Goal: Task Accomplishment & Management: Use online tool/utility

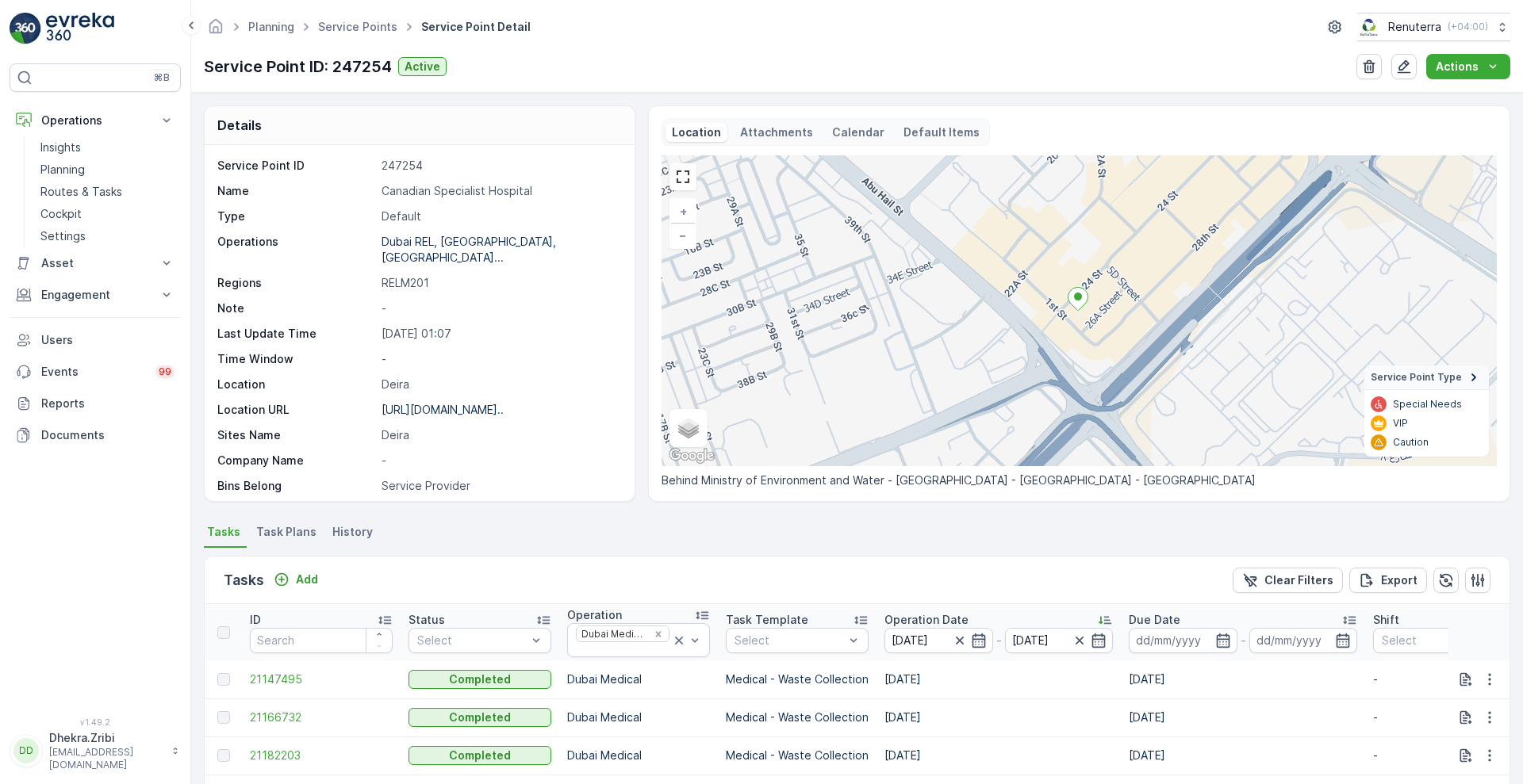
scroll to position [308, 0]
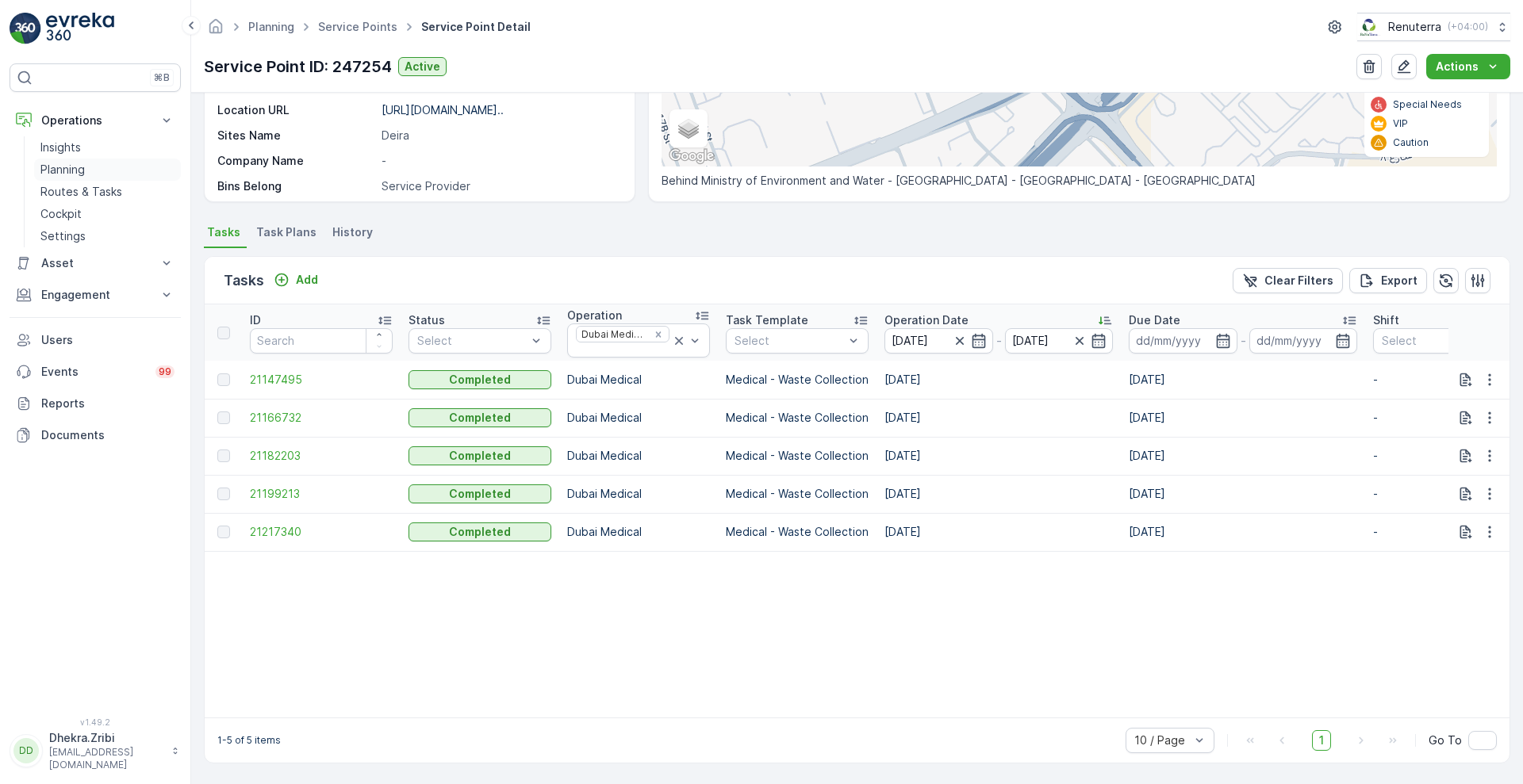
click at [71, 162] on p "Planning" at bounding box center [62, 170] width 45 height 16
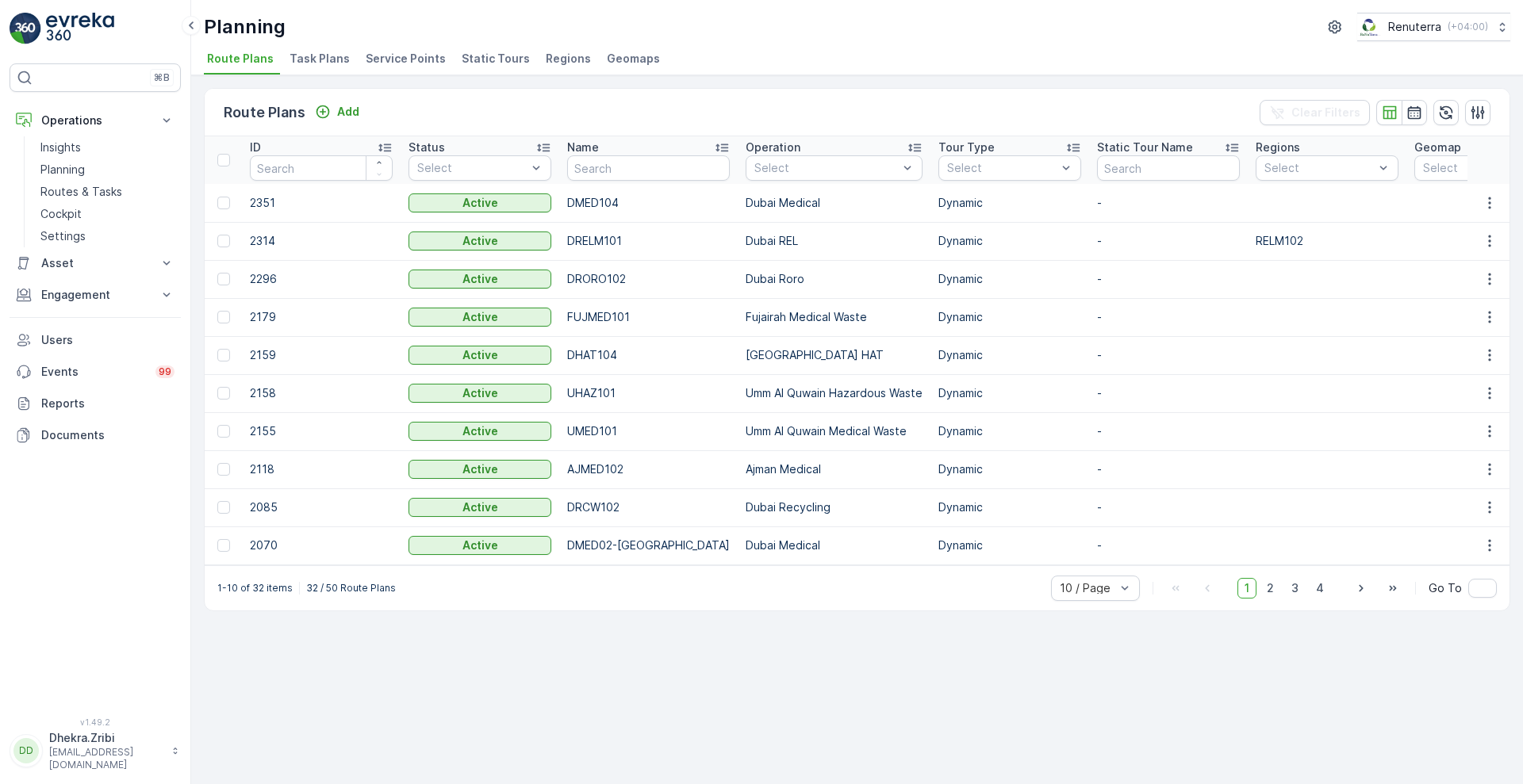
click at [395, 53] on span "Service Points" at bounding box center [405, 59] width 80 height 16
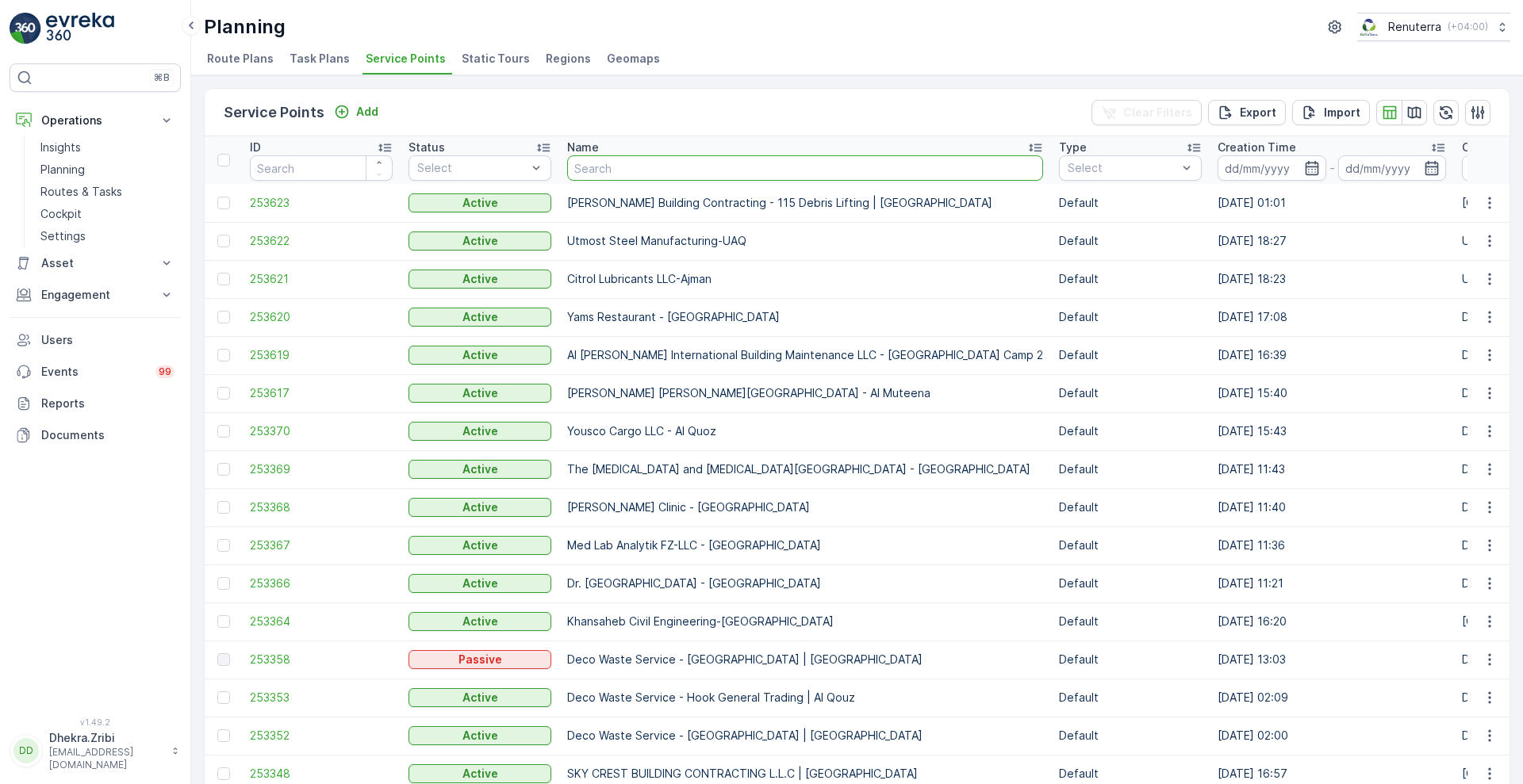
click at [667, 170] on input "text" at bounding box center [804, 168] width 476 height 25
type input "canad"
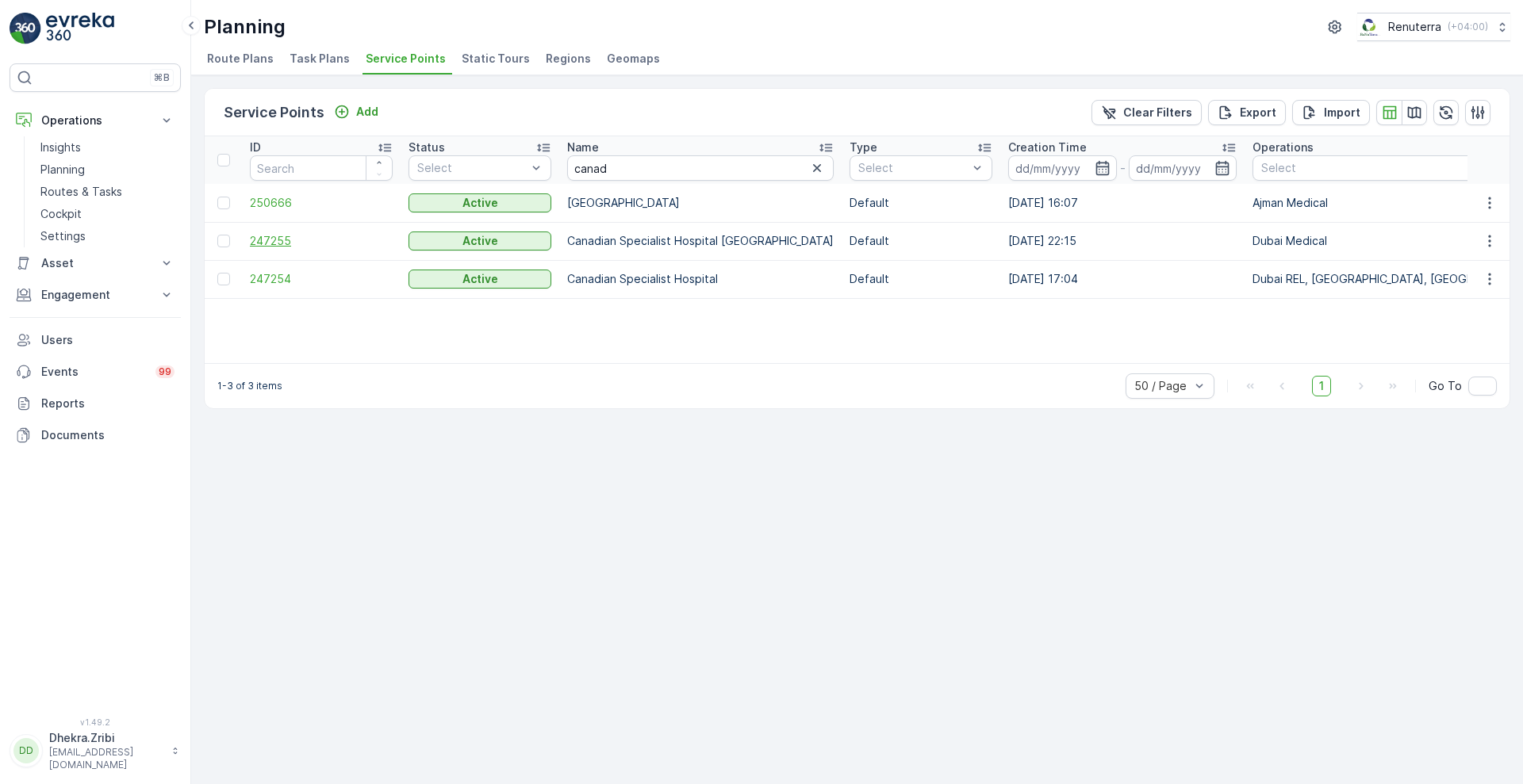
click at [284, 236] on span "247255" at bounding box center [321, 241] width 143 height 16
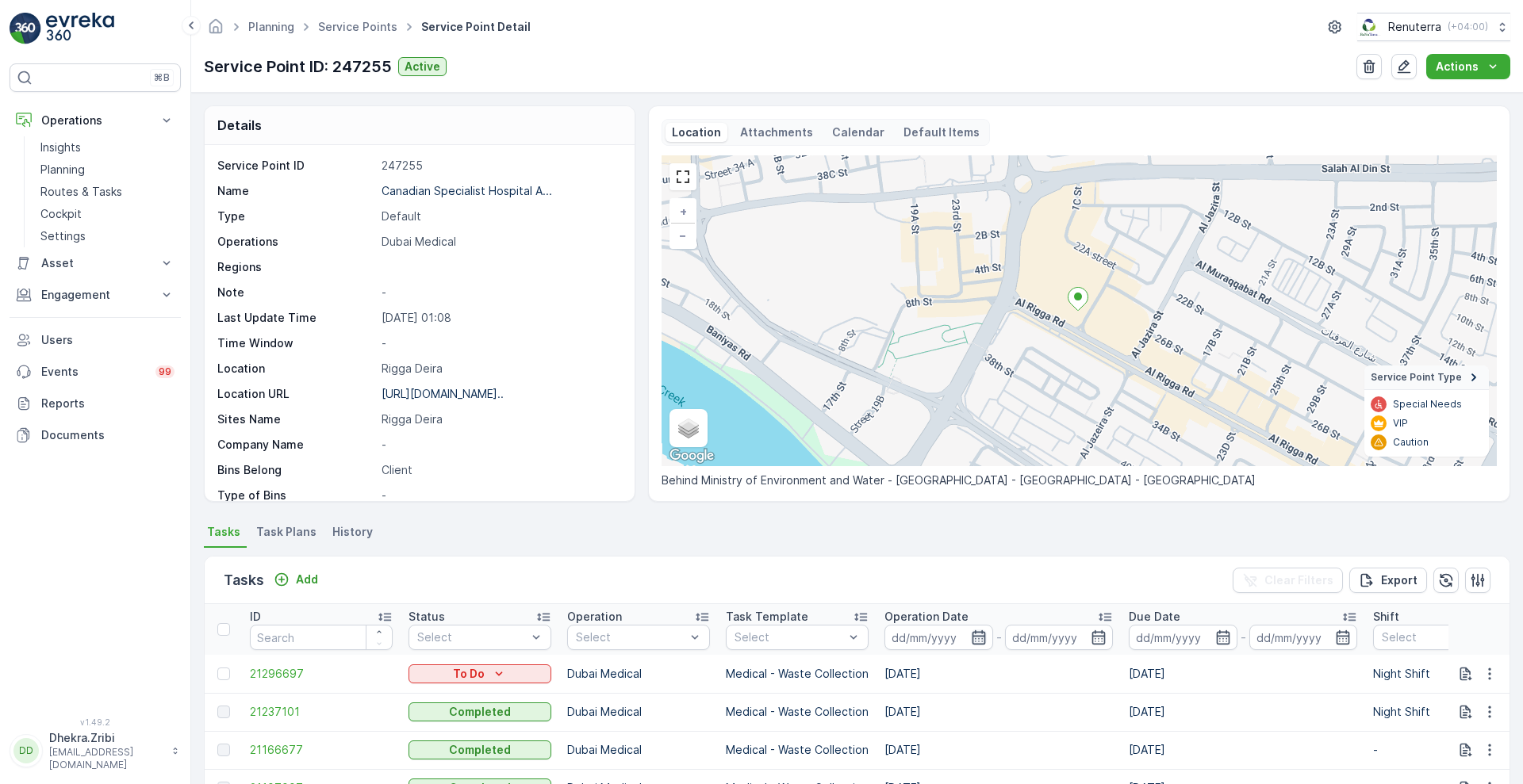
click at [976, 639] on icon "button" at bounding box center [979, 637] width 16 height 16
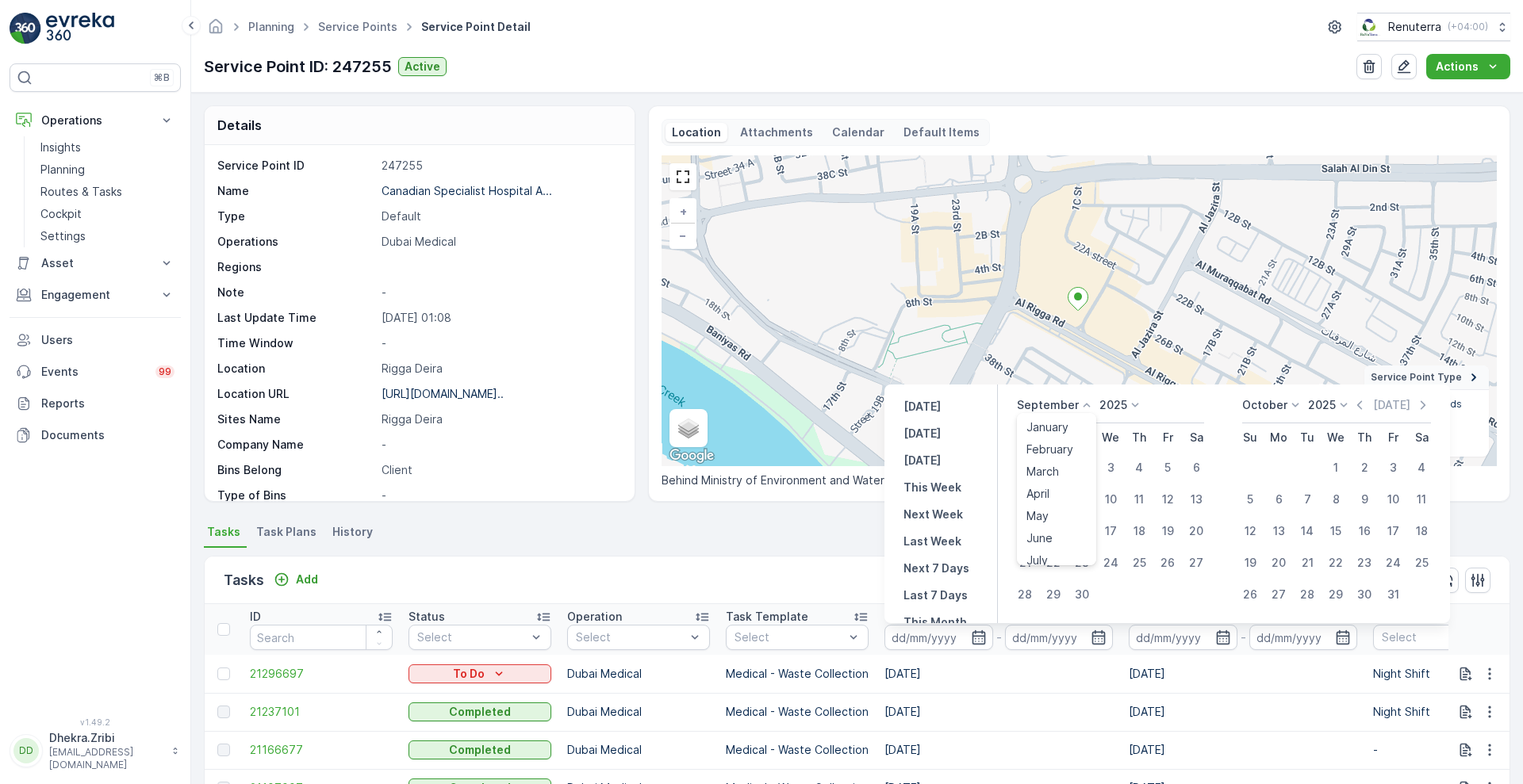
click at [1081, 402] on icon at bounding box center [1087, 406] width 16 height 16
click at [1094, 539] on li "June" at bounding box center [1056, 538] width 79 height 22
click at [1086, 405] on icon at bounding box center [1086, 404] width 7 height 4
click at [1057, 458] on span "August" at bounding box center [1045, 462] width 37 height 16
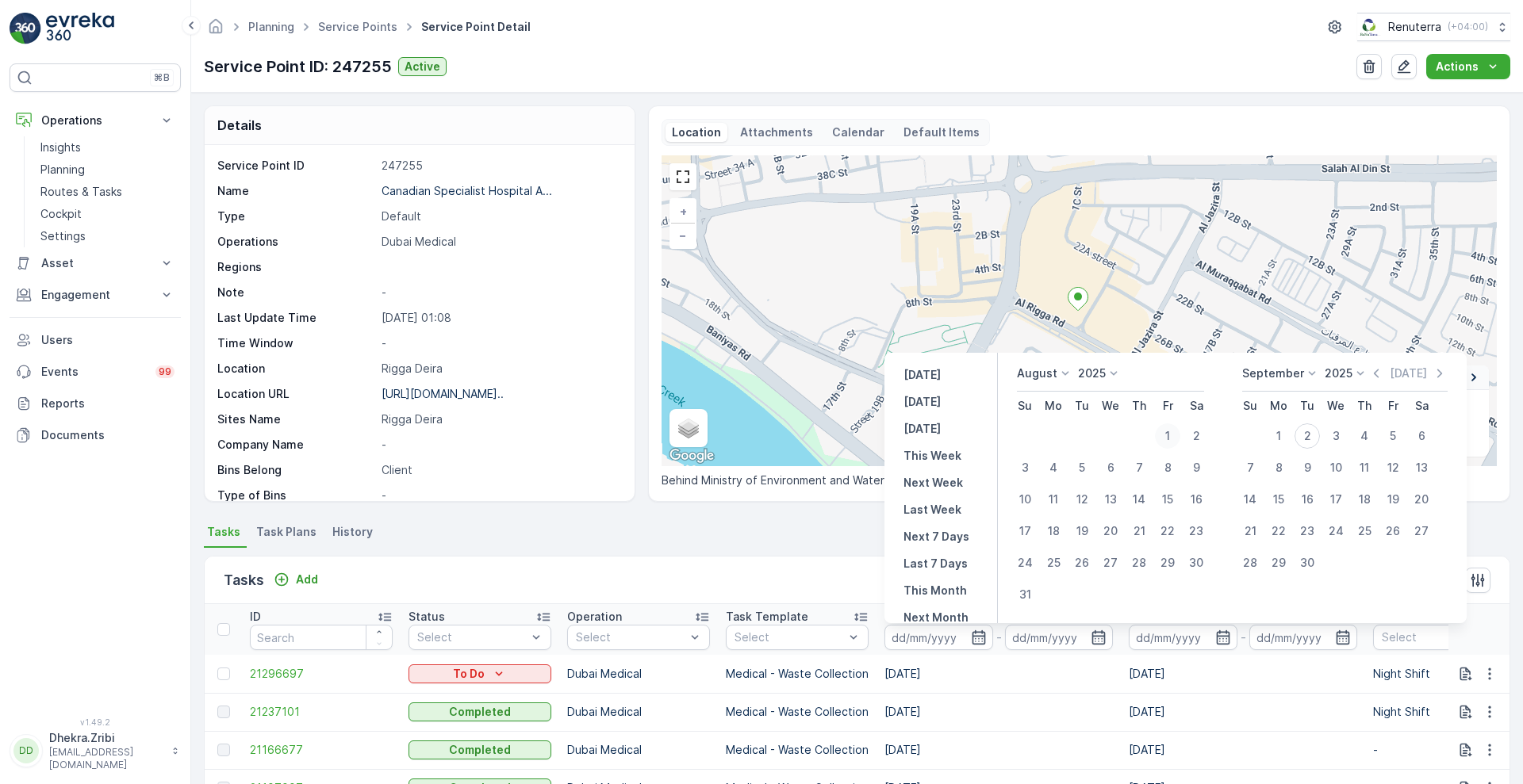
click at [1175, 441] on div "1" at bounding box center [1167, 436] width 25 height 25
type input "[DATE]"
click at [1175, 441] on div "1" at bounding box center [1167, 436] width 25 height 25
type input "[DATE]"
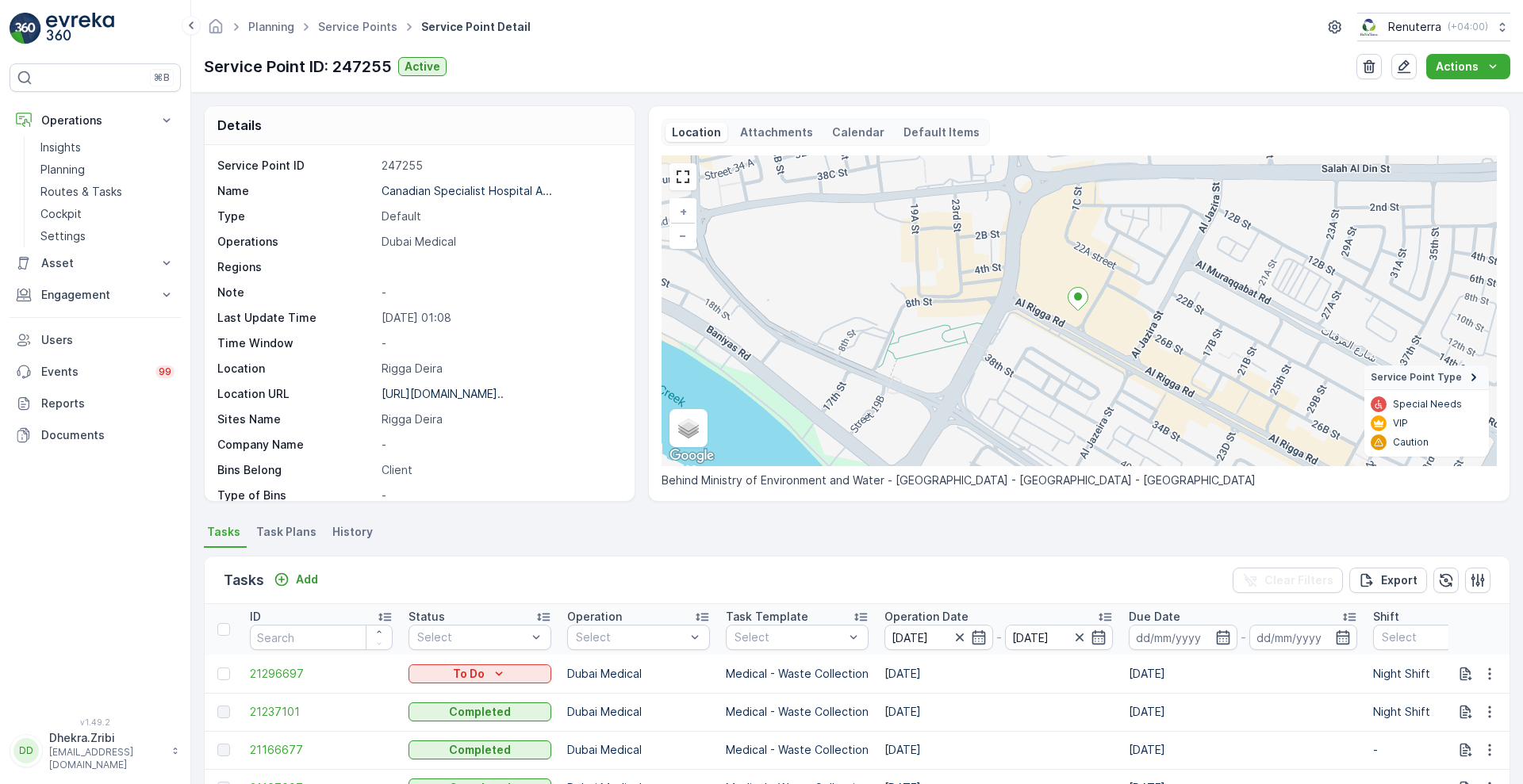
click at [818, 572] on div "Tasks Add Clear Filters Export" at bounding box center [857, 580] width 1305 height 48
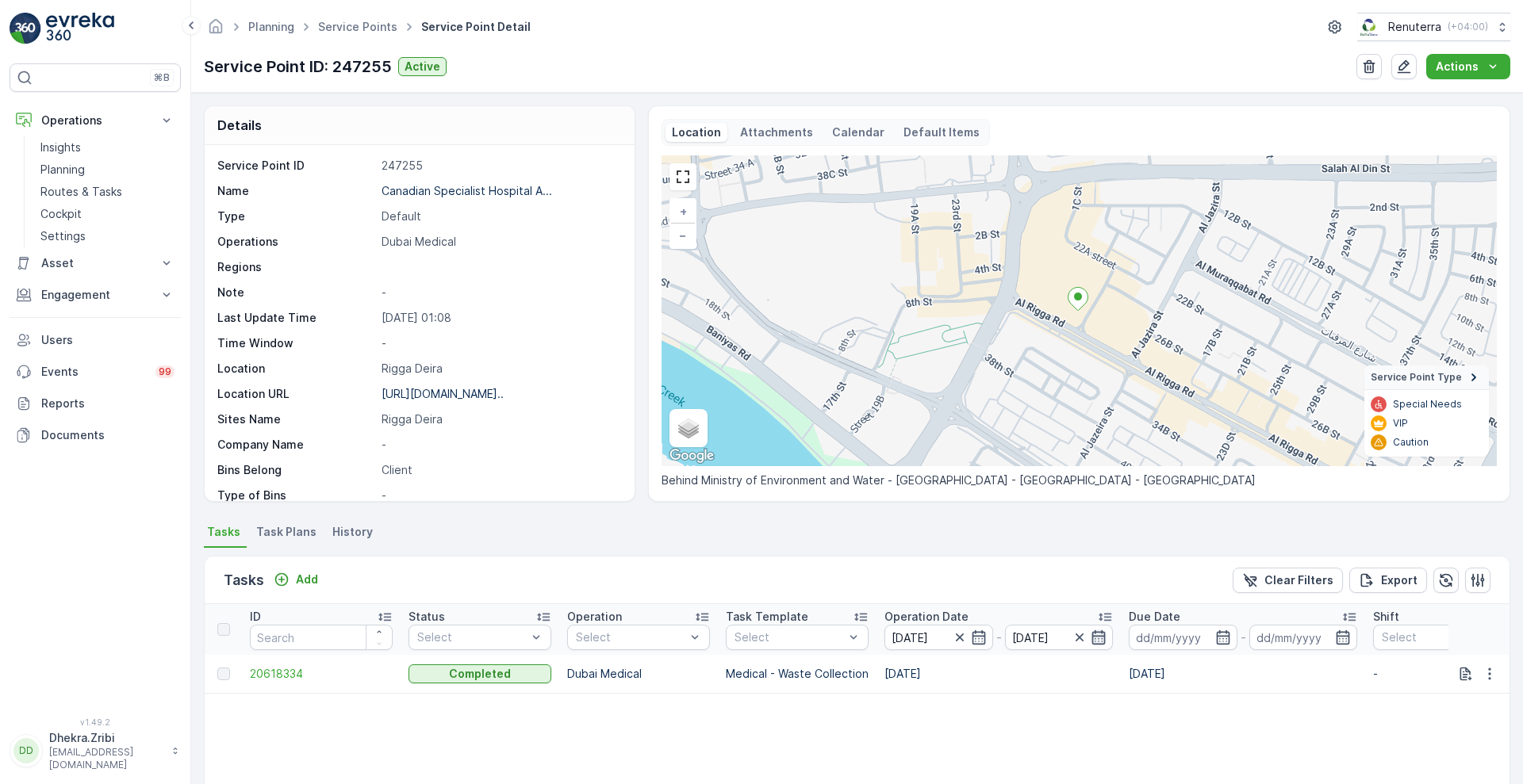
click at [1098, 645] on icon "button" at bounding box center [1099, 637] width 16 height 16
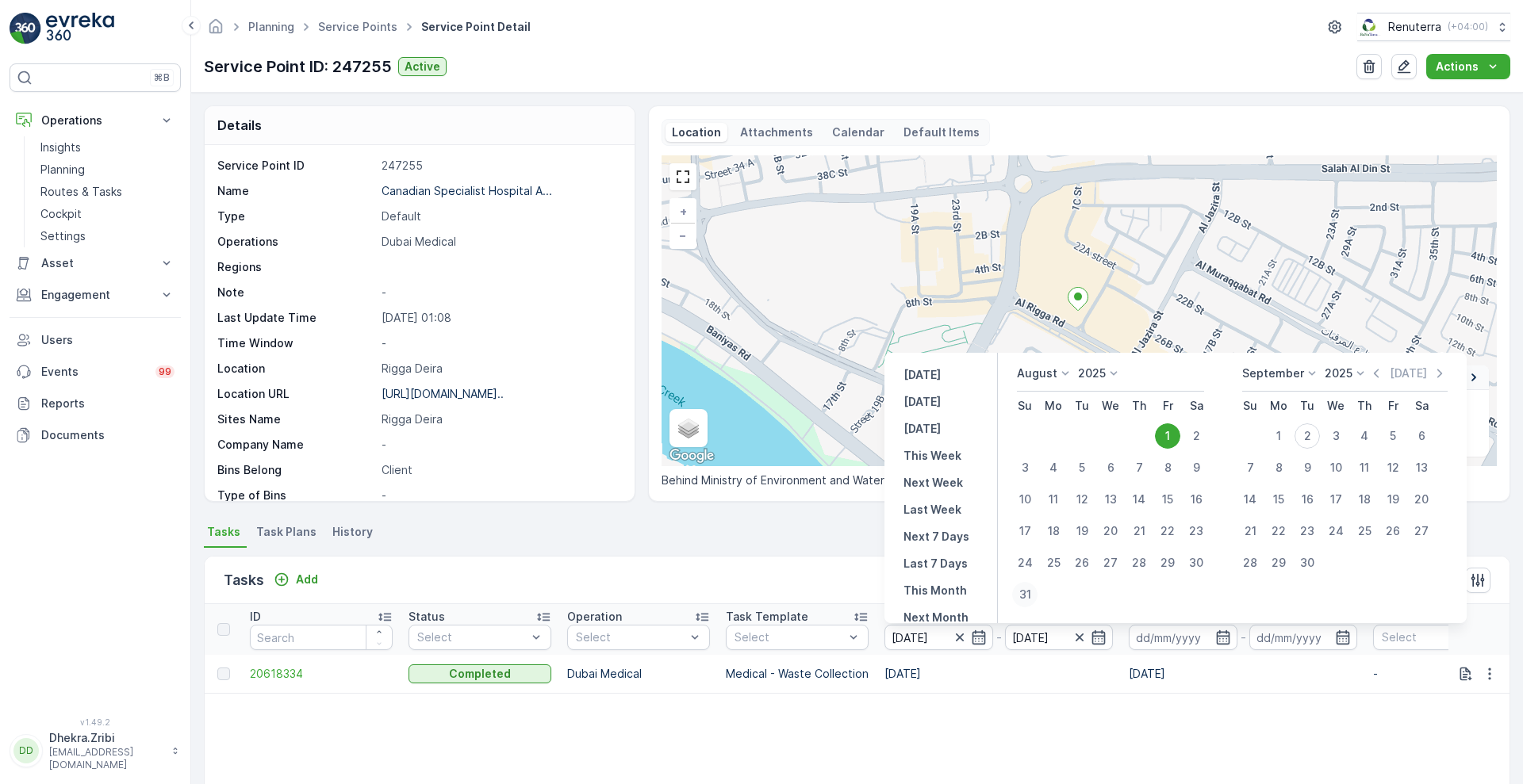
click at [1029, 594] on div "31" at bounding box center [1024, 594] width 25 height 25
type input "[DATE]"
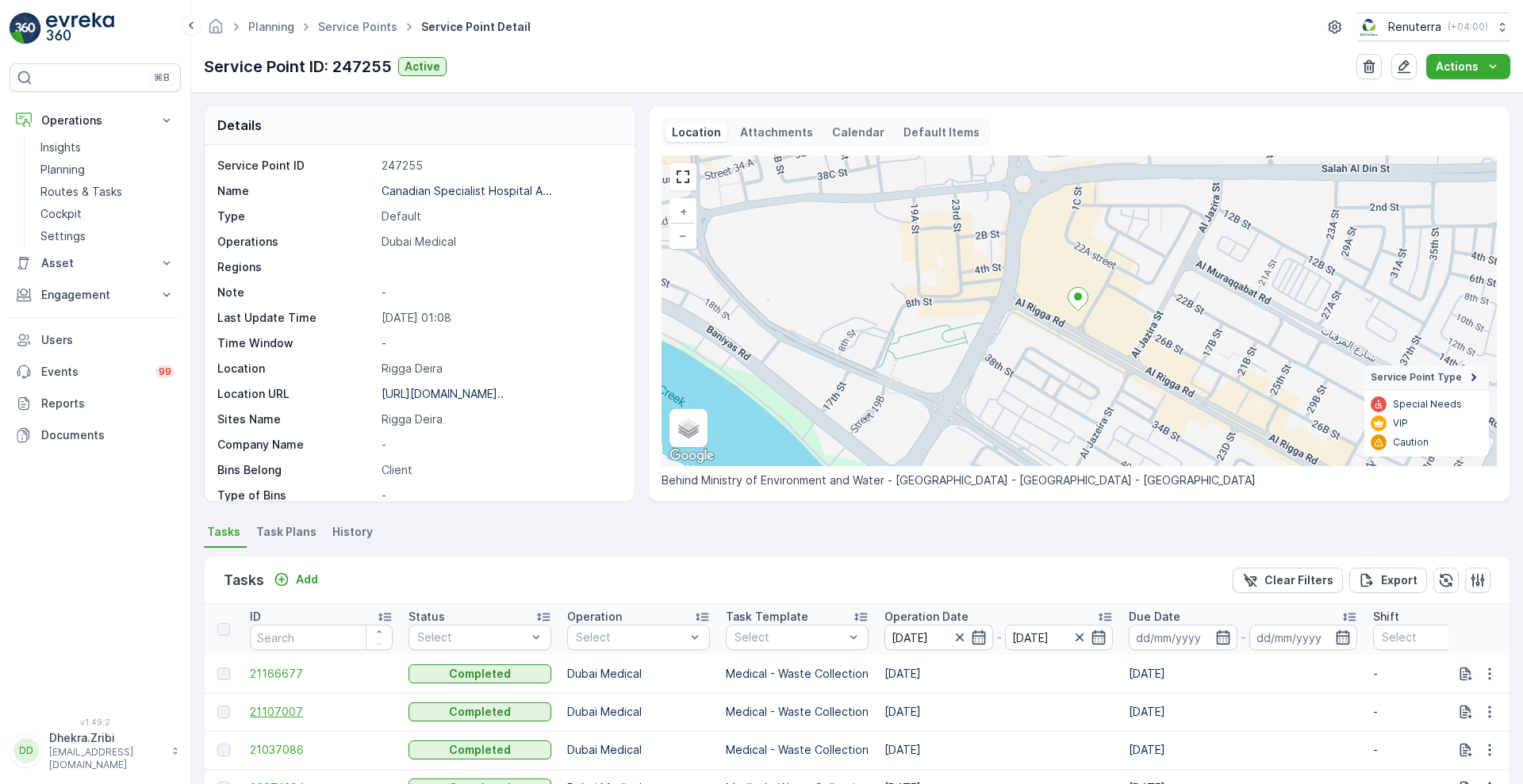
click at [280, 709] on span "21107007" at bounding box center [321, 712] width 143 height 16
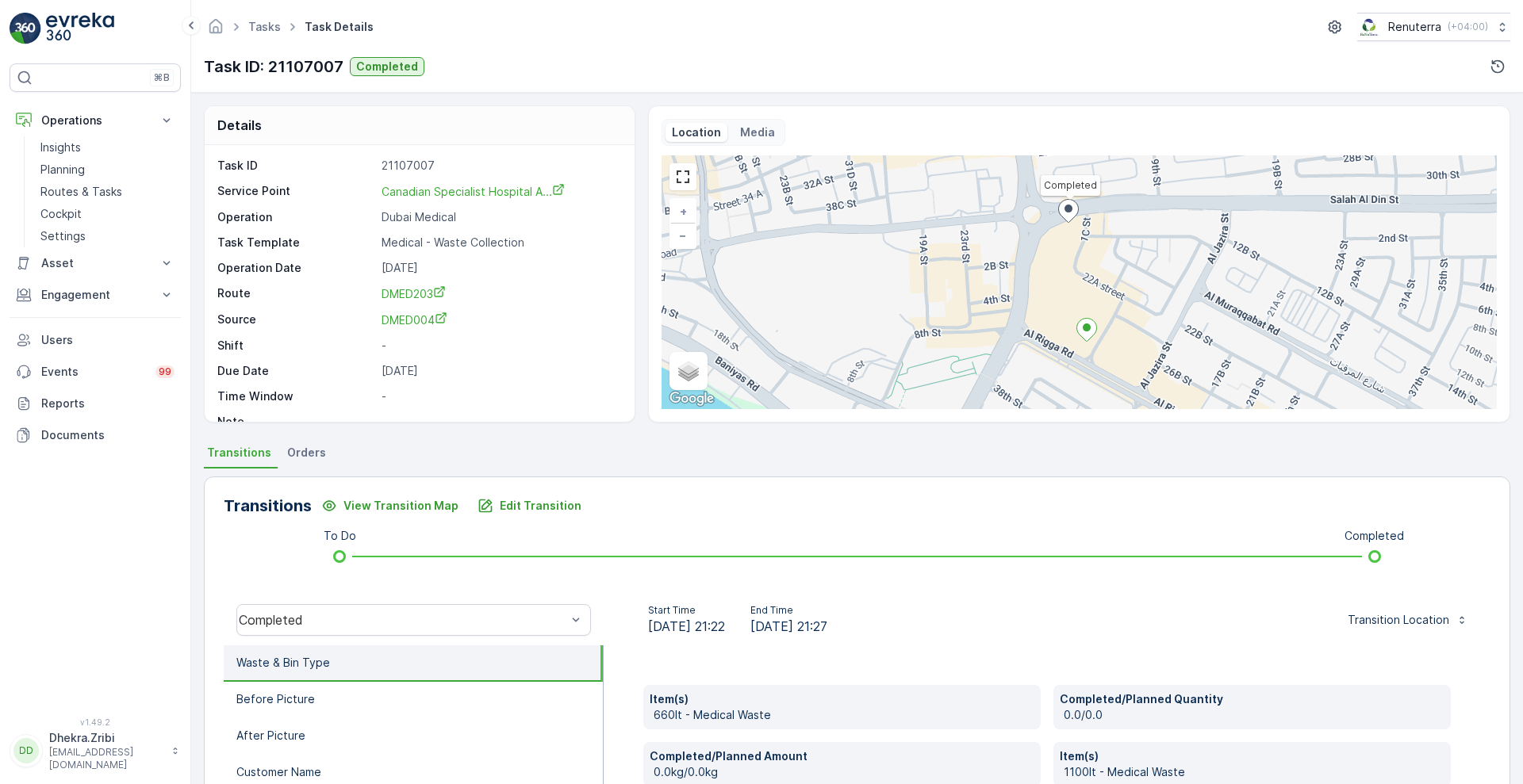
scroll to position [605, 0]
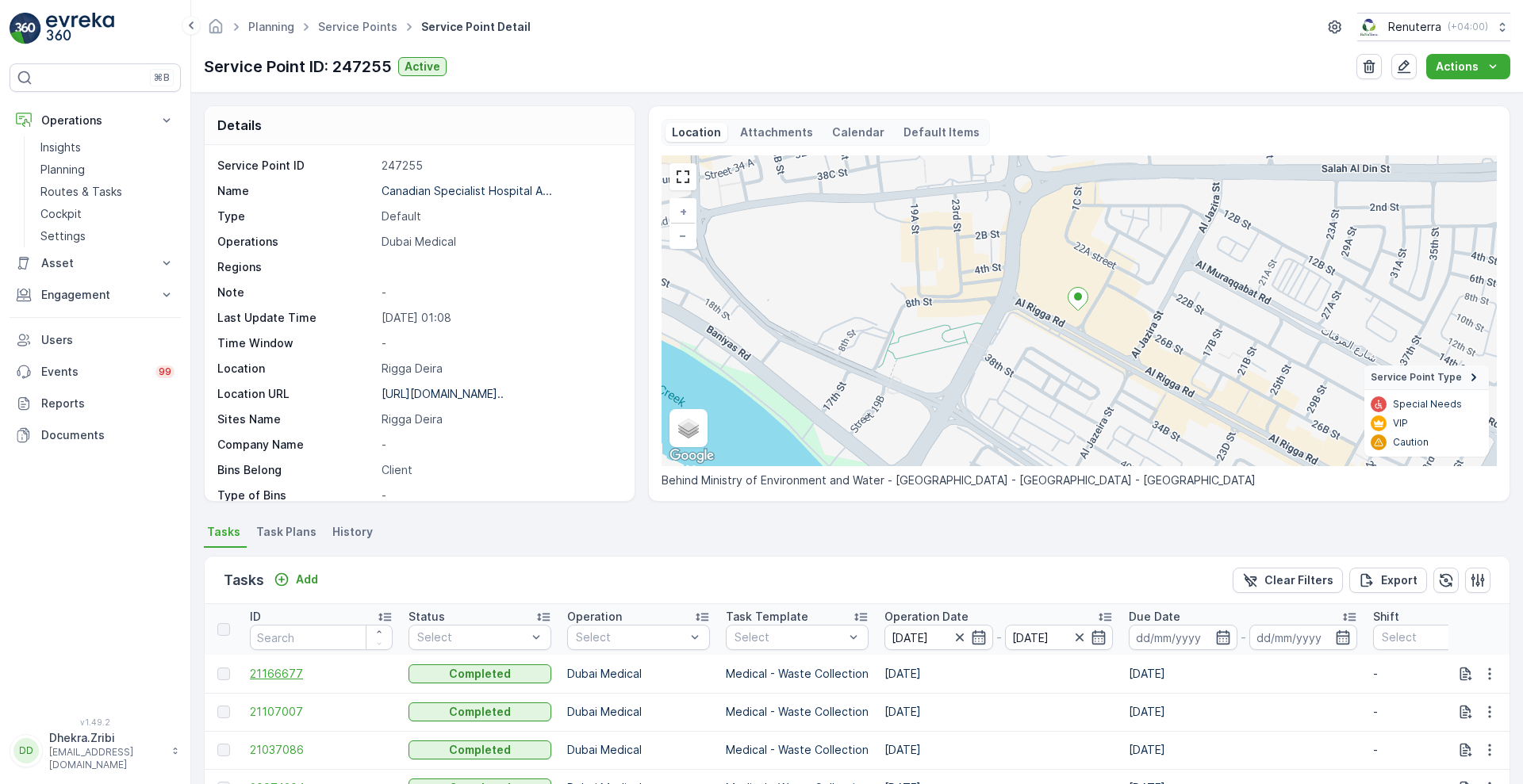
click at [279, 675] on span "21166677" at bounding box center [321, 674] width 143 height 16
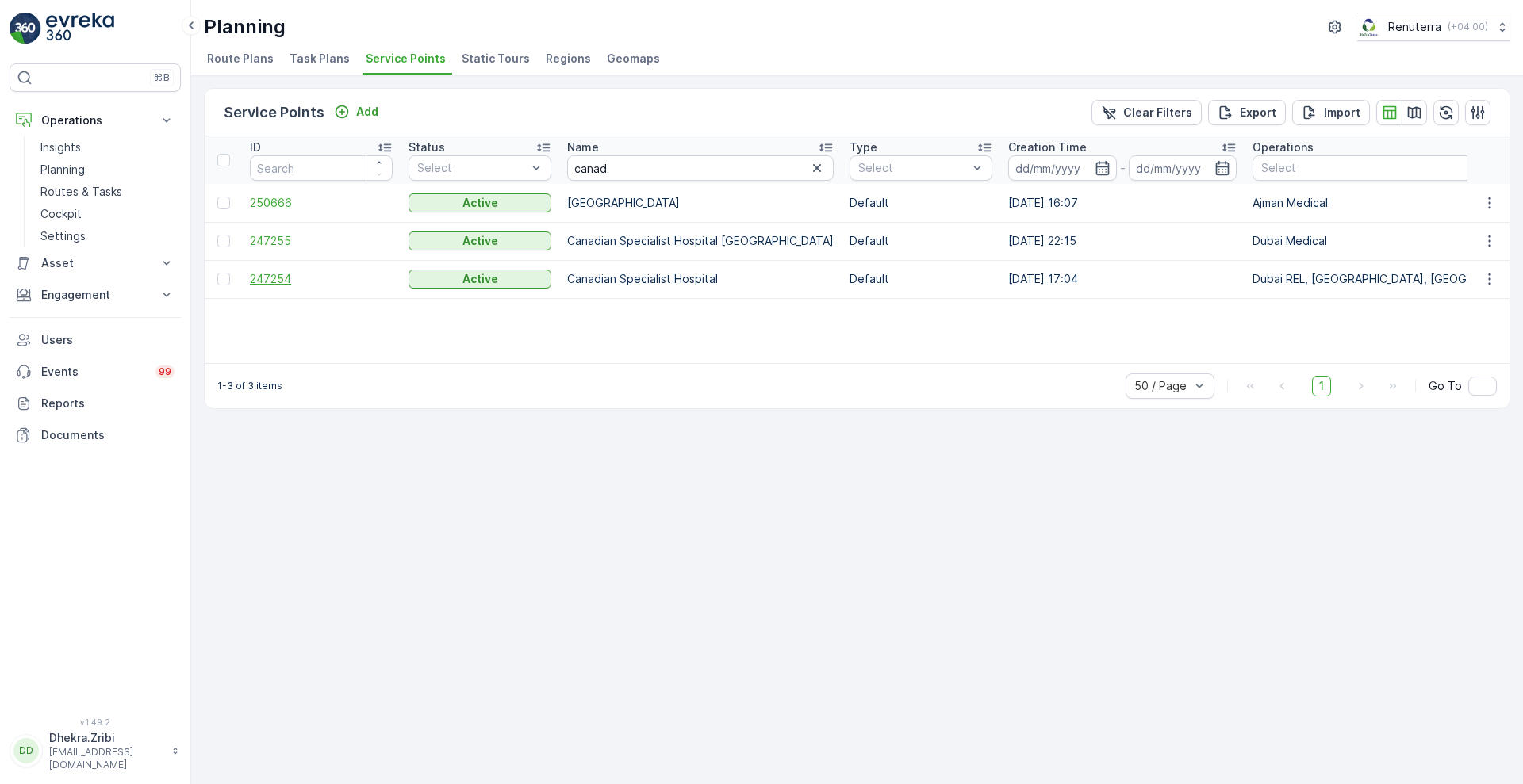
click at [275, 277] on span "247254" at bounding box center [321, 279] width 143 height 16
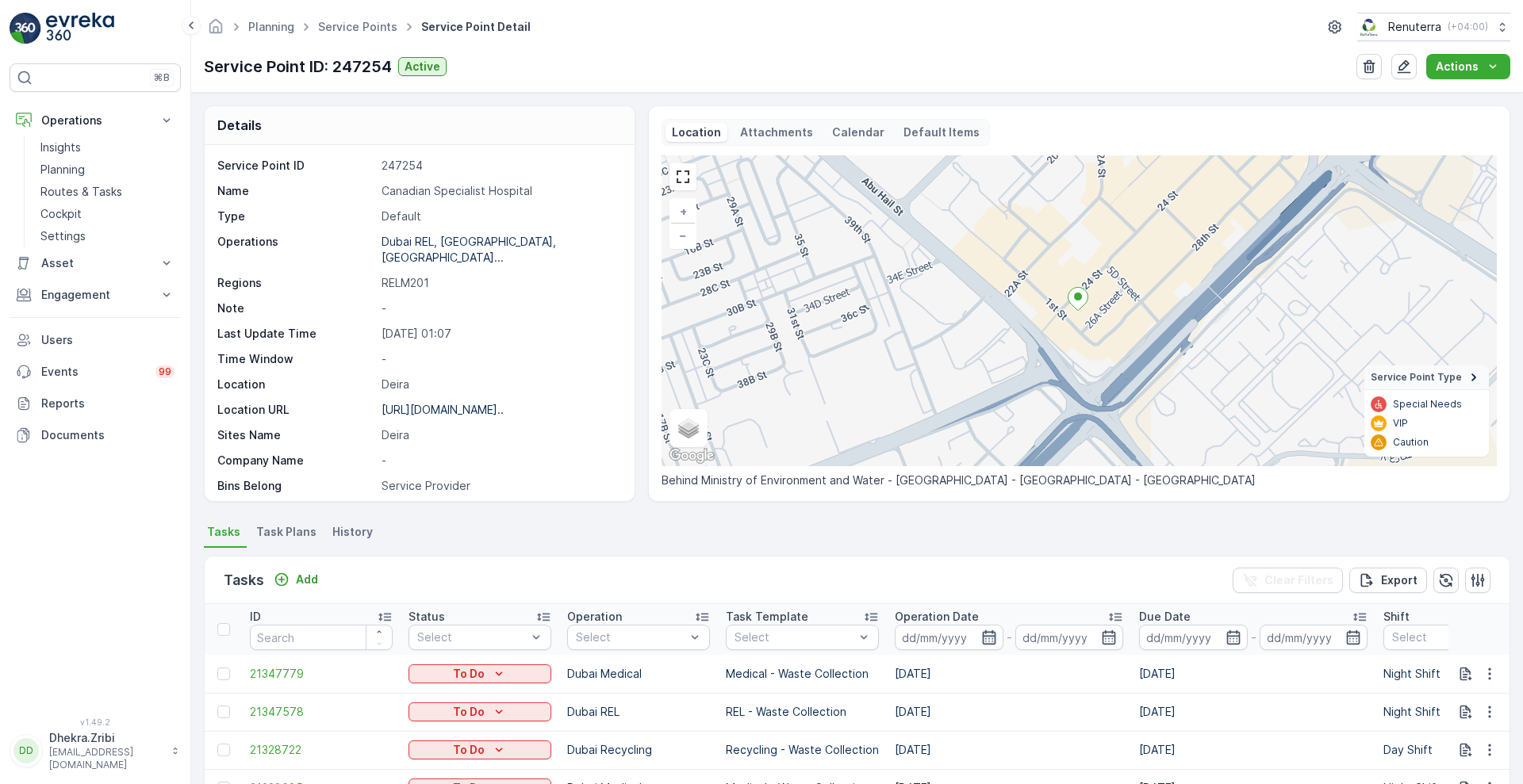
click at [988, 646] on input at bounding box center [949, 637] width 109 height 25
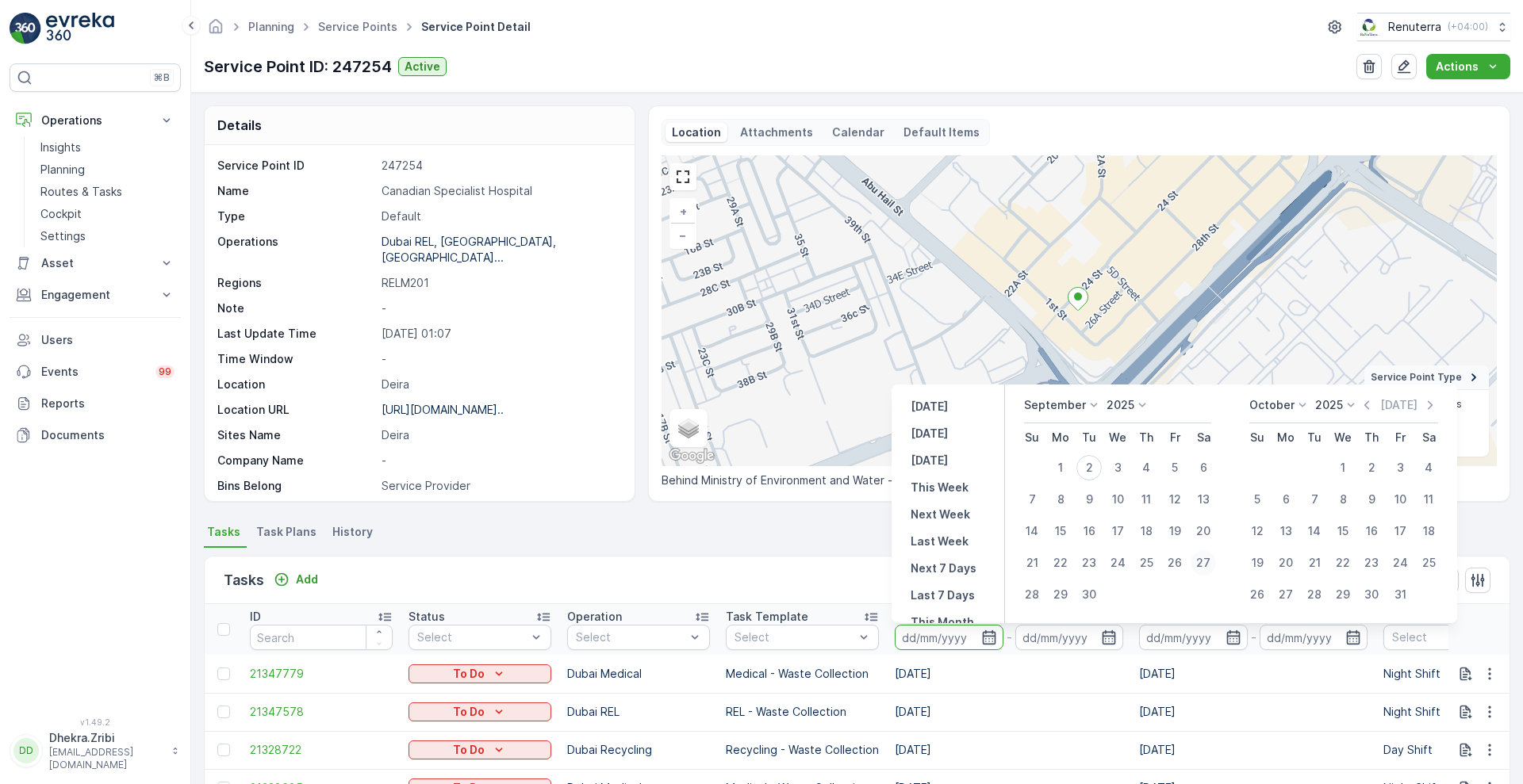
click at [1208, 560] on div "27" at bounding box center [1203, 562] width 25 height 25
type input "[DATE]"
click at [1208, 560] on div "27" at bounding box center [1203, 562] width 25 height 25
type input "[DATE]"
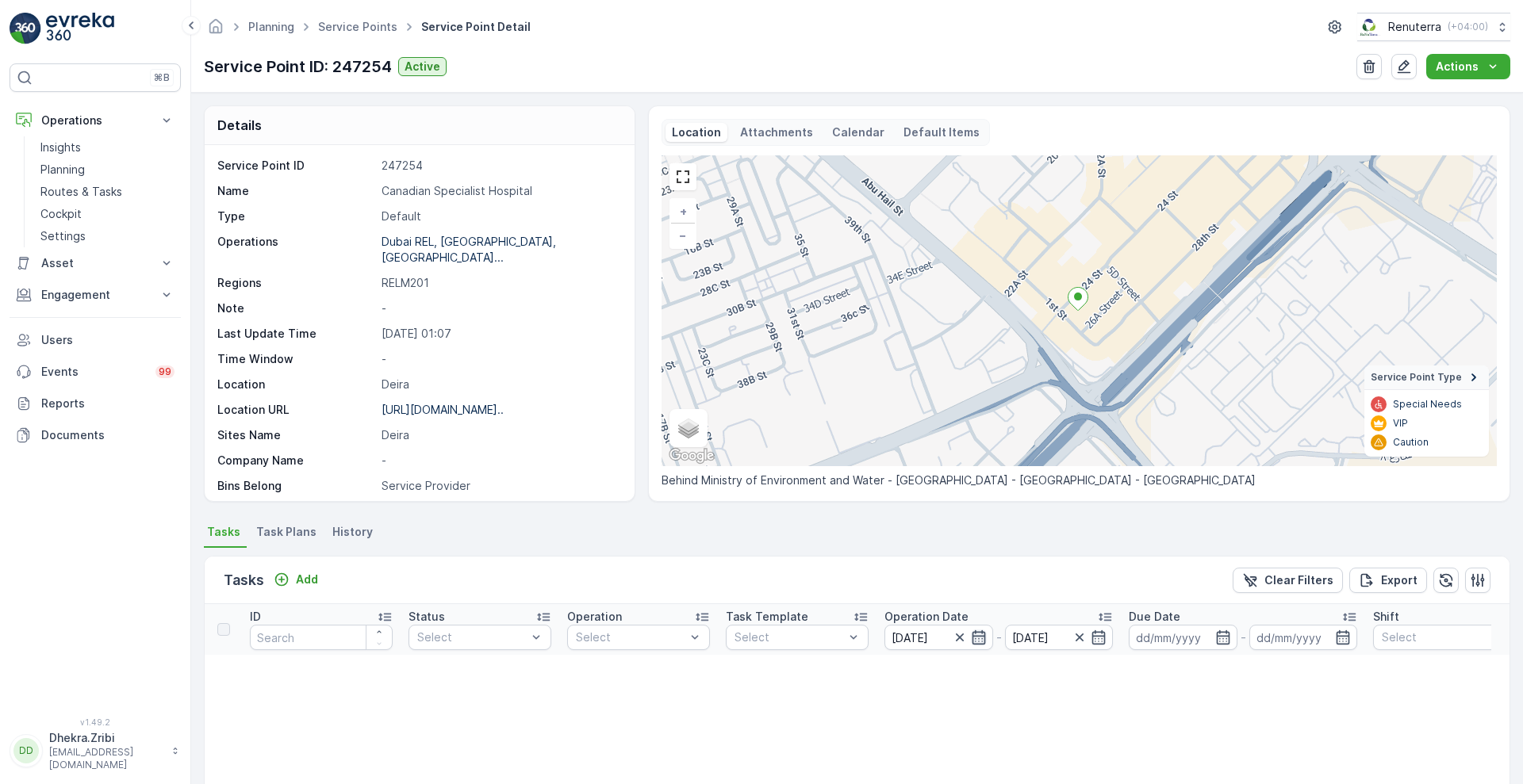
click at [971, 632] on icon "button" at bounding box center [979, 637] width 16 height 16
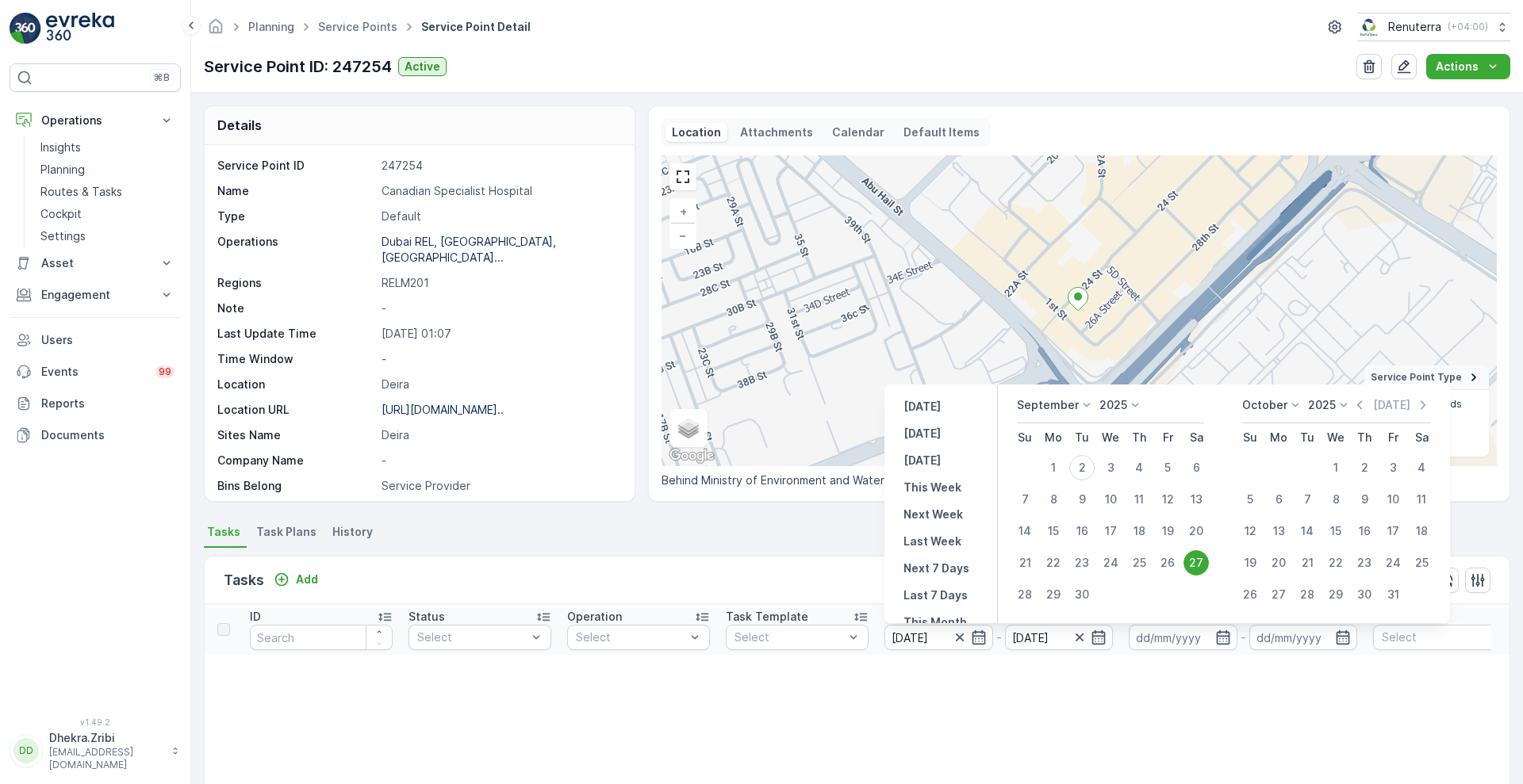
click at [1085, 409] on icon at bounding box center [1087, 406] width 16 height 16
click at [1036, 460] on span "August" at bounding box center [1045, 462] width 37 height 16
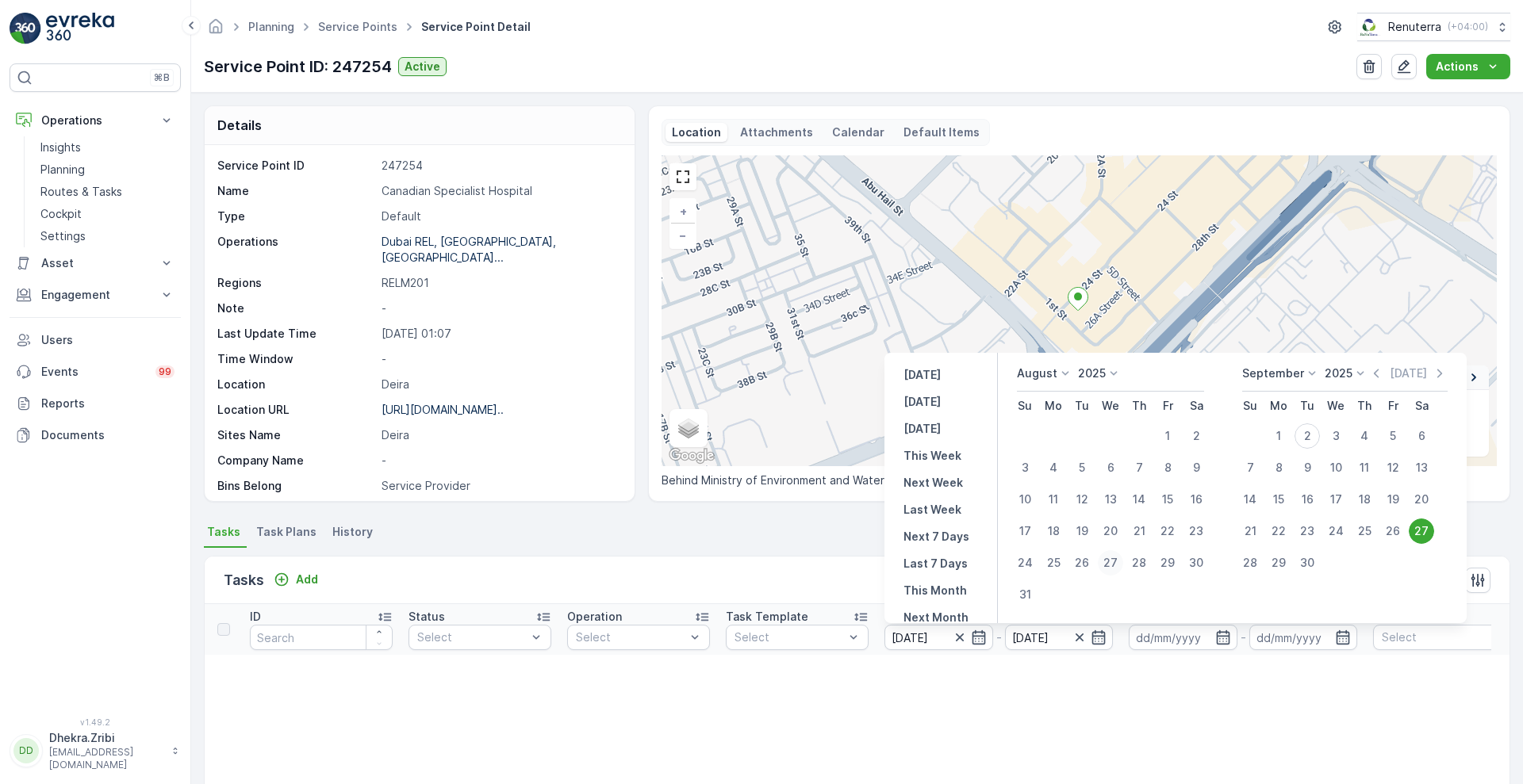
click at [1120, 563] on div "27" at bounding box center [1110, 562] width 25 height 25
type input "[DATE]"
click at [1120, 563] on div "27" at bounding box center [1110, 562] width 25 height 25
type input "[DATE]"
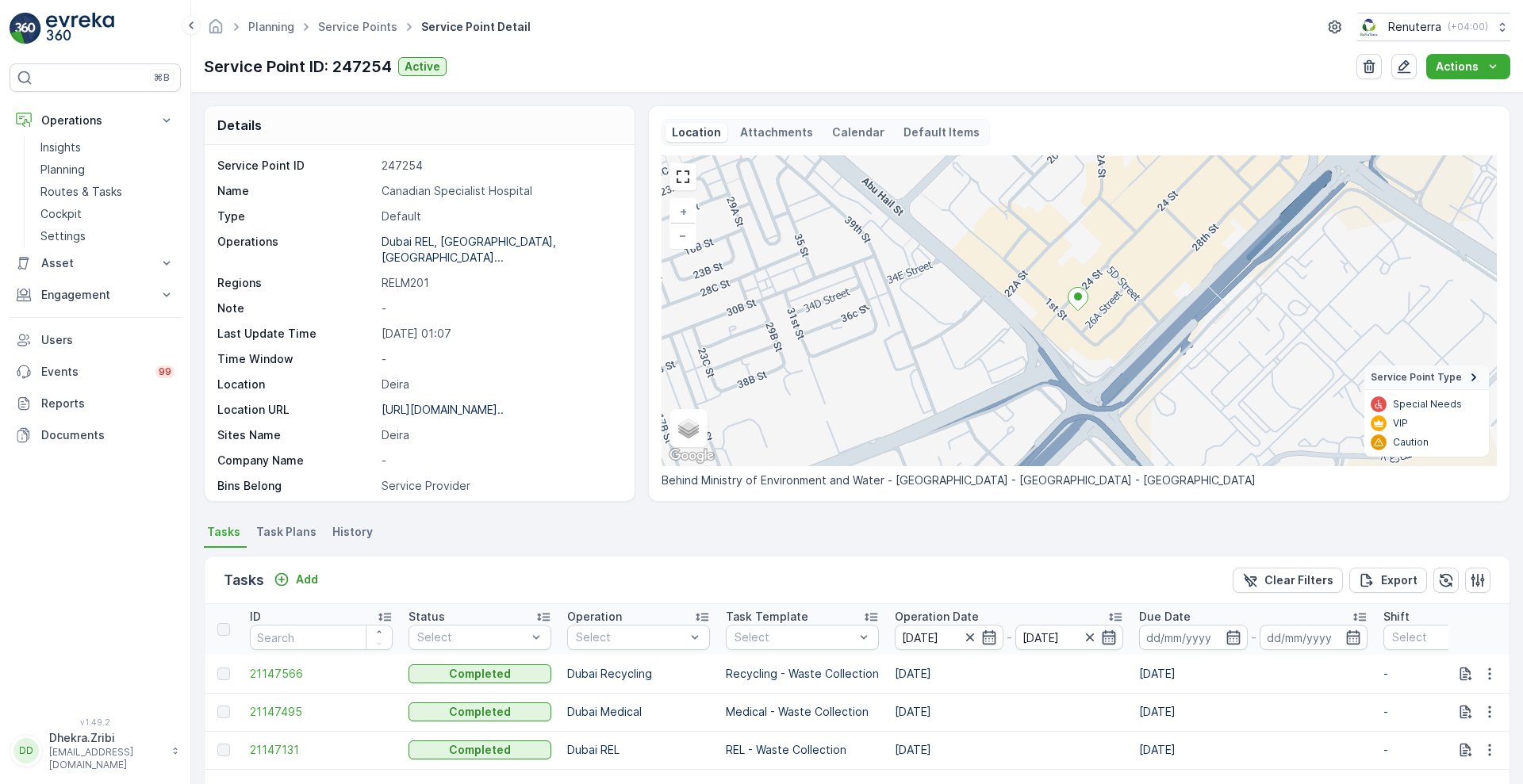
click at [1108, 637] on icon "button" at bounding box center [1109, 637] width 16 height 16
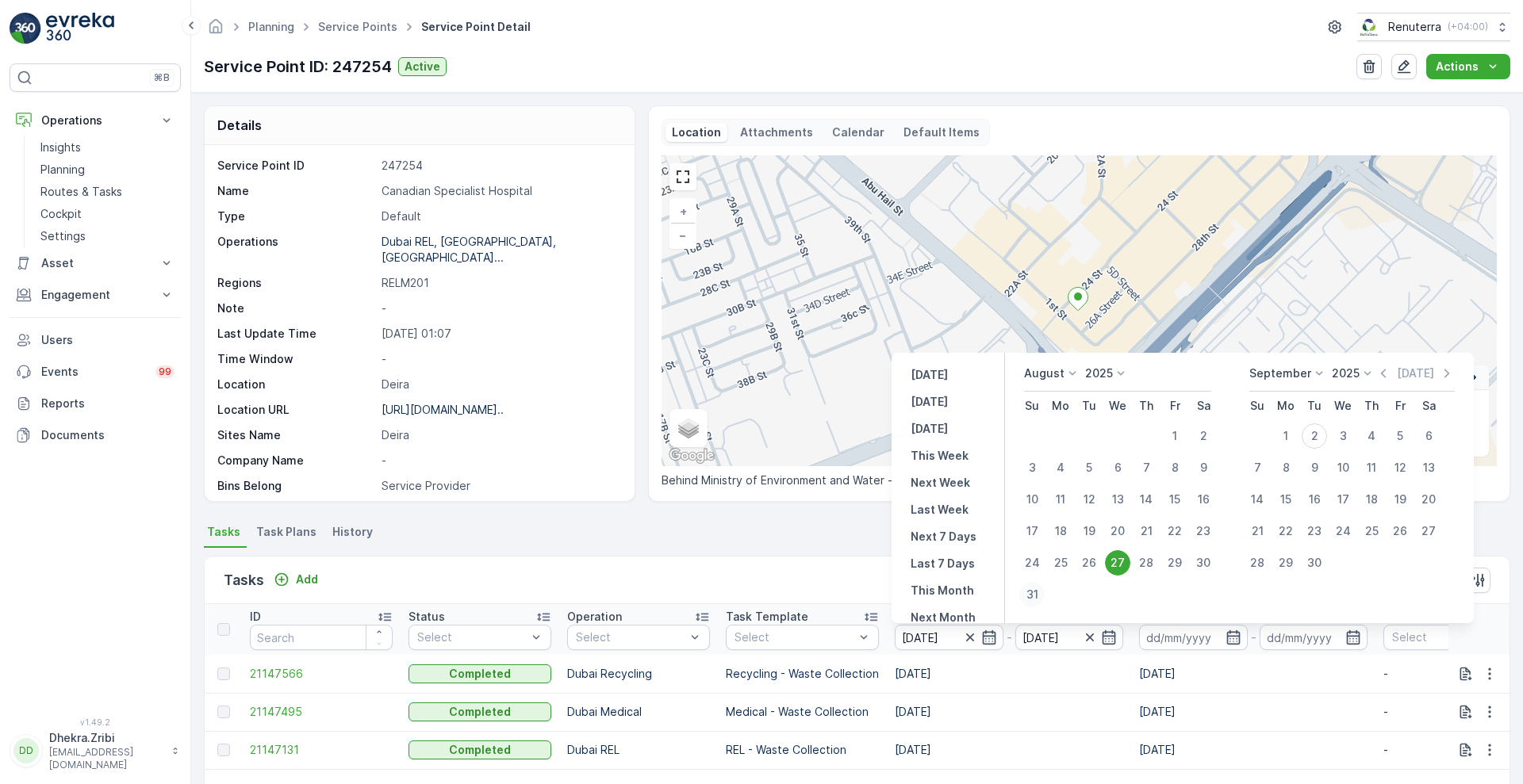
click at [1031, 595] on div "31" at bounding box center [1031, 594] width 25 height 25
type input "[DATE]"
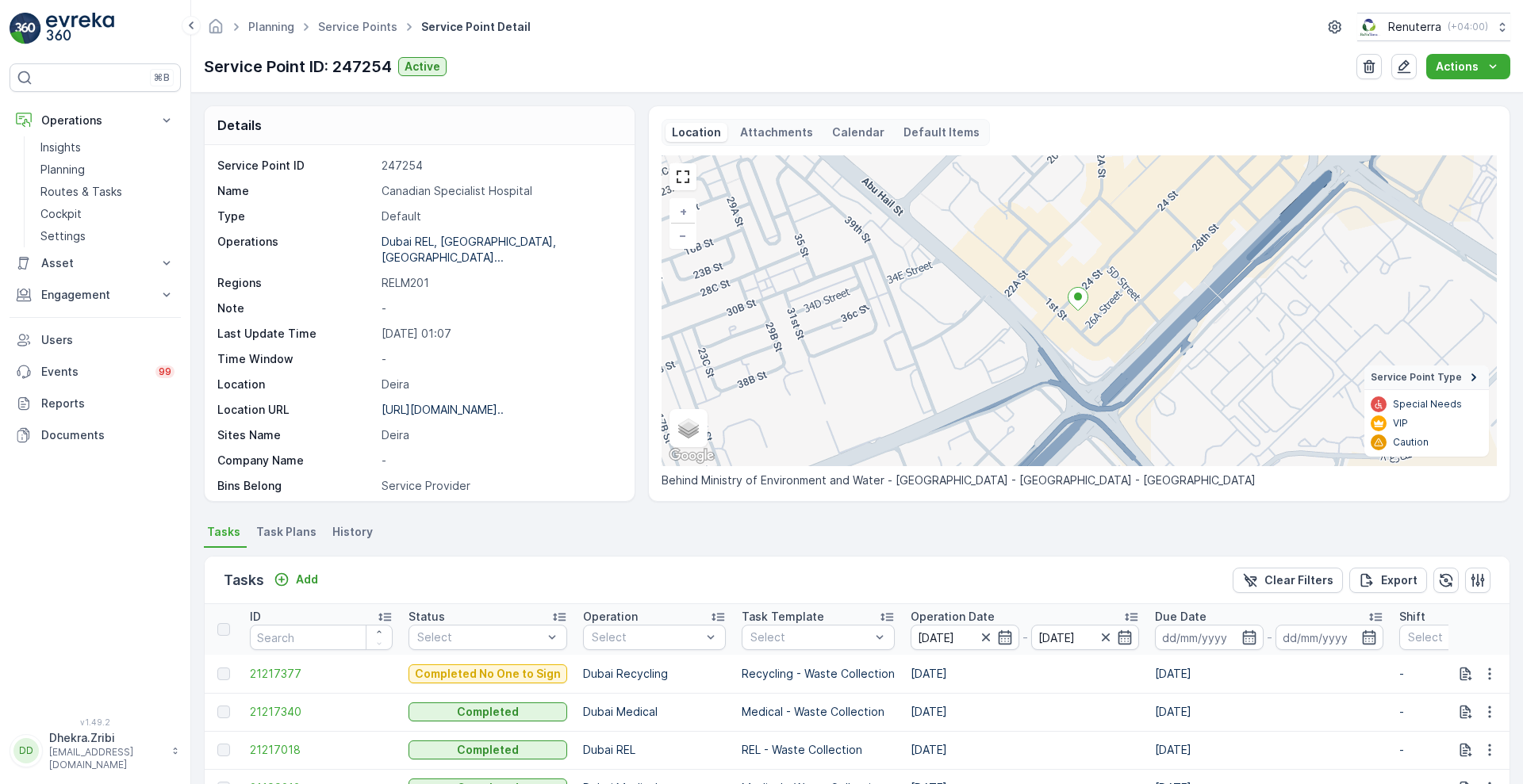
scroll to position [326, 0]
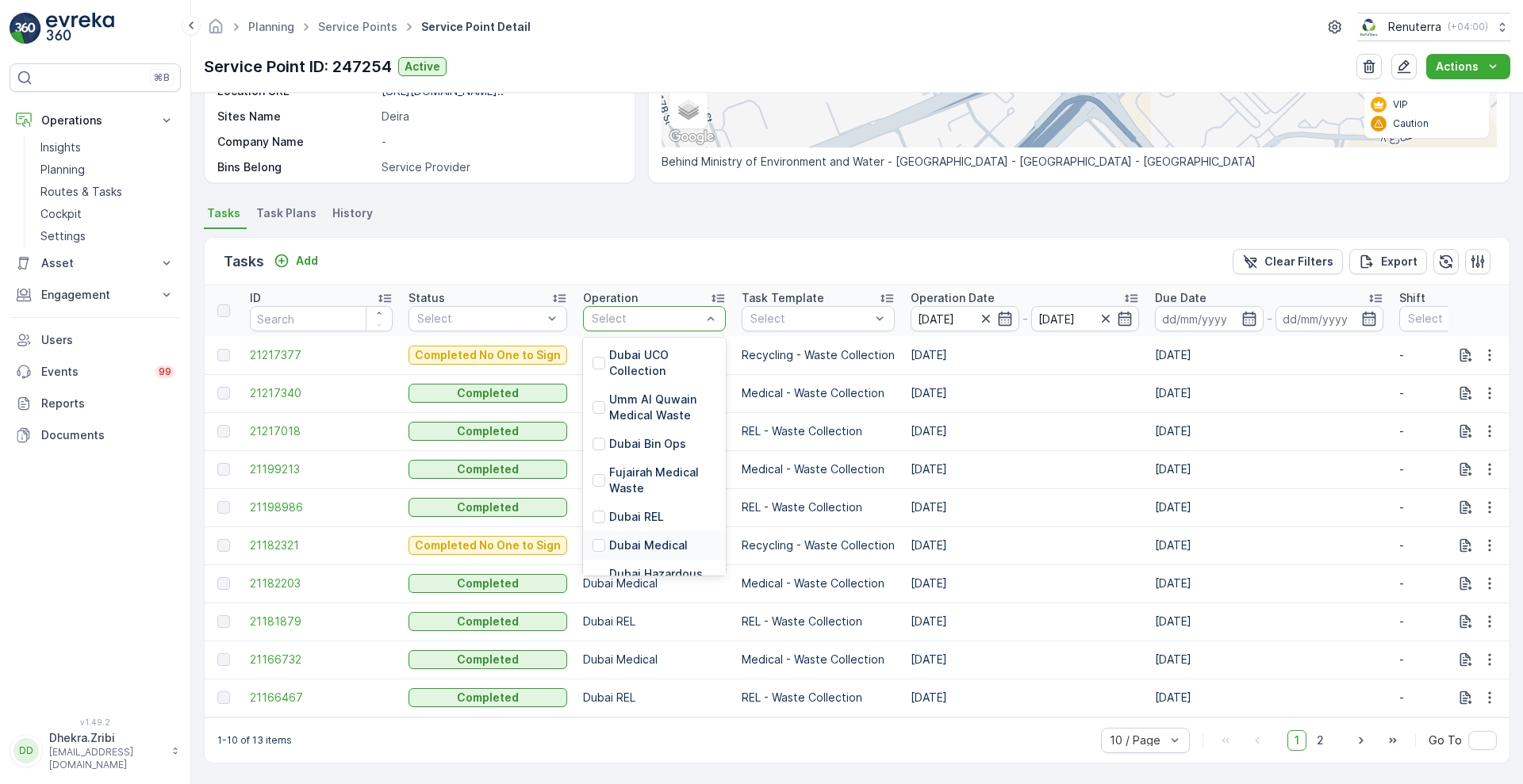
click at [659, 531] on div "Dubai Medical" at bounding box center [655, 545] width 143 height 28
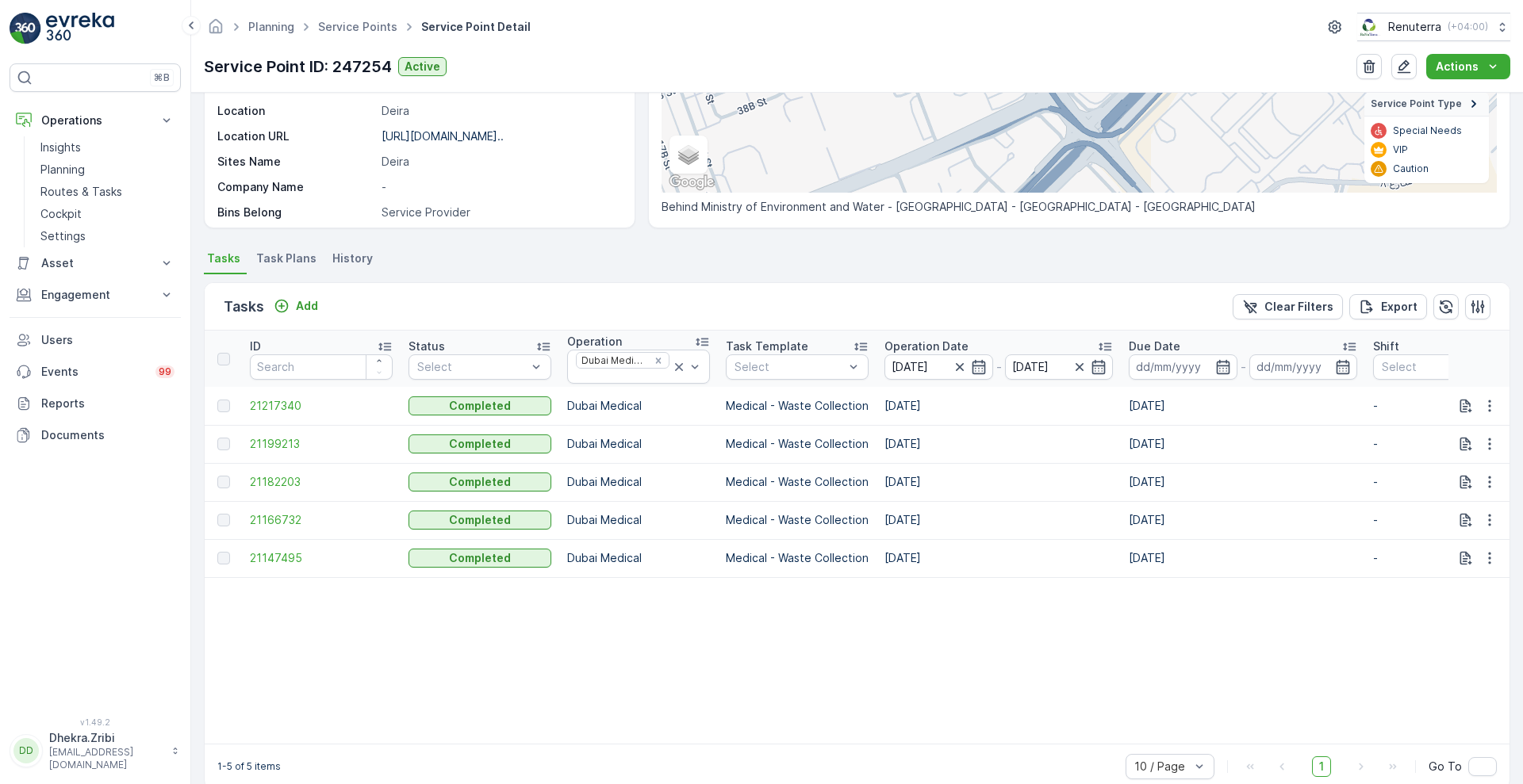
scroll to position [308, 0]
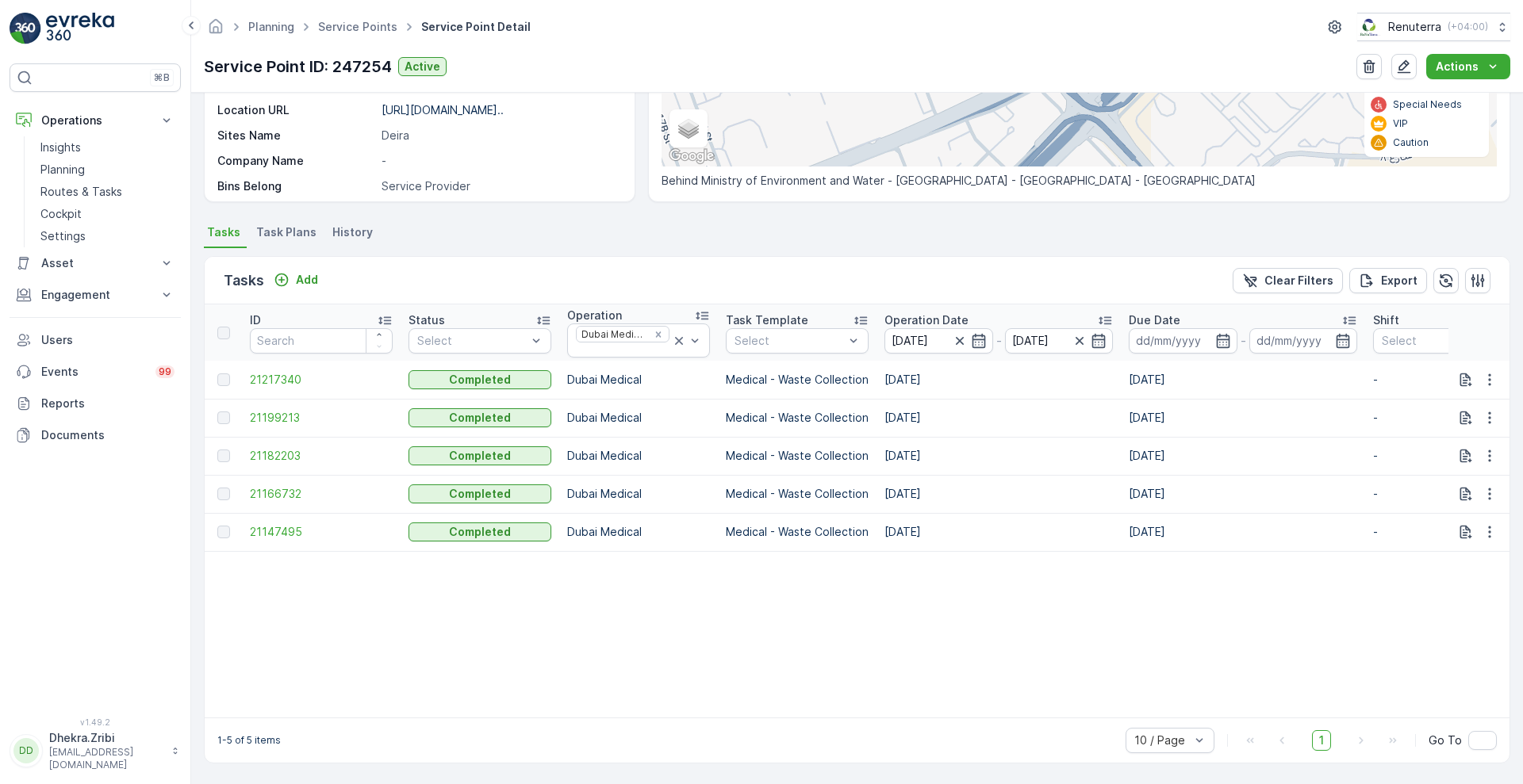
click at [942, 313] on p "Operation Date" at bounding box center [927, 321] width 84 height 16
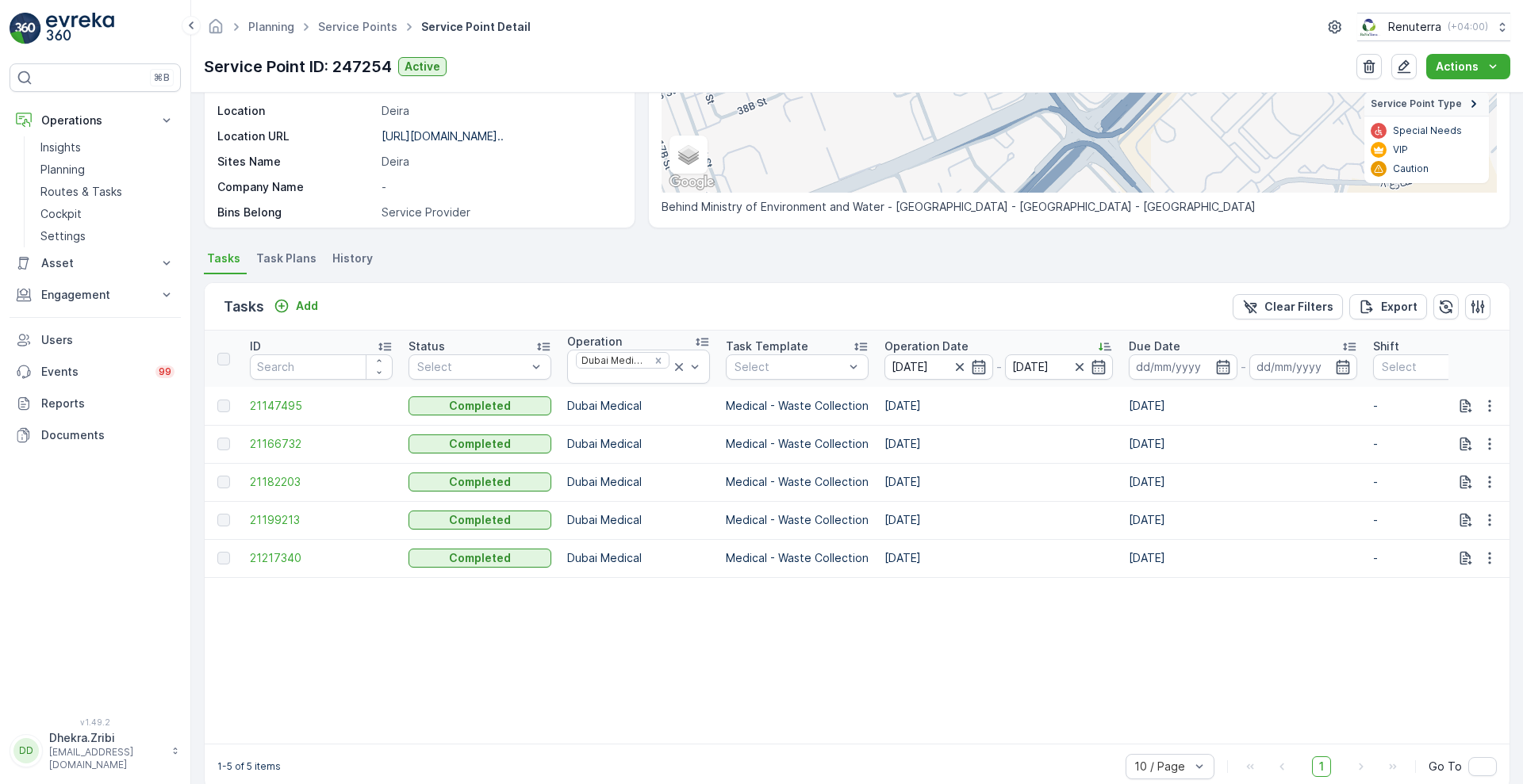
scroll to position [308, 0]
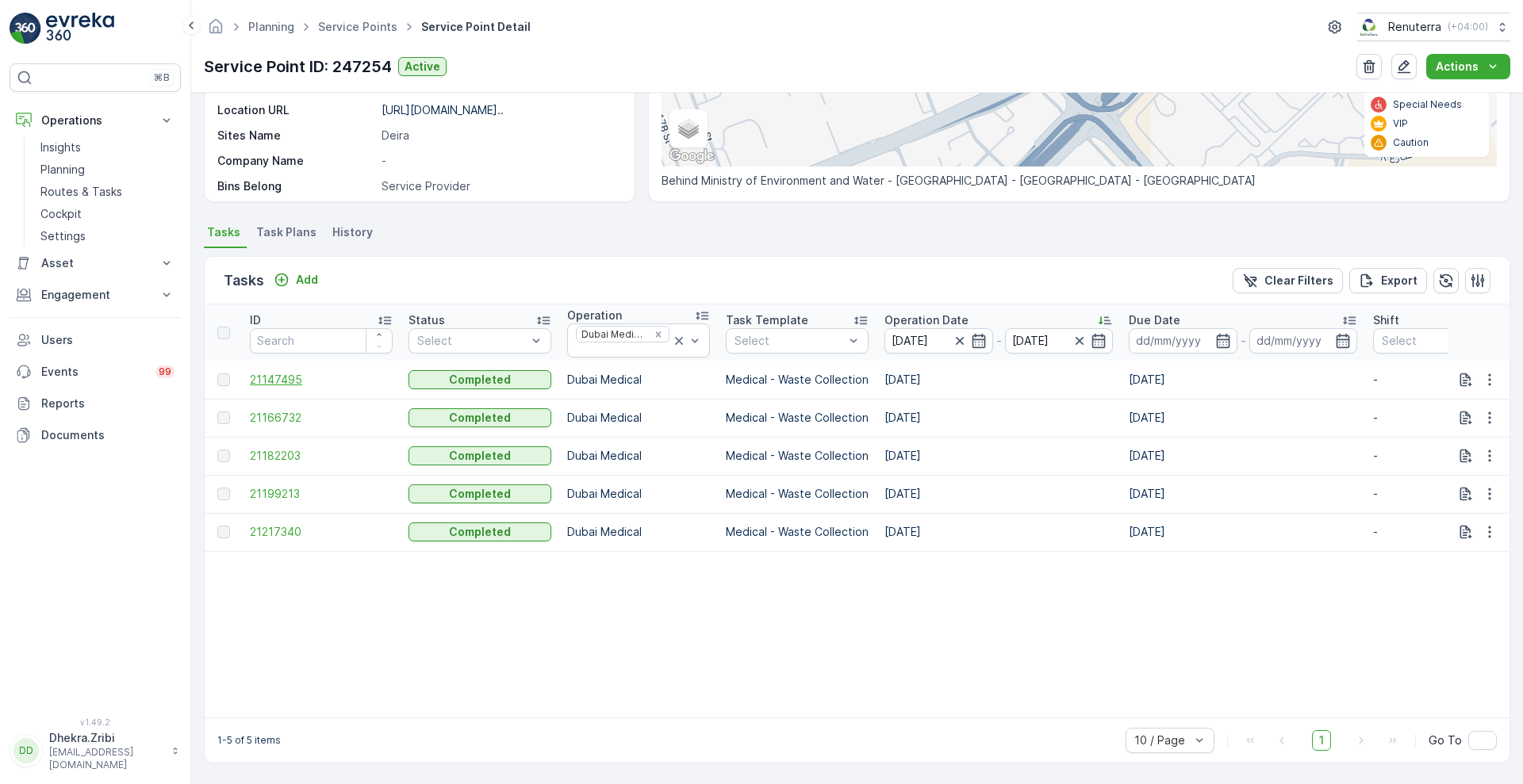
click at [280, 372] on span "21147495" at bounding box center [321, 380] width 143 height 16
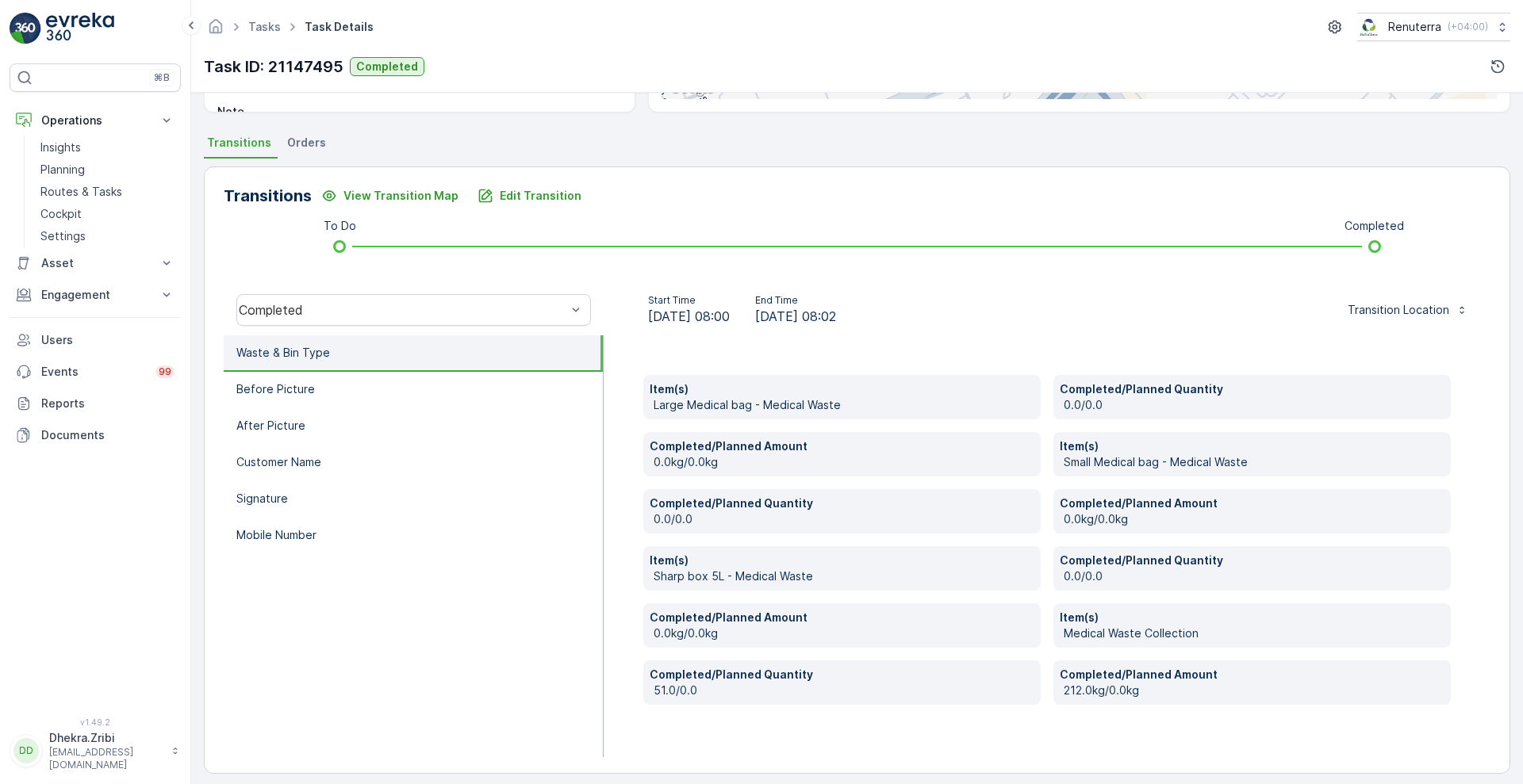
scroll to position [321, 0]
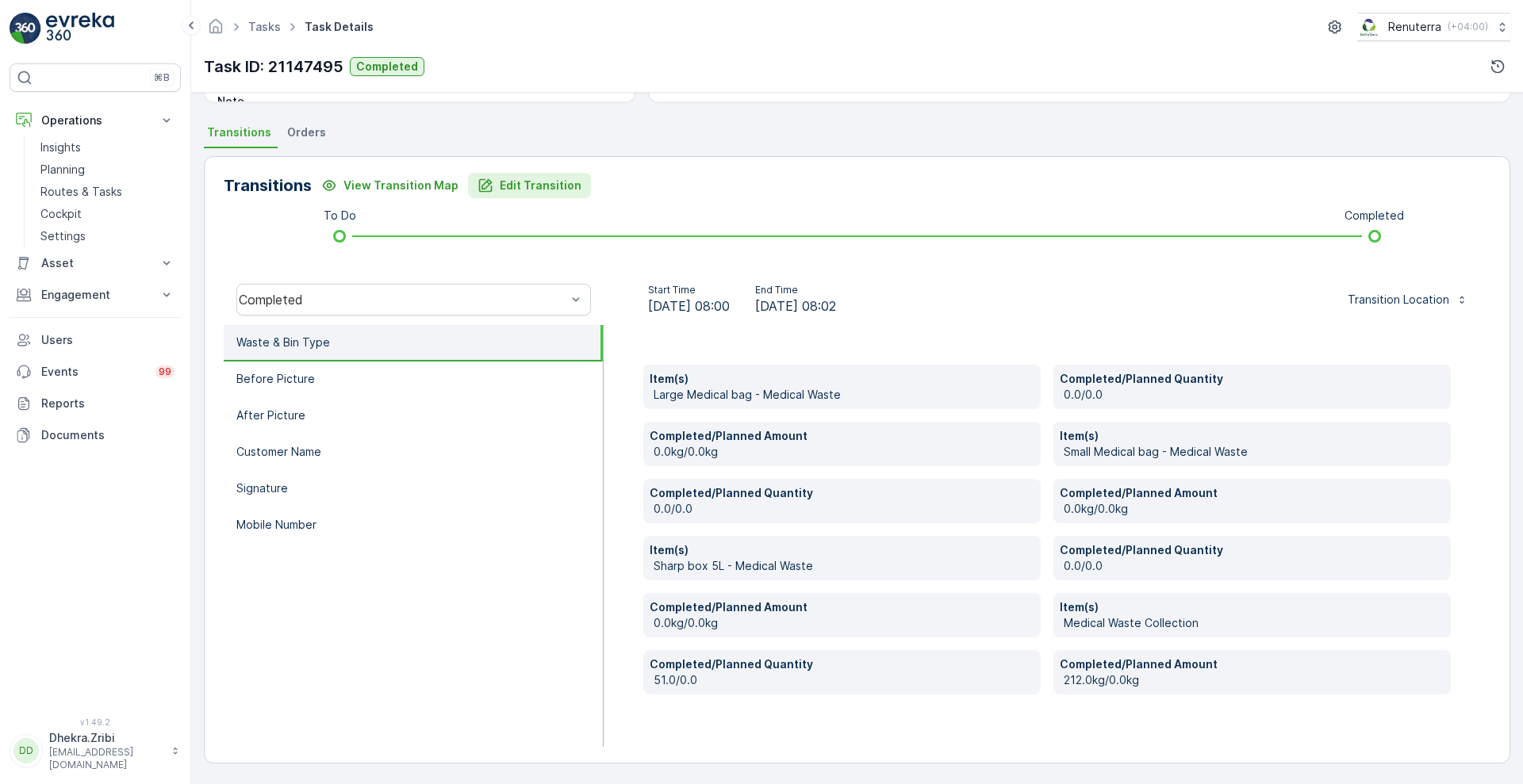
click at [521, 177] on p "Edit Transition" at bounding box center [540, 185] width 82 height 16
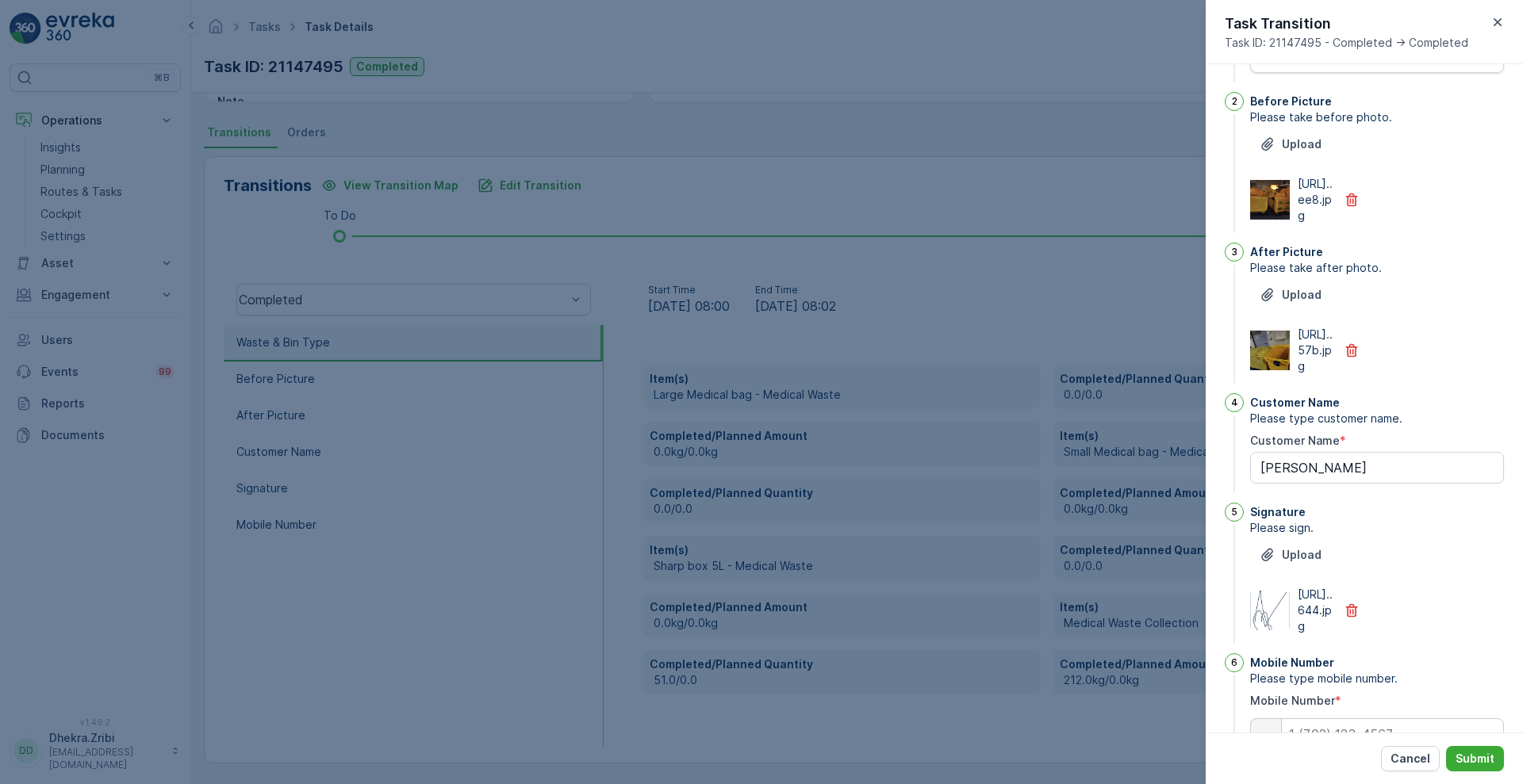
scroll to position [0, 0]
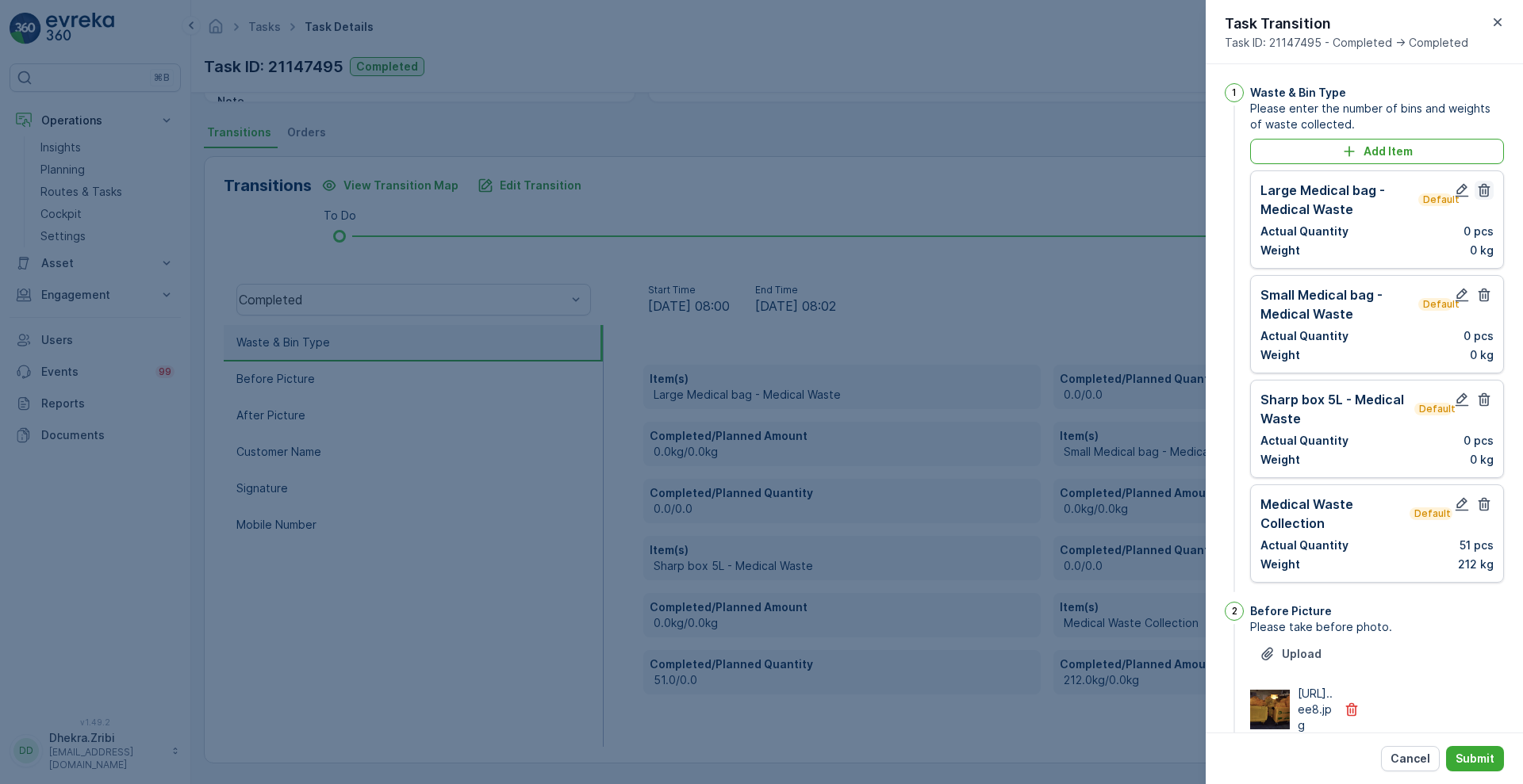
click at [1478, 194] on icon "button" at bounding box center [1484, 190] width 16 height 16
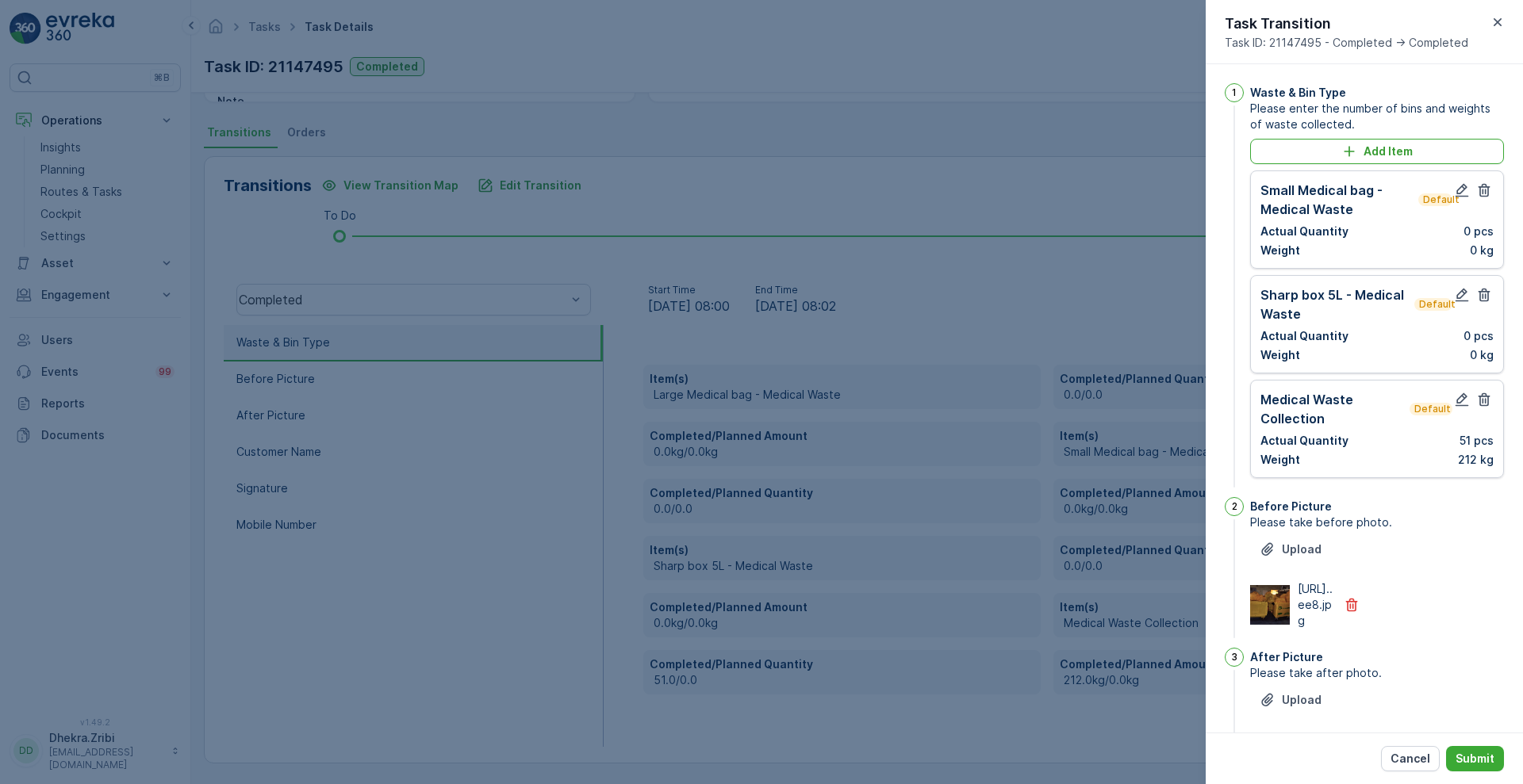
click at [1478, 194] on icon "button" at bounding box center [1484, 190] width 16 height 16
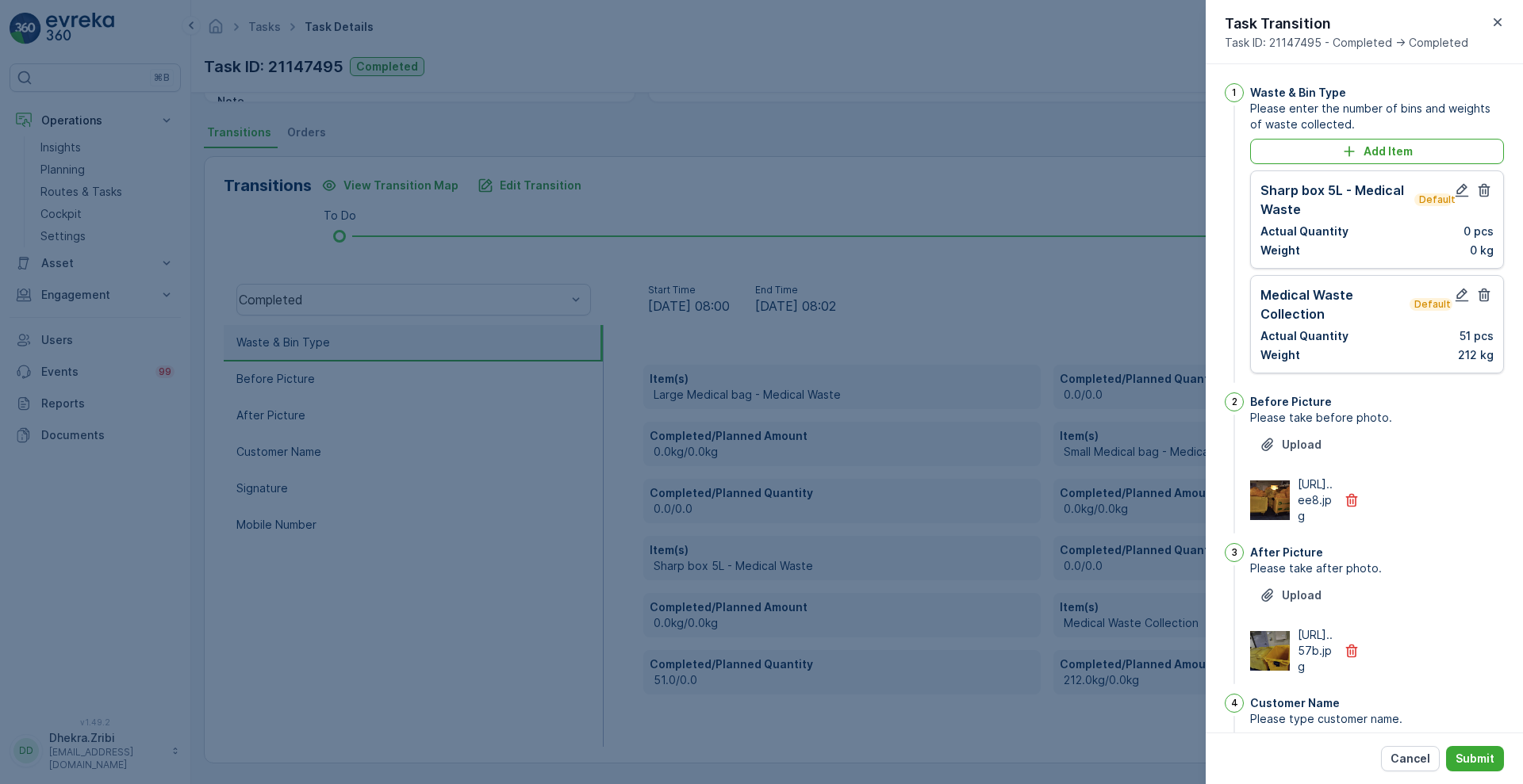
click at [1478, 194] on icon "button" at bounding box center [1484, 190] width 16 height 16
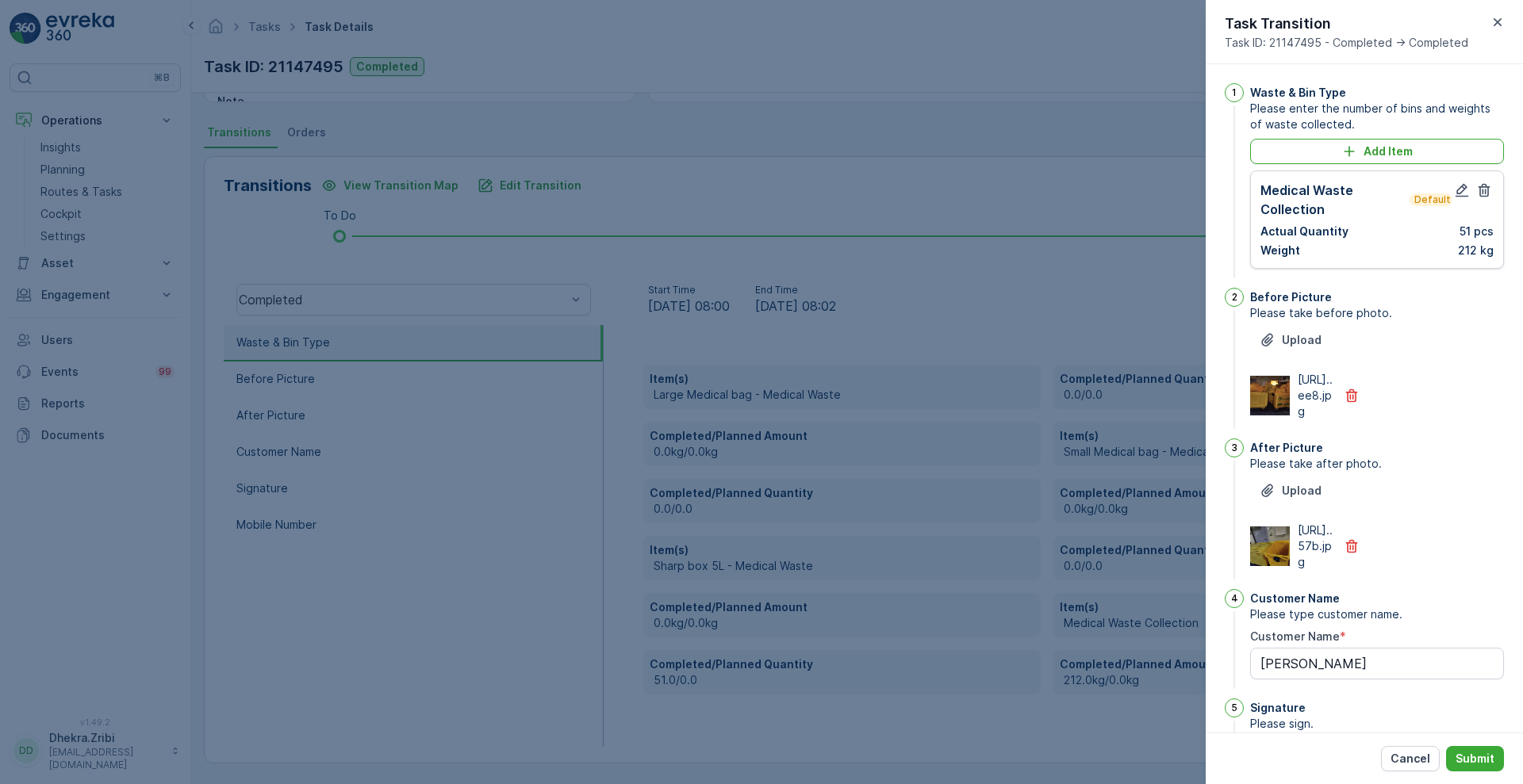
scroll to position [347, 0]
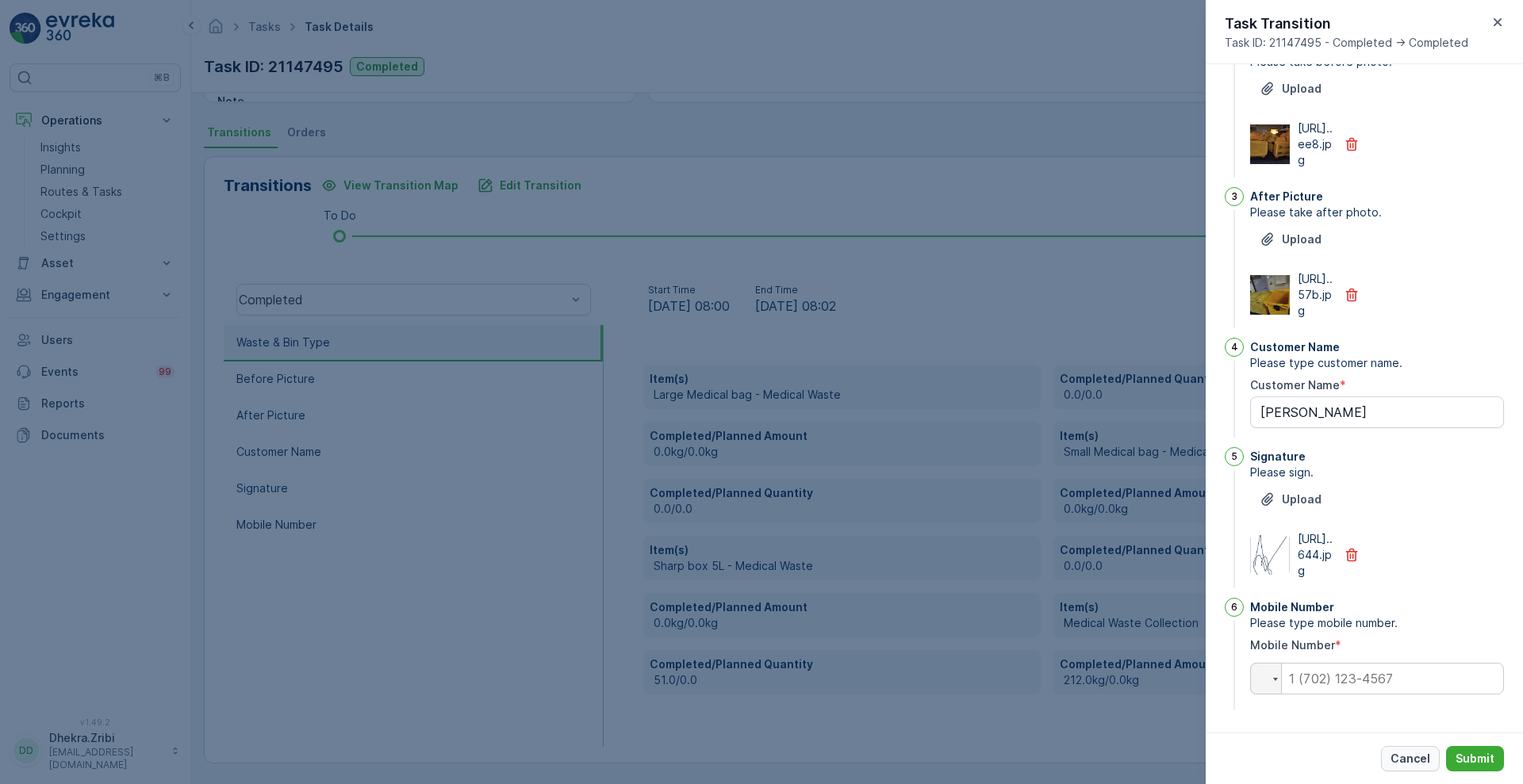
click at [1416, 762] on p "Cancel" at bounding box center [1410, 759] width 40 height 16
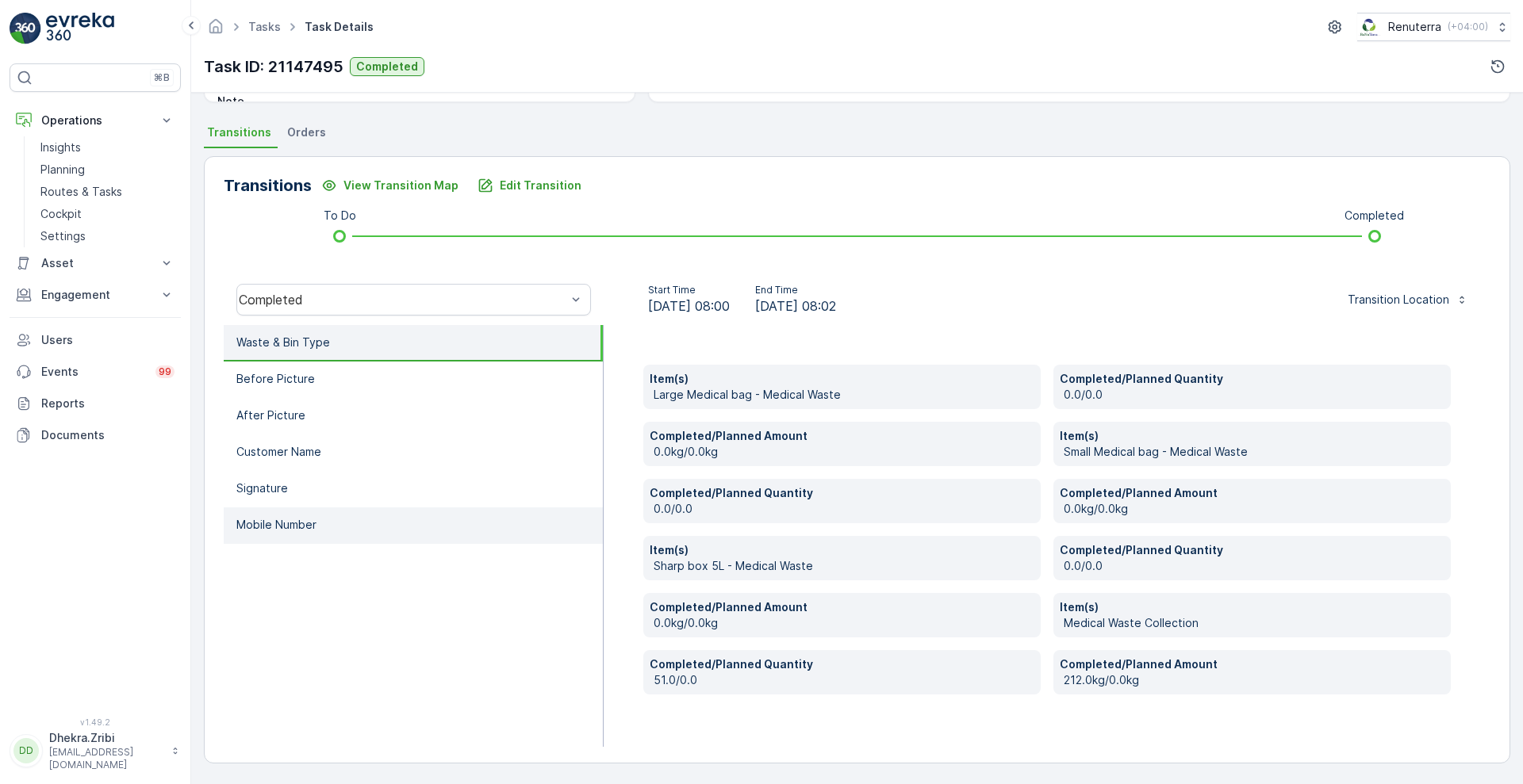
click at [267, 527] on p "Mobile Number" at bounding box center [276, 525] width 80 height 16
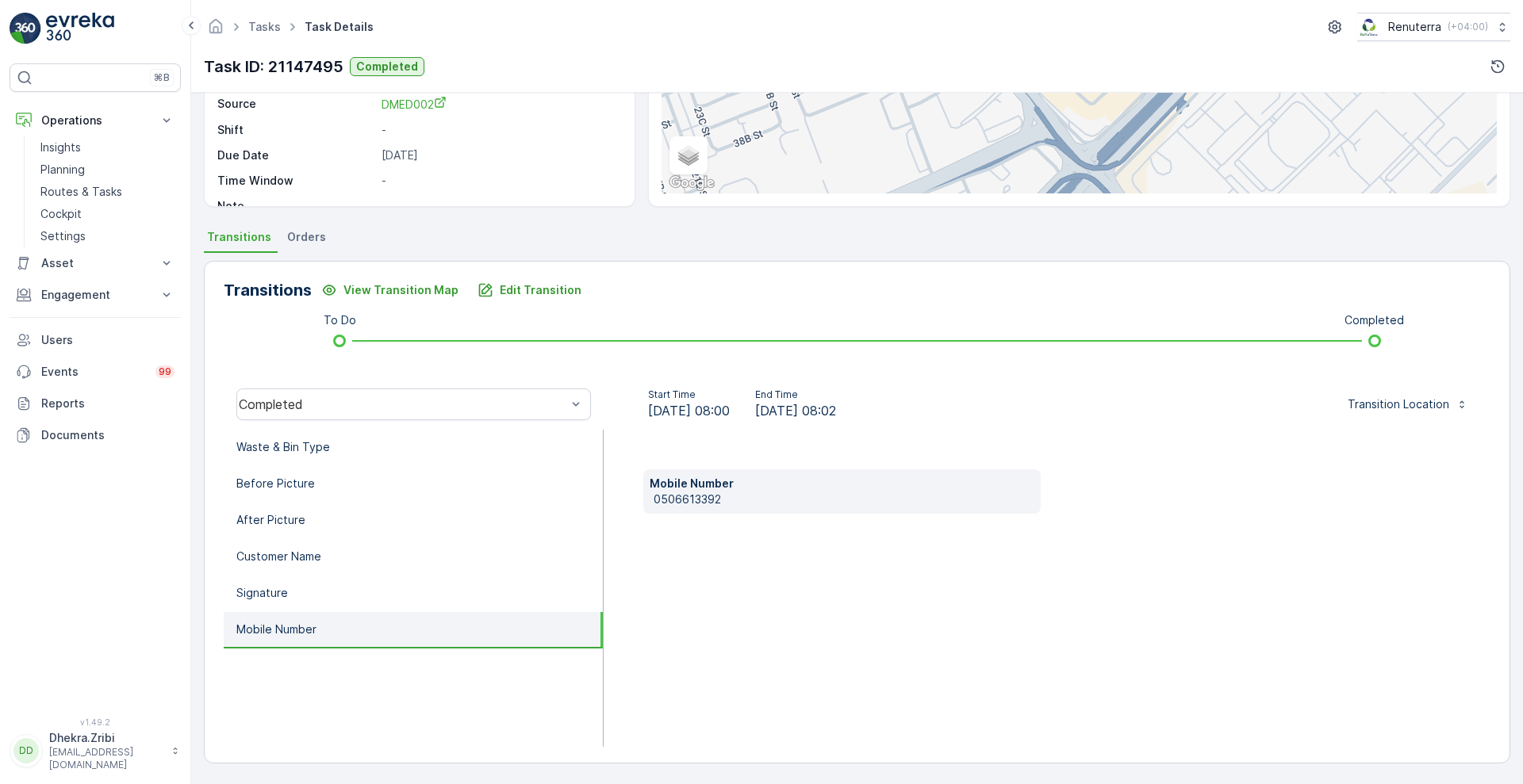
scroll to position [215, 0]
click at [656, 501] on p "0506613392" at bounding box center [844, 500] width 381 height 16
copy p "0506613392"
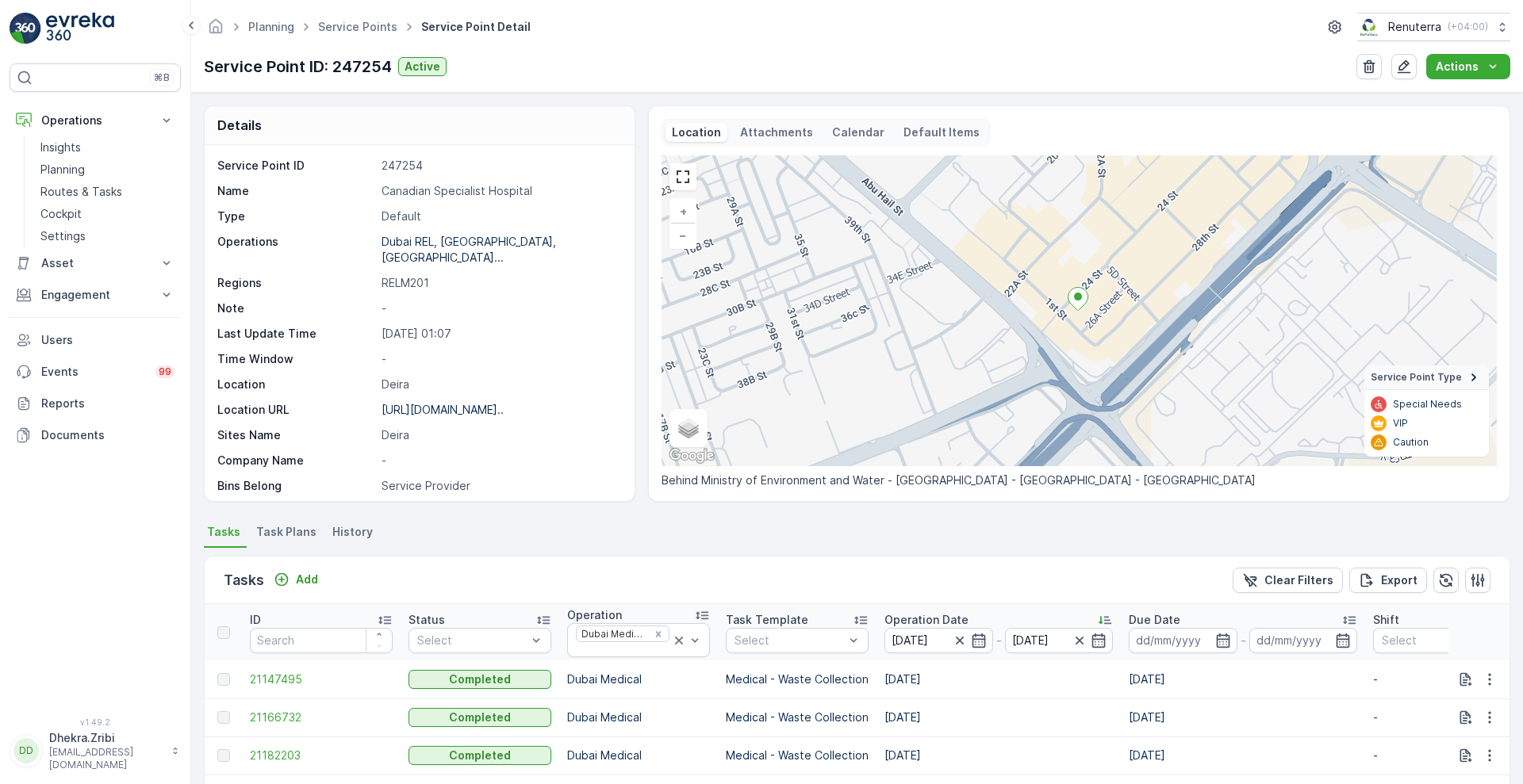
scroll to position [308, 0]
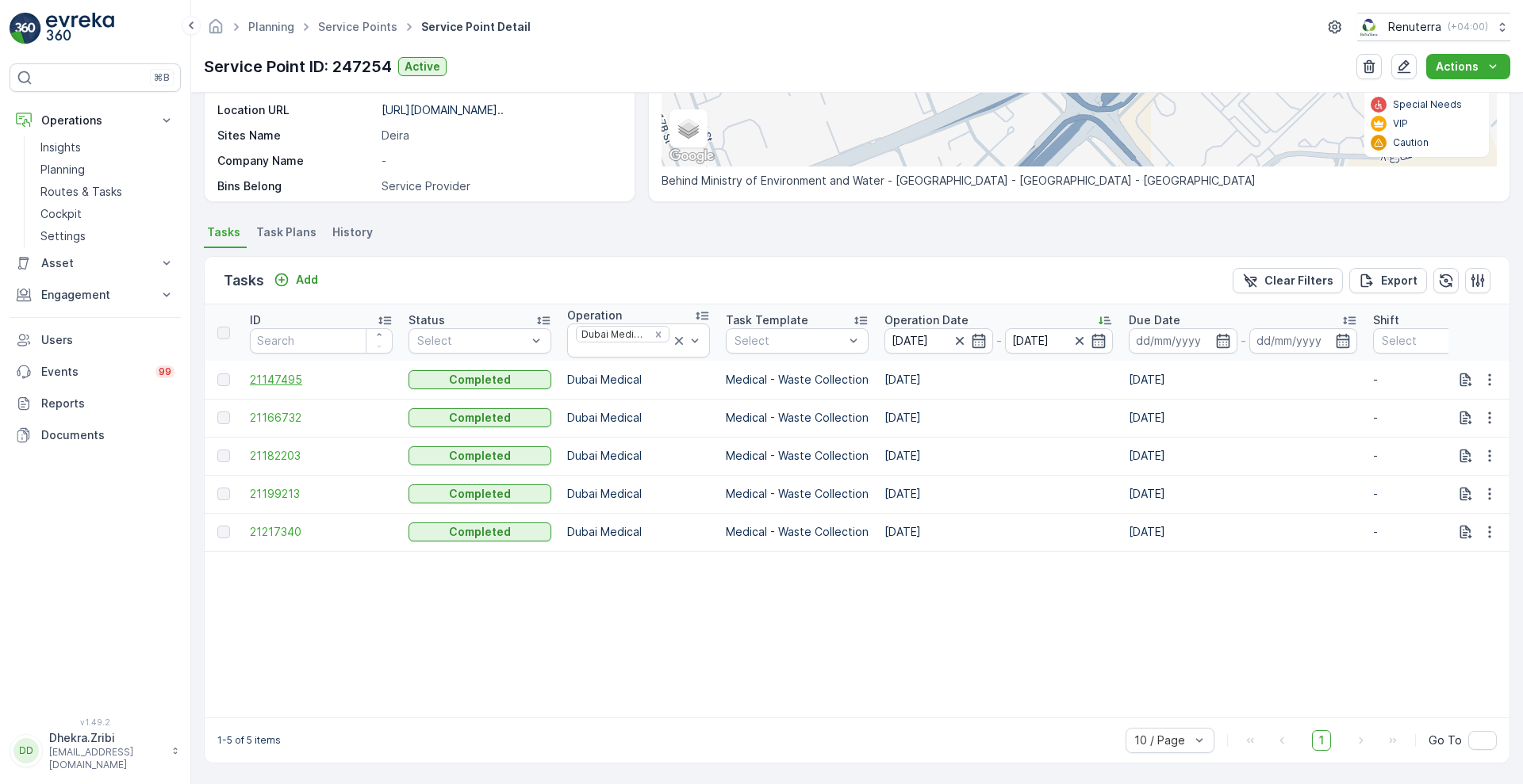
click at [267, 372] on span "21147495" at bounding box center [321, 380] width 143 height 16
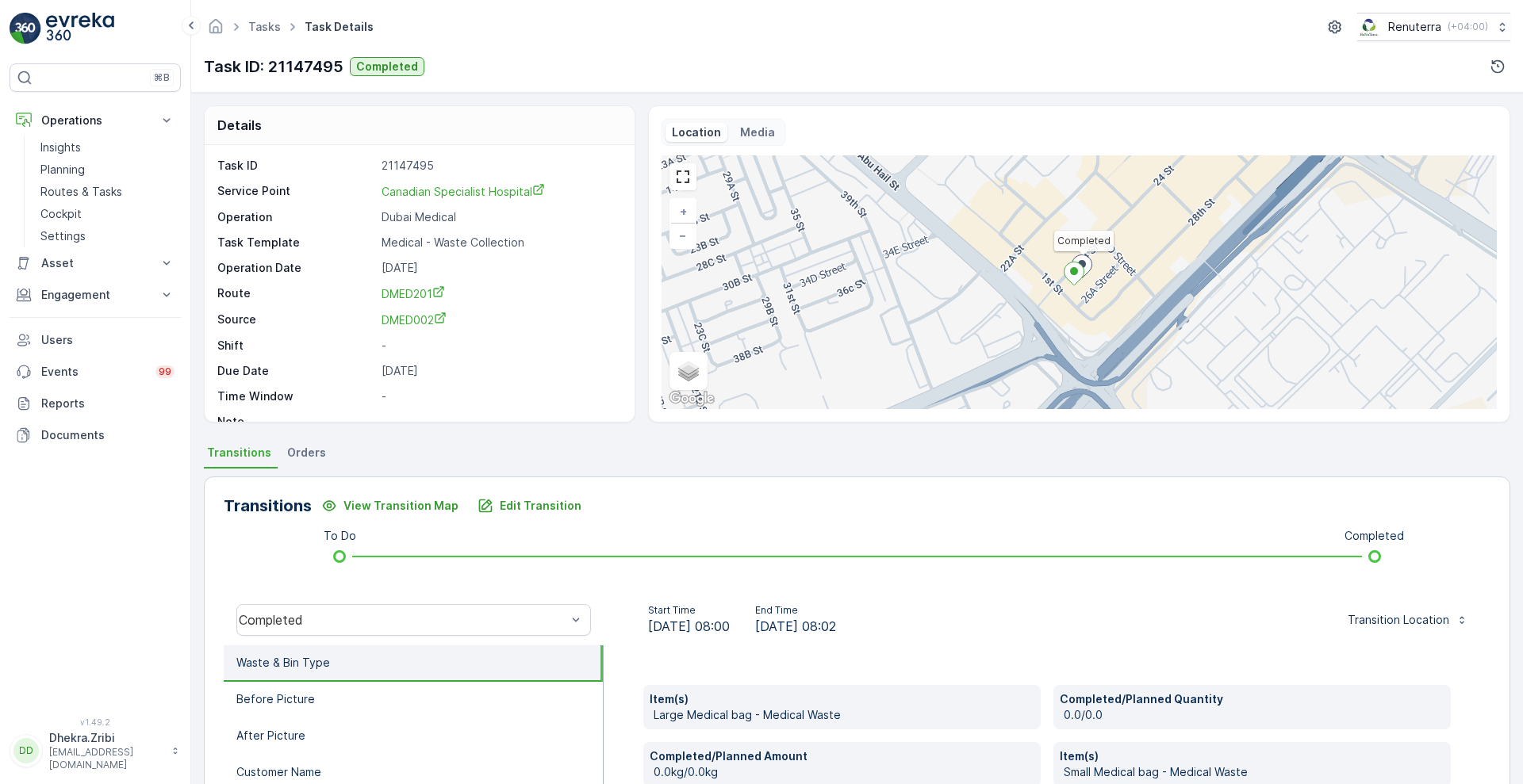
scroll to position [321, 0]
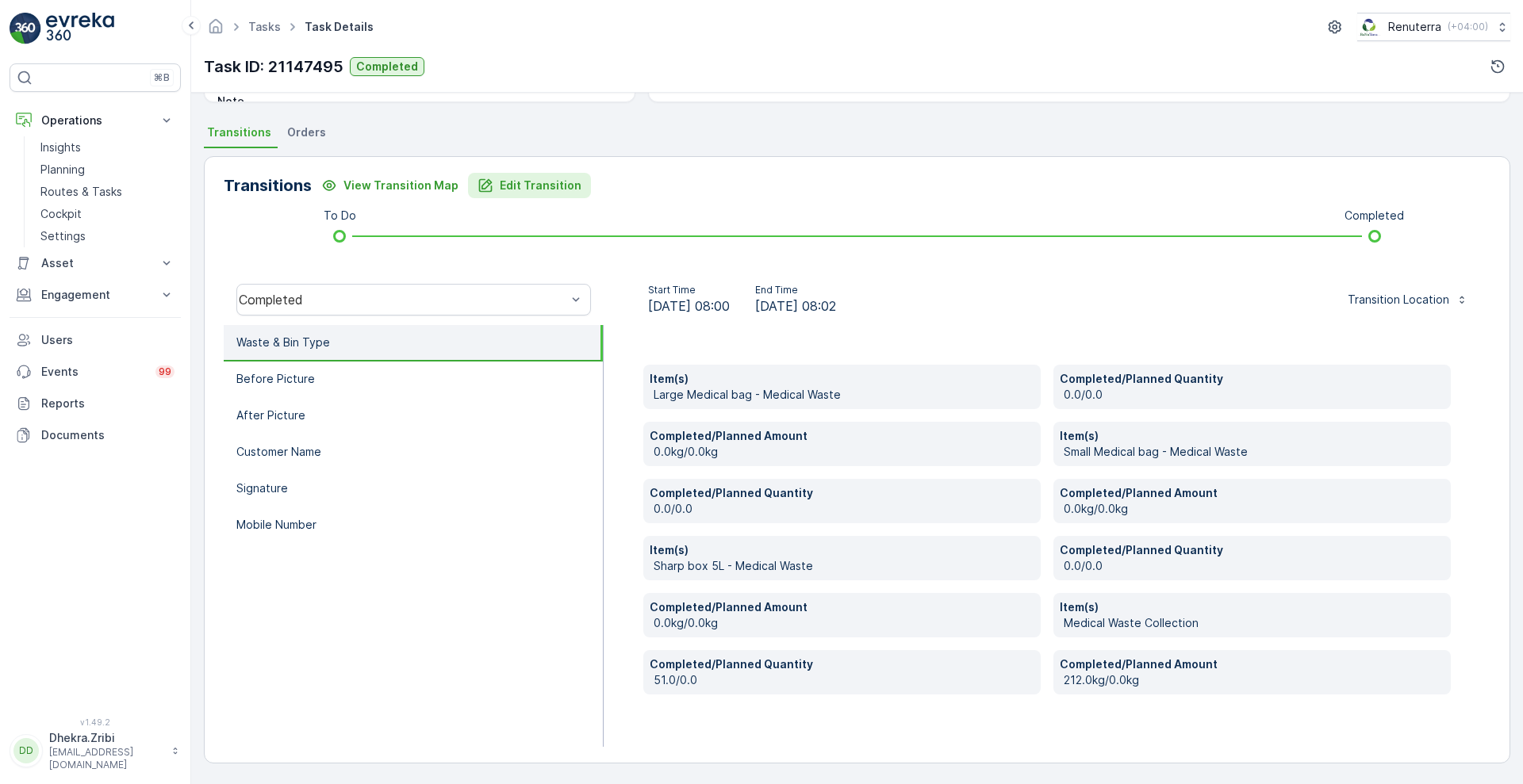
click at [527, 188] on p "Edit Transition" at bounding box center [540, 185] width 82 height 16
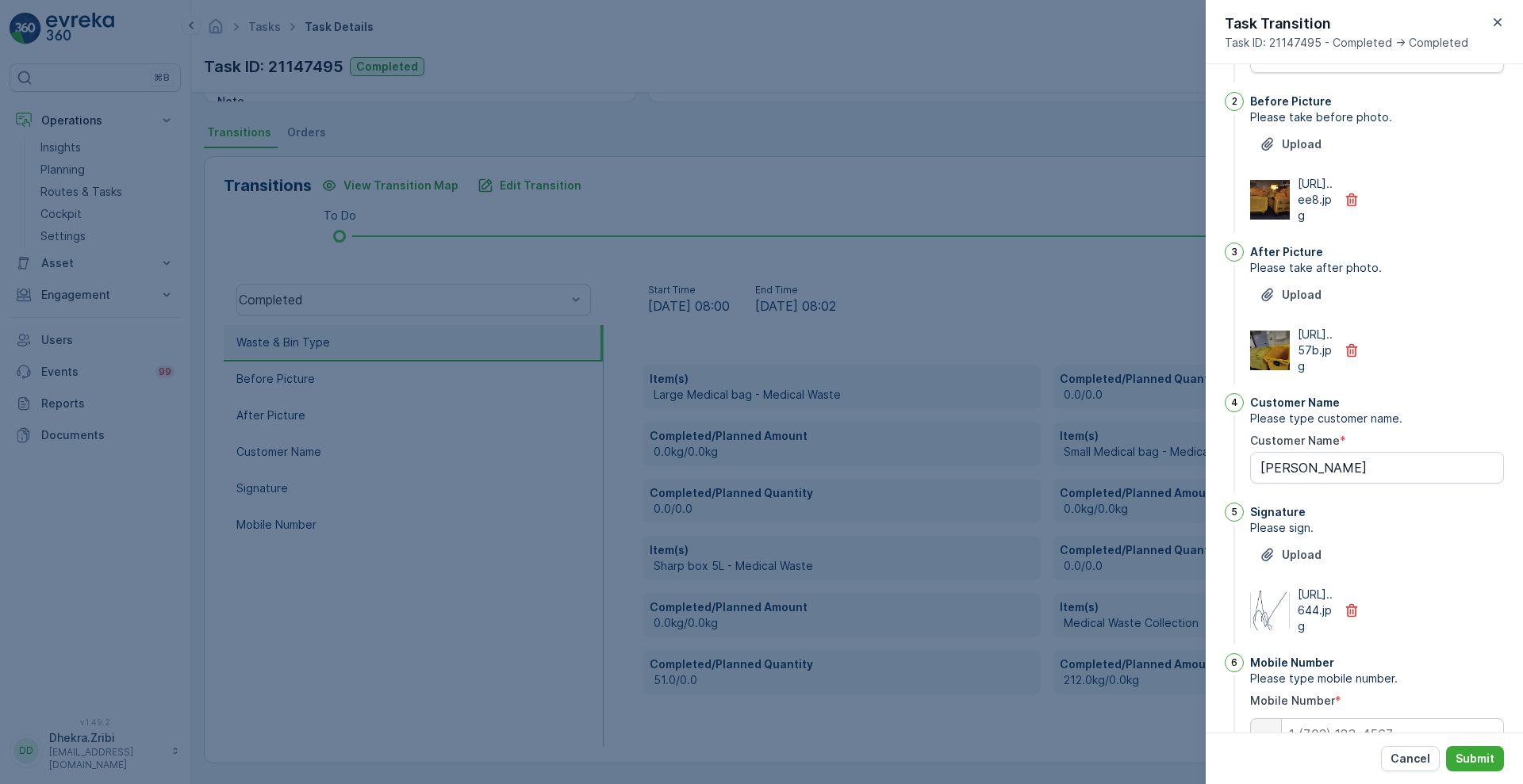
scroll to position [0, 0]
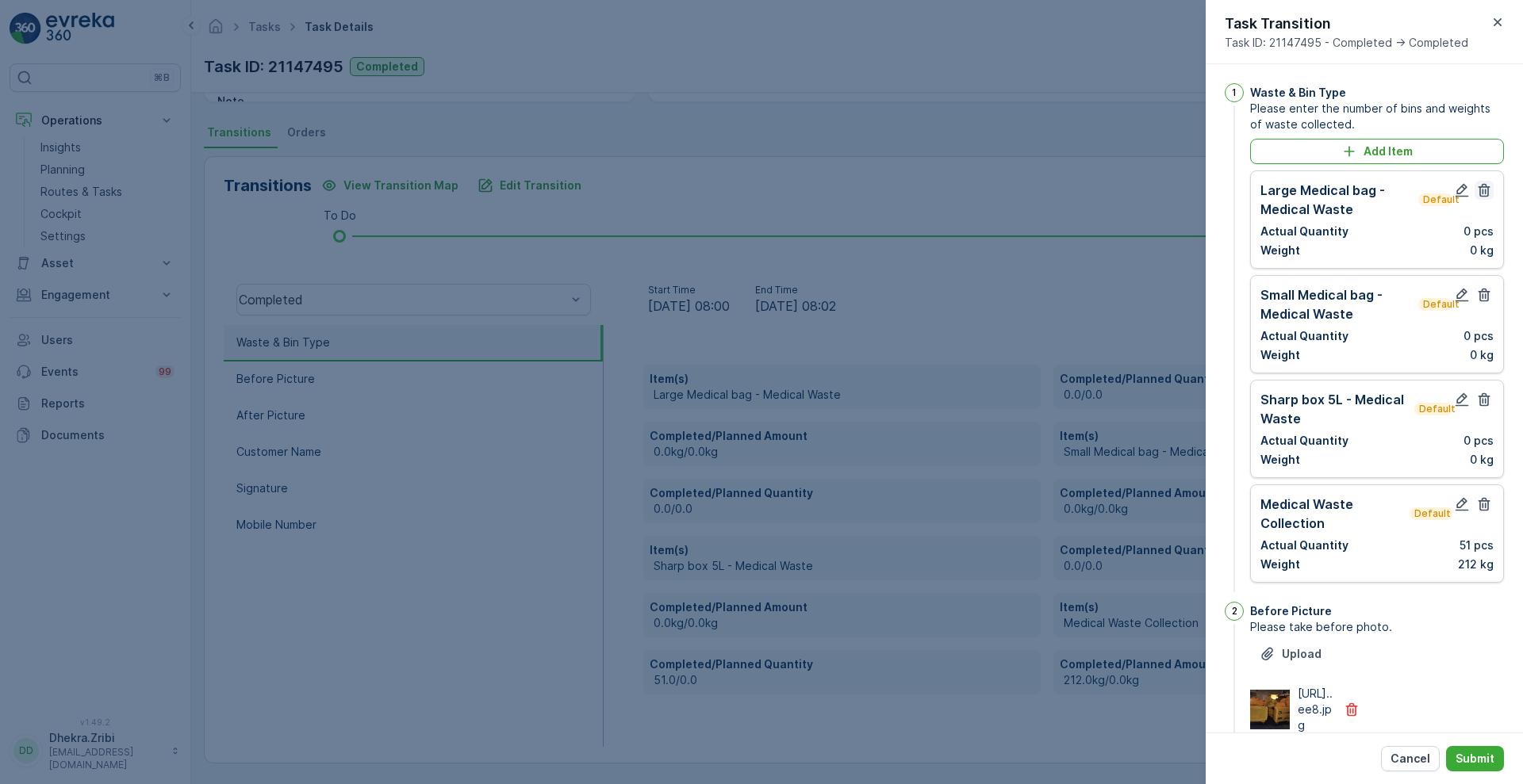
click at [1484, 193] on icon "button" at bounding box center [1484, 190] width 12 height 14
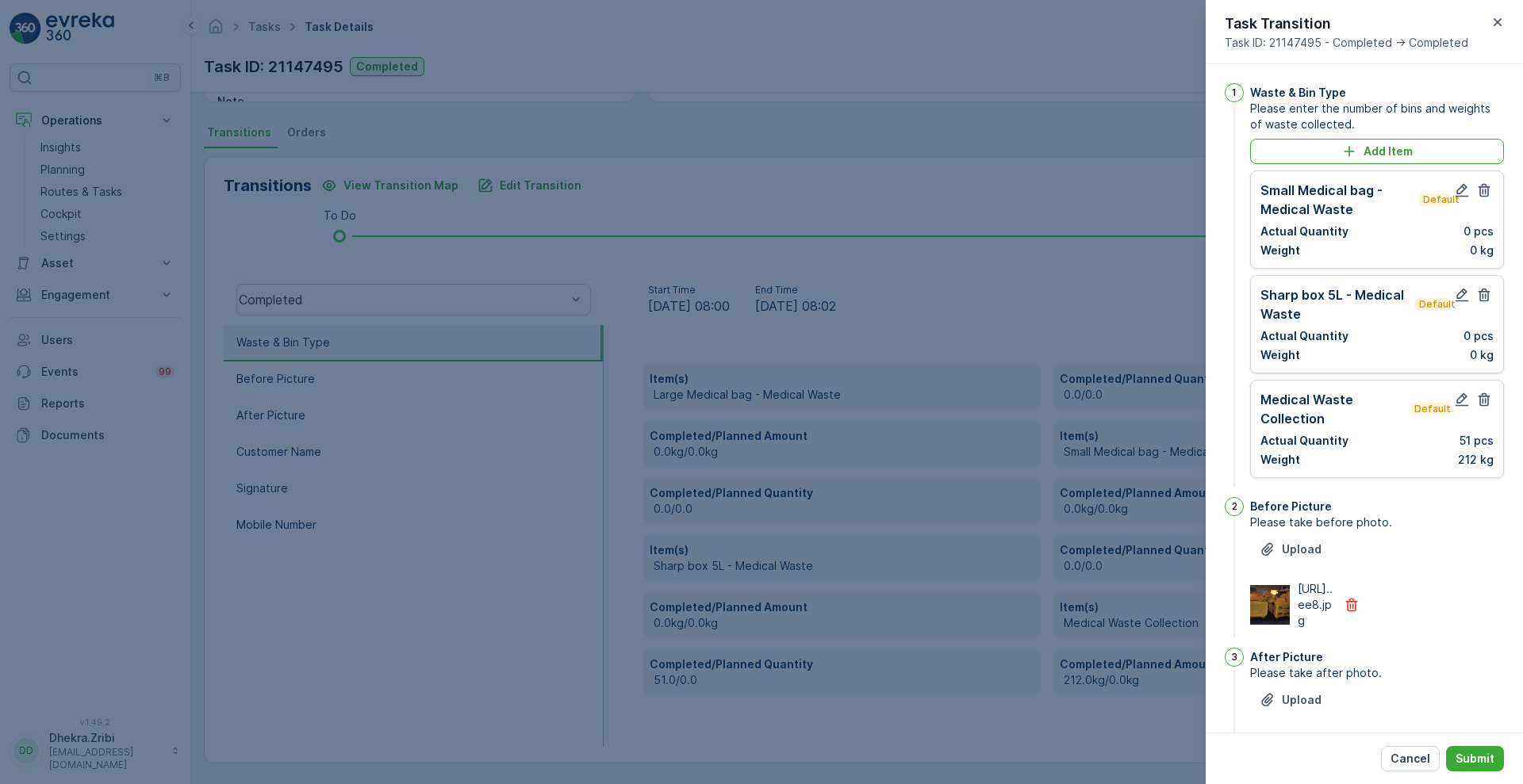
click at [1484, 193] on icon "button" at bounding box center [1484, 190] width 12 height 14
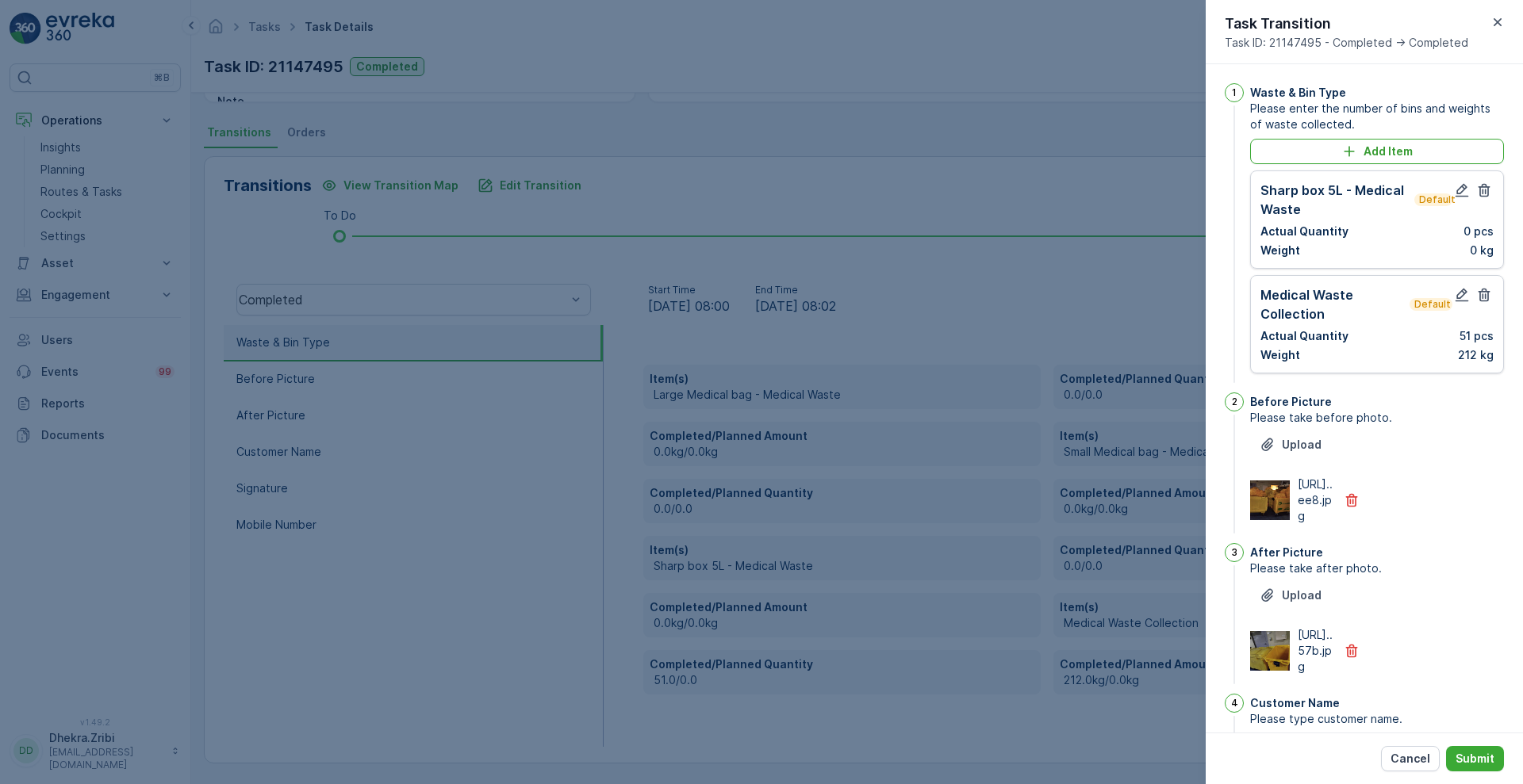
click at [1484, 193] on icon "button" at bounding box center [1484, 190] width 12 height 14
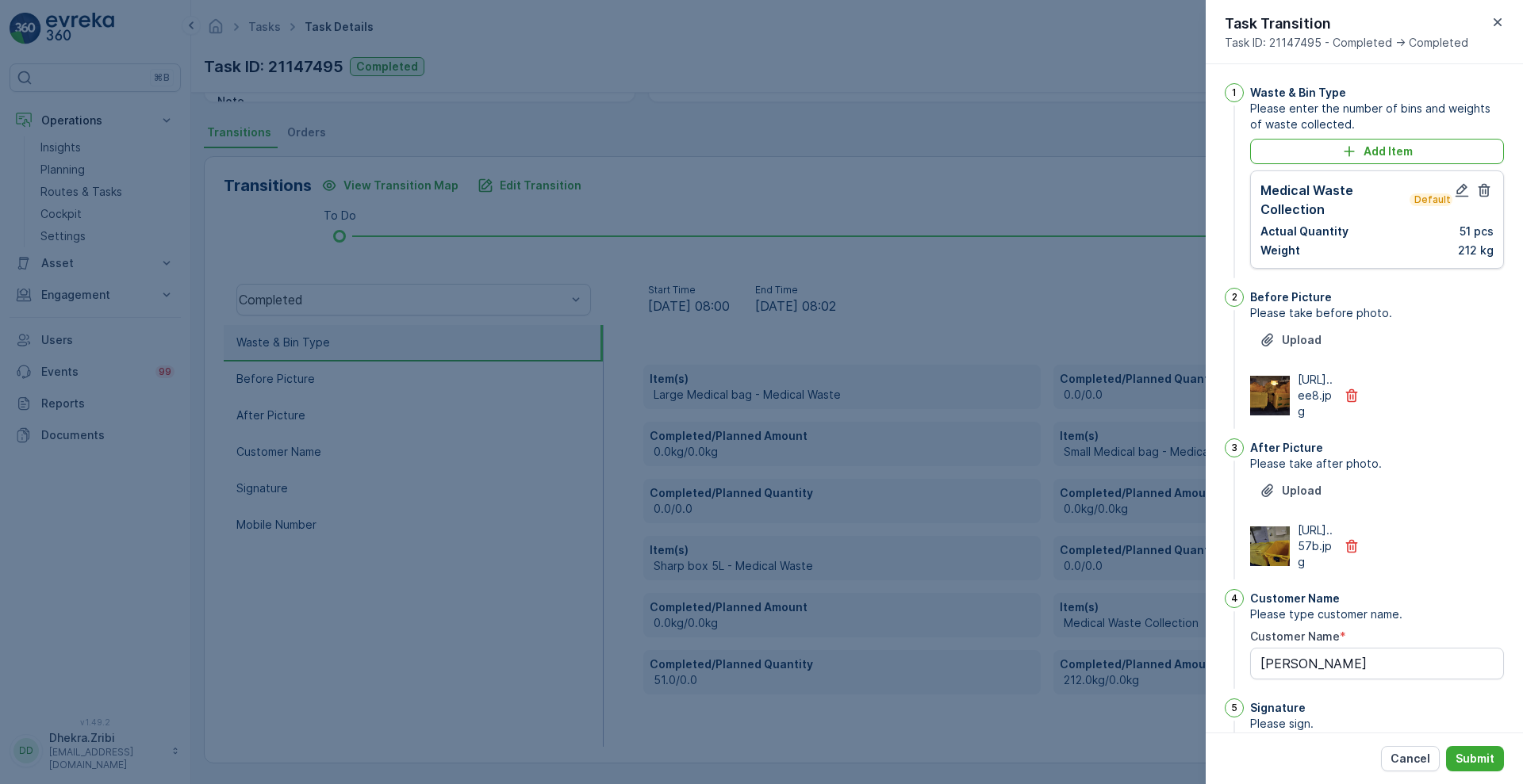
scroll to position [347, 0]
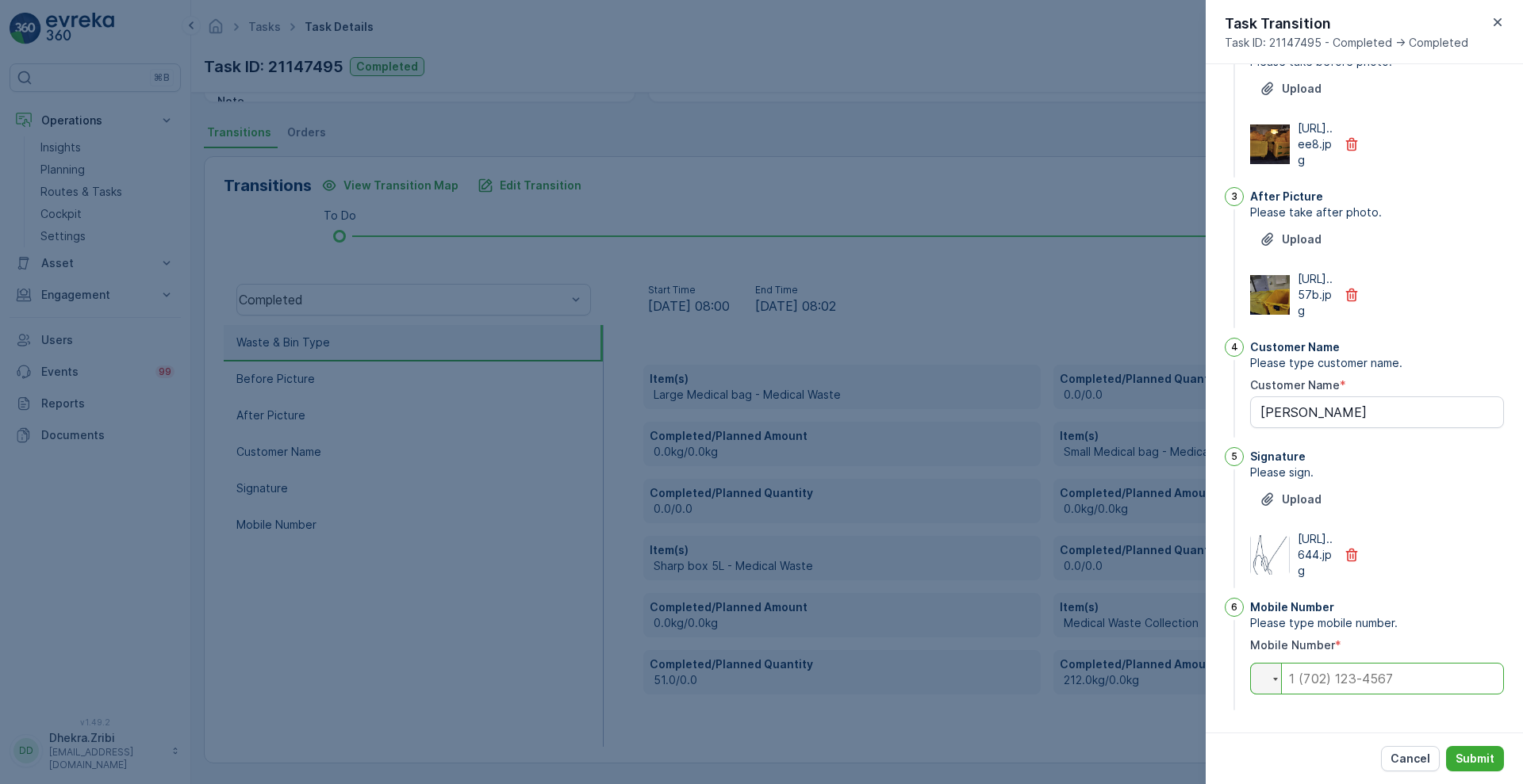
click at [1353, 686] on input "tel" at bounding box center [1376, 678] width 254 height 32
paste input "0506613392"
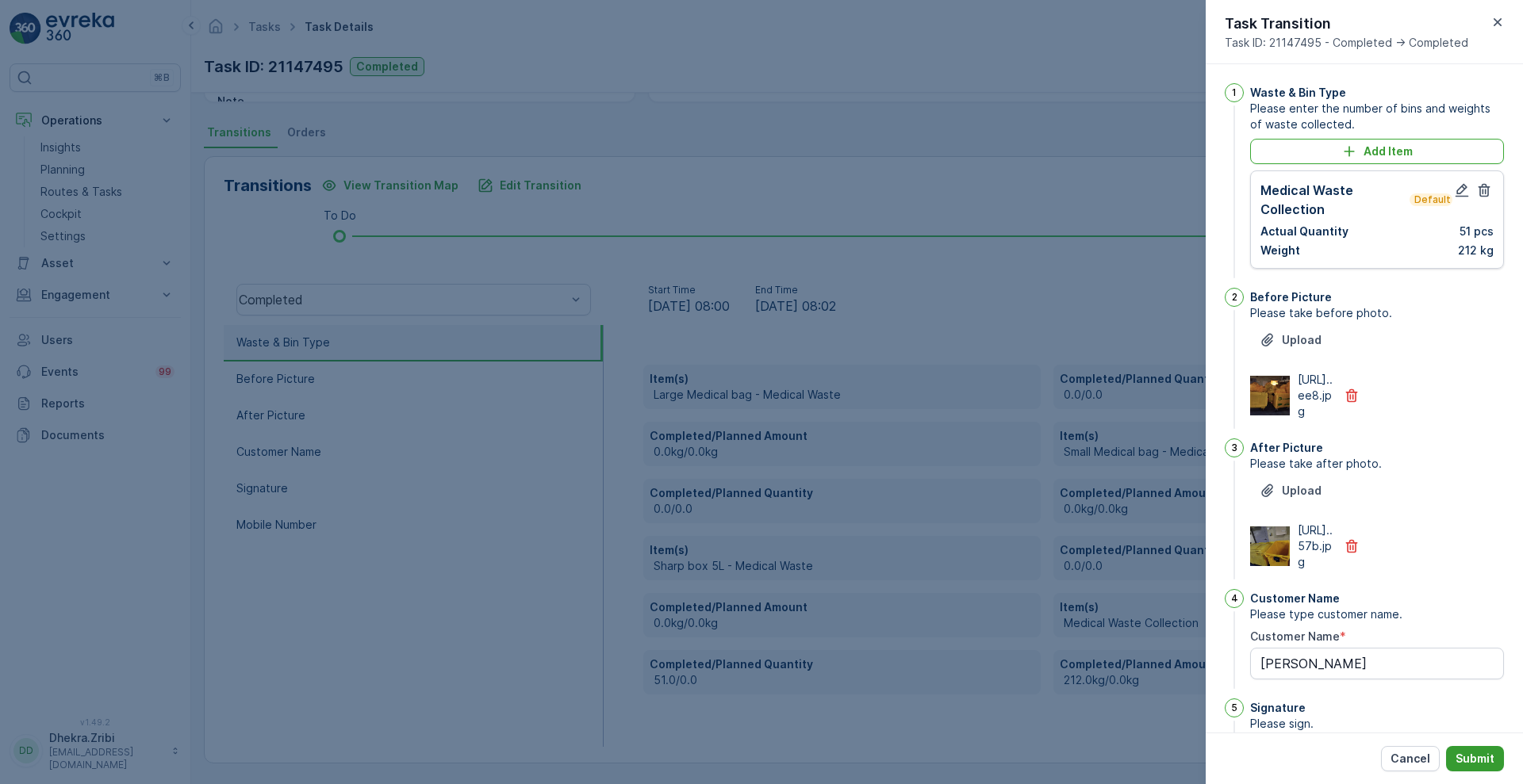
type input "0506613392"
click at [1484, 761] on p "Submit" at bounding box center [1475, 759] width 39 height 16
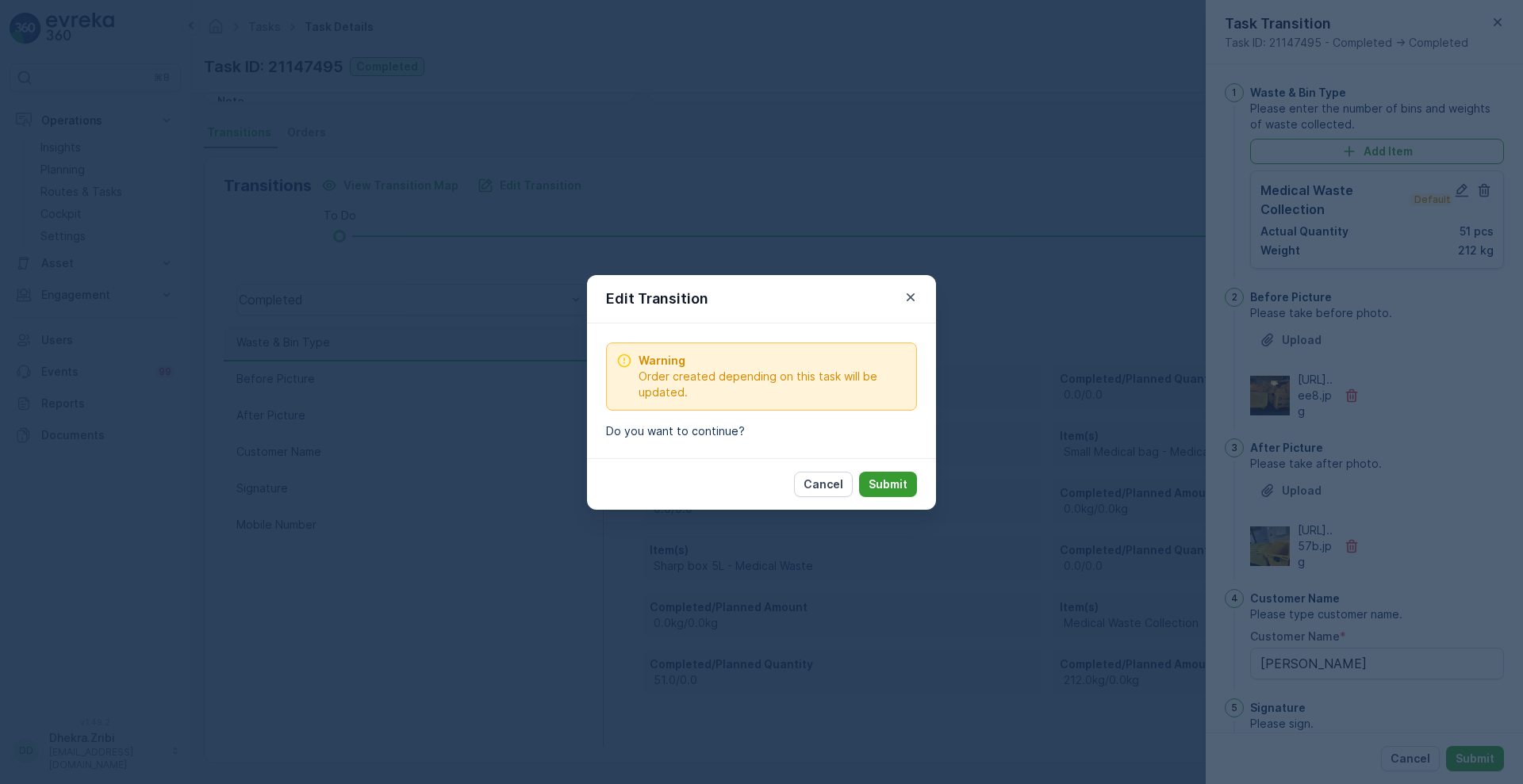
click at [883, 488] on p "Submit" at bounding box center [888, 484] width 39 height 16
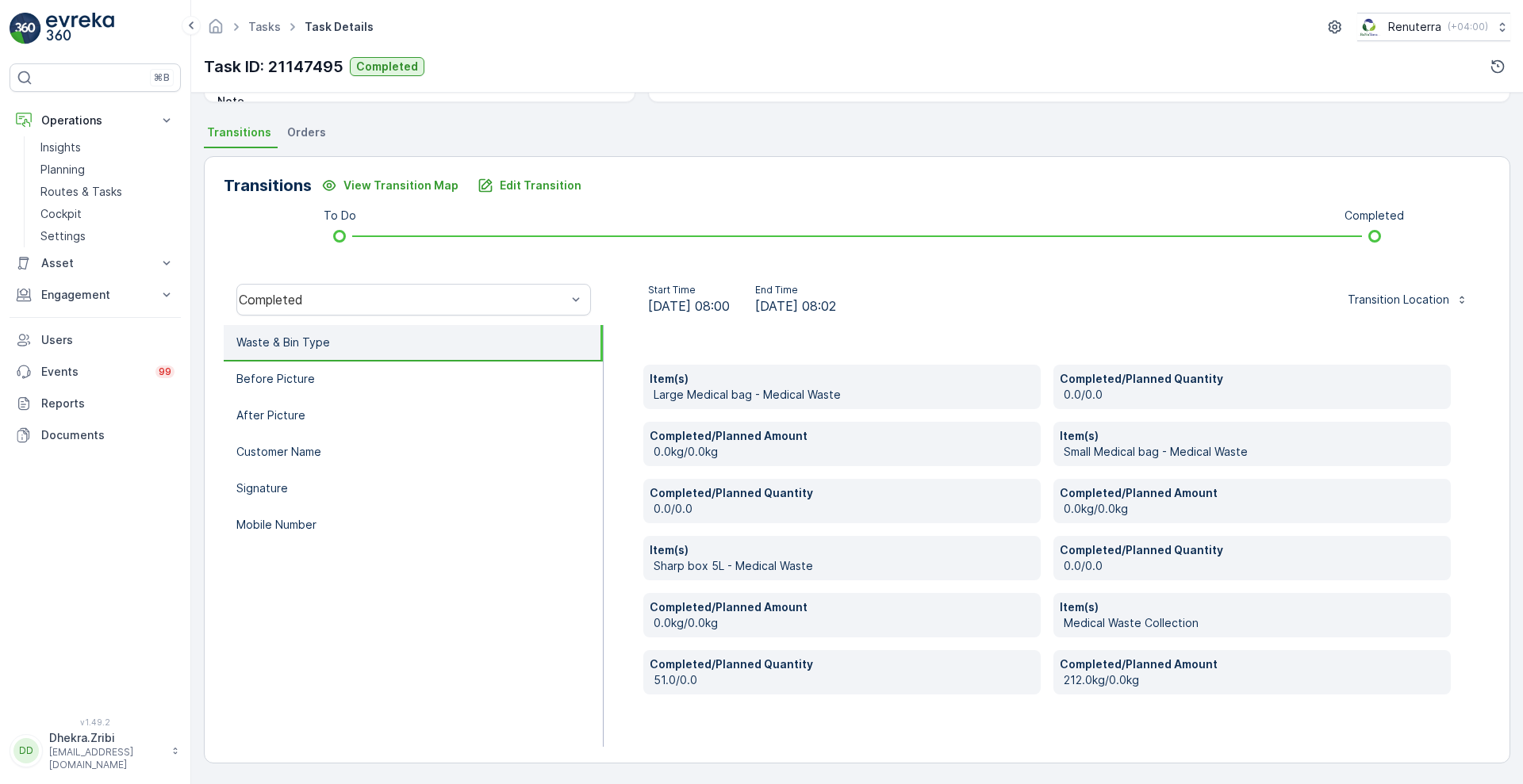
scroll to position [215, 0]
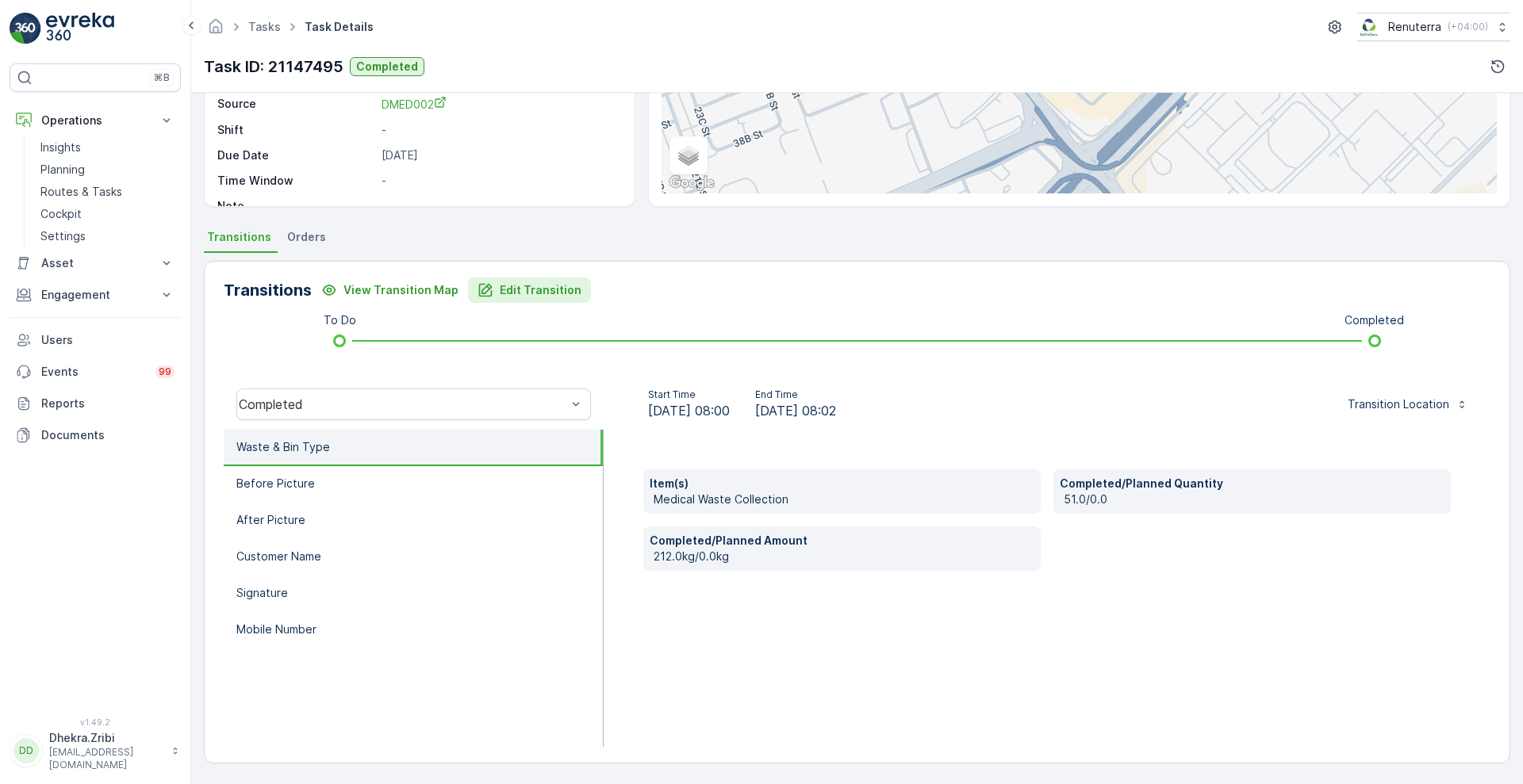
click at [541, 288] on p "Edit Transition" at bounding box center [540, 291] width 82 height 16
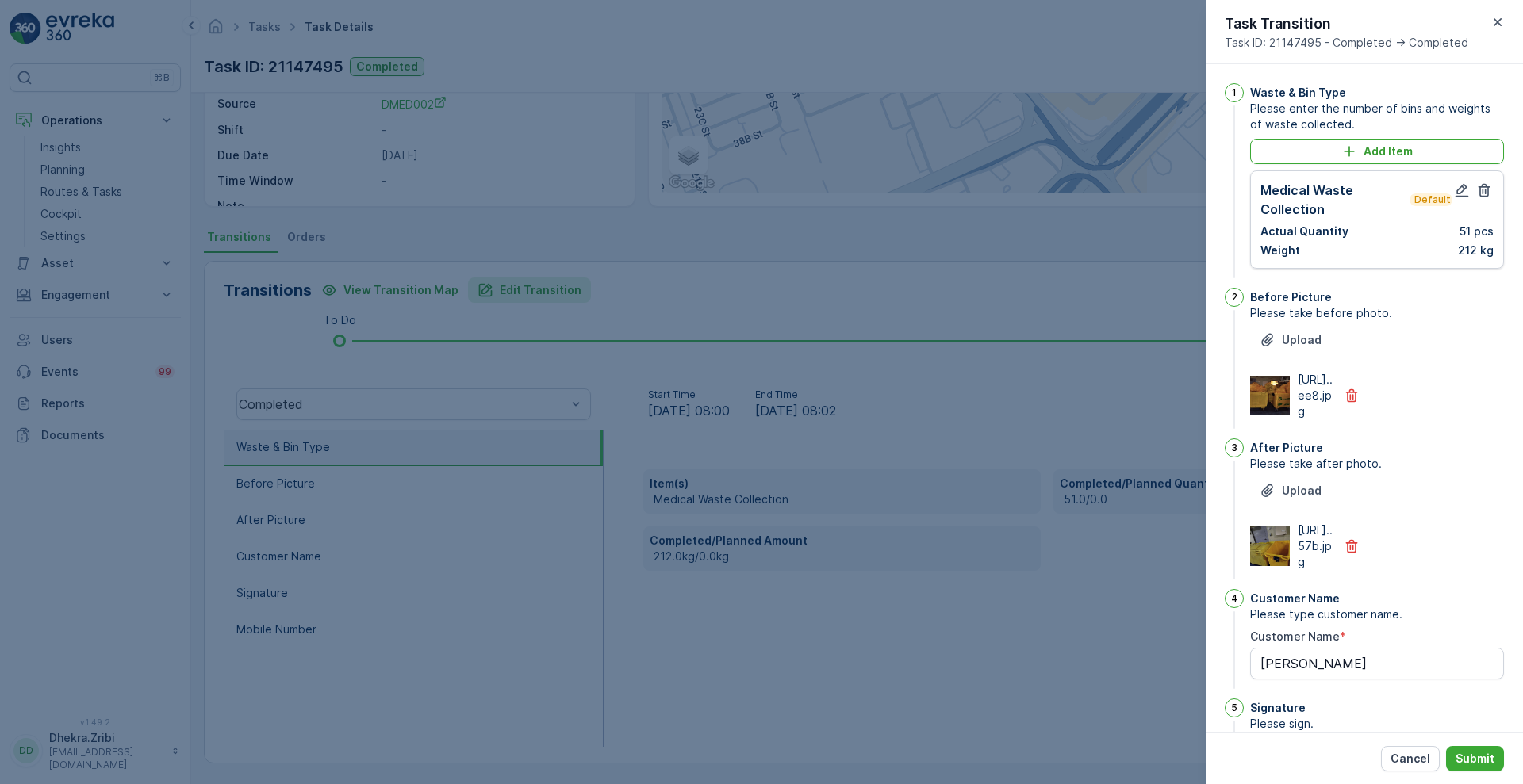
scroll to position [347, 0]
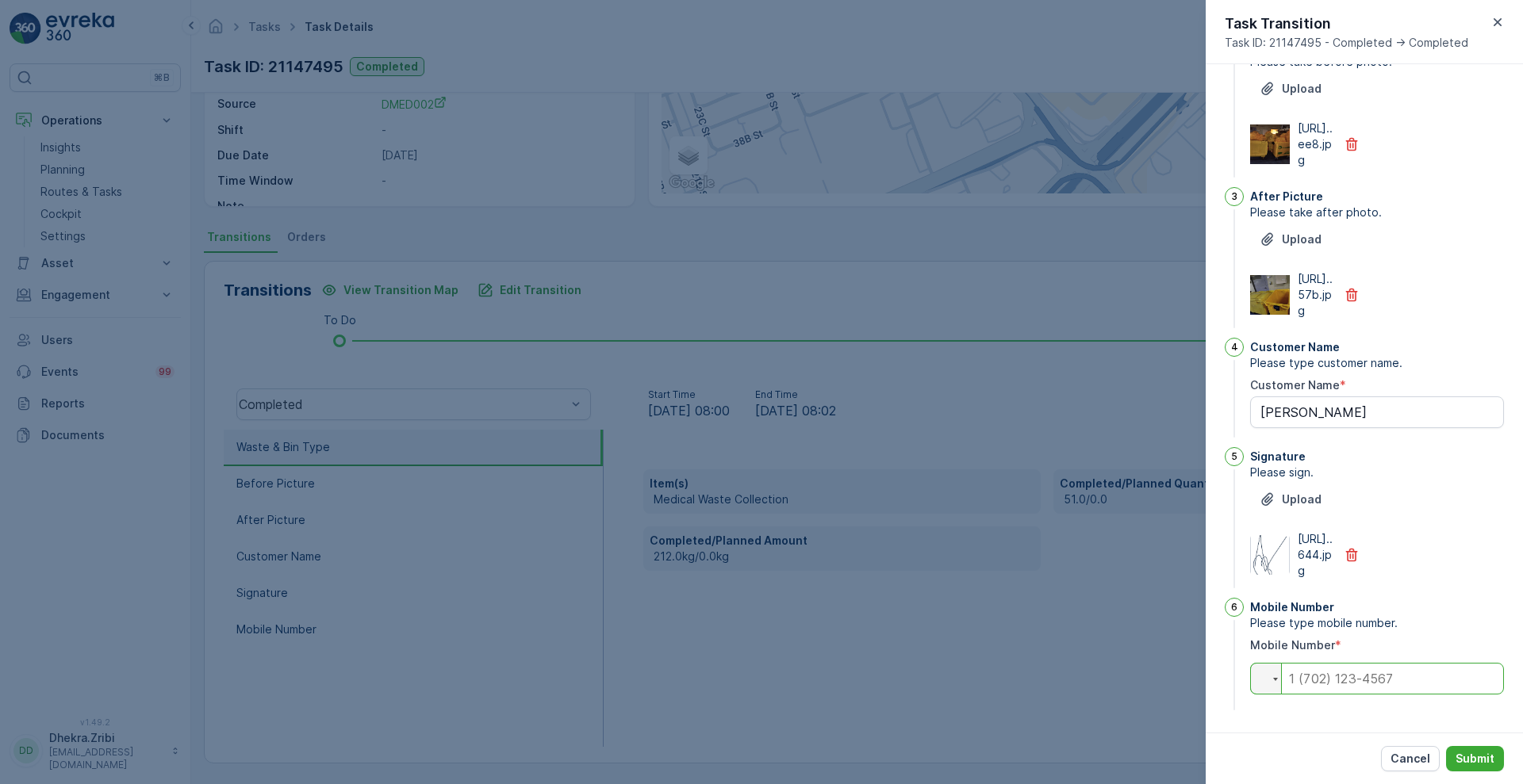
click at [1325, 679] on input "tel" at bounding box center [1376, 678] width 254 height 32
paste input "0506613392"
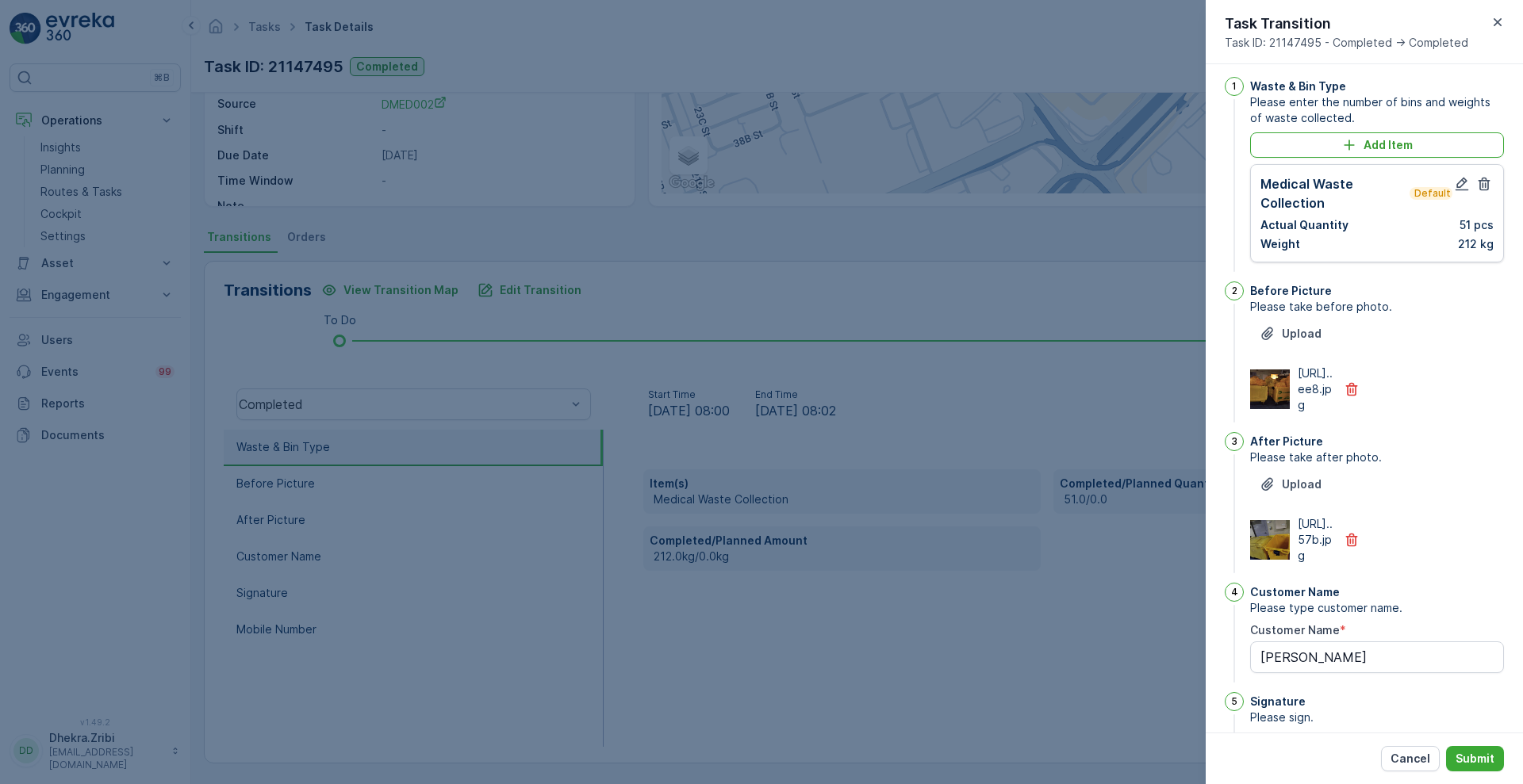
scroll to position [0, 0]
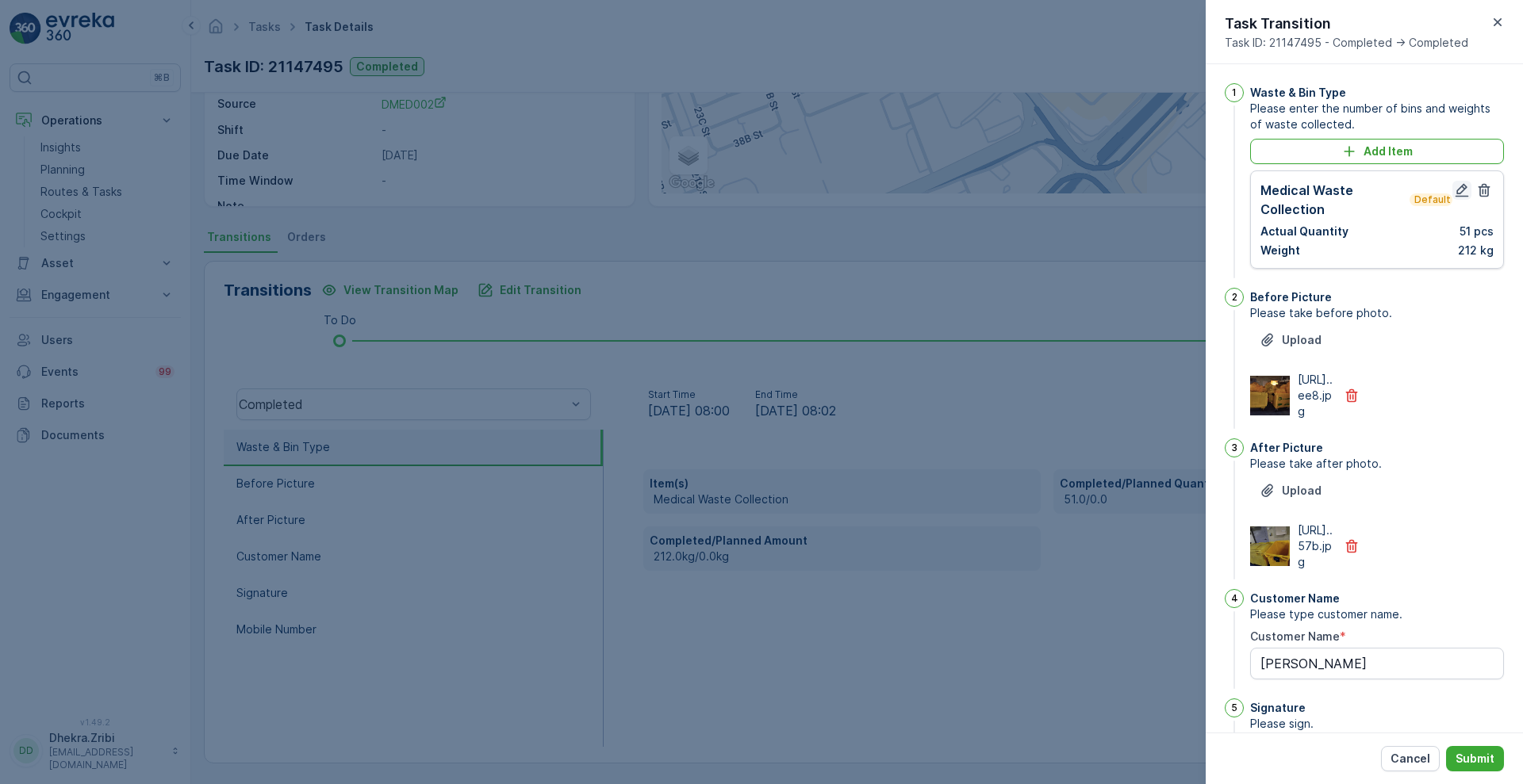
type input "0506613392"
click at [1457, 190] on icon "button" at bounding box center [1462, 190] width 14 height 14
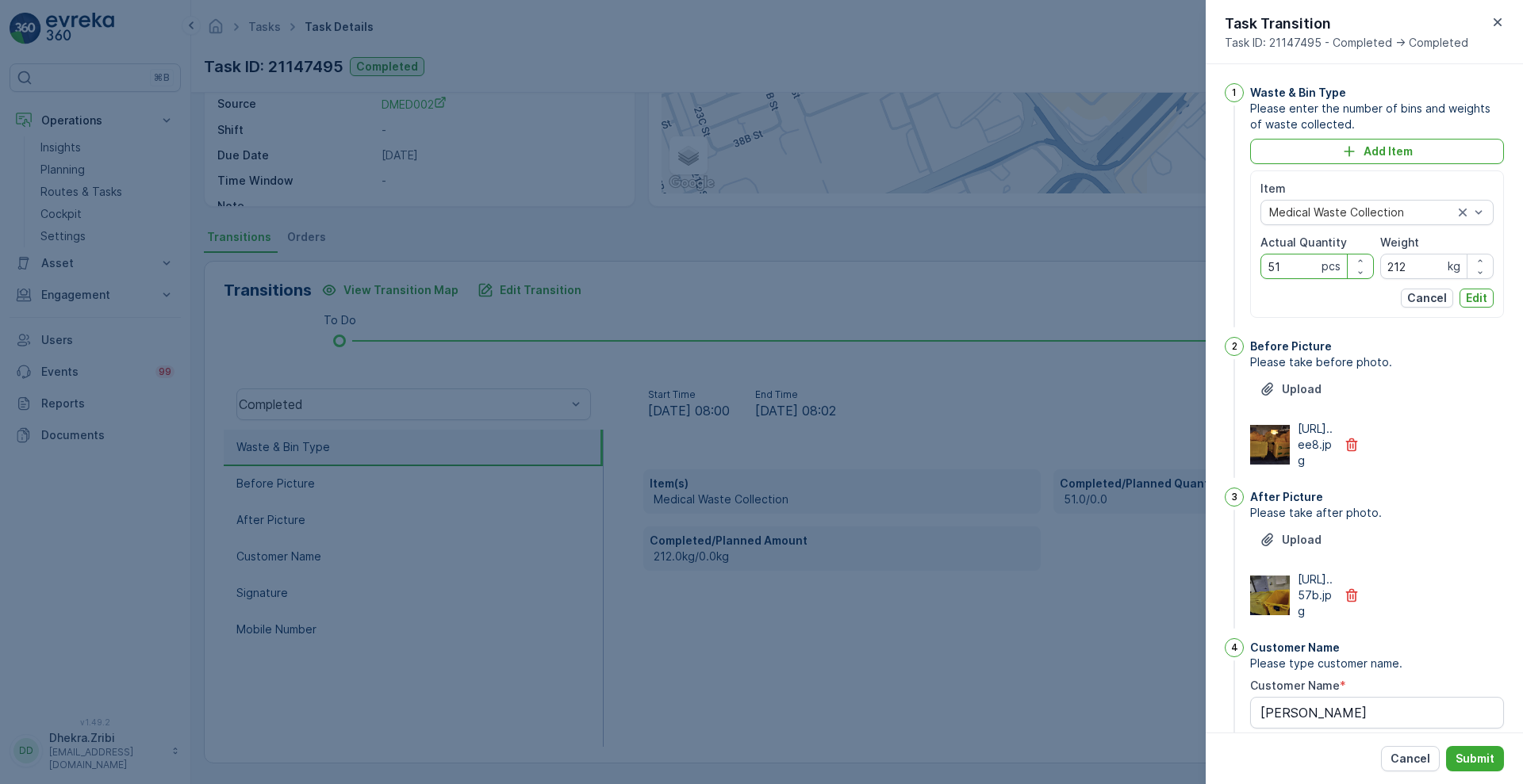
click at [1303, 262] on Quantity "51" at bounding box center [1317, 266] width 113 height 25
type Quantity "53"
click at [1411, 262] on input "212" at bounding box center [1437, 266] width 113 height 25
type input "234"
click at [1478, 293] on p "Edit" at bounding box center [1476, 298] width 21 height 16
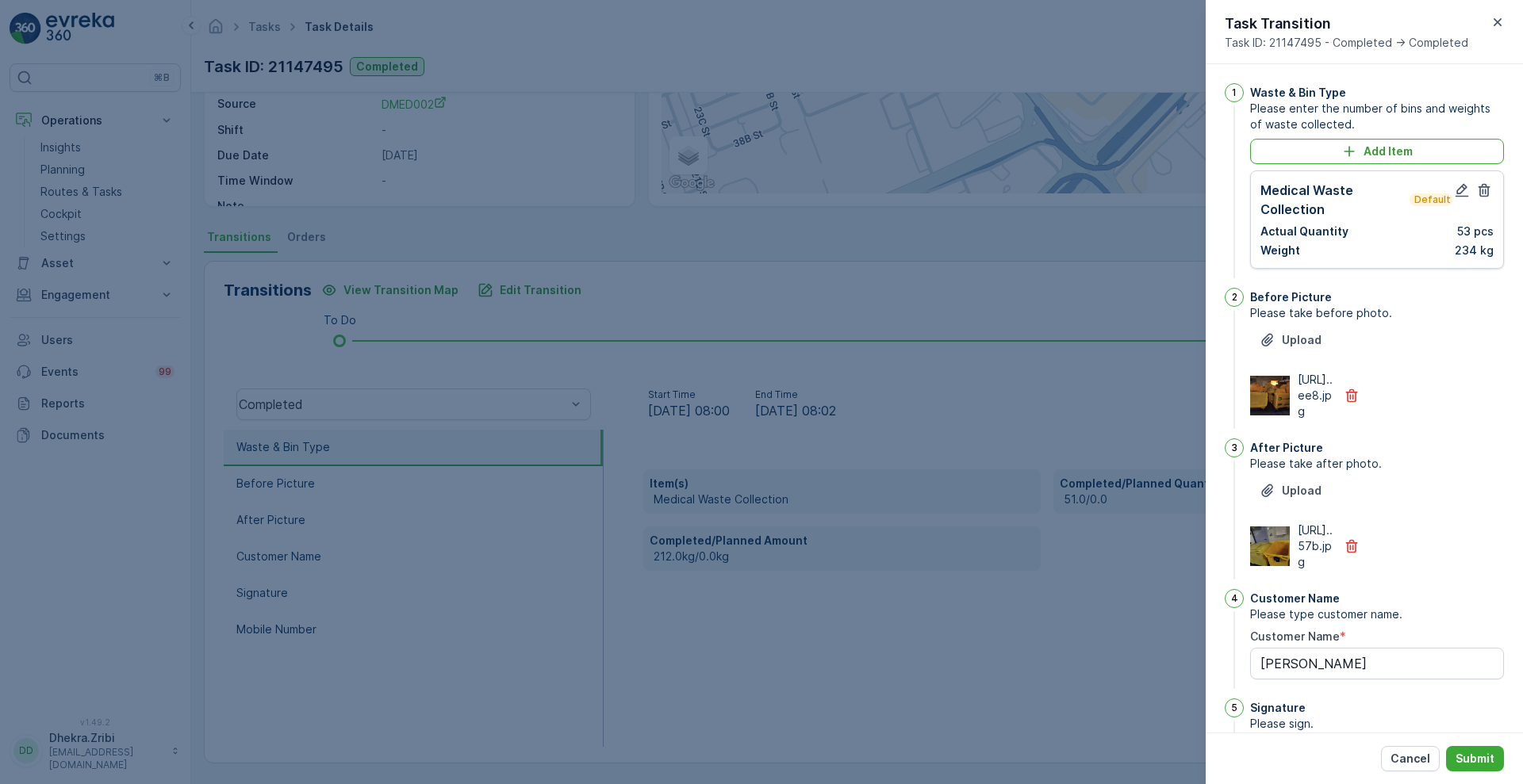
scroll to position [347, 0]
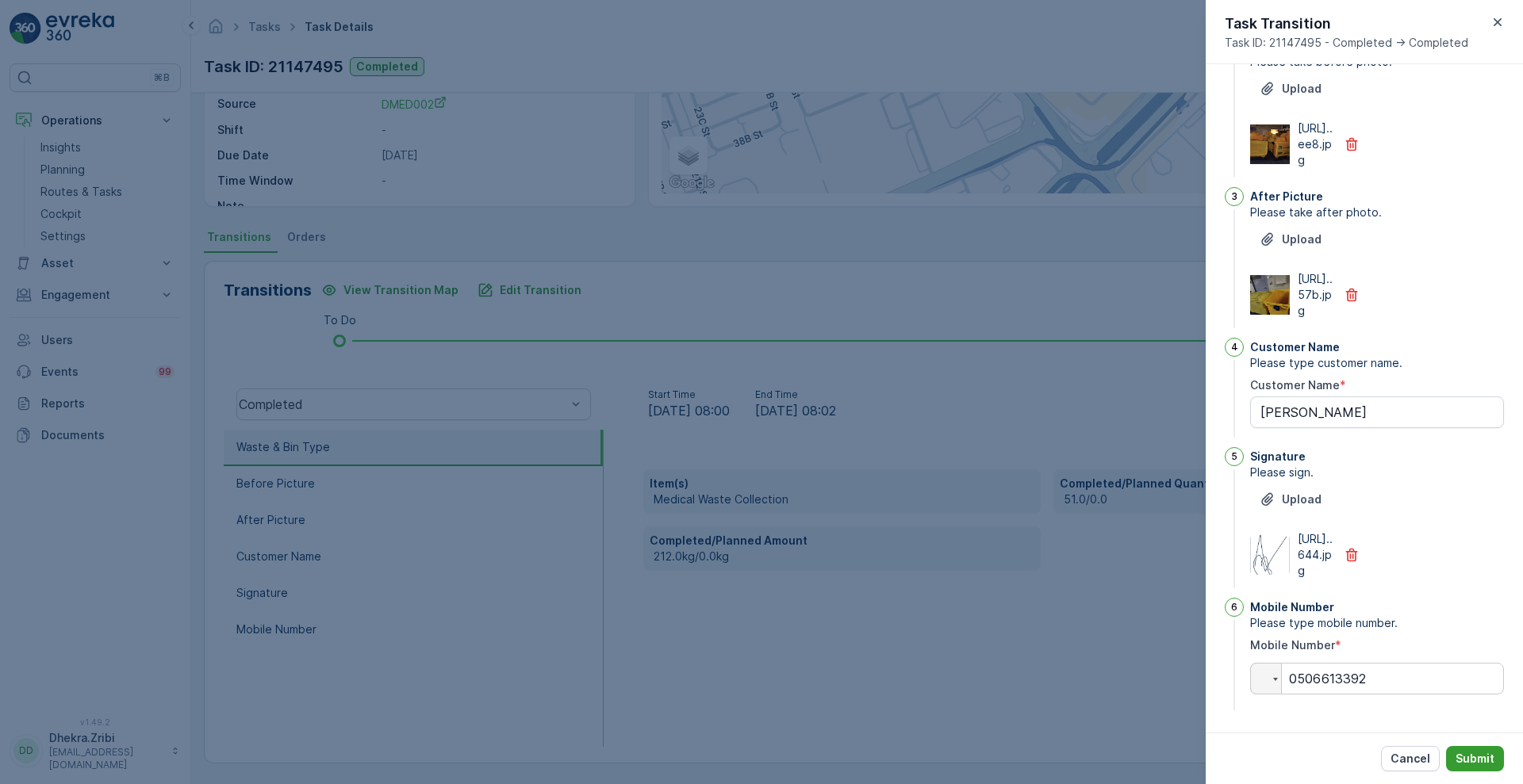
click at [1468, 760] on p "Submit" at bounding box center [1475, 759] width 39 height 16
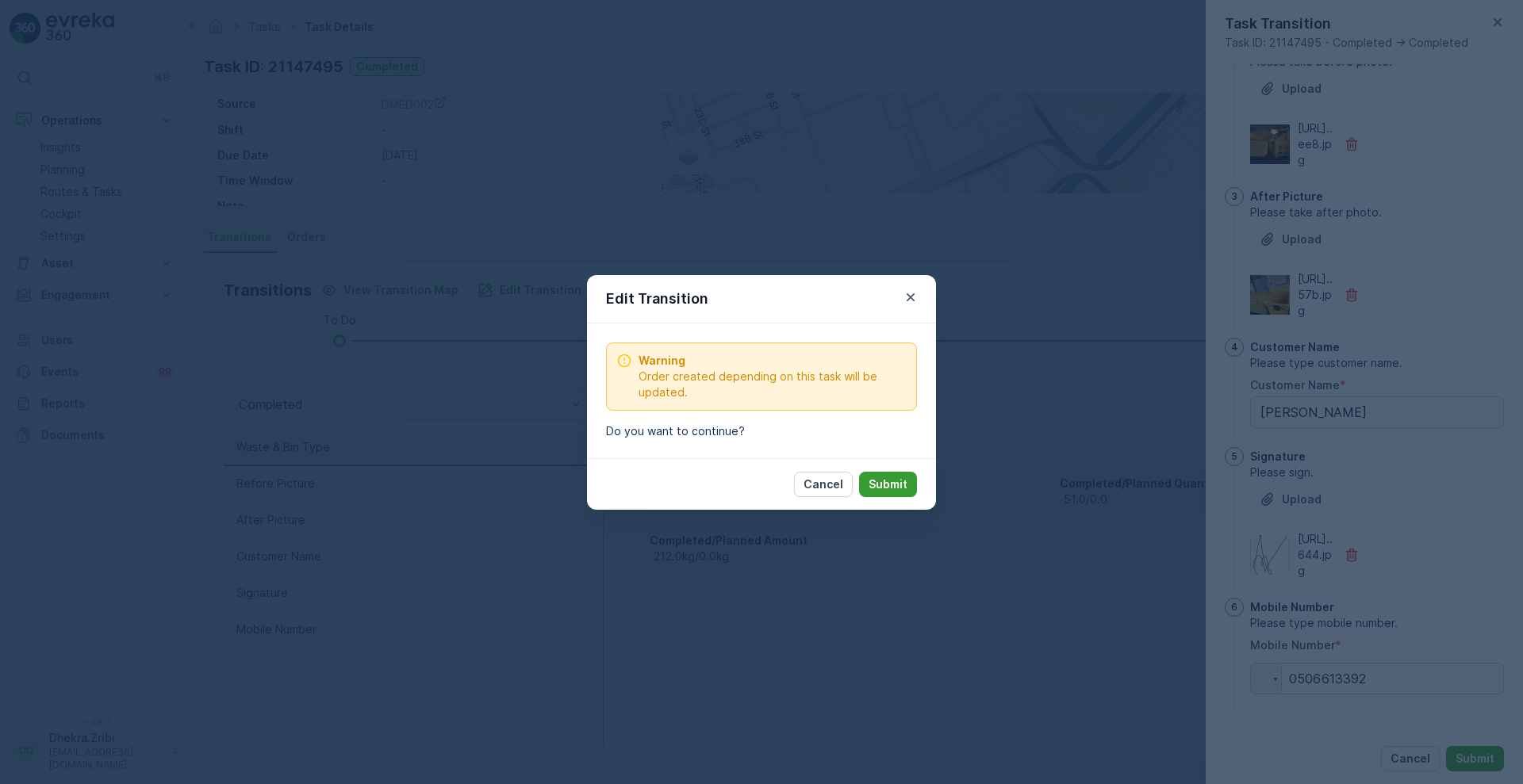
click at [889, 483] on p "Submit" at bounding box center [888, 484] width 39 height 16
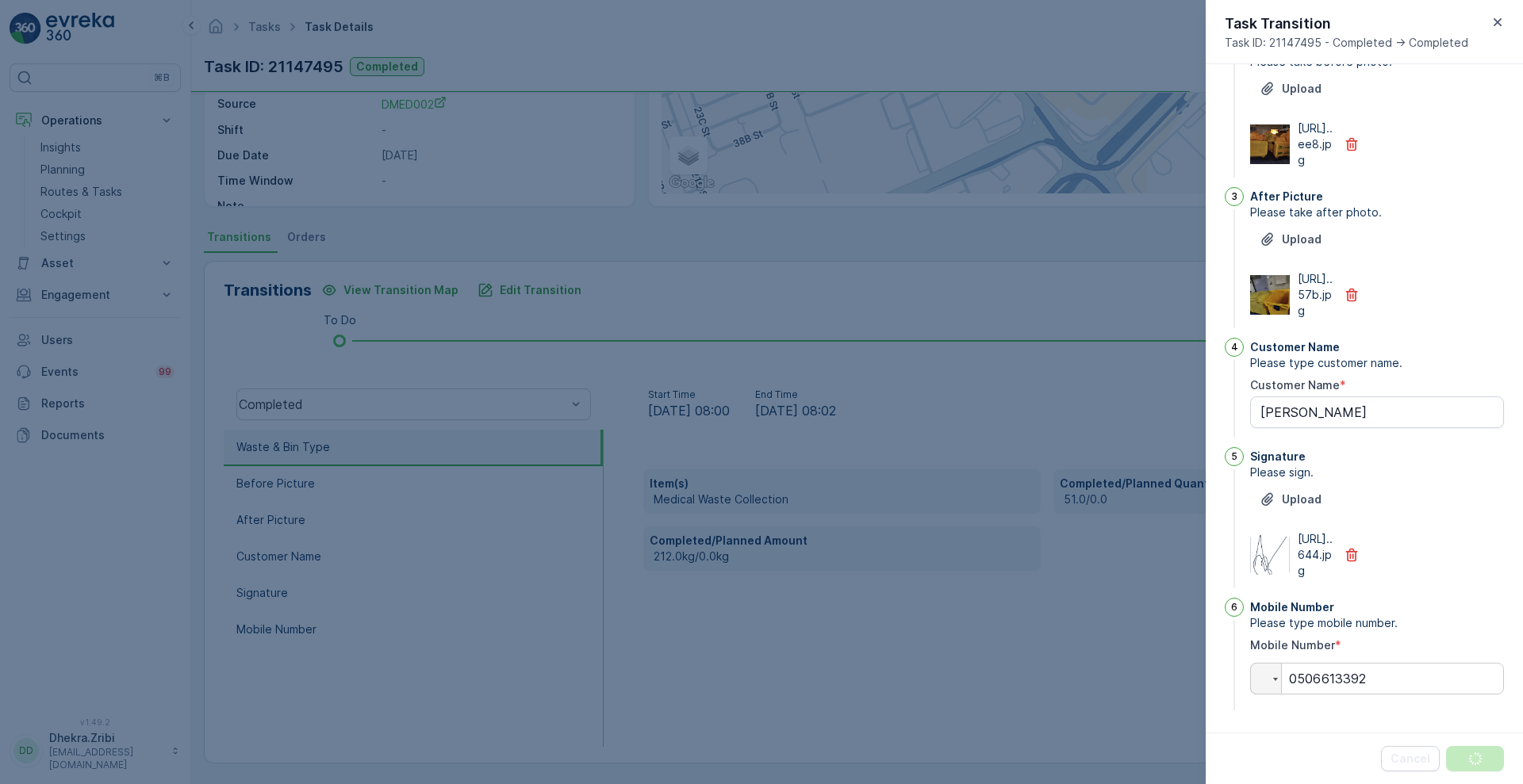
scroll to position [0, 0]
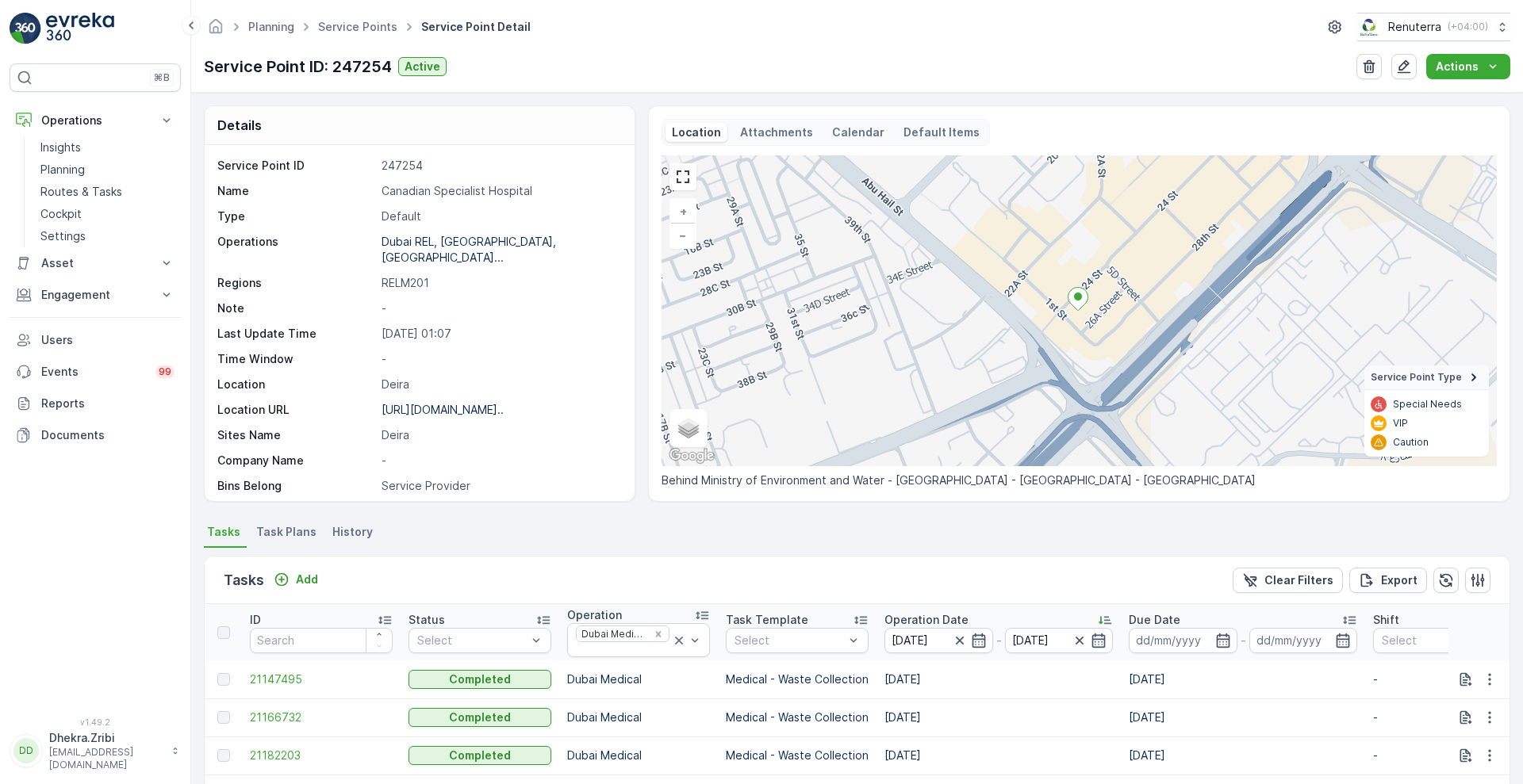
scroll to position [308, 0]
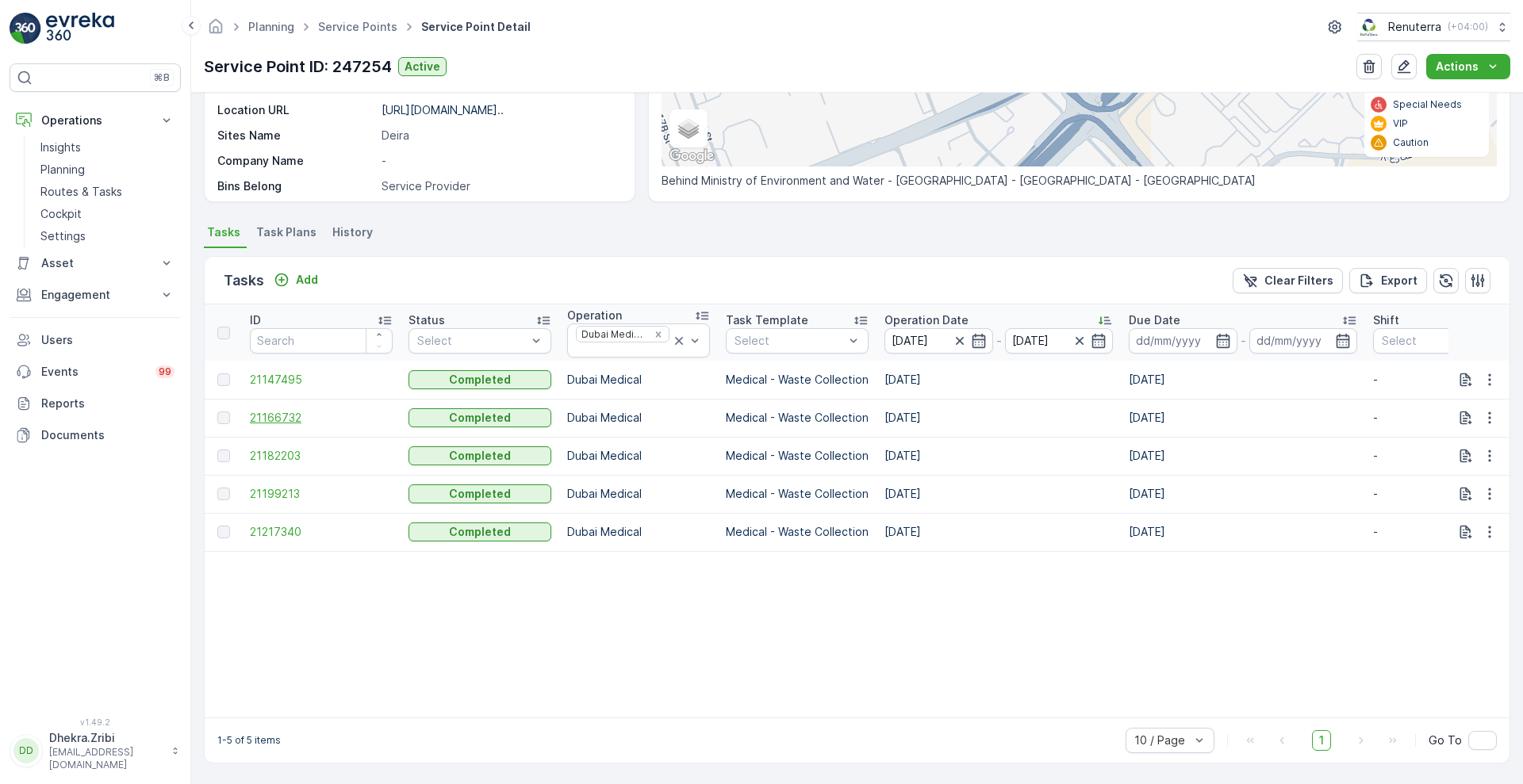
click at [277, 410] on span "21166732" at bounding box center [321, 418] width 143 height 16
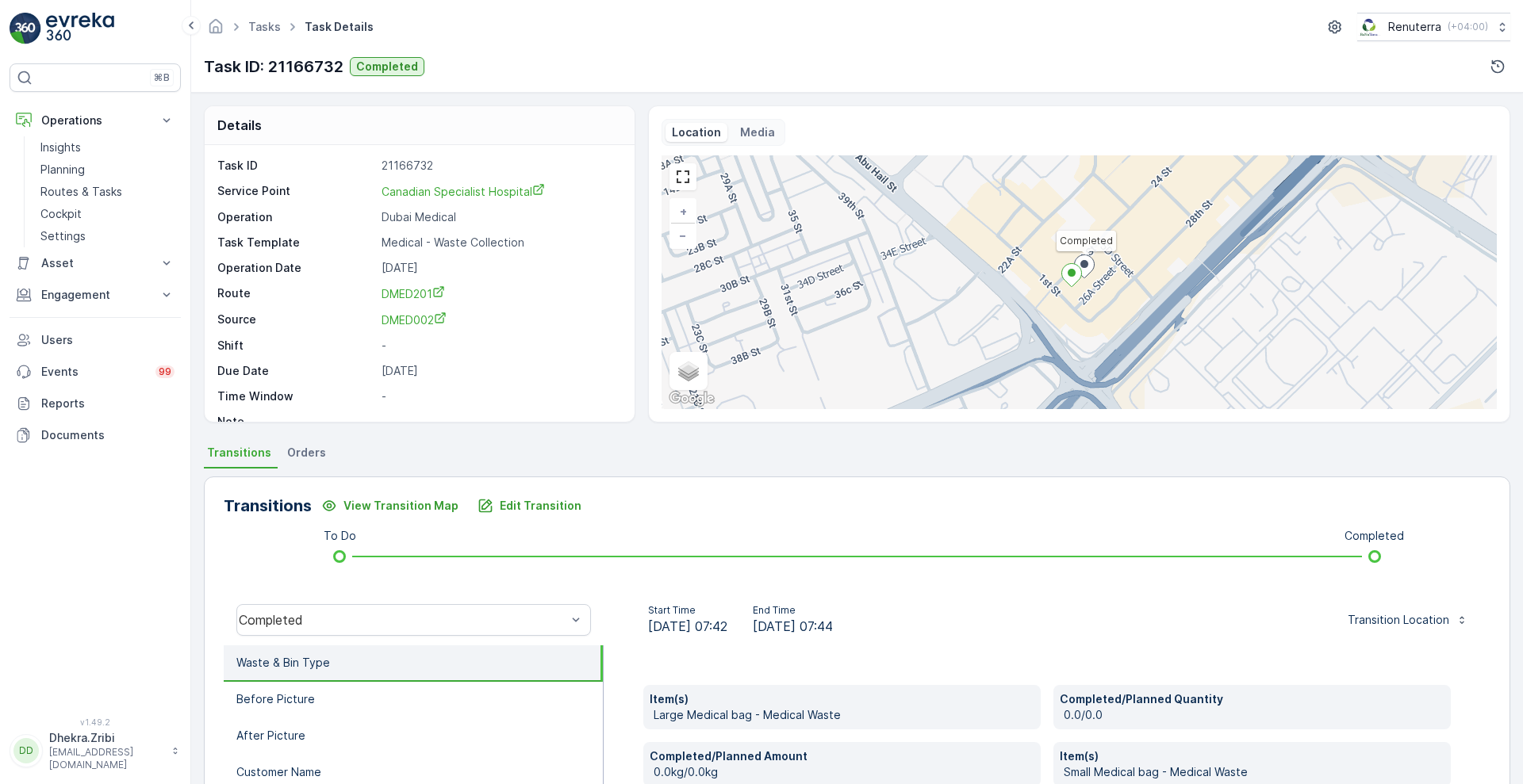
scroll to position [321, 0]
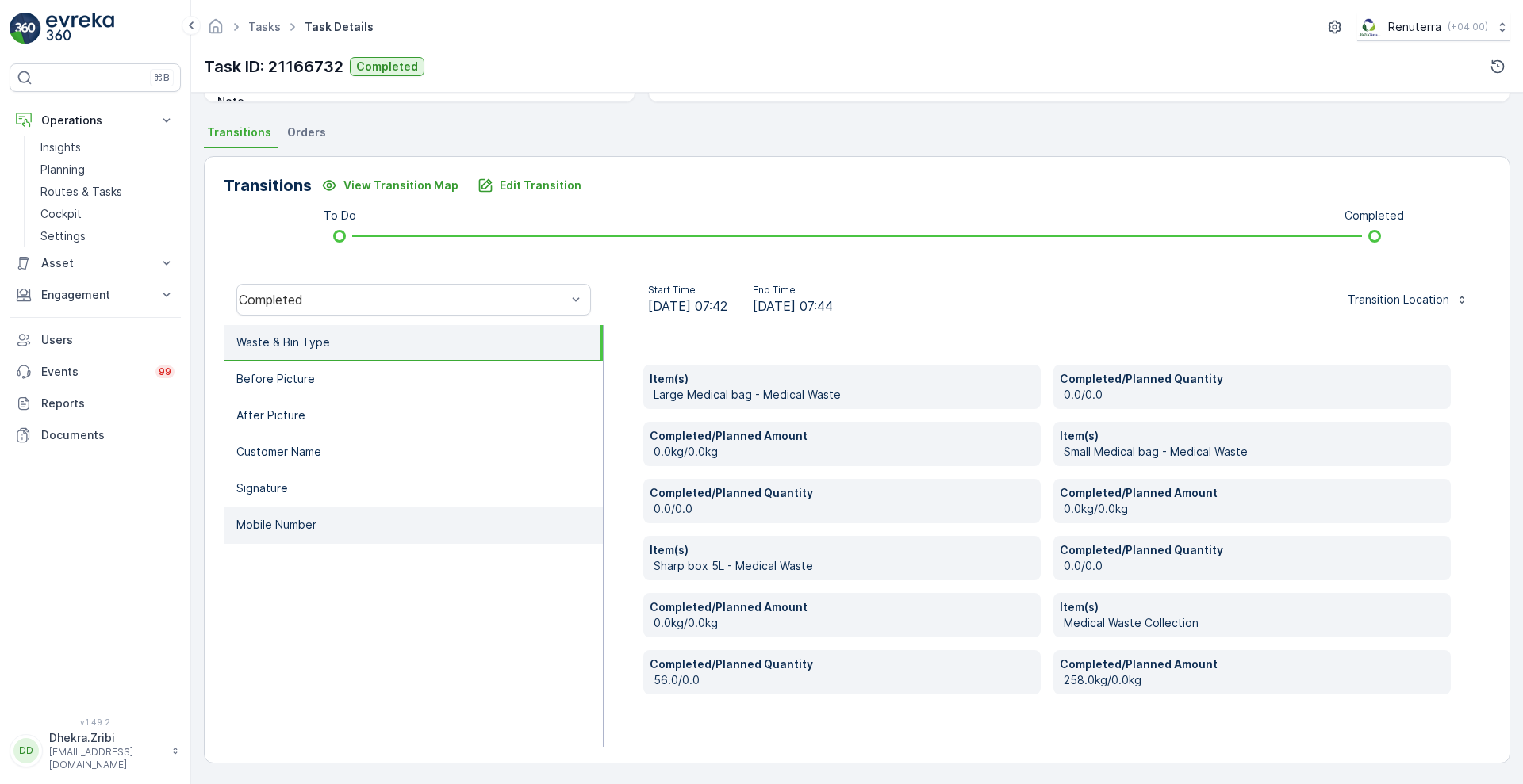
click at [312, 513] on li "Mobile Number" at bounding box center [413, 526] width 379 height 36
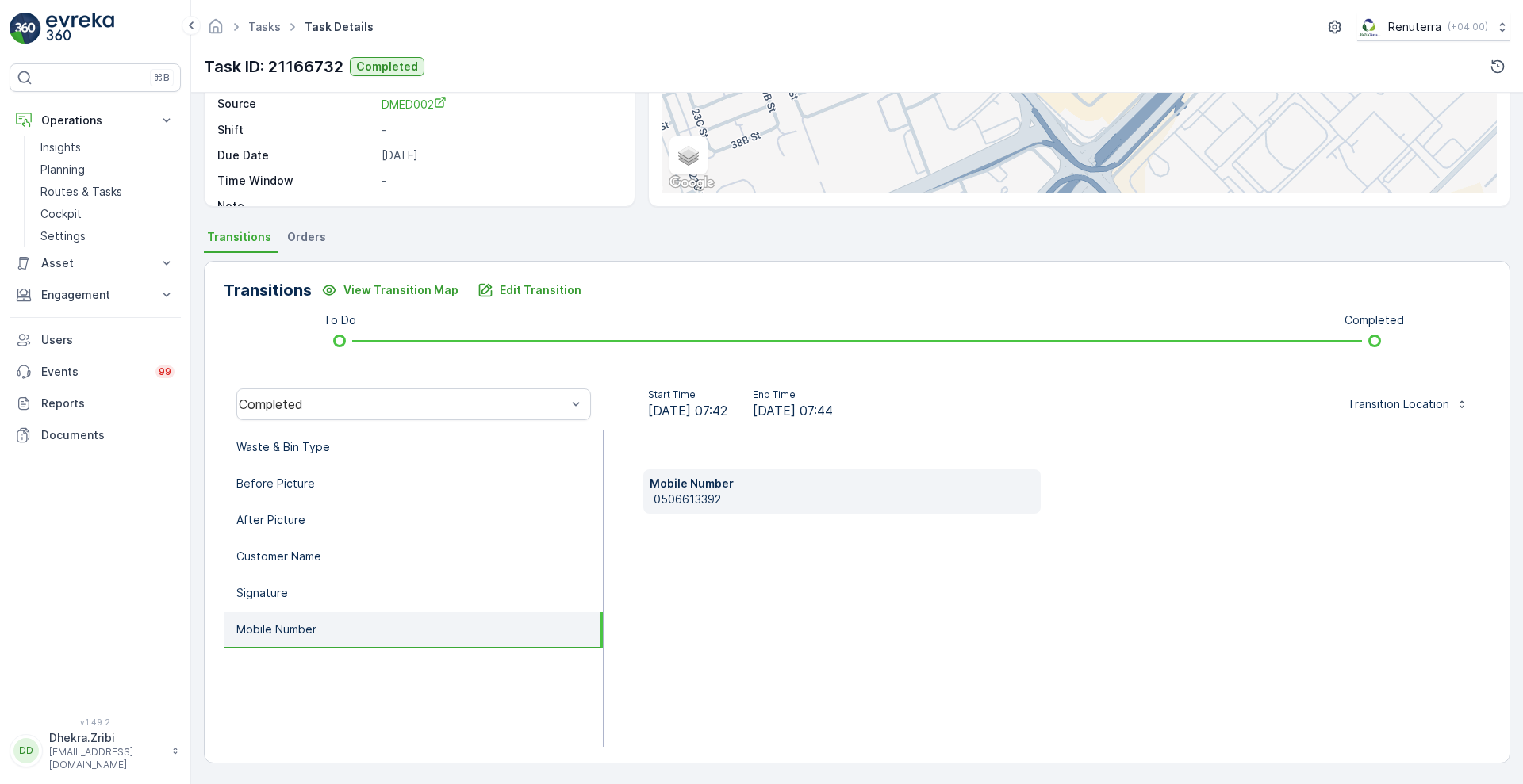
click at [656, 504] on p "0506613392" at bounding box center [844, 500] width 381 height 16
copy p "0506613392"
click at [545, 283] on p "Edit Transition" at bounding box center [540, 291] width 82 height 16
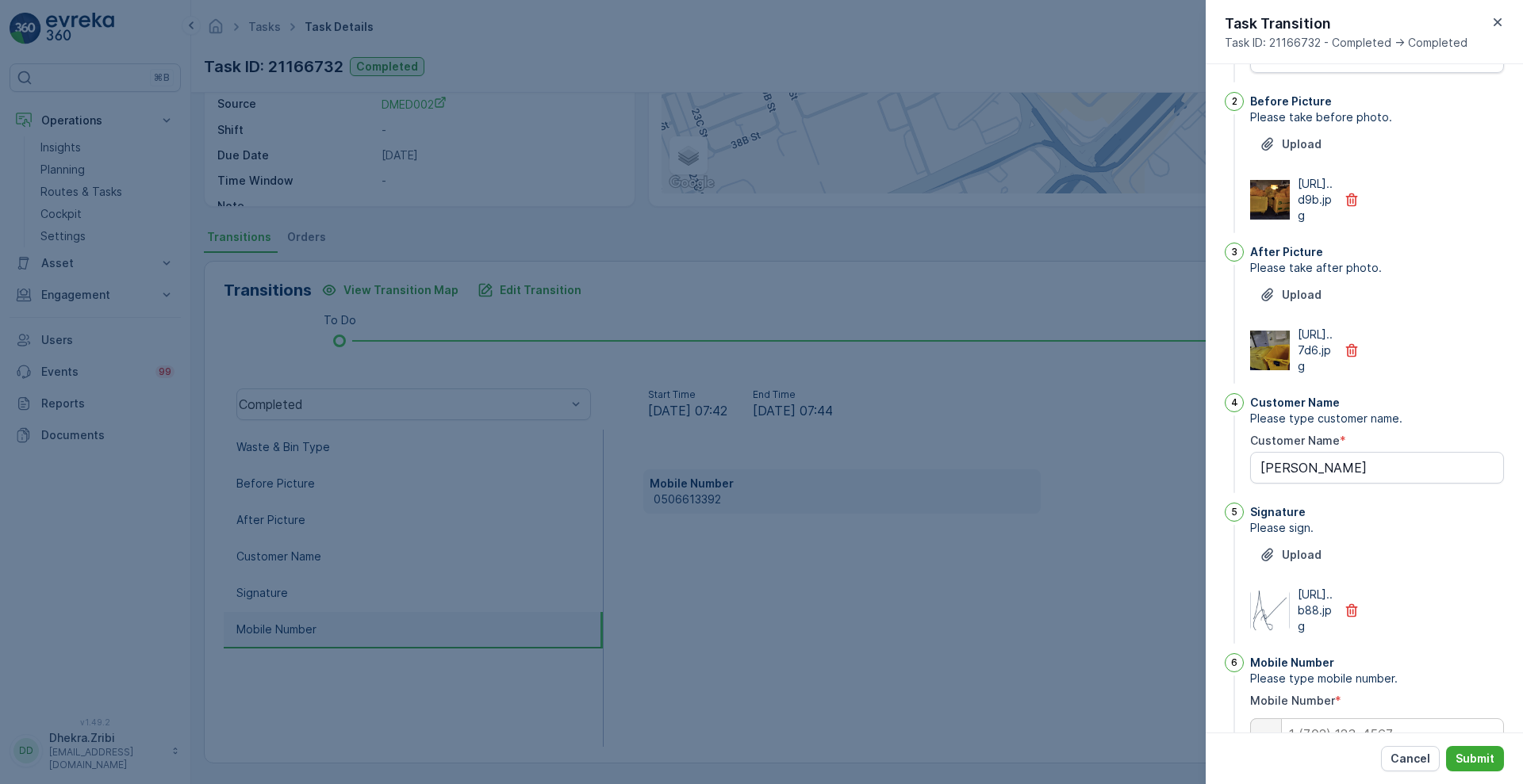
scroll to position [0, 0]
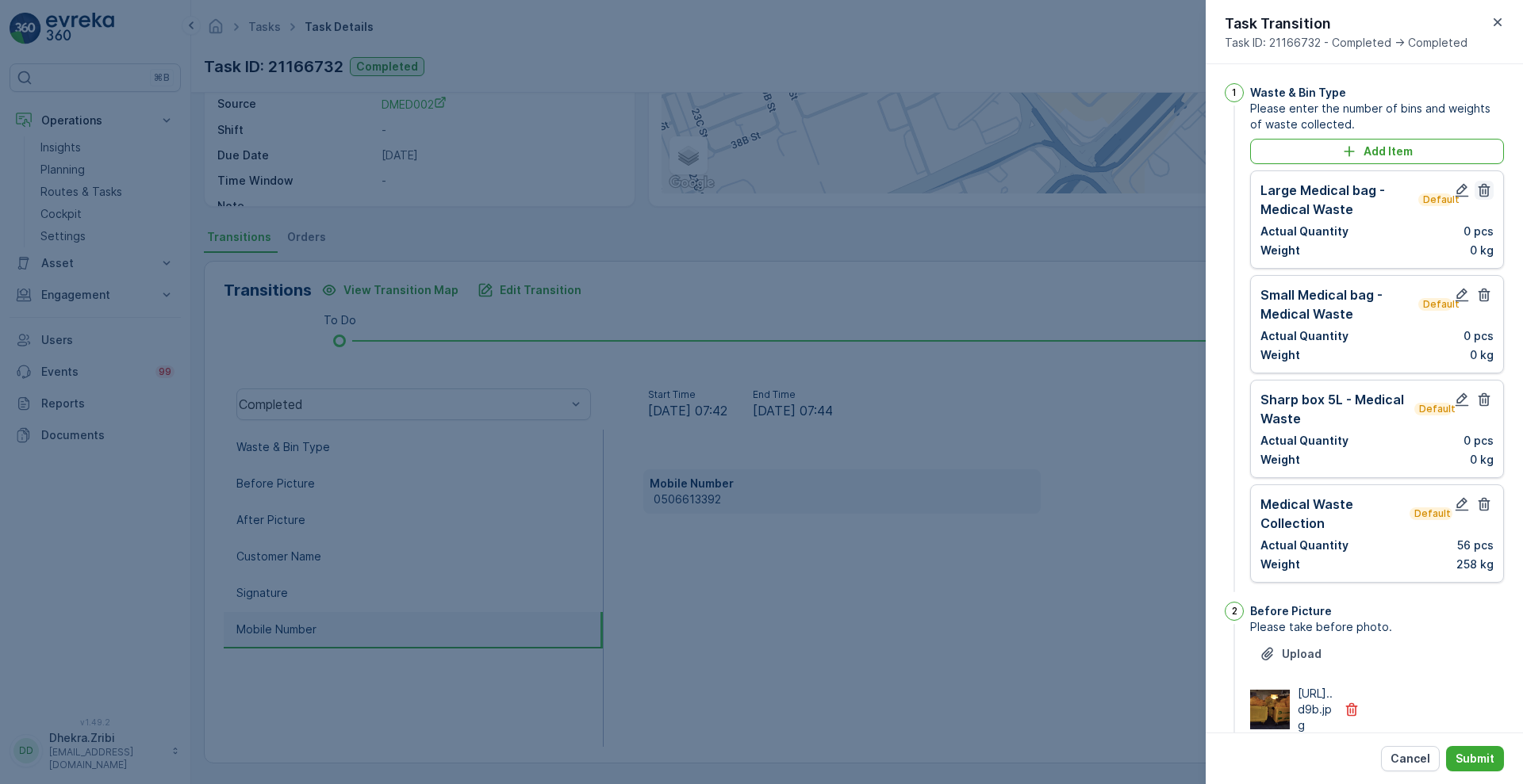
click at [1484, 186] on icon "button" at bounding box center [1484, 190] width 12 height 14
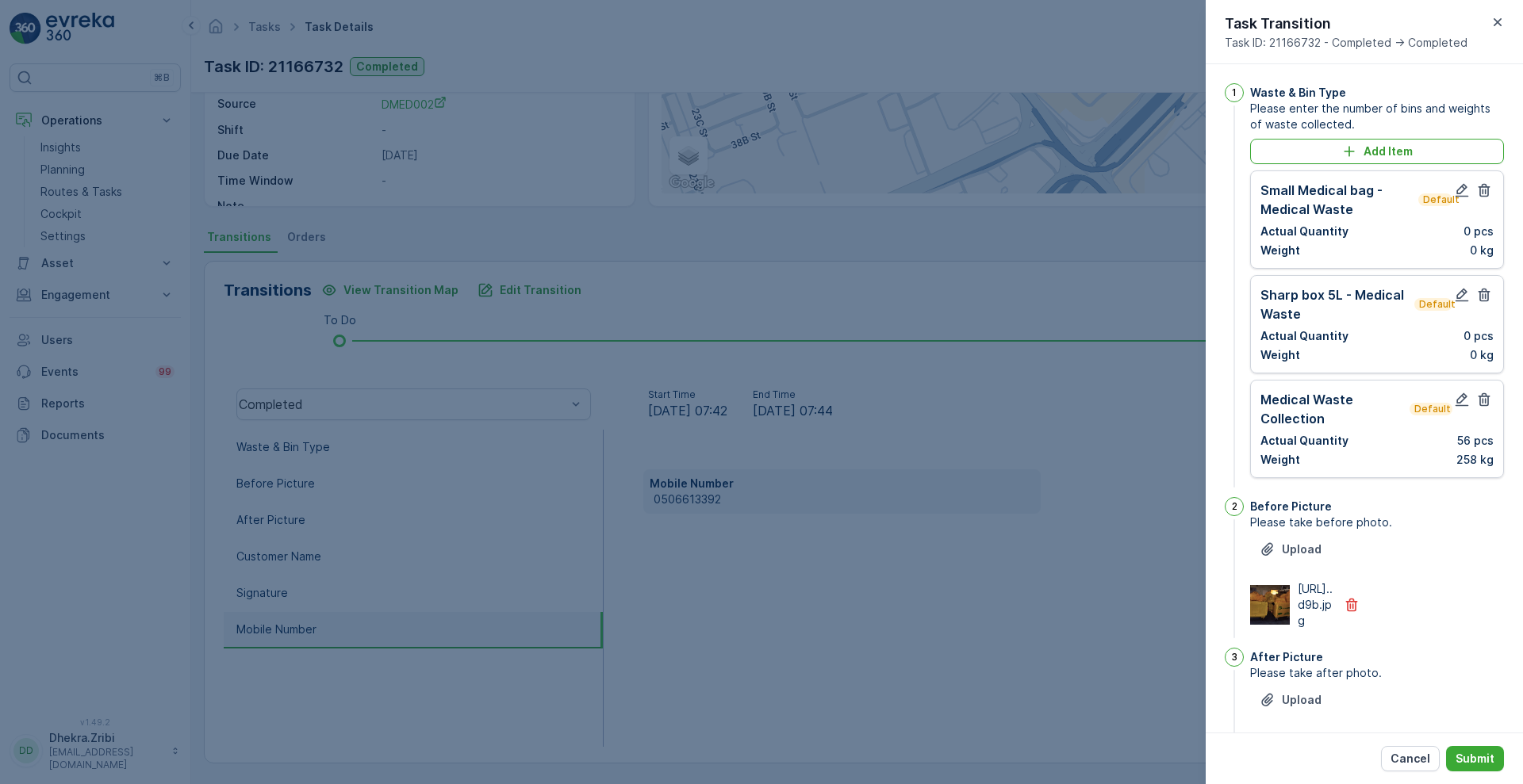
click at [1484, 186] on icon "button" at bounding box center [1484, 190] width 12 height 14
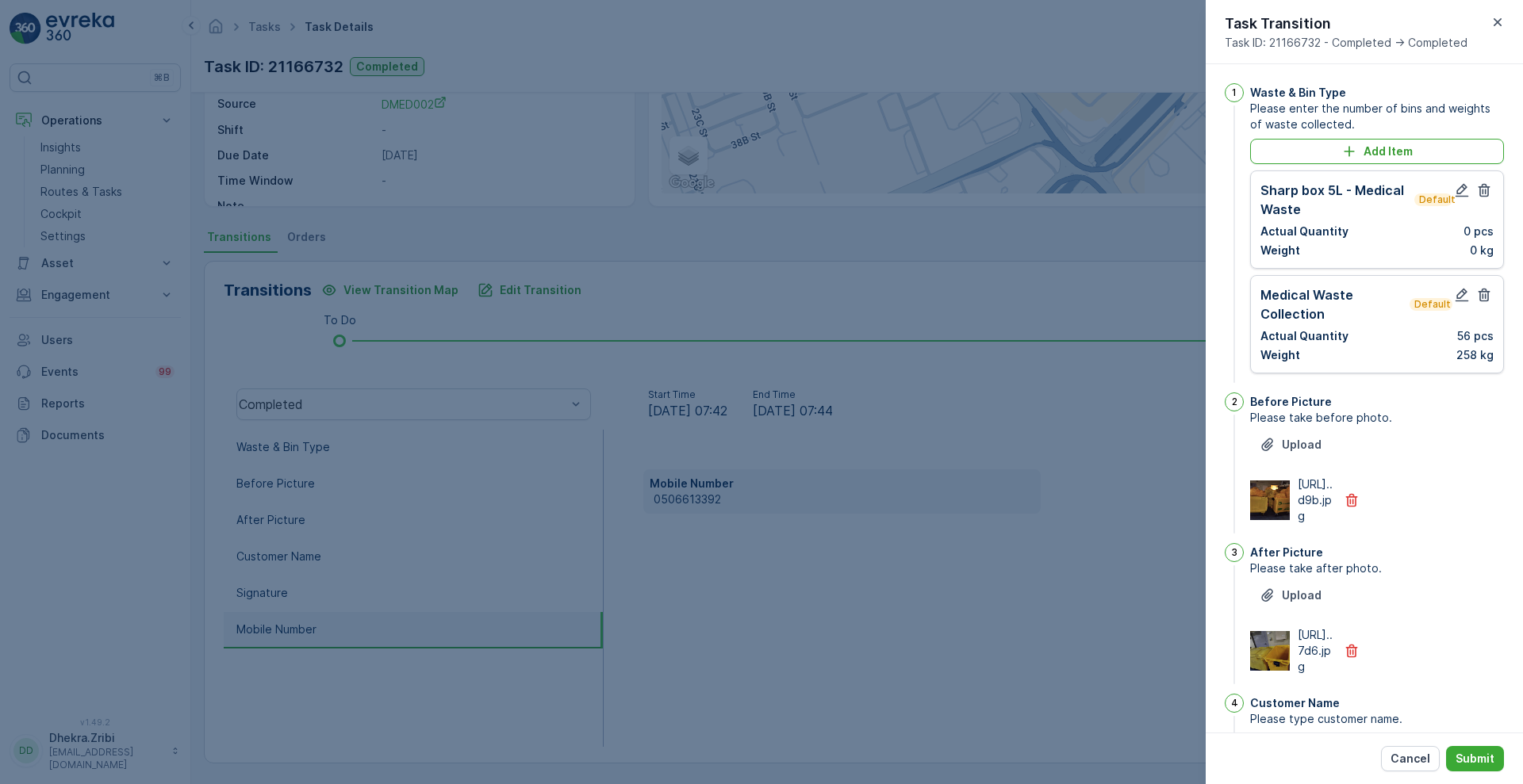
click at [1484, 186] on icon "button" at bounding box center [1484, 190] width 12 height 14
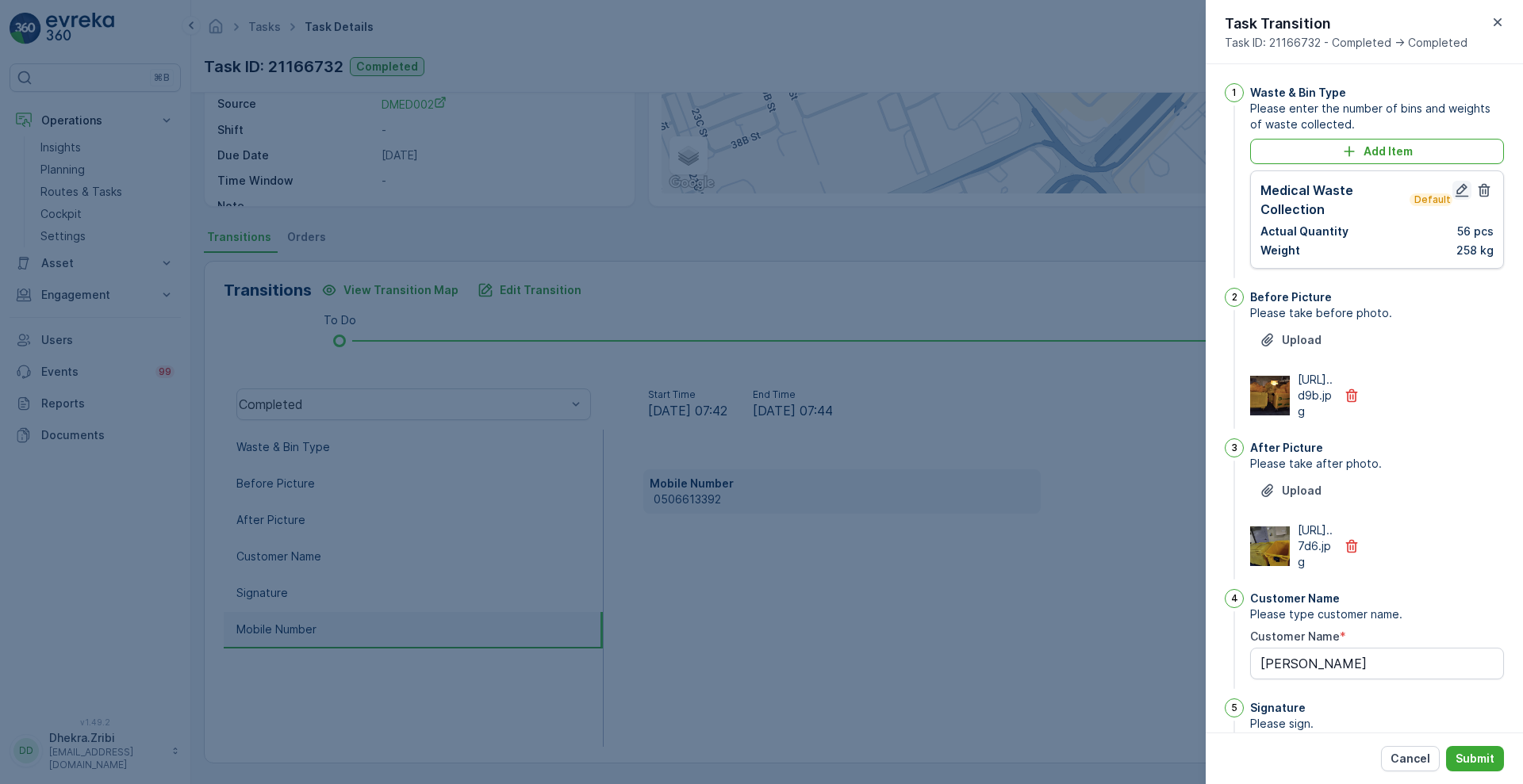
click at [1457, 192] on icon "button" at bounding box center [1462, 190] width 14 height 14
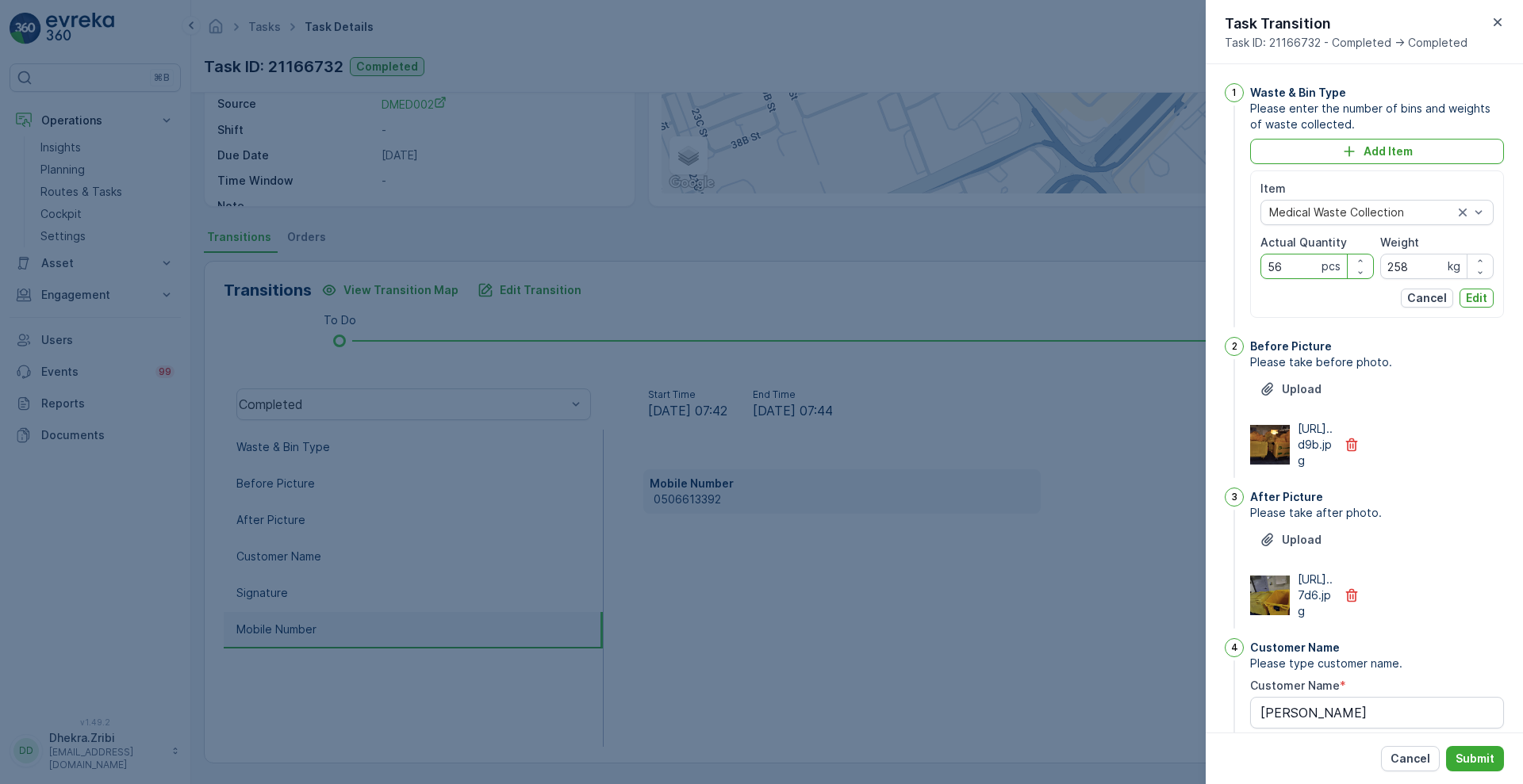
click at [1295, 269] on Quantity "56" at bounding box center [1317, 266] width 113 height 25
type Quantity "51"
click at [1413, 265] on input "258" at bounding box center [1437, 266] width 113 height 25
type input "212"
click at [1479, 296] on p "Edit" at bounding box center [1476, 298] width 21 height 16
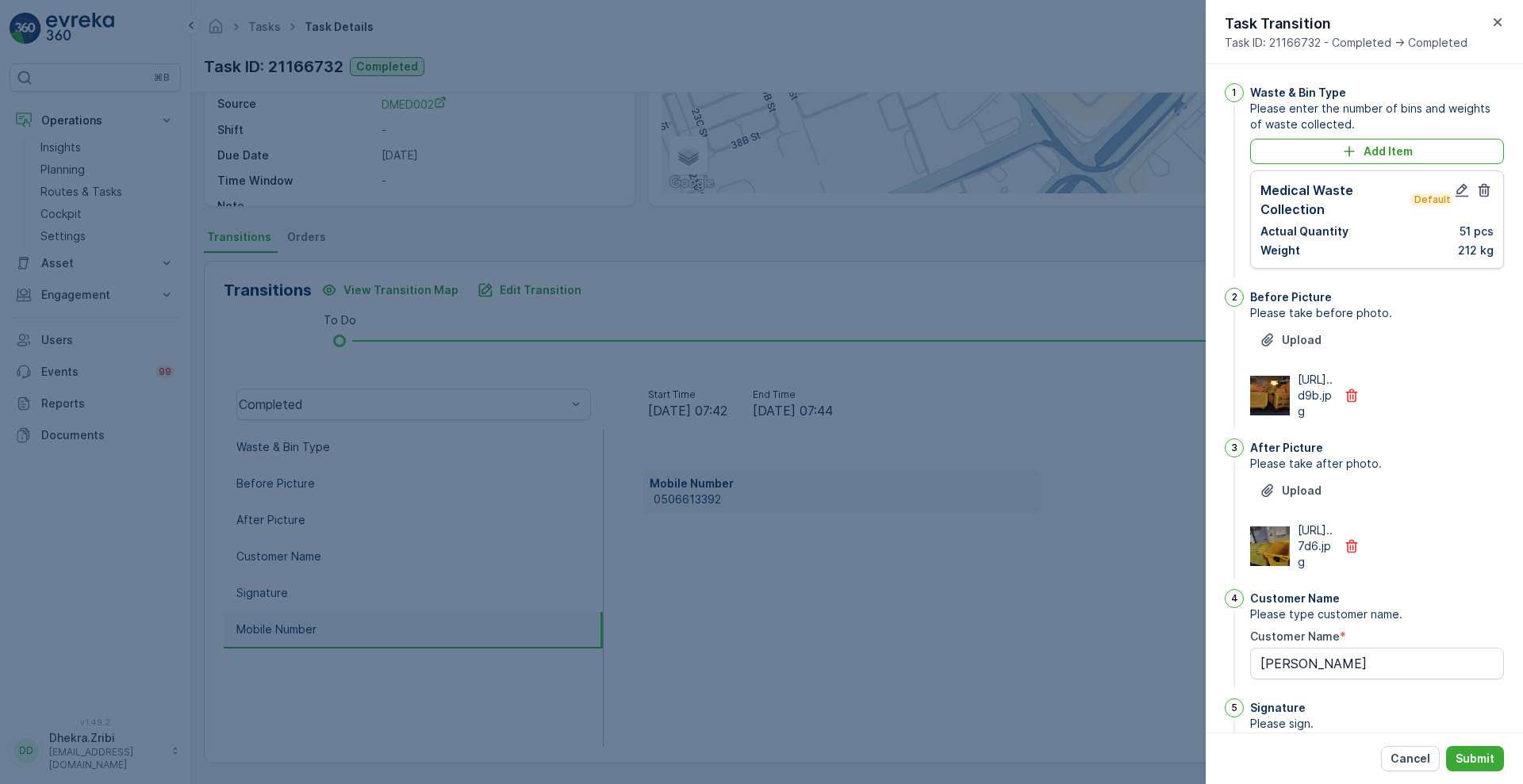
scroll to position [347, 0]
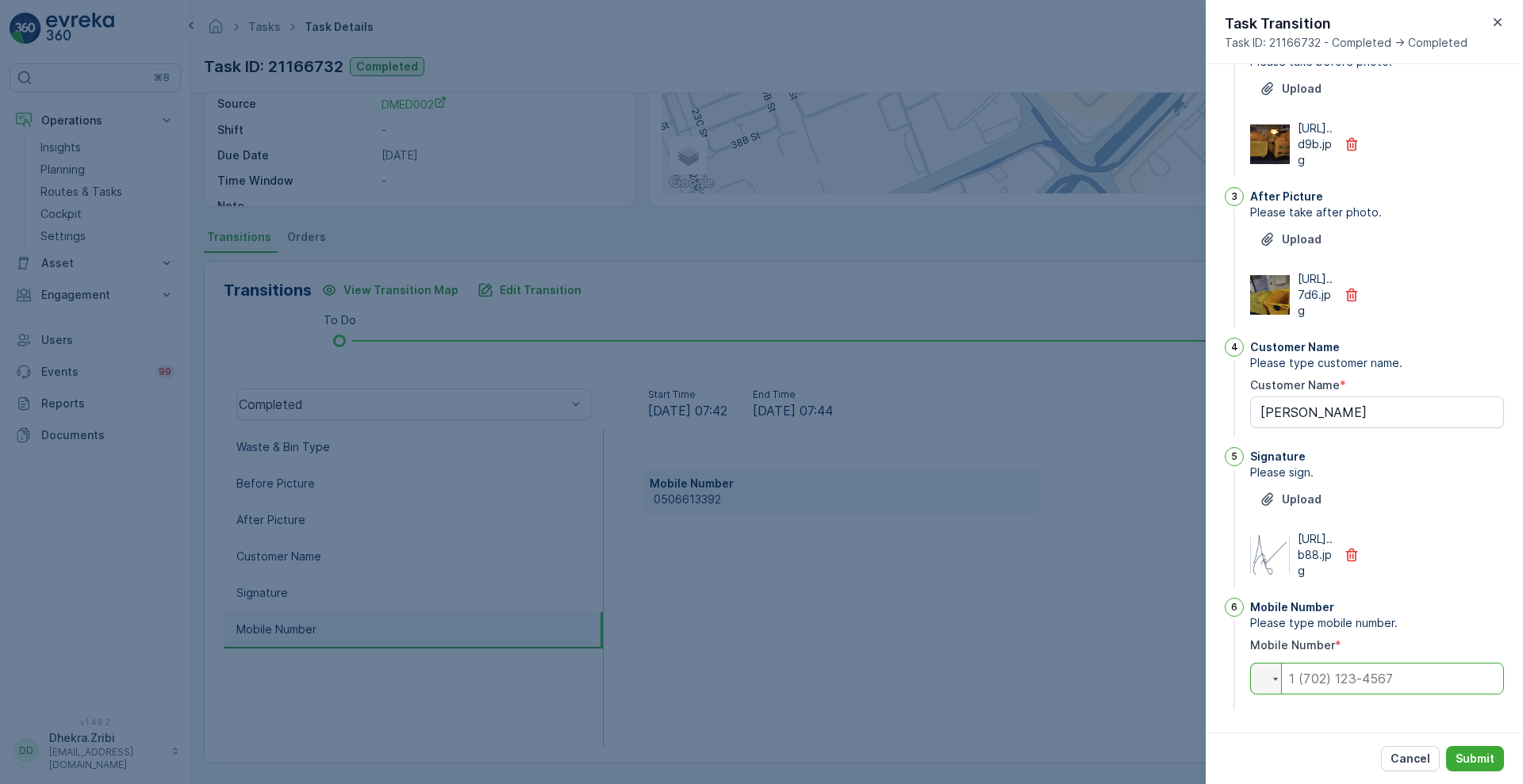
click at [1361, 684] on input "tel" at bounding box center [1376, 678] width 254 height 32
paste input "0506613392"
type input "0506613392"
click at [1474, 748] on button "Submit" at bounding box center [1474, 758] width 58 height 25
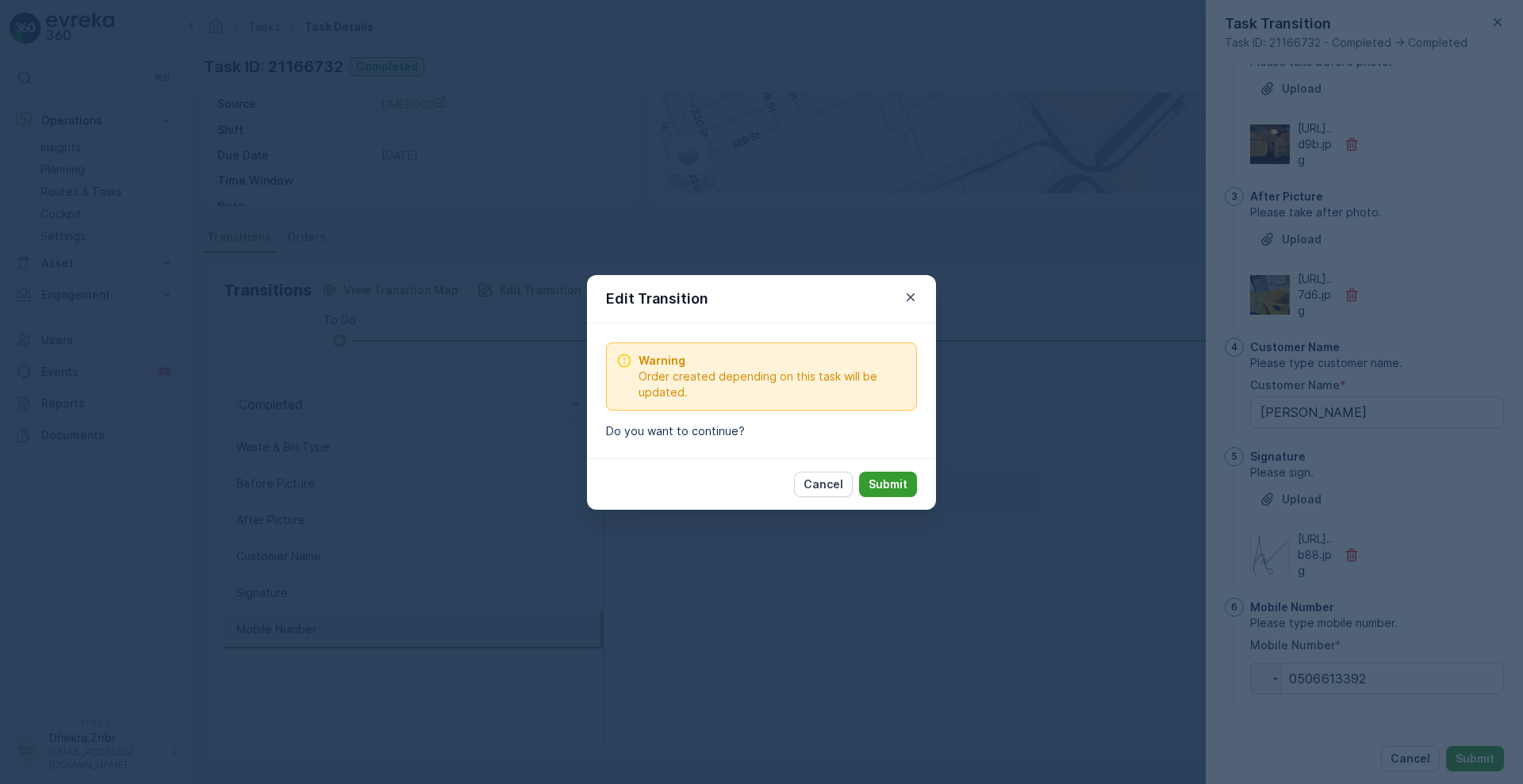
click at [896, 496] on button "Submit" at bounding box center [887, 484] width 58 height 25
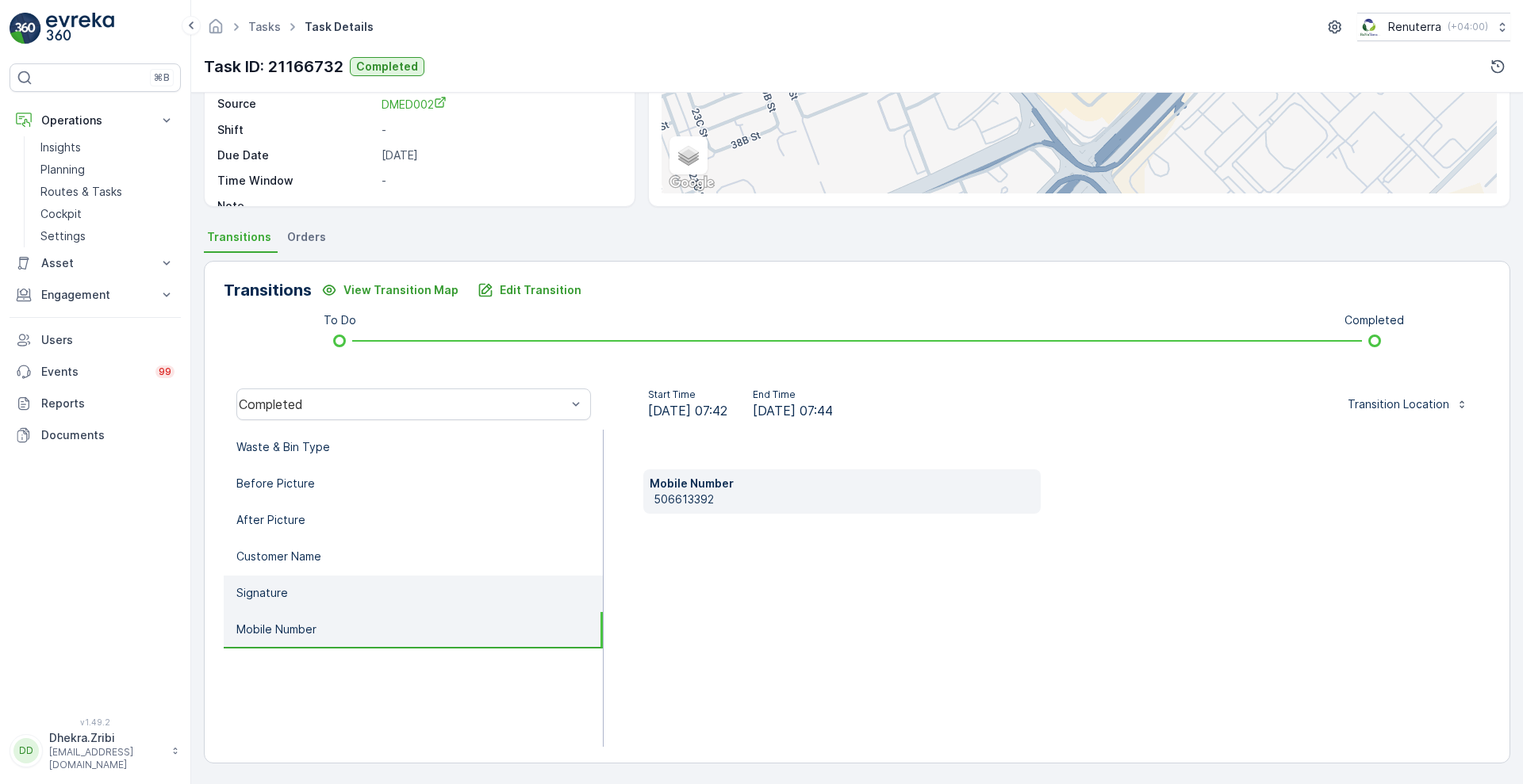
click at [399, 593] on li "Signature" at bounding box center [413, 594] width 379 height 36
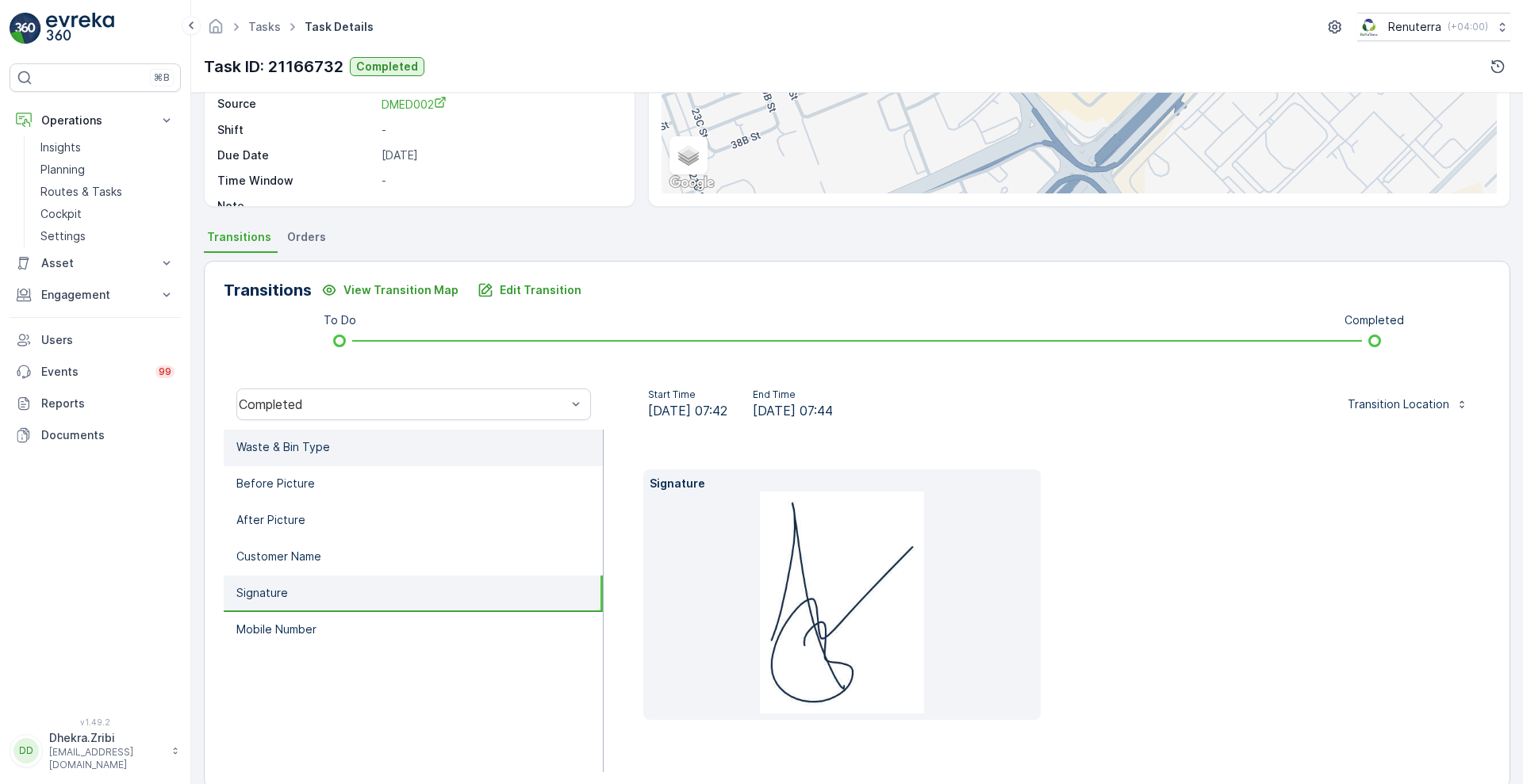
click at [352, 453] on li "Waste & Bin Type" at bounding box center [413, 448] width 379 height 36
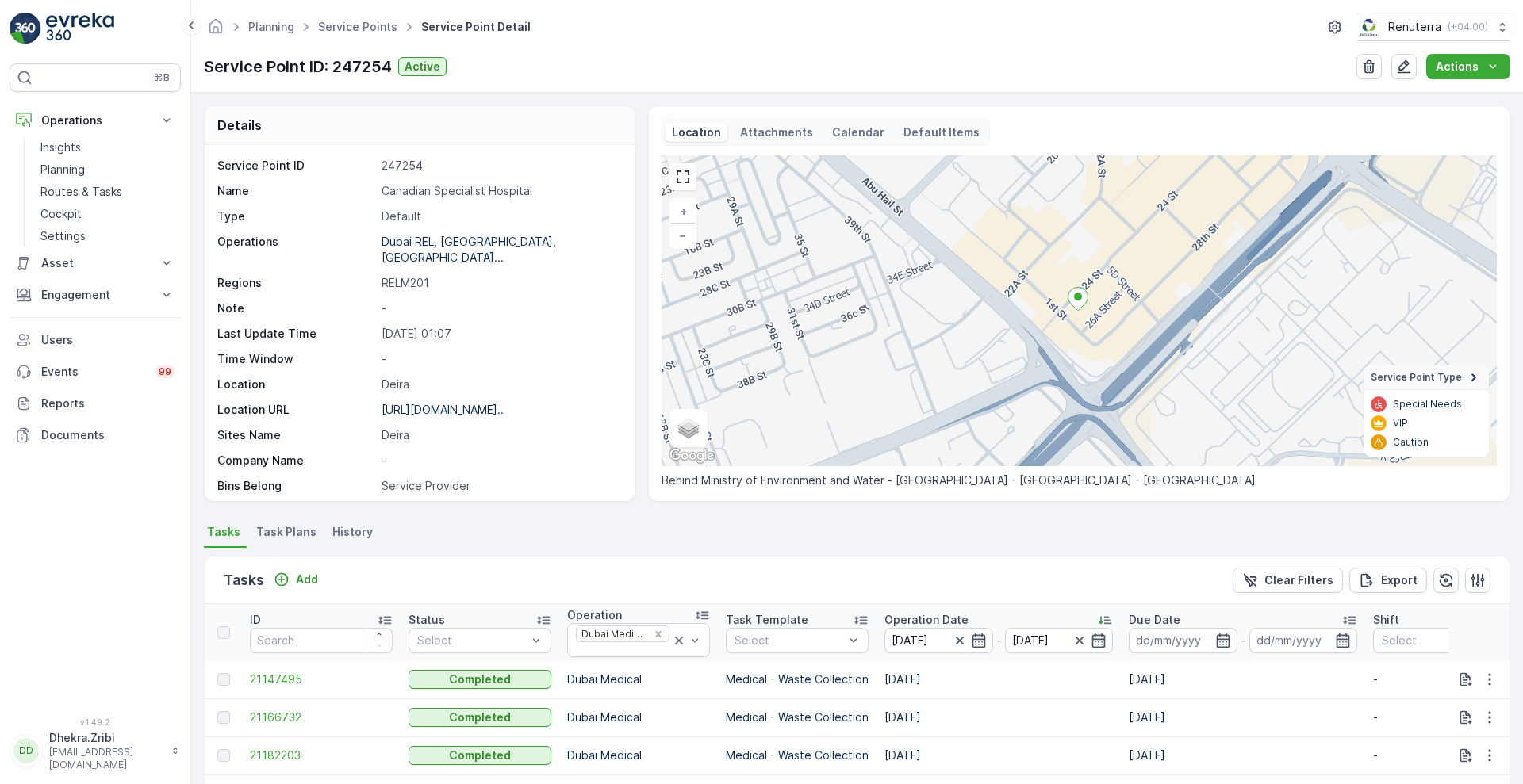
scroll to position [308, 0]
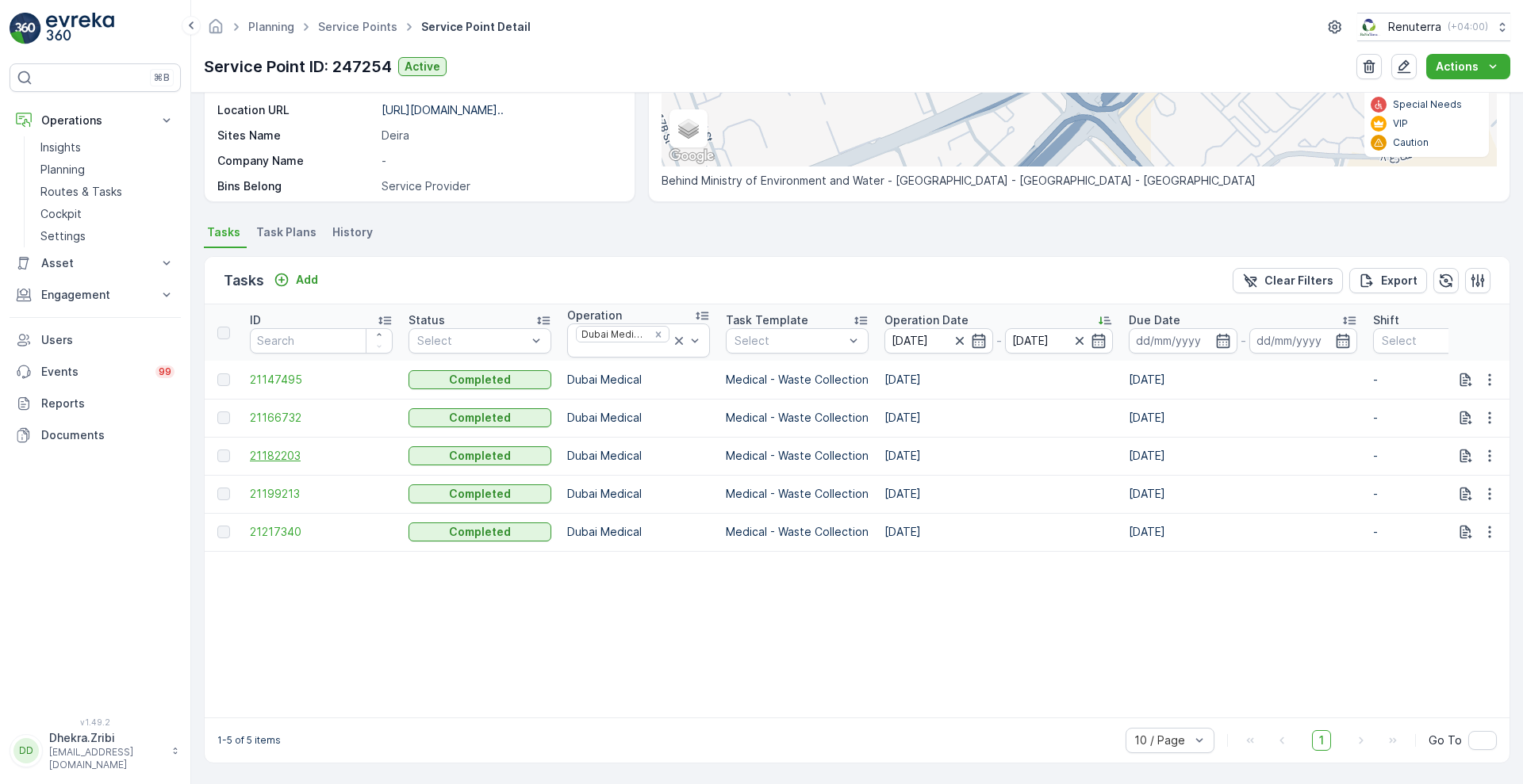
click at [280, 451] on span "21182203" at bounding box center [321, 456] width 143 height 16
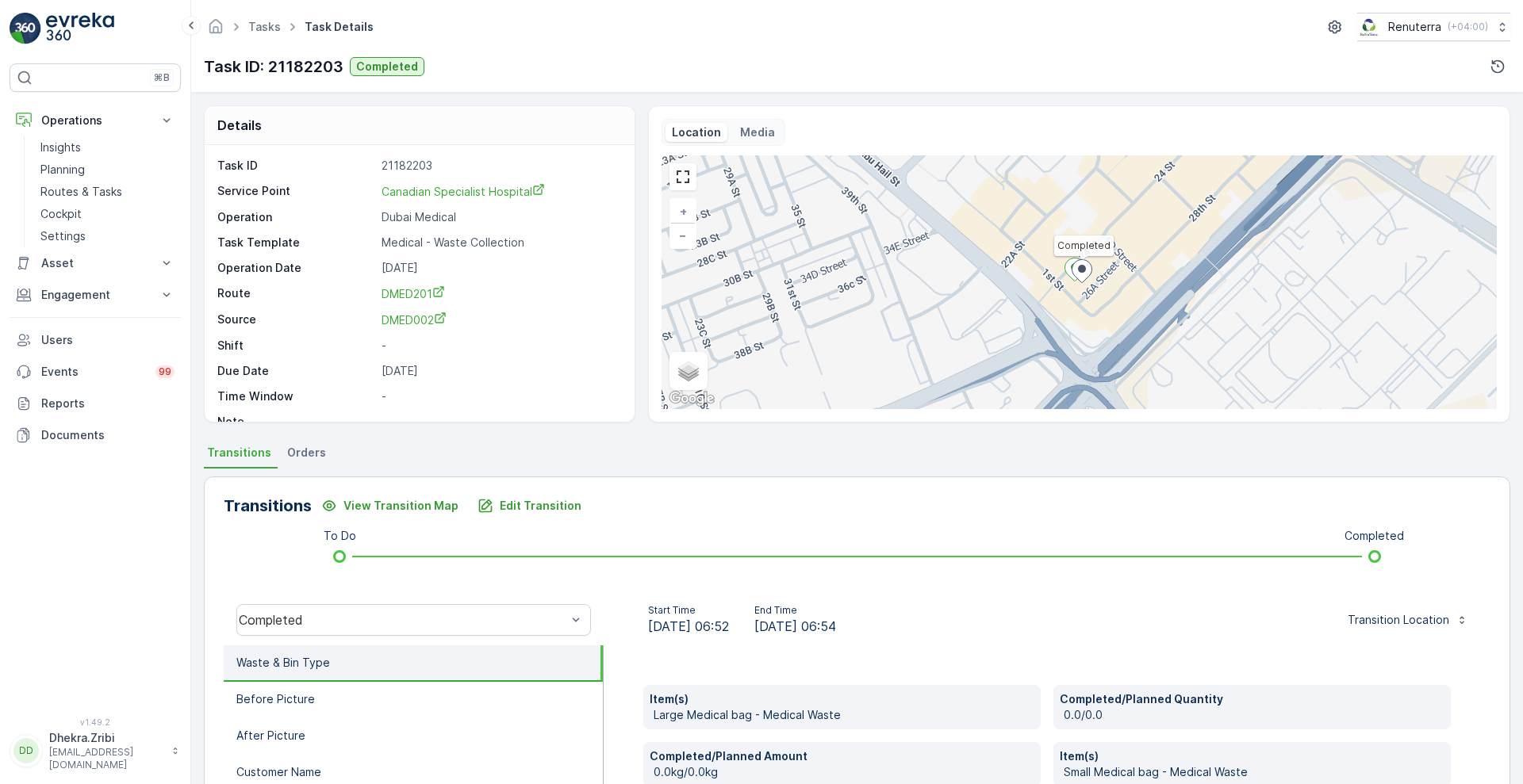
scroll to position [321, 0]
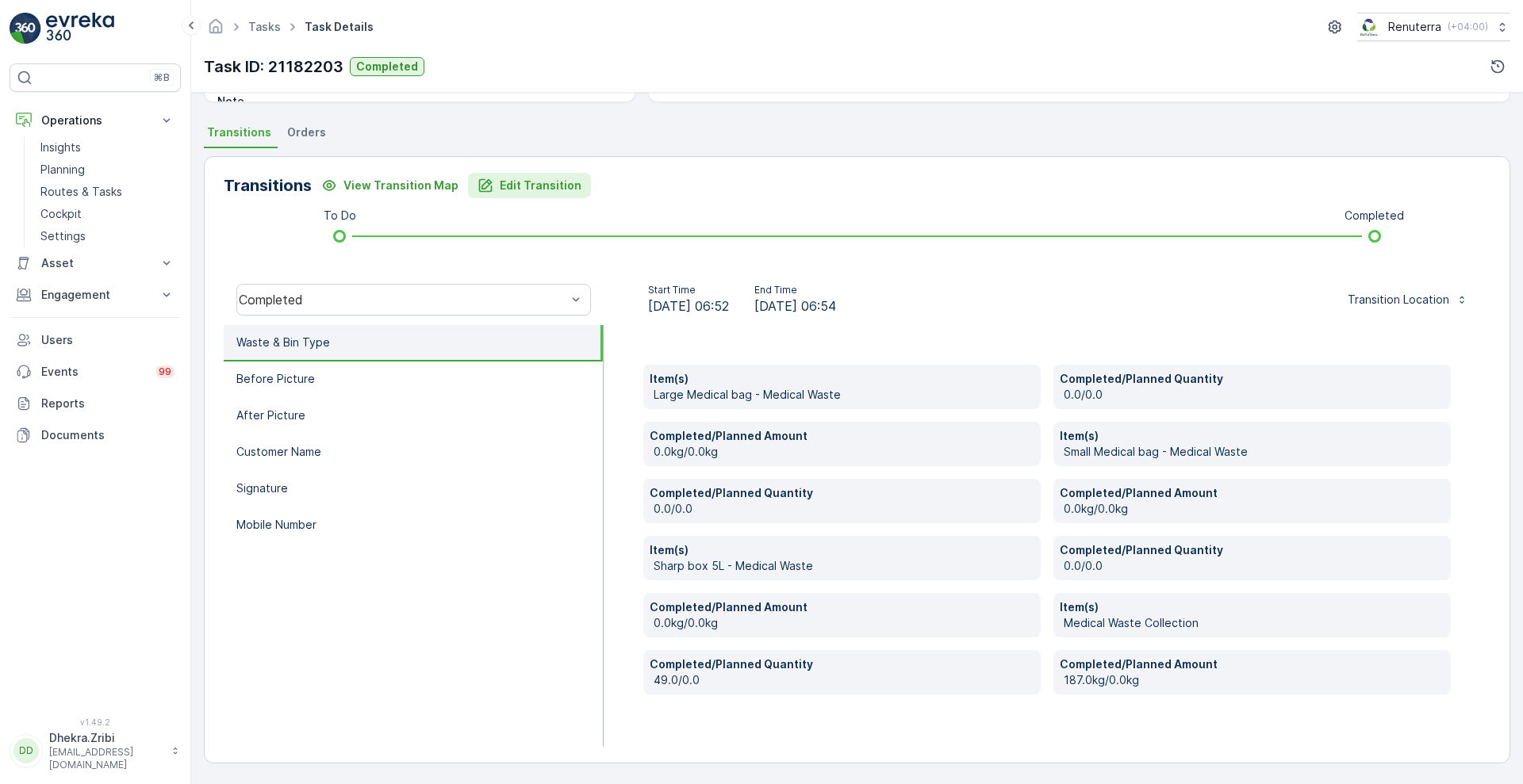
click at [518, 193] on p "Edit Transition" at bounding box center [540, 185] width 82 height 16
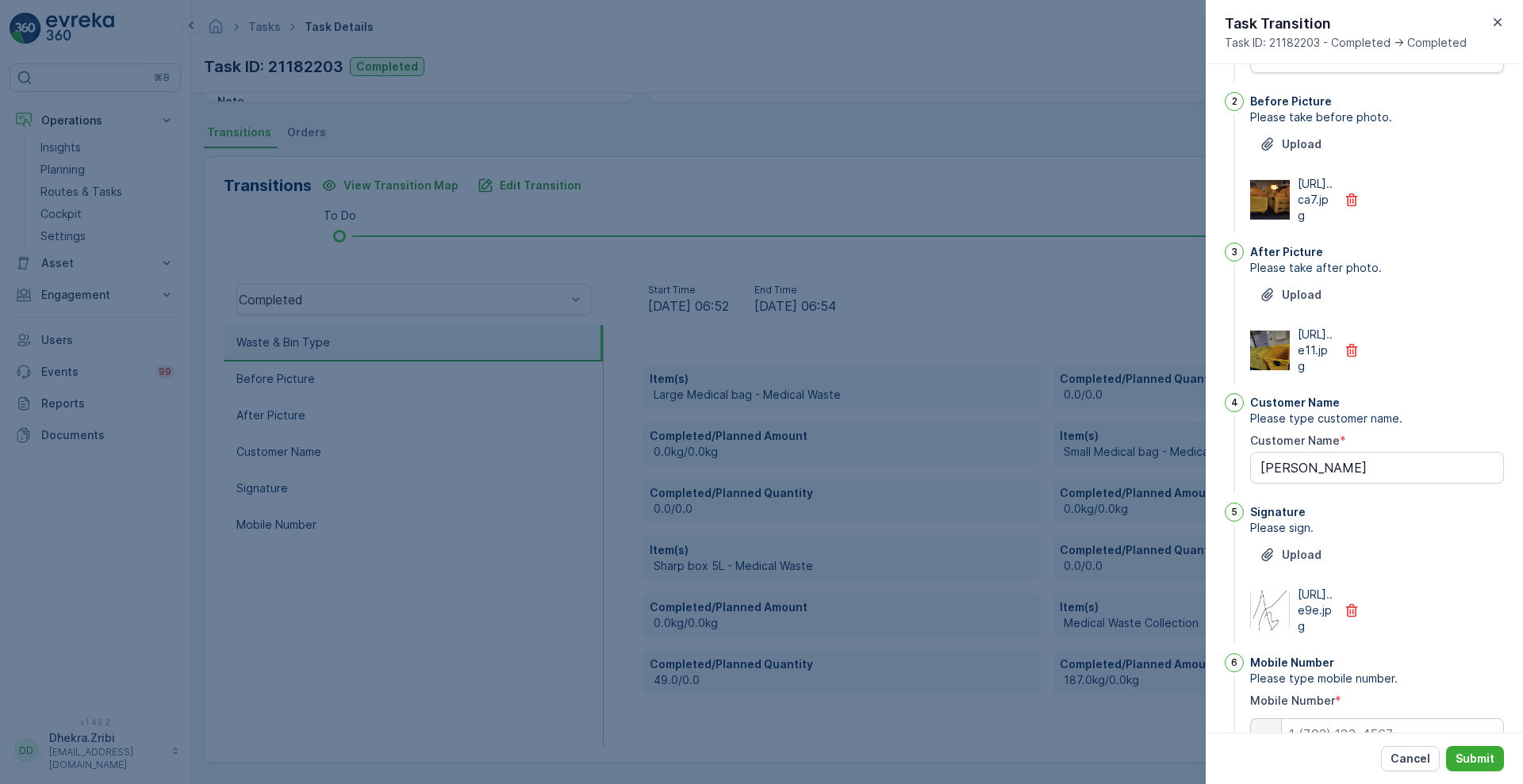
scroll to position [0, 0]
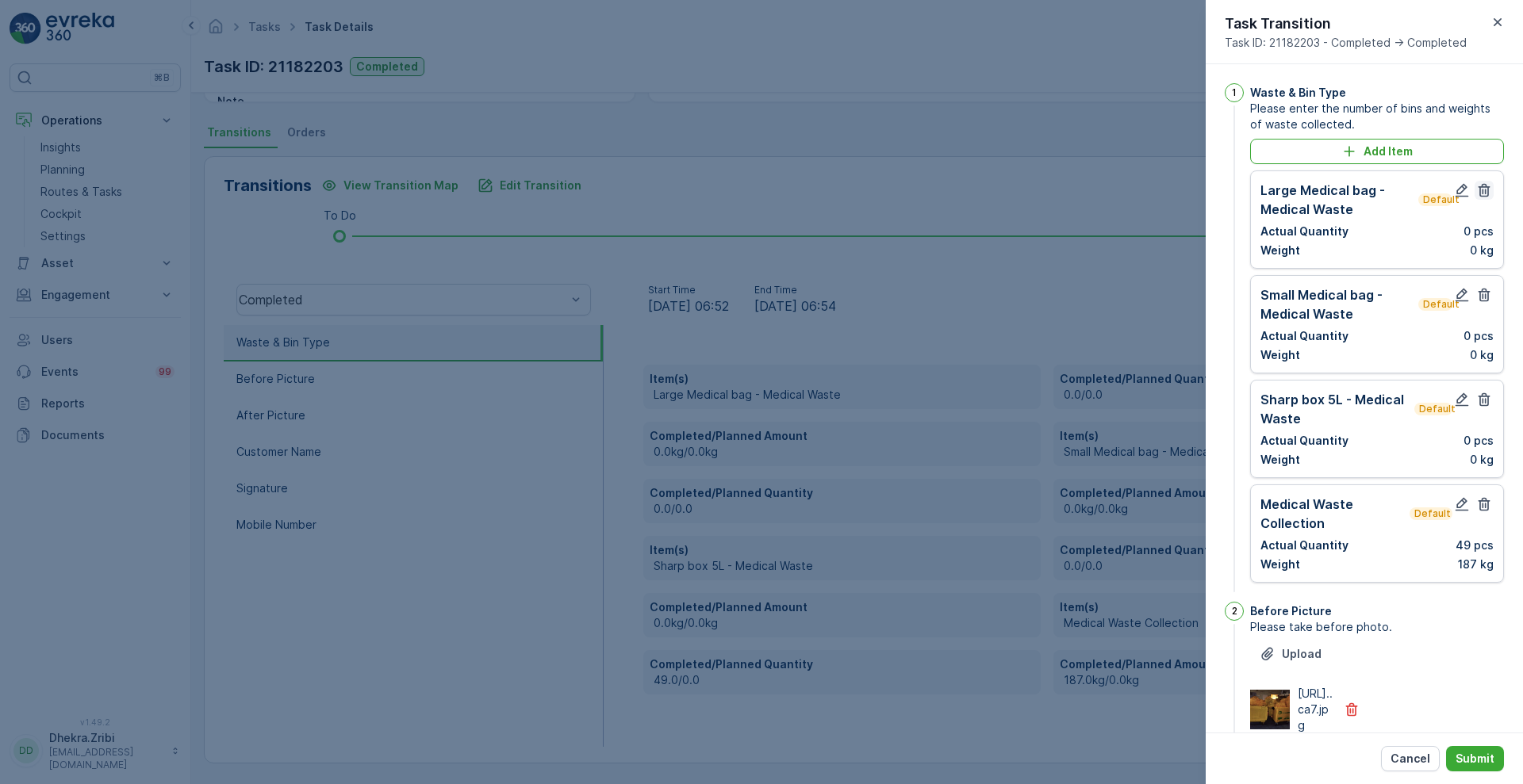
click at [1486, 187] on icon "button" at bounding box center [1484, 190] width 16 height 16
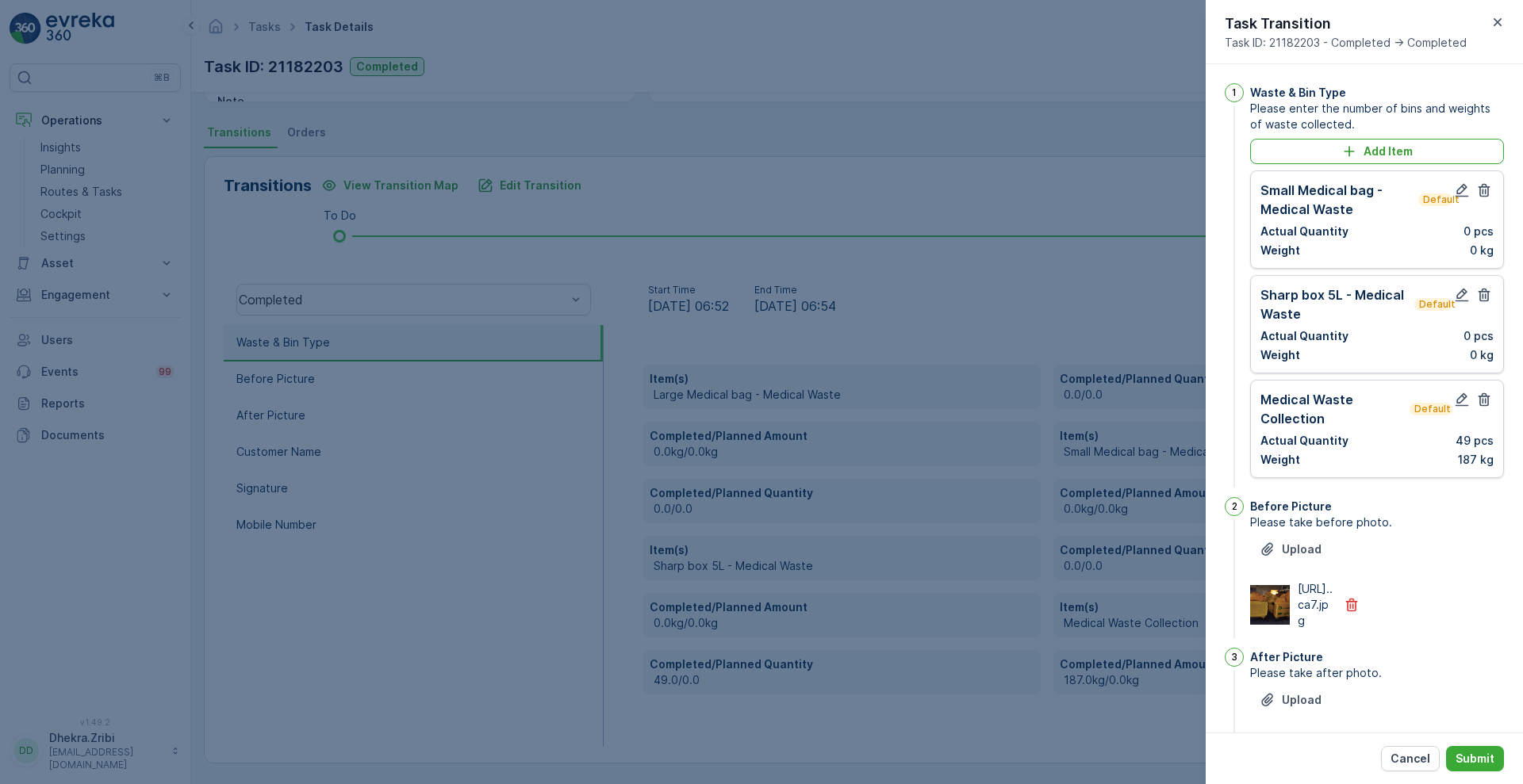
click at [1486, 187] on icon "button" at bounding box center [1484, 190] width 16 height 16
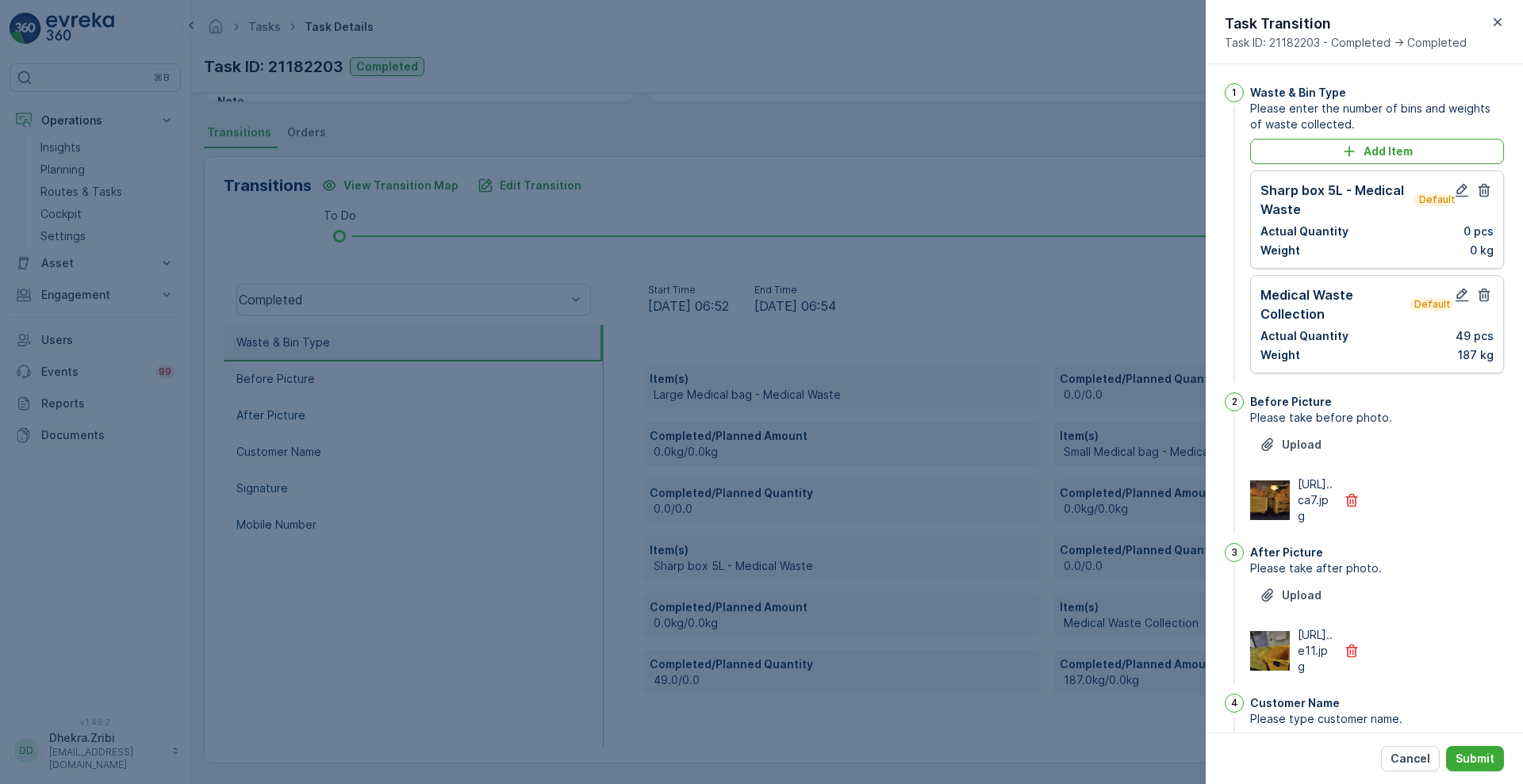
click at [1486, 187] on icon "button" at bounding box center [1484, 190] width 16 height 16
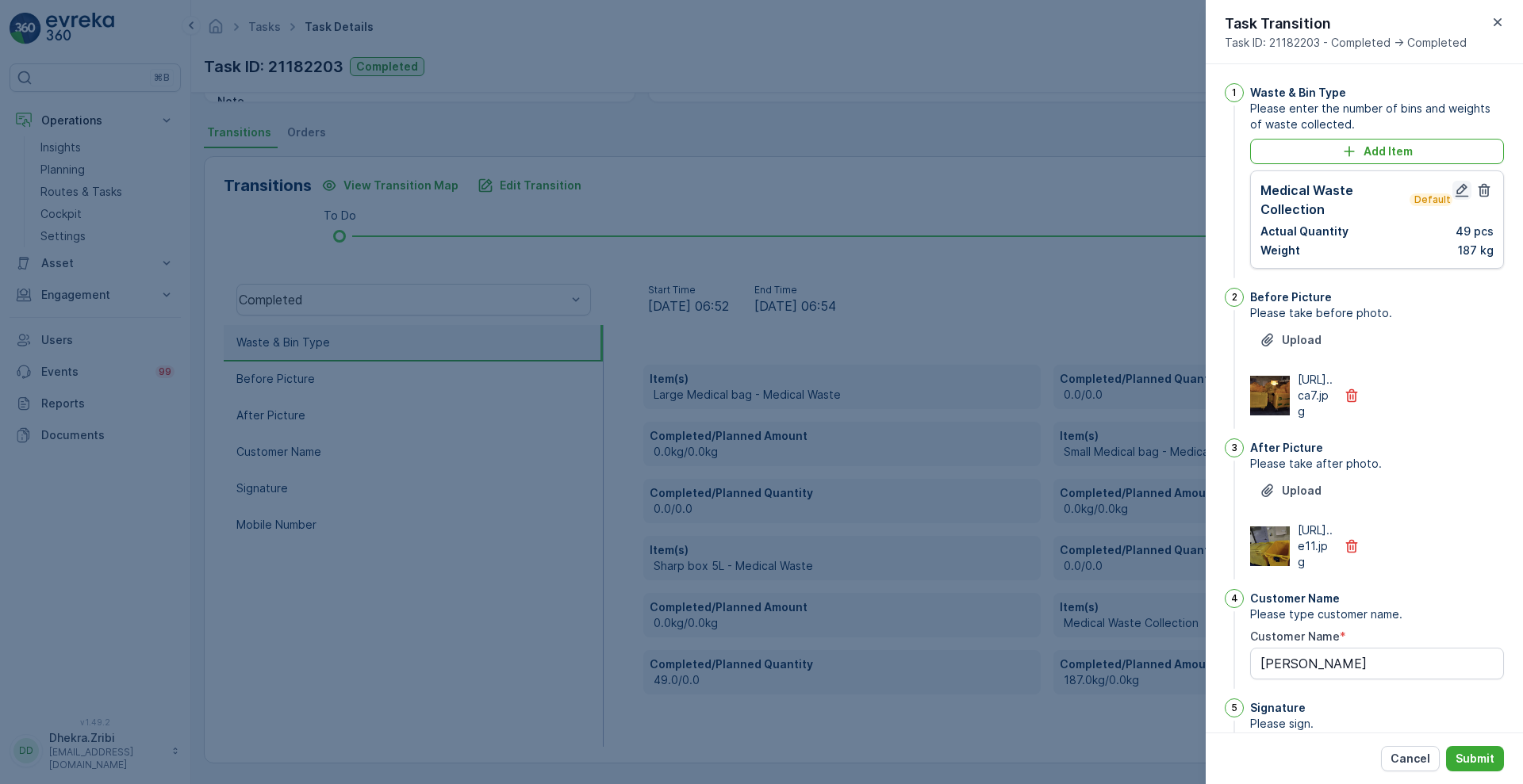
click at [1459, 194] on icon "button" at bounding box center [1462, 190] width 16 height 16
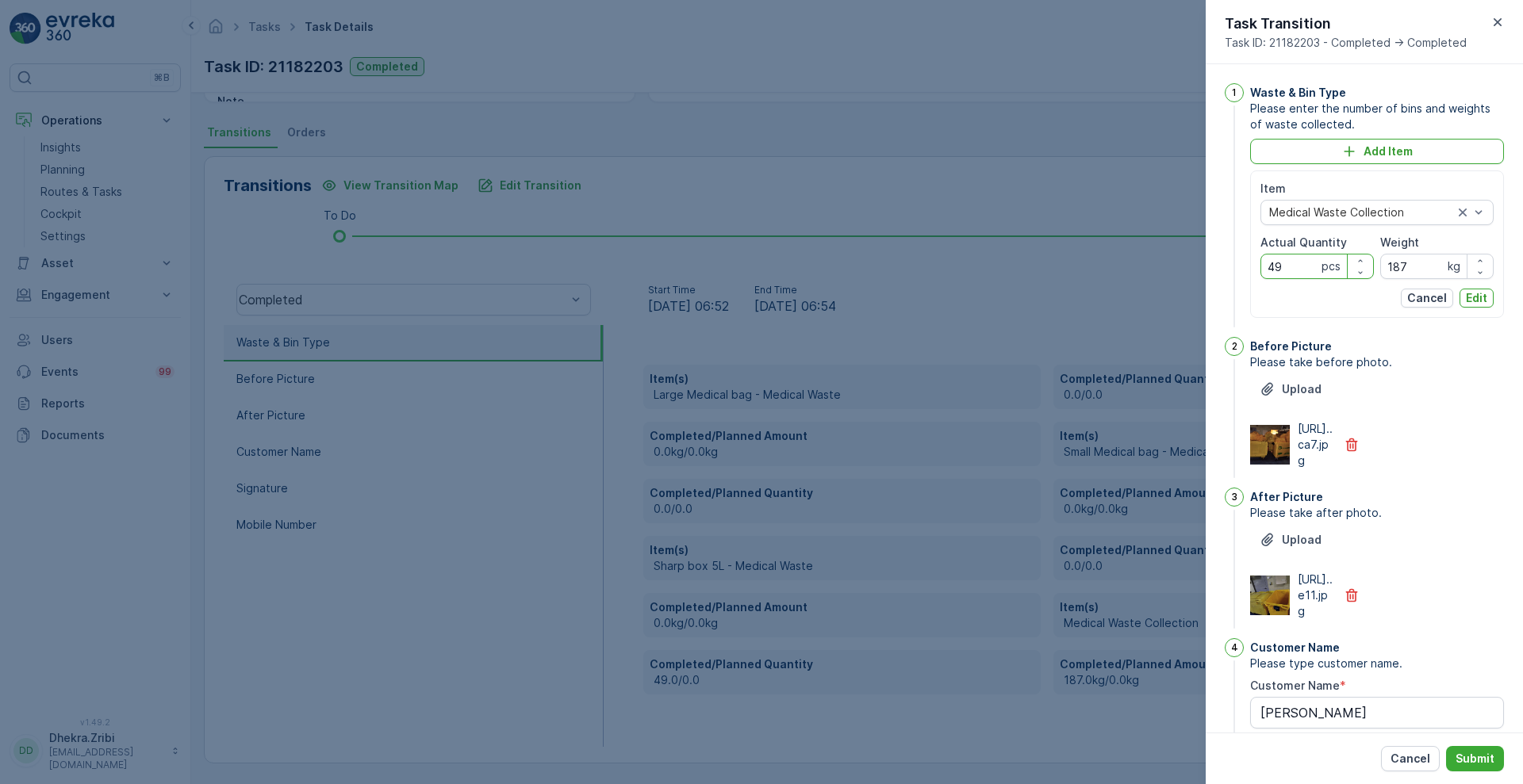
click at [1289, 274] on Quantity "49" at bounding box center [1317, 266] width 113 height 25
type Quantity "4"
type Quantity "56"
click at [1423, 266] on input "187" at bounding box center [1437, 266] width 113 height 25
type input "1"
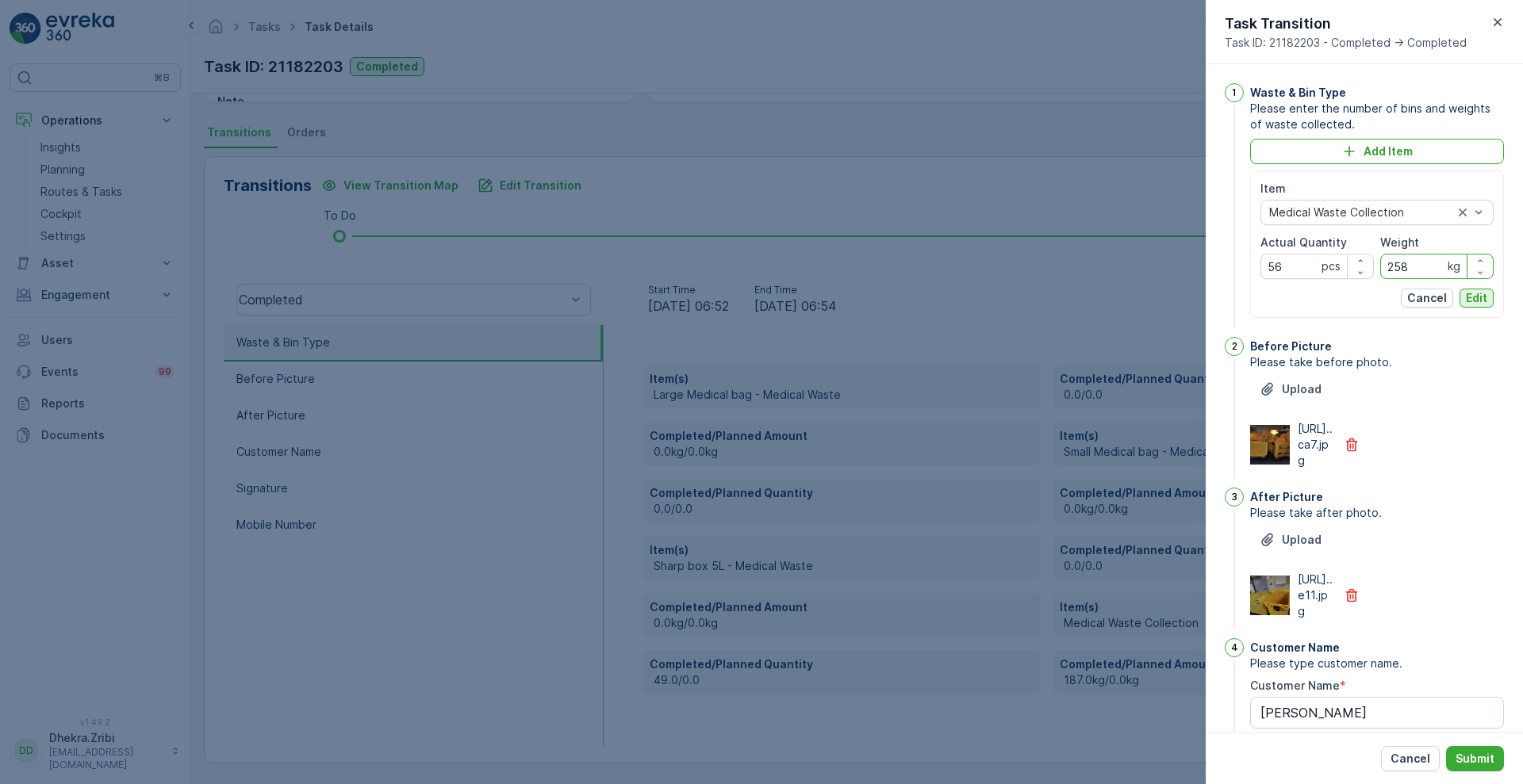
type input "258"
click at [1474, 297] on p "Edit" at bounding box center [1476, 298] width 21 height 16
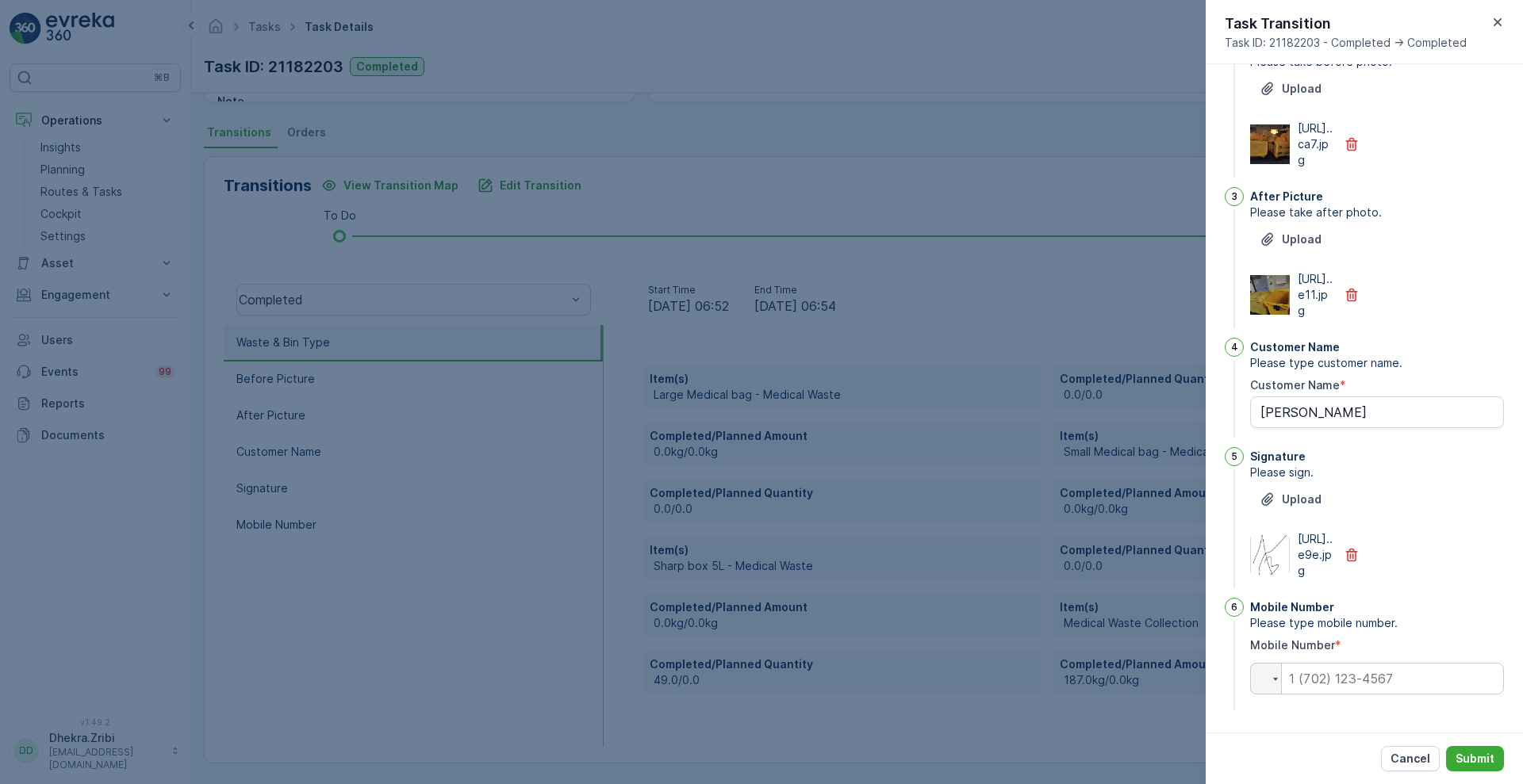
scroll to position [347, 0]
click at [1340, 671] on input "tel" at bounding box center [1376, 678] width 254 height 32
paste input "0506613392"
type input "0506613392"
click at [1475, 761] on p "Submit" at bounding box center [1475, 759] width 39 height 16
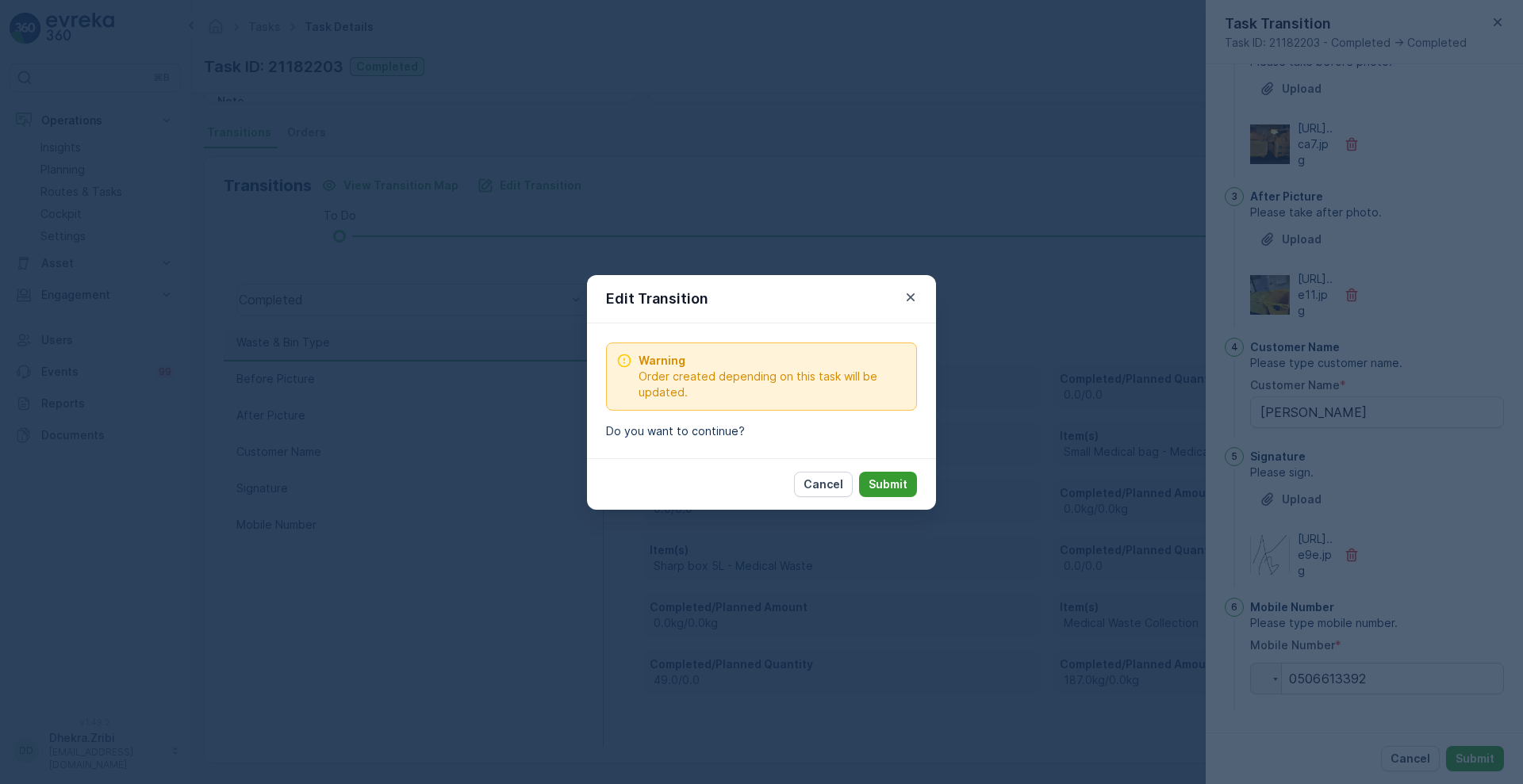
click at [896, 473] on button "Submit" at bounding box center [887, 484] width 58 height 25
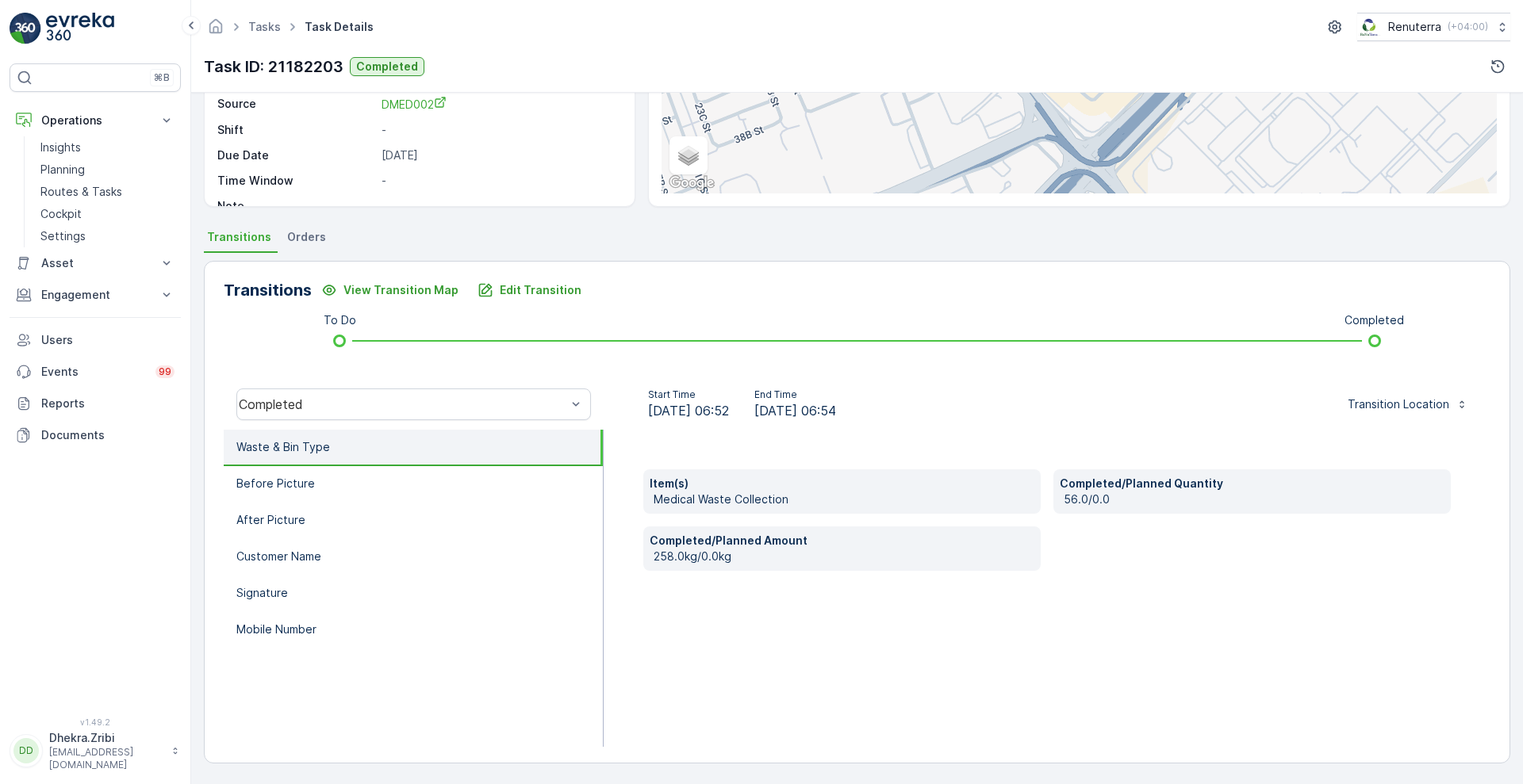
scroll to position [215, 0]
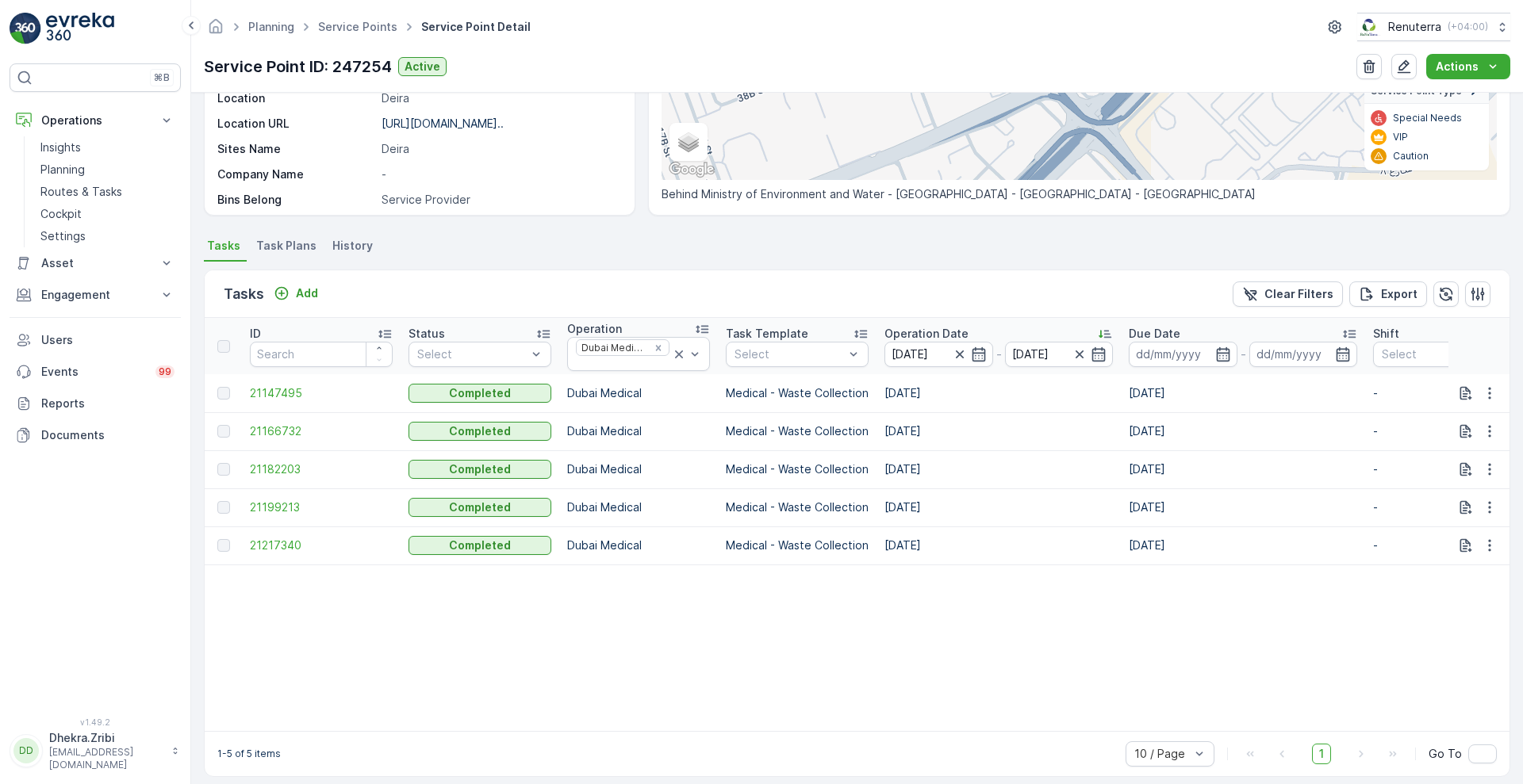
scroll to position [308, 0]
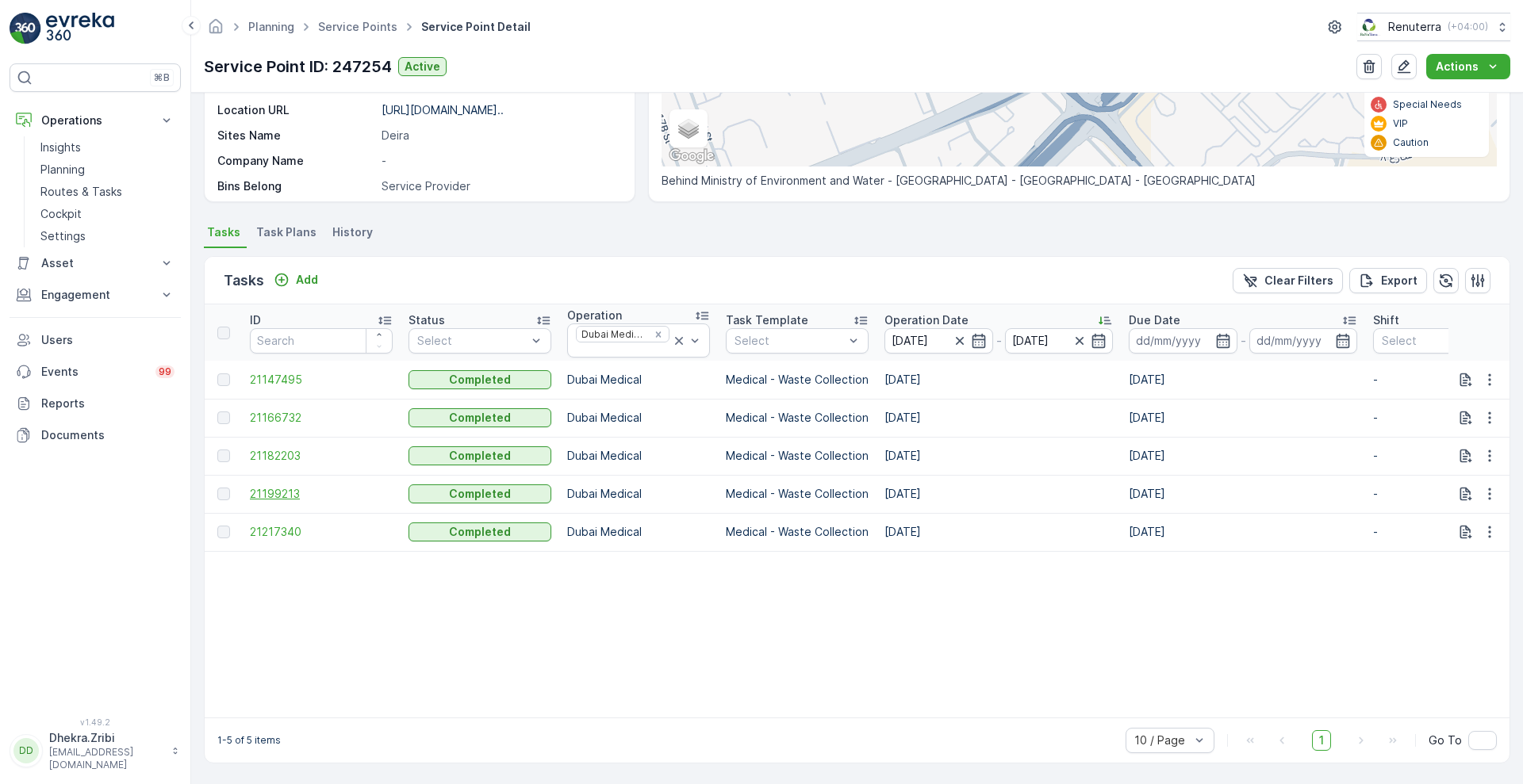
click at [276, 486] on span "21199213" at bounding box center [321, 494] width 143 height 16
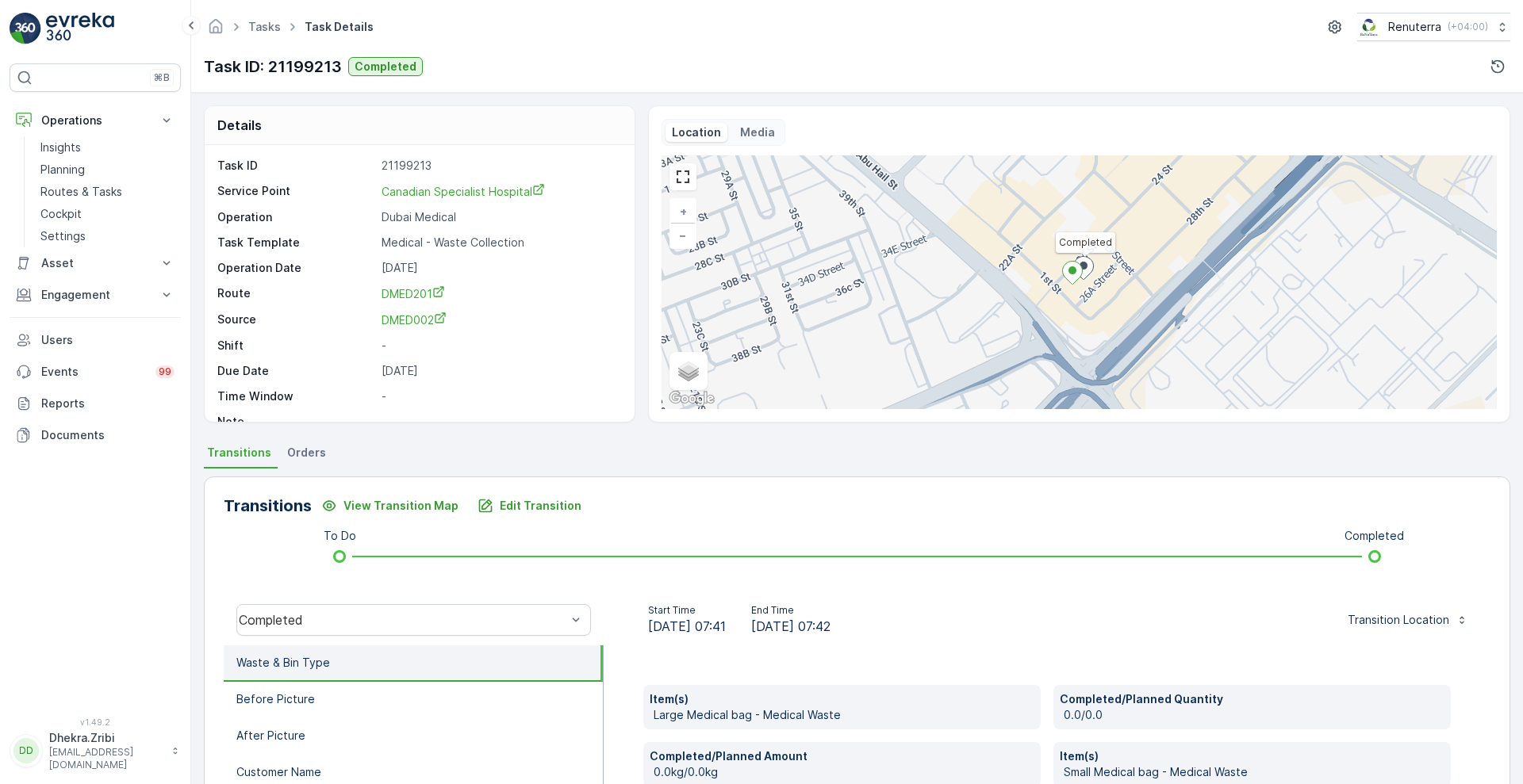
scroll to position [321, 0]
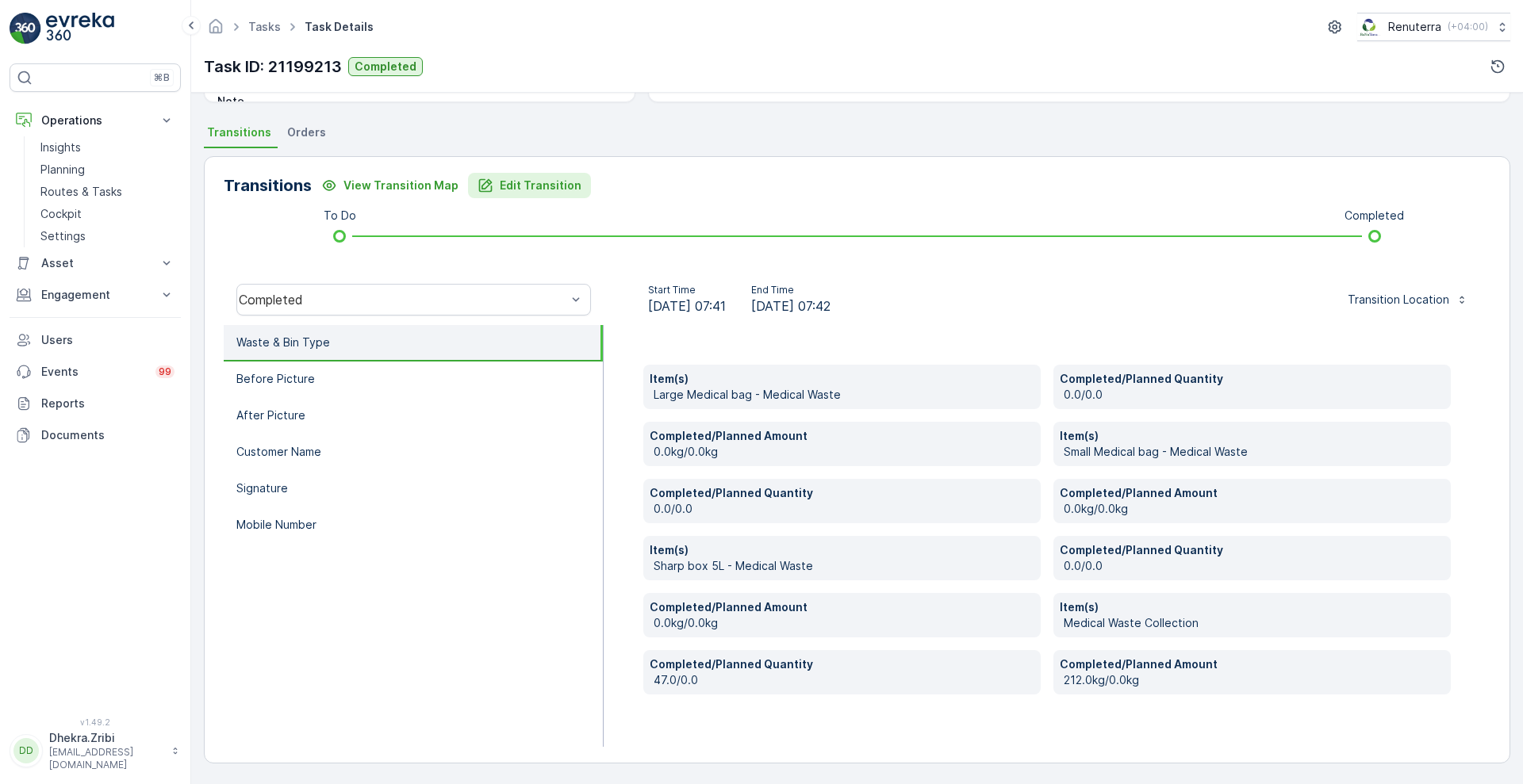
click at [522, 192] on p "Edit Transition" at bounding box center [540, 185] width 82 height 16
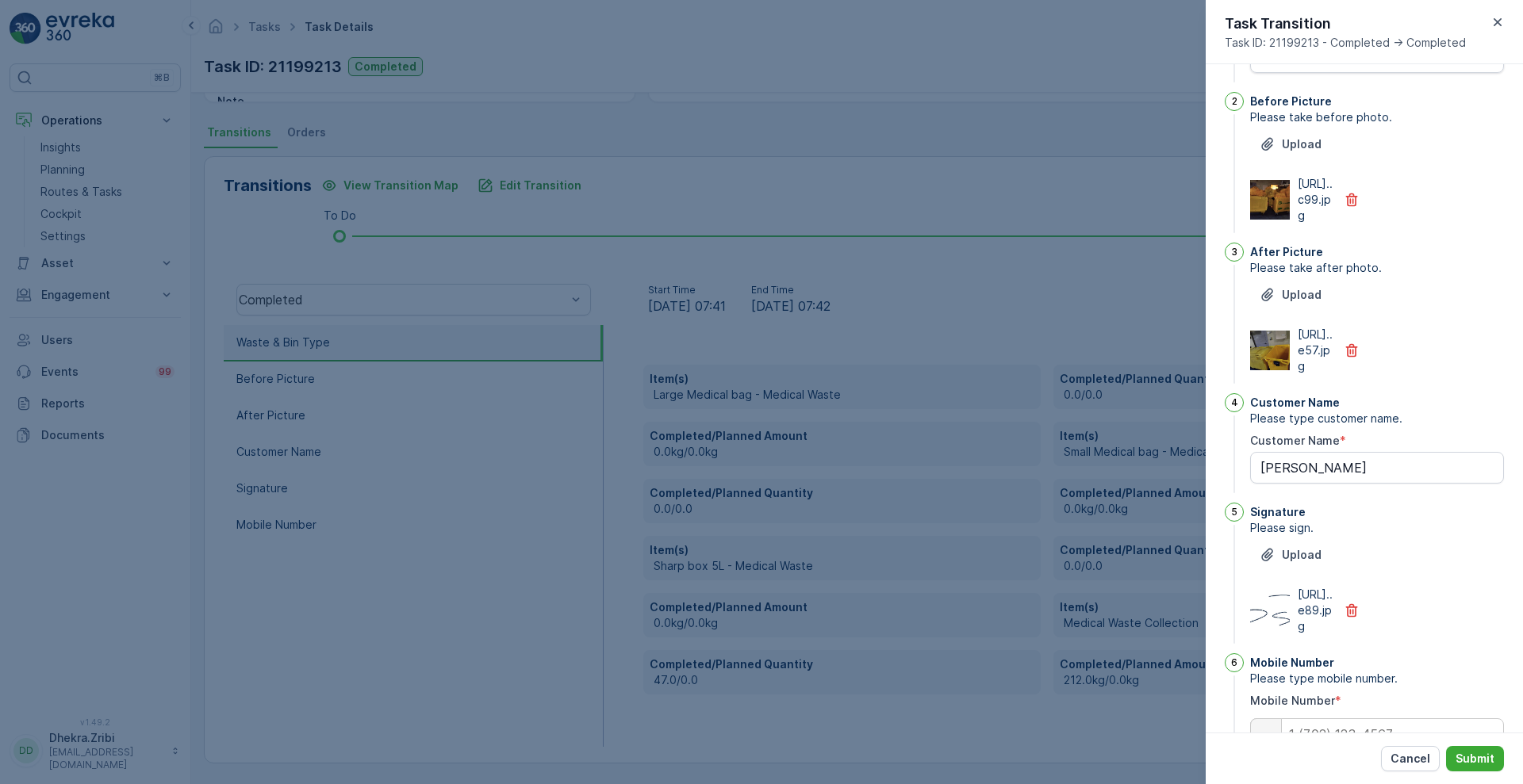
scroll to position [0, 0]
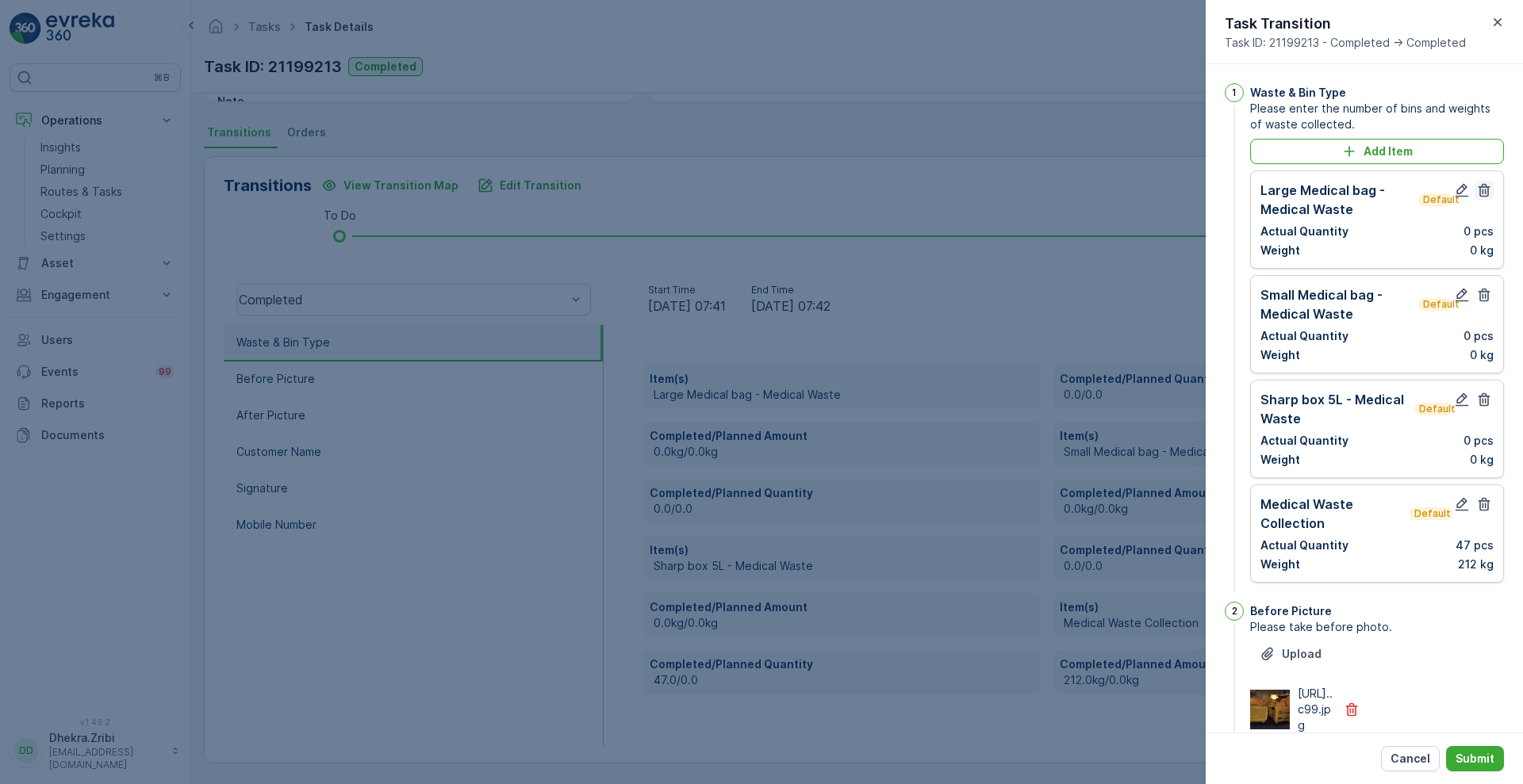
click at [1483, 185] on icon "button" at bounding box center [1484, 190] width 16 height 16
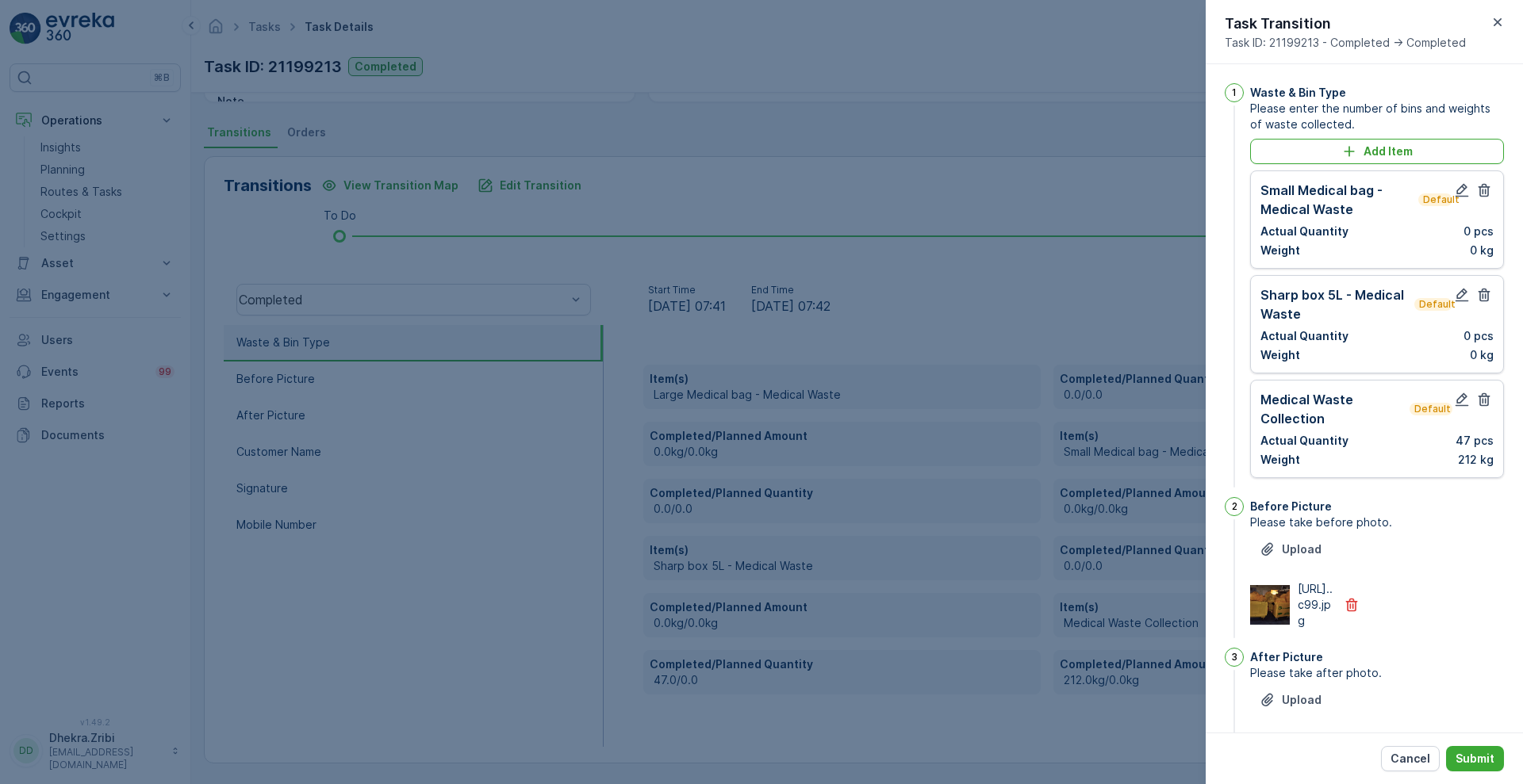
click at [1483, 185] on icon "button" at bounding box center [1484, 190] width 16 height 16
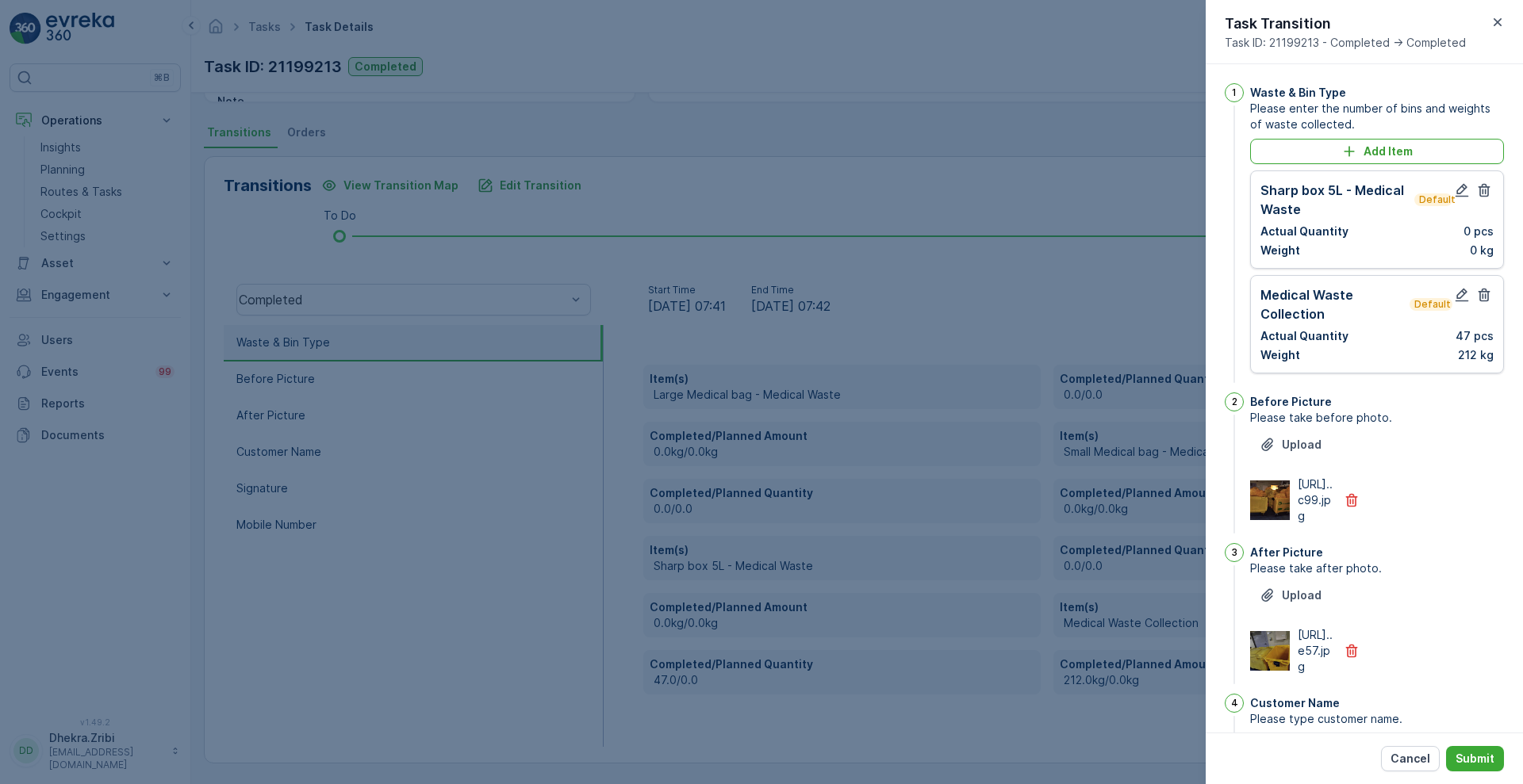
click at [1483, 185] on icon "button" at bounding box center [1484, 190] width 16 height 16
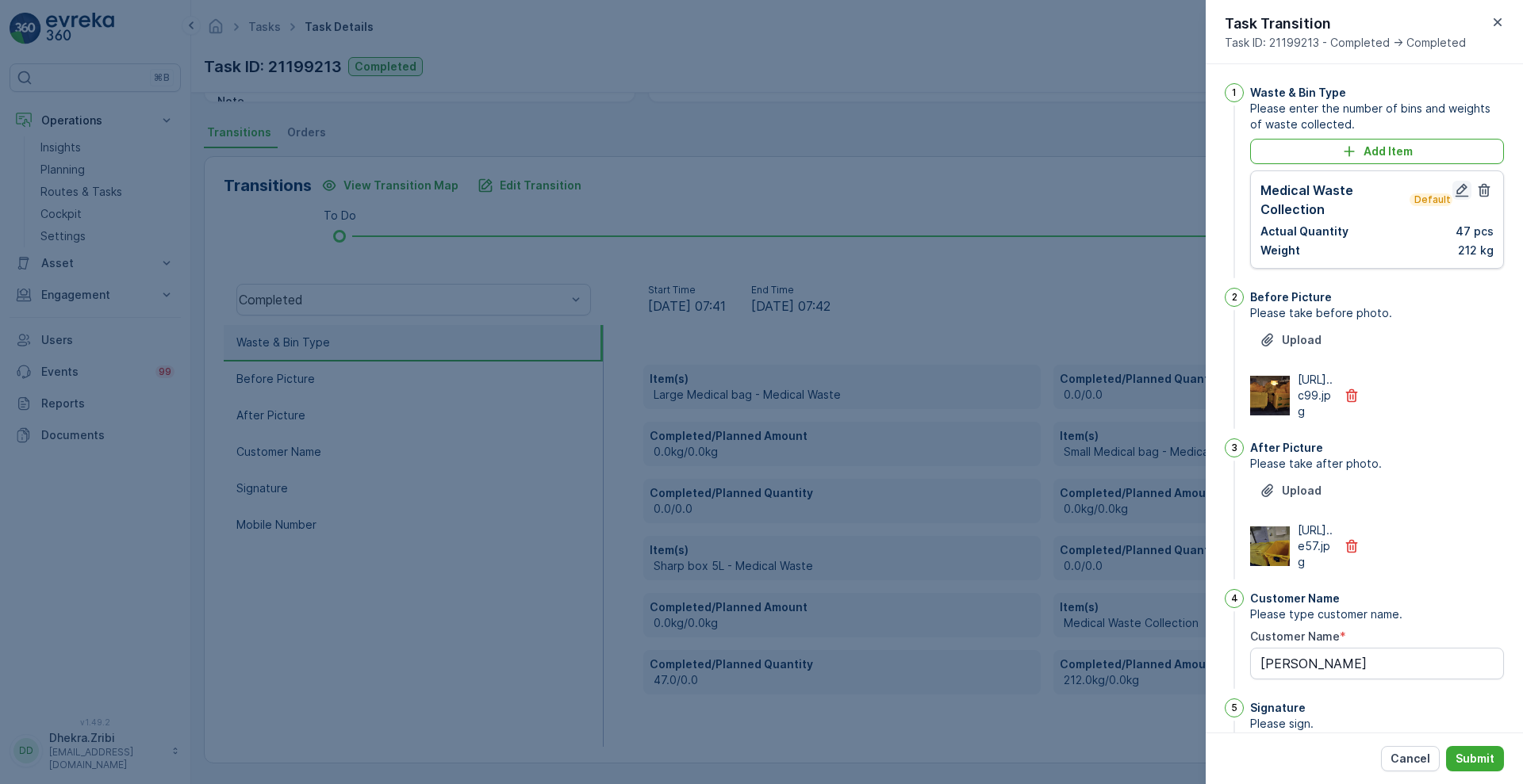
click at [1457, 193] on icon "button" at bounding box center [1462, 190] width 14 height 14
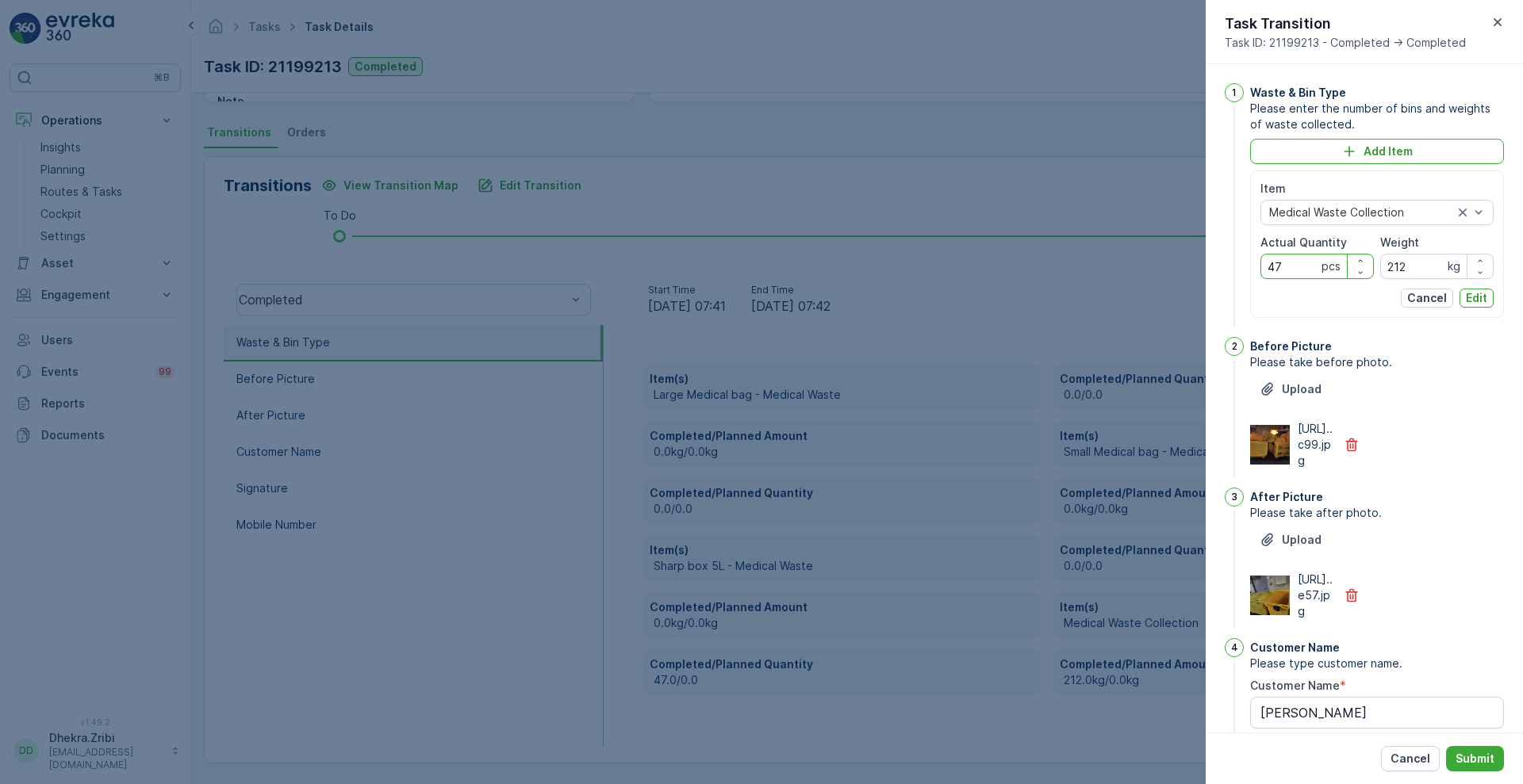
click at [1286, 265] on Quantity "47" at bounding box center [1317, 266] width 113 height 25
type Quantity "49"
click at [1413, 268] on input "212" at bounding box center [1437, 266] width 113 height 25
type input "2"
type input "187"
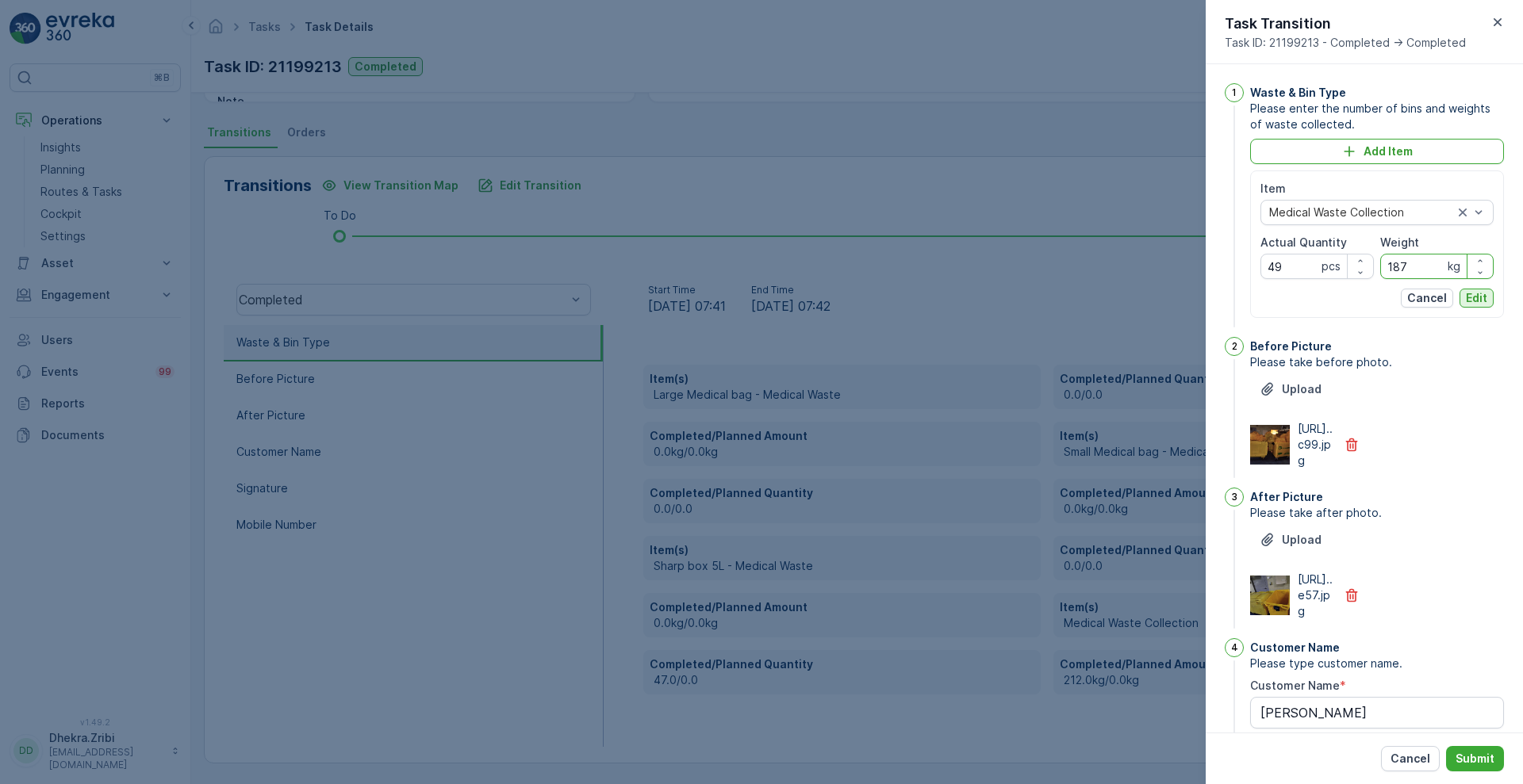
click at [1478, 292] on p "Edit" at bounding box center [1476, 298] width 21 height 16
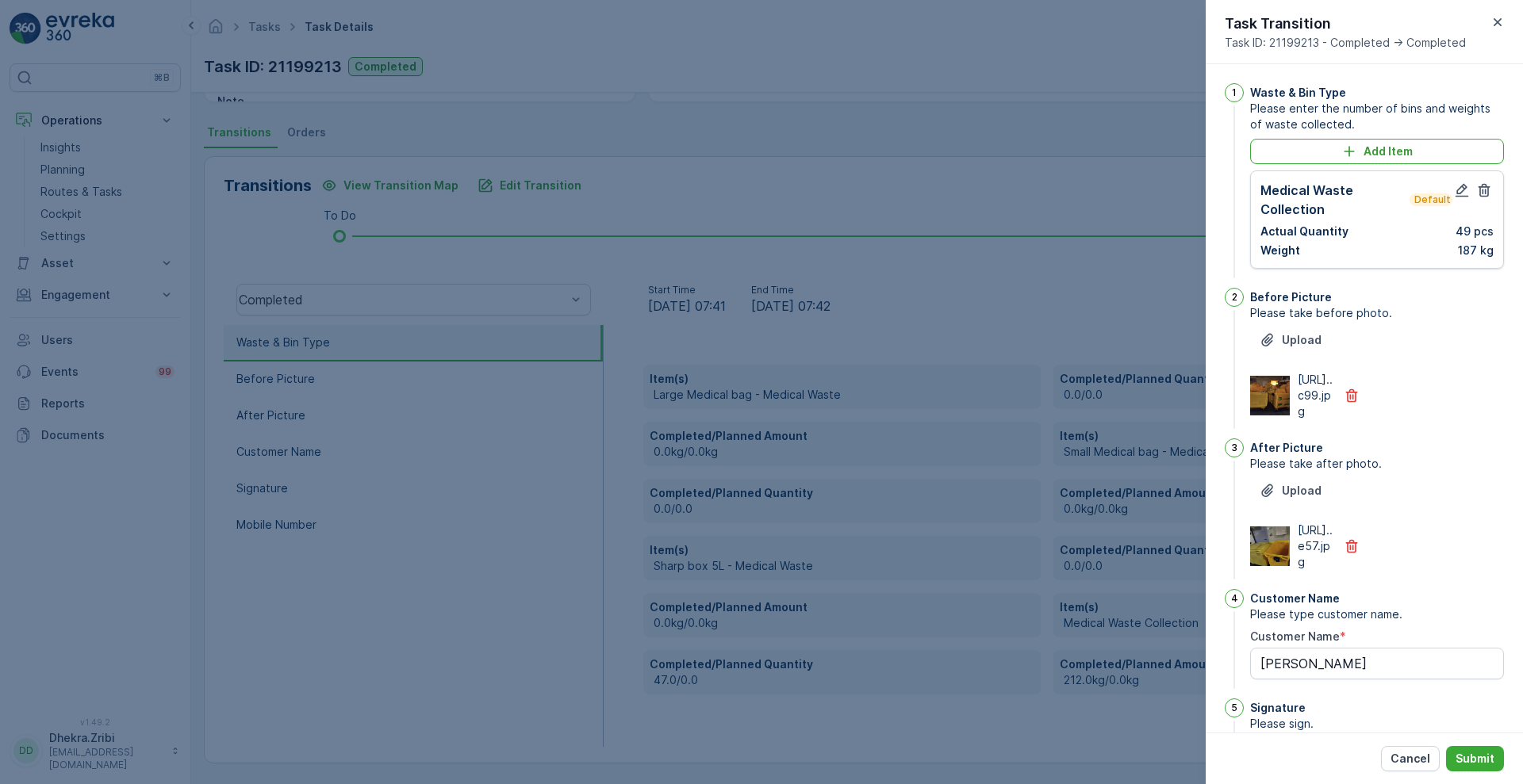
scroll to position [347, 0]
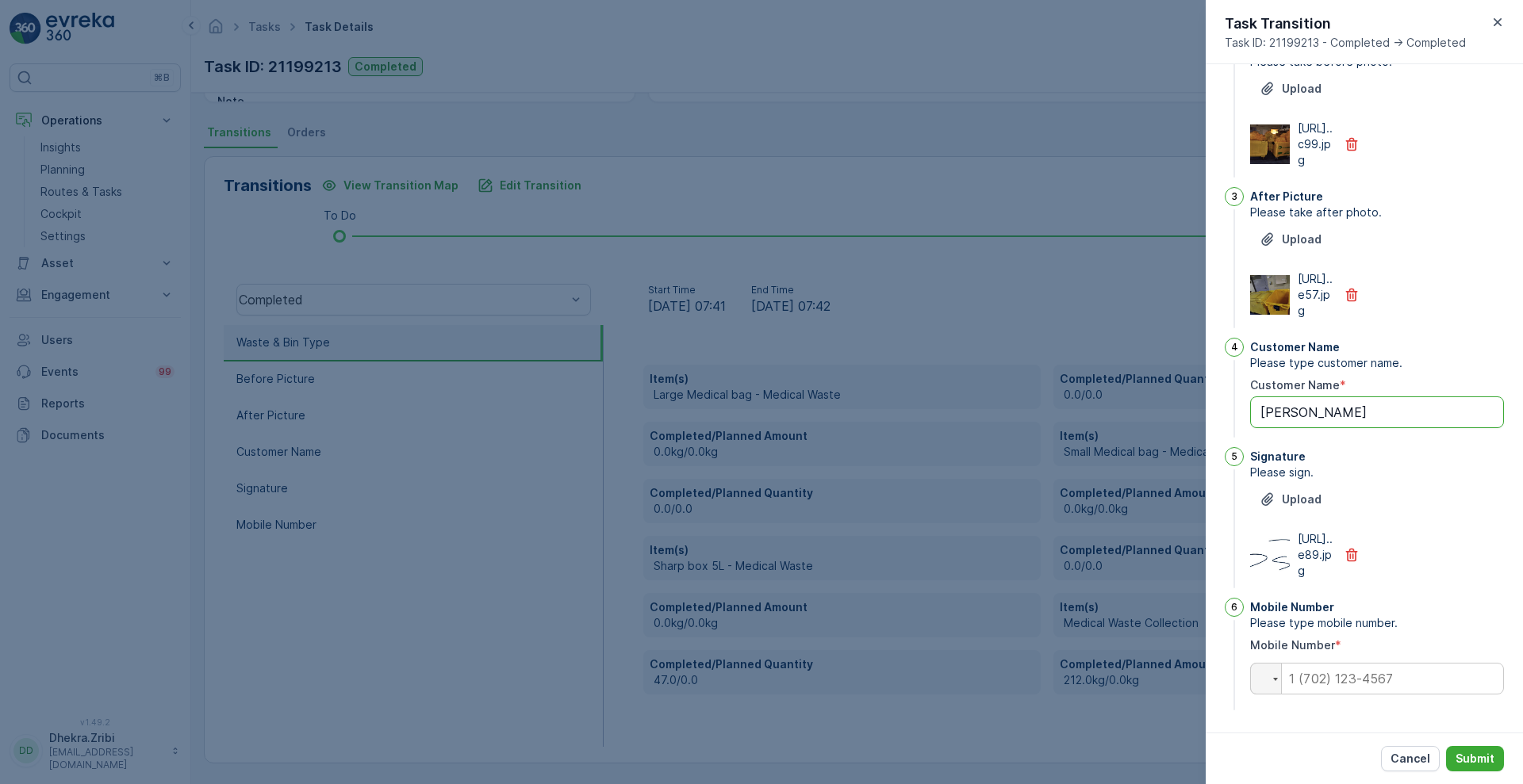
click at [1364, 397] on Name "[PERSON_NAME]" at bounding box center [1376, 412] width 254 height 32
type Name "M"
type Name "[PERSON_NAME]"
click at [1318, 683] on input "tel" at bounding box center [1376, 678] width 254 height 32
paste input "0506613392"
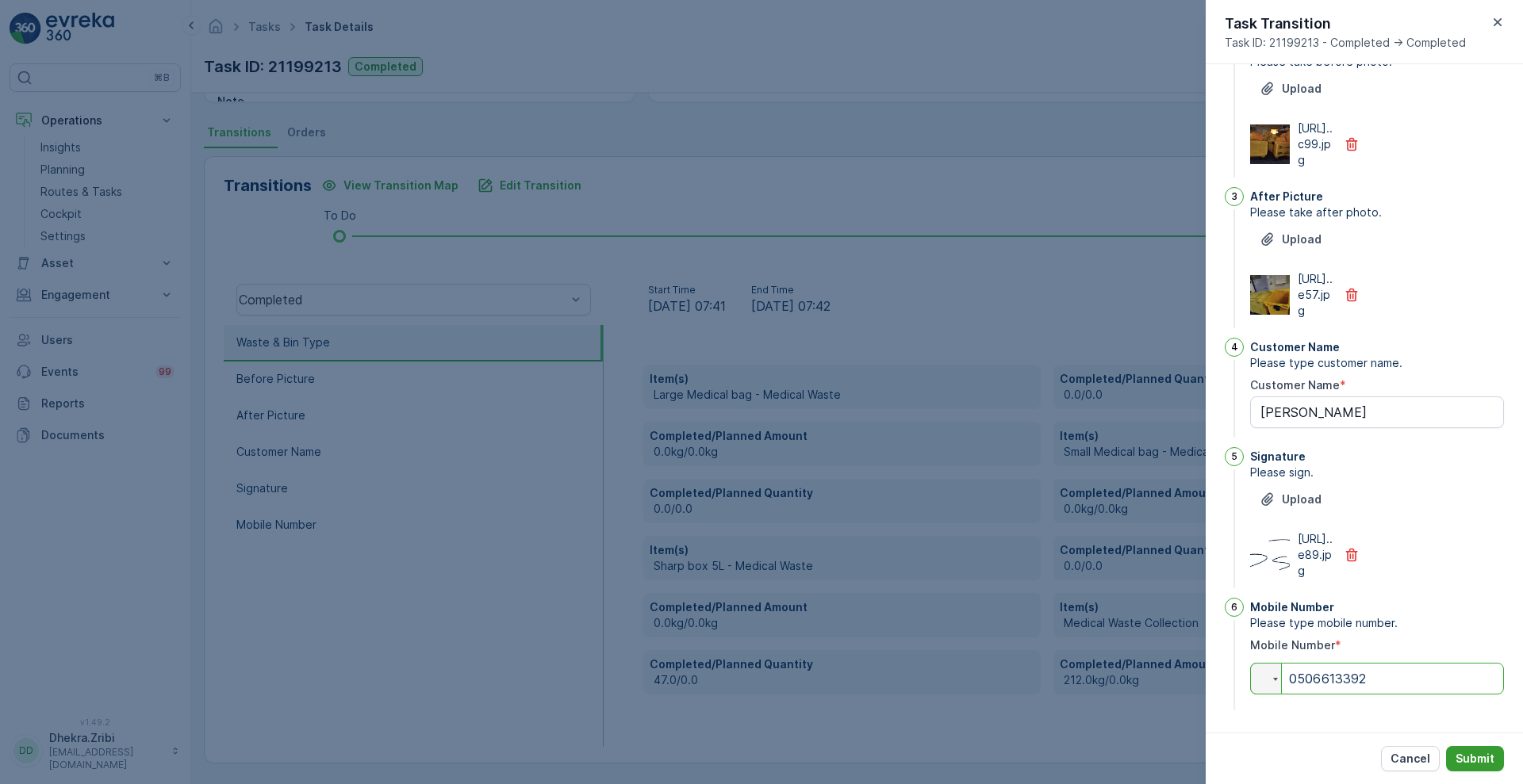
type input "0506613392"
click at [1481, 762] on p "Submit" at bounding box center [1475, 759] width 39 height 16
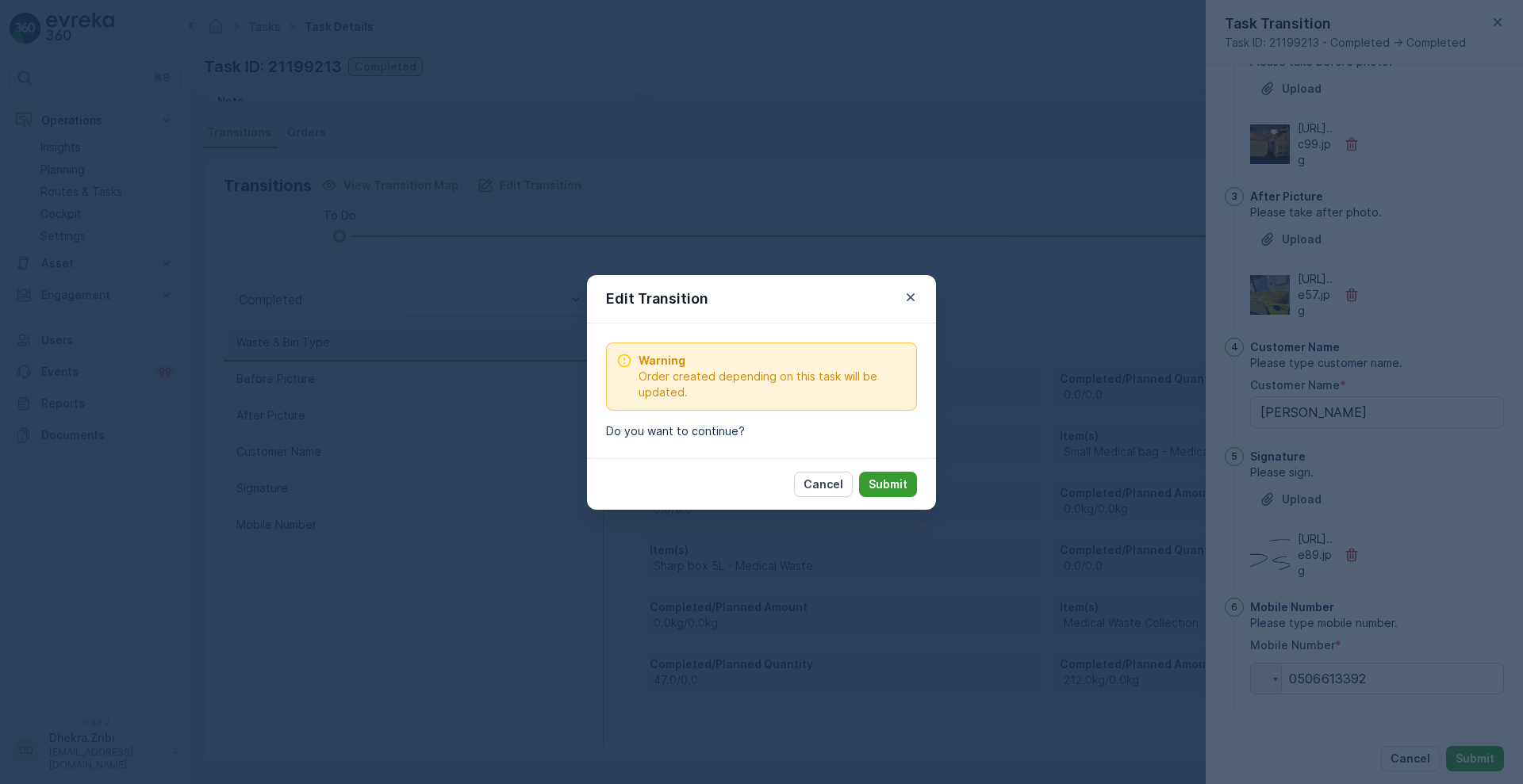
click at [902, 484] on p "Submit" at bounding box center [888, 484] width 39 height 16
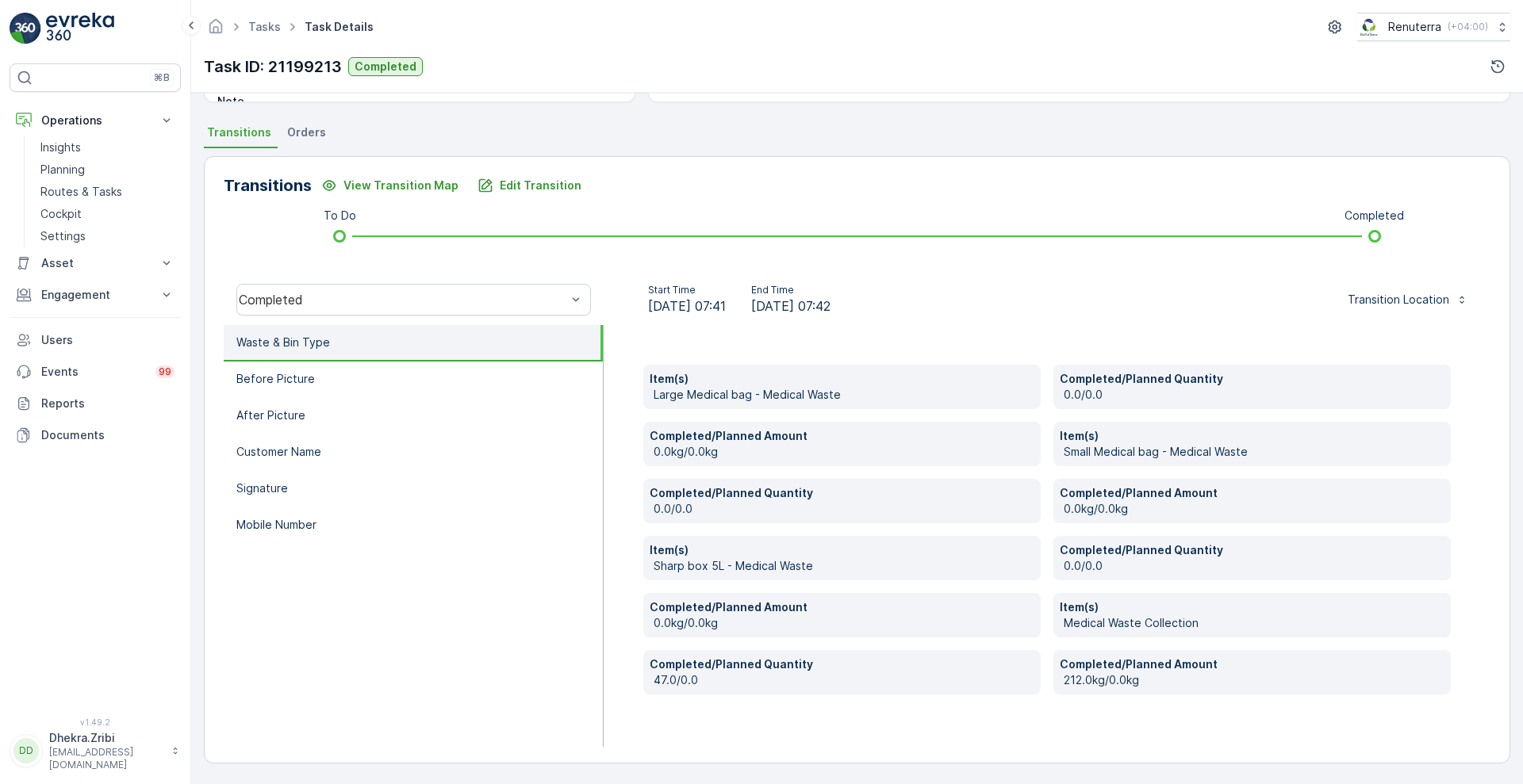
scroll to position [215, 0]
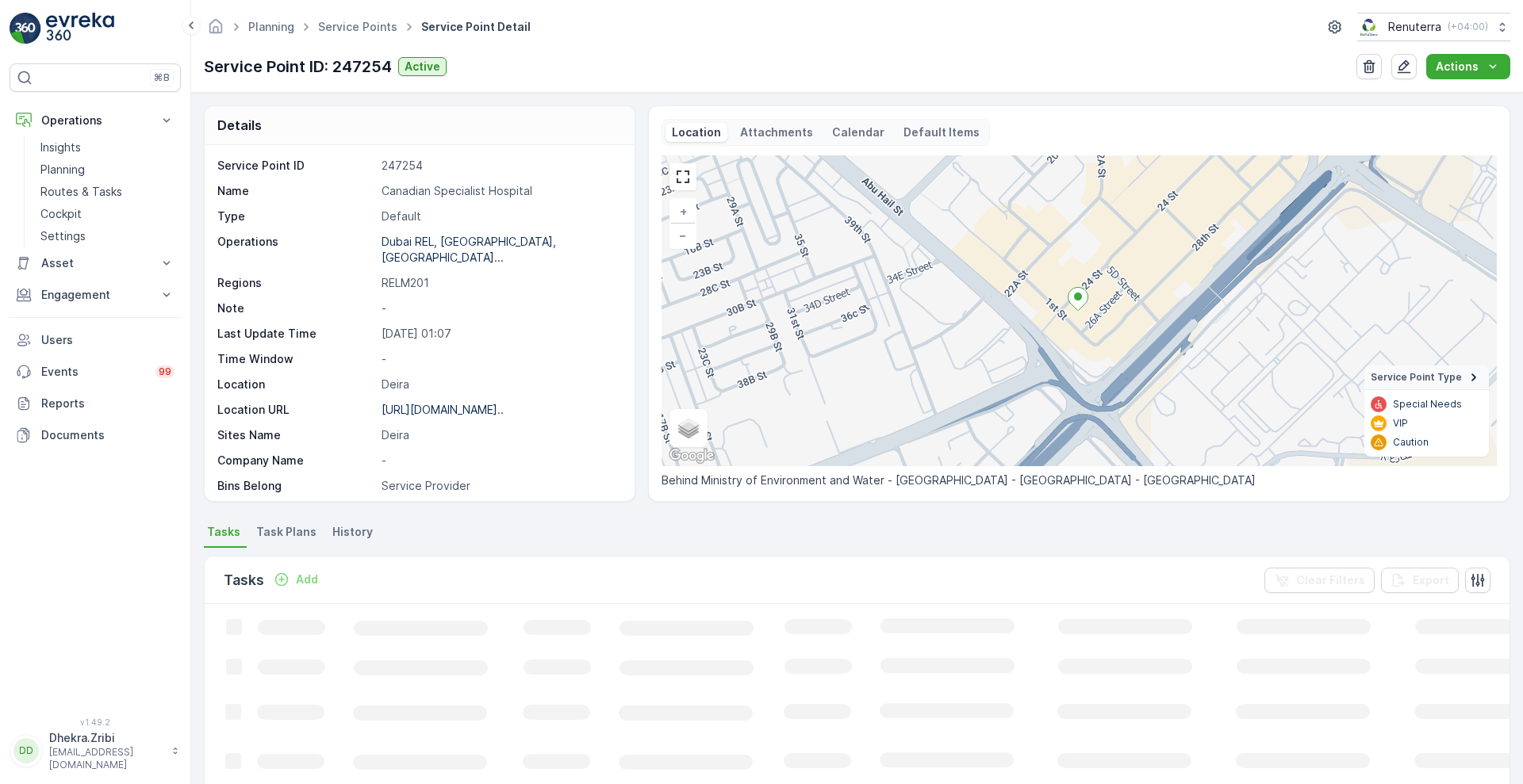
scroll to position [274, 0]
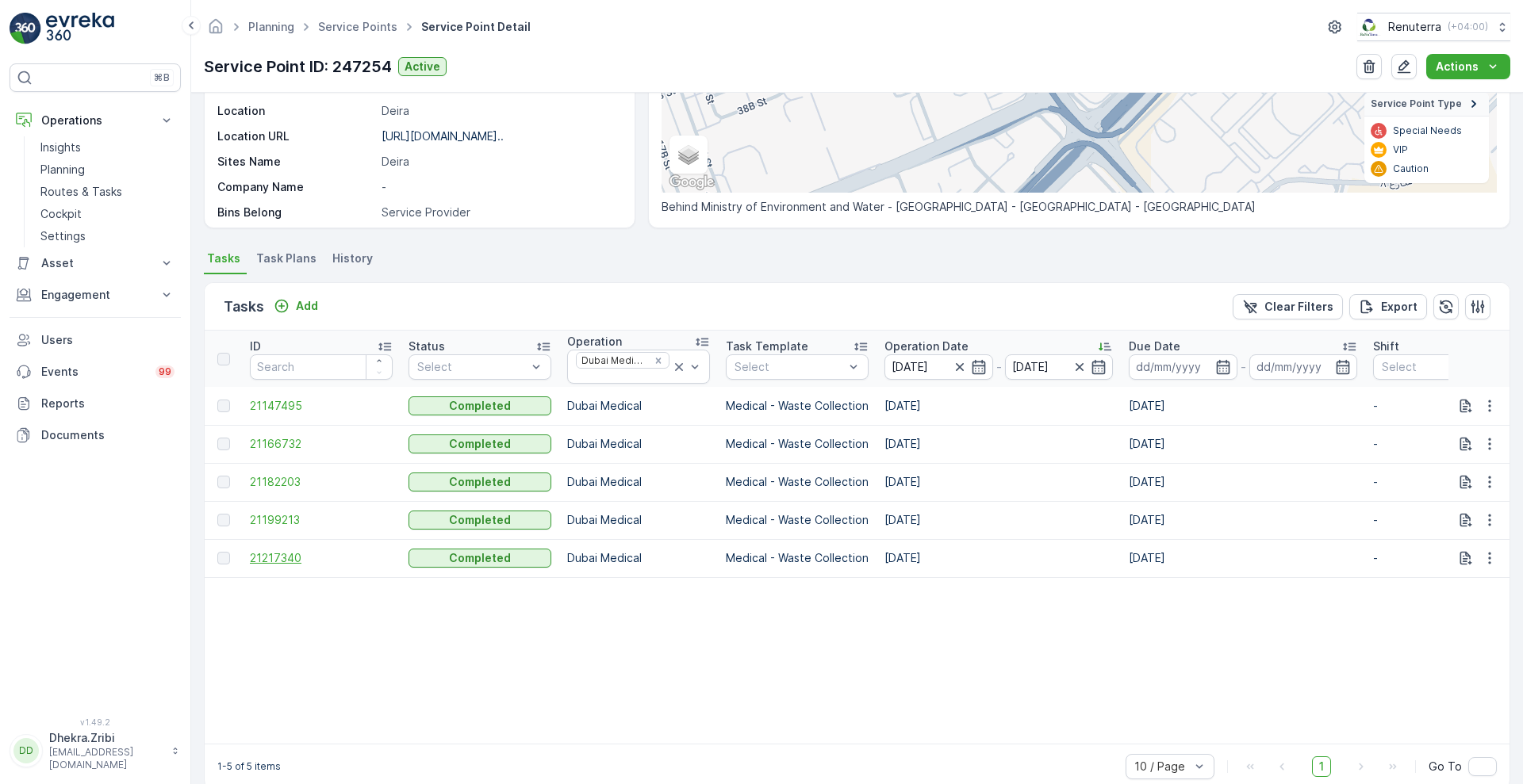
click at [289, 553] on span "21217340" at bounding box center [321, 558] width 143 height 16
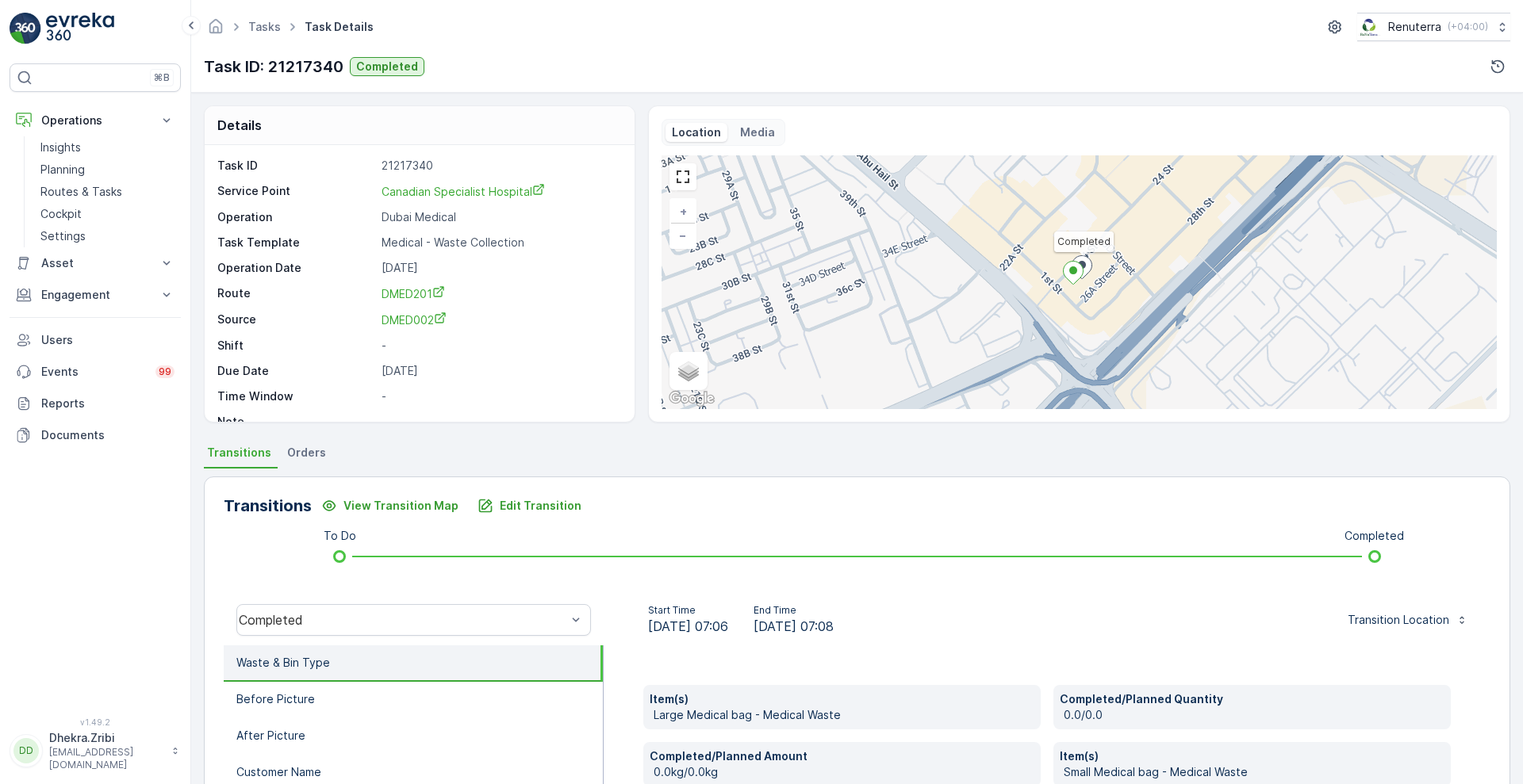
scroll to position [321, 0]
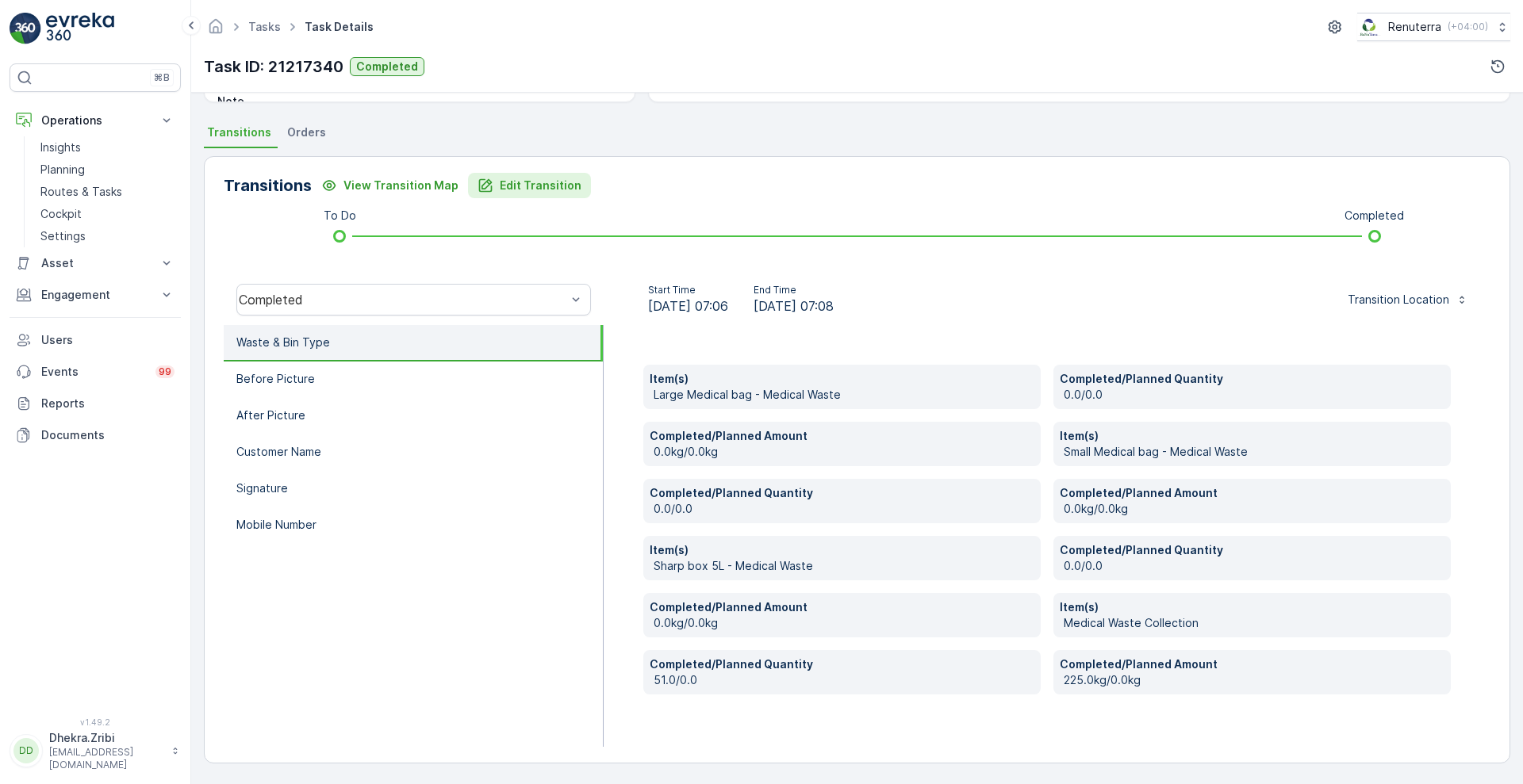
click at [515, 183] on p "Edit Transition" at bounding box center [540, 185] width 82 height 16
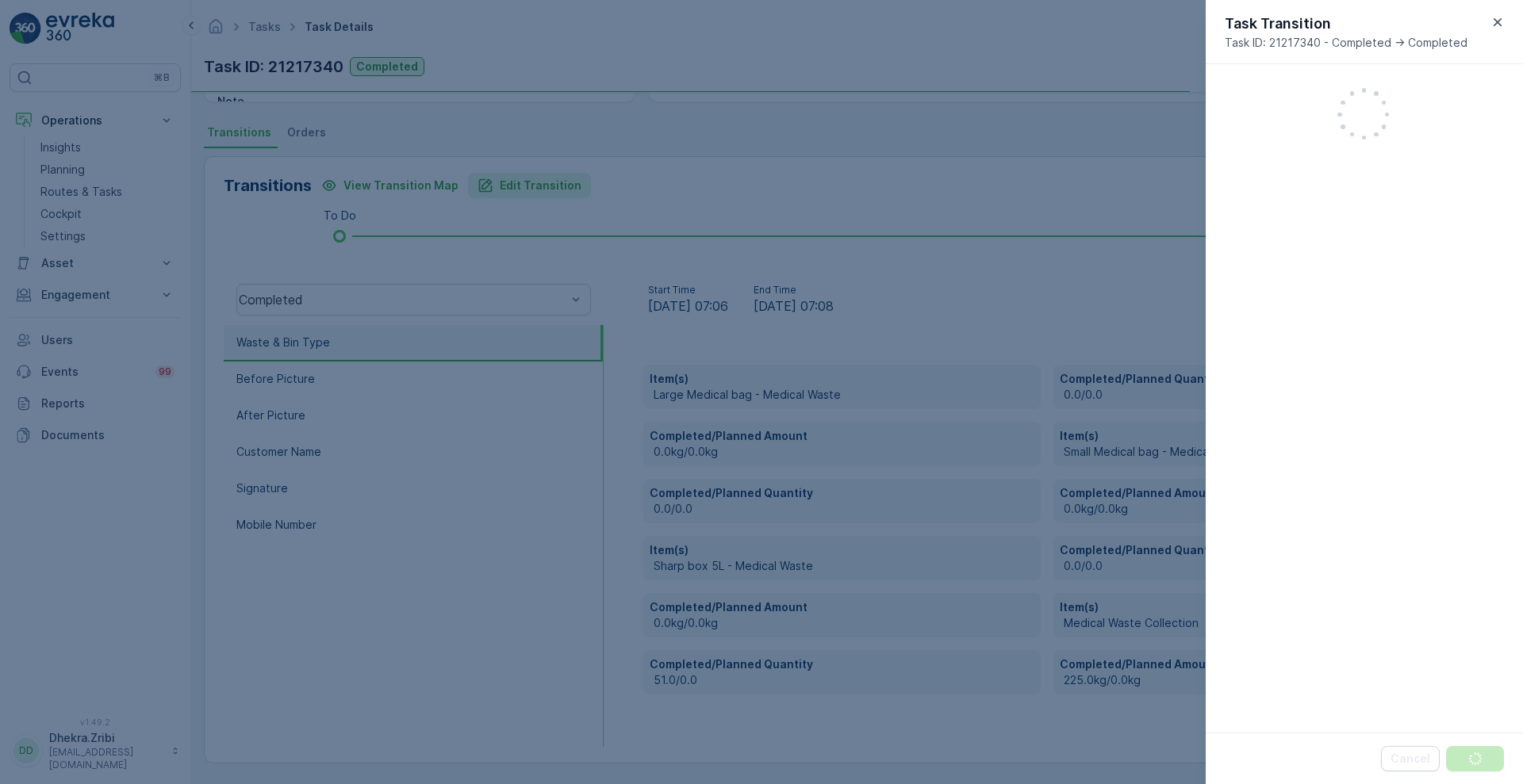
scroll to position [510, 0]
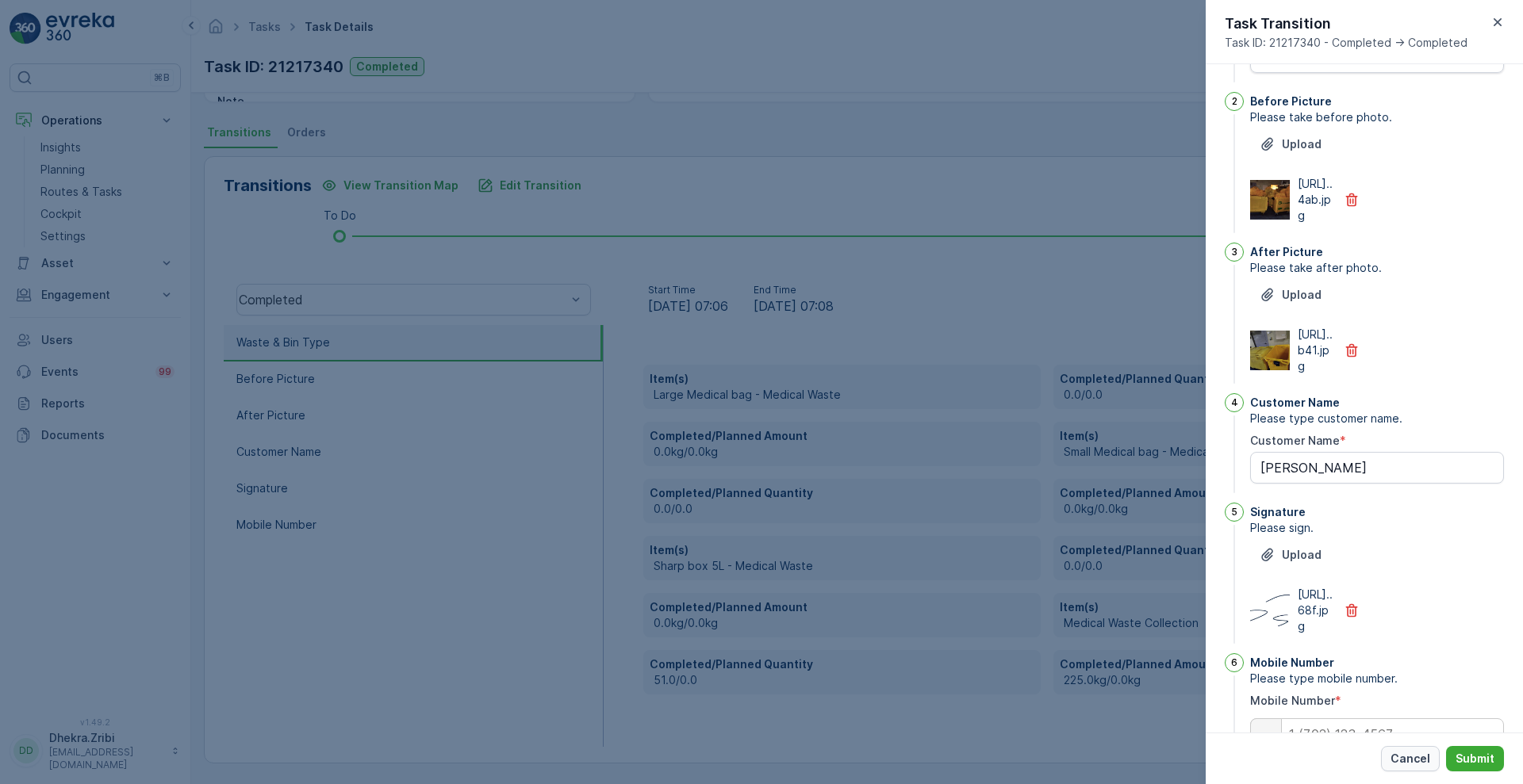
click at [1401, 758] on p "Cancel" at bounding box center [1410, 759] width 40 height 16
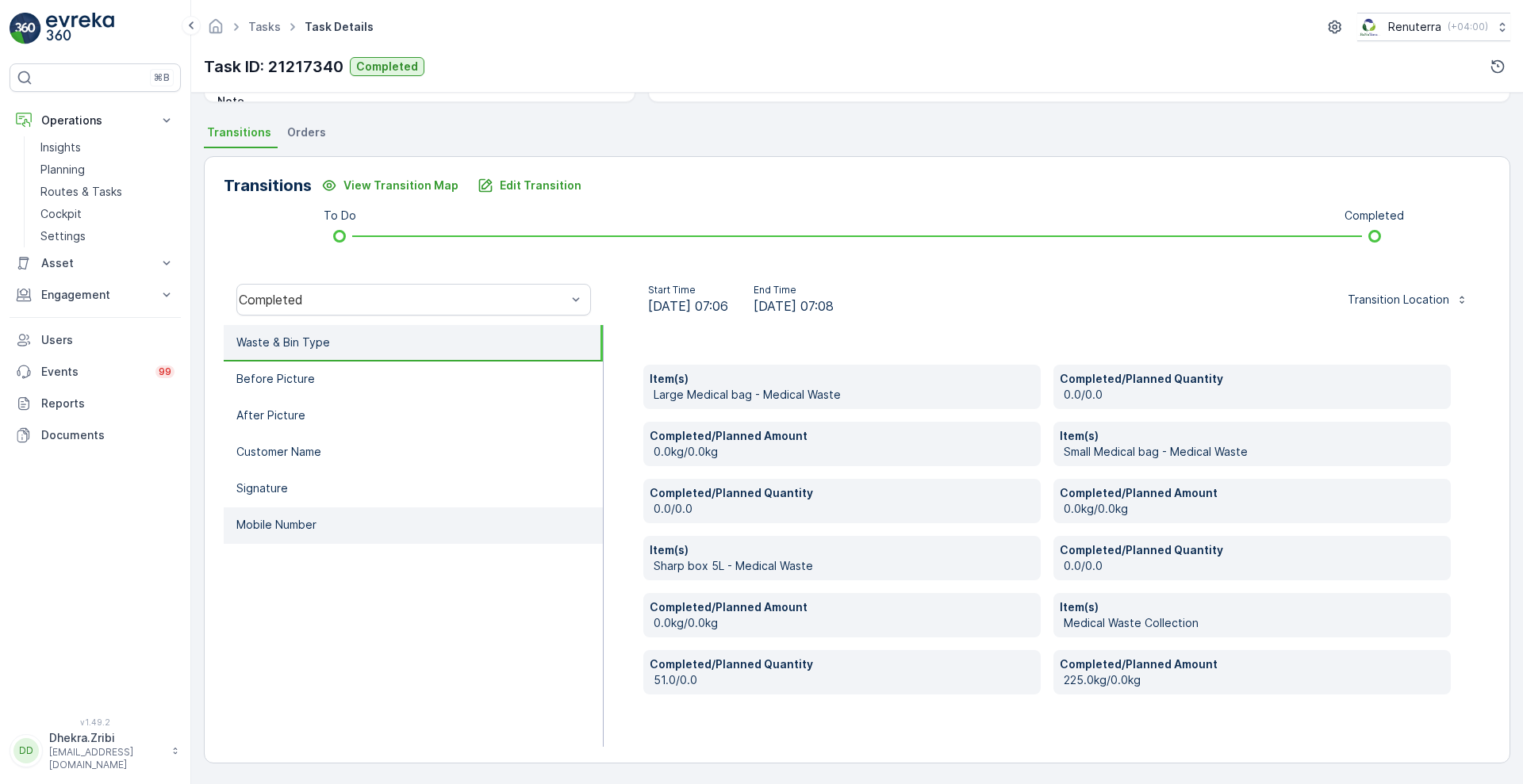
click at [279, 513] on li "Mobile Number" at bounding box center [413, 526] width 379 height 36
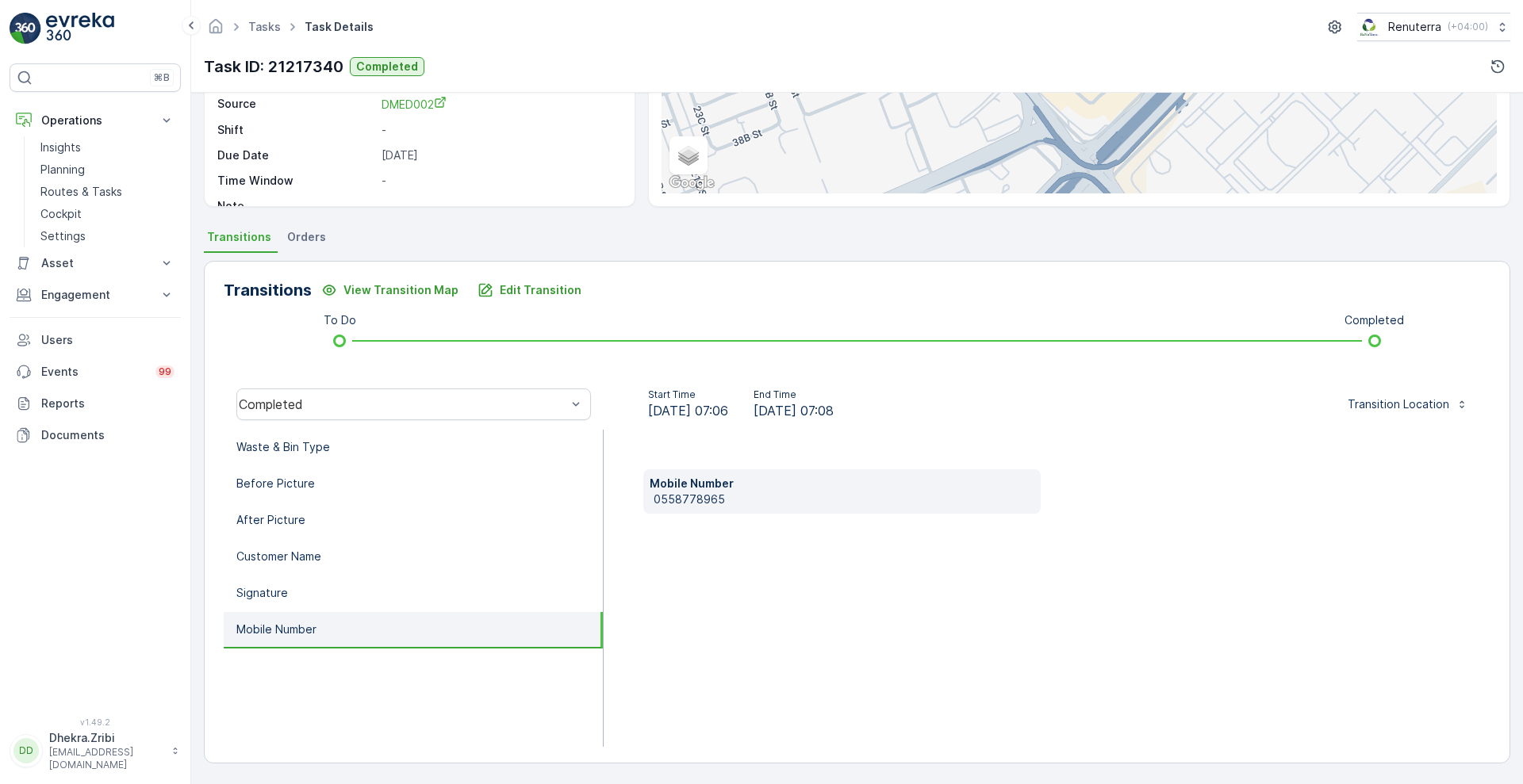
click at [658, 501] on p "0558778965" at bounding box center [844, 500] width 381 height 16
copy p "0558778965"
click at [450, 444] on li "Waste & Bin Type" at bounding box center [413, 448] width 379 height 36
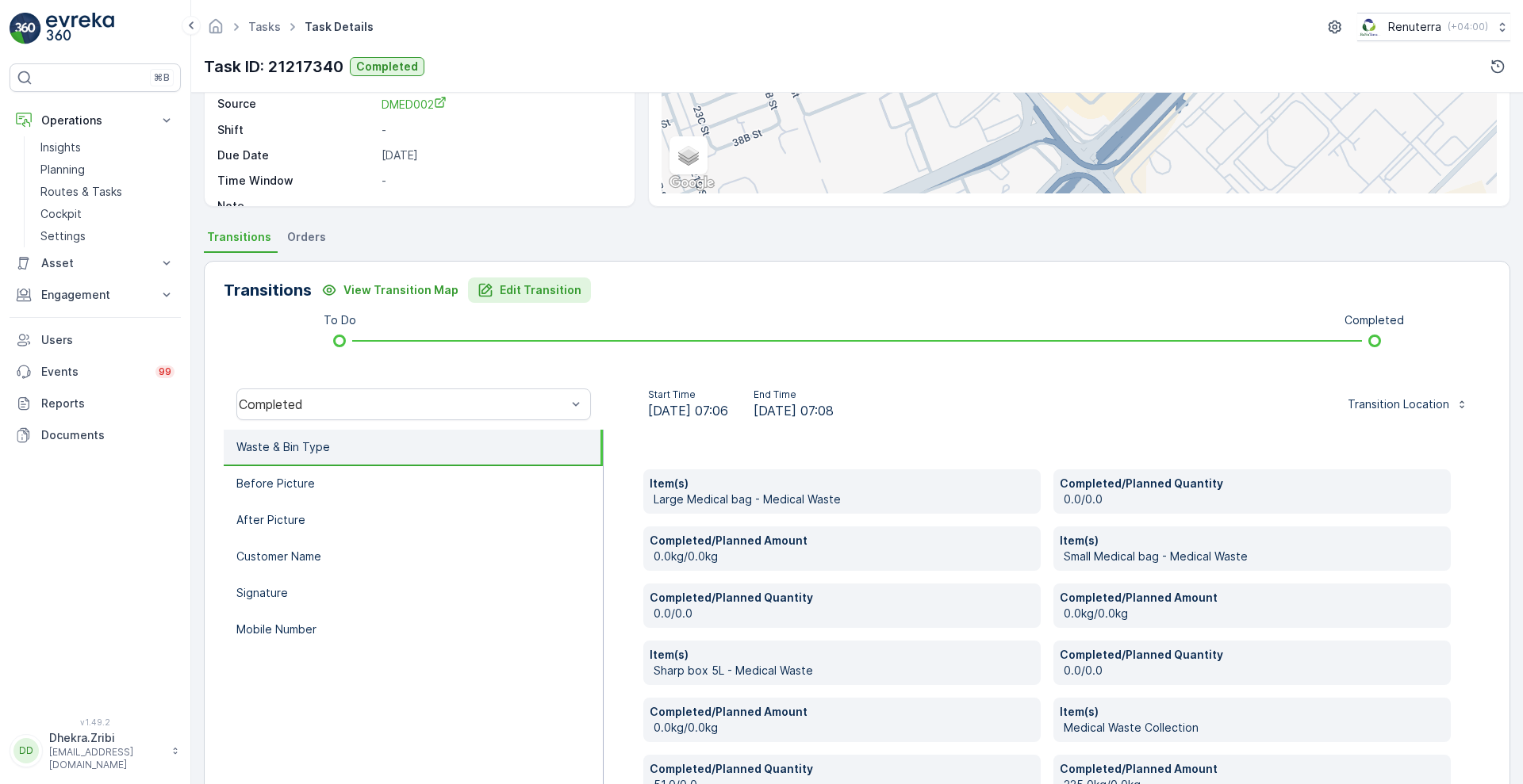
click at [534, 289] on p "Edit Transition" at bounding box center [540, 291] width 82 height 16
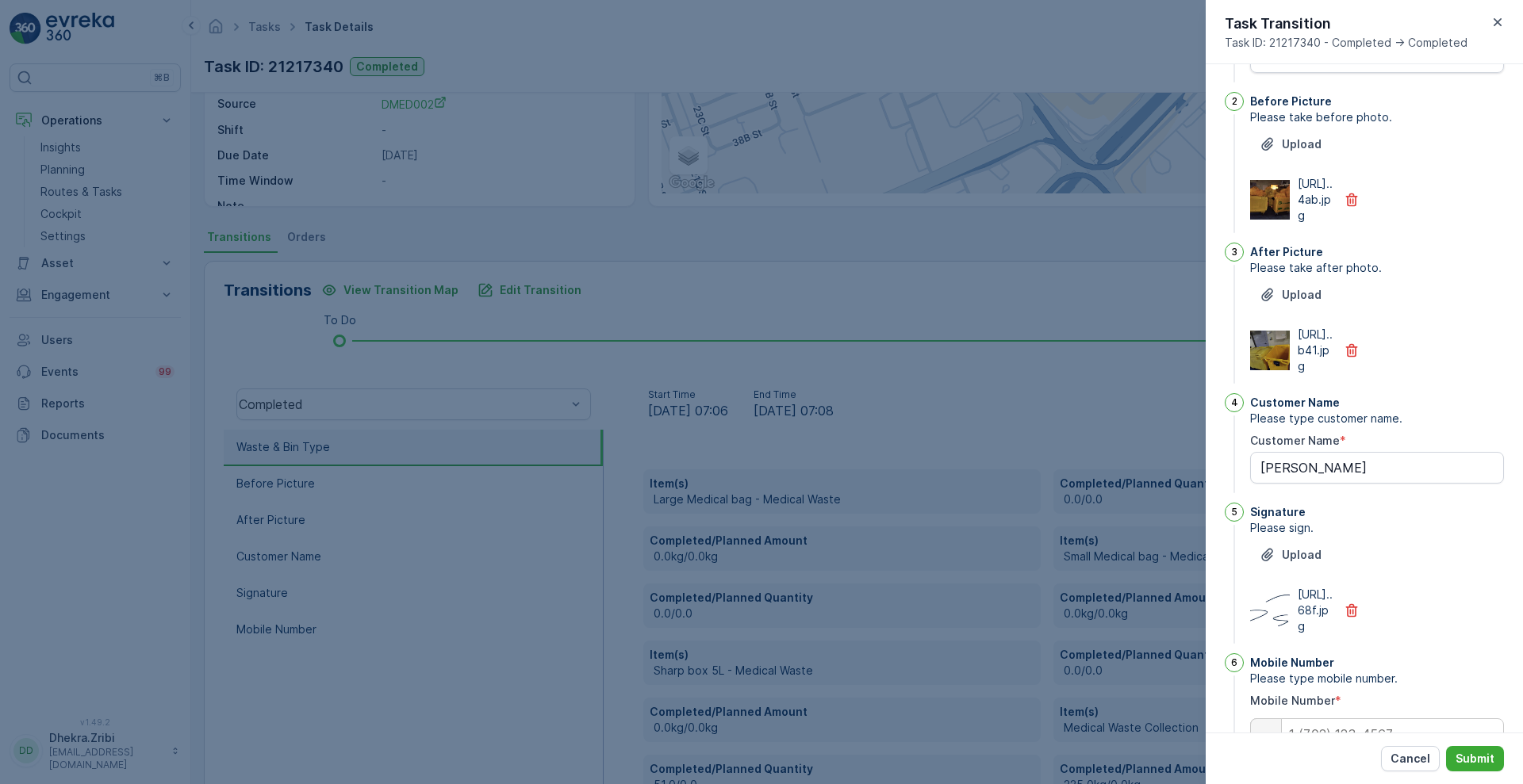
scroll to position [0, 0]
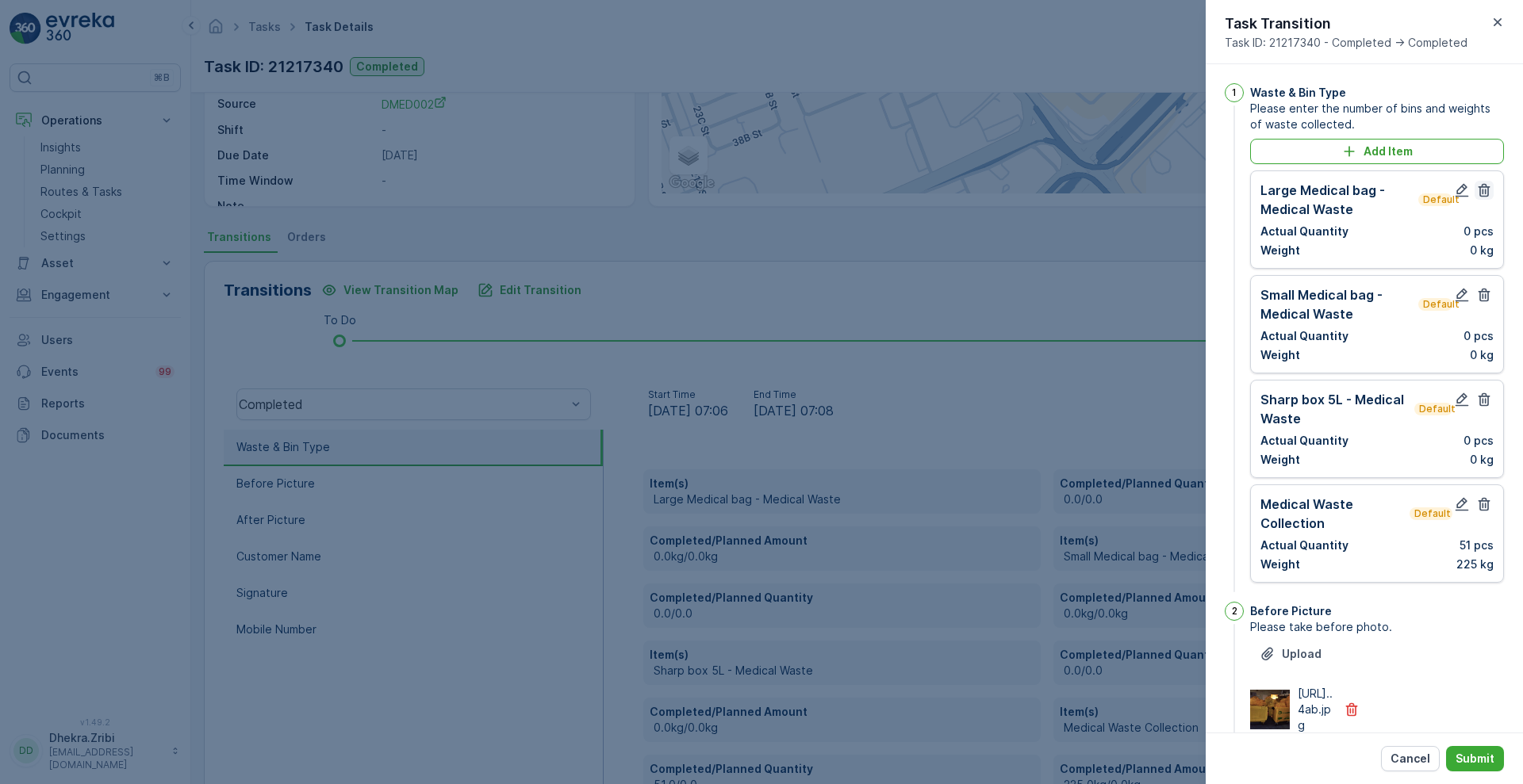
click at [1483, 198] on icon "button" at bounding box center [1484, 190] width 16 height 16
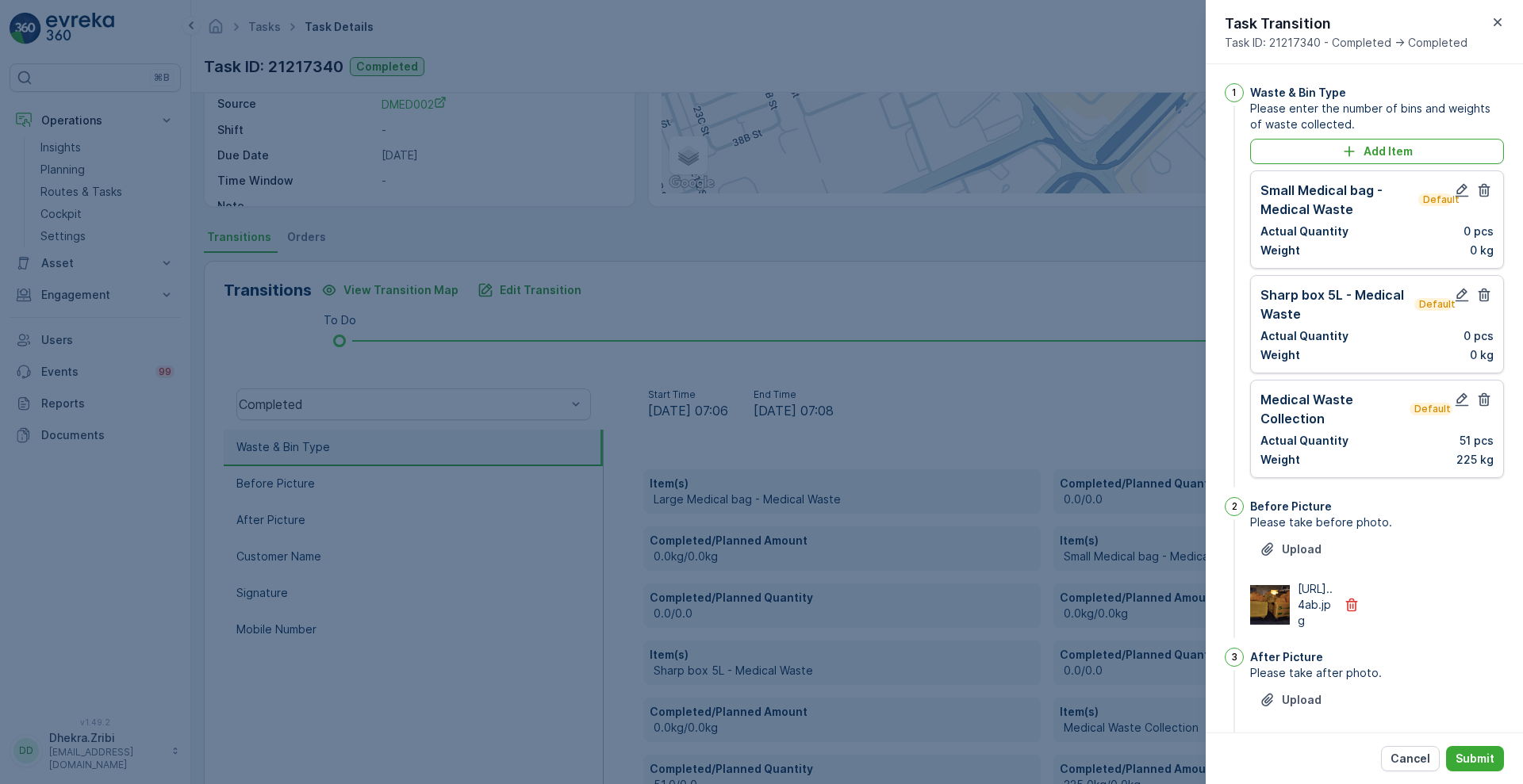
click at [1483, 198] on icon "button" at bounding box center [1484, 190] width 16 height 16
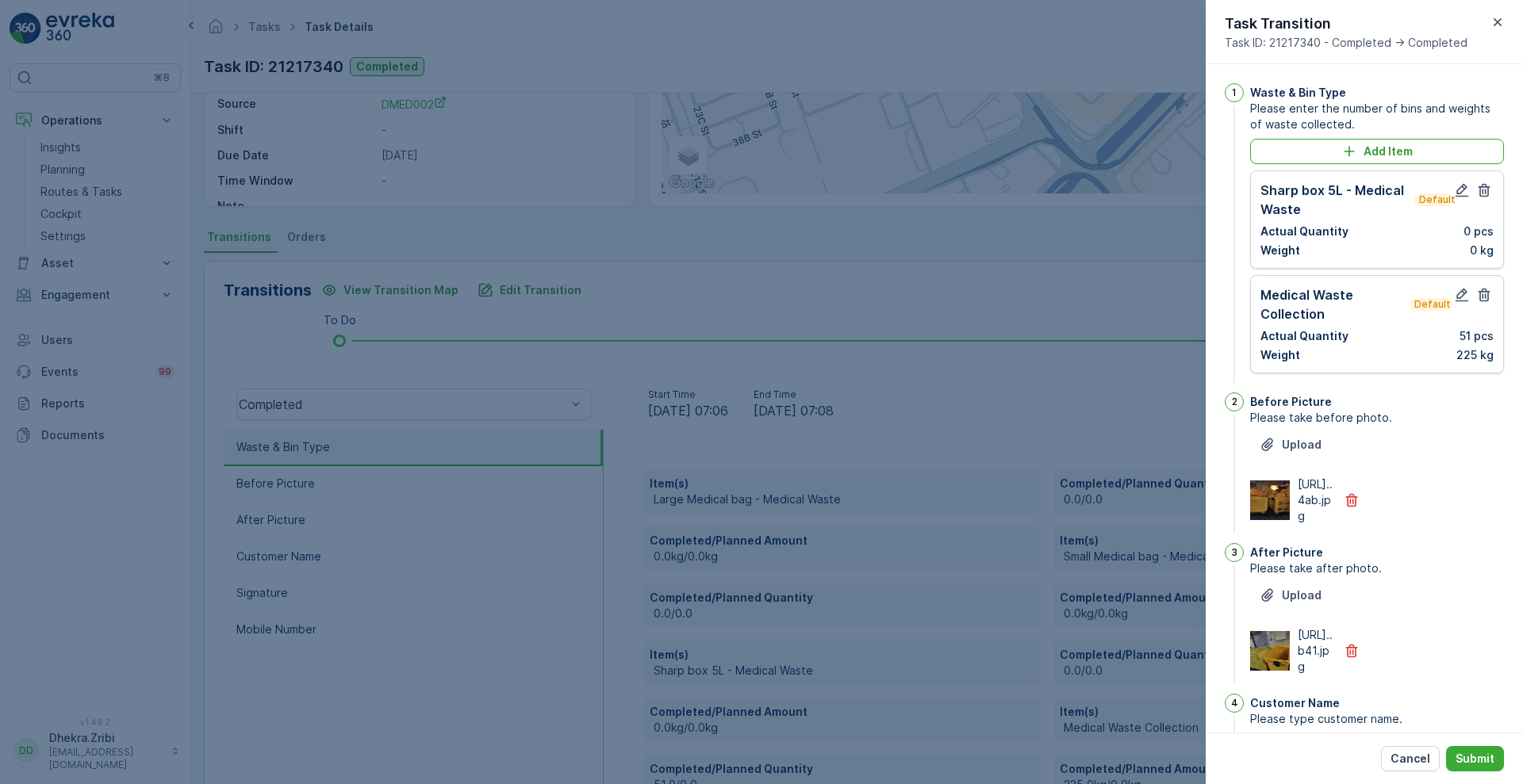
click at [1483, 198] on icon "button" at bounding box center [1484, 190] width 16 height 16
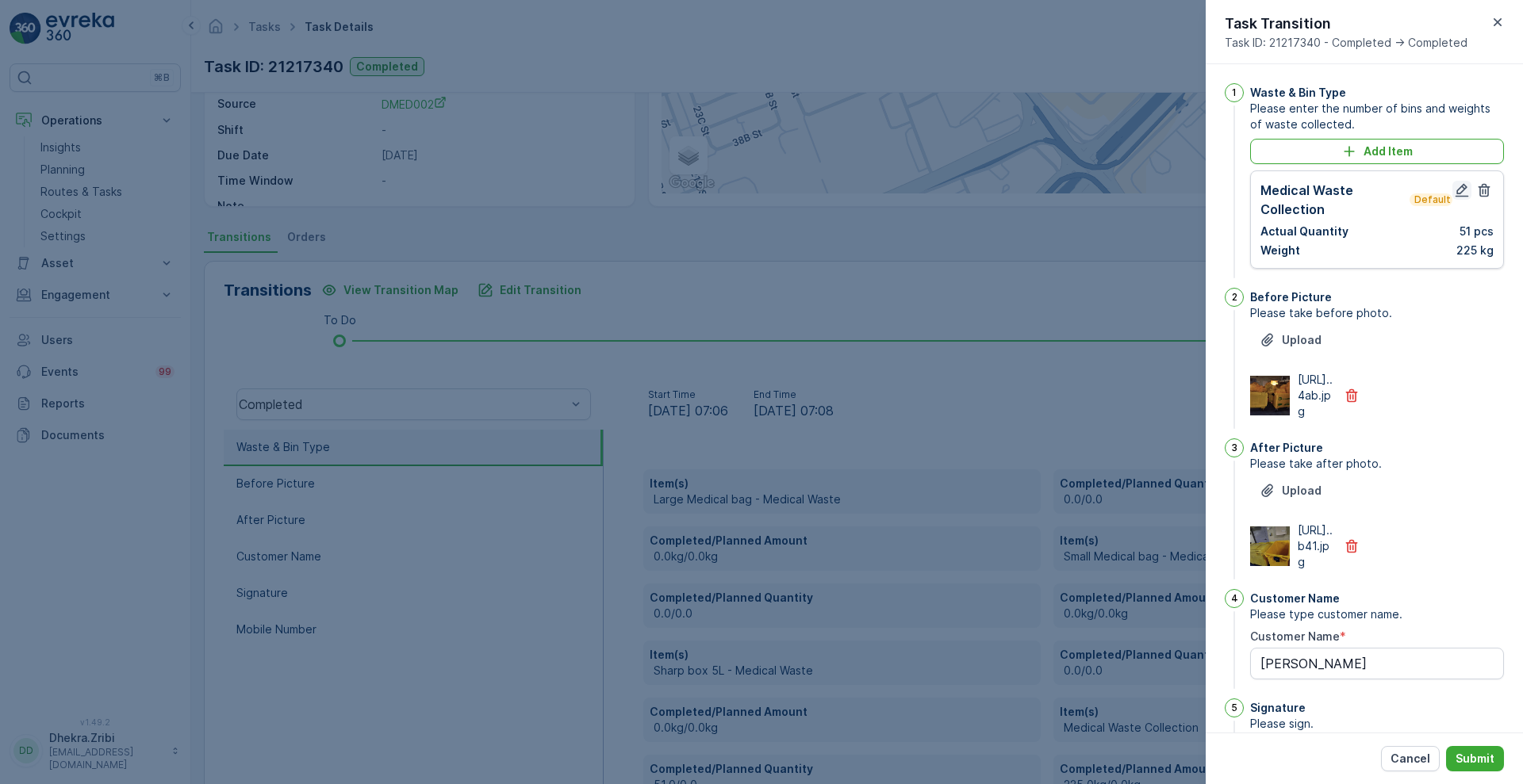
click at [1456, 194] on icon "button" at bounding box center [1462, 190] width 14 height 14
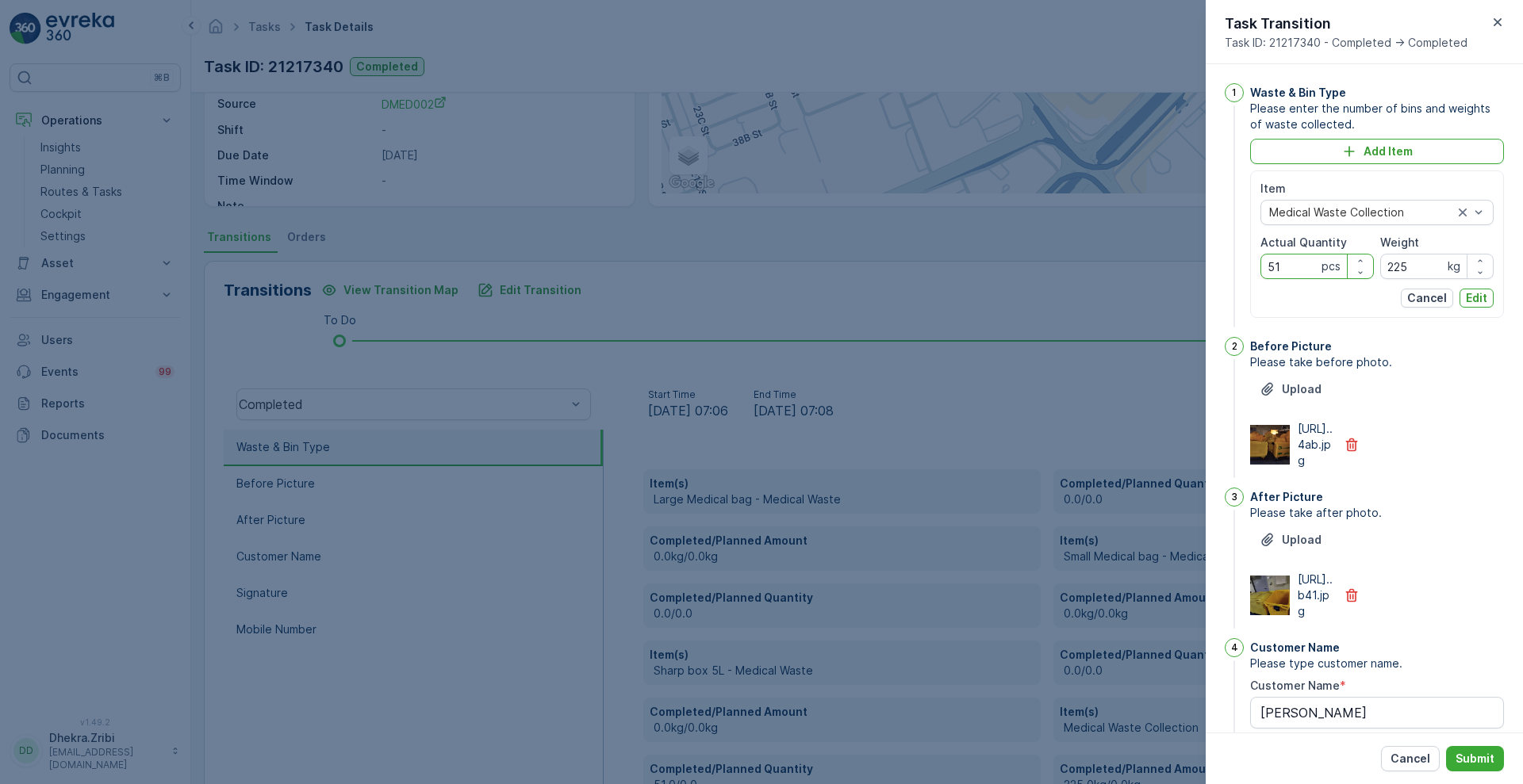
click at [1292, 268] on Quantity "51" at bounding box center [1317, 266] width 113 height 25
type Quantity "5"
type Quantity "47"
click at [1410, 267] on input "225" at bounding box center [1437, 266] width 113 height 25
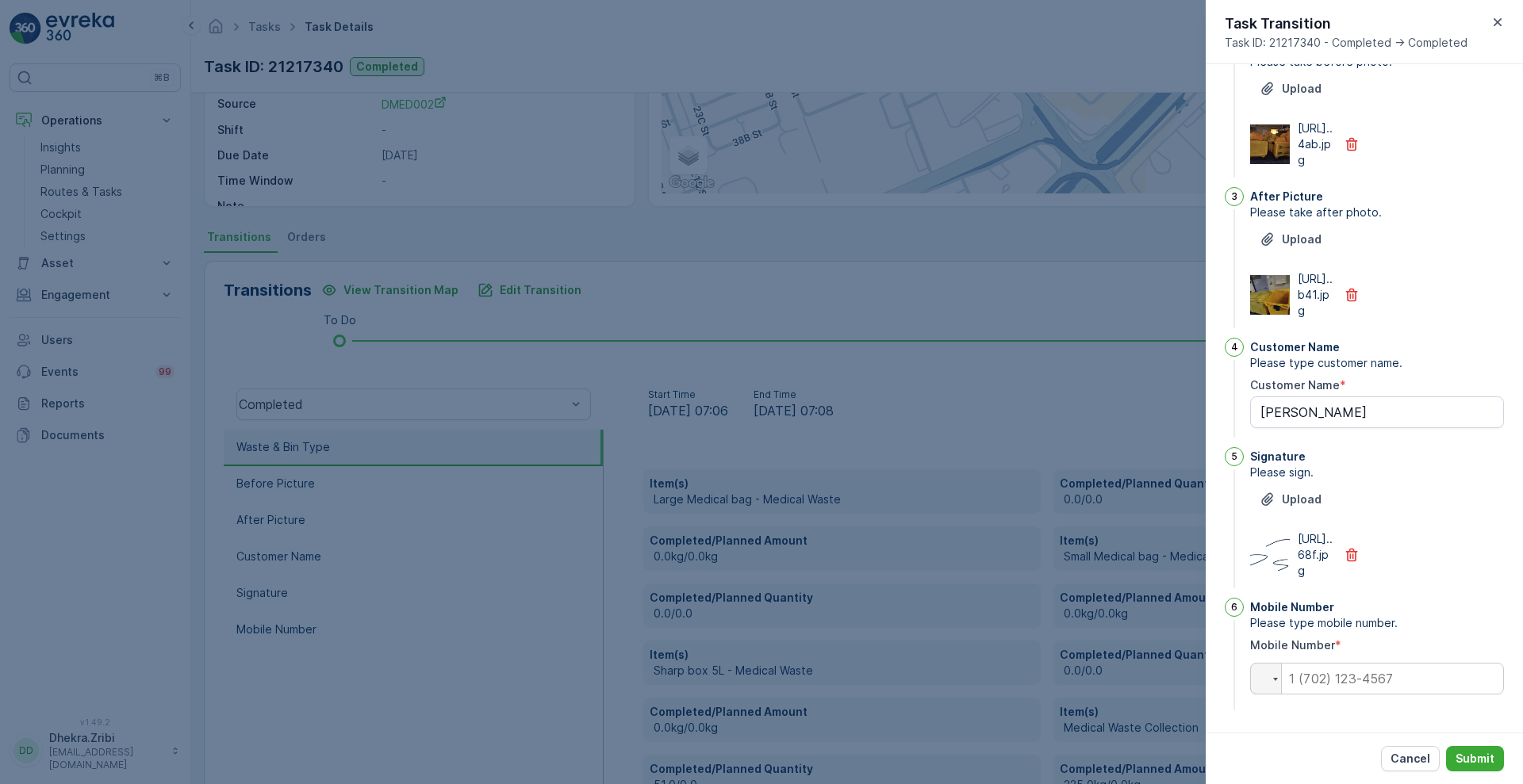
type input "212"
click at [1348, 670] on input "tel" at bounding box center [1376, 678] width 254 height 32
paste input "0558778965"
type input "0558778965"
click at [1479, 765] on p "Submit" at bounding box center [1475, 759] width 39 height 16
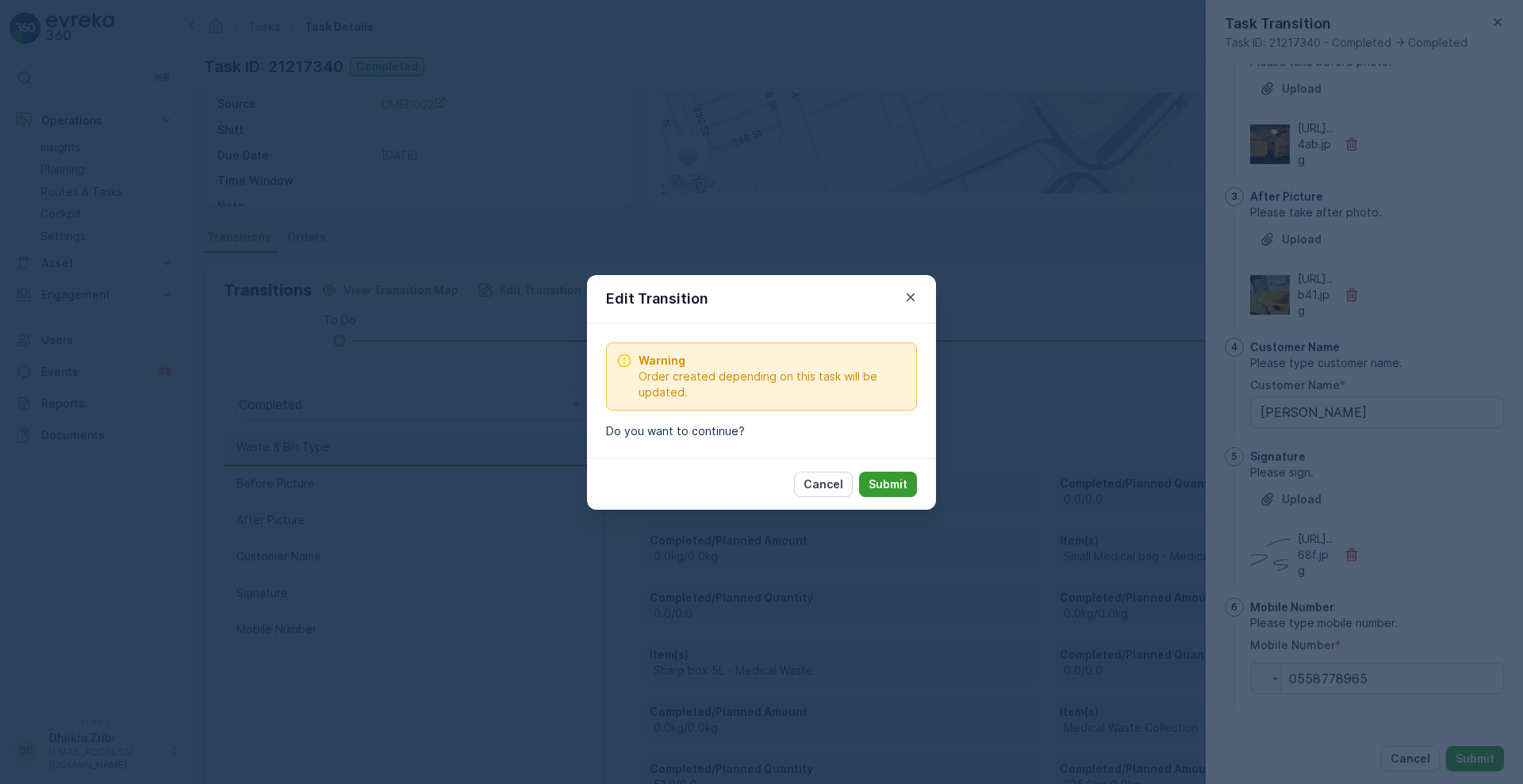
click at [902, 484] on p "Submit" at bounding box center [888, 484] width 39 height 16
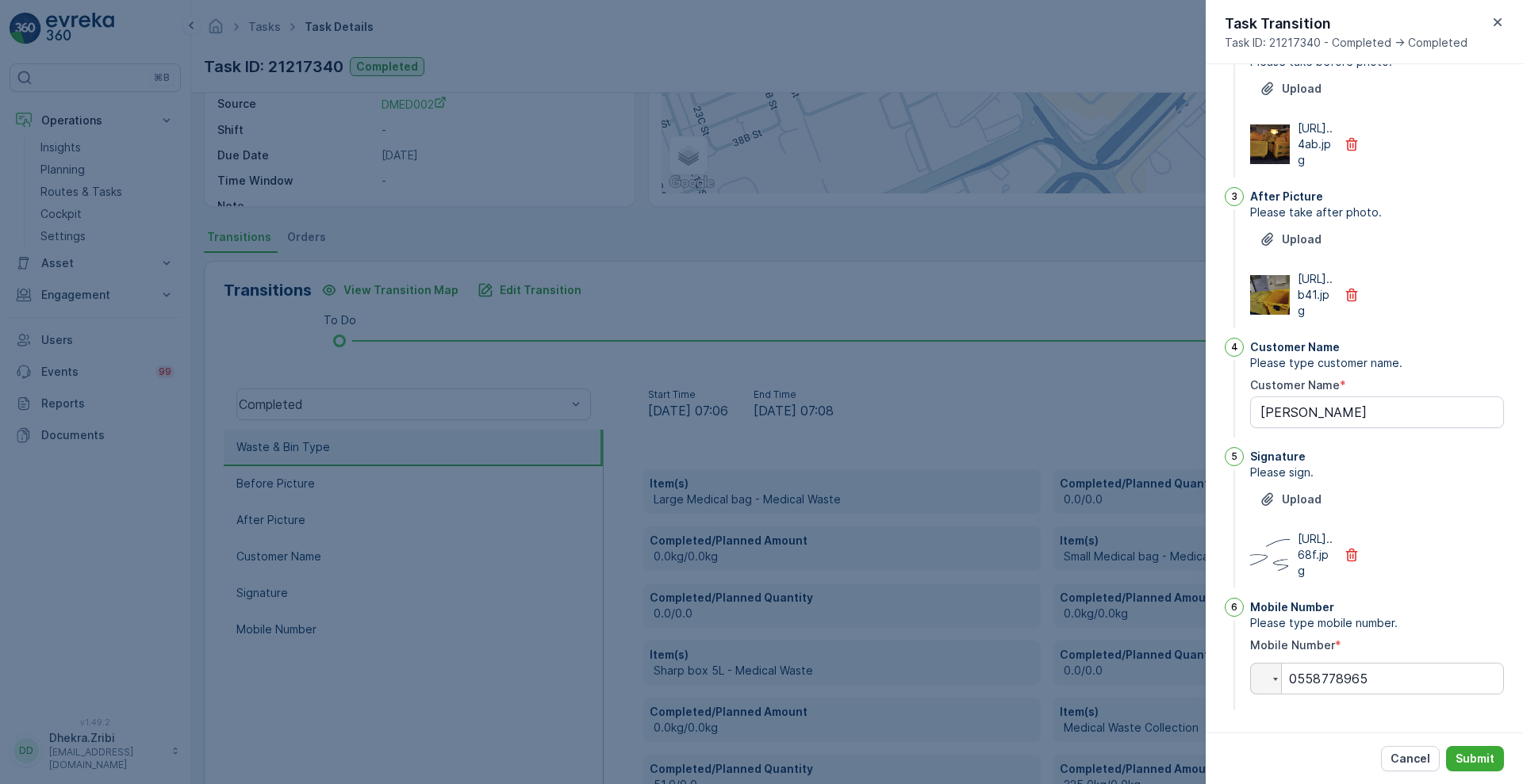
scroll to position [0, 0]
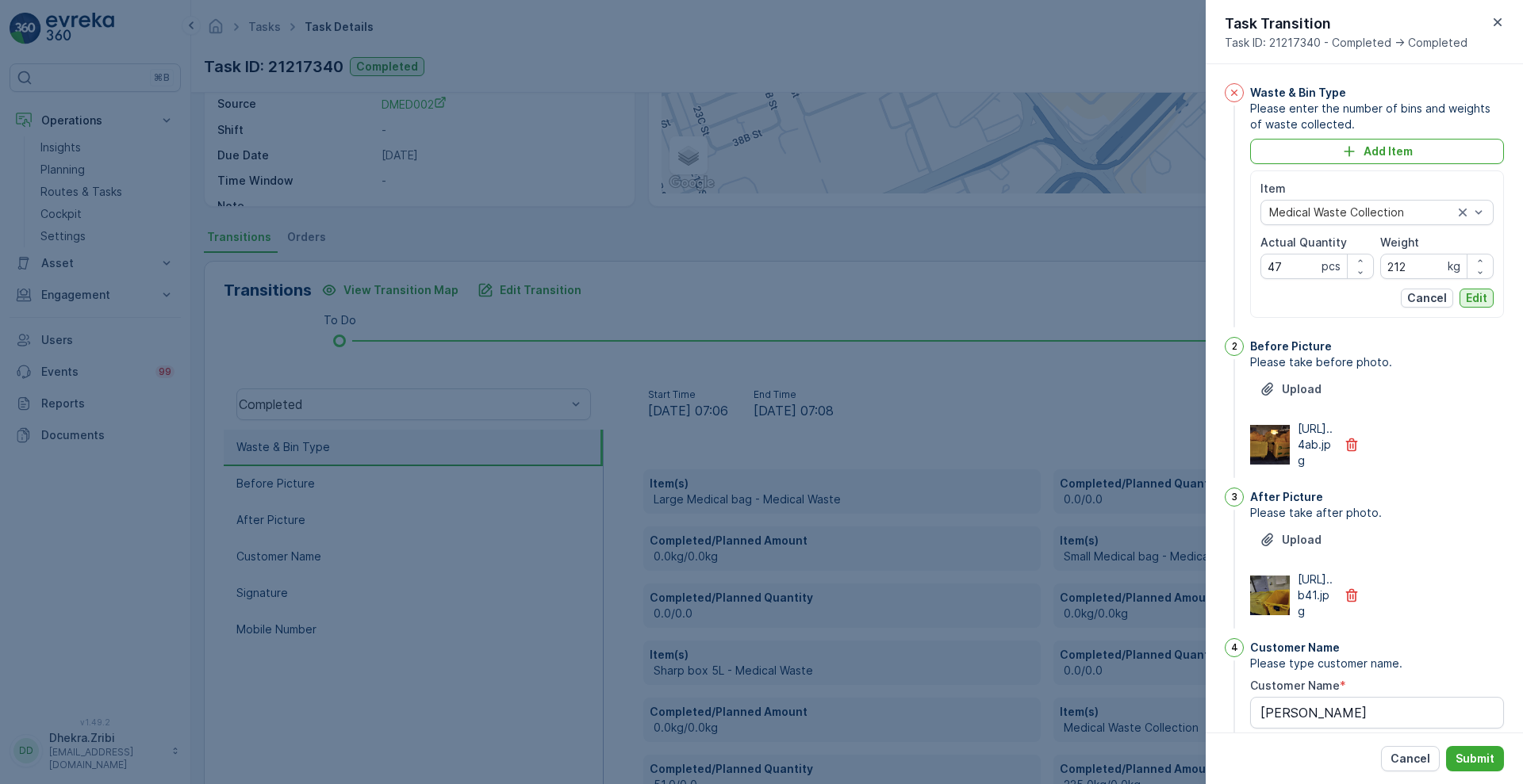
click at [1470, 296] on p "Edit" at bounding box center [1476, 298] width 21 height 16
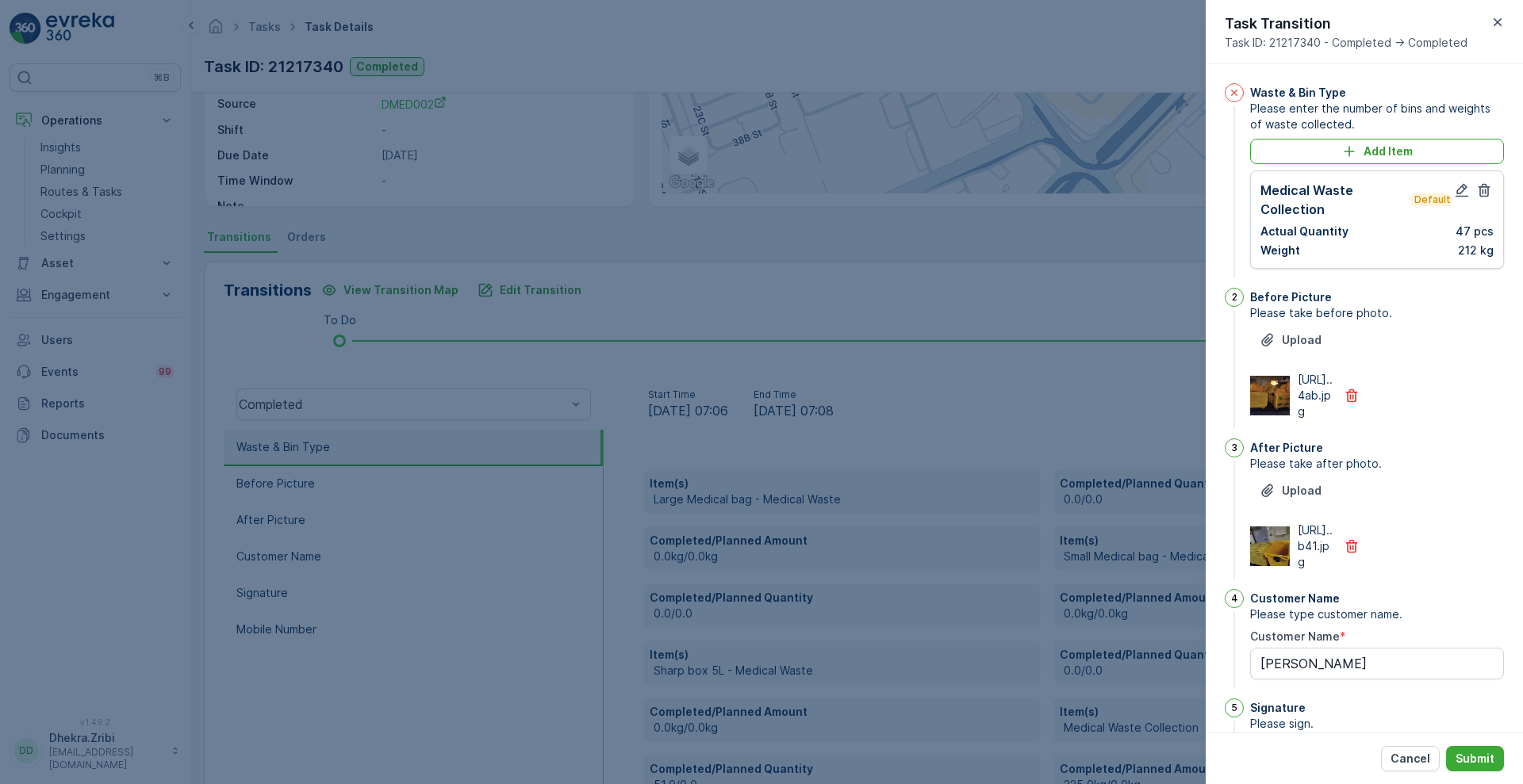
scroll to position [347, 0]
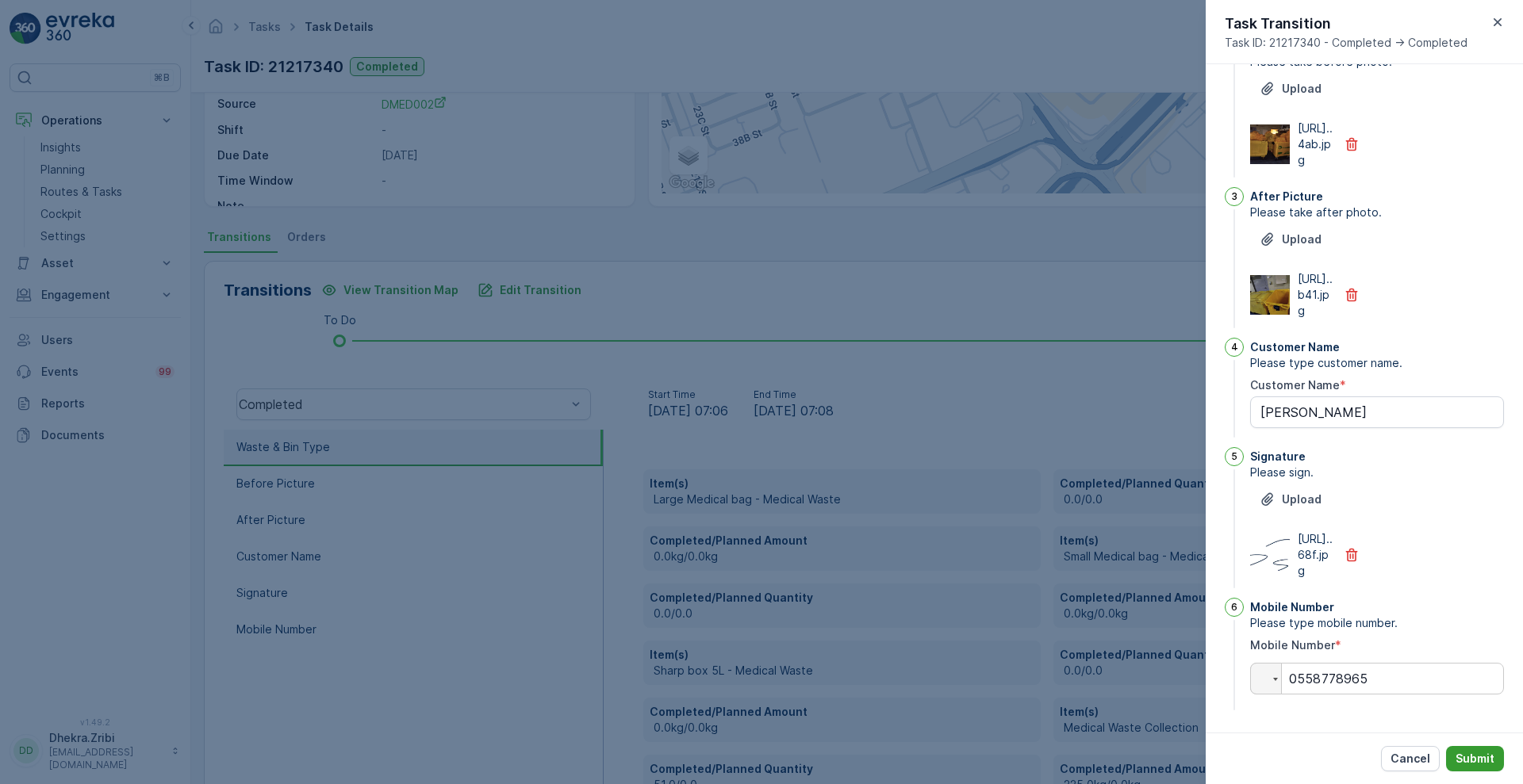
click at [1487, 761] on p "Submit" at bounding box center [1475, 759] width 39 height 16
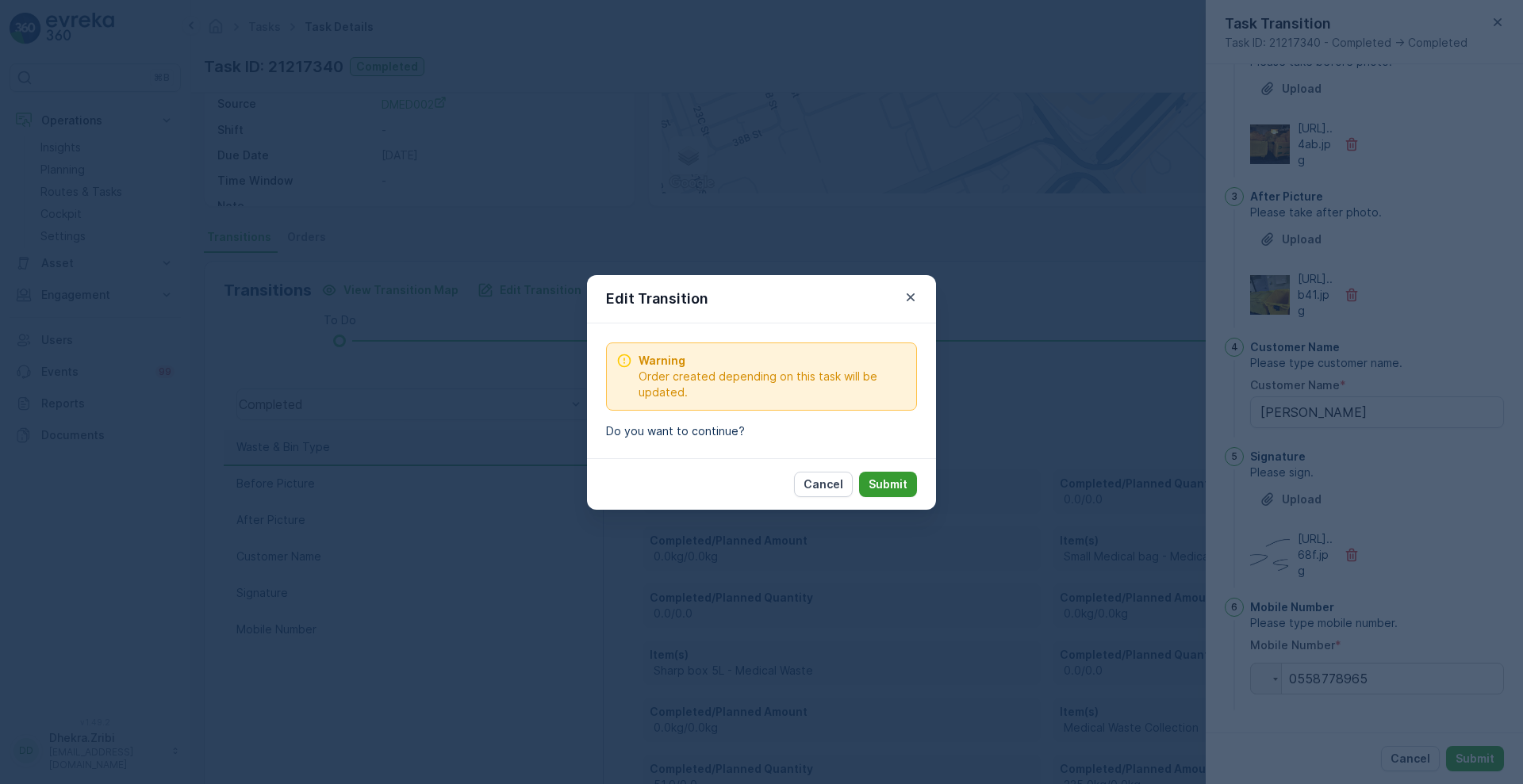
click at [901, 474] on button "Submit" at bounding box center [887, 484] width 58 height 25
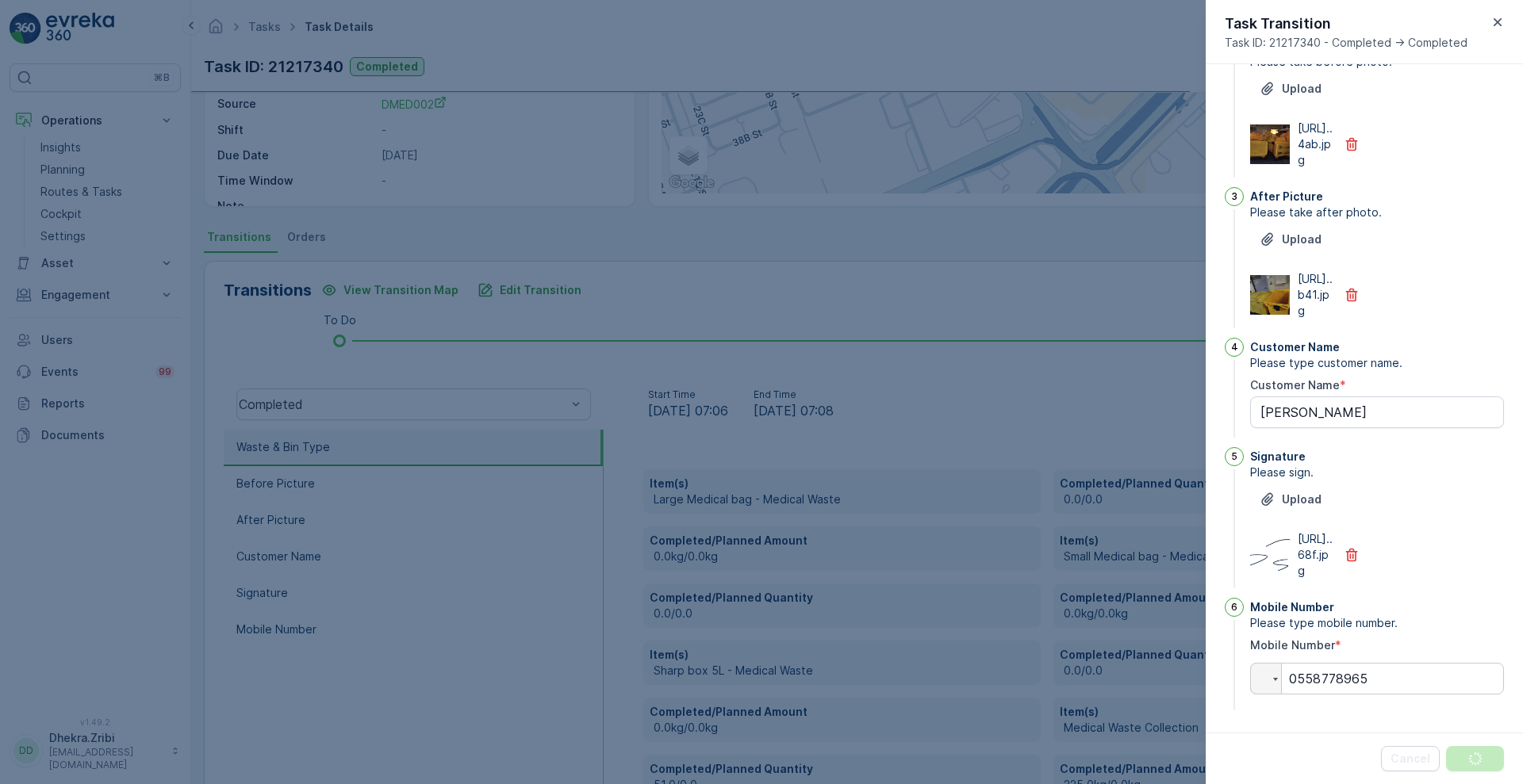
scroll to position [0, 0]
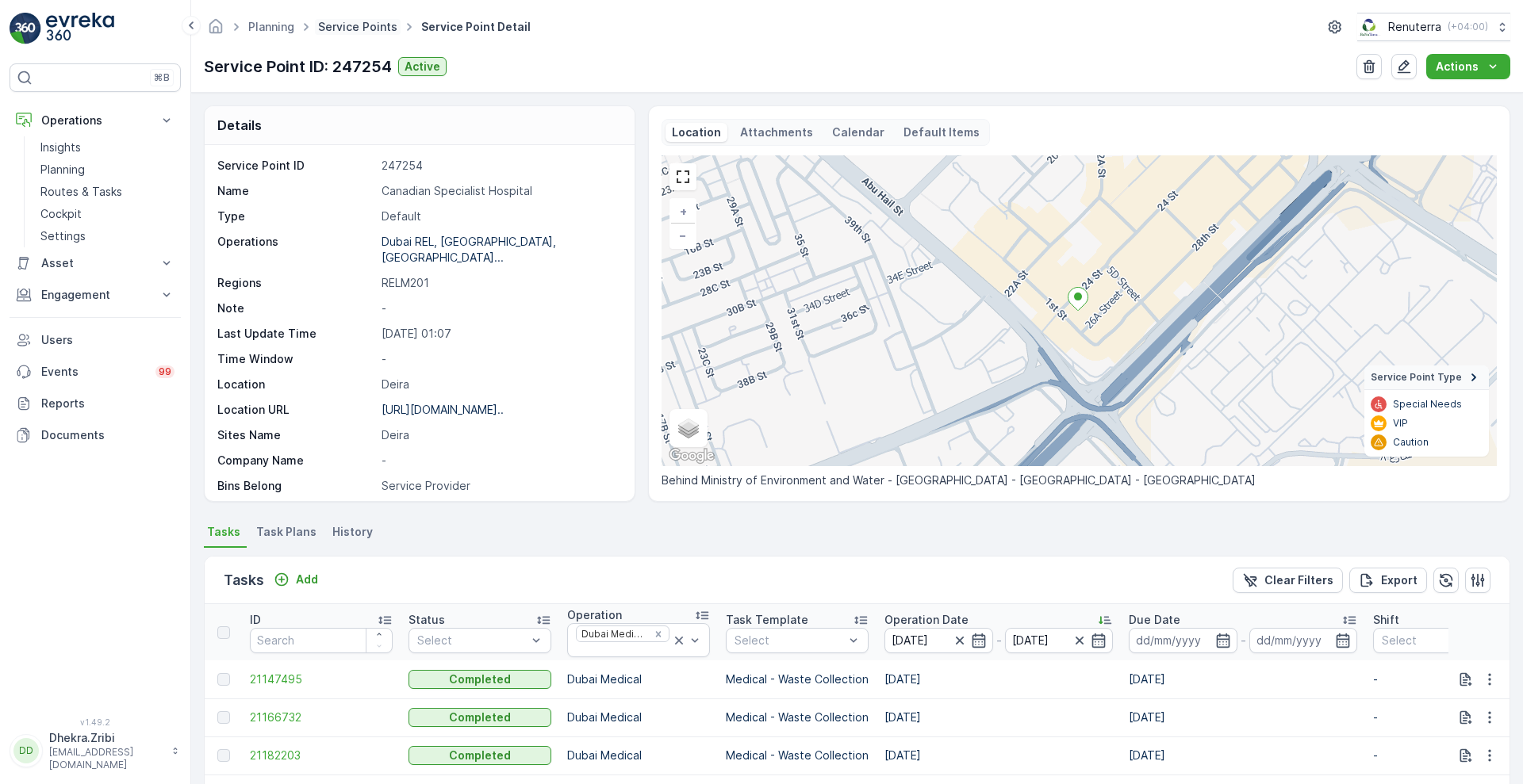
click at [356, 31] on link "Service Points" at bounding box center [358, 26] width 79 height 14
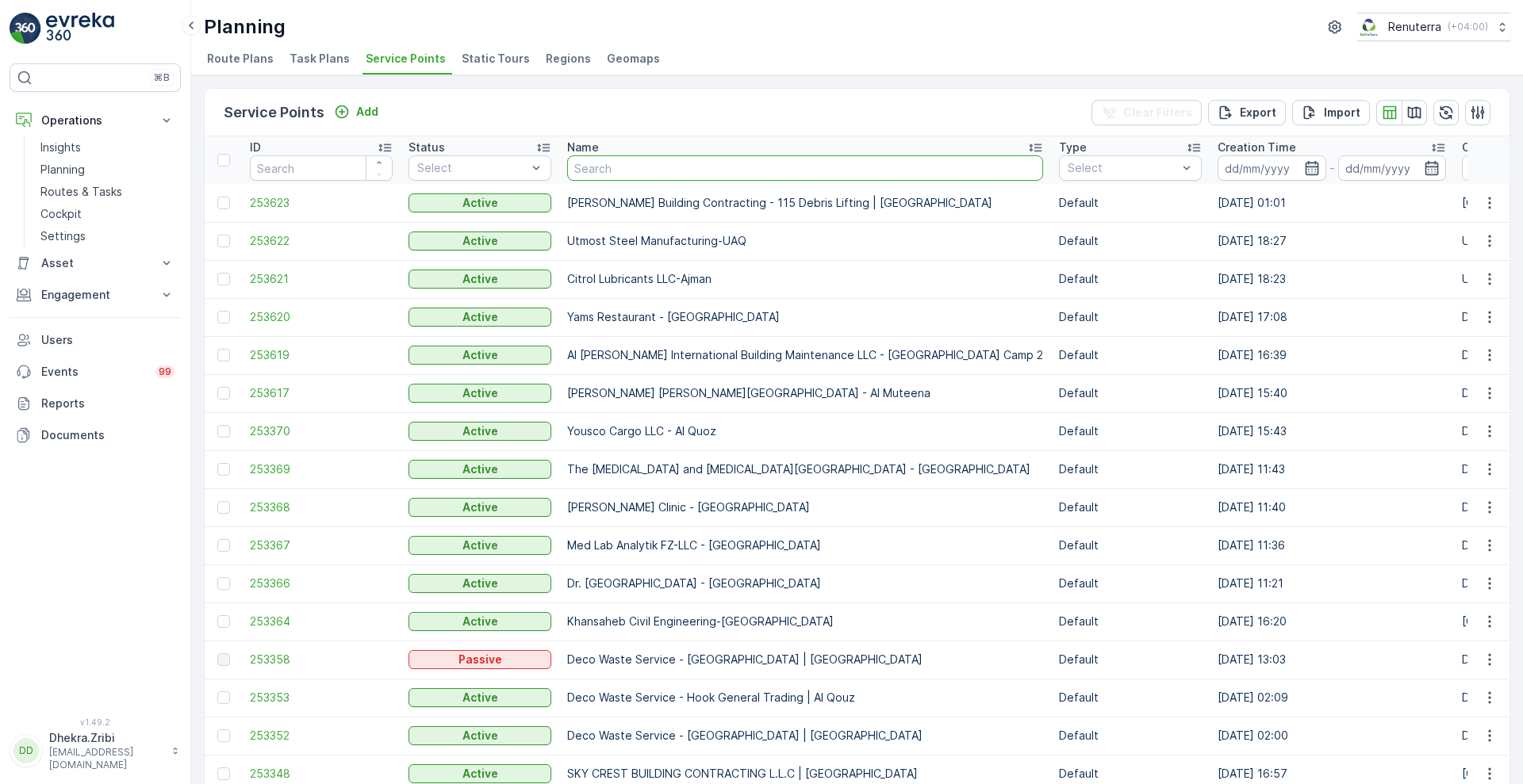
click at [632, 161] on input "text" at bounding box center [804, 168] width 476 height 25
type input "americ"
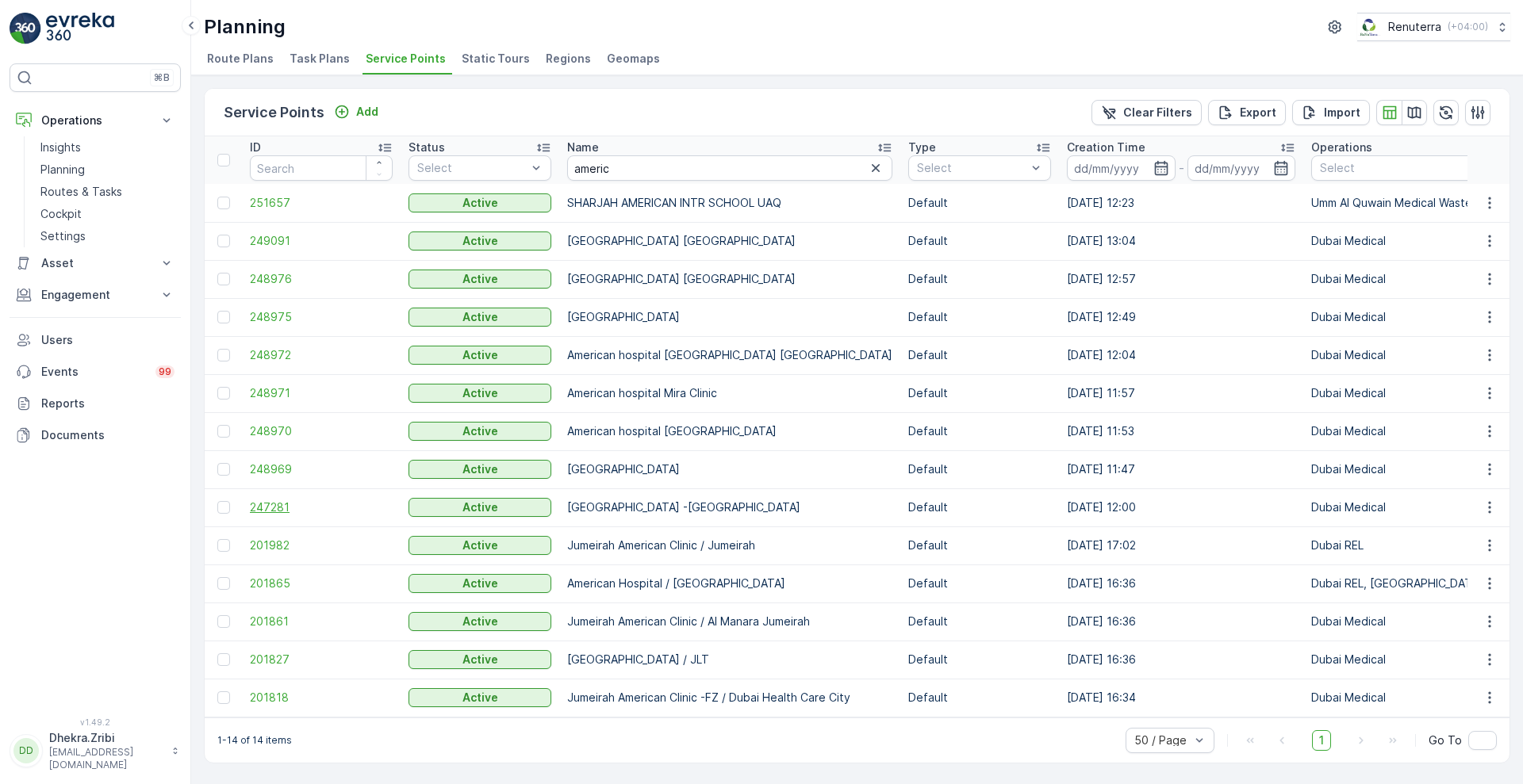
click at [270, 505] on span "247281" at bounding box center [321, 508] width 143 height 16
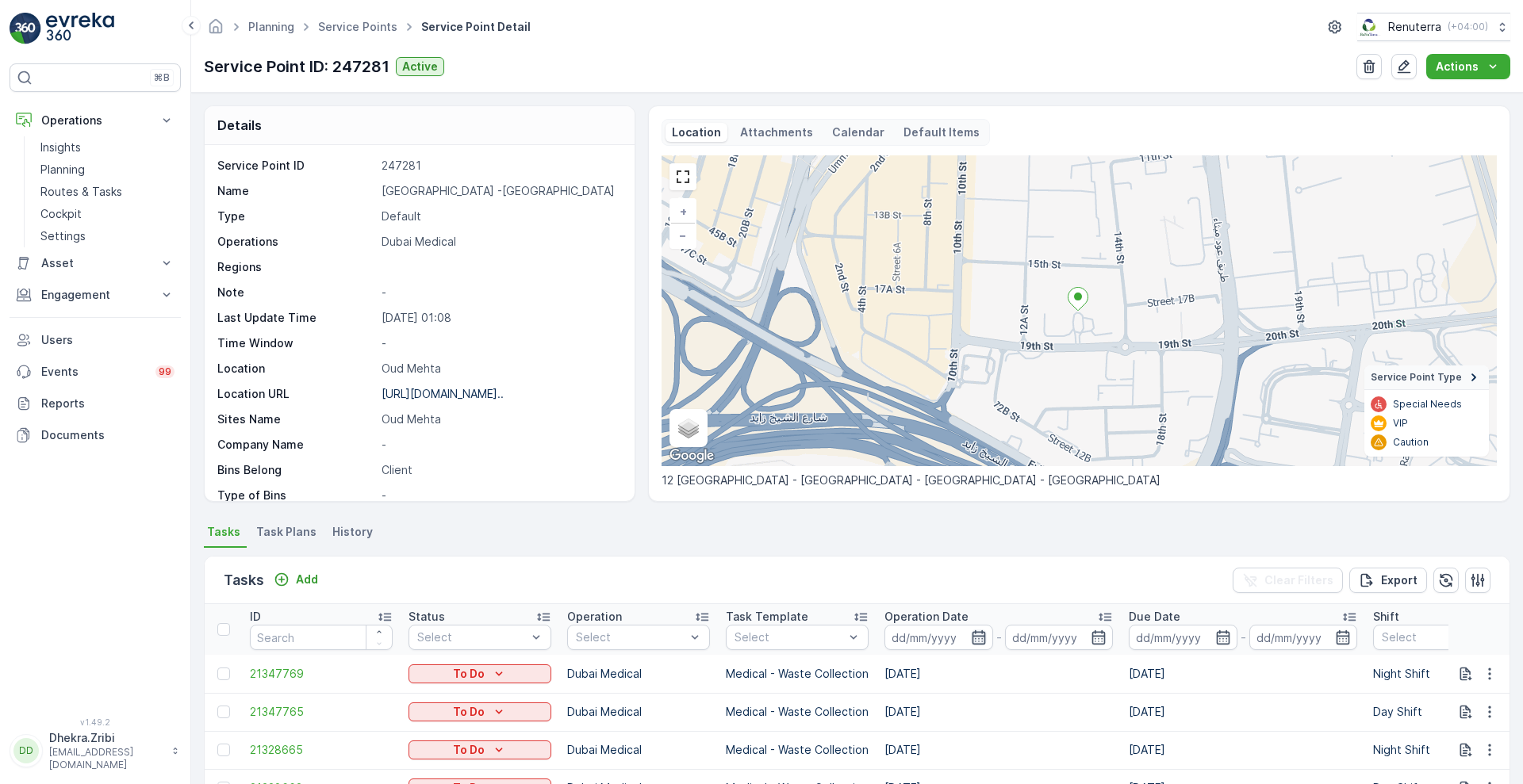
click at [981, 639] on icon "button" at bounding box center [979, 637] width 16 height 16
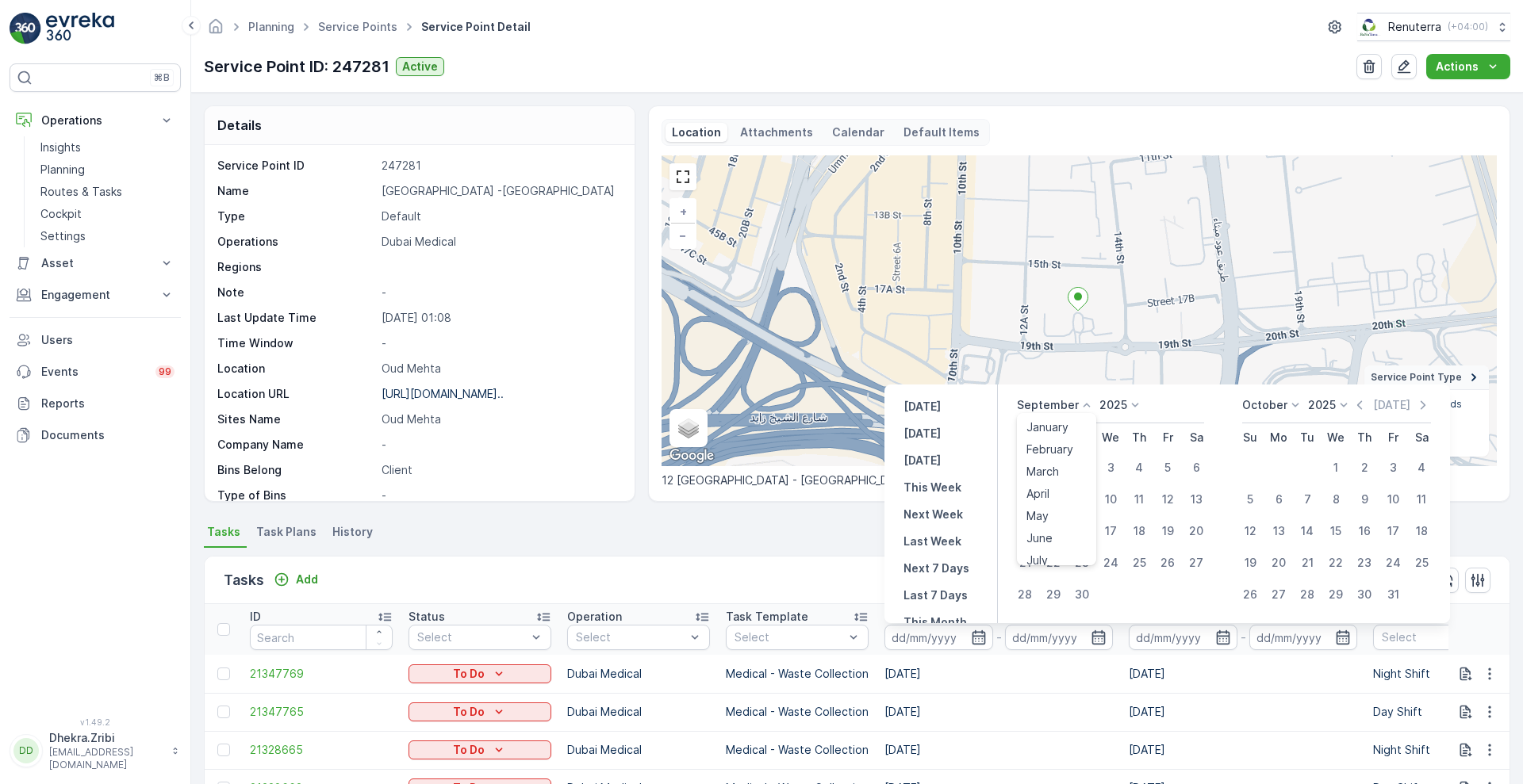
click at [1084, 400] on icon at bounding box center [1087, 406] width 16 height 16
click at [1047, 463] on span "August" at bounding box center [1045, 462] width 37 height 16
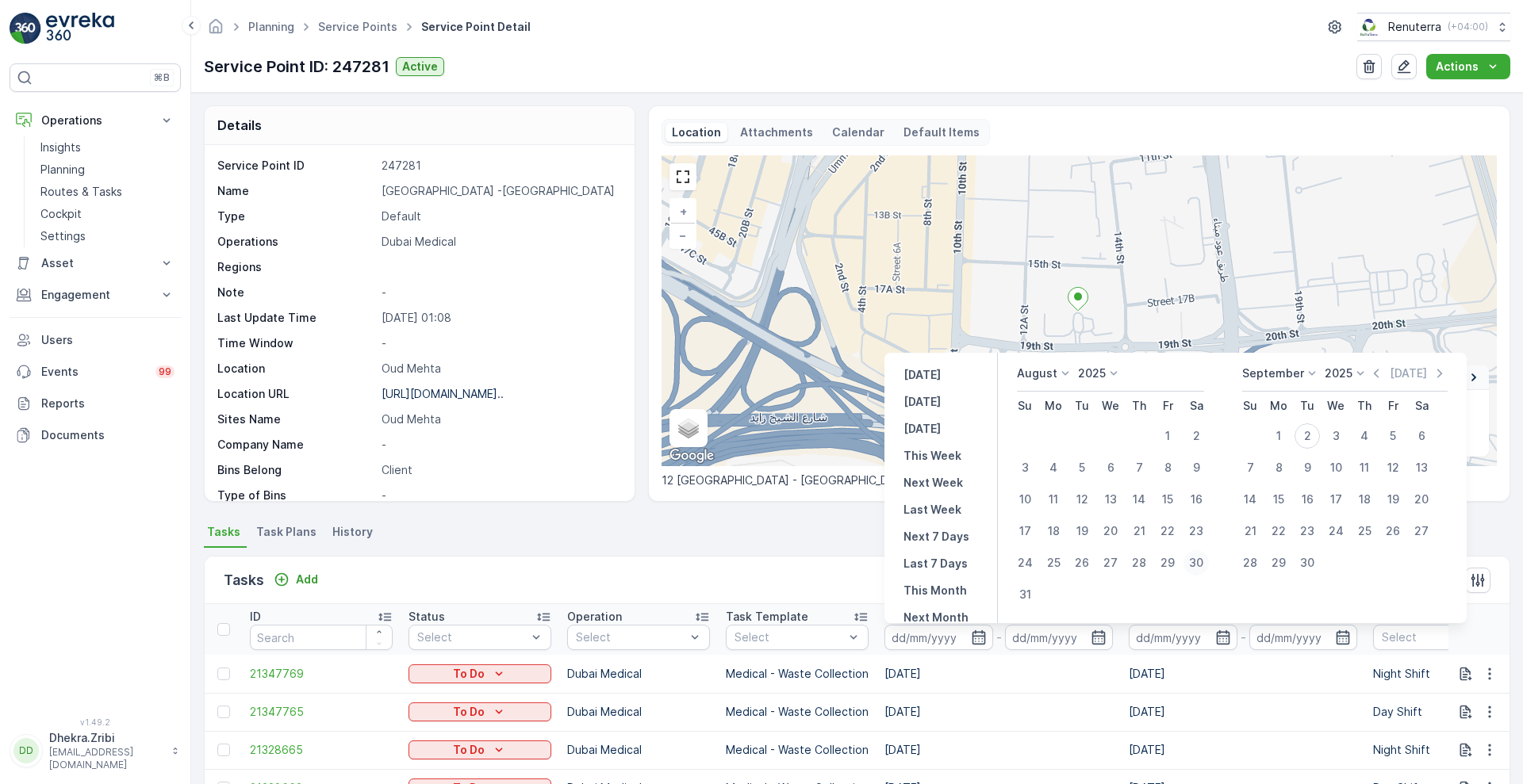
click at [1192, 565] on div "30" at bounding box center [1196, 562] width 25 height 25
type input "[DATE]"
click at [1192, 565] on div "30" at bounding box center [1196, 562] width 25 height 25
type input "[DATE]"
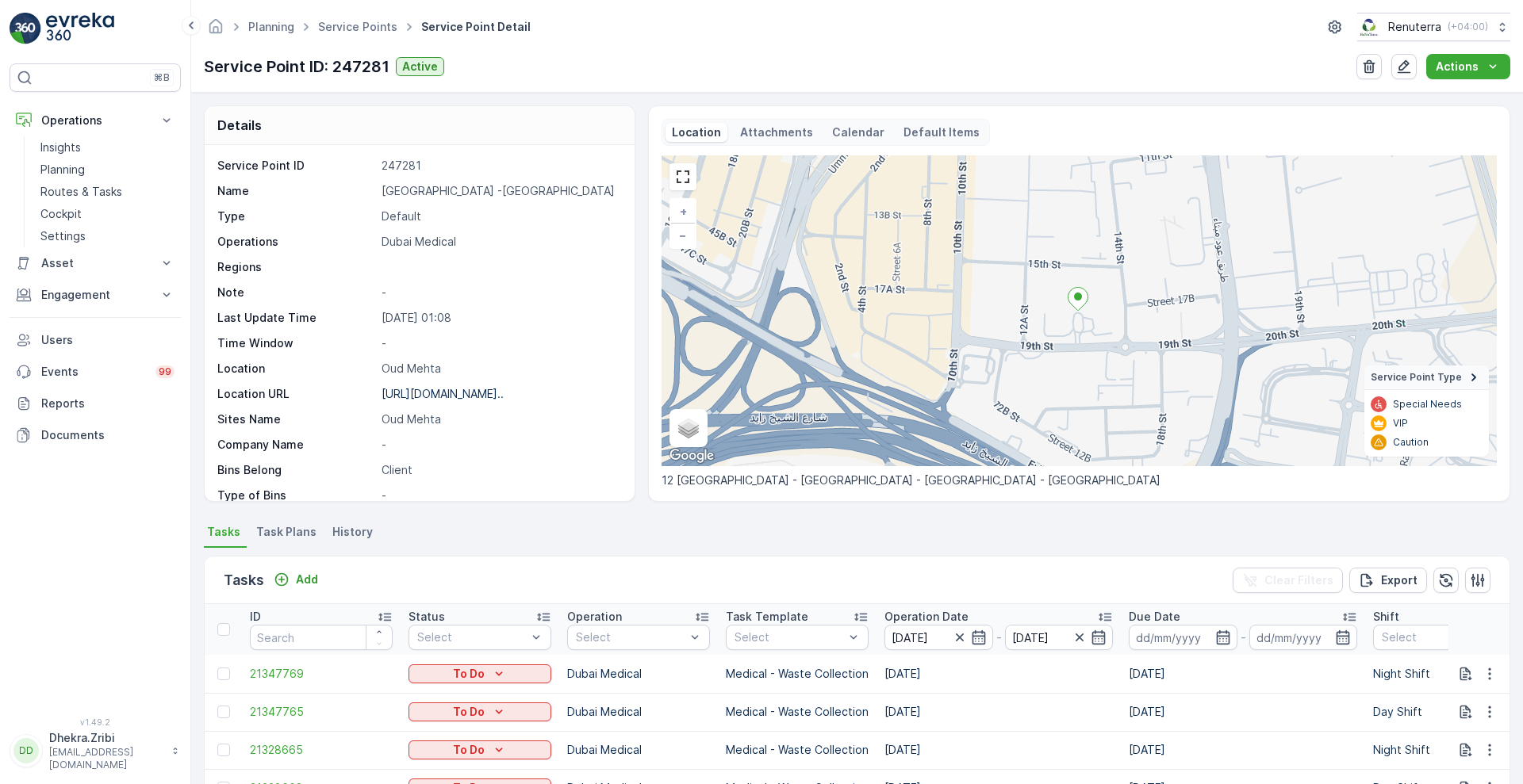
click at [787, 577] on div "Tasks Add Clear Filters Export" at bounding box center [857, 580] width 1305 height 48
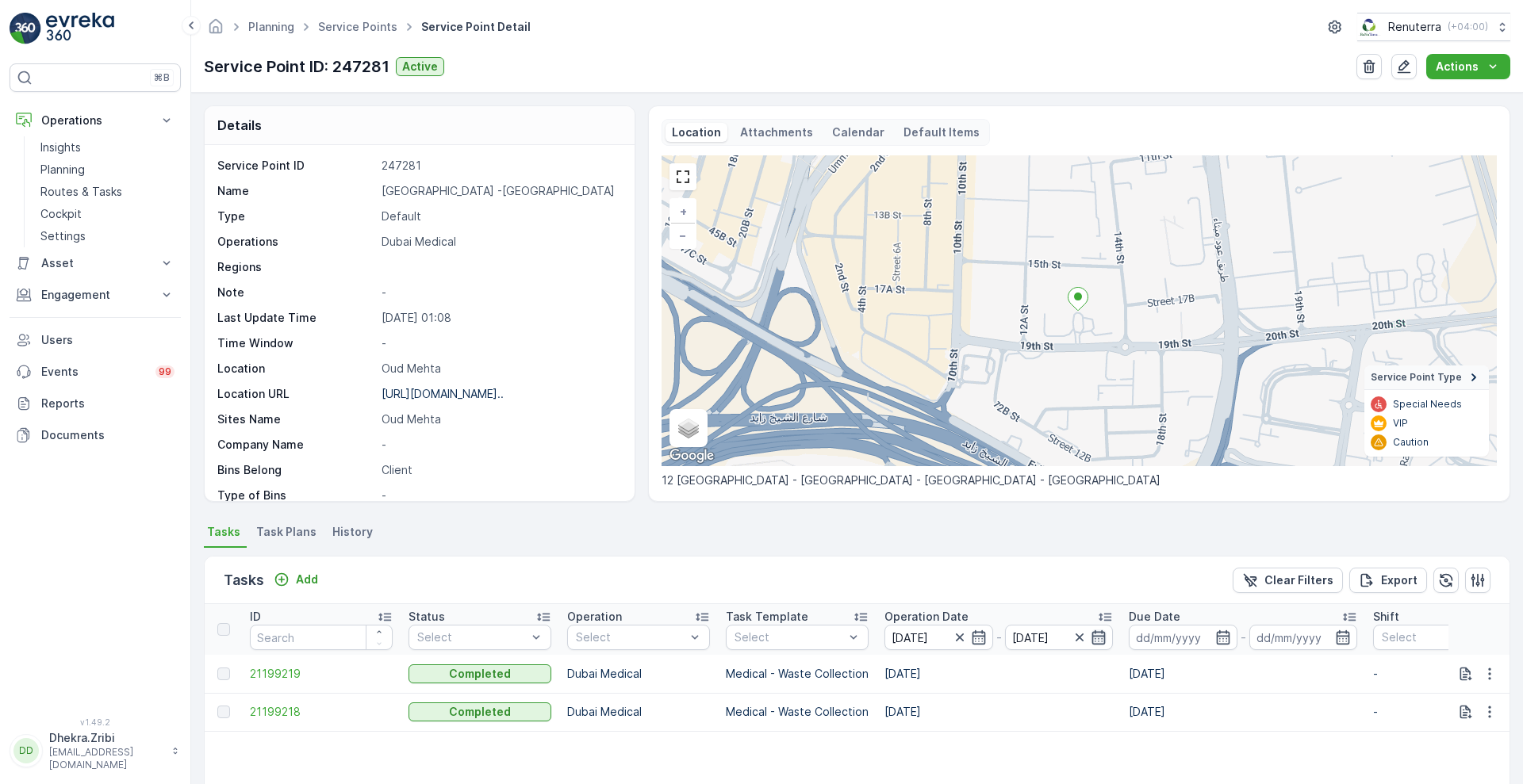
click at [1097, 641] on icon "button" at bounding box center [1099, 637] width 16 height 16
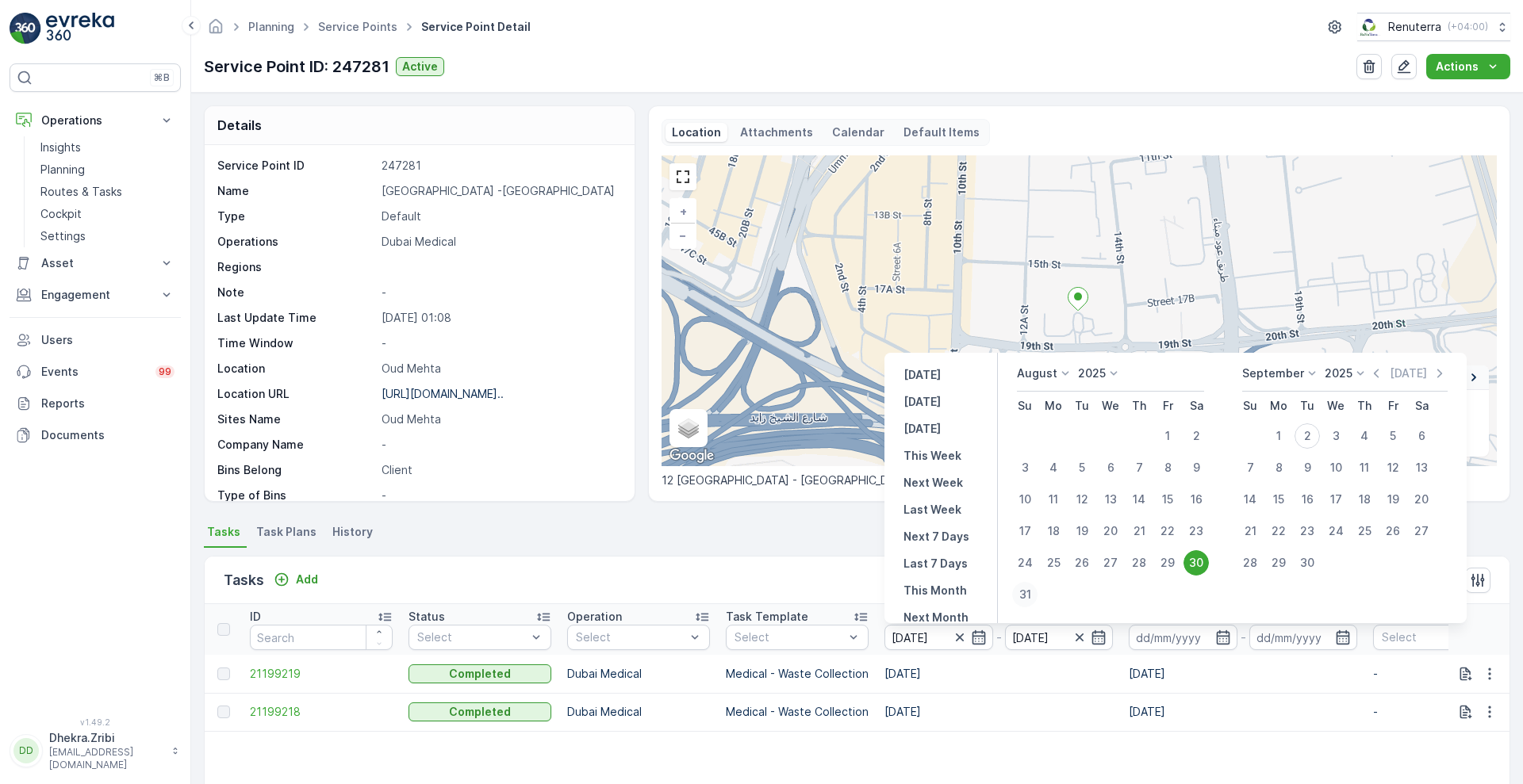
click at [1026, 593] on div "31" at bounding box center [1024, 594] width 25 height 25
type input "[DATE]"
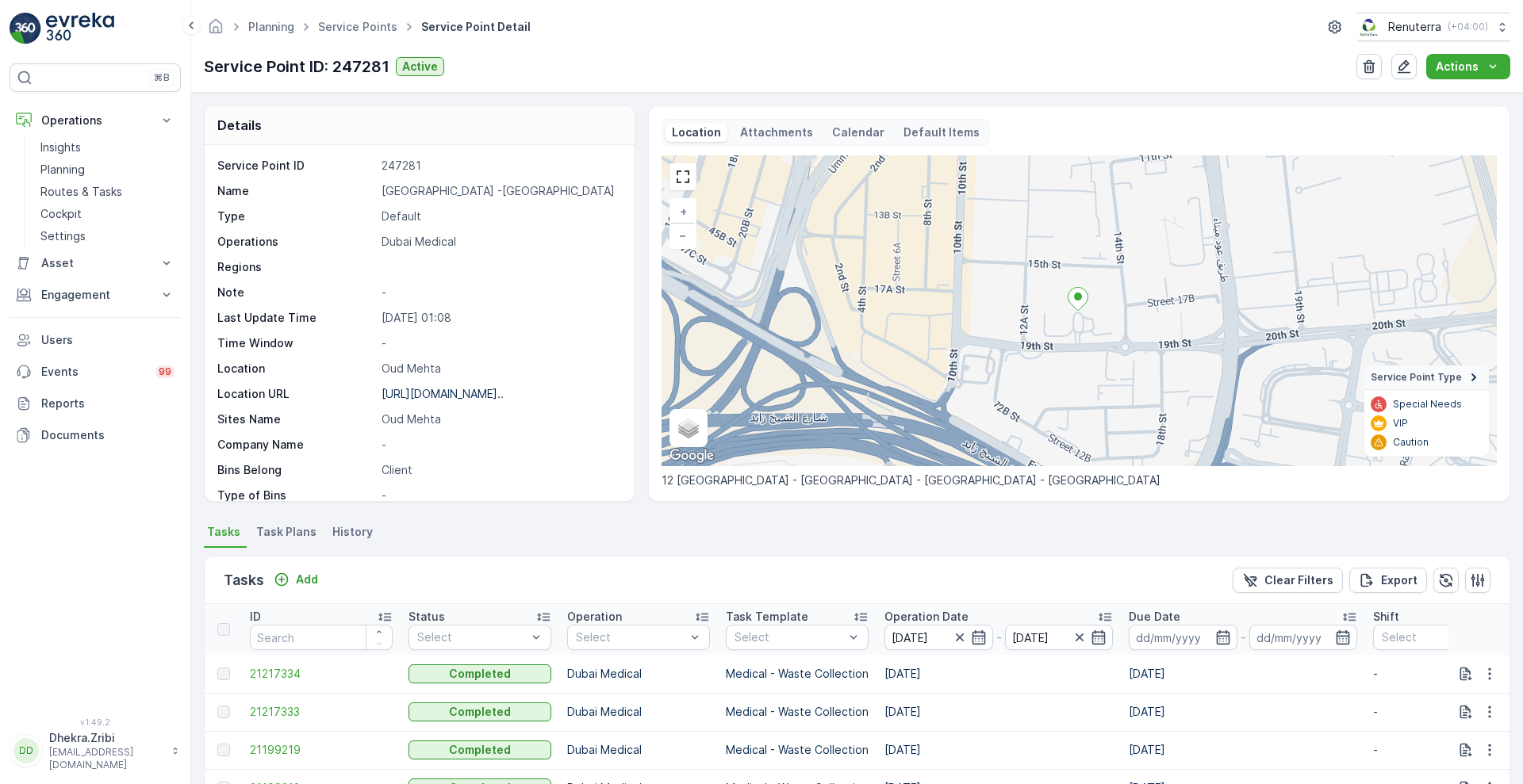
scroll to position [297, 0]
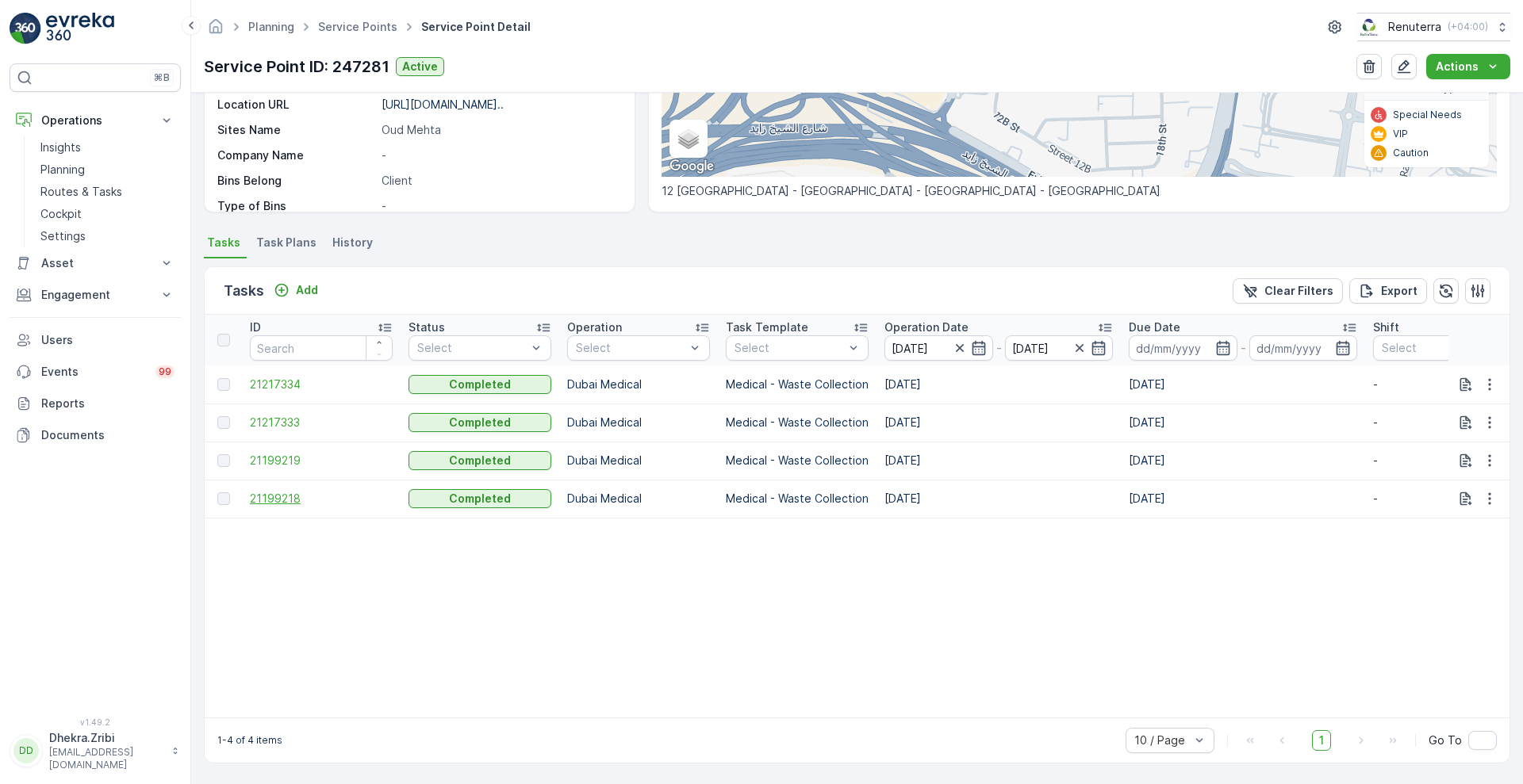
click at [284, 491] on span "21199218" at bounding box center [321, 499] width 143 height 16
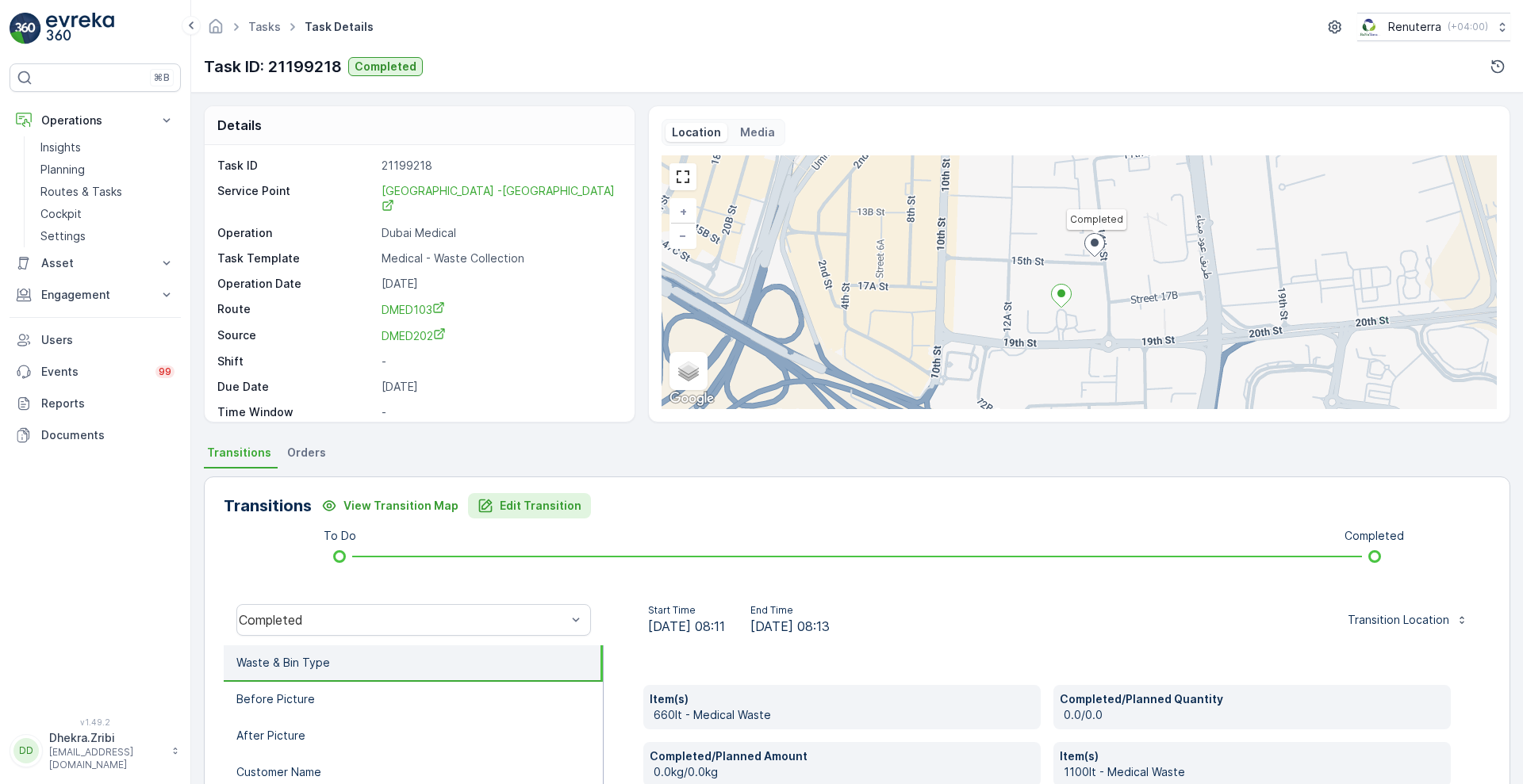
click at [532, 499] on p "Edit Transition" at bounding box center [540, 506] width 82 height 16
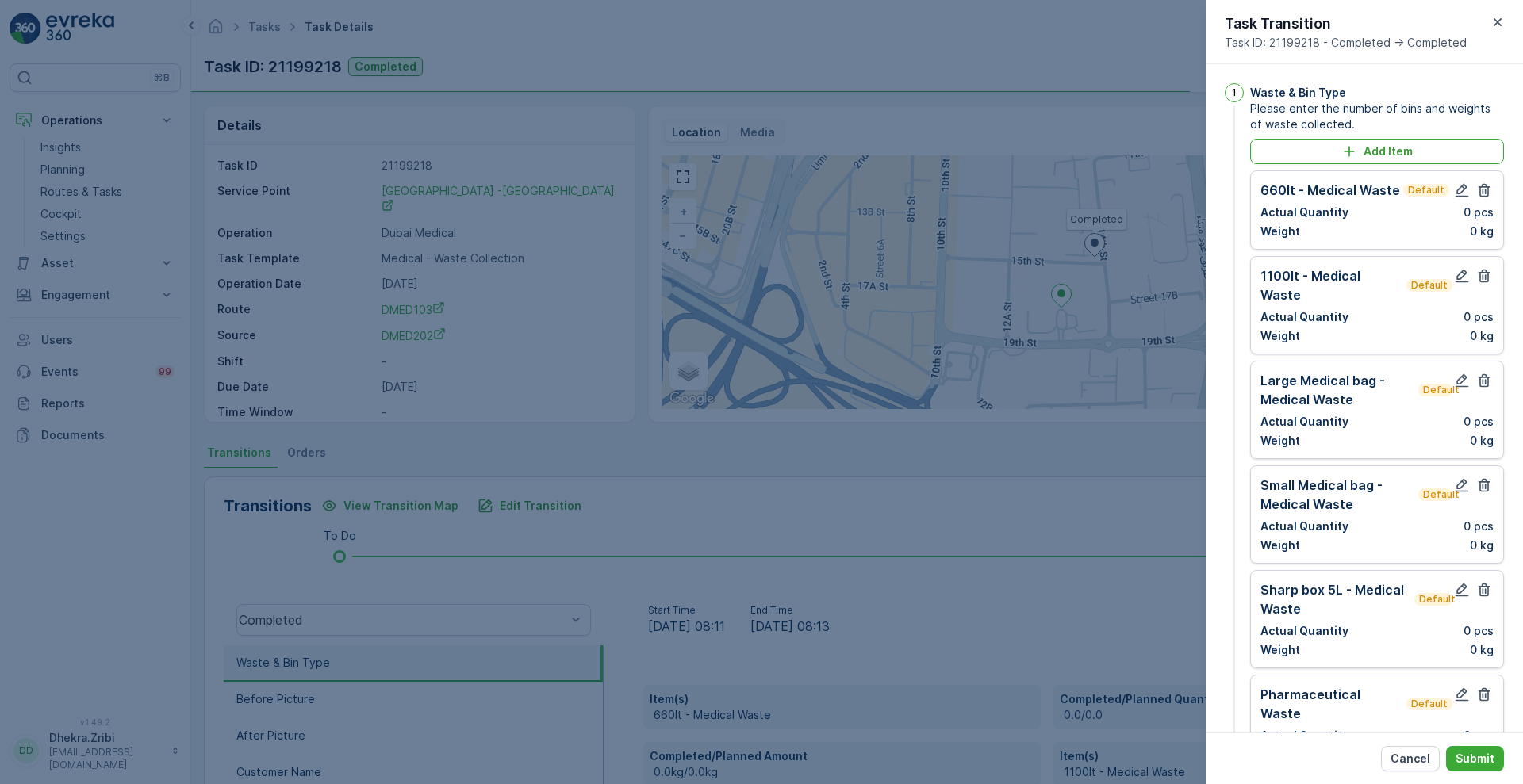
scroll to position [1022, 0]
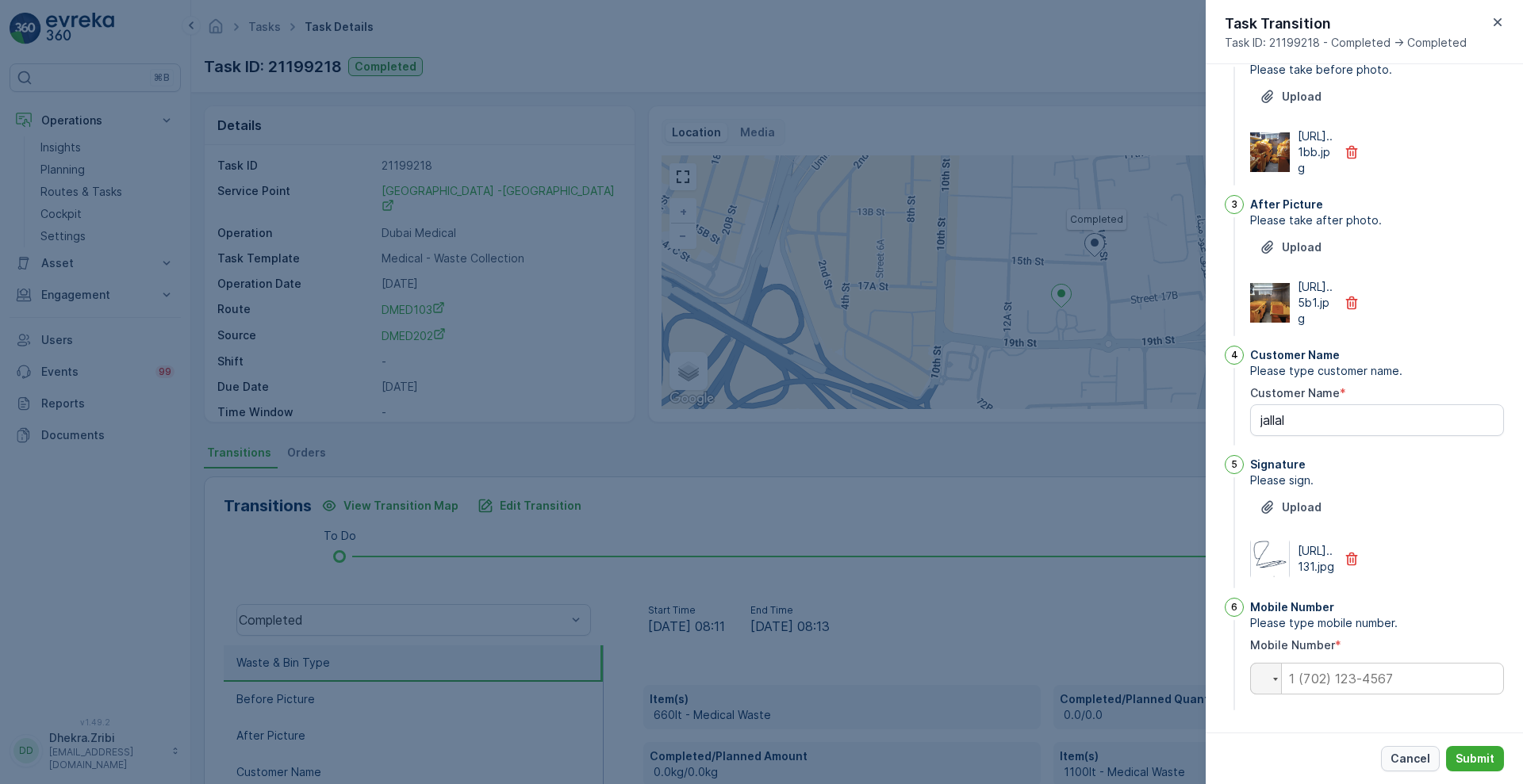
click at [1410, 752] on p "Cancel" at bounding box center [1410, 759] width 40 height 16
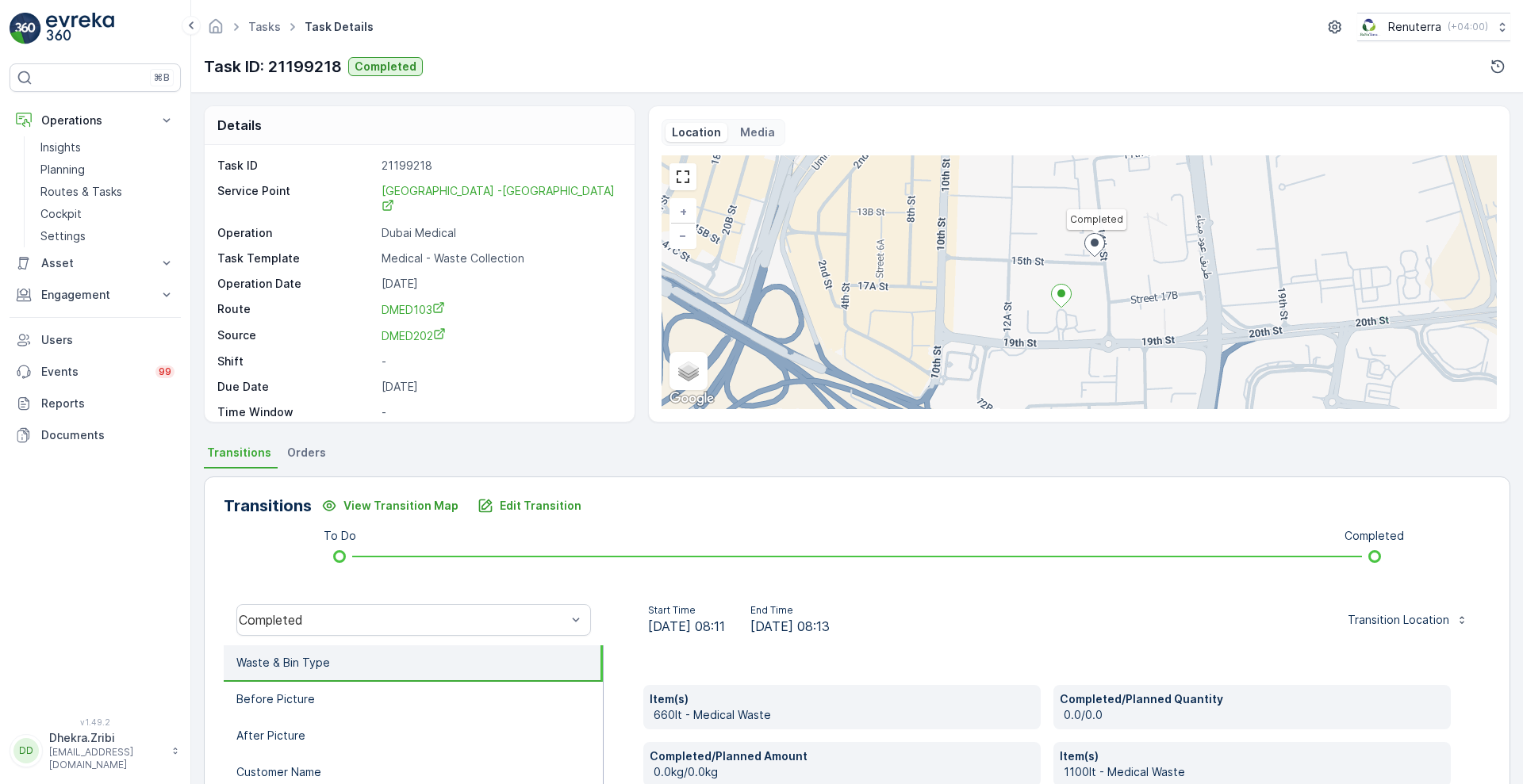
scroll to position [605, 0]
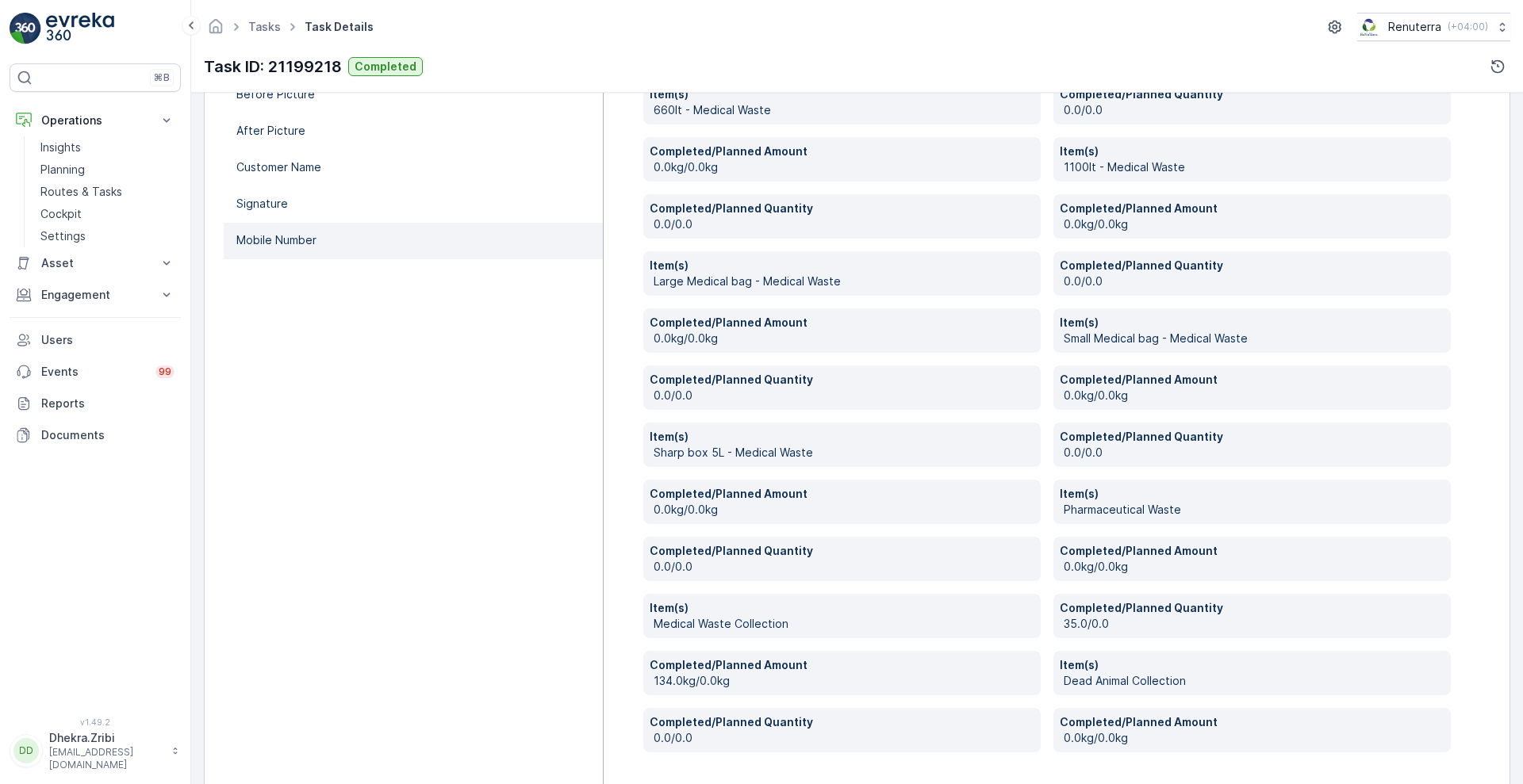
click at [310, 254] on li "Mobile Number" at bounding box center [413, 241] width 379 height 36
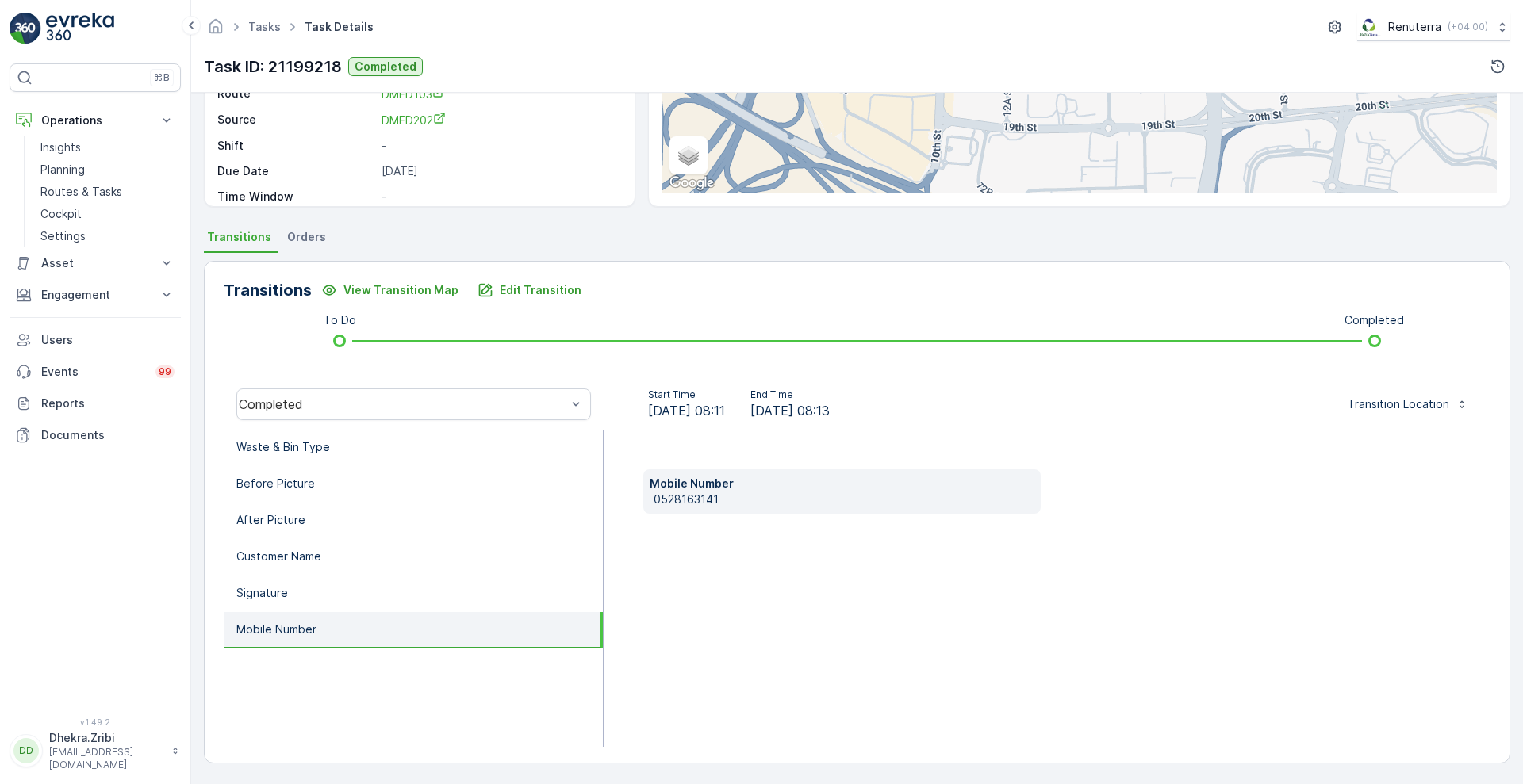
click at [651, 496] on div "Mobile Number [PHONE_NUMBER]" at bounding box center [842, 492] width 398 height 45
copy p "0528163141"
click at [395, 438] on li "Waste & Bin Type" at bounding box center [413, 448] width 379 height 36
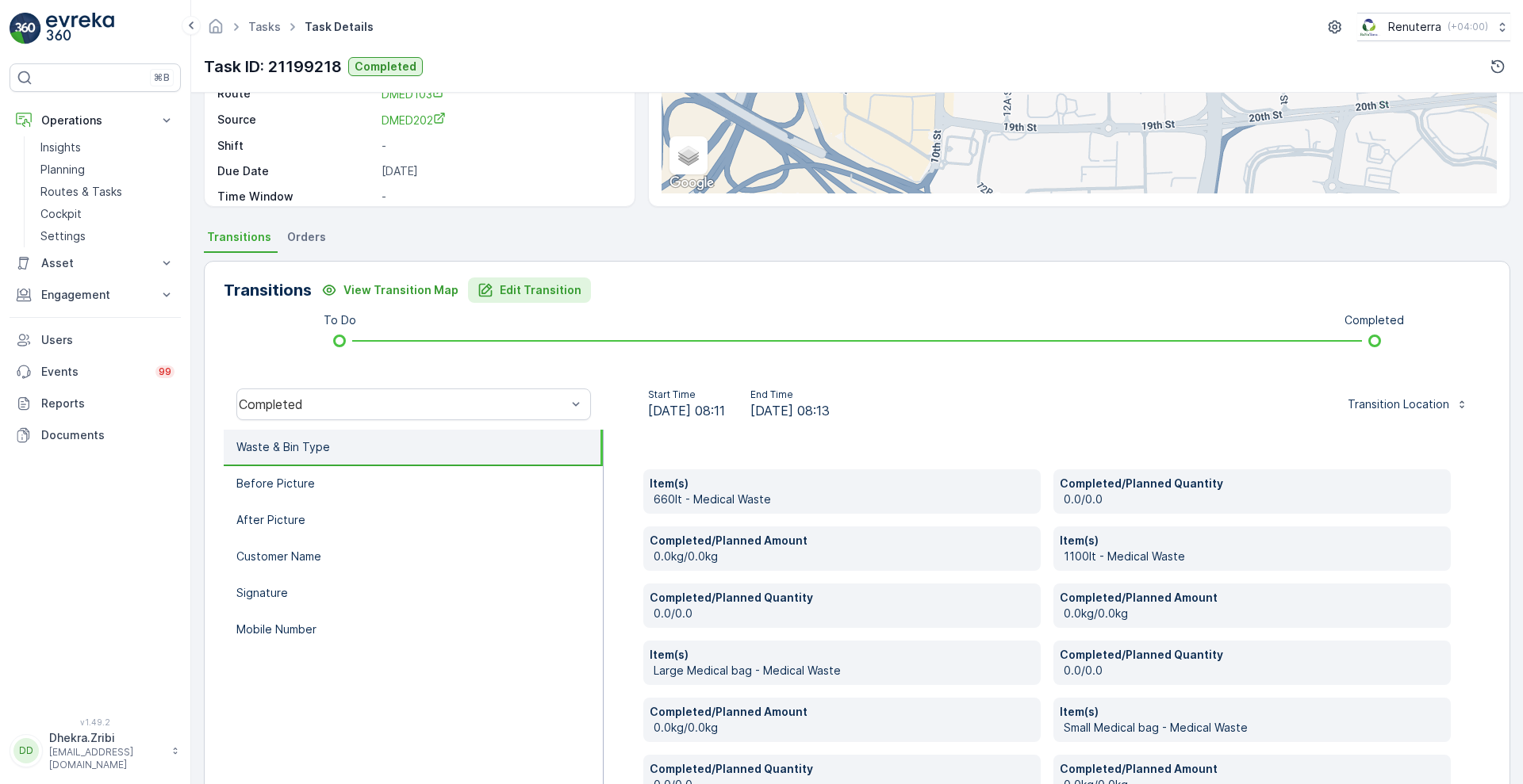
click at [510, 283] on p "Edit Transition" at bounding box center [540, 291] width 82 height 16
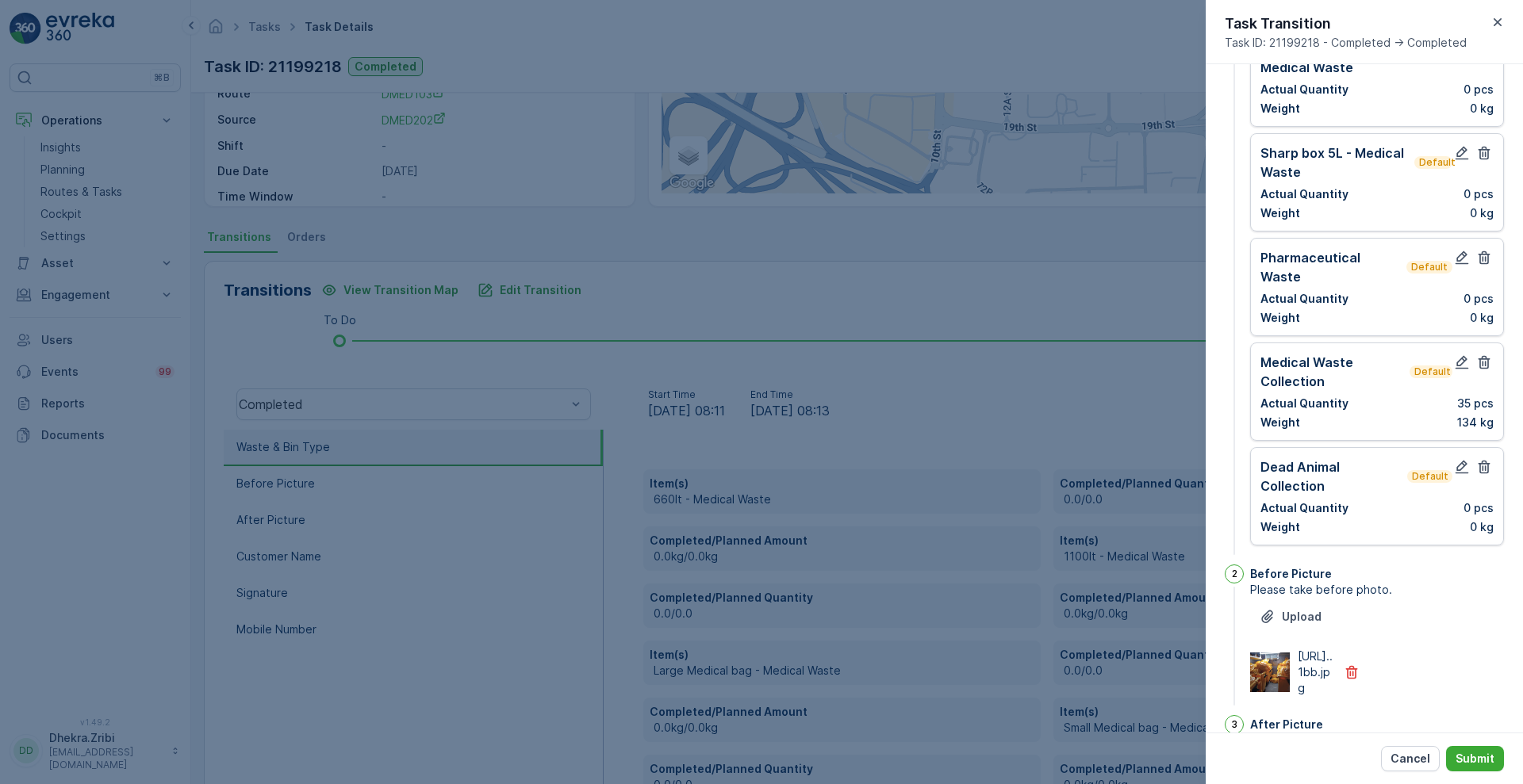
scroll to position [0, 0]
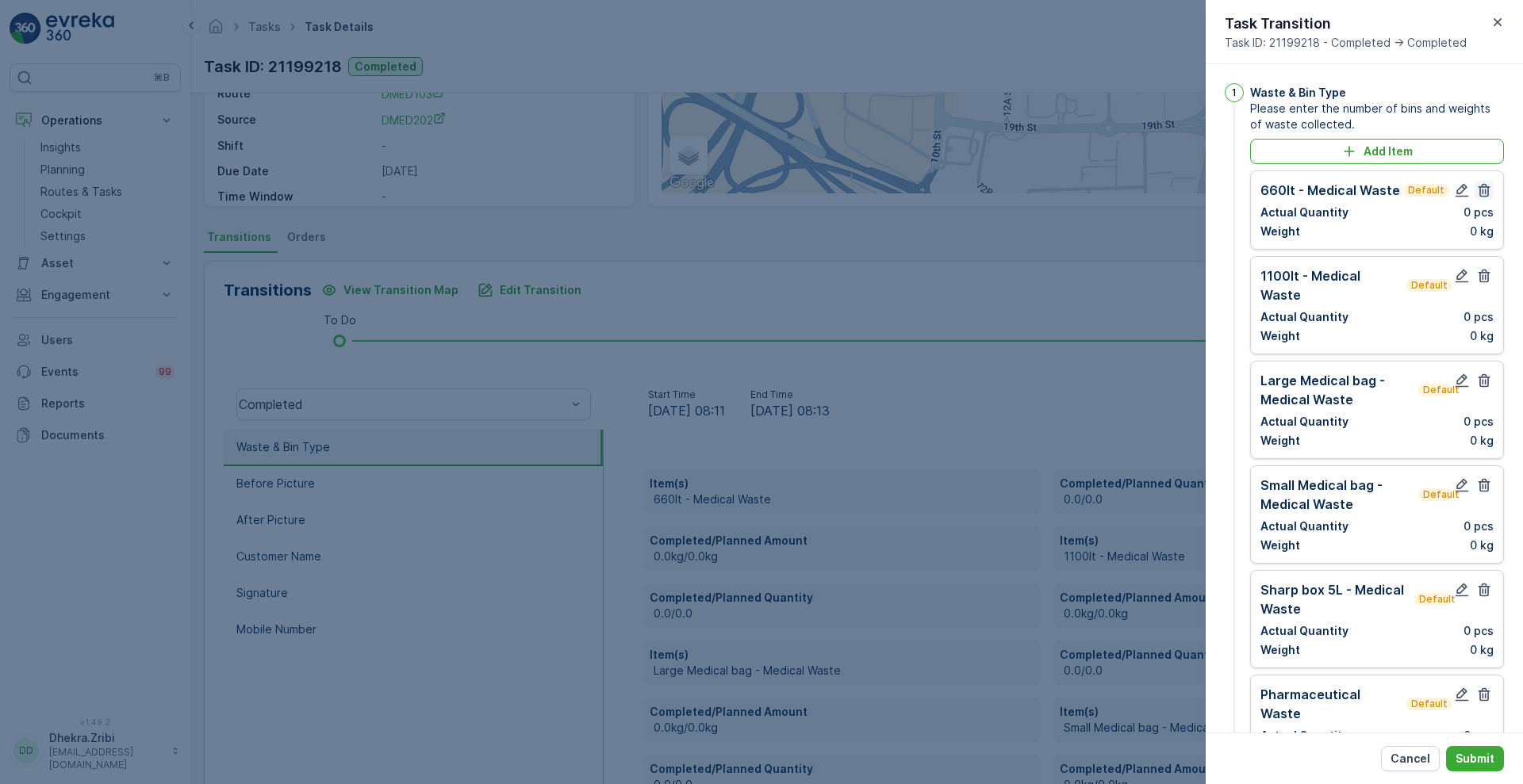
click at [1485, 199] on button "button" at bounding box center [1483, 190] width 19 height 19
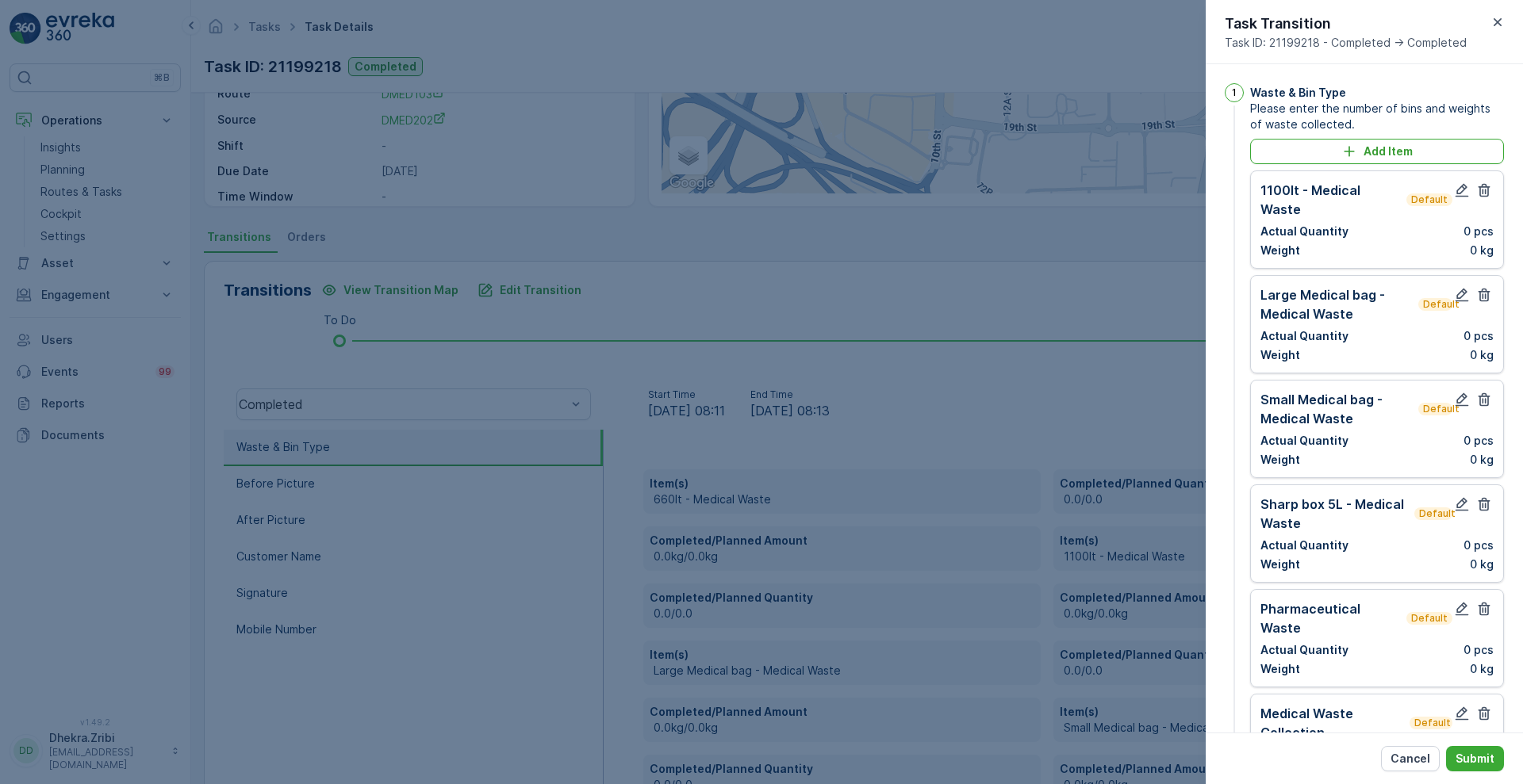
click at [1485, 199] on button "button" at bounding box center [1483, 190] width 19 height 19
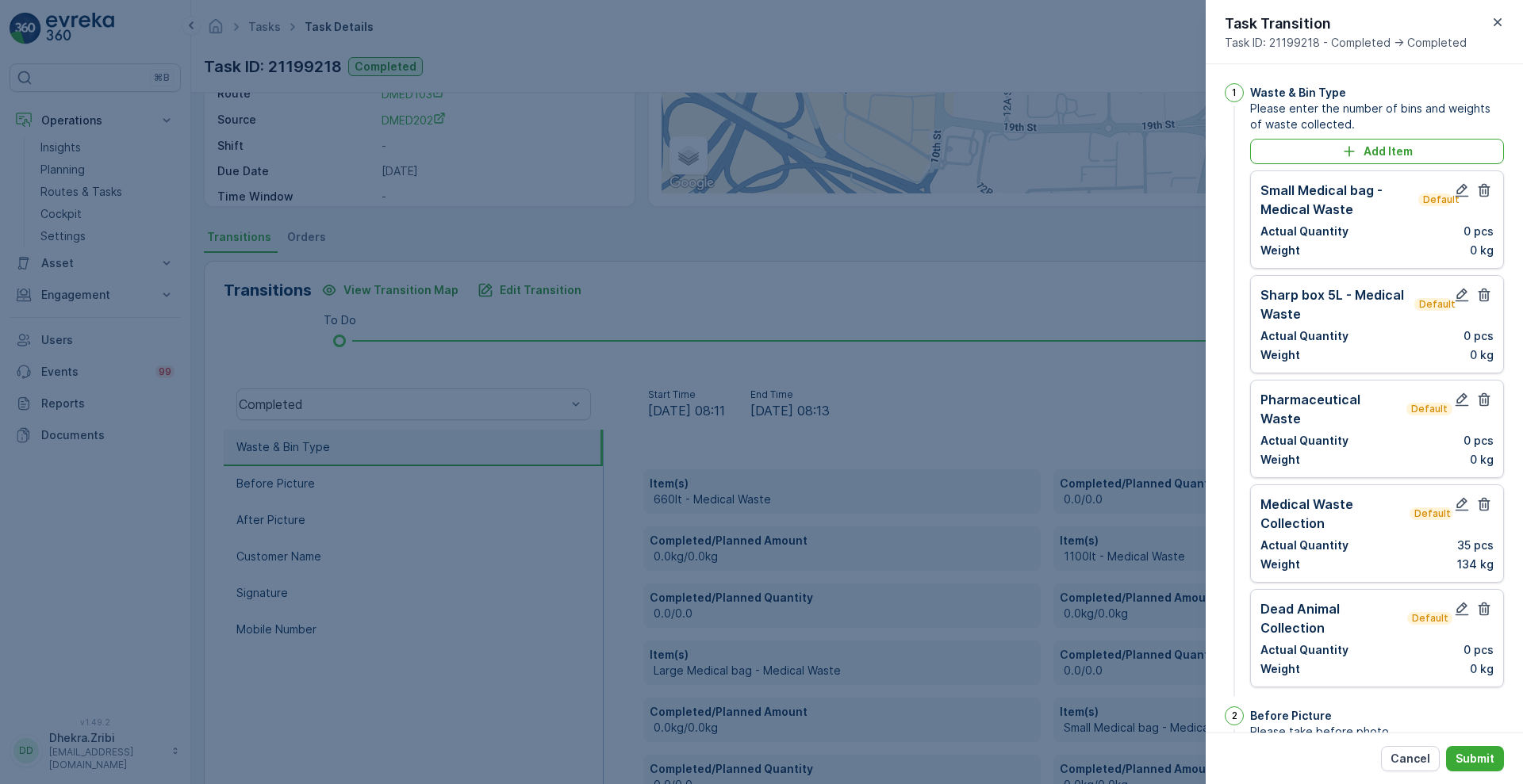
click at [1485, 199] on button "button" at bounding box center [1483, 190] width 19 height 19
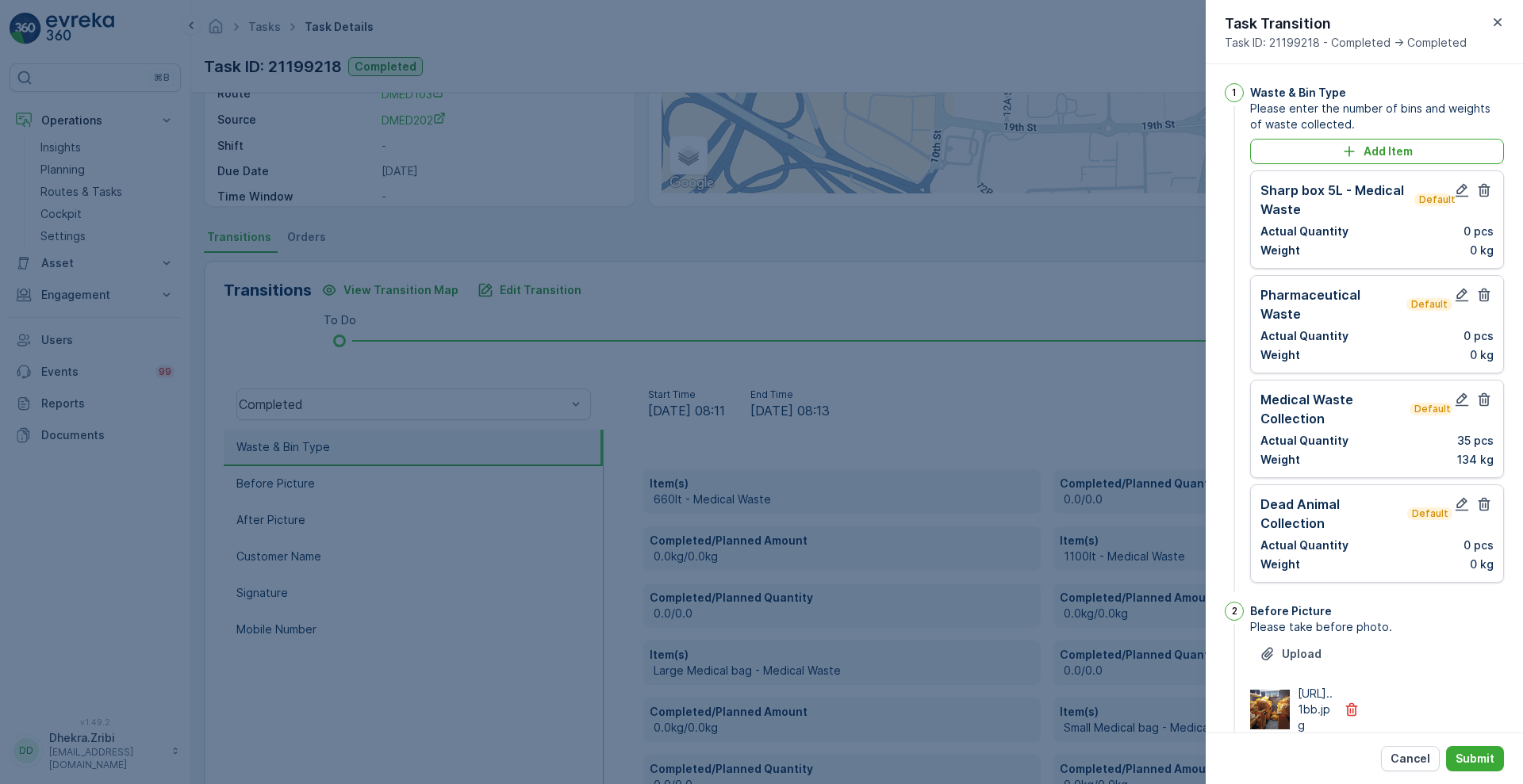
click at [1485, 199] on button "button" at bounding box center [1483, 190] width 19 height 19
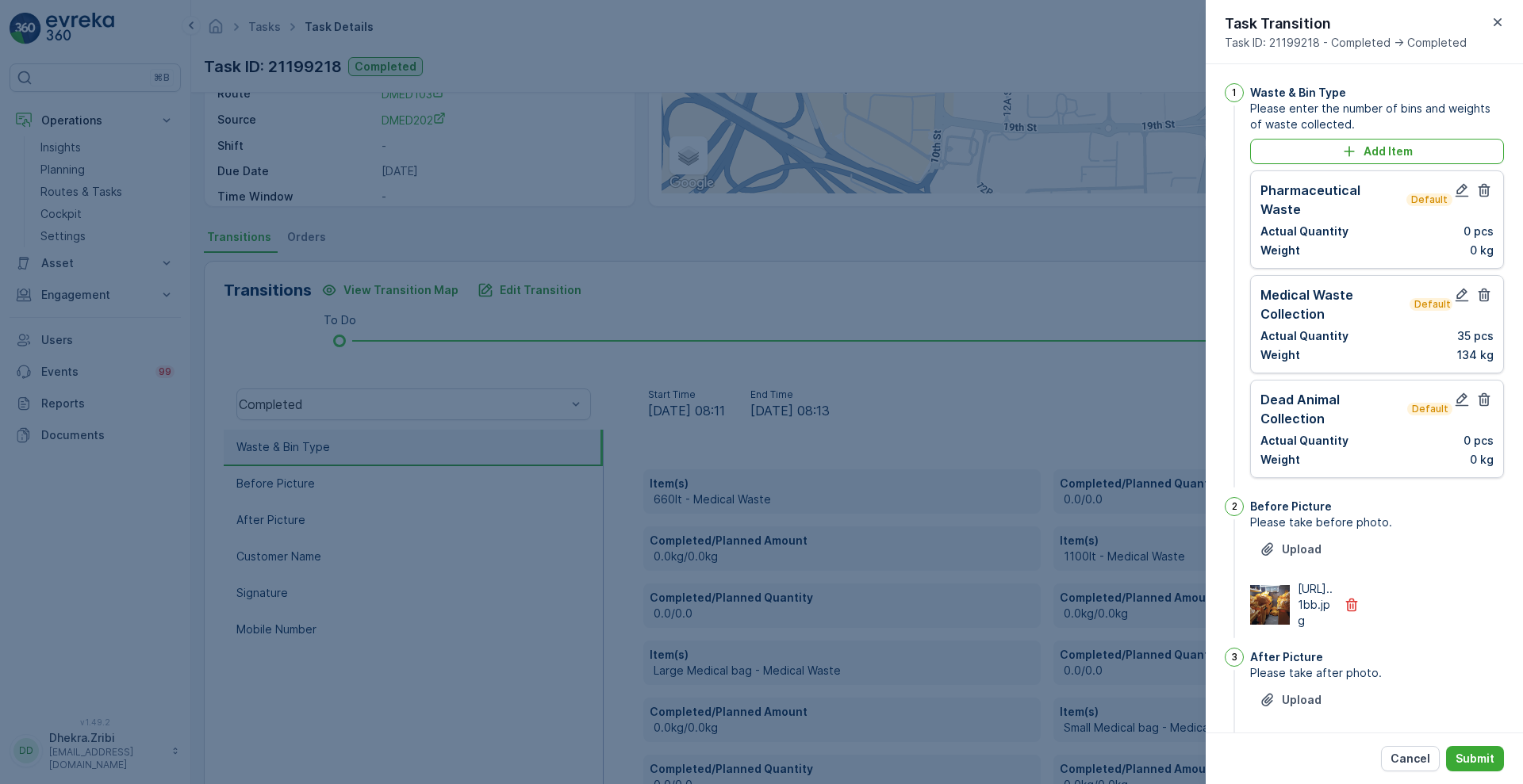
click at [1485, 199] on button "button" at bounding box center [1483, 190] width 19 height 19
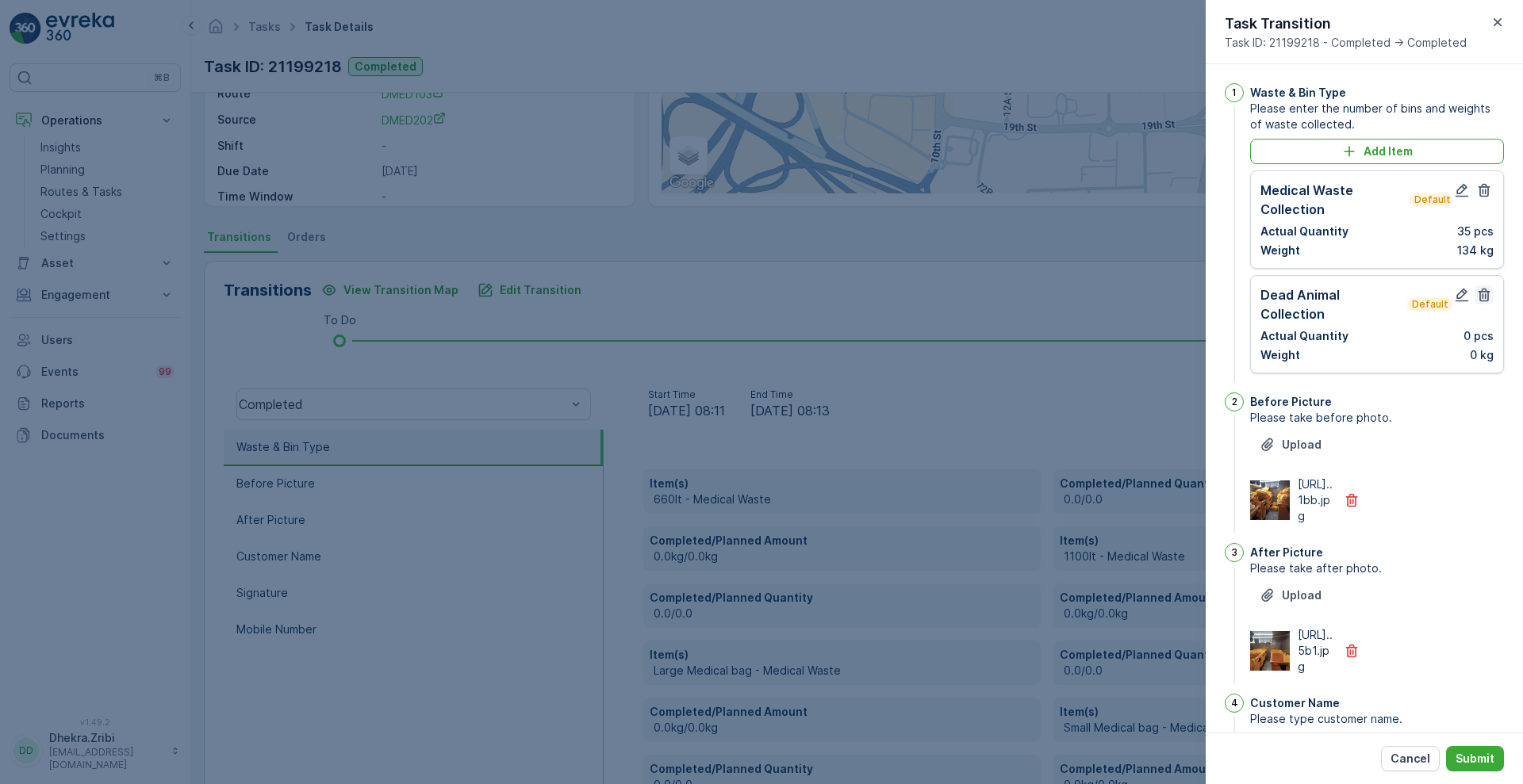
click at [1480, 296] on icon "button" at bounding box center [1484, 295] width 16 height 16
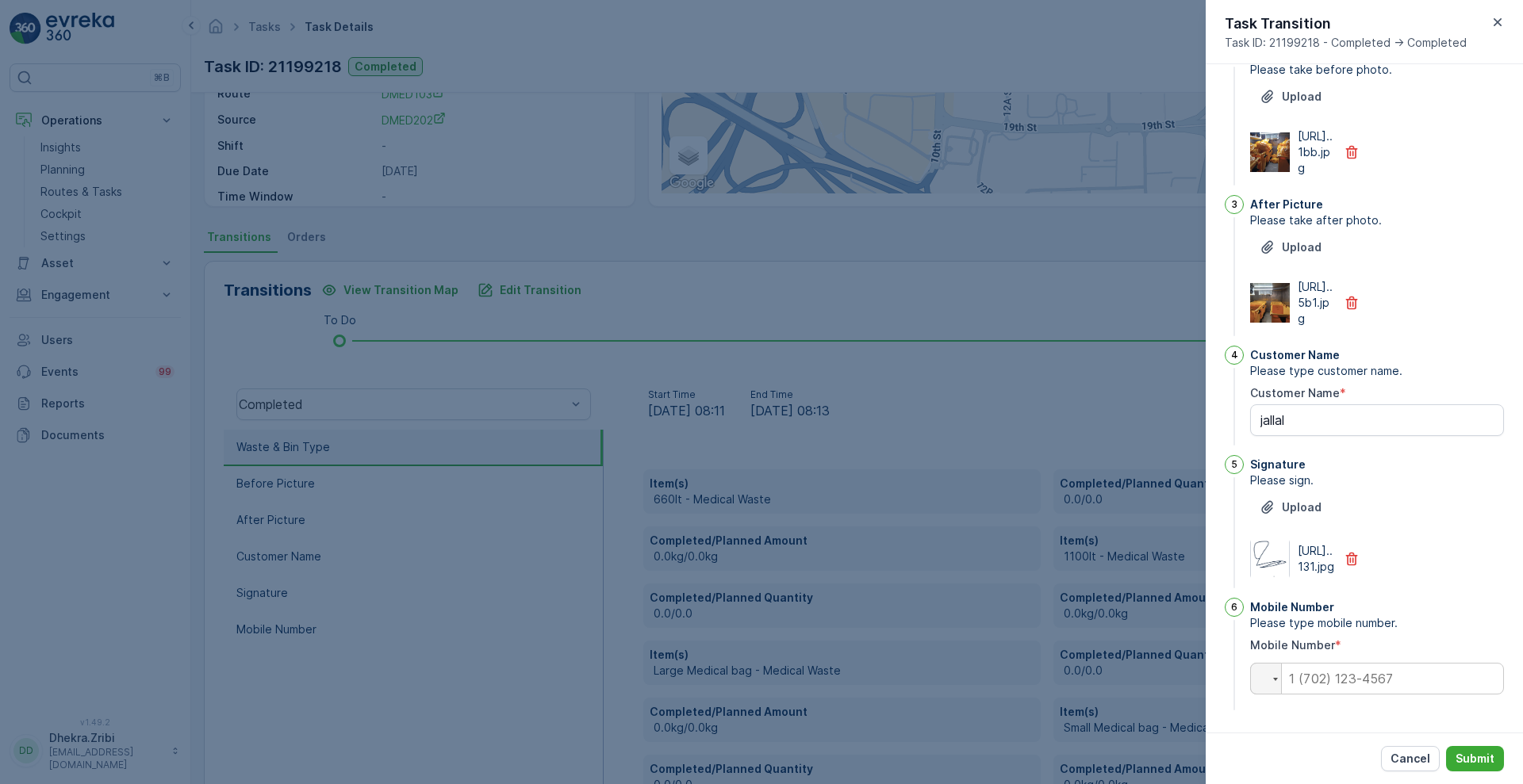
scroll to position [347, 0]
click at [1370, 683] on input "tel" at bounding box center [1376, 678] width 254 height 32
paste input "0528163141"
type input "0528163141"
click at [1475, 760] on p "Submit" at bounding box center [1475, 759] width 39 height 16
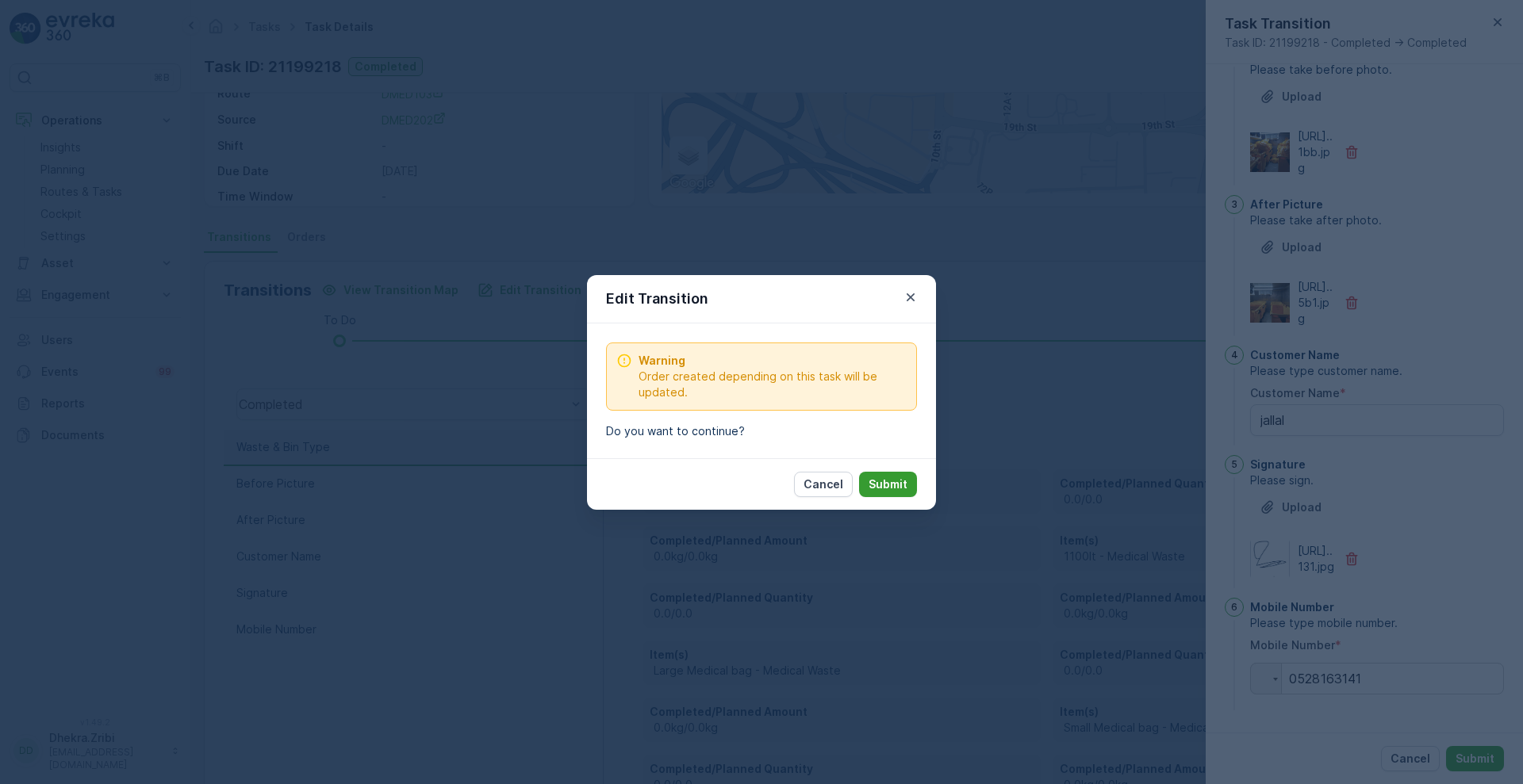
click at [877, 478] on p "Submit" at bounding box center [888, 484] width 39 height 16
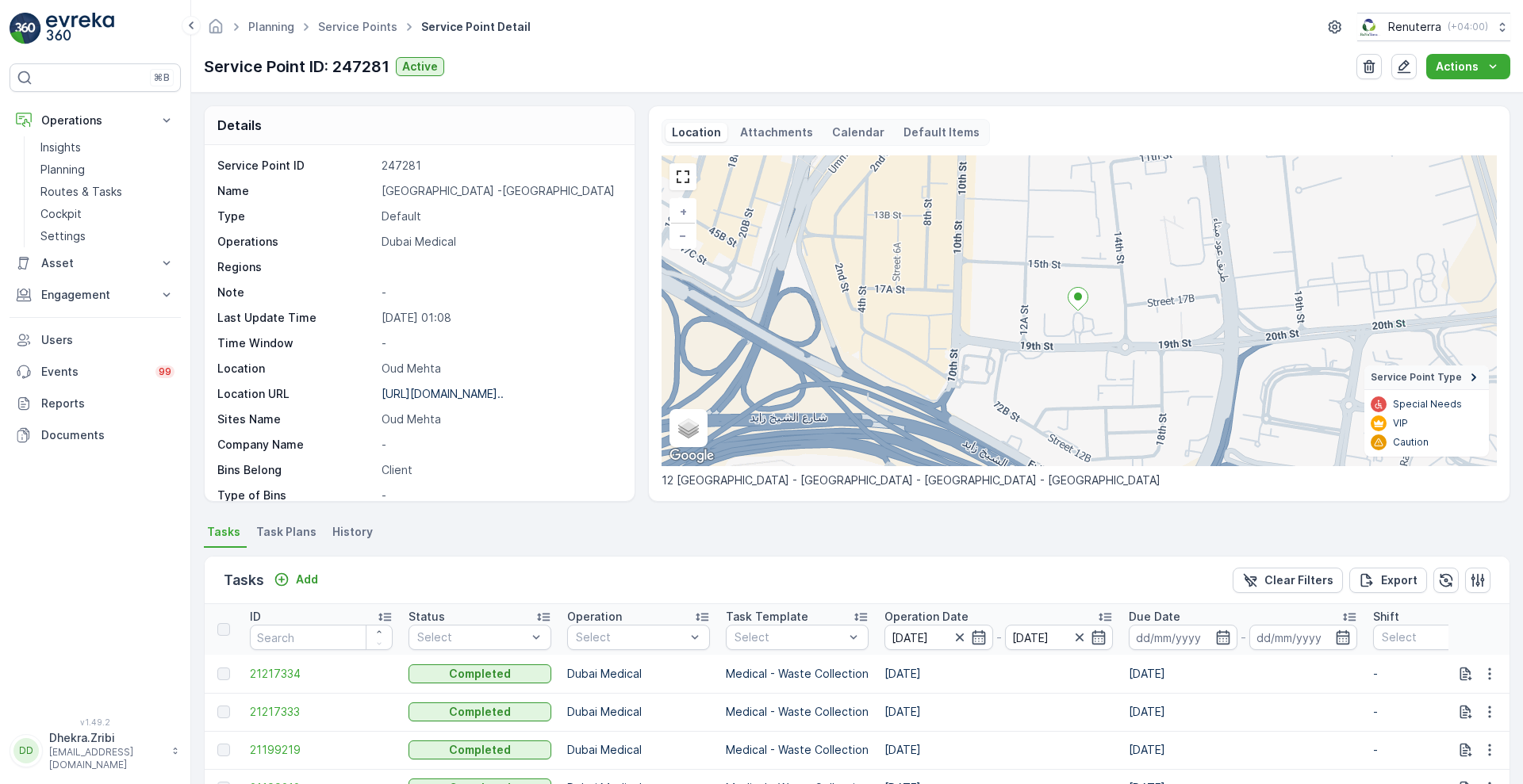
scroll to position [297, 0]
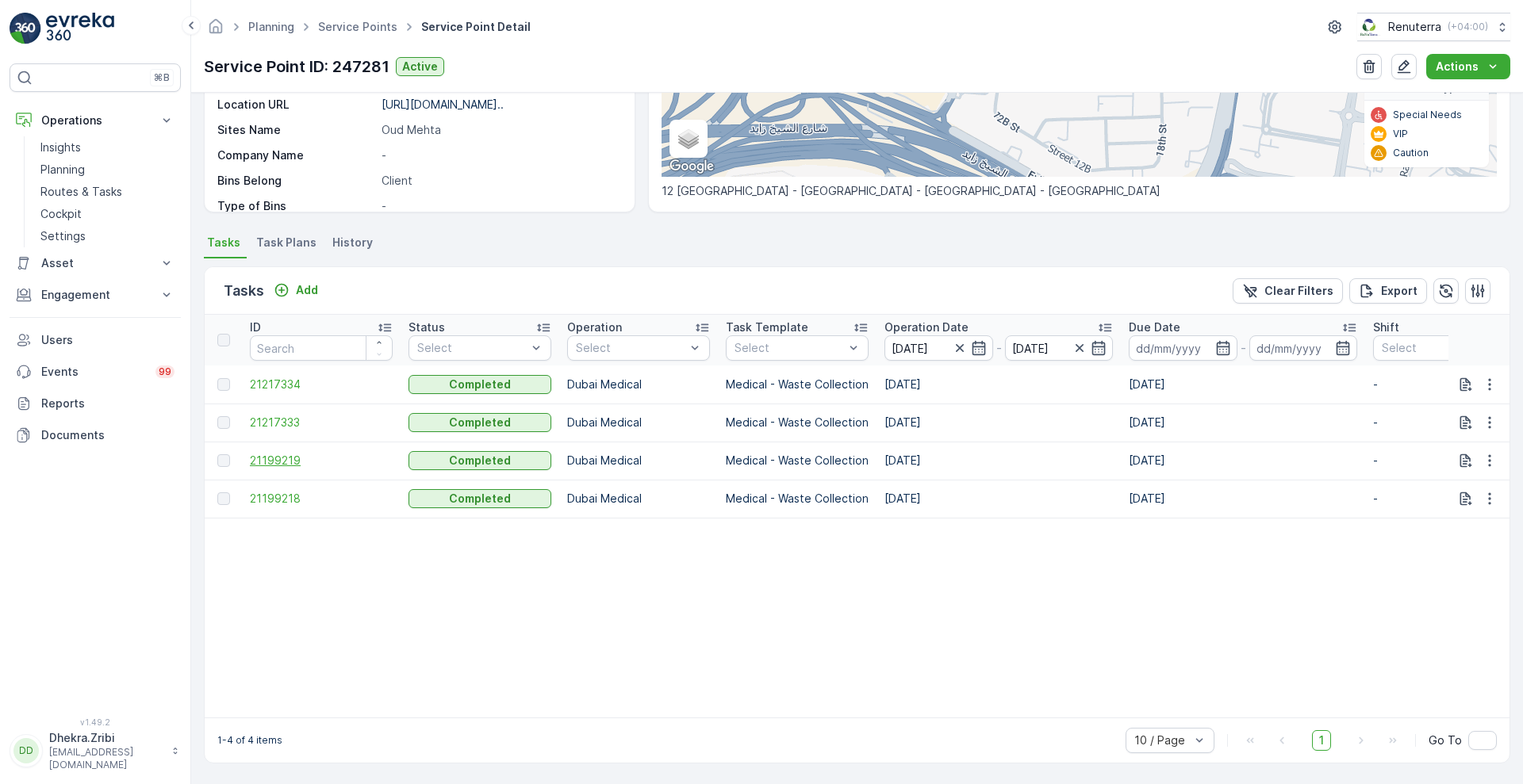
click at [274, 453] on span "21199219" at bounding box center [321, 461] width 143 height 16
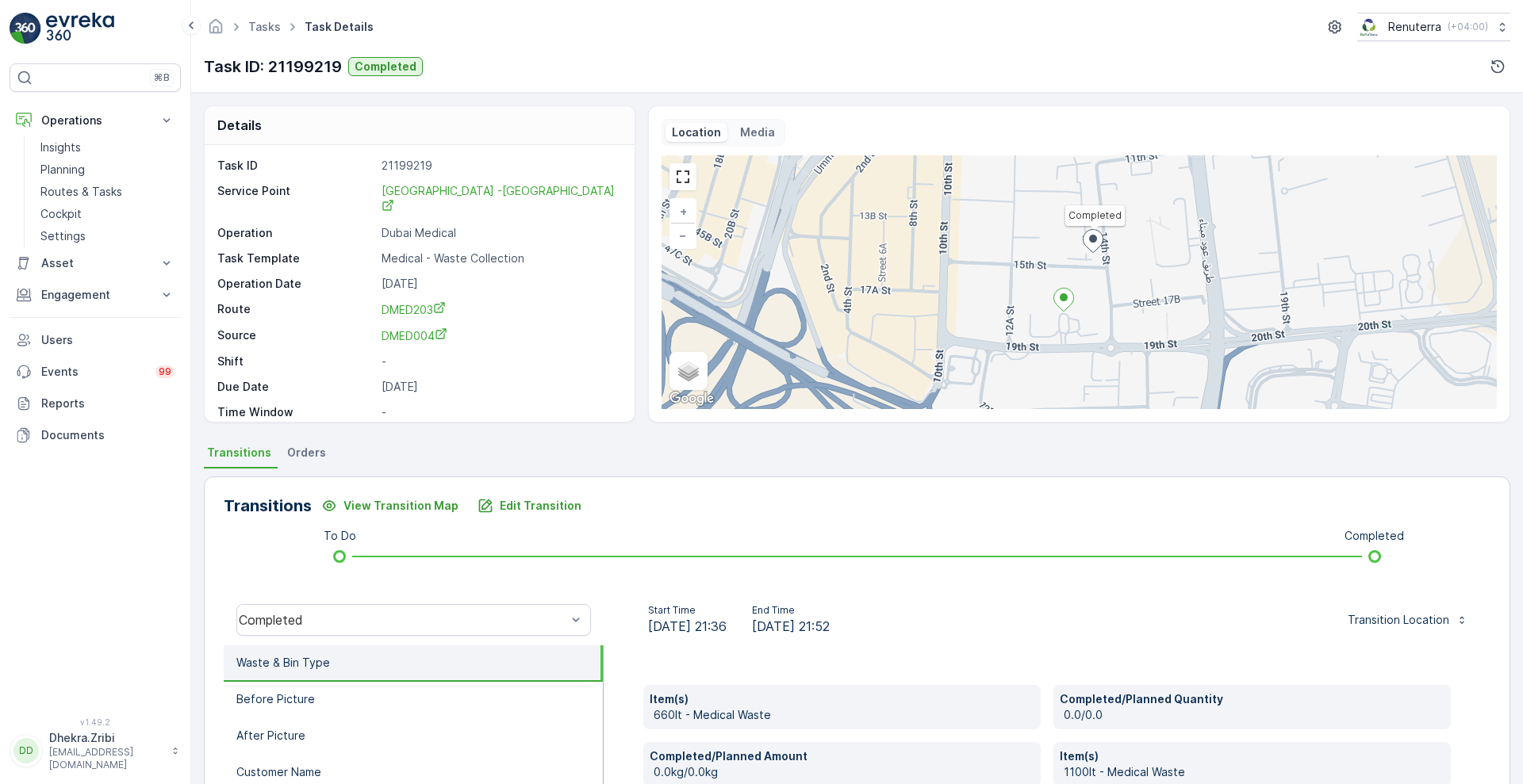
scroll to position [605, 0]
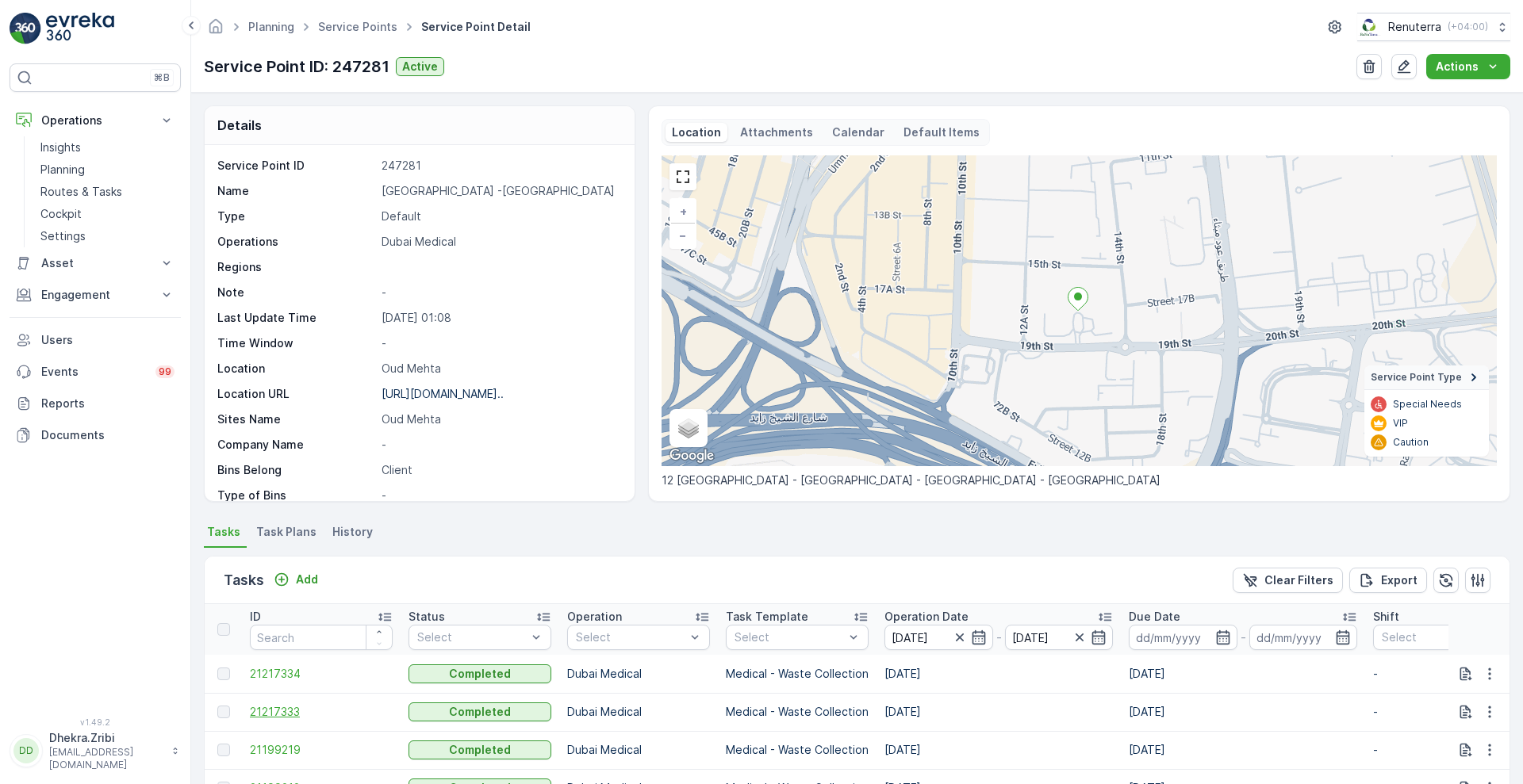
click at [281, 708] on span "21217333" at bounding box center [321, 712] width 143 height 16
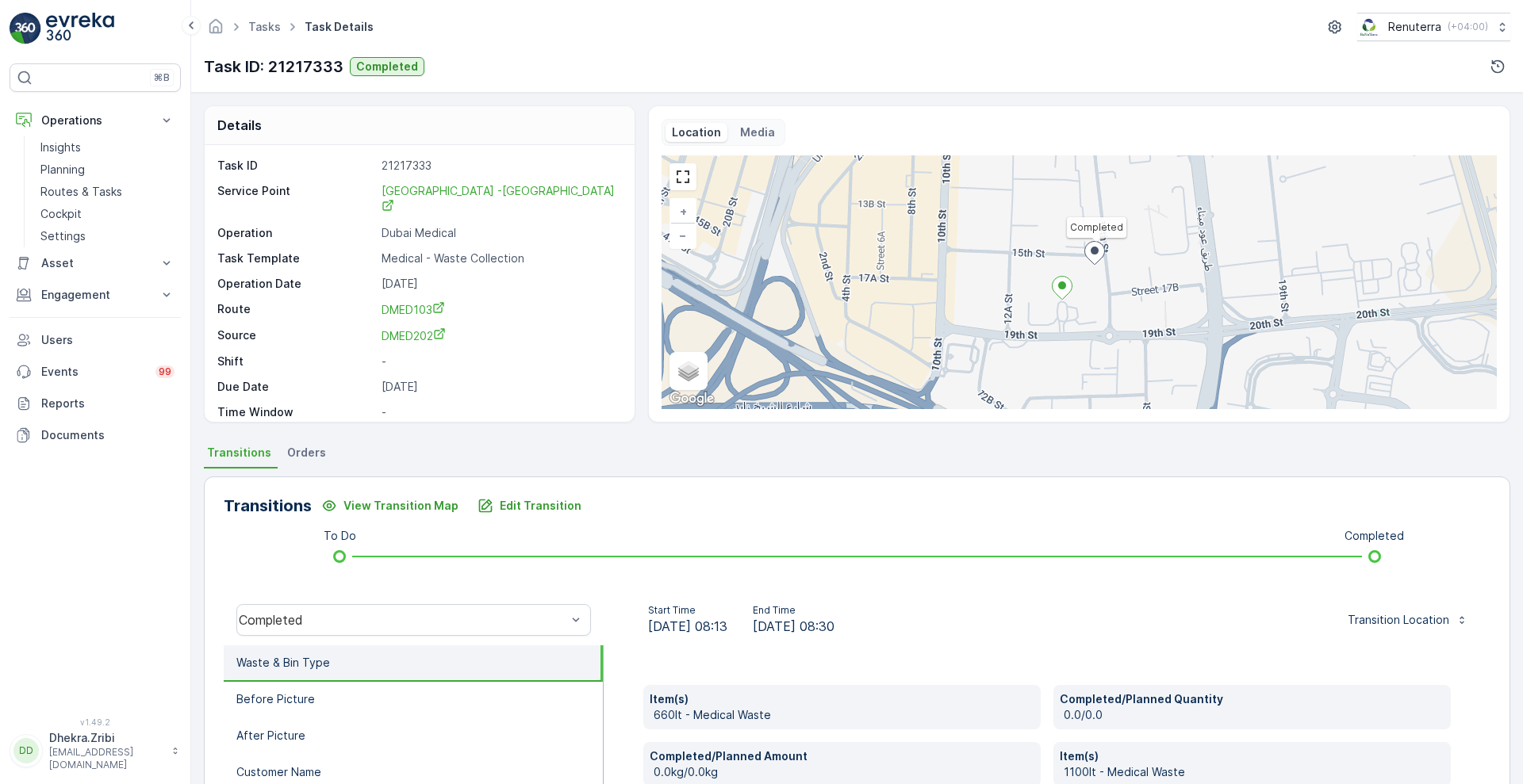
scroll to position [605, 0]
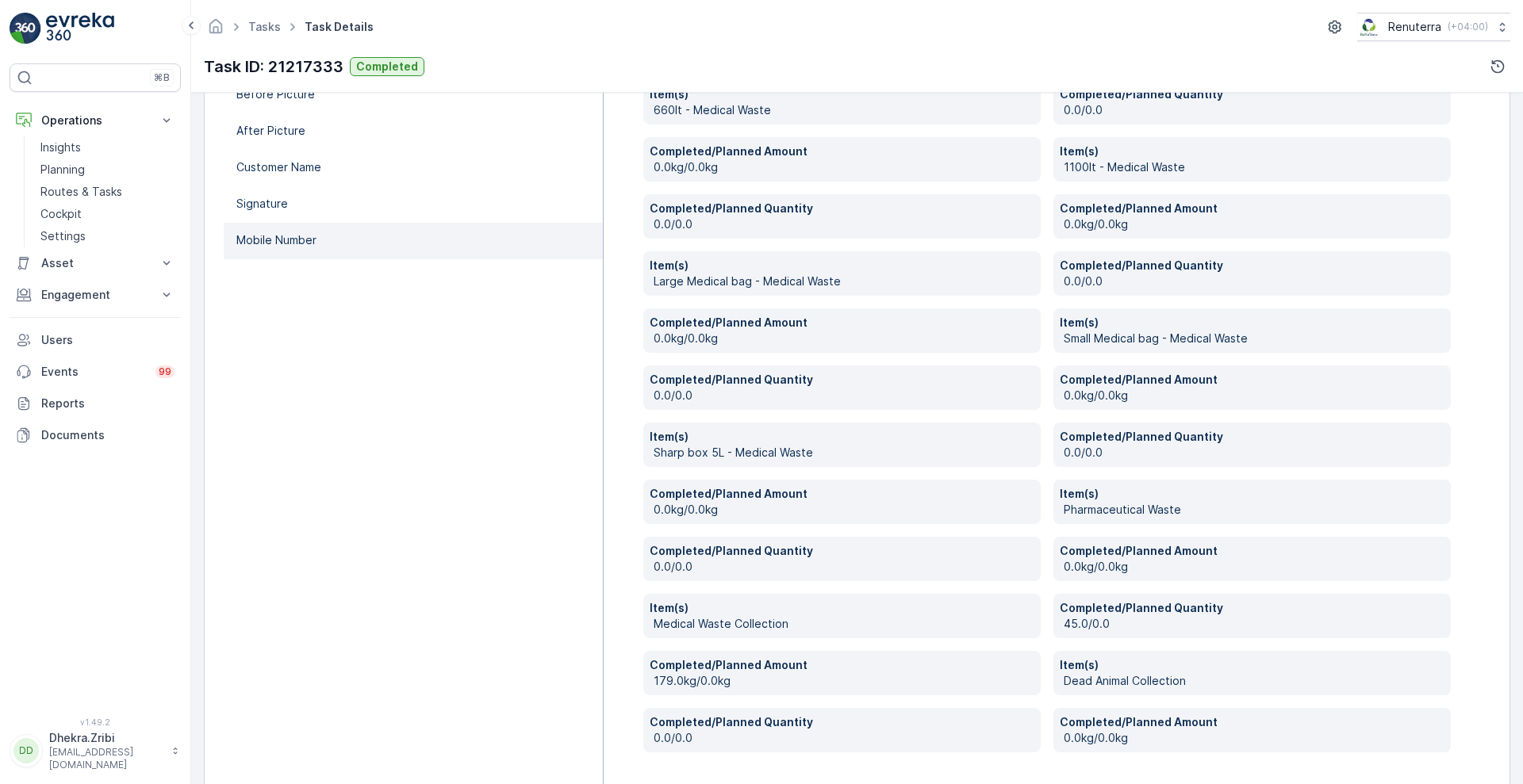
click at [275, 237] on p "Mobile Number" at bounding box center [276, 241] width 80 height 16
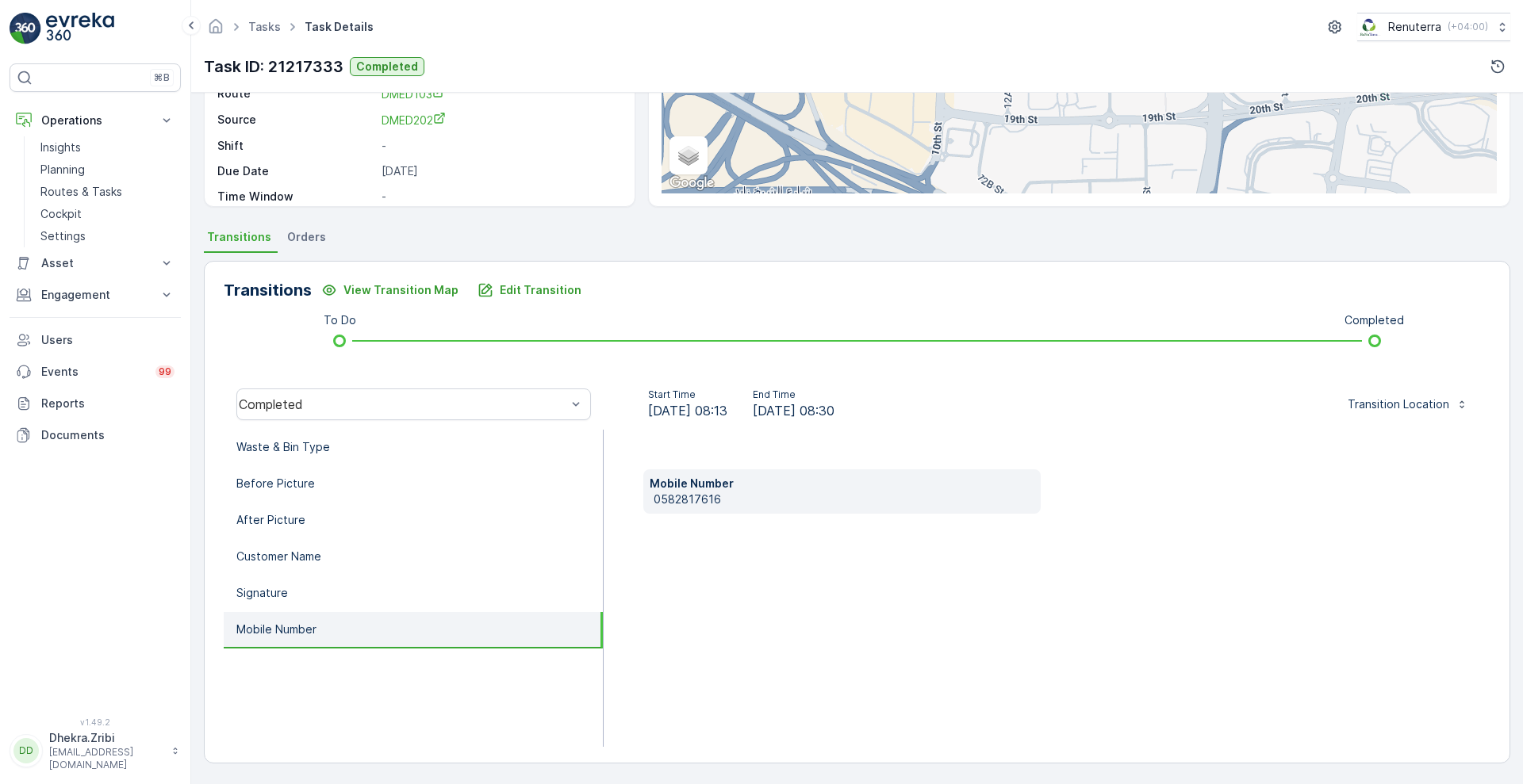
scroll to position [215, 0]
click at [651, 496] on div "Mobile Number [PHONE_NUMBER]" at bounding box center [842, 492] width 398 height 45
copy p "0582817616"
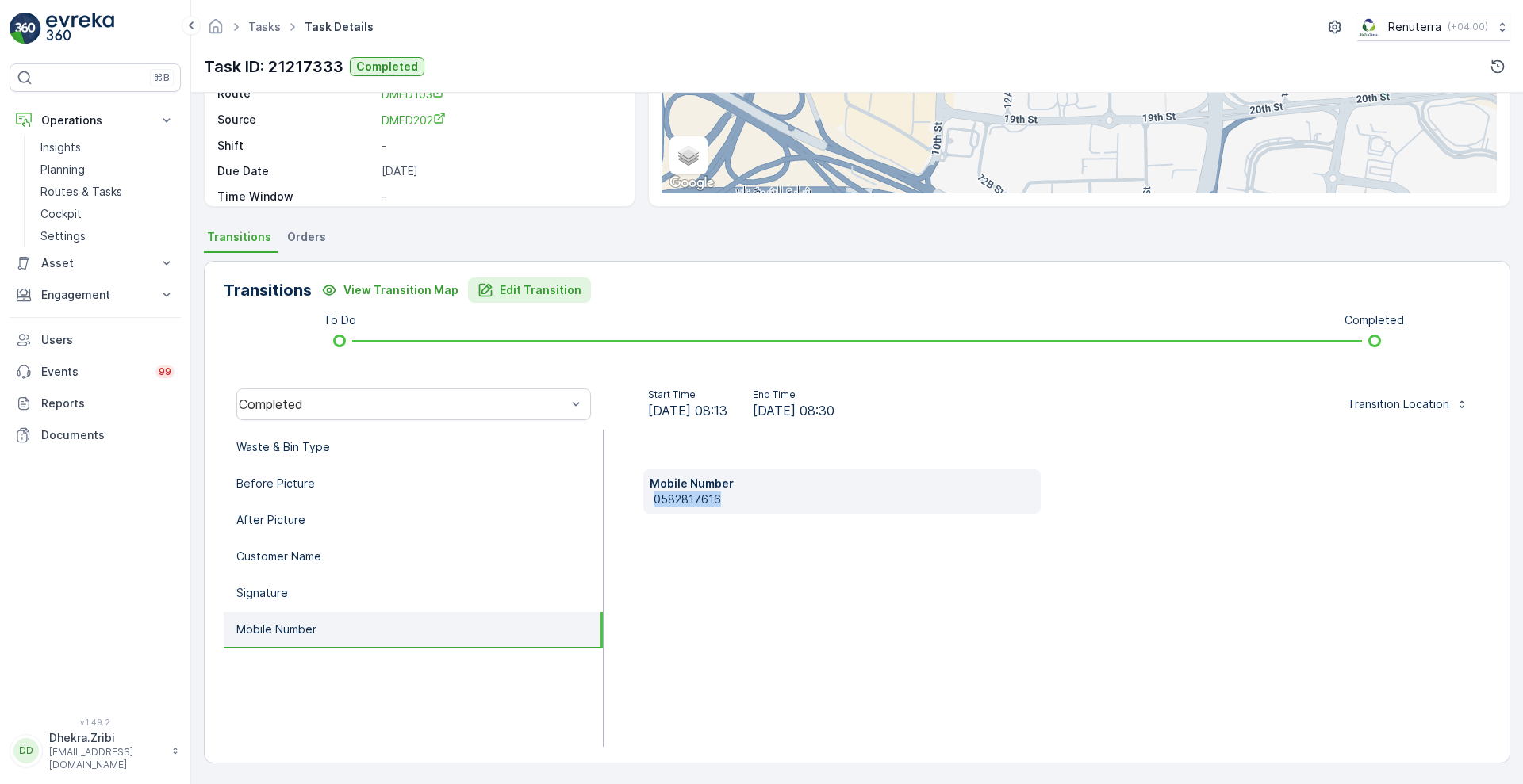
click at [525, 295] on p "Edit Transition" at bounding box center [540, 291] width 82 height 16
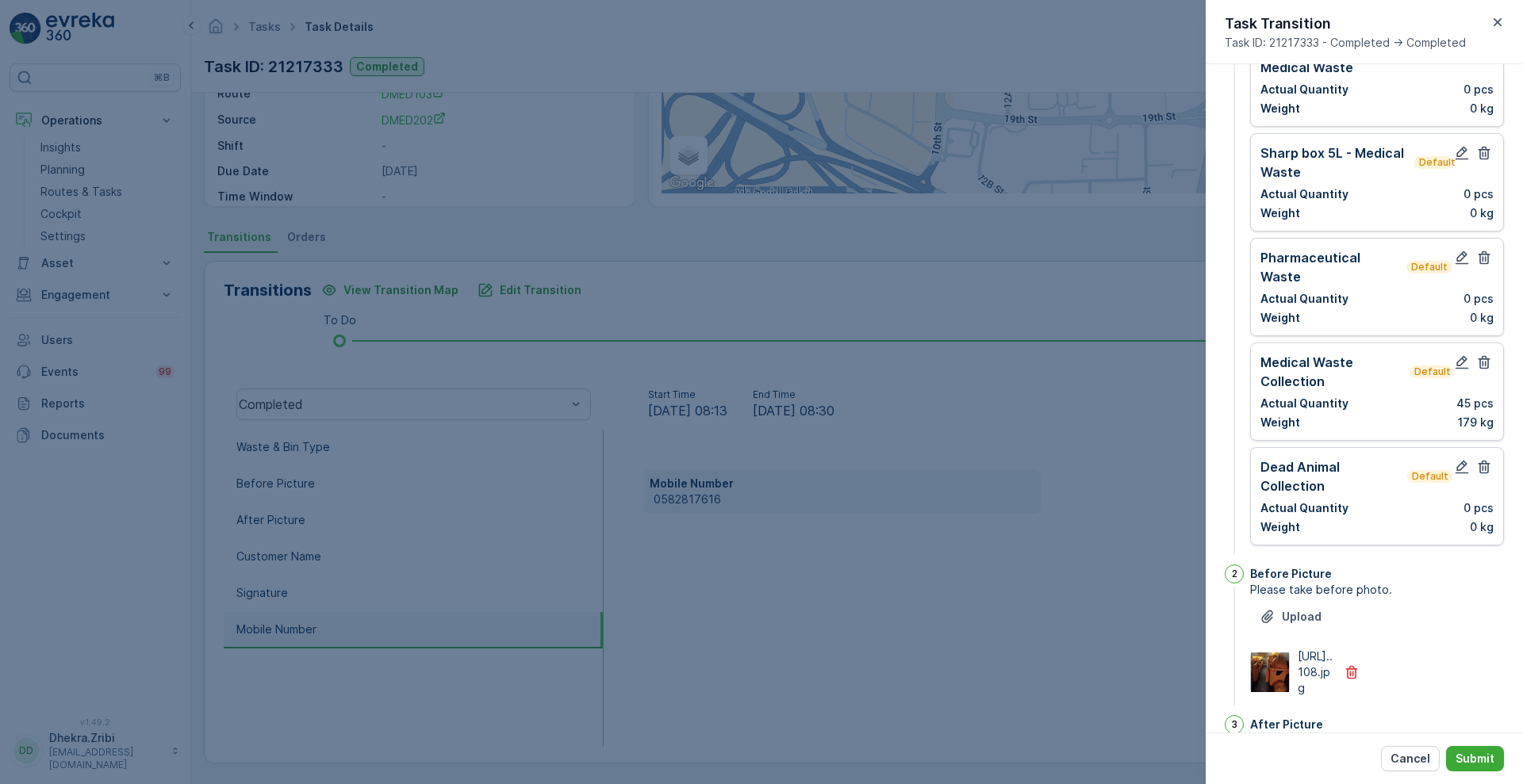
scroll to position [0, 0]
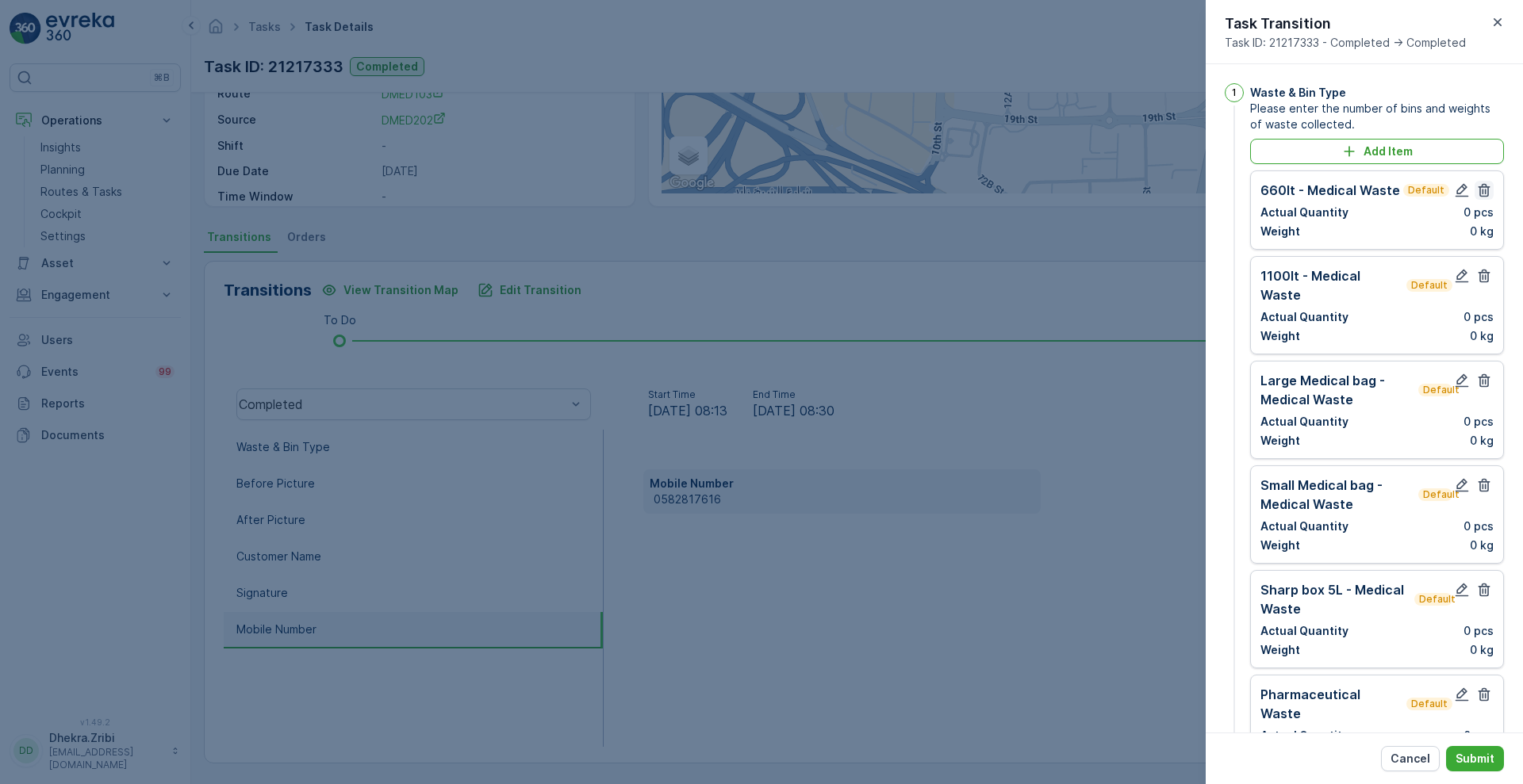
click at [1482, 189] on icon "button" at bounding box center [1484, 190] width 16 height 16
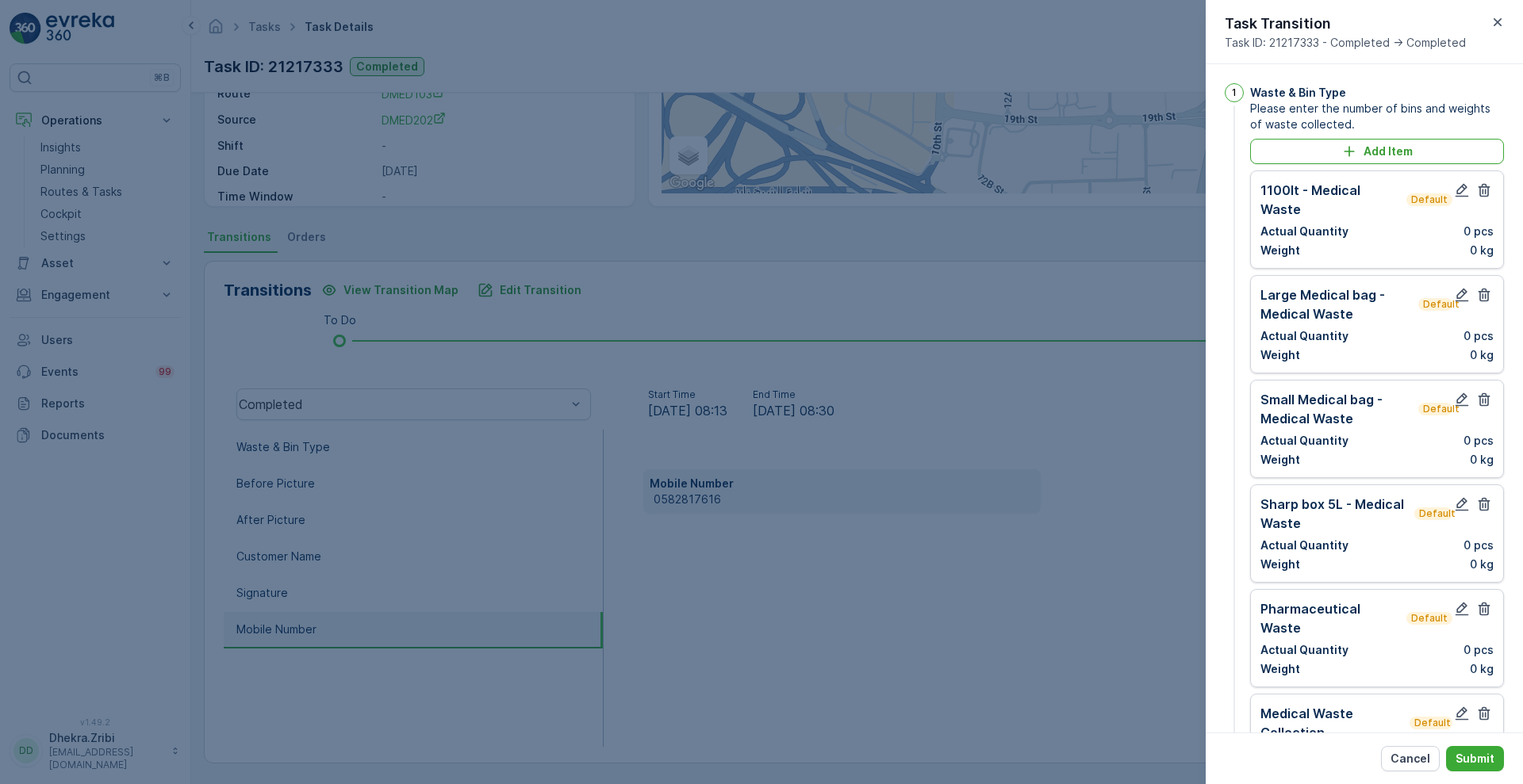
click at [1482, 189] on icon "button" at bounding box center [1484, 190] width 16 height 16
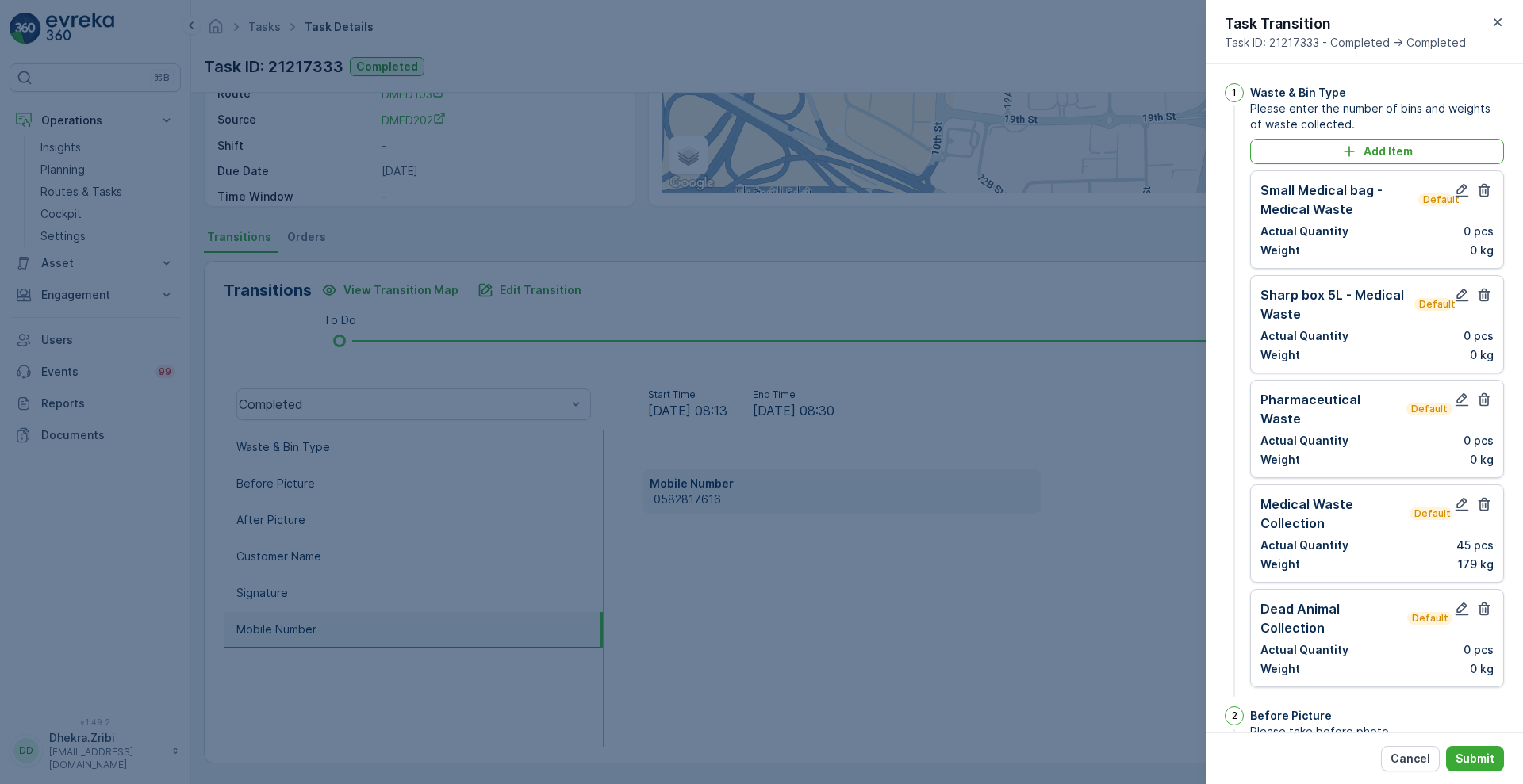
click at [1482, 189] on icon "button" at bounding box center [1484, 190] width 16 height 16
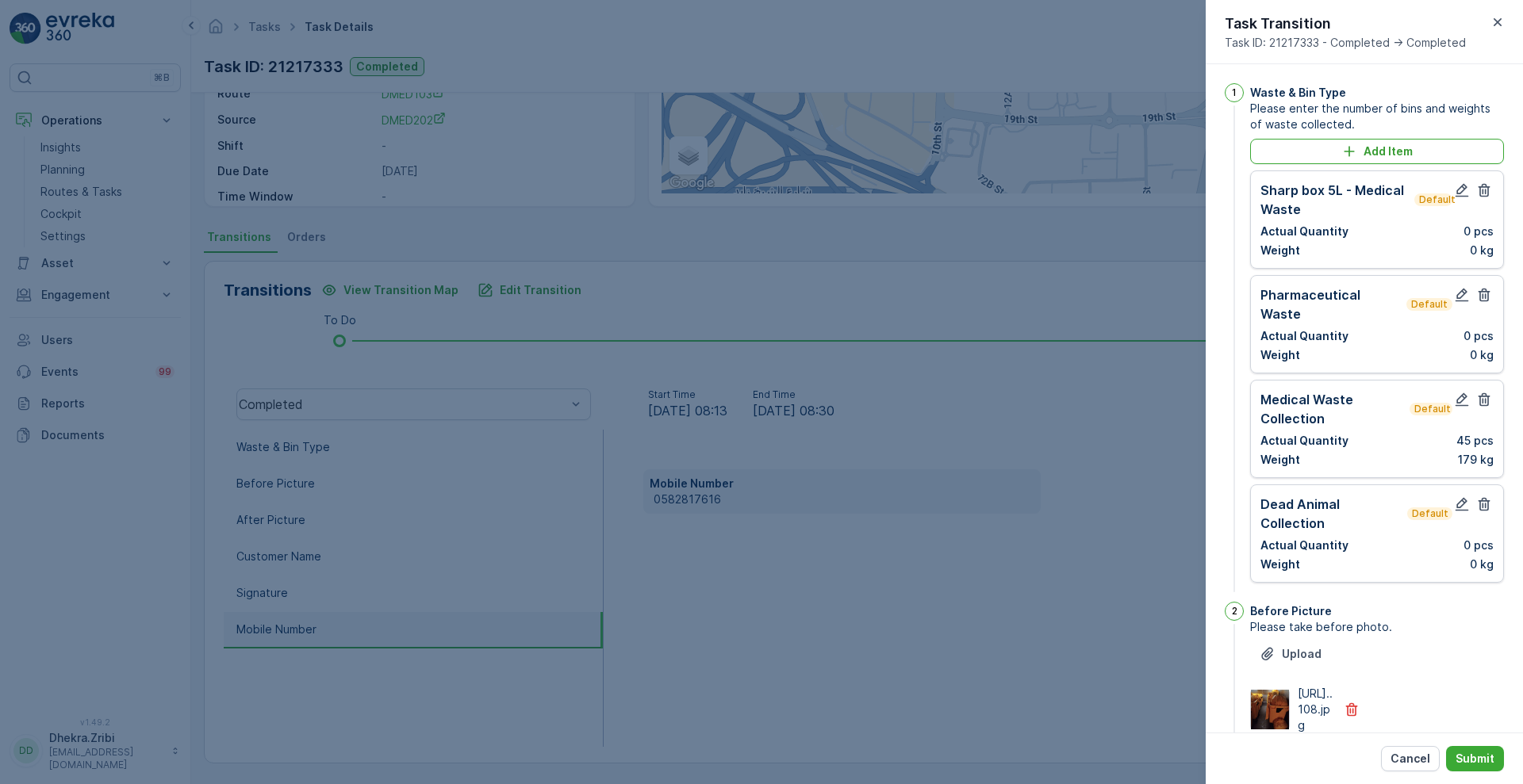
click at [1482, 189] on icon "button" at bounding box center [1484, 190] width 16 height 16
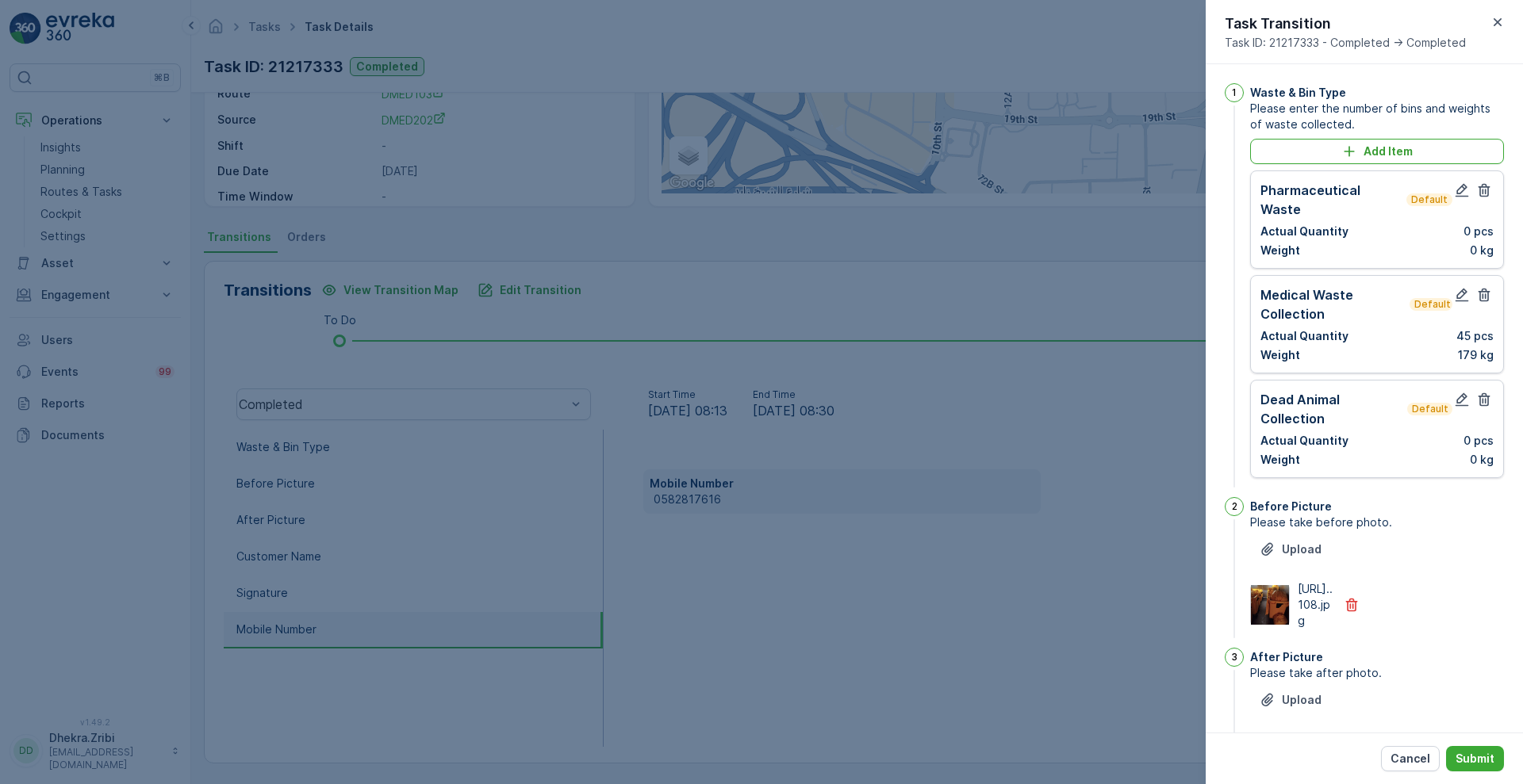
click at [1482, 189] on icon "button" at bounding box center [1484, 190] width 16 height 16
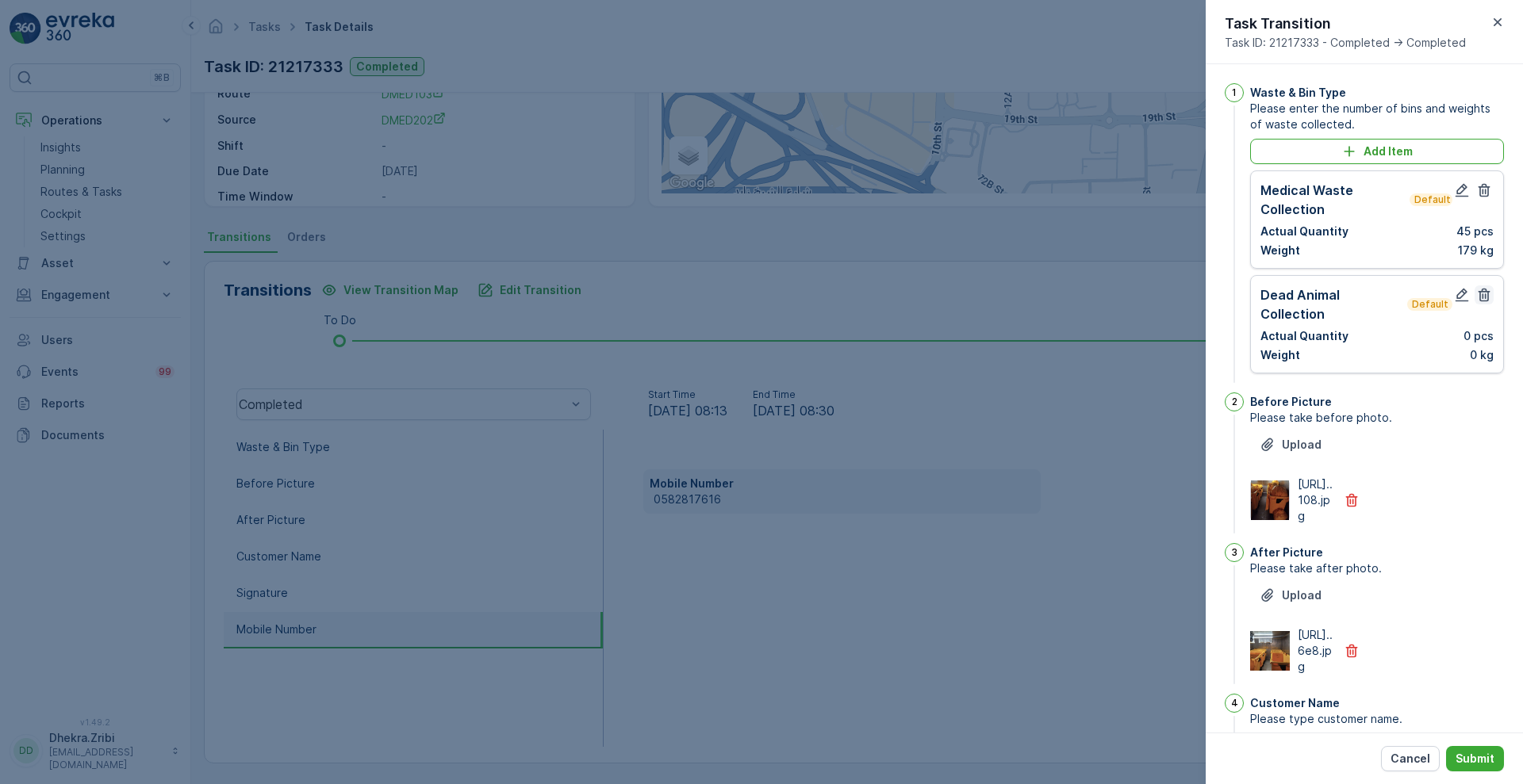
click at [1478, 296] on icon "button" at bounding box center [1484, 295] width 12 height 14
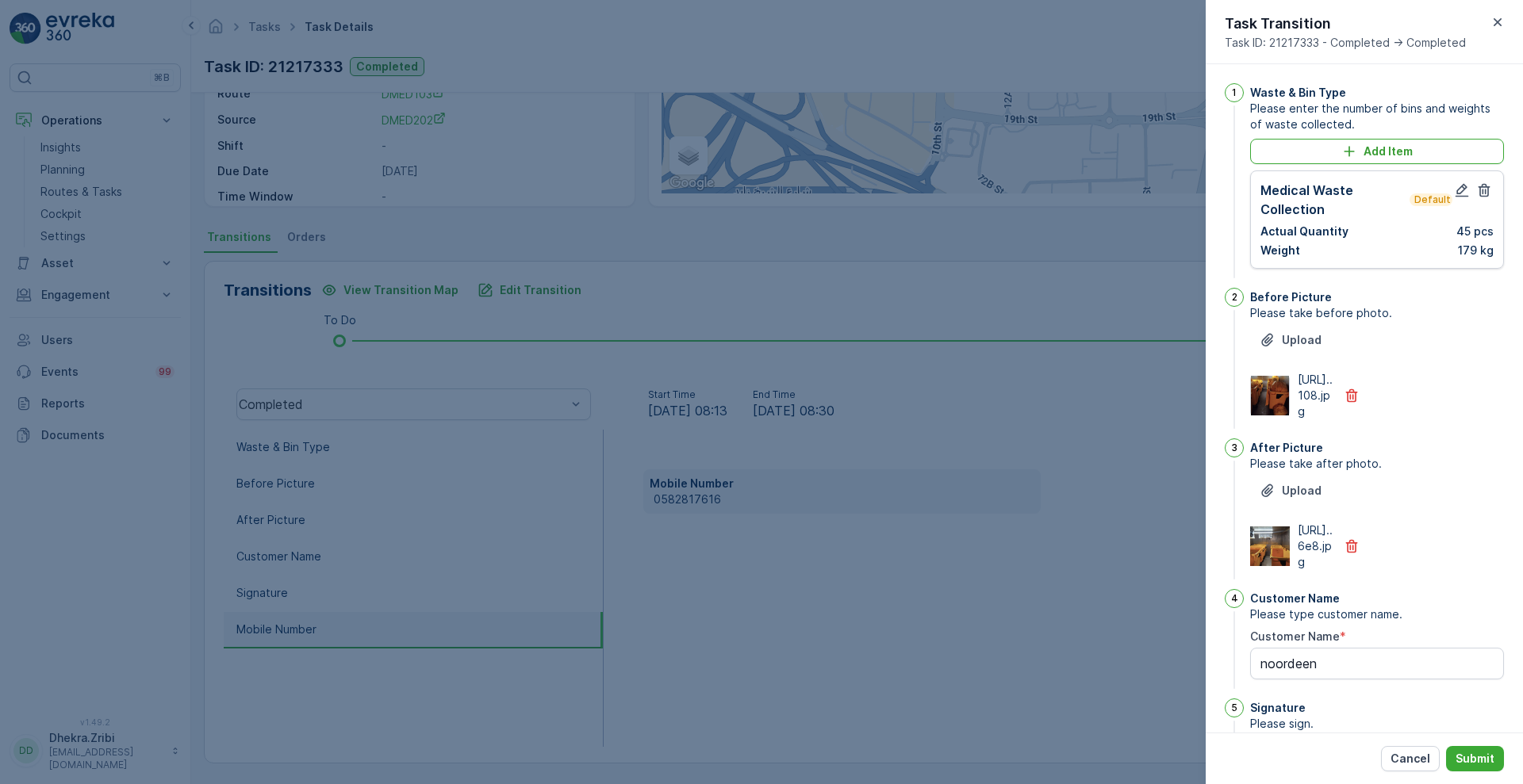
scroll to position [347, 0]
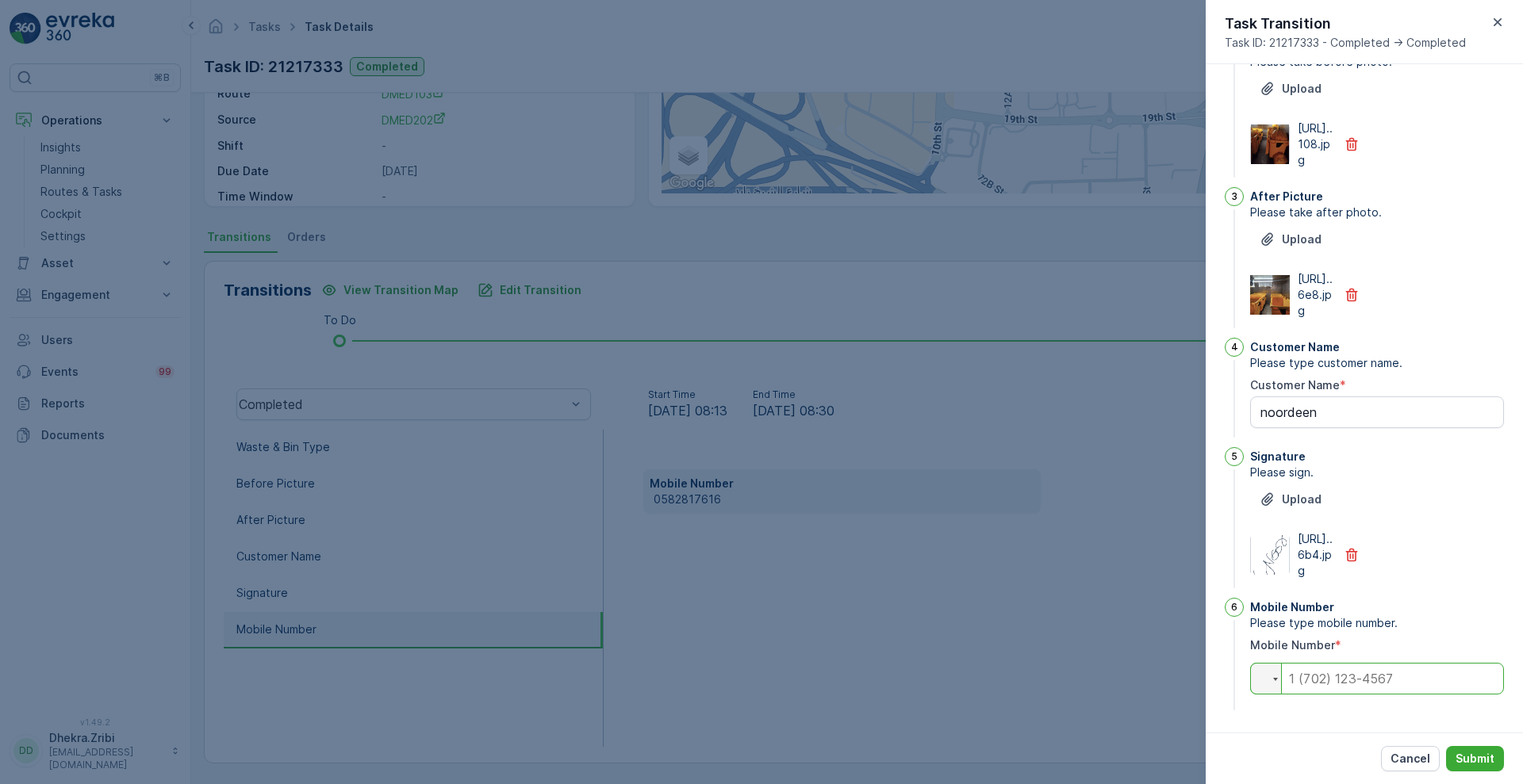
click at [1384, 684] on input "tel" at bounding box center [1376, 678] width 254 height 32
paste input "0582817616"
type input "0582817616"
click at [1474, 755] on p "Submit" at bounding box center [1475, 759] width 39 height 16
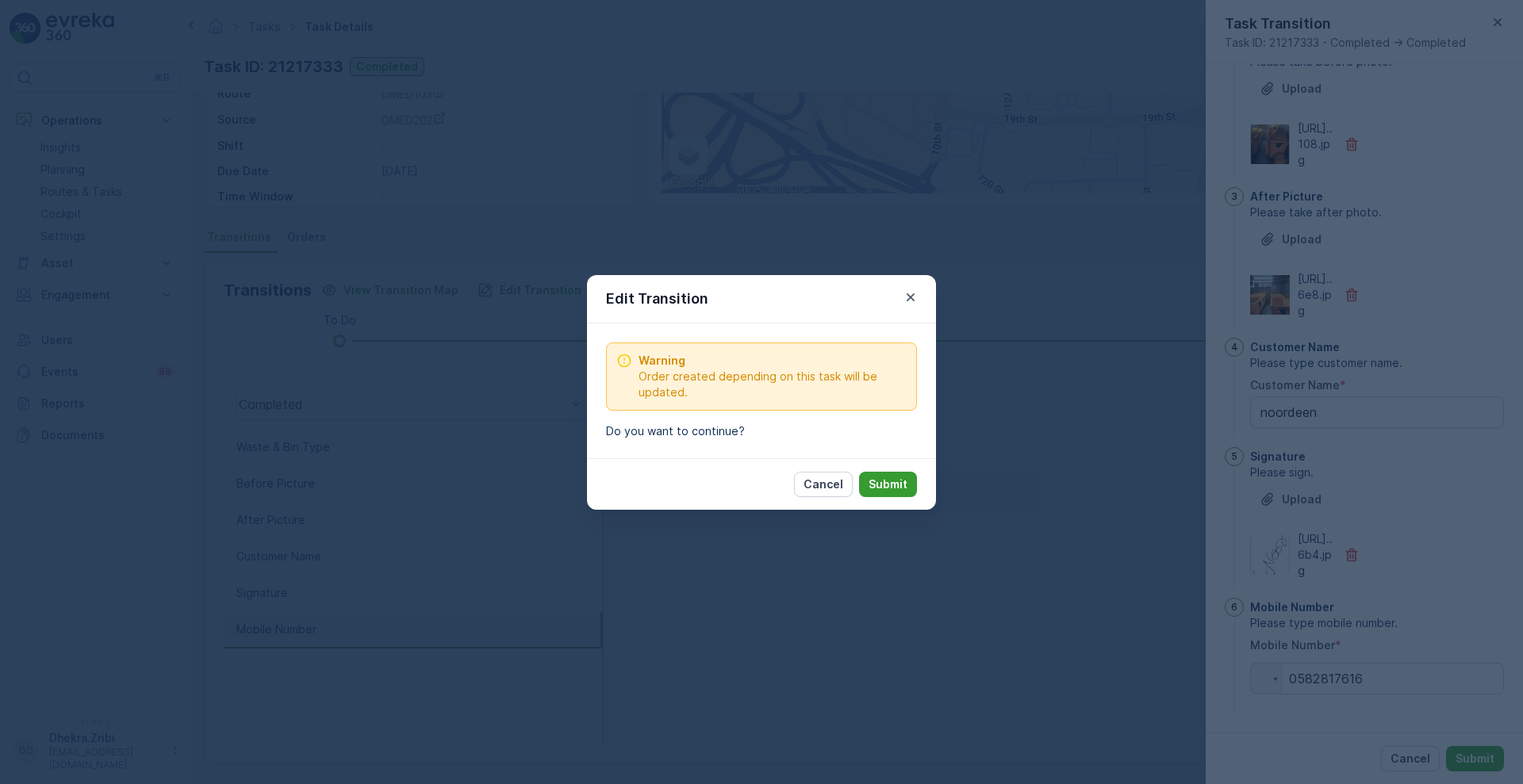
click at [894, 486] on p "Submit" at bounding box center [888, 484] width 39 height 16
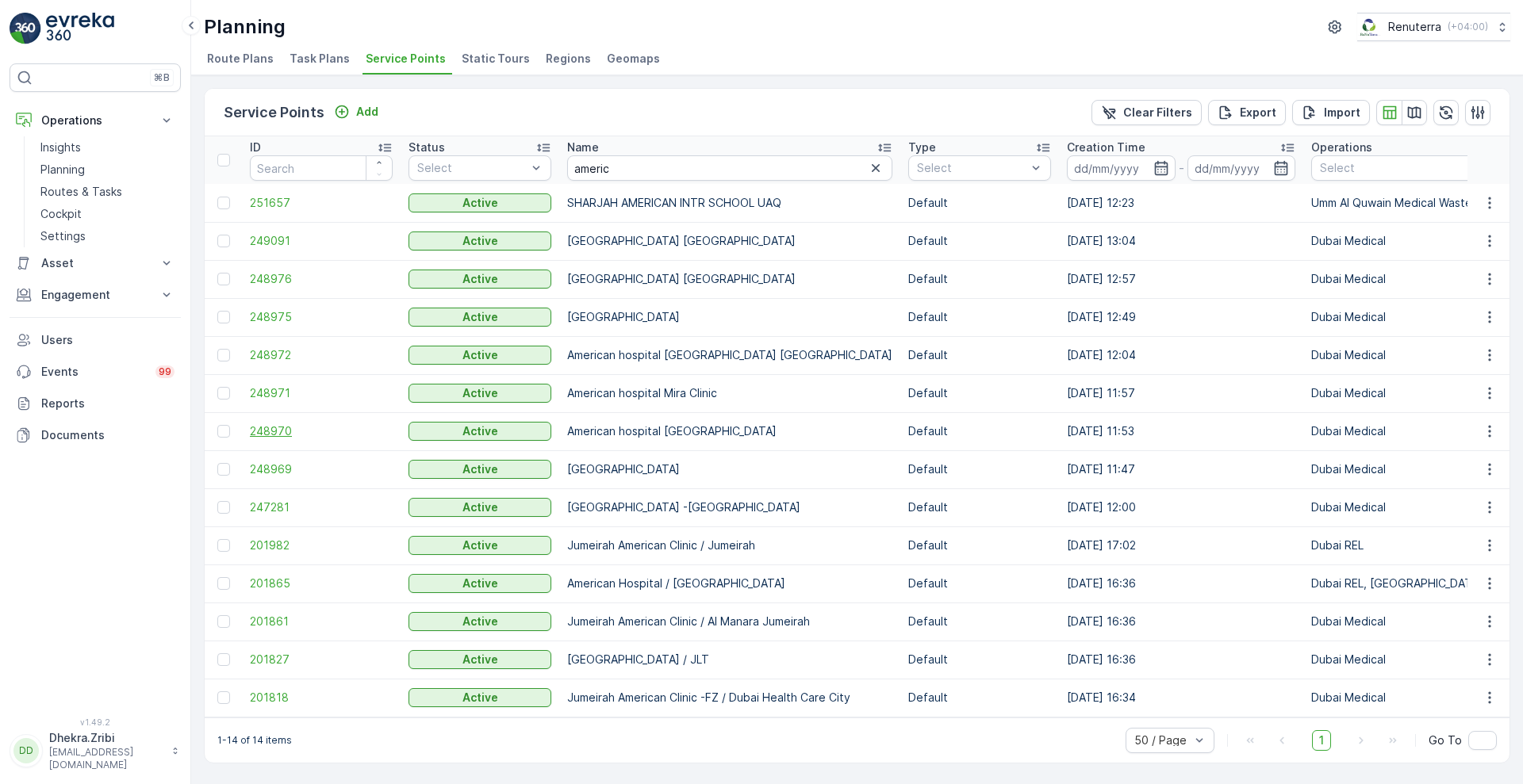
click at [270, 429] on span "248970" at bounding box center [321, 432] width 143 height 16
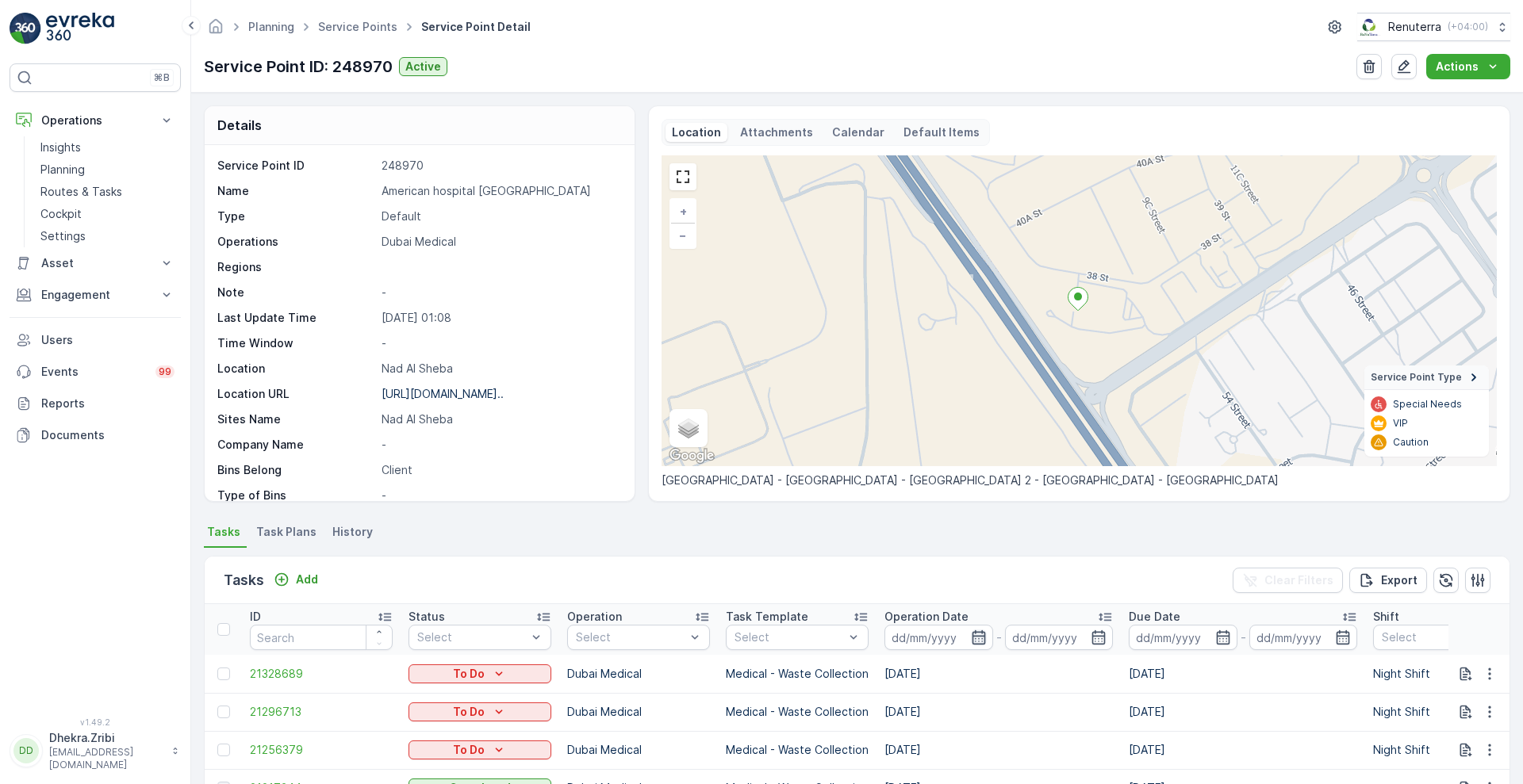
click at [979, 637] on icon "button" at bounding box center [979, 637] width 16 height 16
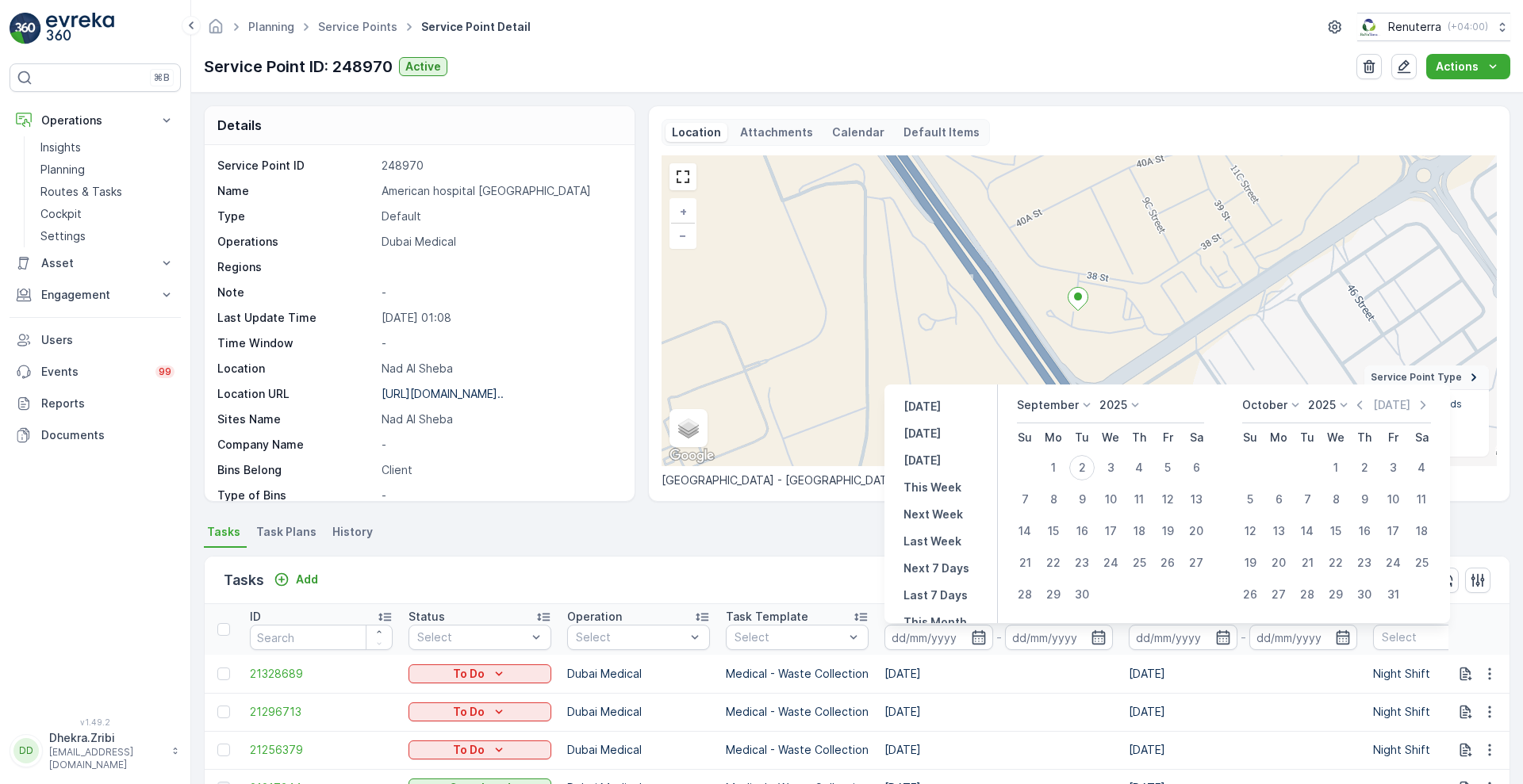
click at [1083, 400] on icon at bounding box center [1087, 406] width 16 height 16
click at [1058, 459] on span "August" at bounding box center [1045, 462] width 37 height 16
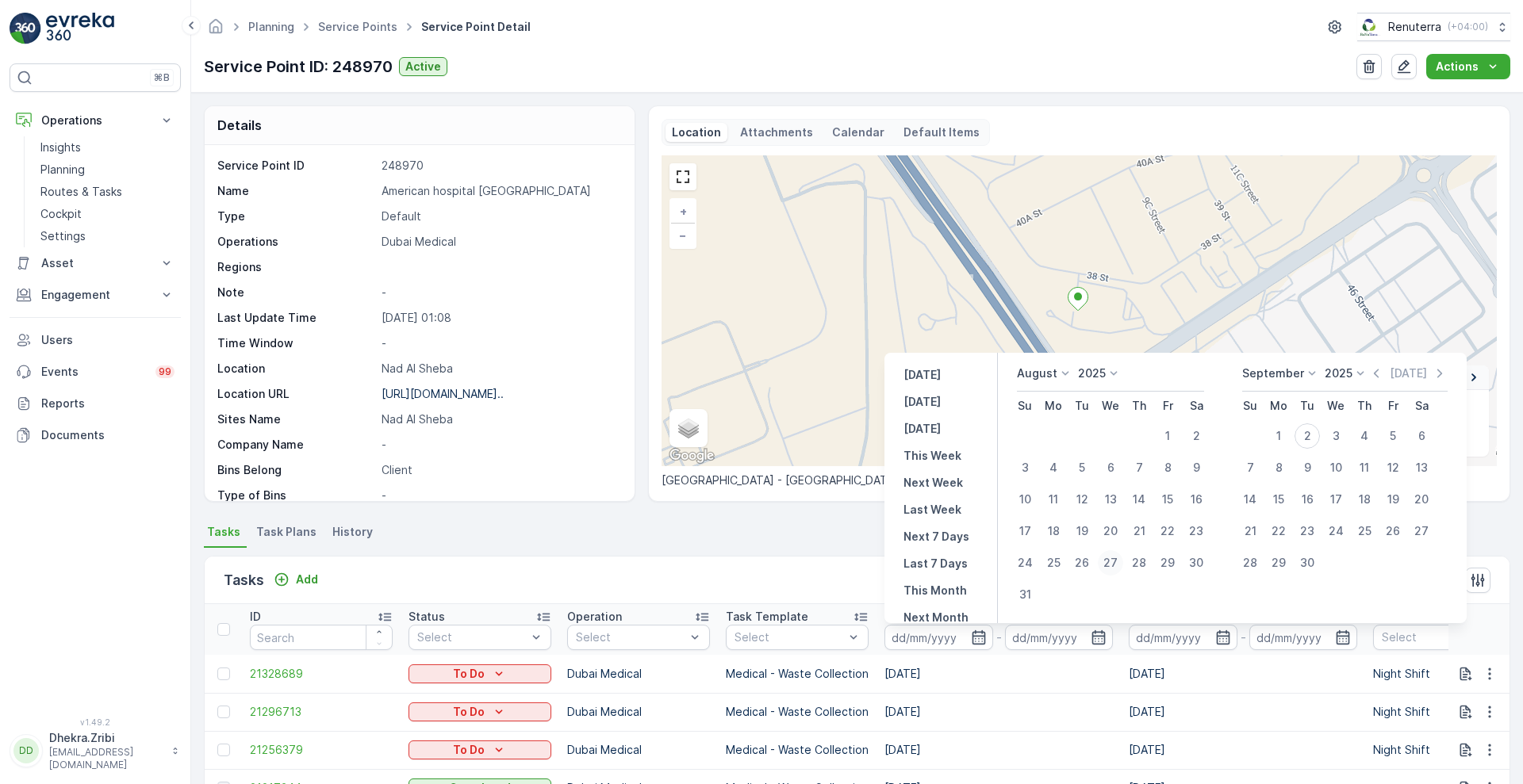
click at [1111, 560] on div "27" at bounding box center [1110, 562] width 25 height 25
type input "[DATE]"
click at [1111, 560] on div "27" at bounding box center [1110, 562] width 25 height 25
type input "[DATE]"
click at [837, 566] on div "Tasks Add Clear Filters Export" at bounding box center [857, 580] width 1305 height 48
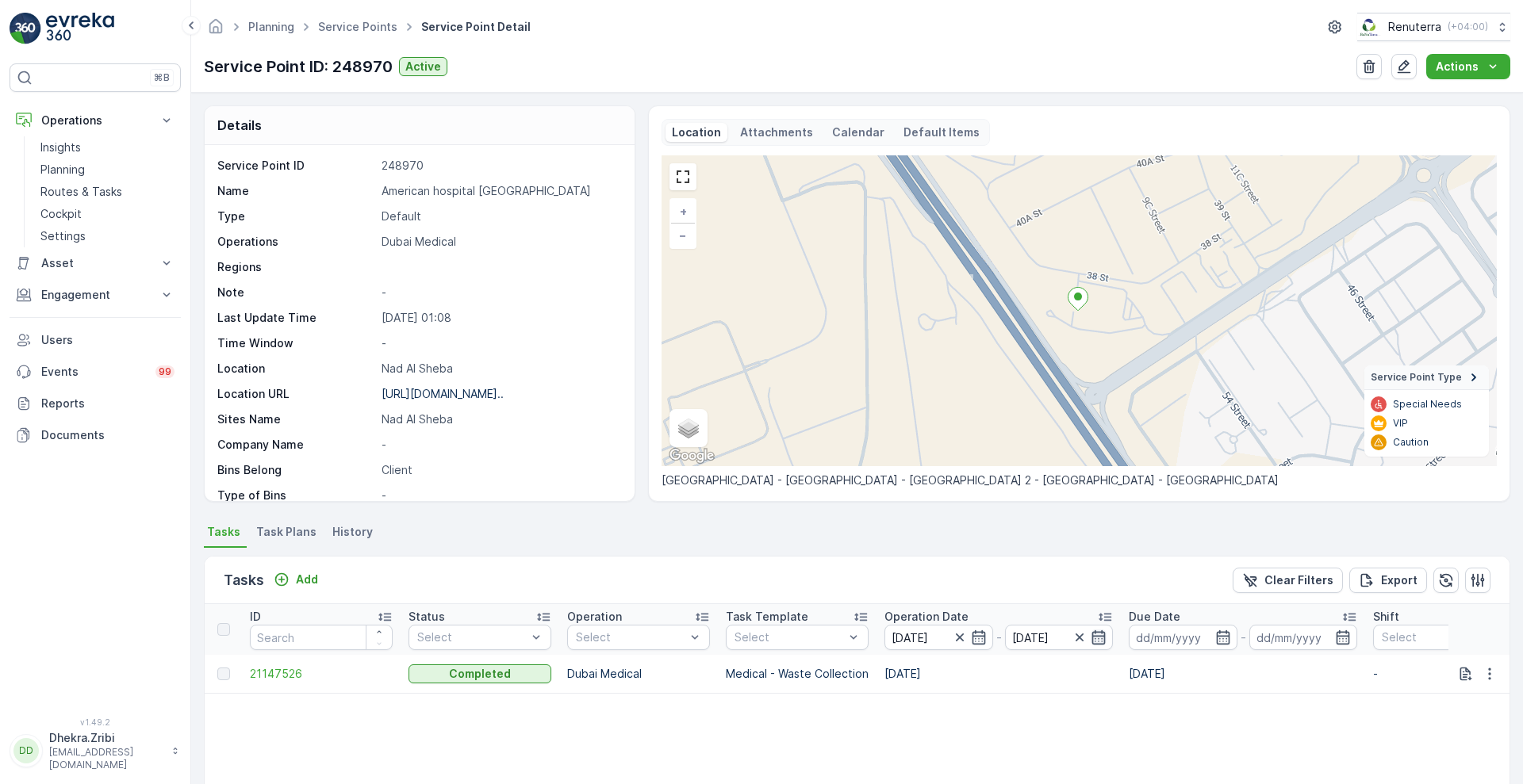
click at [1099, 638] on icon "button" at bounding box center [1099, 637] width 14 height 15
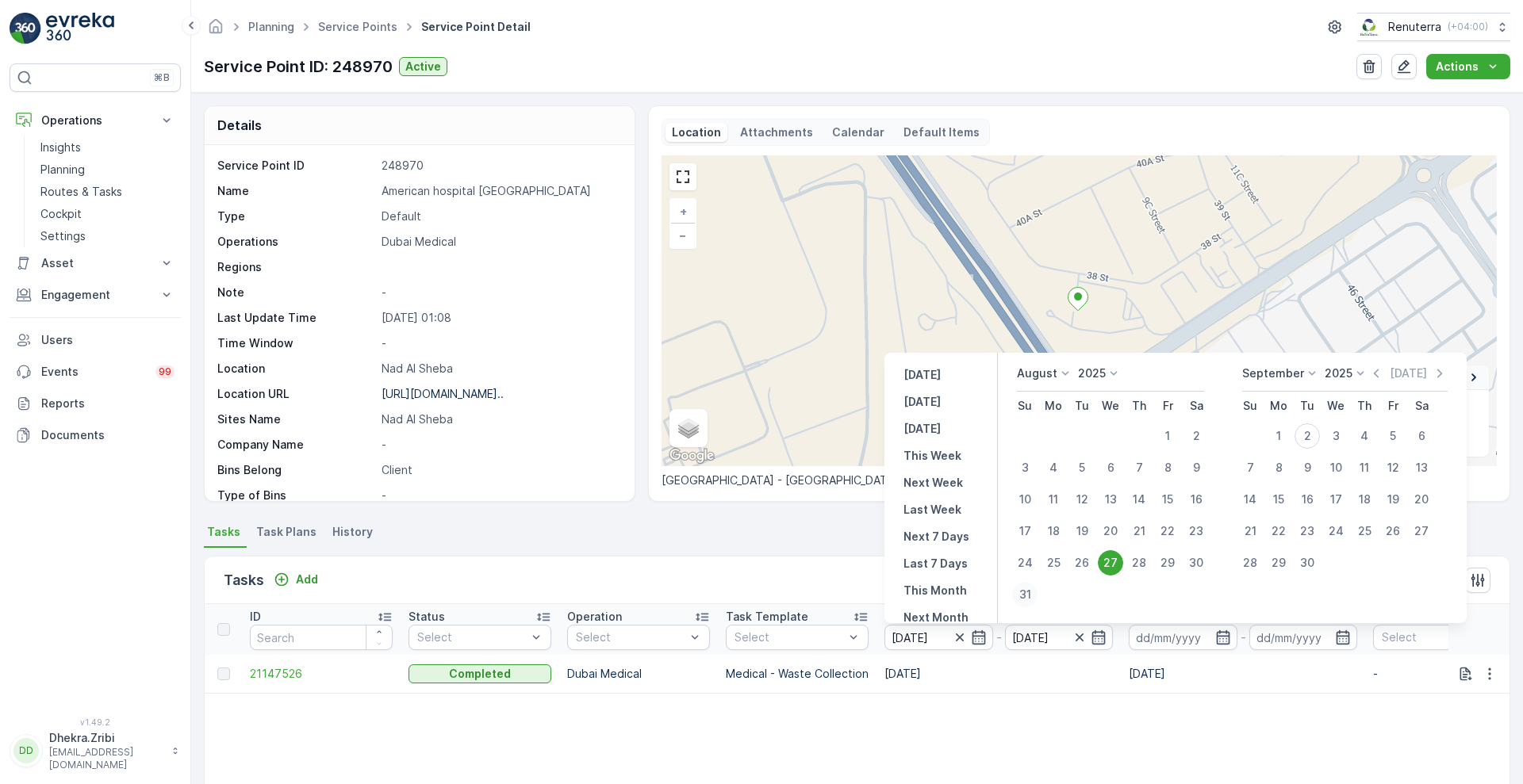
click at [1022, 599] on div "31" at bounding box center [1024, 594] width 25 height 25
type input "[DATE]"
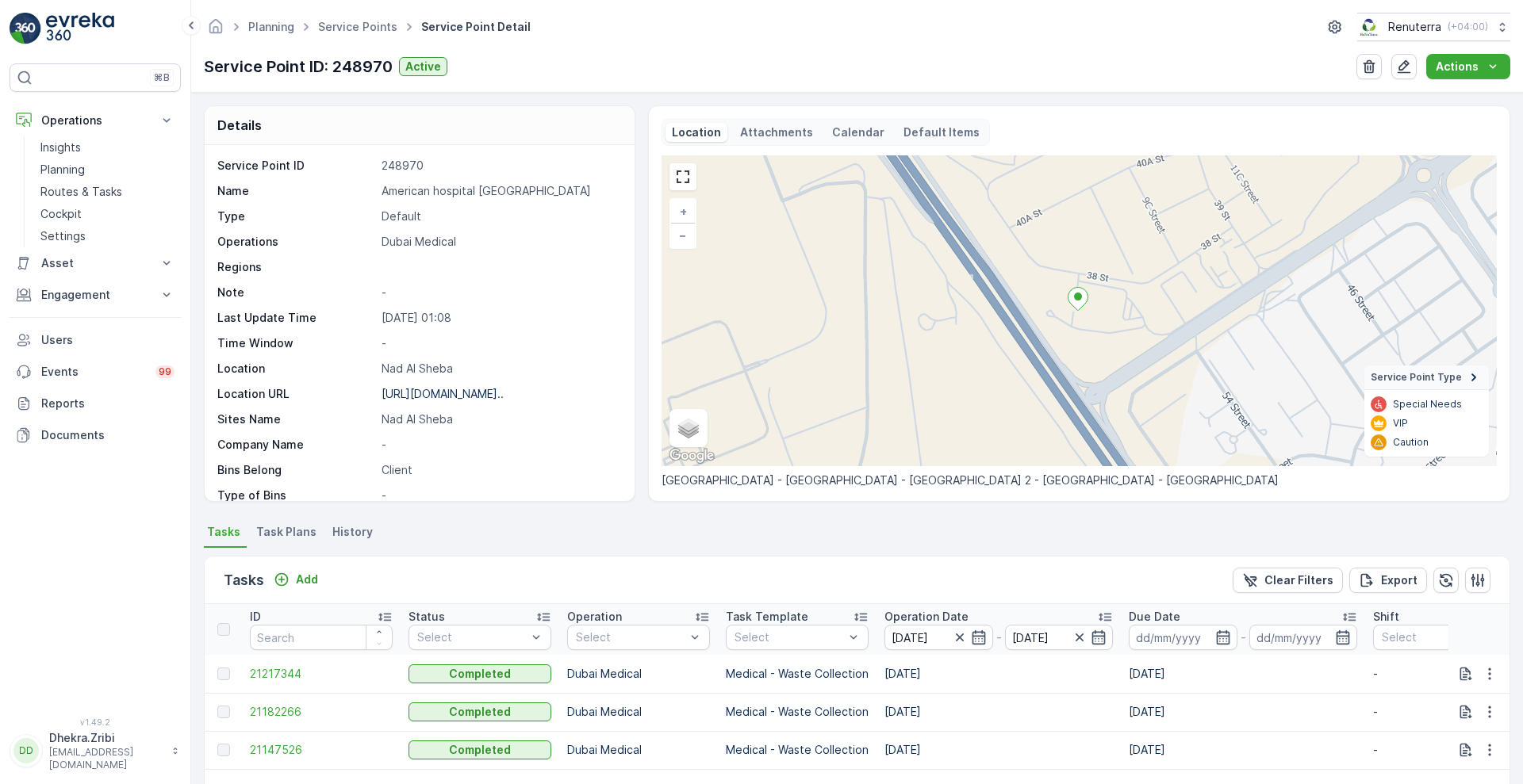
click at [928, 611] on p "Operation Date" at bounding box center [927, 617] width 84 height 16
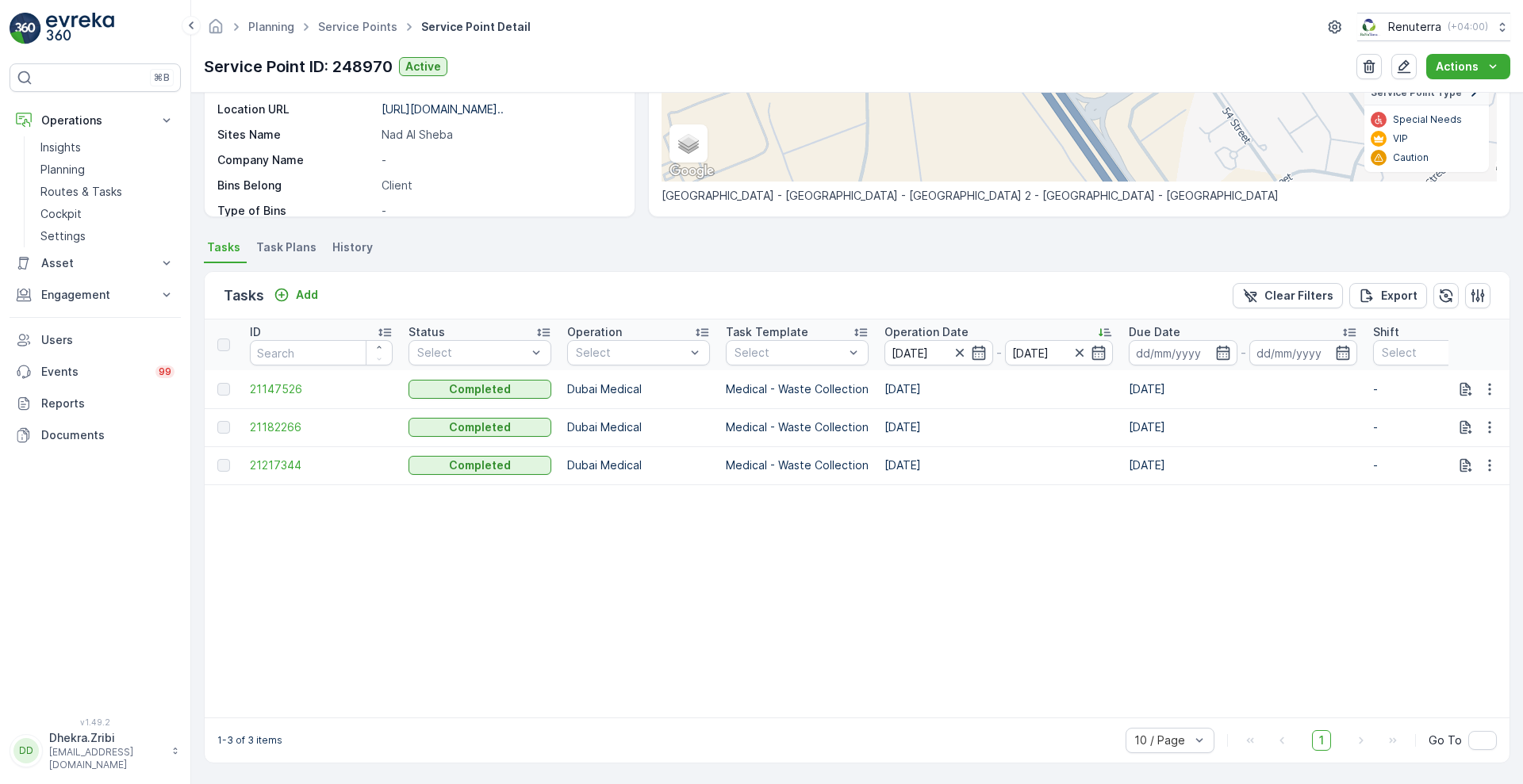
scroll to position [292, 0]
click at [283, 381] on span "21147526" at bounding box center [321, 390] width 143 height 16
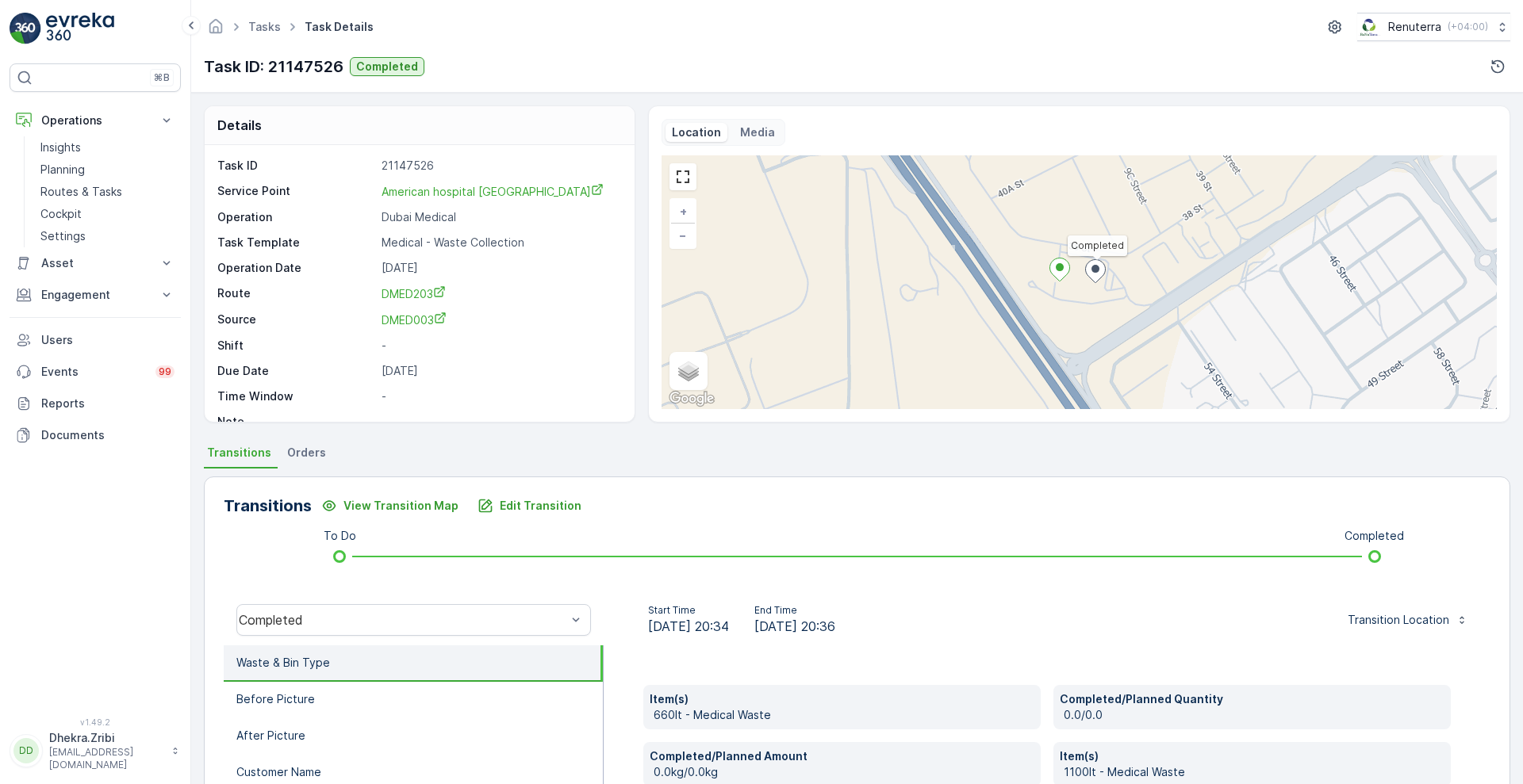
scroll to position [605, 0]
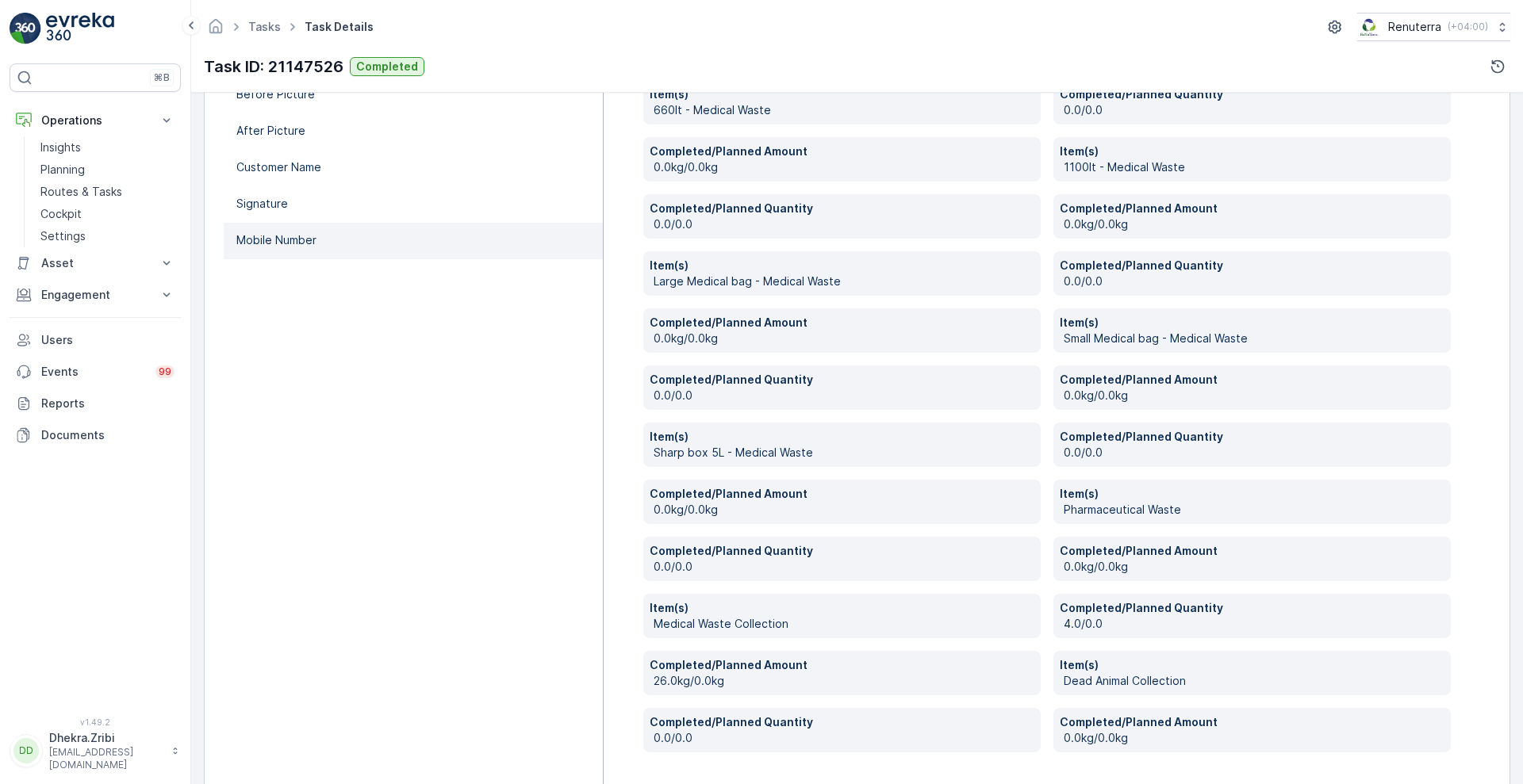
click at [298, 248] on li "Mobile Number" at bounding box center [413, 241] width 379 height 36
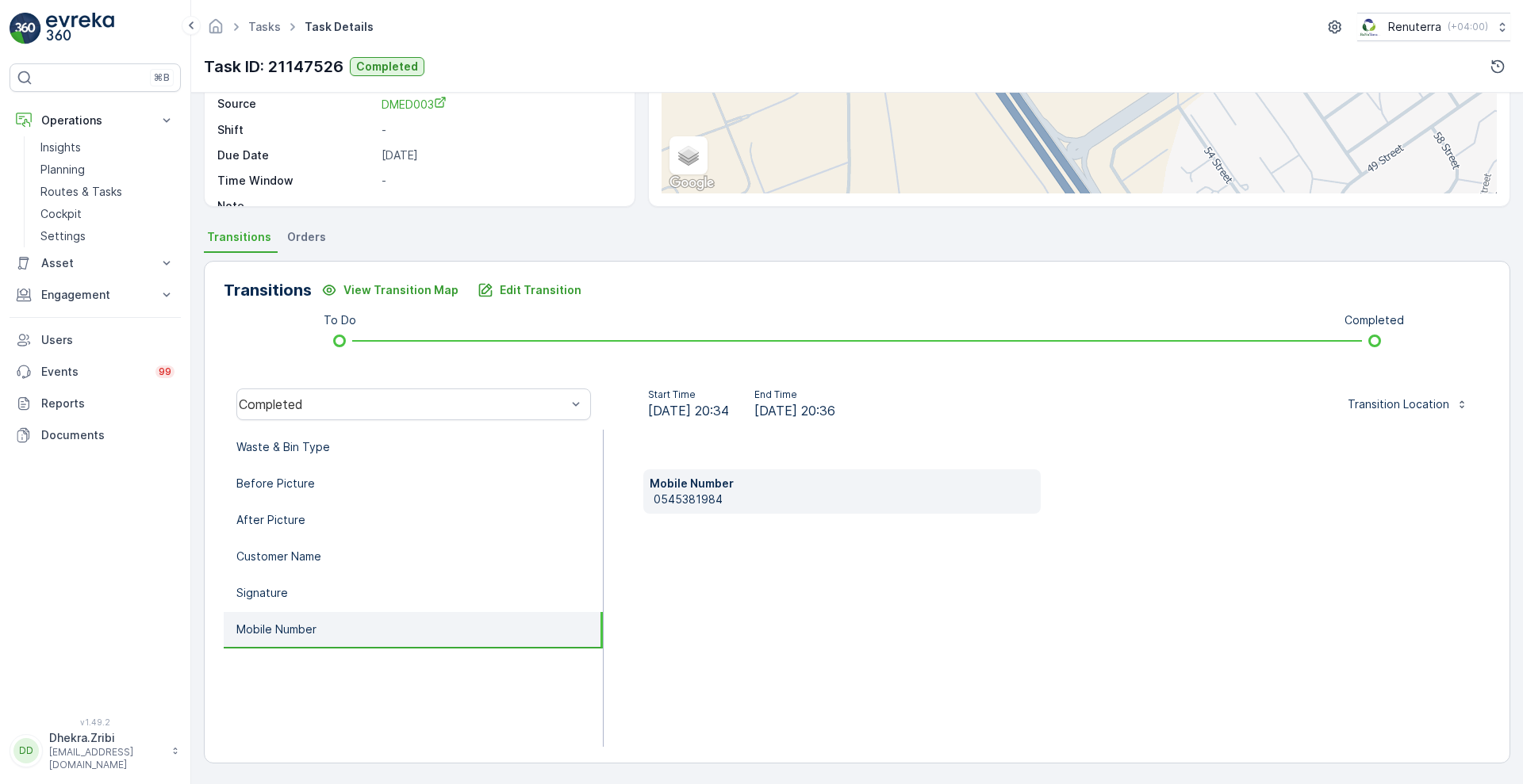
click at [655, 497] on p "0545381984" at bounding box center [844, 500] width 381 height 16
copy p "0545381984"
click at [546, 294] on p "Edit Transition" at bounding box center [540, 291] width 82 height 16
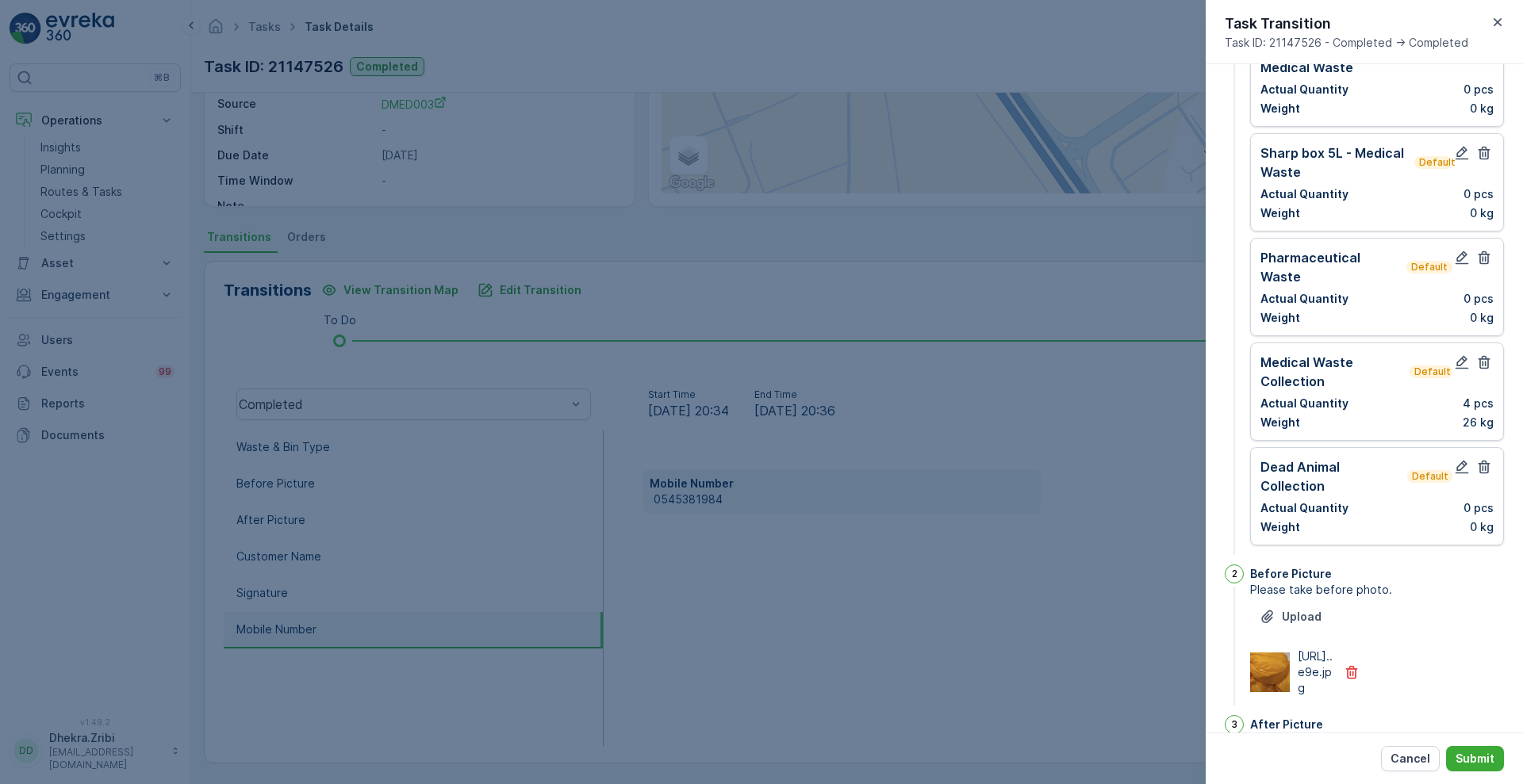
scroll to position [0, 0]
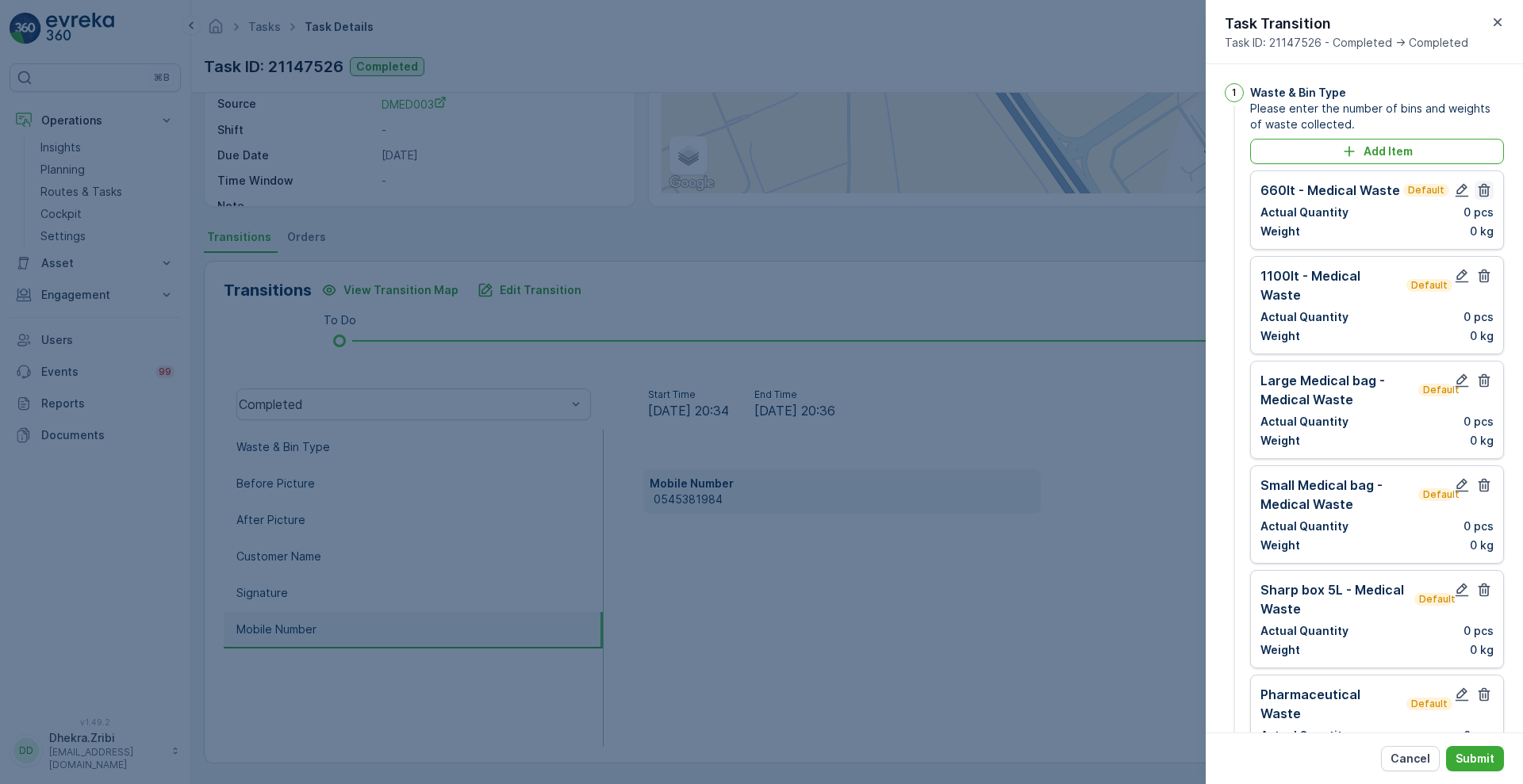
click at [1478, 193] on icon "button" at bounding box center [1484, 190] width 12 height 14
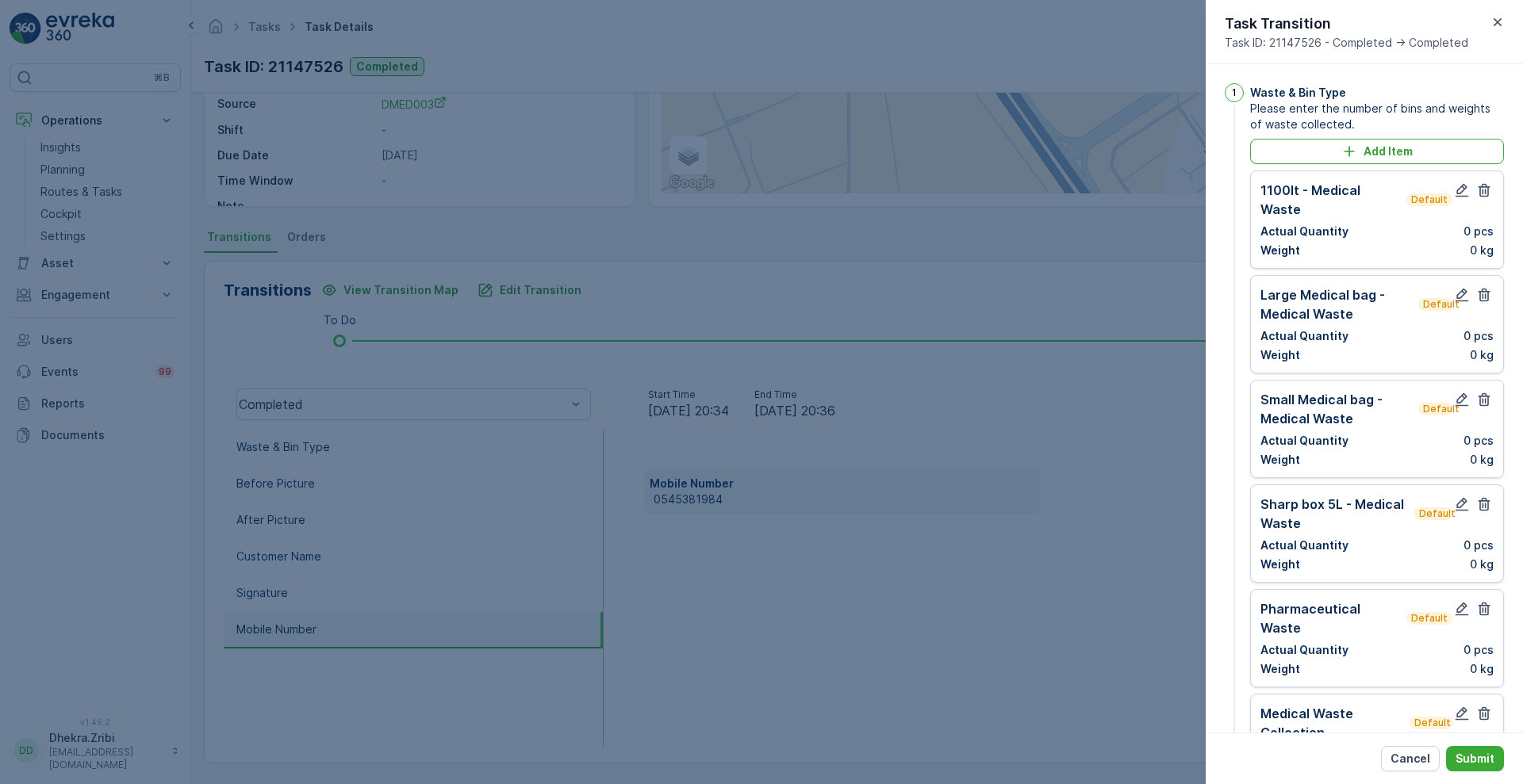
click at [1478, 193] on icon "button" at bounding box center [1484, 190] width 12 height 14
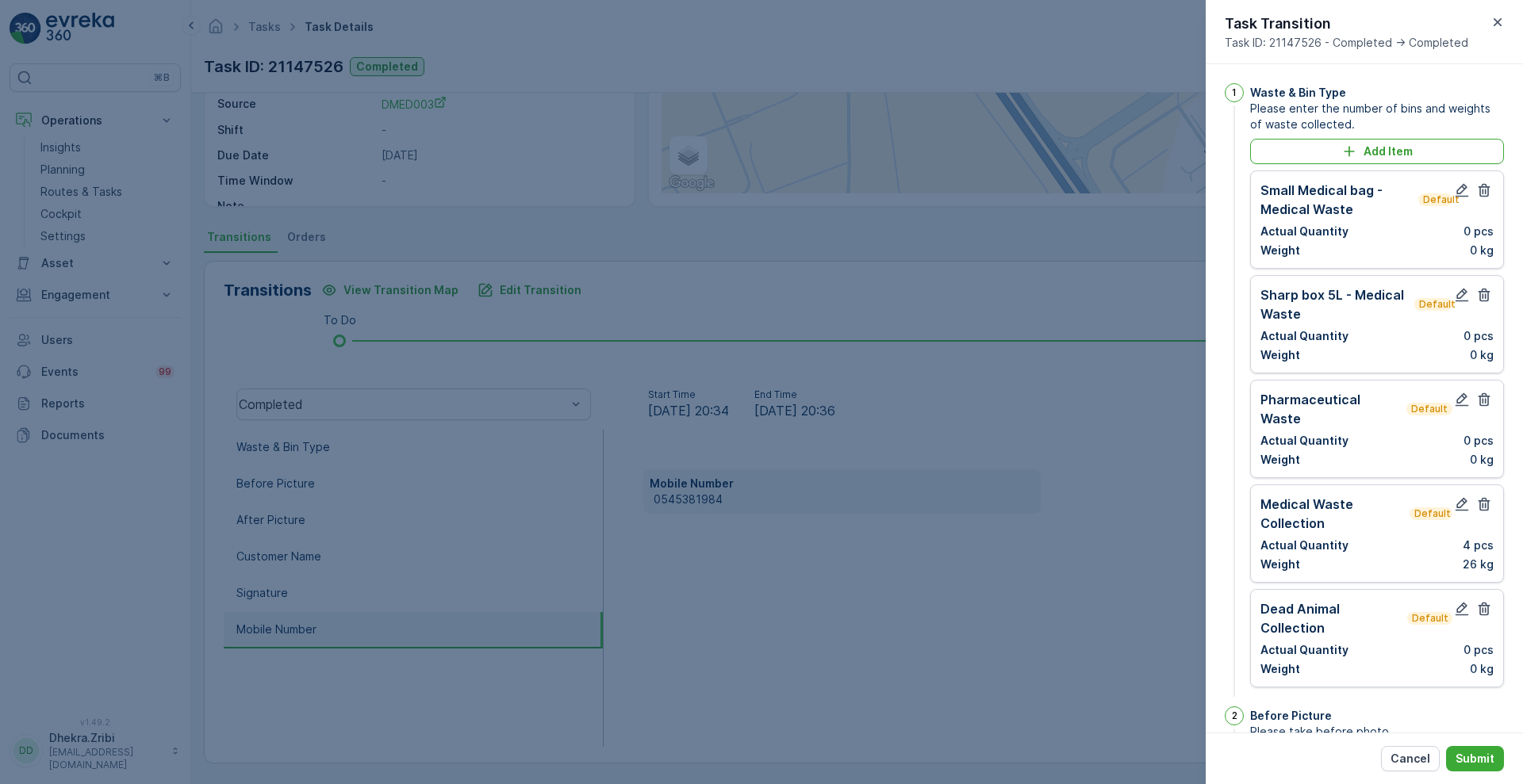
click at [1478, 193] on icon "button" at bounding box center [1484, 190] width 12 height 14
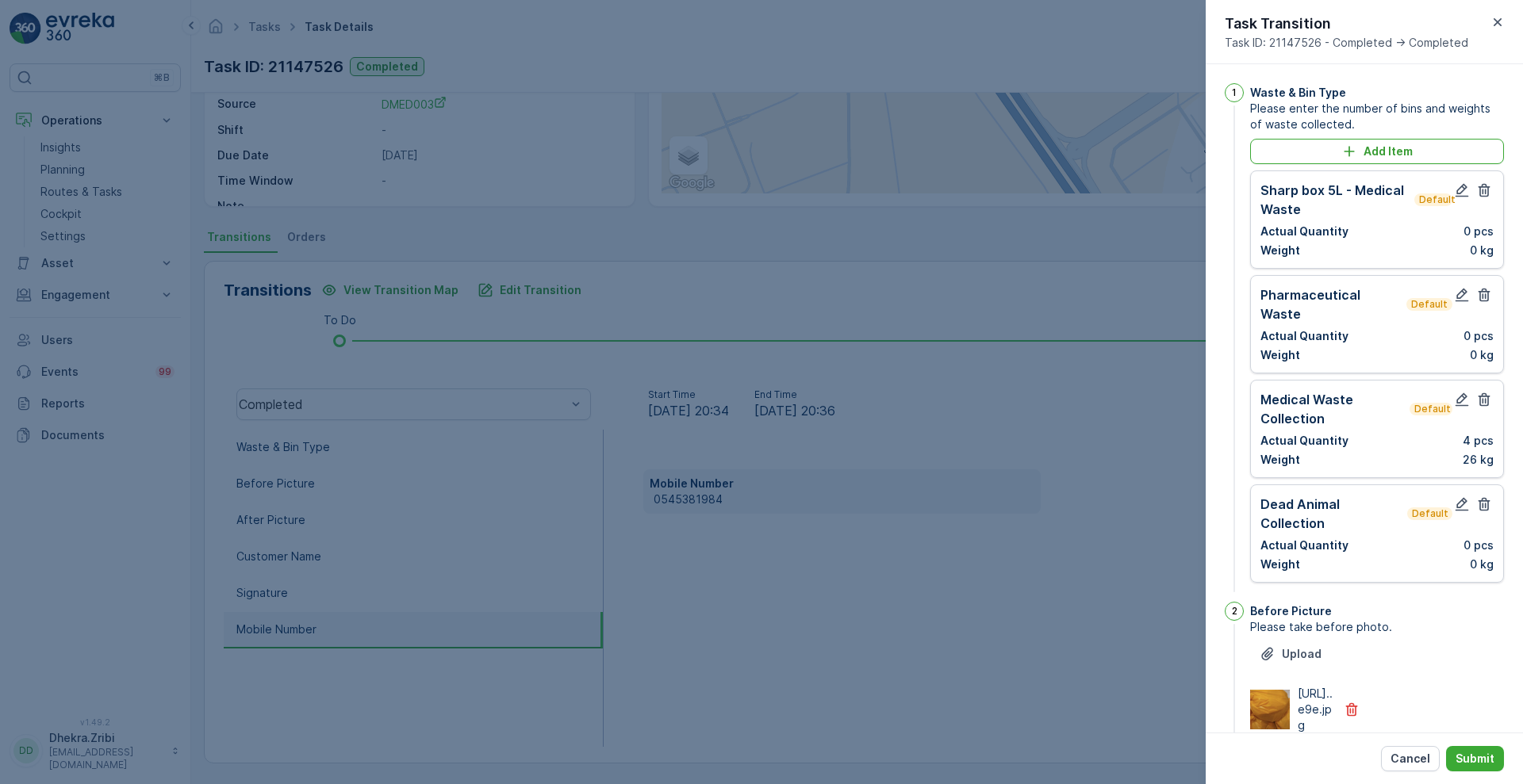
click at [1478, 193] on icon "button" at bounding box center [1484, 190] width 12 height 14
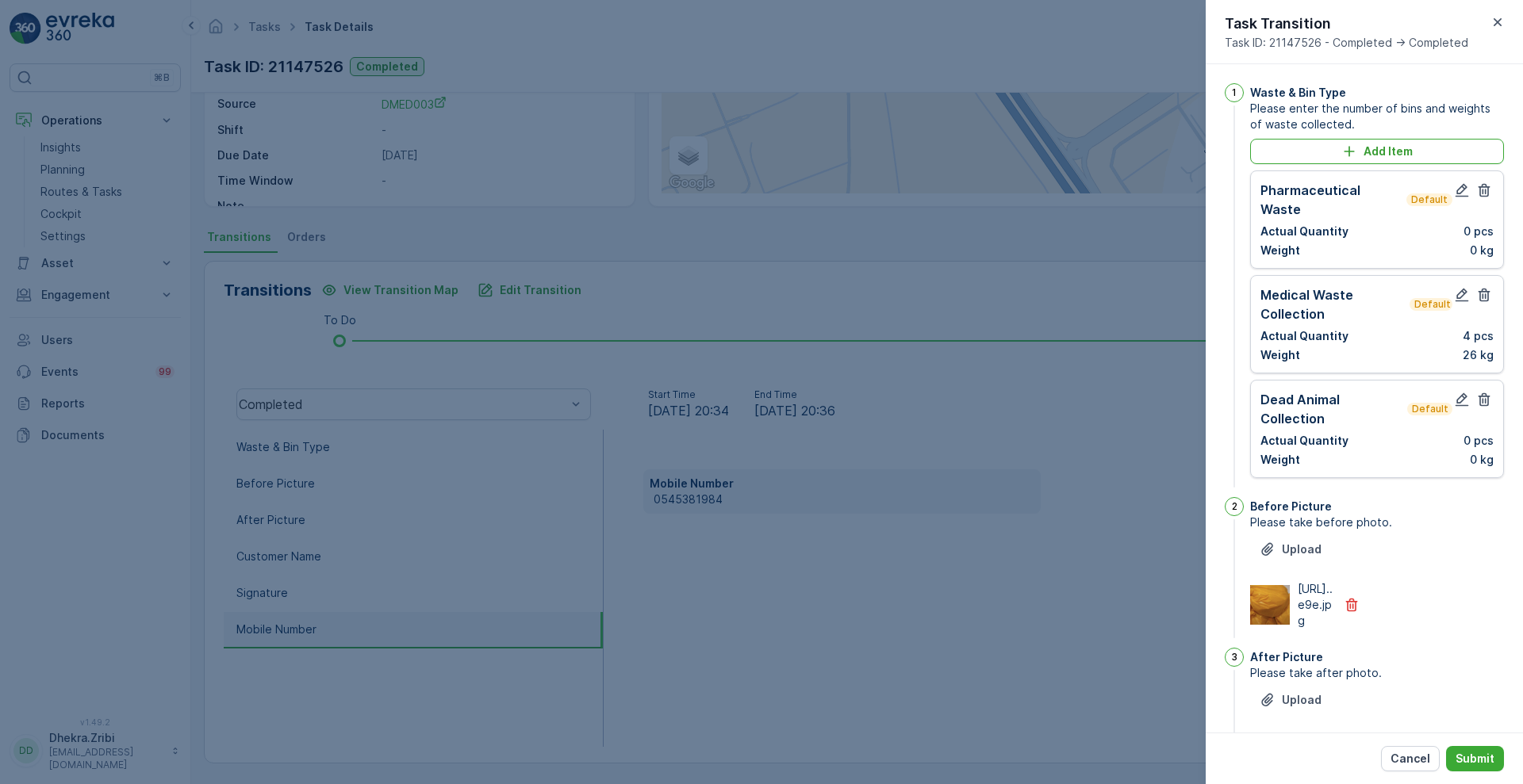
click at [1478, 193] on icon "button" at bounding box center [1484, 190] width 12 height 14
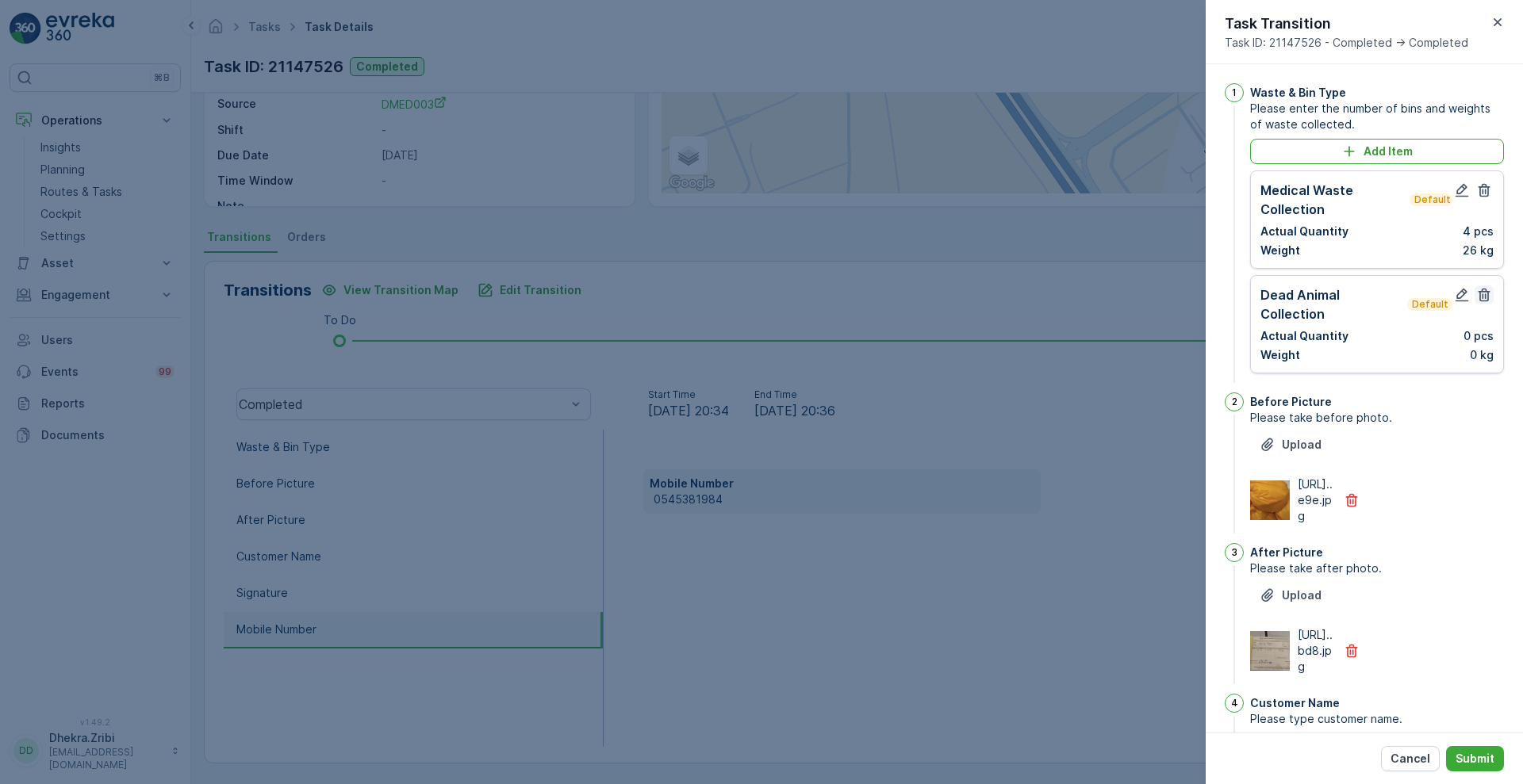
click at [1482, 291] on icon "button" at bounding box center [1484, 295] width 12 height 14
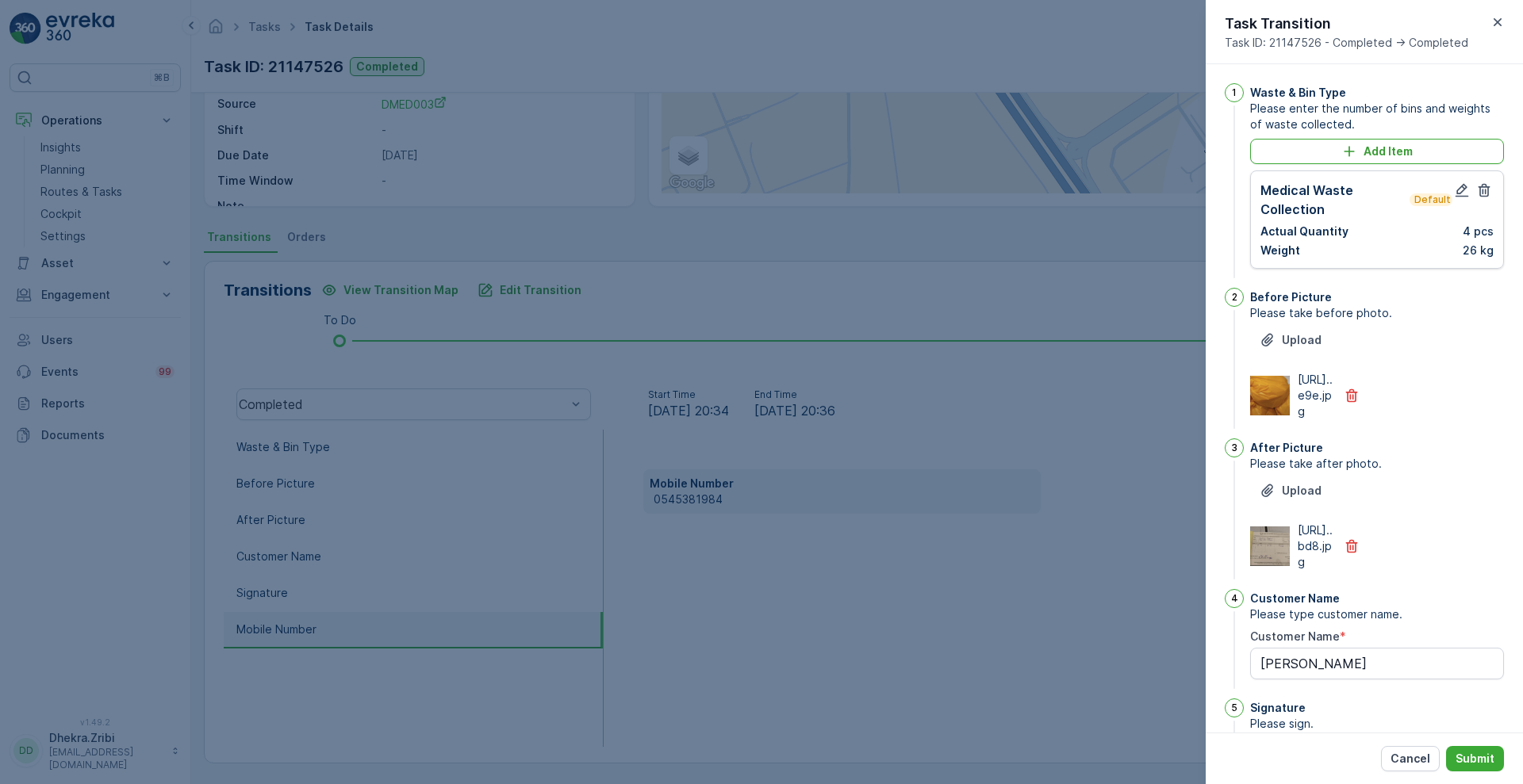
scroll to position [347, 0]
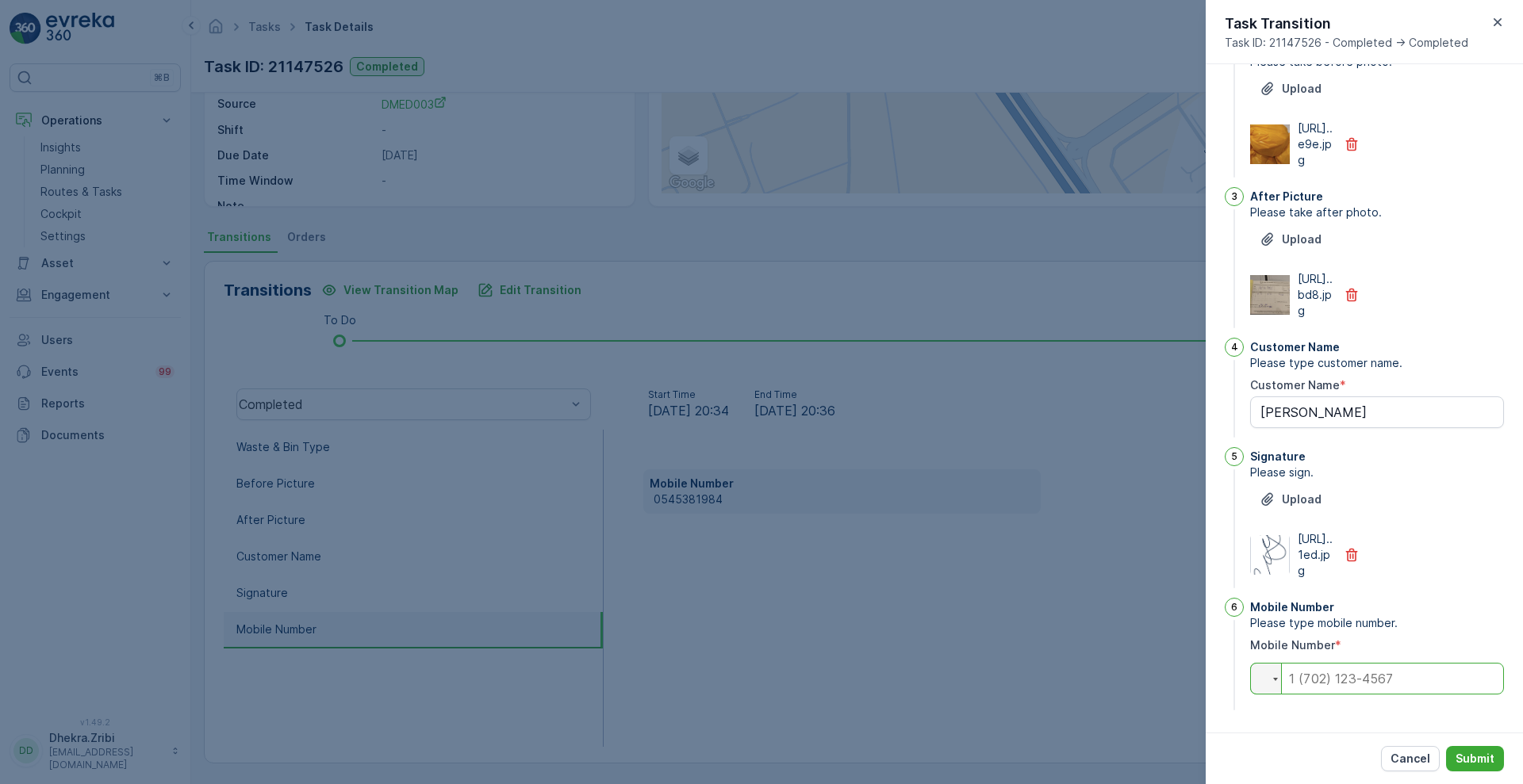
click at [1363, 673] on input "tel" at bounding box center [1376, 678] width 254 height 32
paste input "0545381984"
type input "0545381984"
click at [1476, 761] on p "Submit" at bounding box center [1475, 759] width 39 height 16
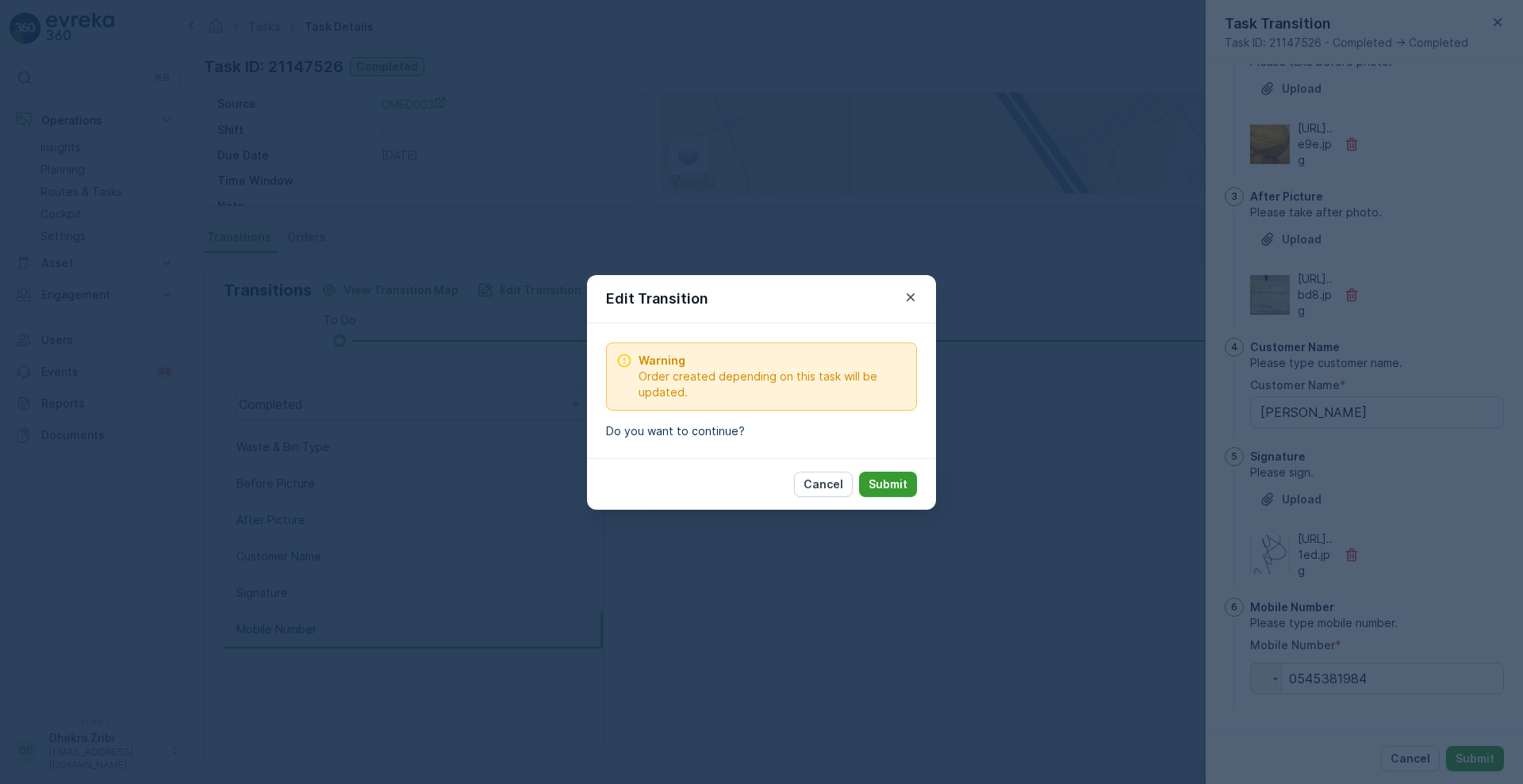
click at [899, 483] on p "Submit" at bounding box center [888, 484] width 39 height 16
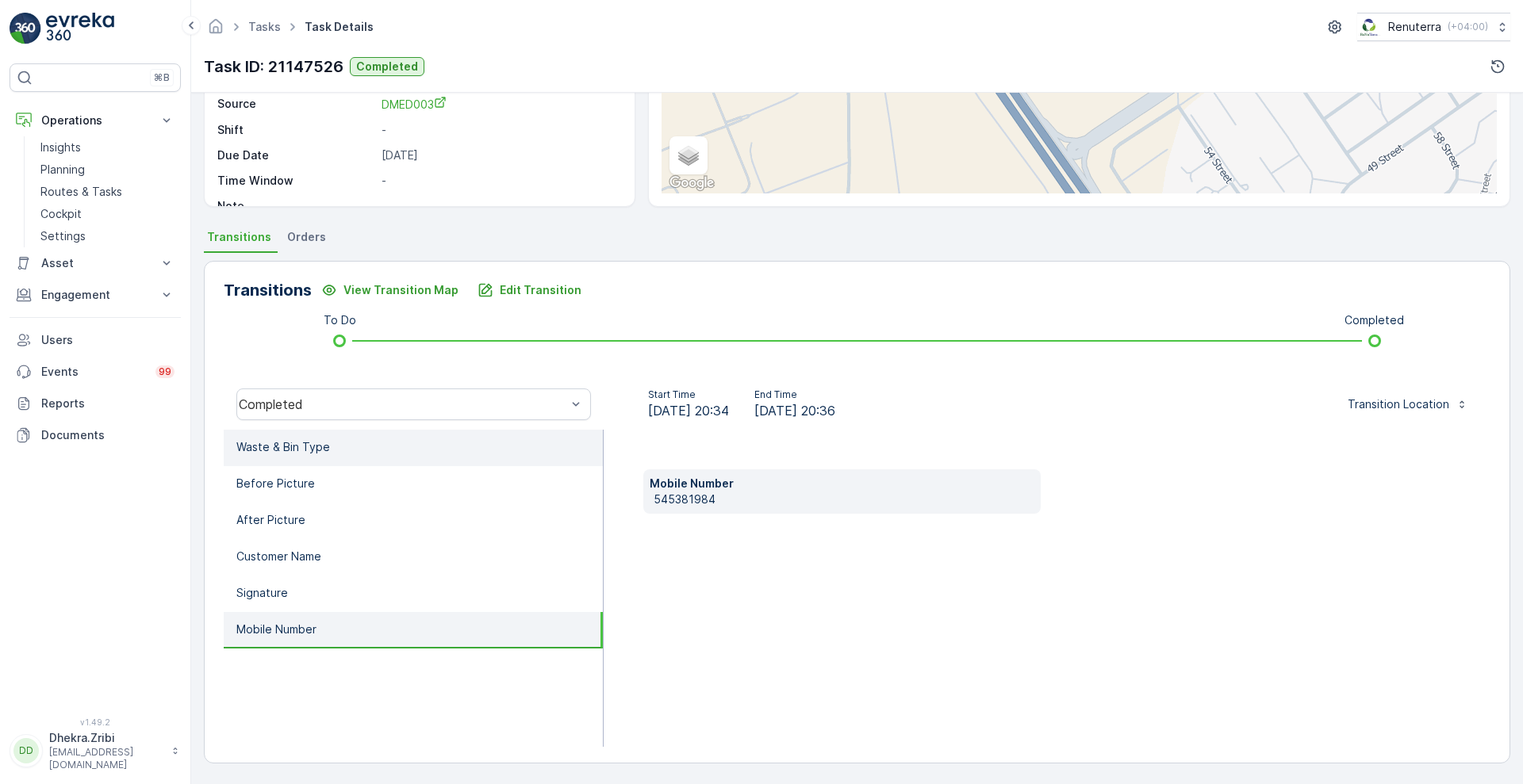
click at [400, 462] on li "Waste & Bin Type" at bounding box center [413, 448] width 379 height 36
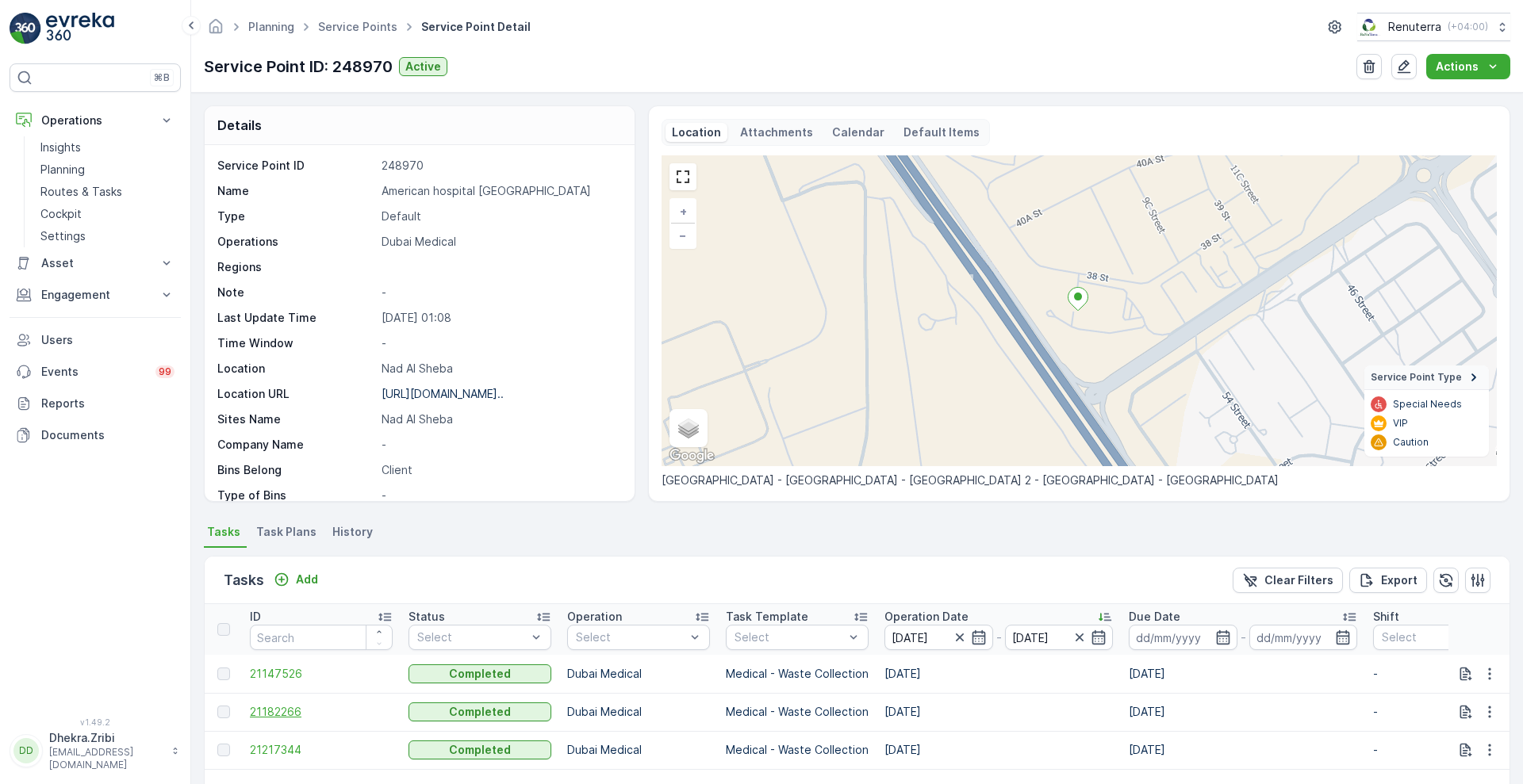
click at [284, 714] on span "21182266" at bounding box center [321, 712] width 143 height 16
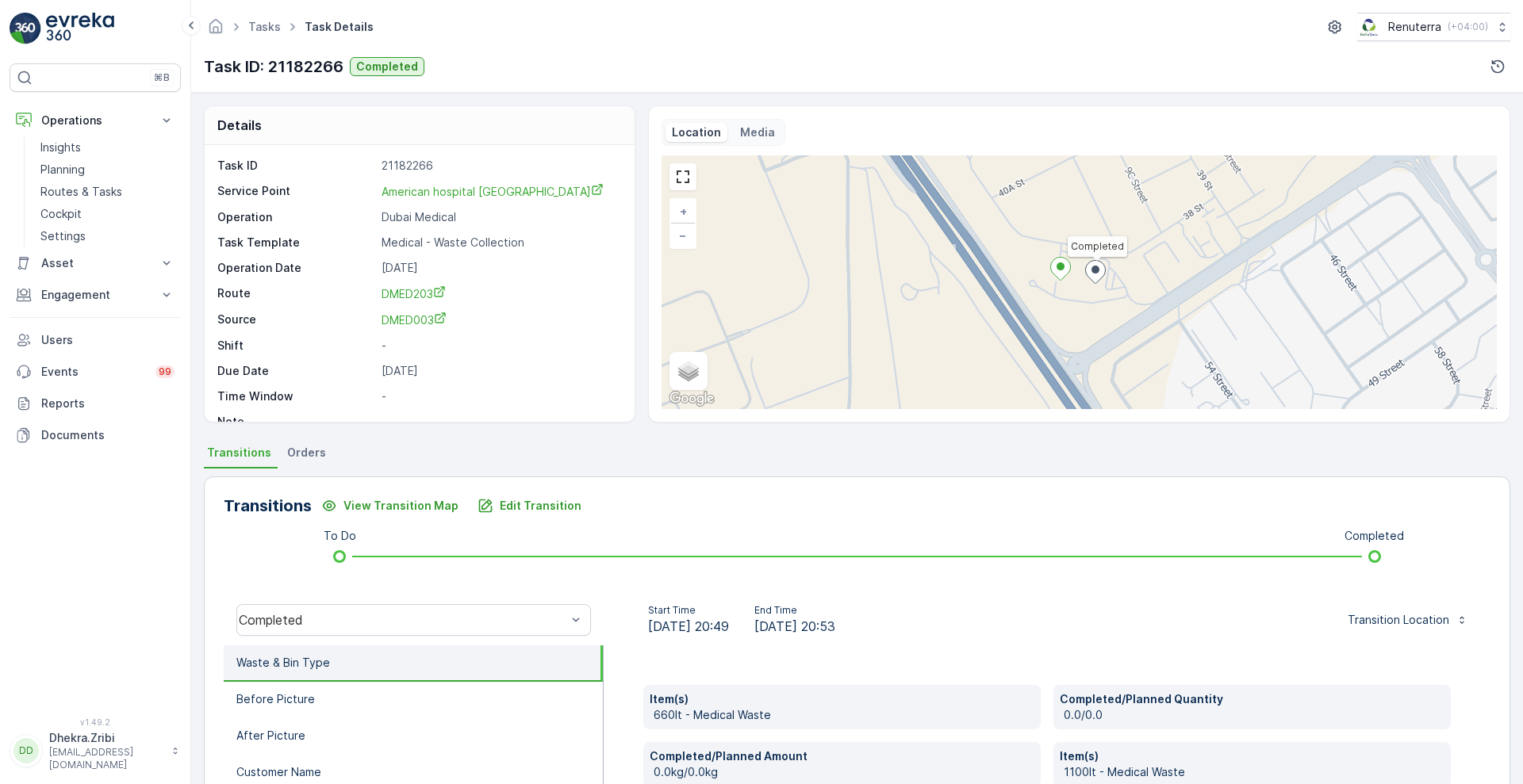
scroll to position [605, 0]
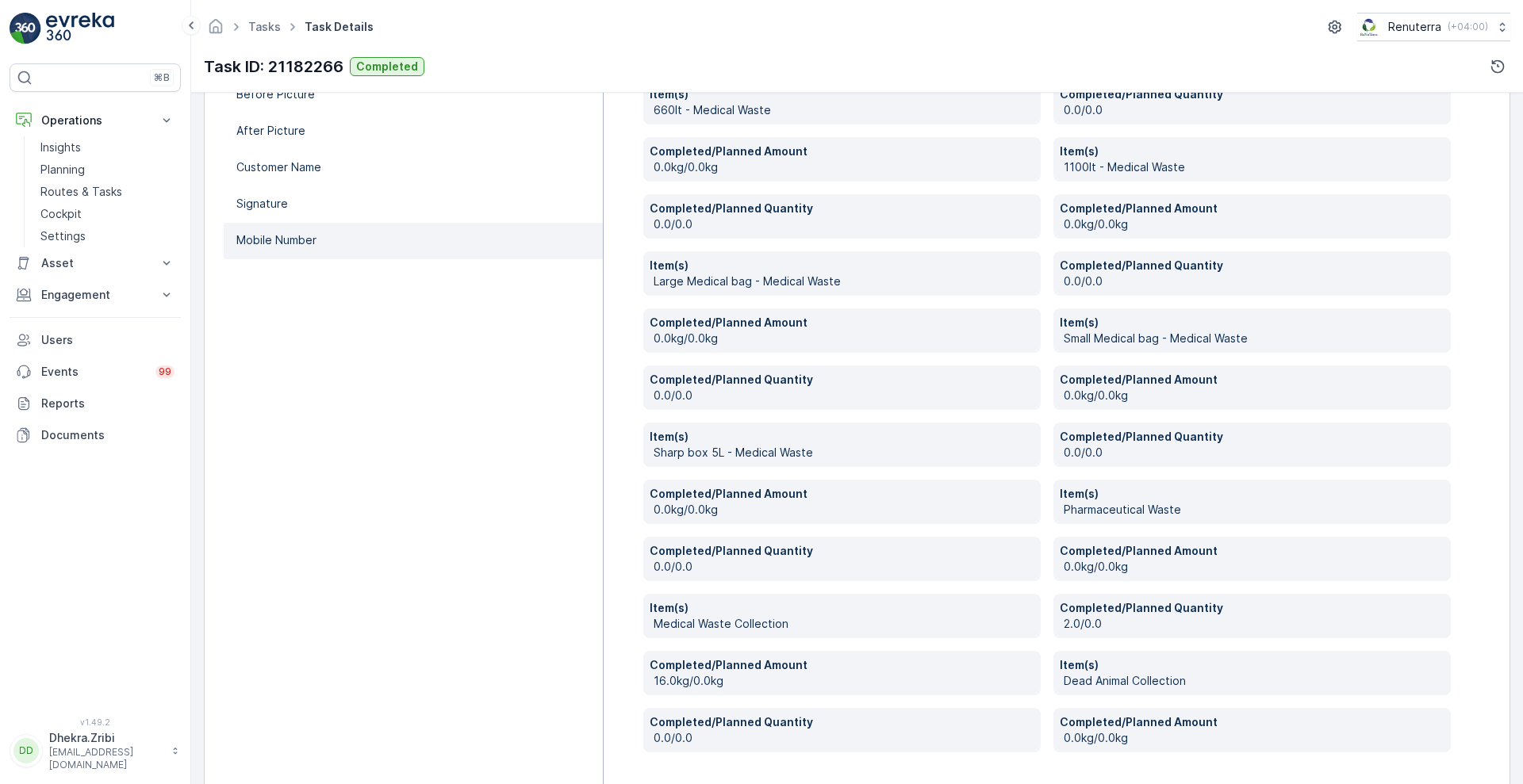
click at [309, 245] on p "Mobile Number" at bounding box center [276, 241] width 80 height 16
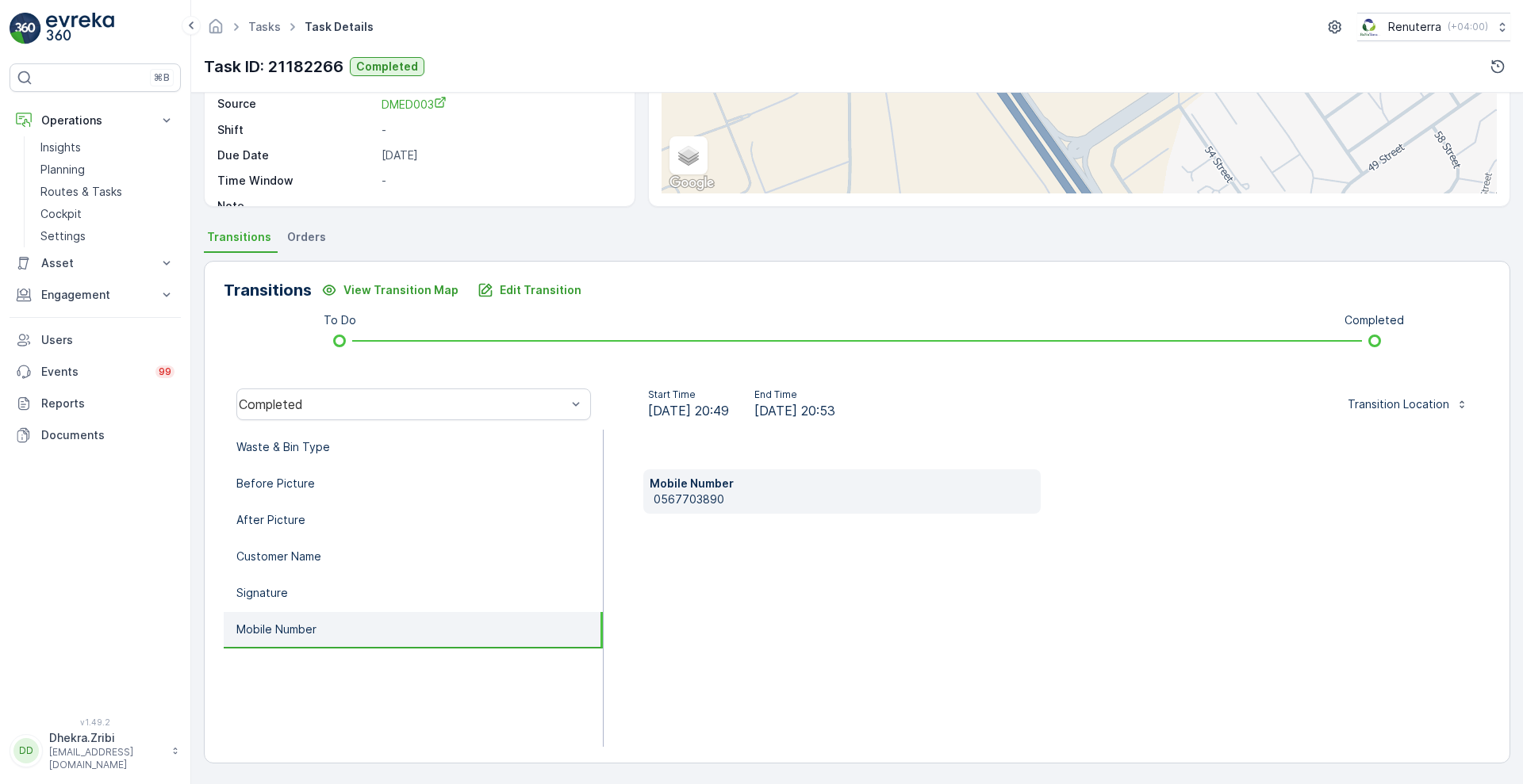
scroll to position [215, 0]
click at [665, 496] on p "0567703890" at bounding box center [844, 500] width 381 height 16
copy p "0567703890"
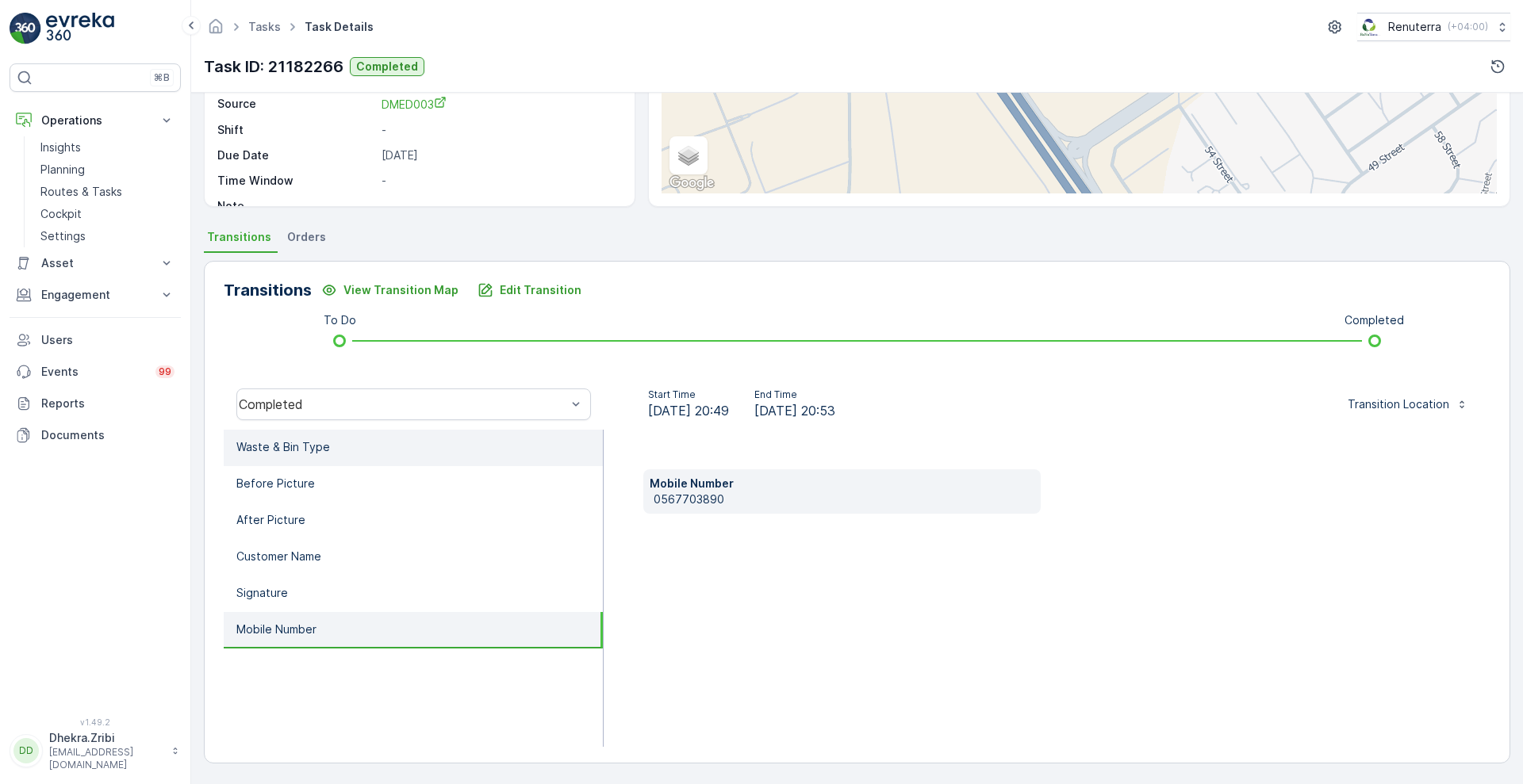
click at [466, 451] on li "Waste & Bin Type" at bounding box center [413, 448] width 379 height 36
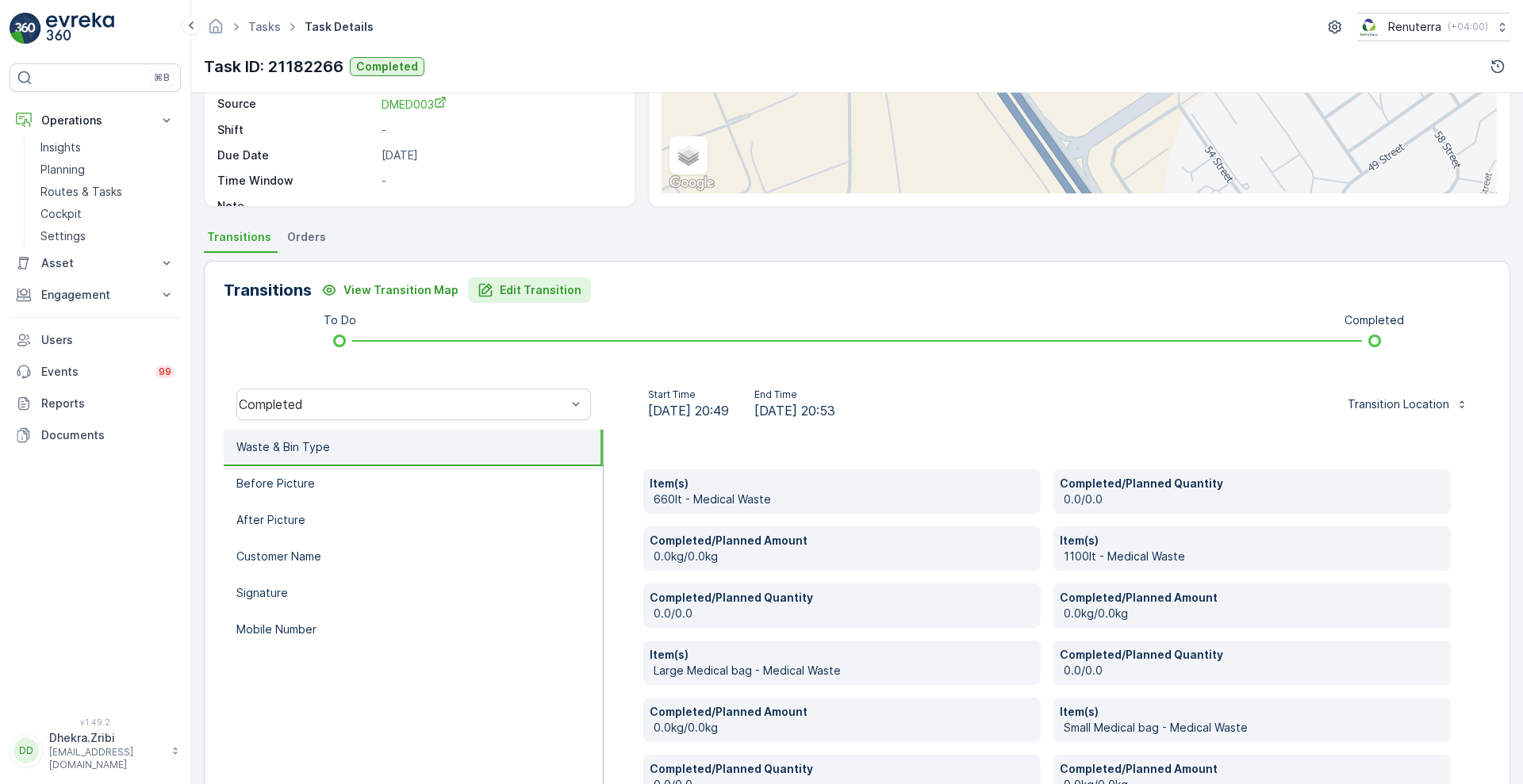
click at [535, 294] on p "Edit Transition" at bounding box center [540, 291] width 82 height 16
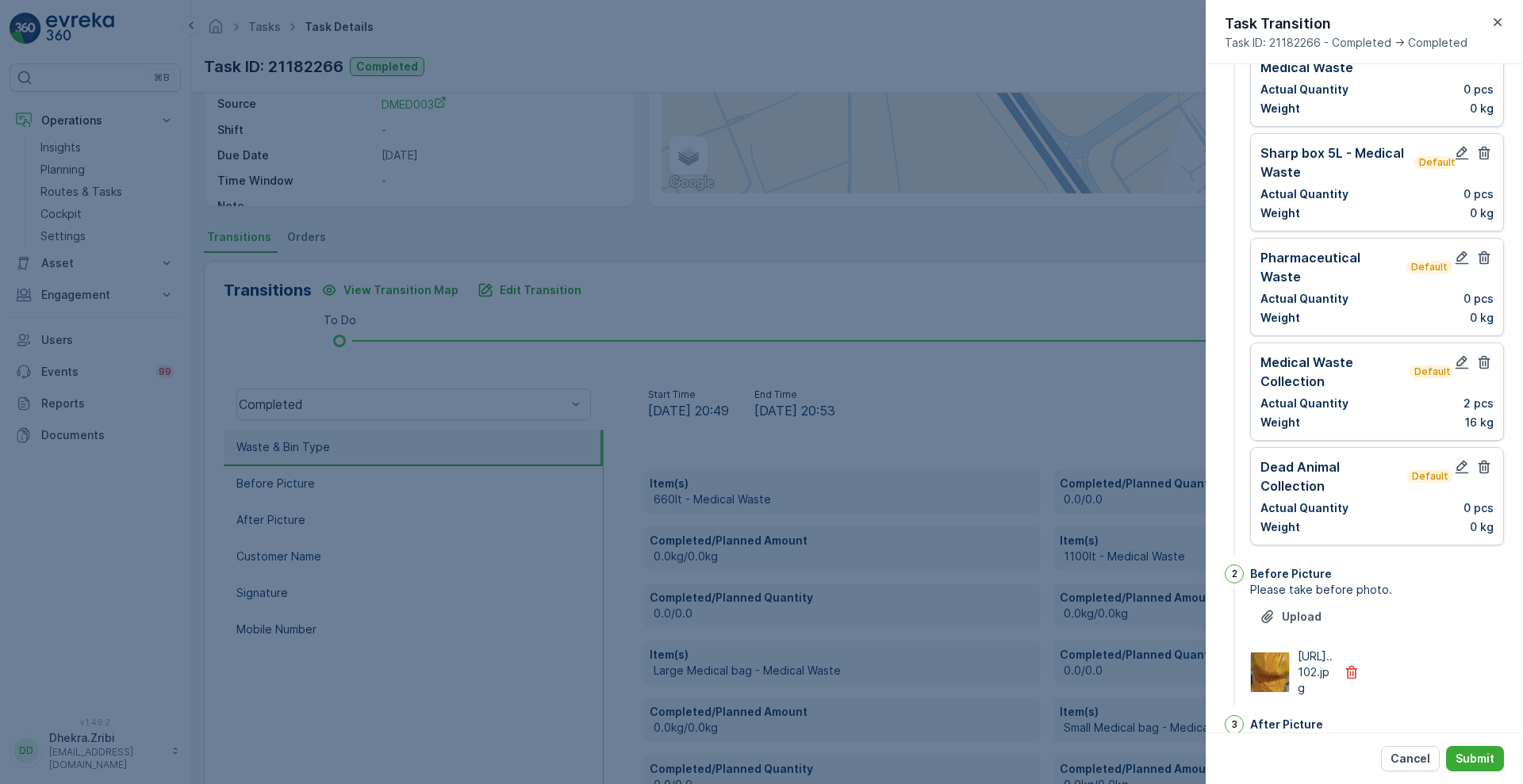
scroll to position [0, 0]
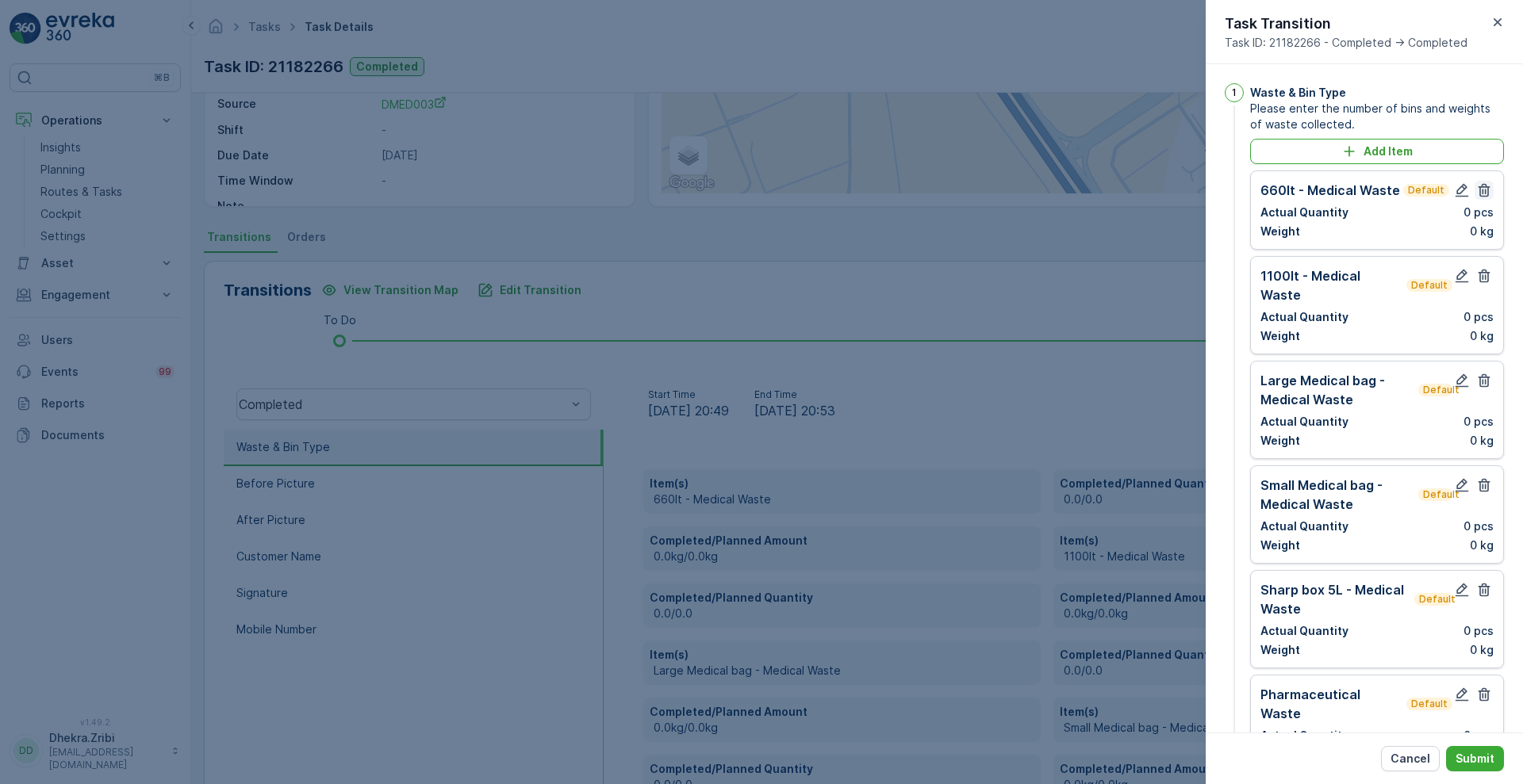
click at [1480, 195] on icon "button" at bounding box center [1484, 190] width 12 height 14
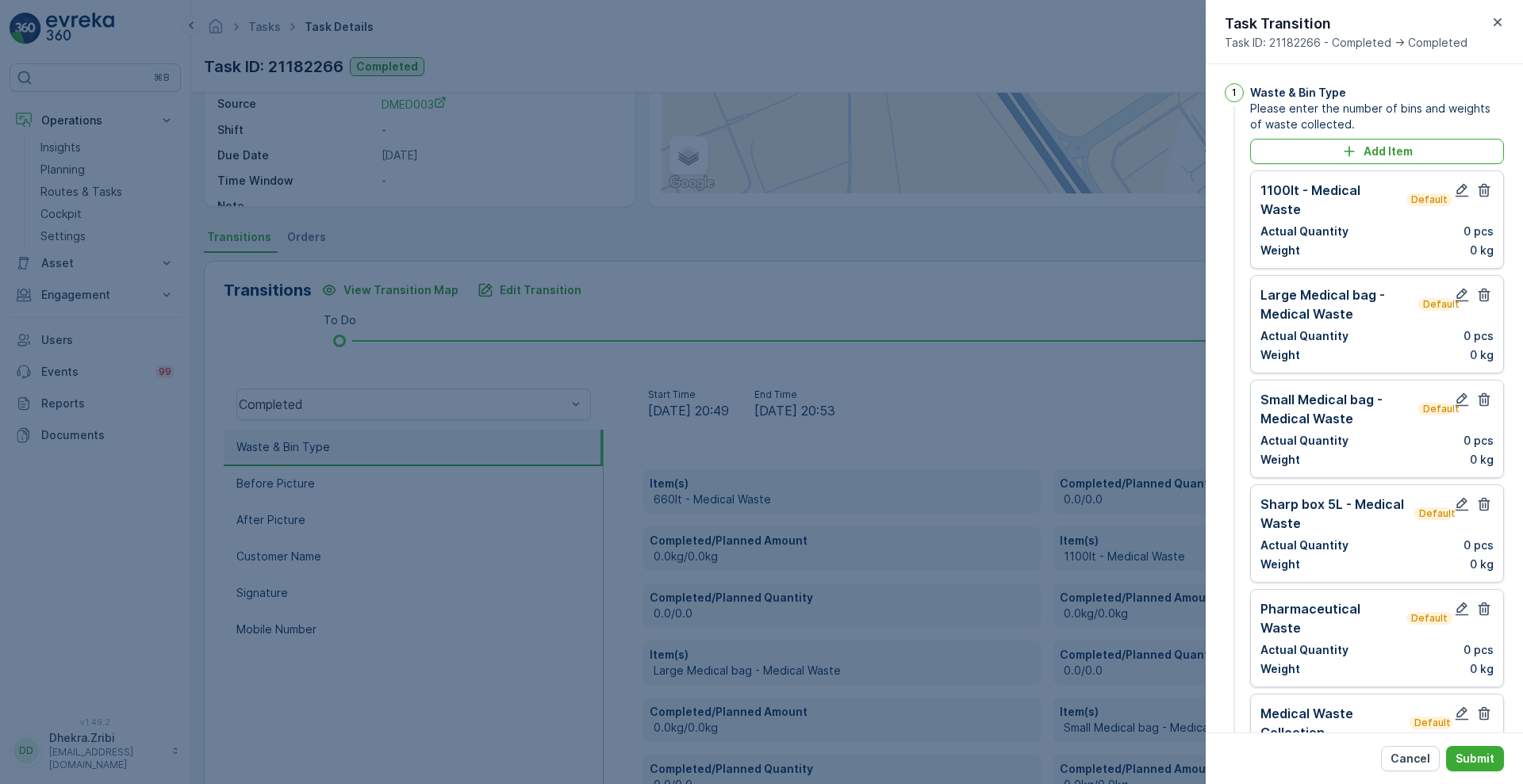
click at [1480, 195] on icon "button" at bounding box center [1484, 190] width 12 height 14
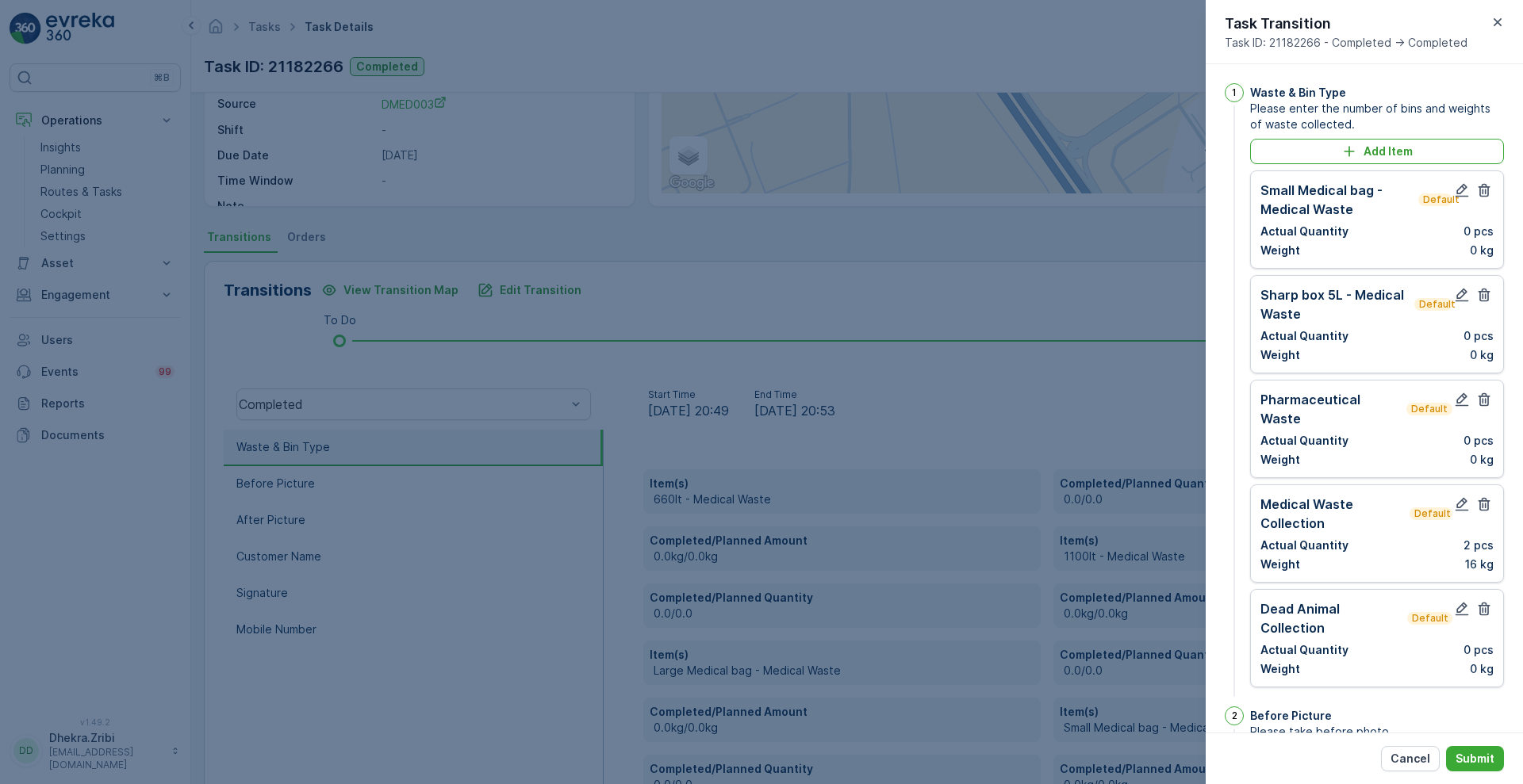
click at [1480, 195] on icon "button" at bounding box center [1484, 190] width 12 height 14
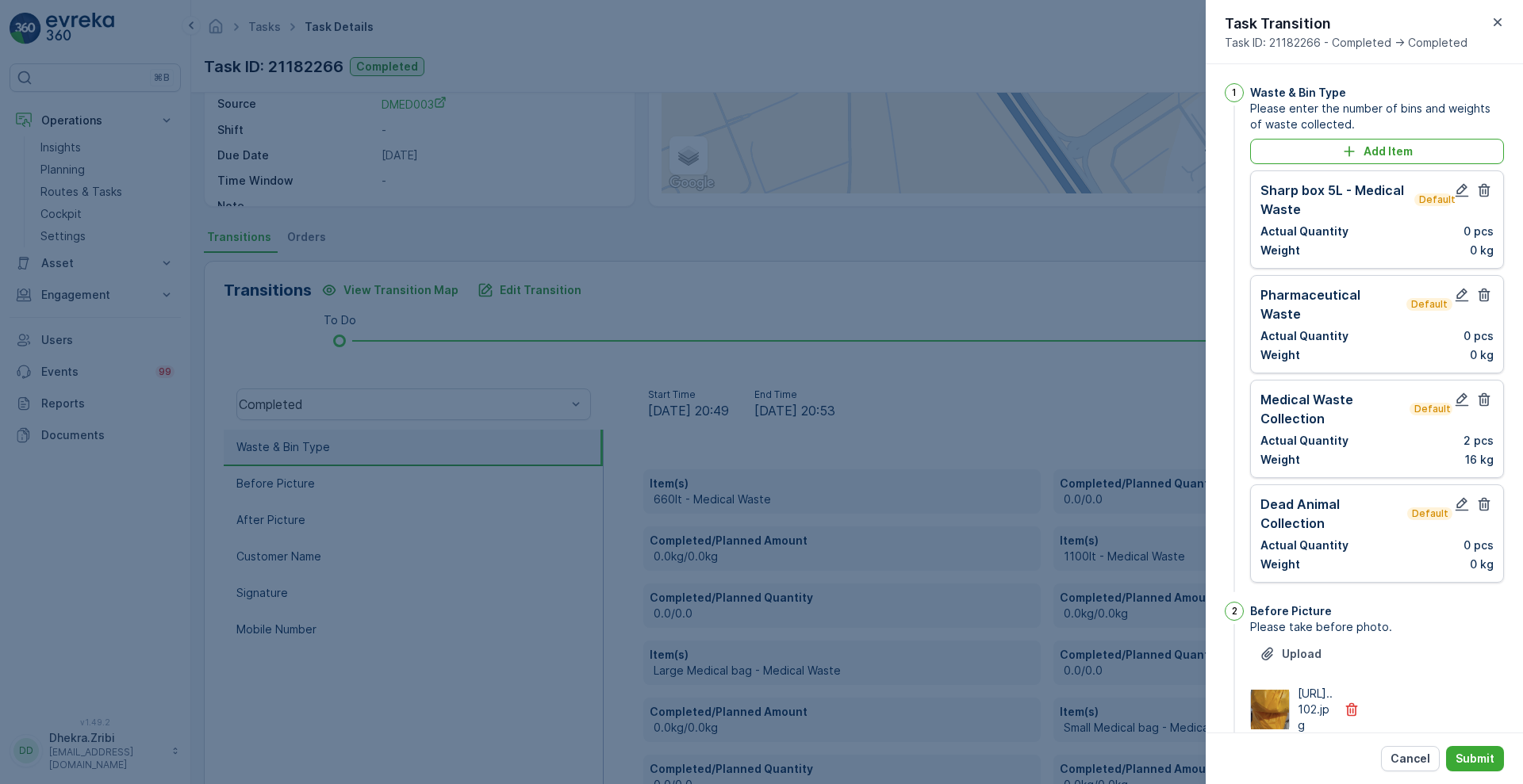
click at [1480, 195] on icon "button" at bounding box center [1484, 190] width 12 height 14
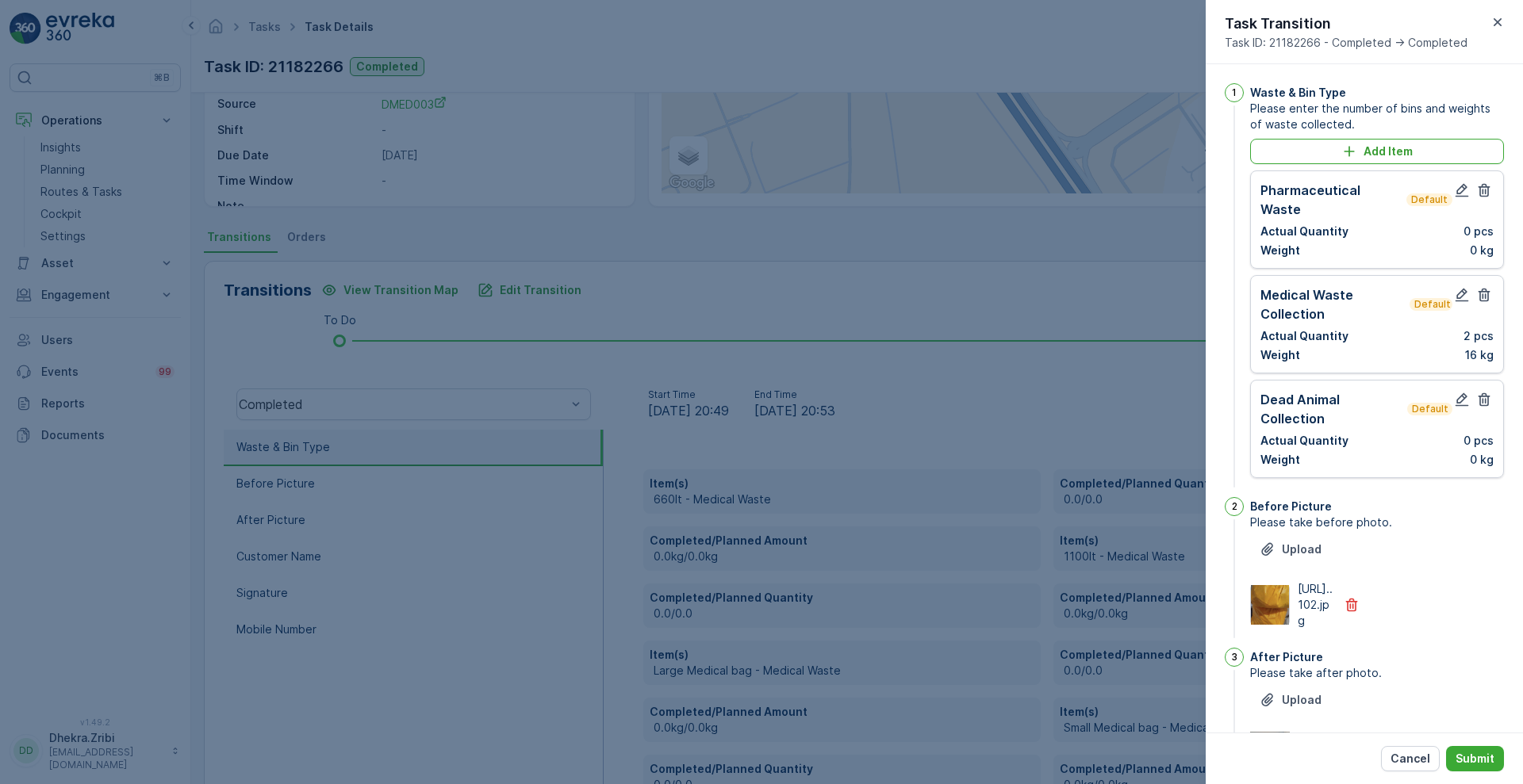
click at [1480, 195] on icon "button" at bounding box center [1484, 190] width 12 height 14
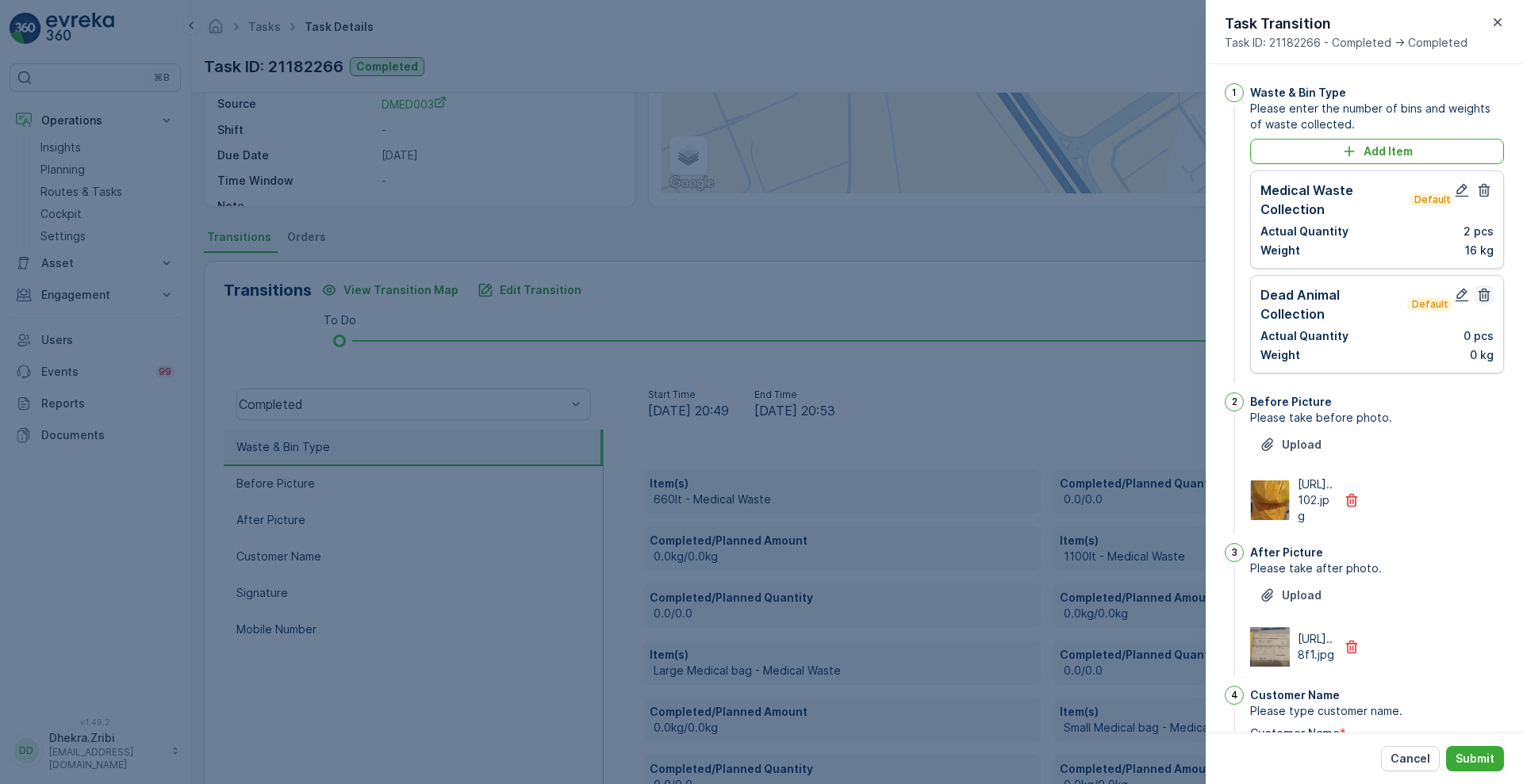
click at [1488, 300] on button "button" at bounding box center [1483, 294] width 19 height 19
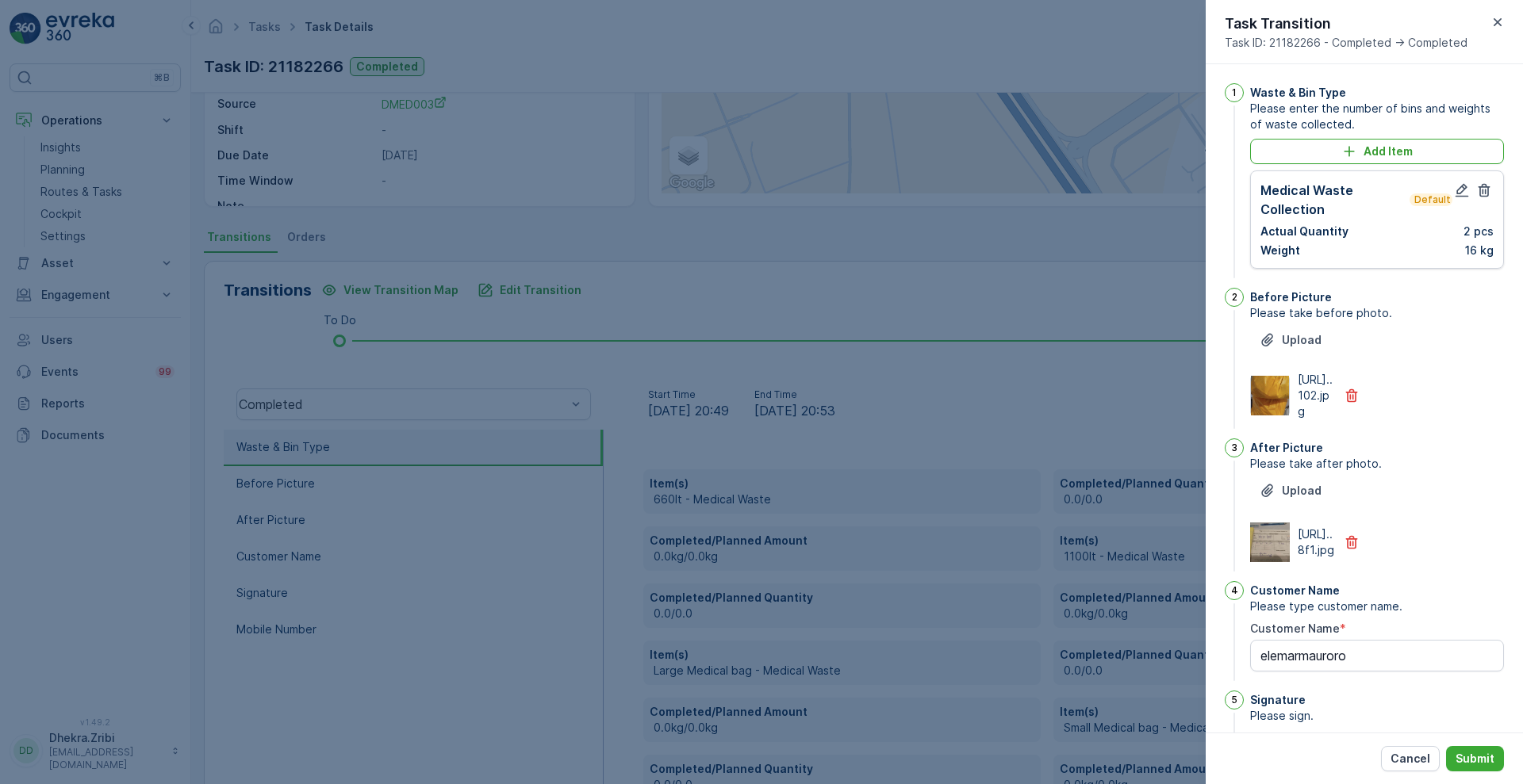
scroll to position [347, 0]
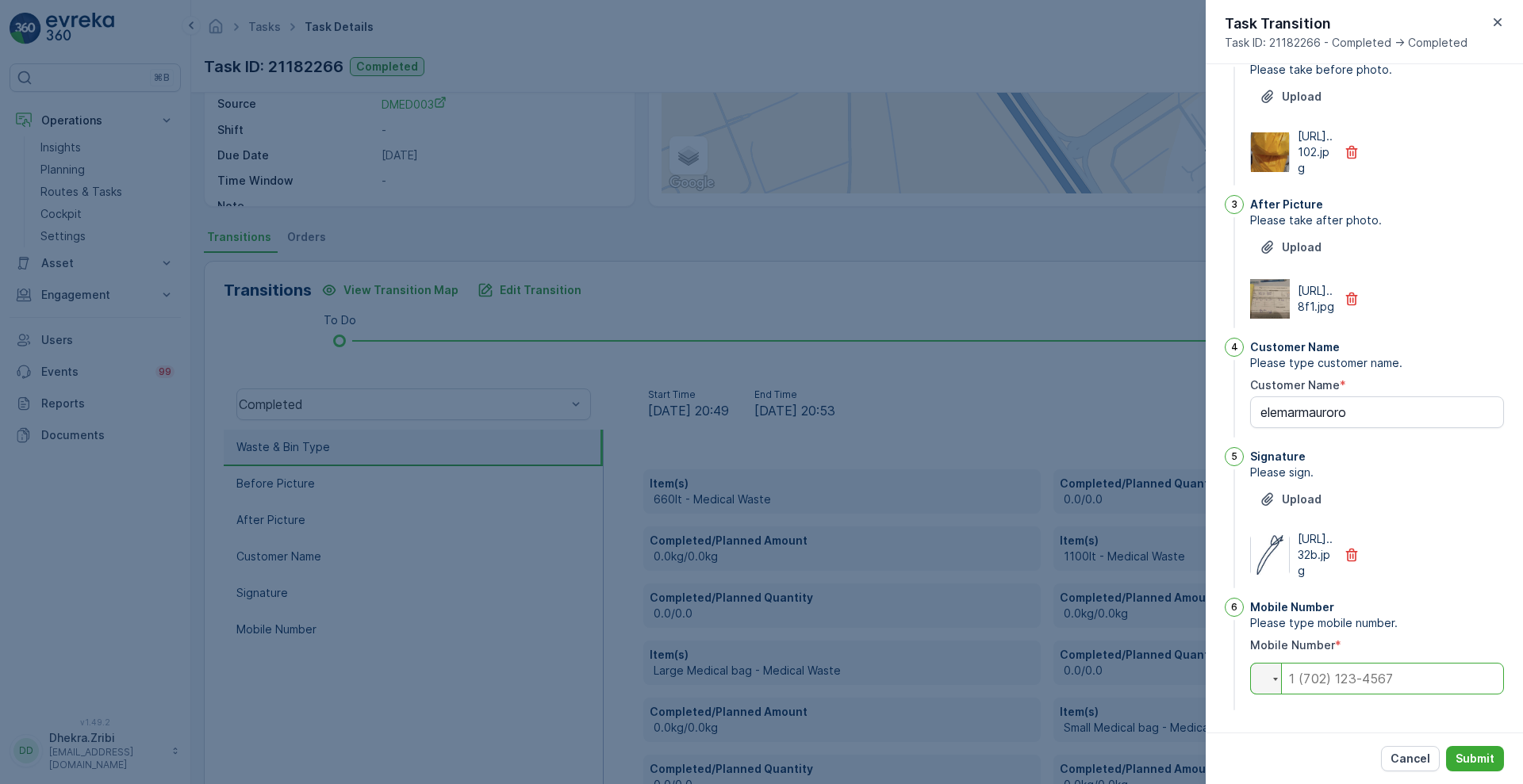
click at [1315, 680] on input "tel" at bounding box center [1376, 678] width 254 height 32
paste input "0567703890"
type input "0567703890"
click at [1481, 754] on p "Submit" at bounding box center [1475, 759] width 39 height 16
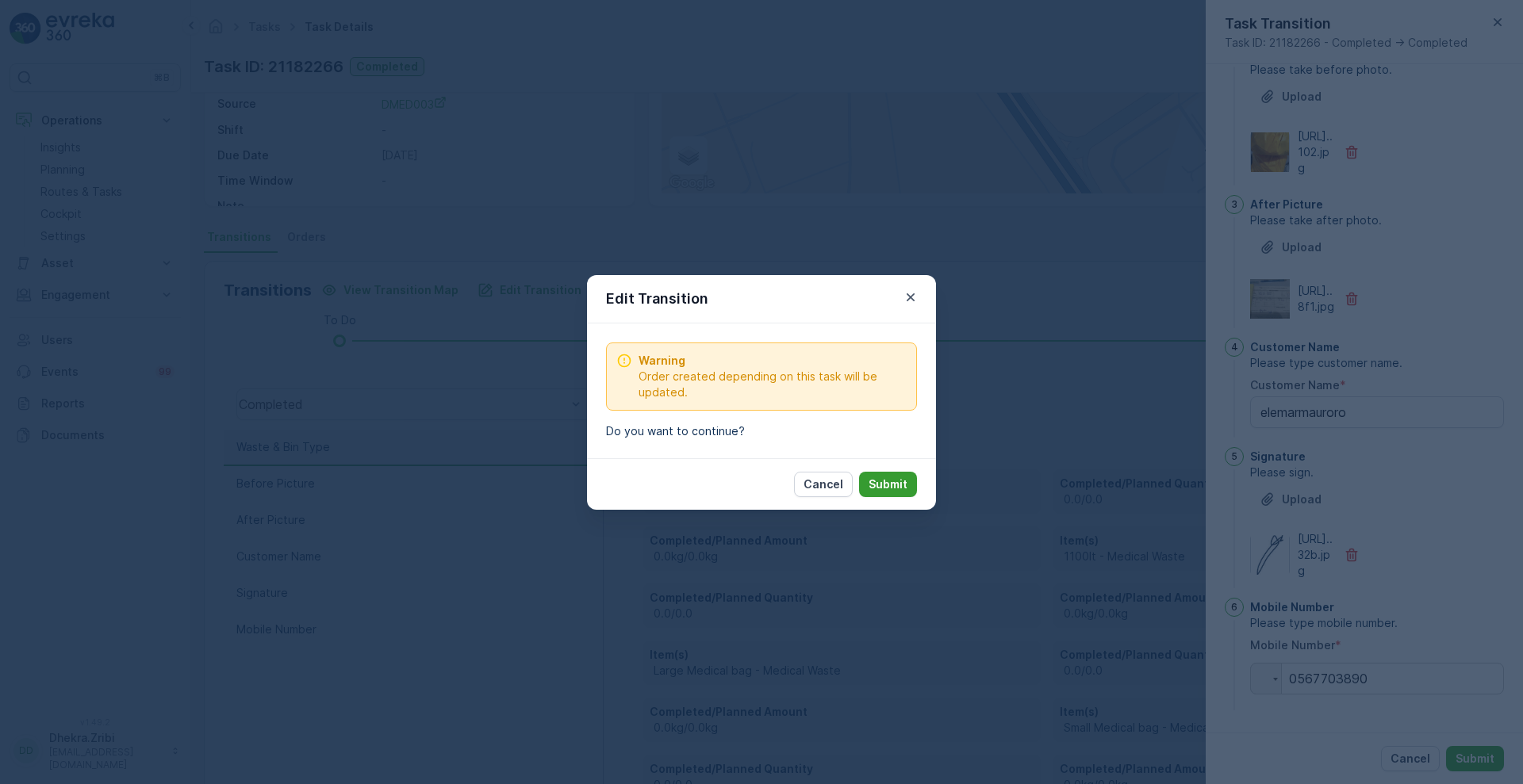
click at [902, 491] on p "Submit" at bounding box center [888, 484] width 39 height 16
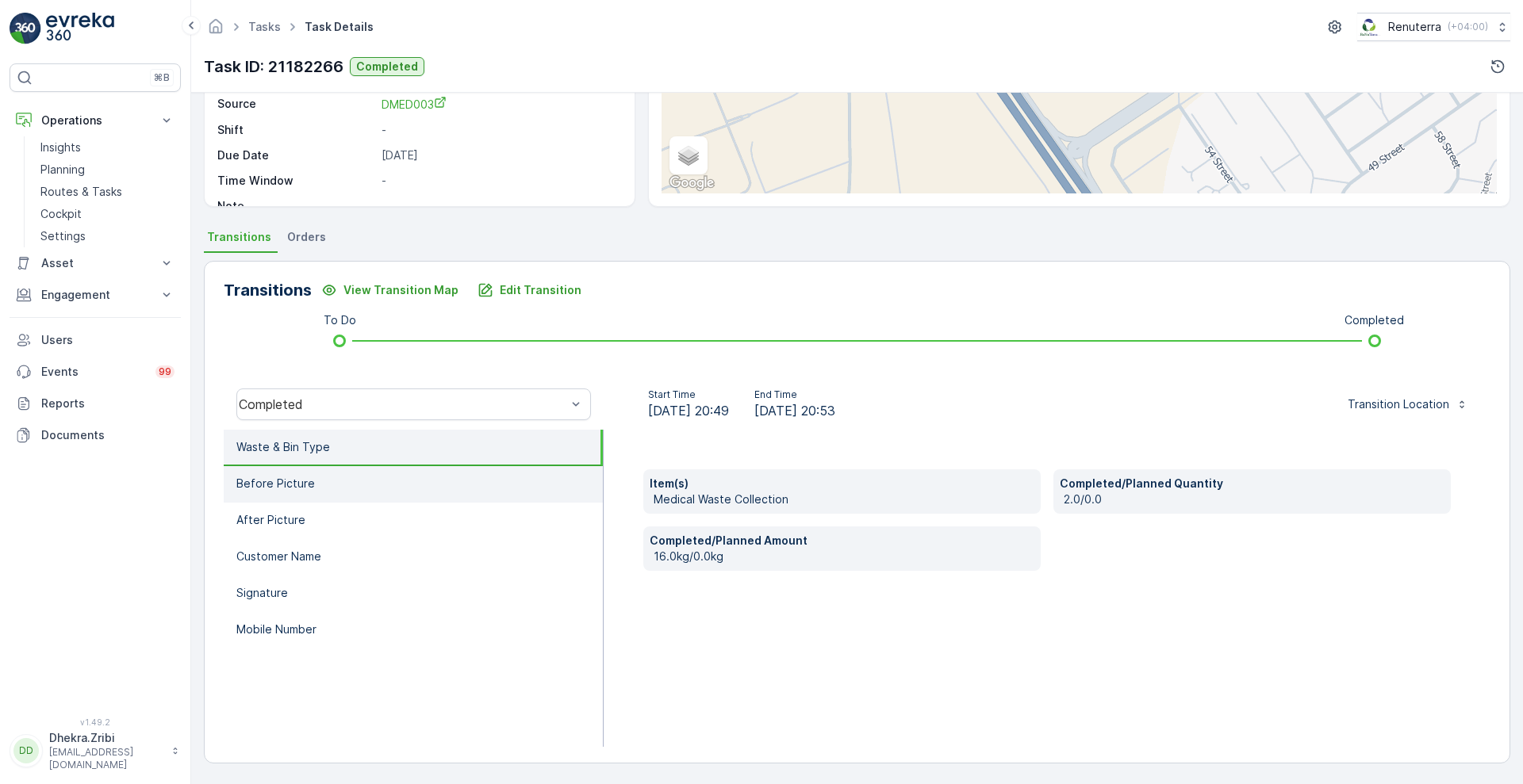
click at [518, 496] on li "Before Picture" at bounding box center [413, 484] width 379 height 36
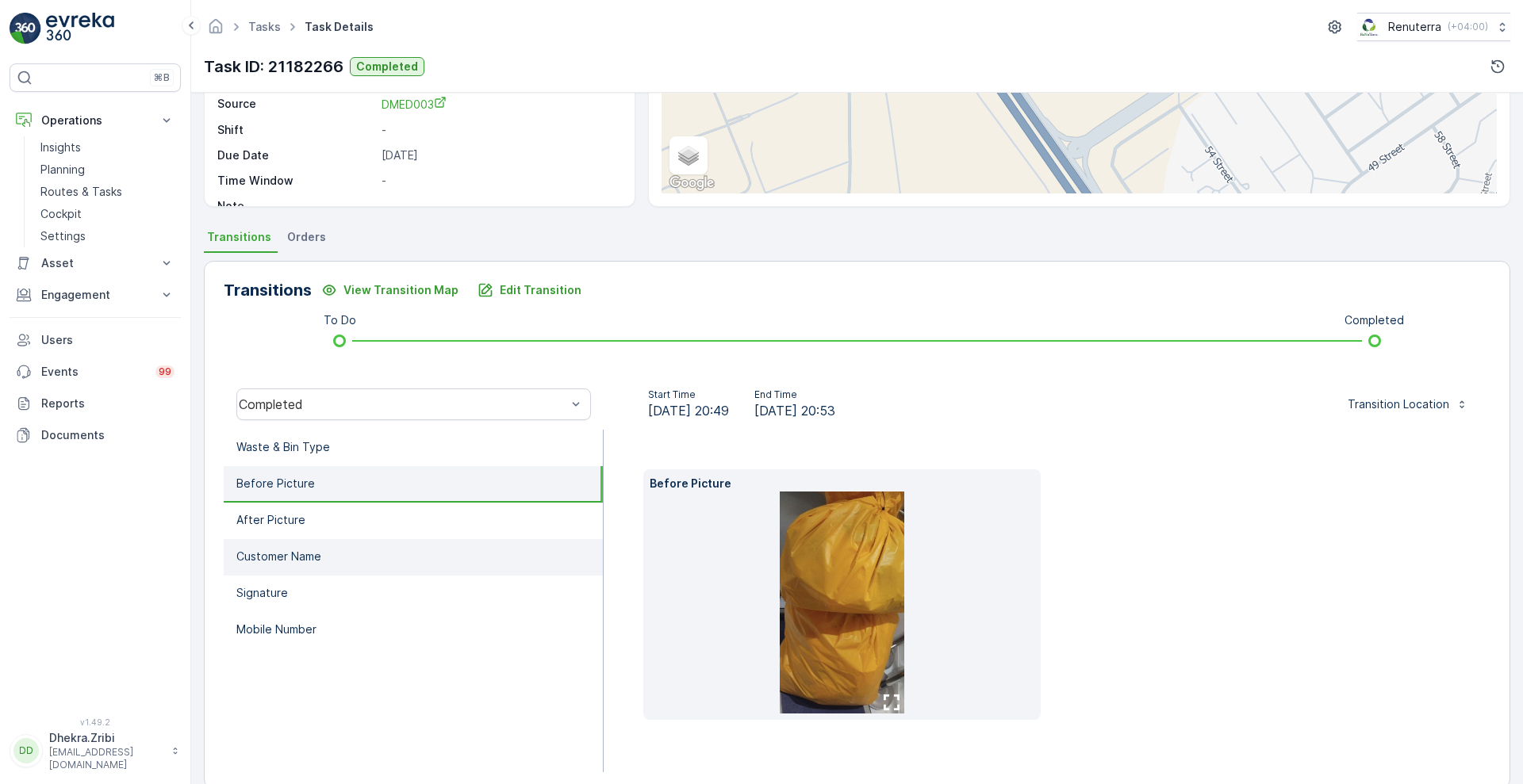
click at [380, 552] on li "Customer Name" at bounding box center [413, 557] width 379 height 36
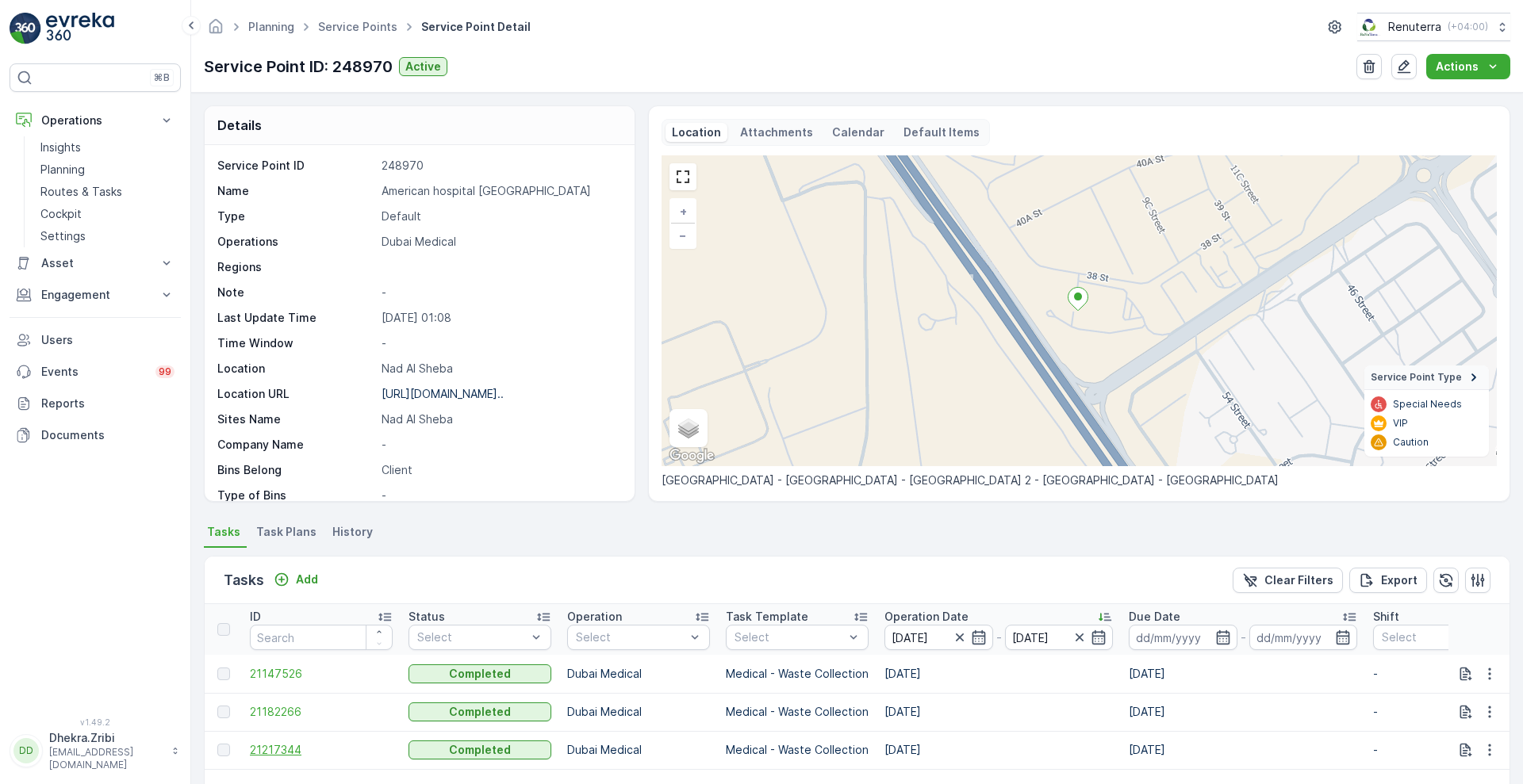
click at [274, 754] on span "21217344" at bounding box center [321, 750] width 143 height 16
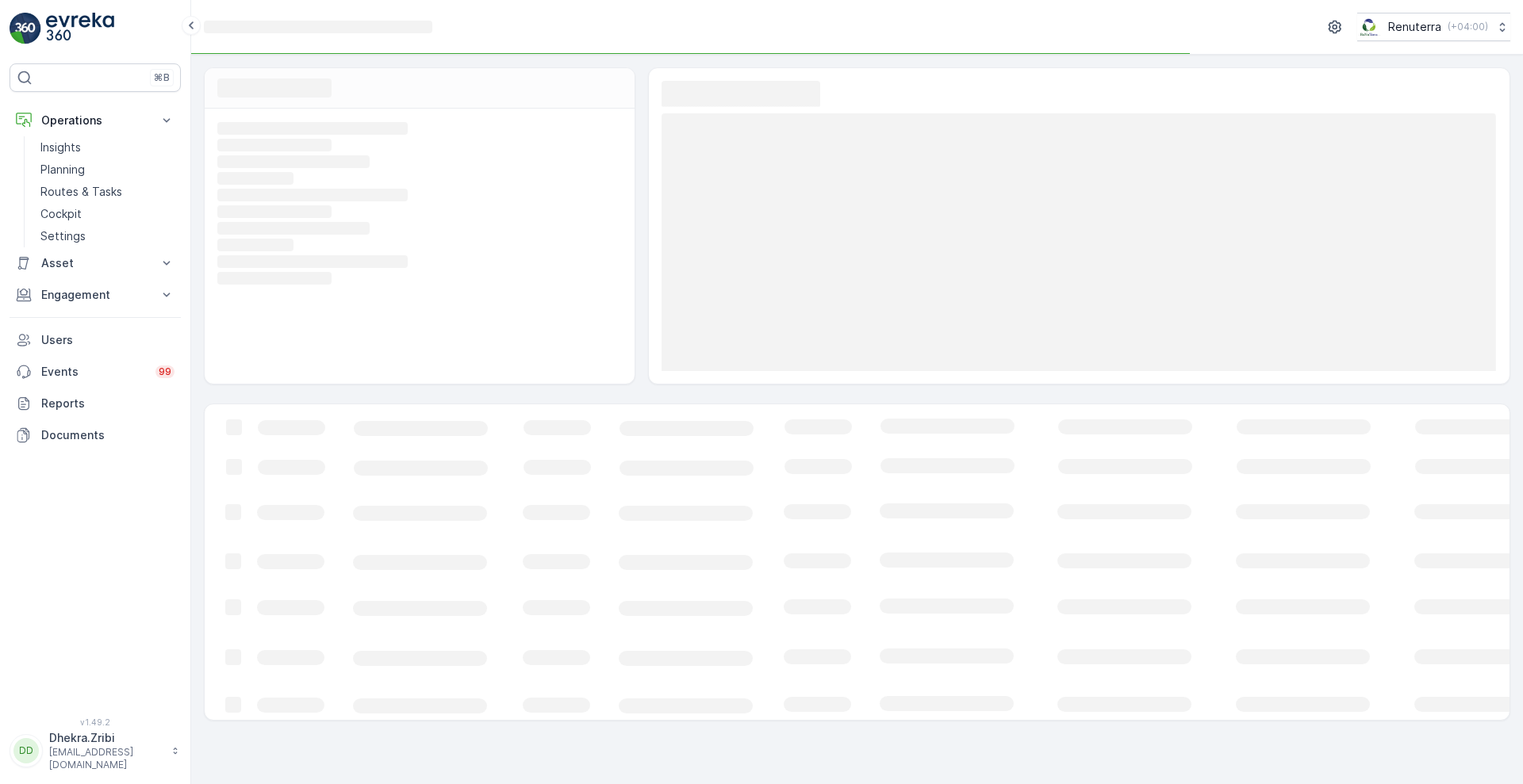
click at [274, 754] on div "Loading... Renuterra ( +04:00 ) Loading... Loading... Loading... Loading... Loa…" at bounding box center [857, 392] width 1332 height 784
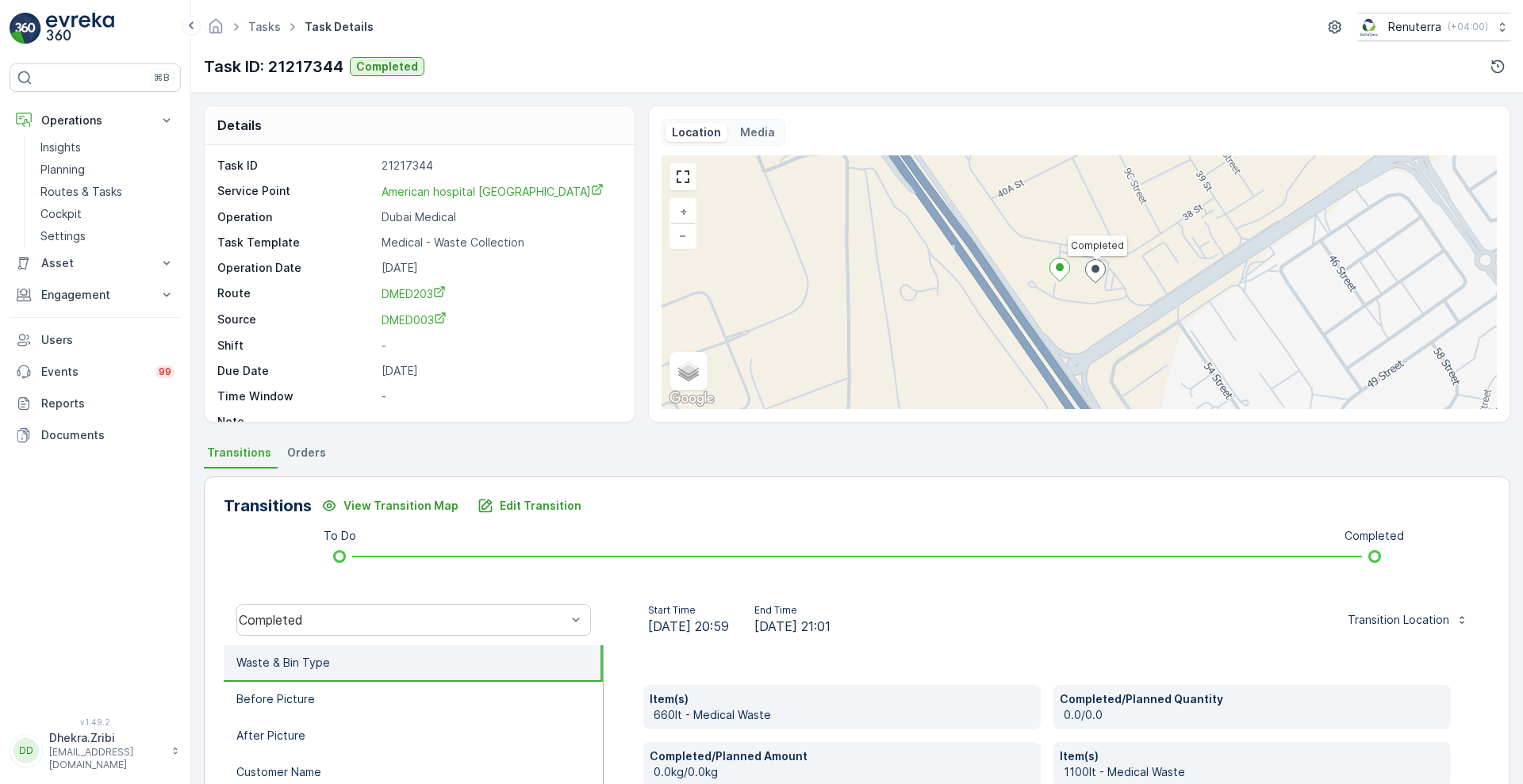
scroll to position [605, 0]
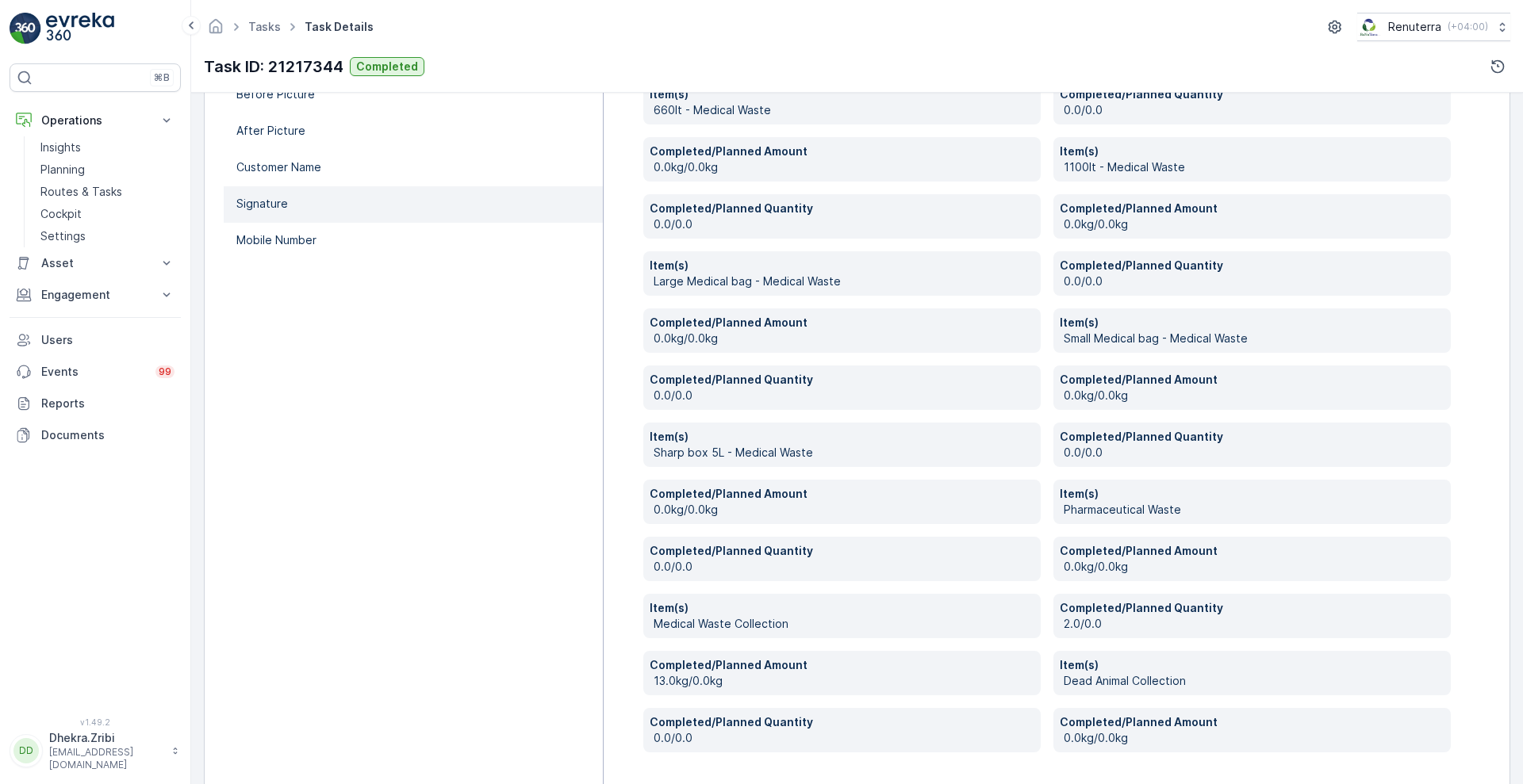
click at [255, 218] on li "Signature" at bounding box center [413, 204] width 379 height 36
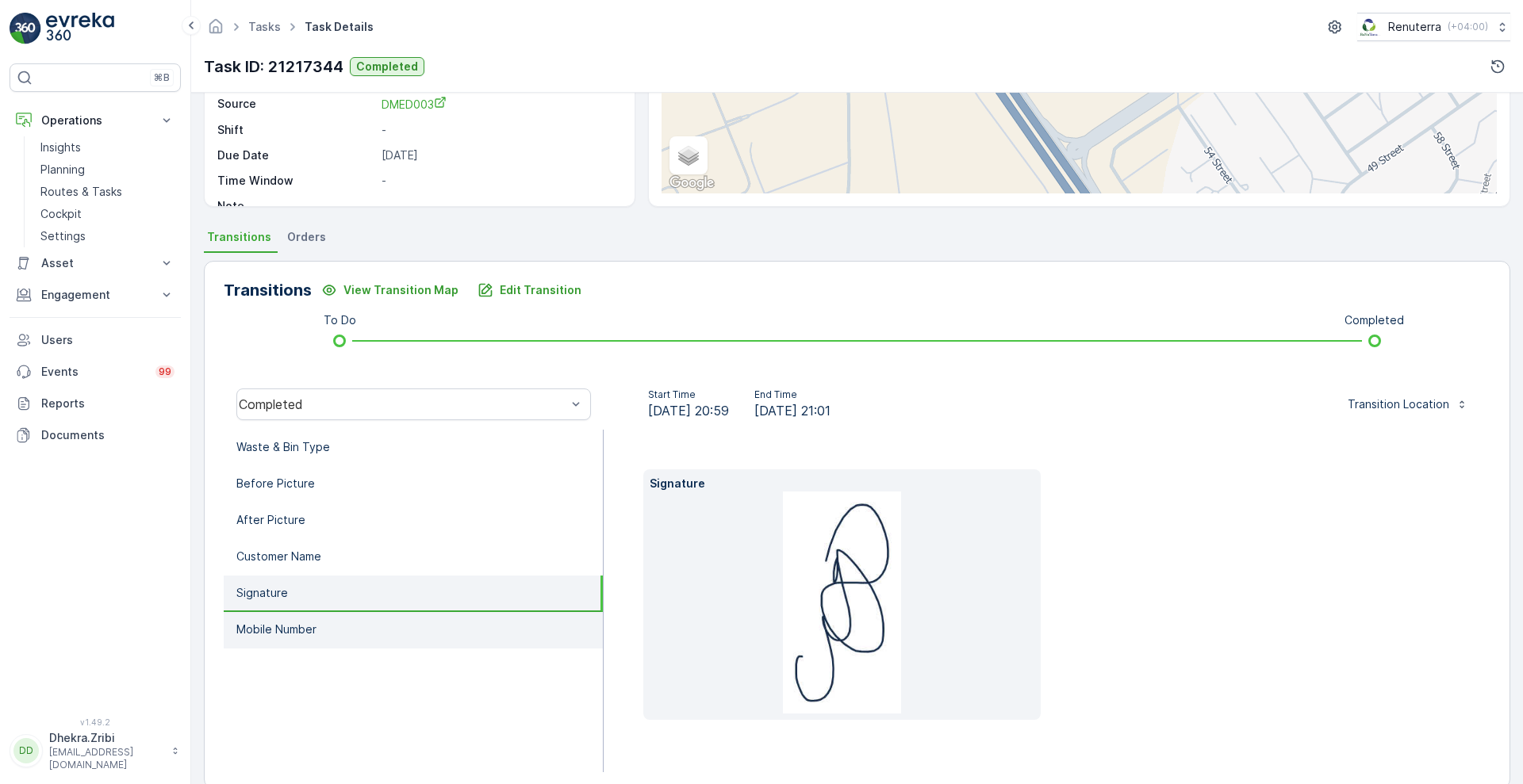
click at [275, 622] on p "Mobile Number" at bounding box center [276, 630] width 80 height 16
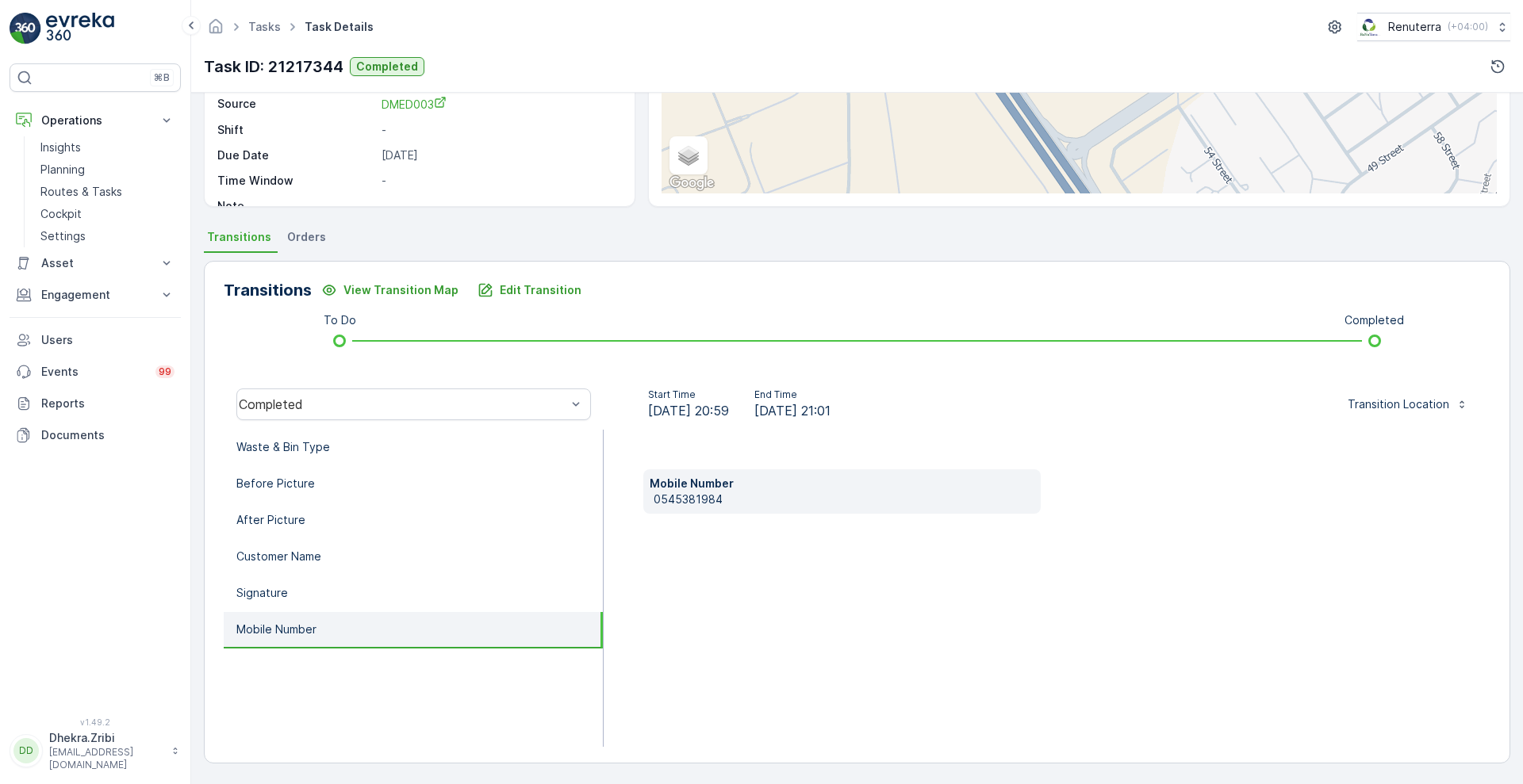
click at [672, 501] on p "0545381984" at bounding box center [844, 500] width 381 height 16
copy p "0545381984"
click at [384, 448] on li "Waste & Bin Type" at bounding box center [413, 448] width 379 height 36
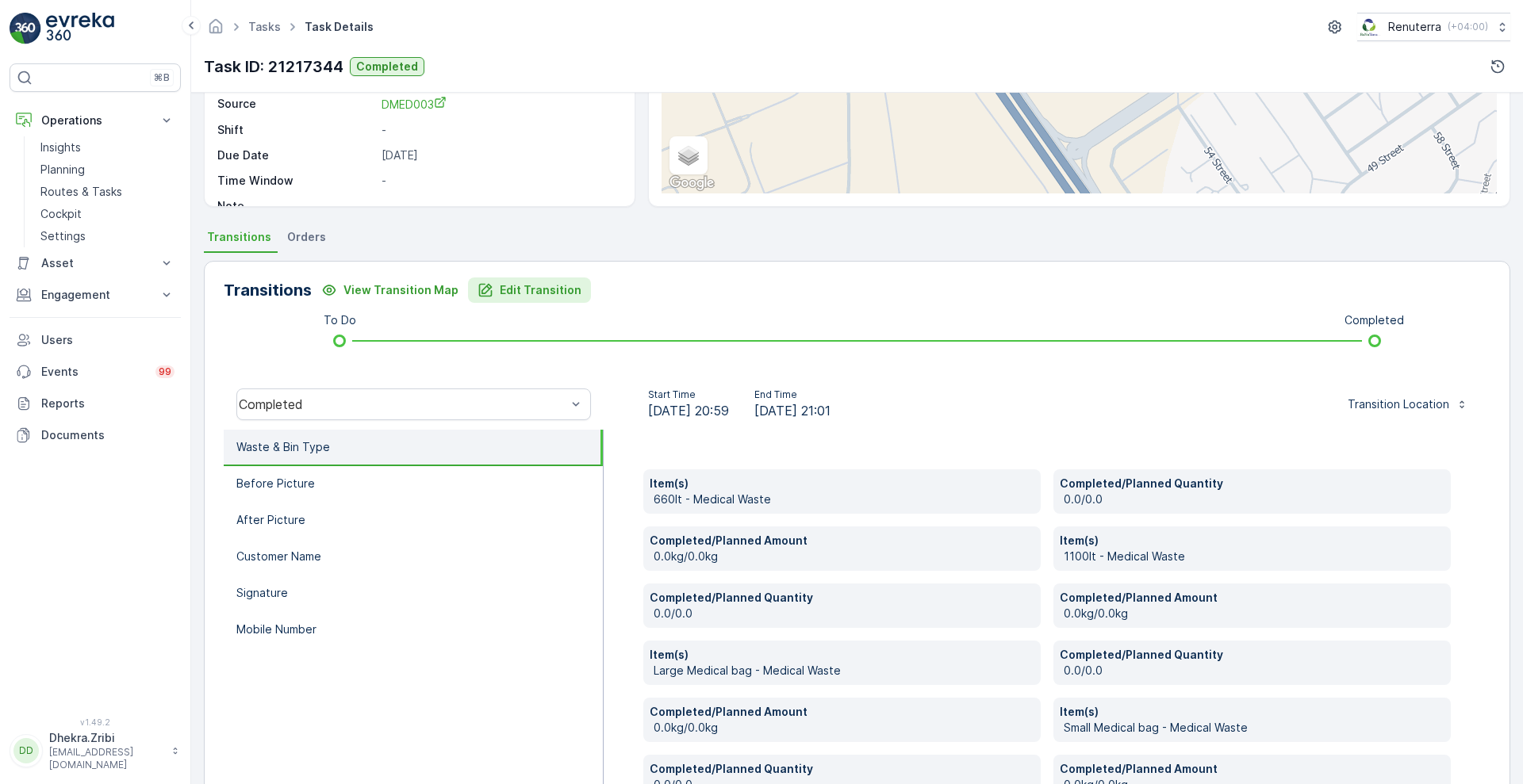
click at [530, 291] on p "Edit Transition" at bounding box center [540, 291] width 82 height 16
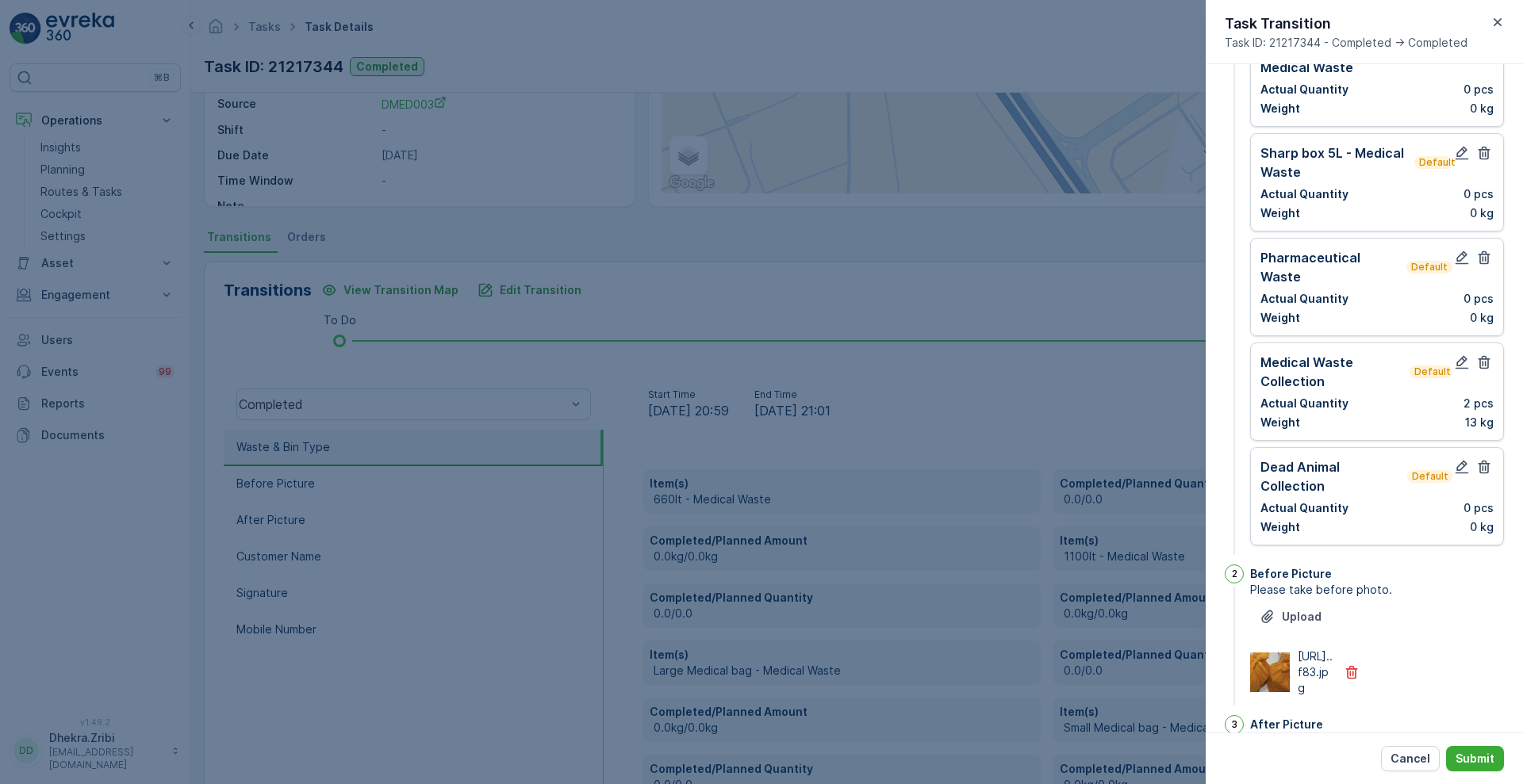
scroll to position [0, 0]
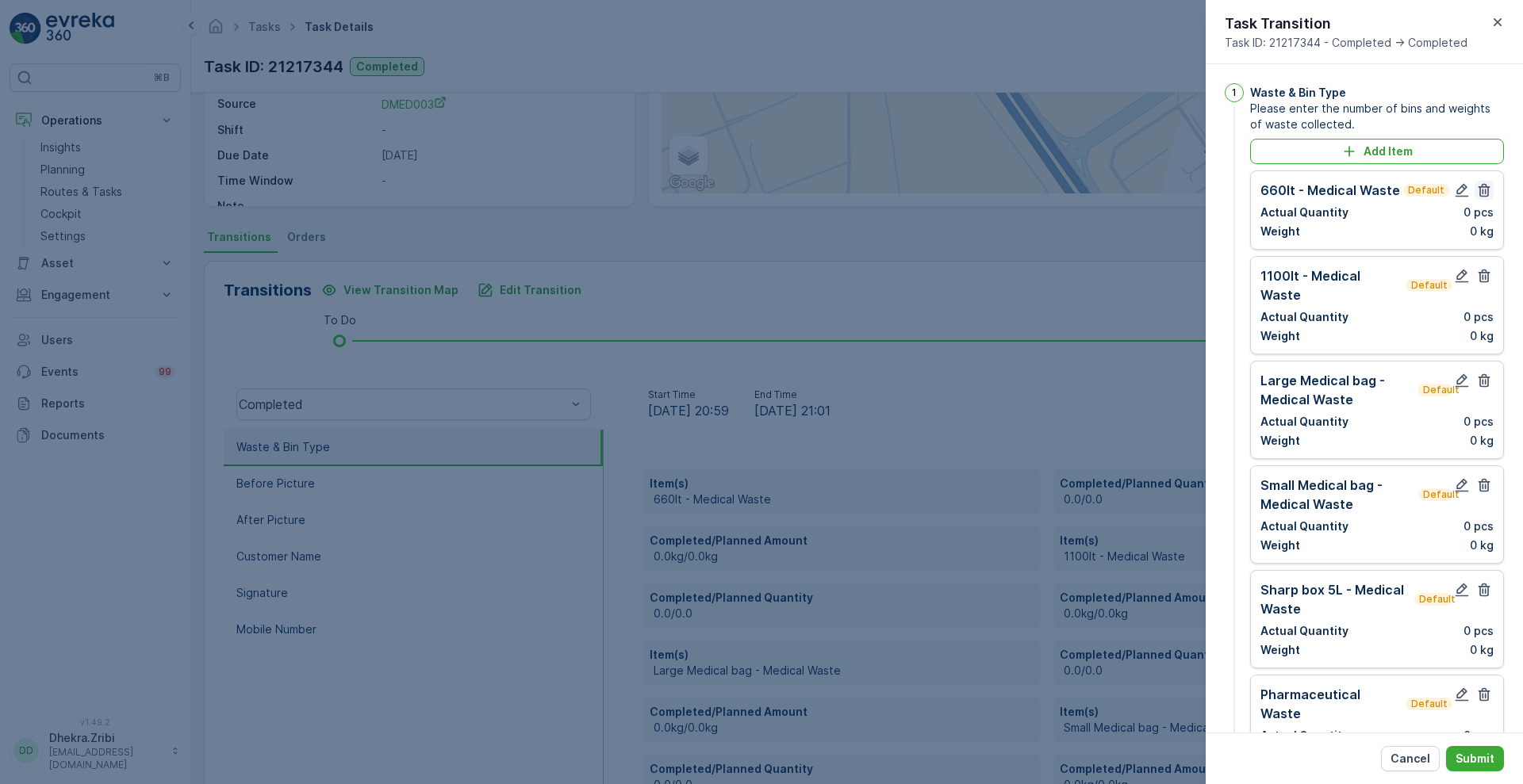
click at [1480, 192] on icon "button" at bounding box center [1484, 190] width 16 height 16
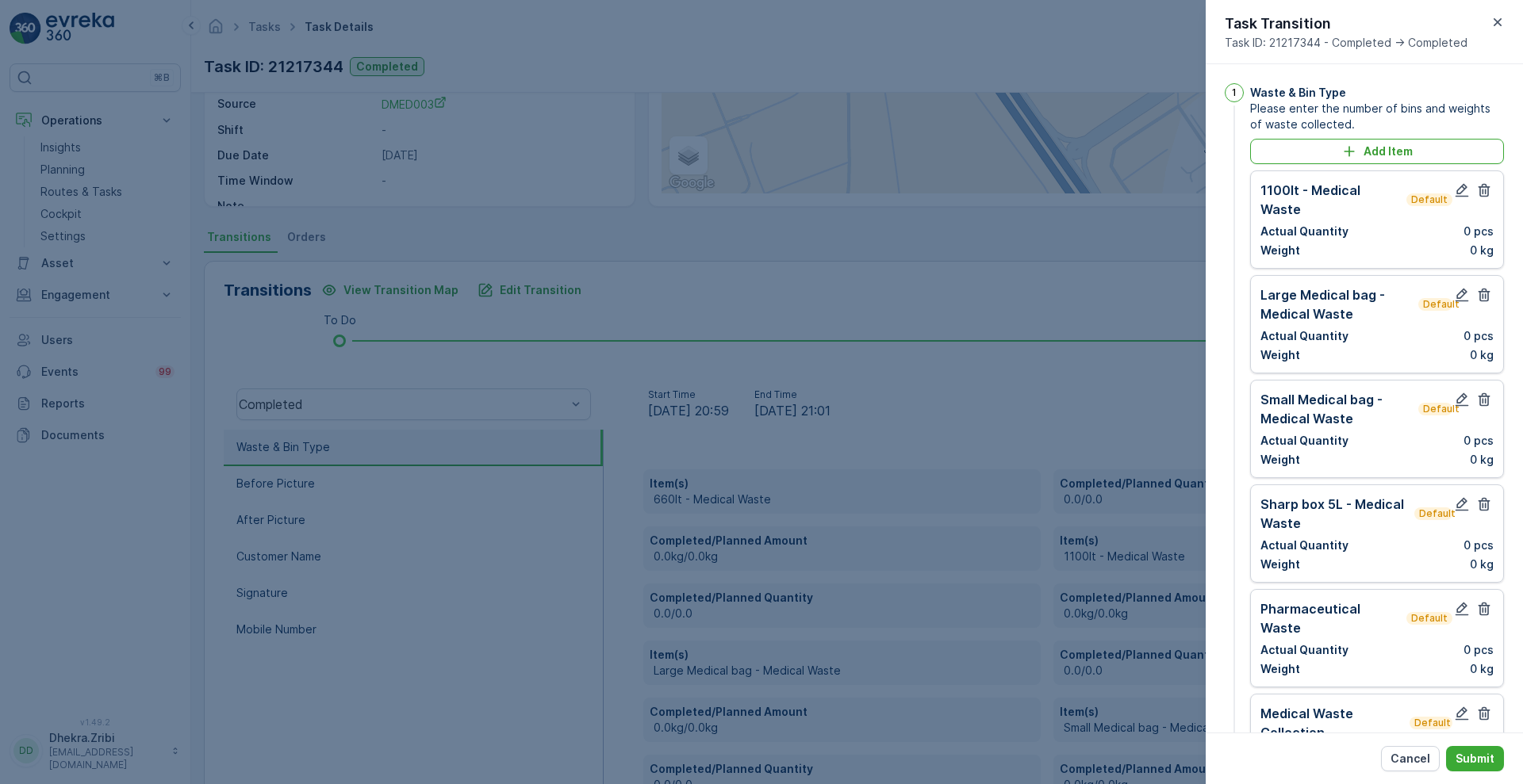
click at [1480, 192] on icon "button" at bounding box center [1484, 190] width 16 height 16
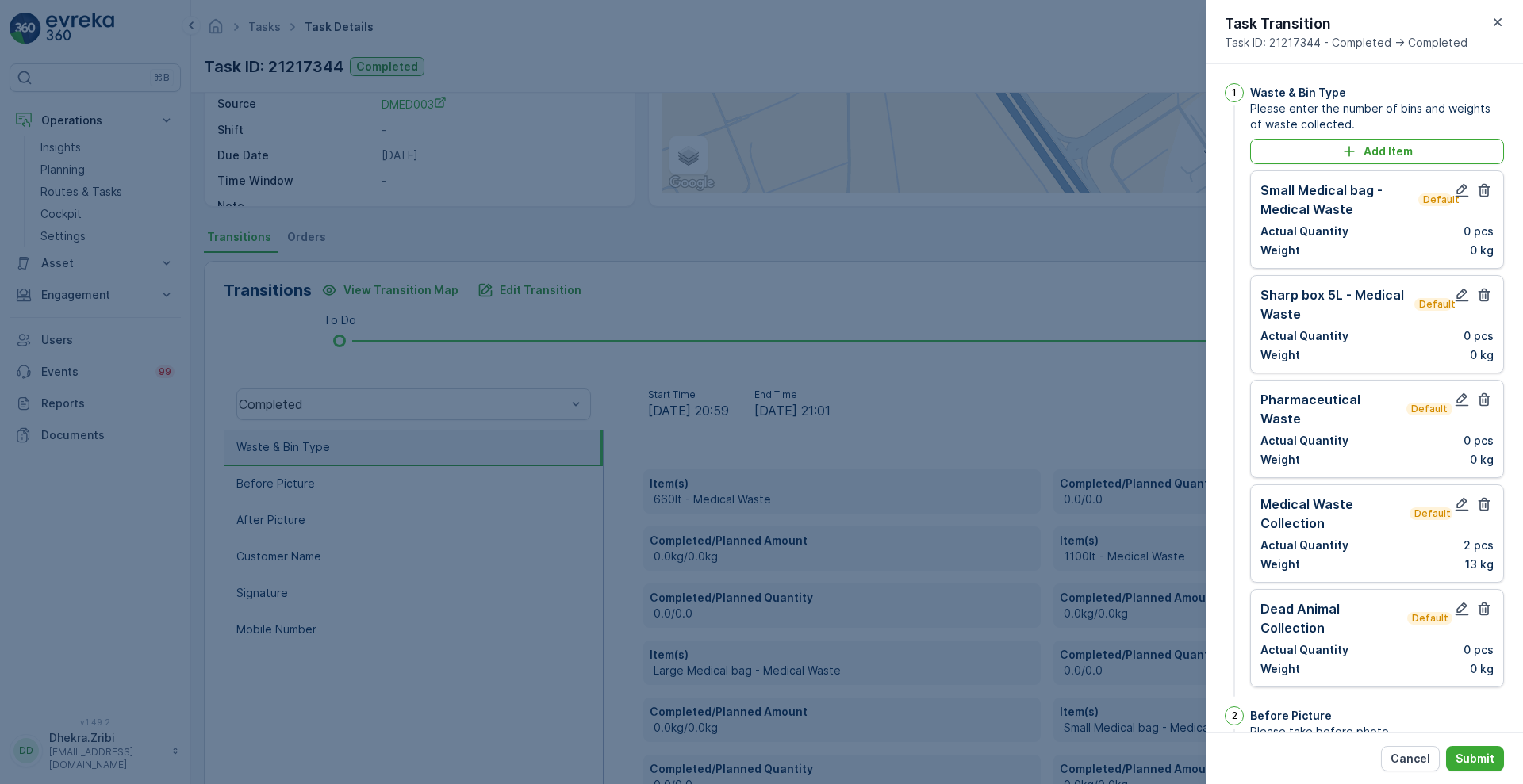
click at [1480, 192] on icon "button" at bounding box center [1484, 190] width 16 height 16
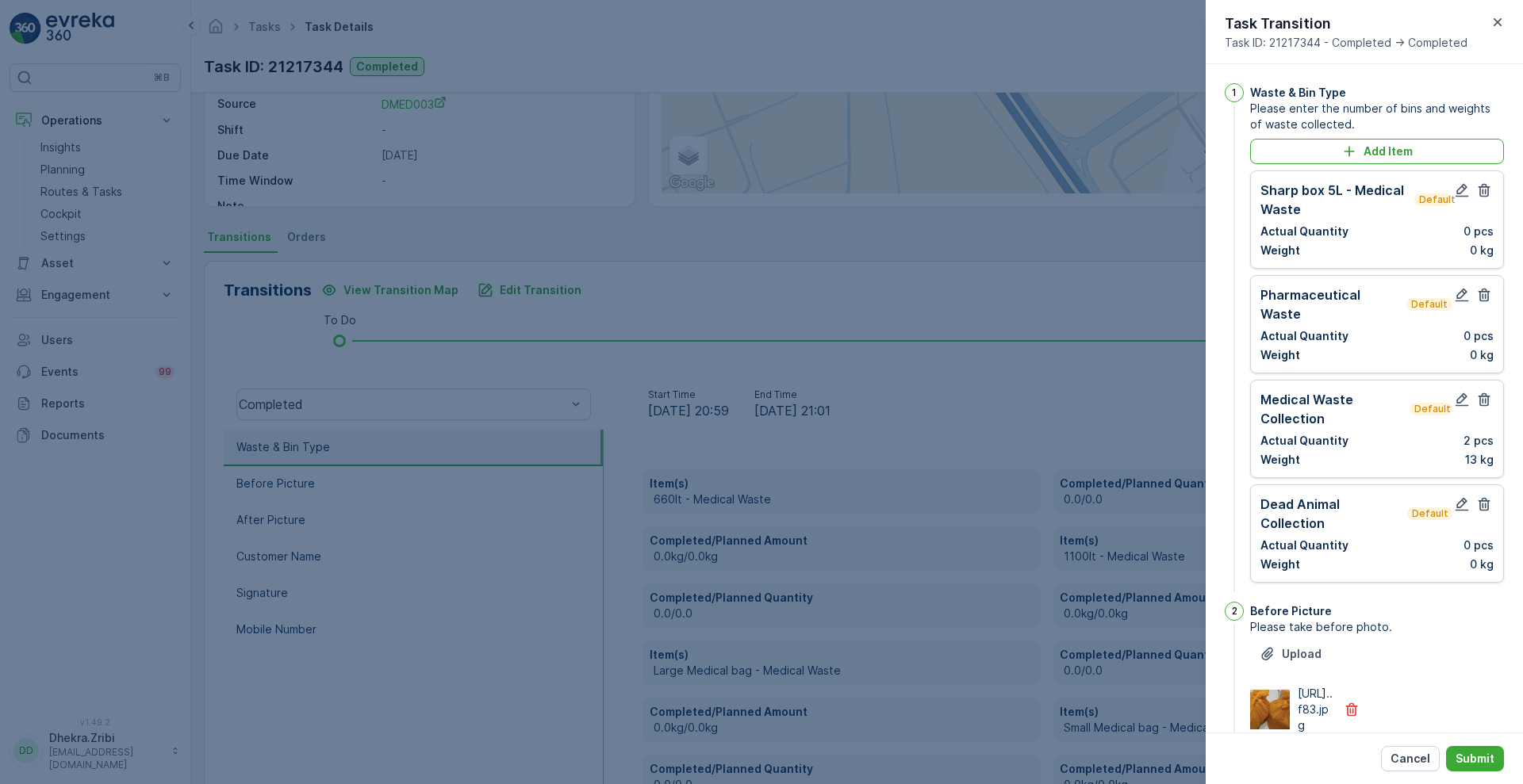
click at [1480, 192] on icon "button" at bounding box center [1484, 190] width 16 height 16
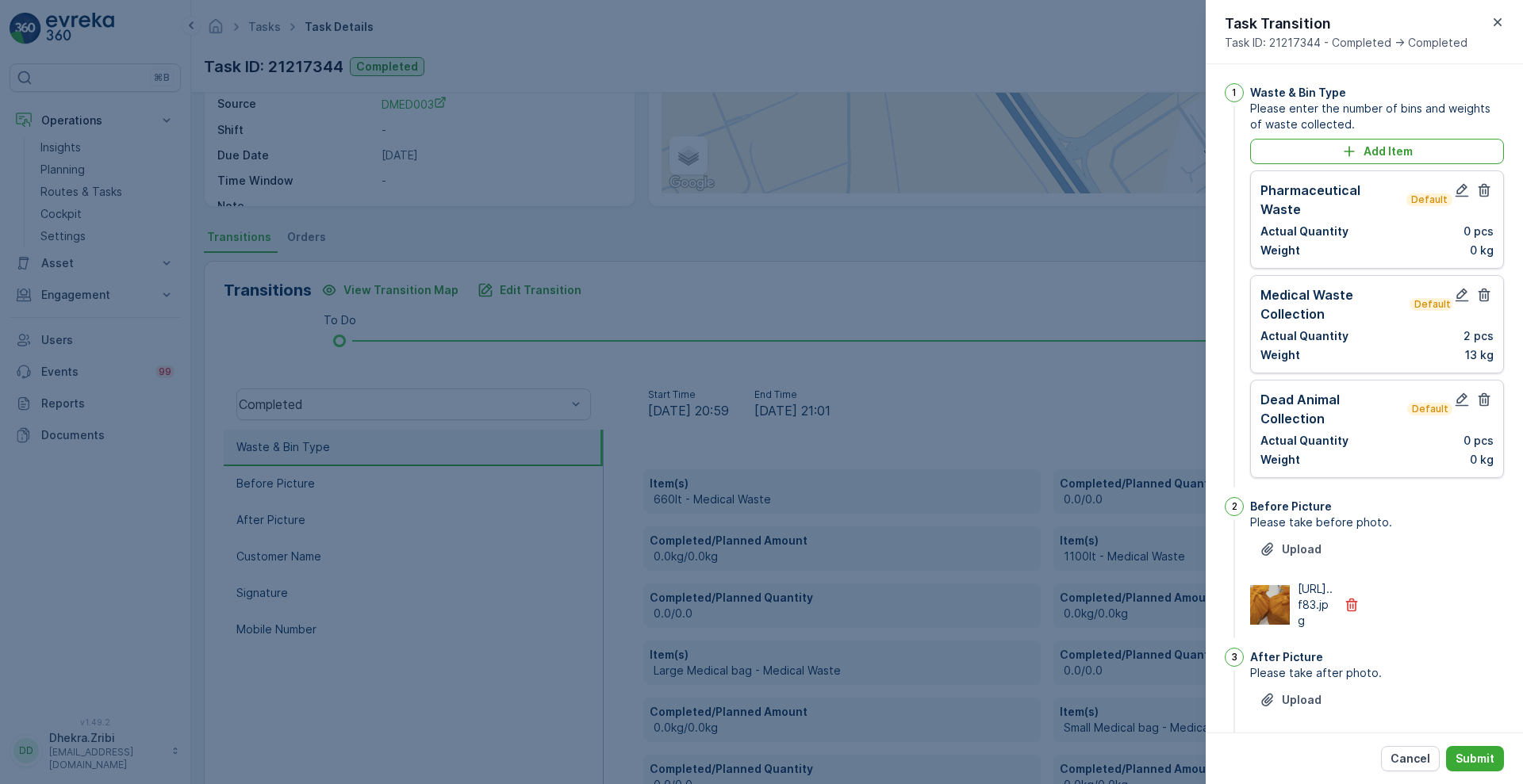
click at [1480, 192] on icon "button" at bounding box center [1484, 190] width 16 height 16
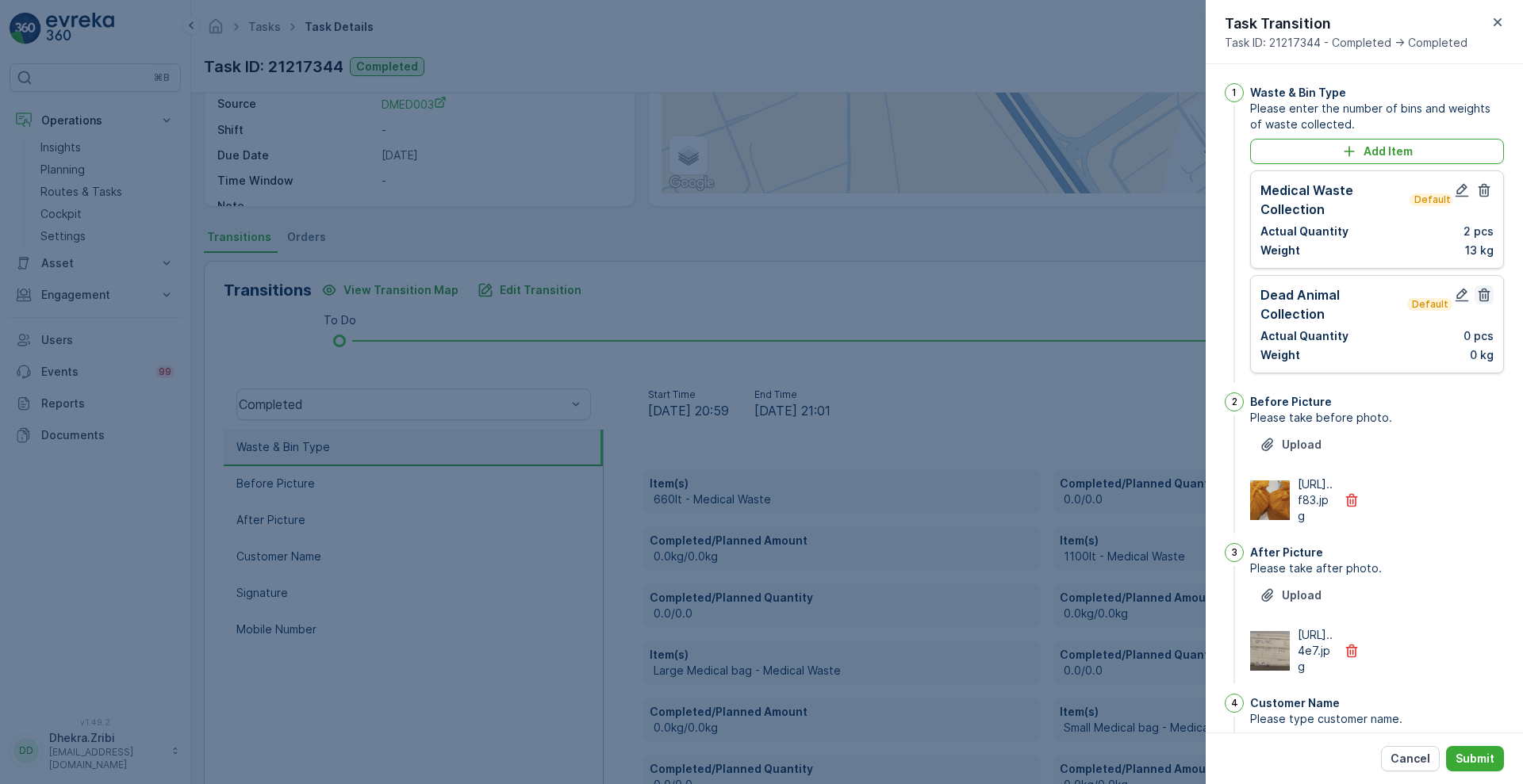
click at [1482, 291] on icon "button" at bounding box center [1484, 295] width 12 height 14
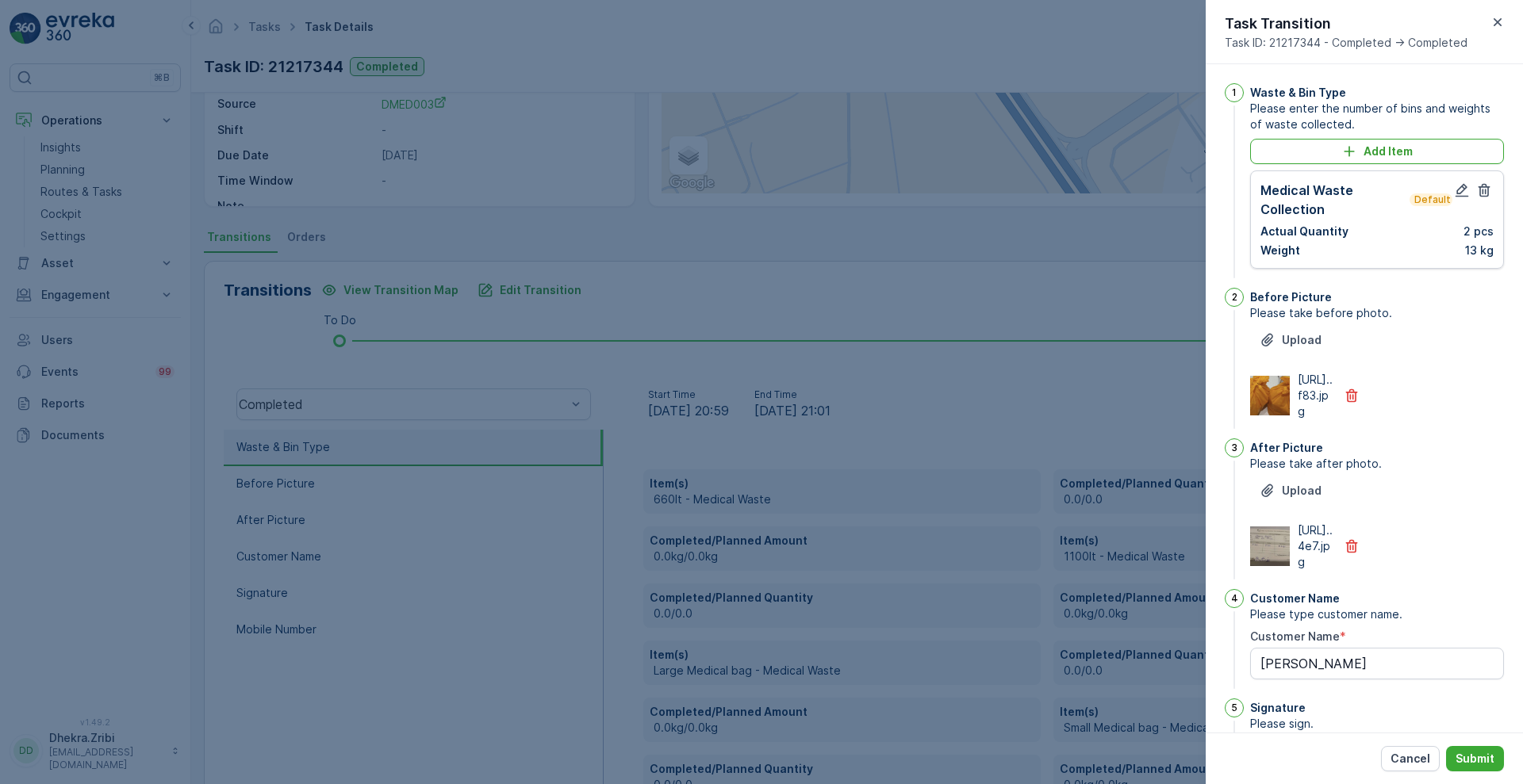
scroll to position [347, 0]
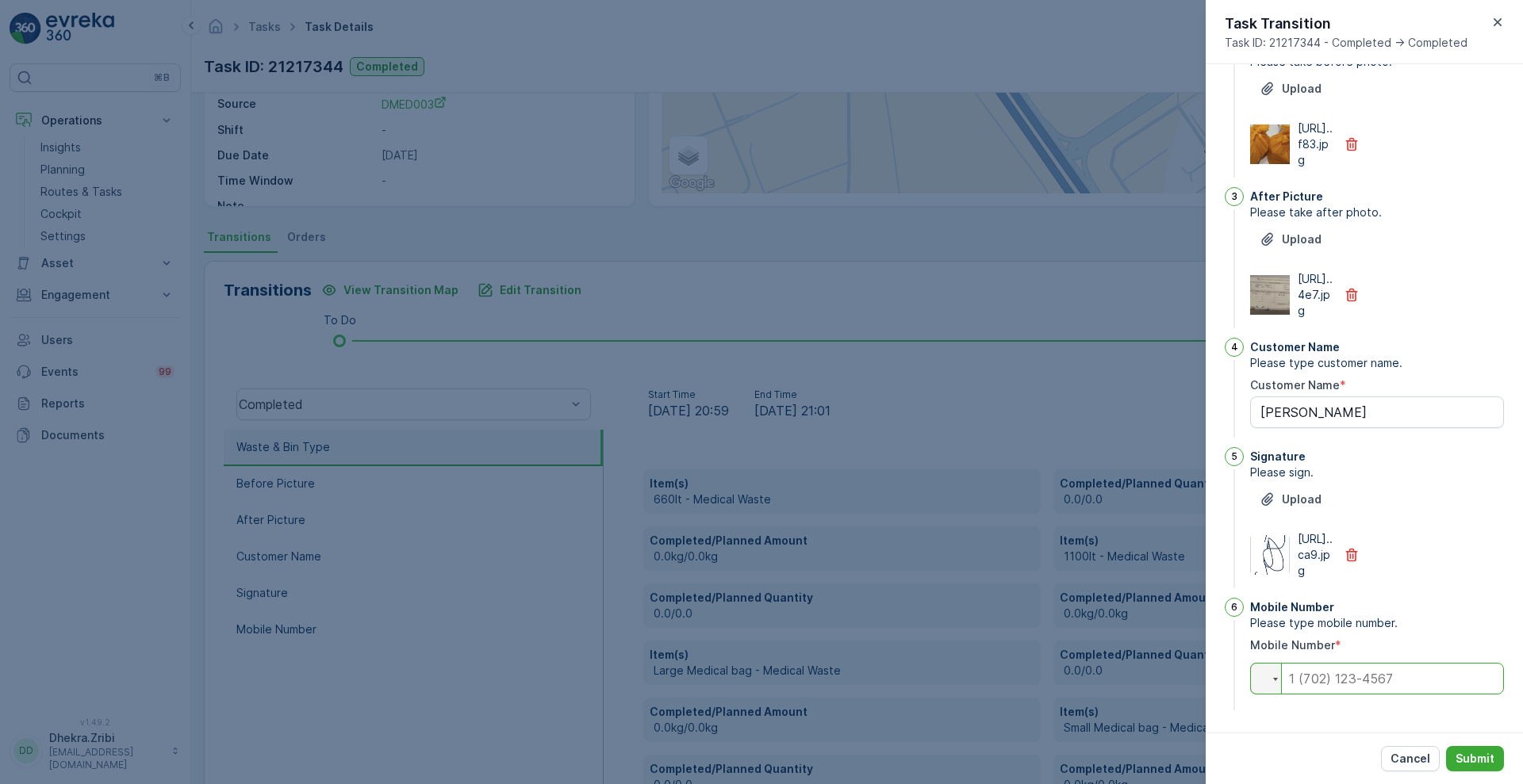
click at [1371, 679] on input "tel" at bounding box center [1376, 678] width 254 height 32
paste input "0545381984"
type input "0545381984"
click at [1478, 758] on p "Submit" at bounding box center [1475, 759] width 39 height 16
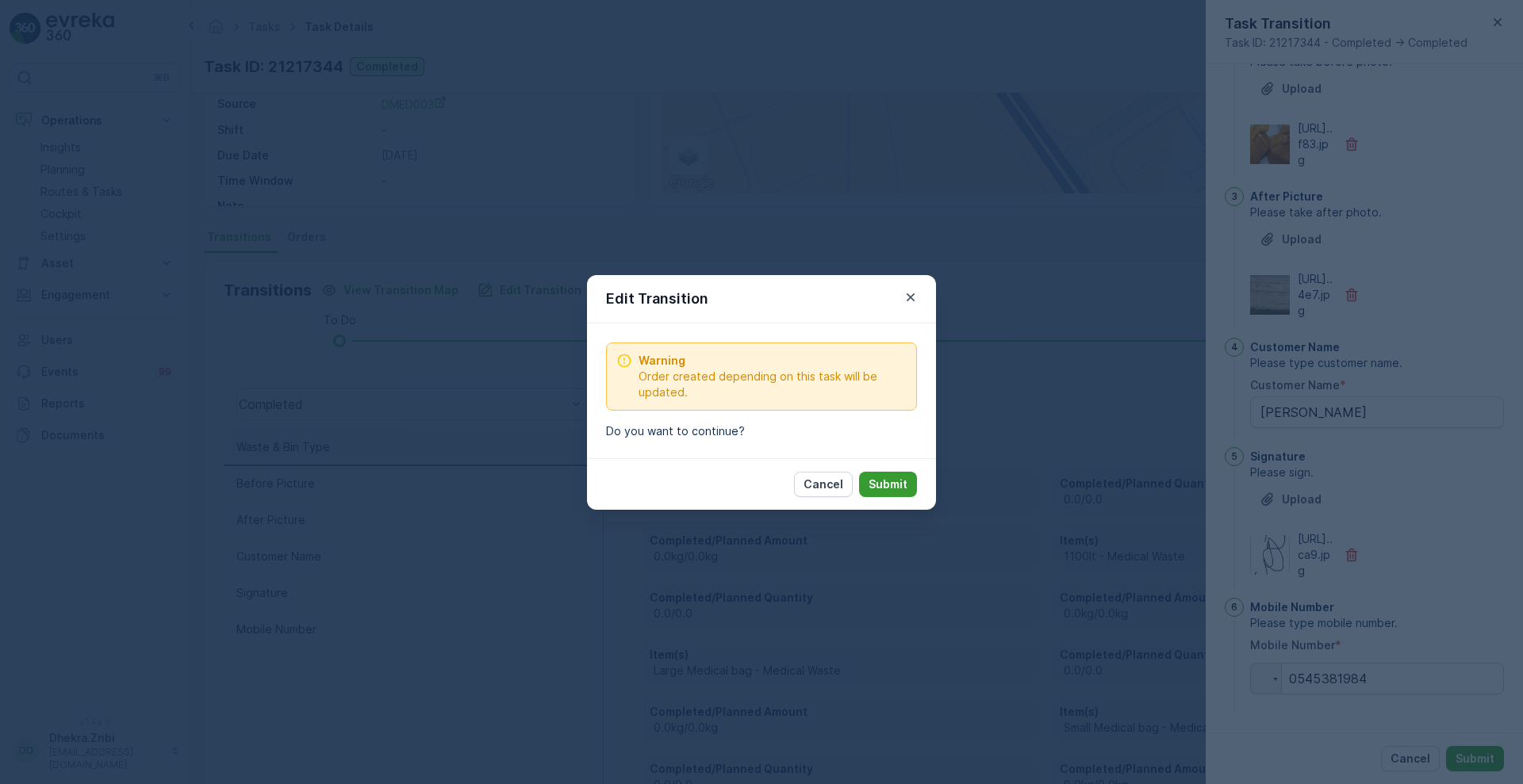
click at [874, 480] on p "Submit" at bounding box center [888, 484] width 39 height 16
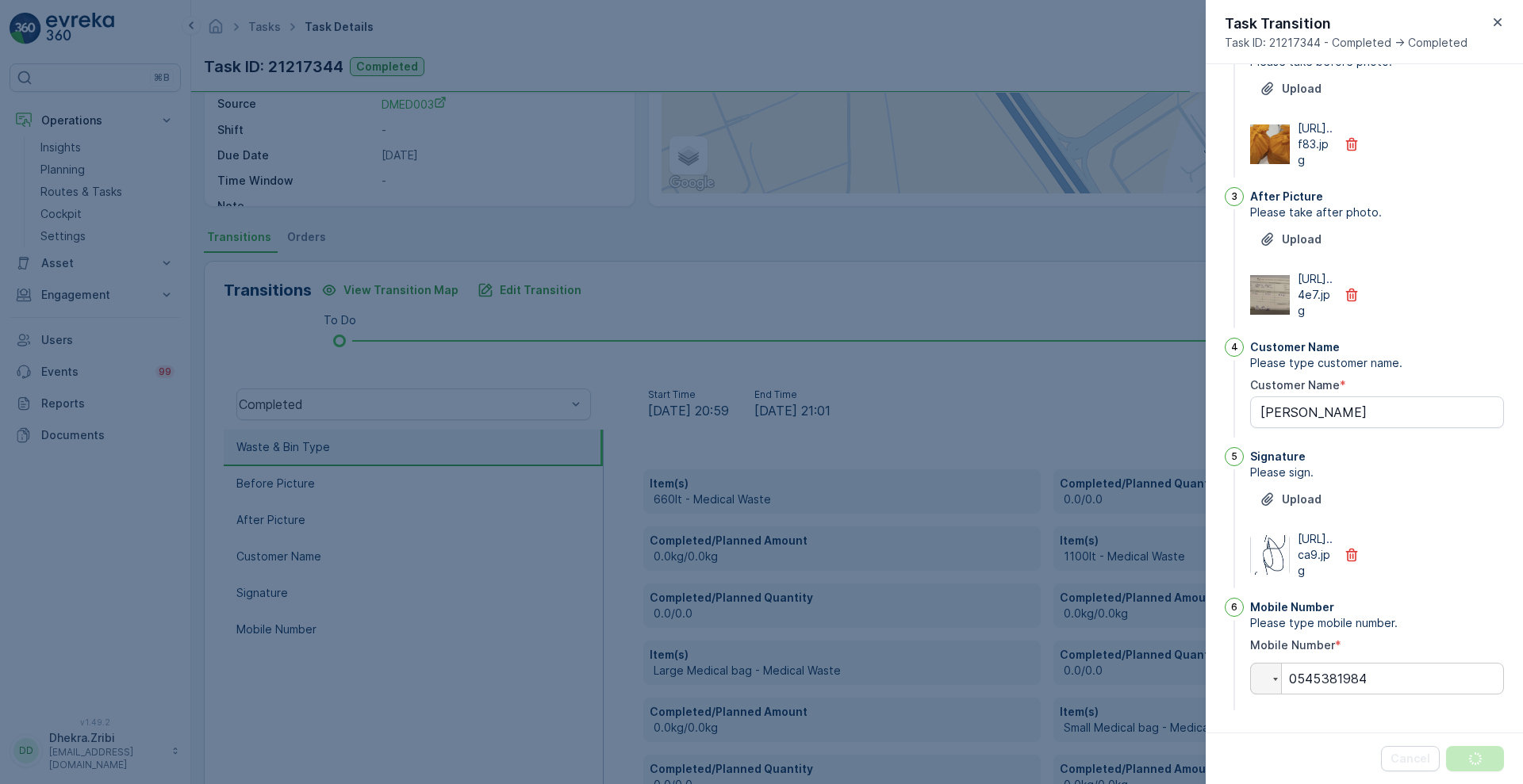
scroll to position [0, 0]
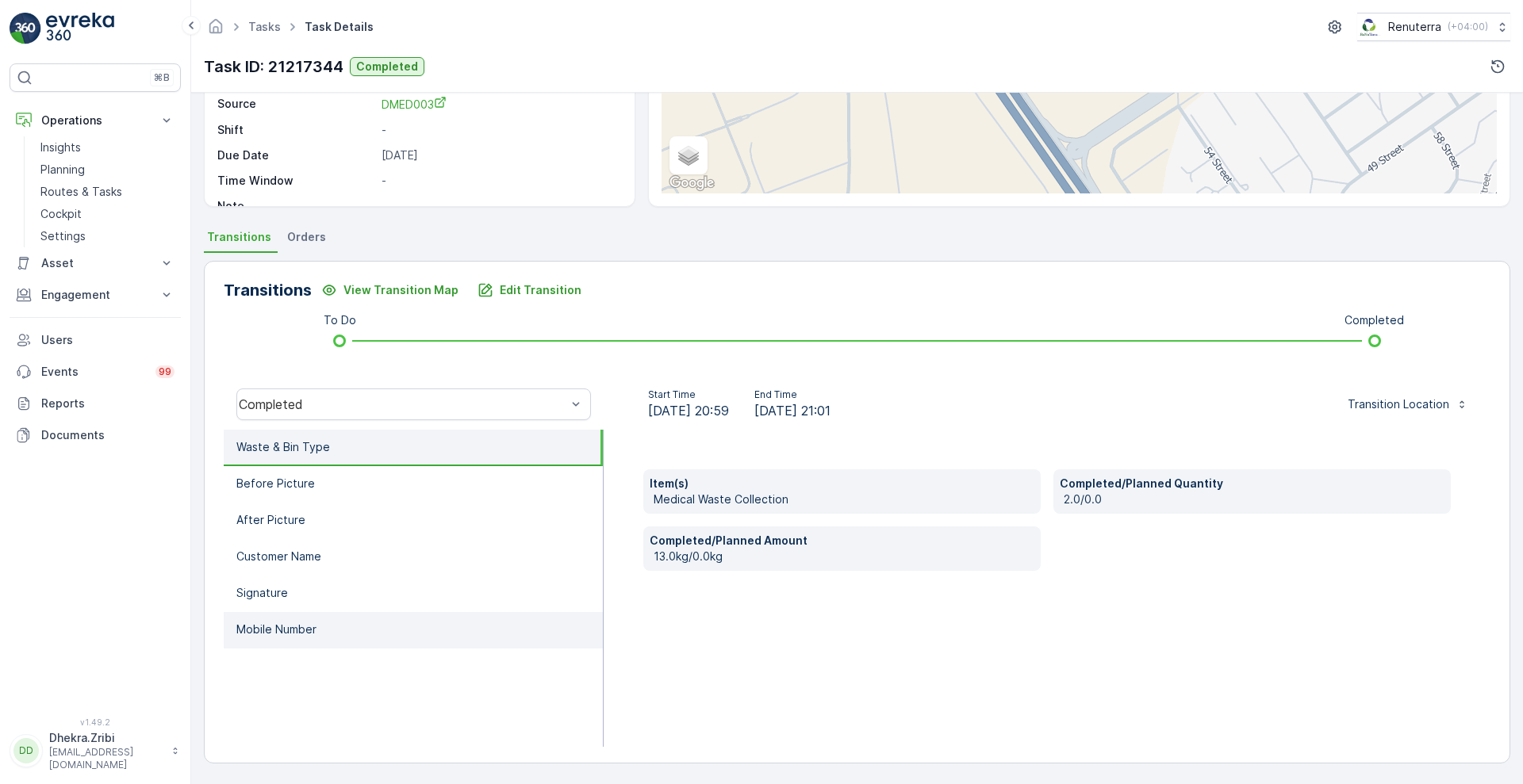
click at [454, 631] on li "Mobile Number" at bounding box center [413, 630] width 379 height 36
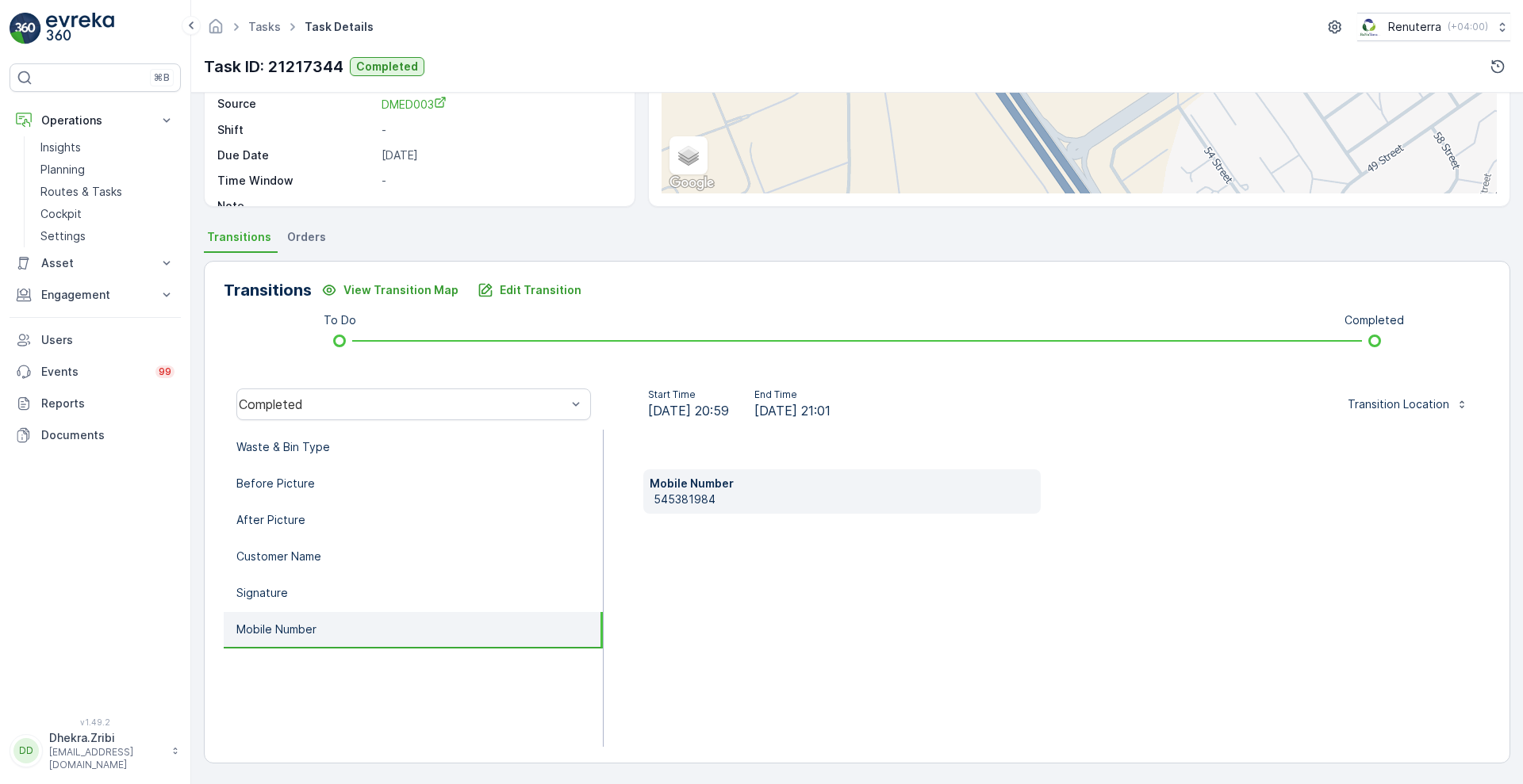
click at [454, 631] on li "Mobile Number" at bounding box center [413, 630] width 379 height 36
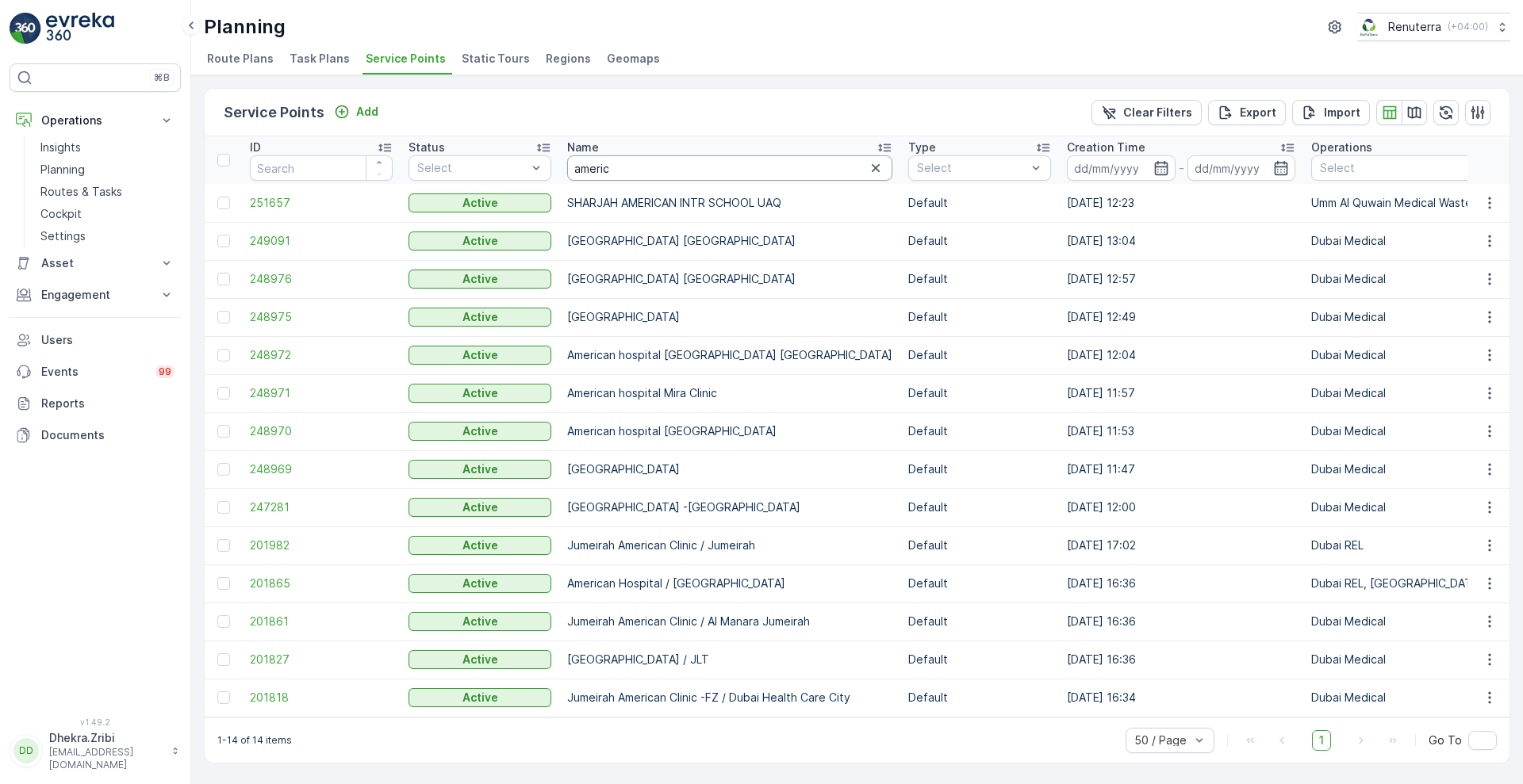
click at [633, 174] on input "americ" at bounding box center [729, 168] width 325 height 25
click at [868, 170] on icon "button" at bounding box center [876, 168] width 16 height 16
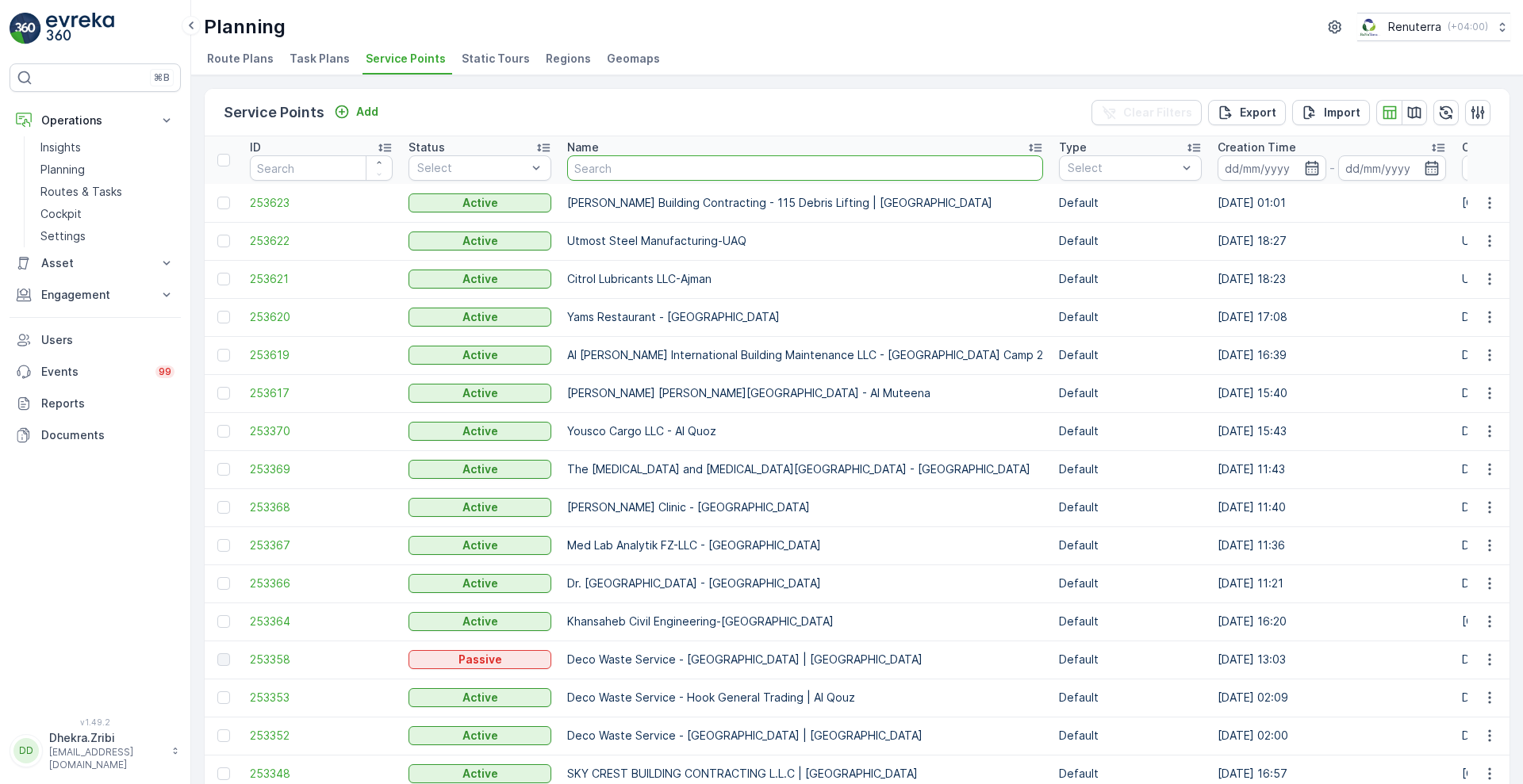
click at [699, 174] on input "text" at bounding box center [804, 168] width 476 height 25
type input "globa"
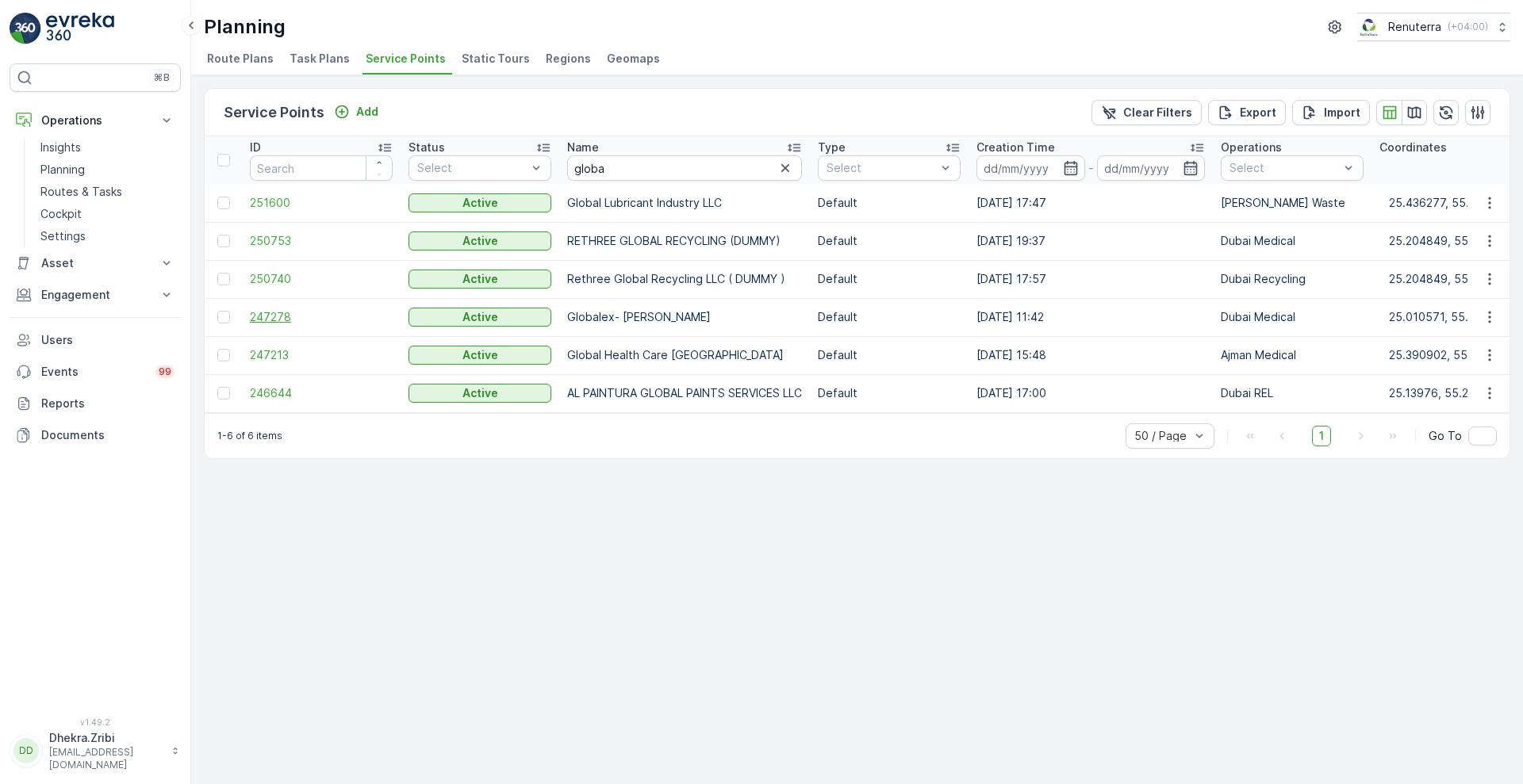
click at [269, 320] on span "247278" at bounding box center [321, 317] width 143 height 16
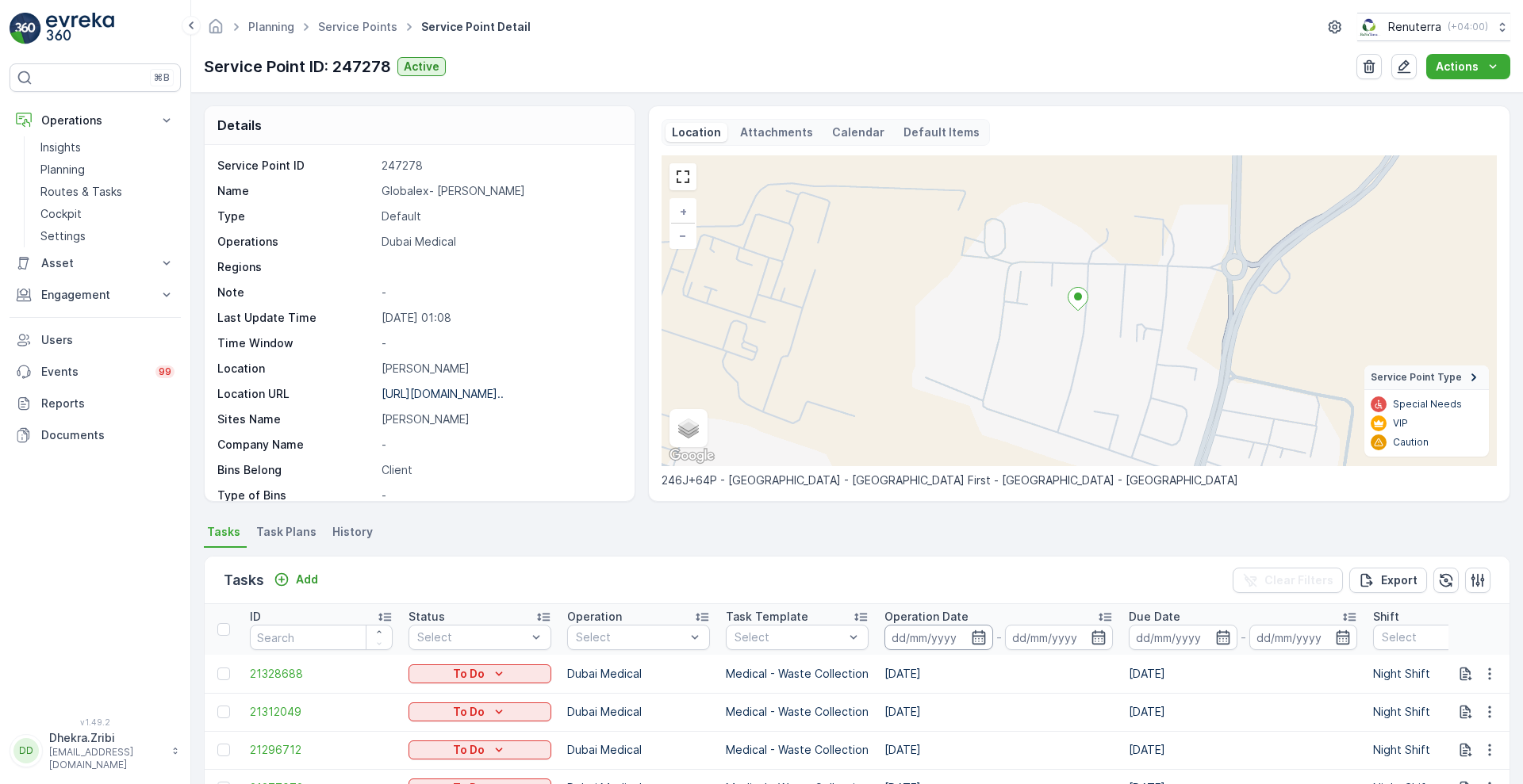
click at [968, 635] on input at bounding box center [939, 637] width 109 height 25
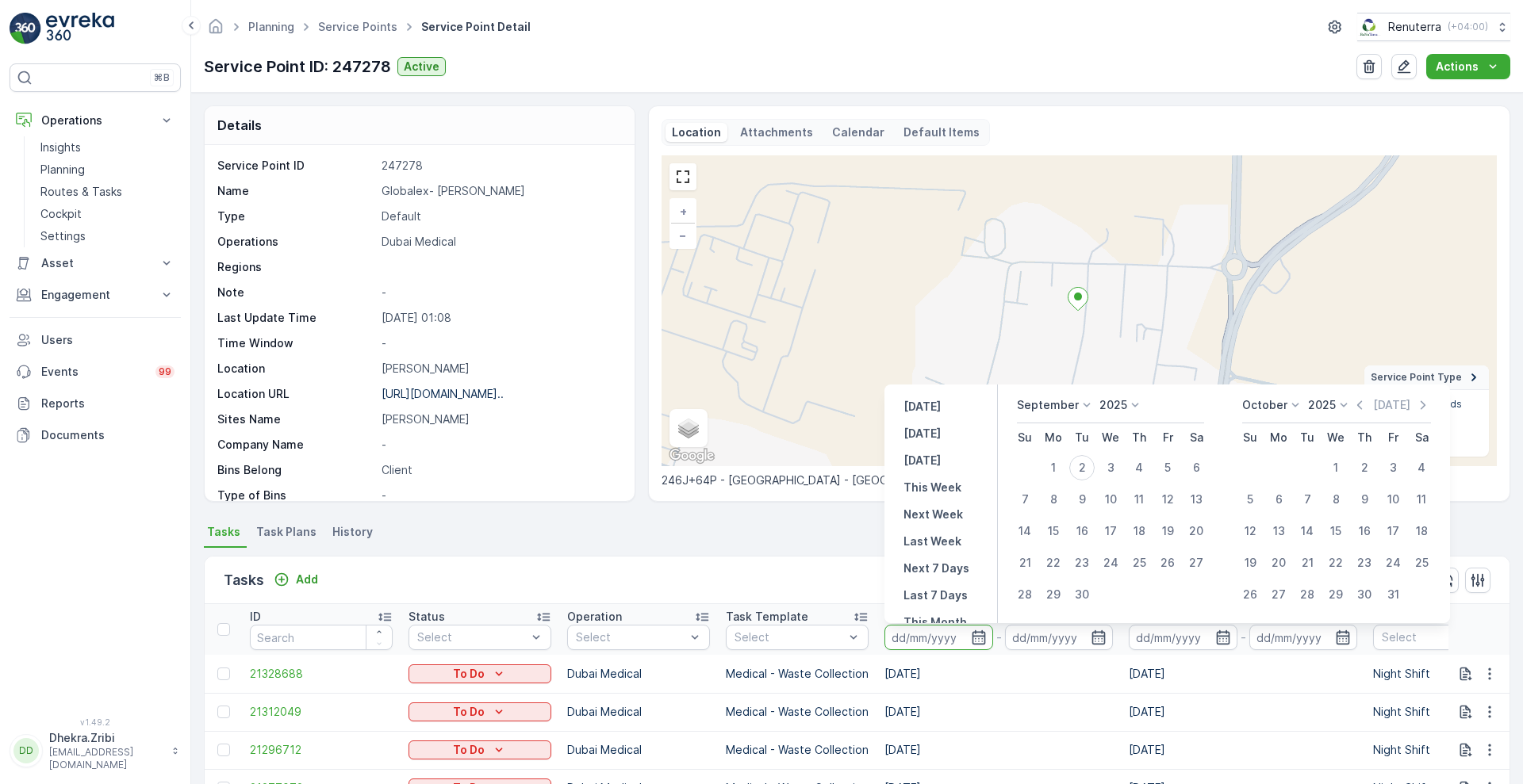
click at [1086, 399] on icon at bounding box center [1087, 406] width 16 height 16
click at [1060, 458] on span "August" at bounding box center [1045, 462] width 37 height 16
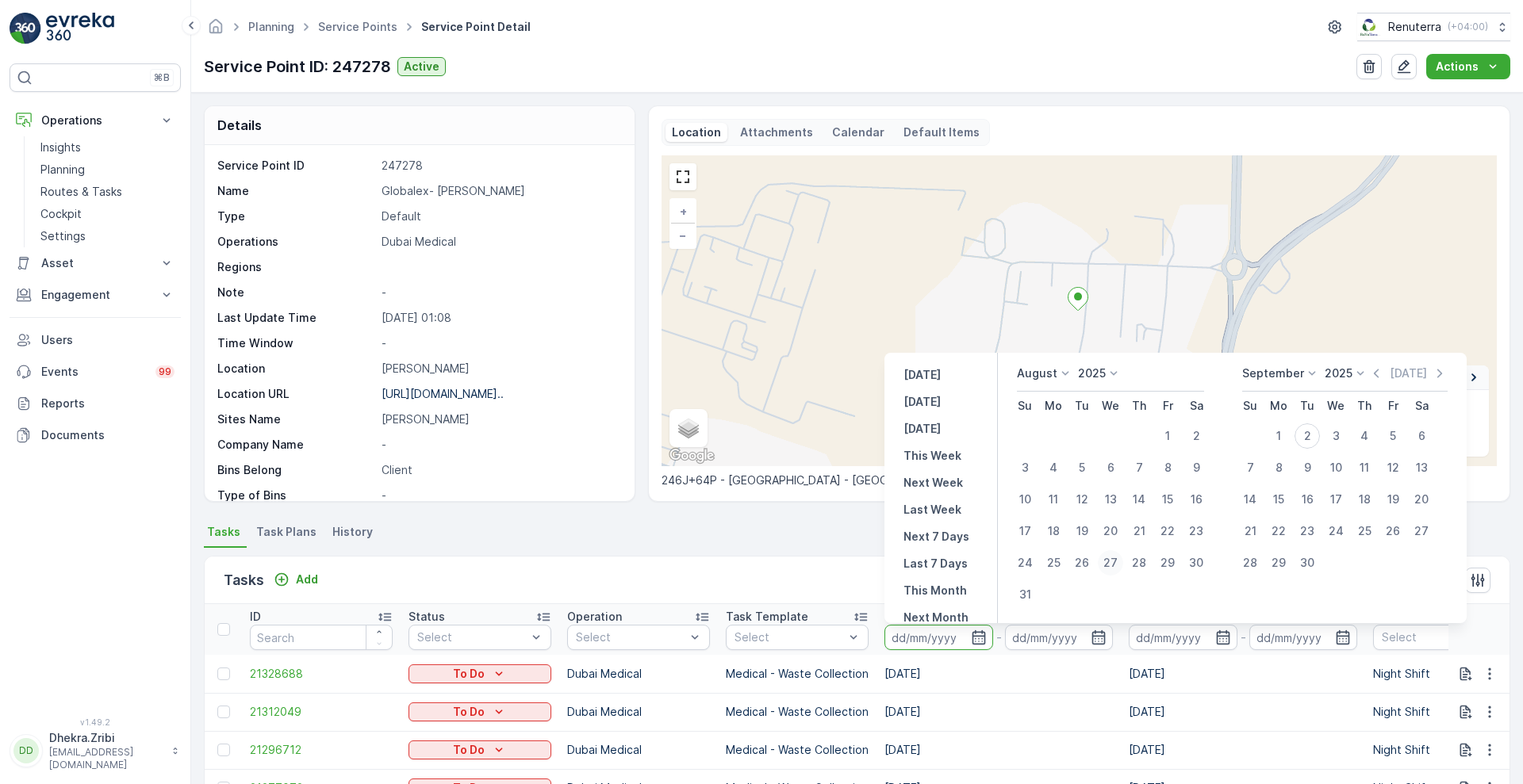
click at [1120, 569] on div "27" at bounding box center [1110, 562] width 25 height 25
type input "[DATE]"
click at [1120, 569] on div "27" at bounding box center [1110, 562] width 25 height 25
type input "[DATE]"
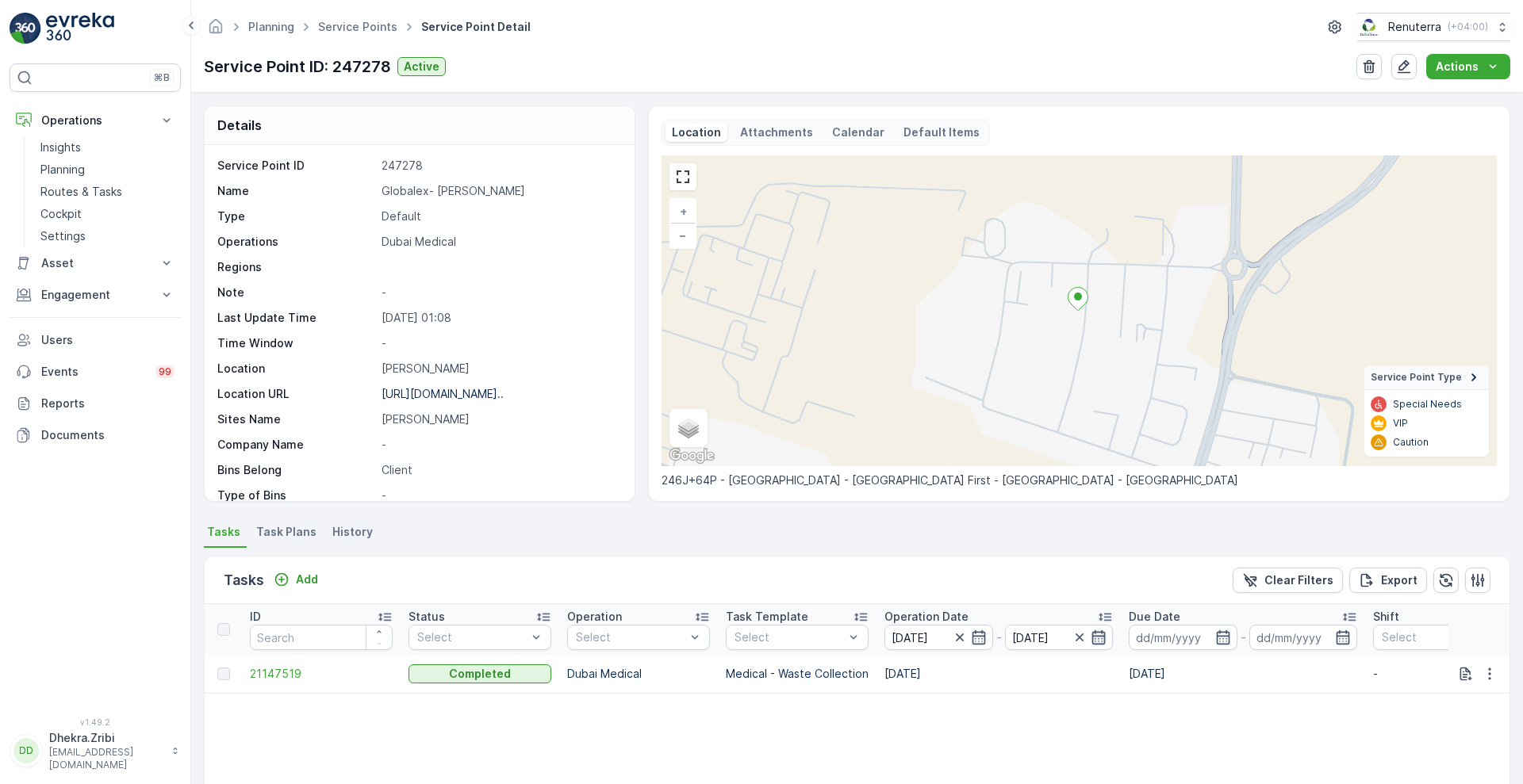
click at [1099, 637] on icon "button" at bounding box center [1099, 637] width 16 height 16
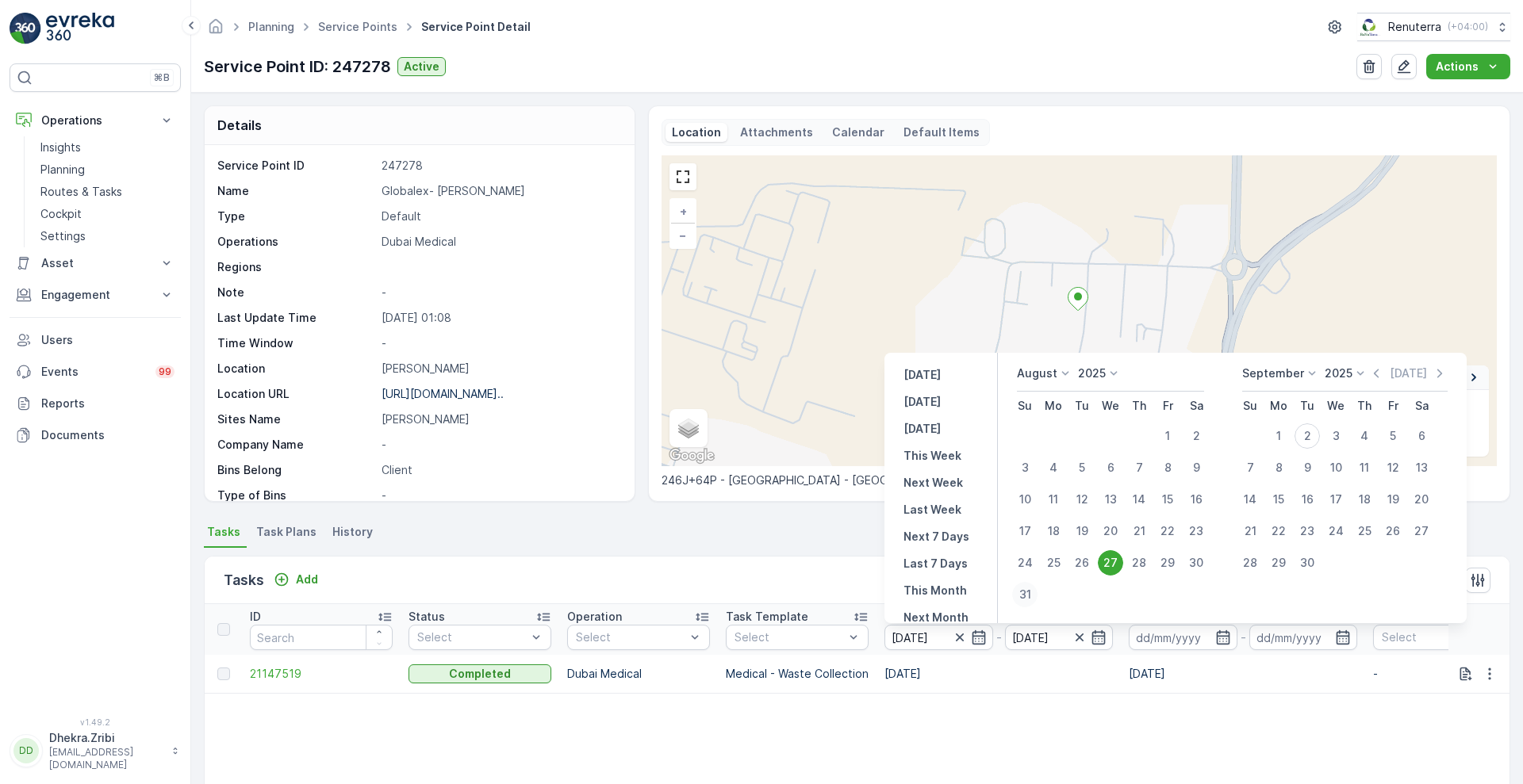
click at [1031, 591] on div "31" at bounding box center [1024, 594] width 25 height 25
type input "[DATE]"
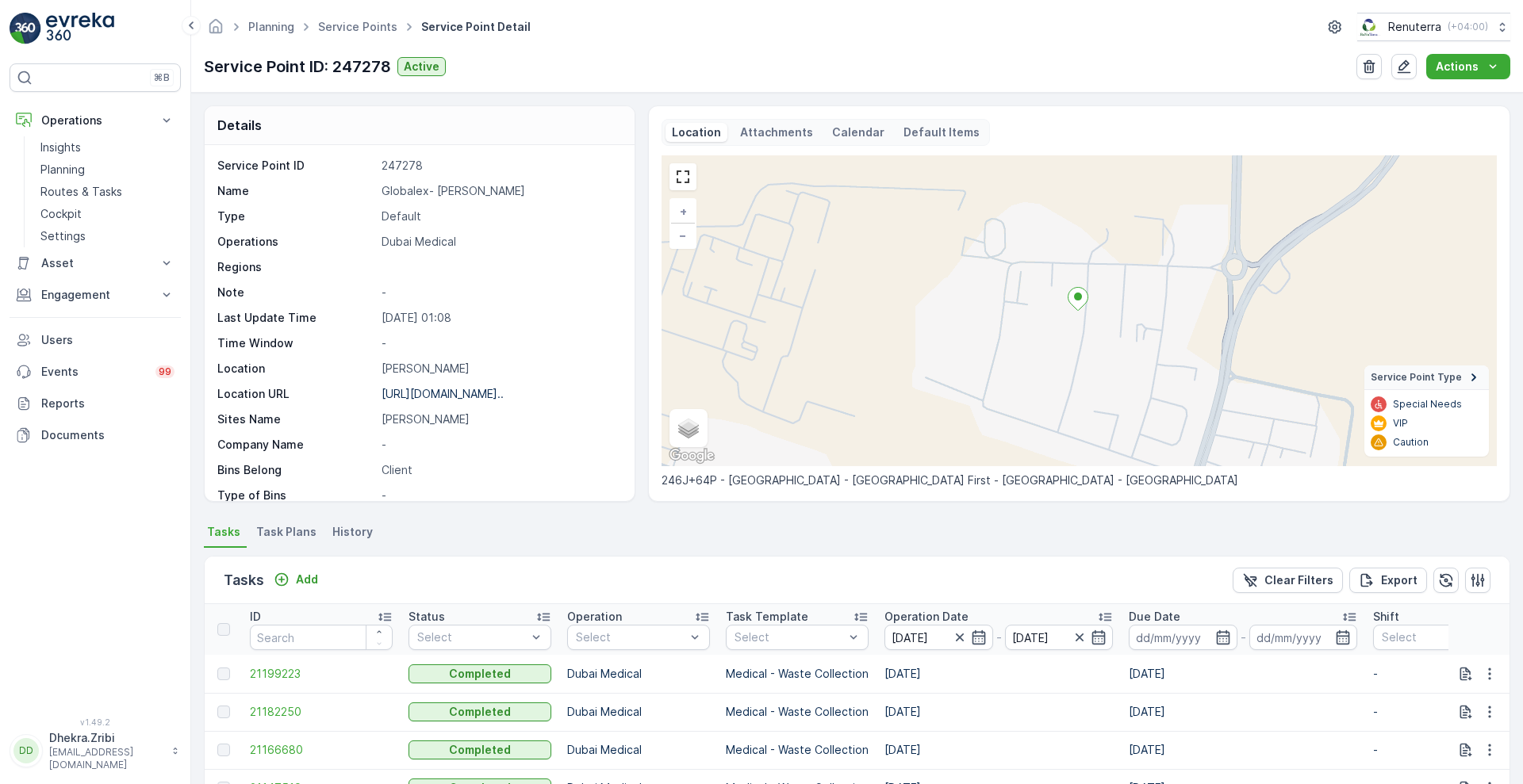
click at [919, 622] on p "Operation Date" at bounding box center [927, 617] width 84 height 16
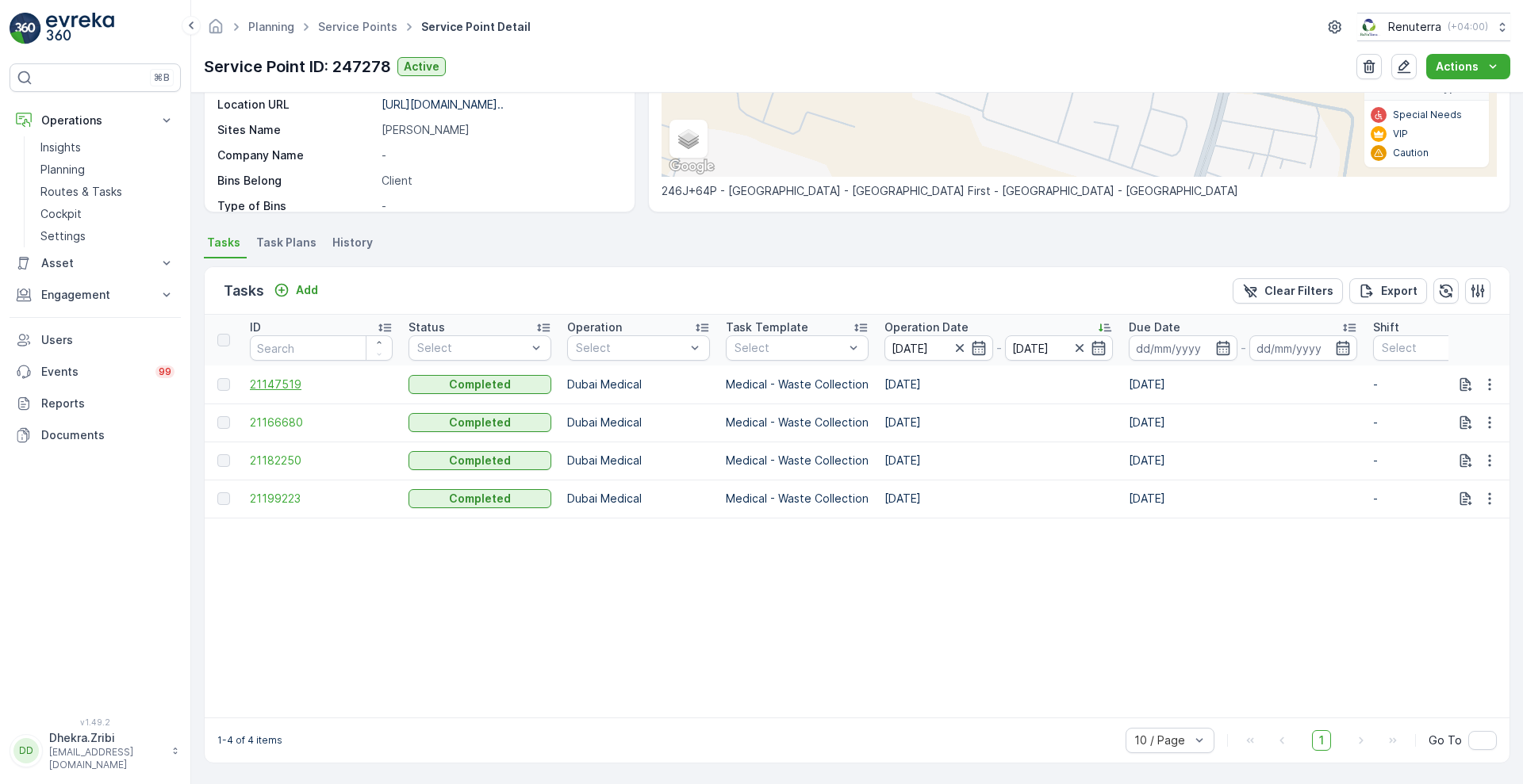
click at [296, 379] on span "21147519" at bounding box center [321, 385] width 143 height 16
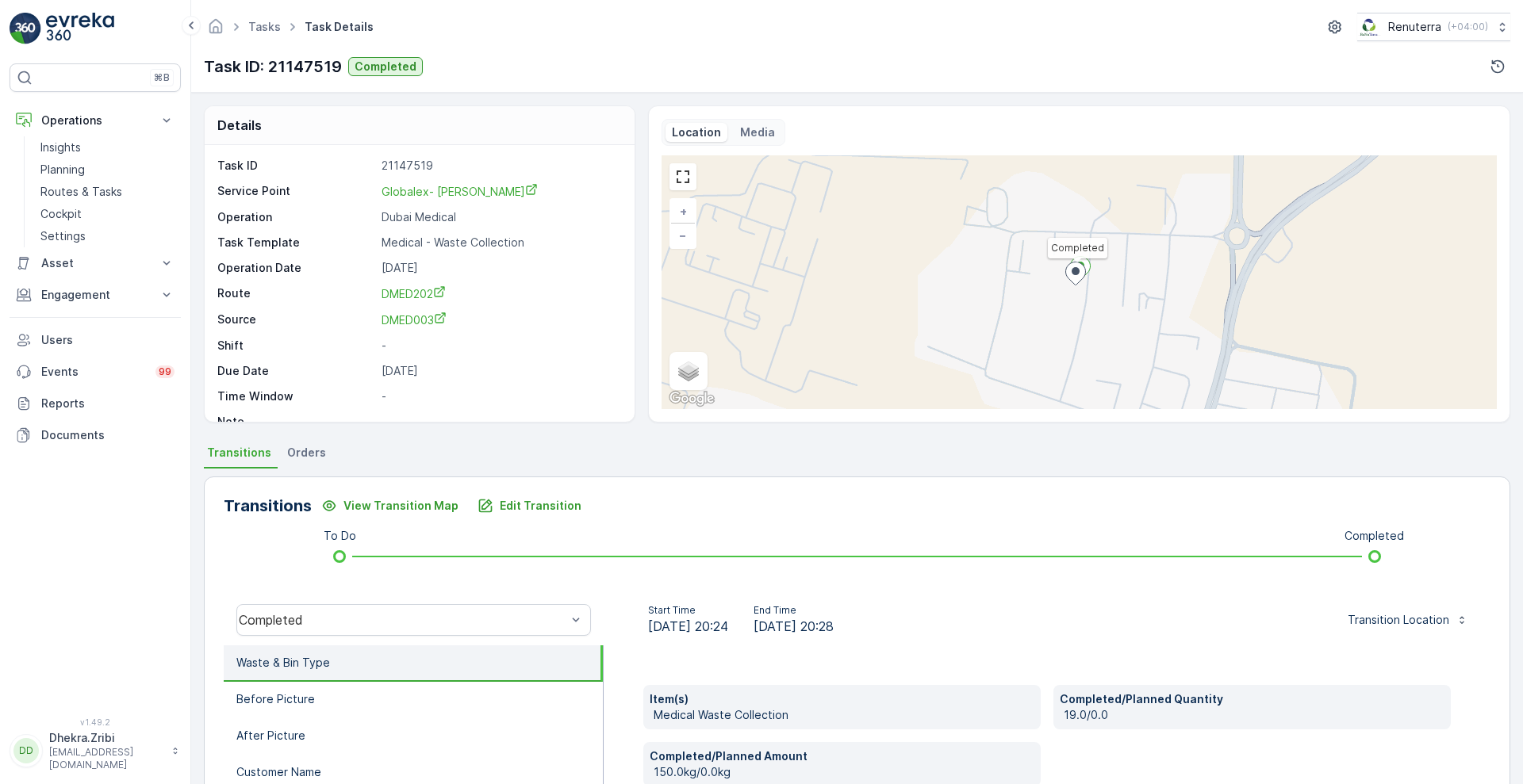
scroll to position [215, 0]
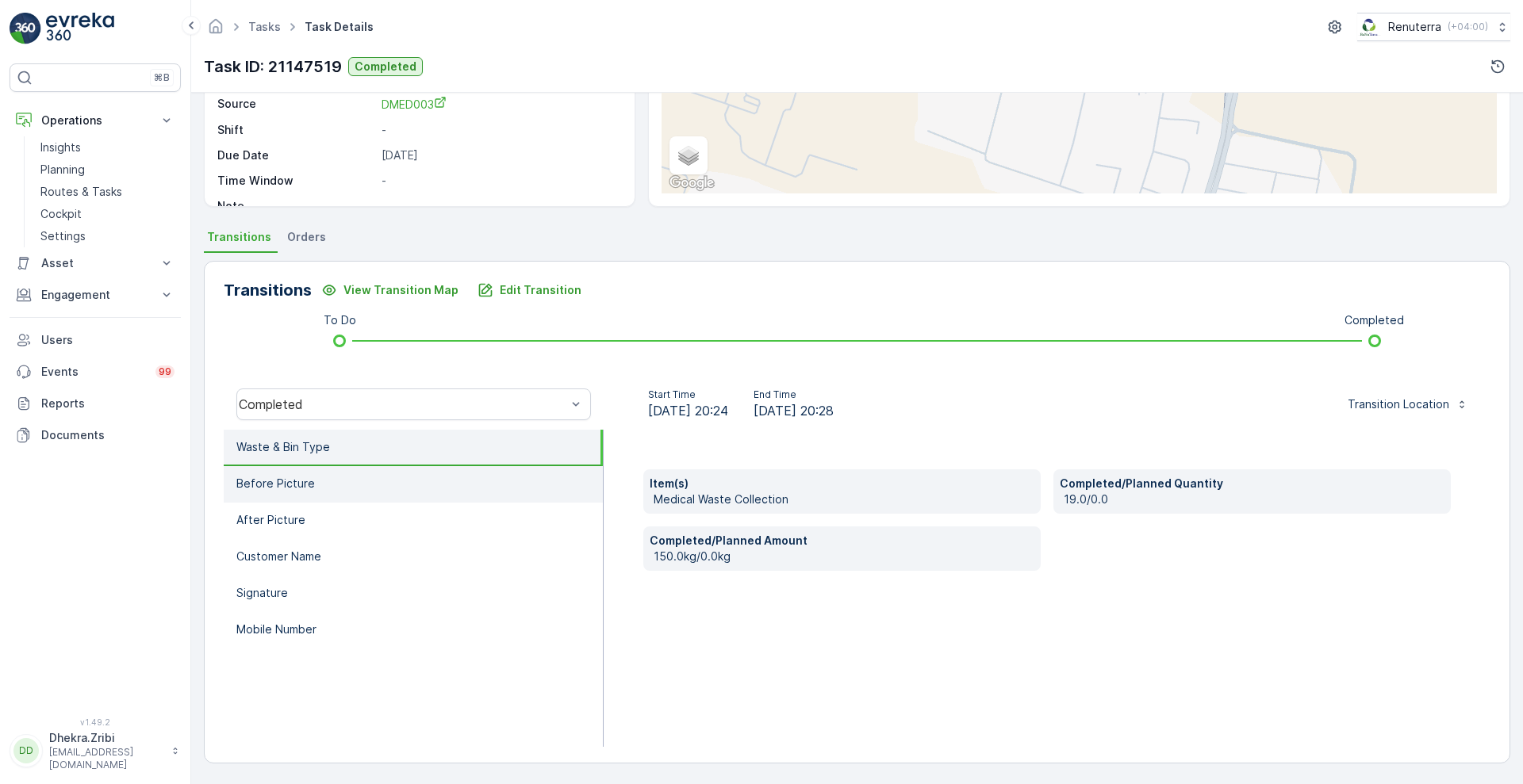
click at [394, 488] on li "Before Picture" at bounding box center [413, 484] width 379 height 36
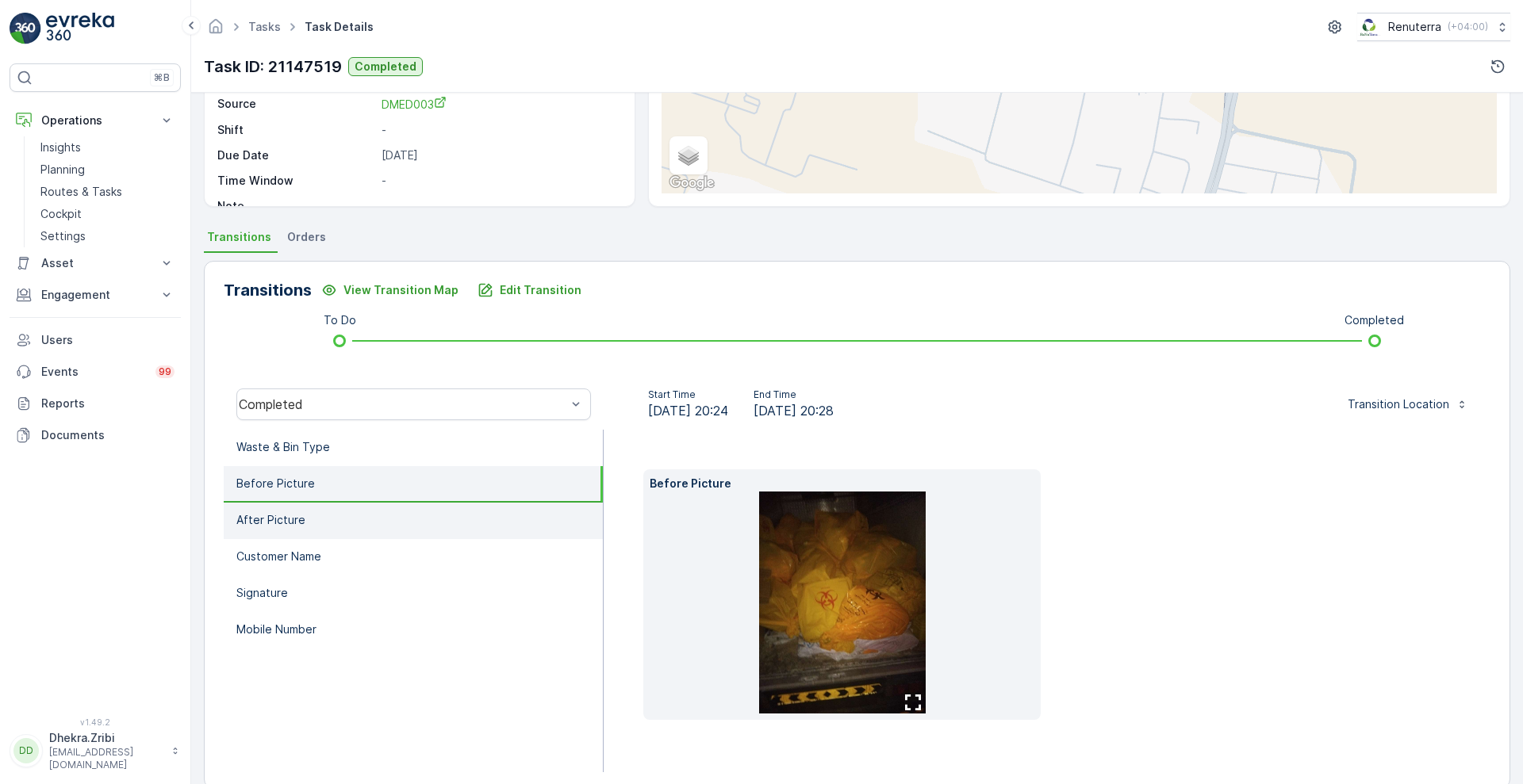
click at [360, 524] on li "After Picture" at bounding box center [413, 521] width 379 height 36
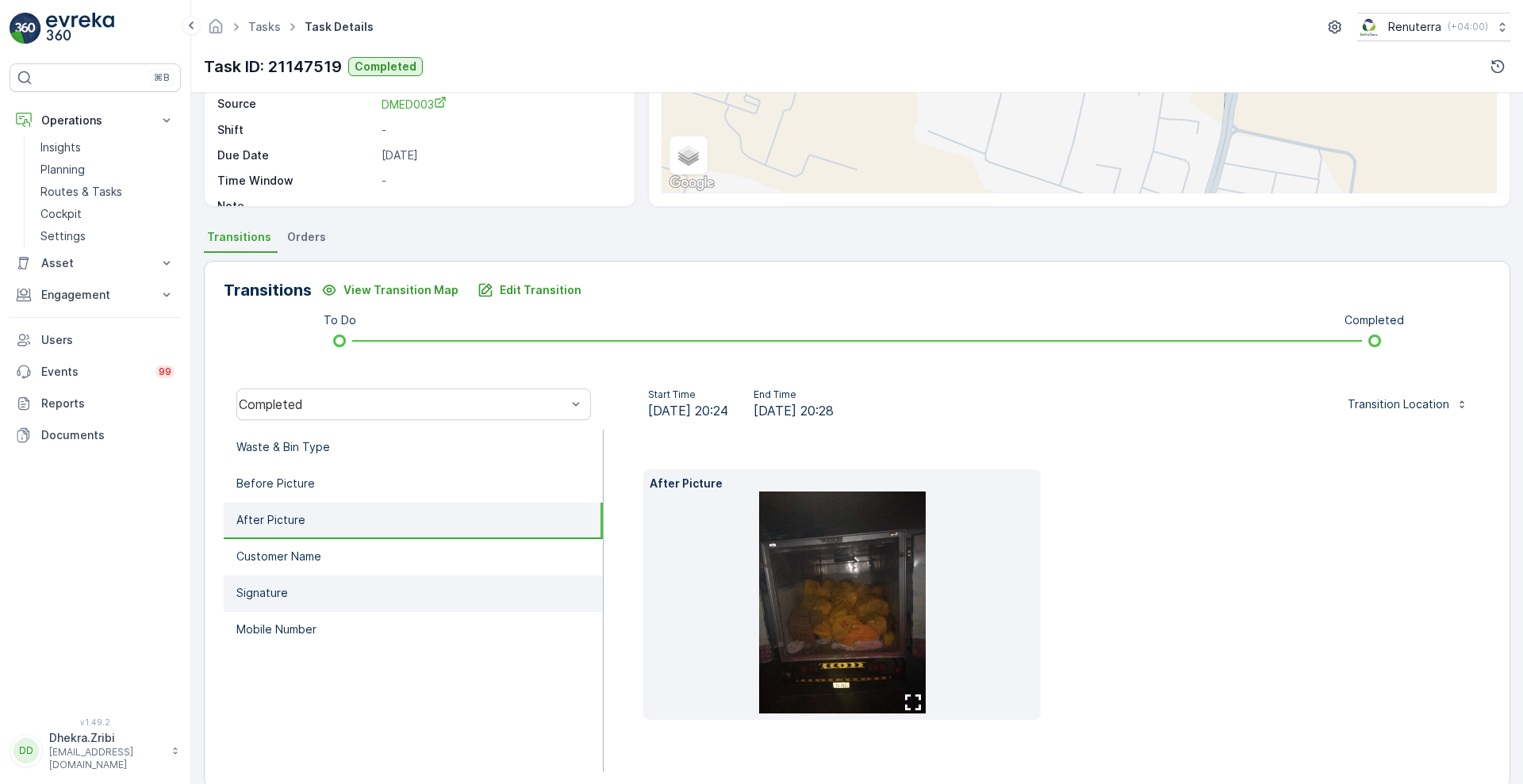
click at [331, 576] on li "Signature" at bounding box center [413, 594] width 379 height 36
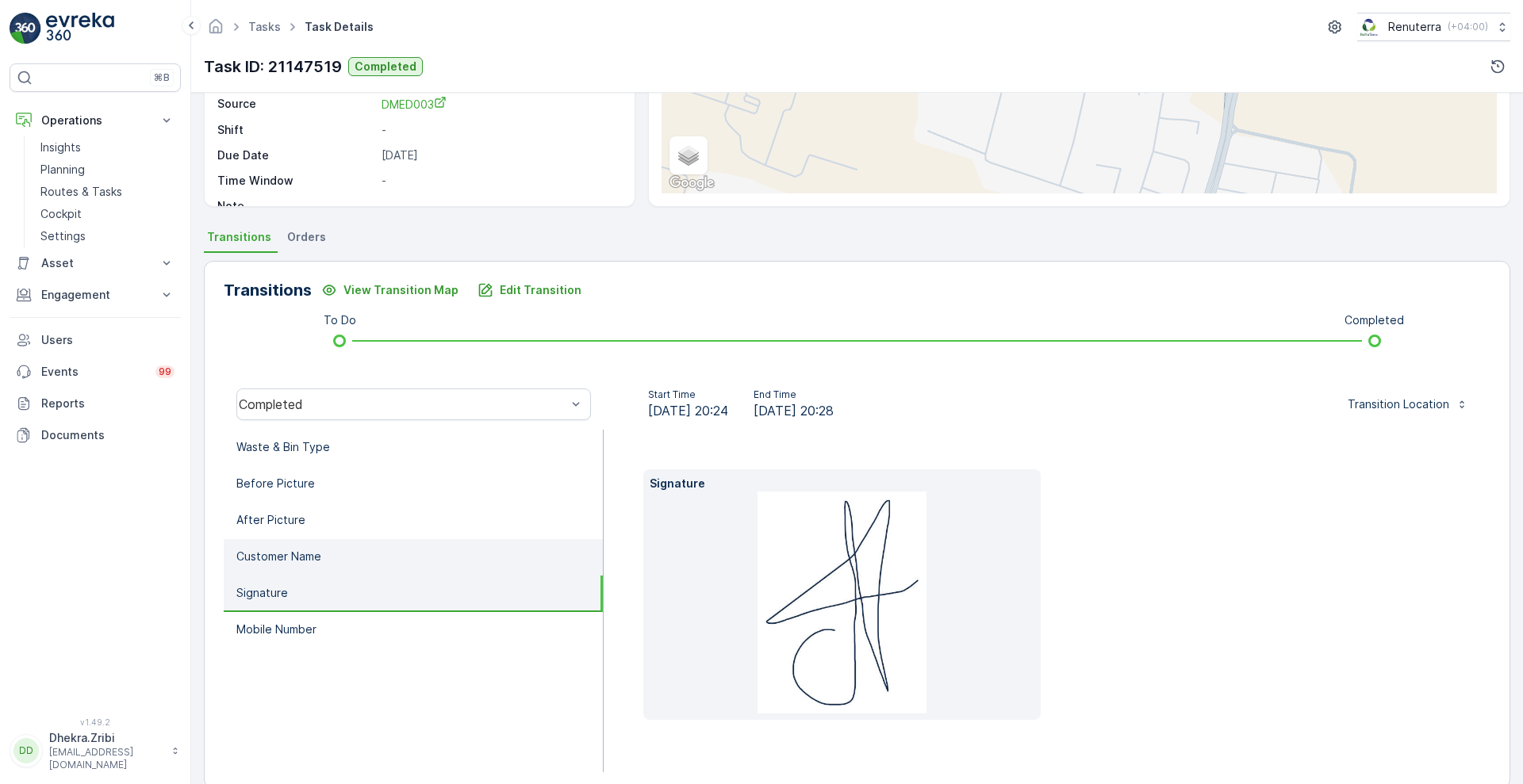
click at [351, 555] on li "Customer Name" at bounding box center [413, 557] width 379 height 36
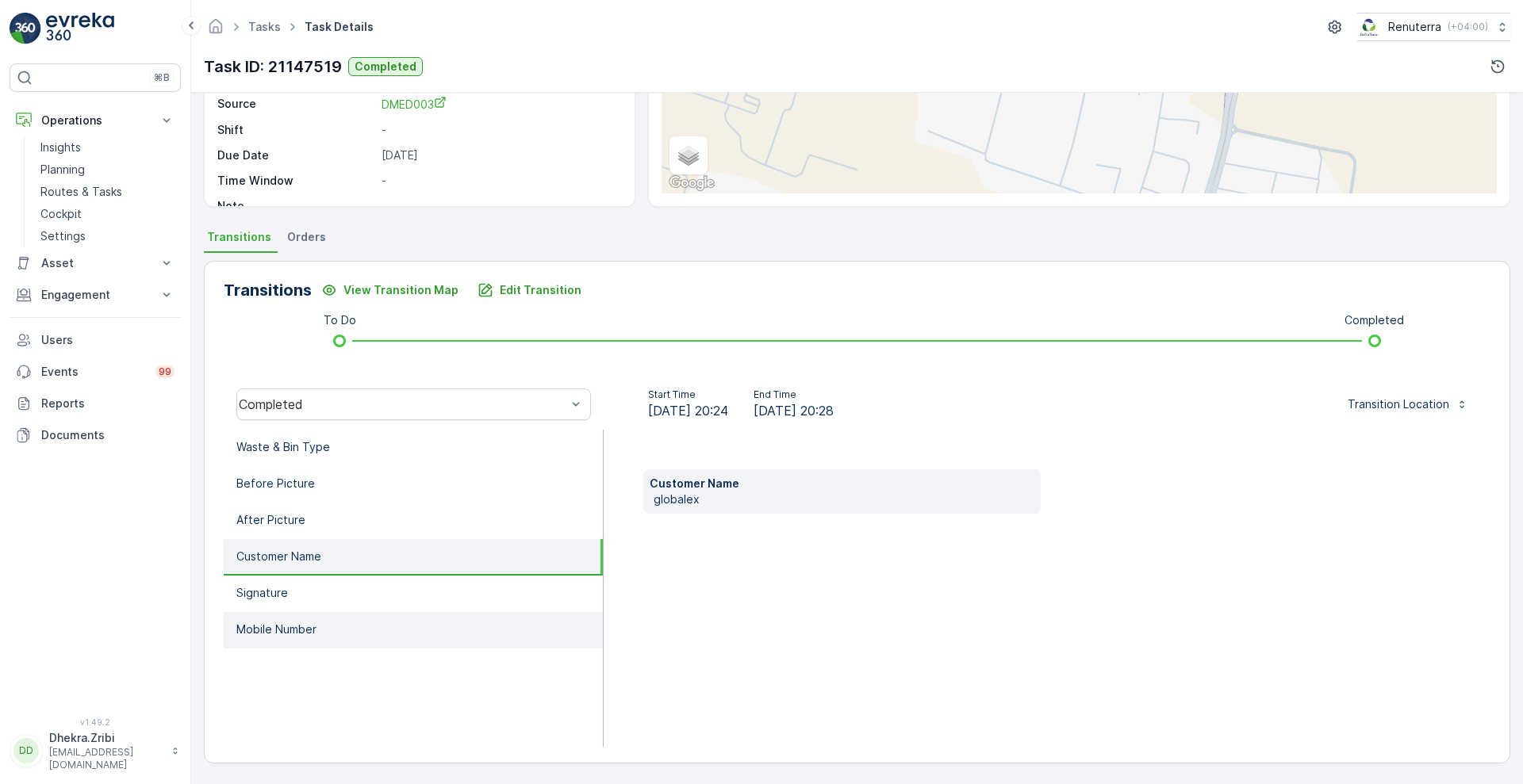
click at [314, 632] on p "Mobile Number" at bounding box center [276, 630] width 80 height 16
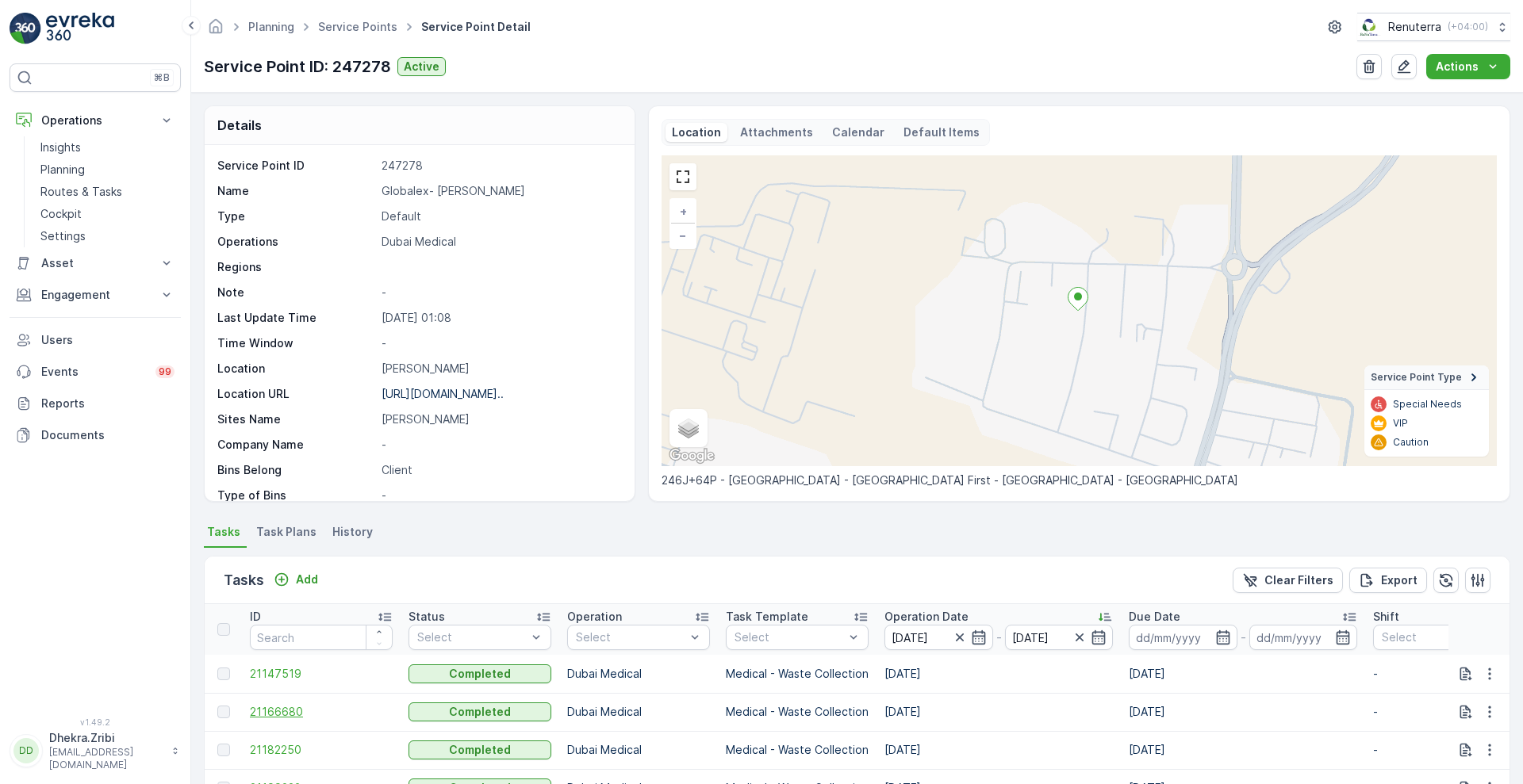
click at [275, 705] on span "21166680" at bounding box center [321, 712] width 143 height 16
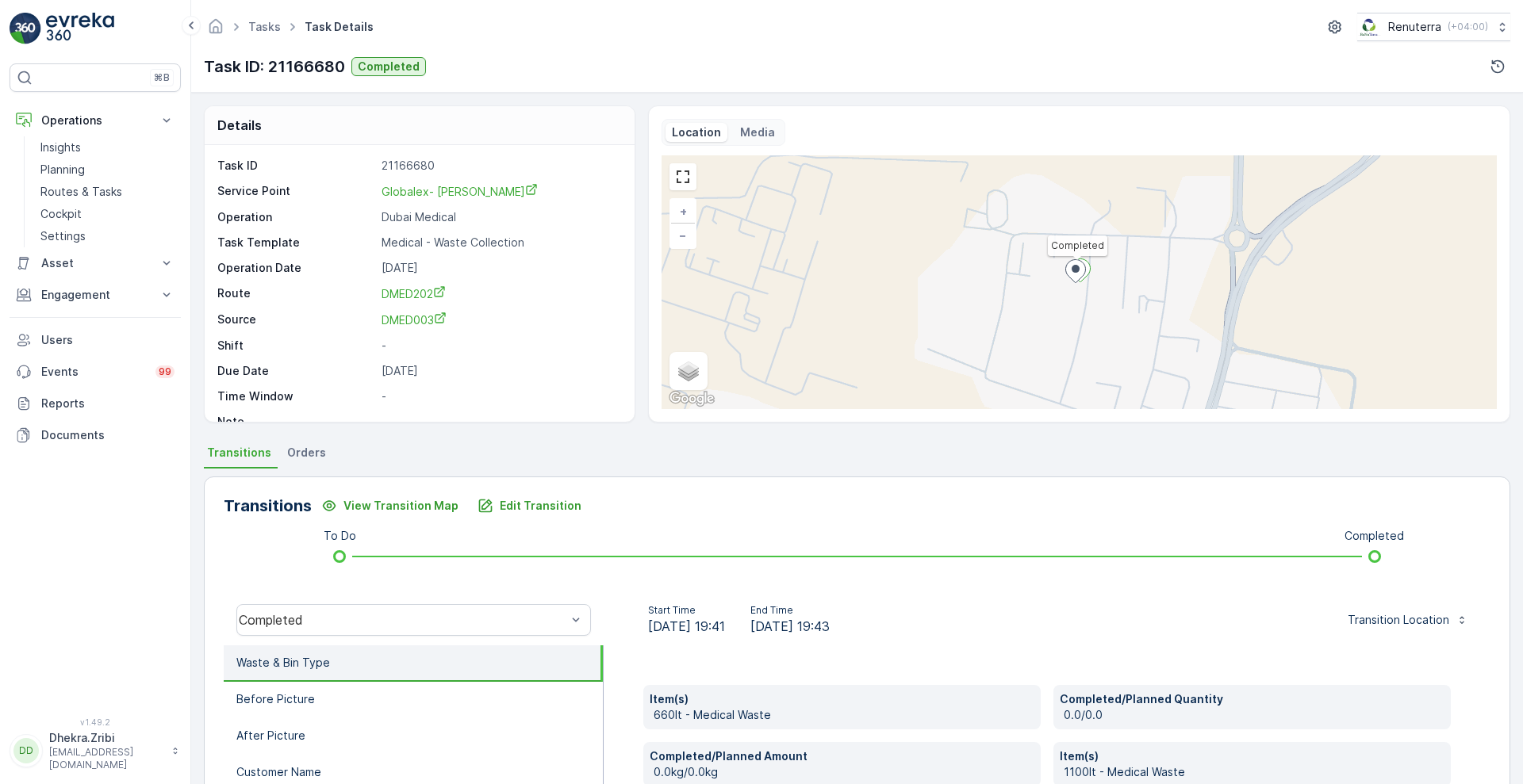
scroll to position [605, 0]
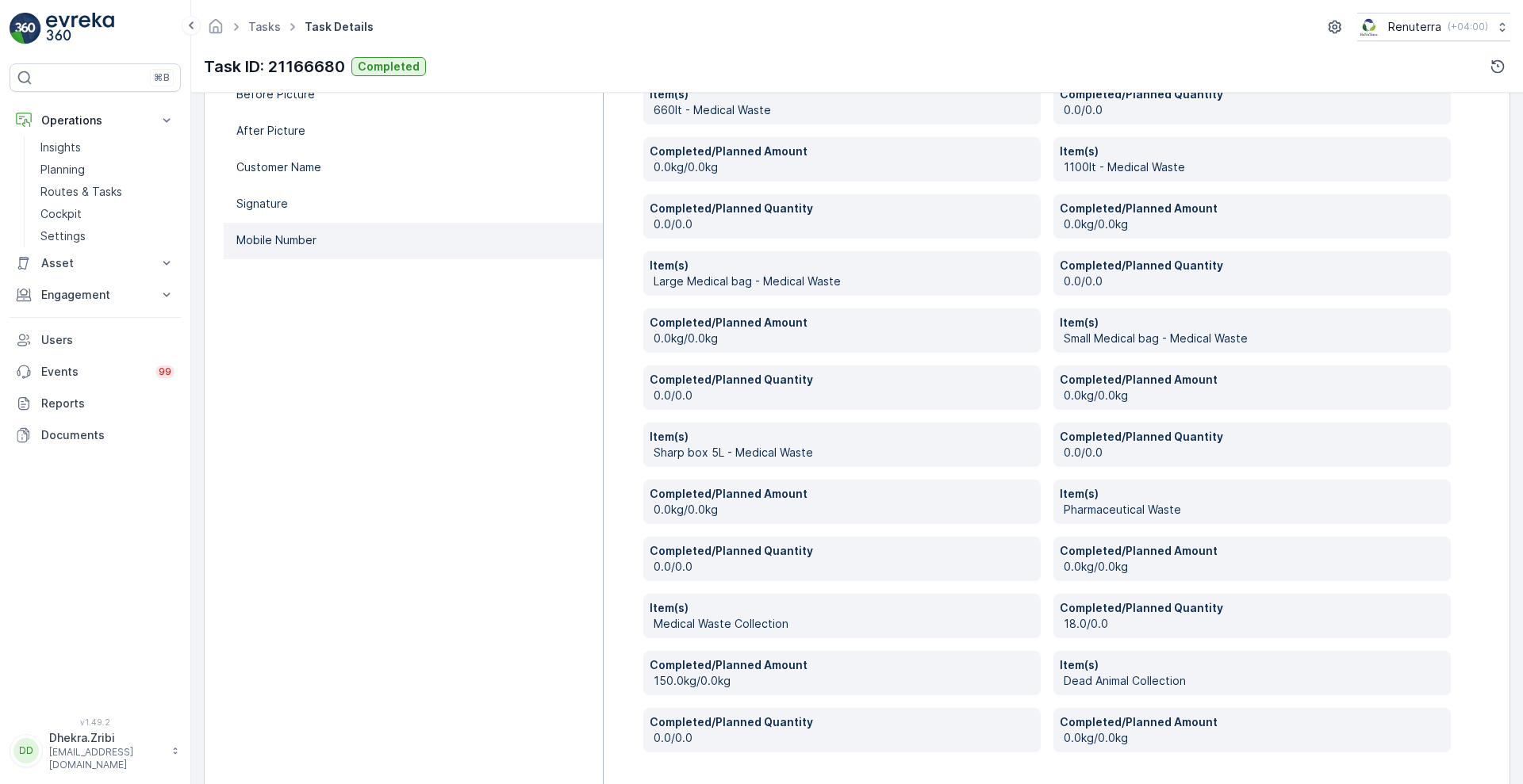
click at [298, 230] on li "Mobile Number" at bounding box center [413, 241] width 379 height 36
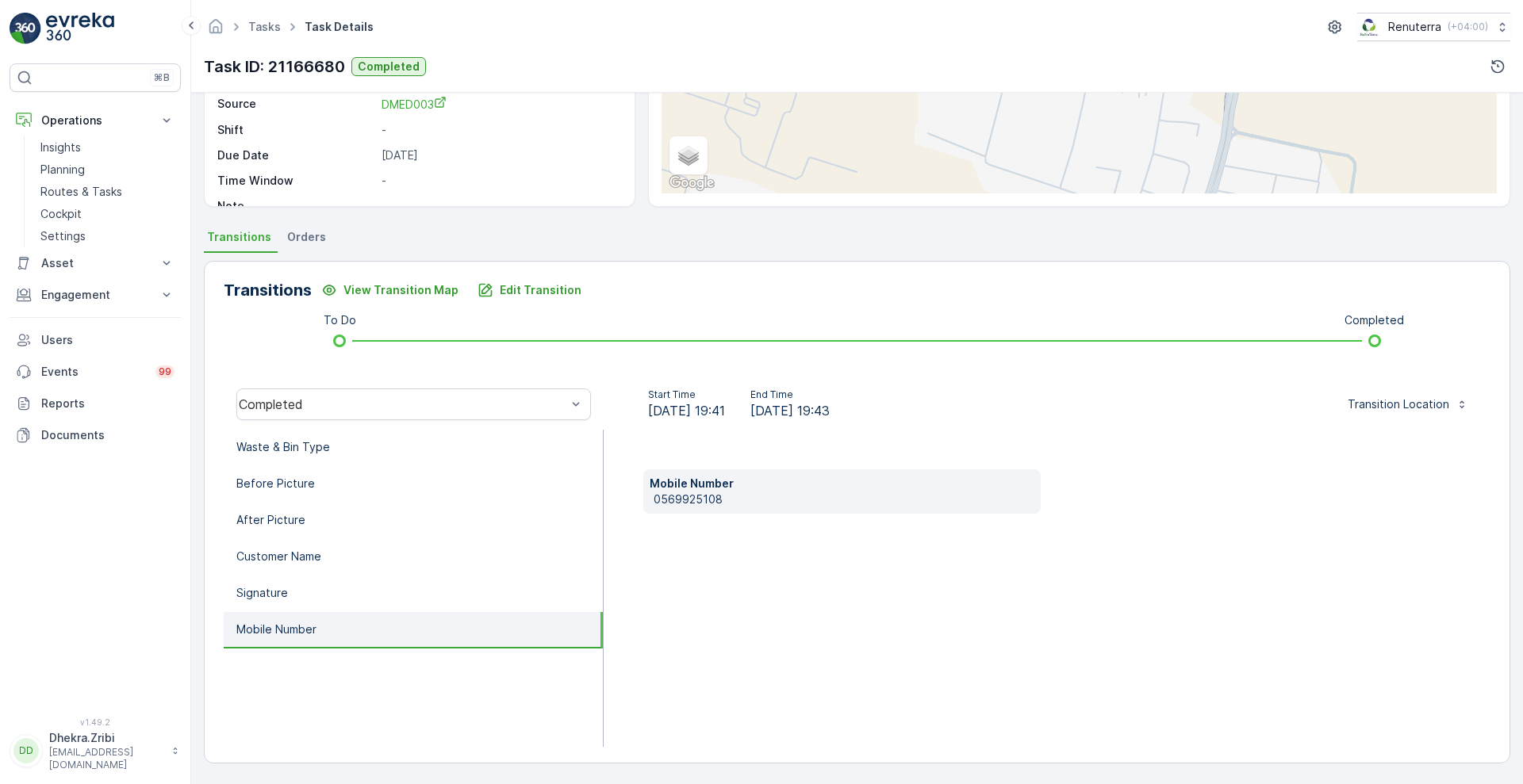
click at [665, 505] on p "0569925108" at bounding box center [844, 500] width 381 height 16
copy p "0569925108"
click at [314, 447] on p "Waste & Bin Type" at bounding box center [284, 447] width 94 height 16
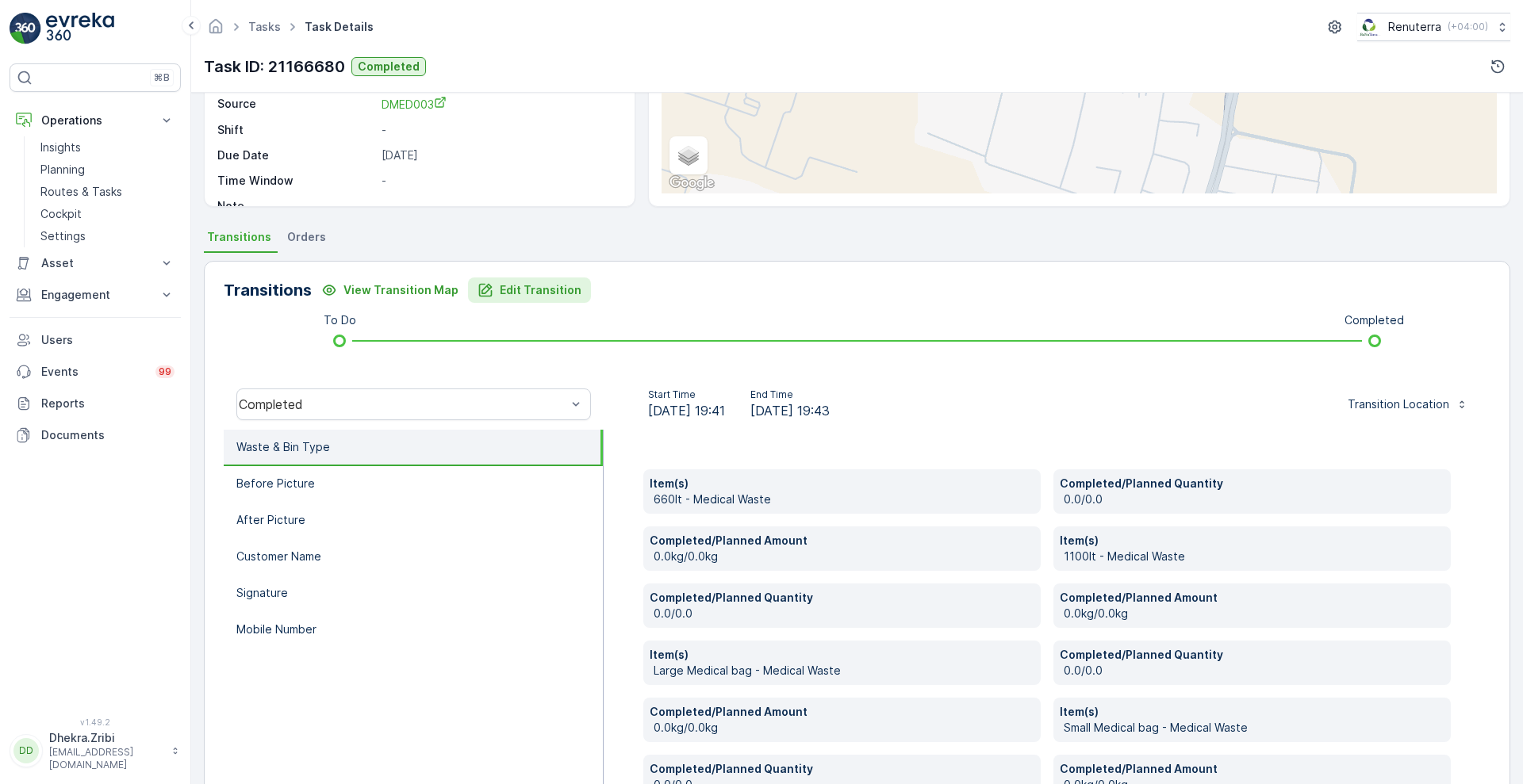
click at [521, 283] on p "Edit Transition" at bounding box center [540, 291] width 82 height 16
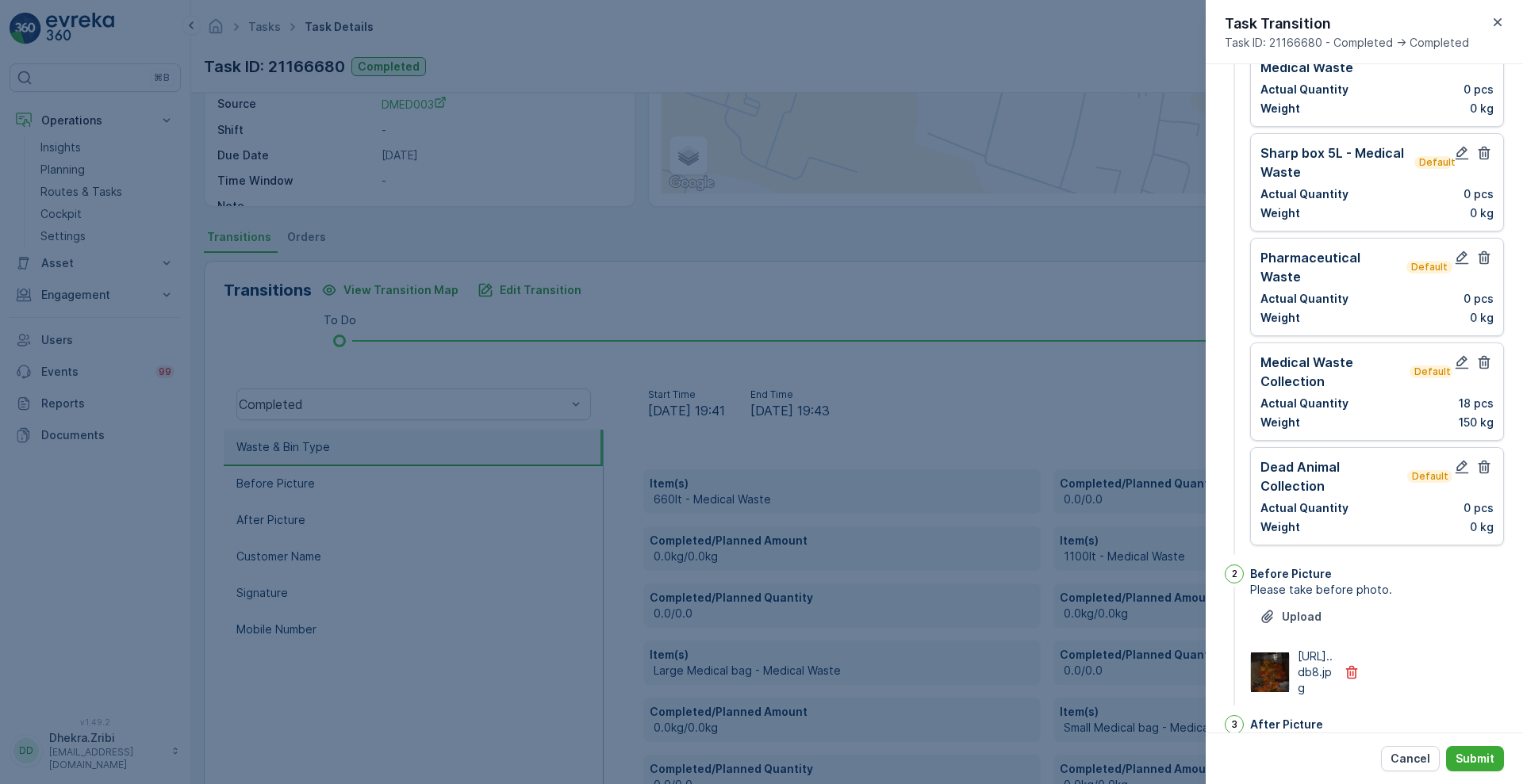
scroll to position [0, 0]
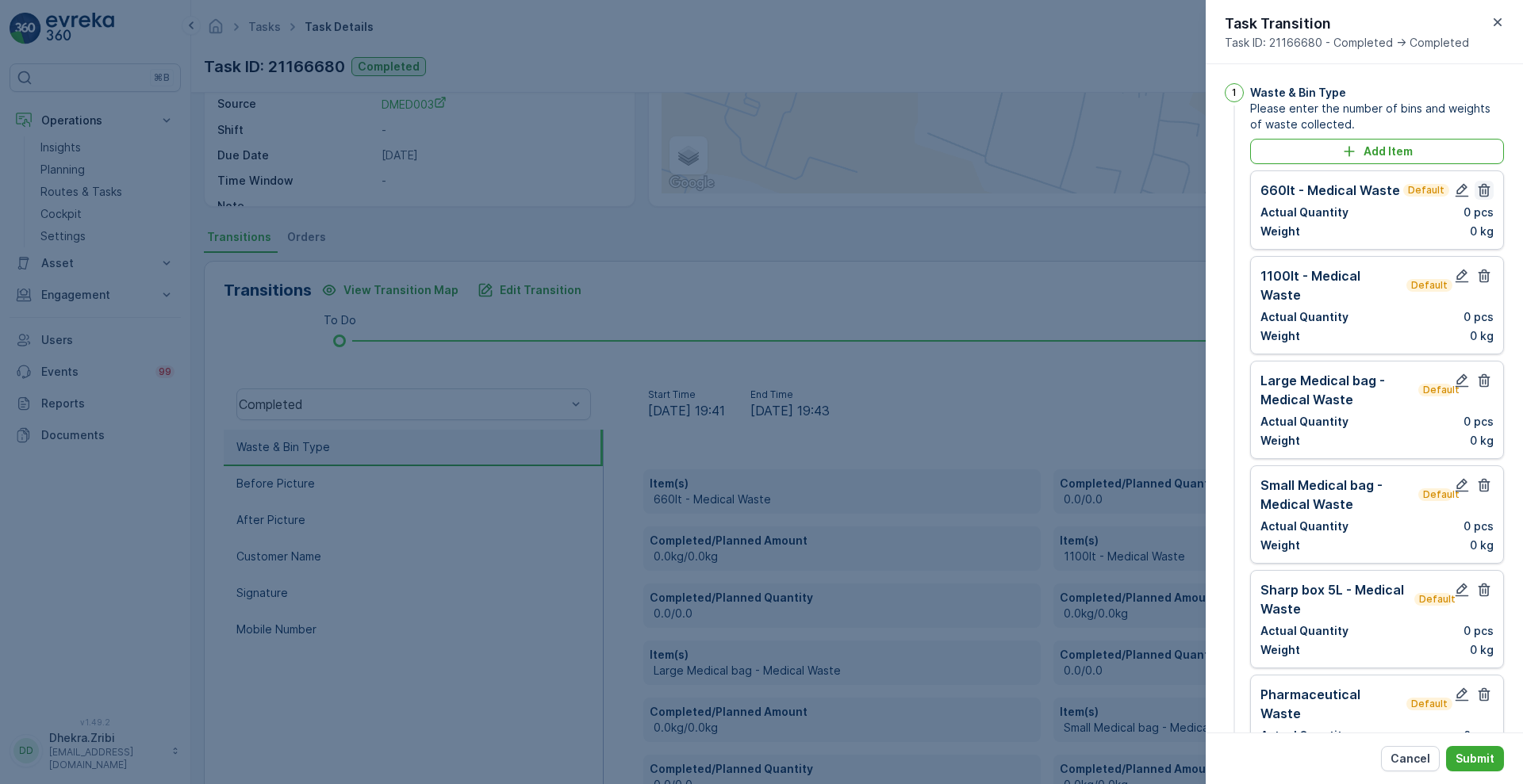
click at [1480, 189] on icon "button" at bounding box center [1484, 190] width 16 height 16
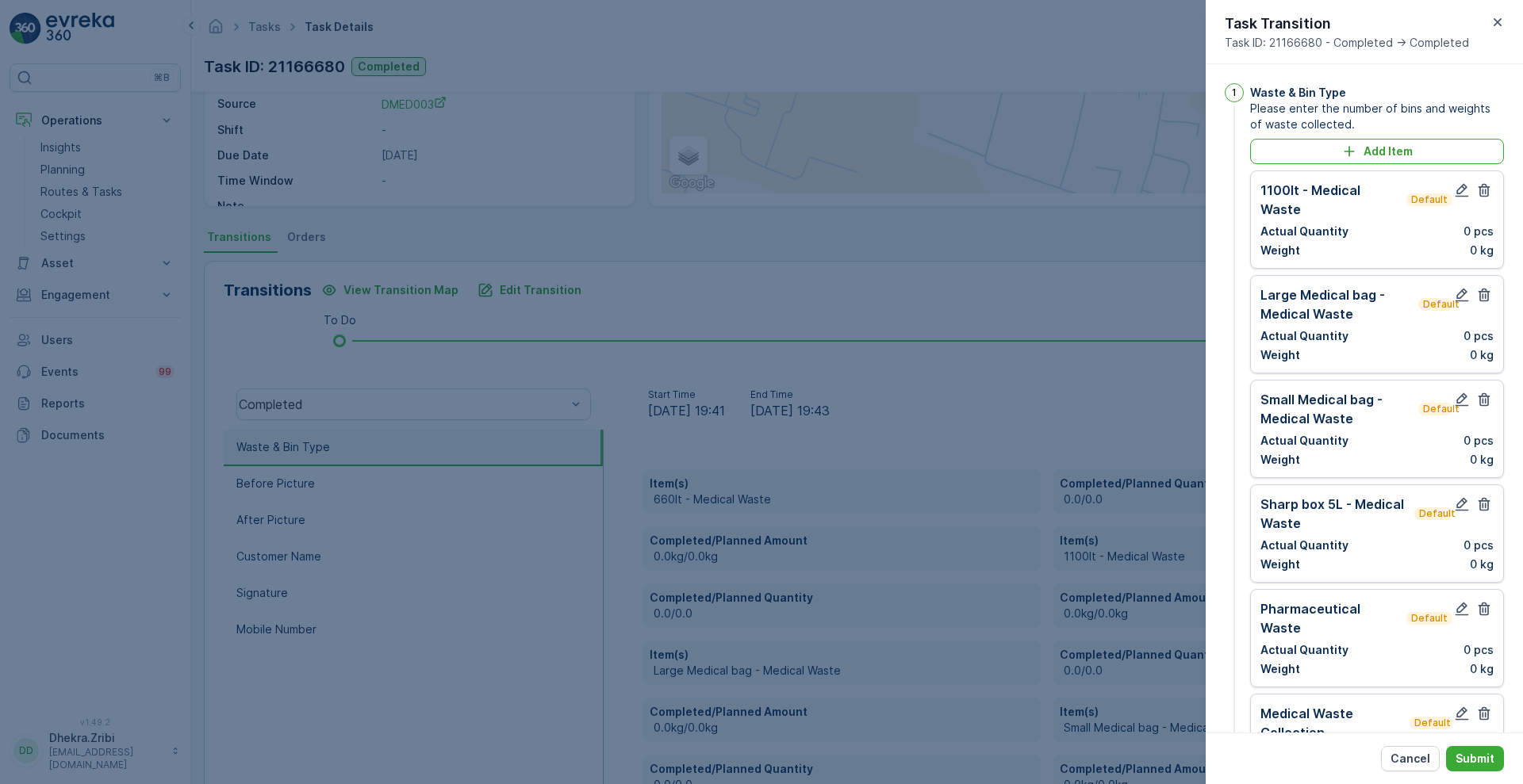
click at [1480, 189] on icon "button" at bounding box center [1484, 190] width 16 height 16
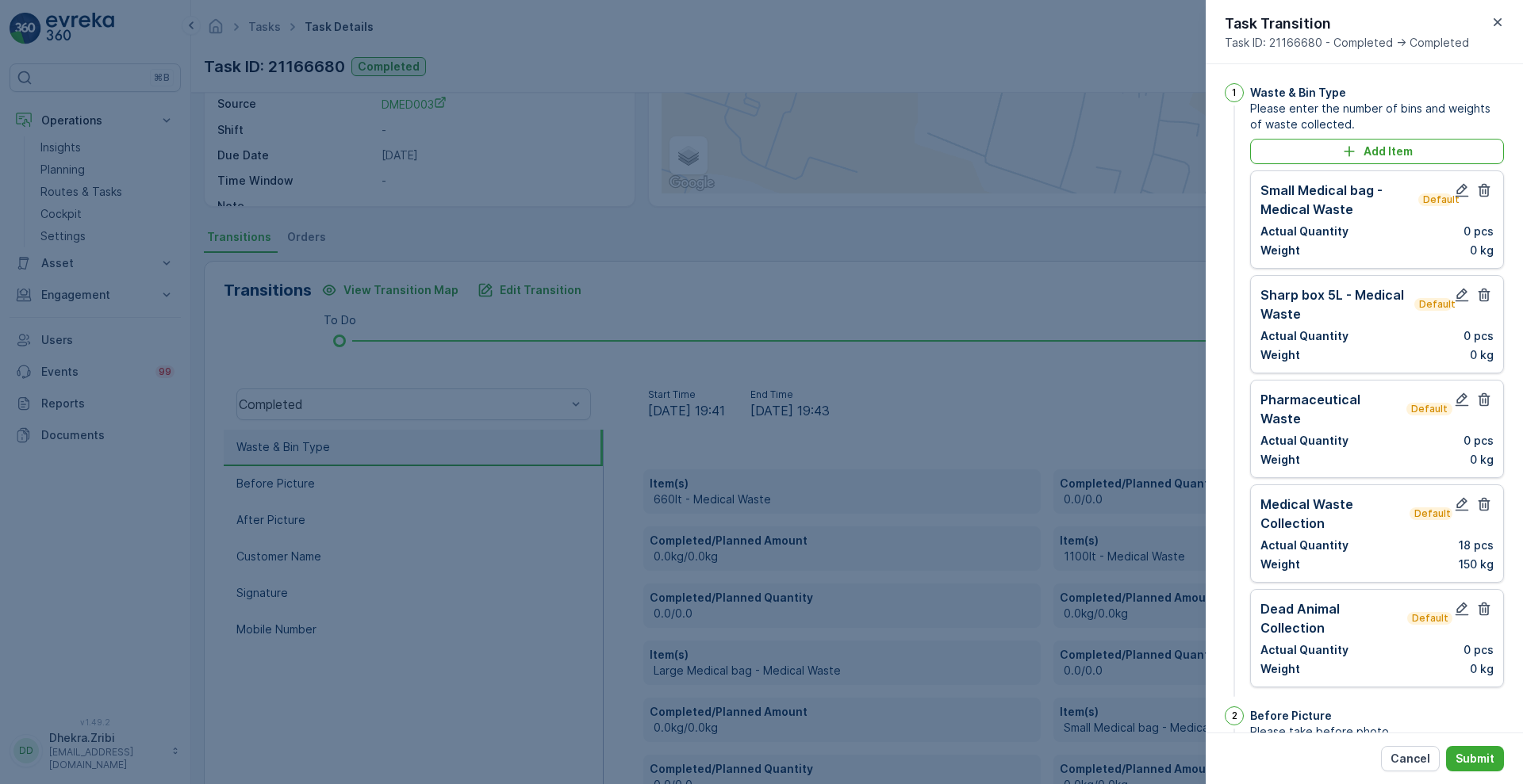
click at [1480, 189] on icon "button" at bounding box center [1484, 190] width 16 height 16
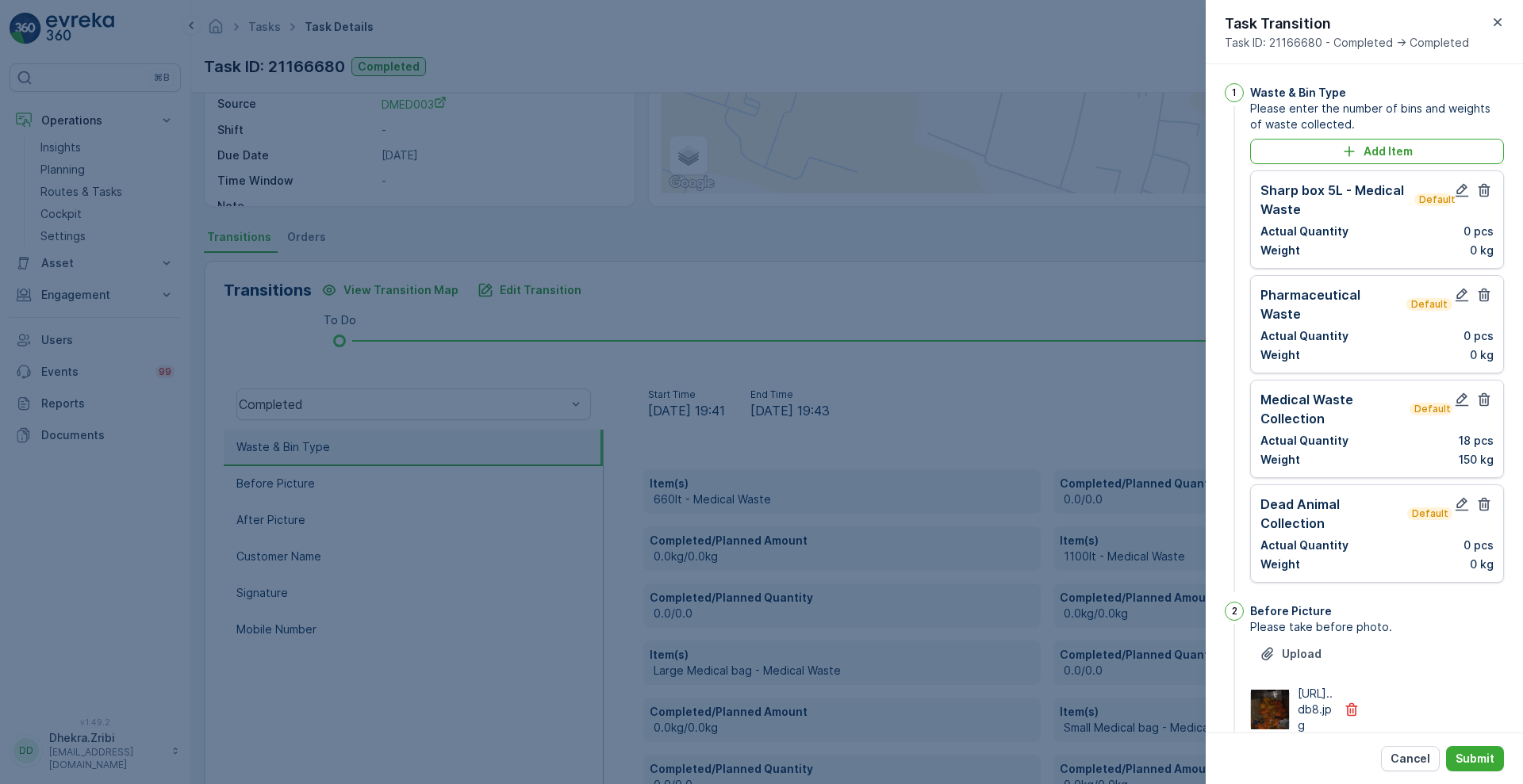
click at [1480, 189] on icon "button" at bounding box center [1484, 190] width 16 height 16
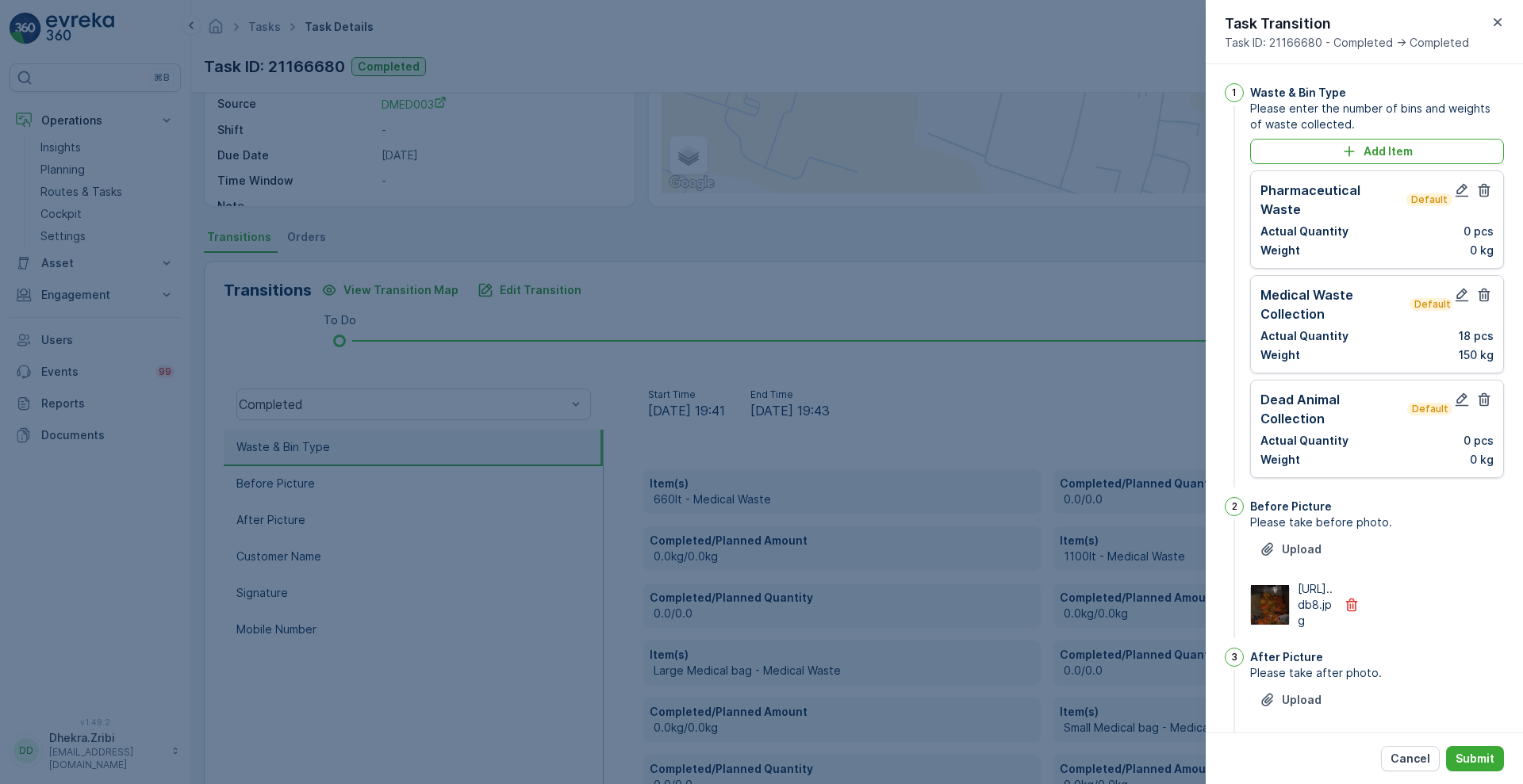
click at [1480, 189] on icon "button" at bounding box center [1484, 190] width 16 height 16
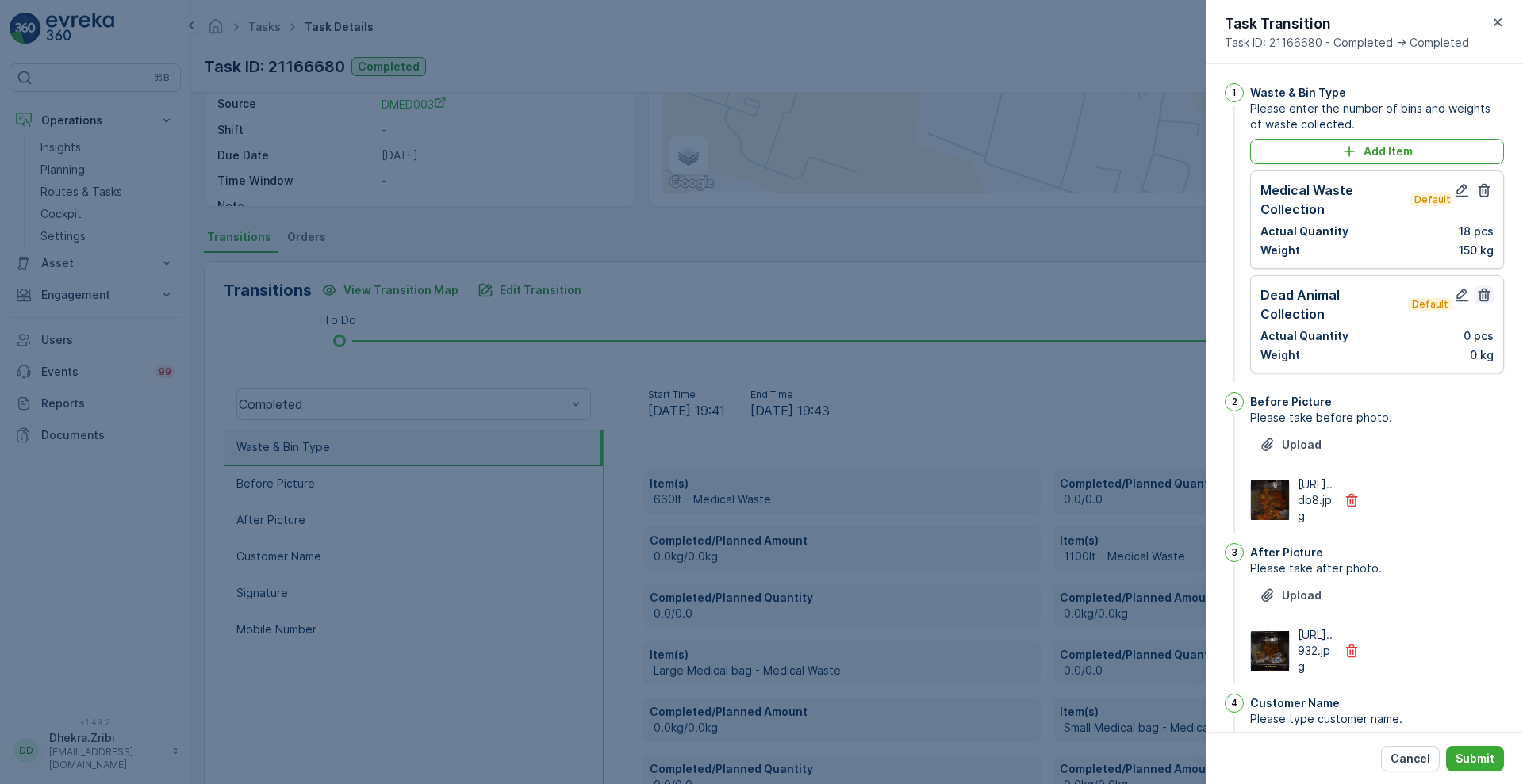
click at [1487, 297] on icon "button" at bounding box center [1484, 295] width 16 height 16
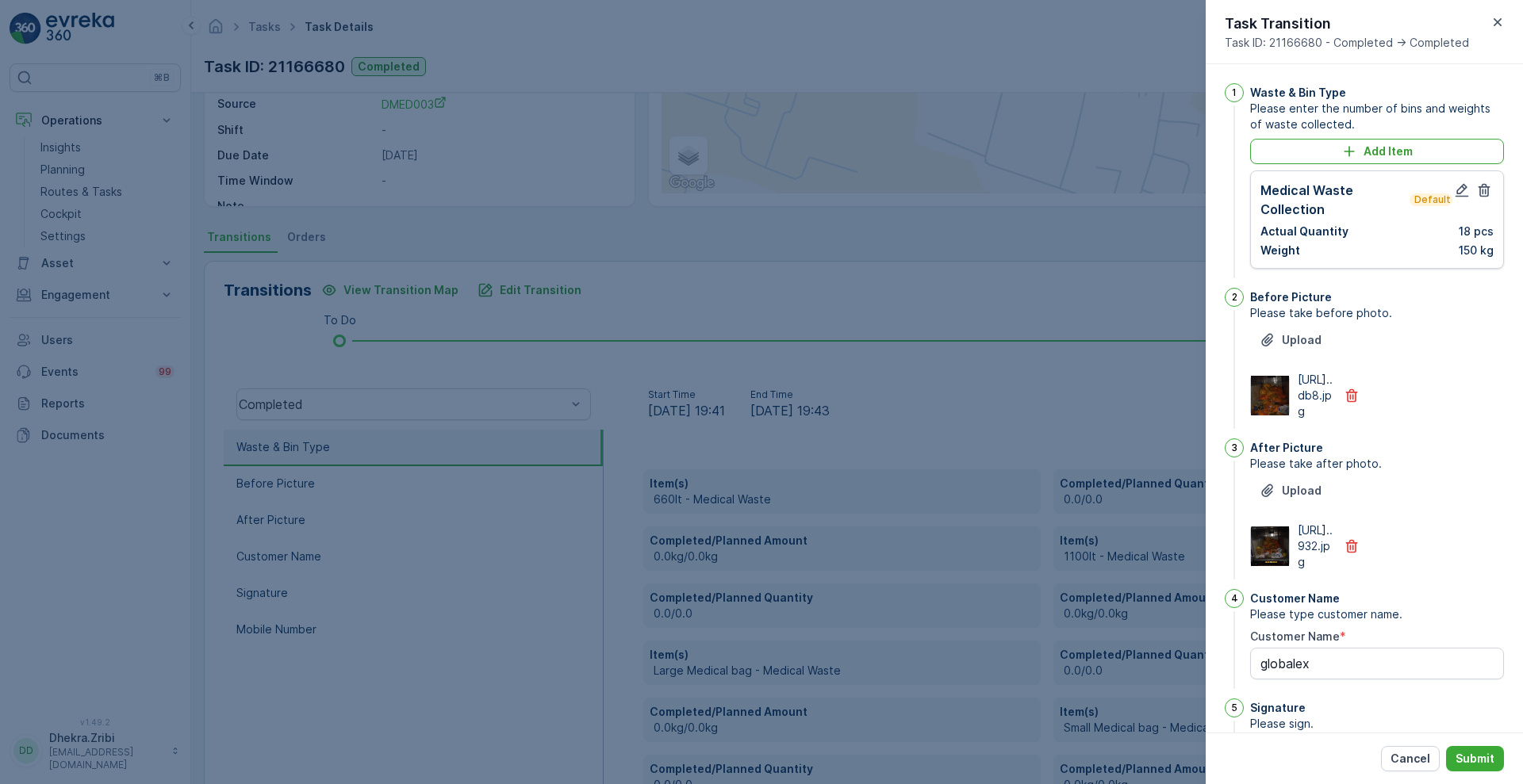
scroll to position [347, 0]
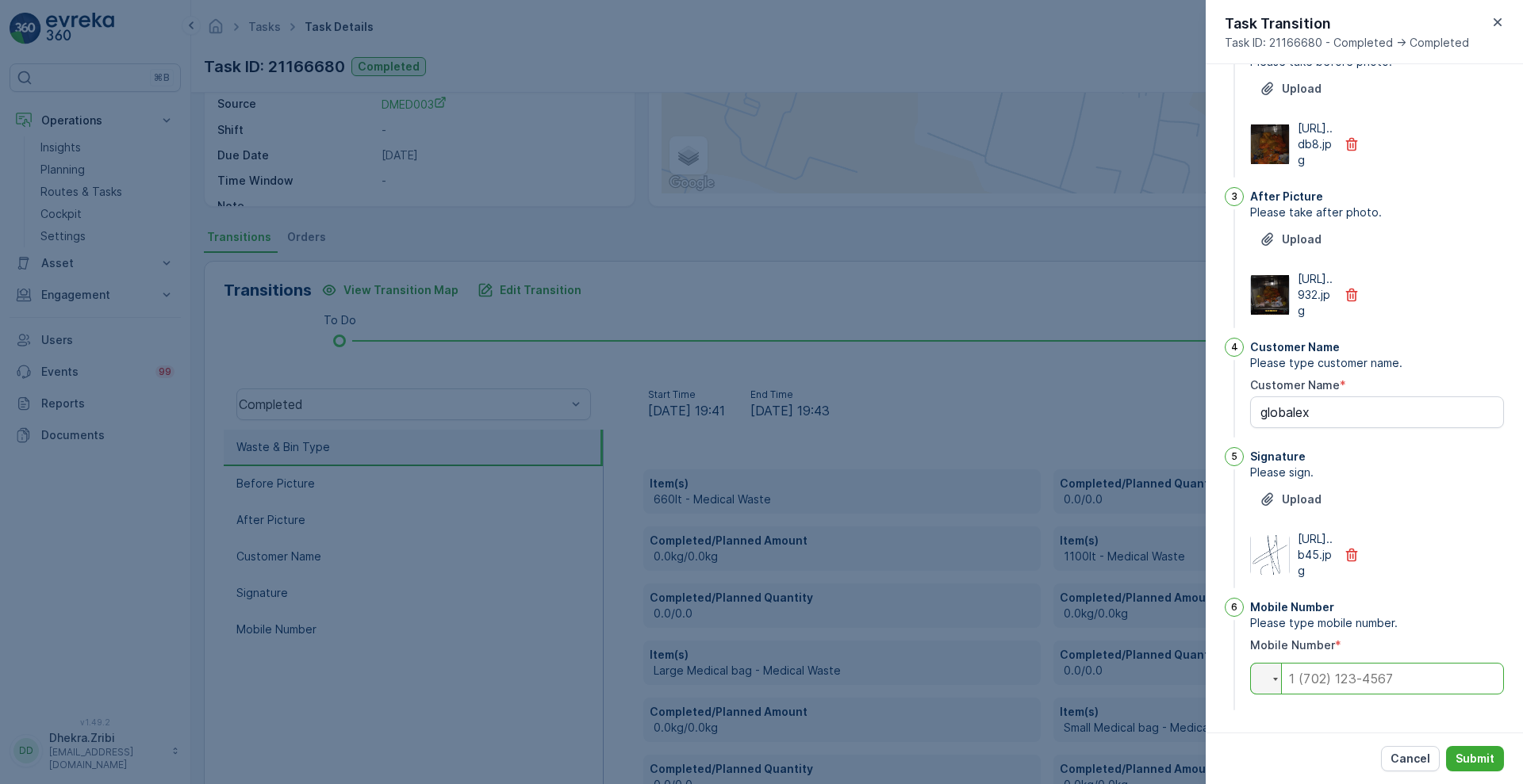
click at [1359, 670] on input "tel" at bounding box center [1376, 678] width 254 height 32
paste input "0569925108"
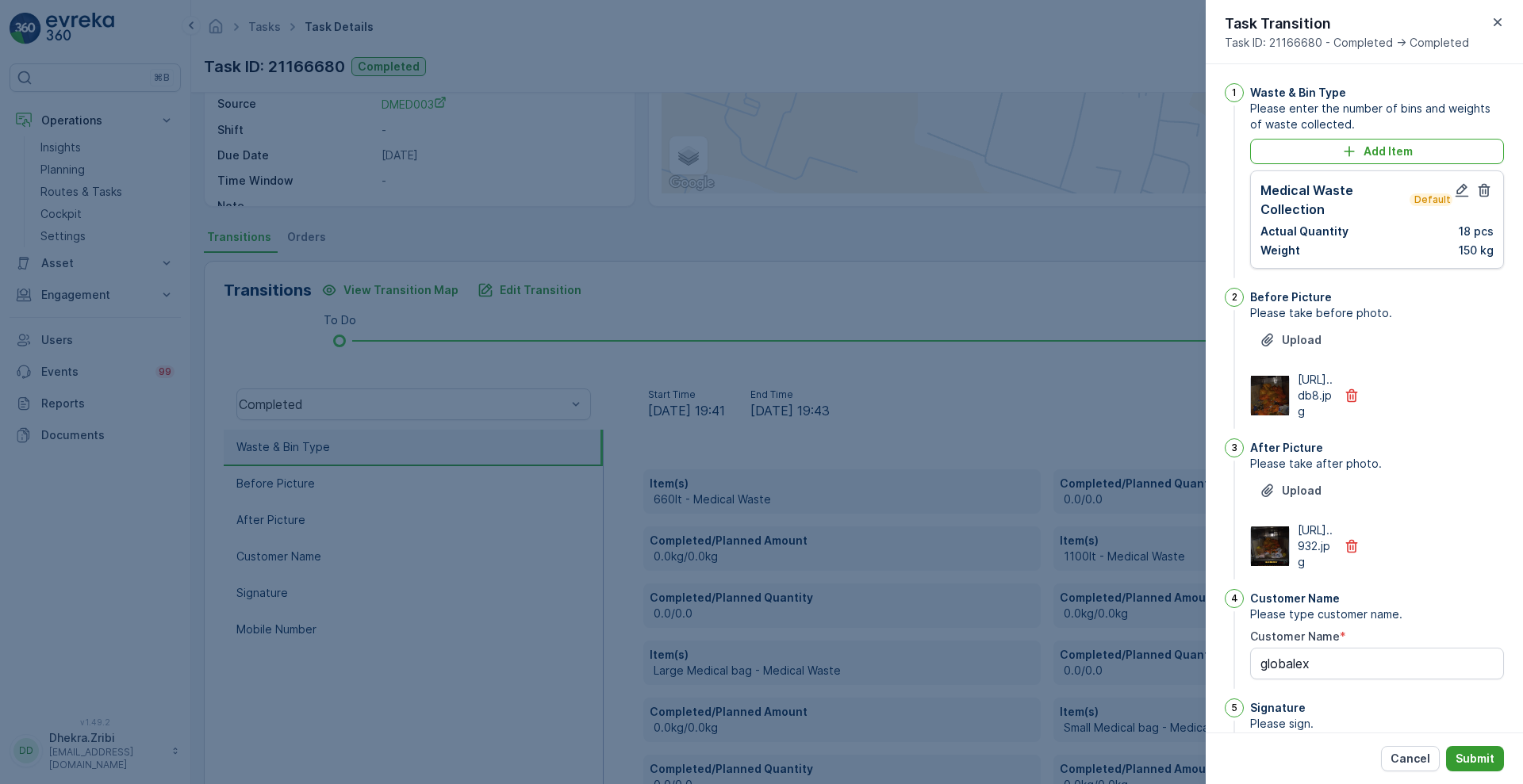
type input "0569925108"
click at [1482, 758] on p "Submit" at bounding box center [1475, 759] width 39 height 16
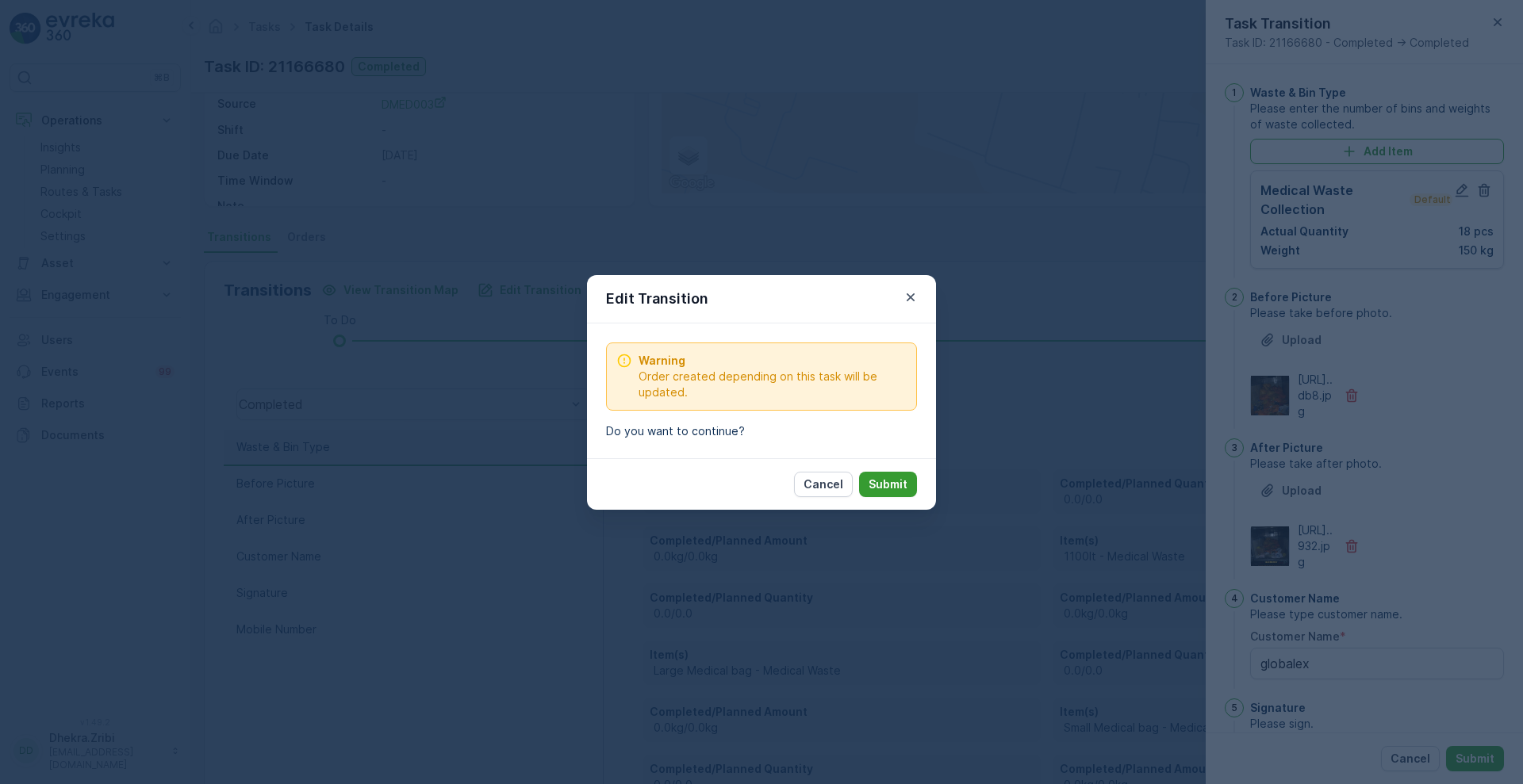
click at [902, 492] on button "Submit" at bounding box center [887, 484] width 58 height 25
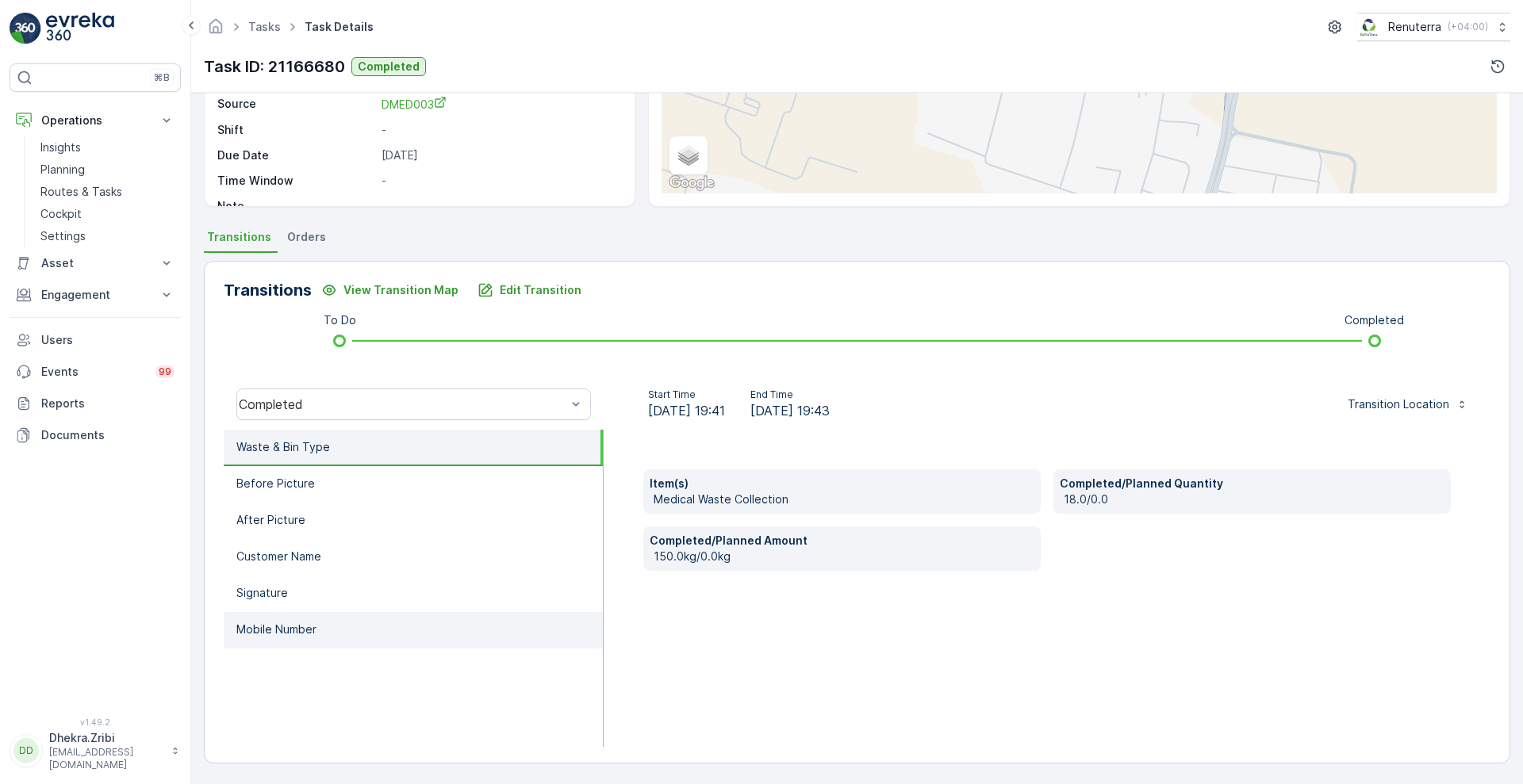
click at [341, 624] on li "Mobile Number" at bounding box center [413, 630] width 379 height 36
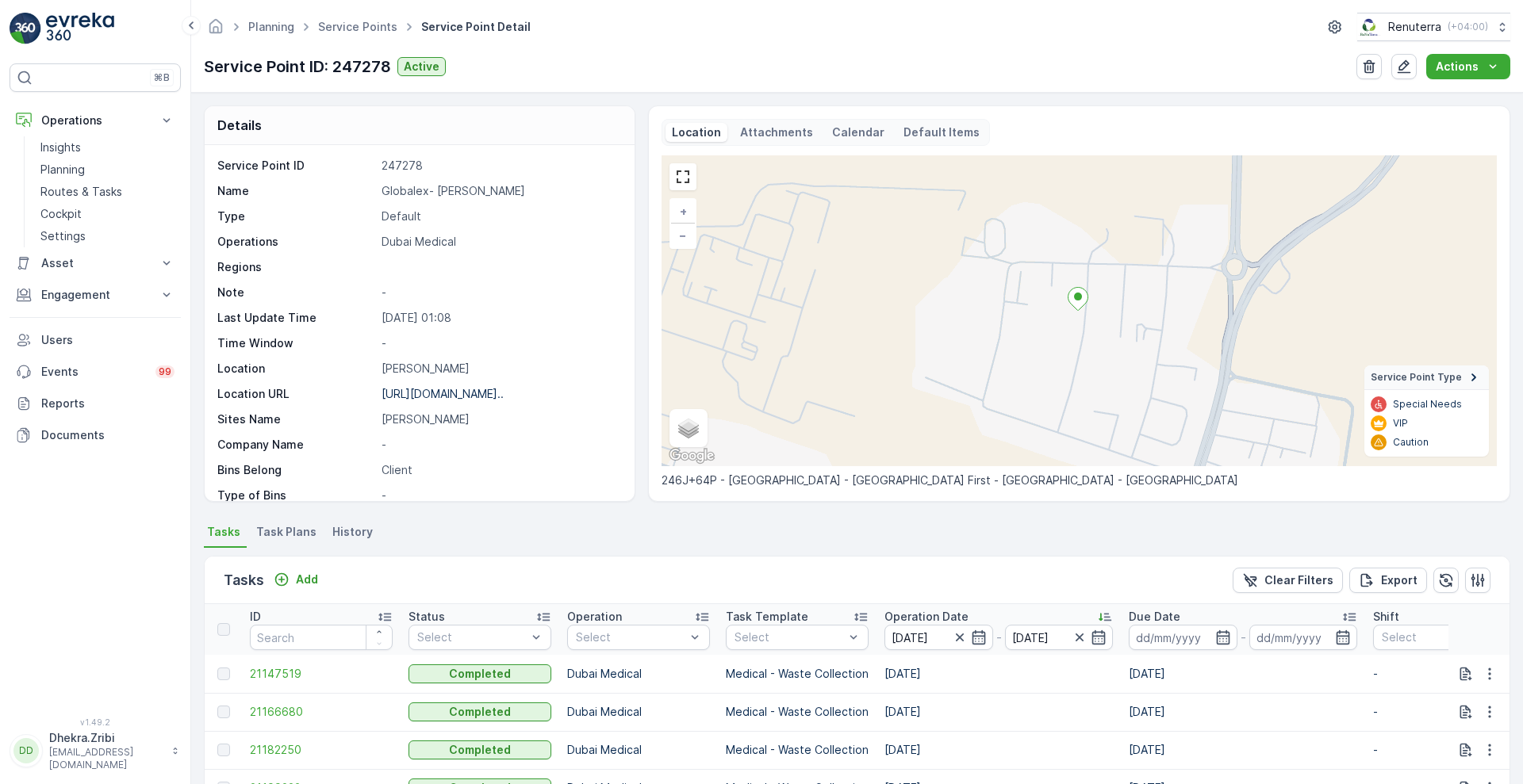
scroll to position [297, 0]
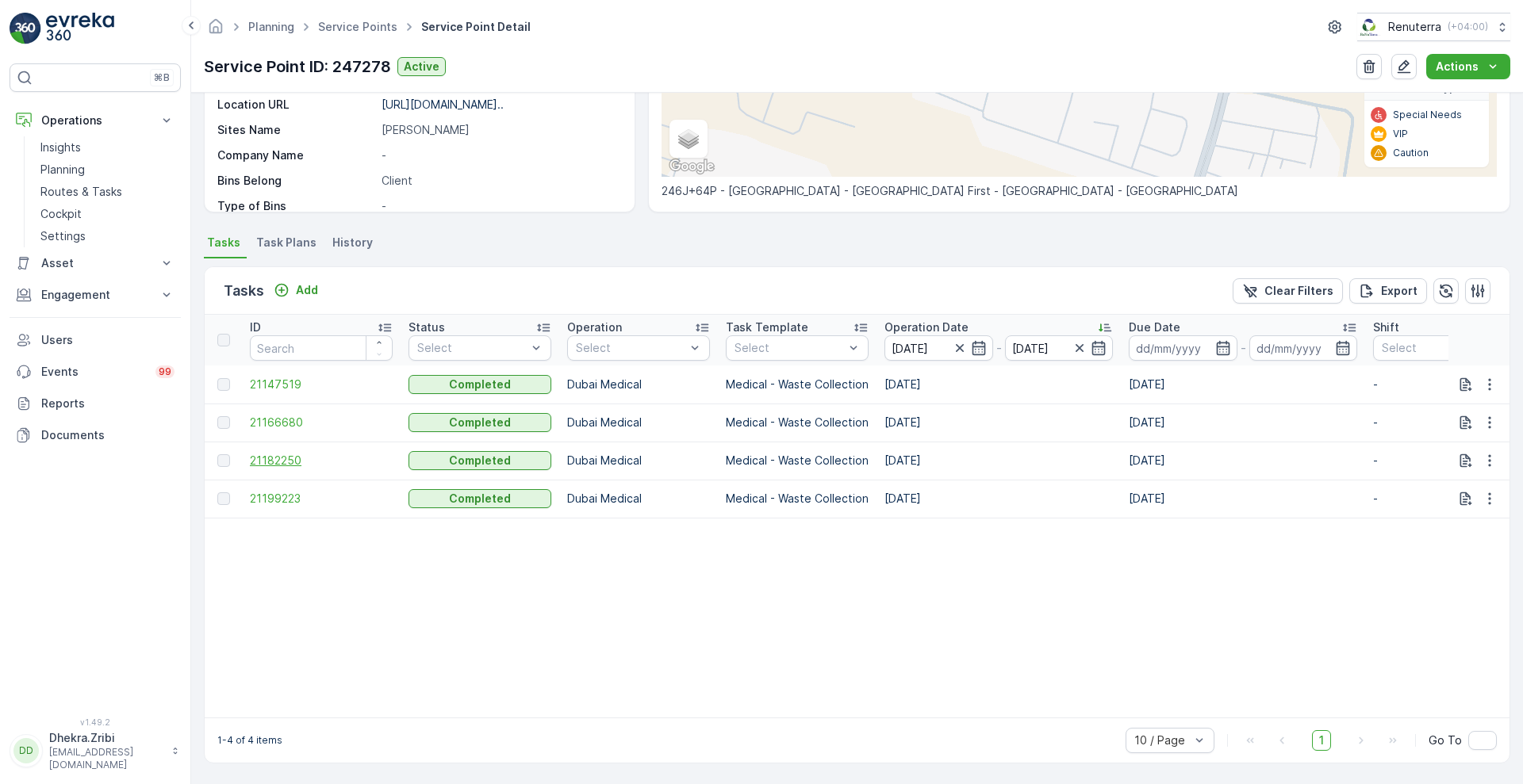
click at [290, 453] on span "21182250" at bounding box center [321, 461] width 143 height 16
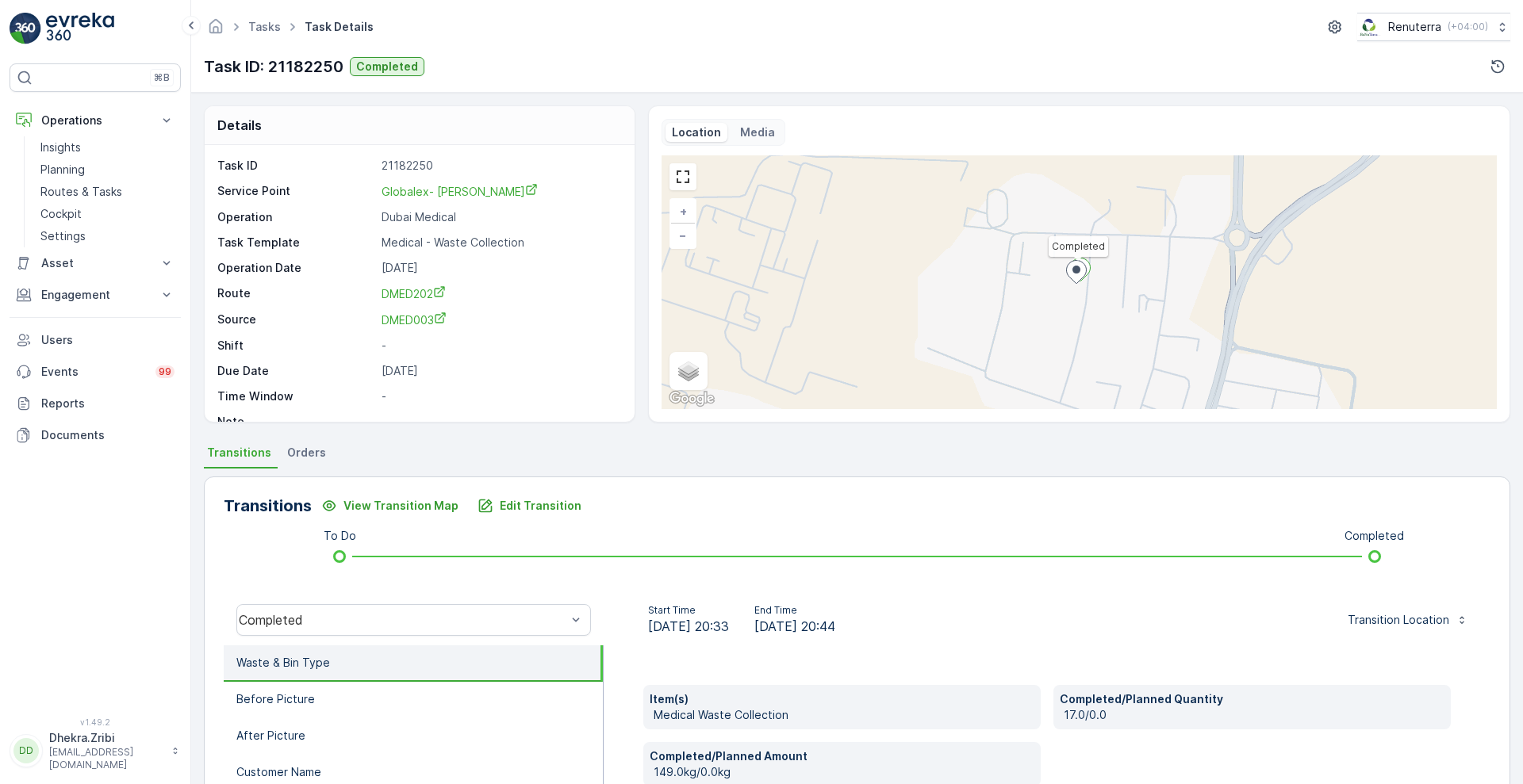
scroll to position [215, 0]
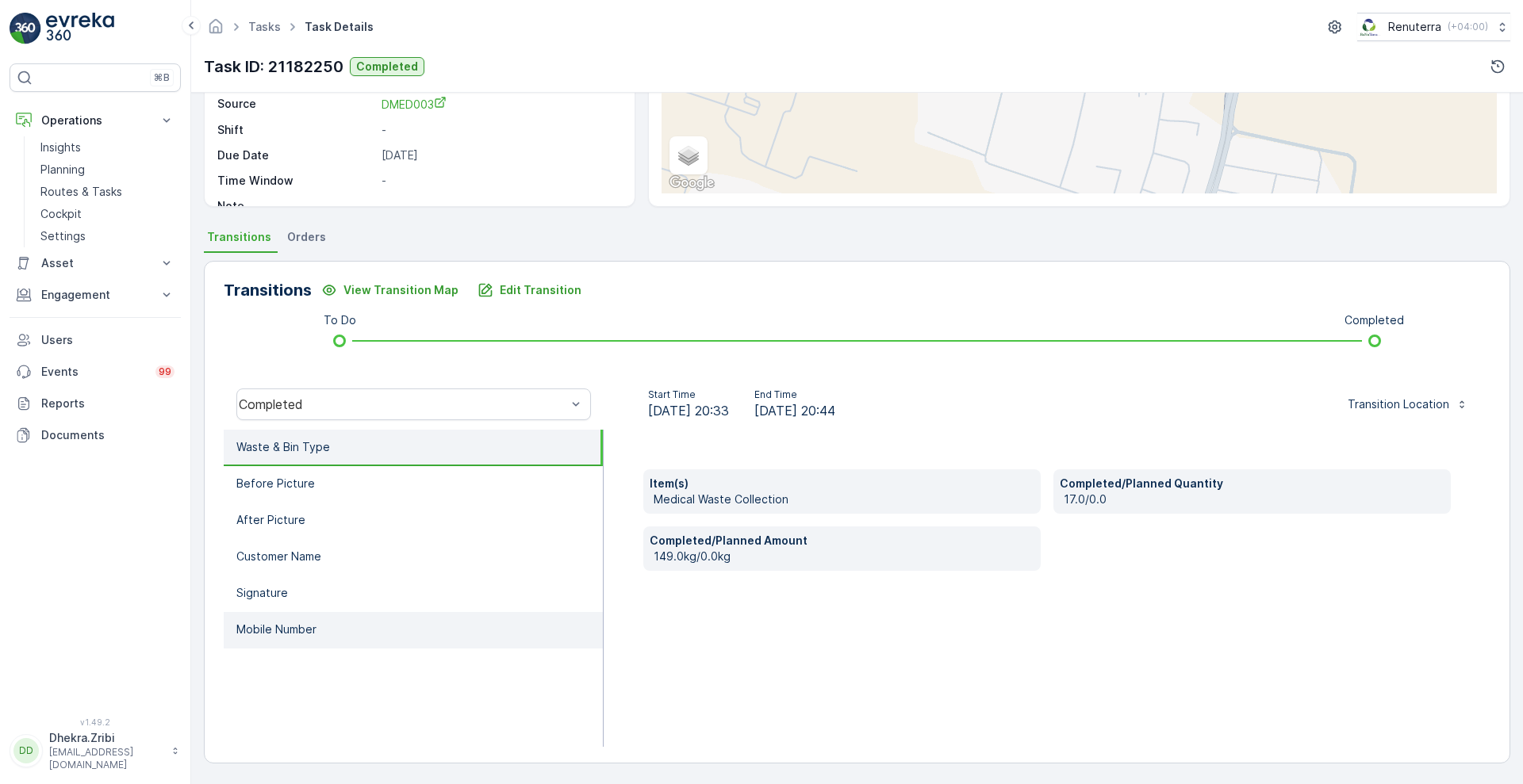
click at [298, 626] on p "Mobile Number" at bounding box center [276, 630] width 80 height 16
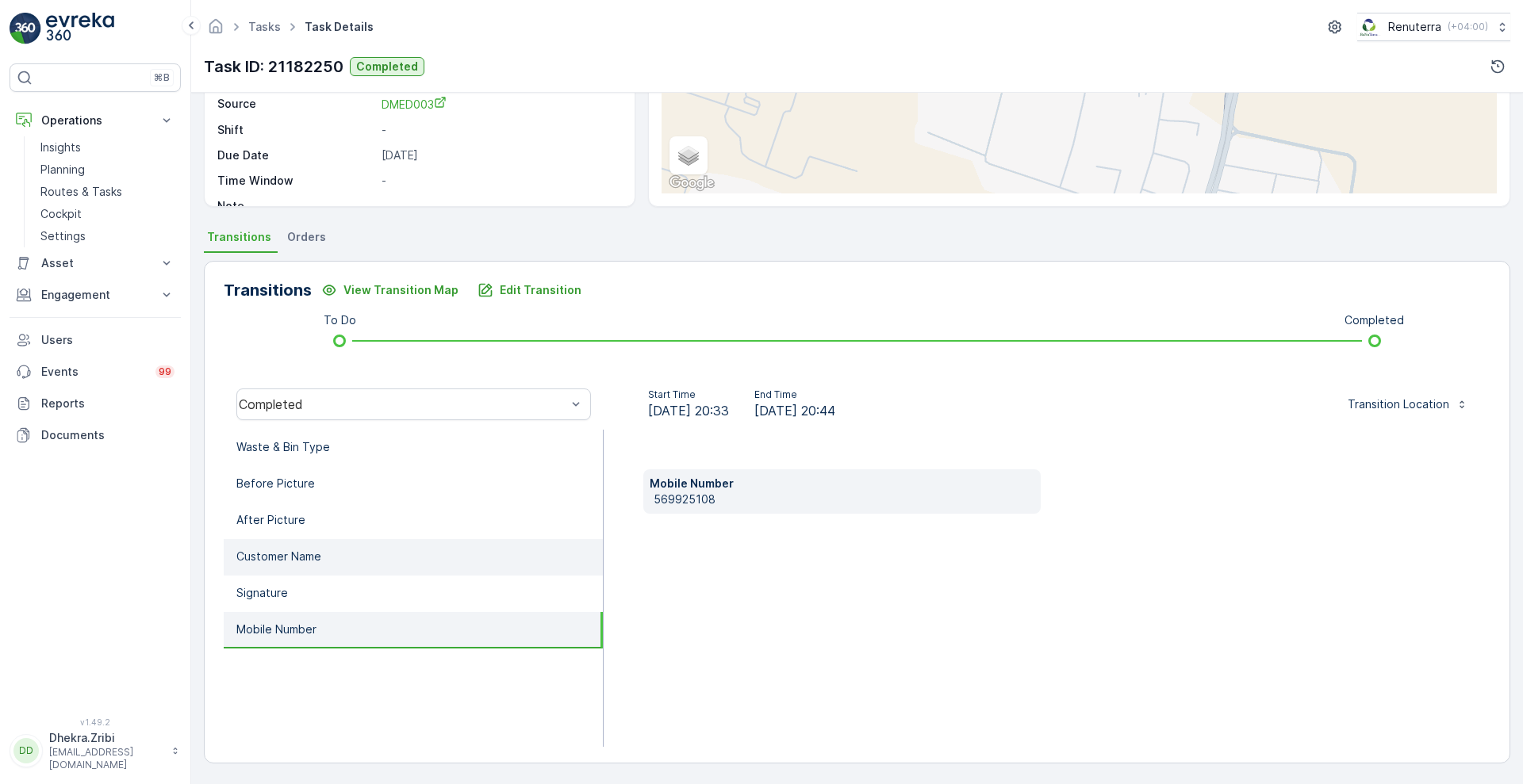
click at [322, 573] on li "Customer Name" at bounding box center [413, 557] width 379 height 36
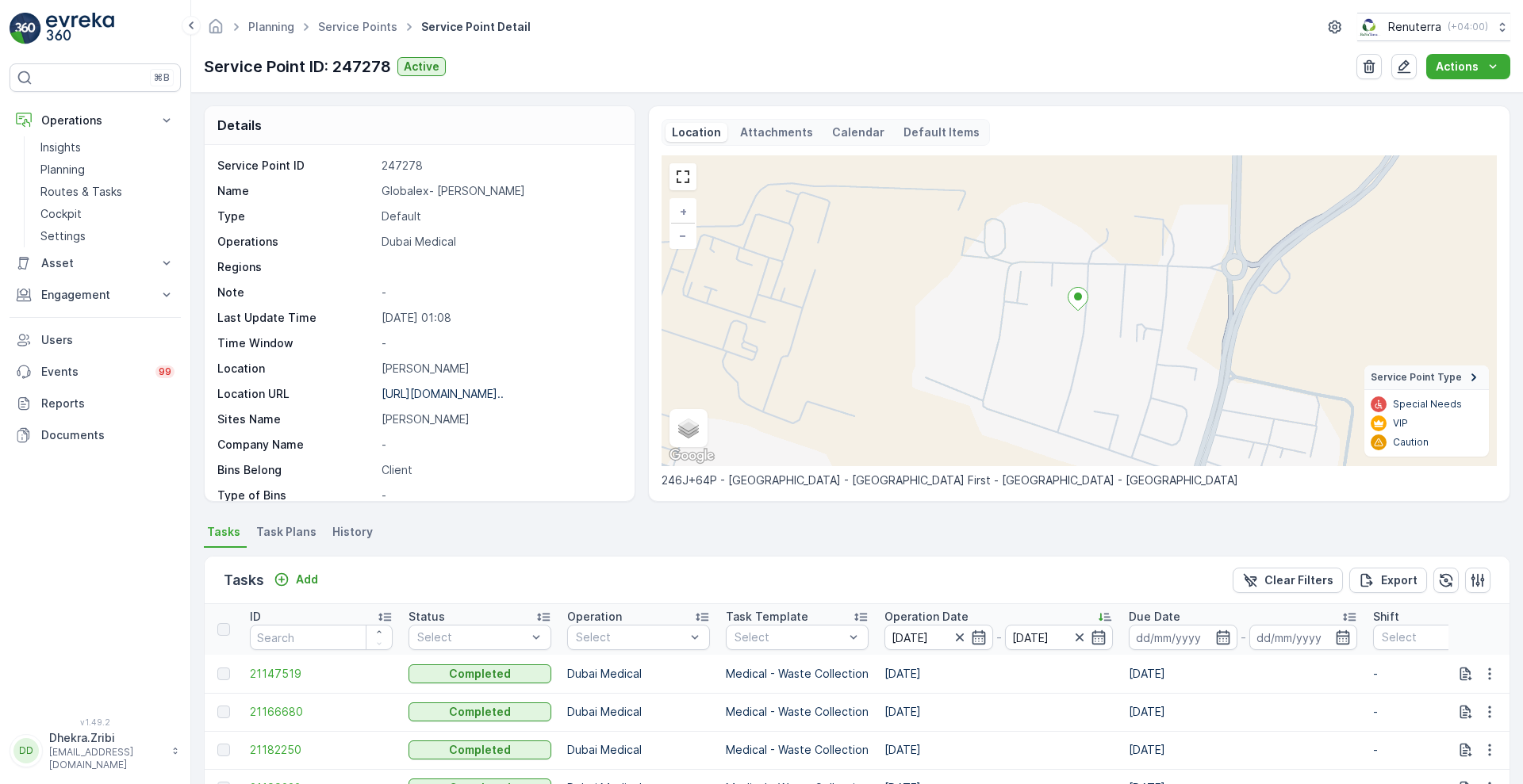
scroll to position [297, 0]
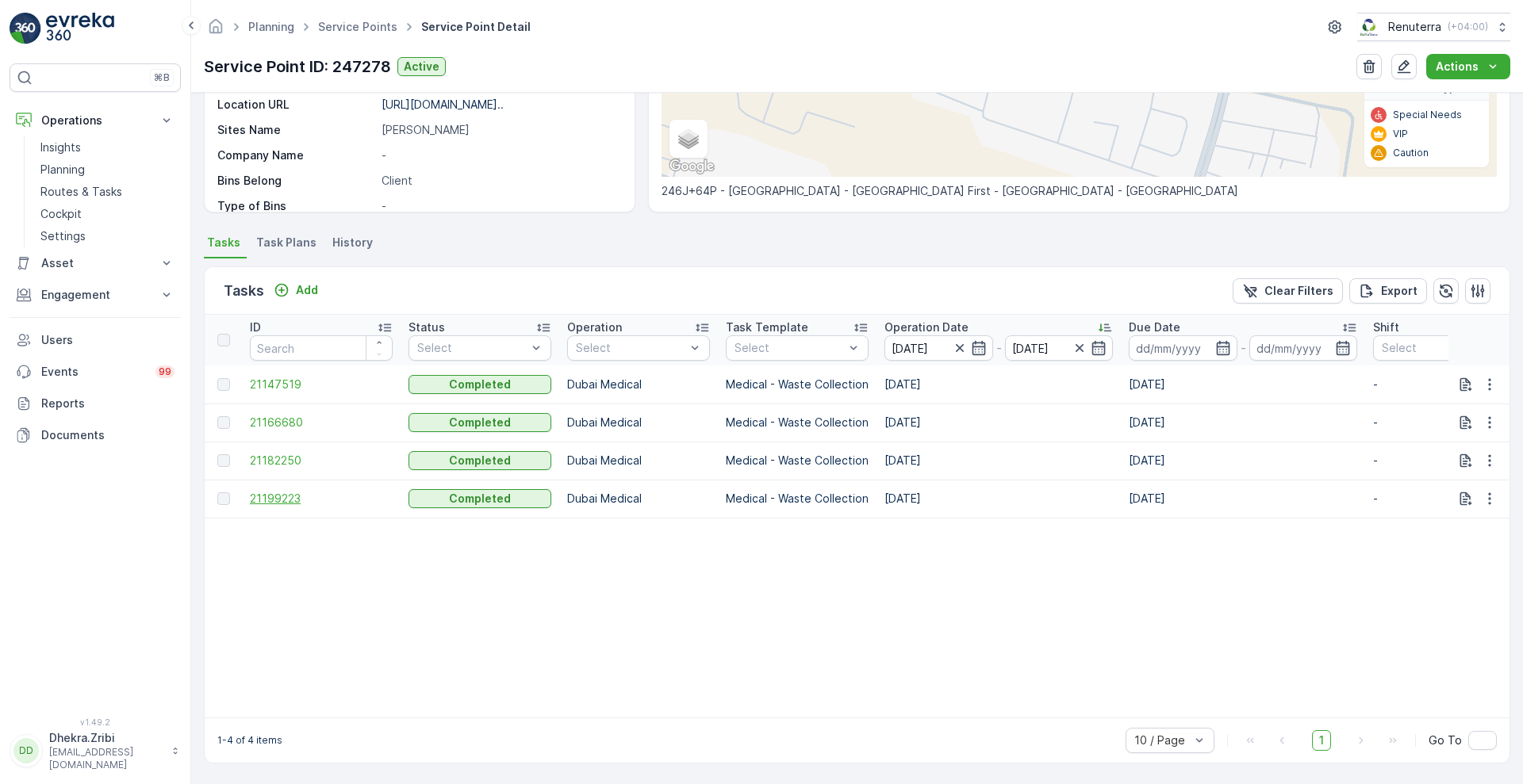
click at [278, 491] on span "21199223" at bounding box center [321, 499] width 143 height 16
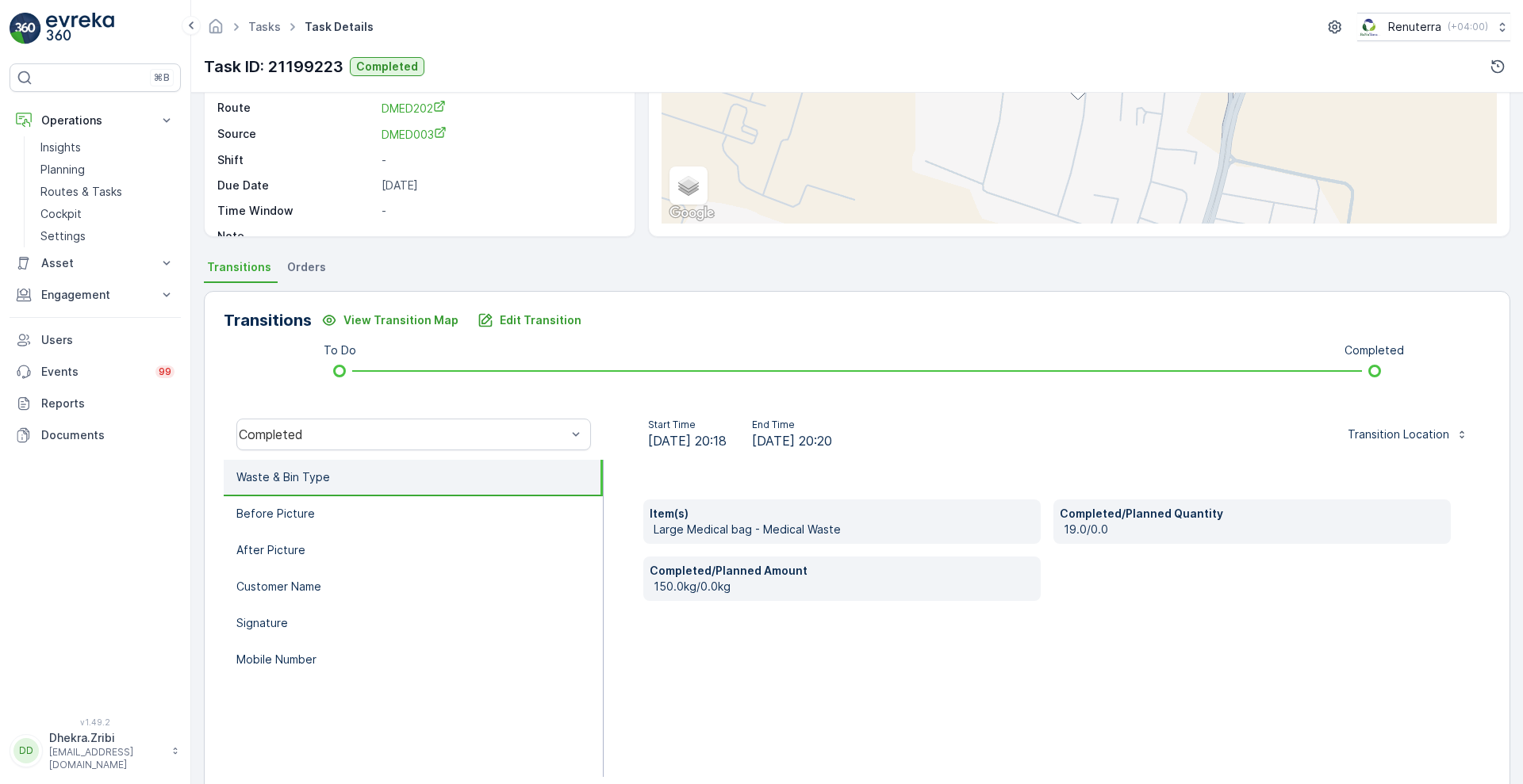
scroll to position [215, 0]
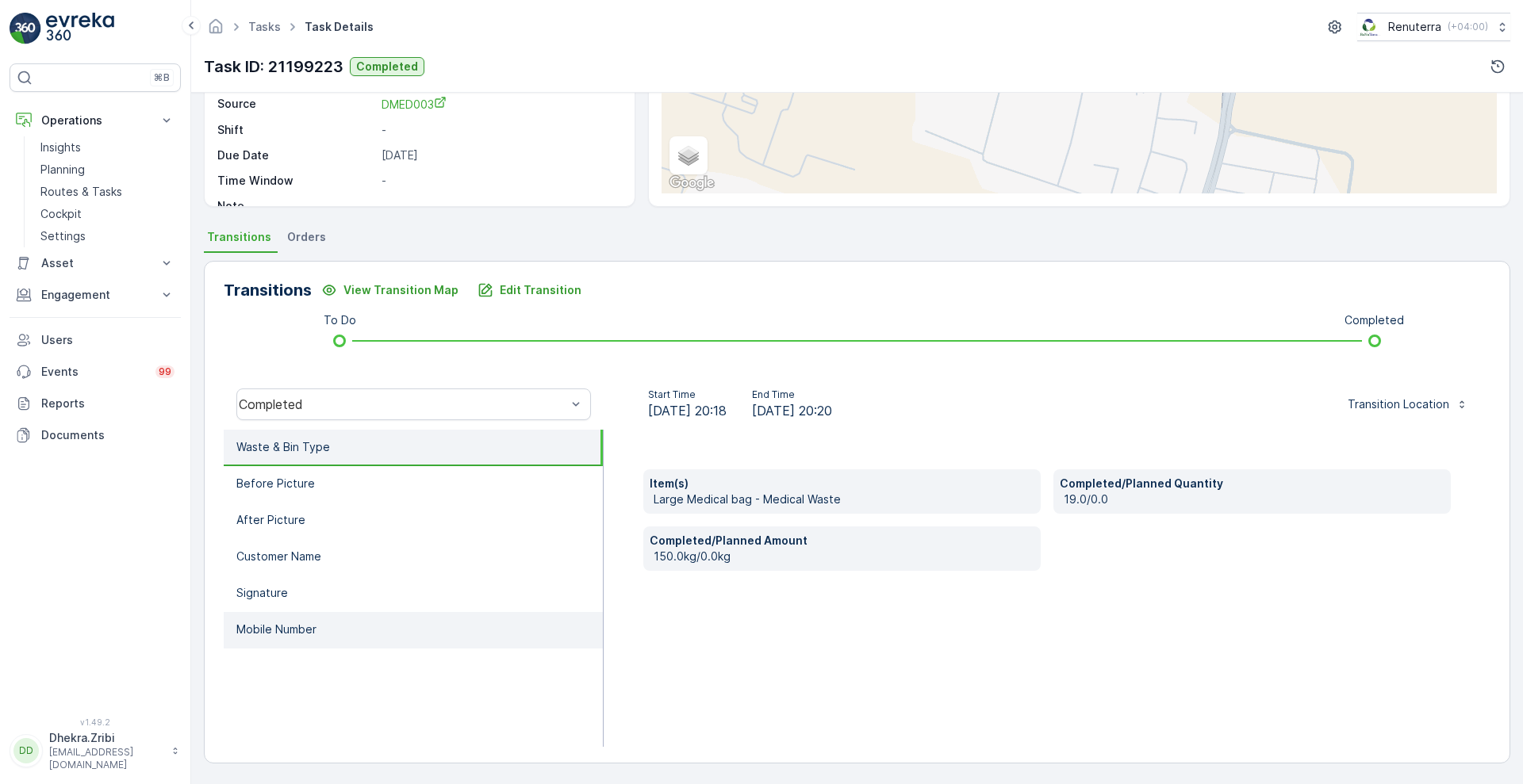
click at [339, 646] on li "Mobile Number" at bounding box center [413, 630] width 379 height 36
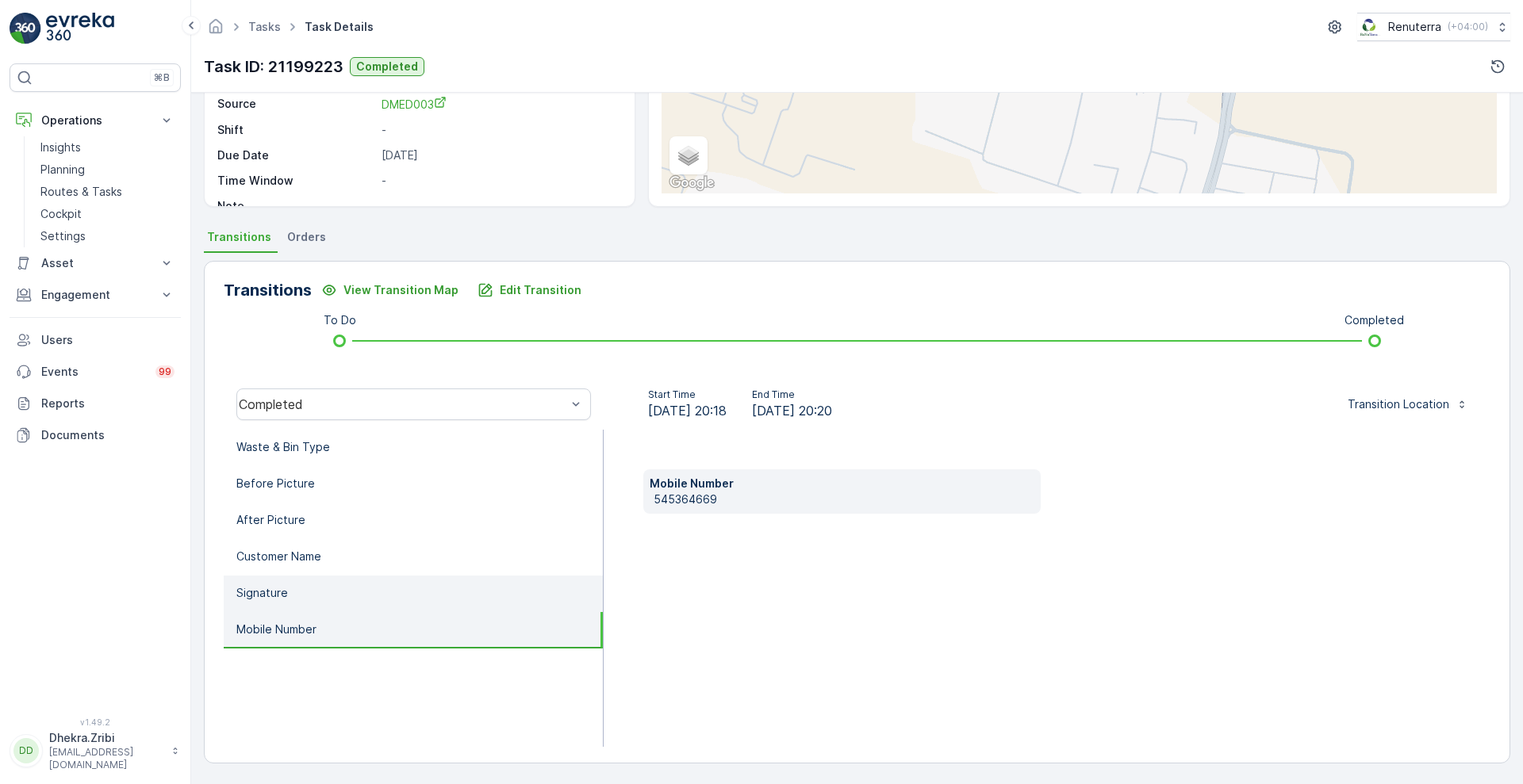
click at [302, 598] on li "Signature" at bounding box center [413, 594] width 379 height 36
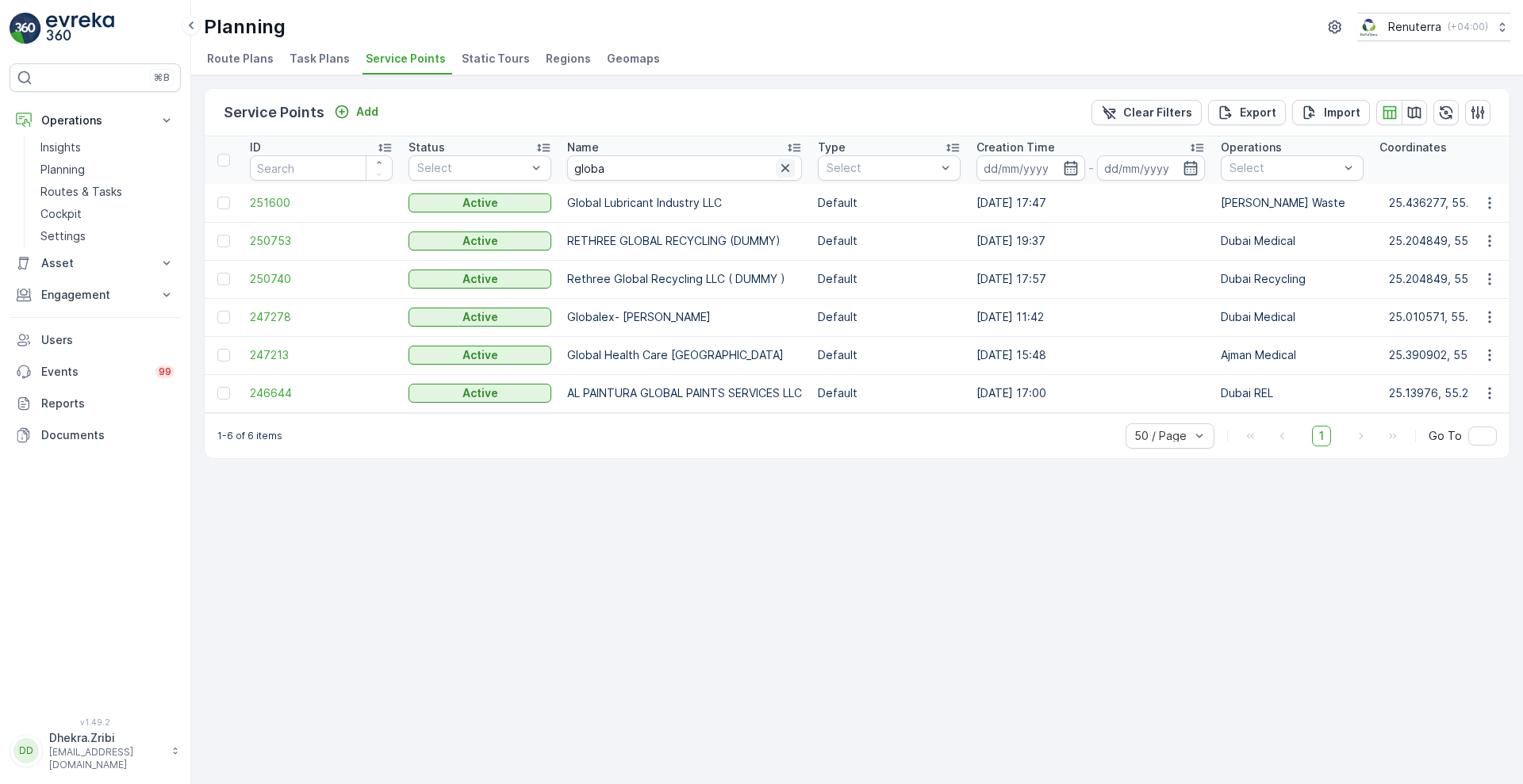
click at [785, 175] on icon "button" at bounding box center [785, 168] width 16 height 16
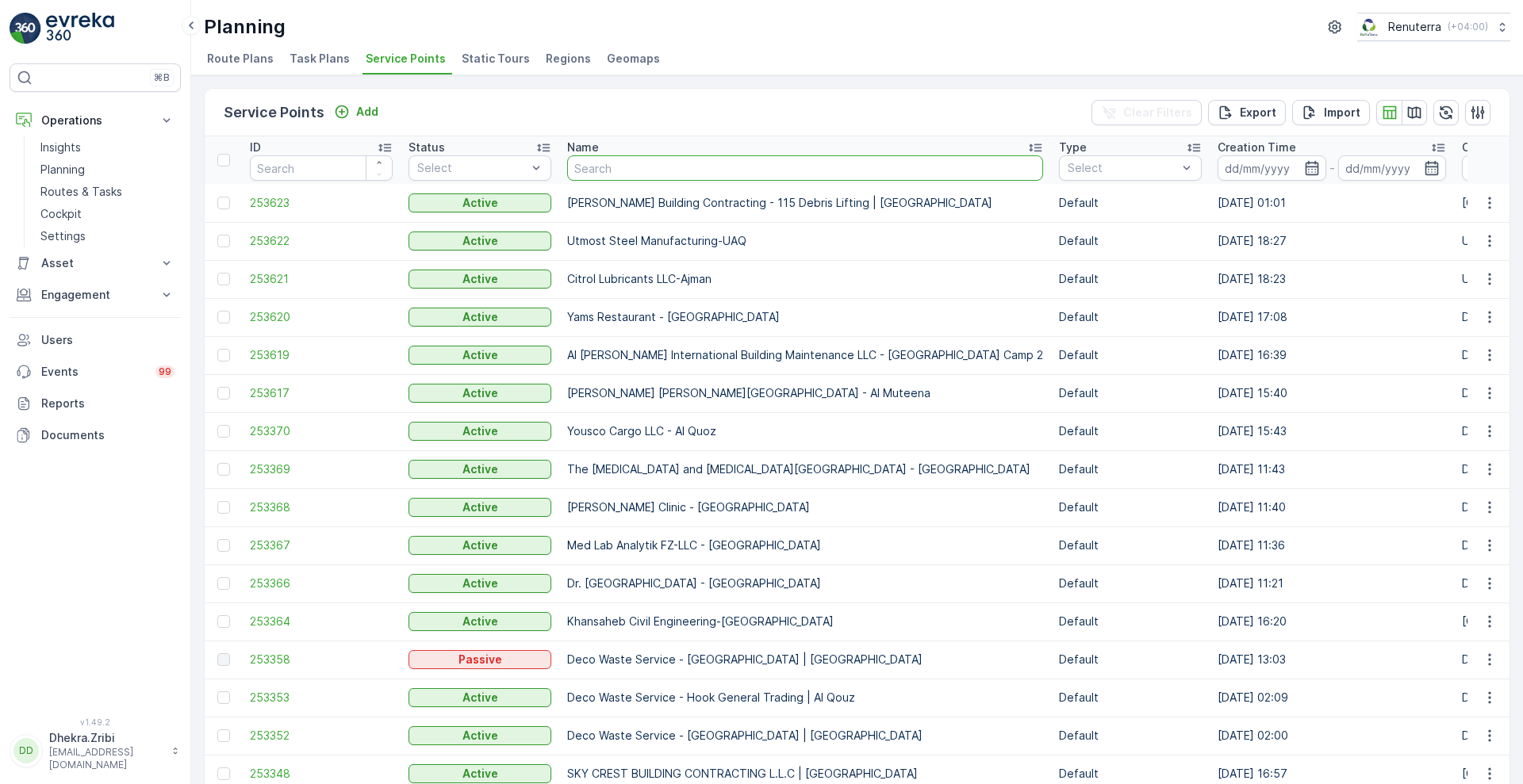
click at [695, 173] on input "text" at bounding box center [804, 168] width 476 height 25
type input "nmc"
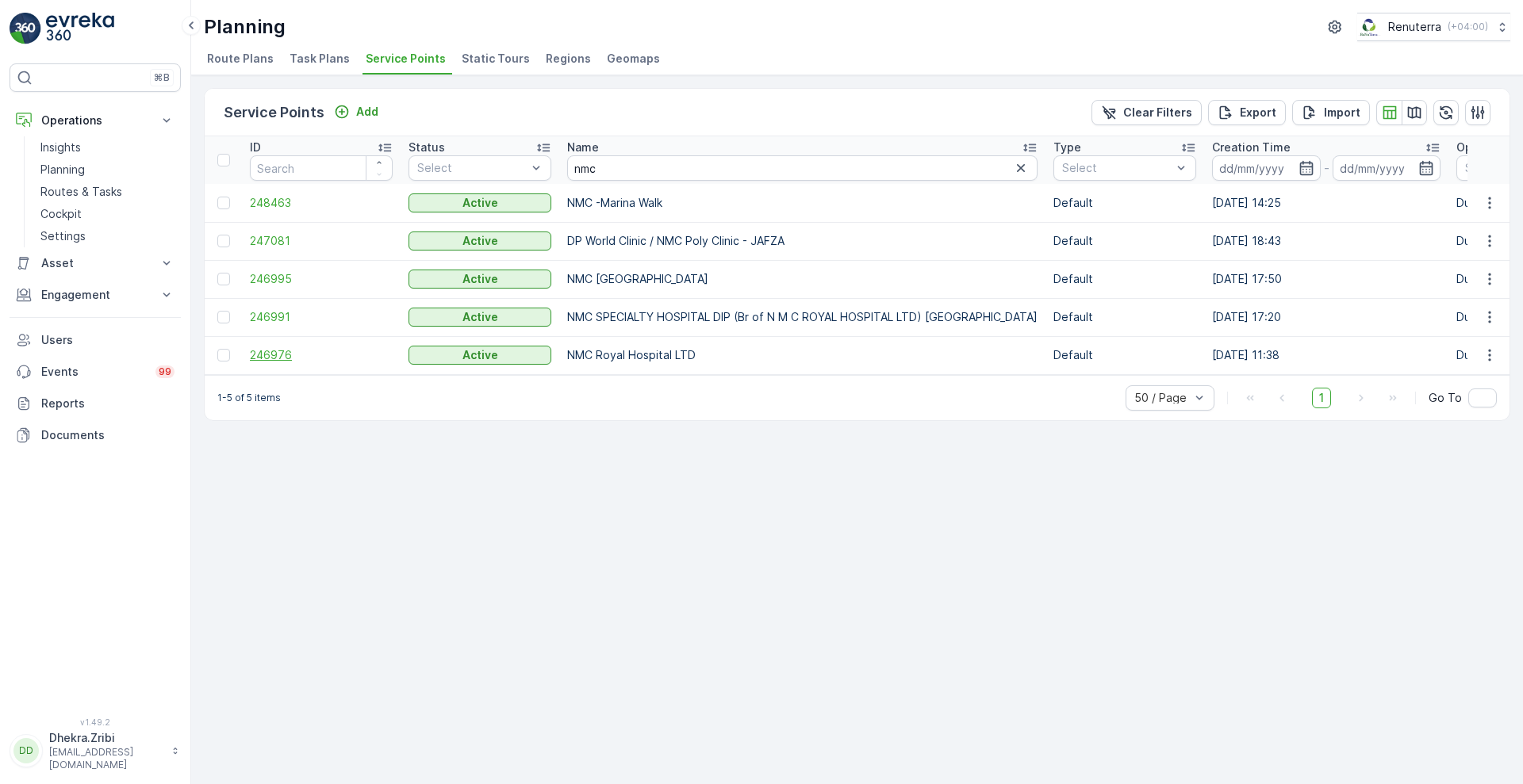
click at [275, 362] on span "246976" at bounding box center [321, 356] width 143 height 16
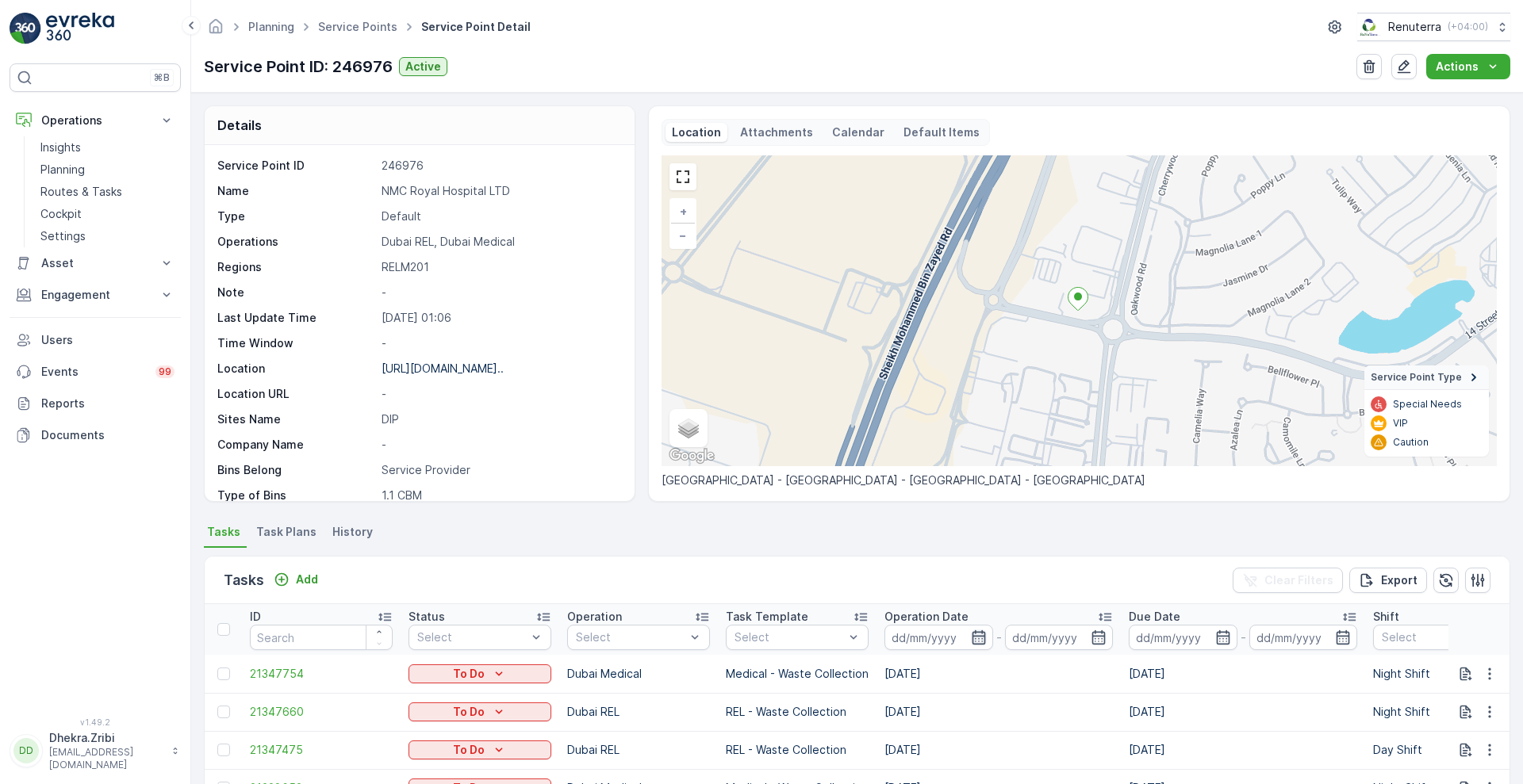
click at [983, 634] on icon "button" at bounding box center [978, 637] width 14 height 15
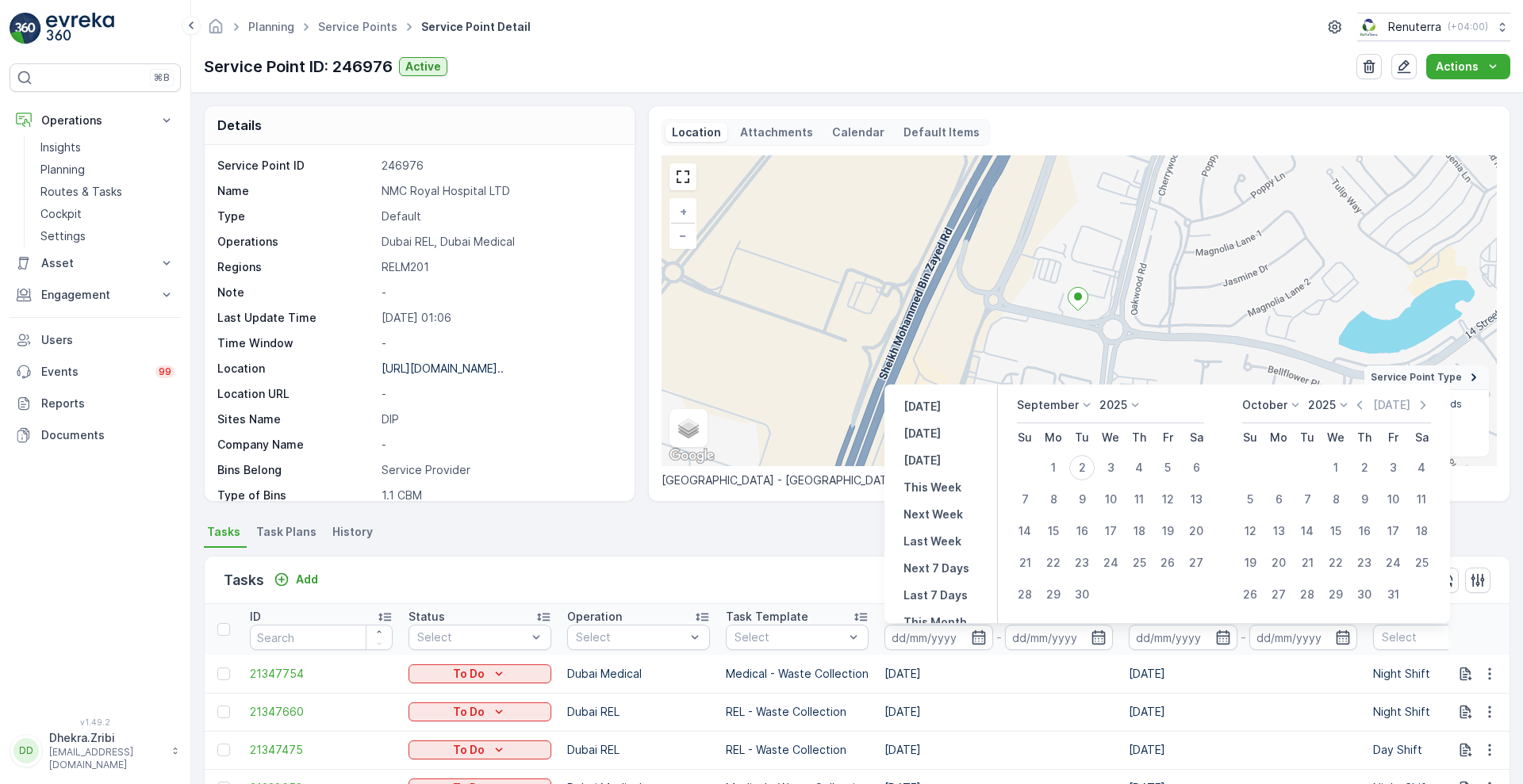
click at [1090, 409] on icon at bounding box center [1087, 406] width 16 height 16
click at [1052, 467] on span "August" at bounding box center [1045, 462] width 37 height 16
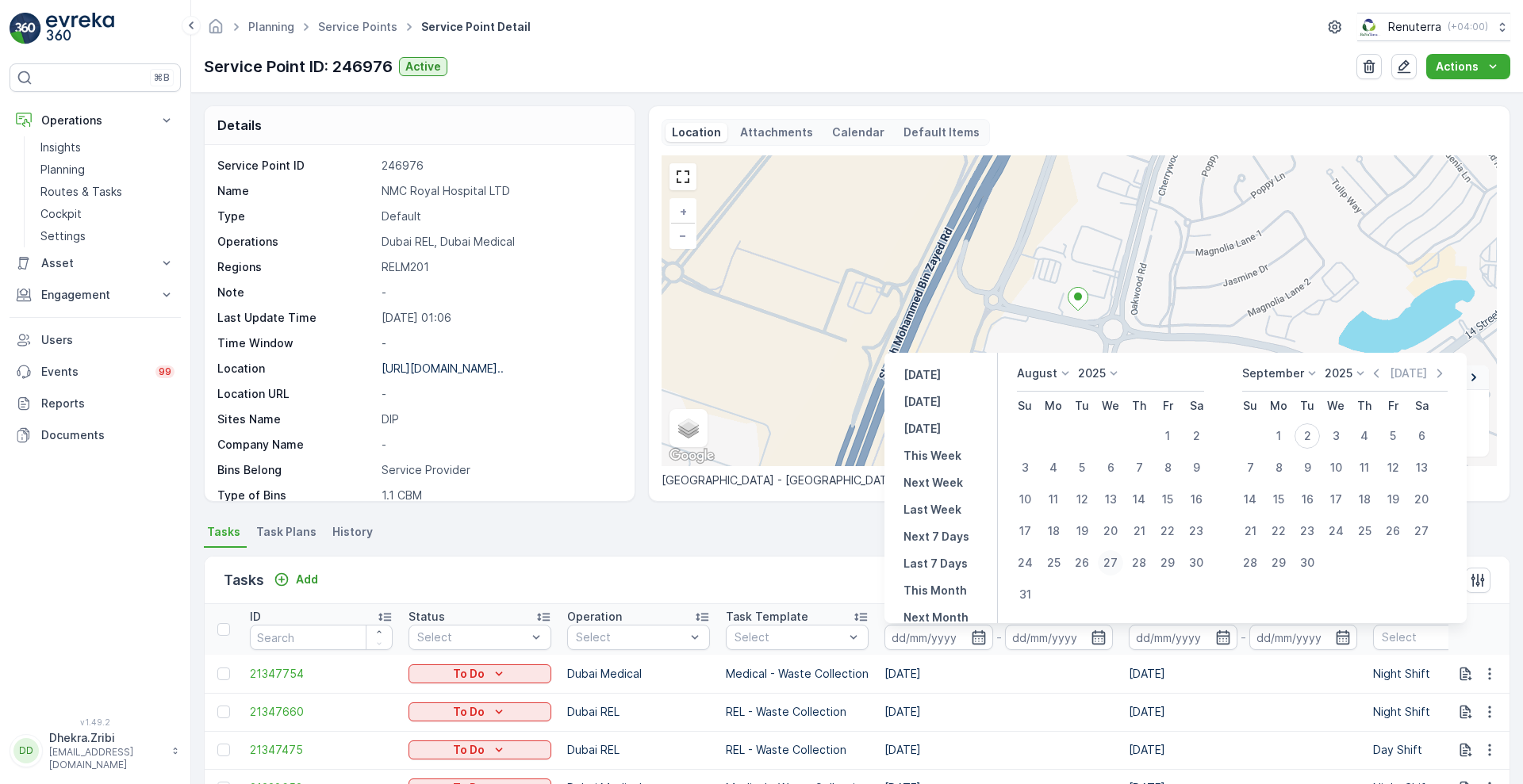
click at [1117, 563] on div "27" at bounding box center [1110, 562] width 25 height 25
type input "[DATE]"
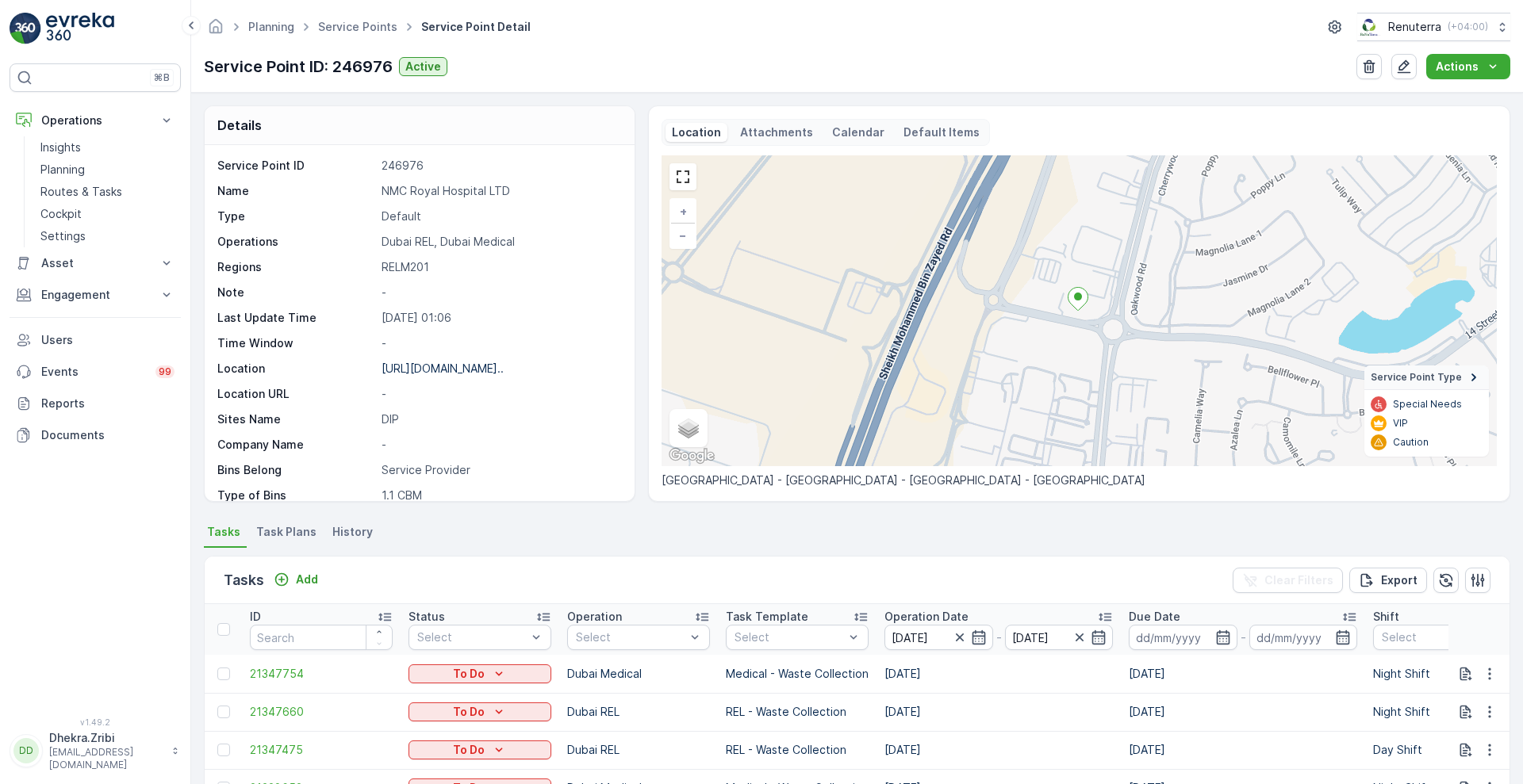
click at [836, 583] on div "Tasks Add Clear Filters Export" at bounding box center [857, 580] width 1305 height 48
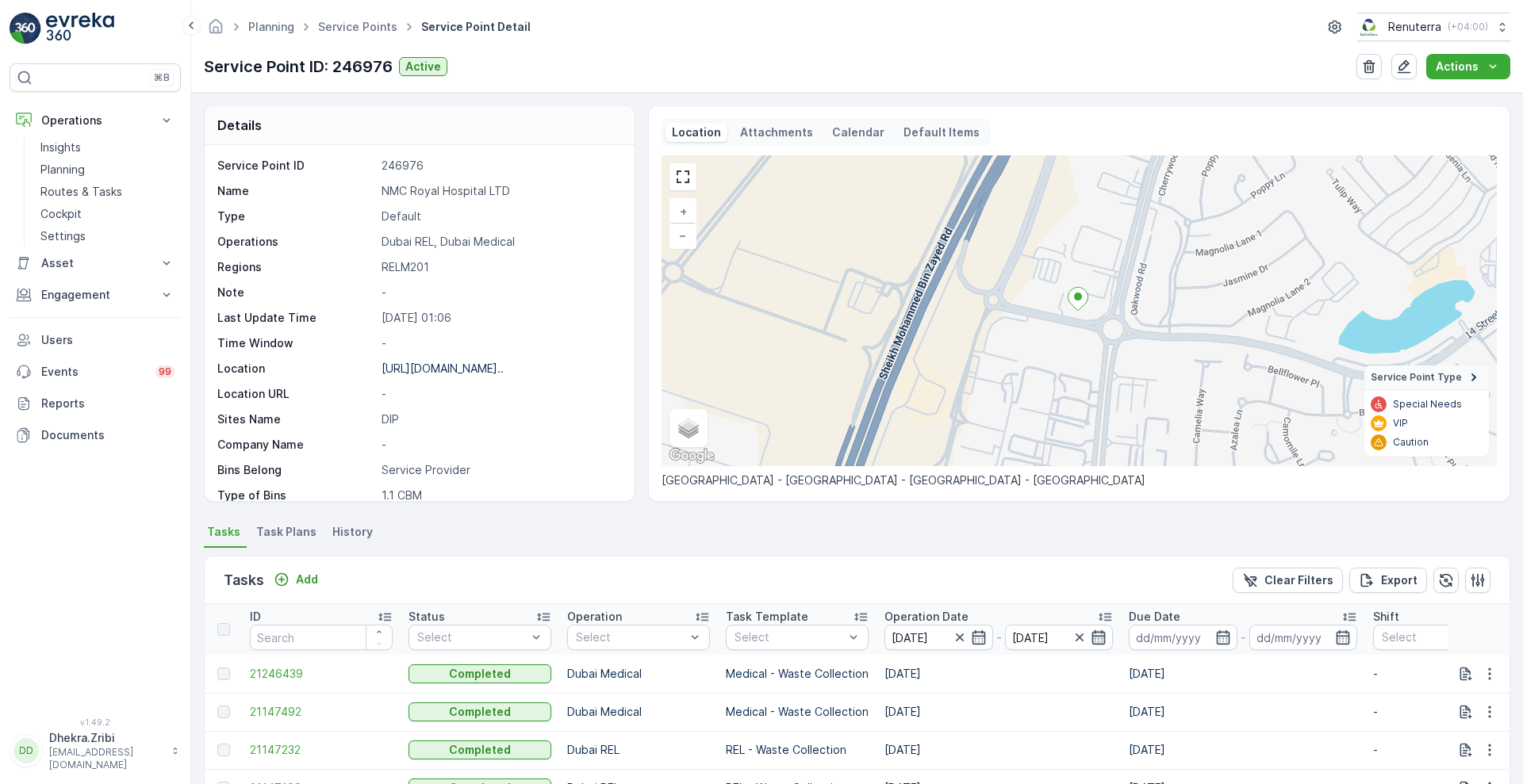
click at [1102, 645] on icon "button" at bounding box center [1099, 637] width 16 height 16
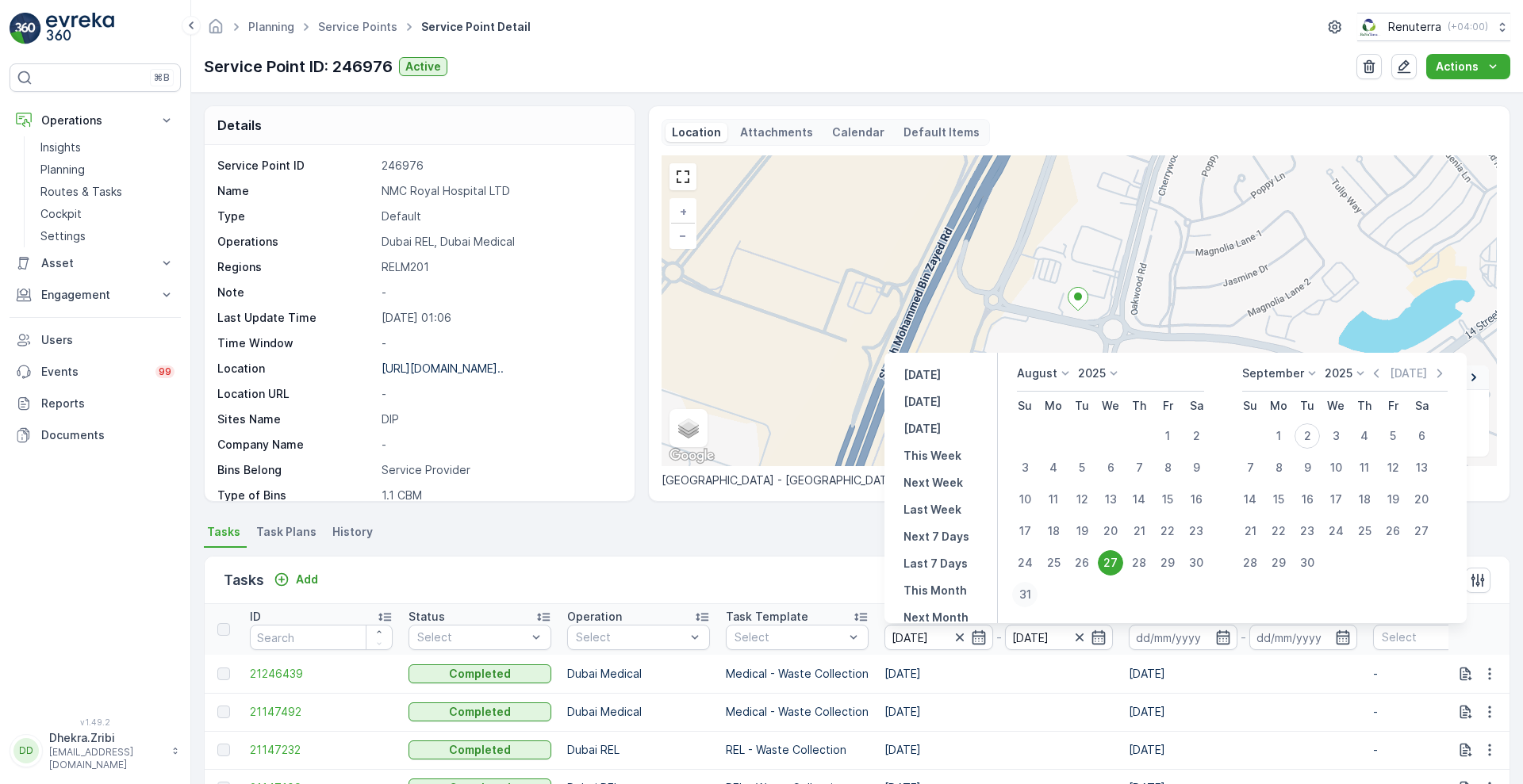
click at [1027, 598] on div "31" at bounding box center [1024, 594] width 25 height 25
type input "[DATE]"
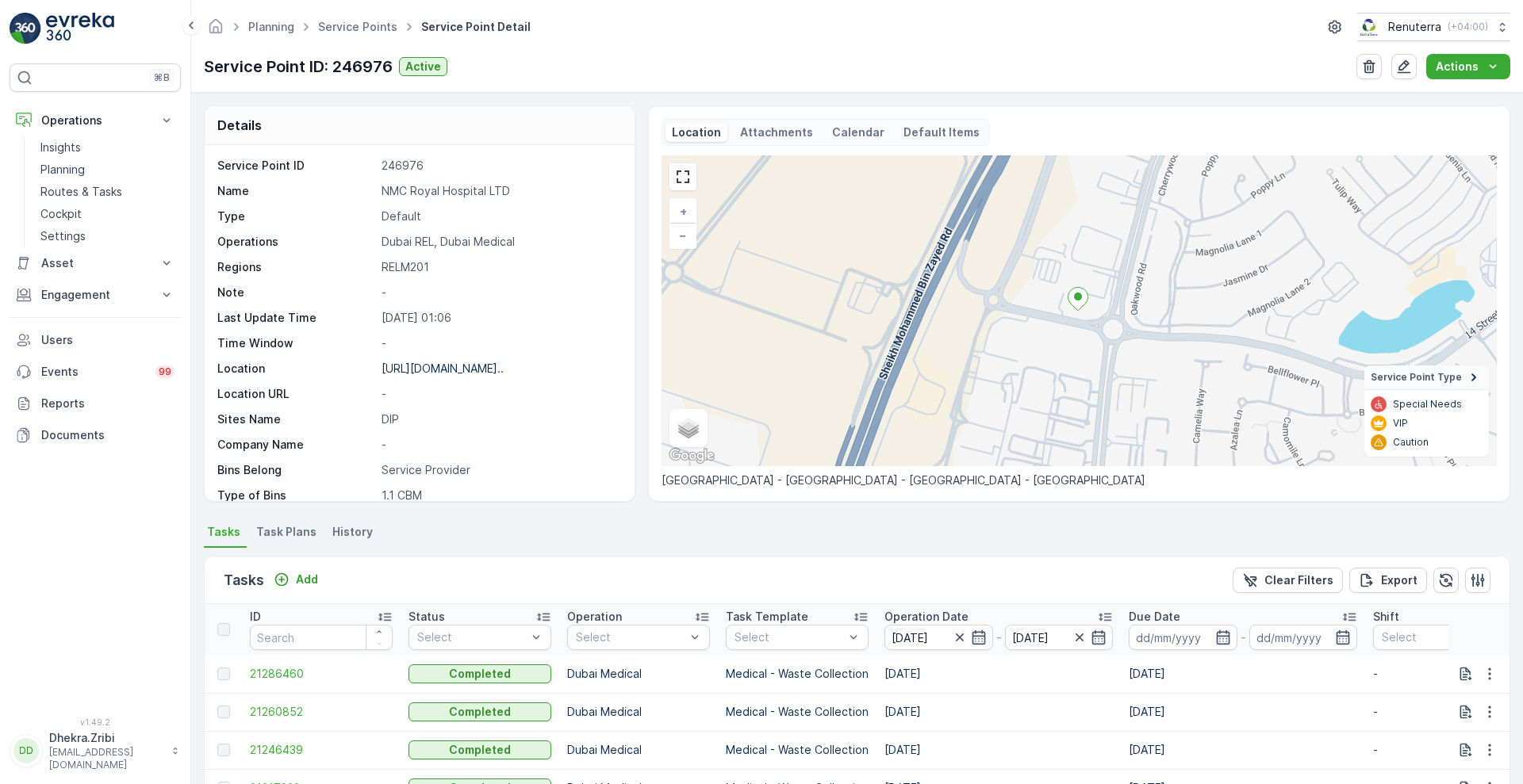
scroll to position [326, 0]
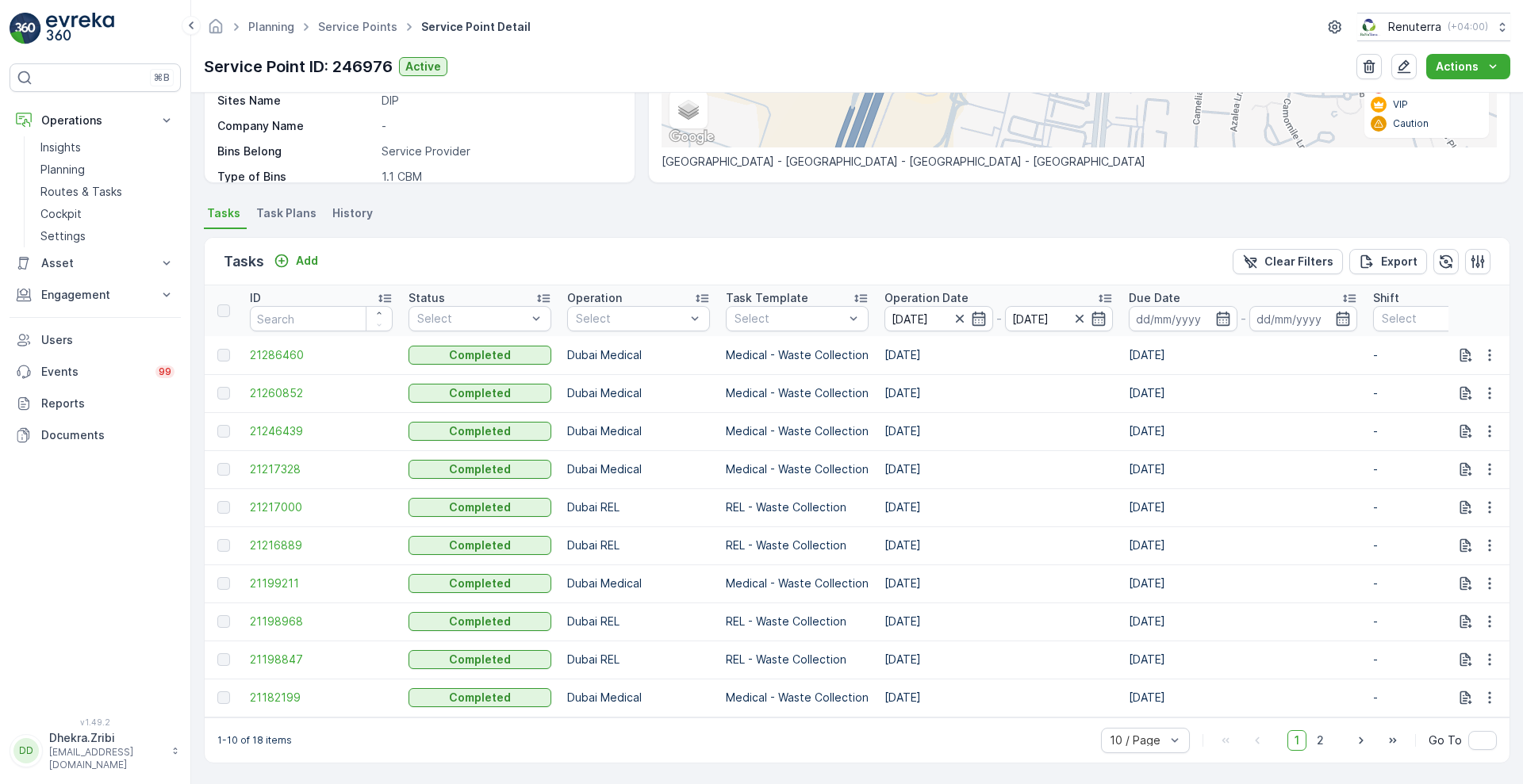
click at [942, 285] on th "Operation Date [DATE] - [DATE]" at bounding box center [999, 310] width 245 height 51
click at [928, 290] on p "Operation Date" at bounding box center [927, 298] width 84 height 16
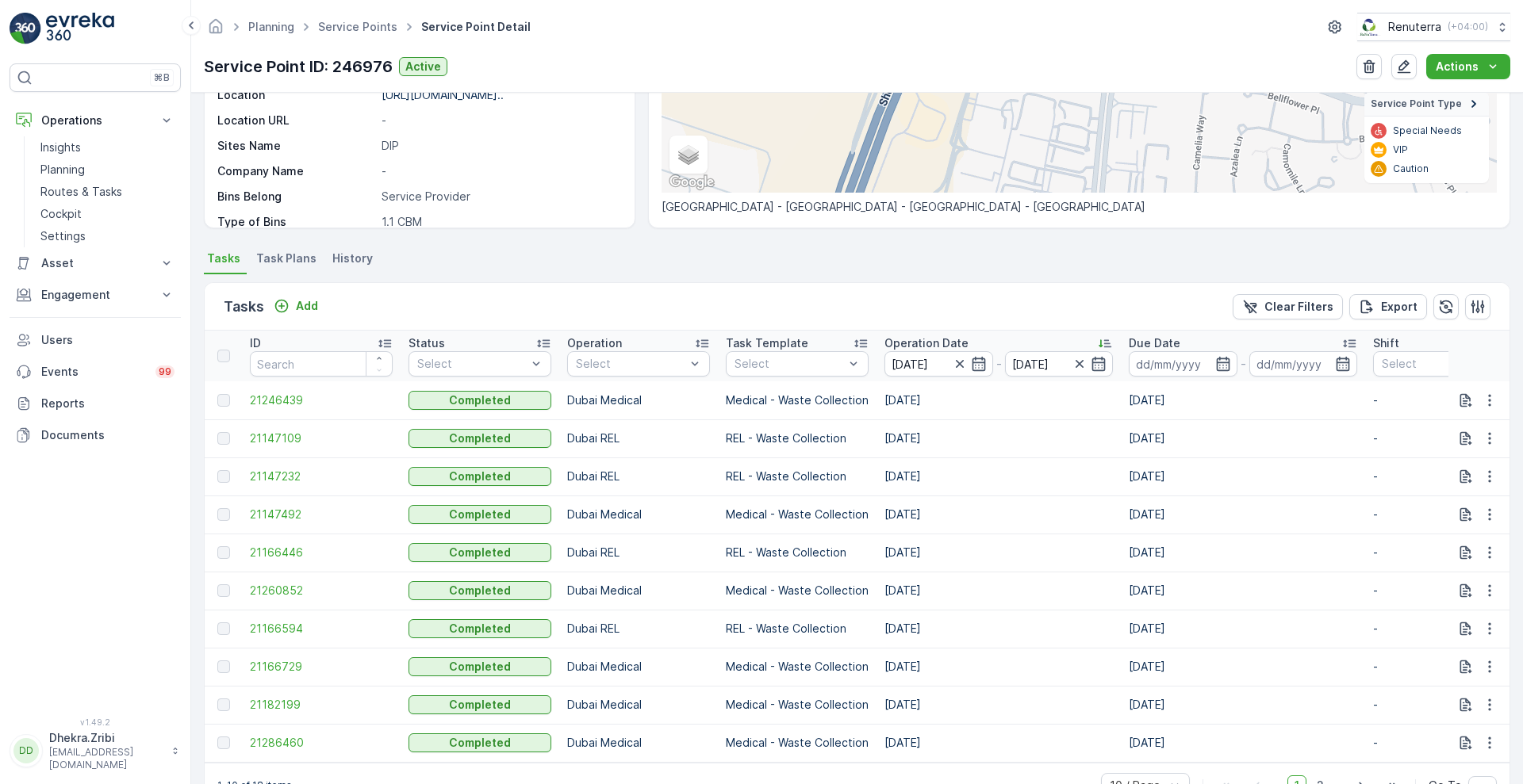
scroll to position [326, 0]
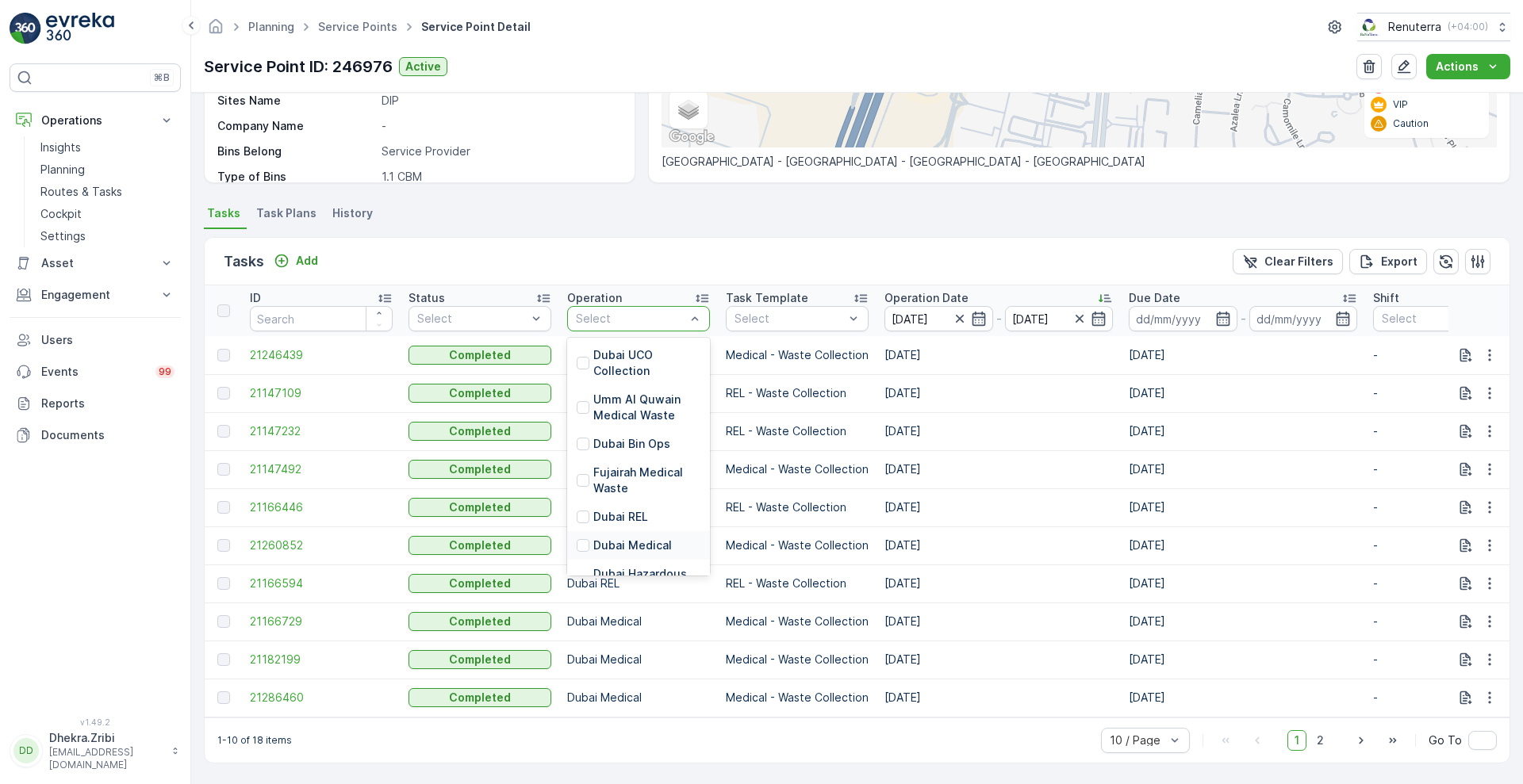
click at [625, 538] on p "Dubai Medical" at bounding box center [632, 546] width 79 height 16
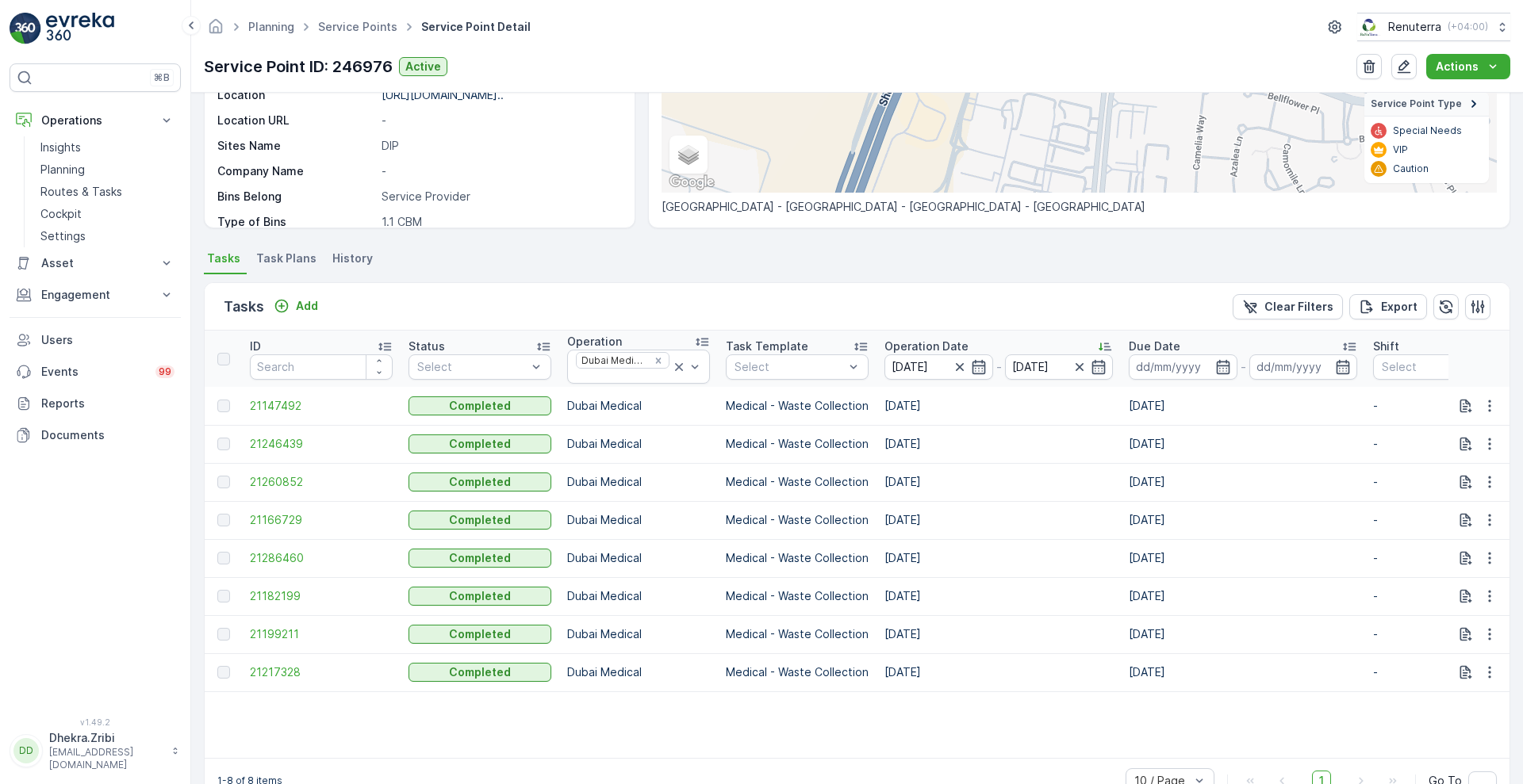
scroll to position [322, 0]
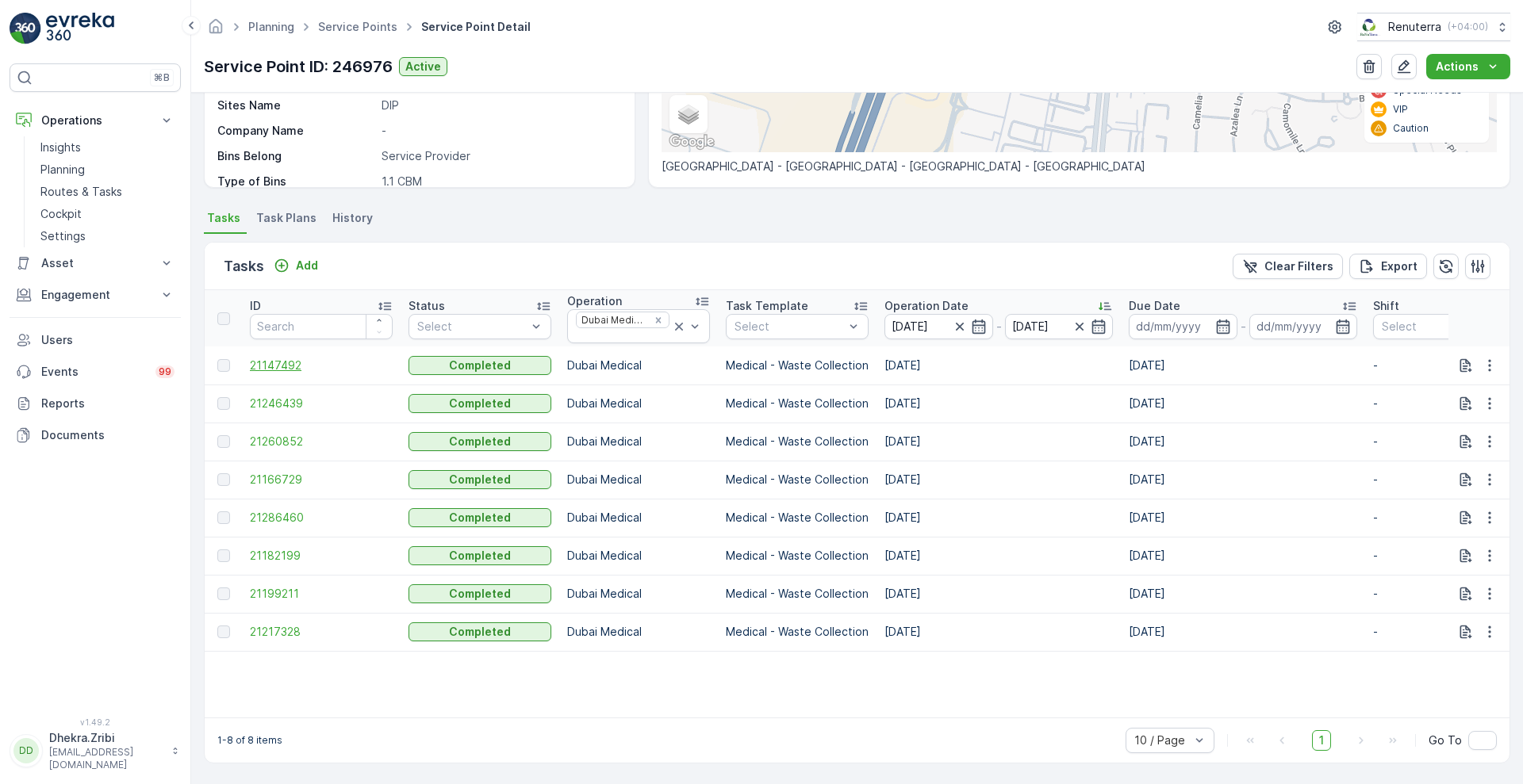
click at [259, 359] on span "21147492" at bounding box center [321, 366] width 143 height 16
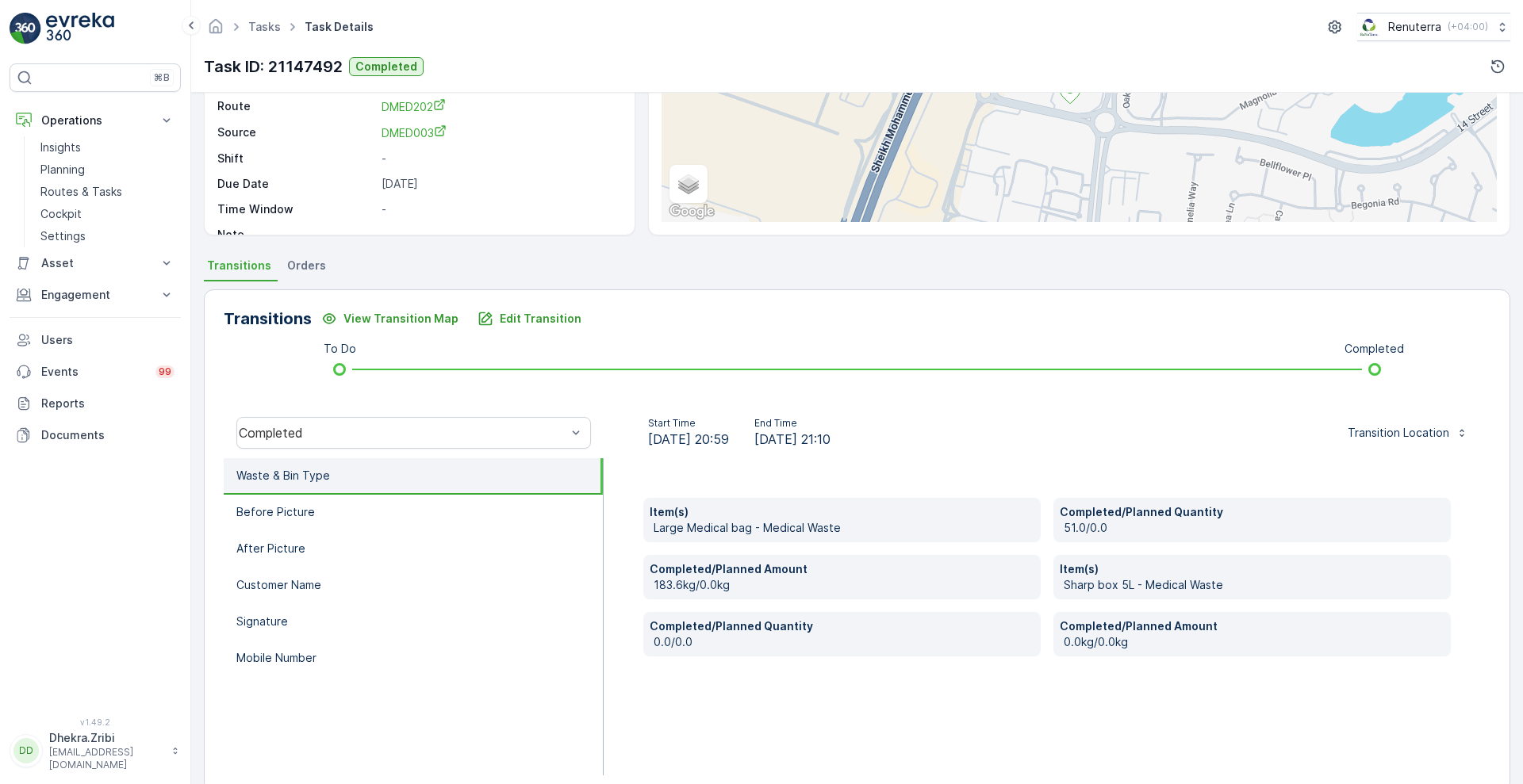
scroll to position [215, 0]
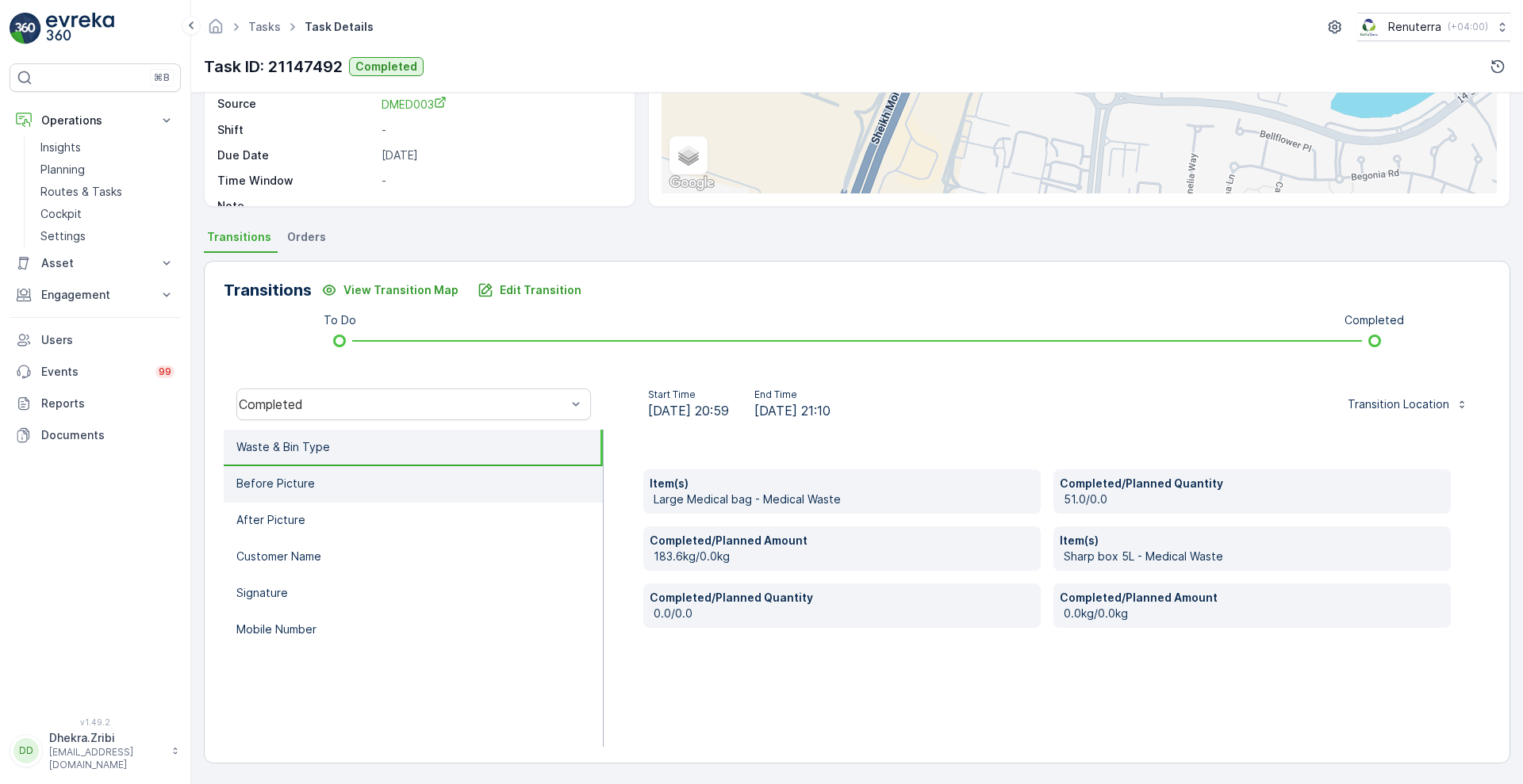
click at [335, 497] on li "Before Picture" at bounding box center [413, 484] width 379 height 36
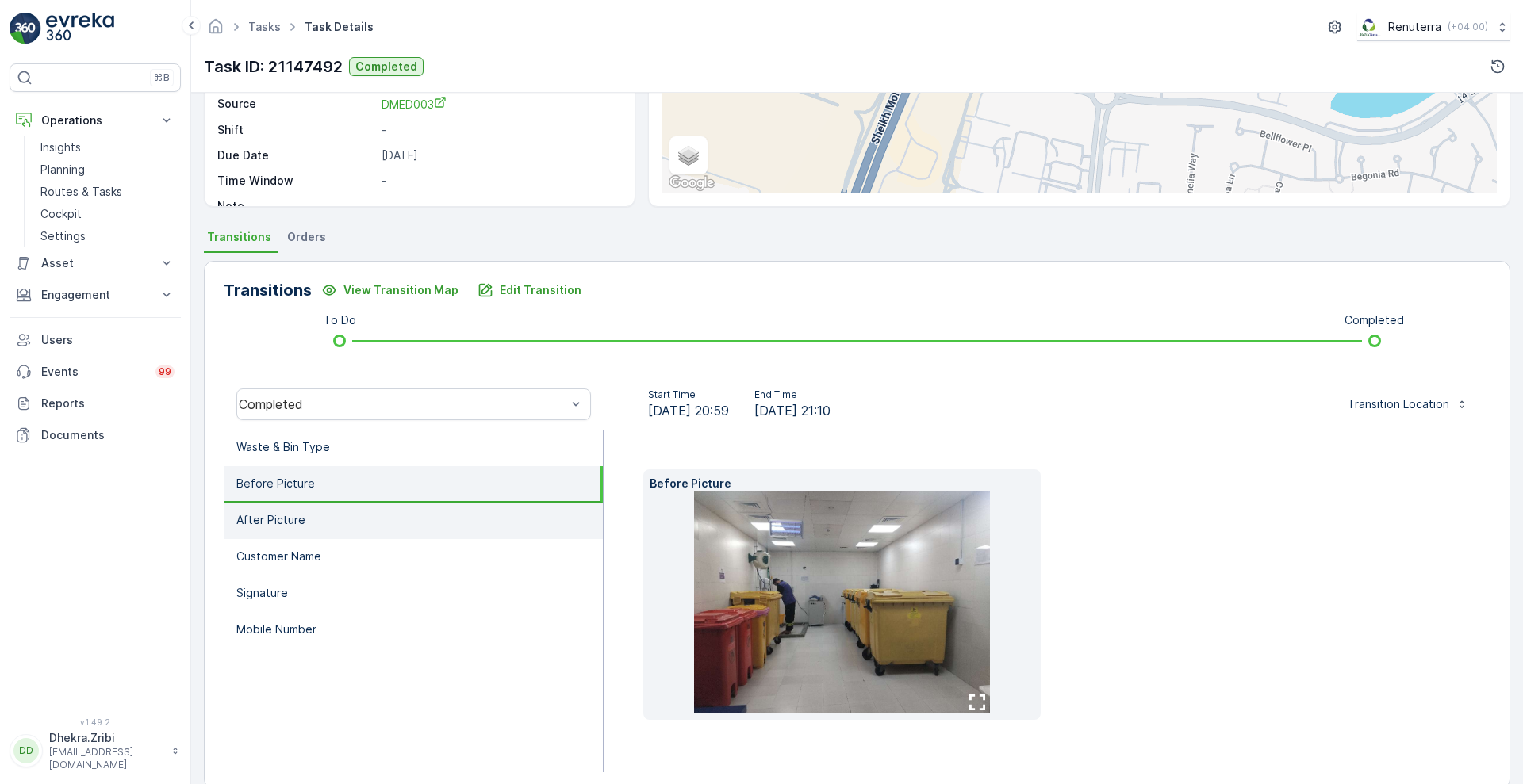
click at [331, 515] on li "After Picture" at bounding box center [413, 521] width 379 height 36
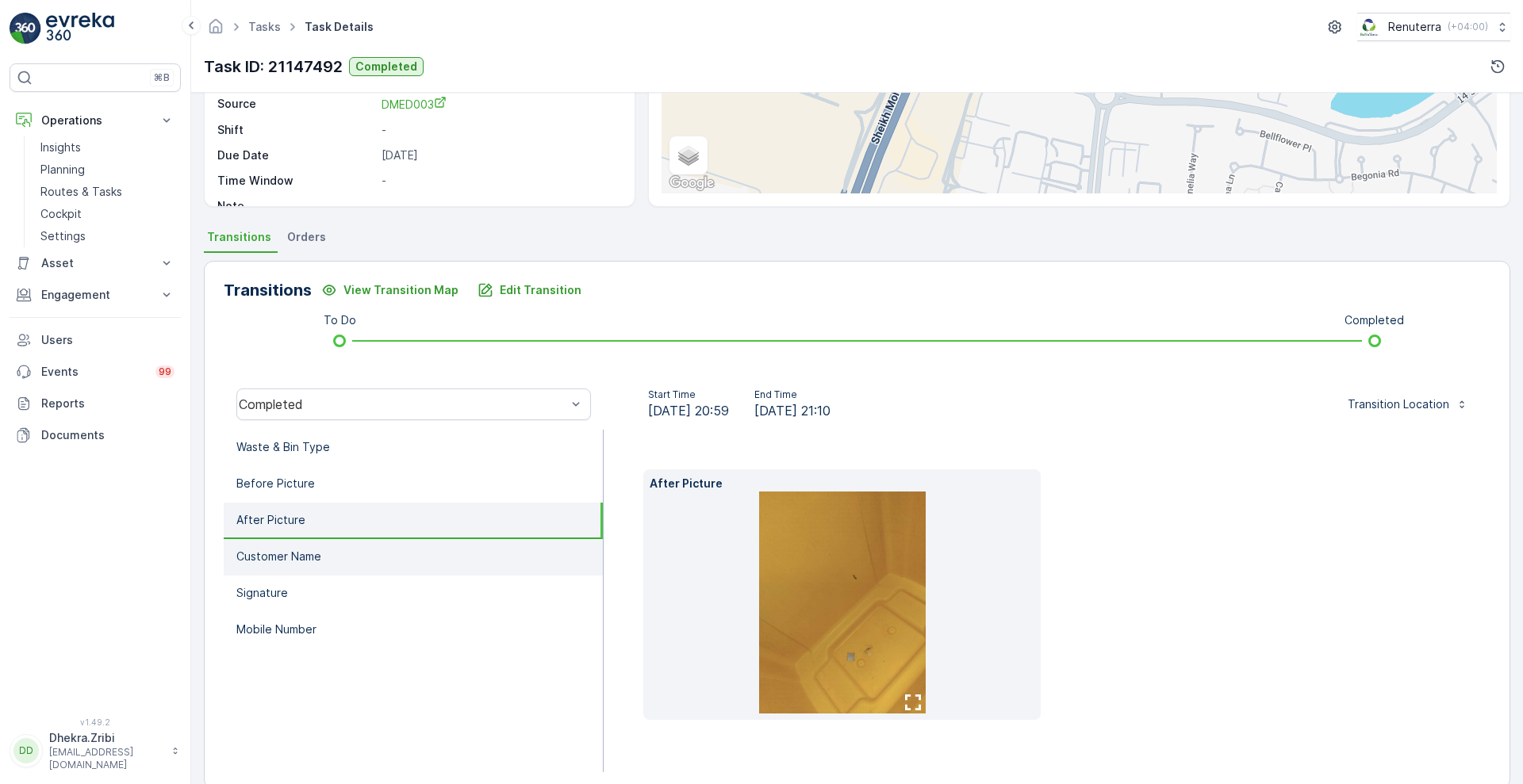
click at [324, 551] on li "Customer Name" at bounding box center [413, 557] width 379 height 36
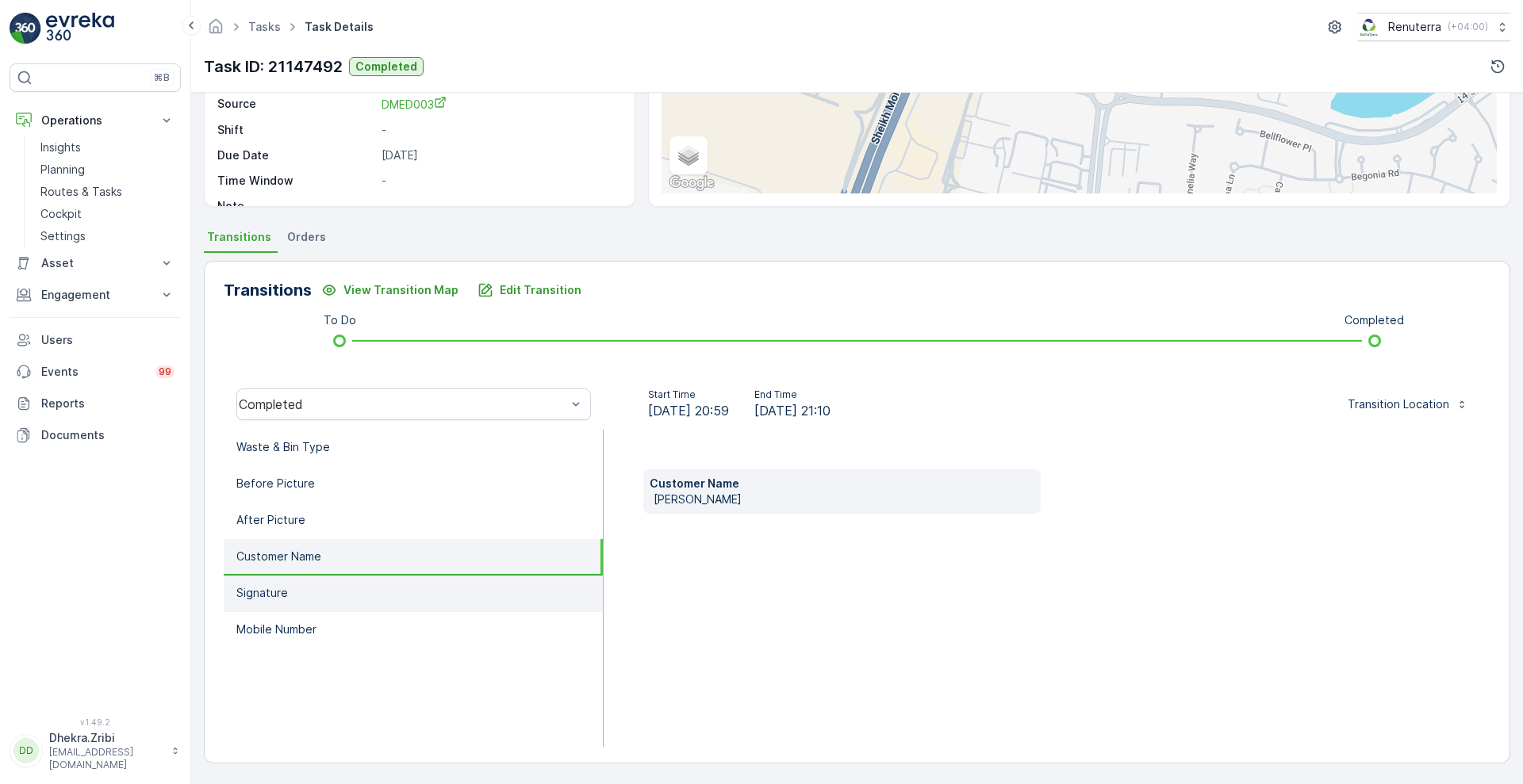
click at [301, 588] on li "Signature" at bounding box center [413, 594] width 379 height 36
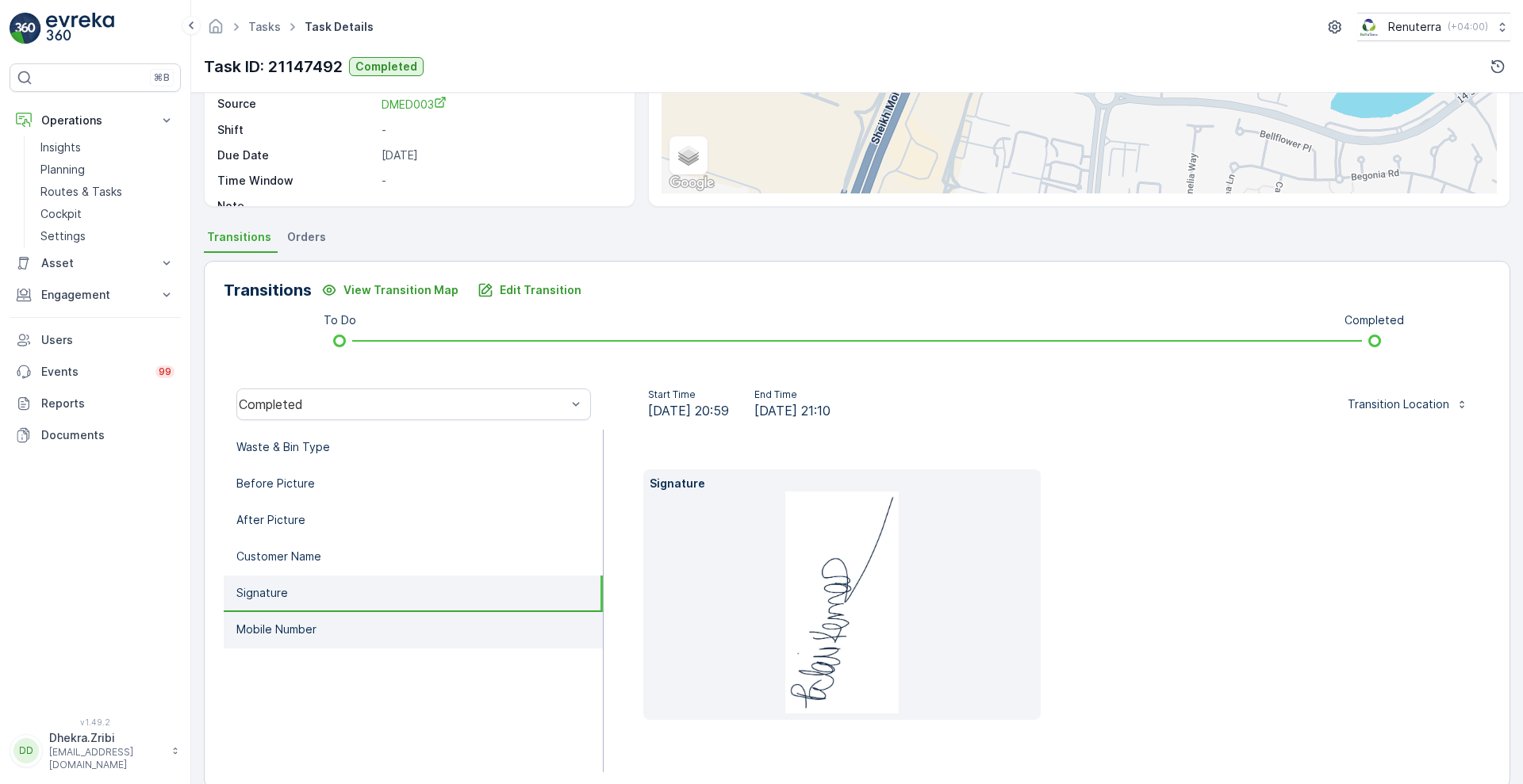
click at [289, 627] on p "Mobile Number" at bounding box center [276, 630] width 80 height 16
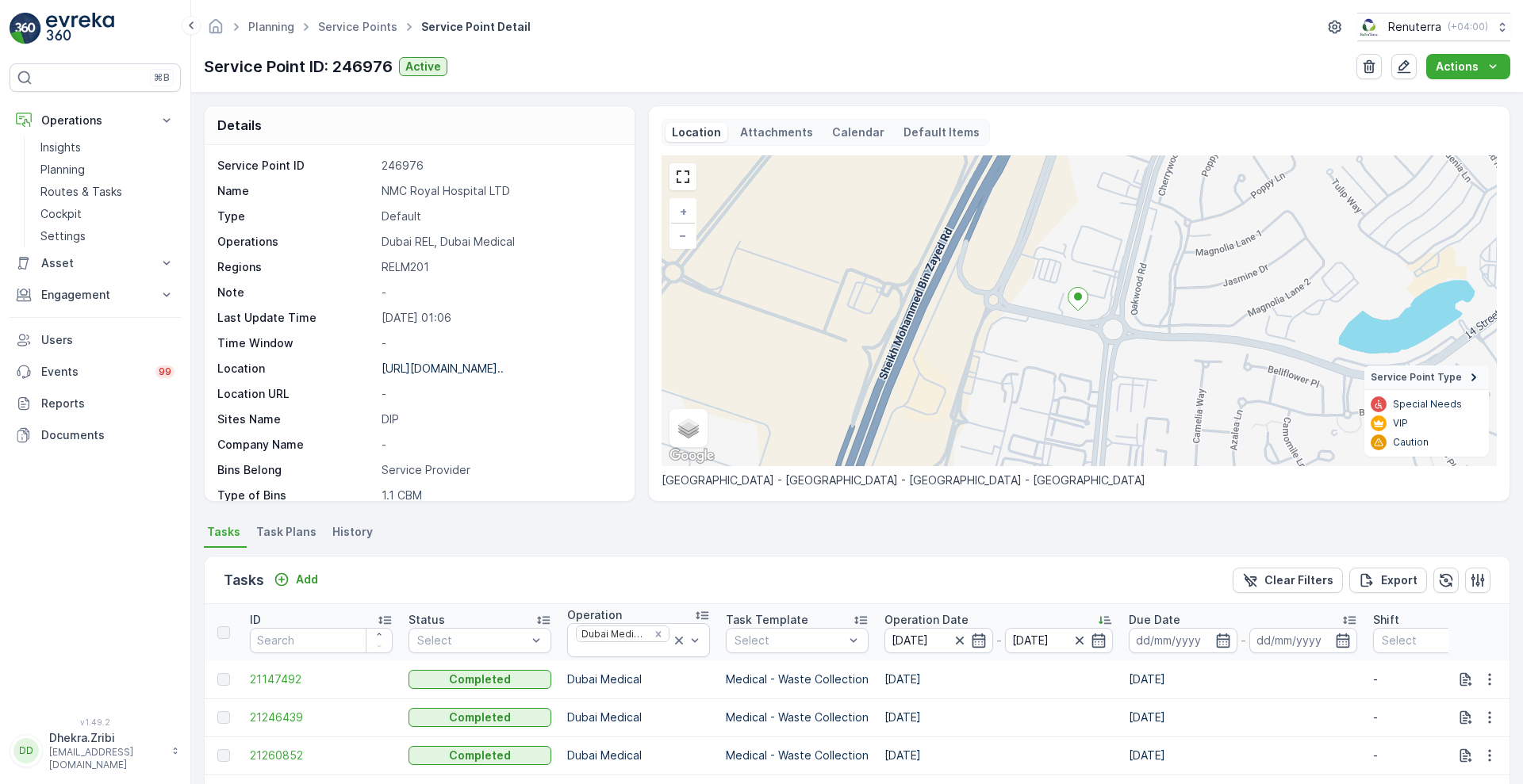
scroll to position [322, 0]
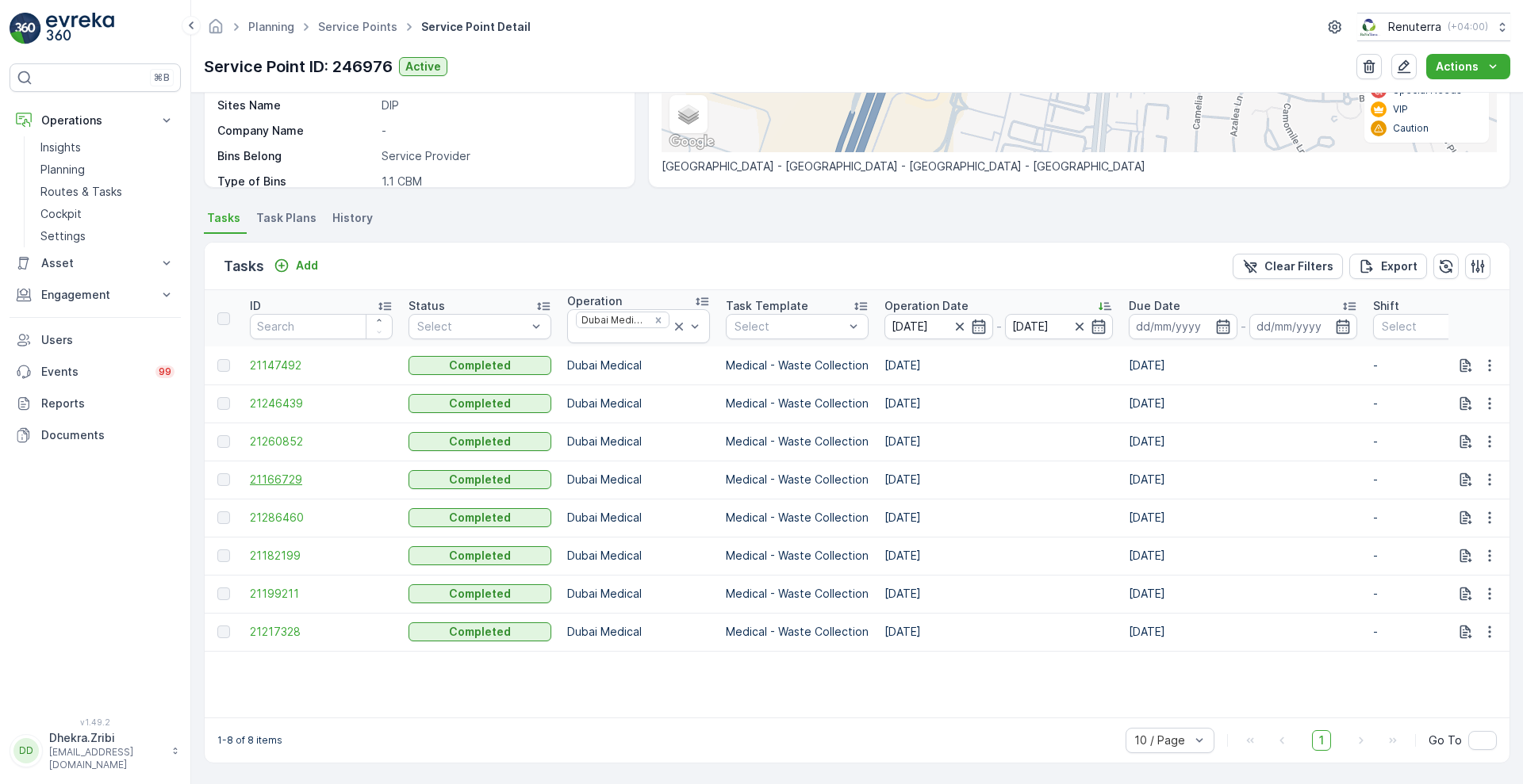
click at [264, 472] on span "21166729" at bounding box center [321, 480] width 143 height 16
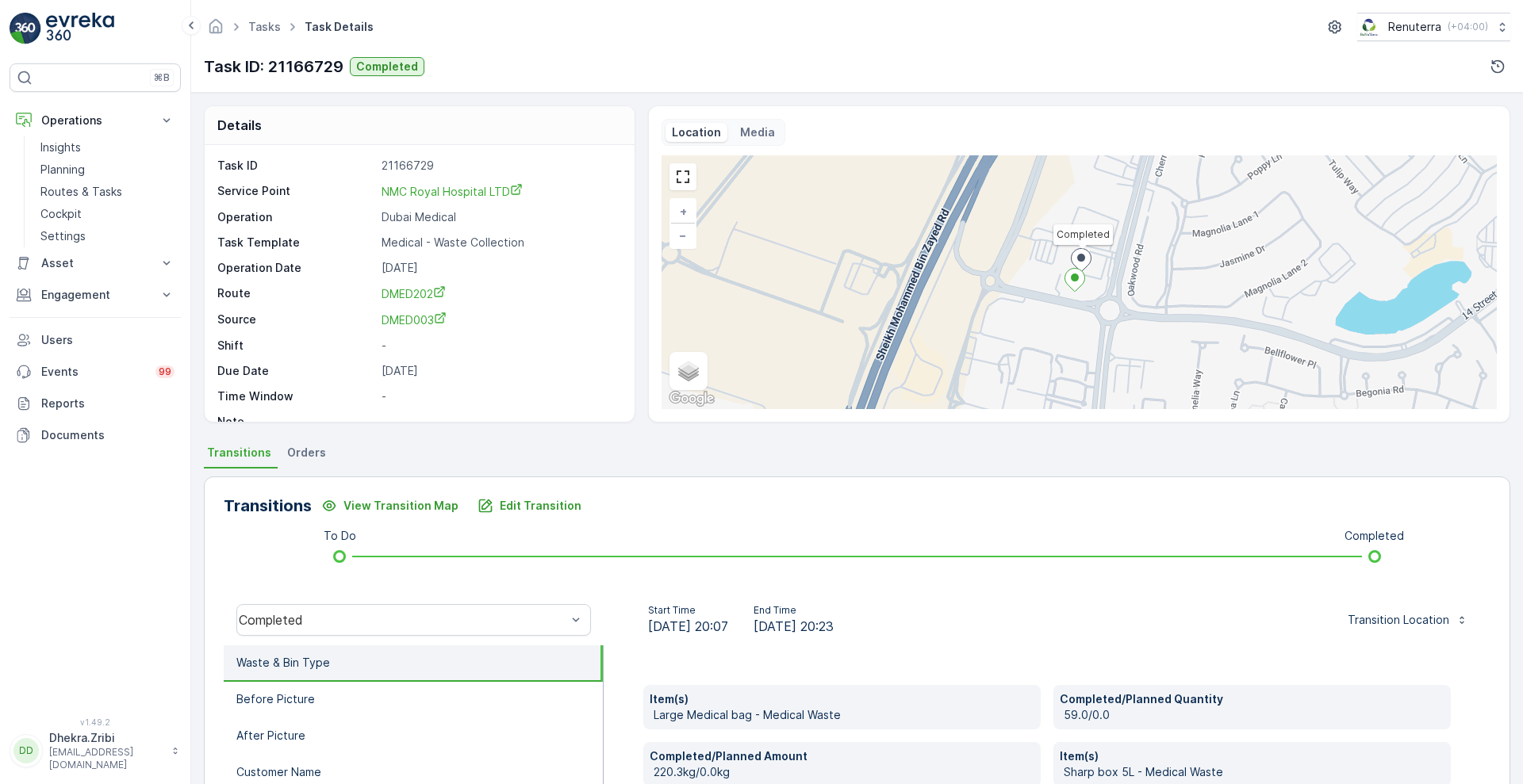
scroll to position [215, 0]
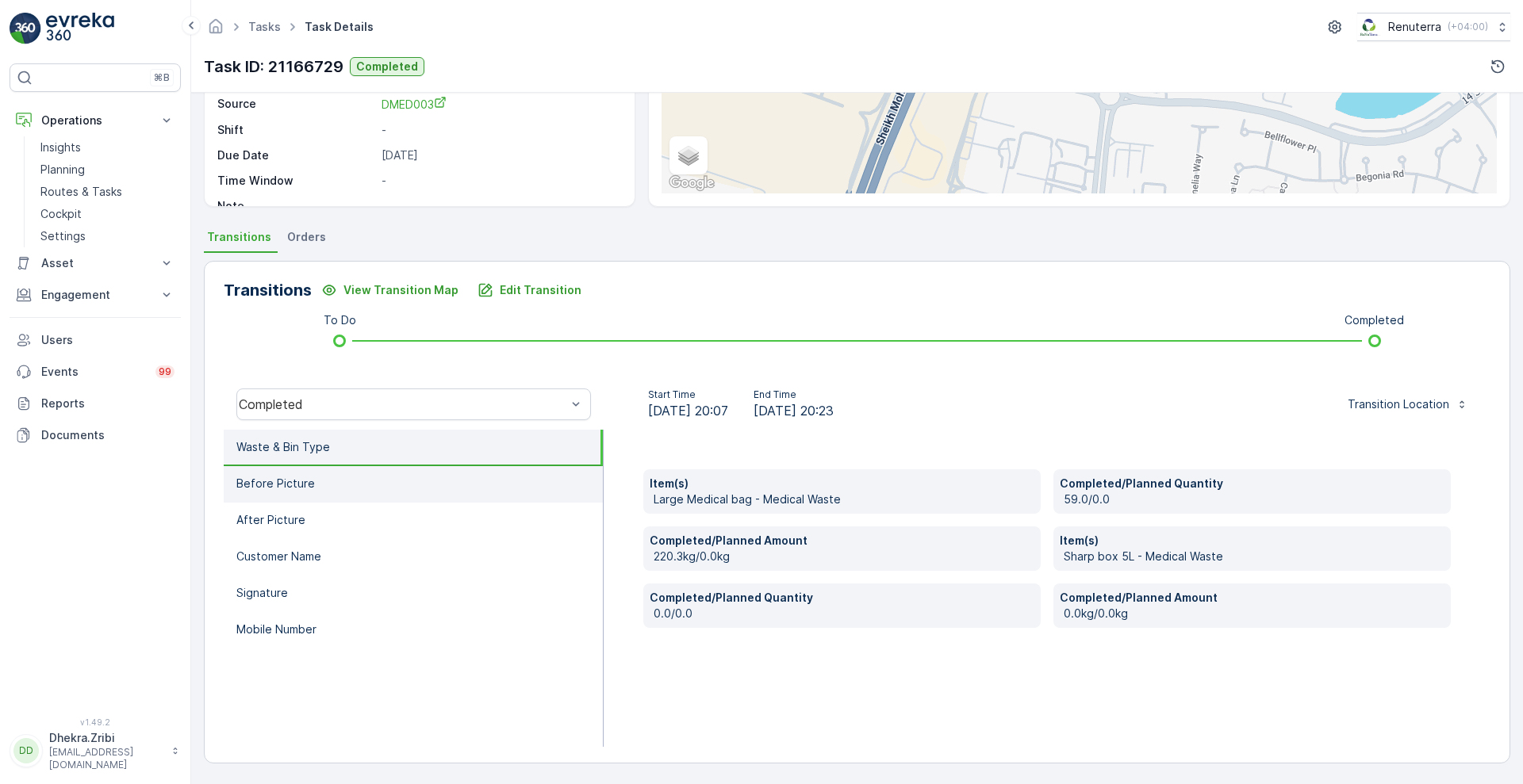
click at [444, 495] on li "Before Picture" at bounding box center [413, 484] width 379 height 36
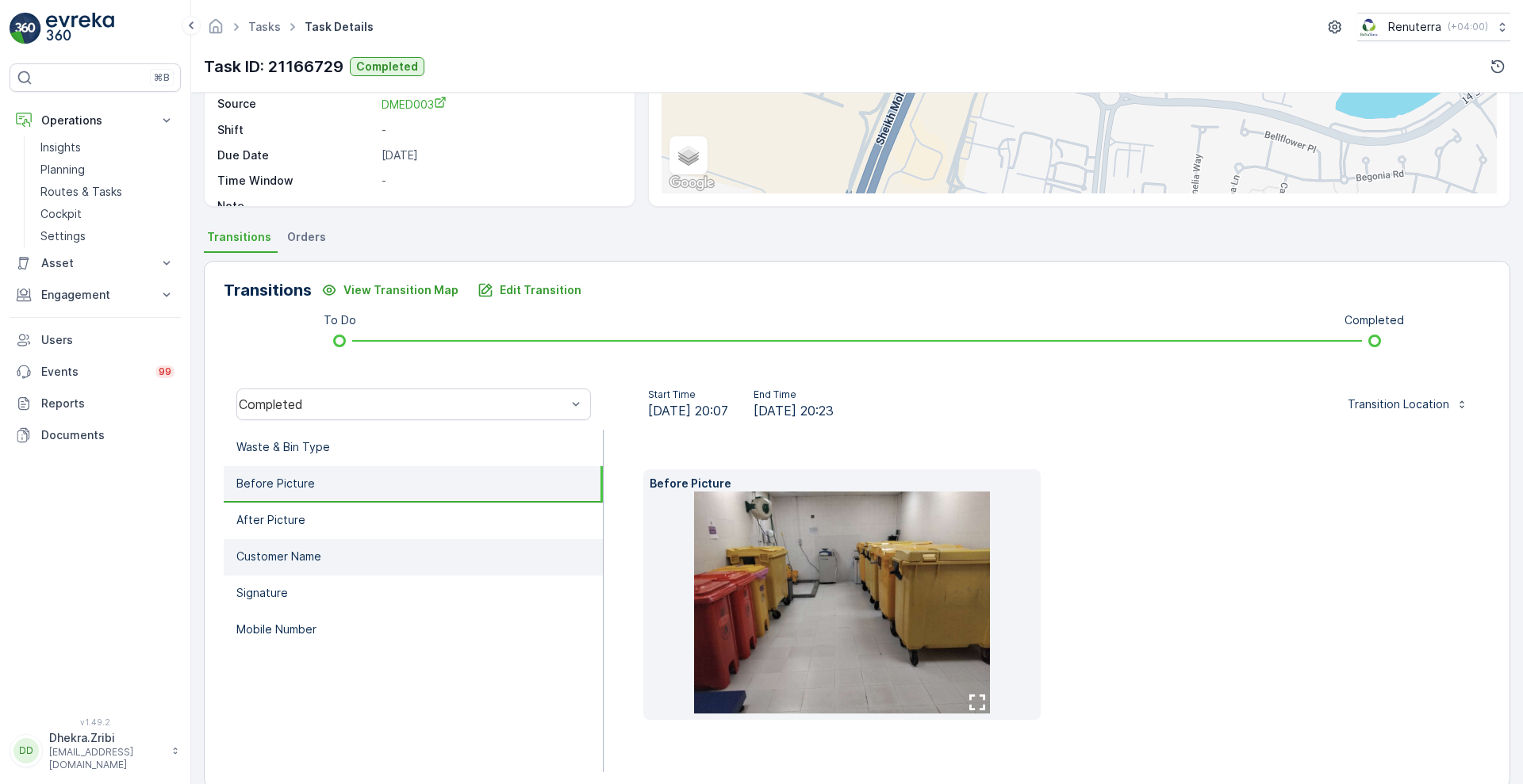
click at [363, 539] on li "Customer Name" at bounding box center [413, 557] width 379 height 36
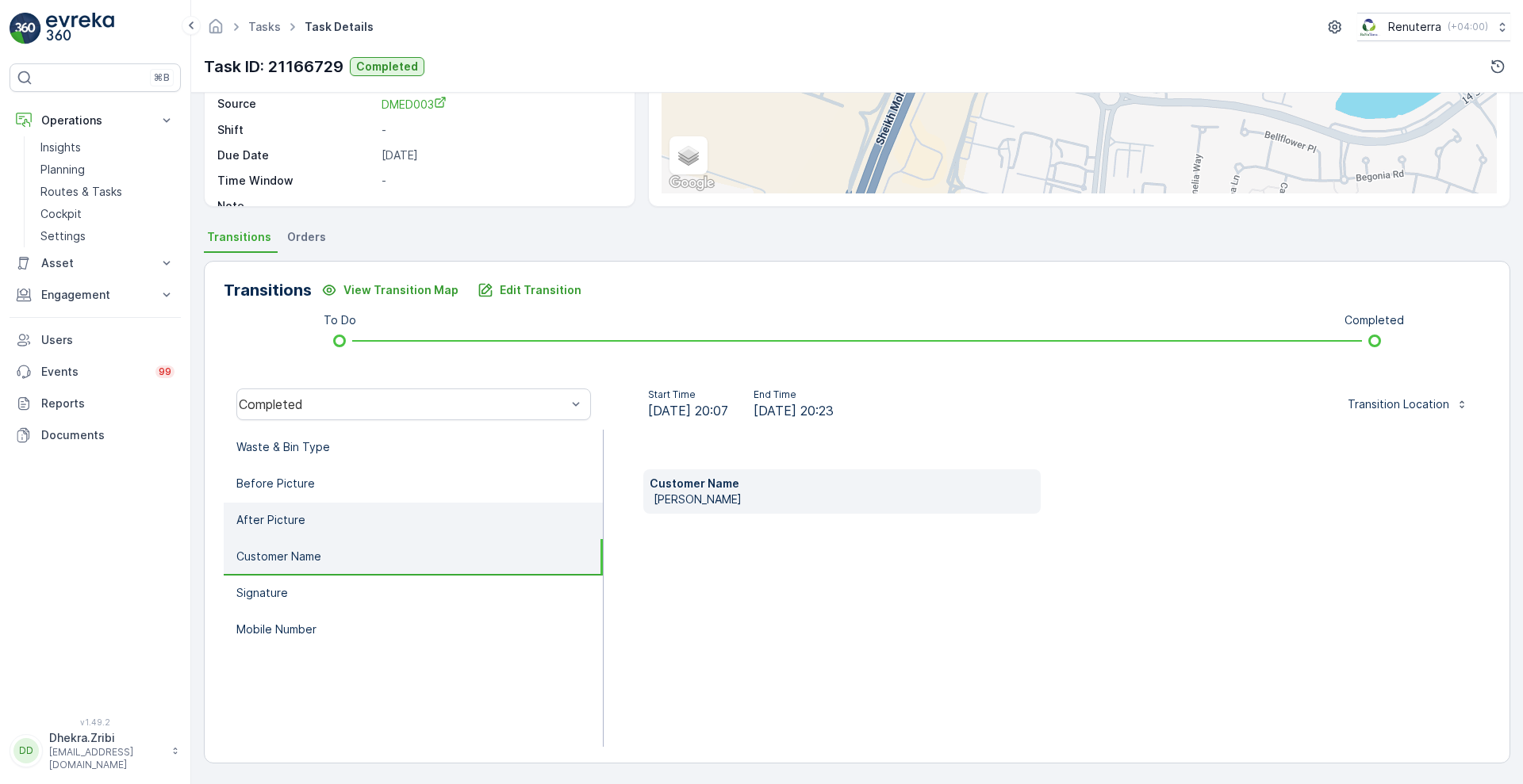
click at [345, 532] on li "After Picture" at bounding box center [413, 521] width 379 height 36
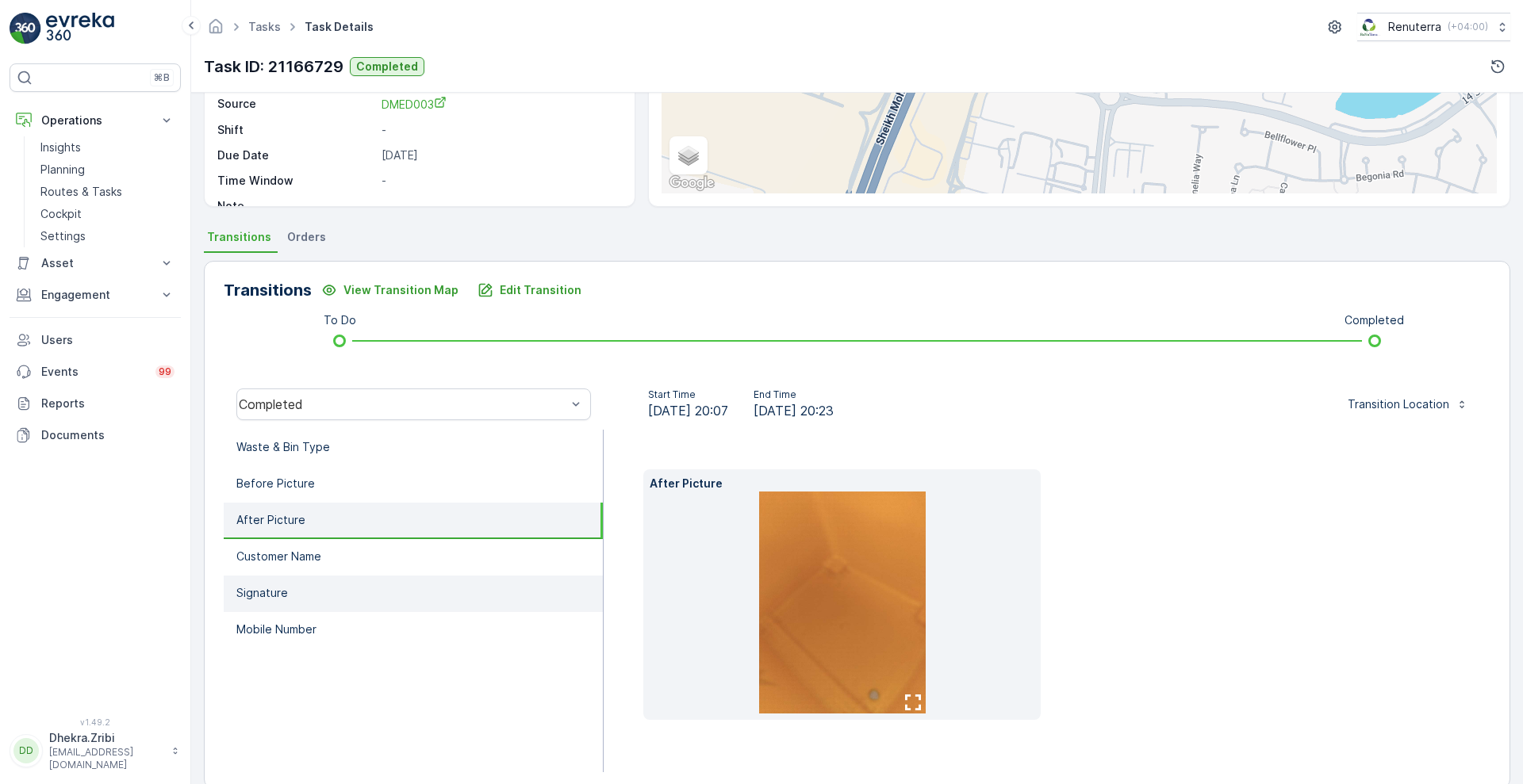
click at [304, 585] on li "Signature" at bounding box center [413, 594] width 379 height 36
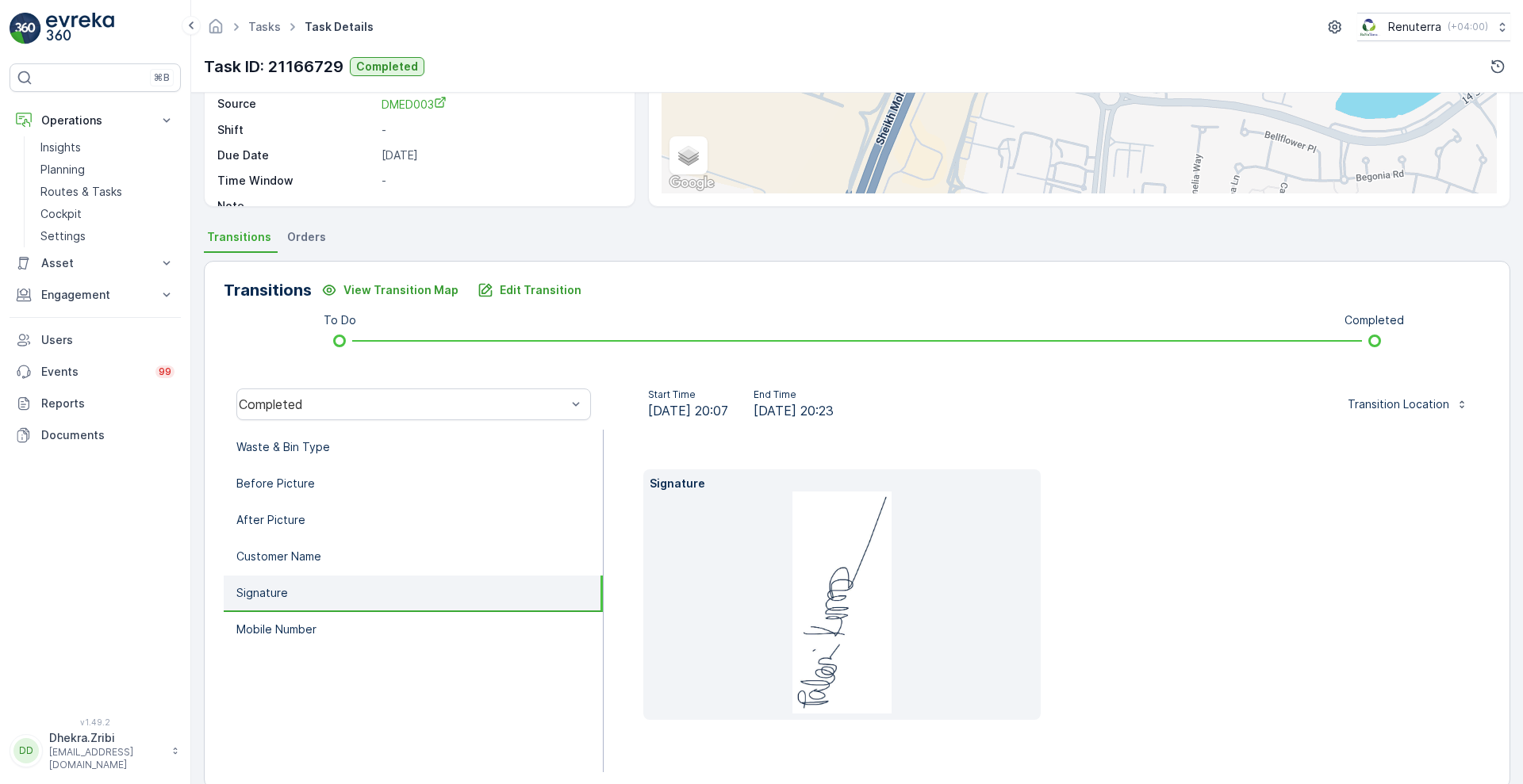
click at [284, 649] on ul "Waste & Bin Type Before Picture After Picture Customer Name Signature Mobile Nu…" at bounding box center [413, 601] width 380 height 343
click at [296, 635] on p "Mobile Number" at bounding box center [276, 630] width 80 height 16
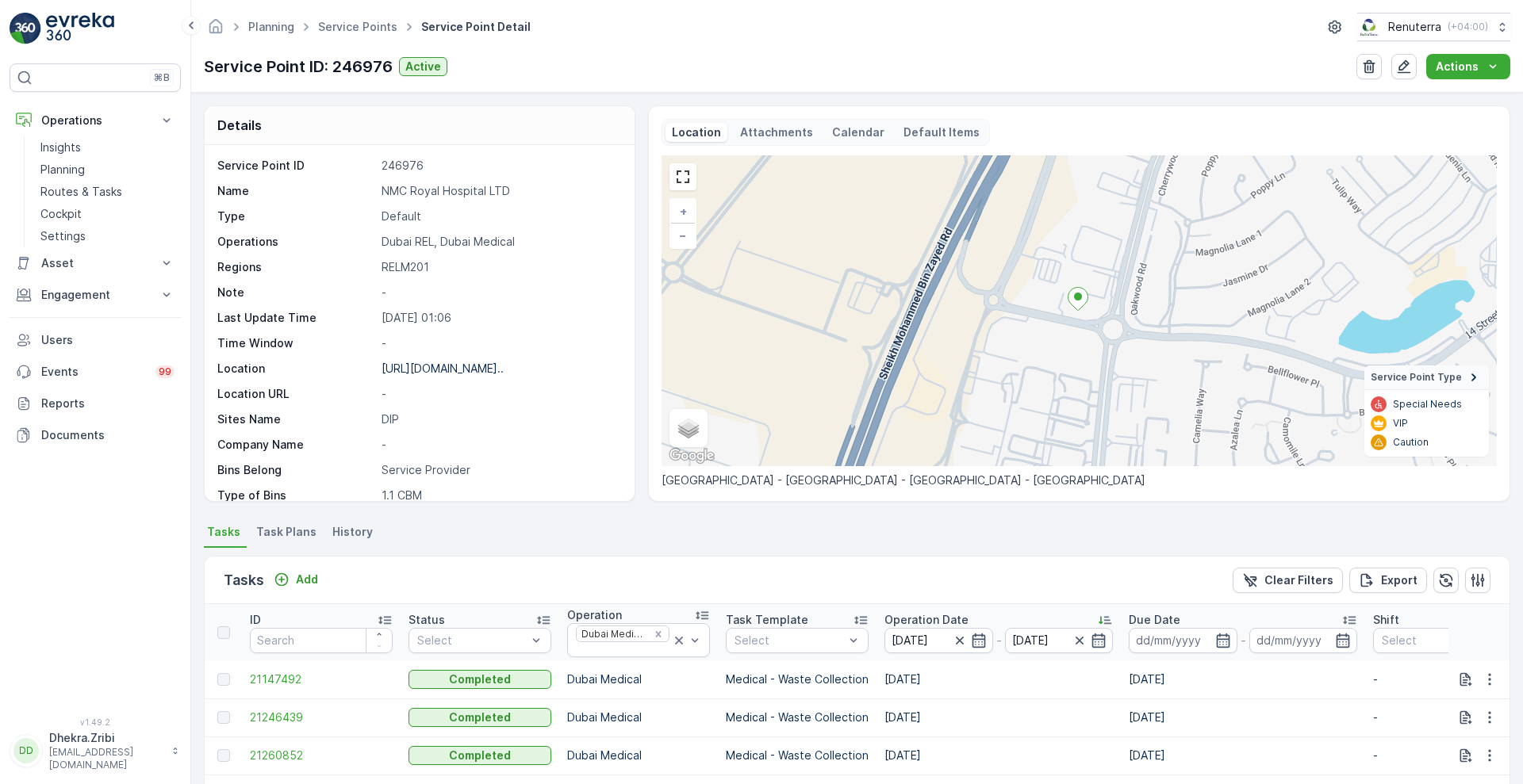
scroll to position [322, 0]
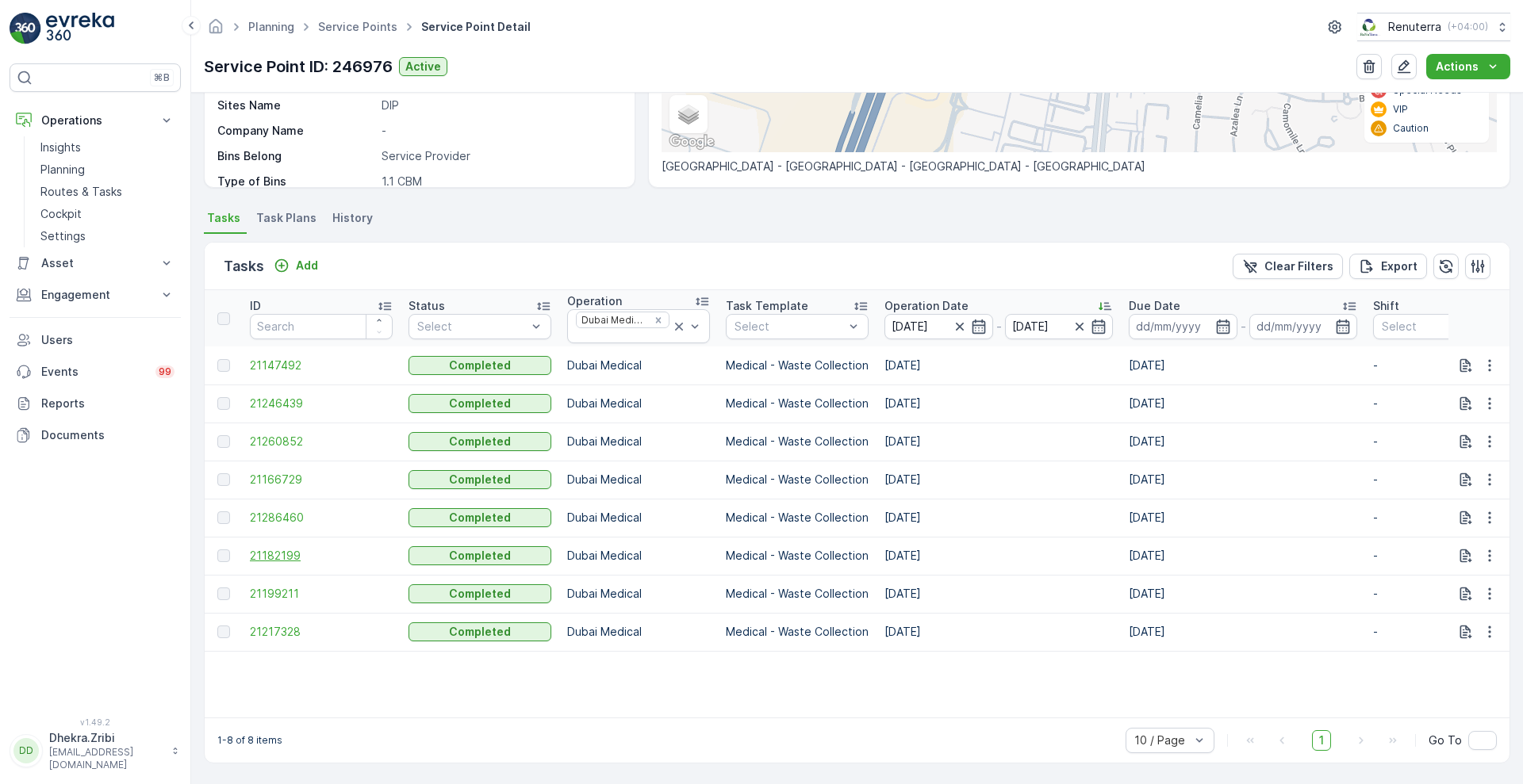
click at [295, 548] on span "21182199" at bounding box center [321, 556] width 143 height 16
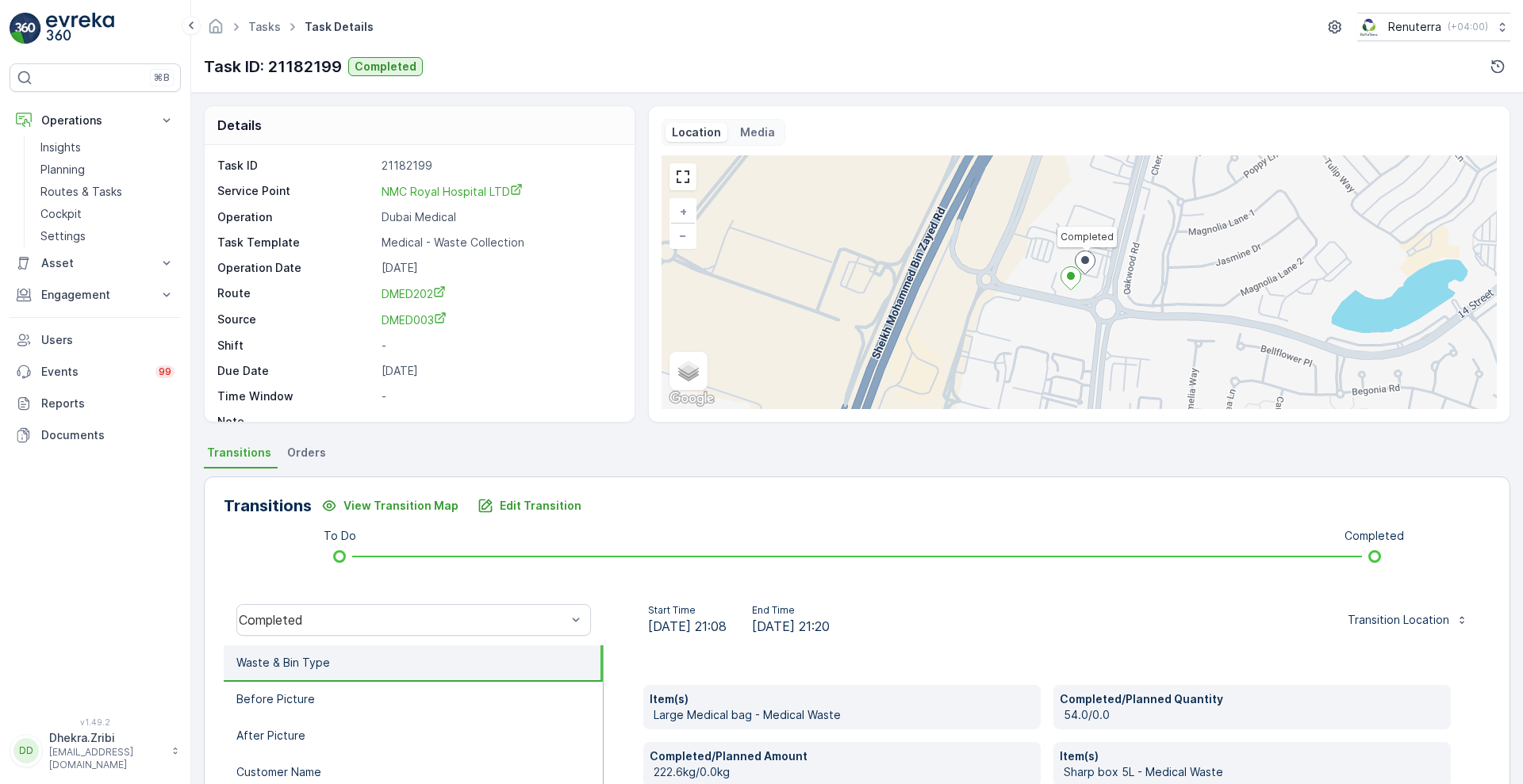
scroll to position [215, 0]
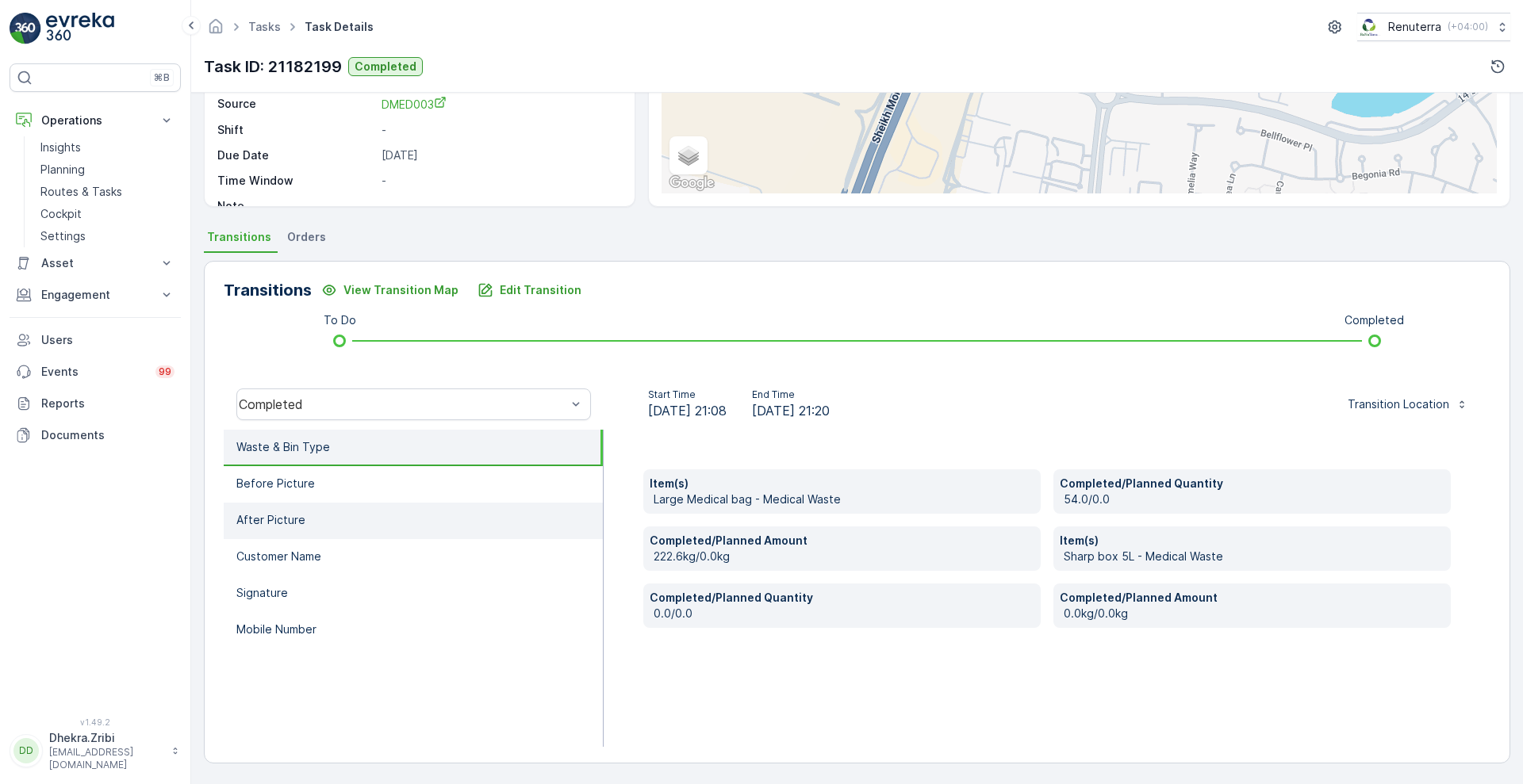
click at [279, 507] on li "After Picture" at bounding box center [413, 521] width 379 height 36
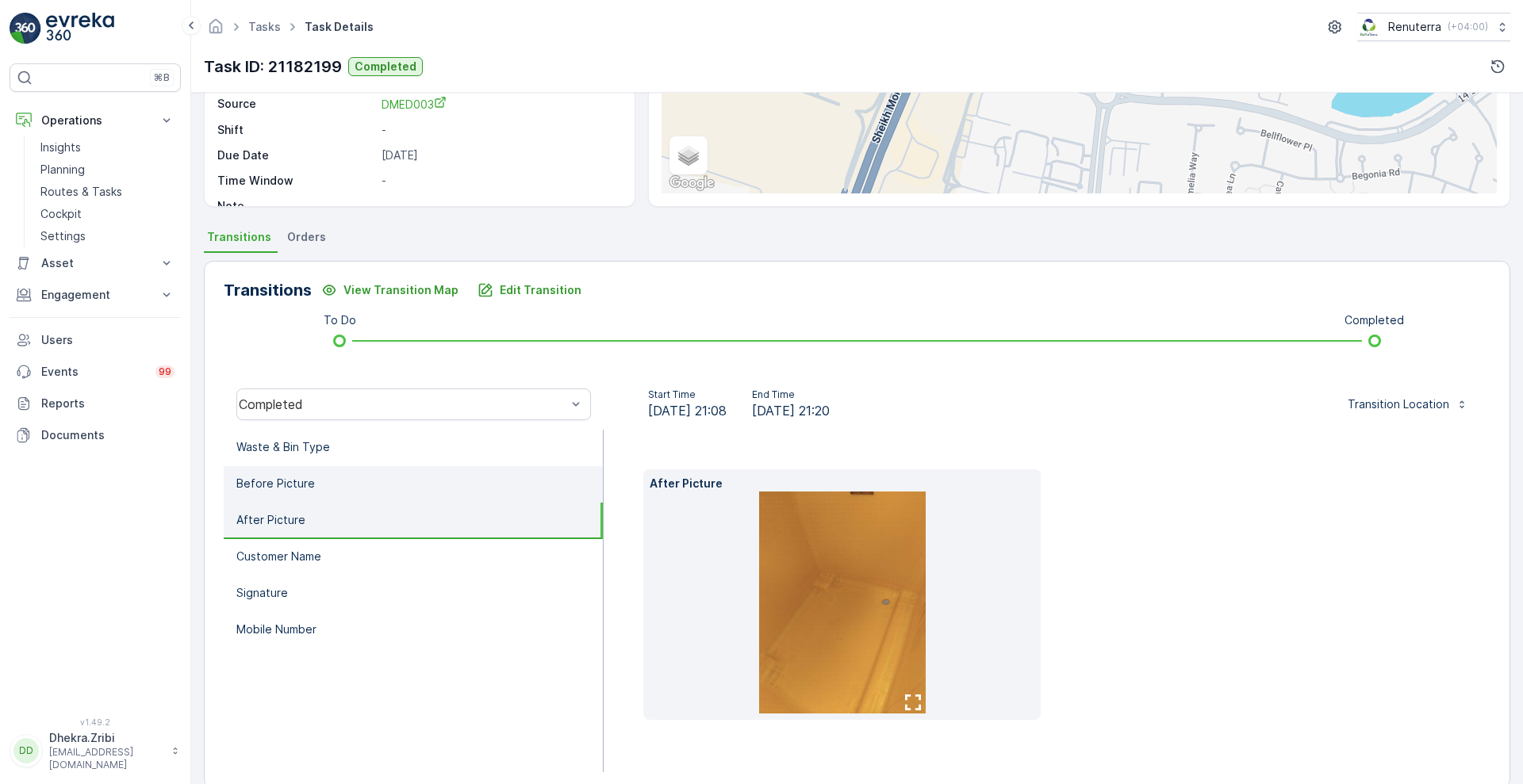
click at [296, 492] on li "Before Picture" at bounding box center [413, 484] width 379 height 36
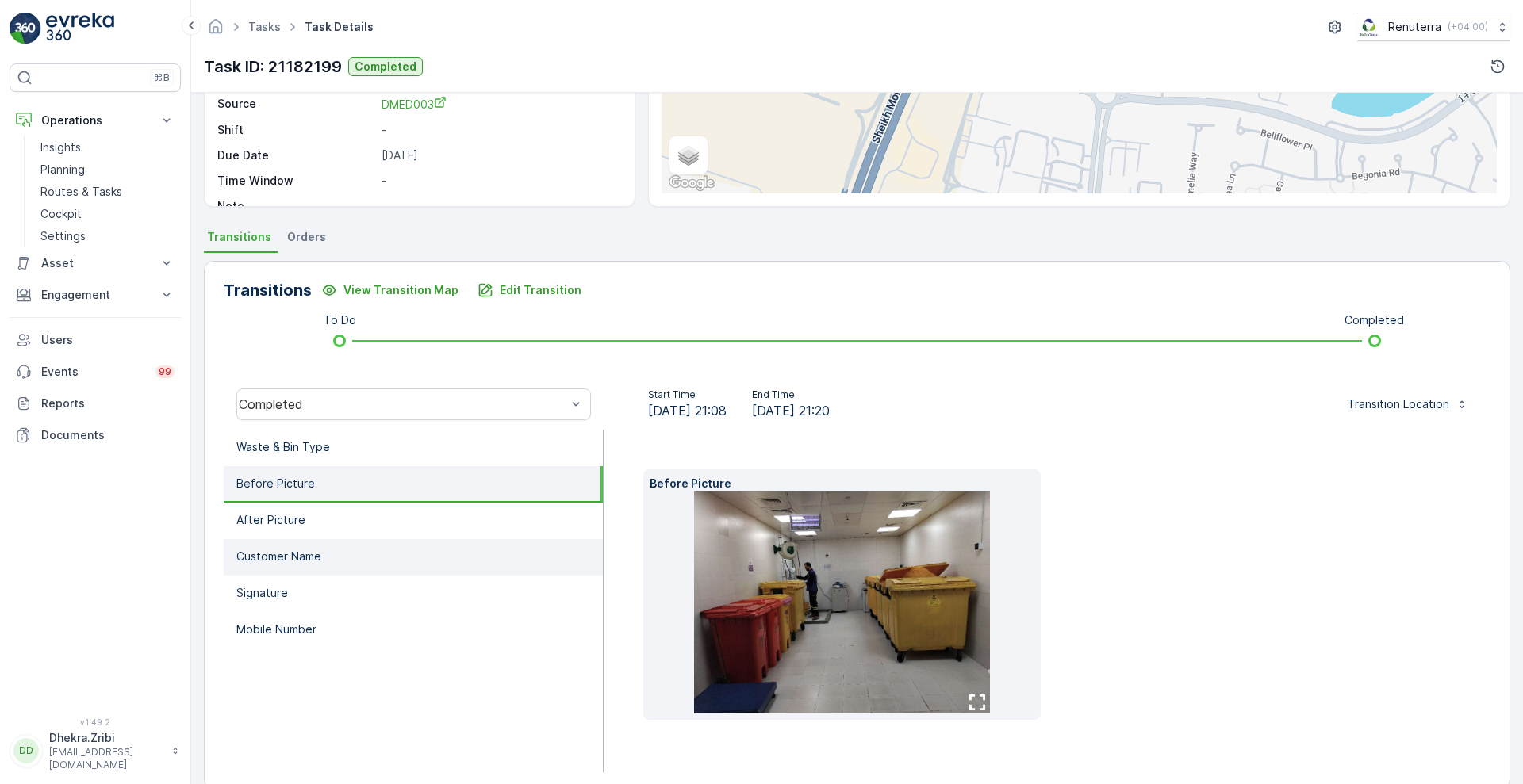
click at [286, 544] on li "Customer Name" at bounding box center [413, 557] width 379 height 36
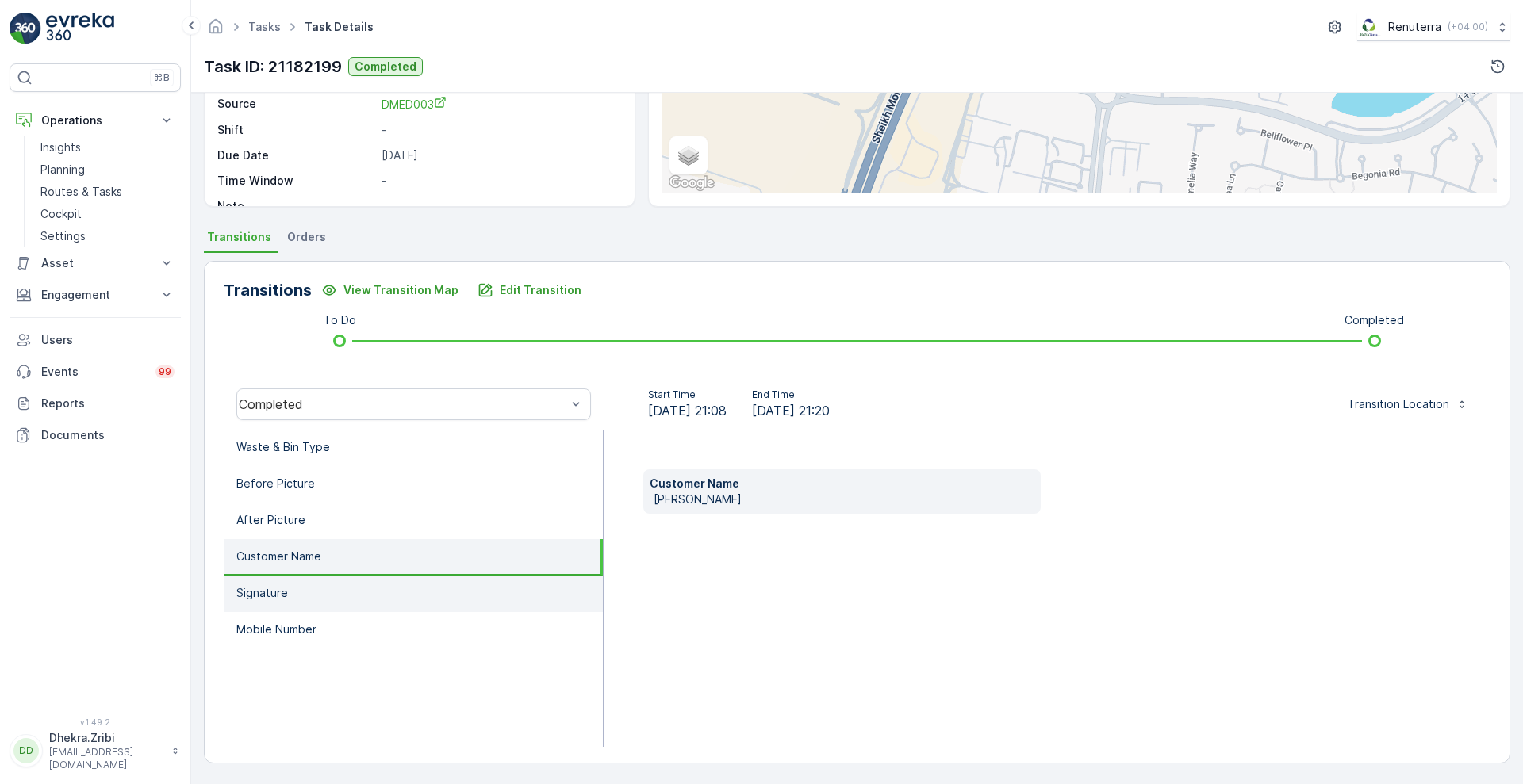
click at [274, 598] on p "Signature" at bounding box center [262, 594] width 52 height 16
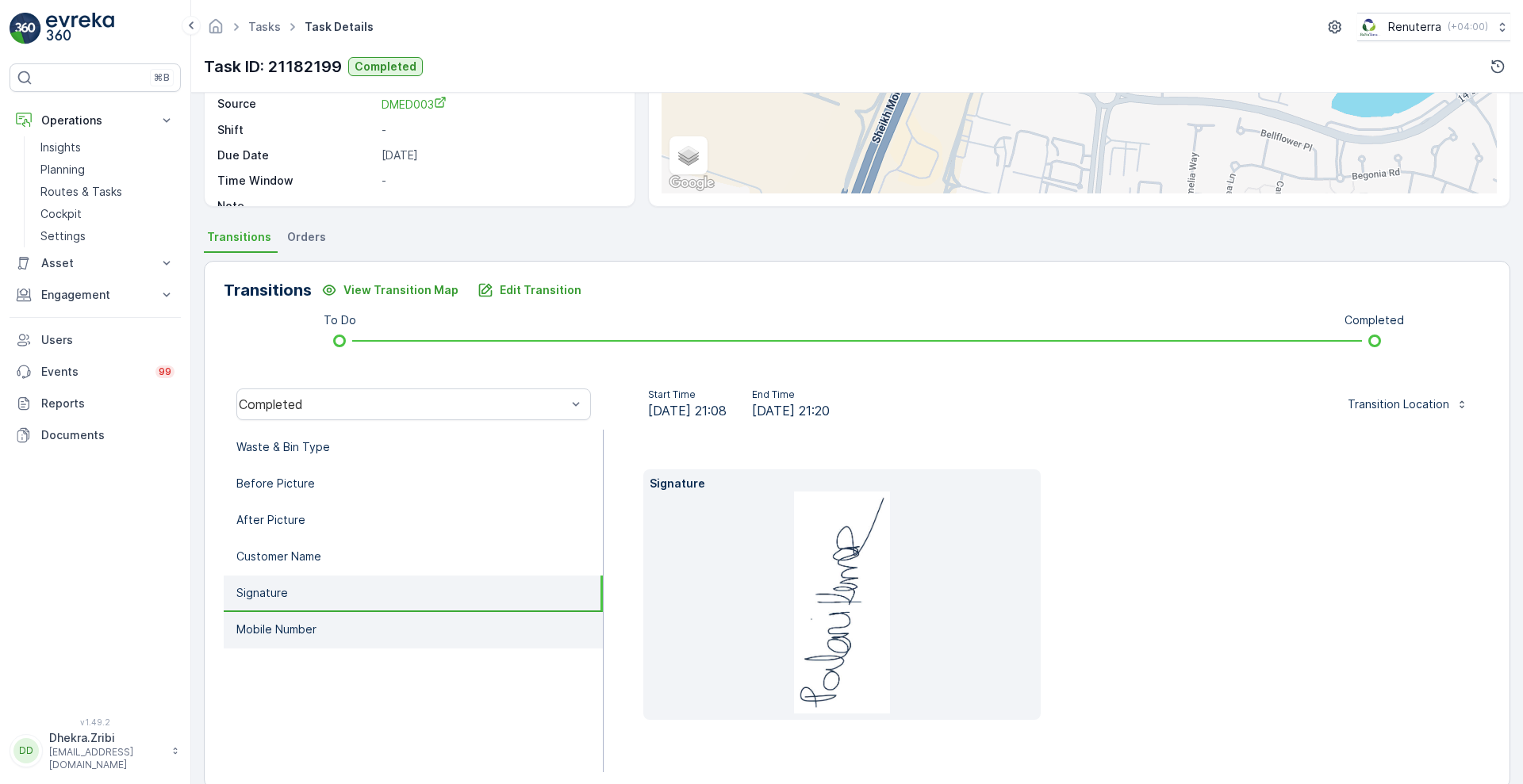
click at [288, 639] on li "Mobile Number" at bounding box center [413, 630] width 379 height 36
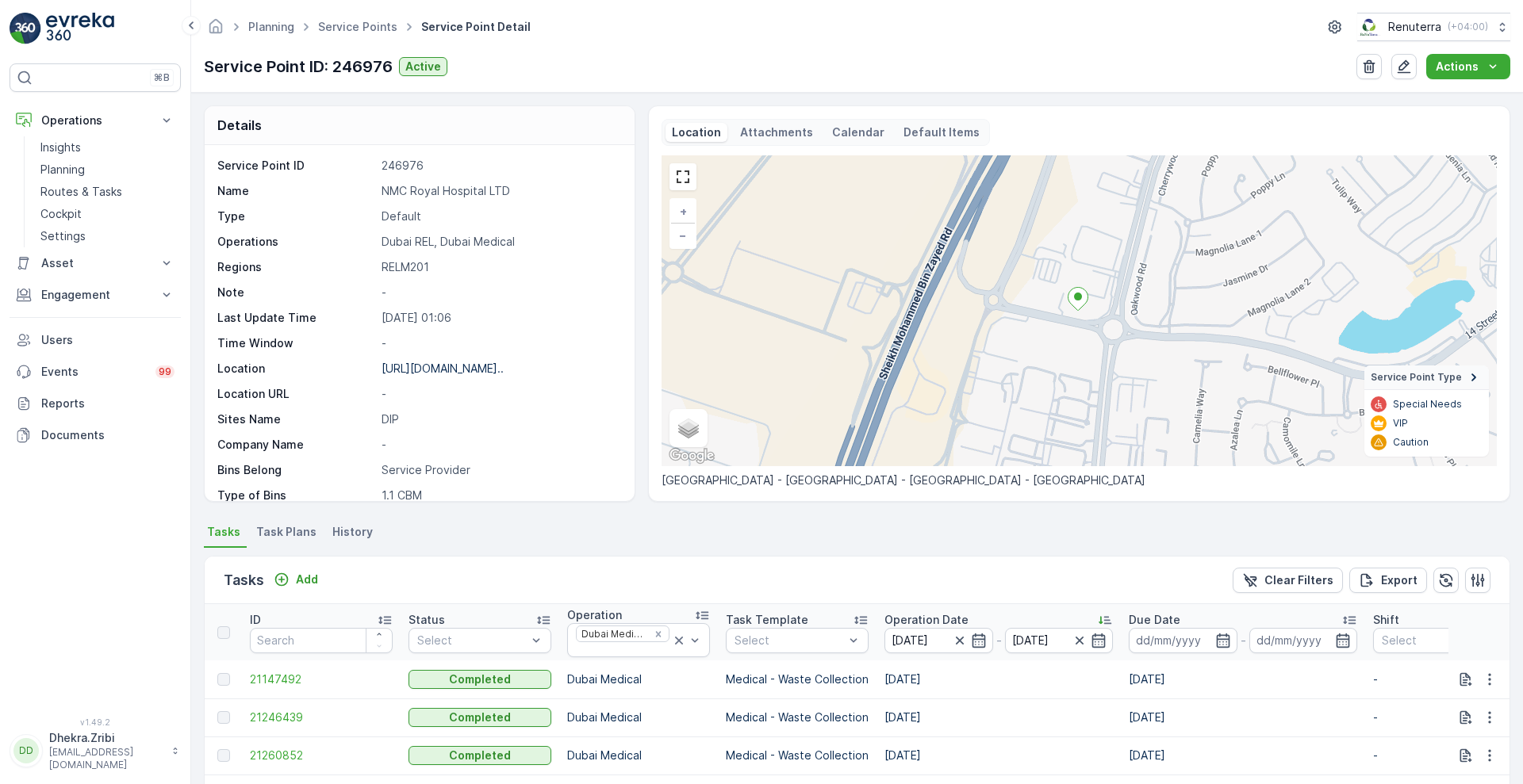
scroll to position [322, 0]
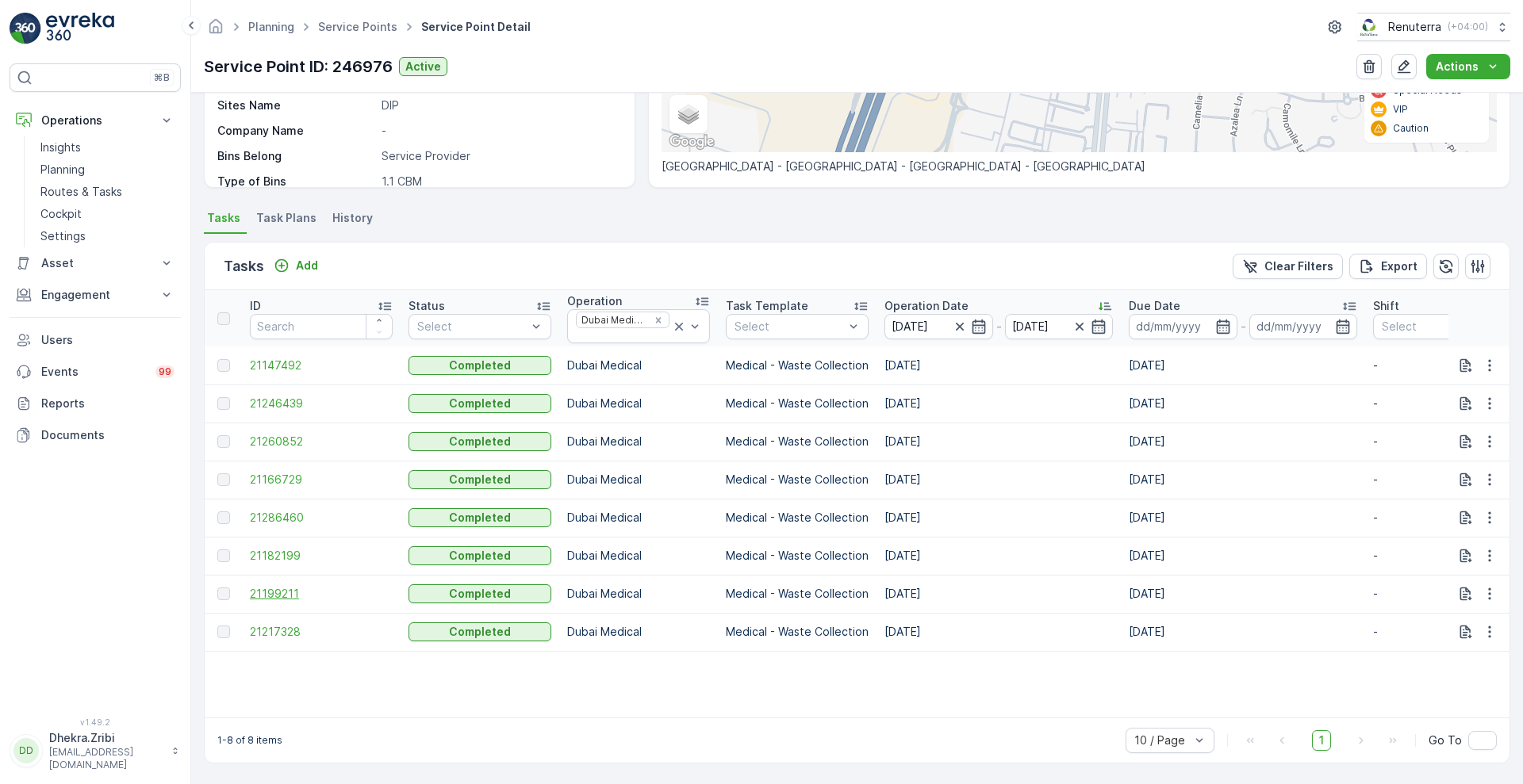
click at [277, 586] on span "21199211" at bounding box center [321, 594] width 143 height 16
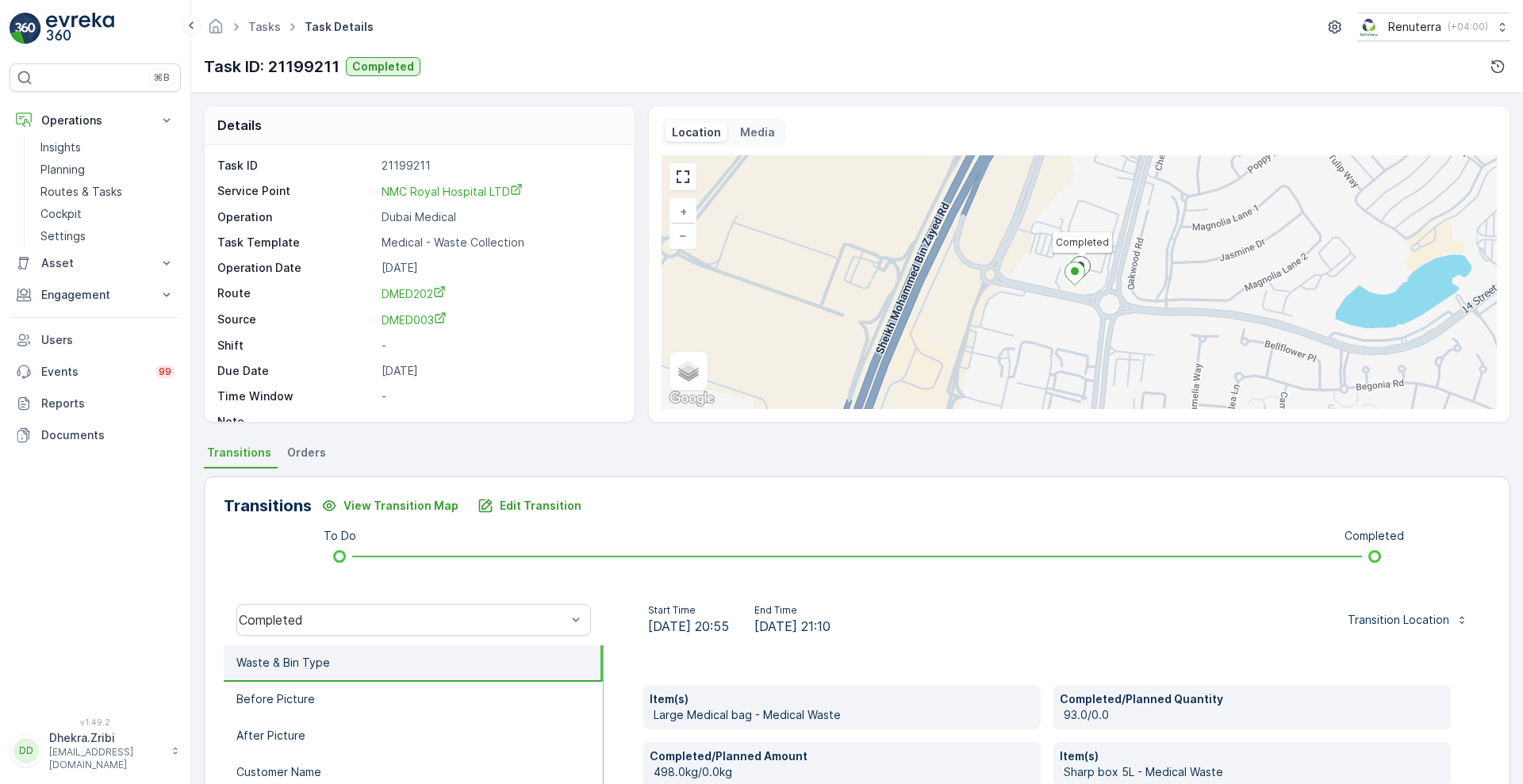
scroll to position [215, 0]
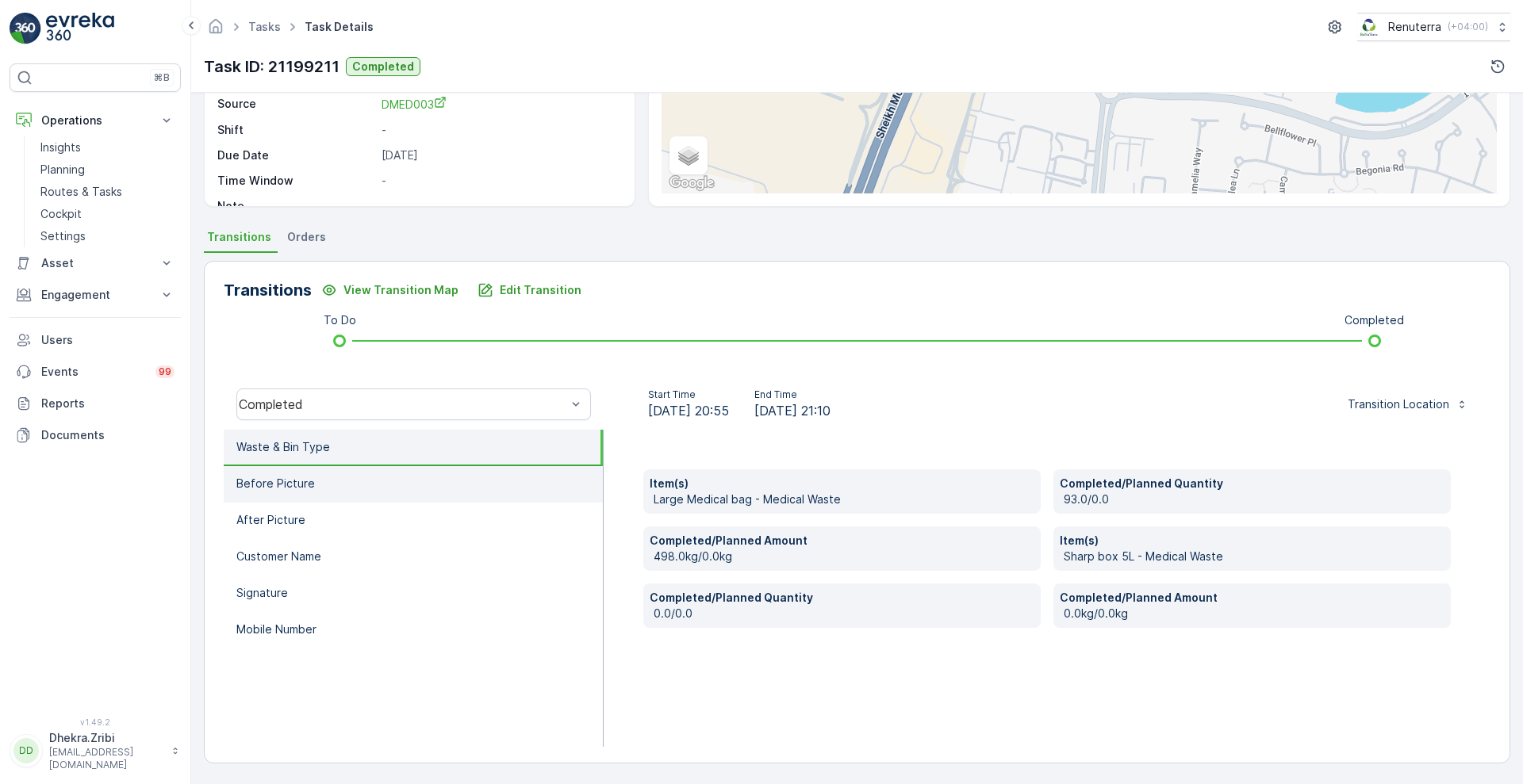
click at [264, 481] on p "Before Picture" at bounding box center [275, 484] width 79 height 16
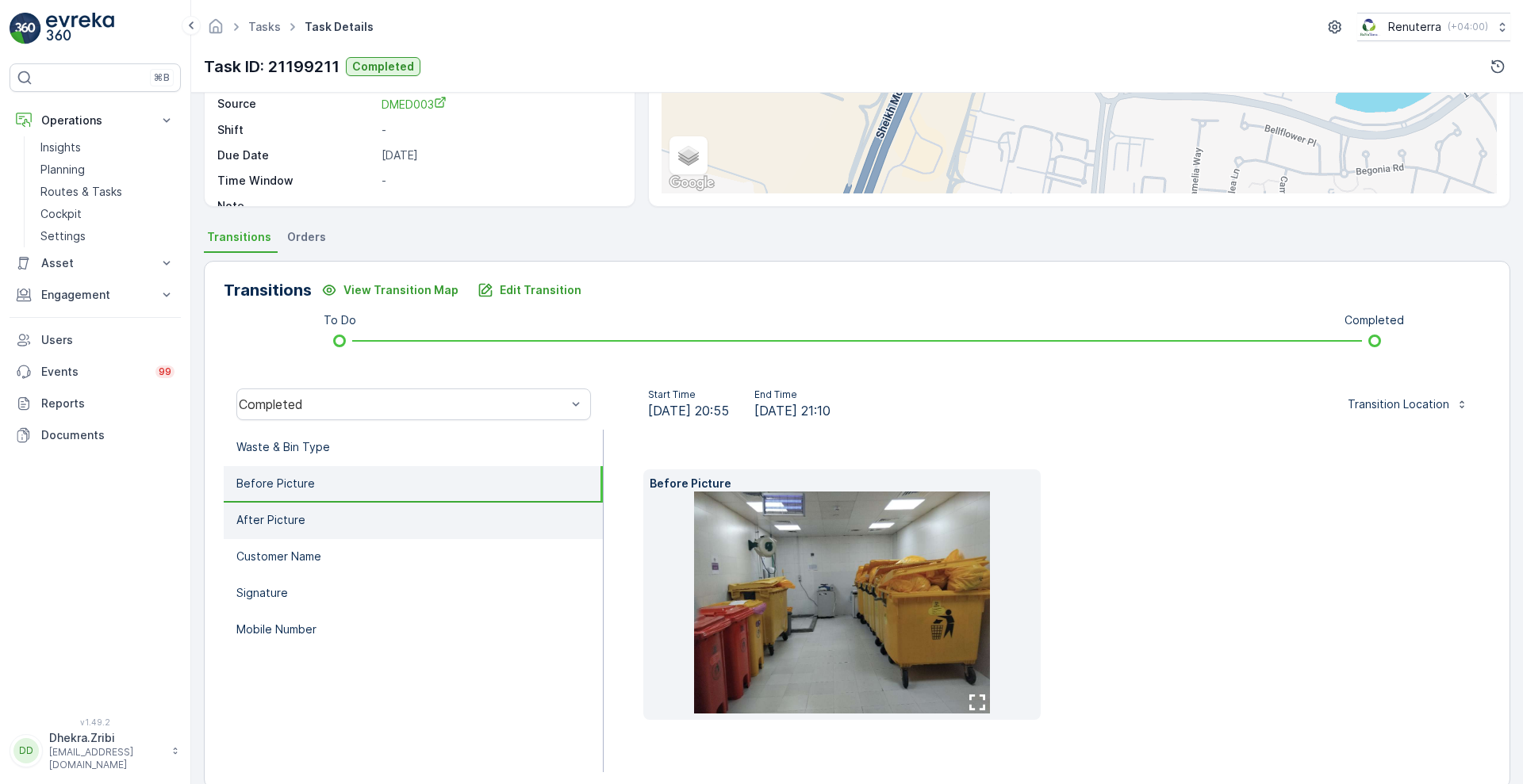
click at [268, 516] on p "After Picture" at bounding box center [271, 520] width 69 height 16
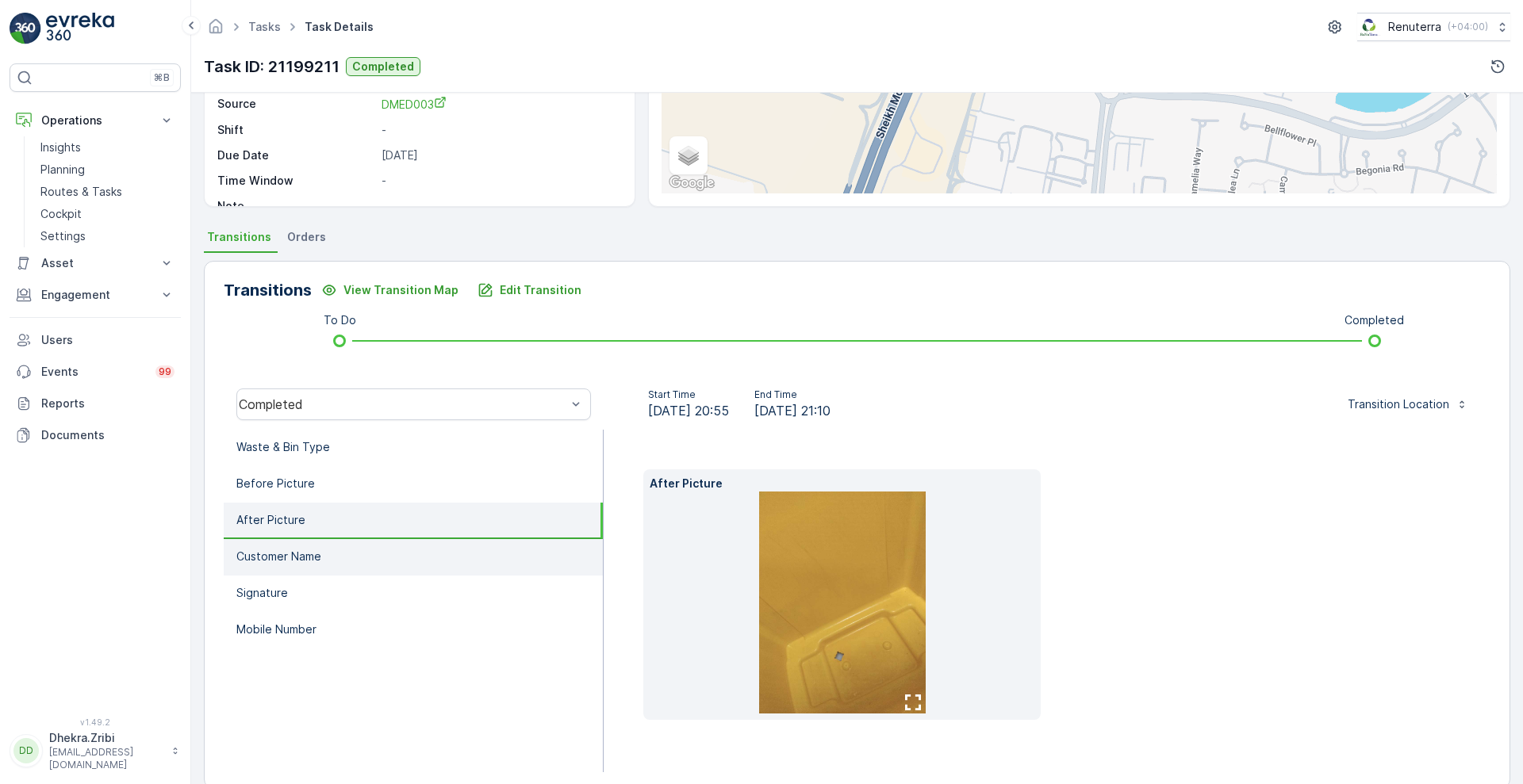
click at [279, 566] on li "Customer Name" at bounding box center [413, 557] width 379 height 36
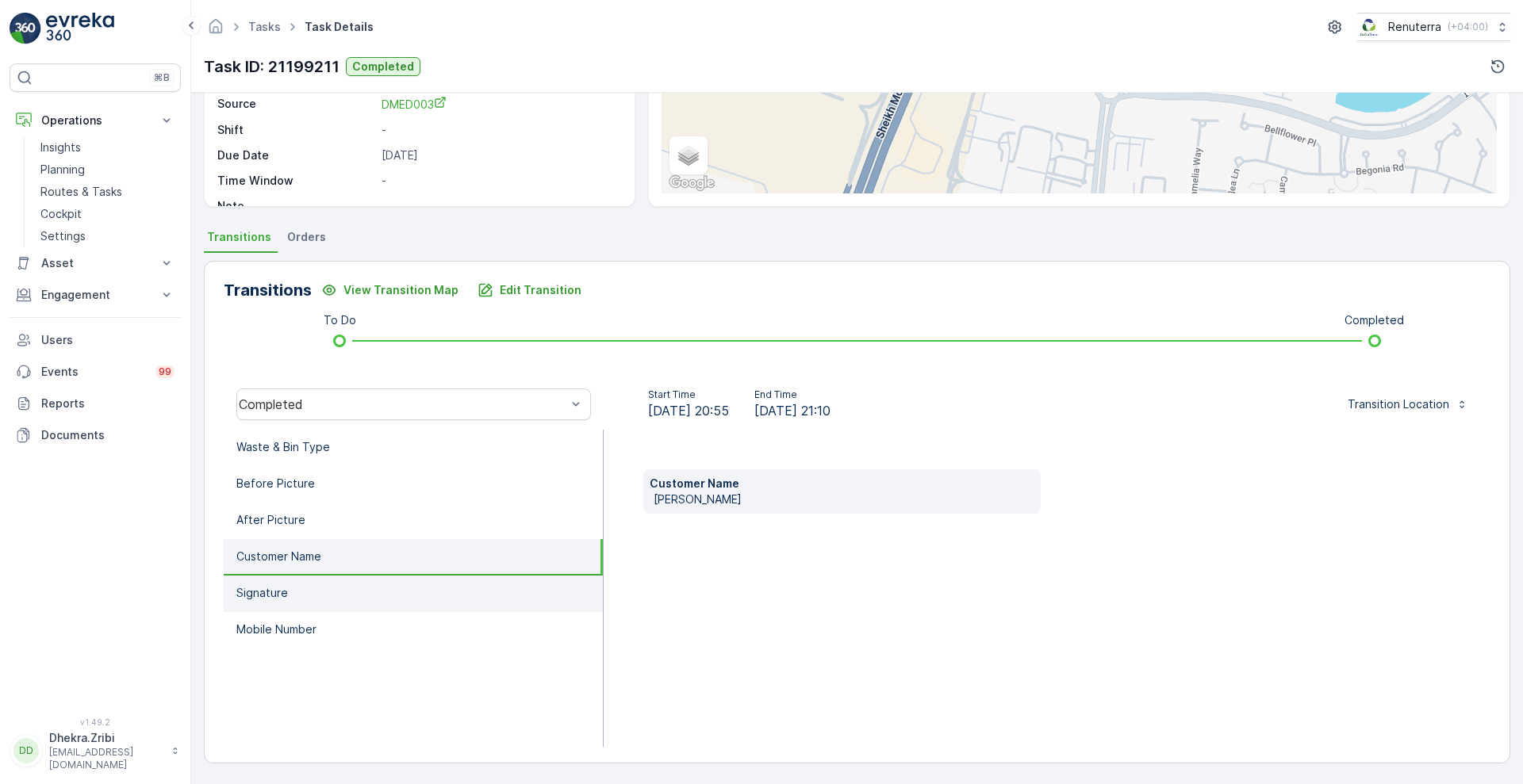
click at [275, 587] on p "Signature" at bounding box center [262, 594] width 52 height 16
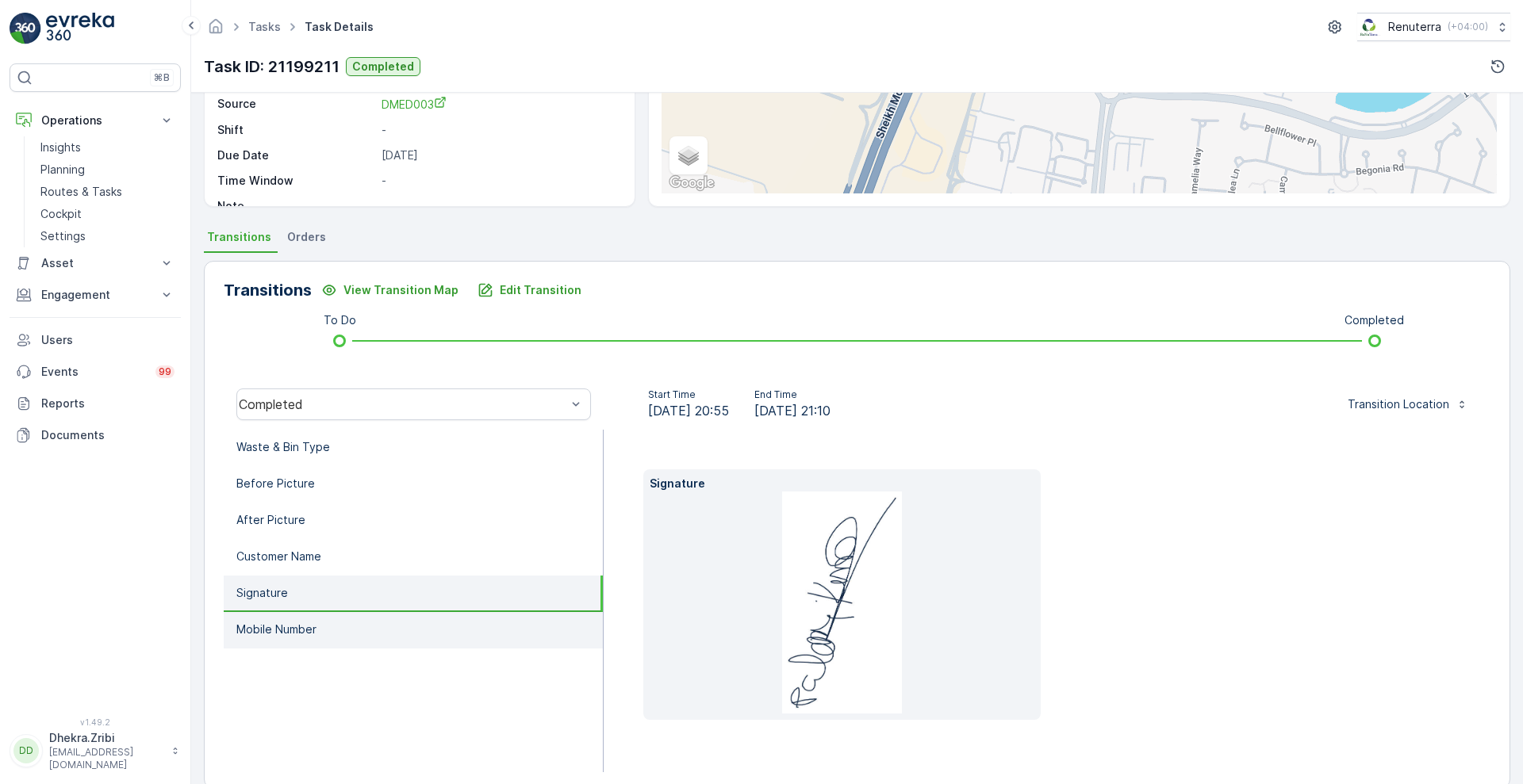
click at [274, 632] on p "Mobile Number" at bounding box center [276, 630] width 80 height 16
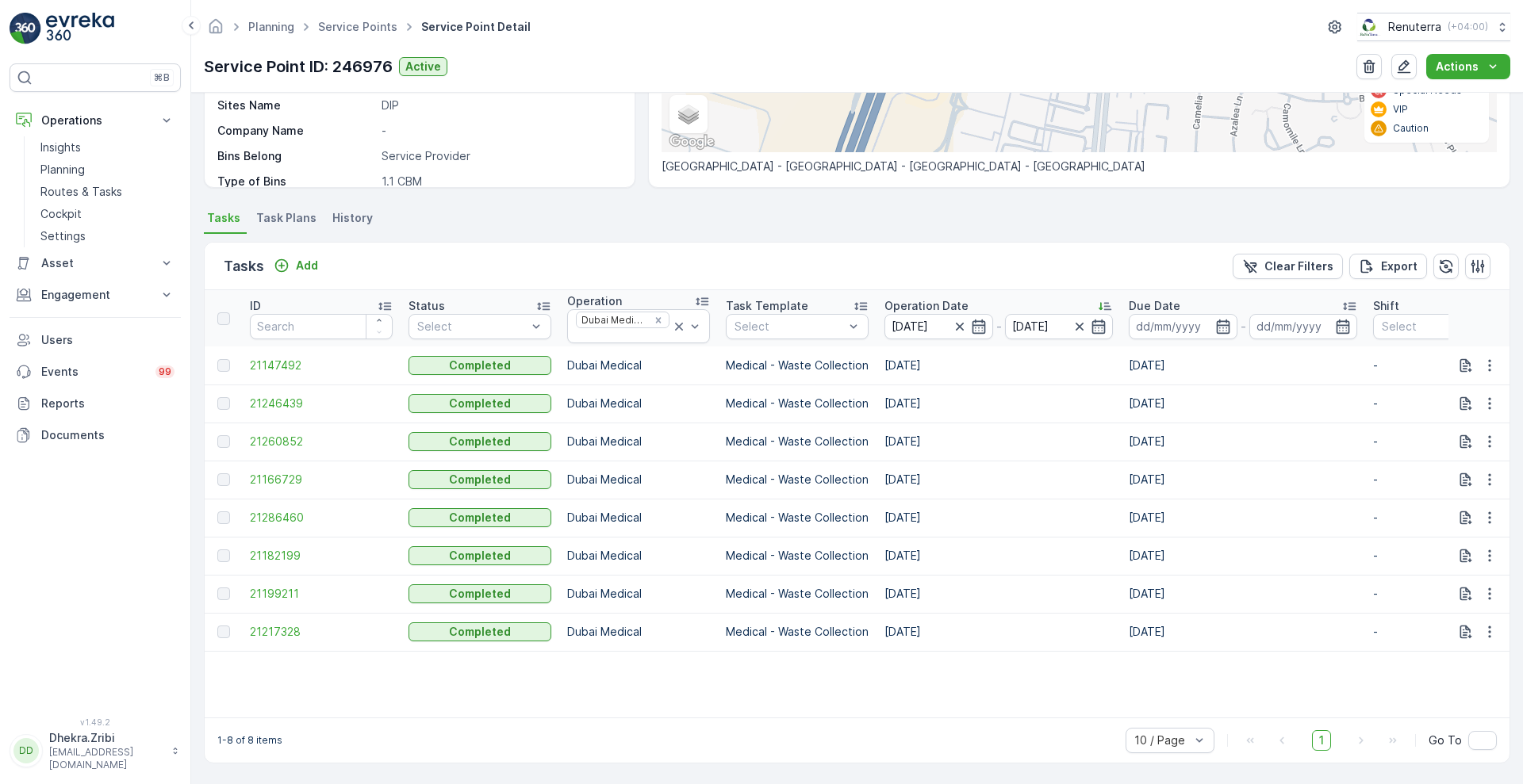
scroll to position [322, 0]
click at [272, 624] on span "21217328" at bounding box center [321, 633] width 143 height 16
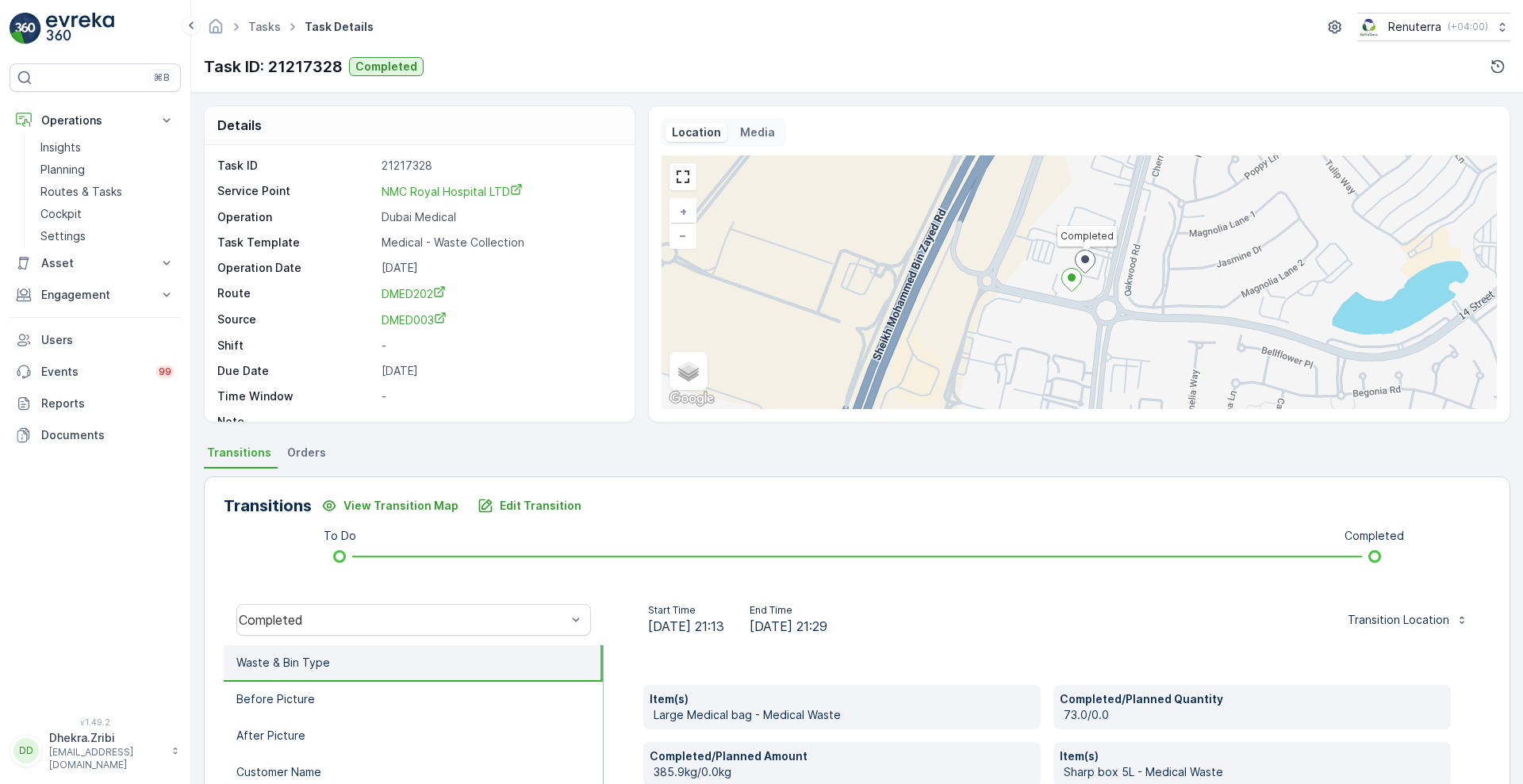
scroll to position [215, 0]
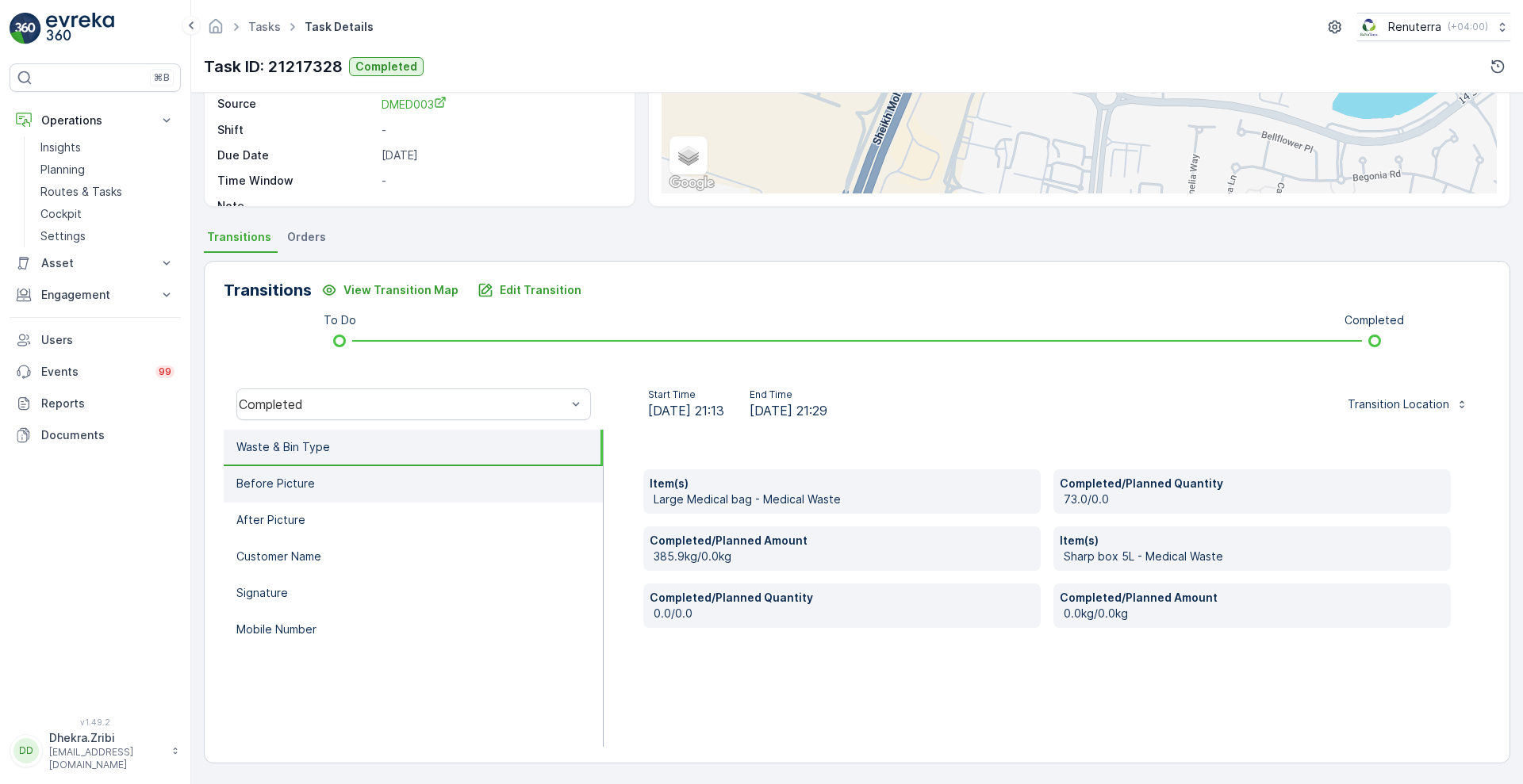
click at [367, 481] on li "Before Picture" at bounding box center [413, 484] width 379 height 36
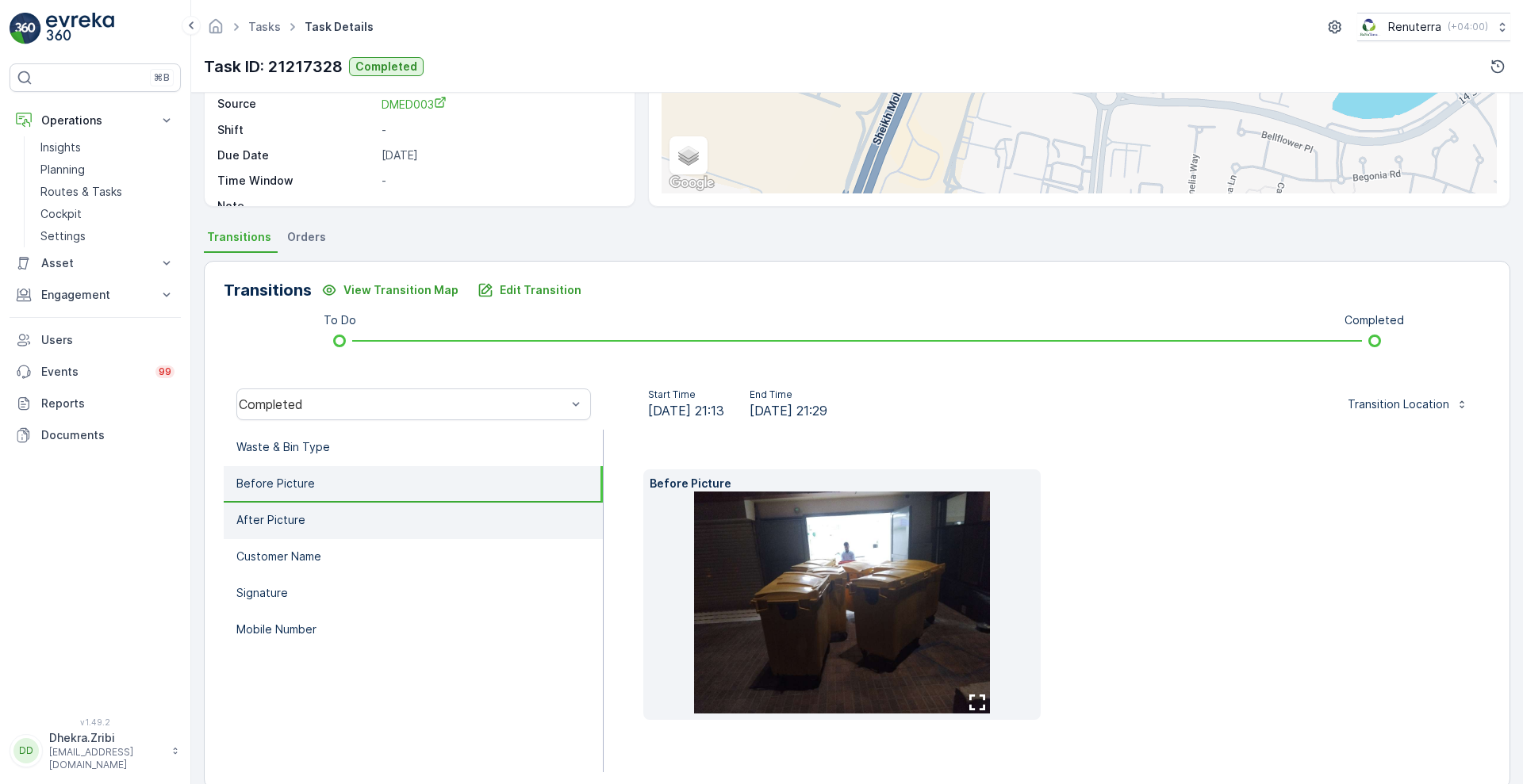
click at [331, 519] on li "After Picture" at bounding box center [413, 521] width 379 height 36
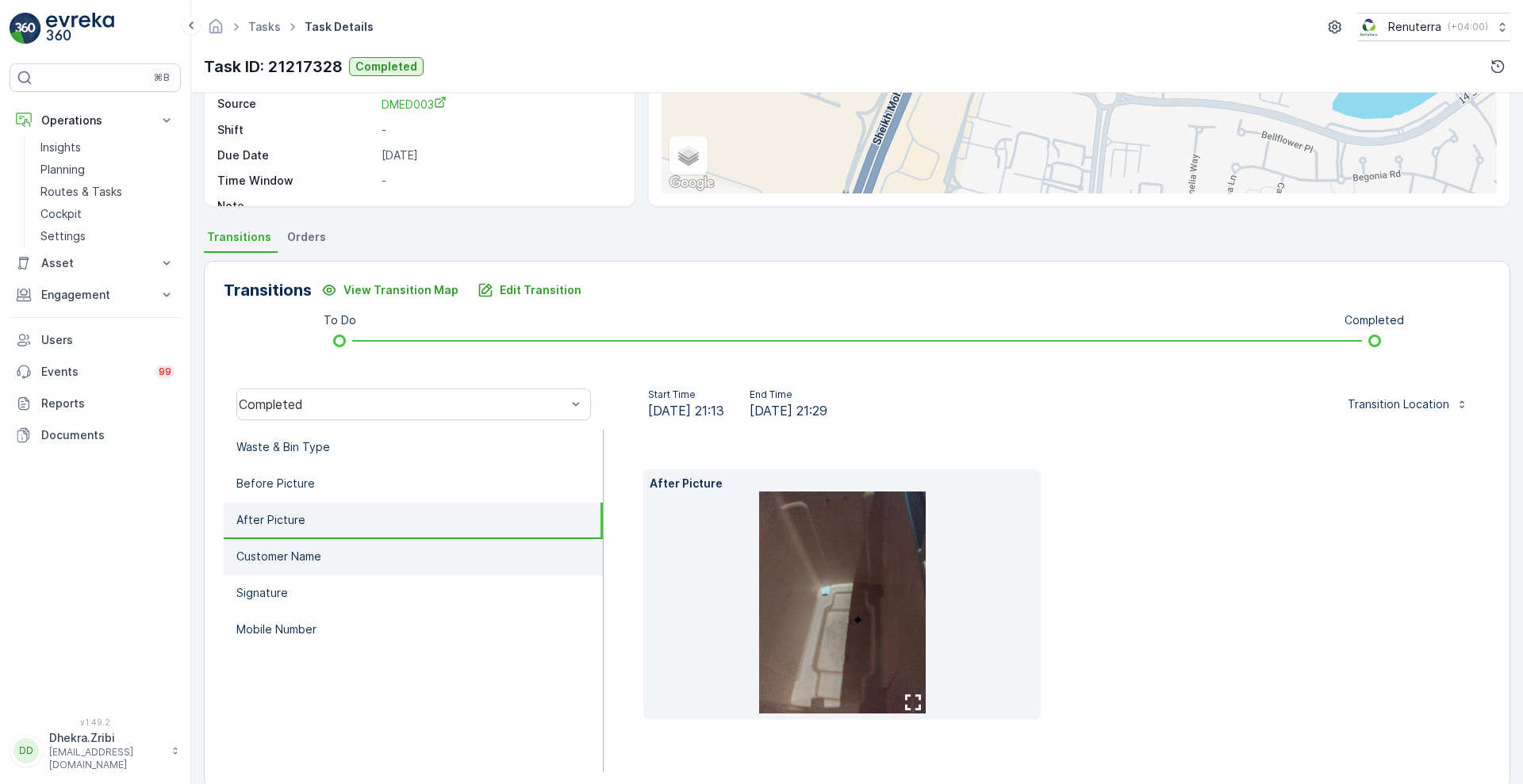
click at [287, 565] on li "Customer Name" at bounding box center [413, 557] width 379 height 36
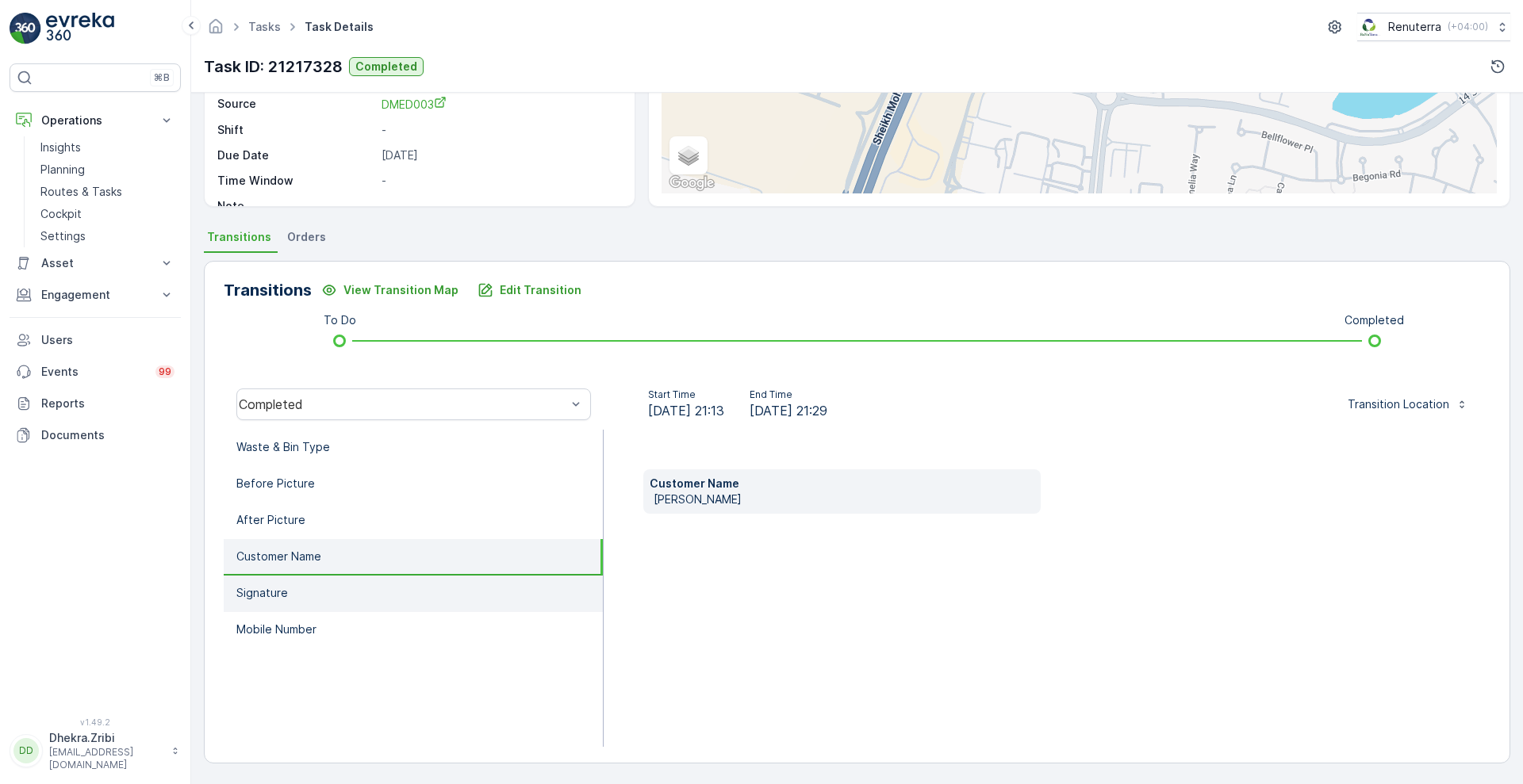
click at [284, 593] on p "Signature" at bounding box center [262, 594] width 52 height 16
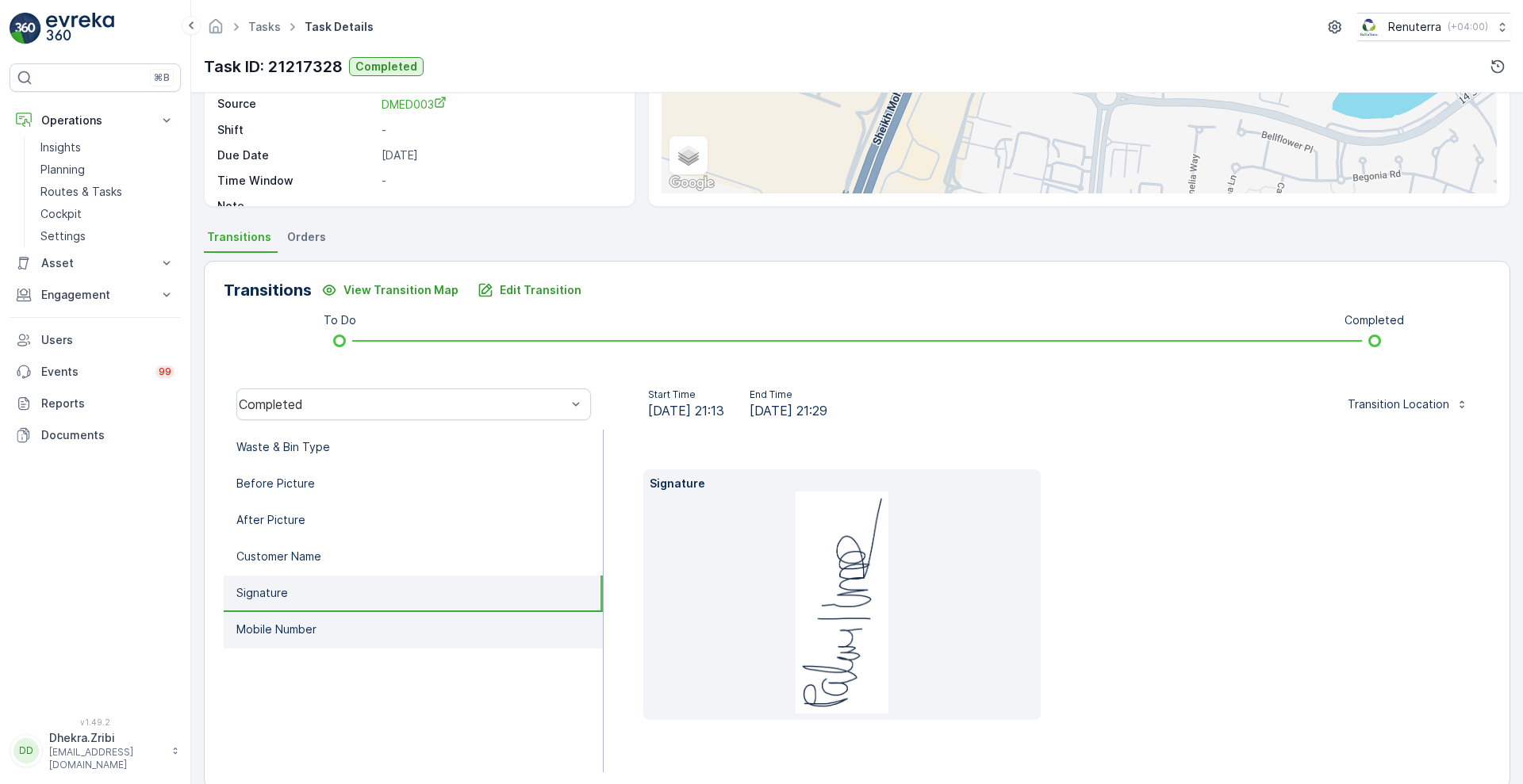
click at [284, 622] on p "Mobile Number" at bounding box center [276, 630] width 80 height 16
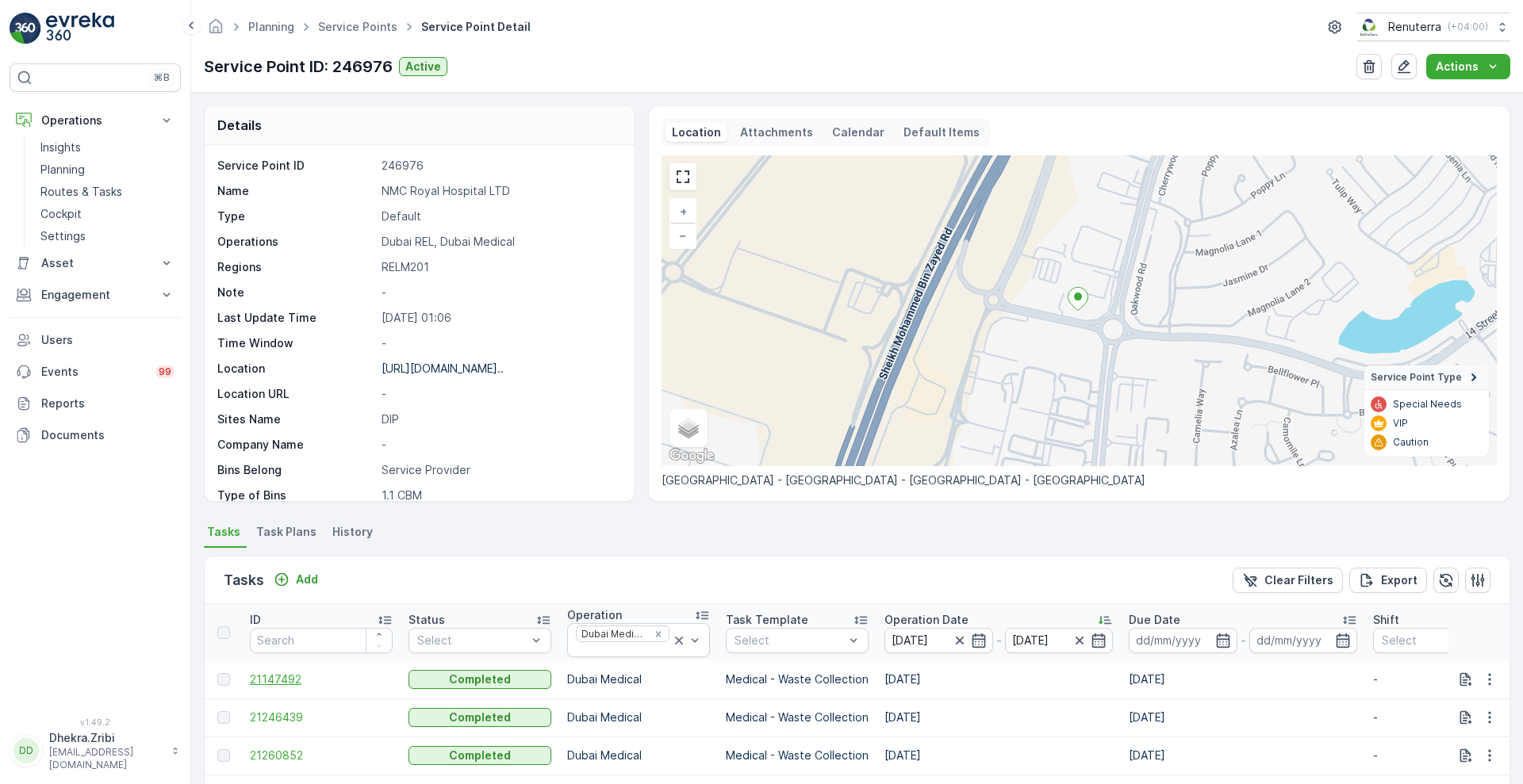
click at [272, 676] on span "21147492" at bounding box center [321, 680] width 143 height 16
click at [275, 719] on span "21246439" at bounding box center [321, 718] width 143 height 16
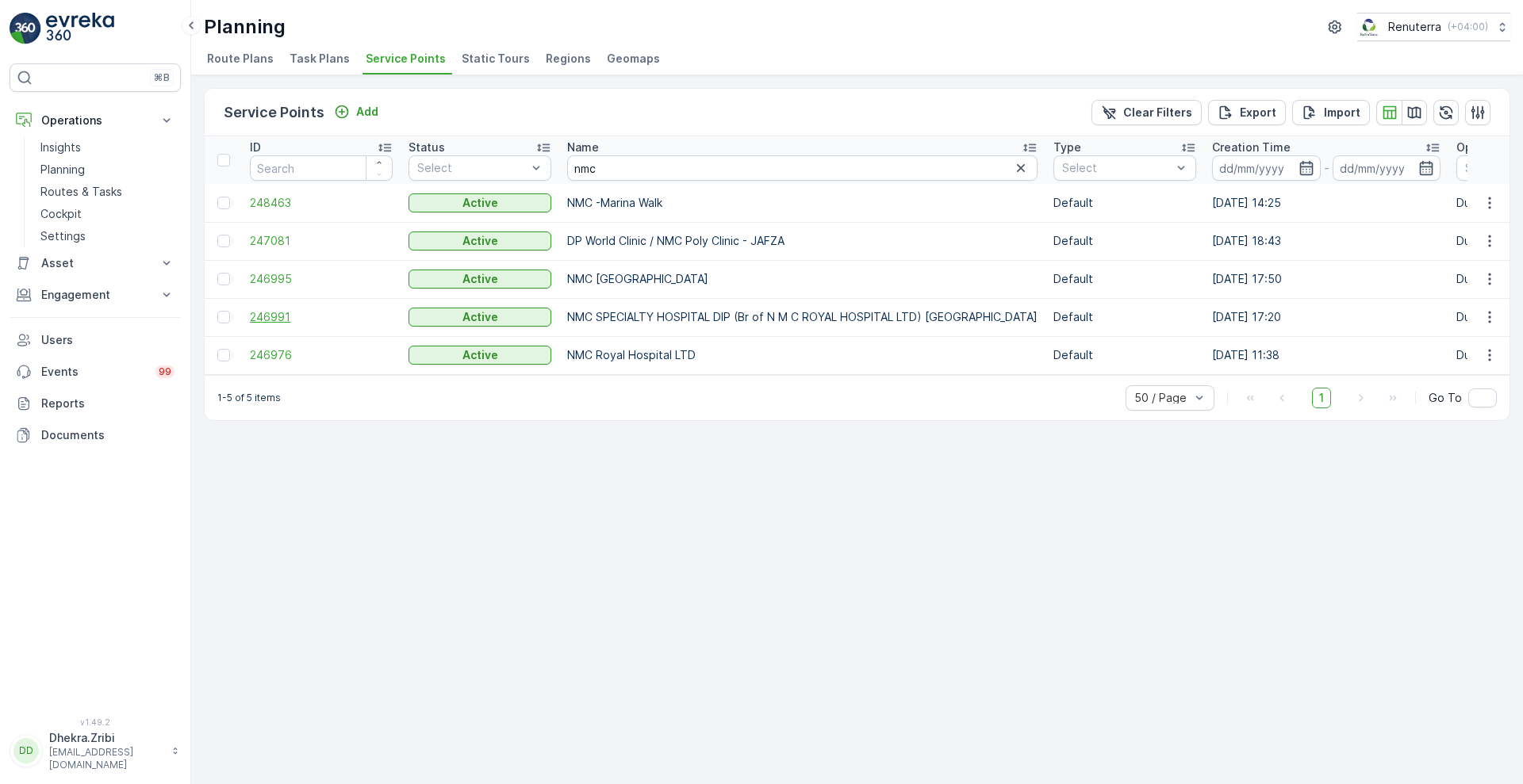
click at [285, 322] on span "246991" at bounding box center [321, 317] width 143 height 16
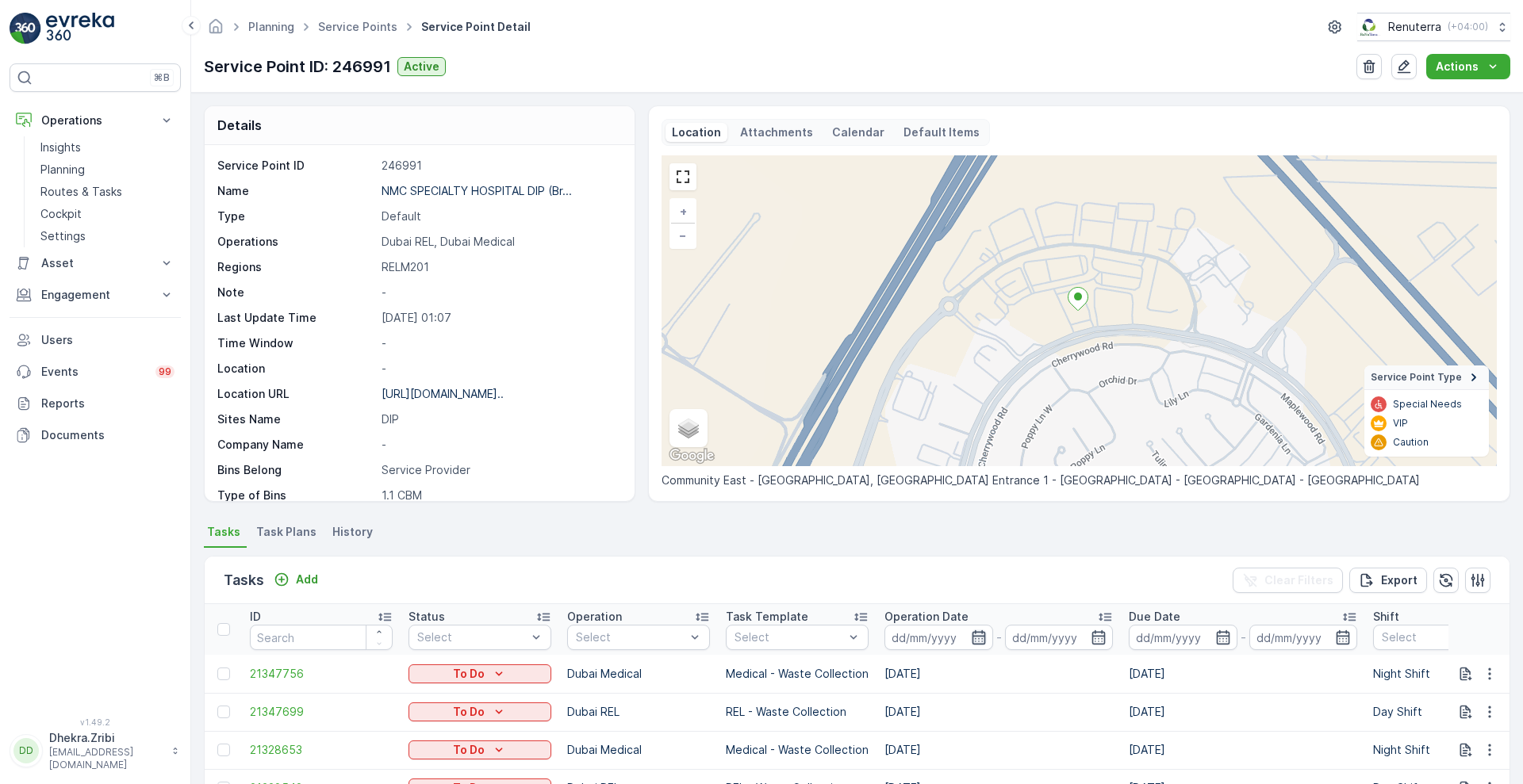
click at [977, 637] on icon "button" at bounding box center [979, 637] width 16 height 16
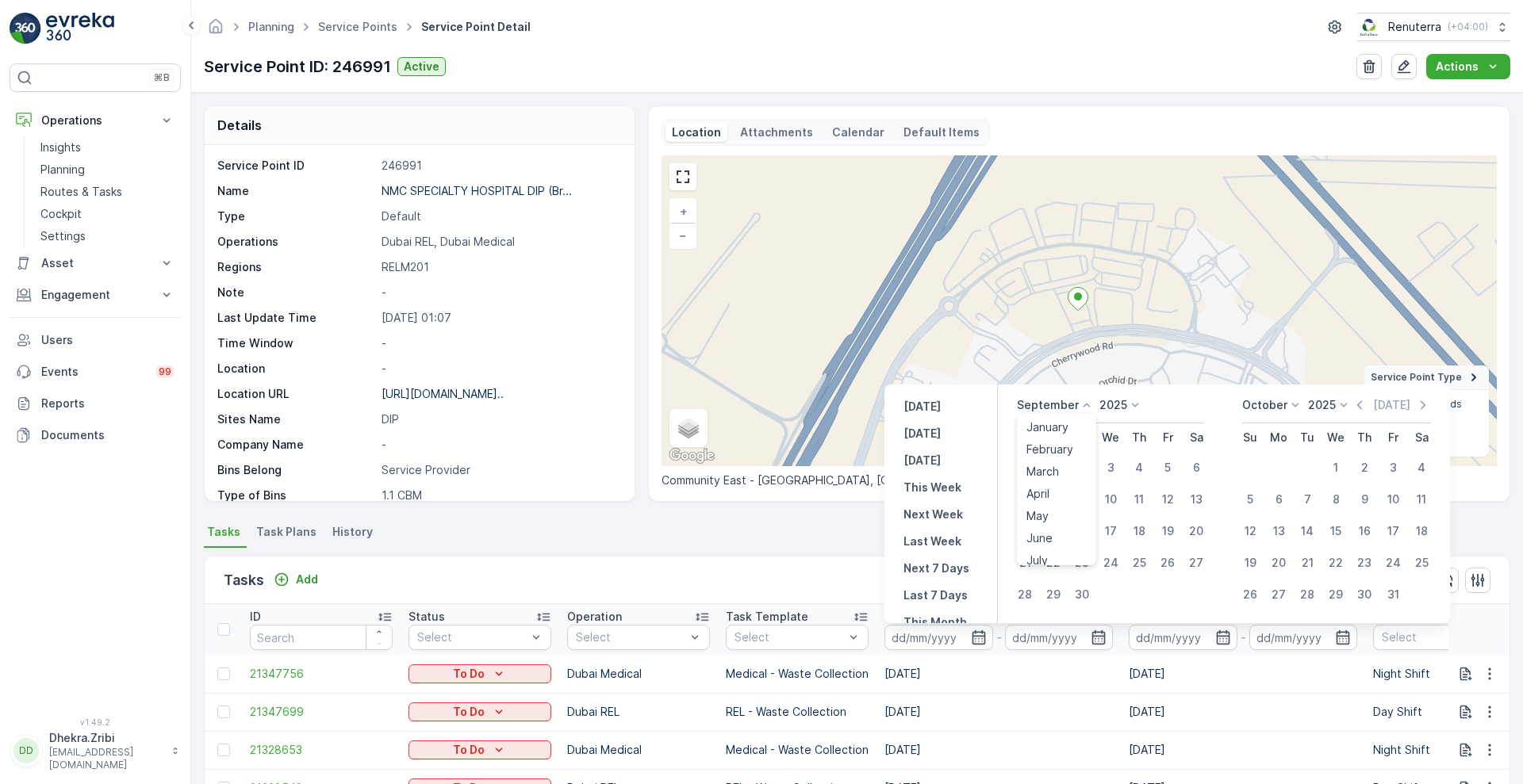
click at [1081, 399] on icon at bounding box center [1087, 406] width 16 height 16
click at [1047, 469] on span "August" at bounding box center [1045, 462] width 37 height 16
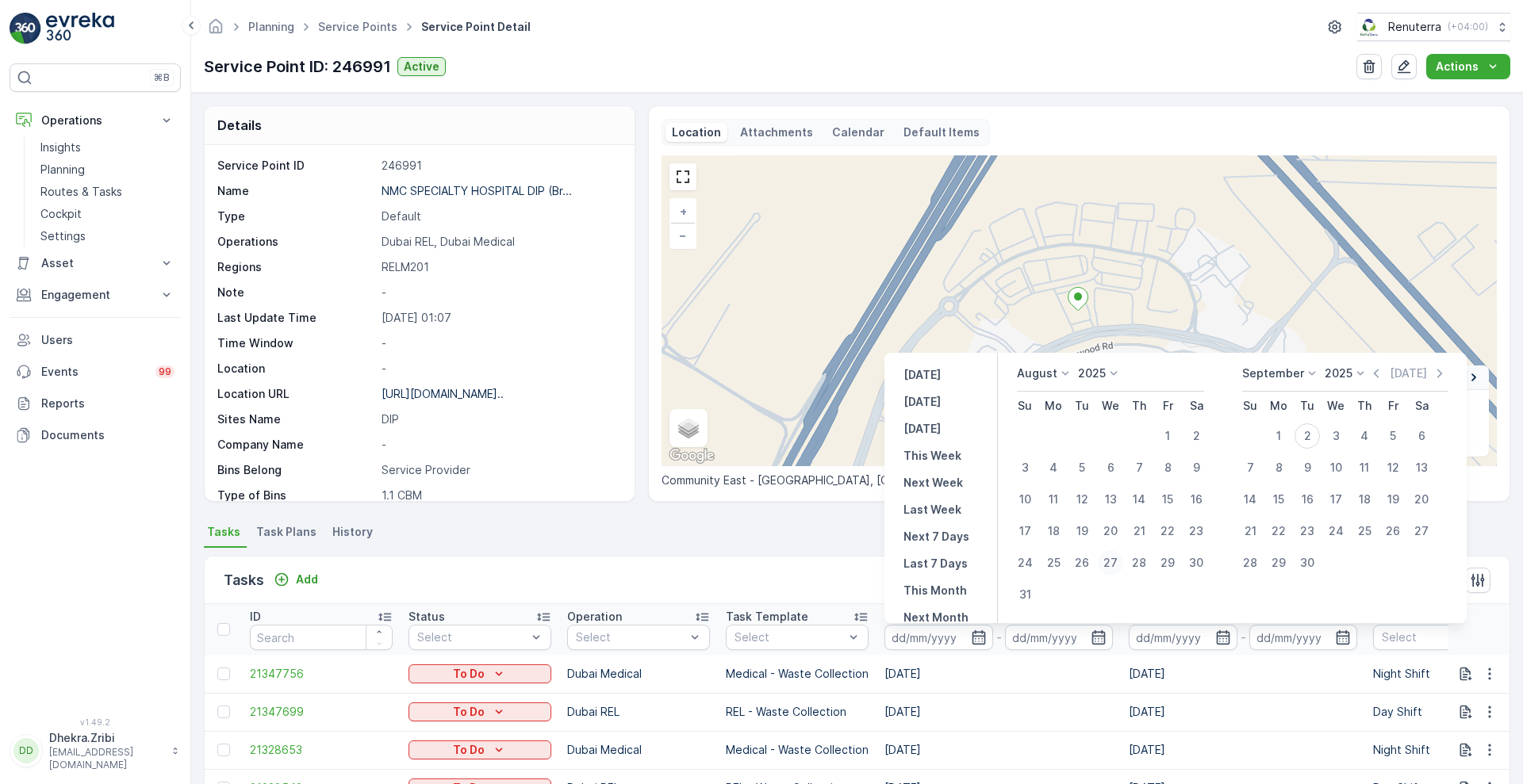
click at [1111, 561] on div "27" at bounding box center [1110, 562] width 25 height 25
type input "[DATE]"
click at [1111, 561] on div "27" at bounding box center [1110, 562] width 25 height 25
type input "[DATE]"
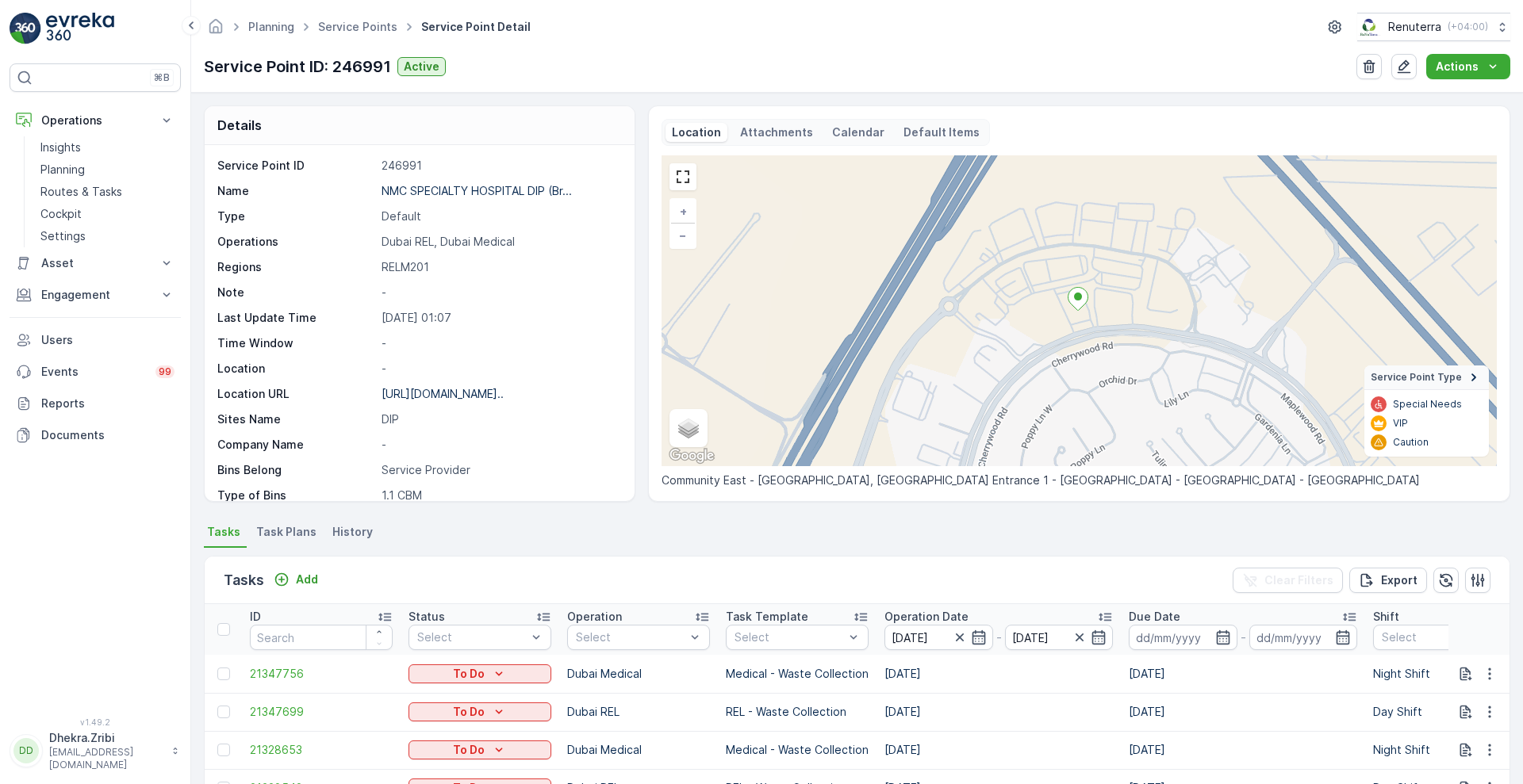
click at [824, 567] on div "Tasks Add Clear Filters Export" at bounding box center [857, 580] width 1305 height 48
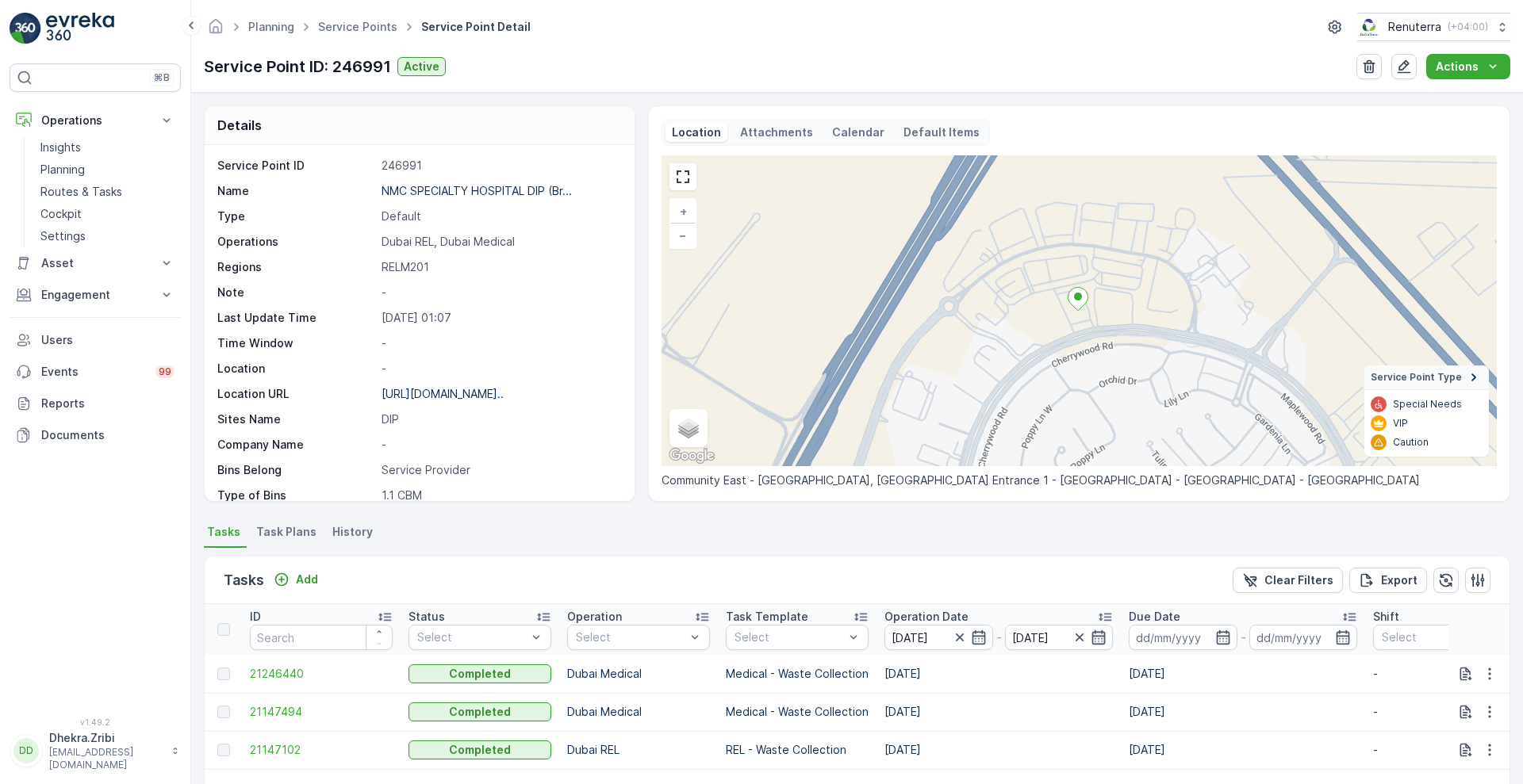
click at [1102, 638] on icon "button" at bounding box center [1099, 637] width 14 height 15
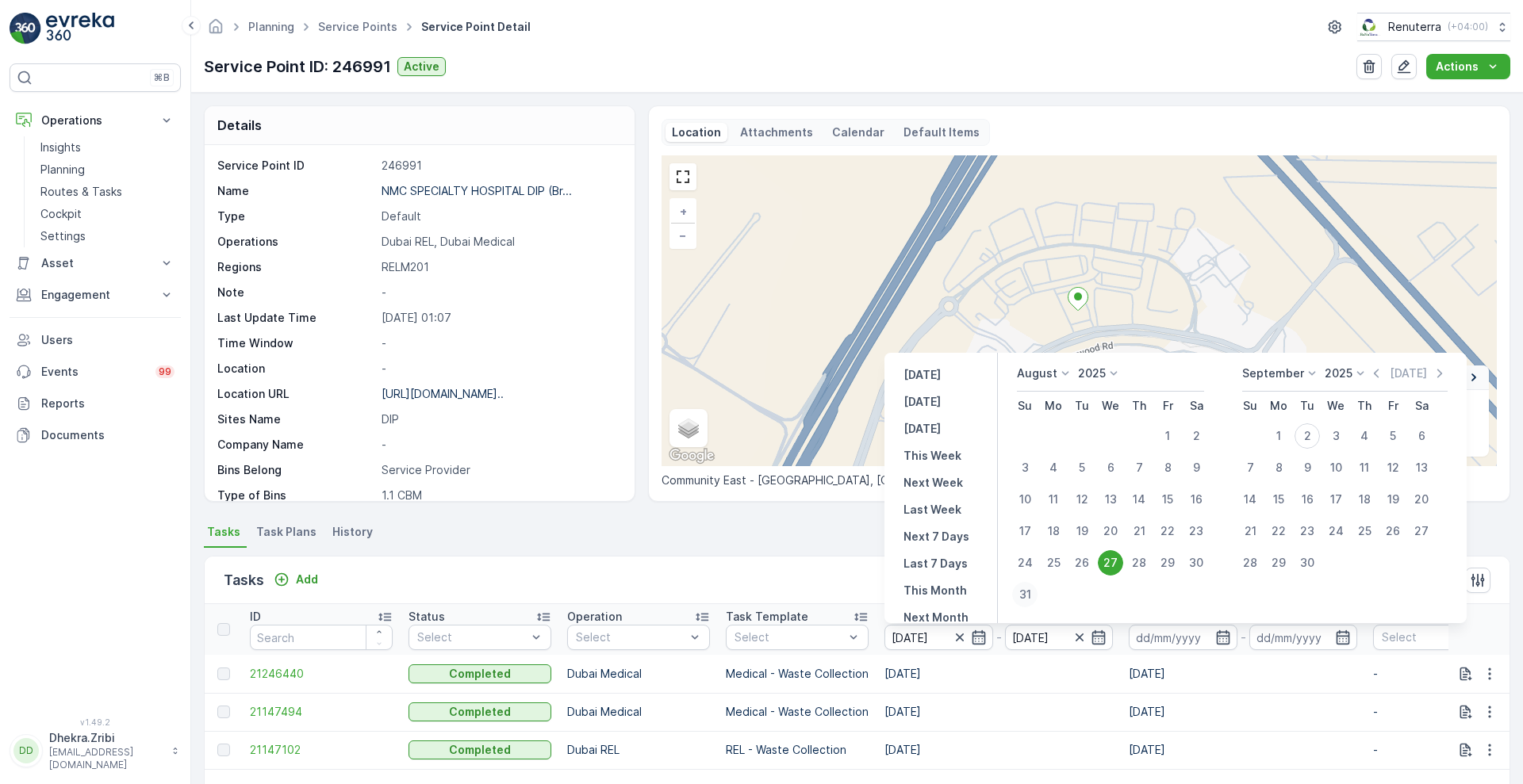
click at [1024, 597] on div "31" at bounding box center [1024, 594] width 25 height 25
type input "[DATE]"
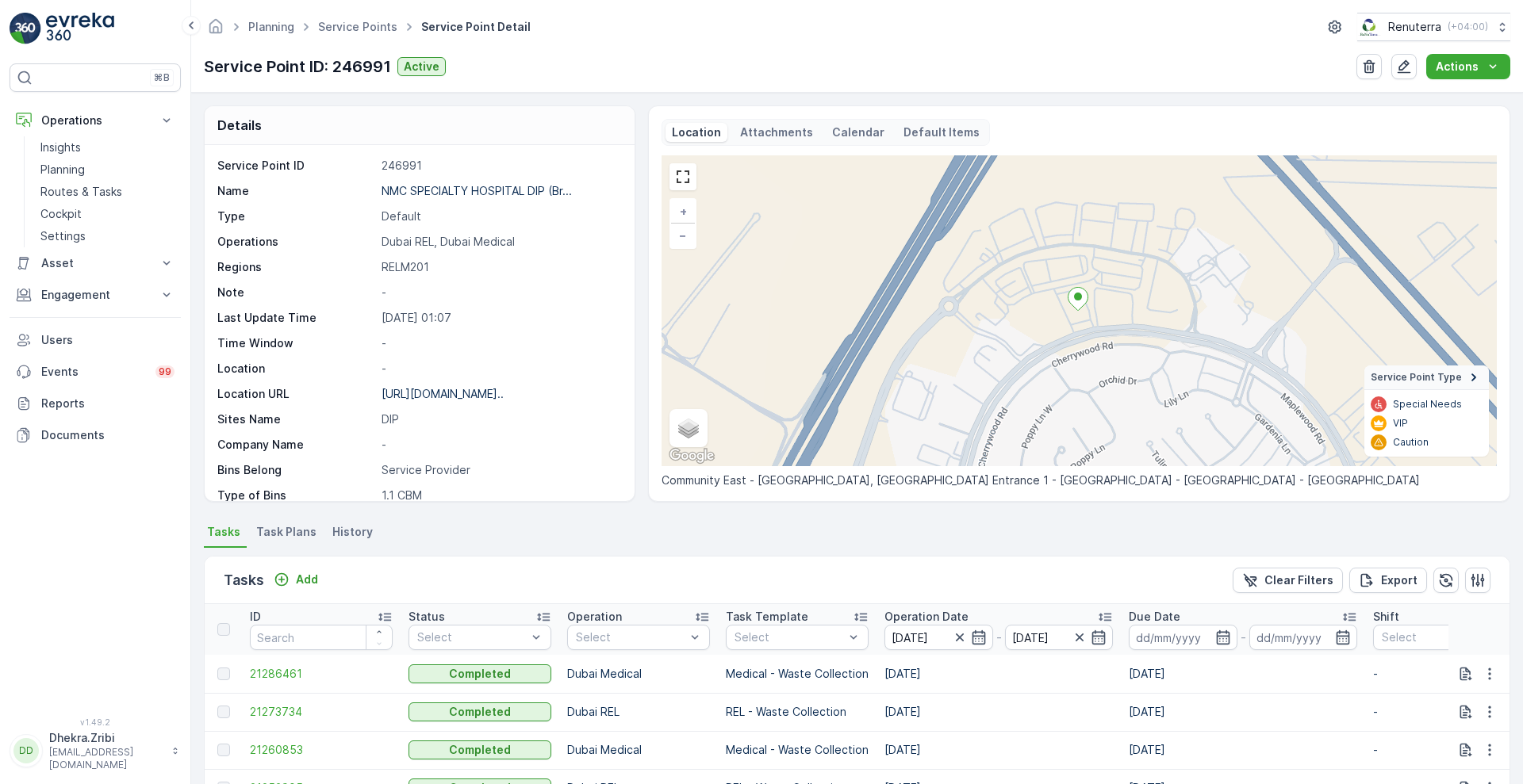
scroll to position [326, 0]
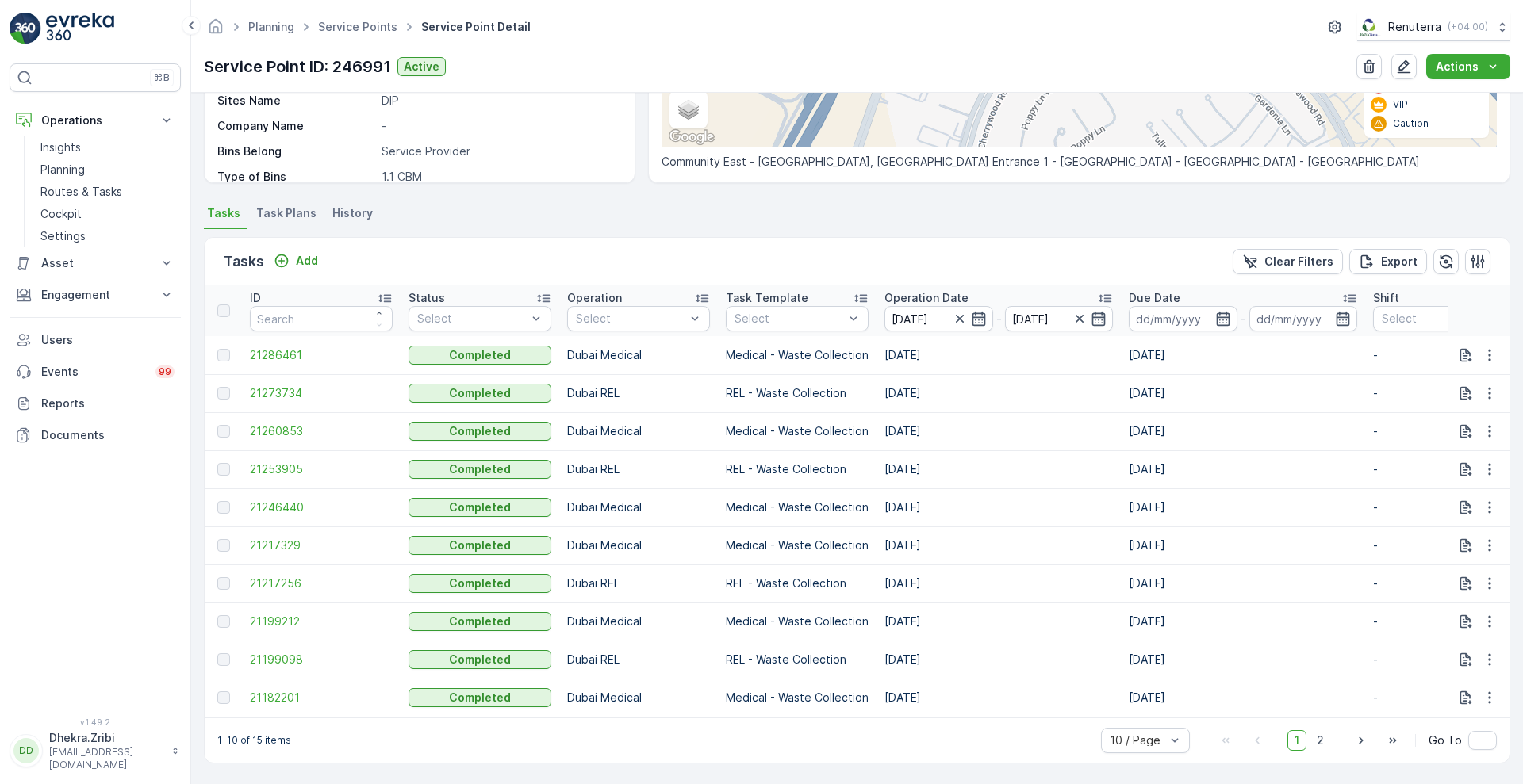
click at [945, 290] on p "Operation Date" at bounding box center [927, 298] width 84 height 16
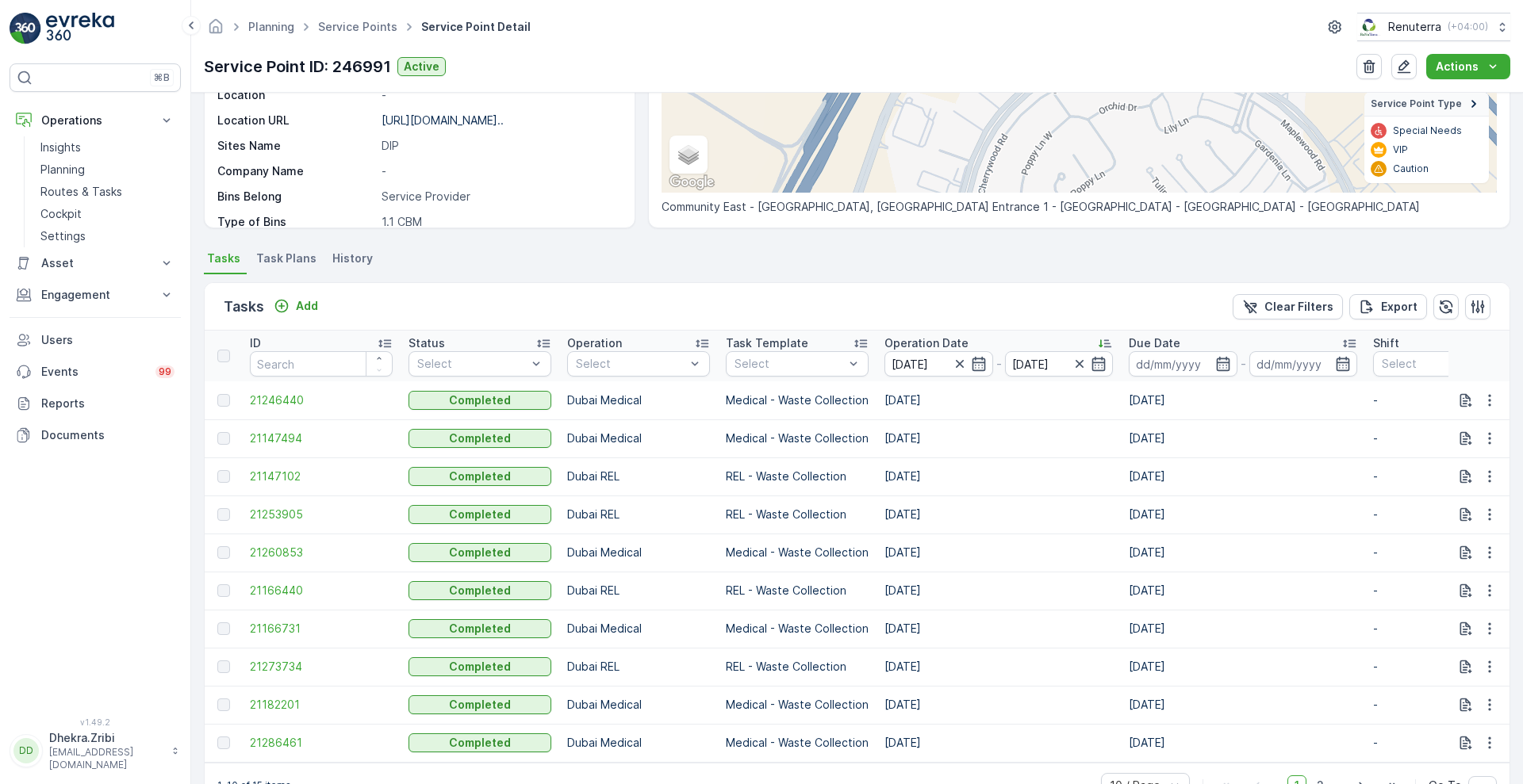
scroll to position [326, 0]
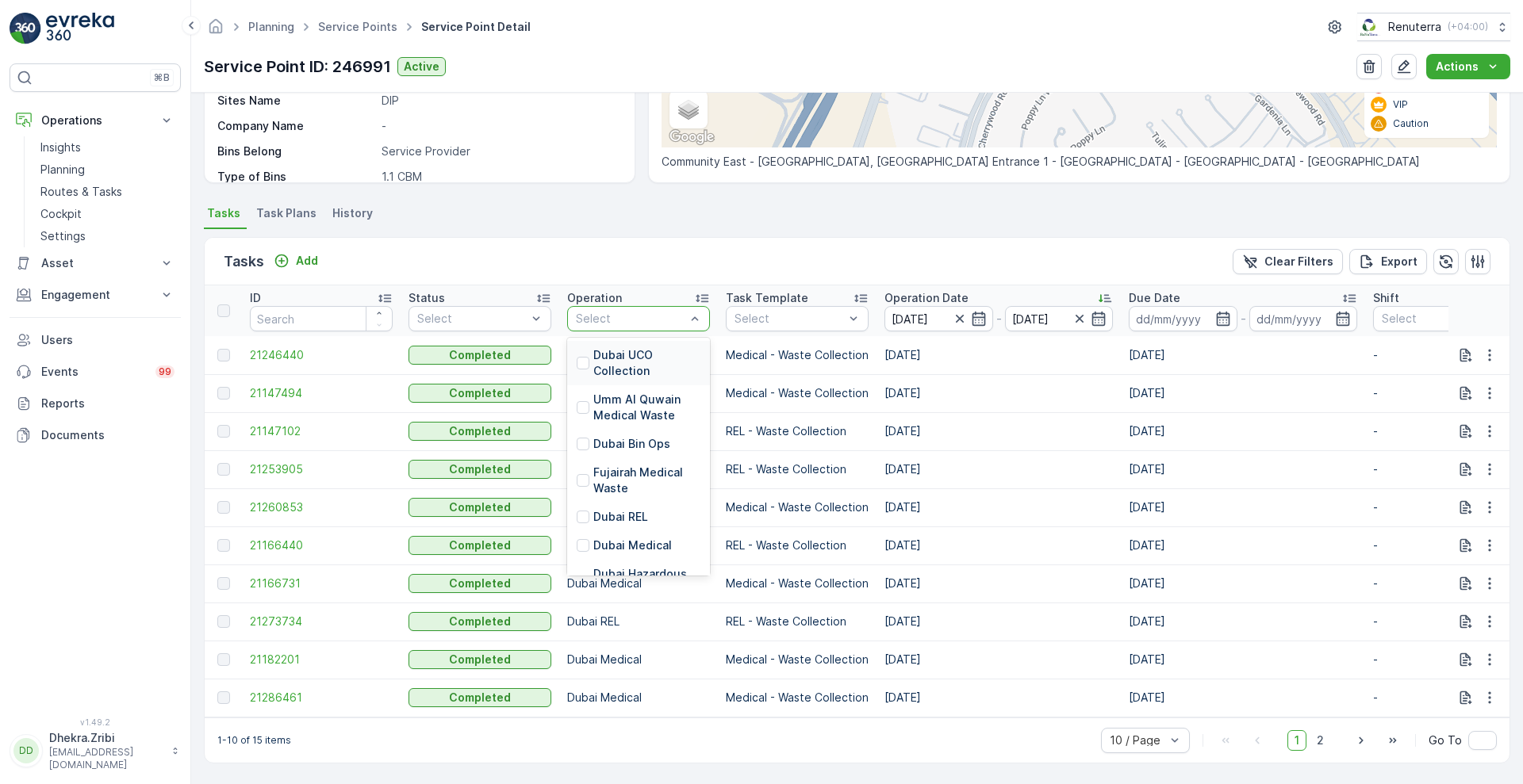
click at [613, 319] on div "Select" at bounding box center [638, 318] width 143 height 25
click at [605, 538] on p "Dubai Medical" at bounding box center [632, 546] width 79 height 16
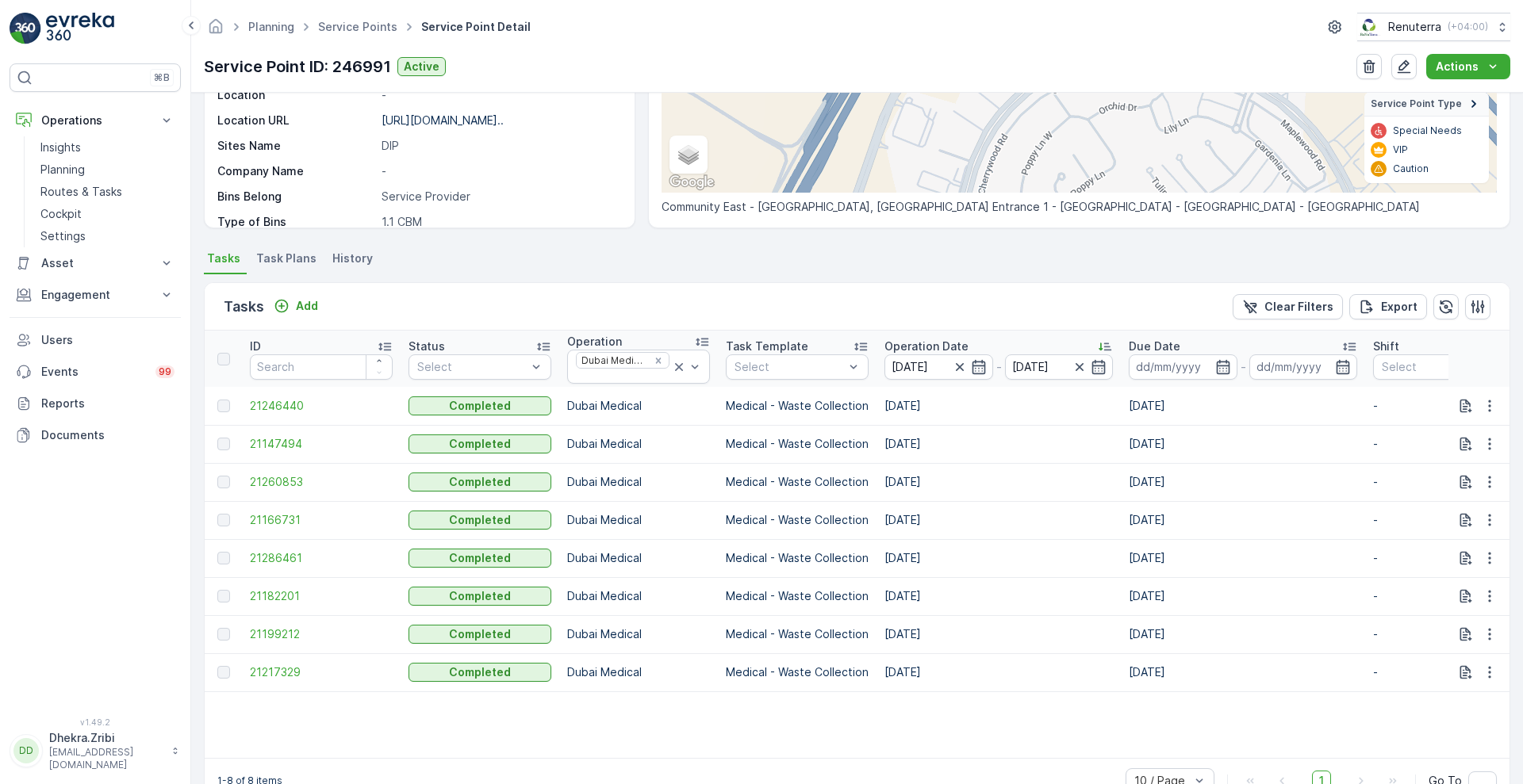
scroll to position [322, 0]
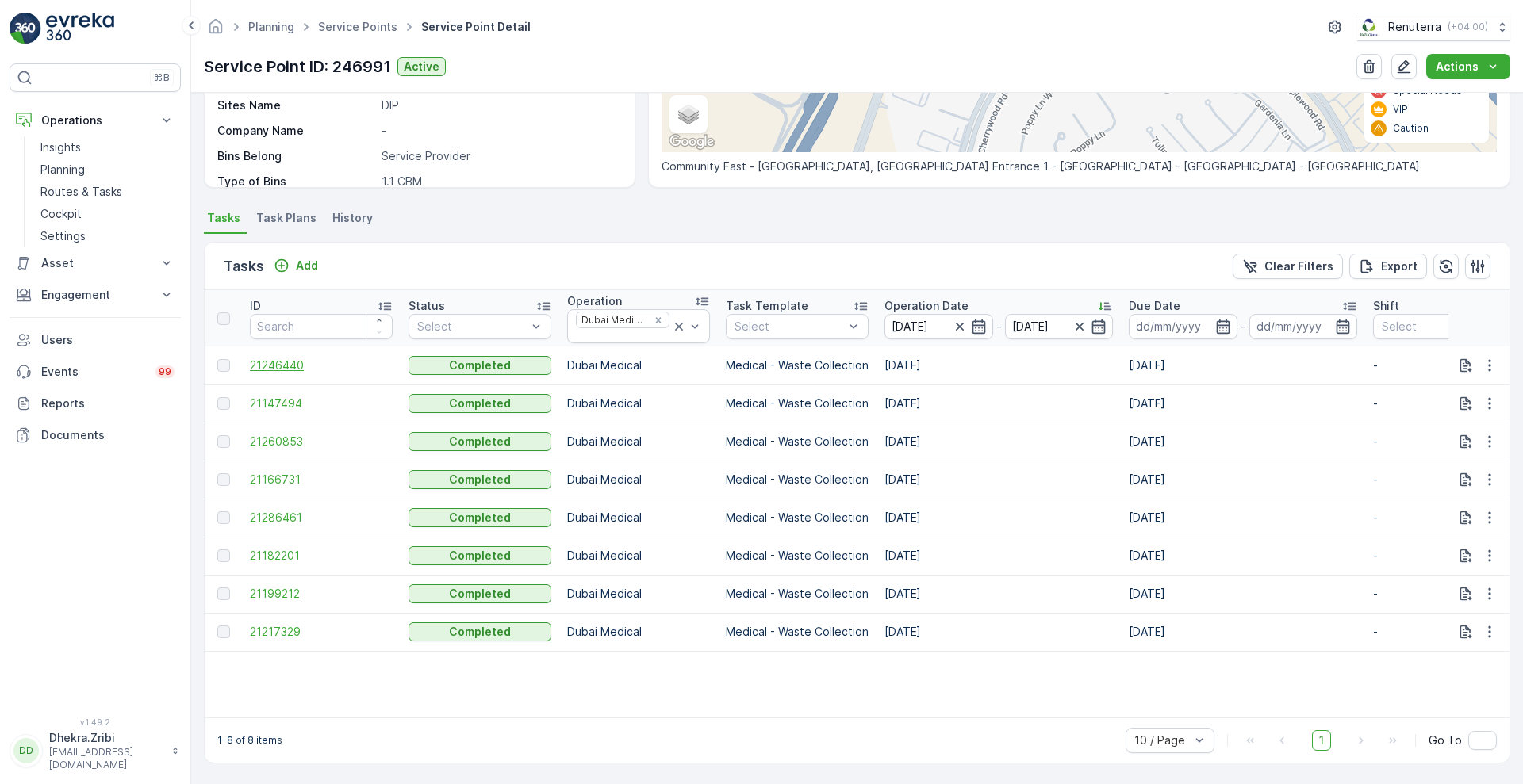
click at [300, 358] on span "21246440" at bounding box center [321, 366] width 143 height 16
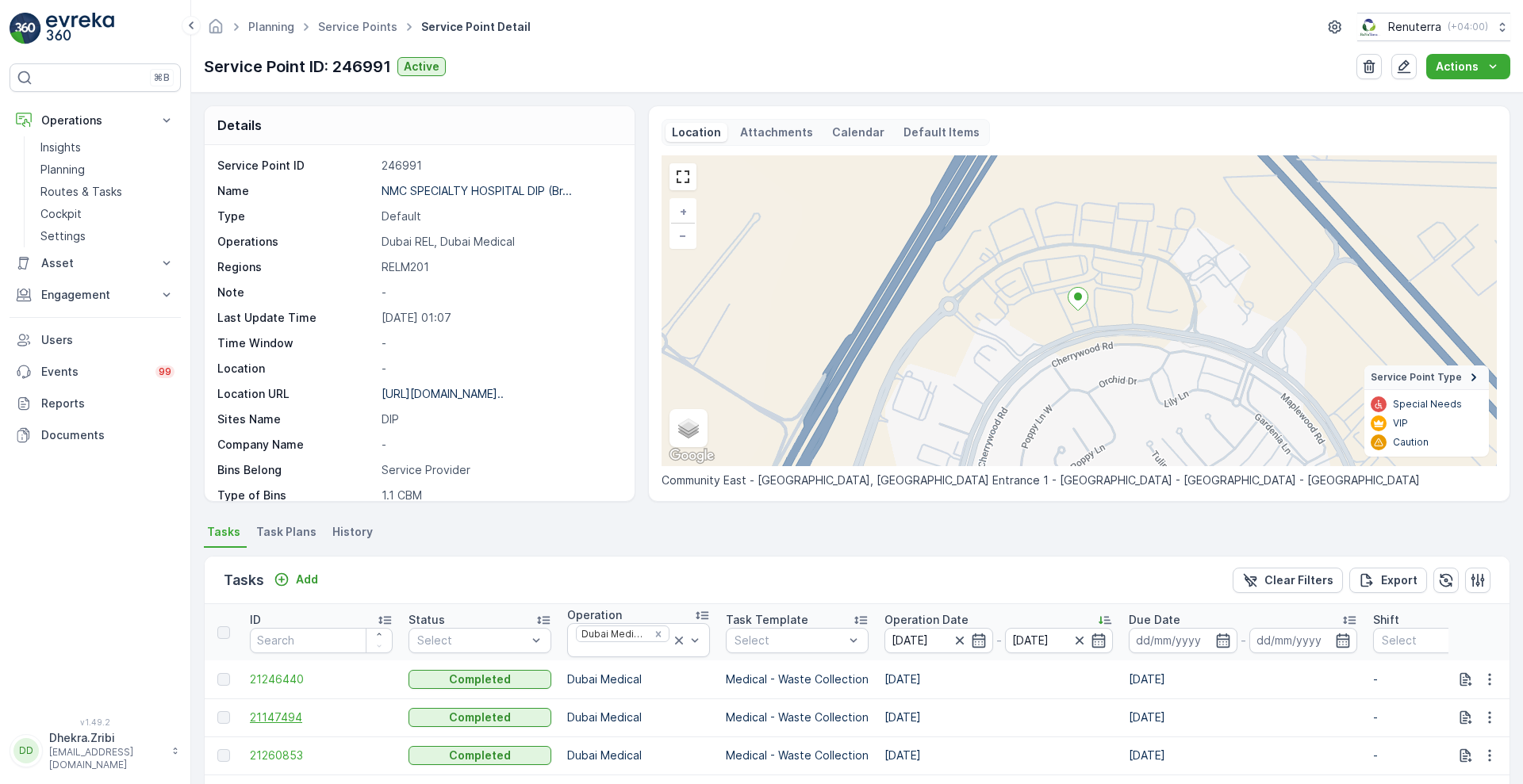
click at [263, 709] on span "21147494" at bounding box center [321, 718] width 143 height 16
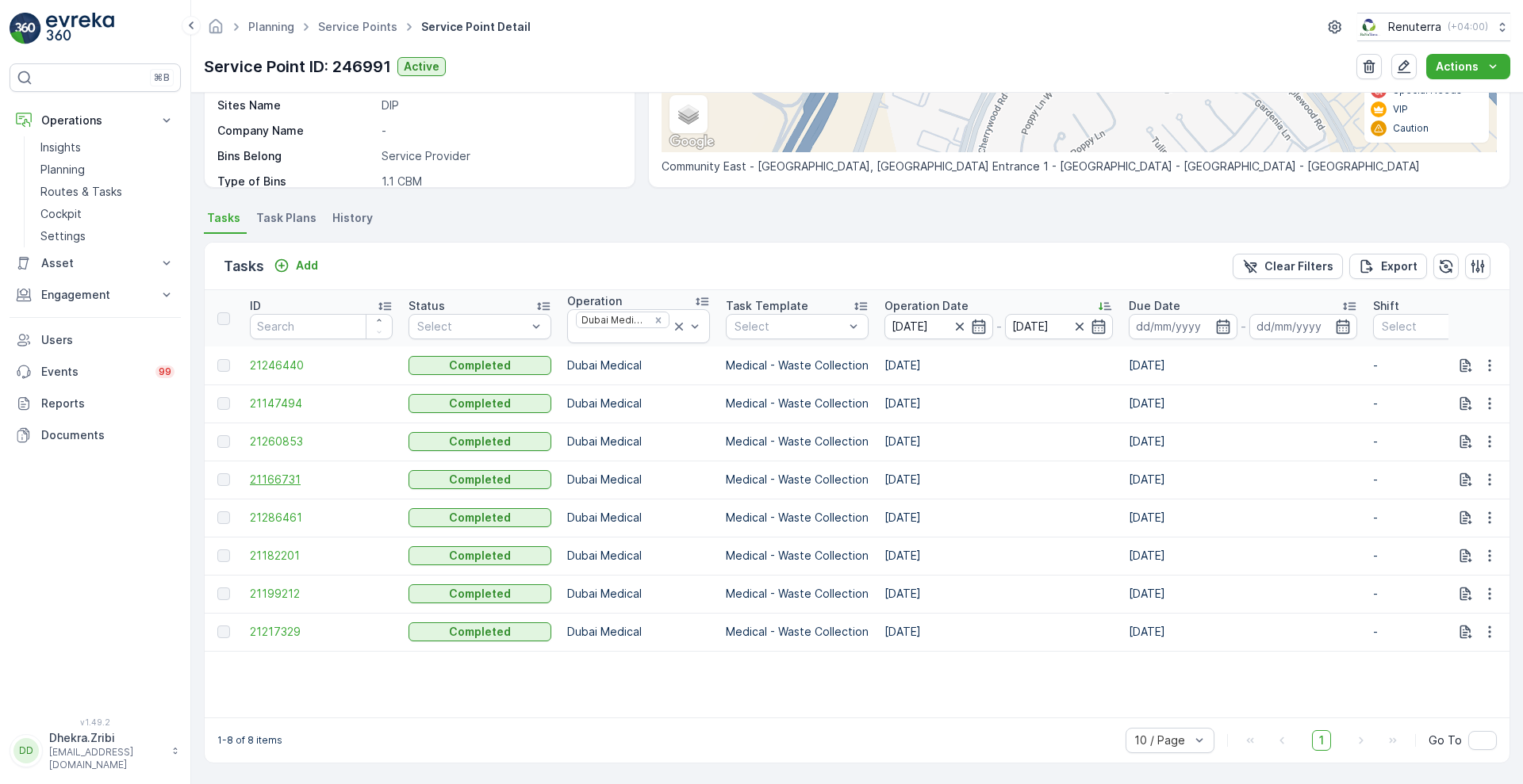
click at [272, 472] on span "21166731" at bounding box center [321, 480] width 143 height 16
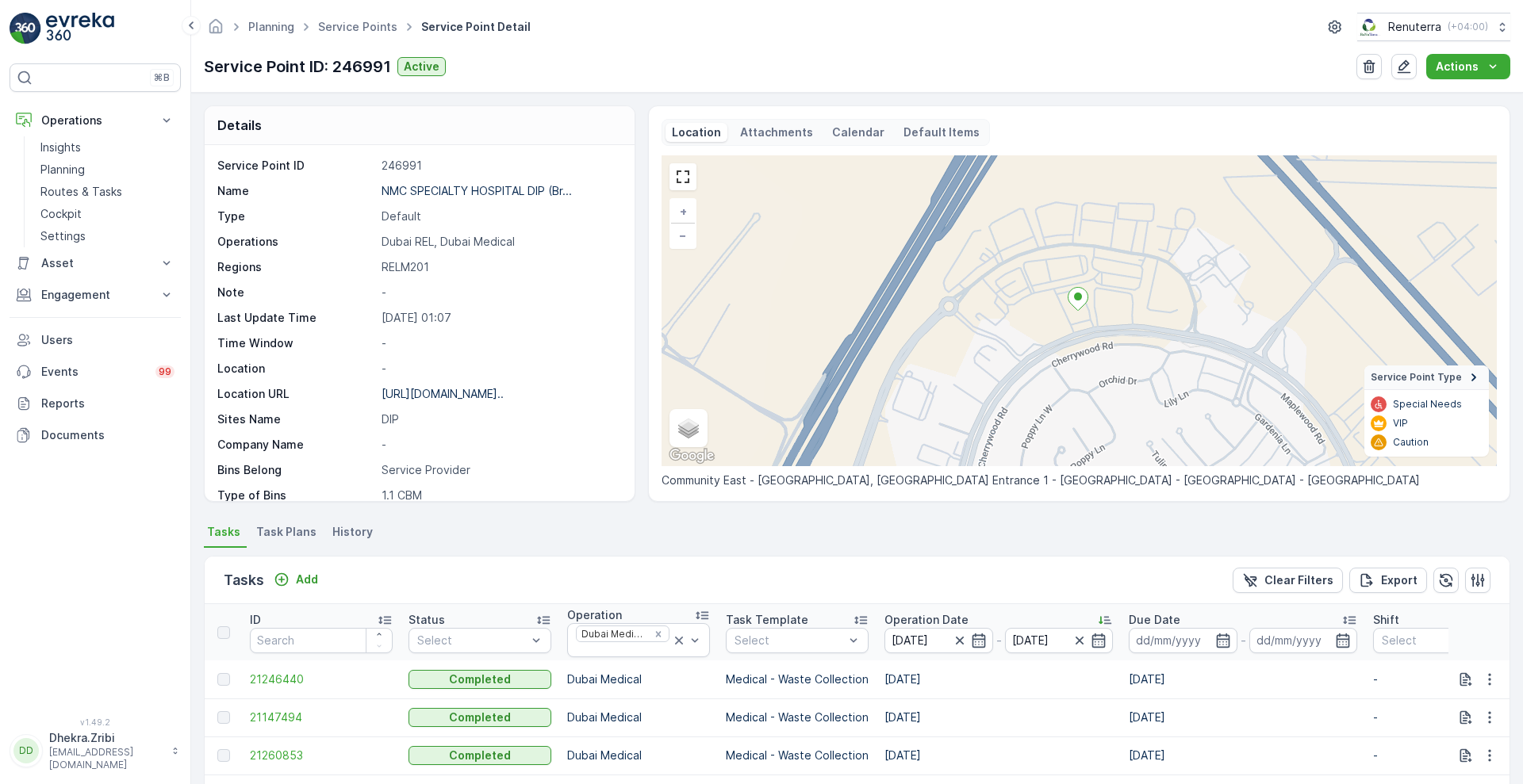
scroll to position [322, 0]
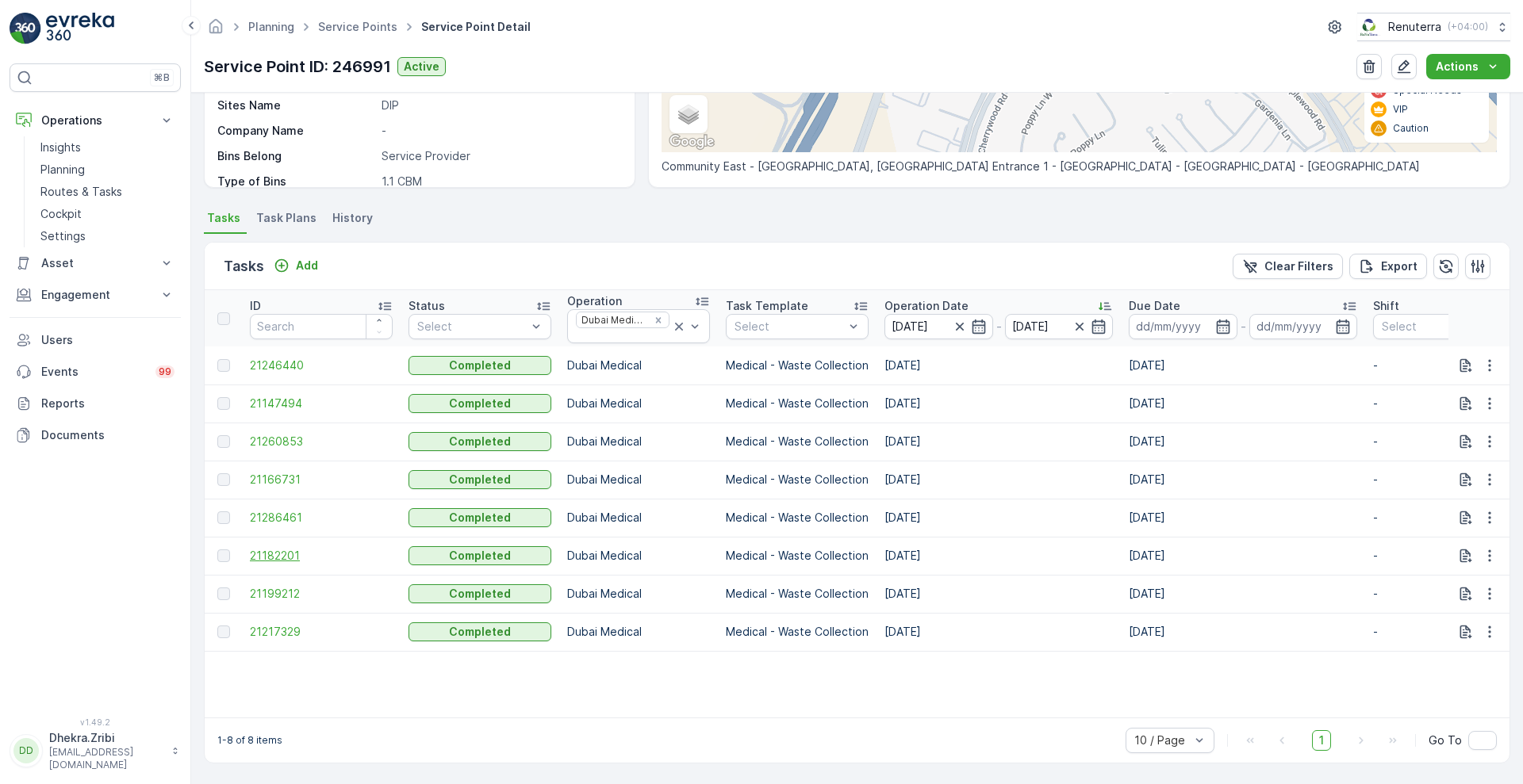
click at [286, 548] on span "21182201" at bounding box center [321, 556] width 143 height 16
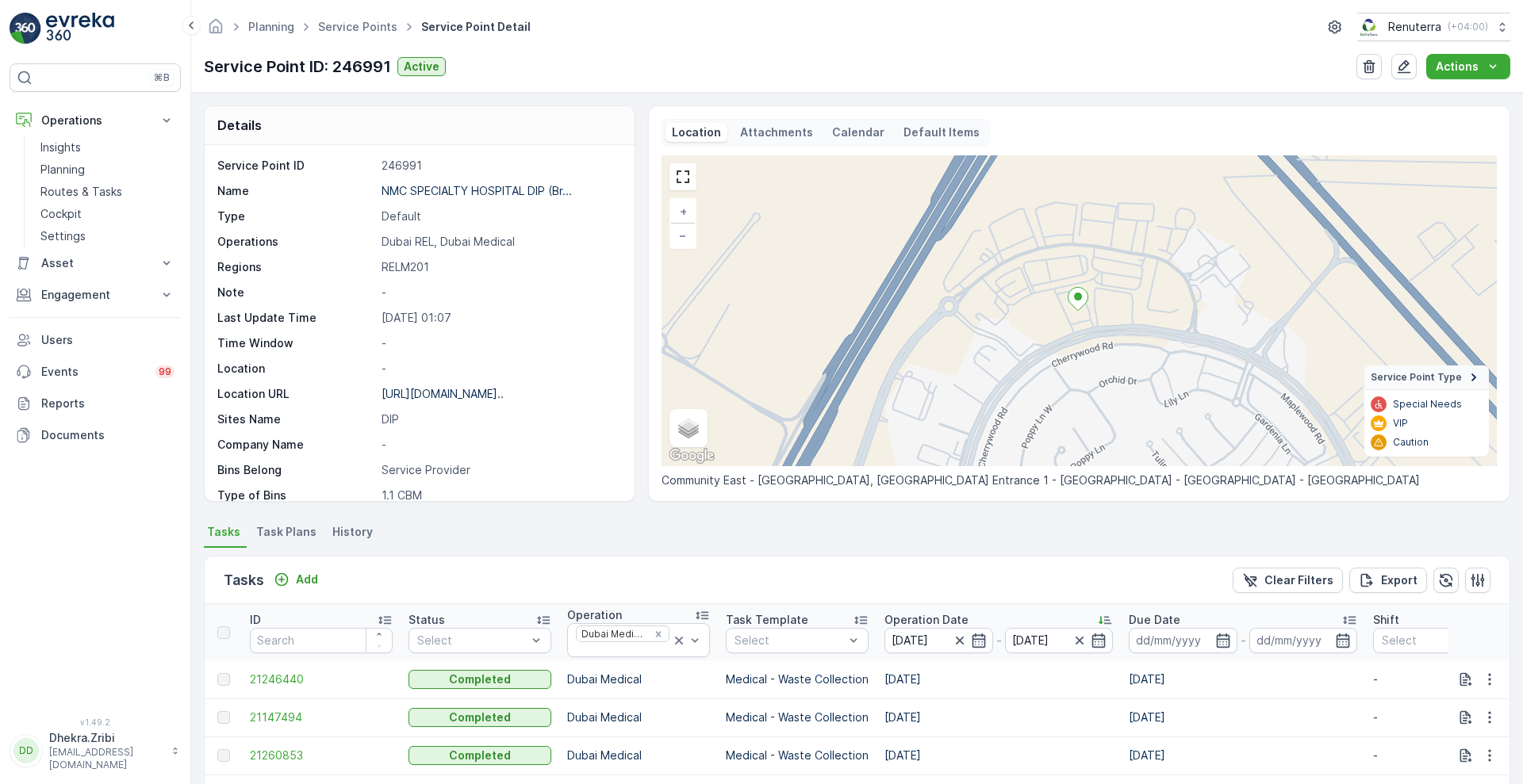
scroll to position [322, 0]
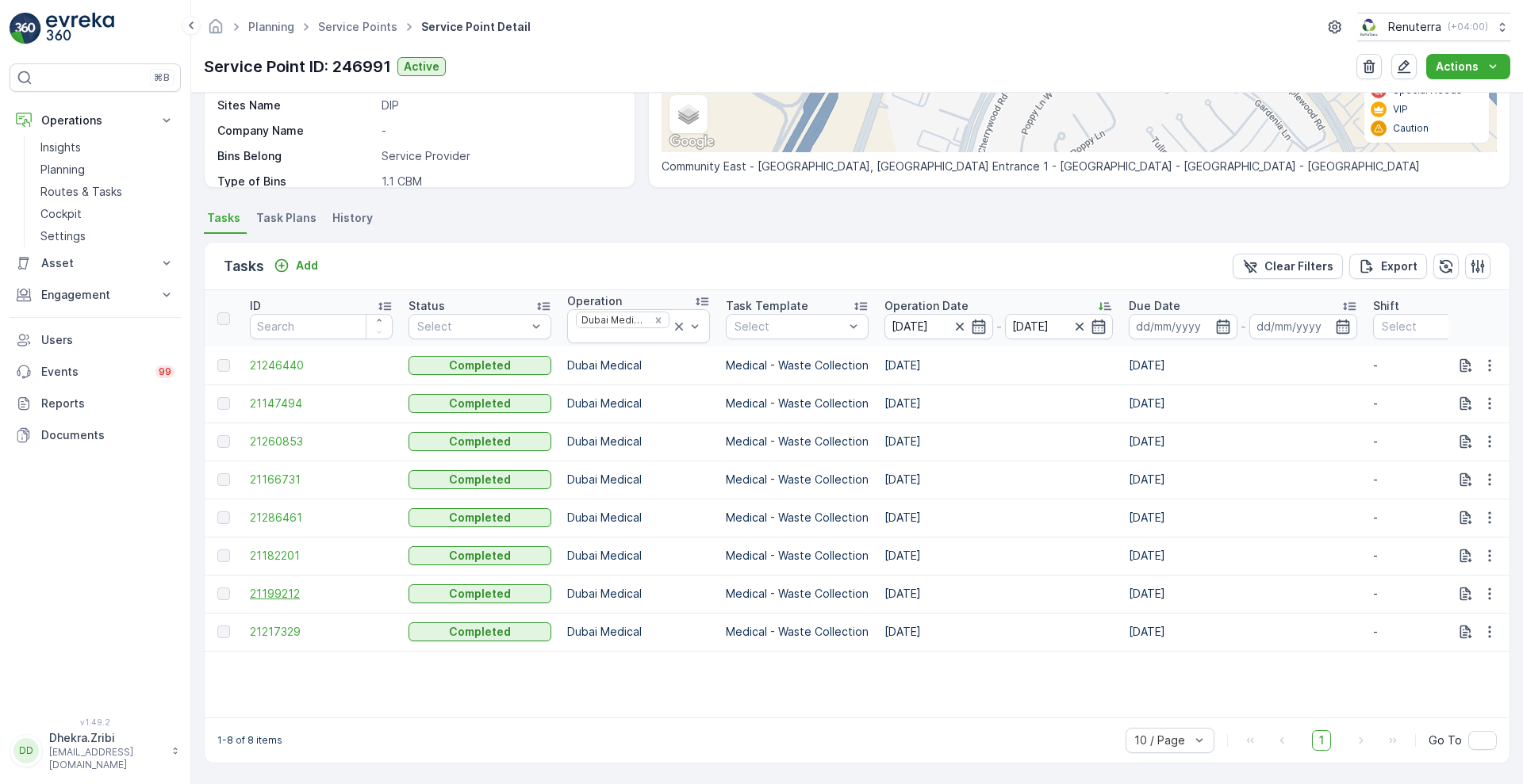
click at [271, 589] on span "21199212" at bounding box center [321, 594] width 143 height 16
click at [276, 624] on span "21217329" at bounding box center [321, 633] width 143 height 16
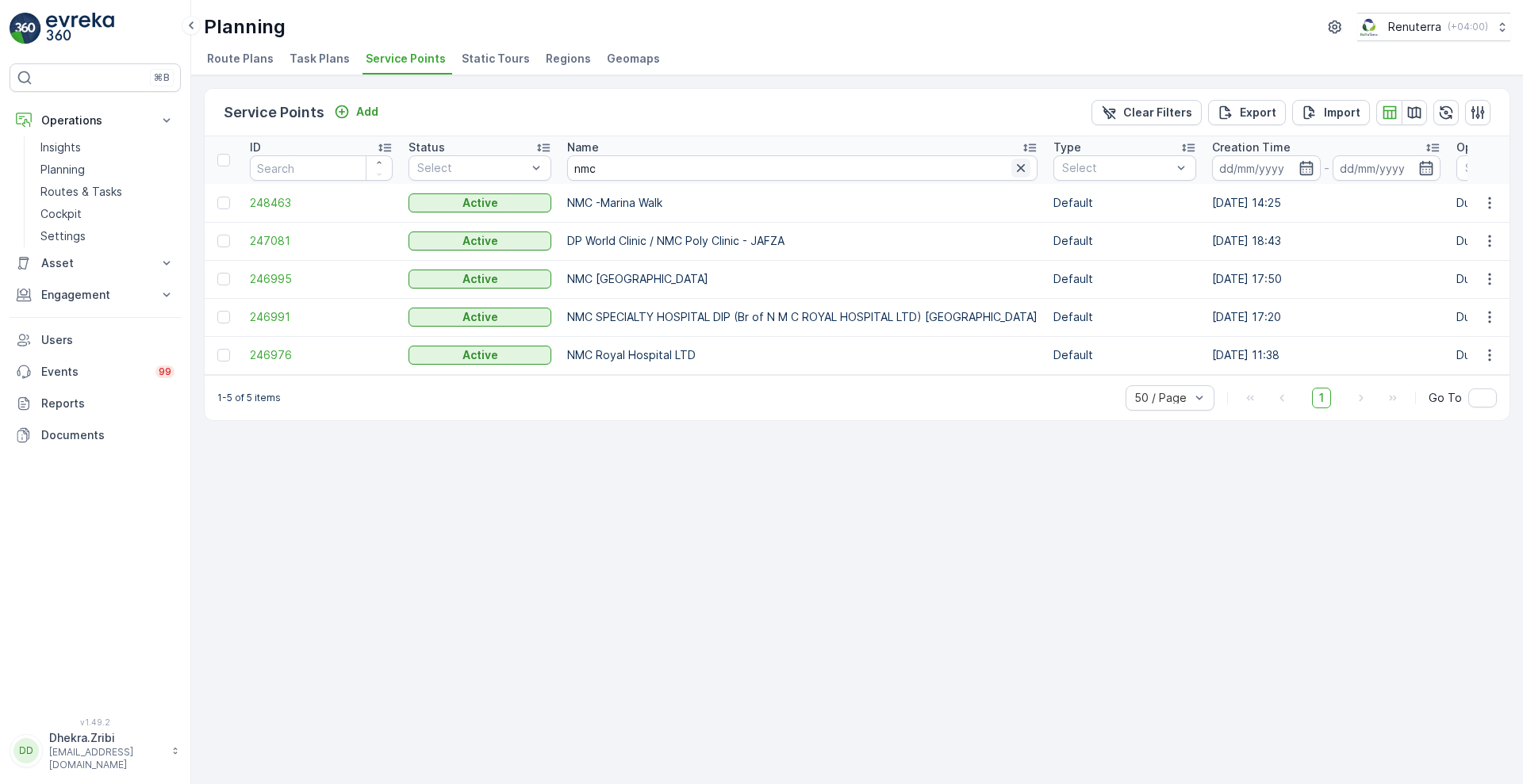
click at [1011, 176] on button "button" at bounding box center [1020, 168] width 19 height 19
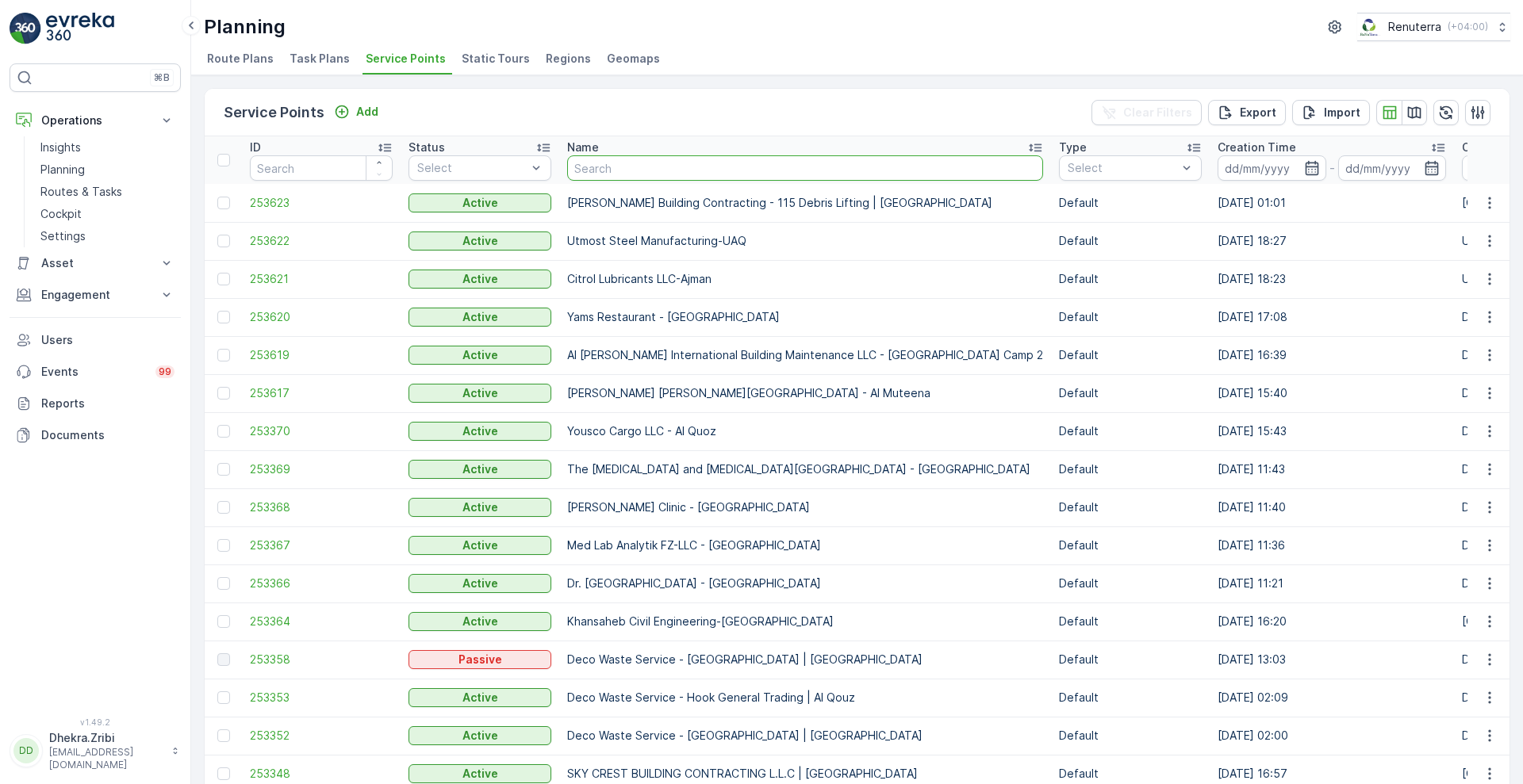
click at [698, 166] on input "text" at bounding box center [804, 168] width 476 height 25
type input "[MEDICAL_DATA]"
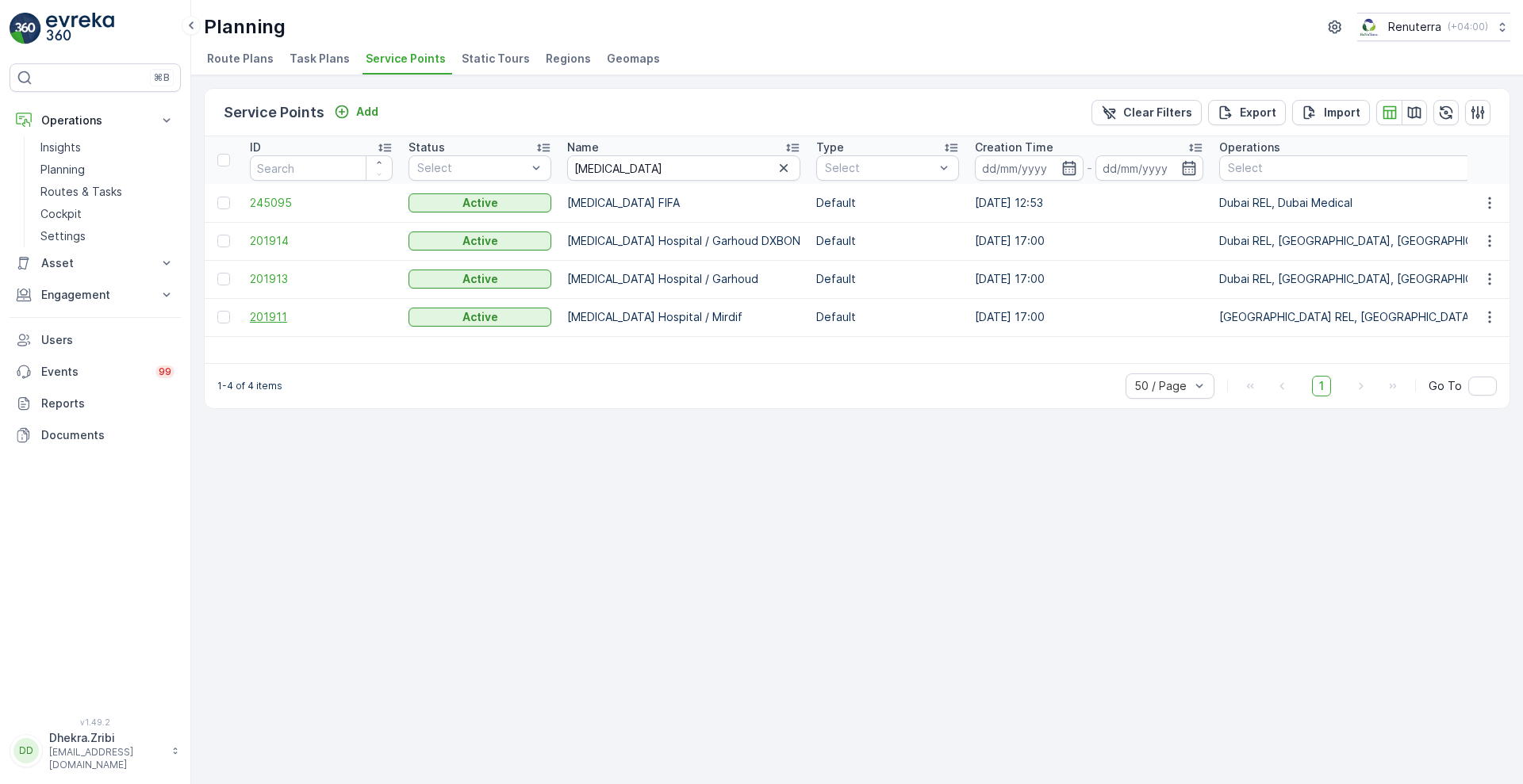
click at [255, 317] on span "201911" at bounding box center [321, 317] width 143 height 16
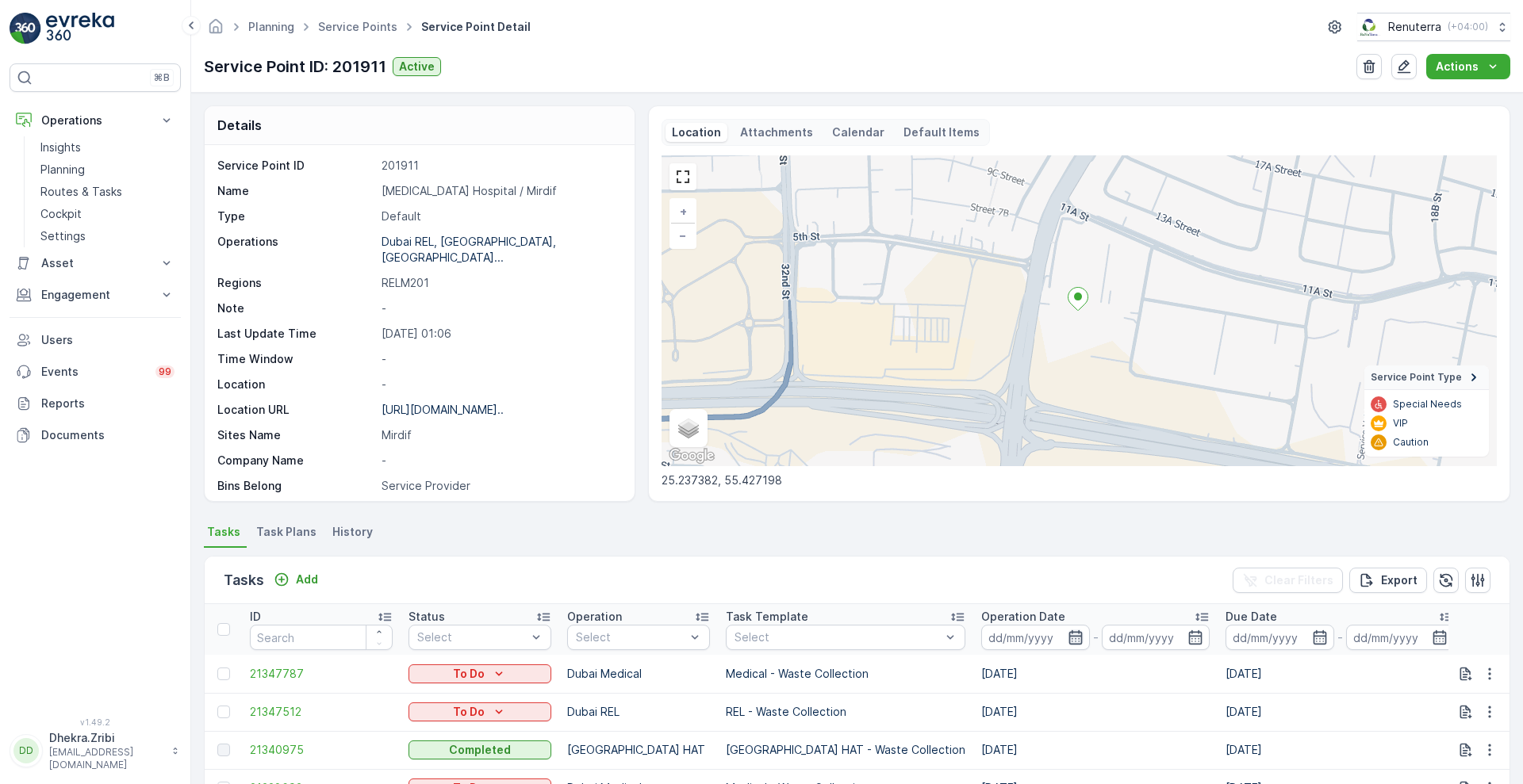
click at [1069, 642] on icon "button" at bounding box center [1075, 637] width 14 height 15
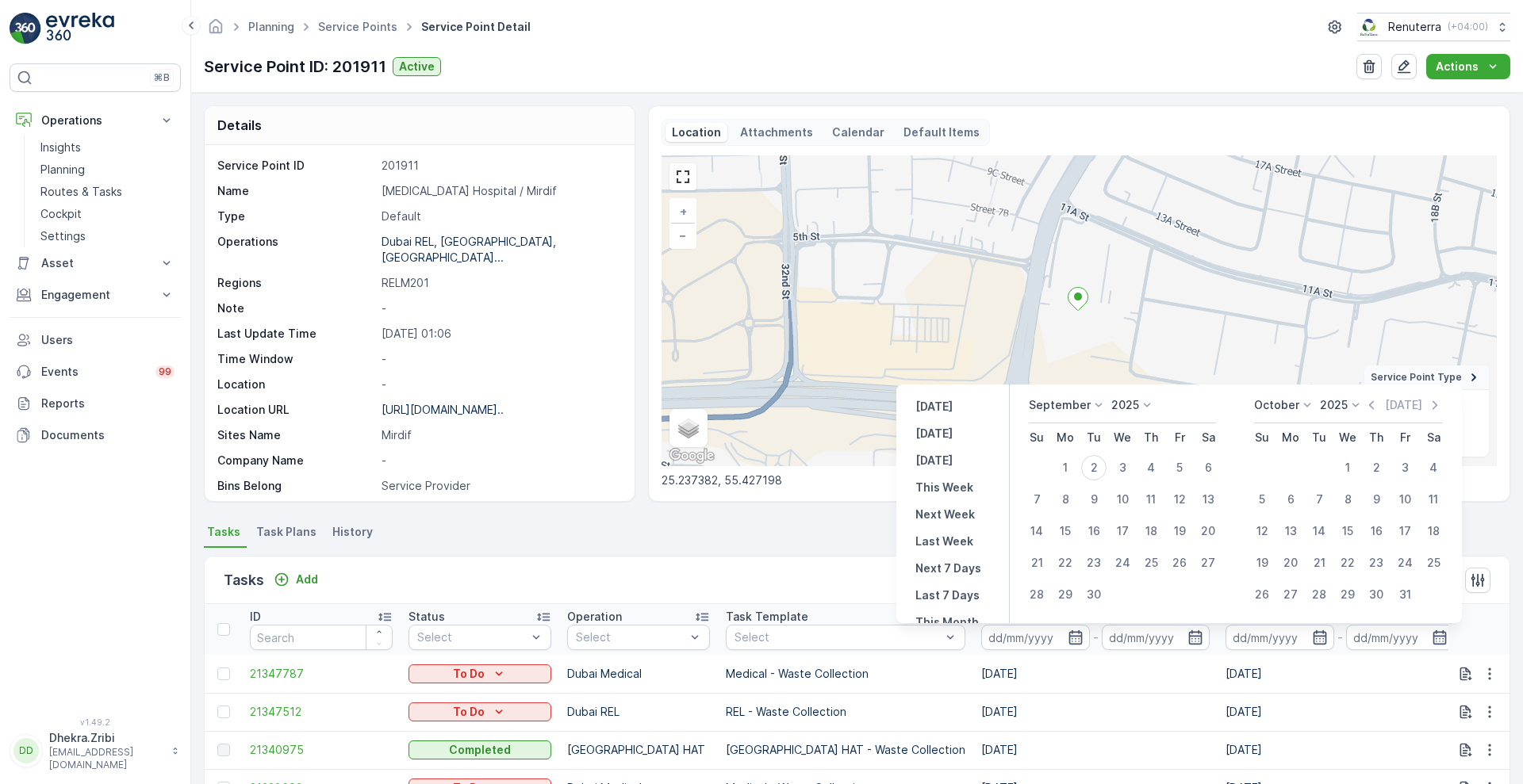
click at [1097, 407] on icon at bounding box center [1099, 406] width 16 height 16
click at [1071, 453] on div "August" at bounding box center [1057, 462] width 50 height 22
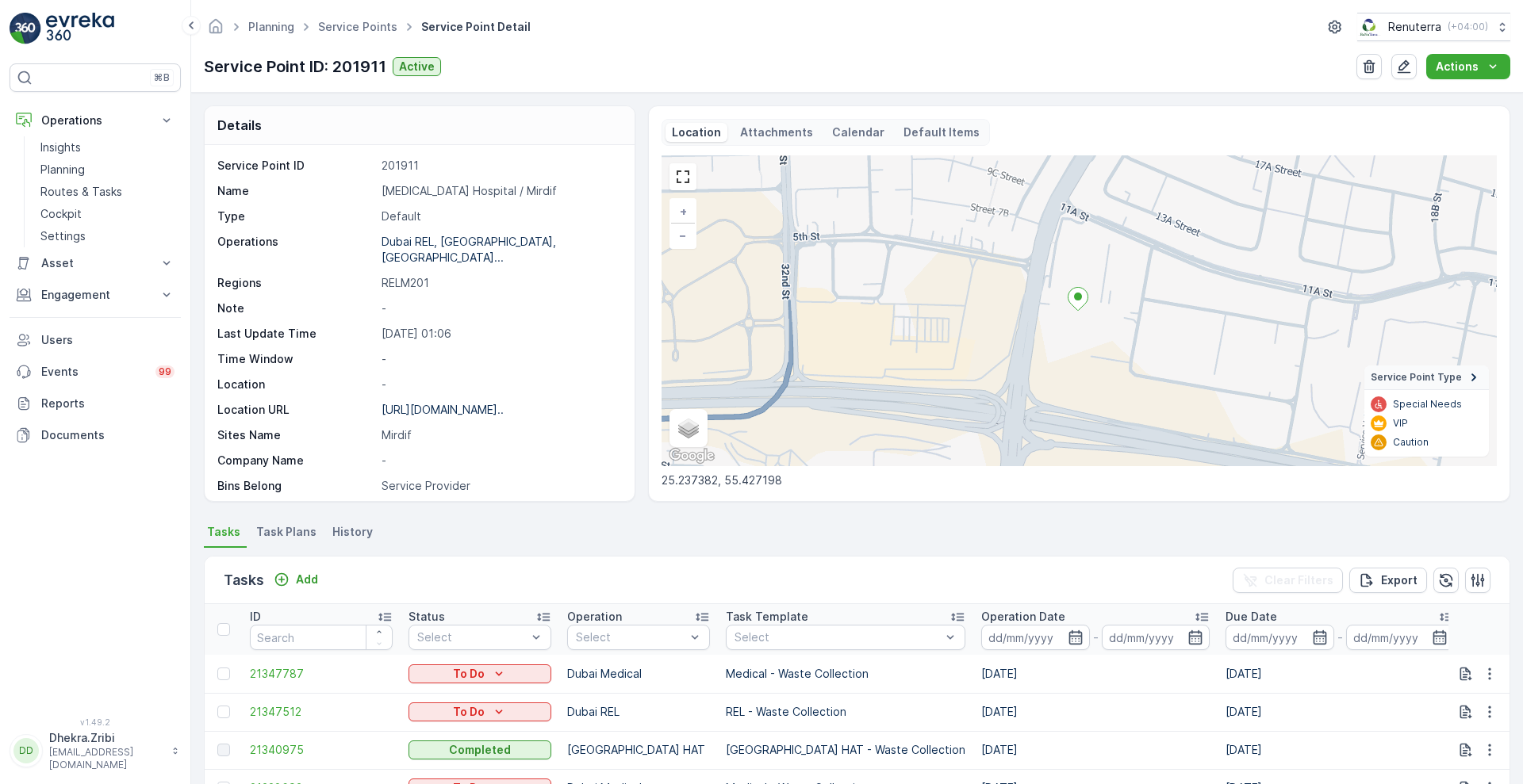
click at [783, 560] on div "Tasks Add Clear Filters Export" at bounding box center [857, 580] width 1305 height 48
click at [1068, 634] on icon "button" at bounding box center [1076, 637] width 16 height 16
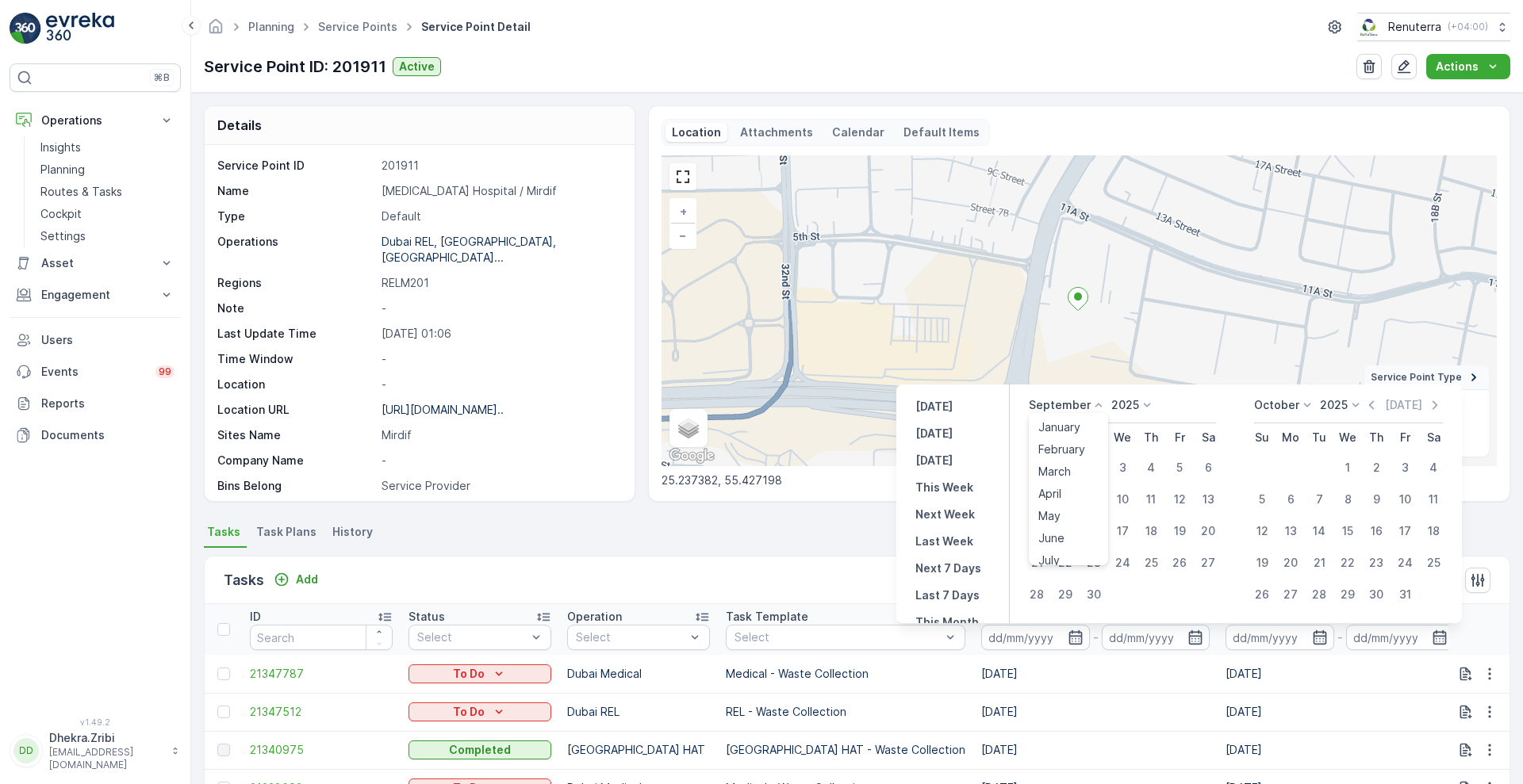
click at [1099, 403] on icon at bounding box center [1099, 406] width 16 height 16
click at [1056, 456] on span "August" at bounding box center [1057, 462] width 37 height 16
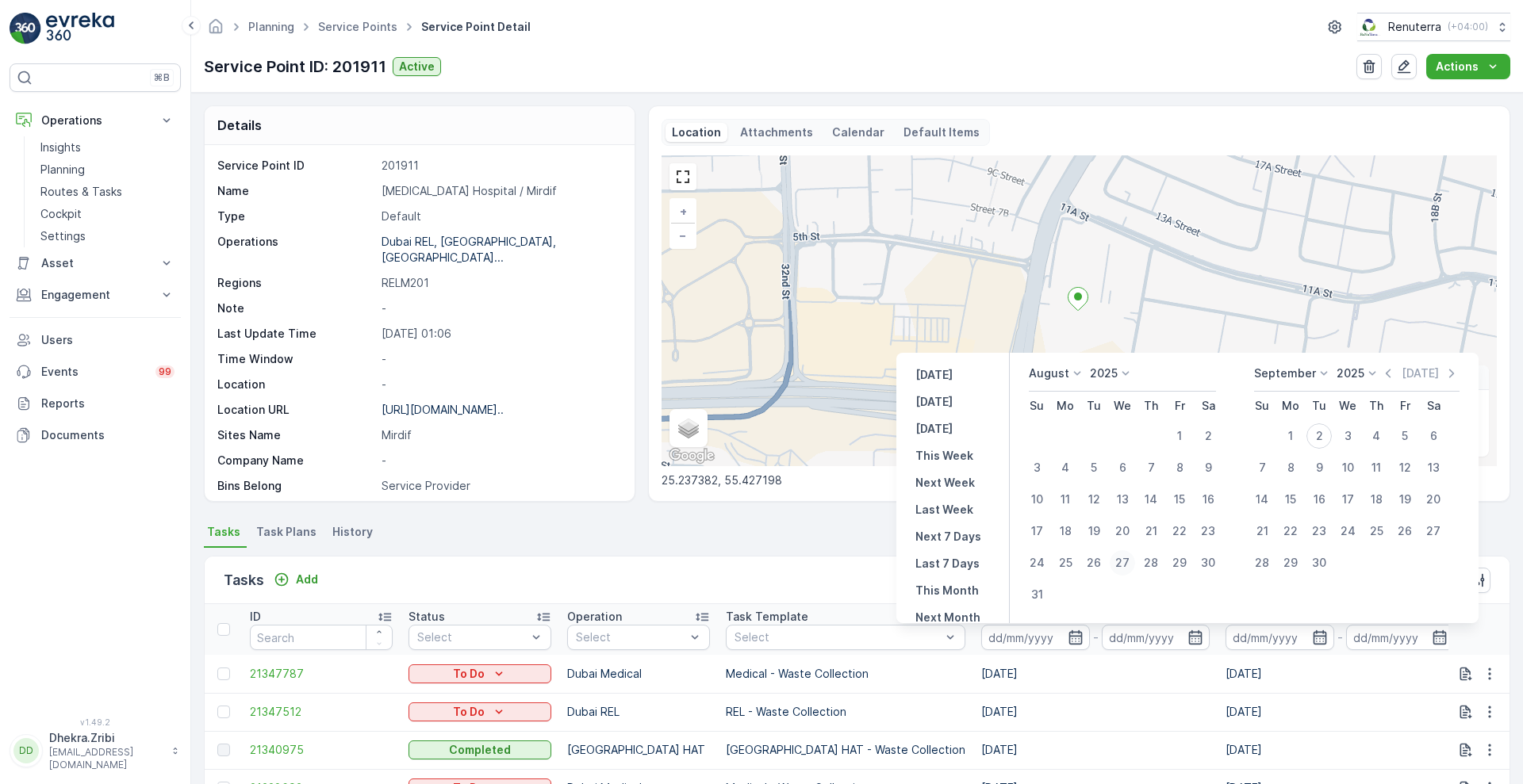
click at [1122, 563] on div "27" at bounding box center [1122, 562] width 25 height 25
type input "[DATE]"
click at [1122, 563] on div "27" at bounding box center [1122, 562] width 25 height 25
type input "[DATE]"
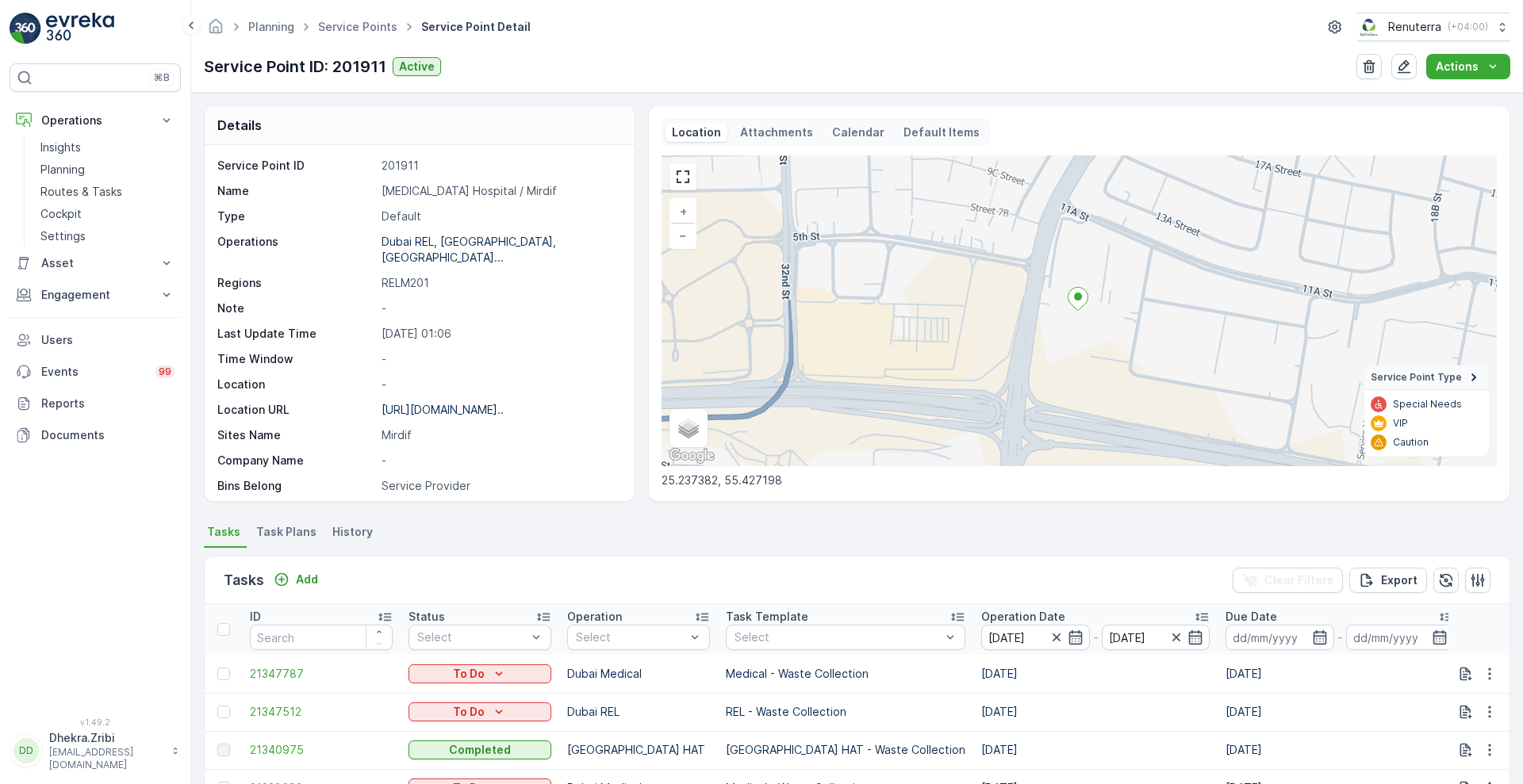
click at [822, 567] on div "Tasks Add Clear Filters Export" at bounding box center [857, 580] width 1305 height 48
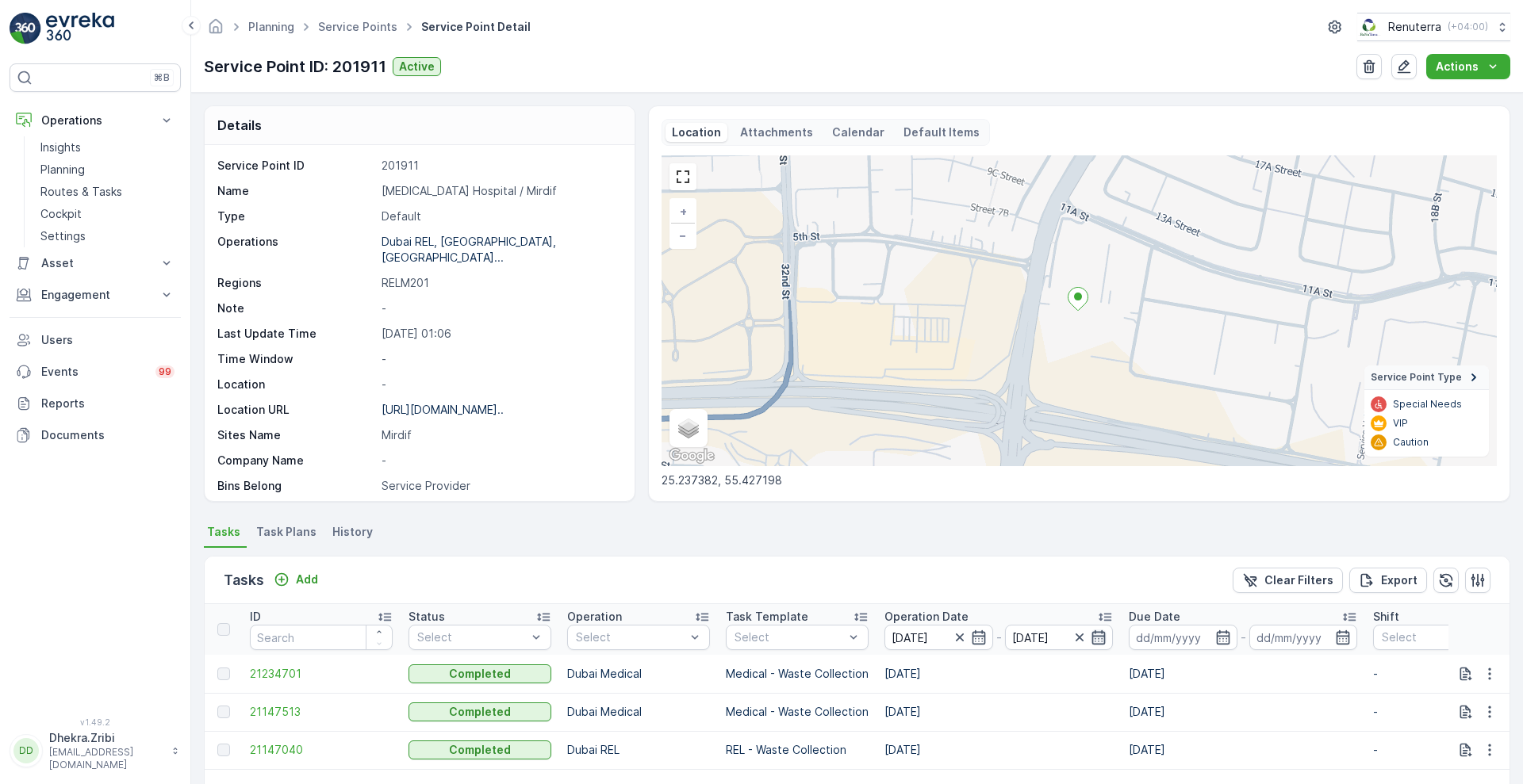
click at [1100, 637] on icon "button" at bounding box center [1099, 637] width 16 height 16
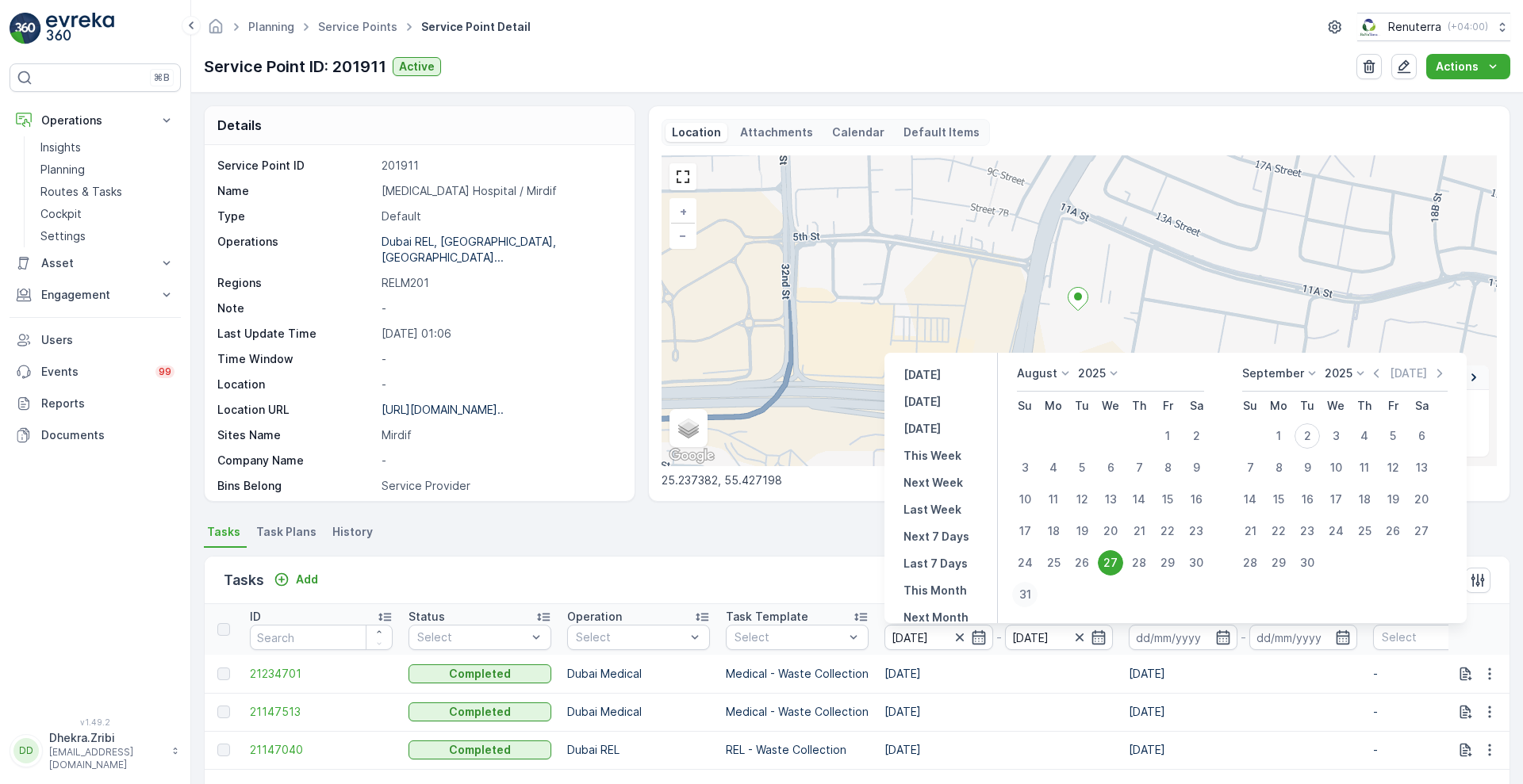
click at [1027, 587] on div "31" at bounding box center [1024, 594] width 25 height 25
type input "[DATE]"
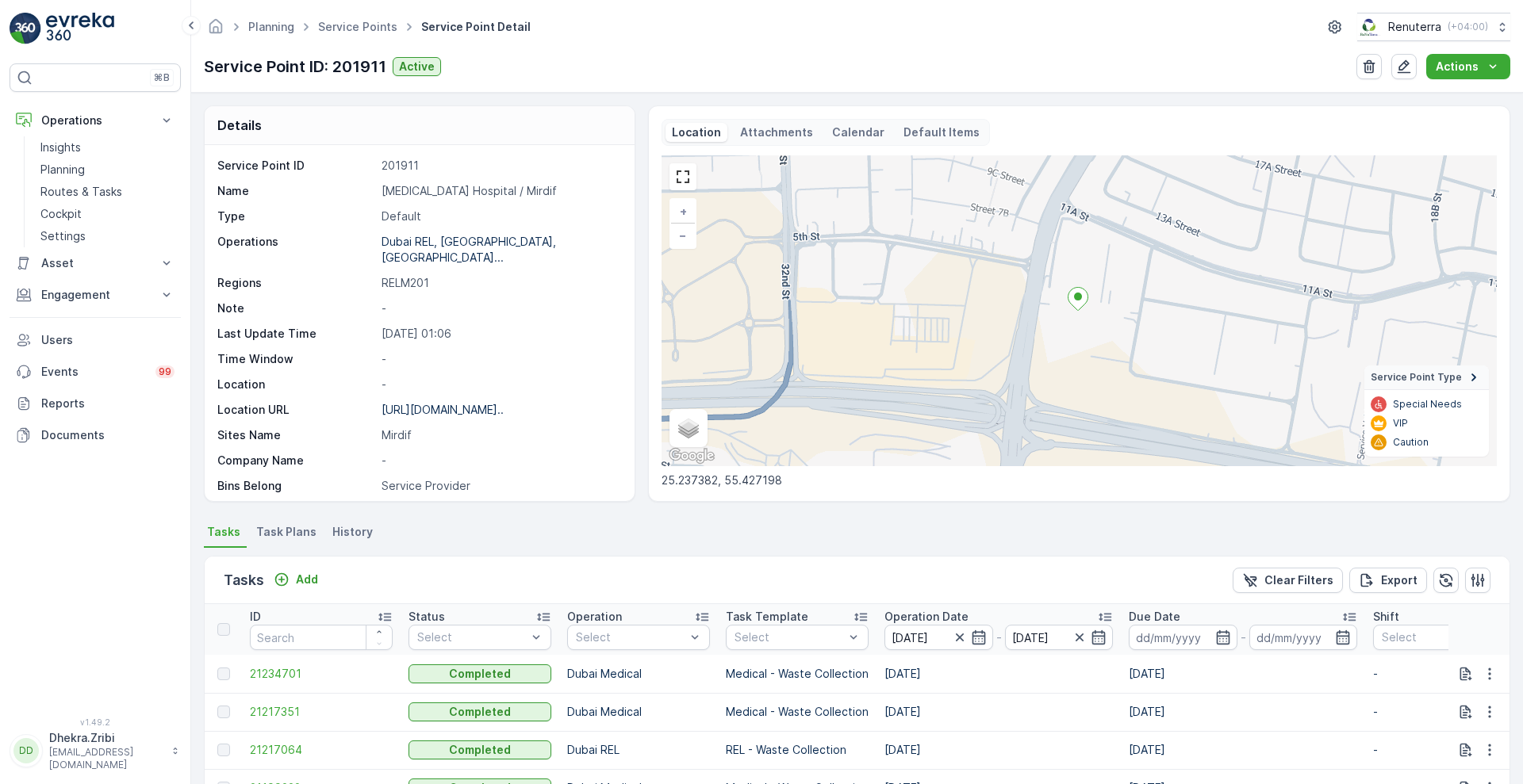
scroll to position [326, 0]
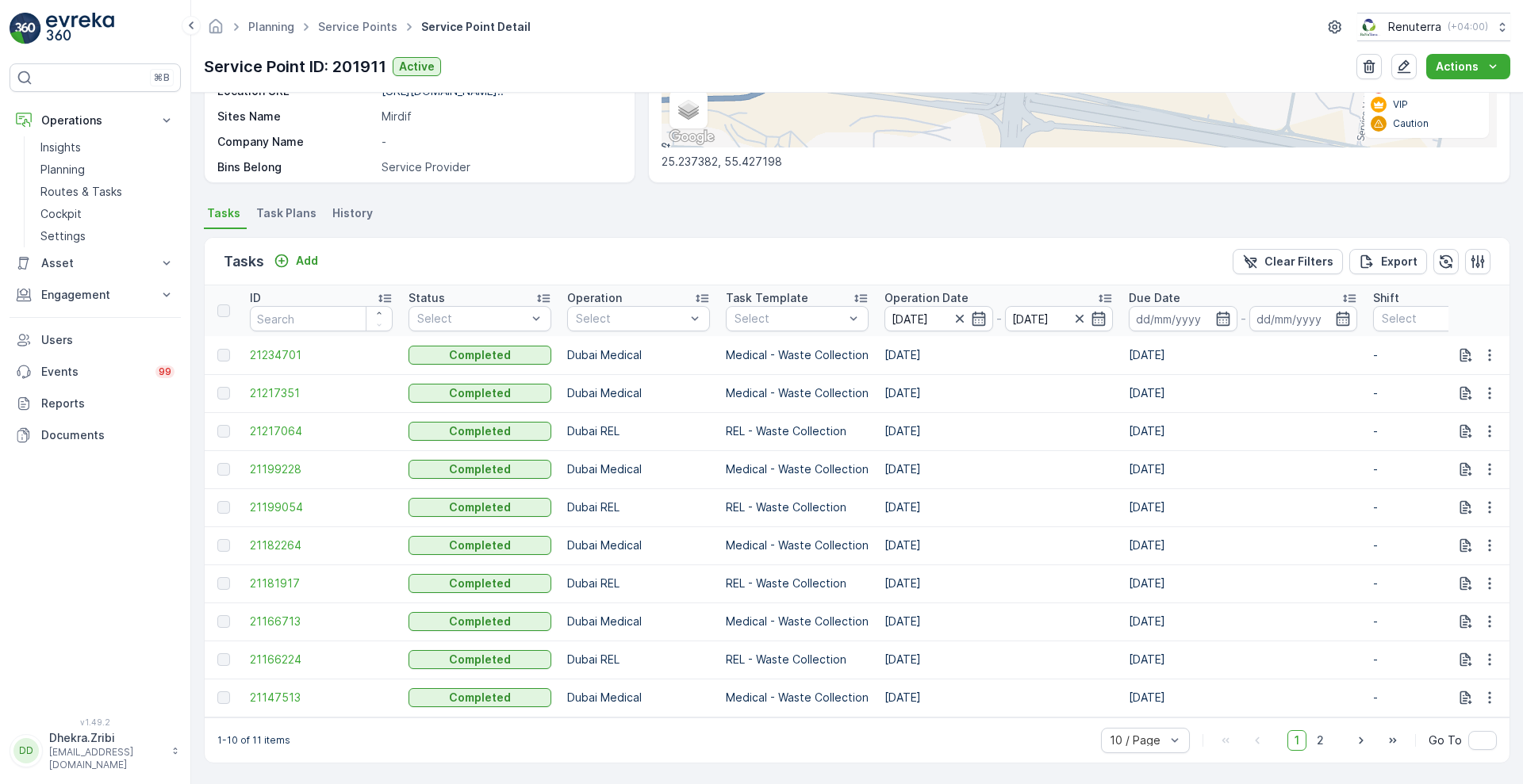
click at [926, 290] on p "Operation Date" at bounding box center [927, 298] width 84 height 16
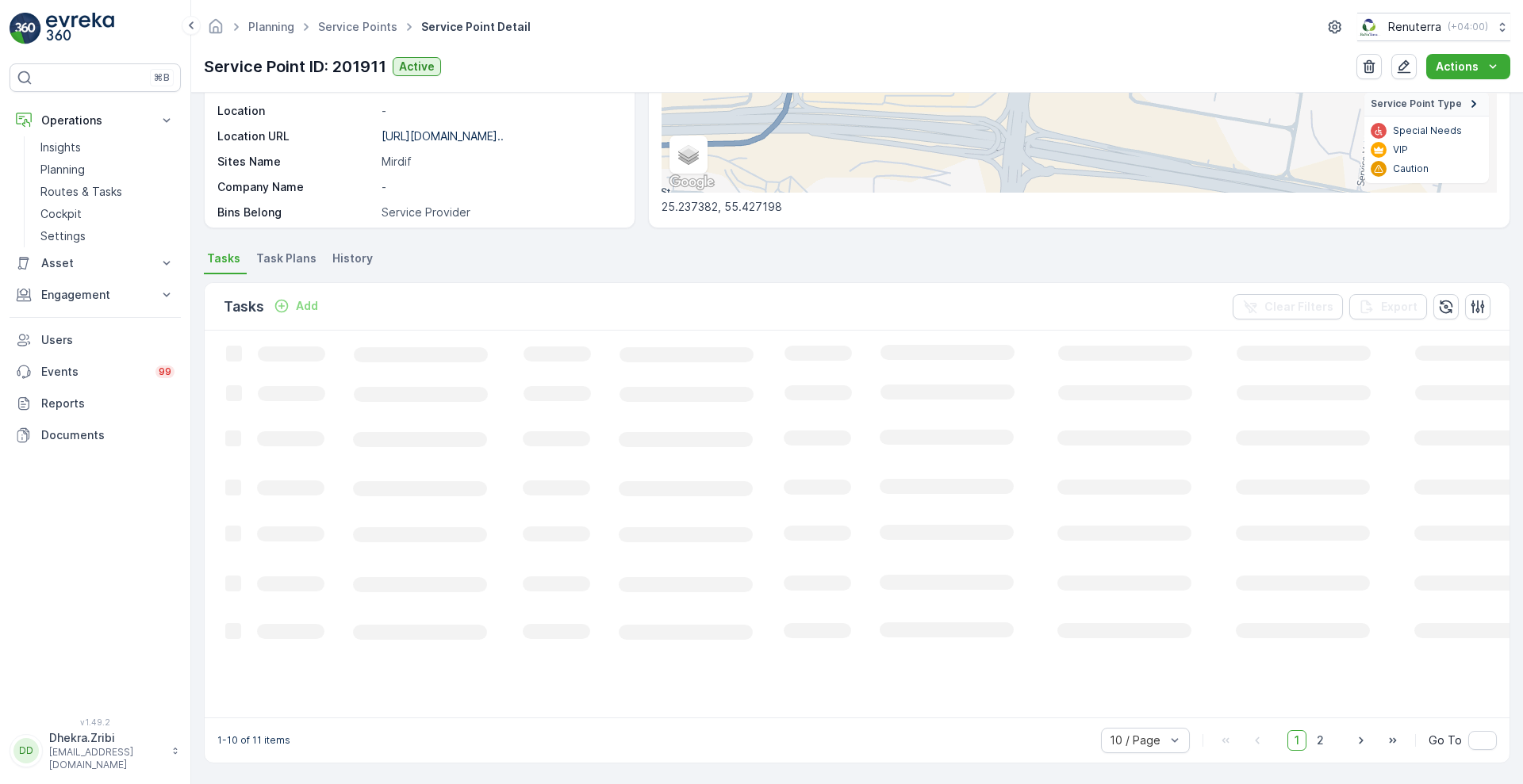
scroll to position [326, 0]
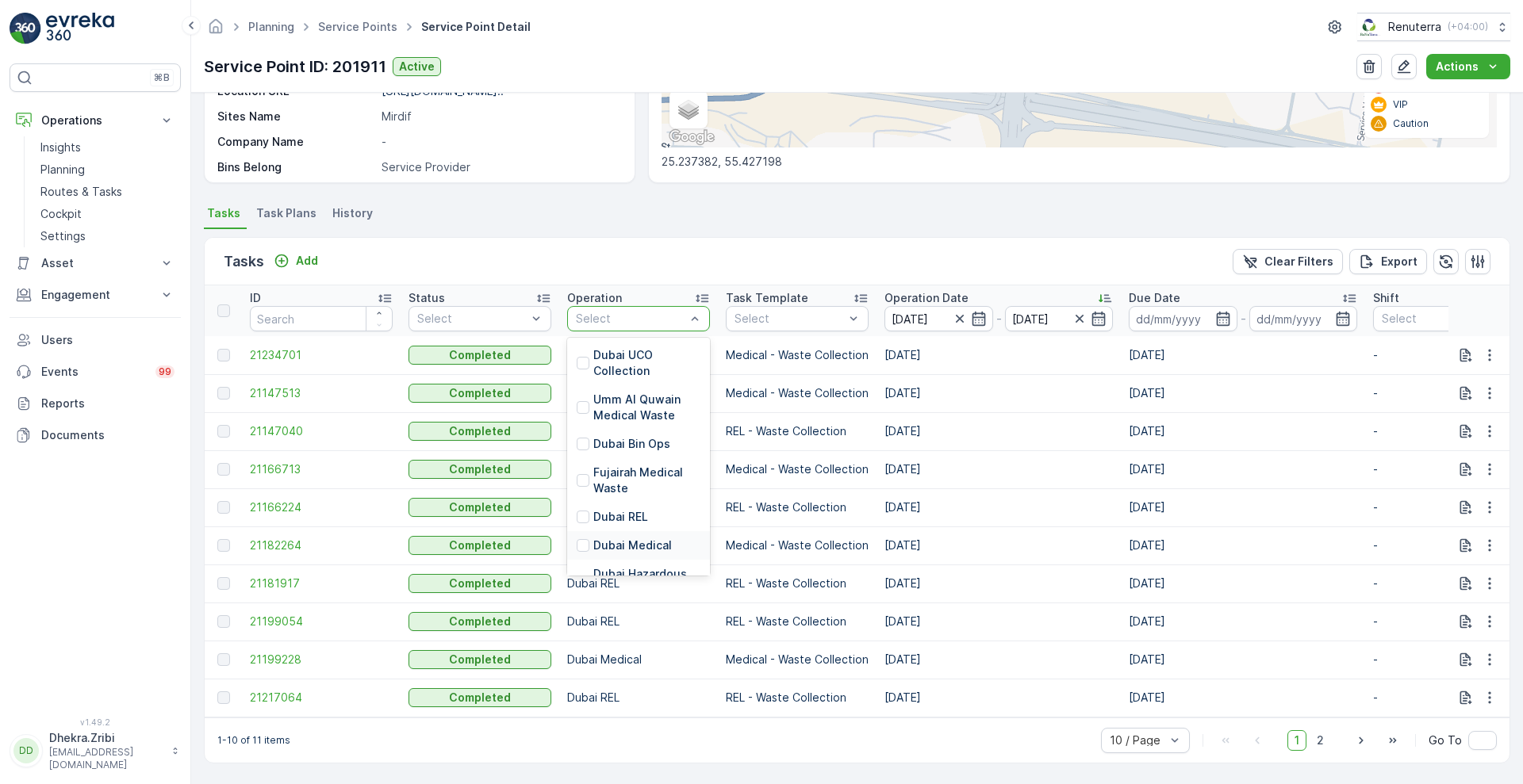
click at [614, 538] on p "Dubai Medical" at bounding box center [632, 546] width 79 height 16
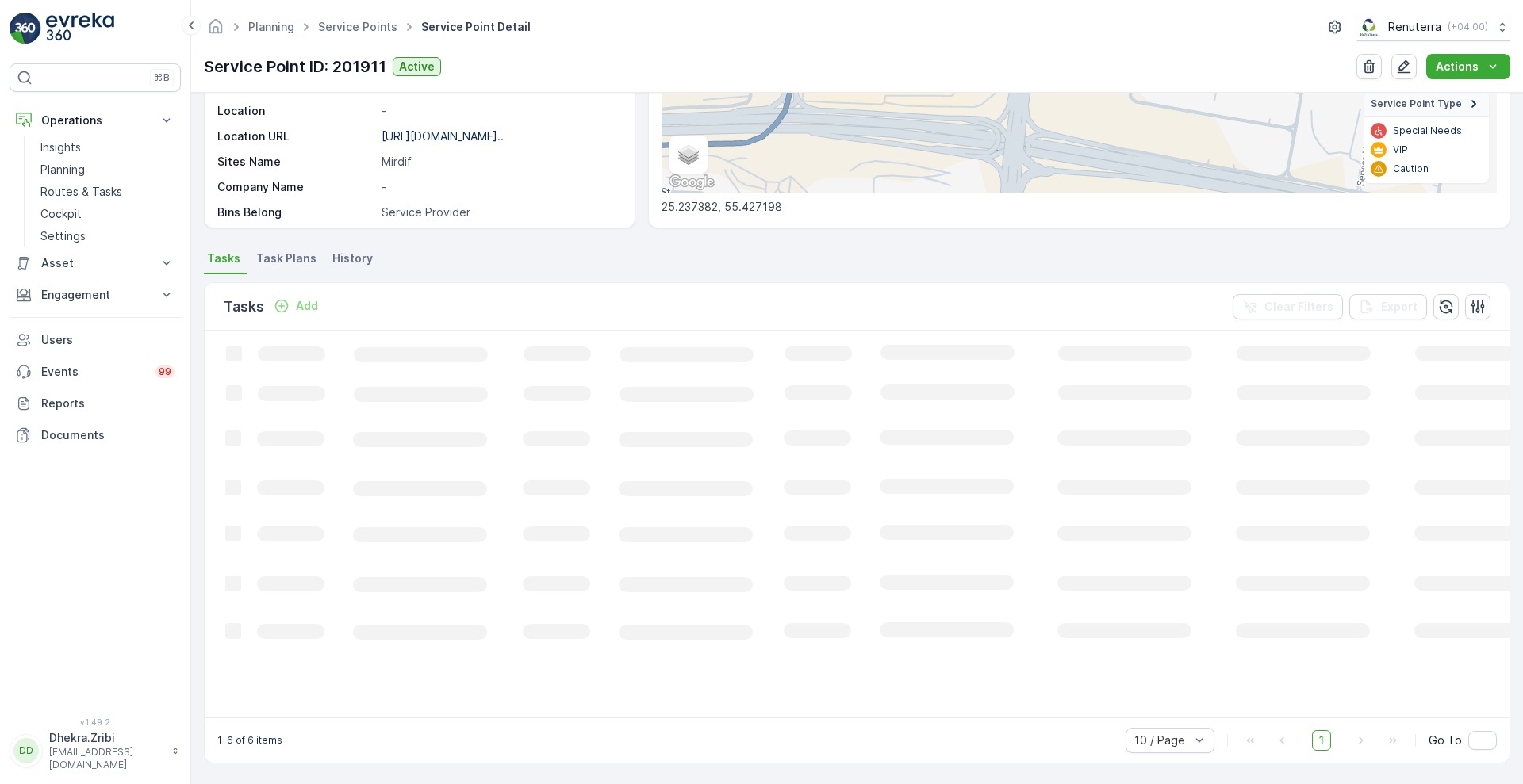
scroll to position [313, 0]
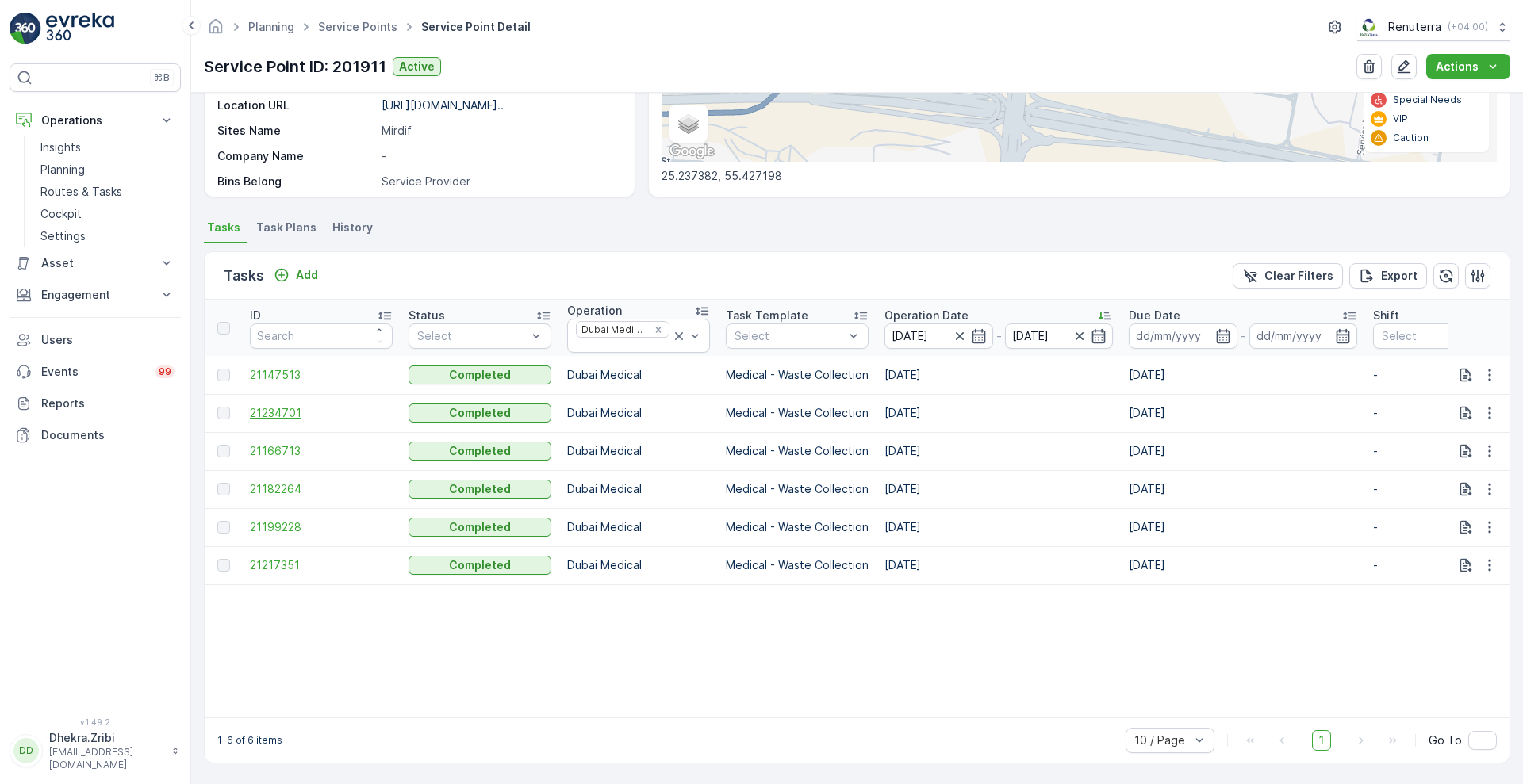
click at [284, 407] on span "21234701" at bounding box center [321, 413] width 143 height 16
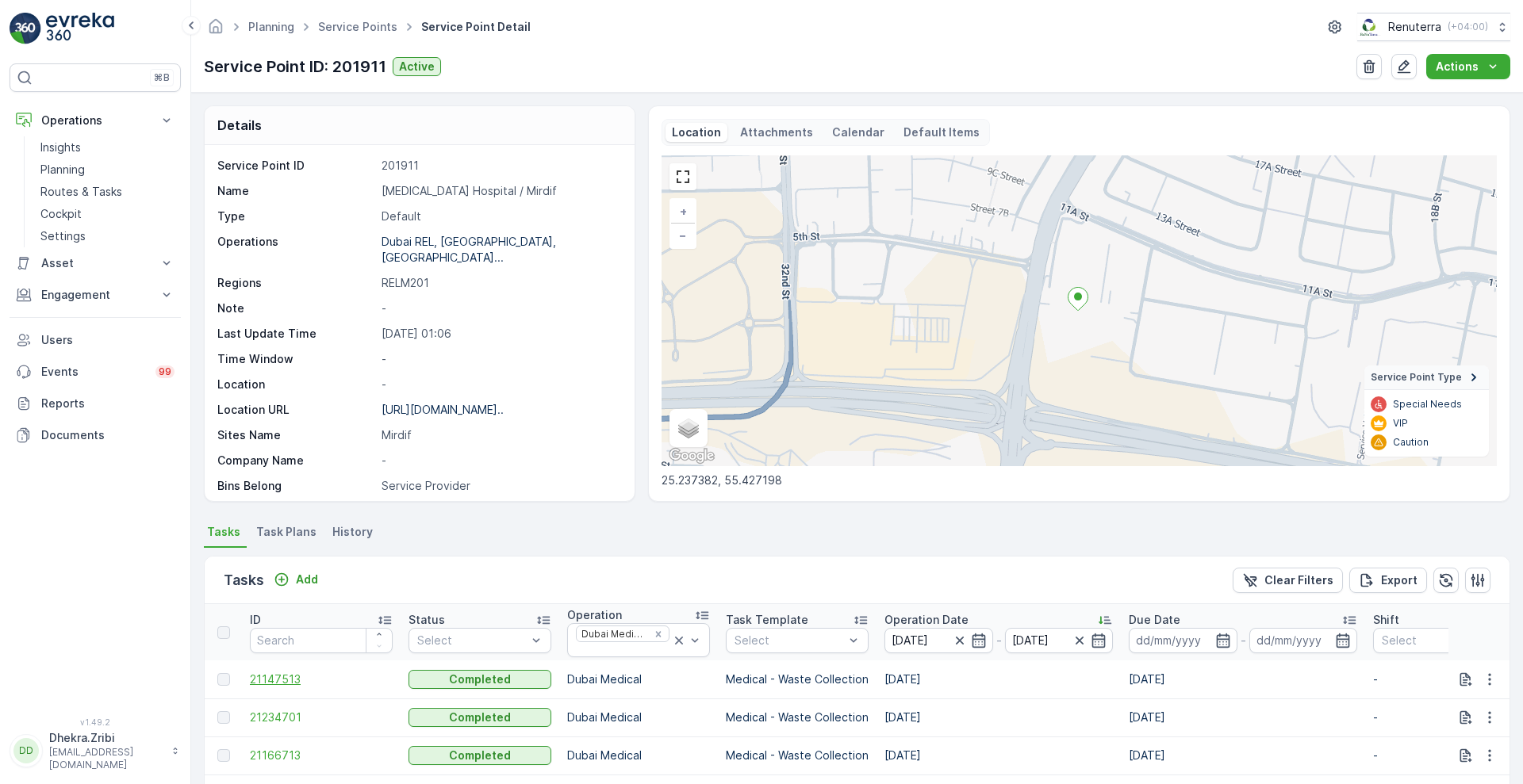
click at [277, 686] on span "21147513" at bounding box center [321, 680] width 143 height 16
click at [280, 713] on span "21234701" at bounding box center [321, 718] width 143 height 16
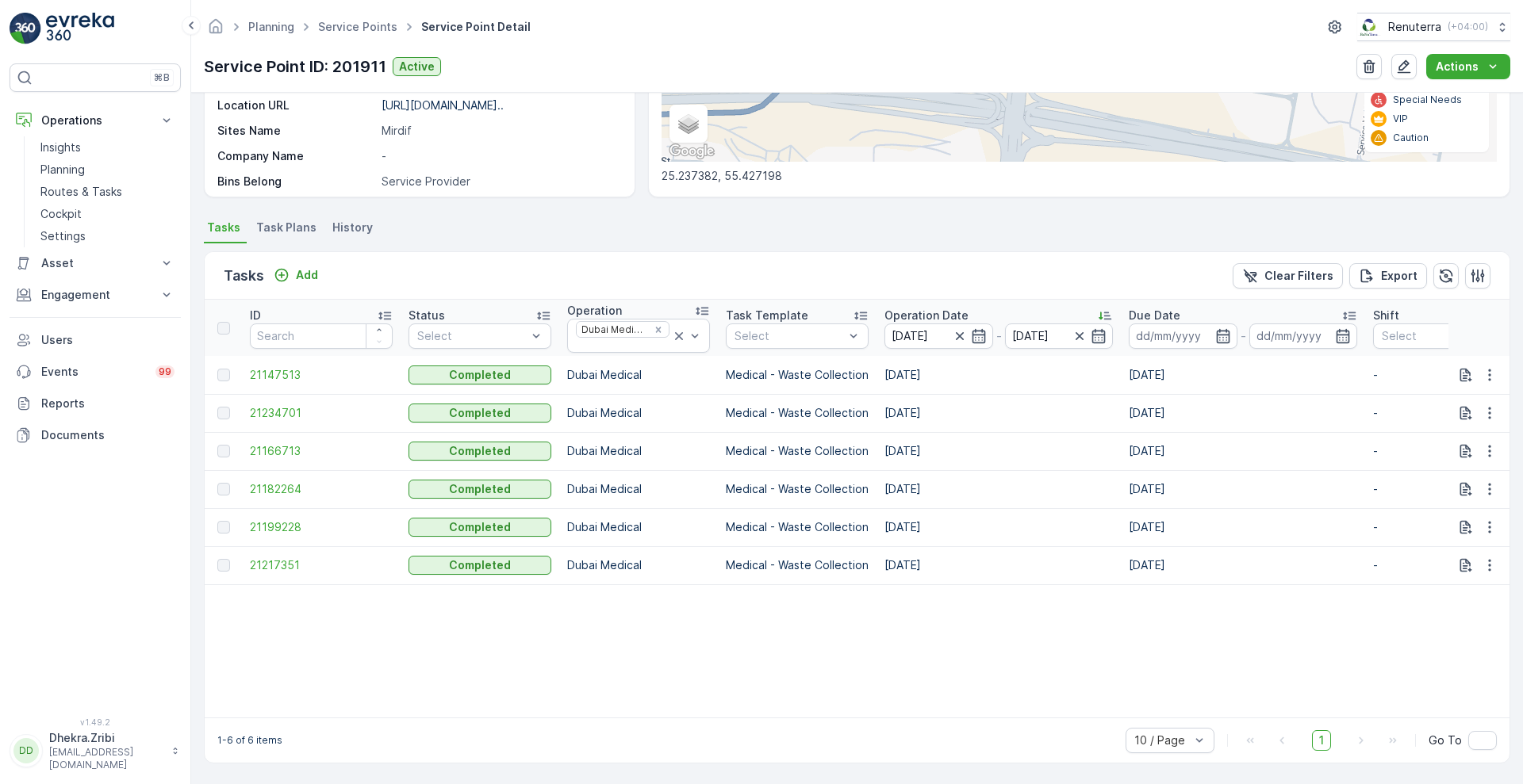
scroll to position [313, 0]
click at [276, 443] on span "21166713" at bounding box center [321, 451] width 143 height 16
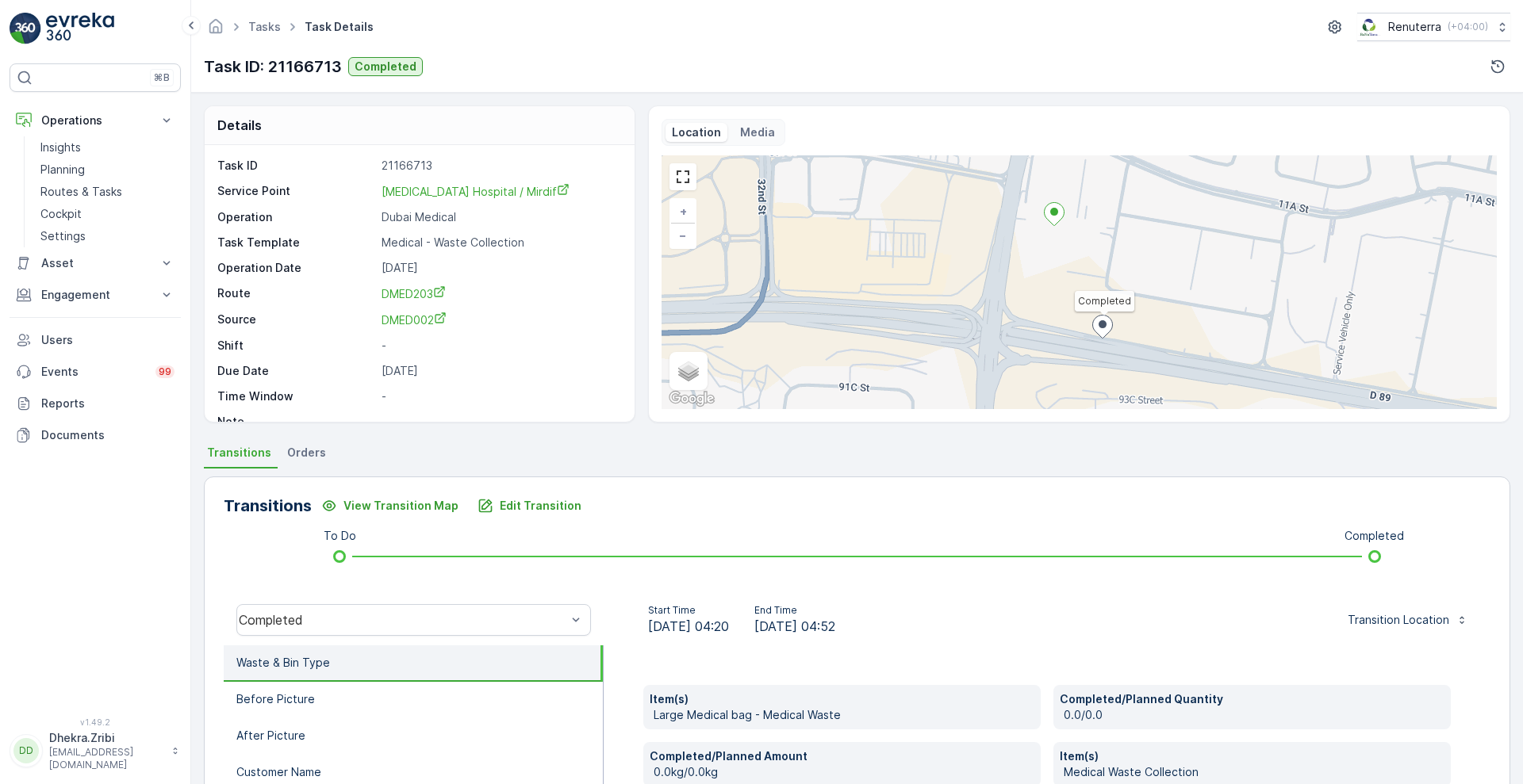
click at [276, 442] on ul "Transitions Orders" at bounding box center [857, 454] width 1306 height 27
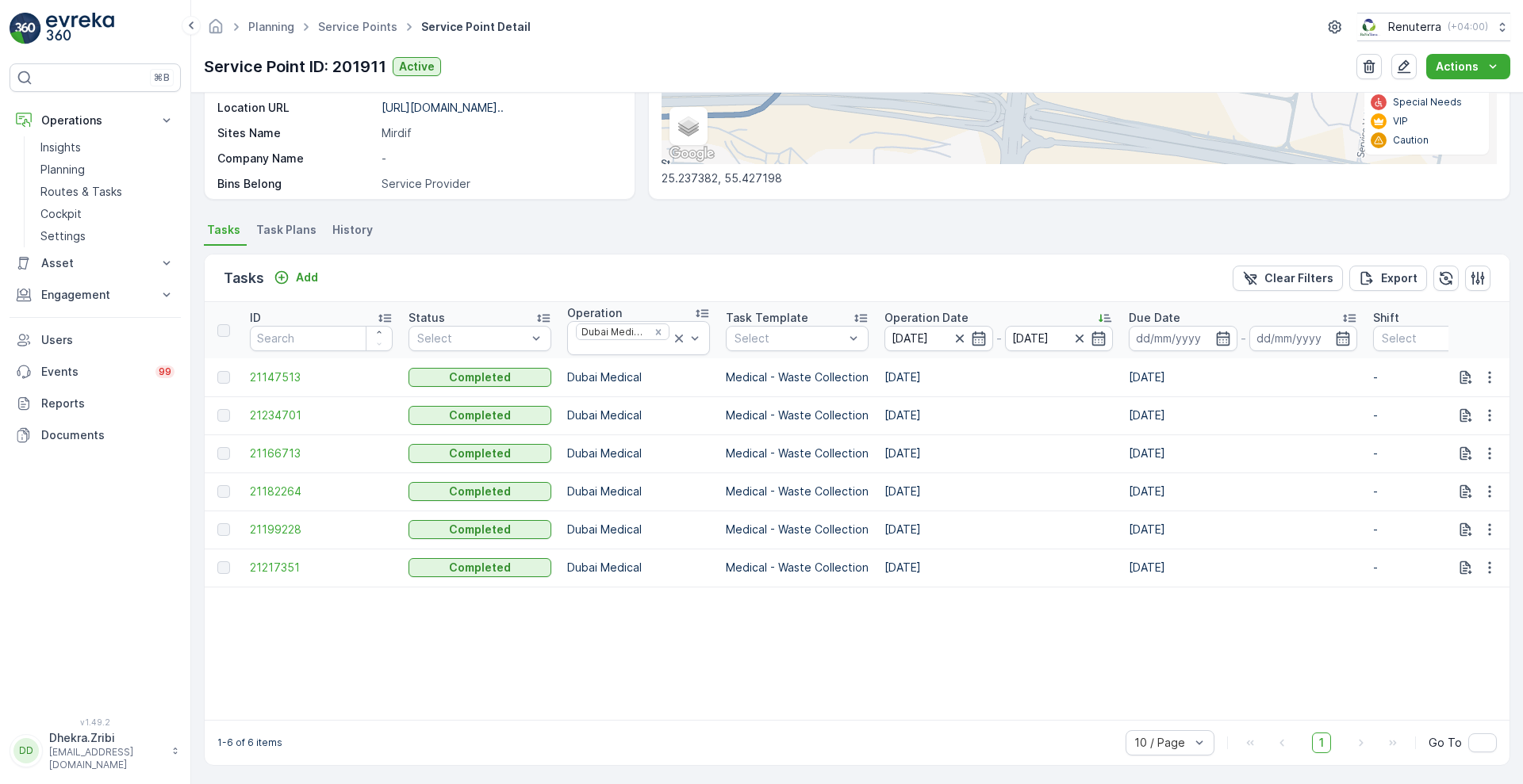
scroll to position [313, 0]
click at [284, 481] on span "21182264" at bounding box center [321, 489] width 143 height 16
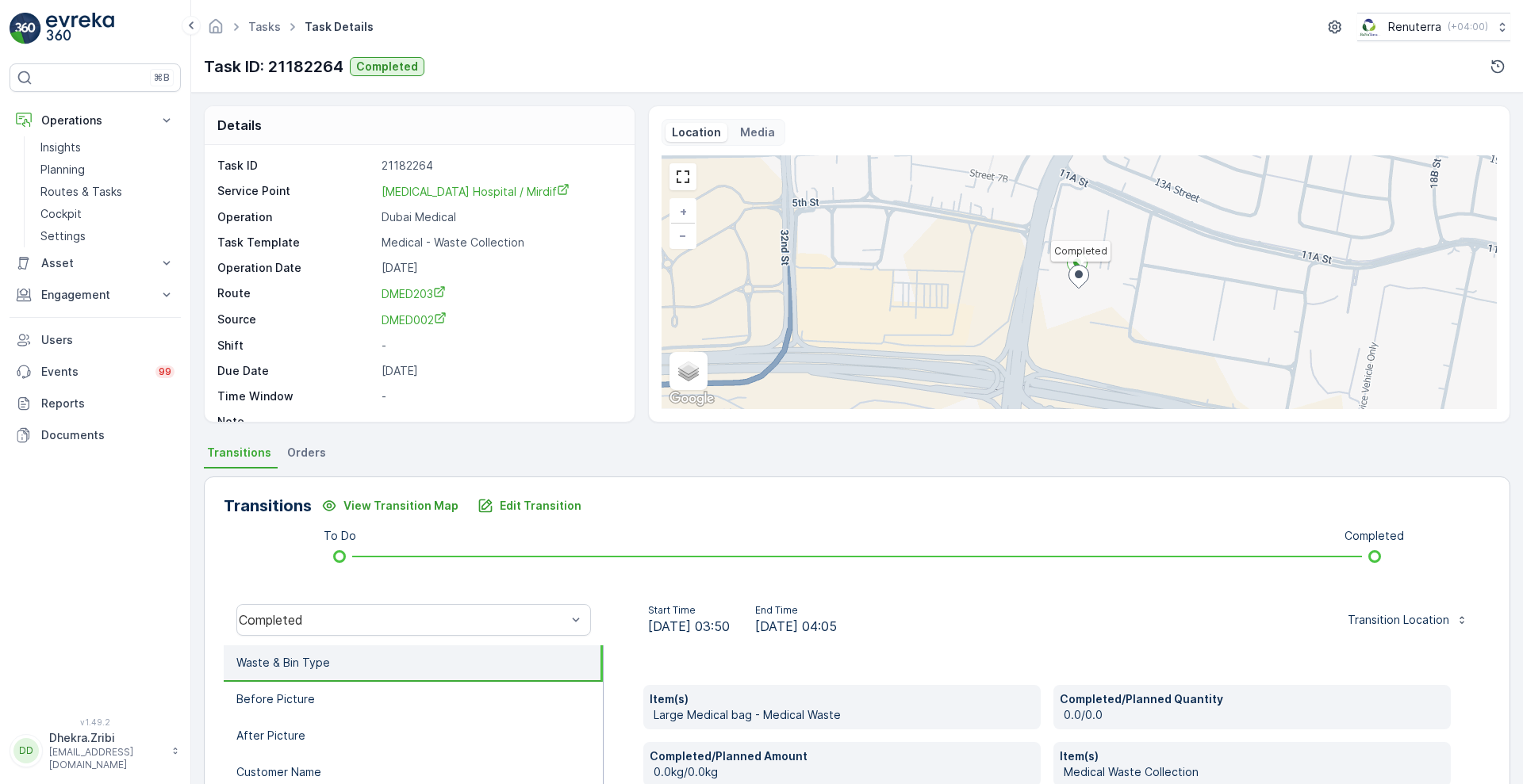
scroll to position [215, 0]
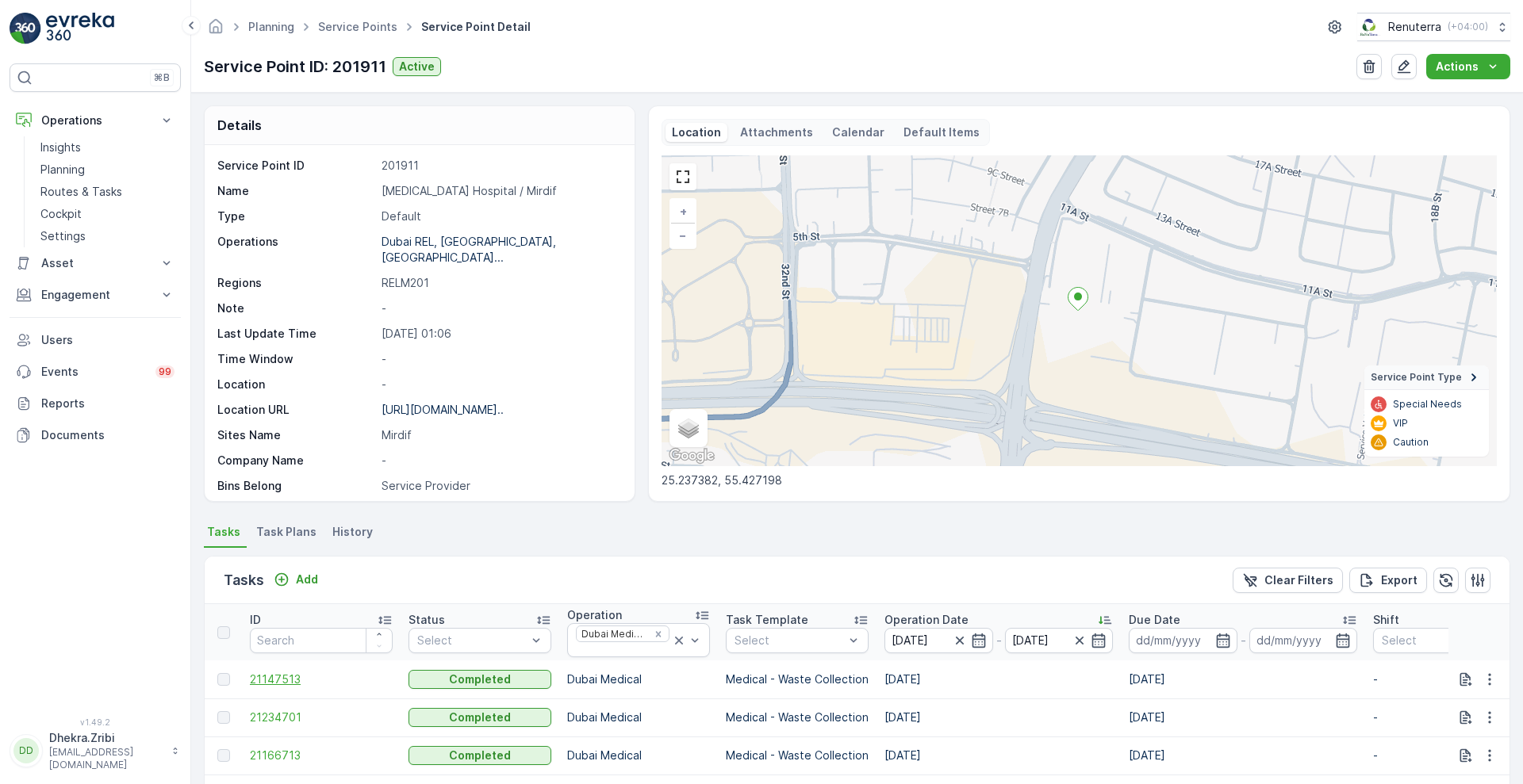
click at [280, 683] on span "21147513" at bounding box center [321, 680] width 143 height 16
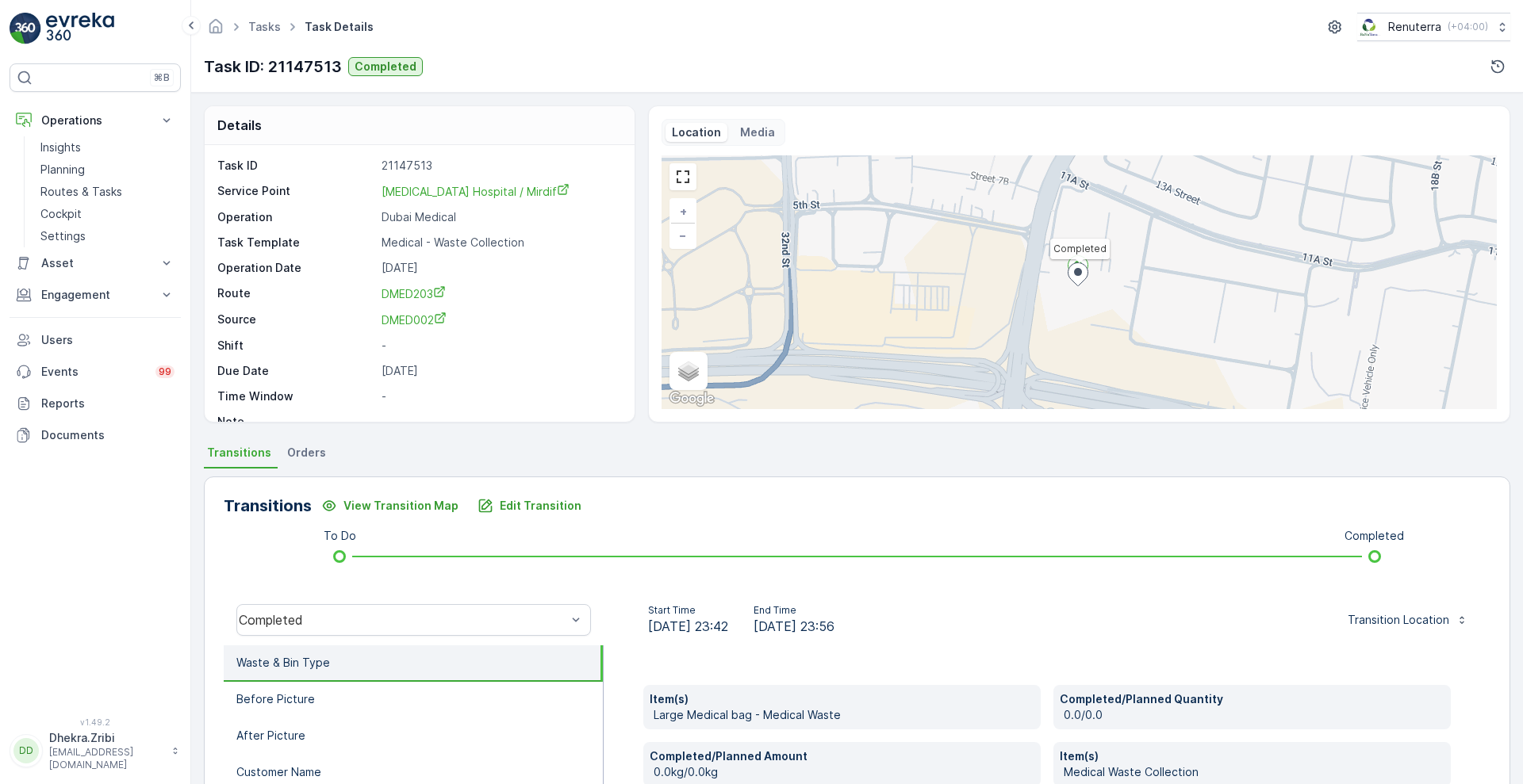
scroll to position [215, 0]
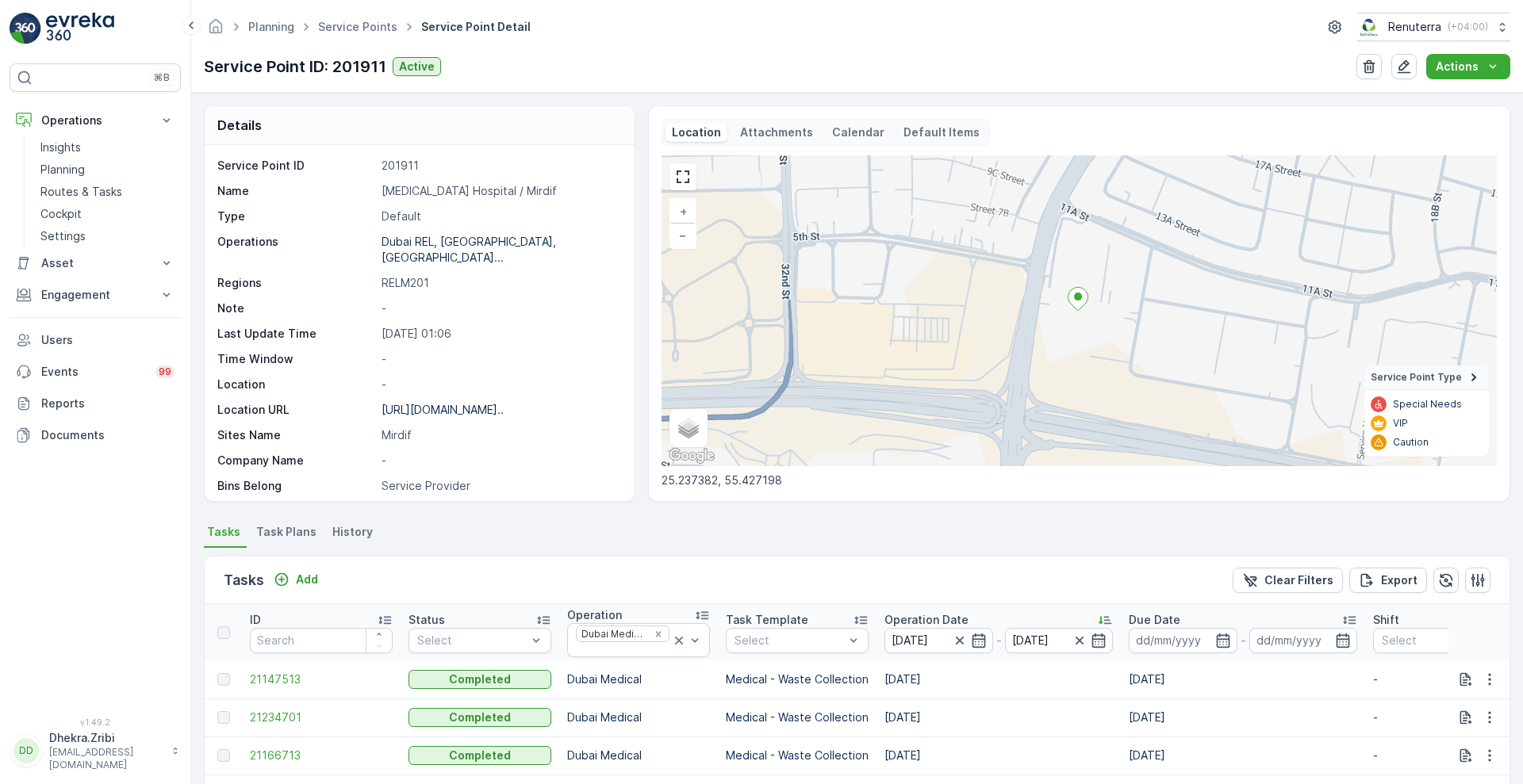
scroll to position [313, 0]
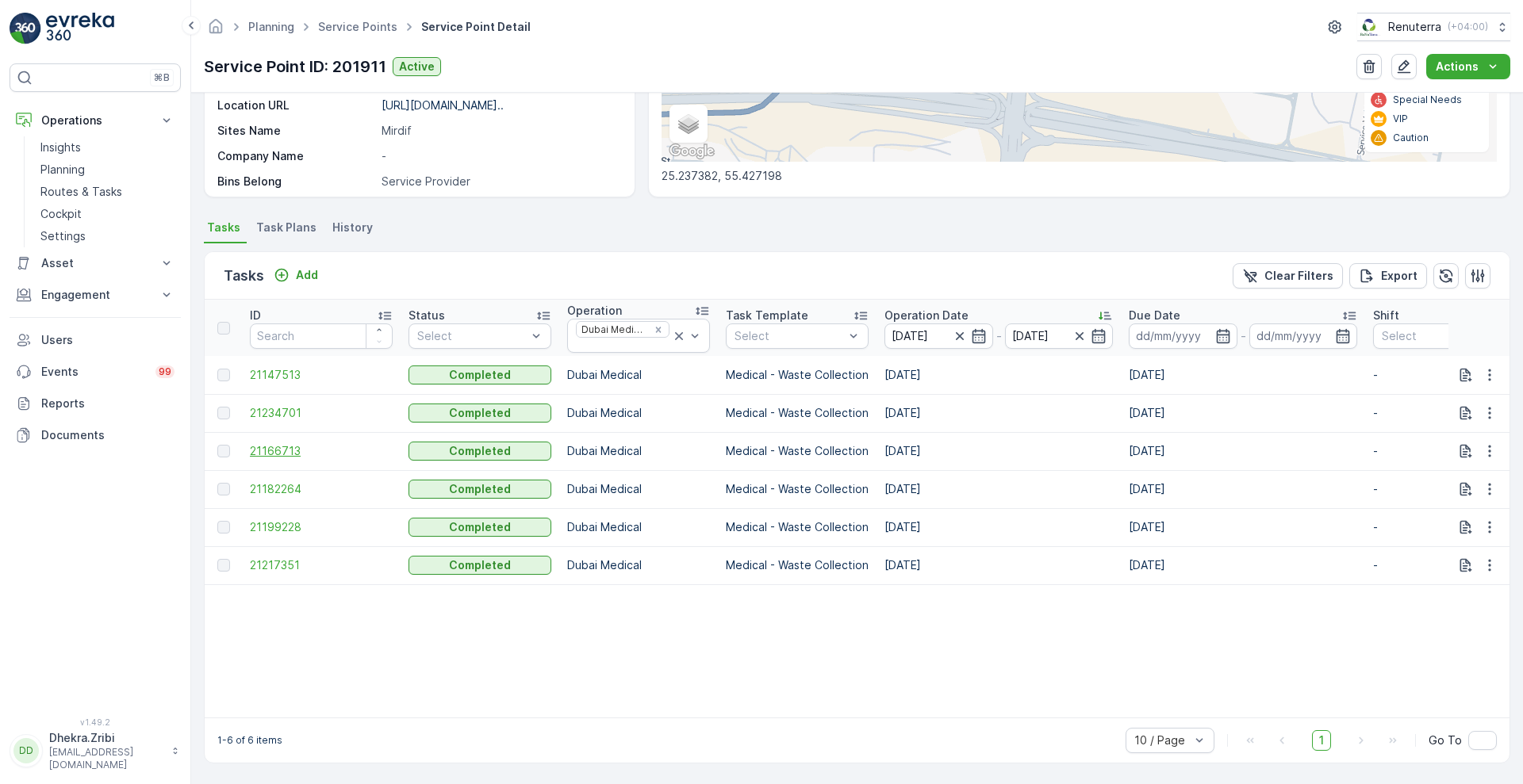
click at [275, 445] on span "21166713" at bounding box center [321, 451] width 143 height 16
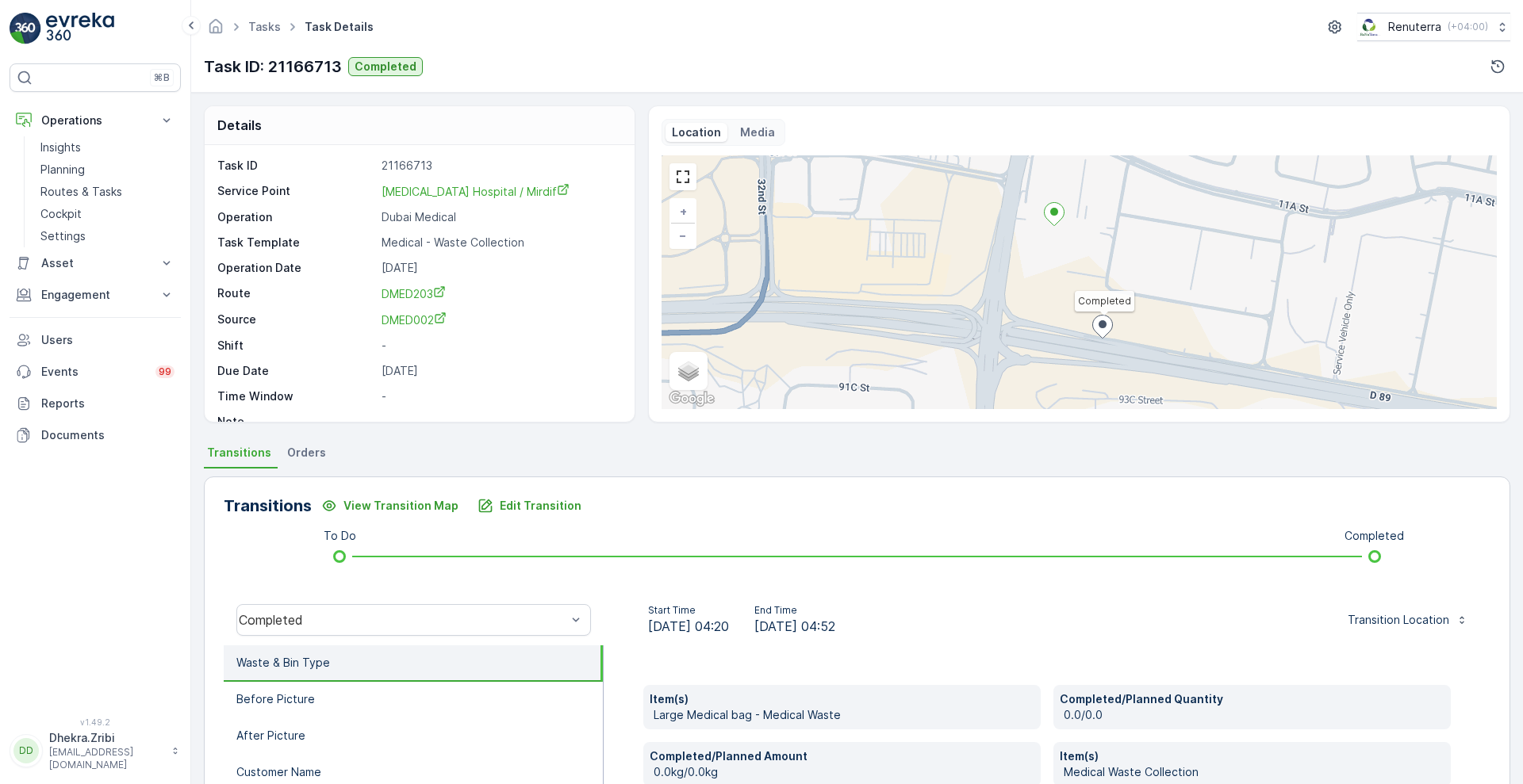
scroll to position [215, 0]
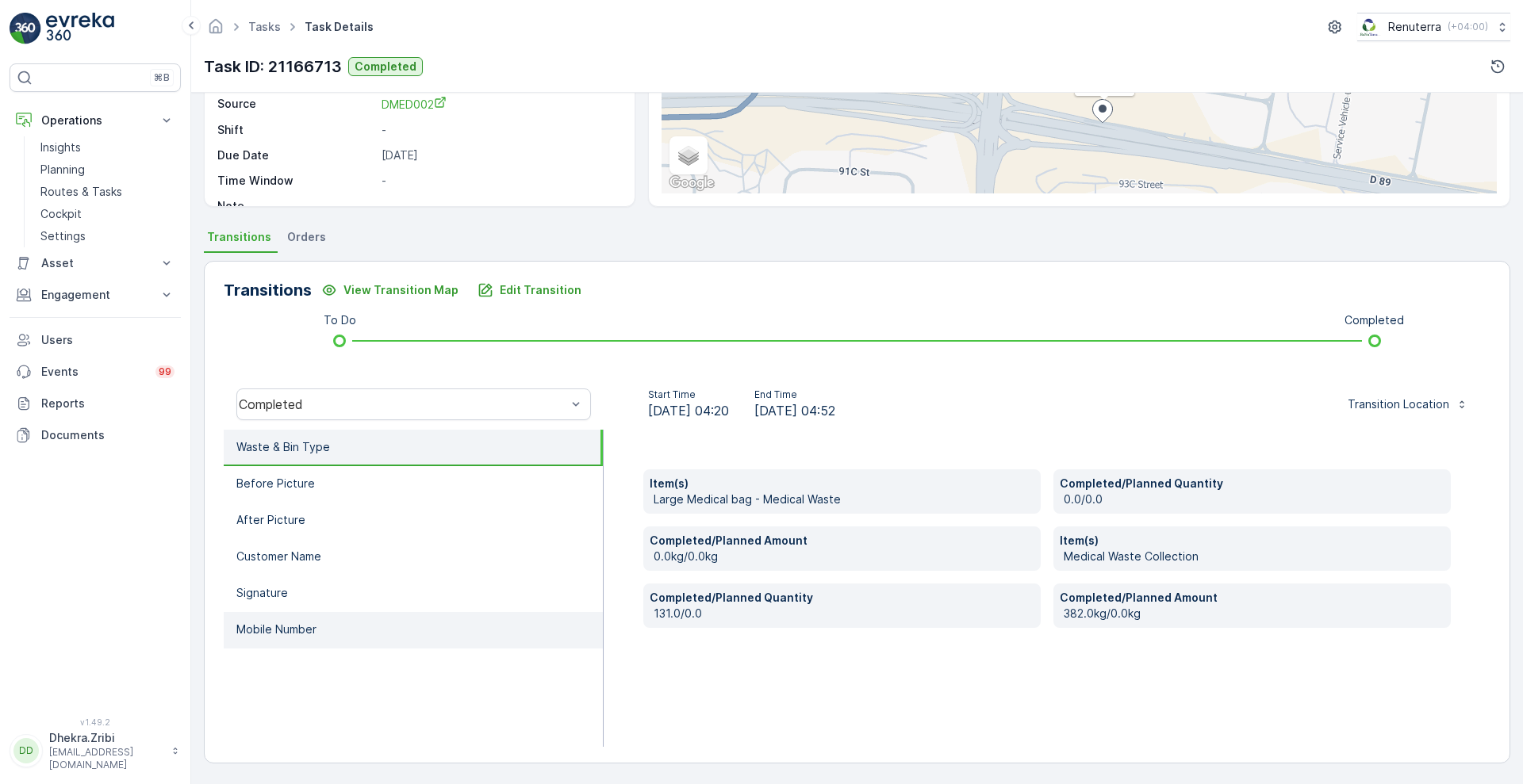
click at [292, 626] on p "Mobile Number" at bounding box center [276, 630] width 80 height 16
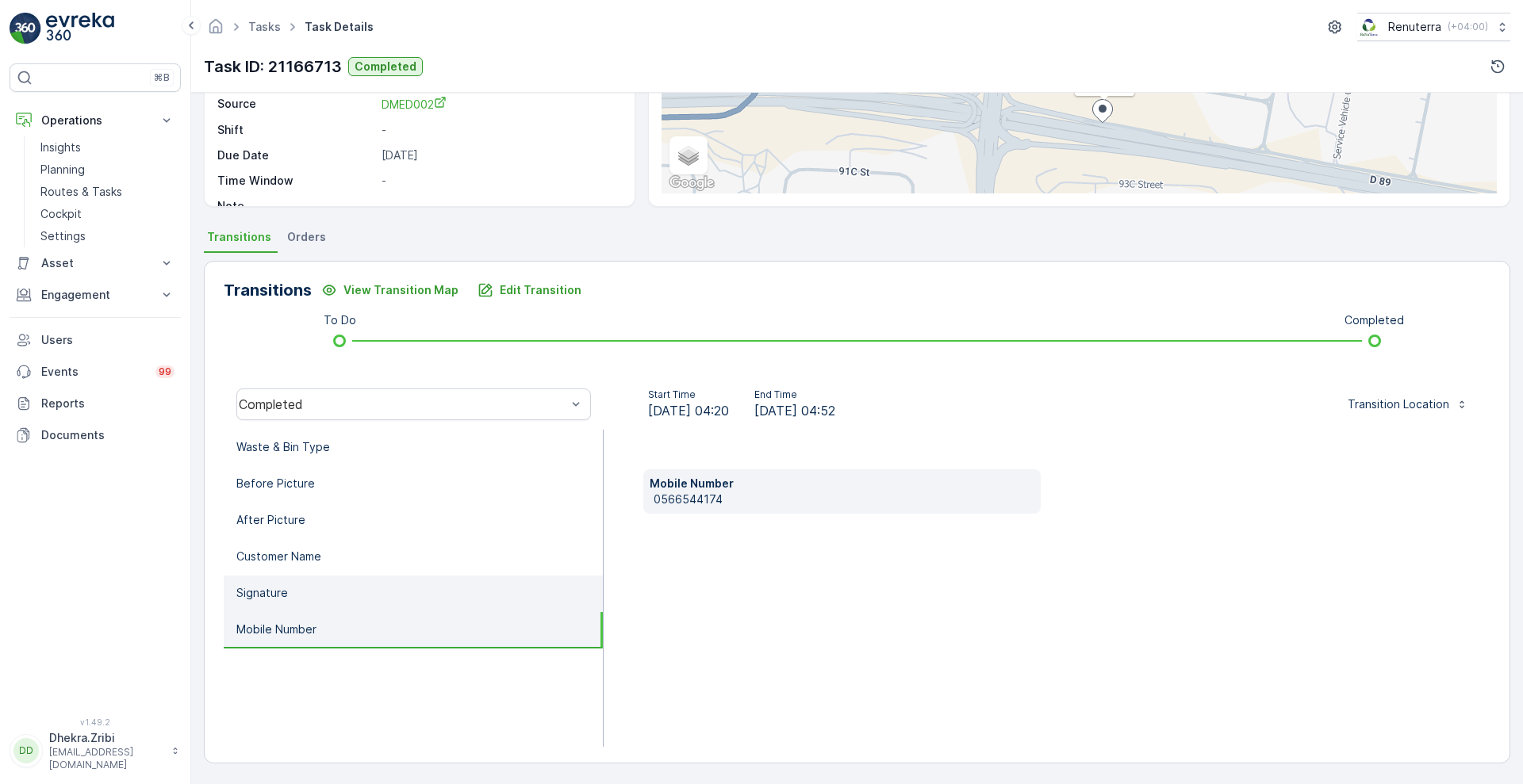
click at [299, 589] on li "Signature" at bounding box center [413, 594] width 379 height 36
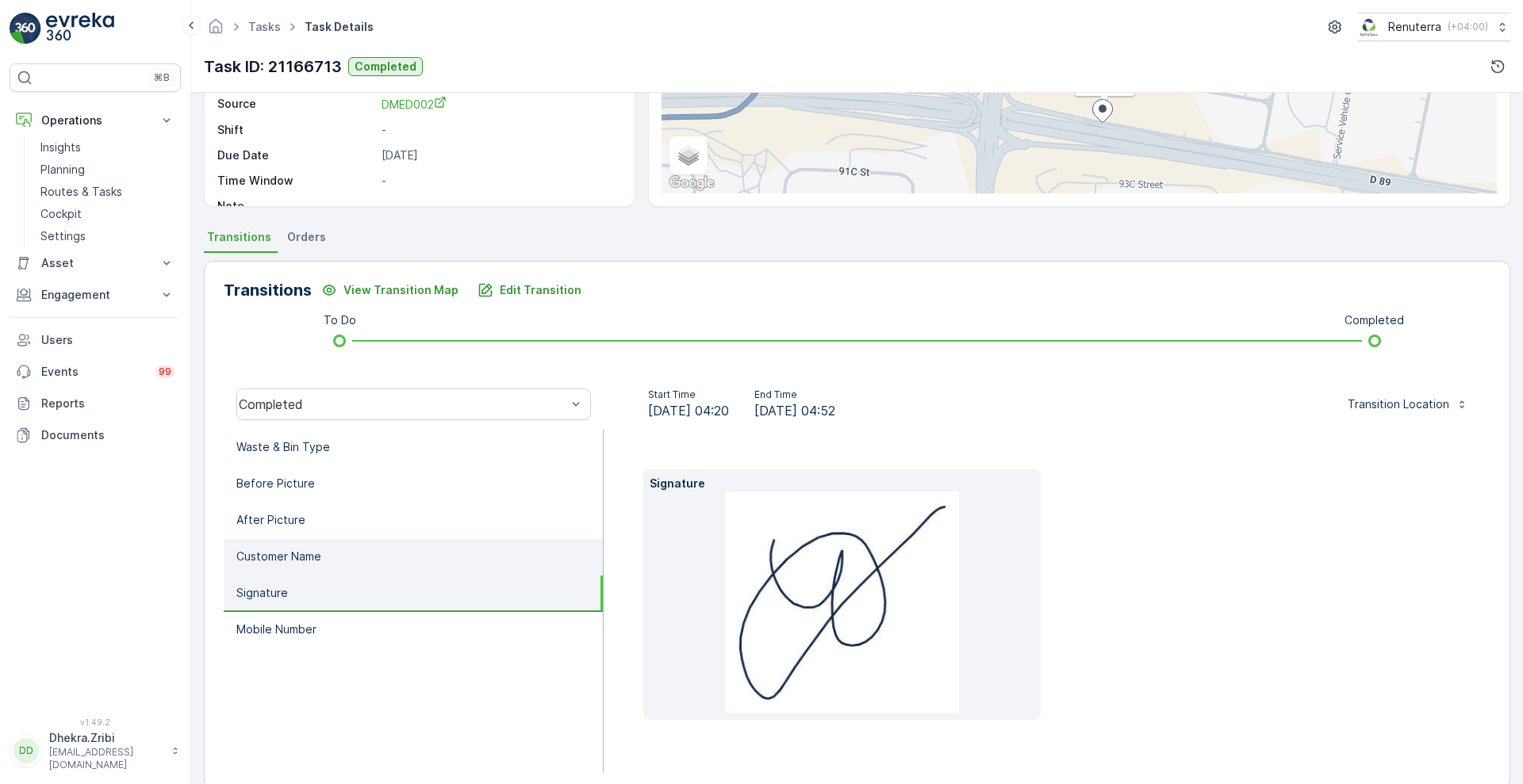
click at [334, 559] on li "Customer Name" at bounding box center [413, 557] width 379 height 36
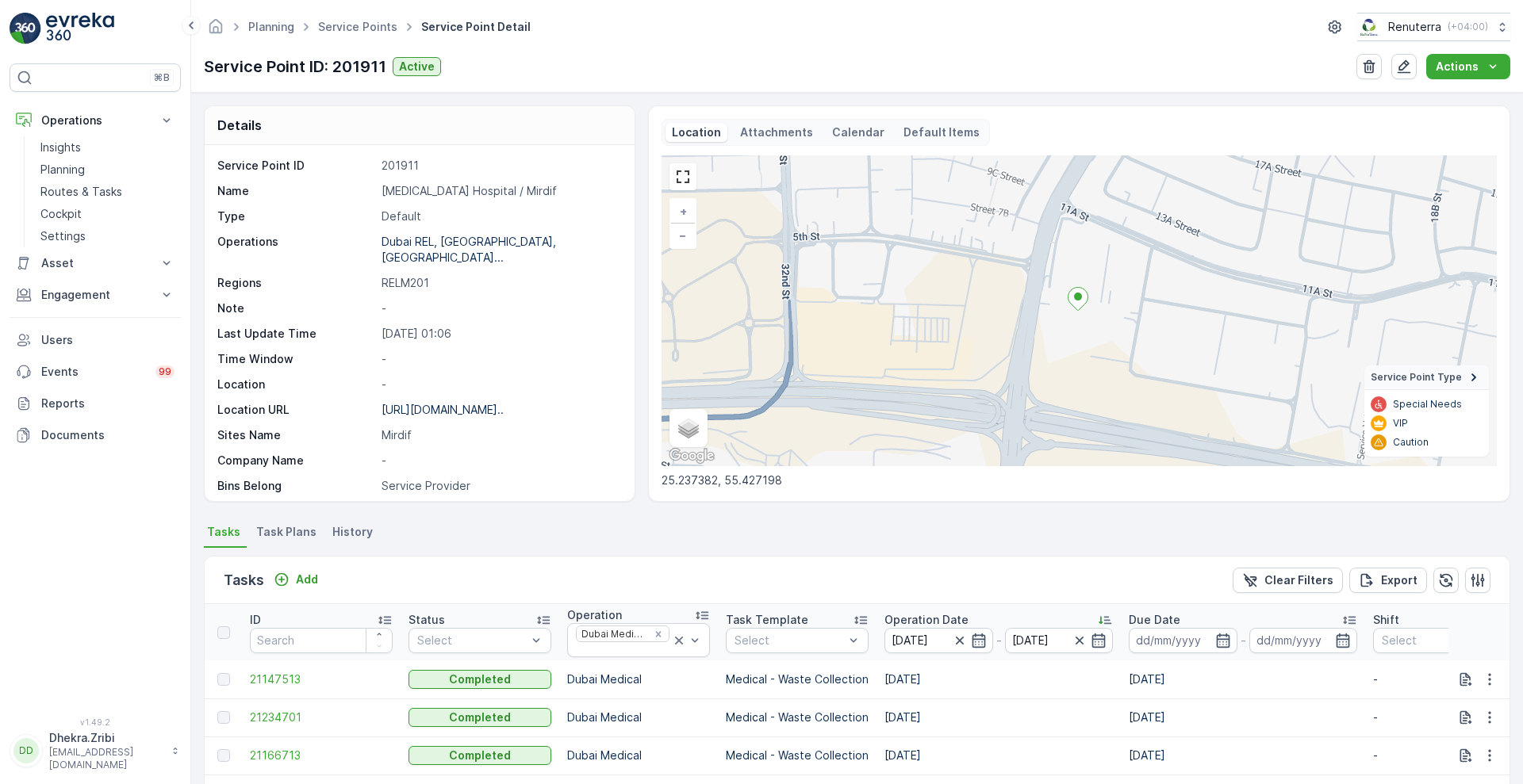
scroll to position [313, 0]
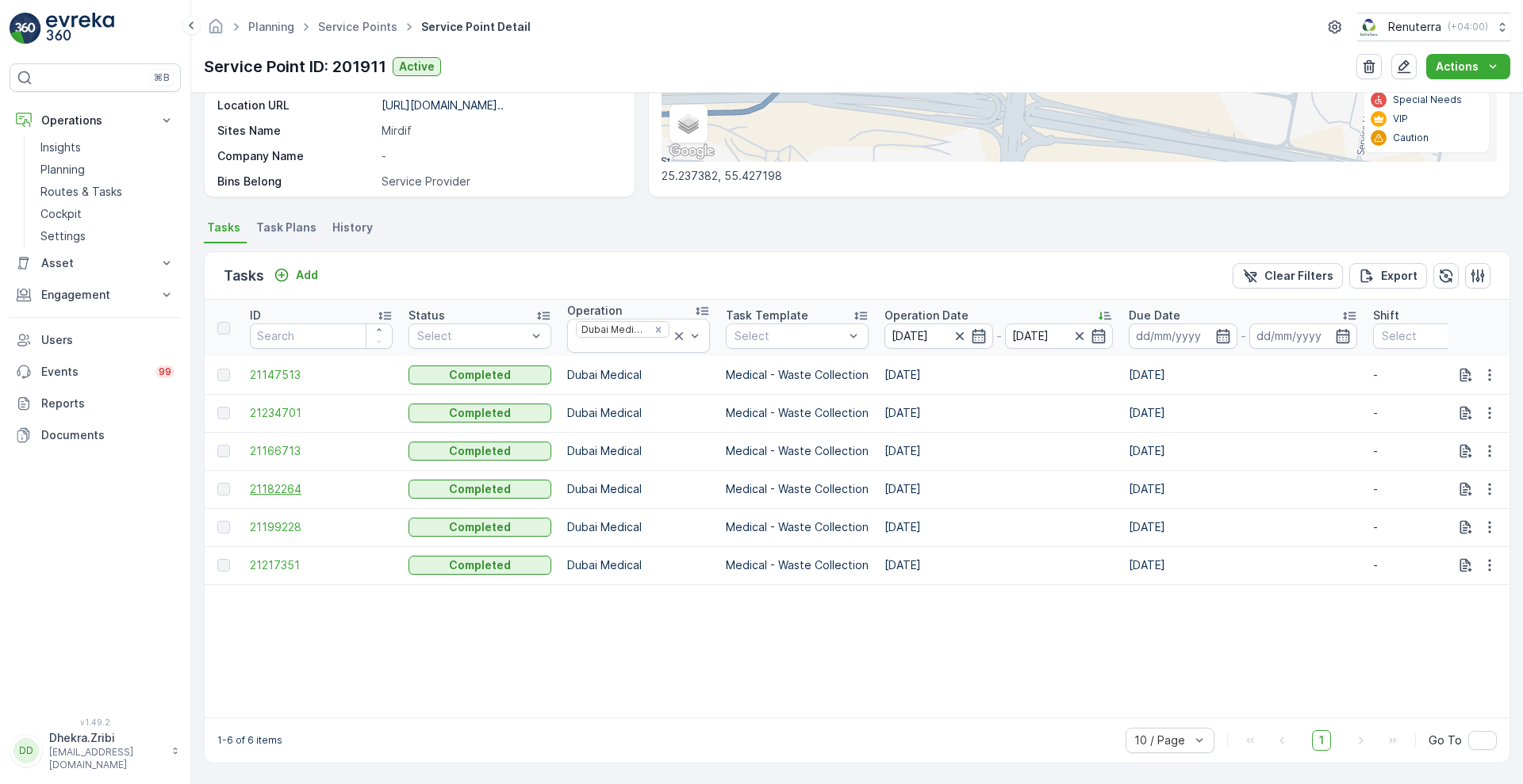
click at [300, 484] on span "21182264" at bounding box center [321, 489] width 143 height 16
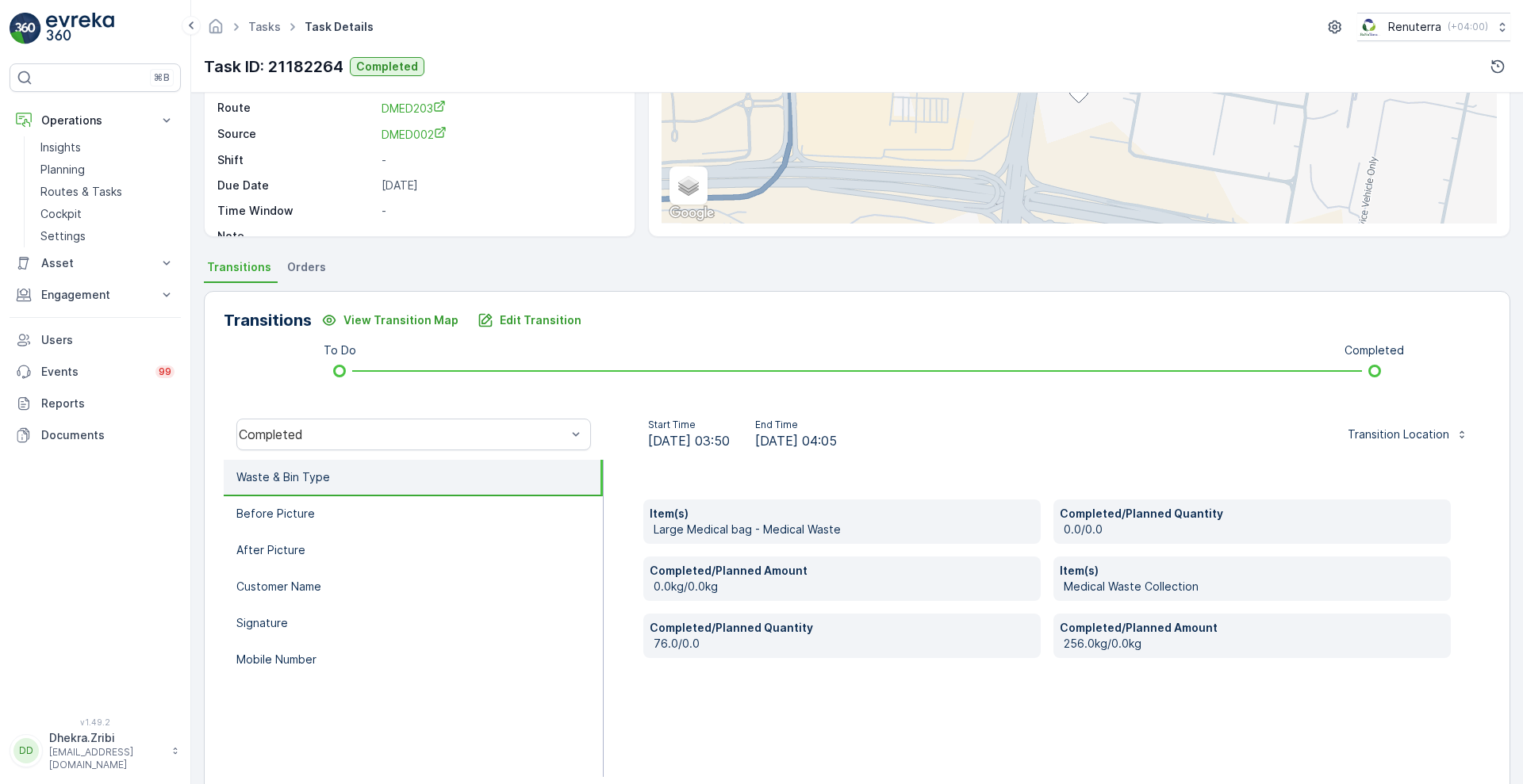
scroll to position [215, 0]
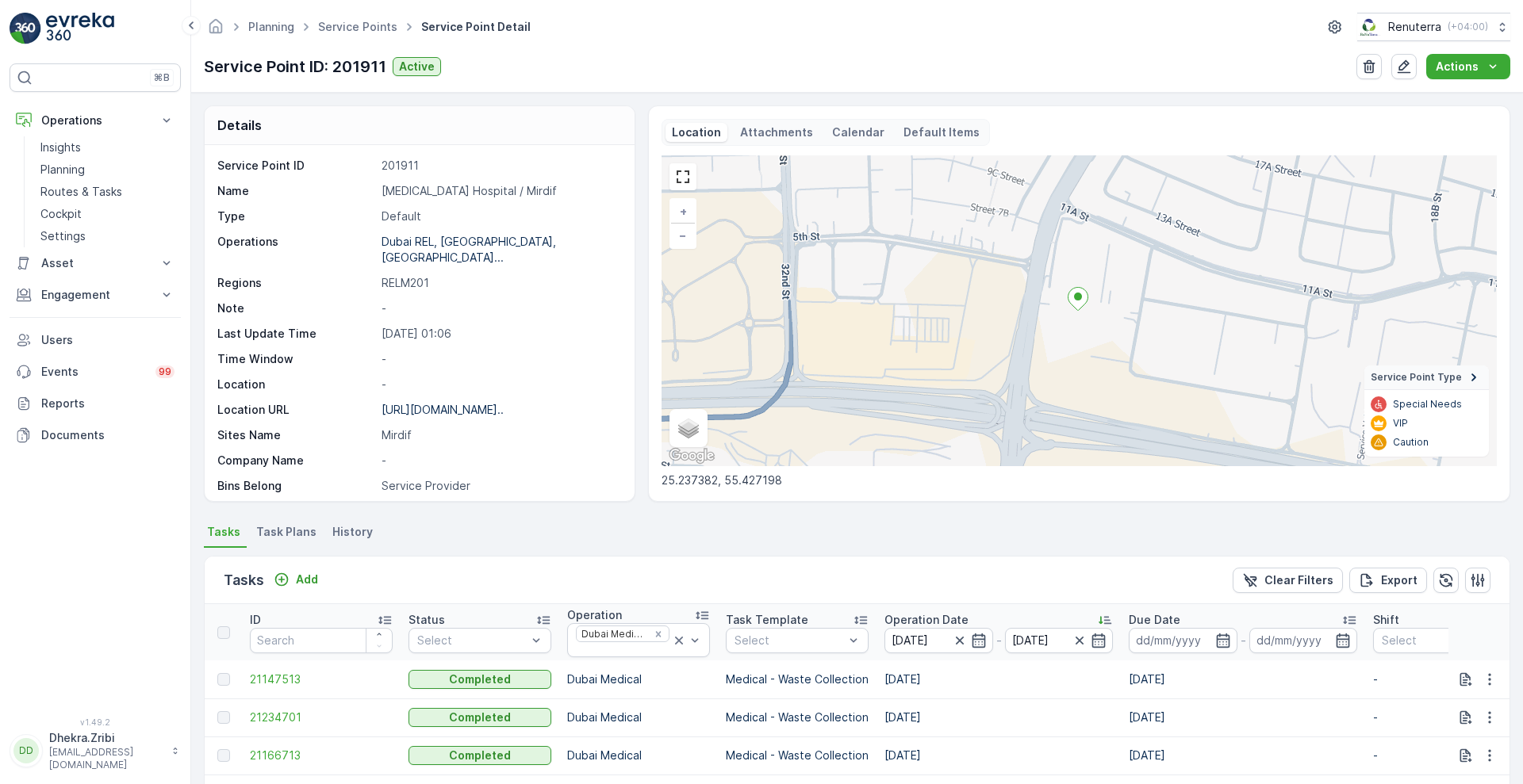
scroll to position [313, 0]
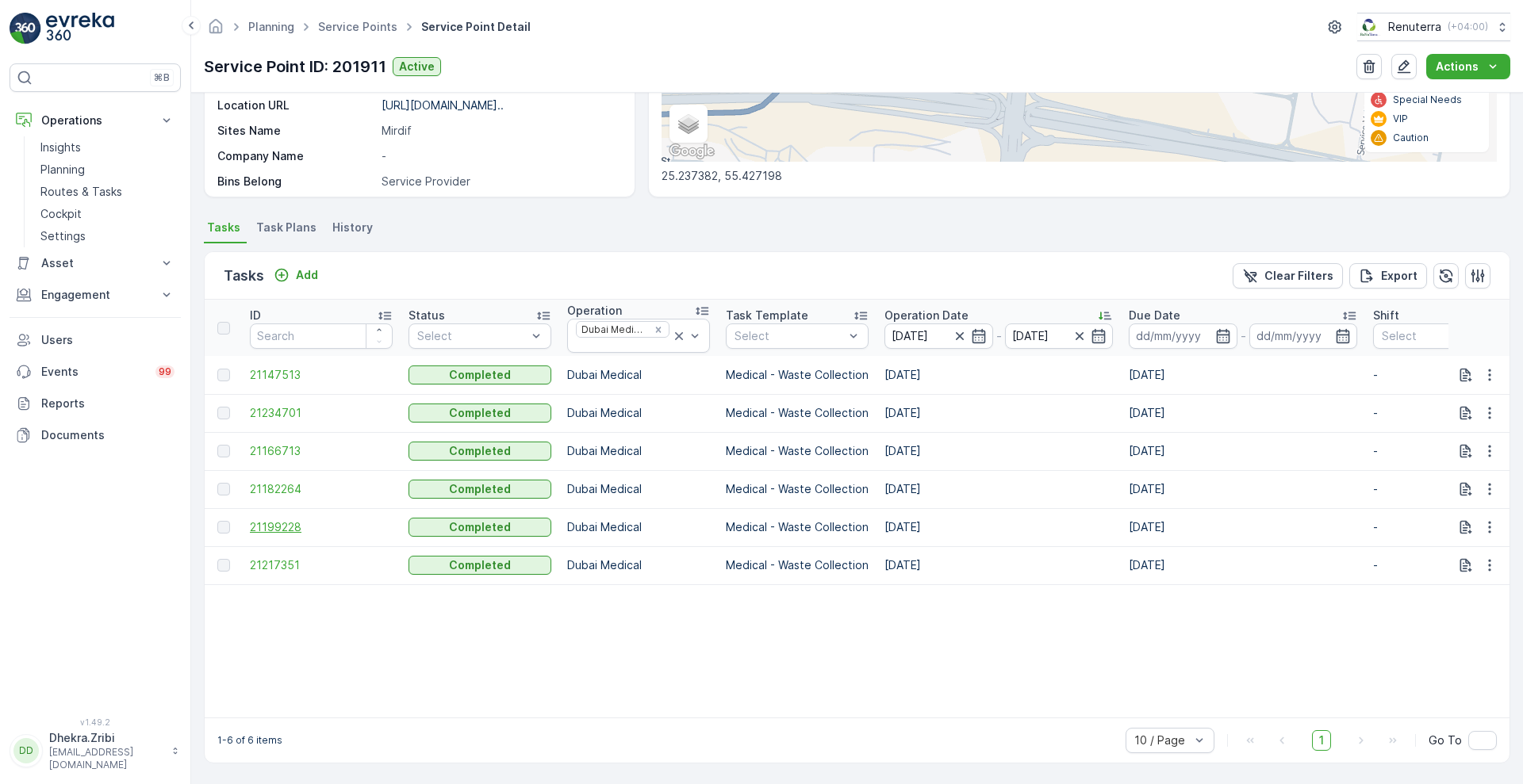
click at [267, 521] on span "21199228" at bounding box center [321, 527] width 143 height 16
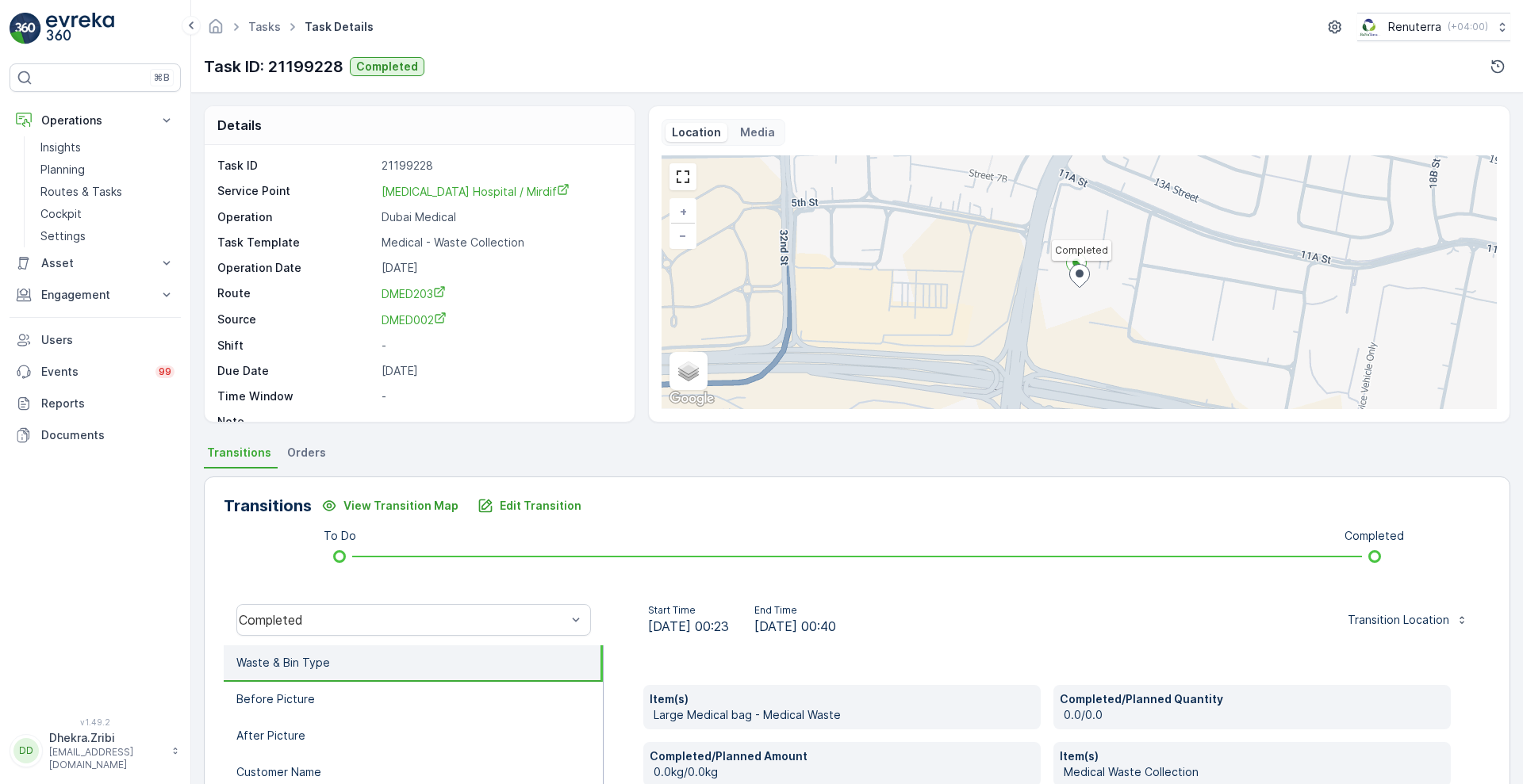
scroll to position [215, 0]
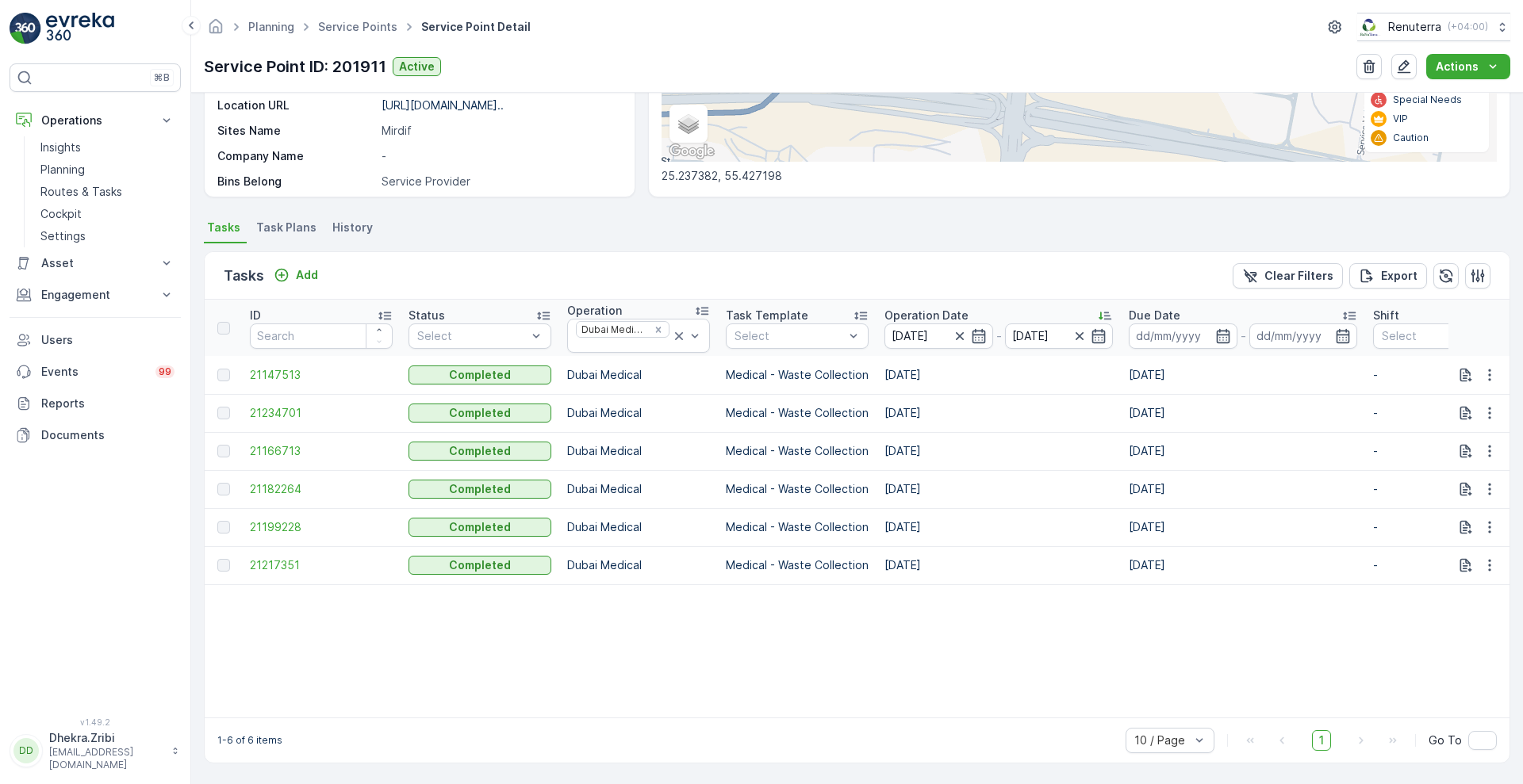
scroll to position [313, 0]
click at [276, 557] on span "21217351" at bounding box center [321, 565] width 143 height 16
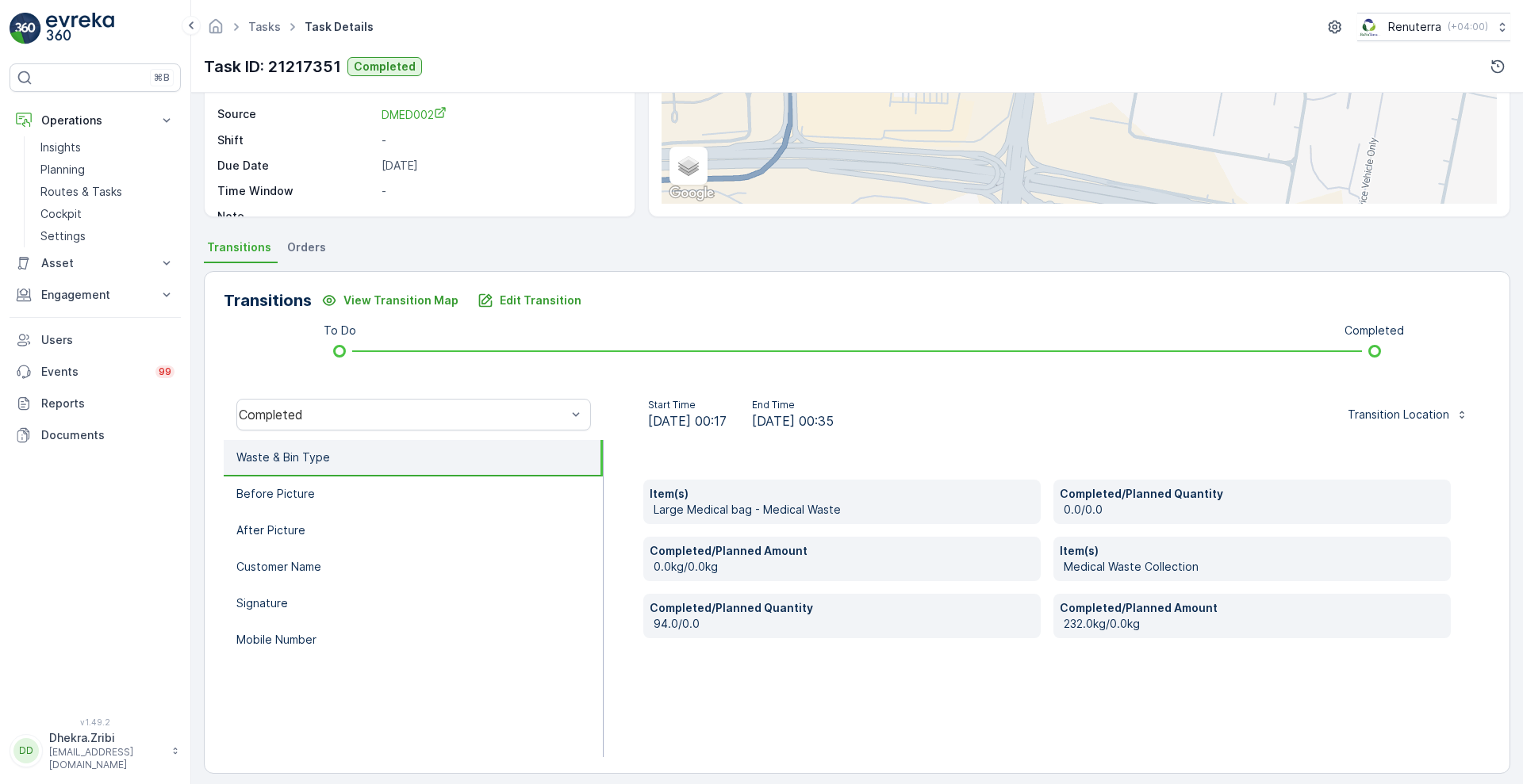
scroll to position [215, 0]
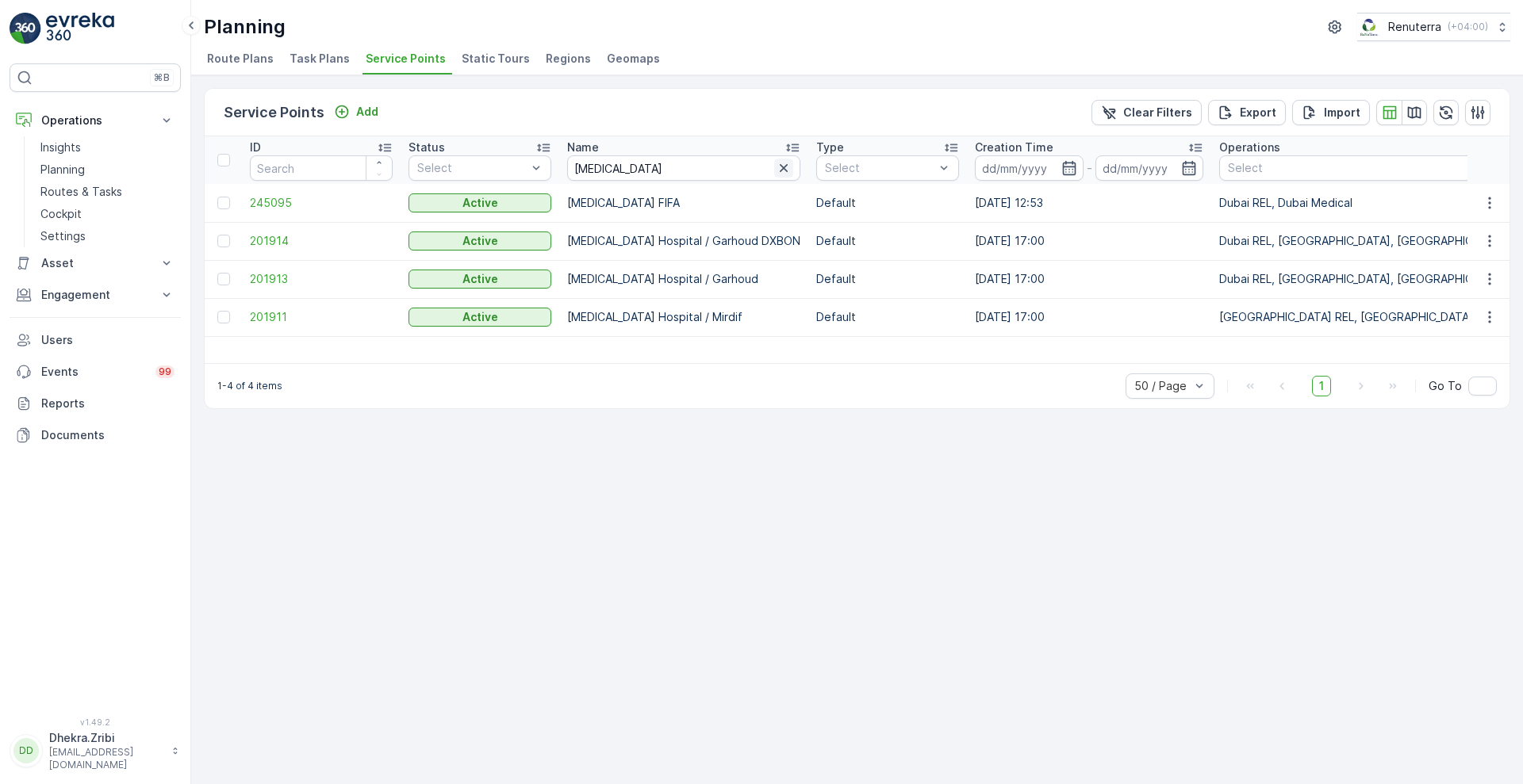
click at [776, 164] on icon "button" at bounding box center [784, 168] width 16 height 16
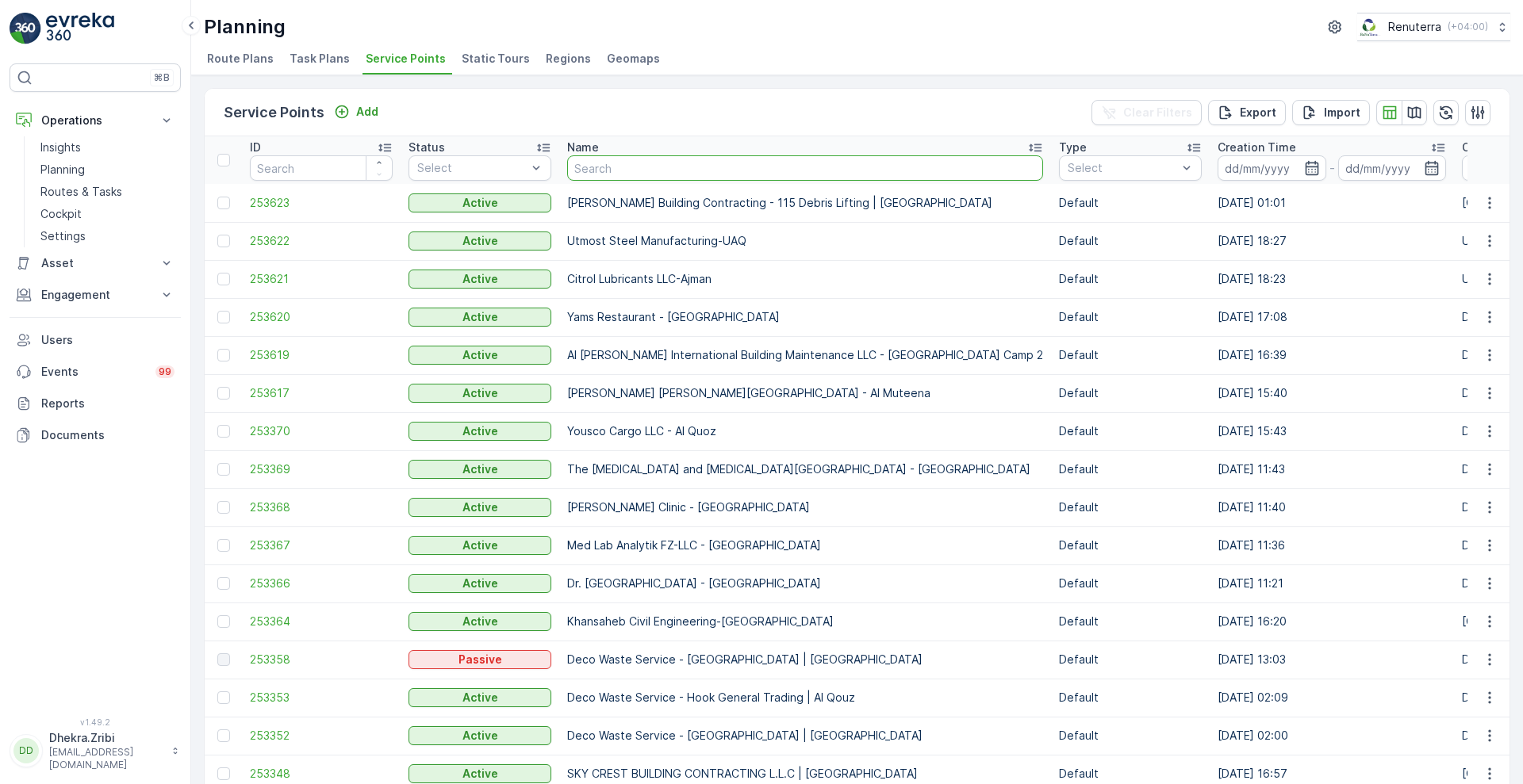
click at [642, 168] on input "text" at bounding box center [804, 168] width 476 height 25
type input "medst"
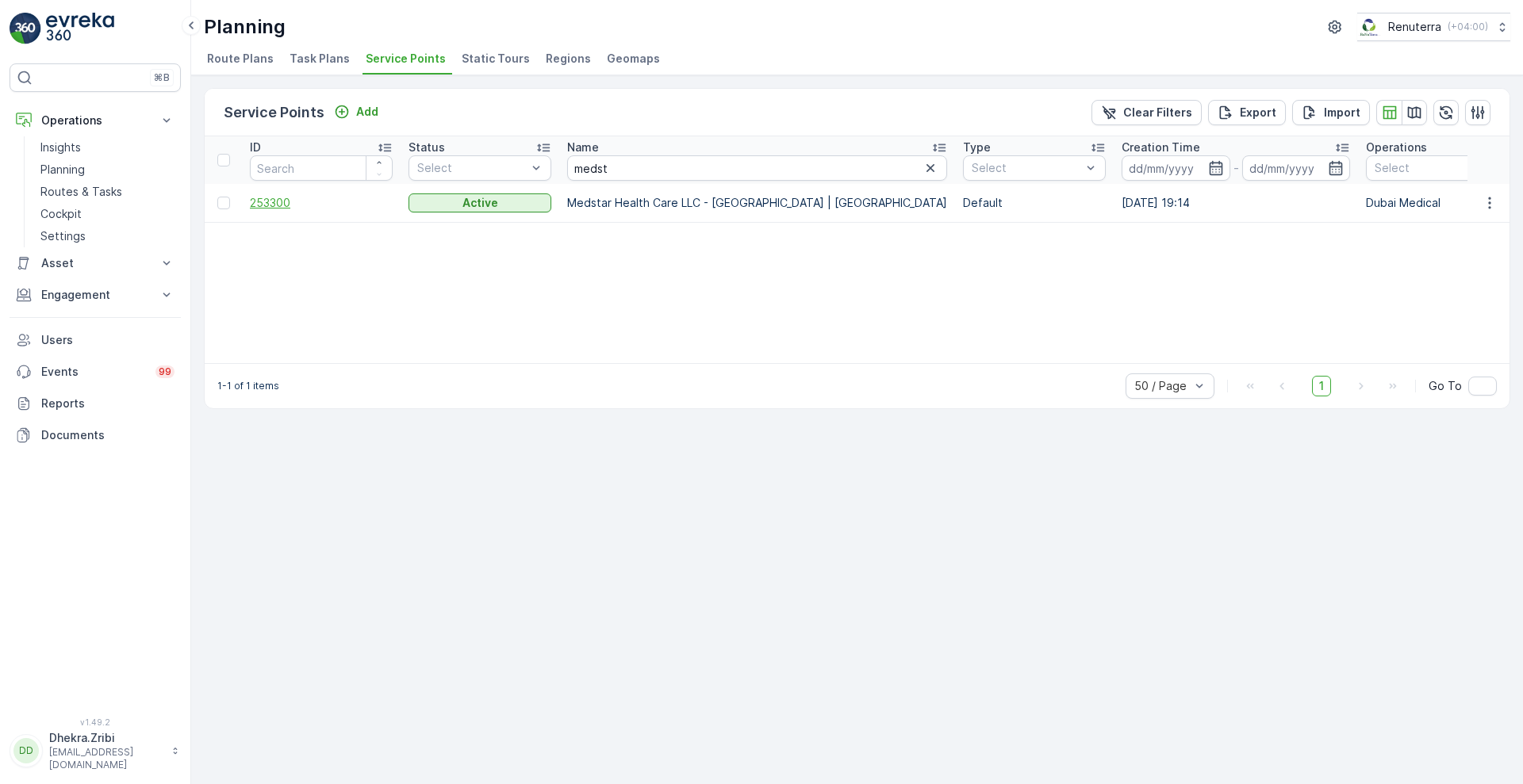
click at [284, 202] on span "253300" at bounding box center [321, 203] width 143 height 16
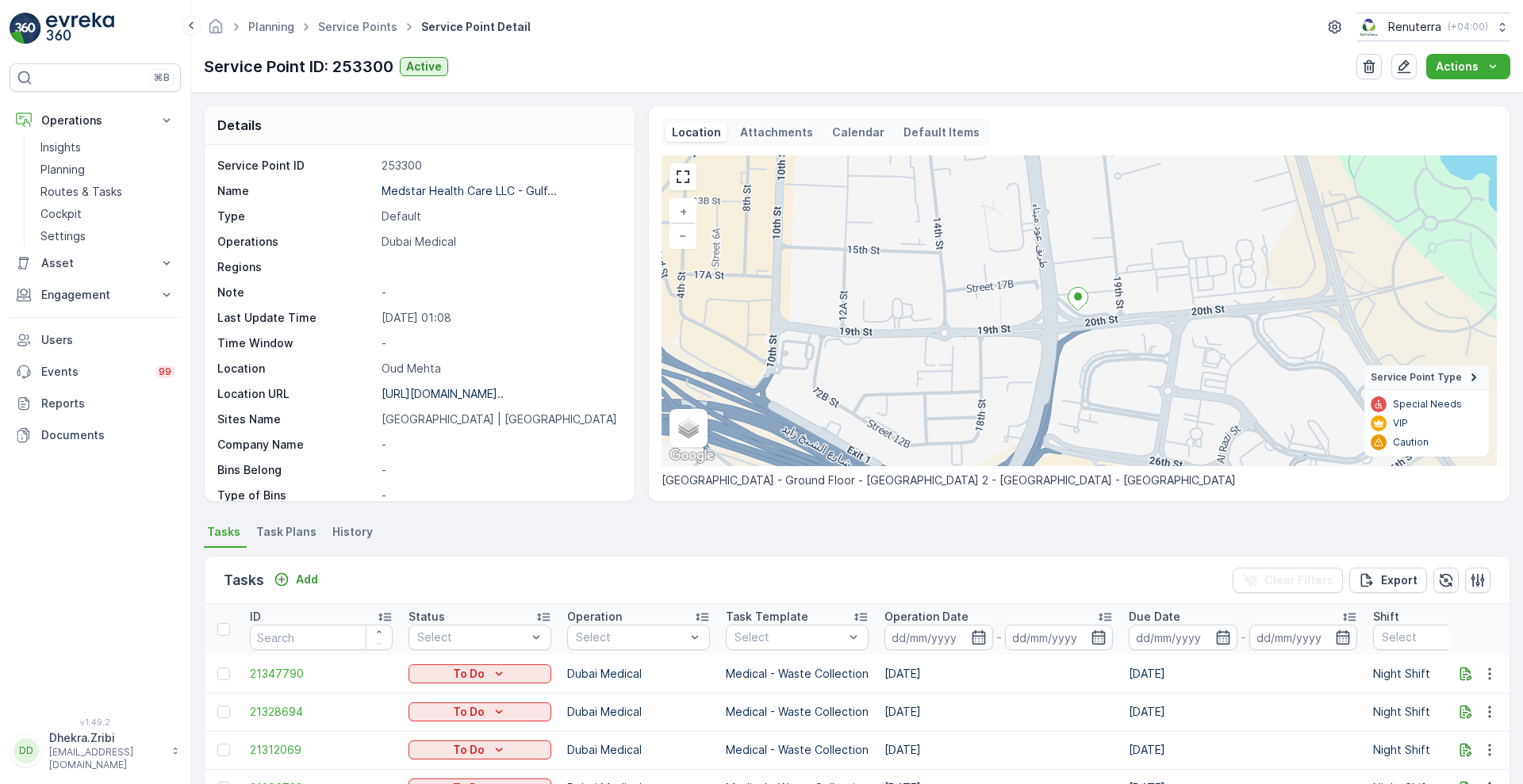
scroll to position [326, 0]
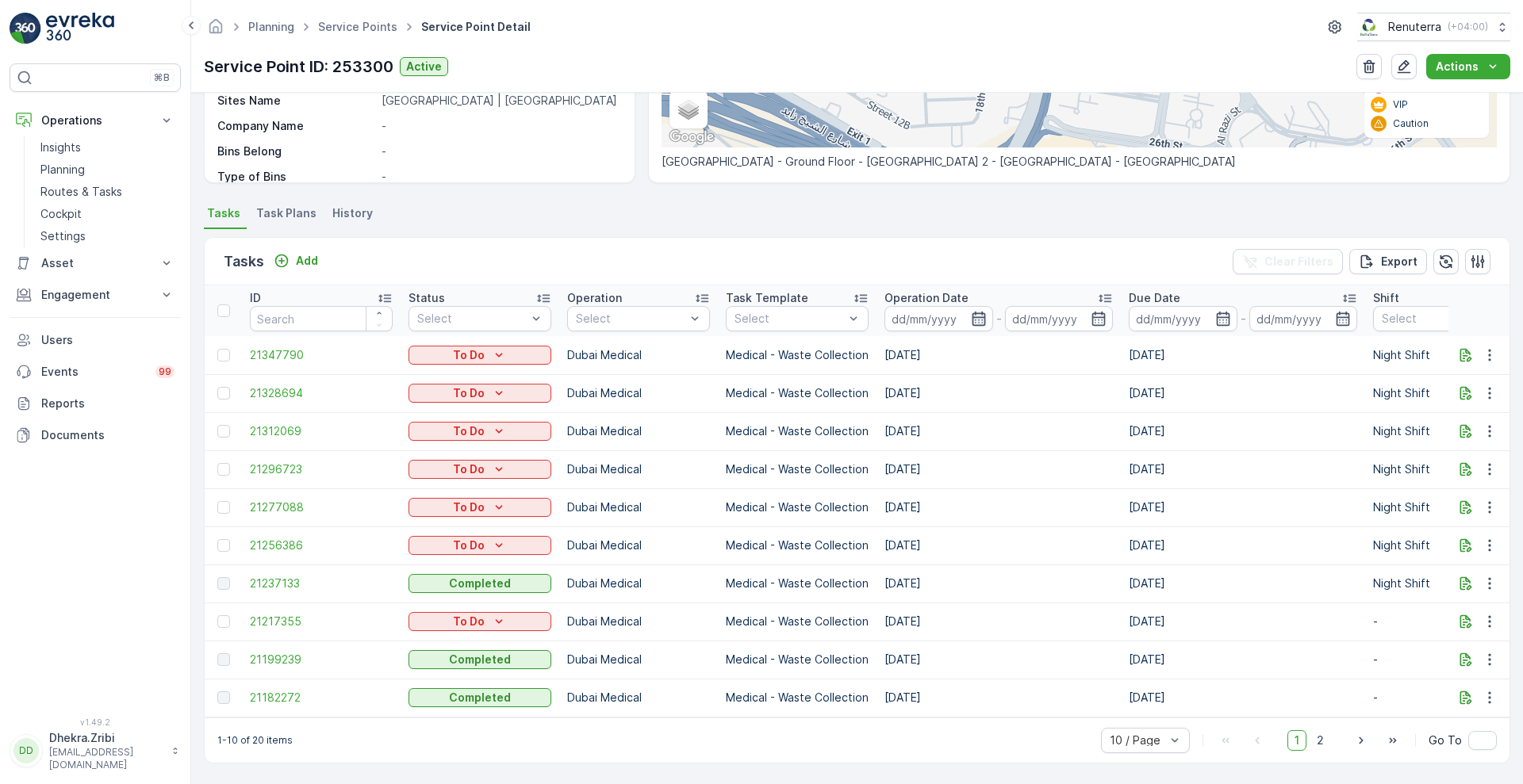
click at [980, 312] on icon "button" at bounding box center [978, 319] width 14 height 15
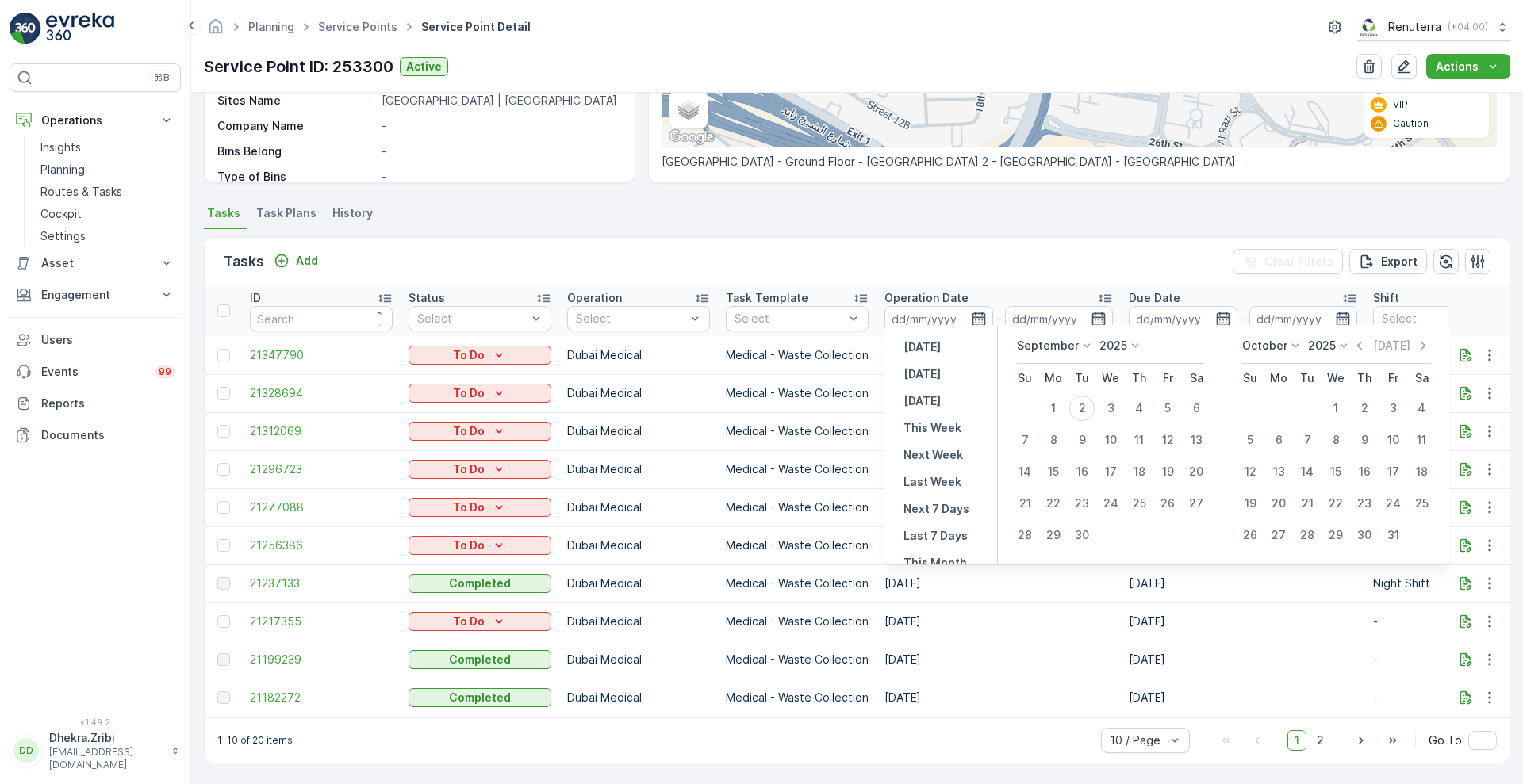
click at [1089, 341] on icon at bounding box center [1087, 346] width 16 height 16
click at [1058, 403] on span "August" at bounding box center [1045, 403] width 37 height 16
click at [1115, 536] on div "27" at bounding box center [1110, 535] width 25 height 25
type input "[DATE]"
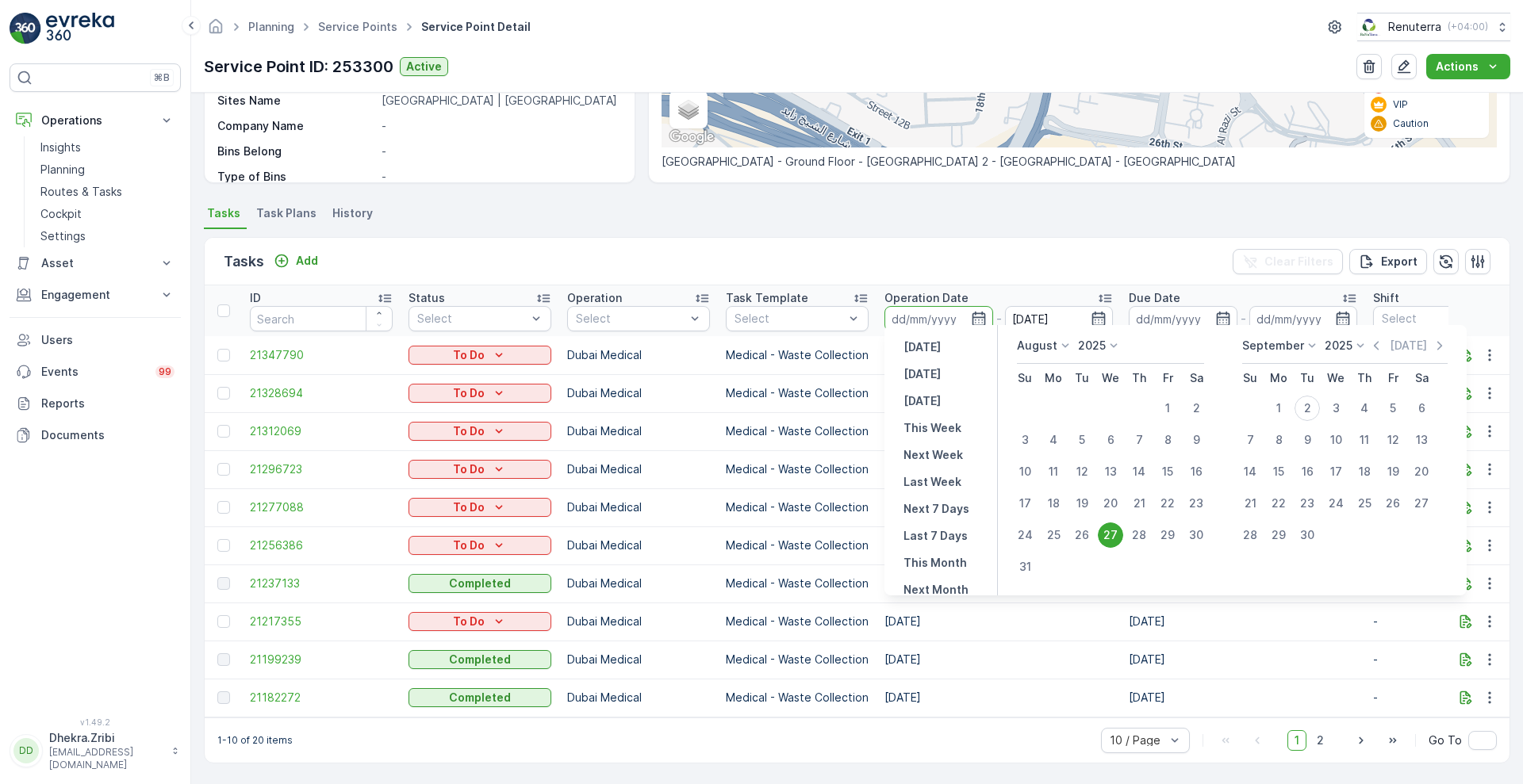
click at [1115, 536] on div "27" at bounding box center [1110, 535] width 25 height 25
type input "[DATE]"
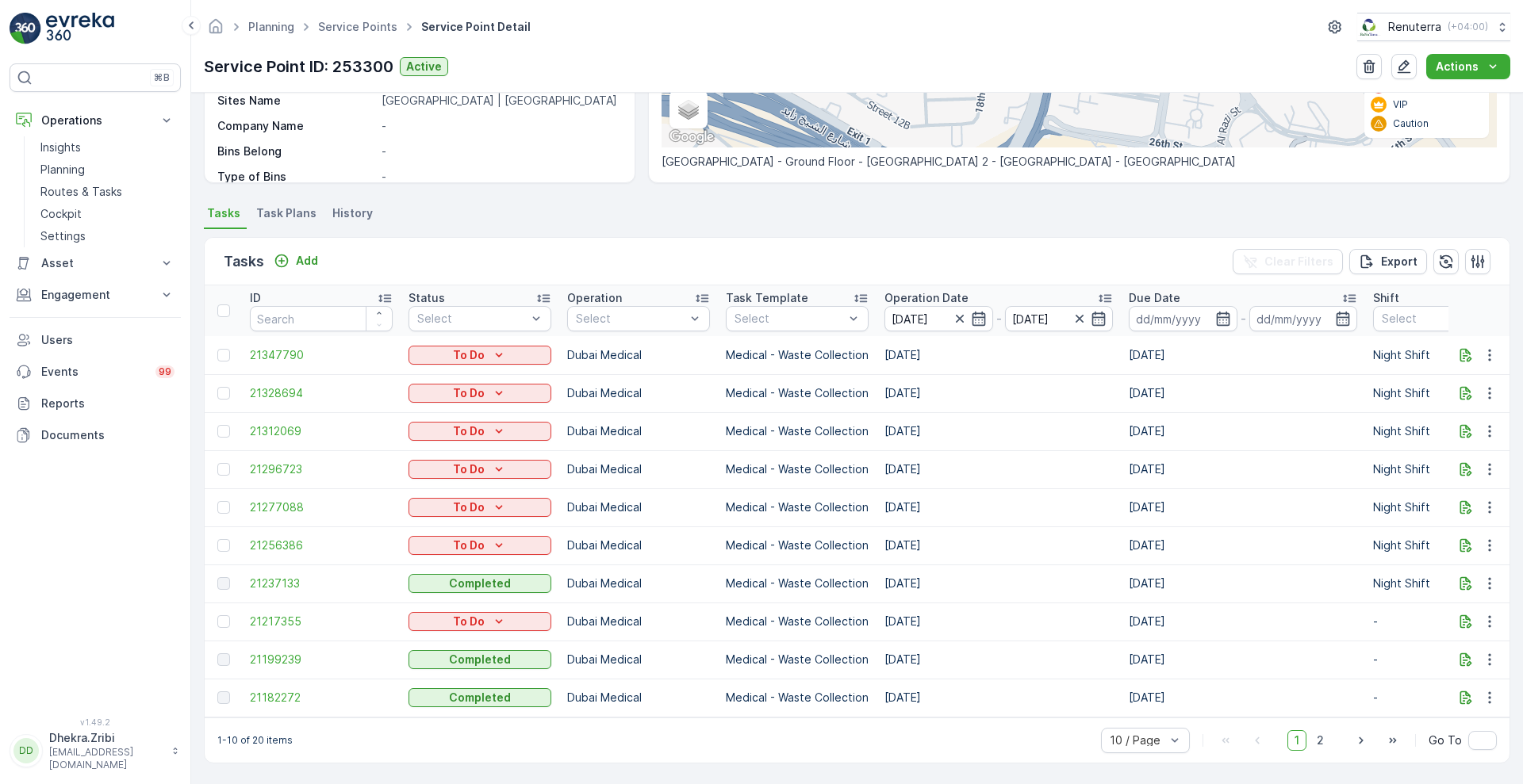
click at [817, 264] on div "Tasks Add Clear Filters Export" at bounding box center [857, 262] width 1305 height 48
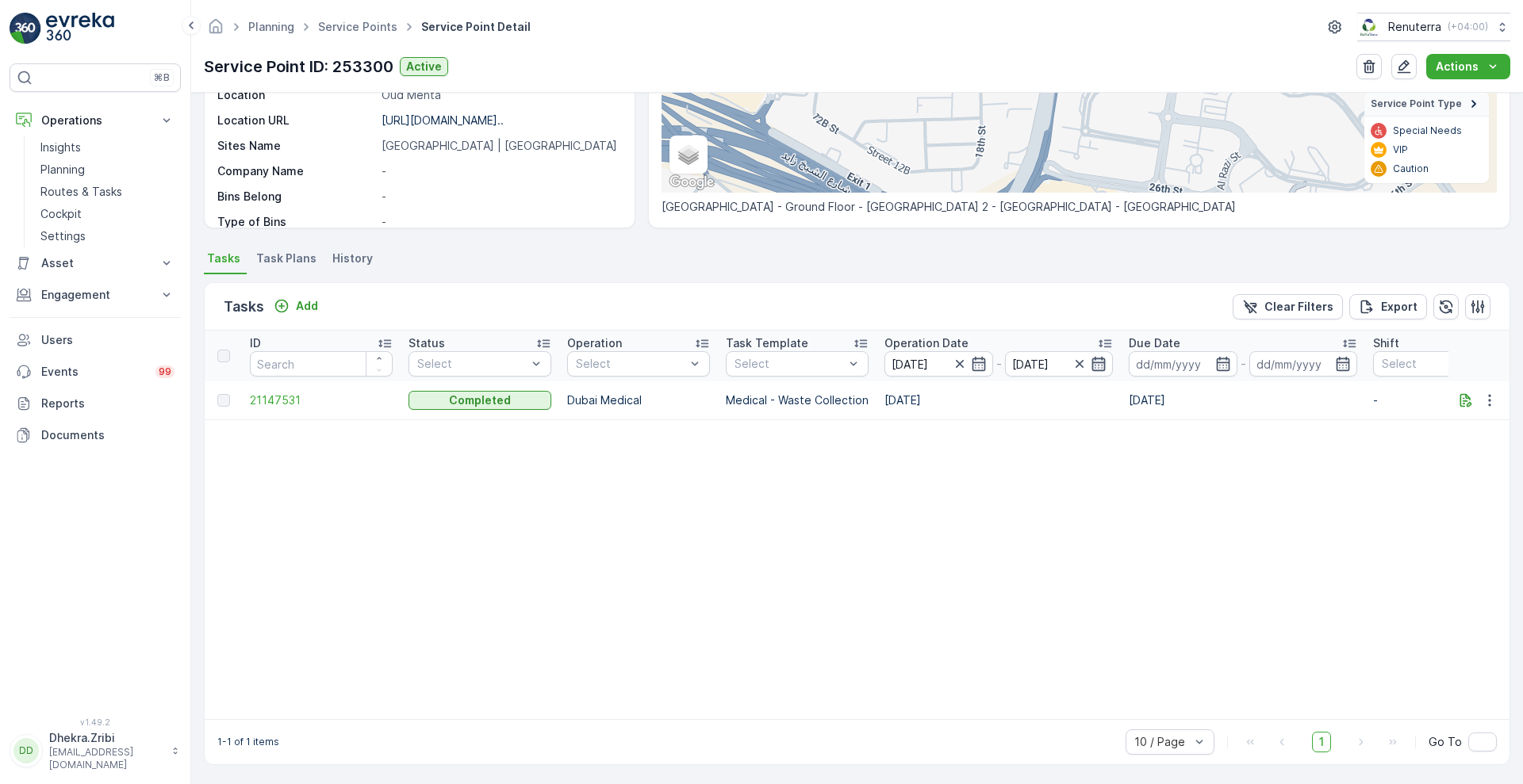
scroll to position [283, 0]
click at [1094, 356] on icon "button" at bounding box center [1099, 363] width 14 height 15
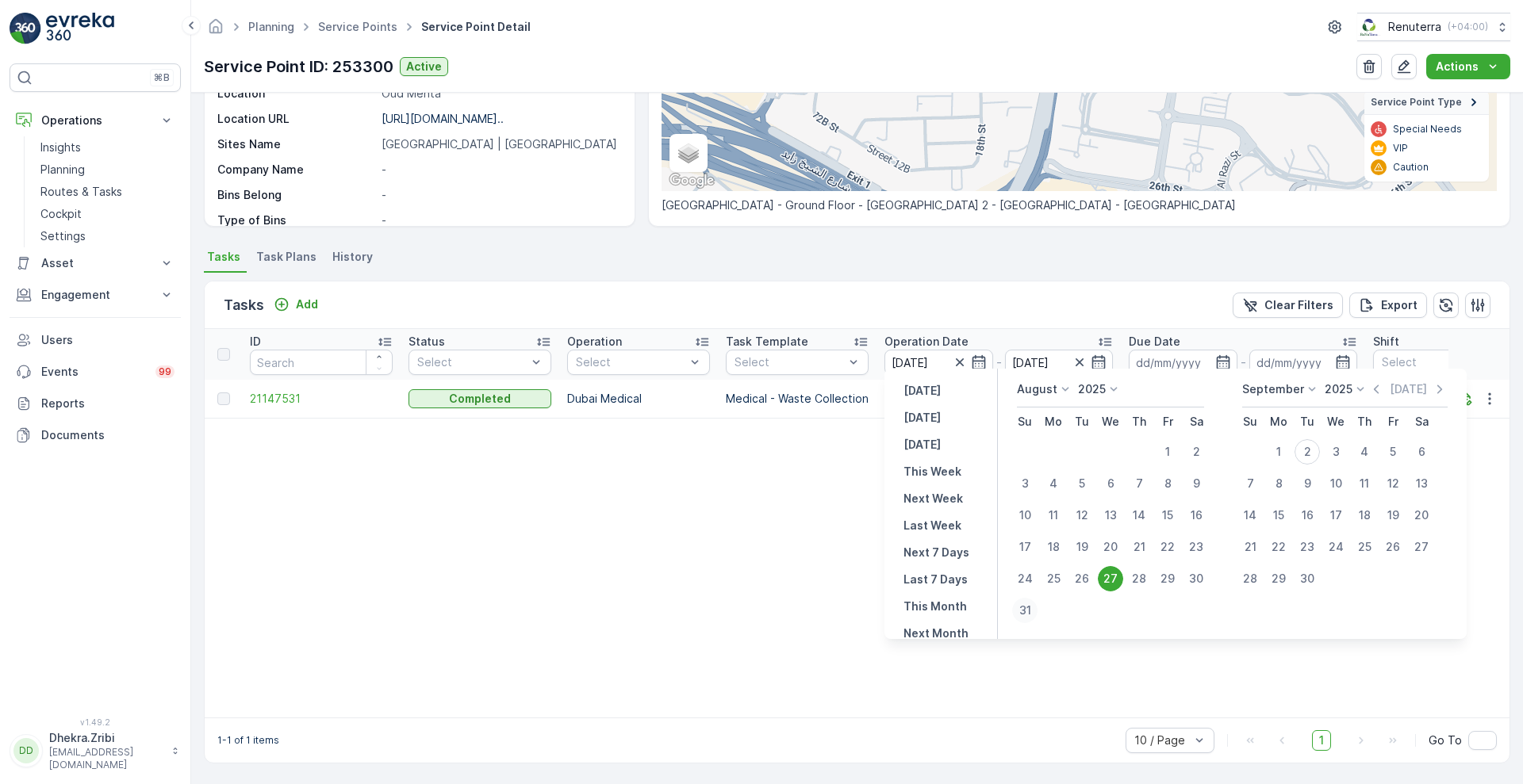
click at [1031, 611] on div "31" at bounding box center [1024, 610] width 25 height 25
type input "[DATE]"
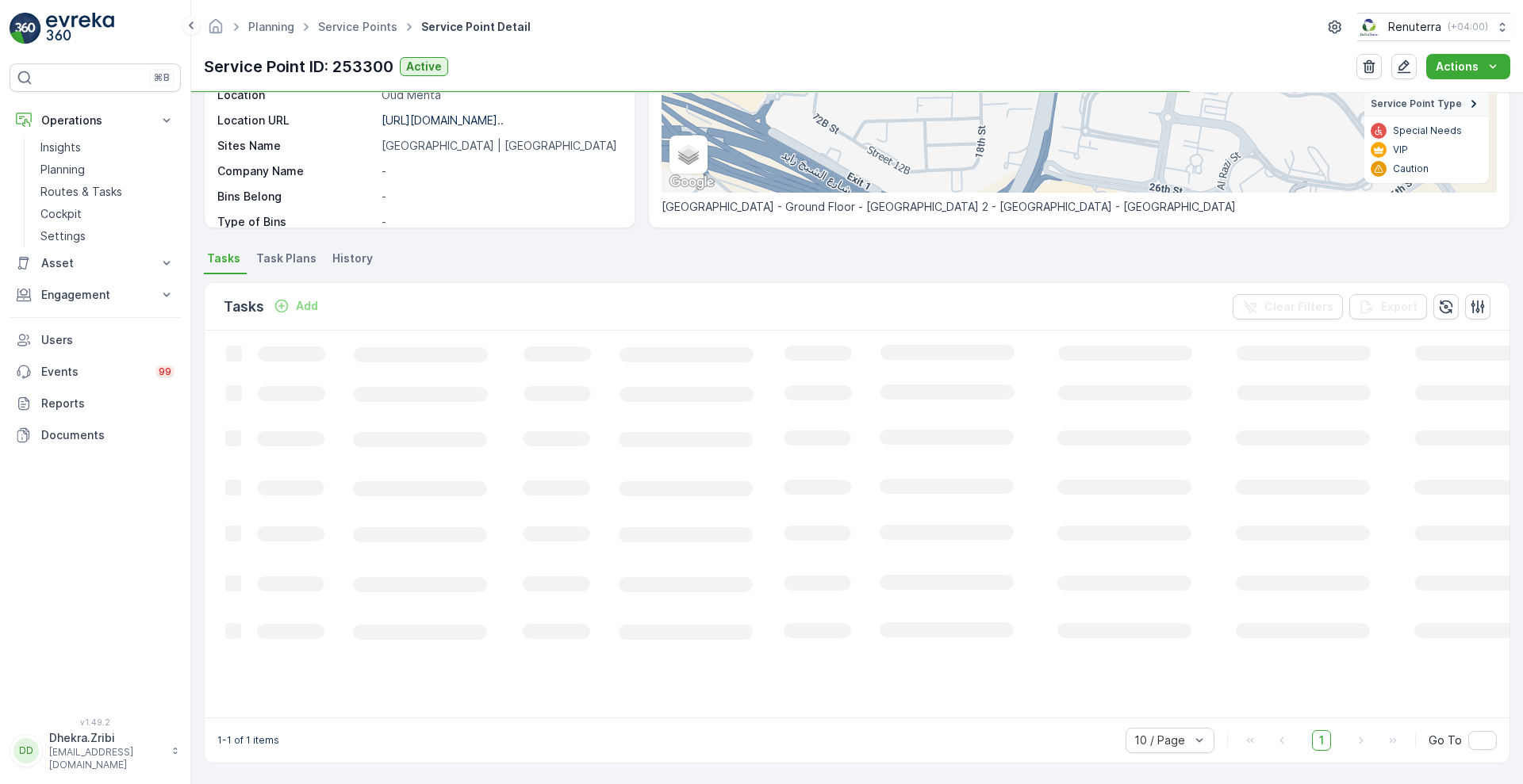
scroll to position [283, 0]
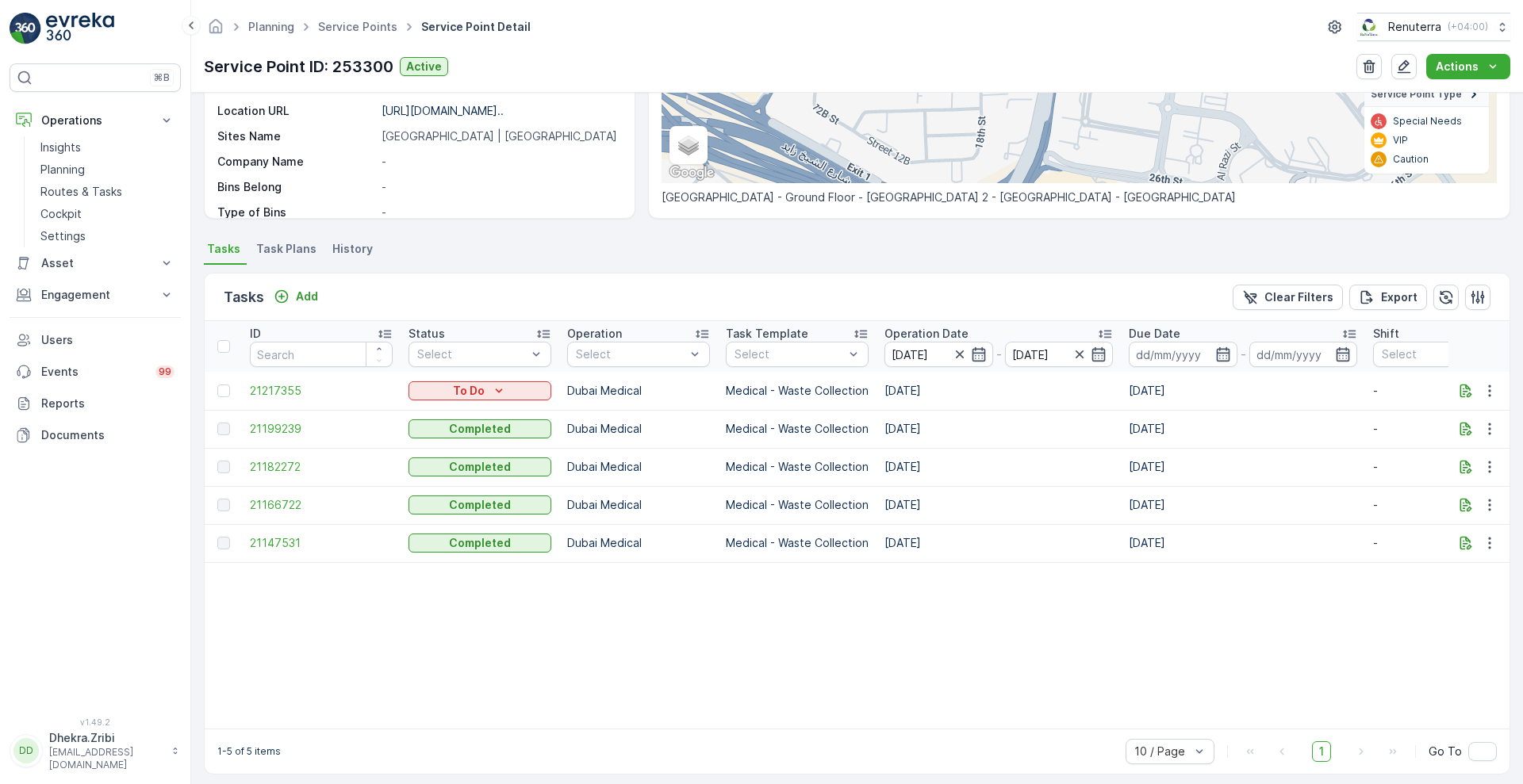
click at [622, 331] on div "Operation" at bounding box center [638, 334] width 143 height 16
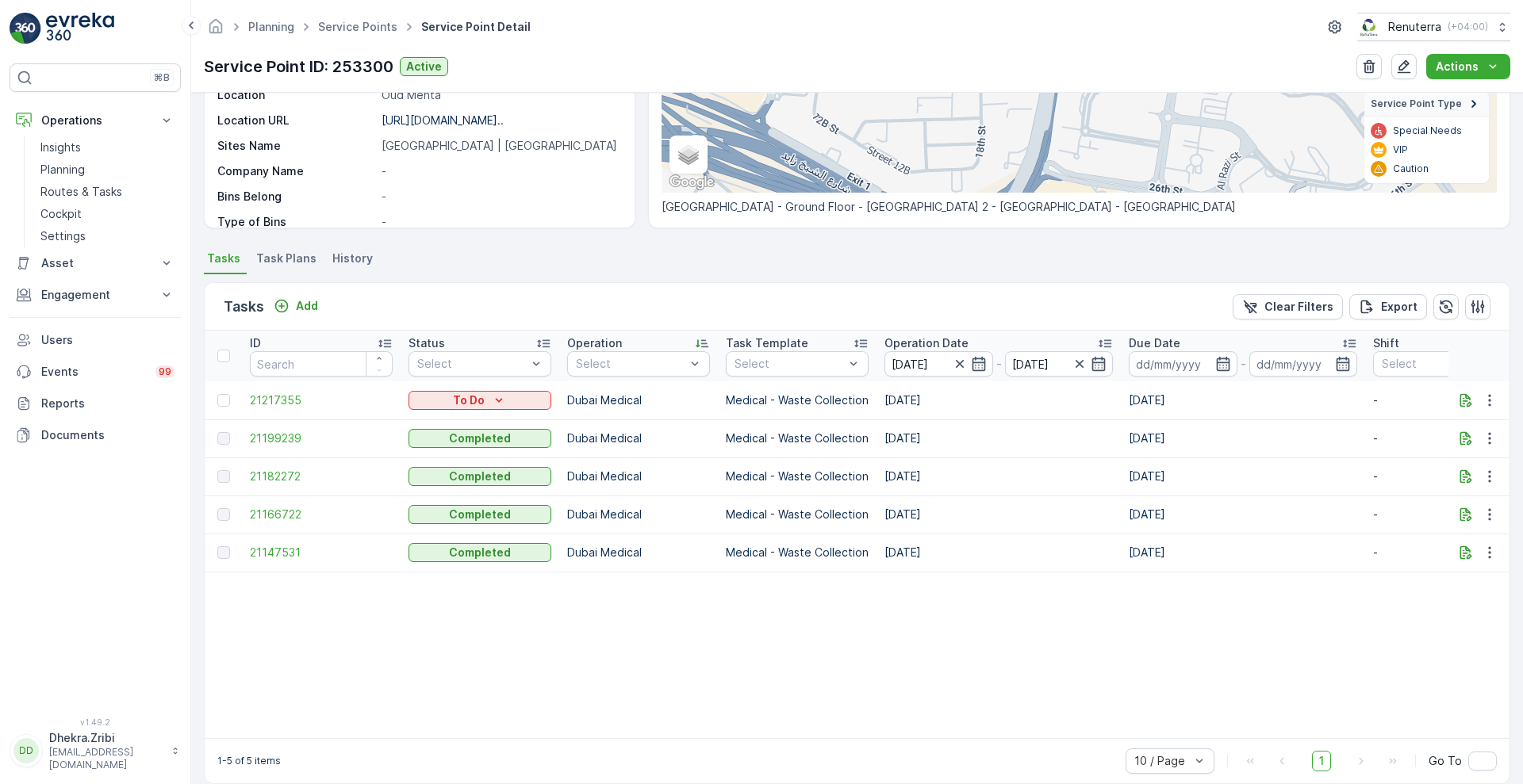
scroll to position [283, 0]
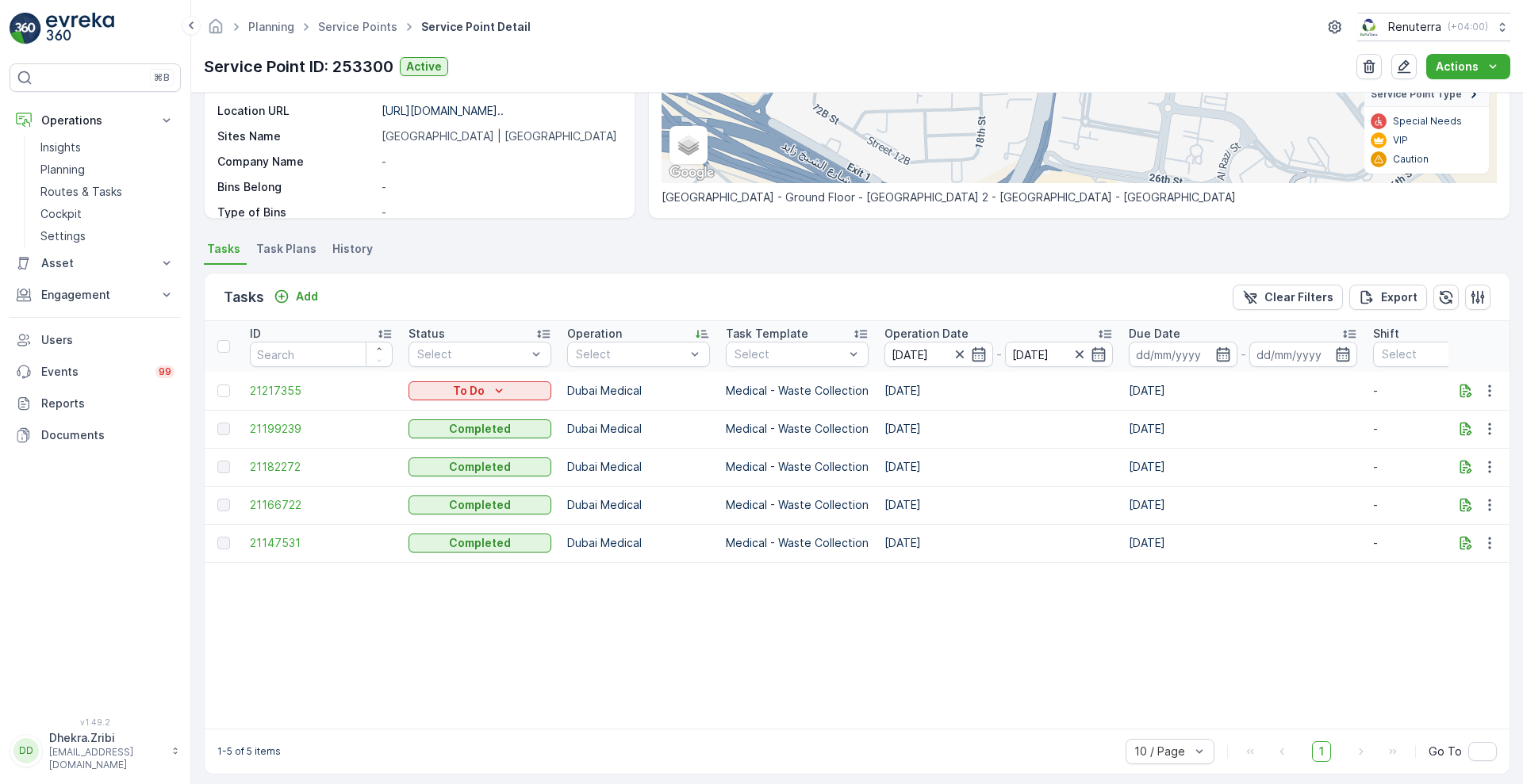
click at [932, 330] on p "Operation Date" at bounding box center [927, 334] width 84 height 16
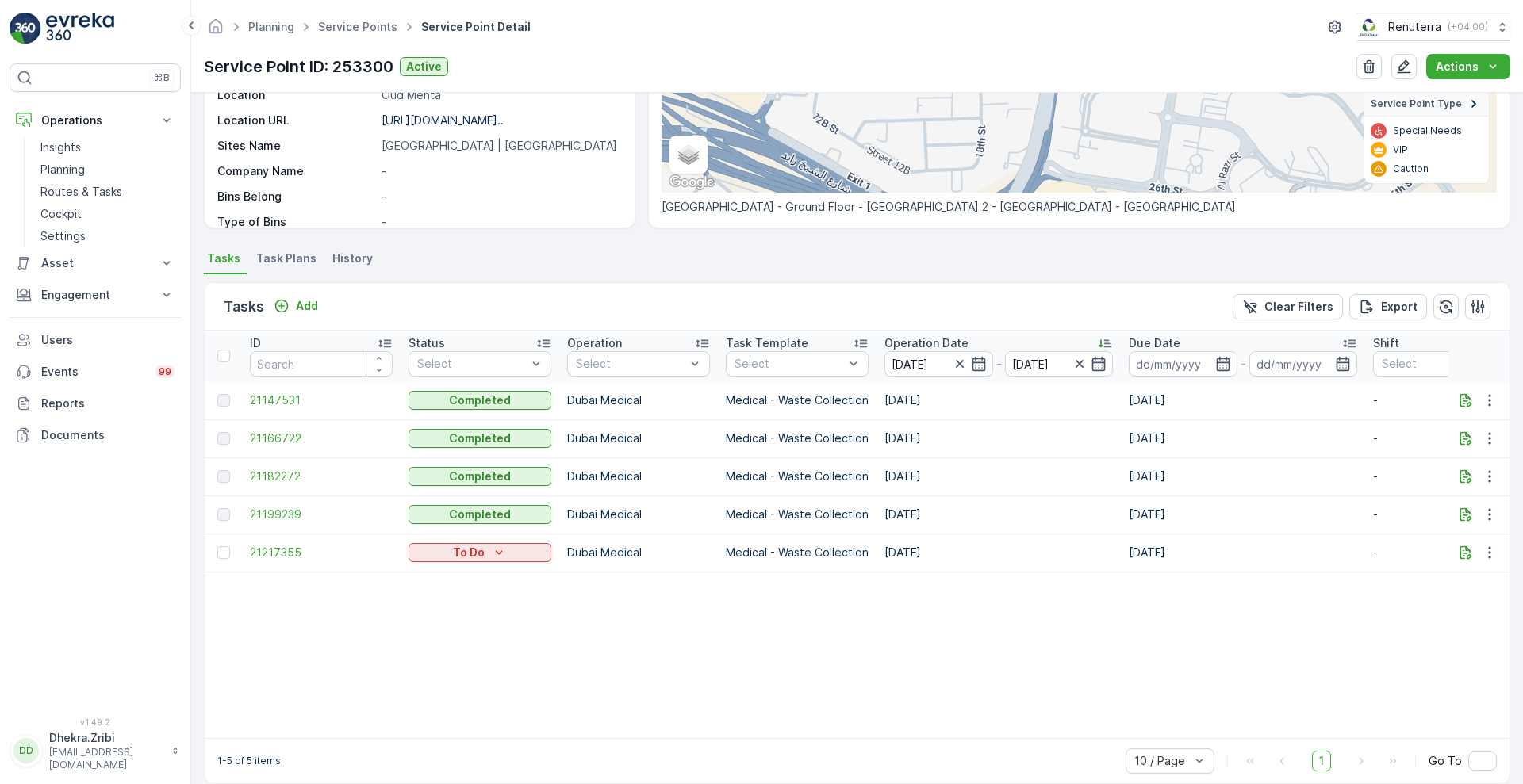
scroll to position [283, 0]
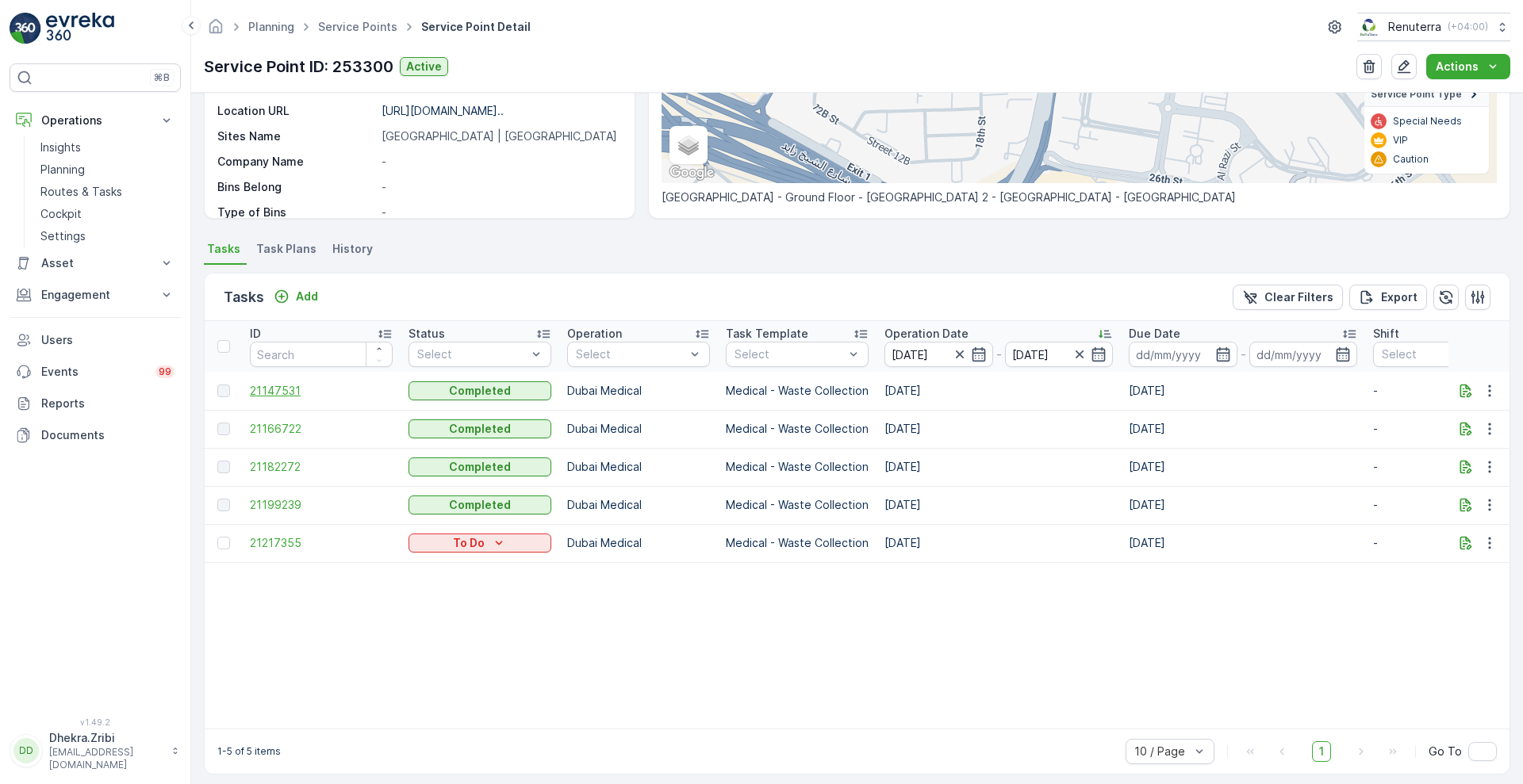
click at [261, 393] on span "21147531" at bounding box center [321, 391] width 143 height 16
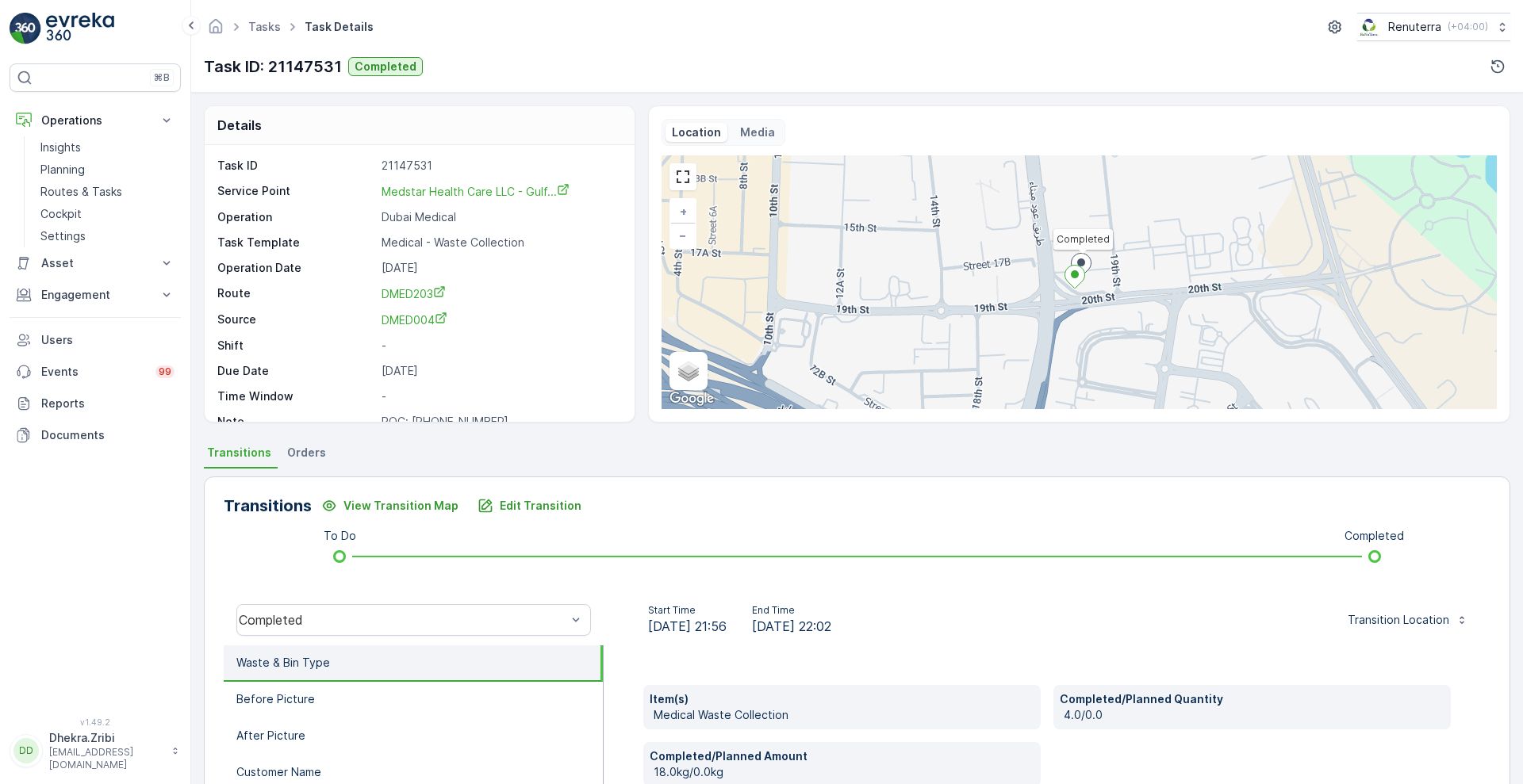
scroll to position [215, 0]
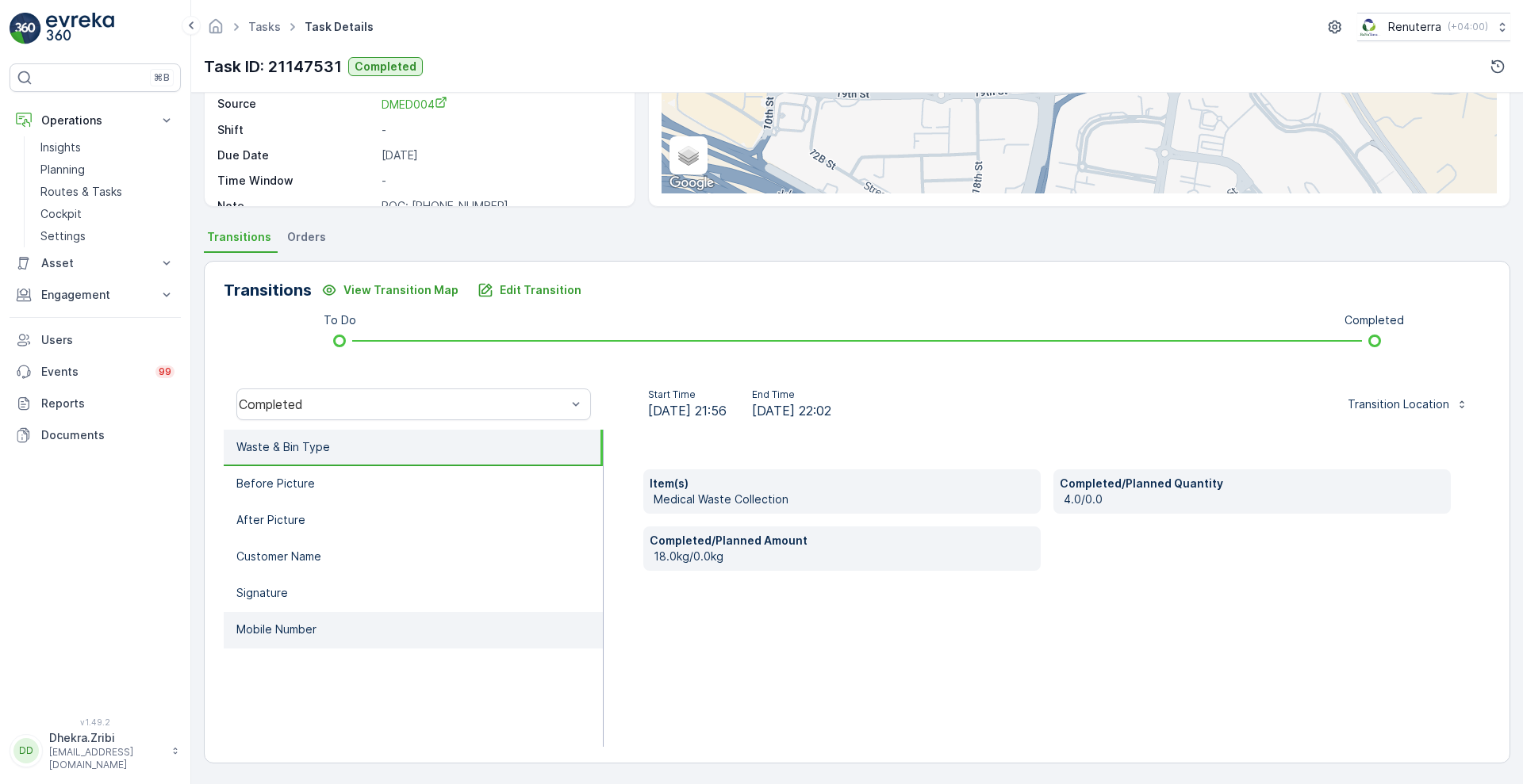
click at [300, 633] on p "Mobile Number" at bounding box center [276, 630] width 80 height 16
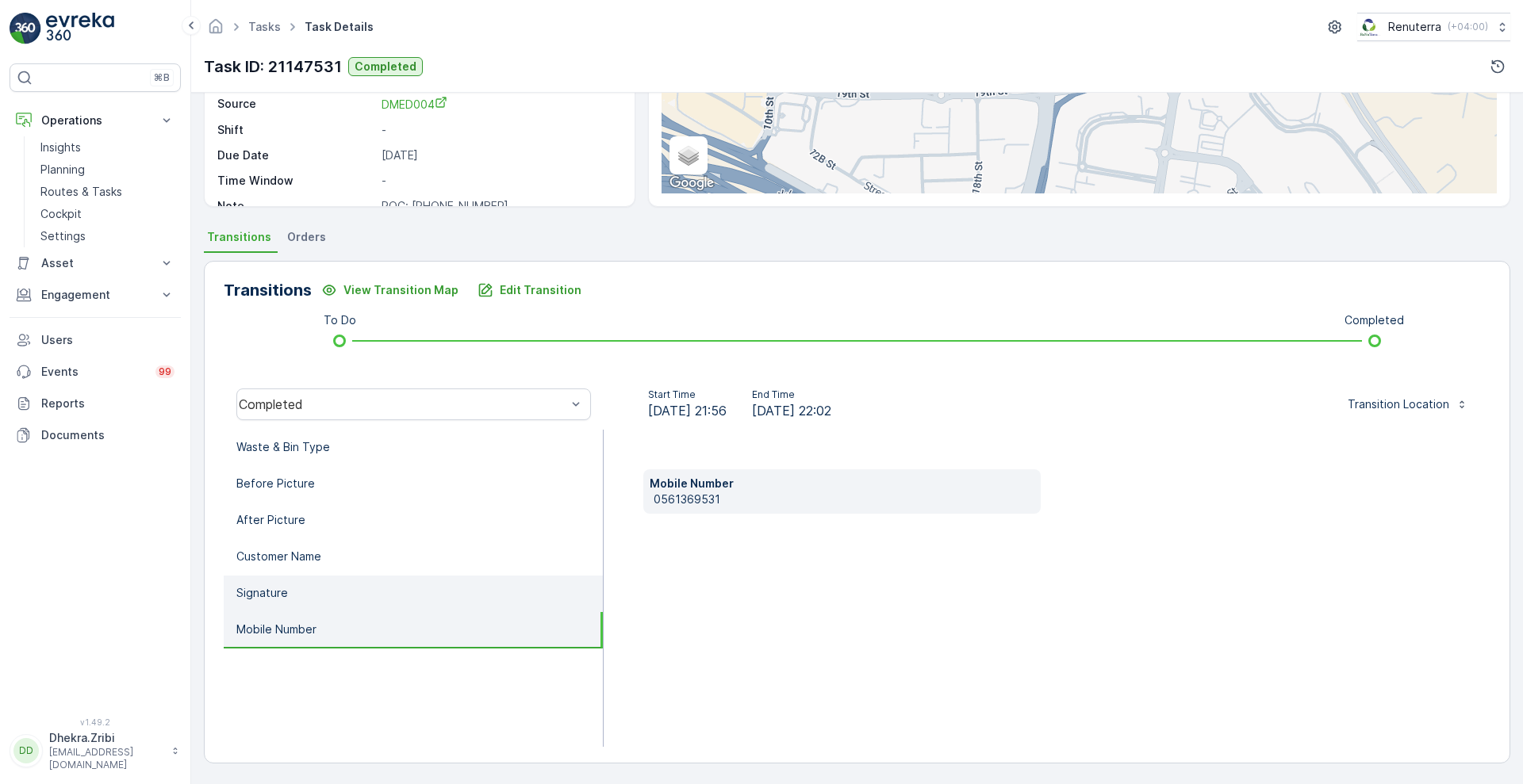
click at [291, 594] on li "Signature" at bounding box center [413, 594] width 379 height 36
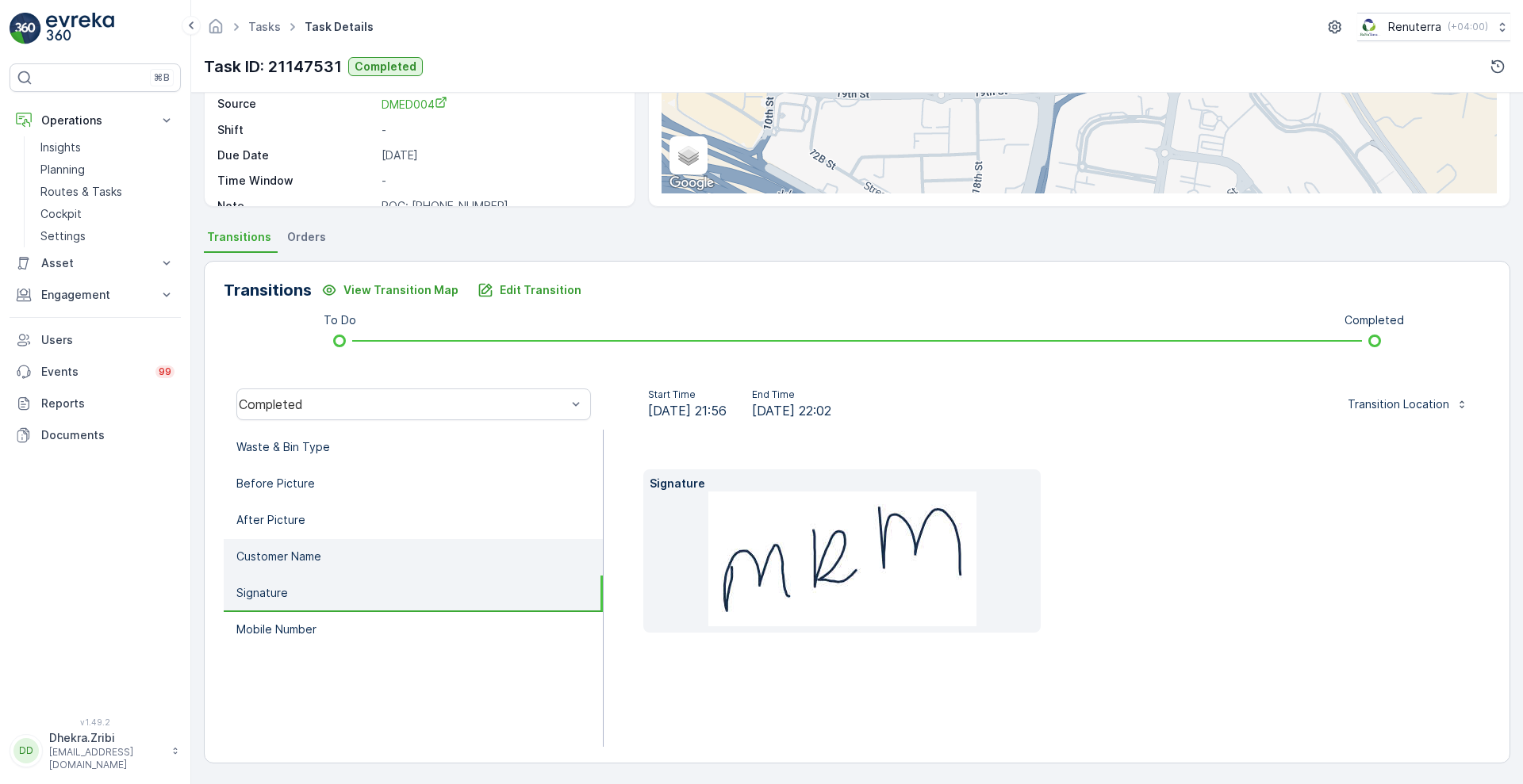
click at [329, 560] on li "Customer Name" at bounding box center [413, 557] width 379 height 36
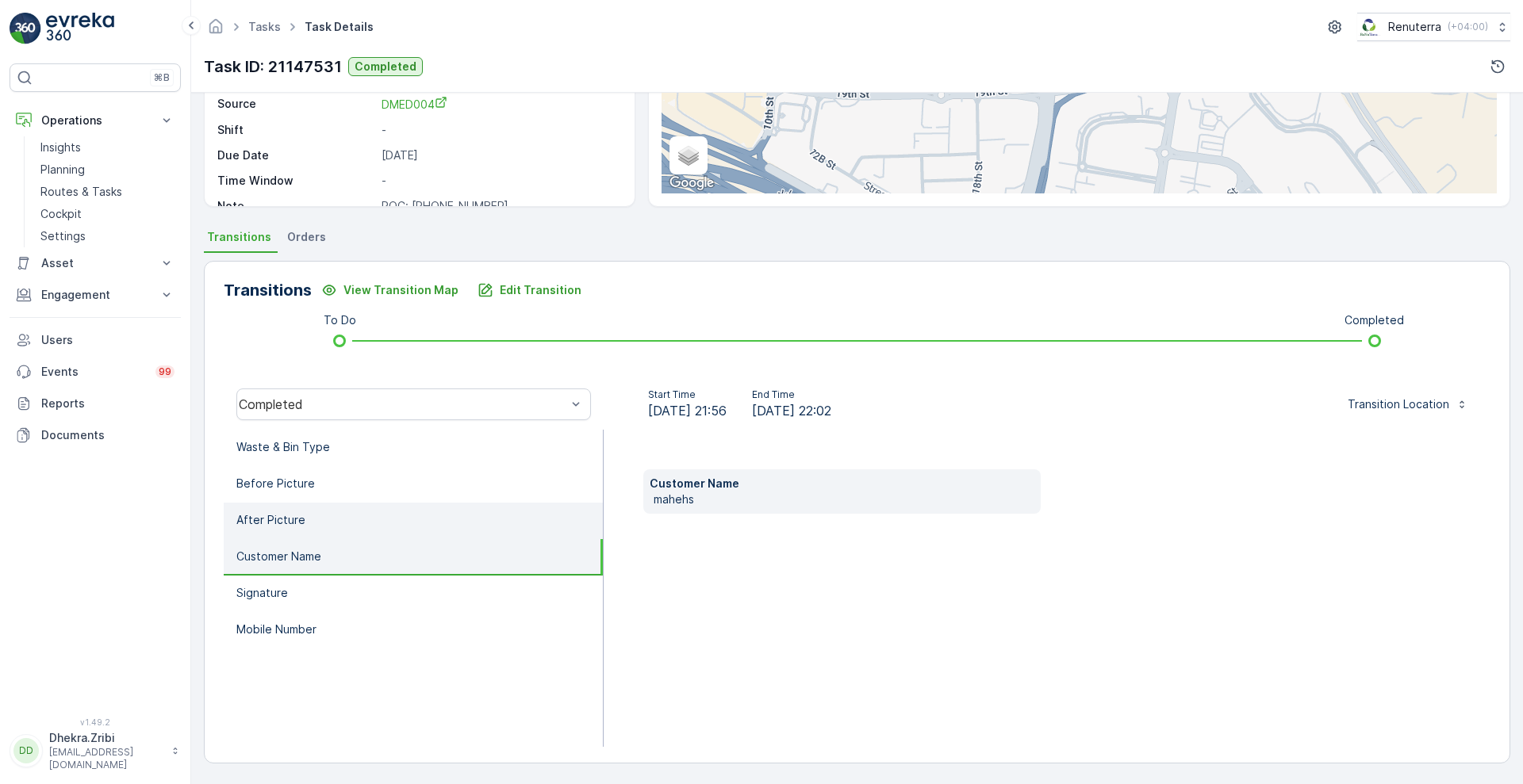
click at [343, 520] on li "After Picture" at bounding box center [413, 521] width 379 height 36
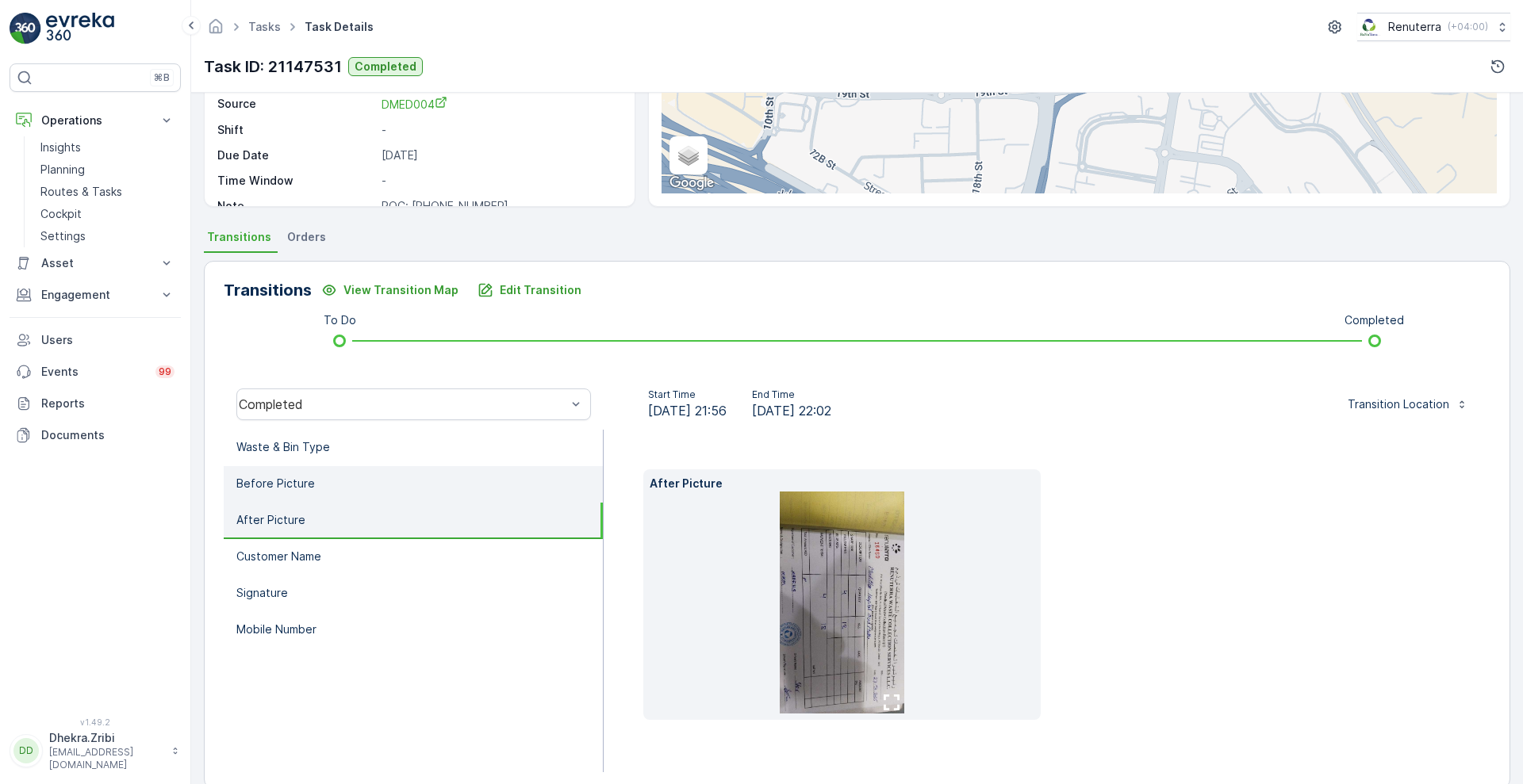
click at [331, 498] on li "Before Picture" at bounding box center [413, 484] width 379 height 36
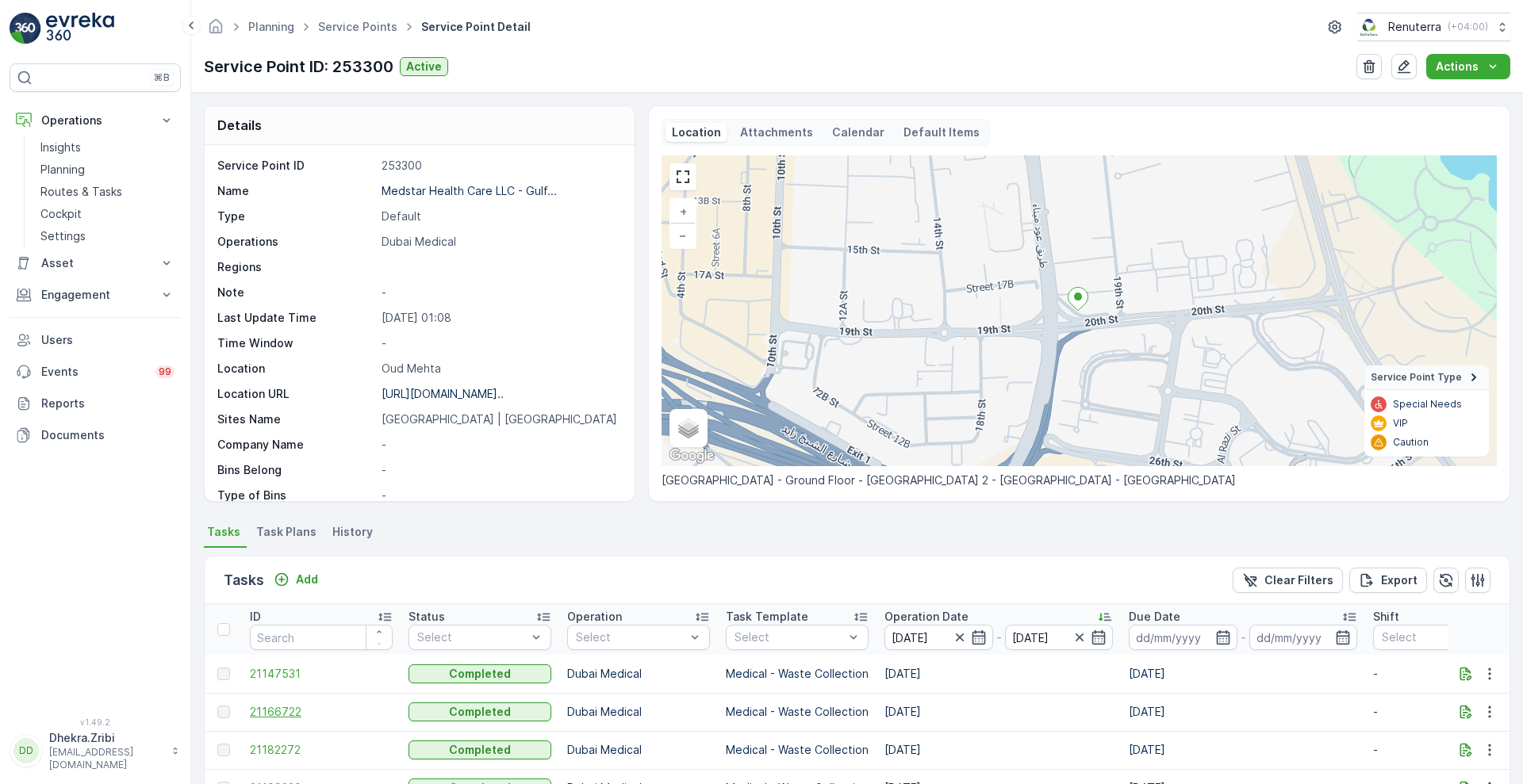
click at [286, 714] on span "21166722" at bounding box center [321, 712] width 143 height 16
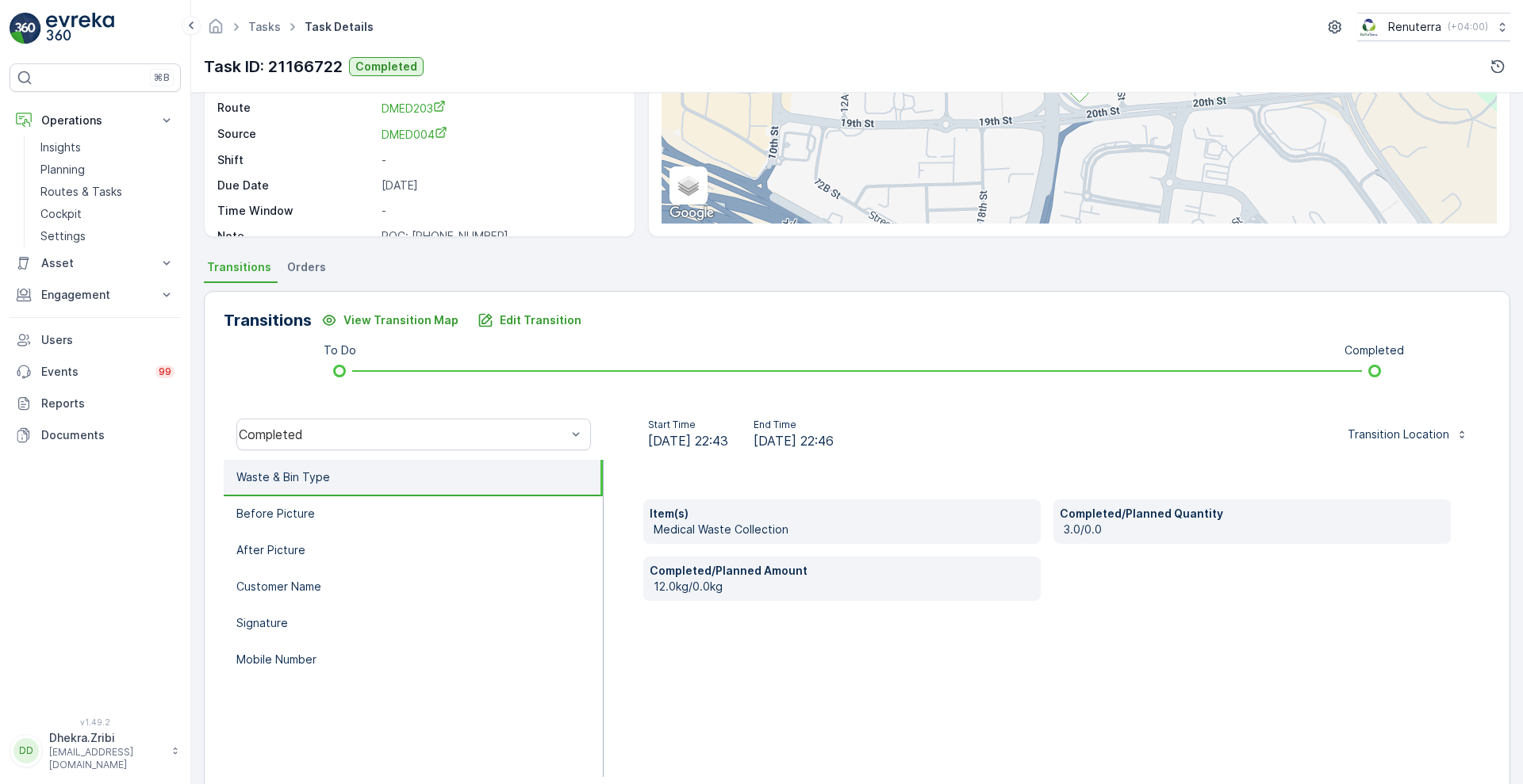
scroll to position [215, 0]
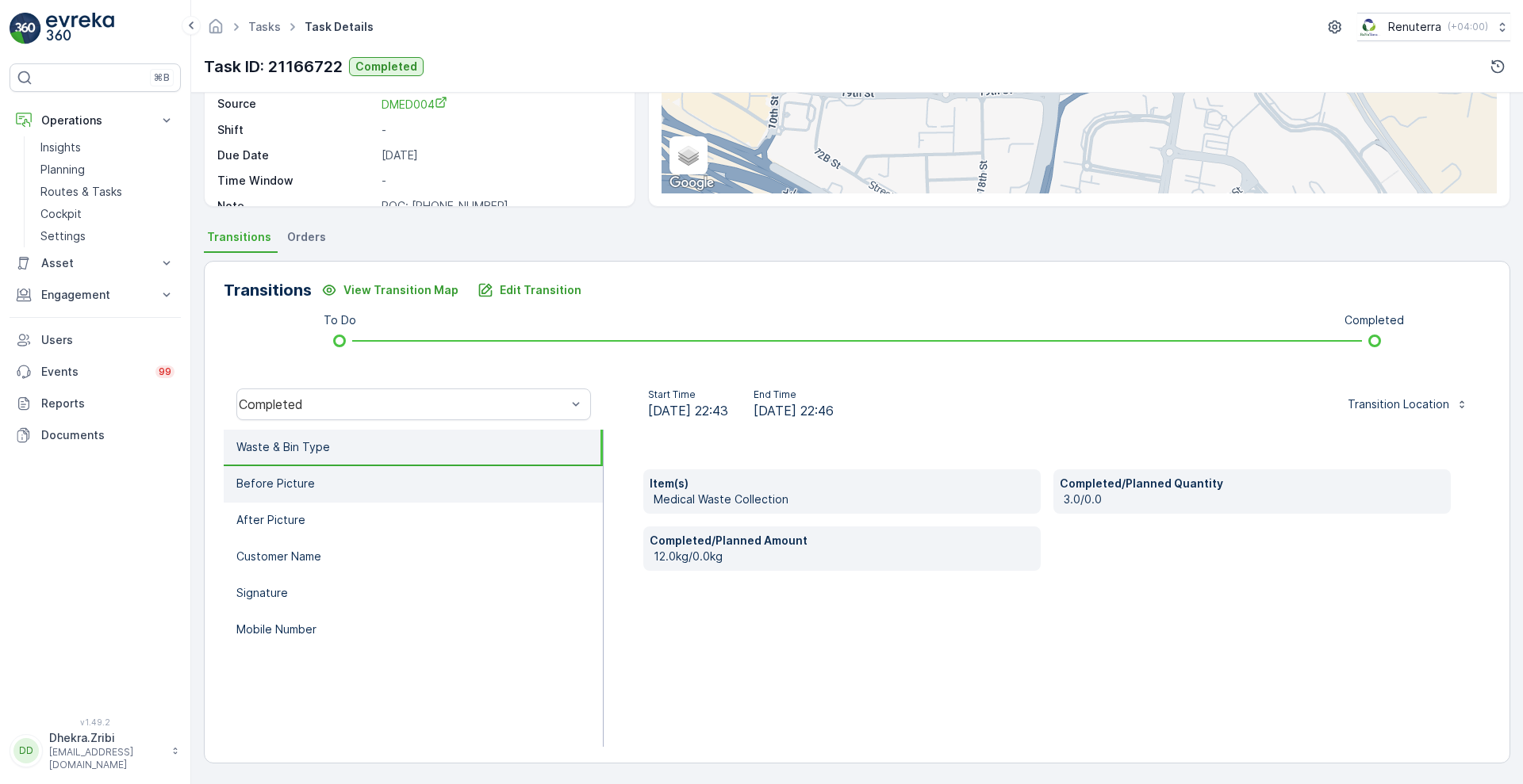
click at [324, 488] on li "Before Picture" at bounding box center [413, 484] width 379 height 36
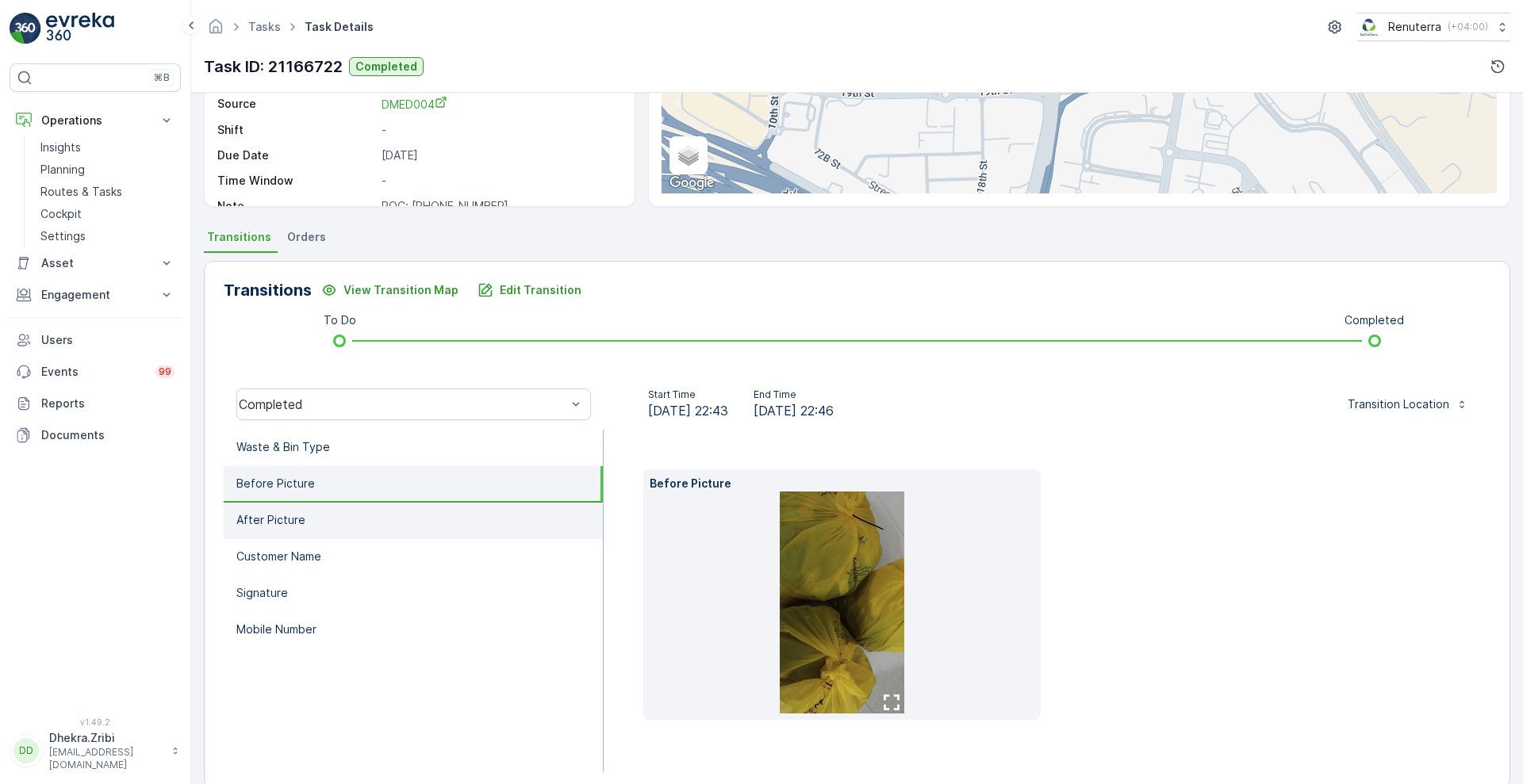
click at [326, 523] on li "After Picture" at bounding box center [413, 521] width 379 height 36
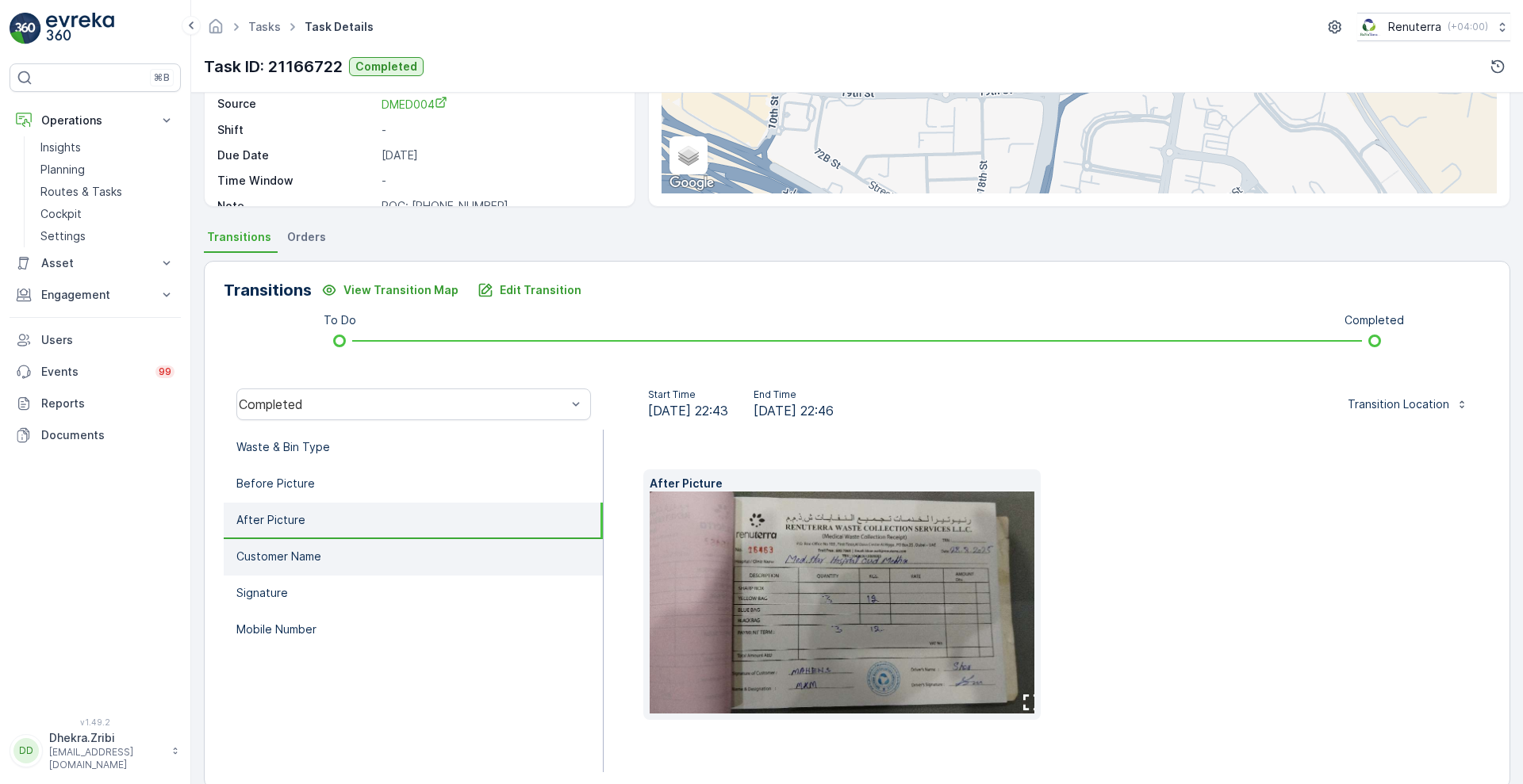
click at [319, 564] on p "Customer Name" at bounding box center [279, 556] width 85 height 16
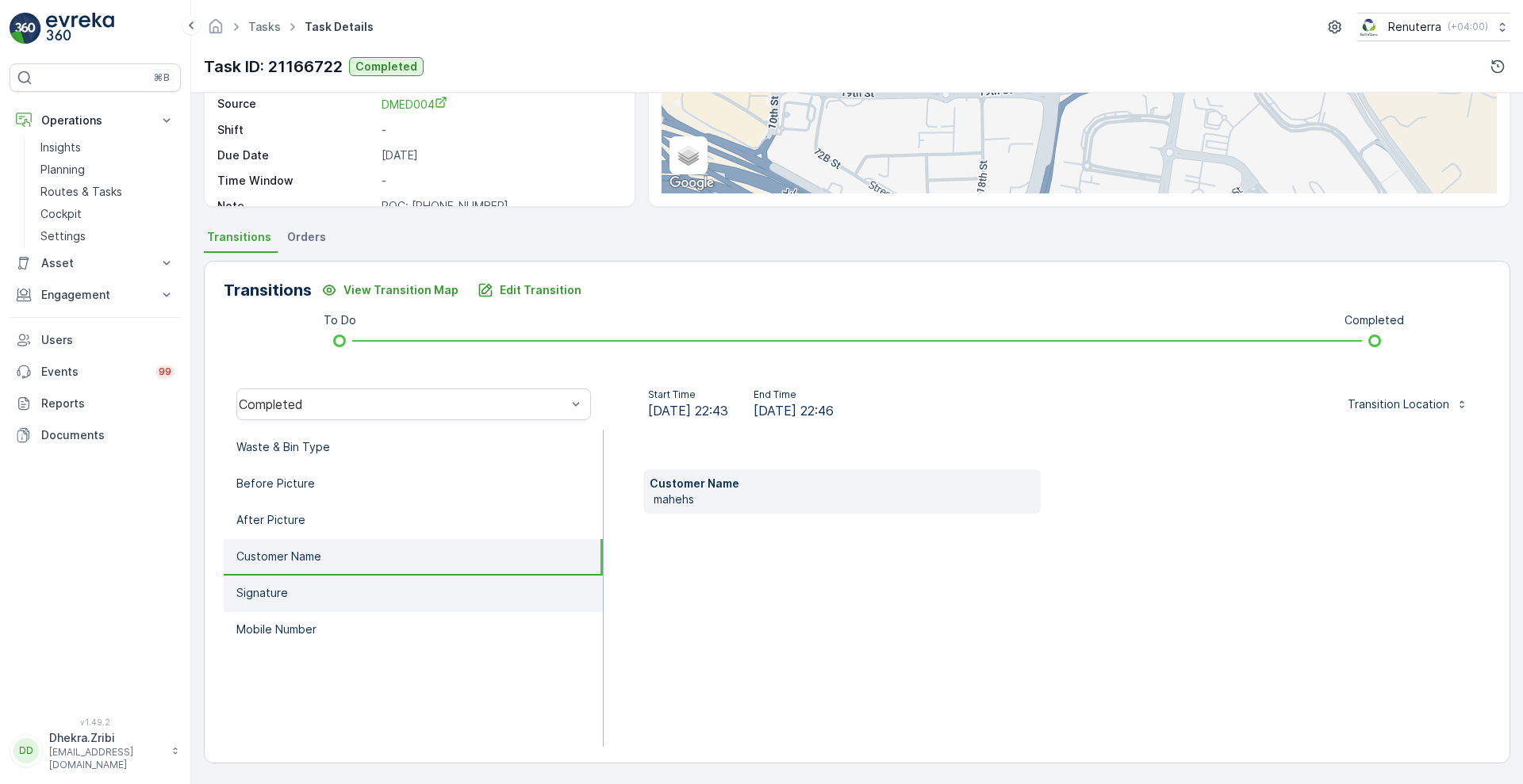
click at [310, 598] on li "Signature" at bounding box center [413, 594] width 379 height 36
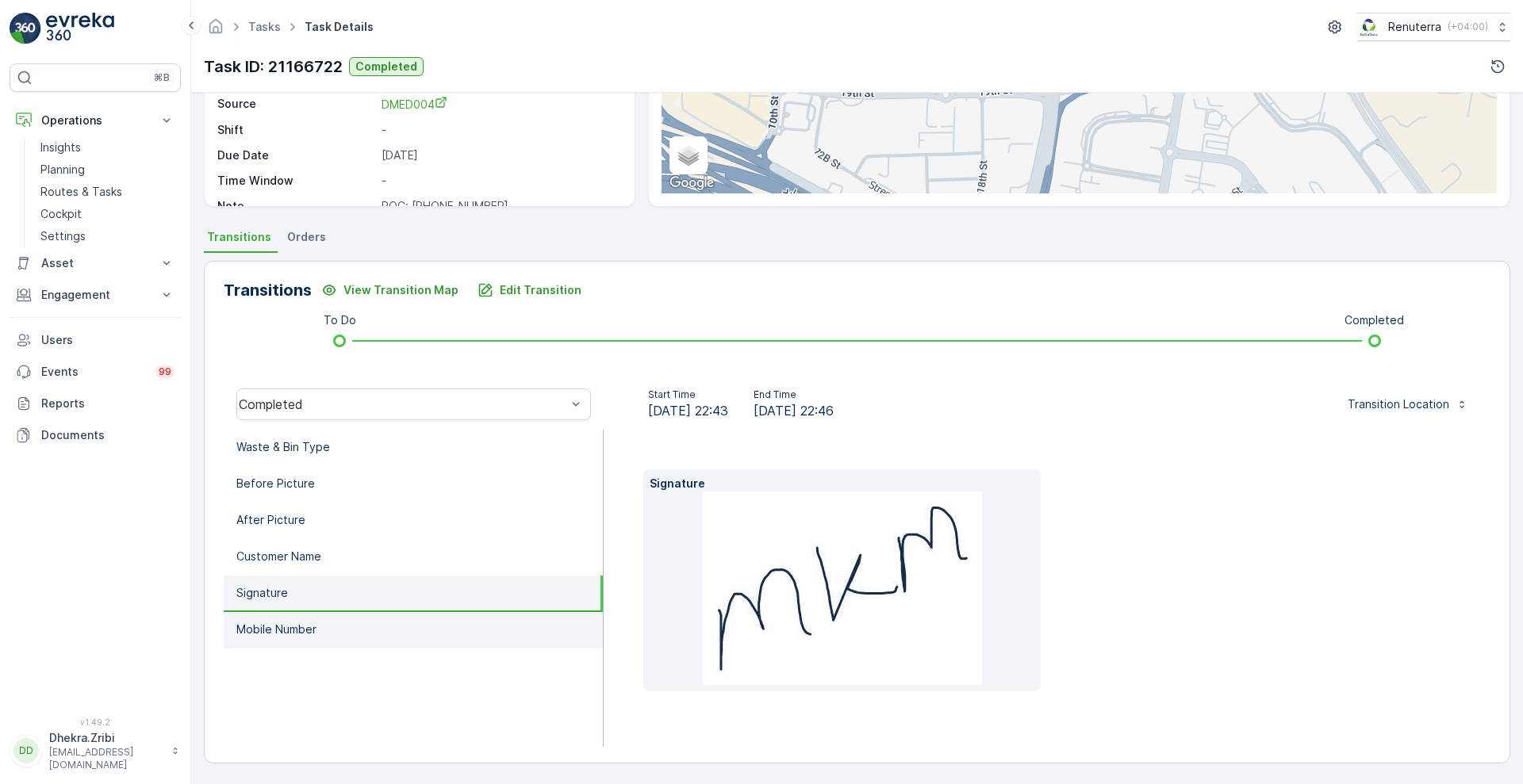
click at [318, 632] on li "Mobile Number" at bounding box center [413, 630] width 379 height 36
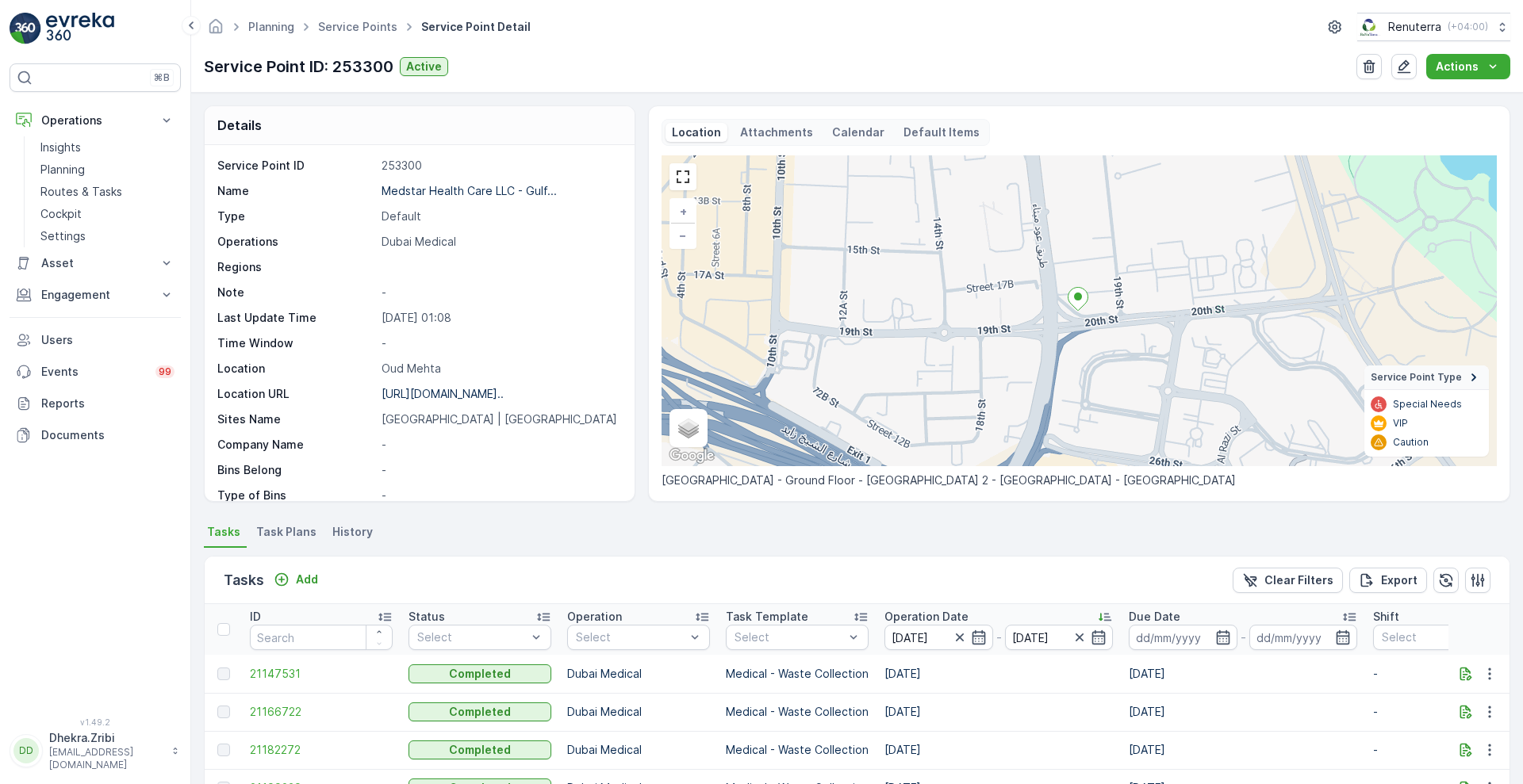
scroll to position [302, 0]
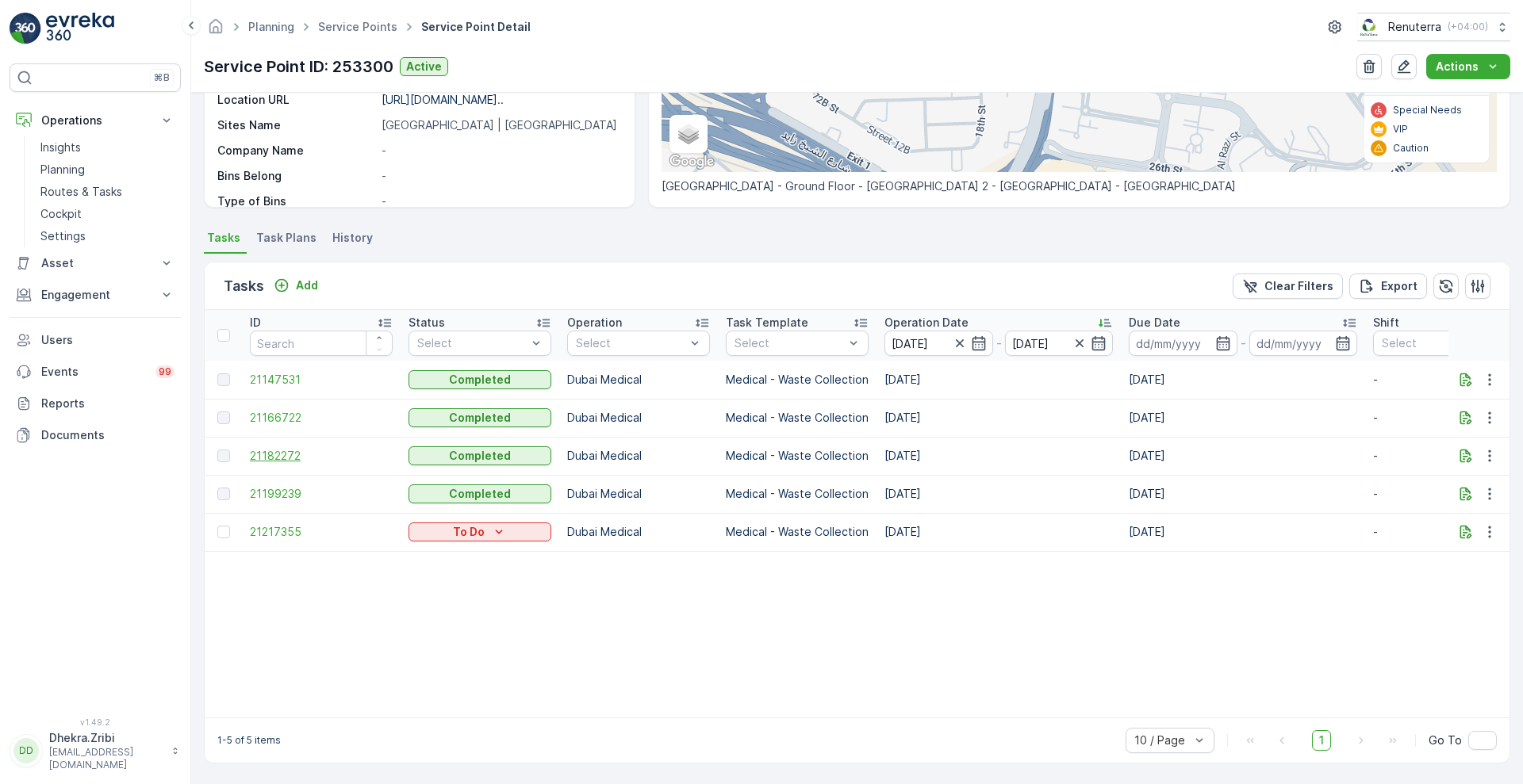
click at [275, 450] on span "21182272" at bounding box center [321, 456] width 143 height 16
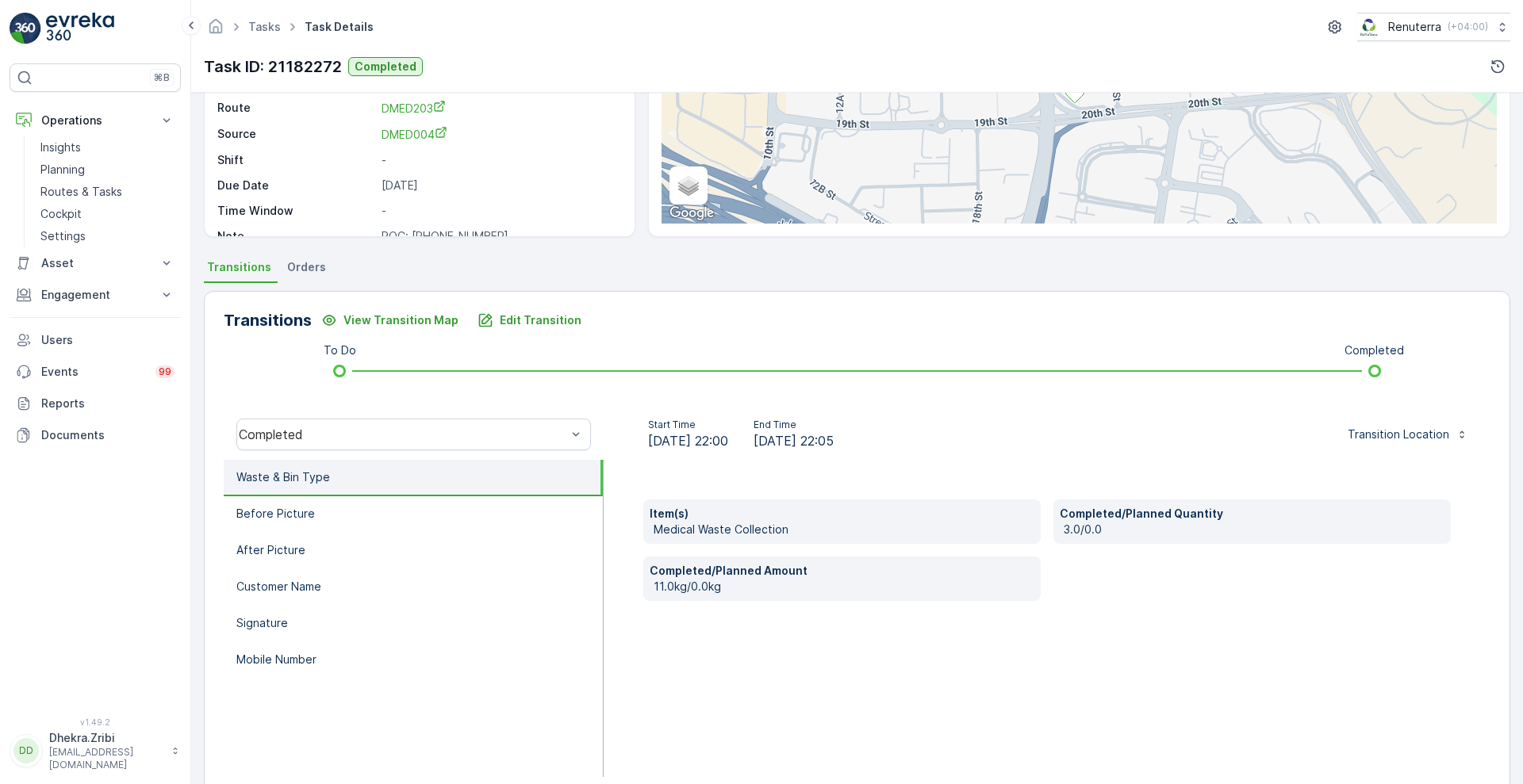
scroll to position [215, 0]
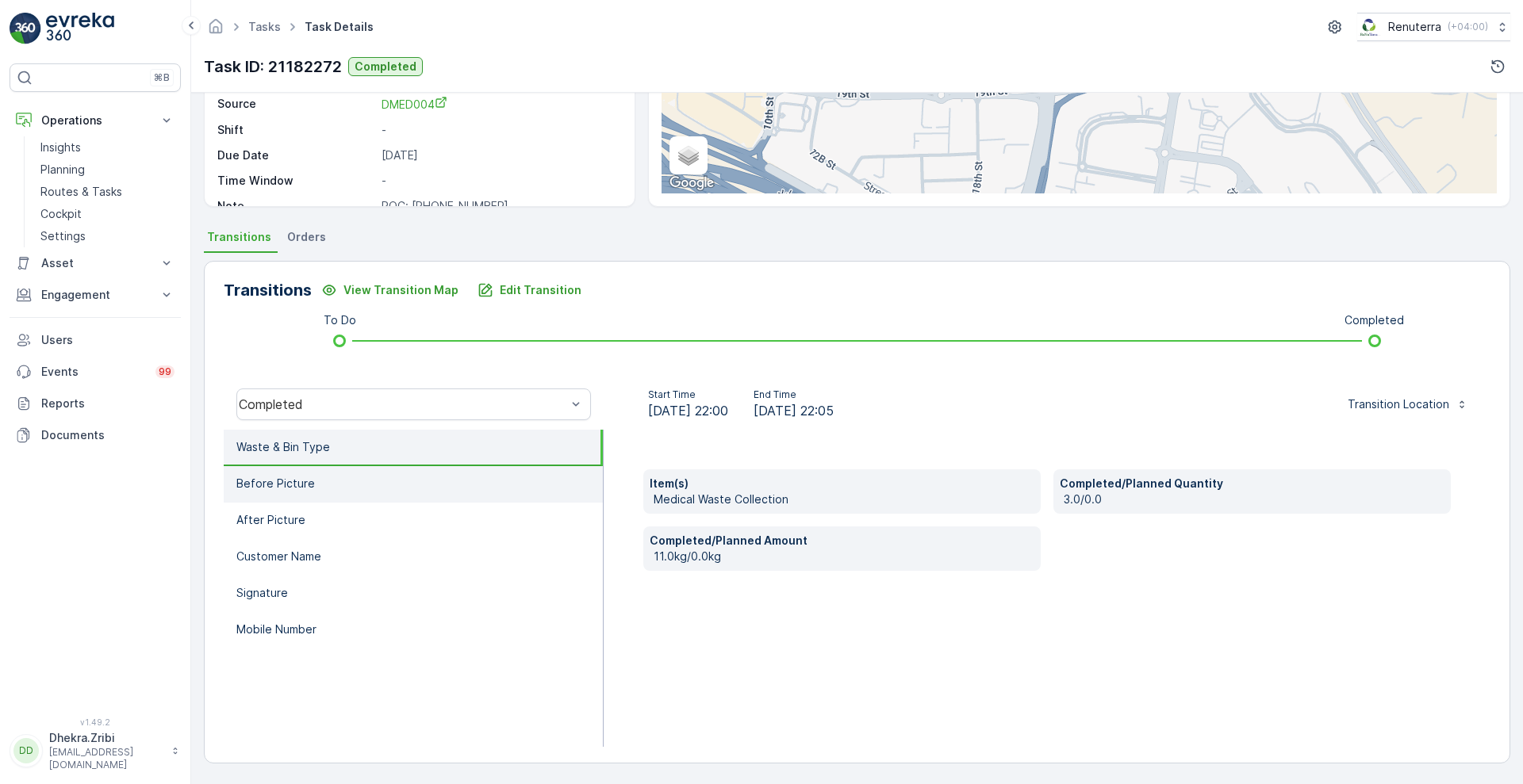
click at [326, 472] on li "Before Picture" at bounding box center [413, 484] width 379 height 36
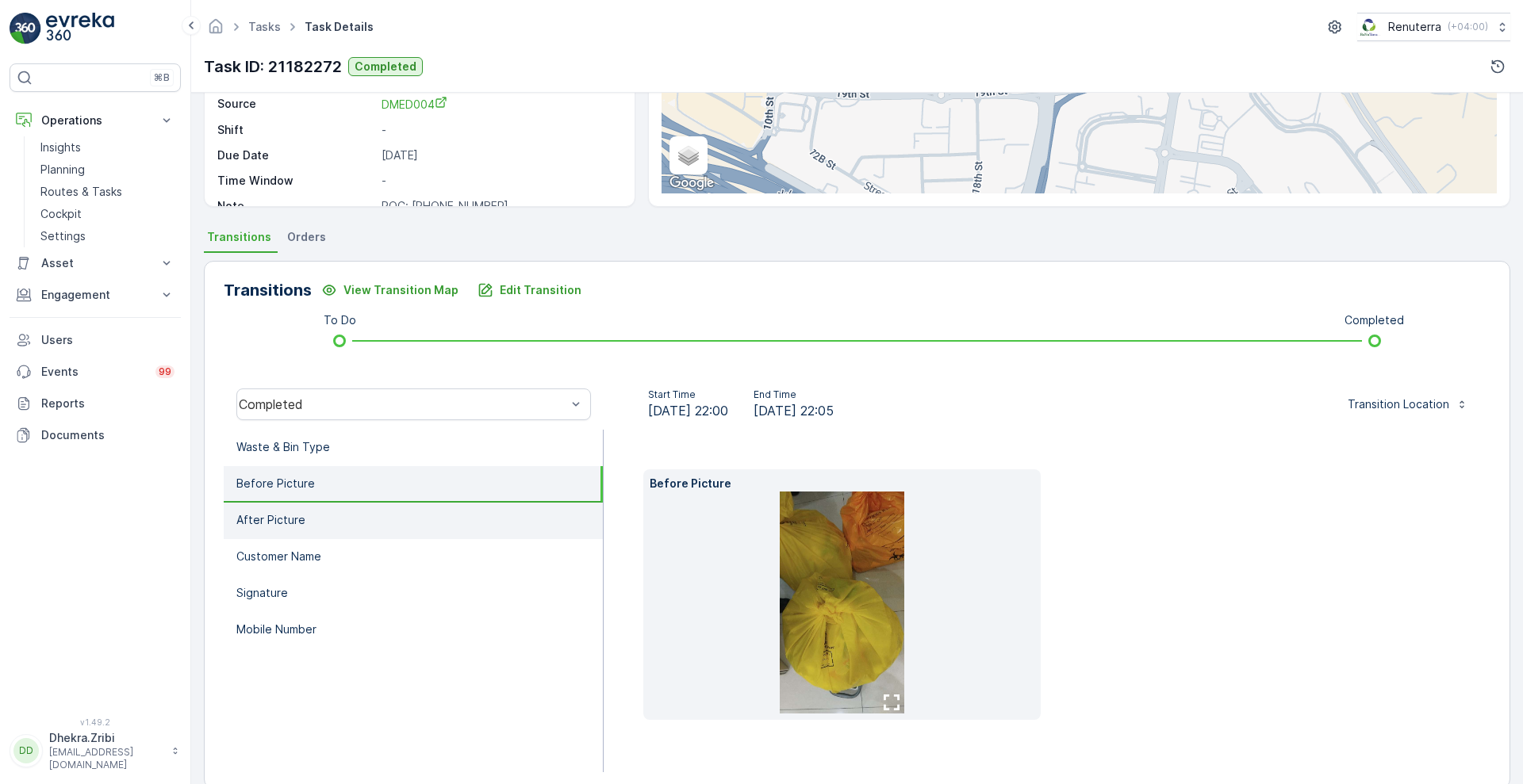
click at [301, 516] on p "After Picture" at bounding box center [271, 520] width 69 height 16
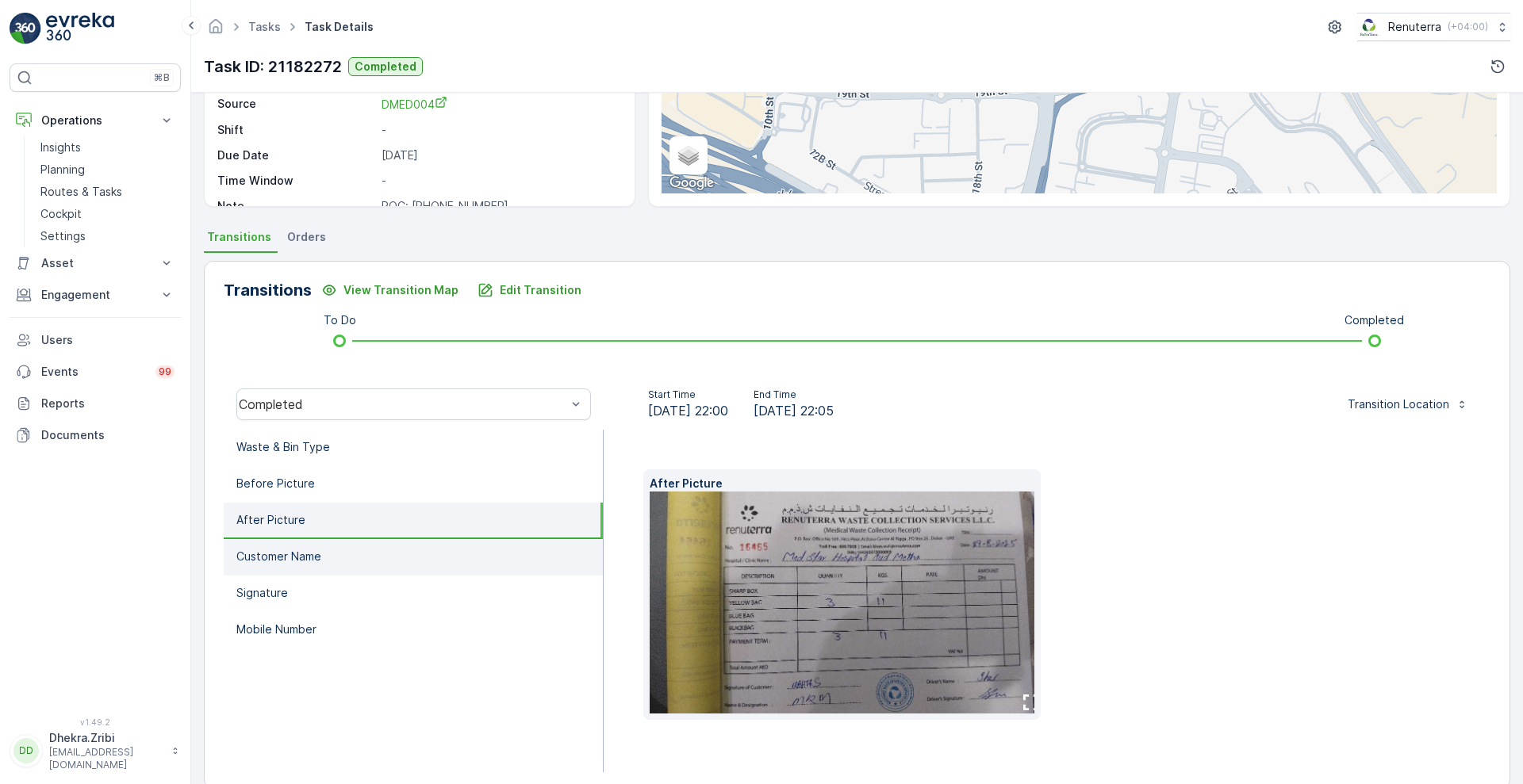
click at [296, 552] on p "Customer Name" at bounding box center [279, 556] width 85 height 16
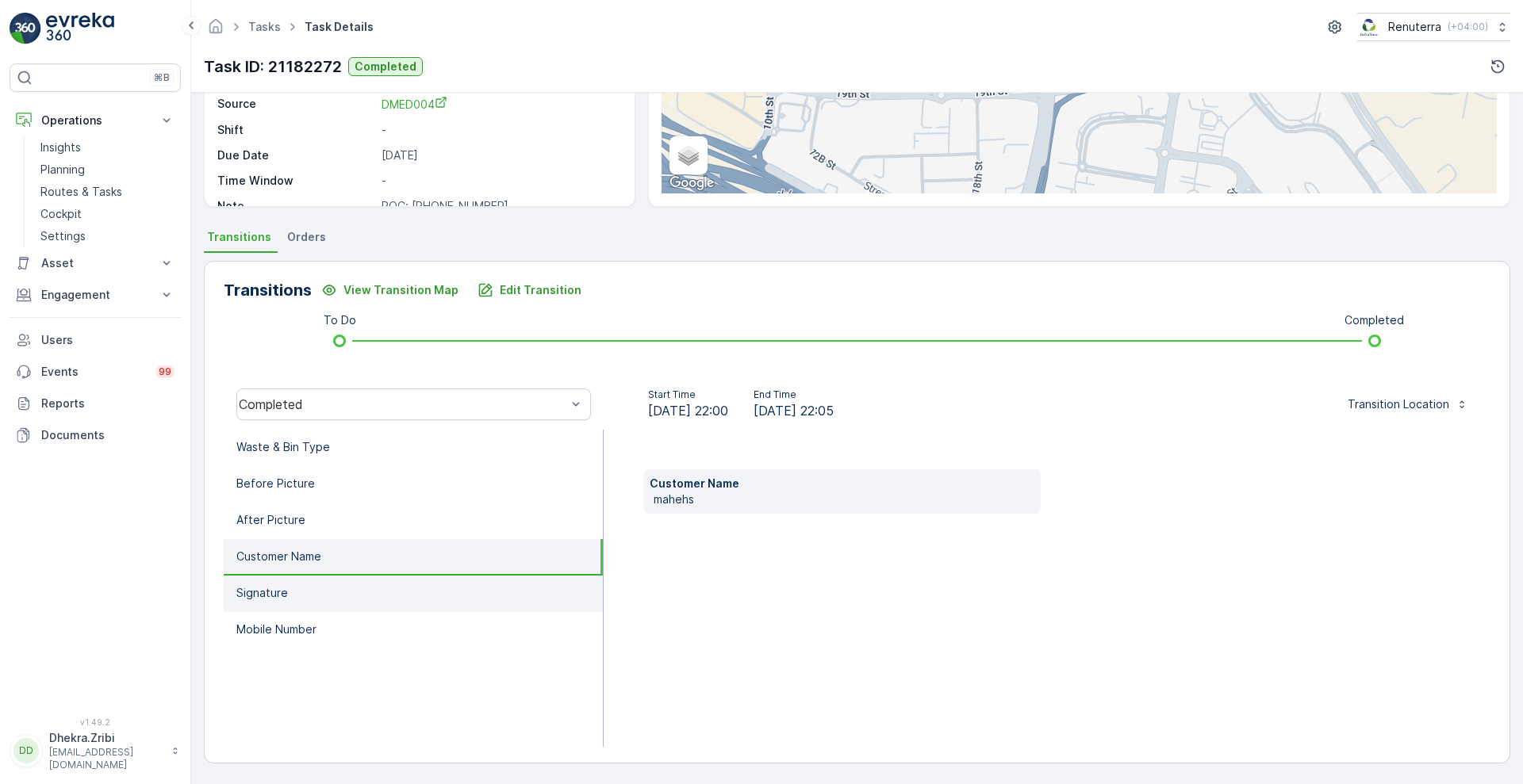
click at [292, 590] on li "Signature" at bounding box center [413, 594] width 379 height 36
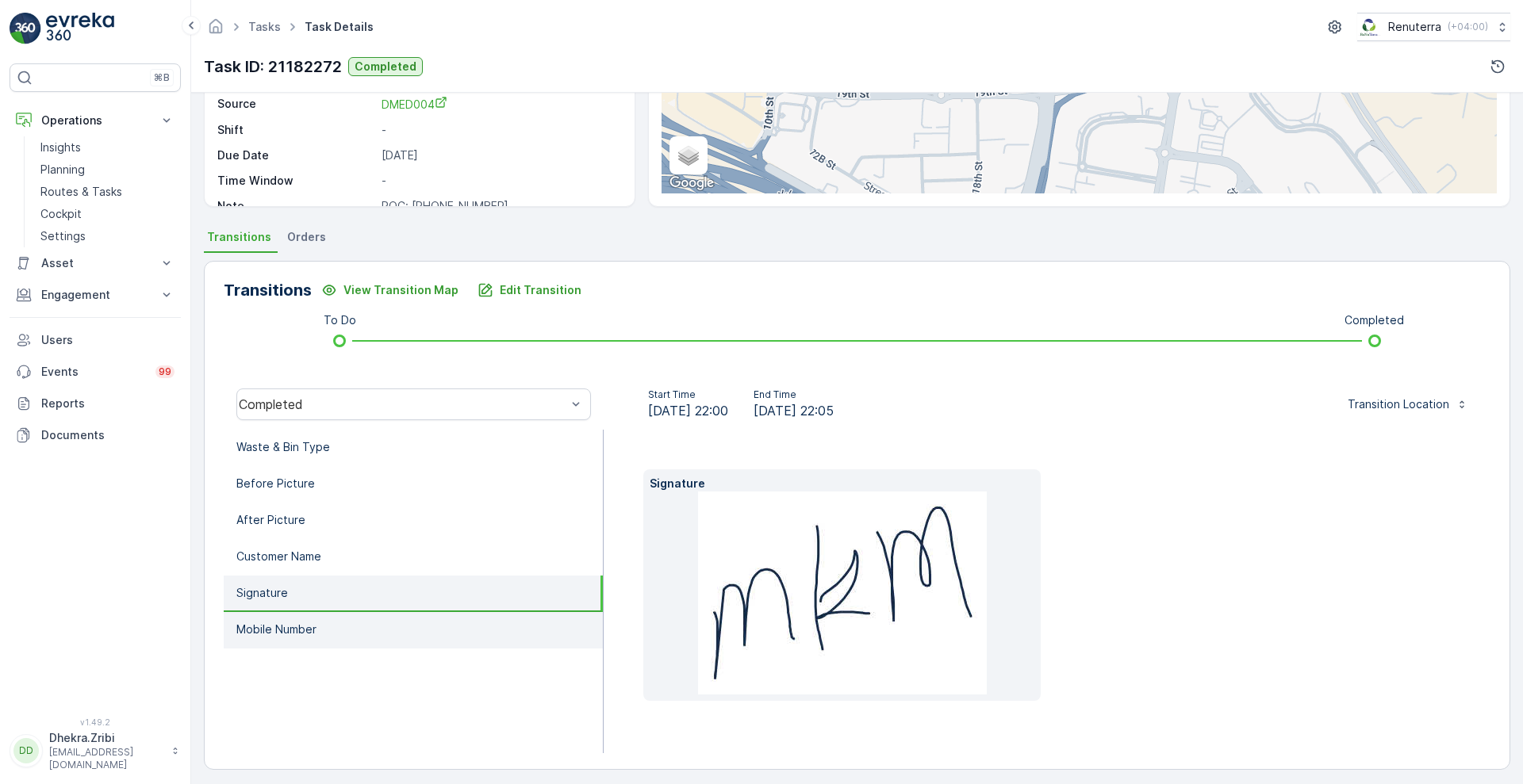
click at [292, 630] on p "Mobile Number" at bounding box center [276, 630] width 80 height 16
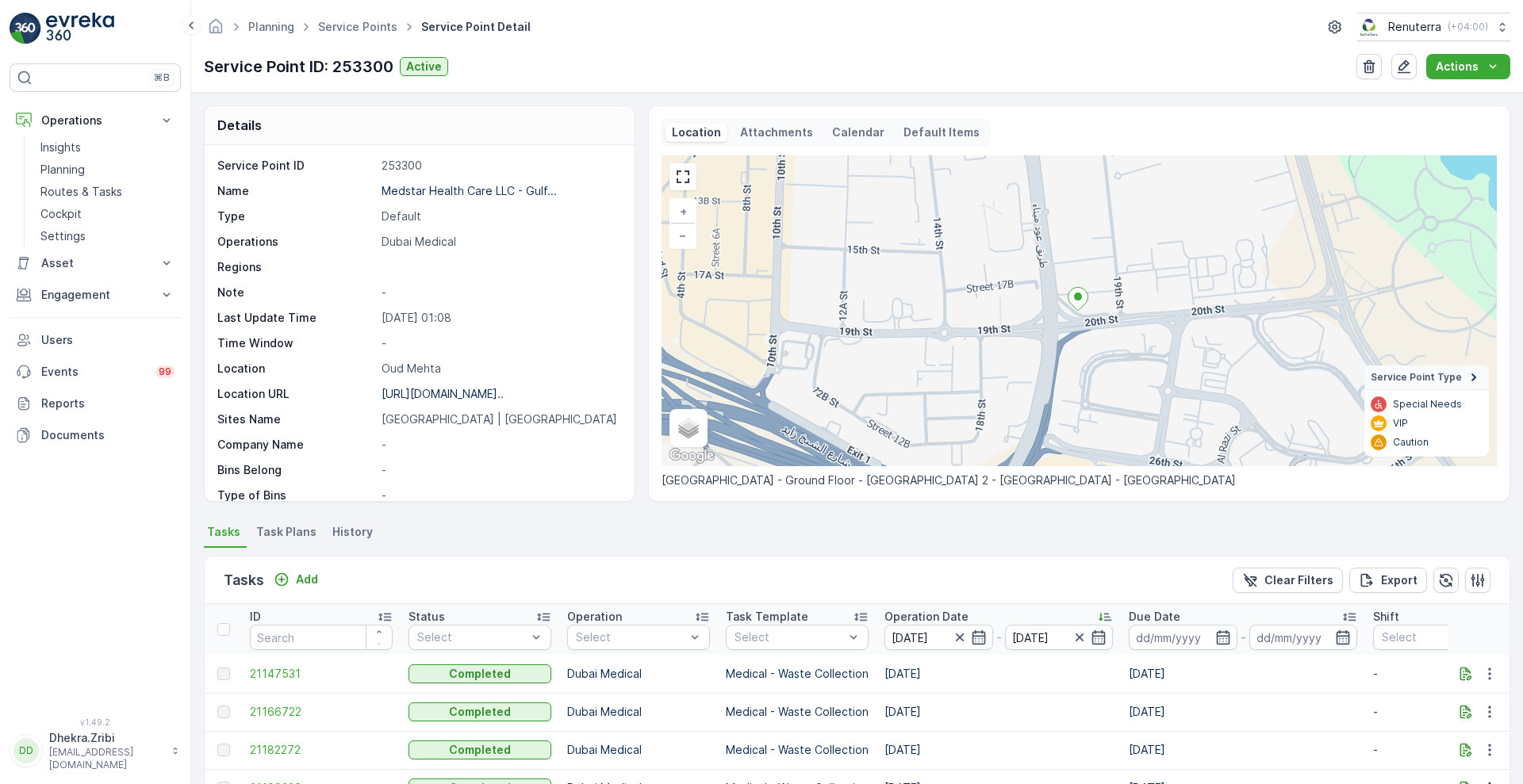
scroll to position [302, 0]
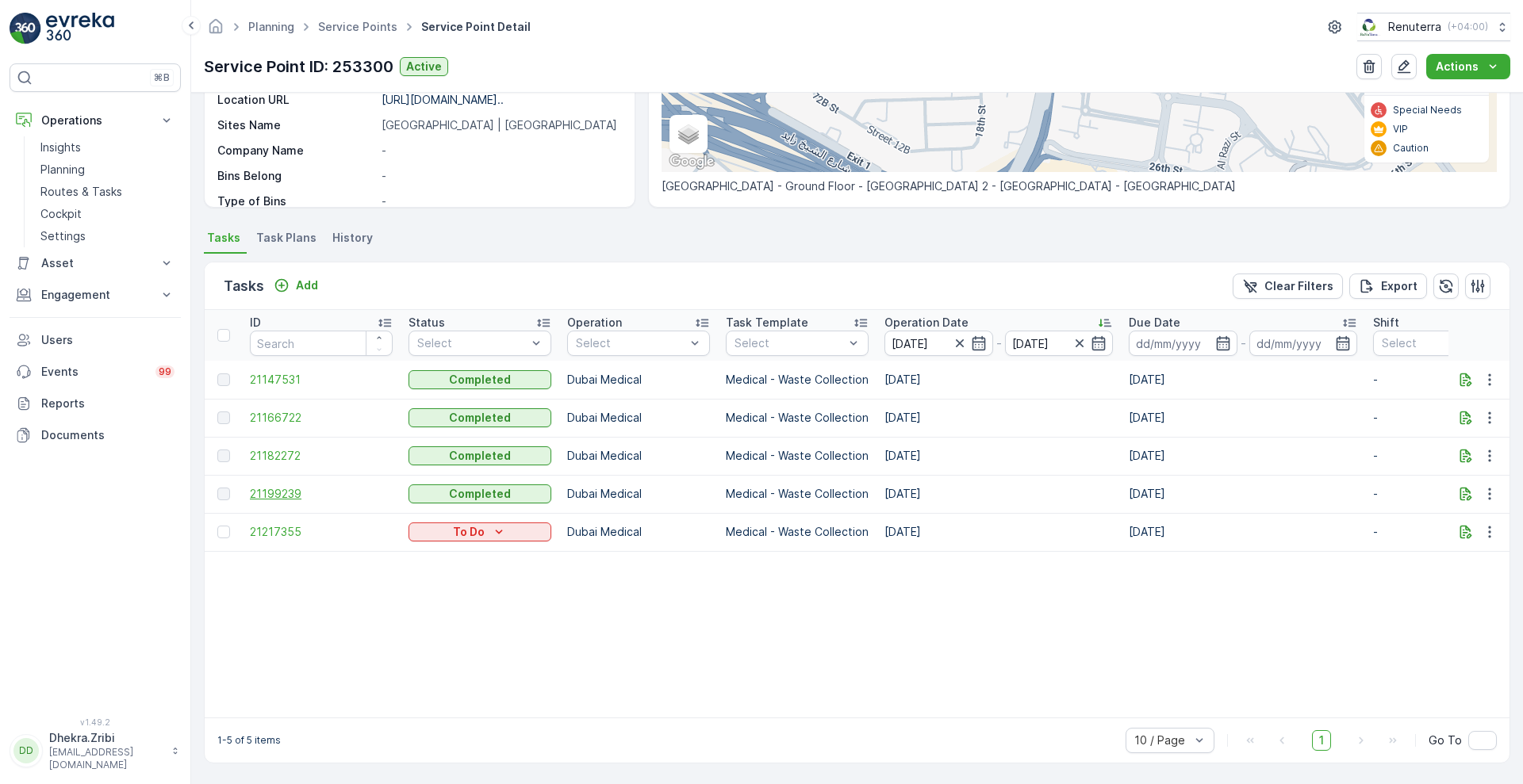
click at [271, 486] on span "21199239" at bounding box center [321, 494] width 143 height 16
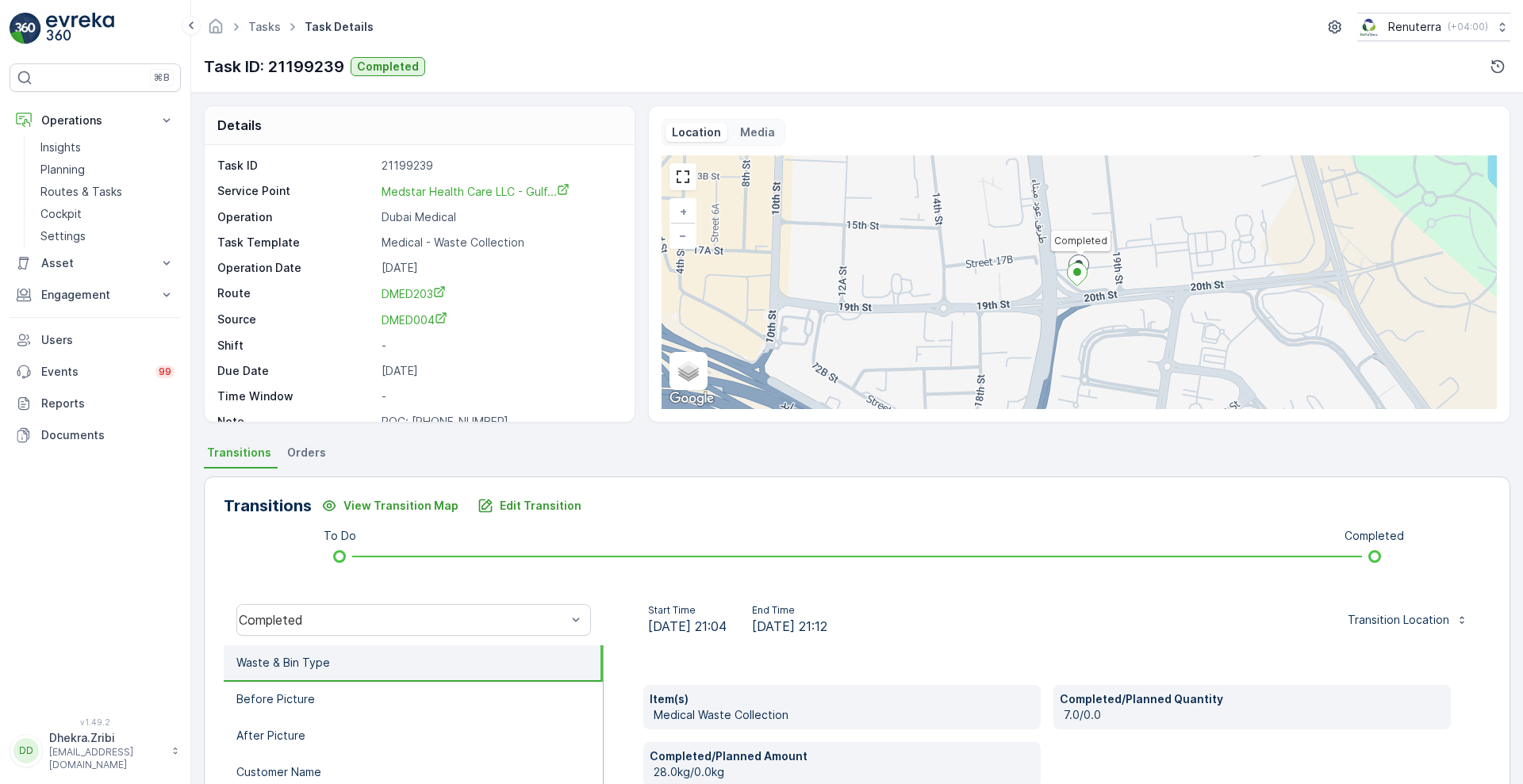
scroll to position [215, 0]
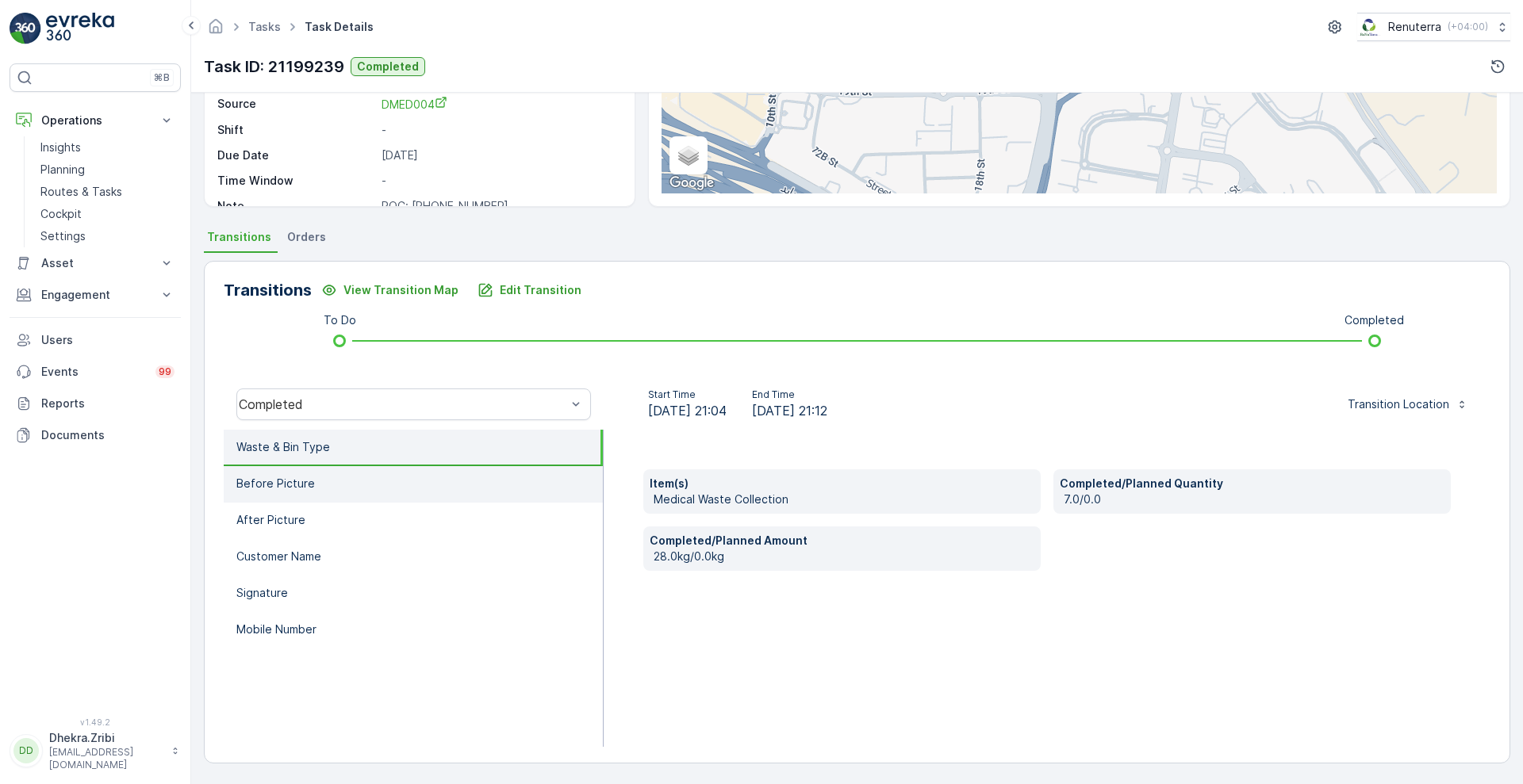
click at [335, 501] on li "Before Picture" at bounding box center [413, 484] width 379 height 36
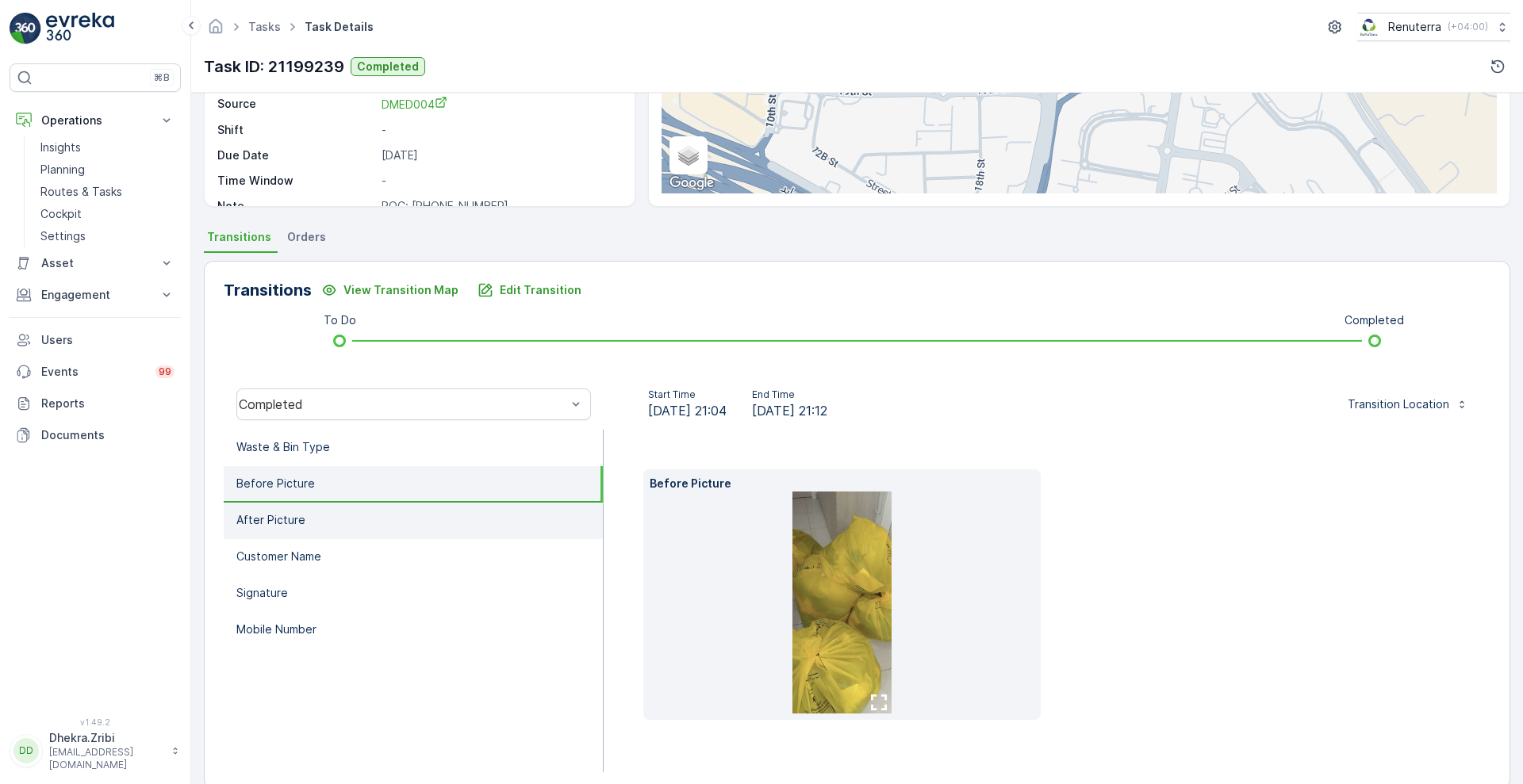
click at [311, 529] on li "After Picture" at bounding box center [413, 521] width 379 height 36
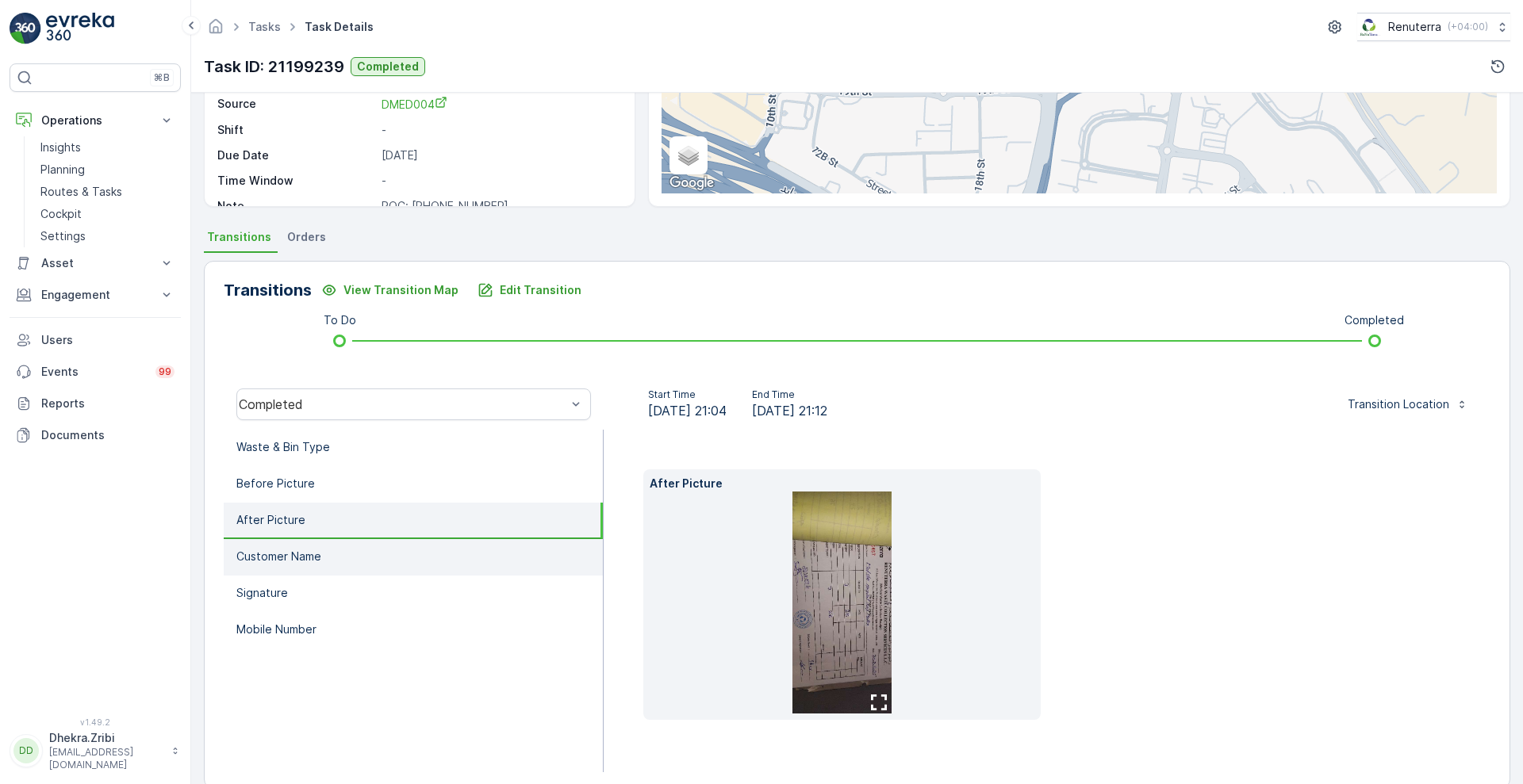
click at [308, 560] on p "Customer Name" at bounding box center [279, 556] width 85 height 16
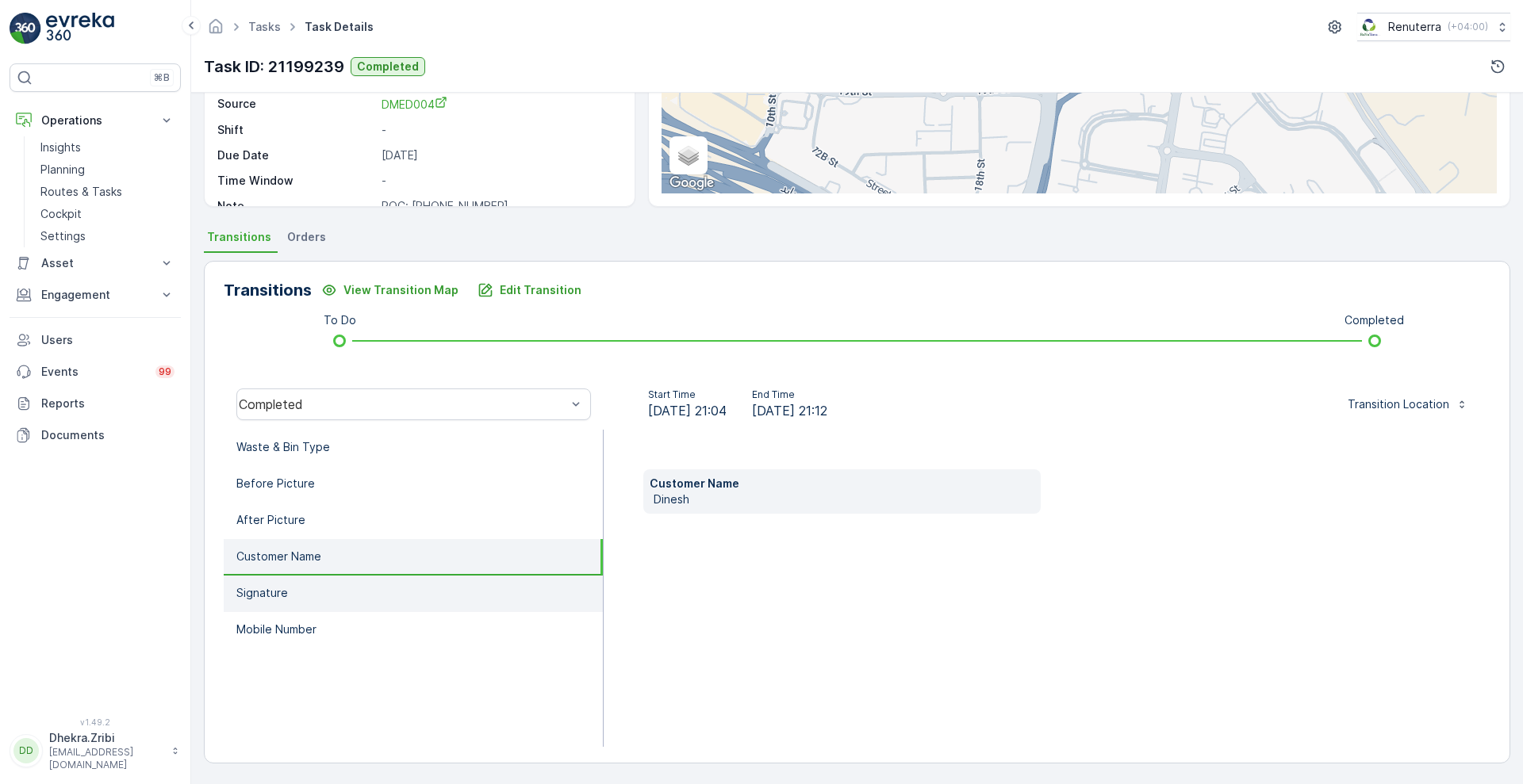
click at [301, 582] on li "Signature" at bounding box center [413, 594] width 379 height 36
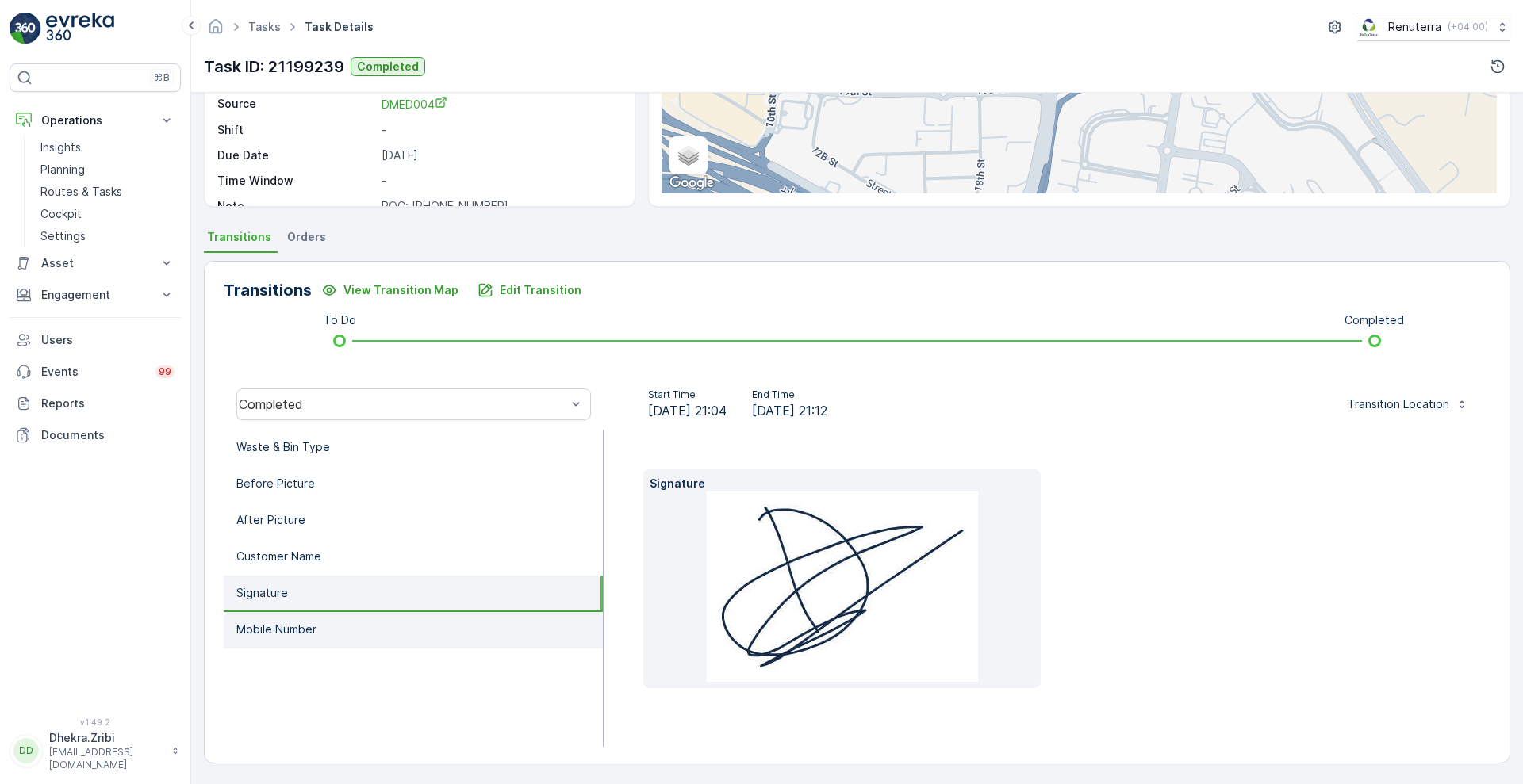
click at [294, 636] on p "Mobile Number" at bounding box center [276, 630] width 80 height 16
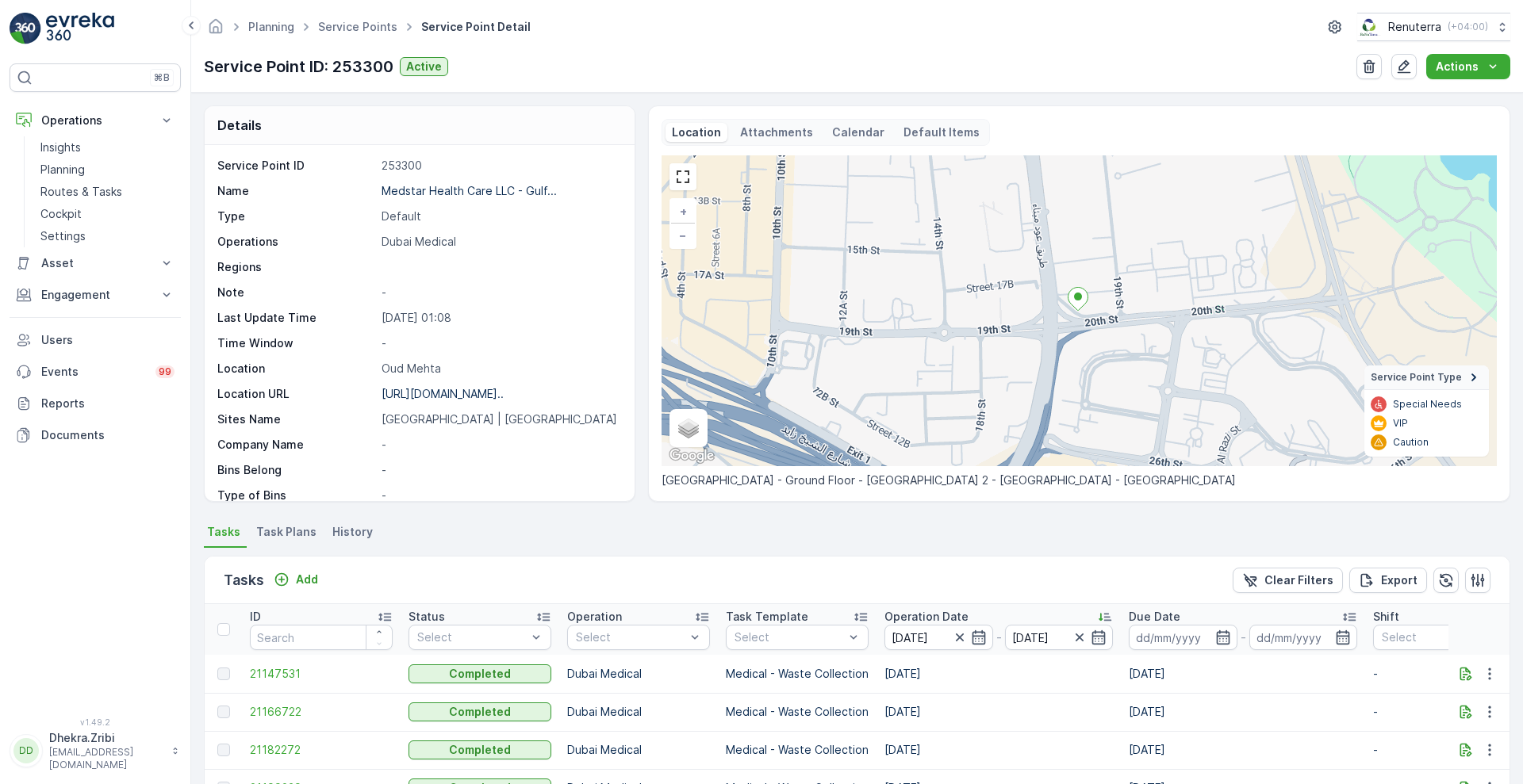
scroll to position [302, 0]
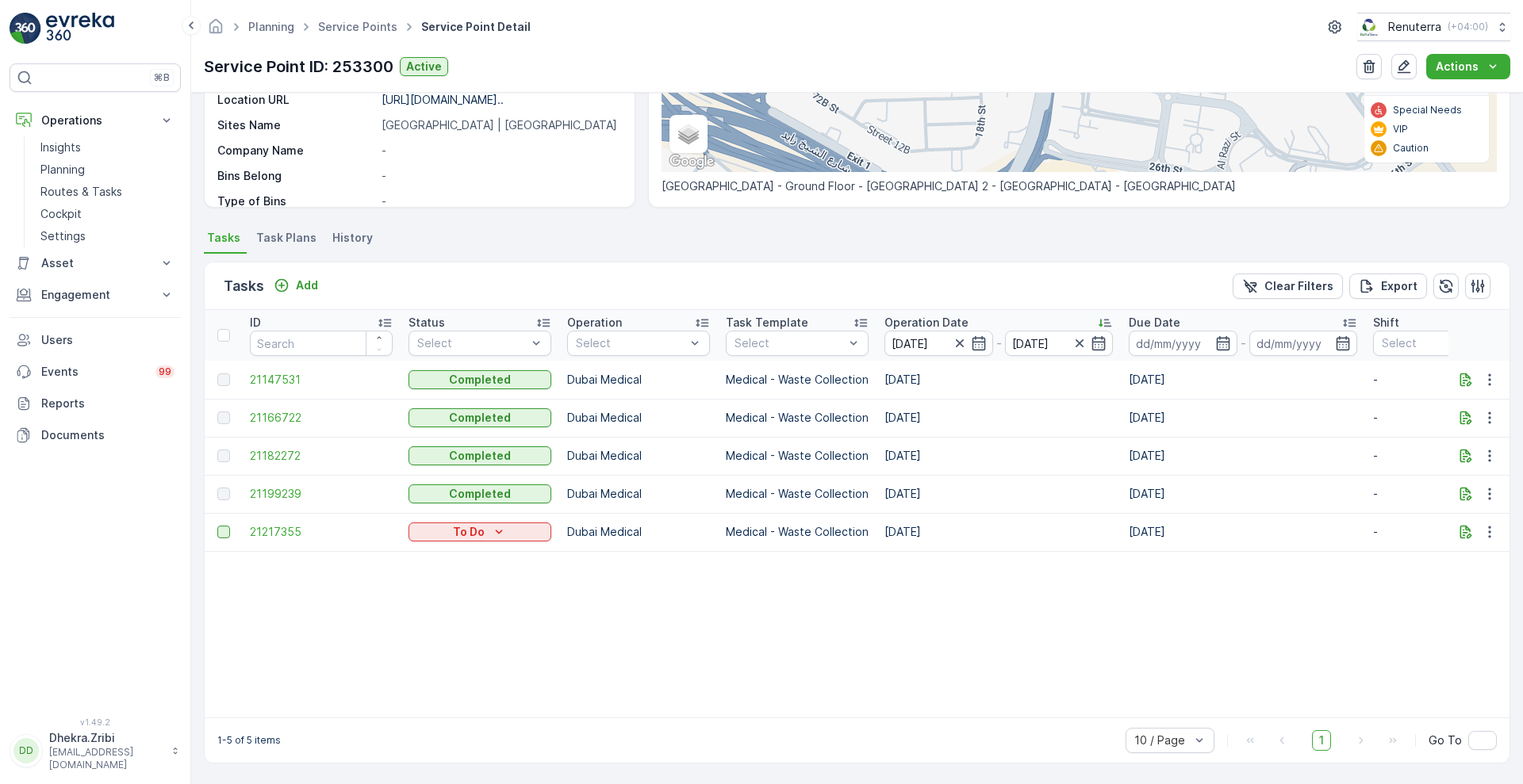
click at [224, 526] on div at bounding box center [224, 532] width 13 height 13
click at [217, 526] on input "checkbox" at bounding box center [217, 526] width 0 height 0
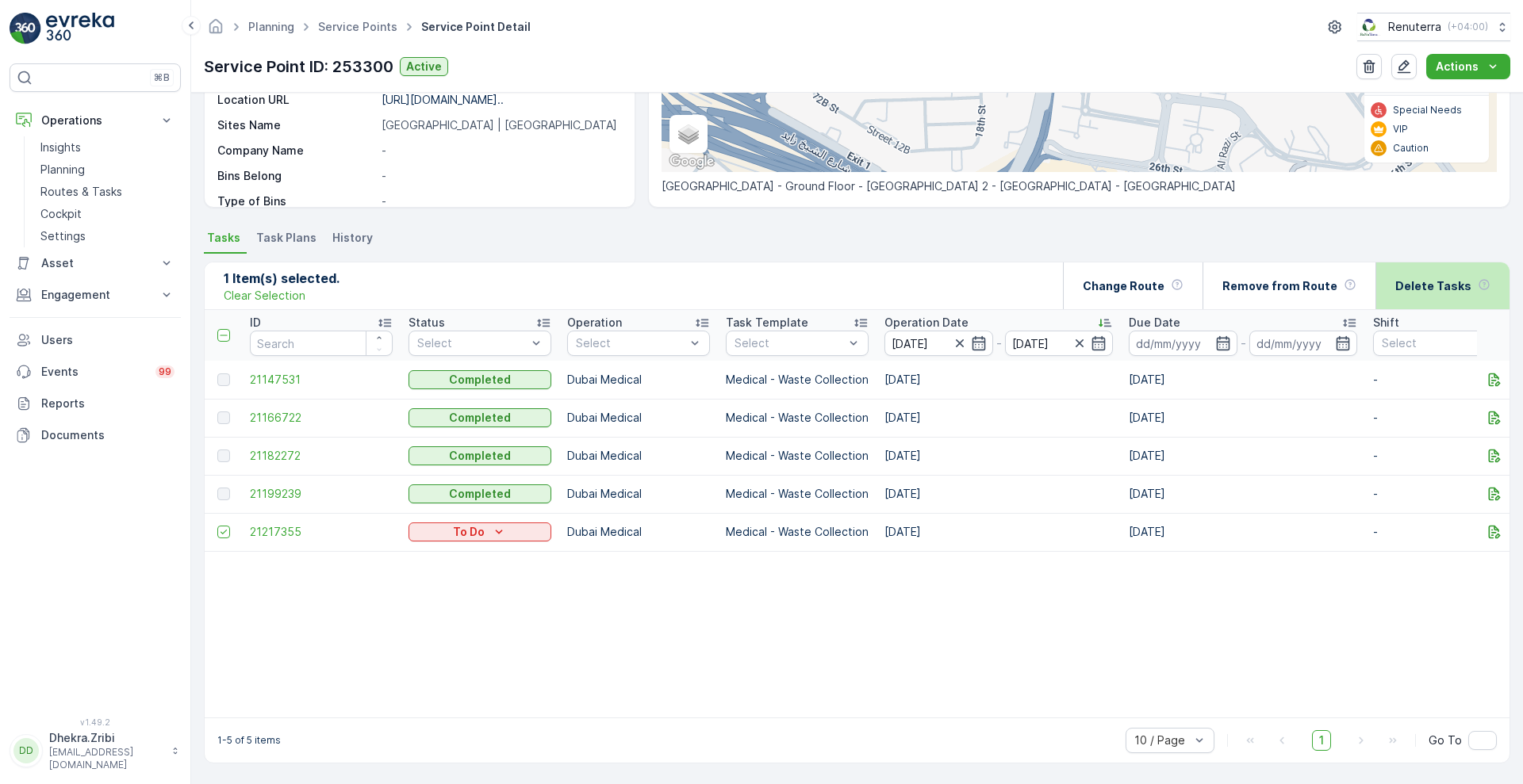
click at [1436, 282] on p "Delete Tasks" at bounding box center [1433, 287] width 76 height 16
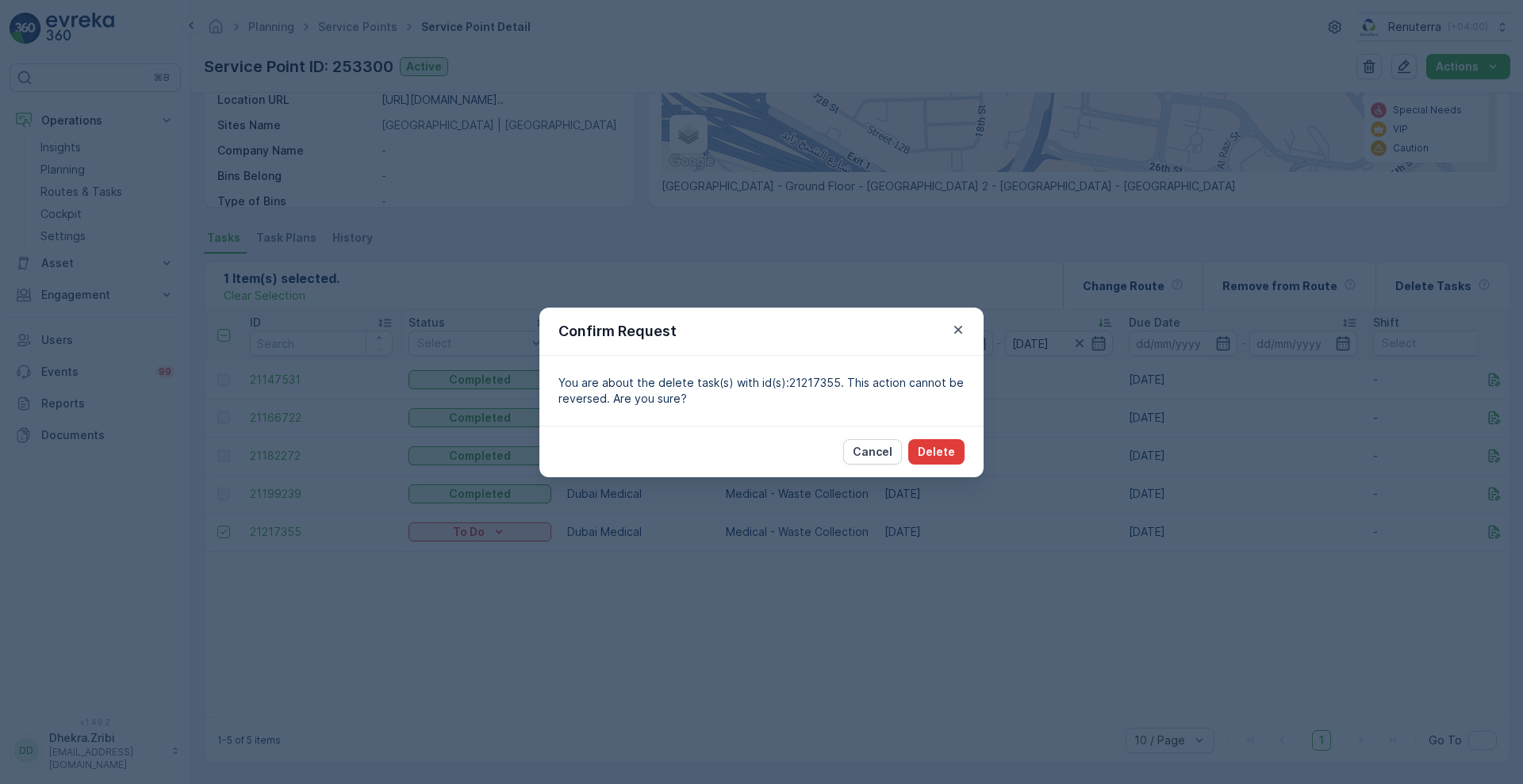
click at [937, 445] on p "Delete" at bounding box center [936, 452] width 37 height 16
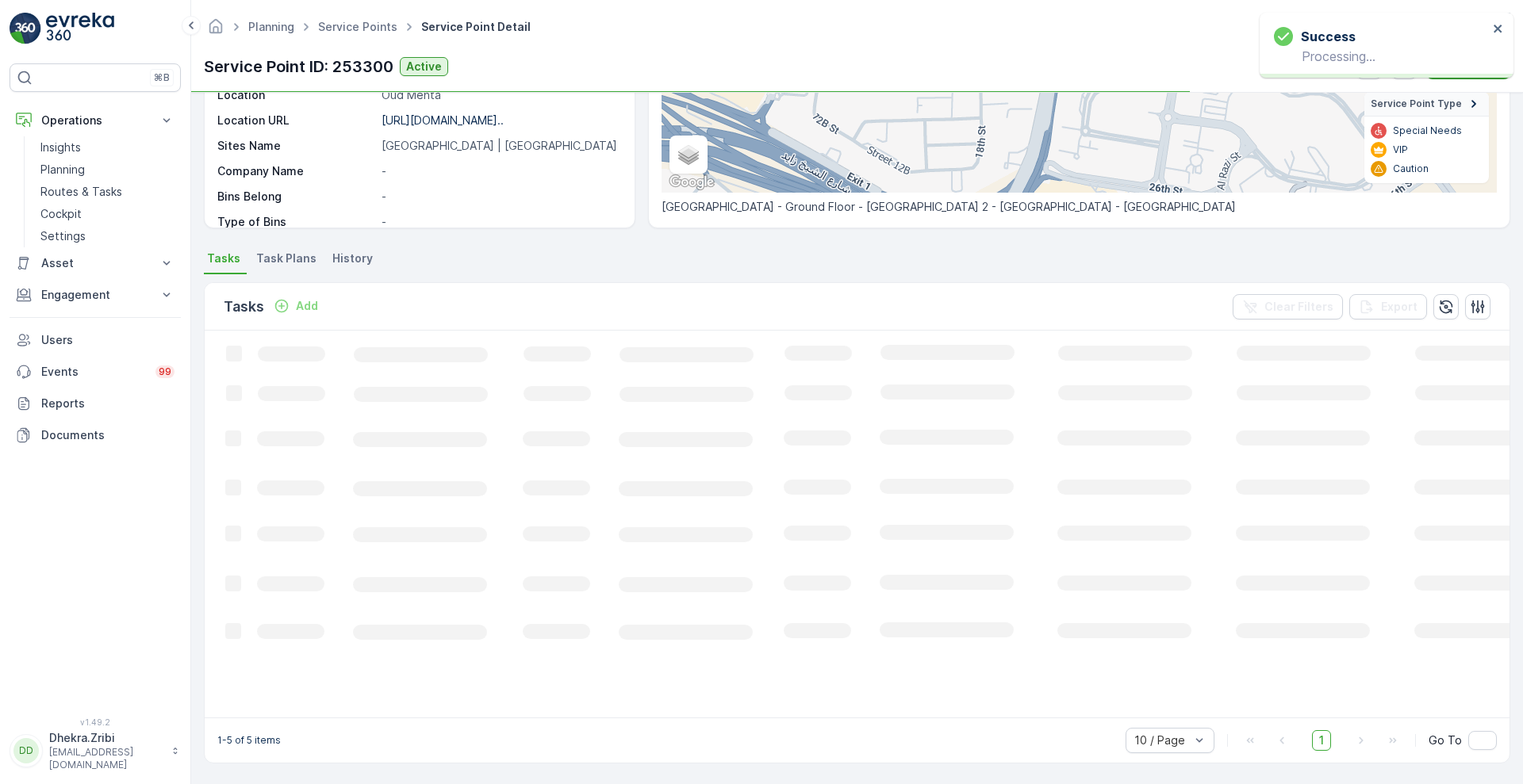
scroll to position [297, 0]
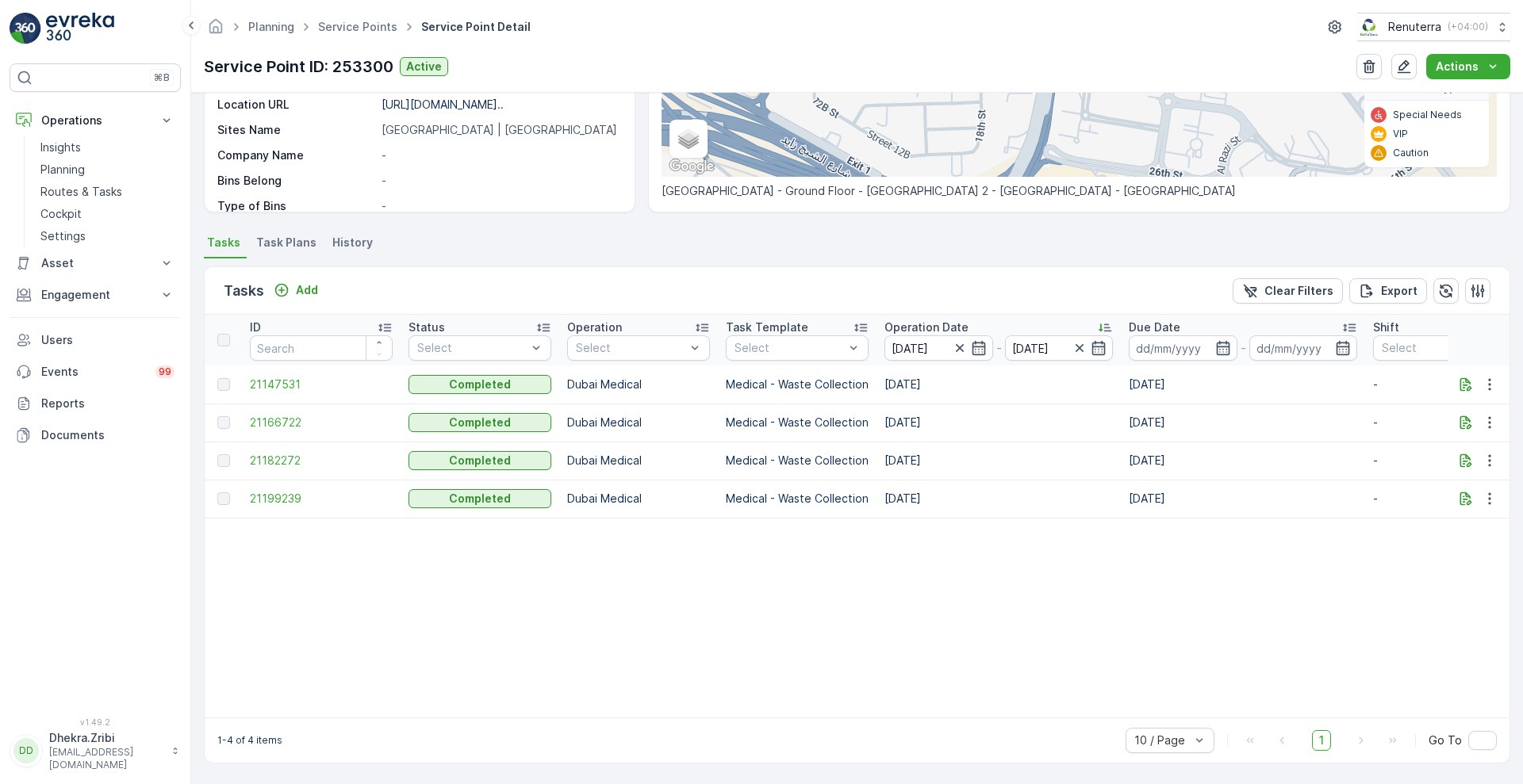
click at [904, 451] on td "[DATE]" at bounding box center [999, 460] width 245 height 38
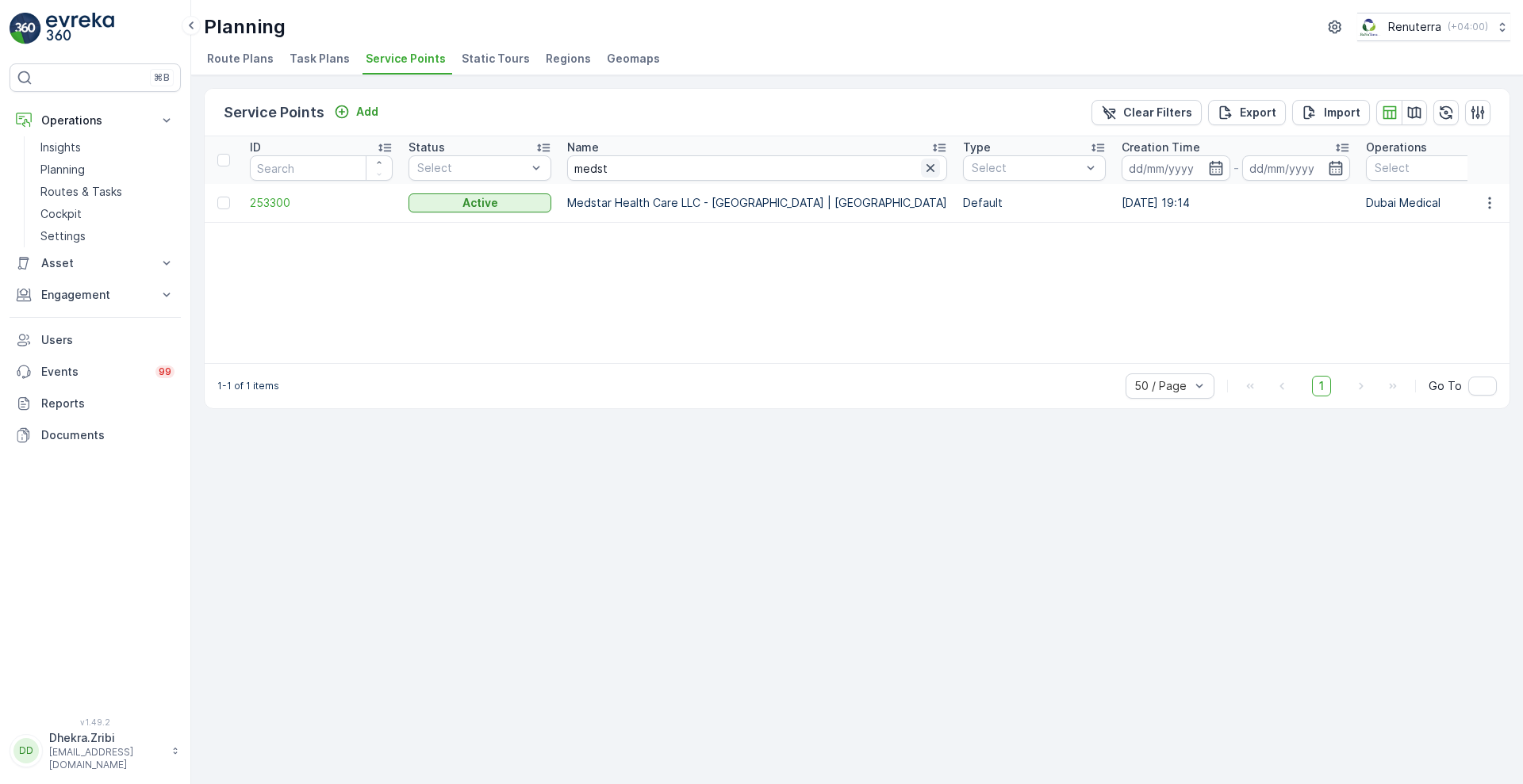
click at [923, 164] on icon "button" at bounding box center [931, 168] width 16 height 16
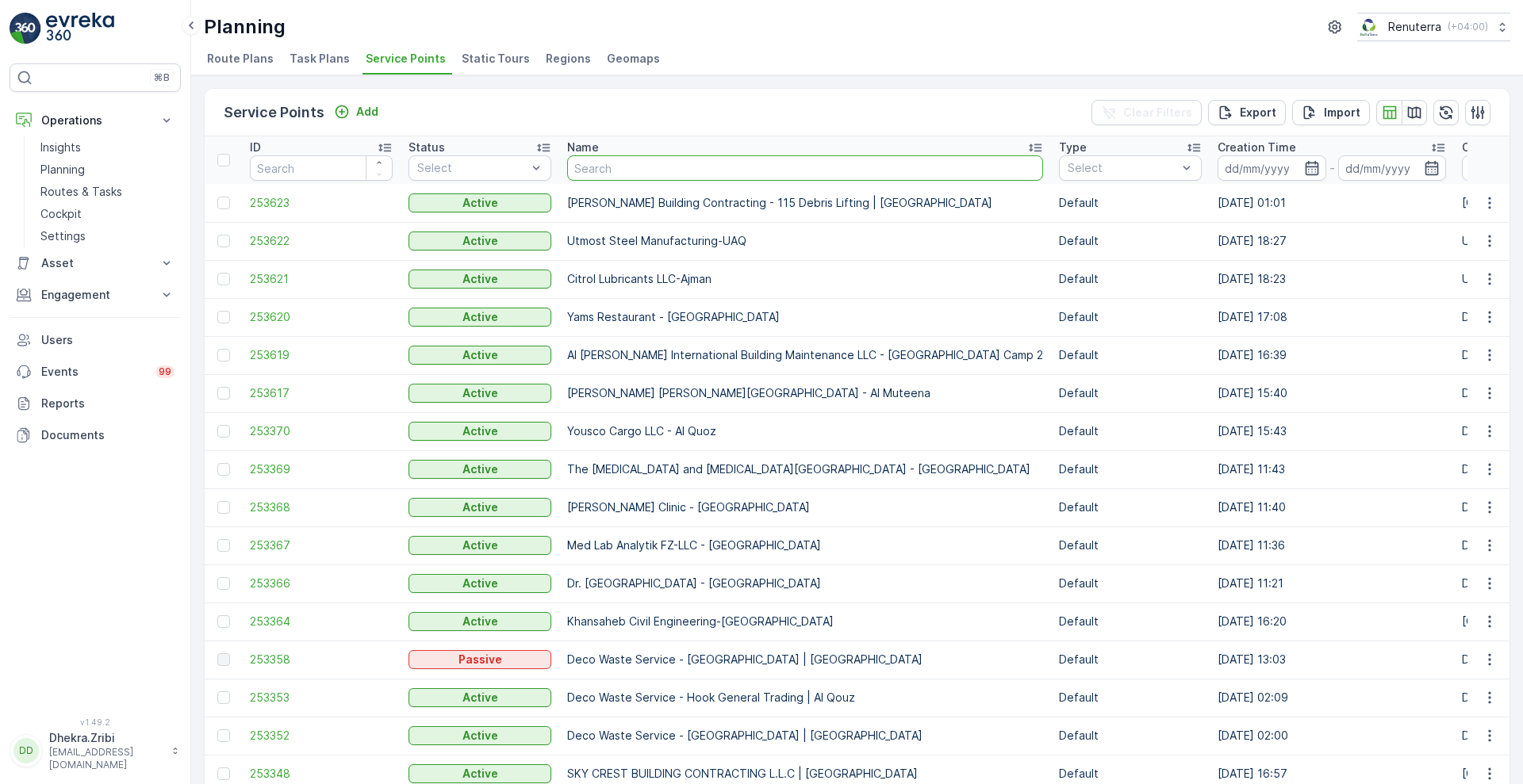
click at [679, 171] on input "text" at bounding box center [804, 168] width 476 height 25
type input "al zahra"
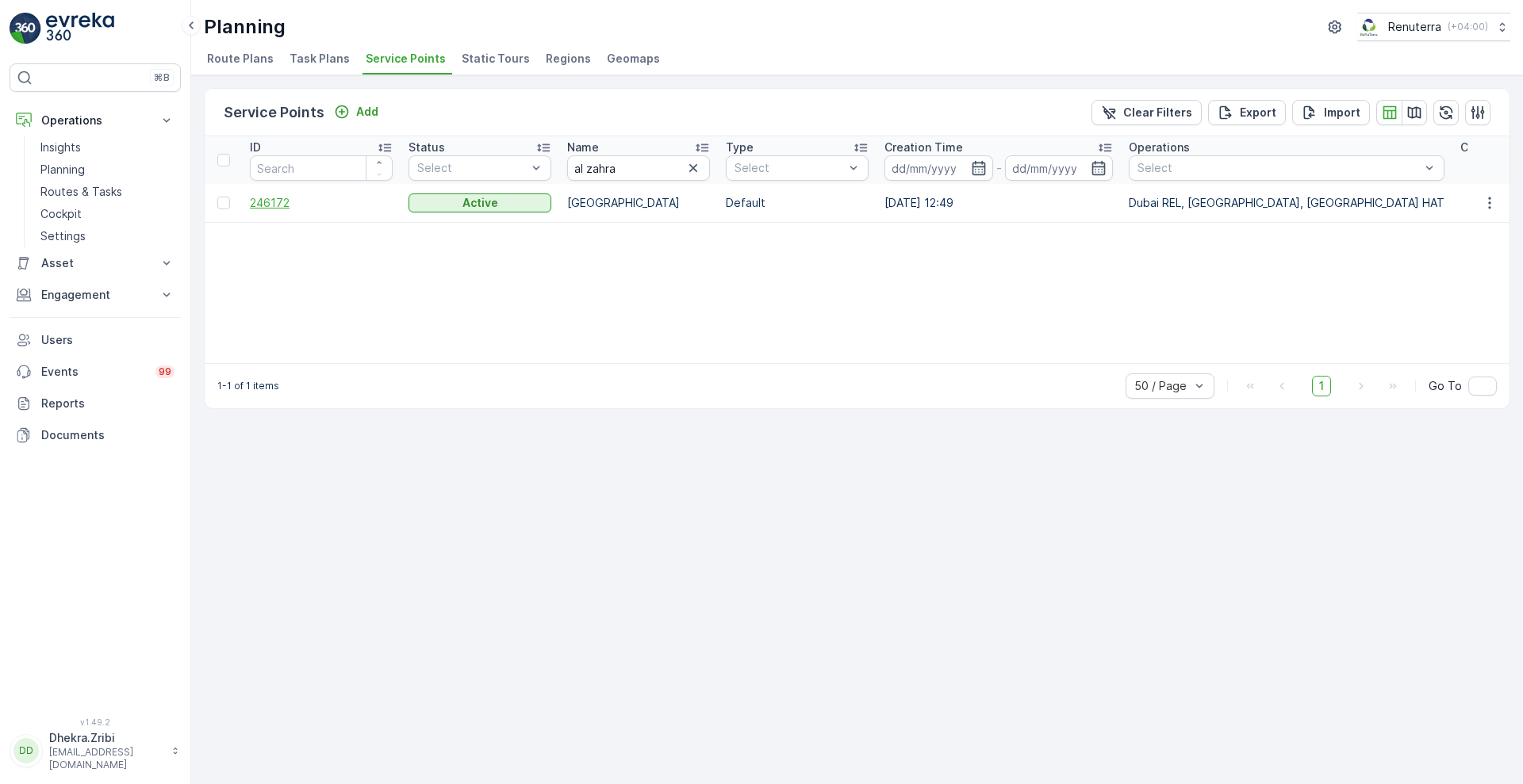
click at [280, 207] on span "246172" at bounding box center [321, 203] width 143 height 16
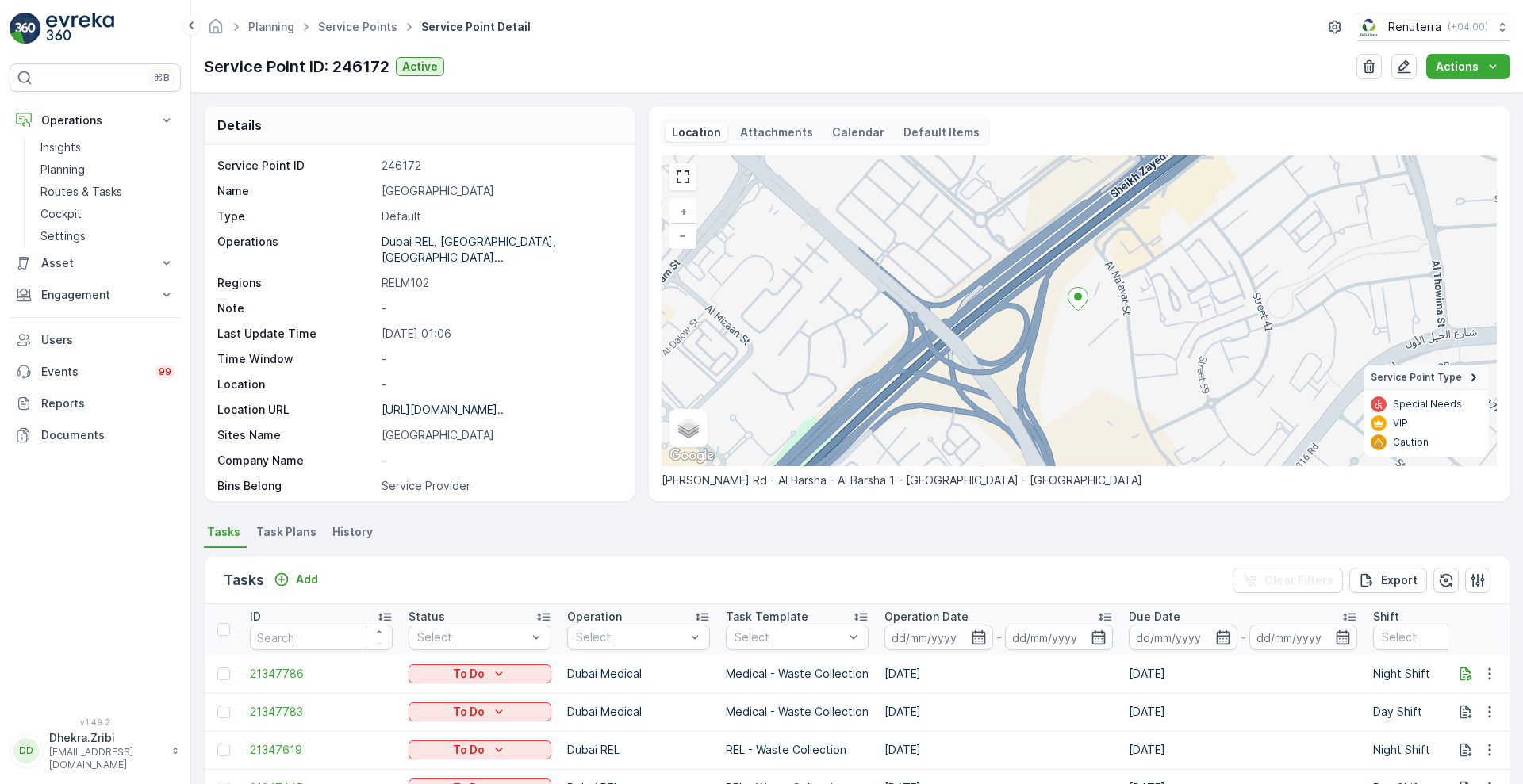
scroll to position [326, 0]
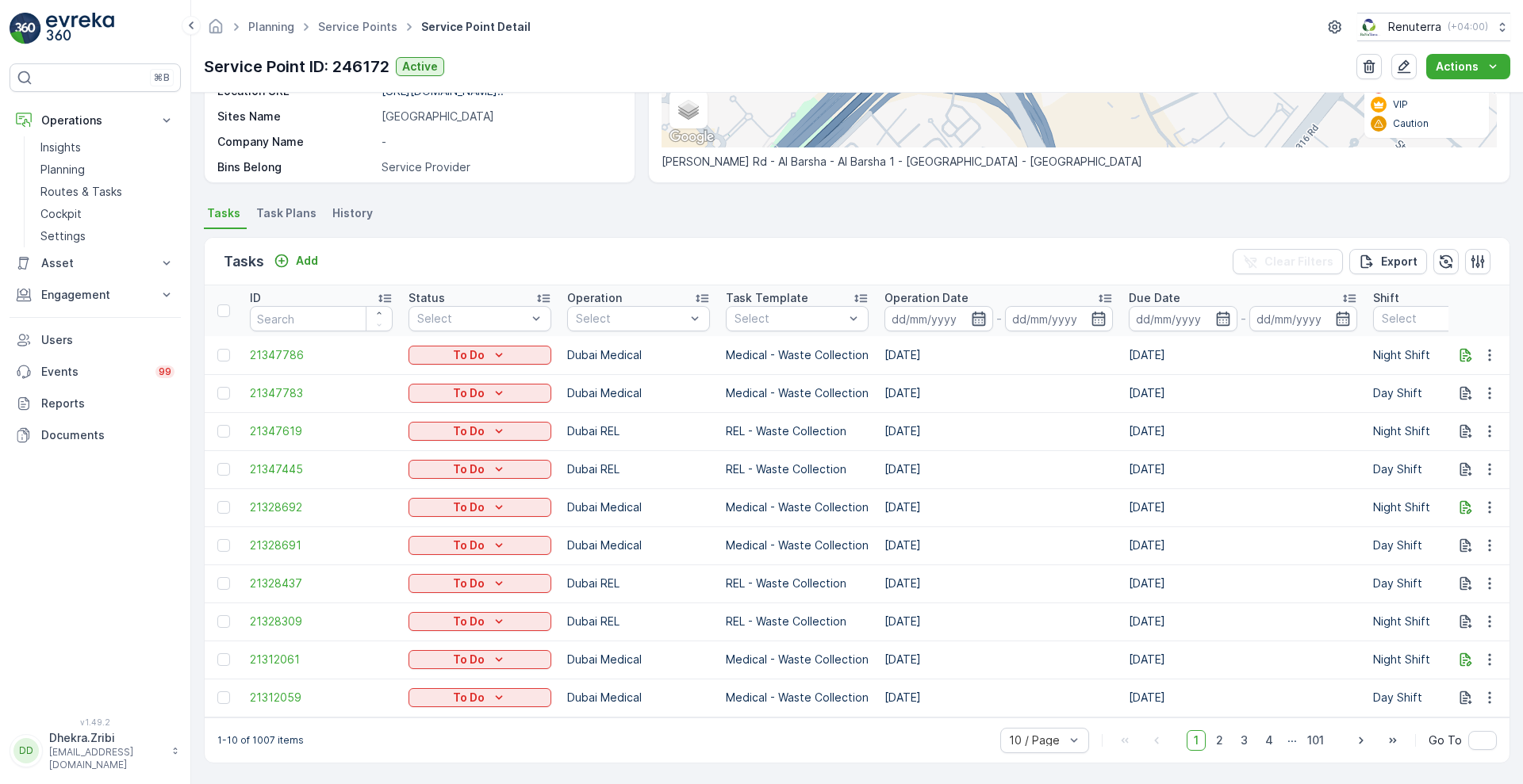
click at [979, 318] on icon "button" at bounding box center [979, 319] width 16 height 16
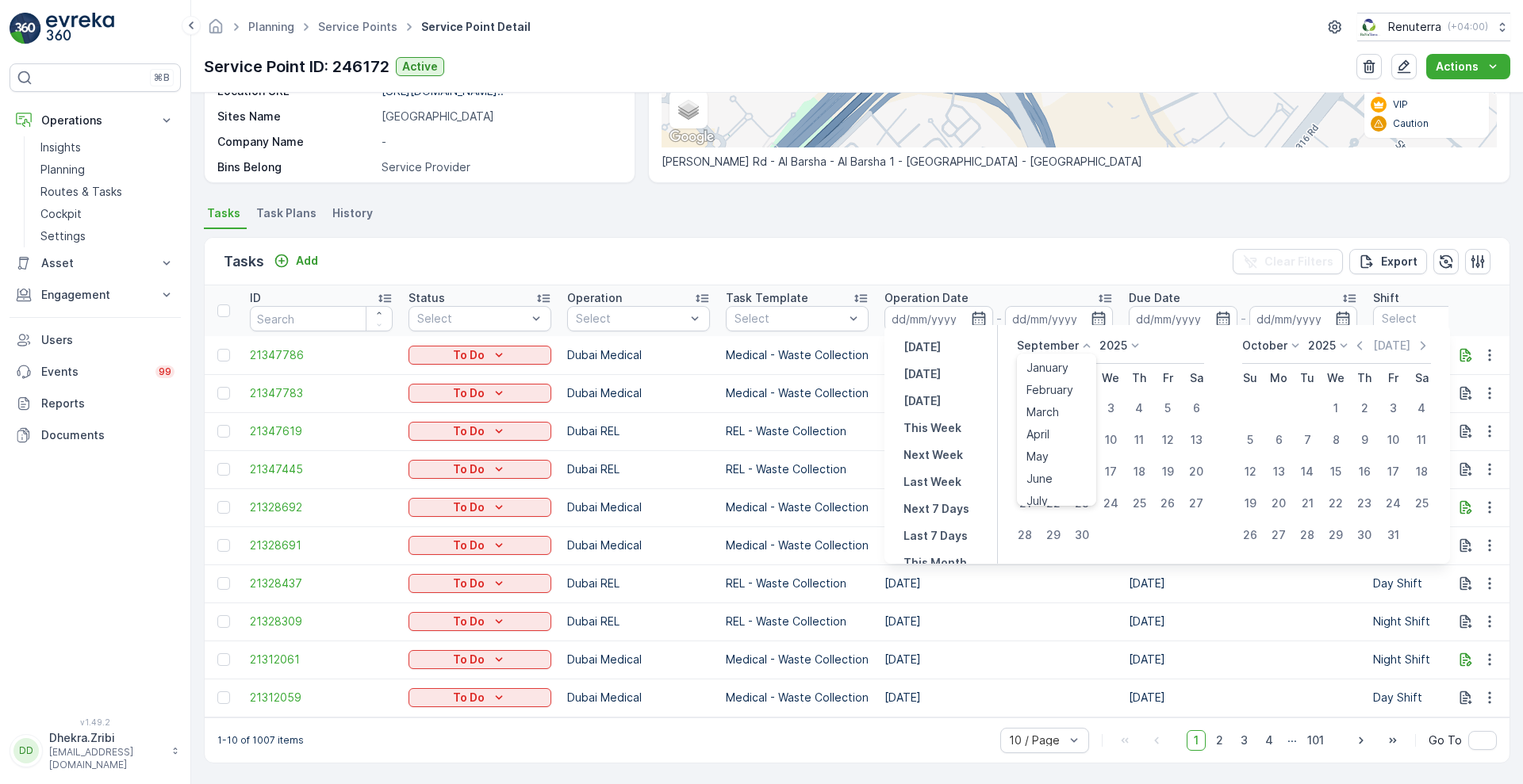
click at [1086, 349] on icon at bounding box center [1087, 346] width 16 height 16
click at [1041, 397] on span "August" at bounding box center [1045, 403] width 37 height 16
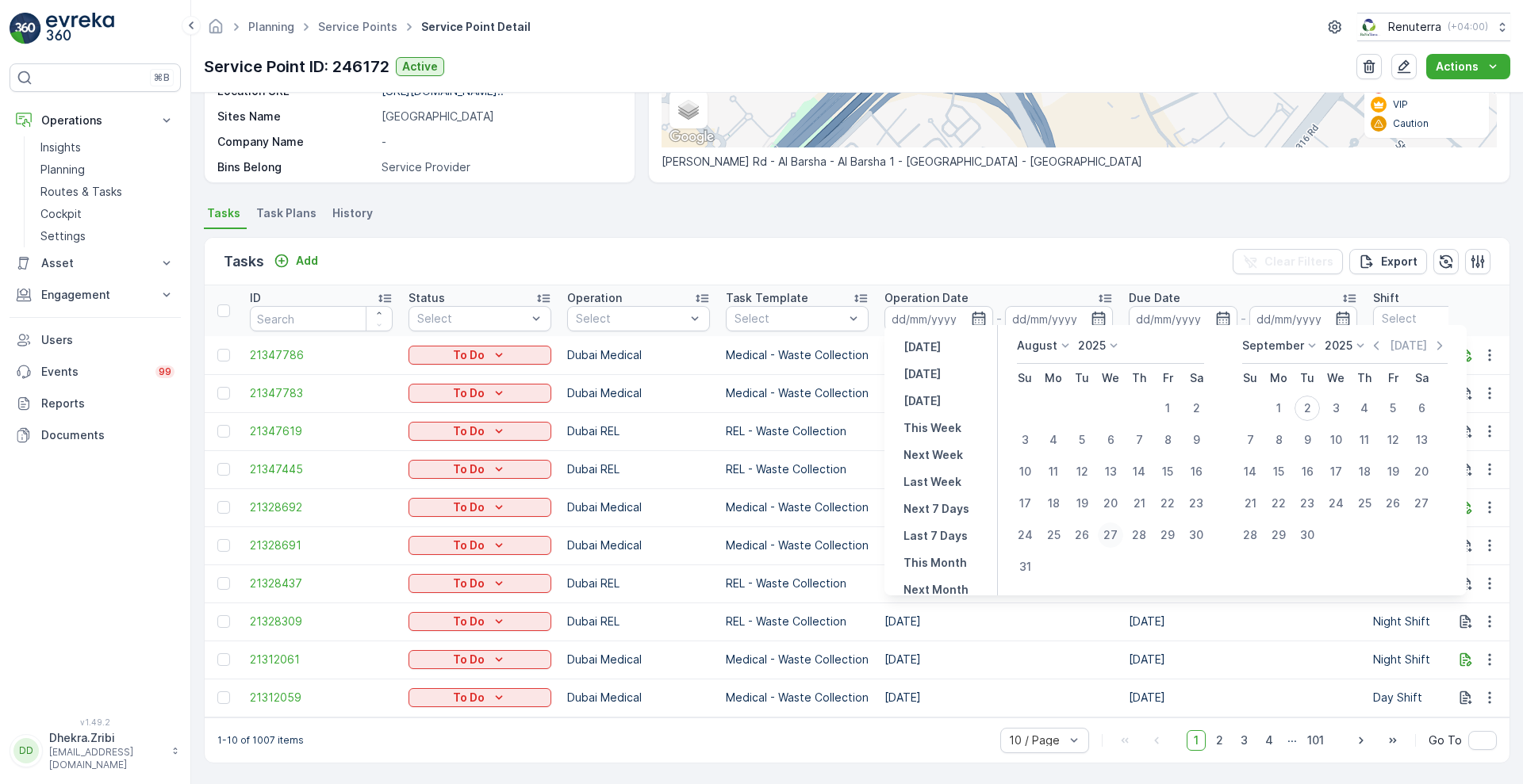
click at [1115, 531] on div "27" at bounding box center [1110, 535] width 25 height 25
type input "[DATE]"
click at [1115, 531] on div "27" at bounding box center [1110, 535] width 25 height 25
type input "[DATE]"
click at [1037, 248] on div "Tasks Add Clear Filters Export" at bounding box center [857, 262] width 1305 height 48
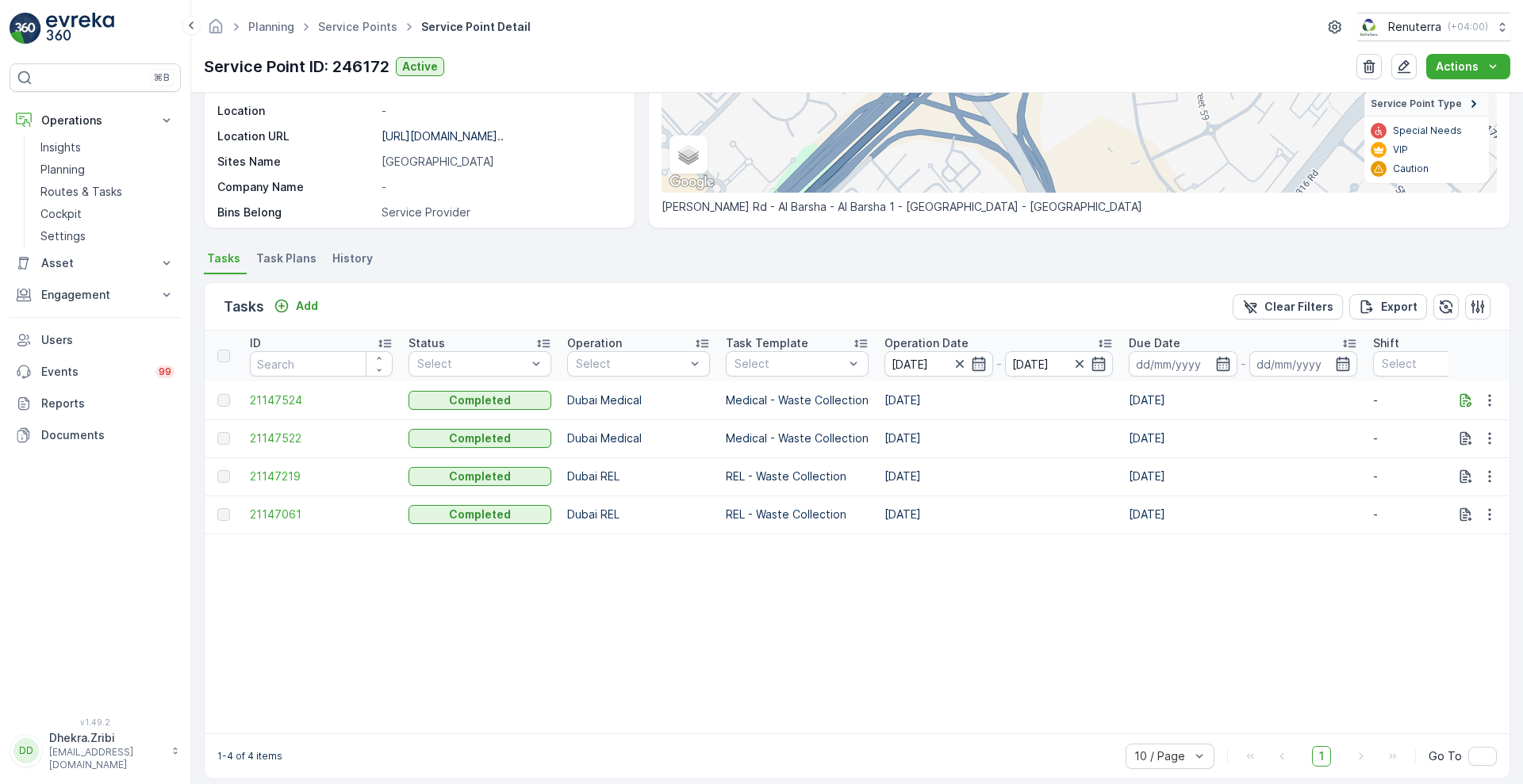
scroll to position [297, 0]
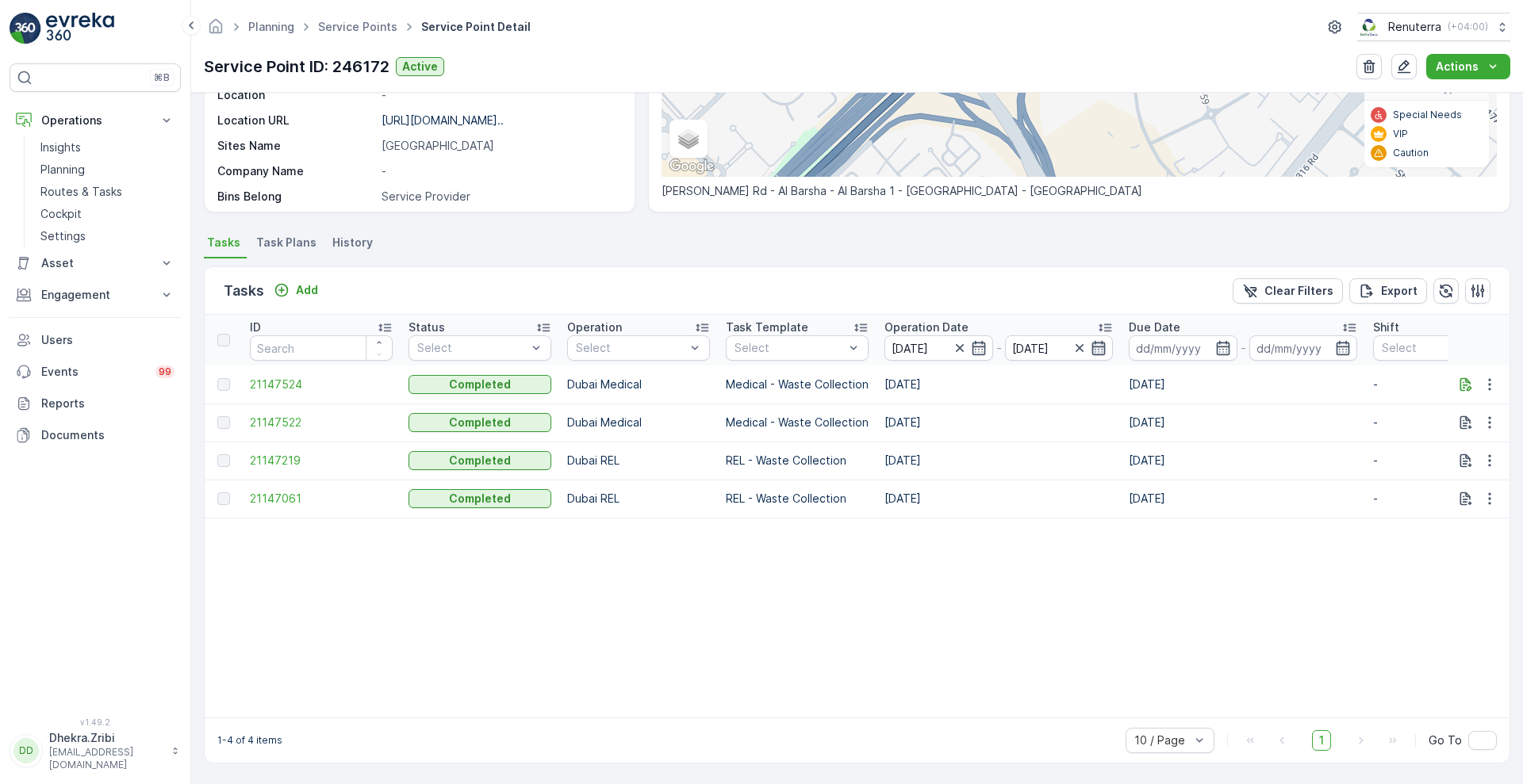
click at [1101, 345] on icon "button" at bounding box center [1099, 348] width 16 height 16
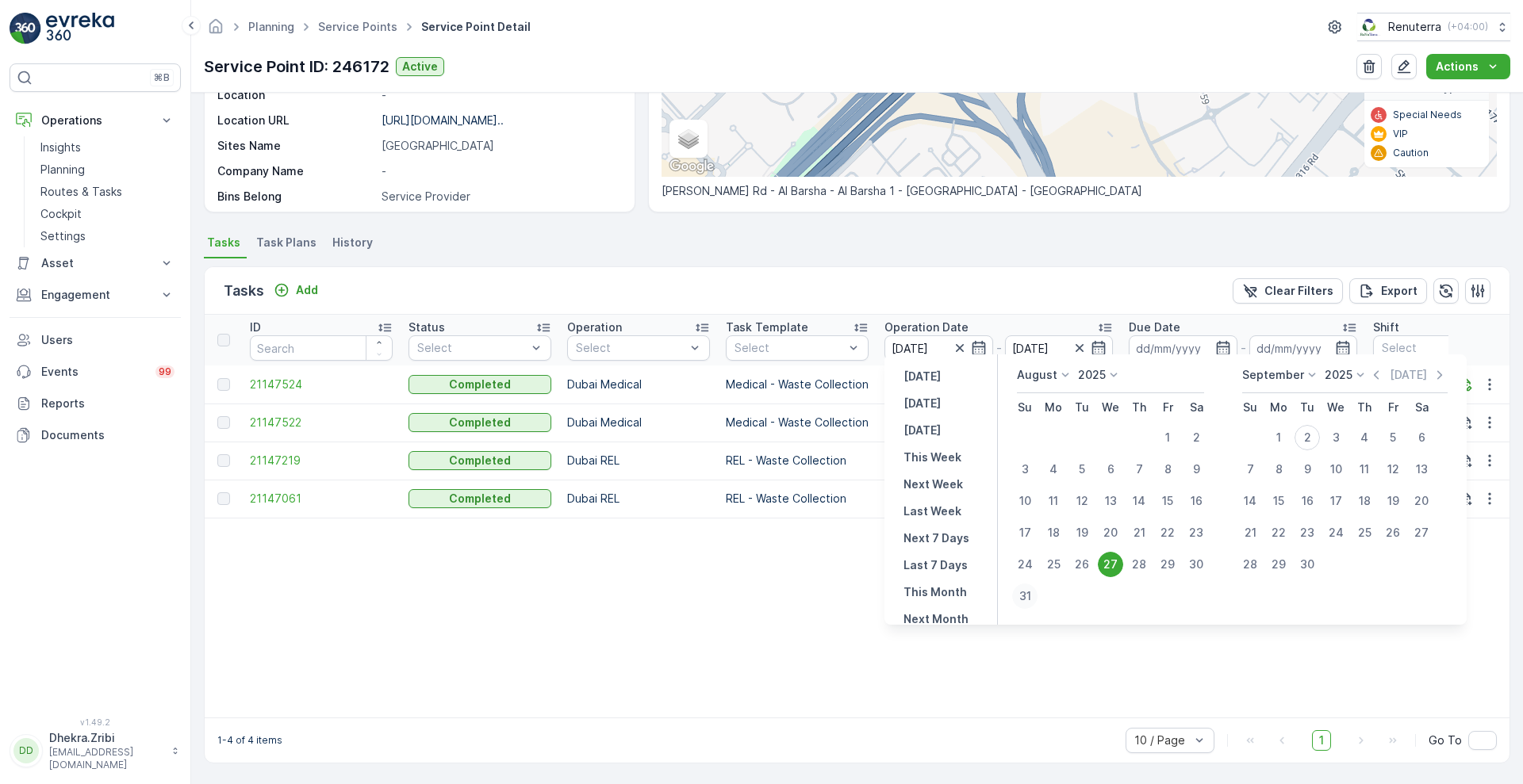
click at [1025, 609] on button "31" at bounding box center [1024, 596] width 28 height 28
type input "[DATE]"
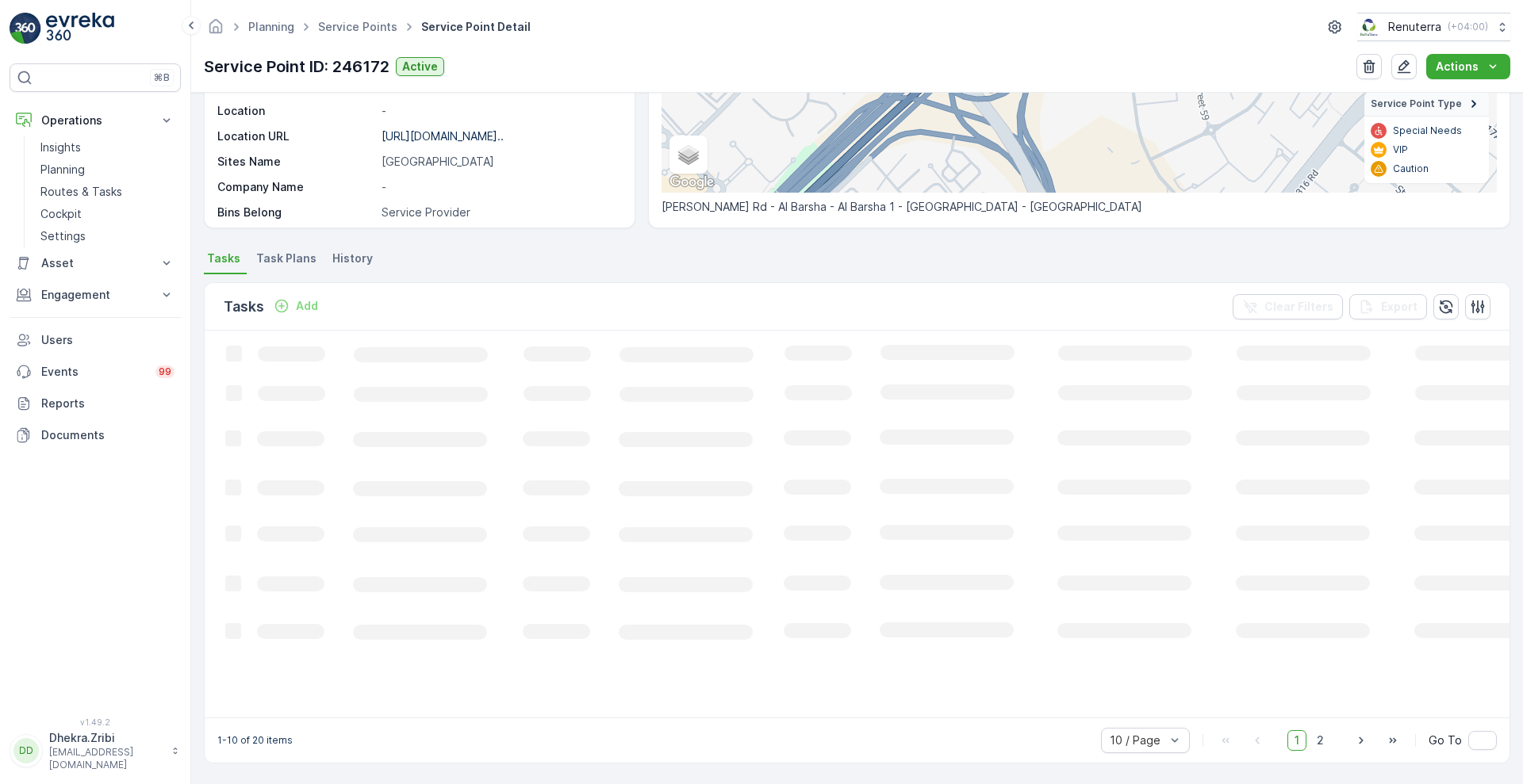
scroll to position [297, 0]
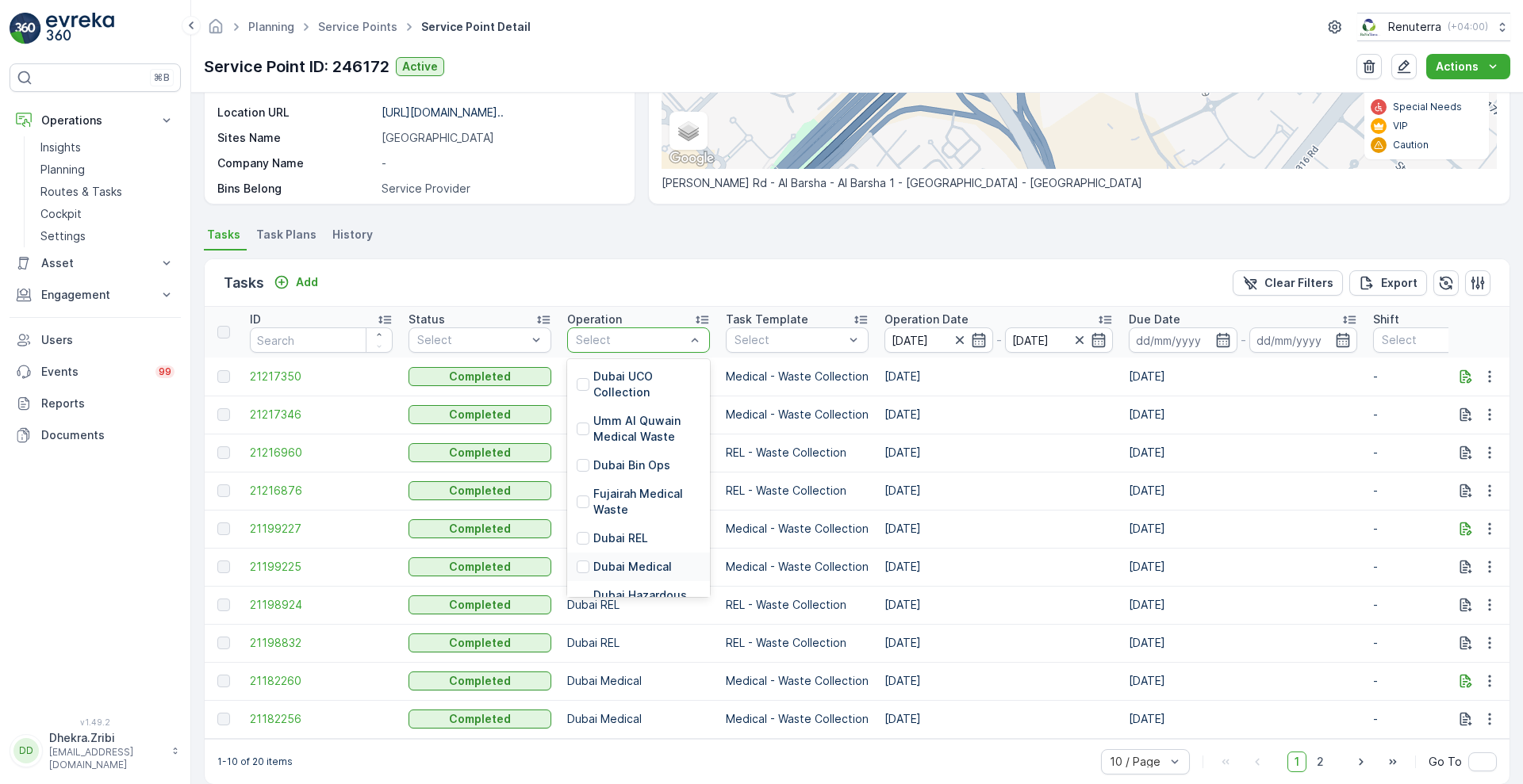
click at [612, 562] on p "Dubai Medical" at bounding box center [632, 567] width 79 height 16
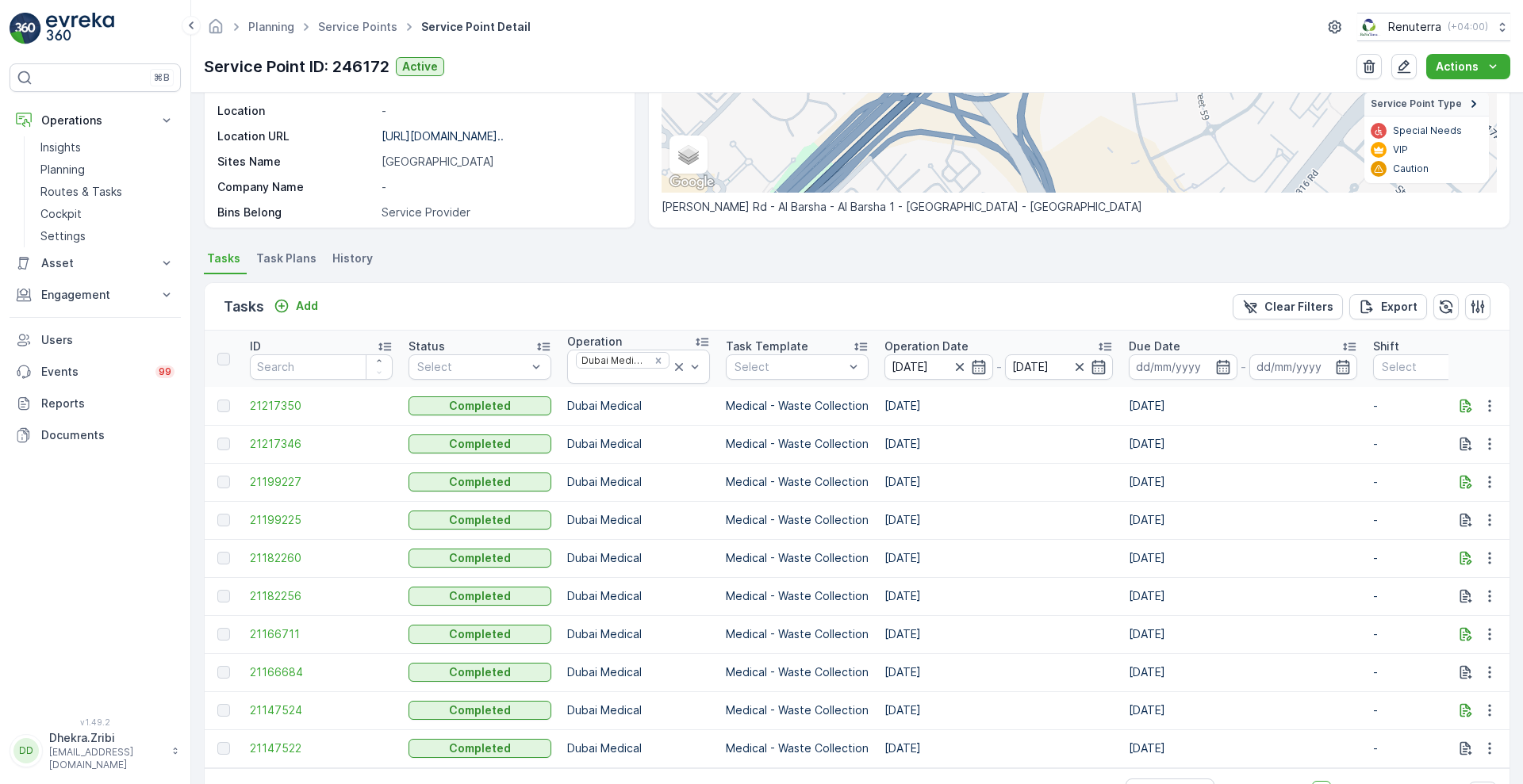
scroll to position [297, 0]
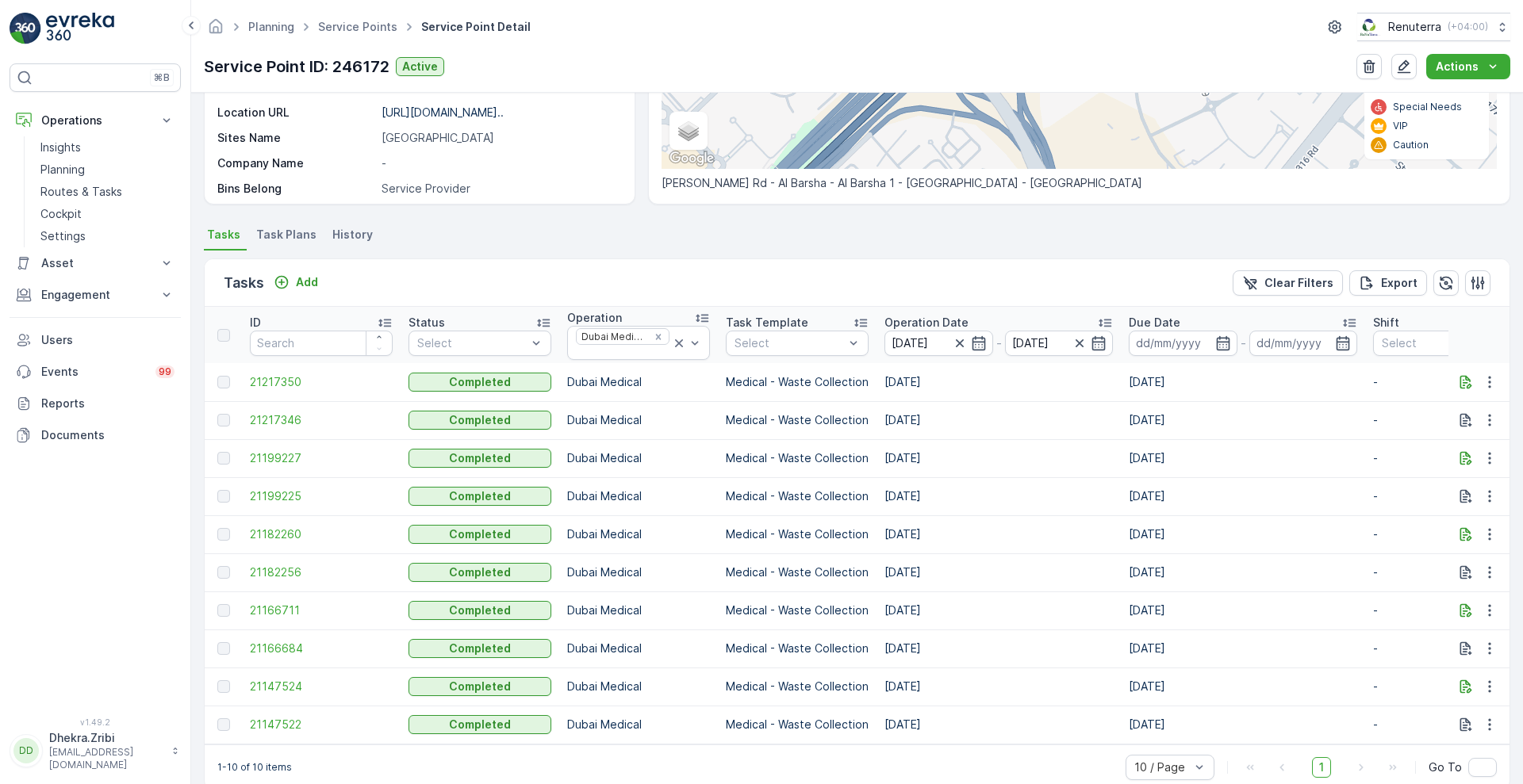
click at [935, 321] on p "Operation Date" at bounding box center [927, 323] width 84 height 16
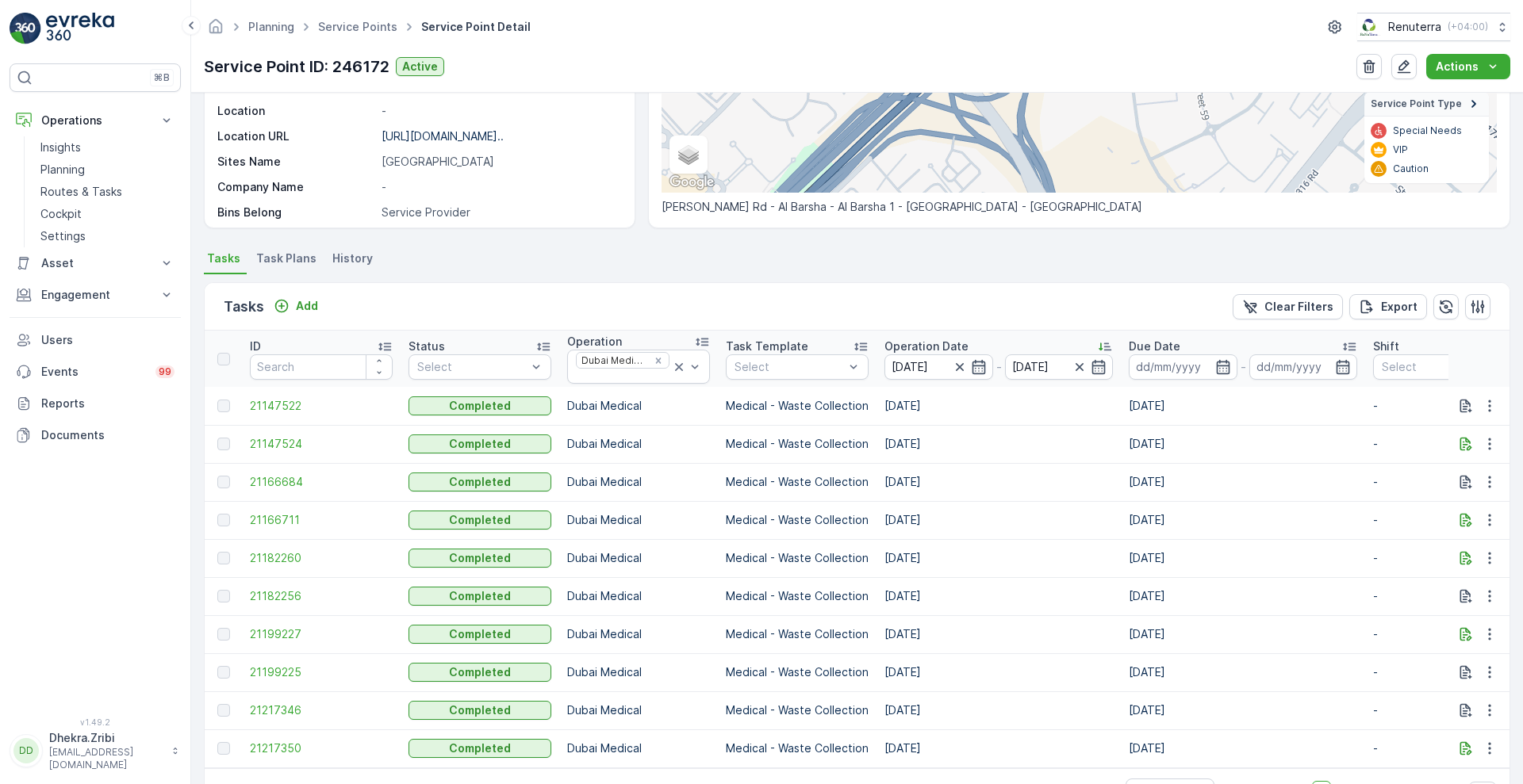
scroll to position [297, 0]
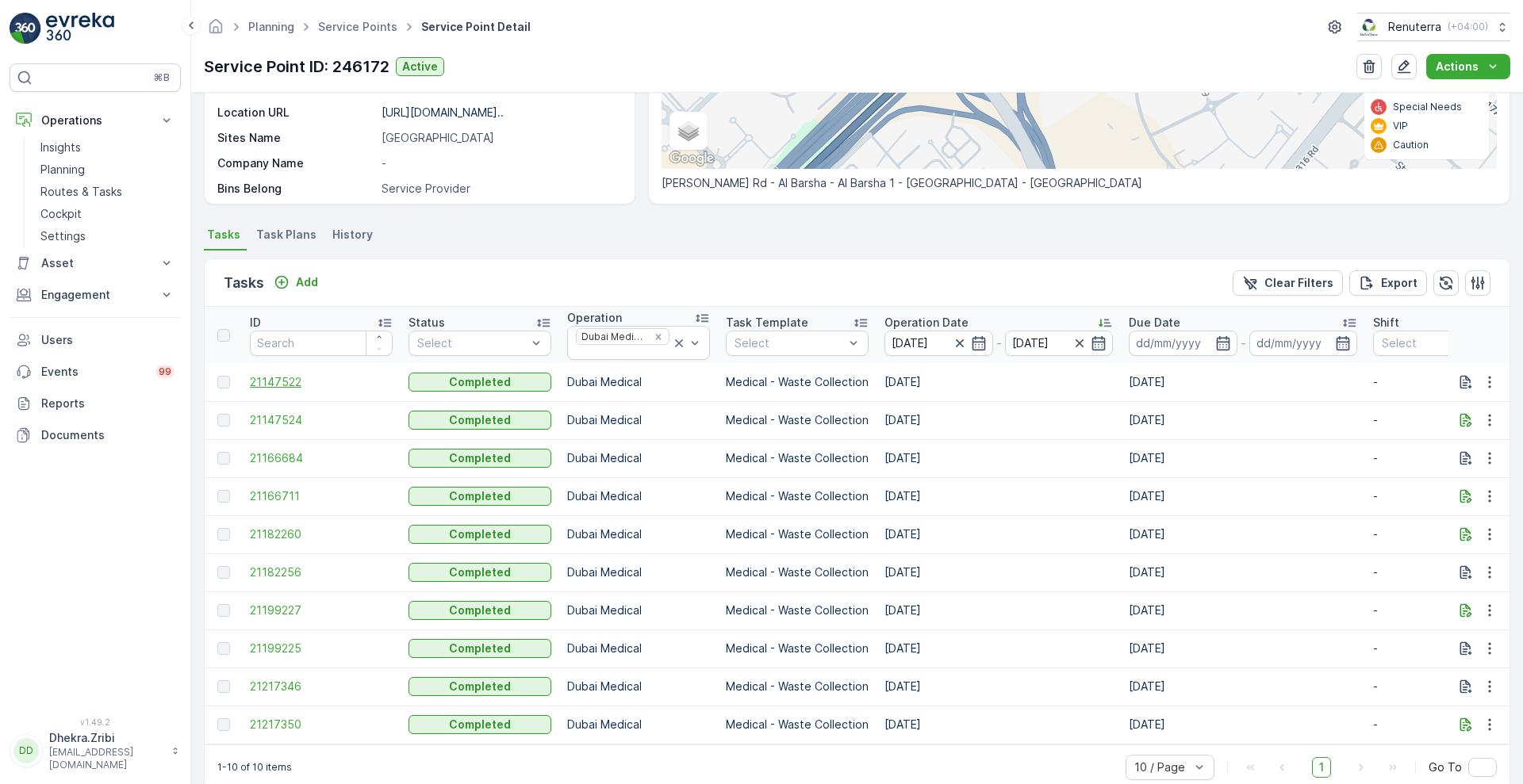
click at [273, 375] on span "21147522" at bounding box center [321, 382] width 143 height 16
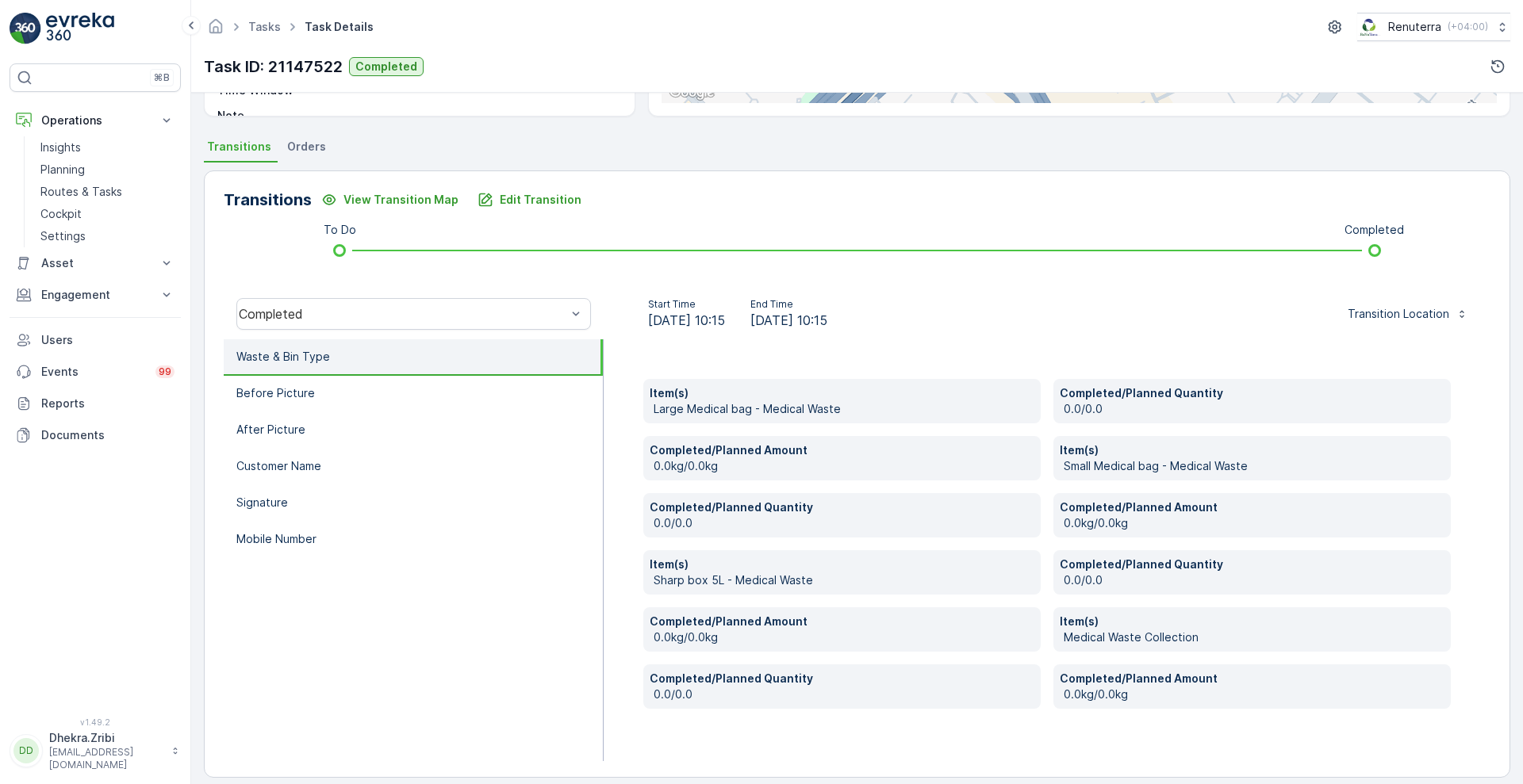
scroll to position [321, 0]
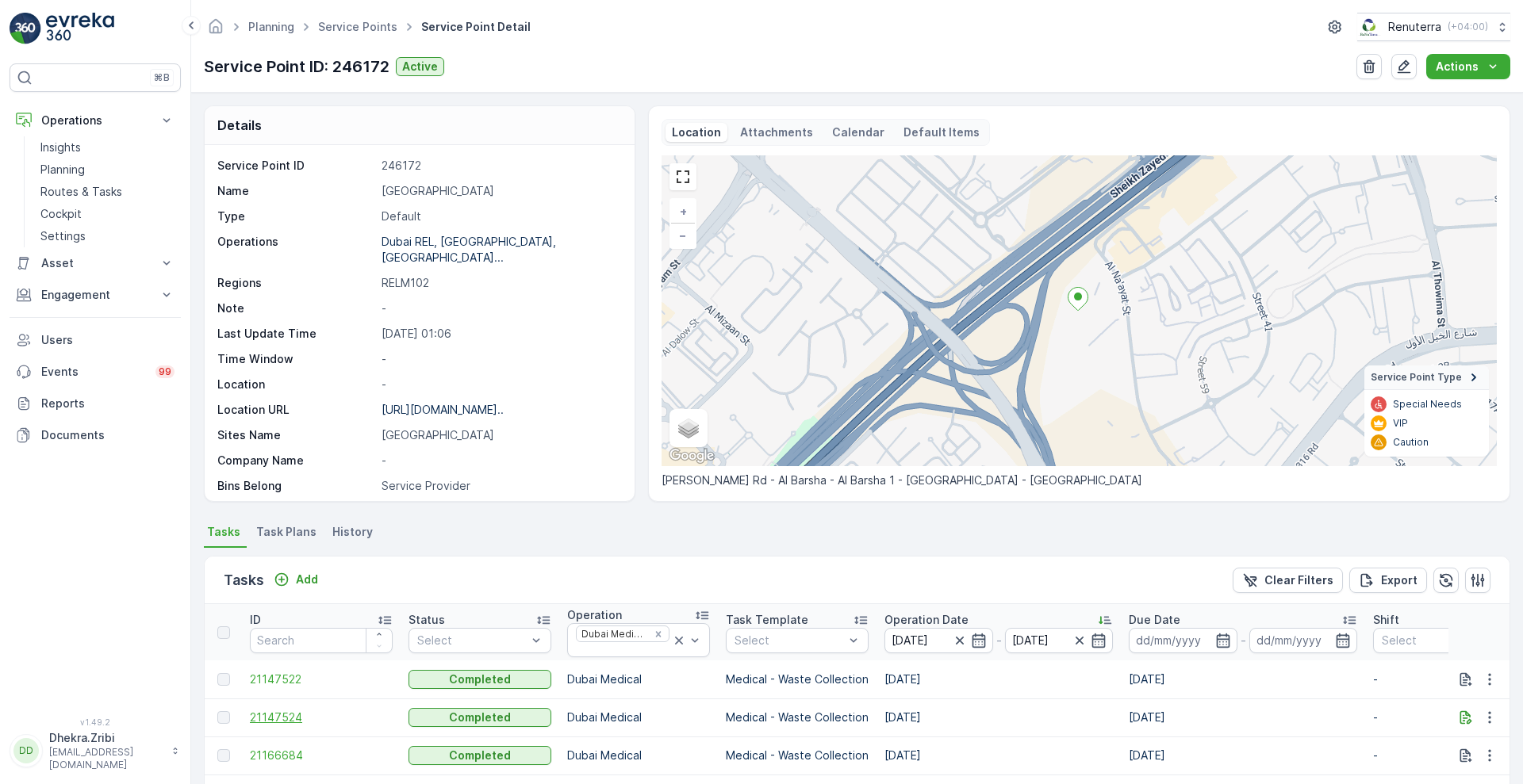
click at [288, 718] on span "21147524" at bounding box center [321, 718] width 143 height 16
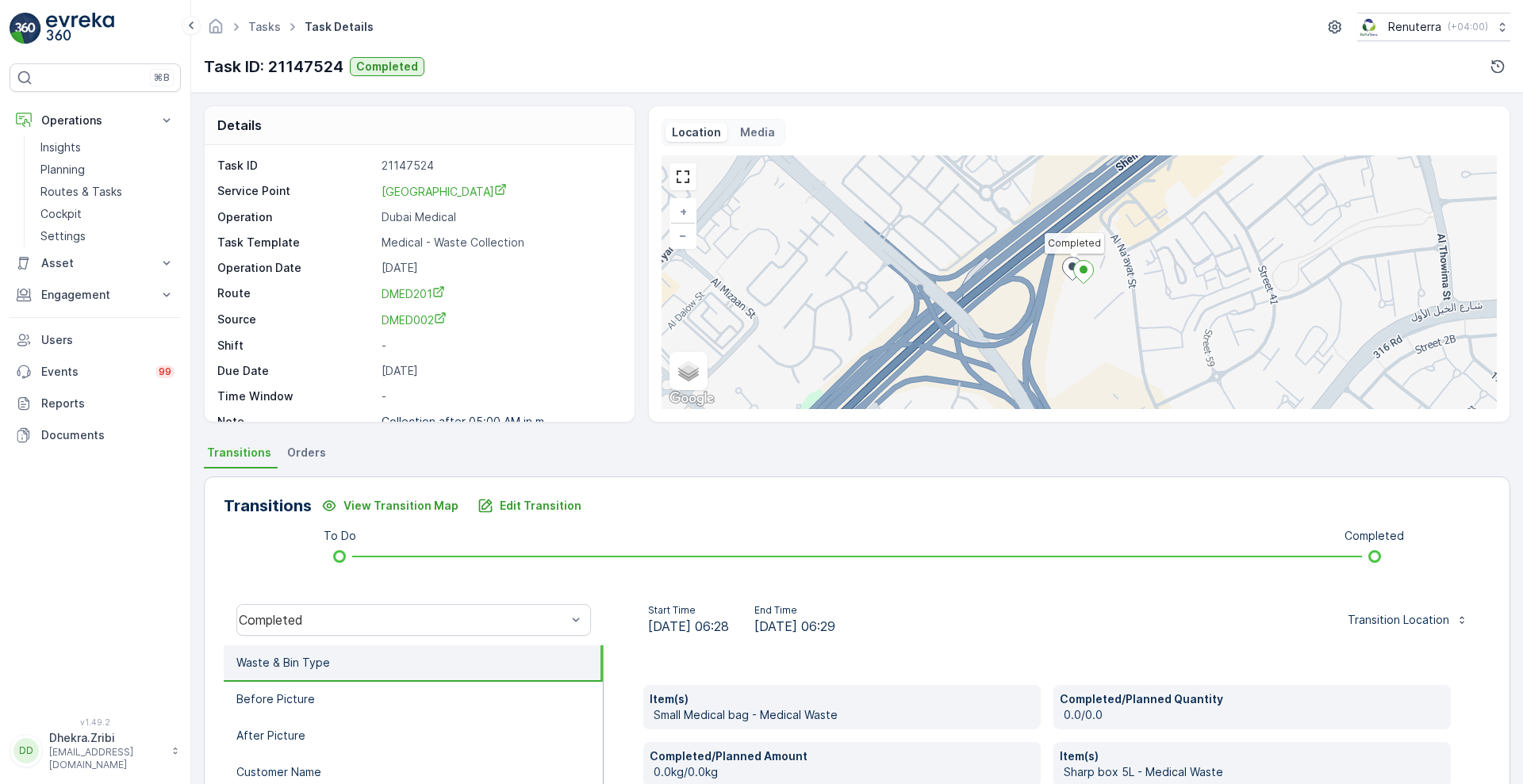
scroll to position [263, 0]
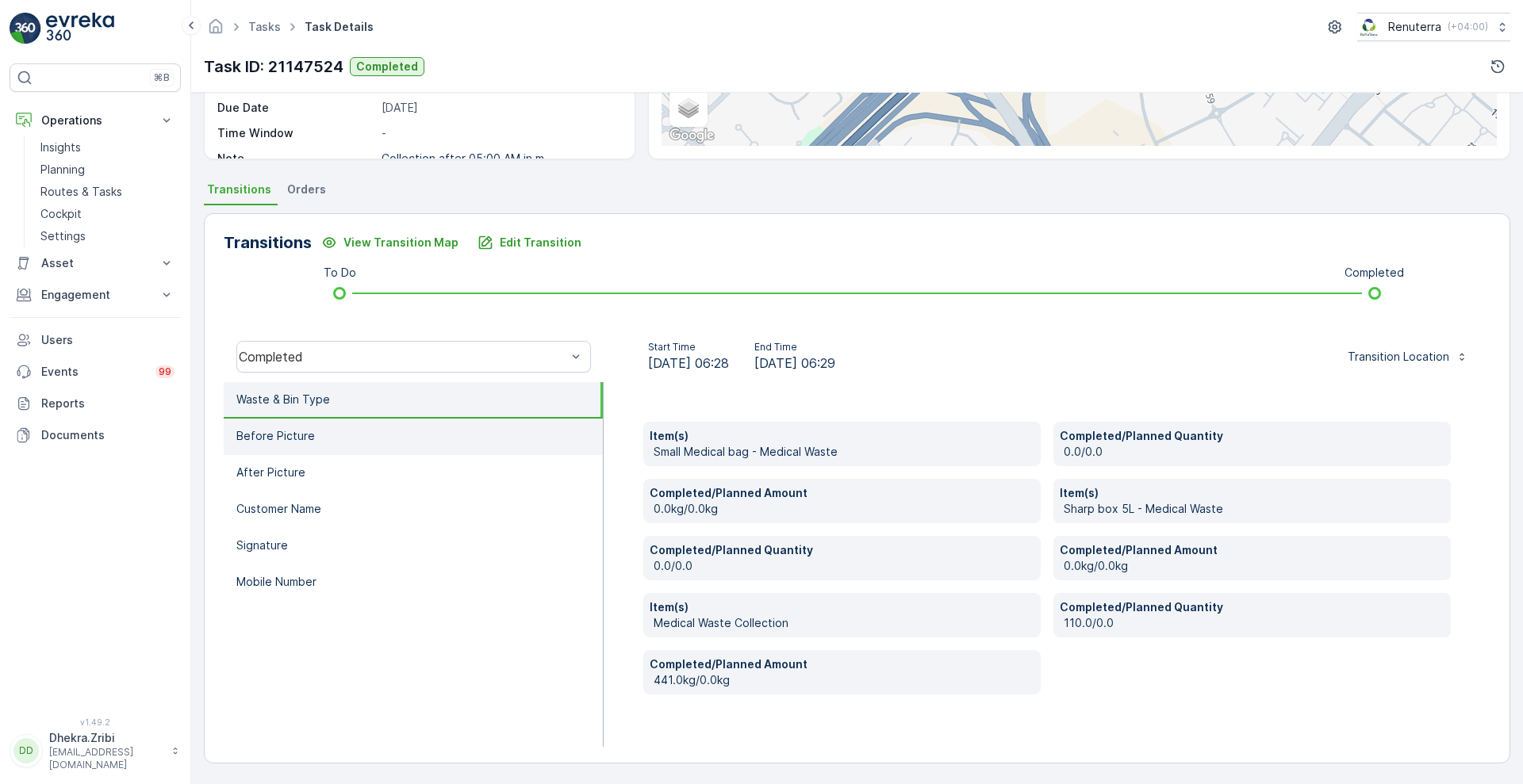
click at [405, 449] on li "Before Picture" at bounding box center [413, 437] width 379 height 36
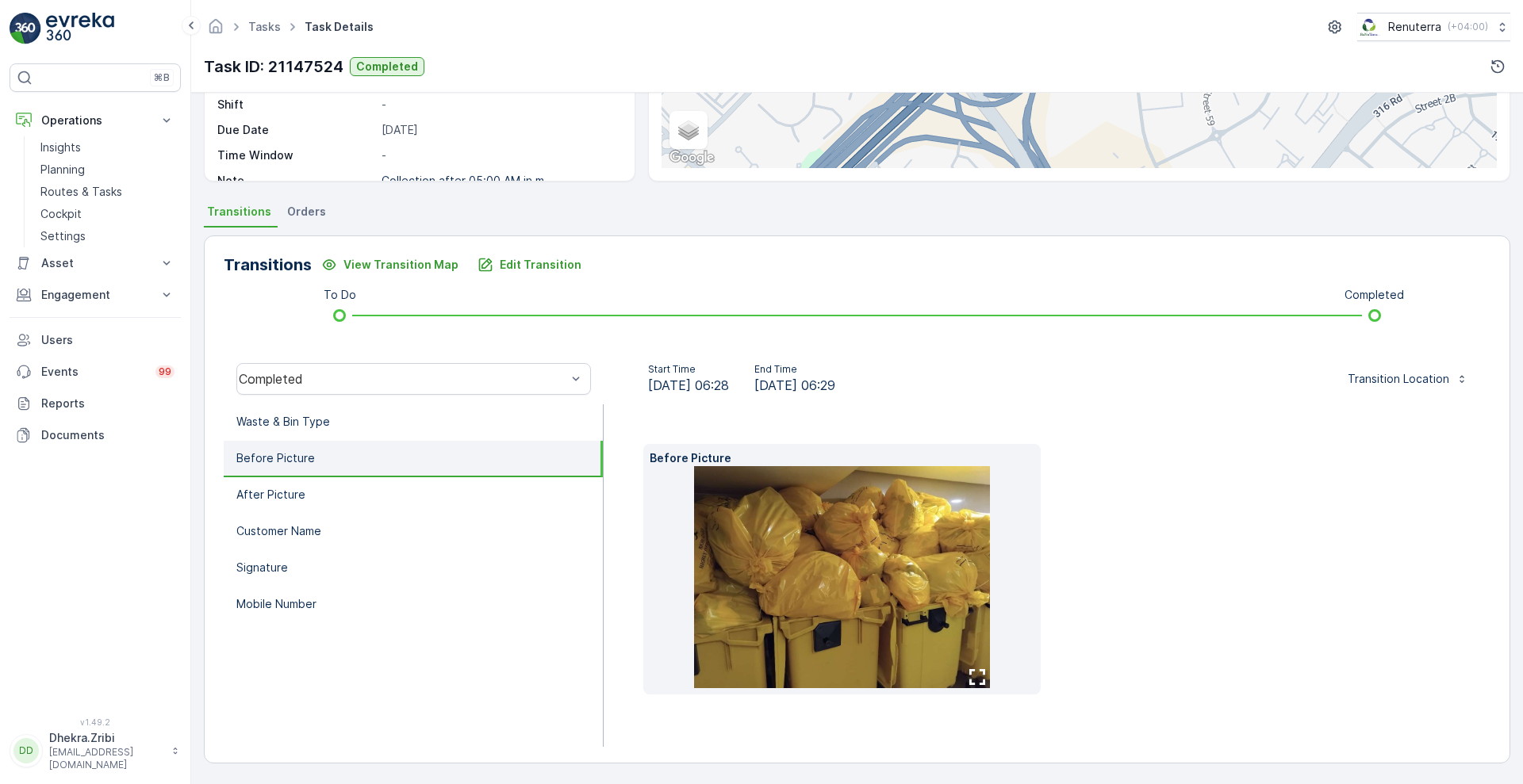
scroll to position [215, 0]
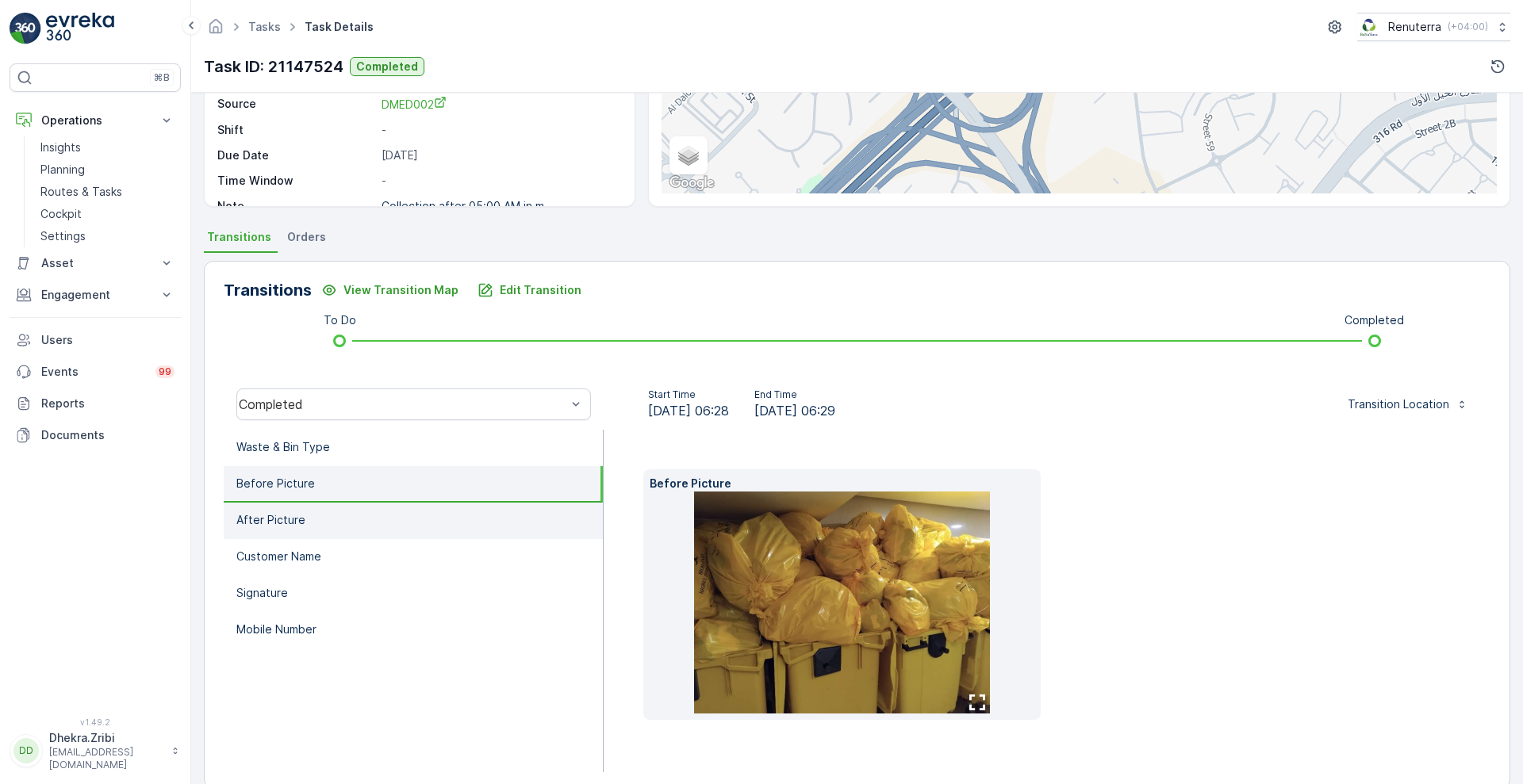
click at [355, 510] on li "After Picture" at bounding box center [413, 521] width 379 height 36
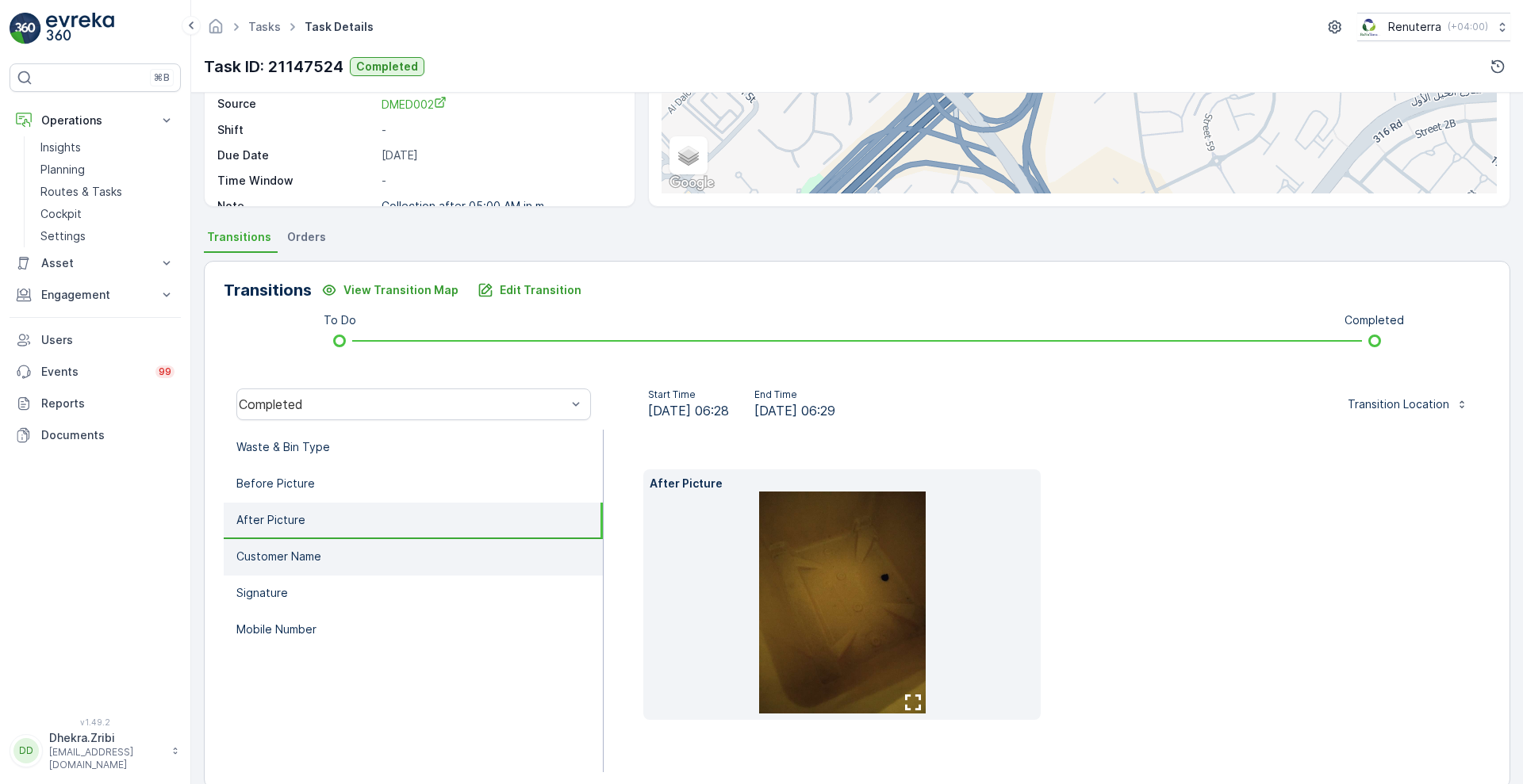
click at [335, 560] on li "Customer Name" at bounding box center [413, 557] width 379 height 36
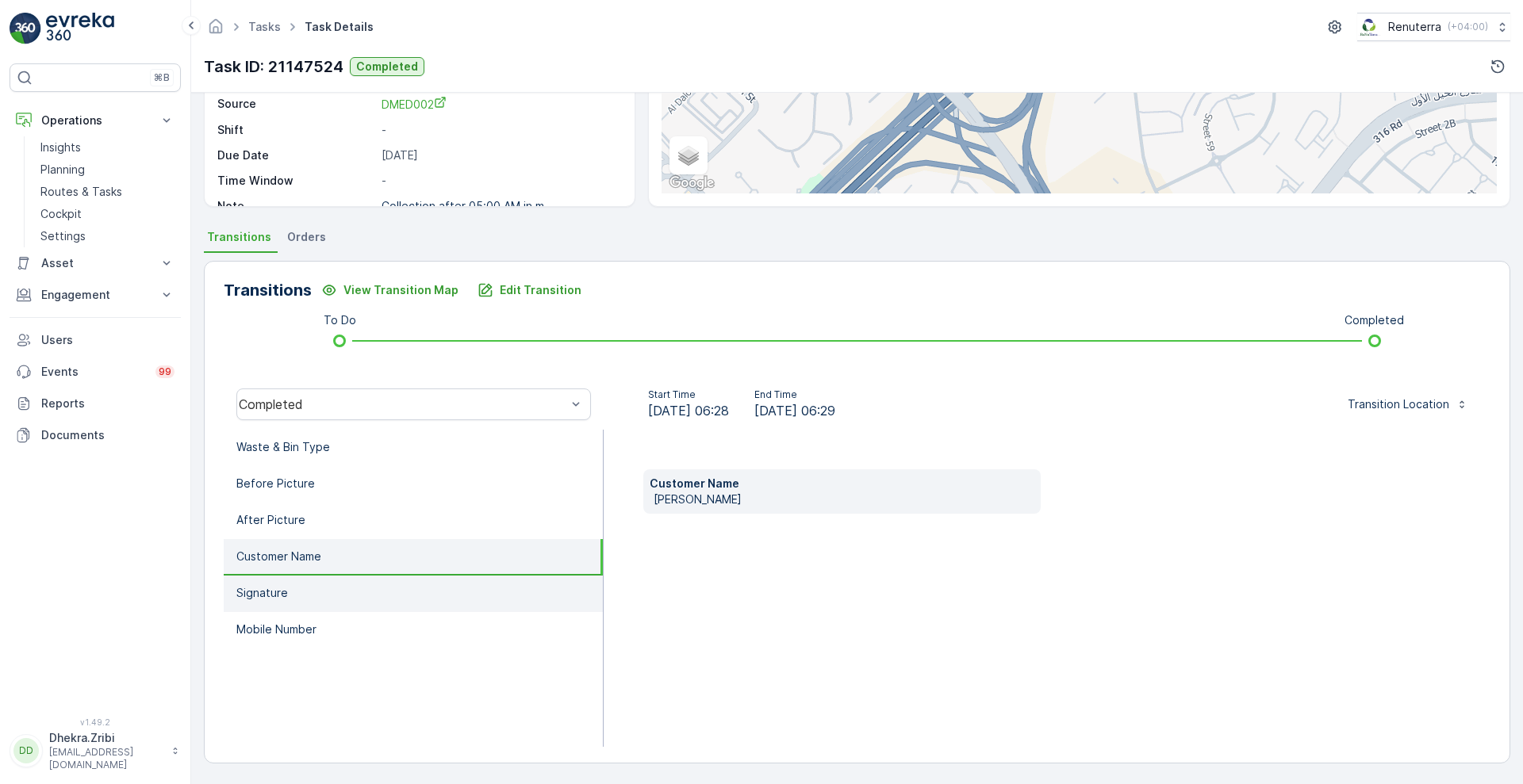
click at [311, 593] on li "Signature" at bounding box center [413, 594] width 379 height 36
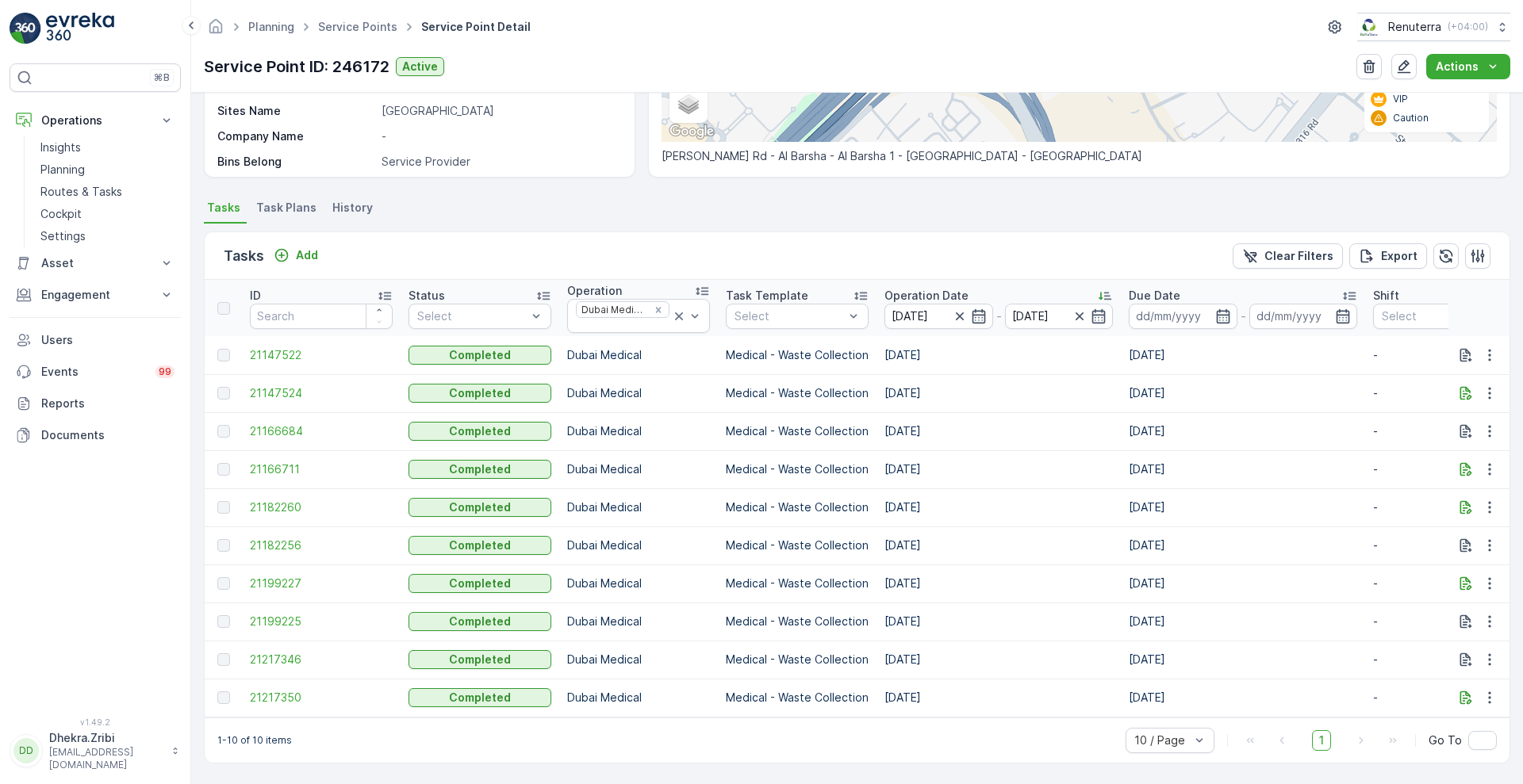
scroll to position [332, 0]
click at [267, 462] on span "21166711" at bounding box center [321, 470] width 143 height 16
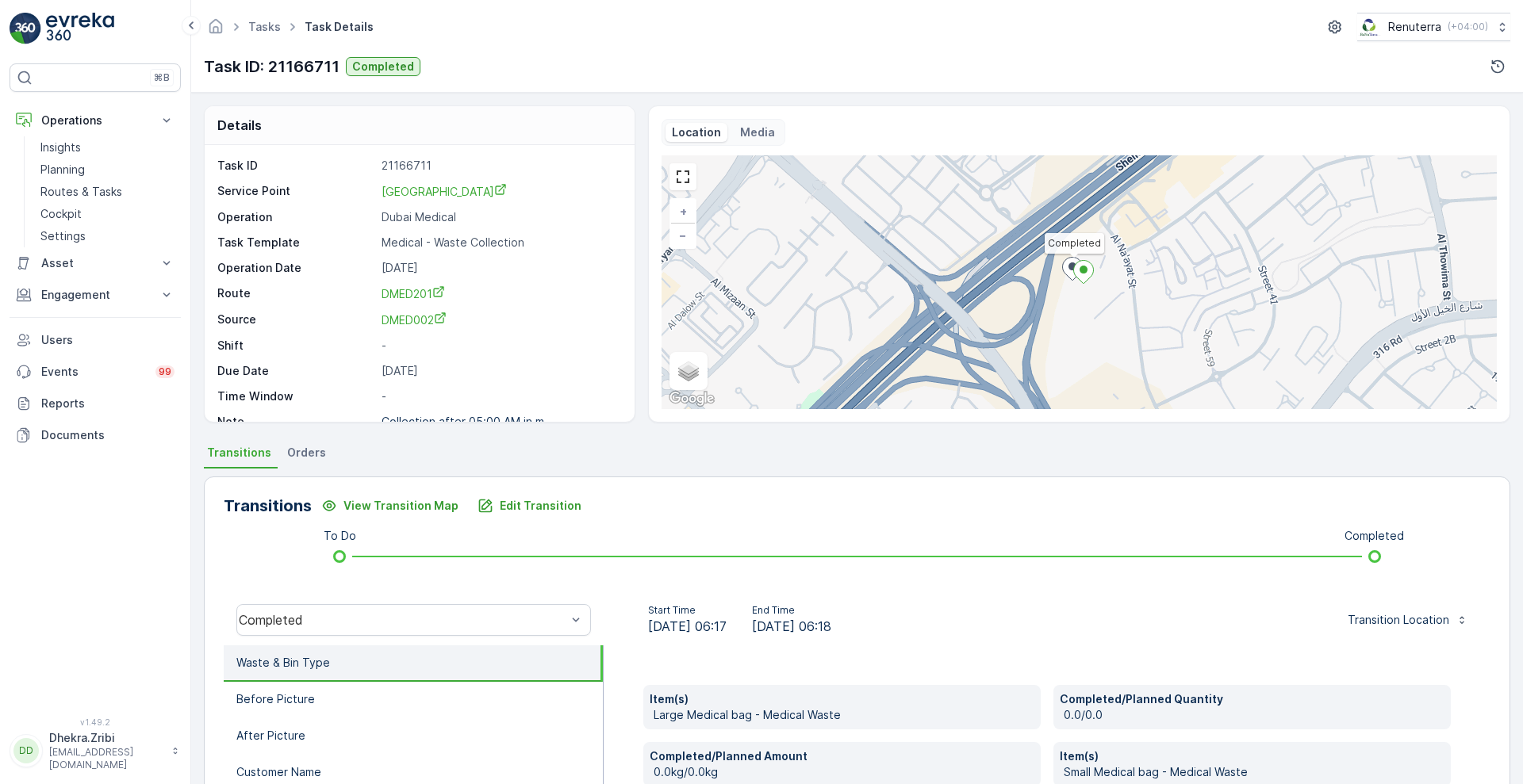
scroll to position [321, 0]
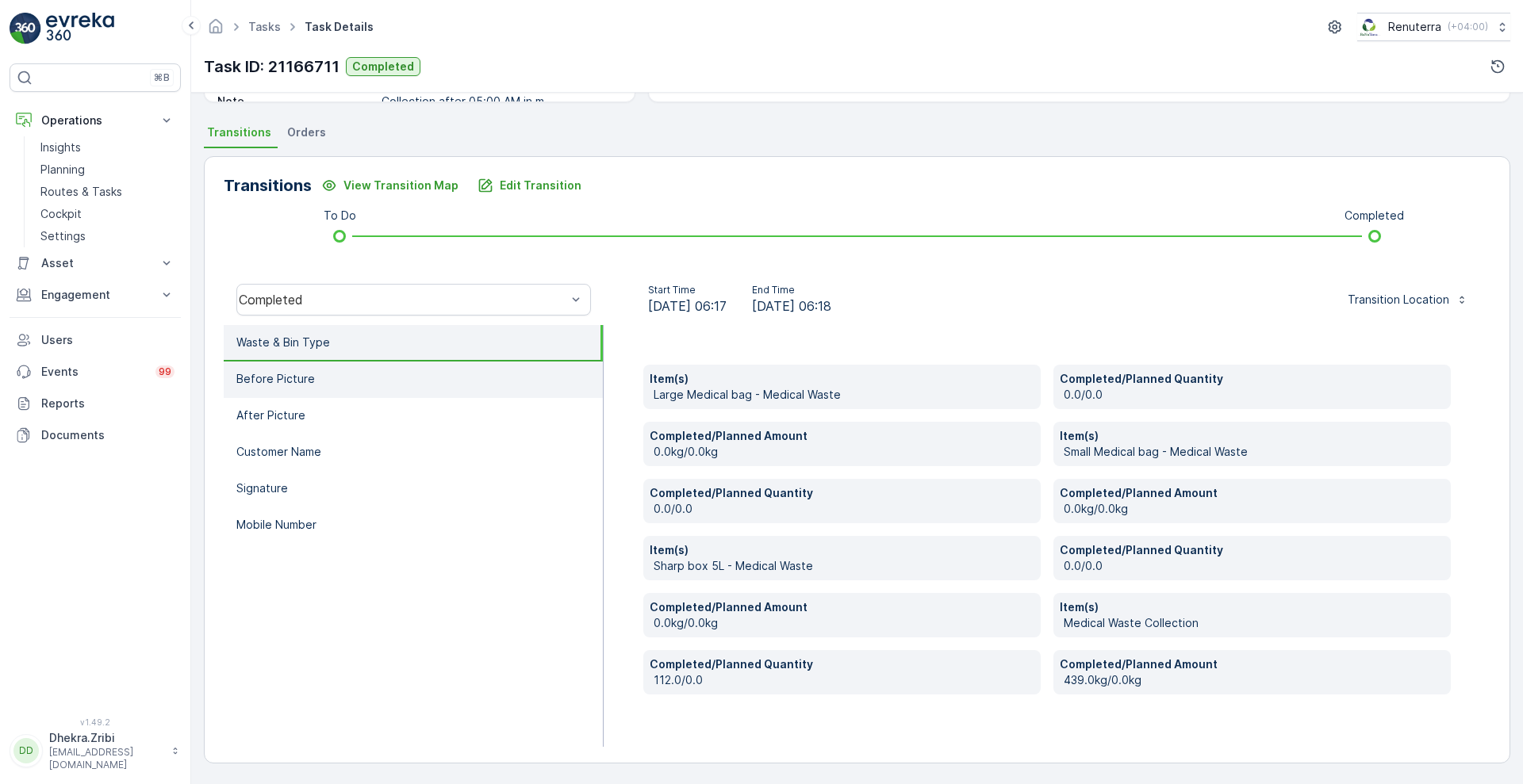
click at [277, 378] on p "Before Picture" at bounding box center [275, 379] width 79 height 16
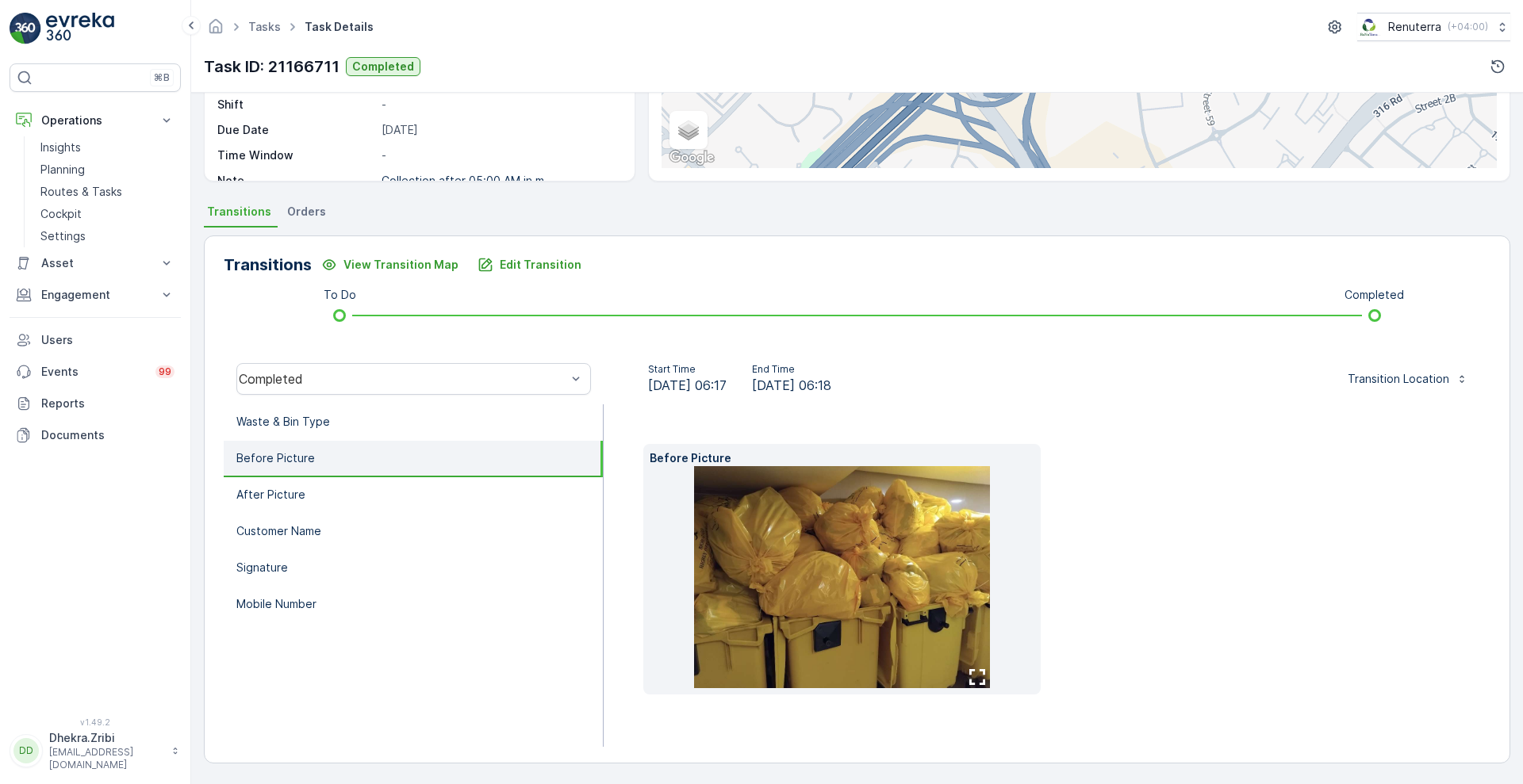
scroll to position [215, 0]
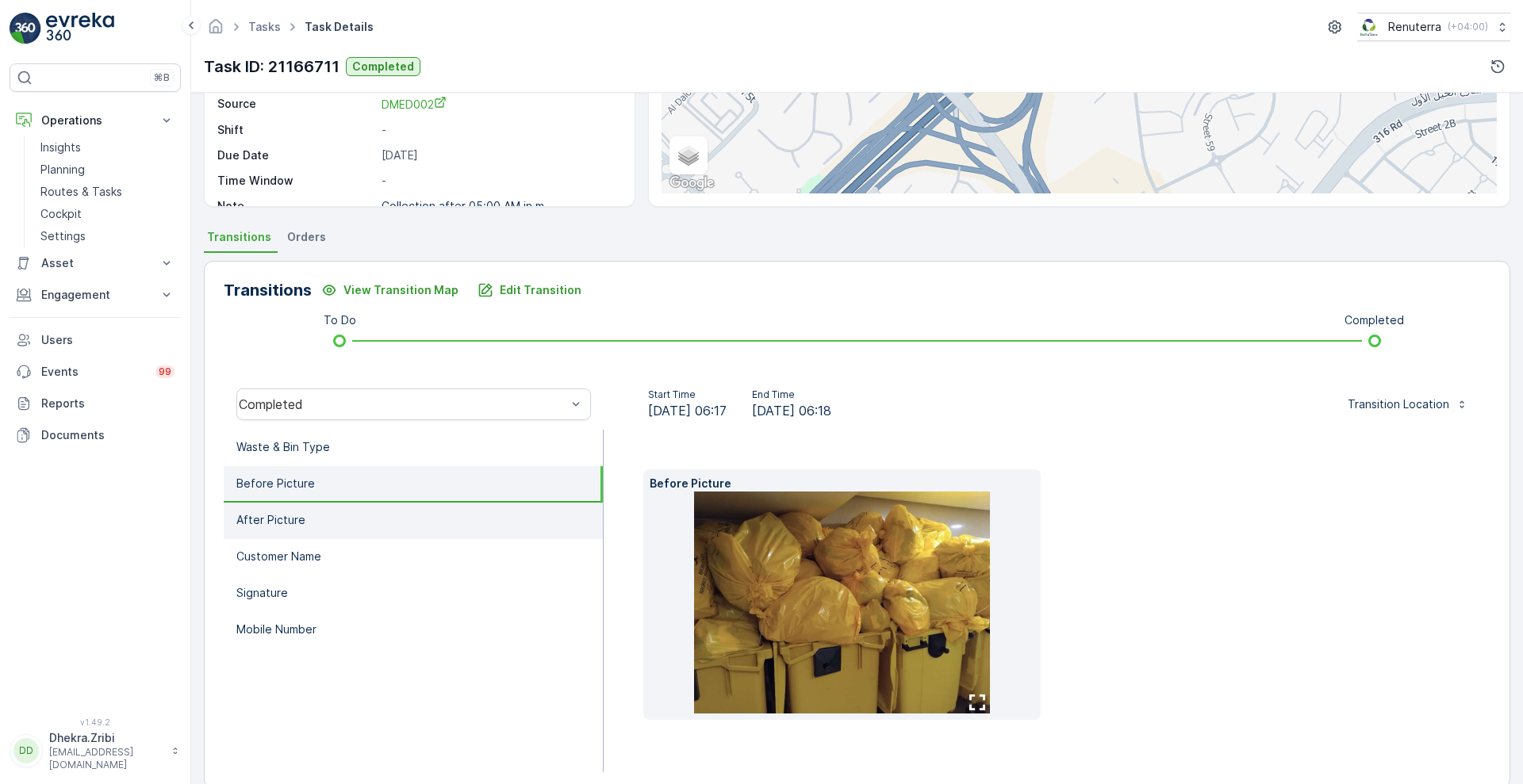
click at [285, 519] on p "After Picture" at bounding box center [271, 520] width 69 height 16
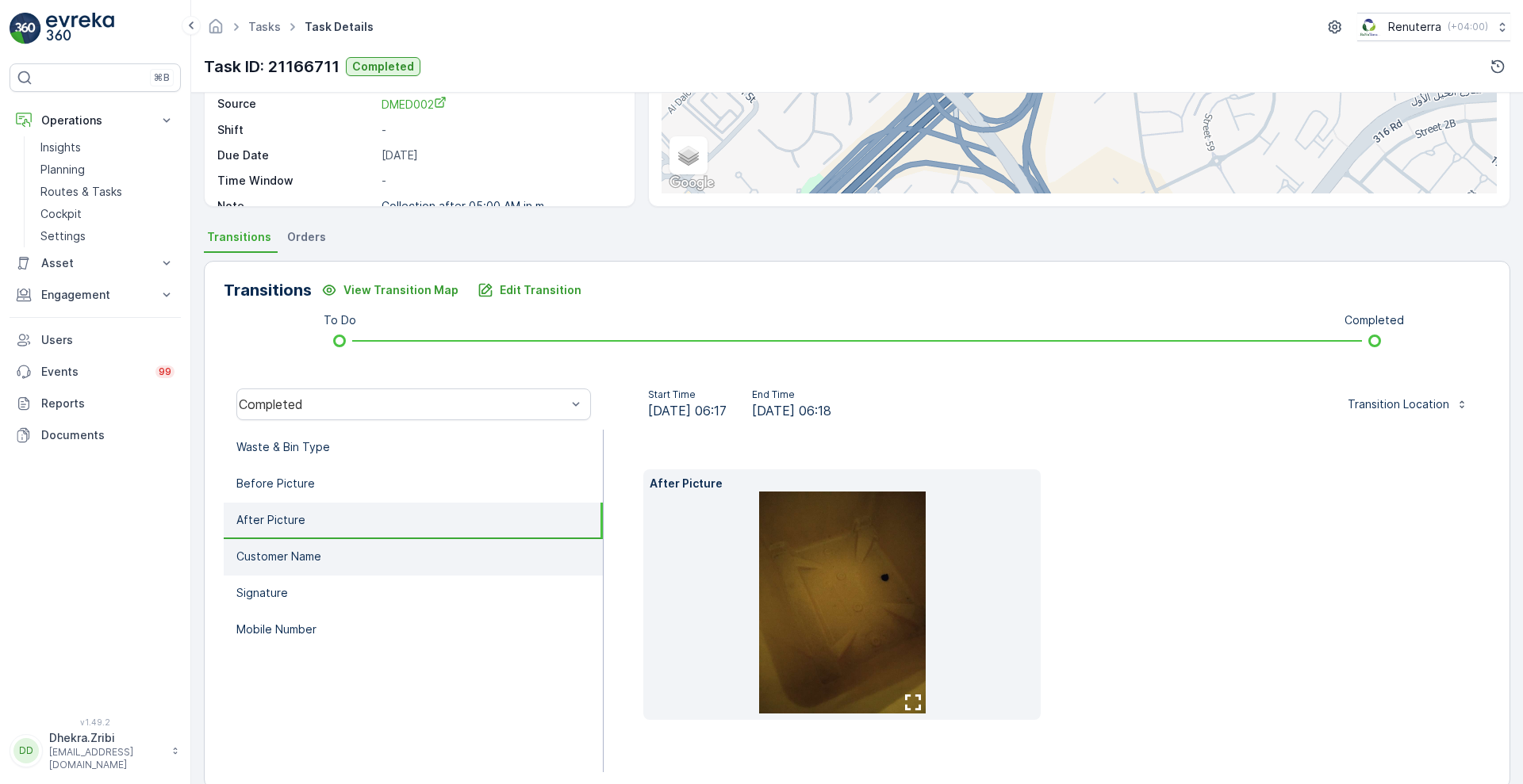
click at [280, 573] on li "Customer Name" at bounding box center [413, 557] width 379 height 36
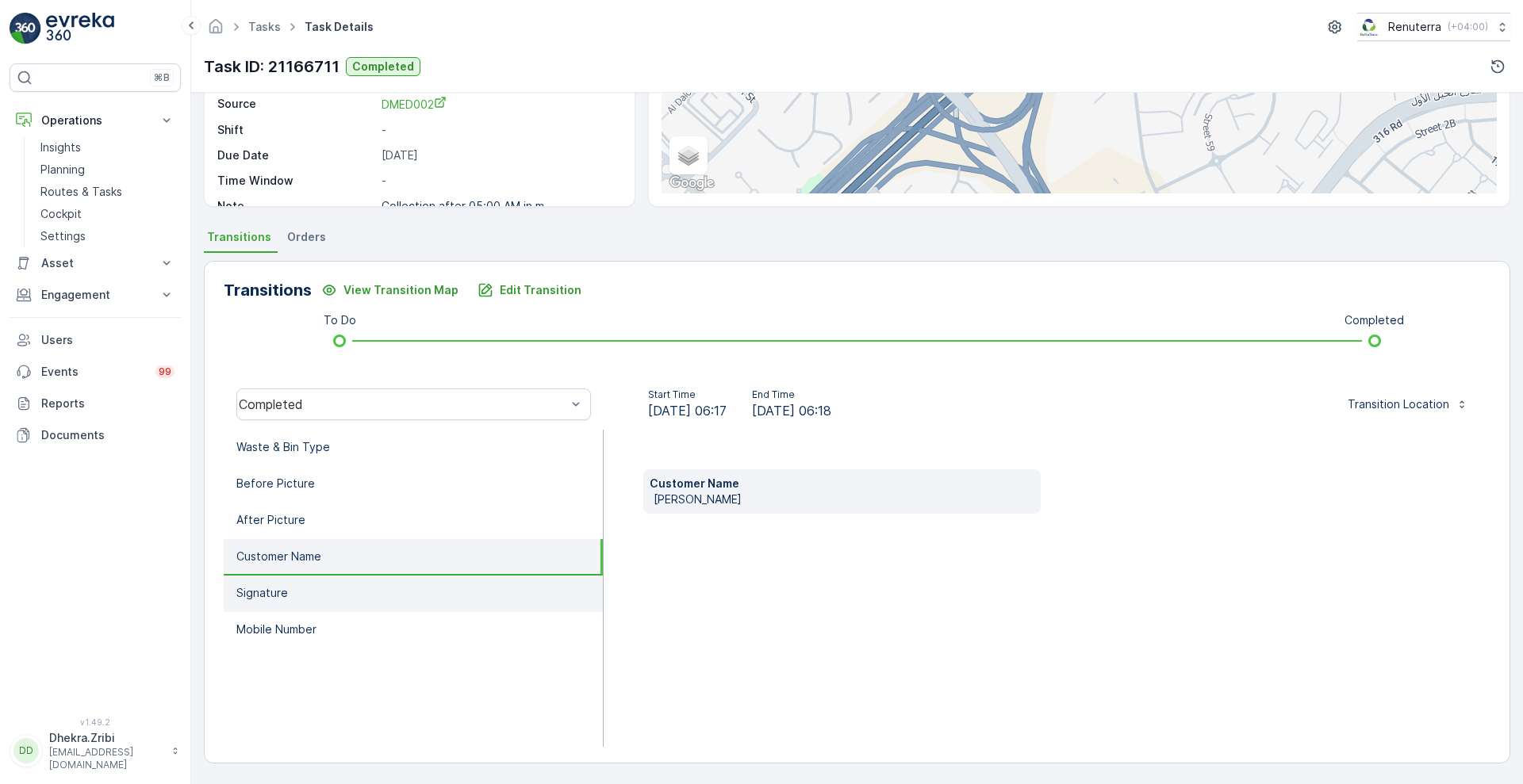
click at [273, 599] on p "Signature" at bounding box center [262, 594] width 52 height 16
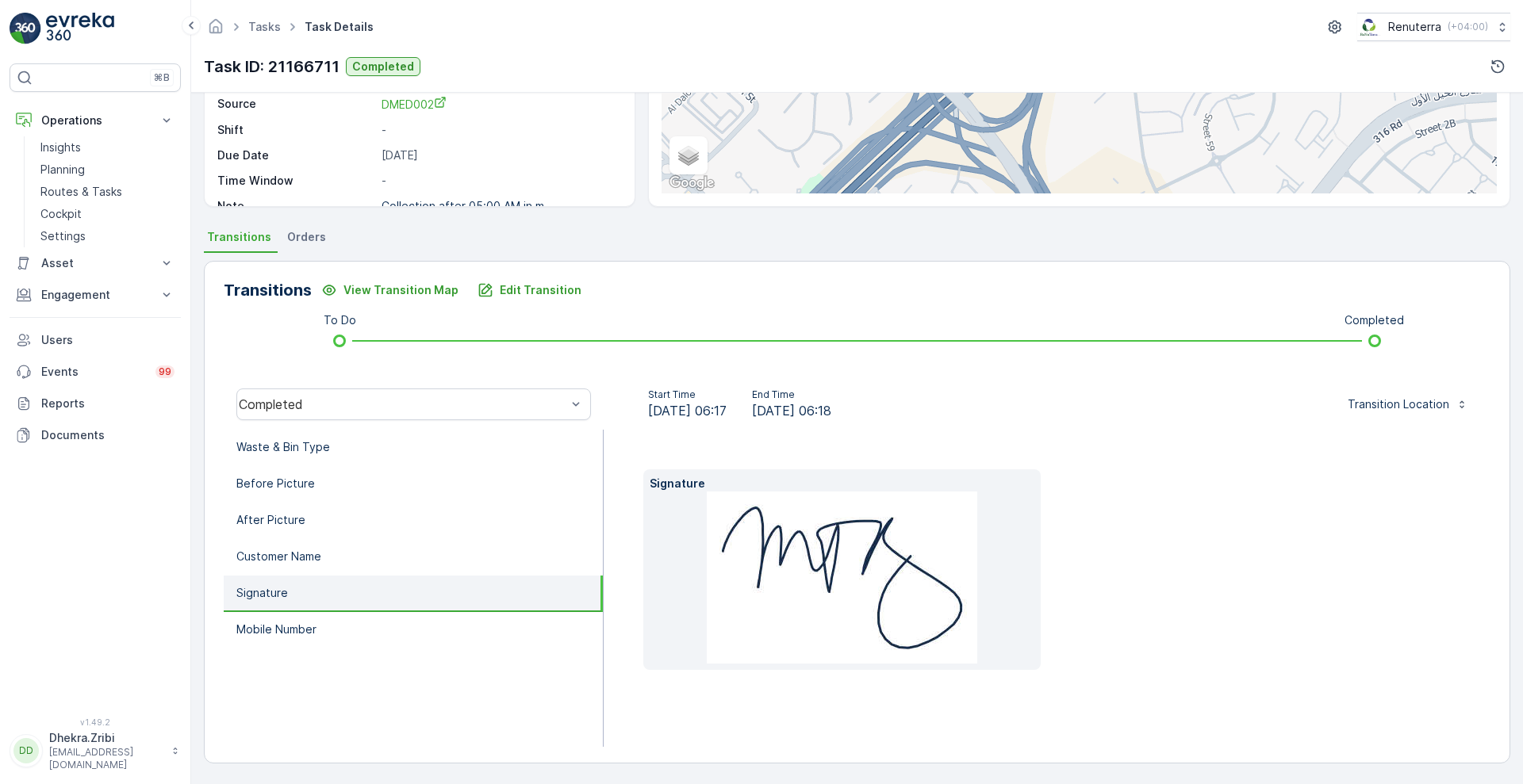
click at [264, 650] on ul "Waste & Bin Type Before Picture After Picture Customer Name Signature Mobile Nu…" at bounding box center [413, 589] width 380 height 317
click at [290, 628] on p "Mobile Number" at bounding box center [276, 630] width 80 height 16
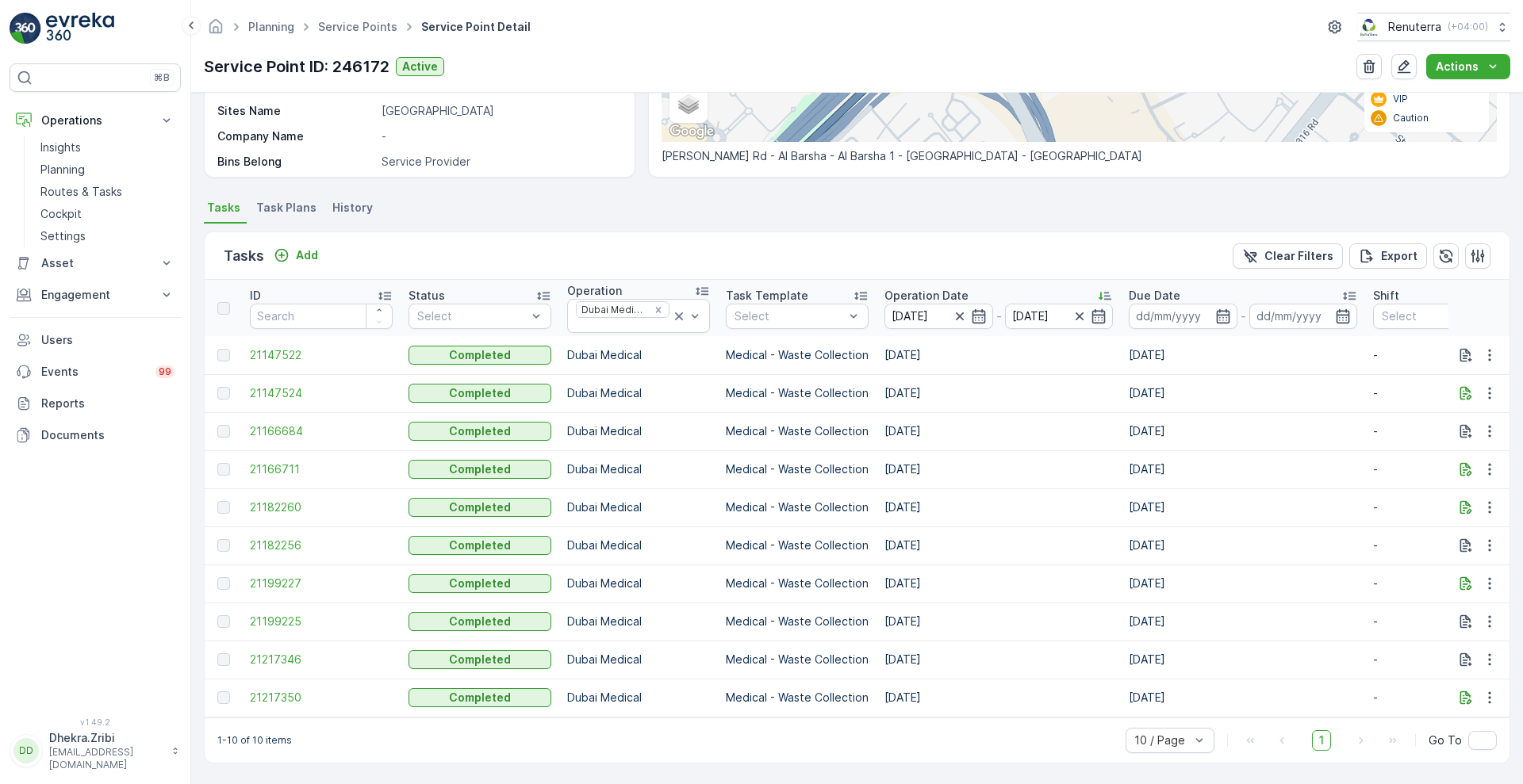
scroll to position [332, 0]
click at [275, 538] on span "21182256" at bounding box center [321, 546] width 143 height 16
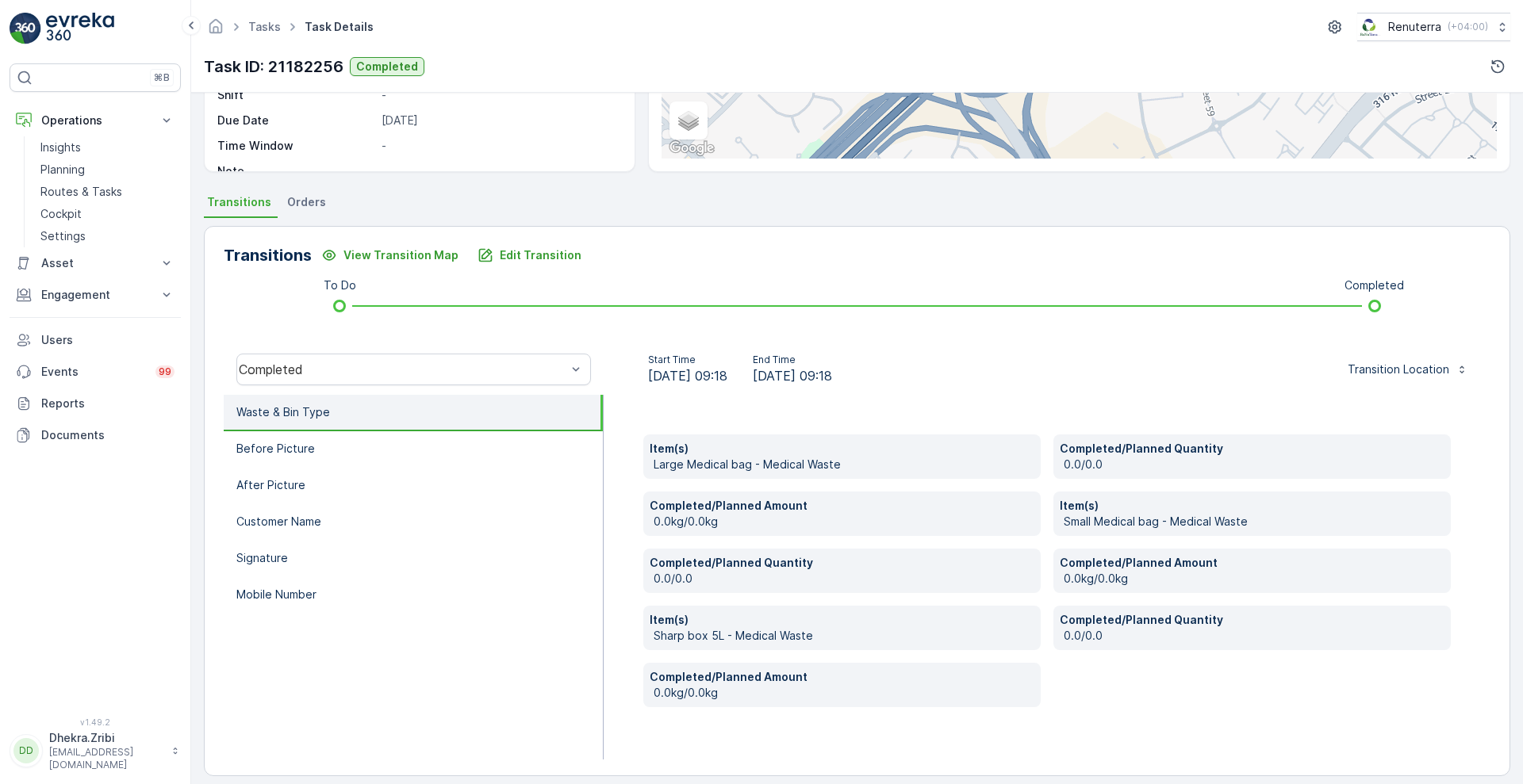
scroll to position [263, 0]
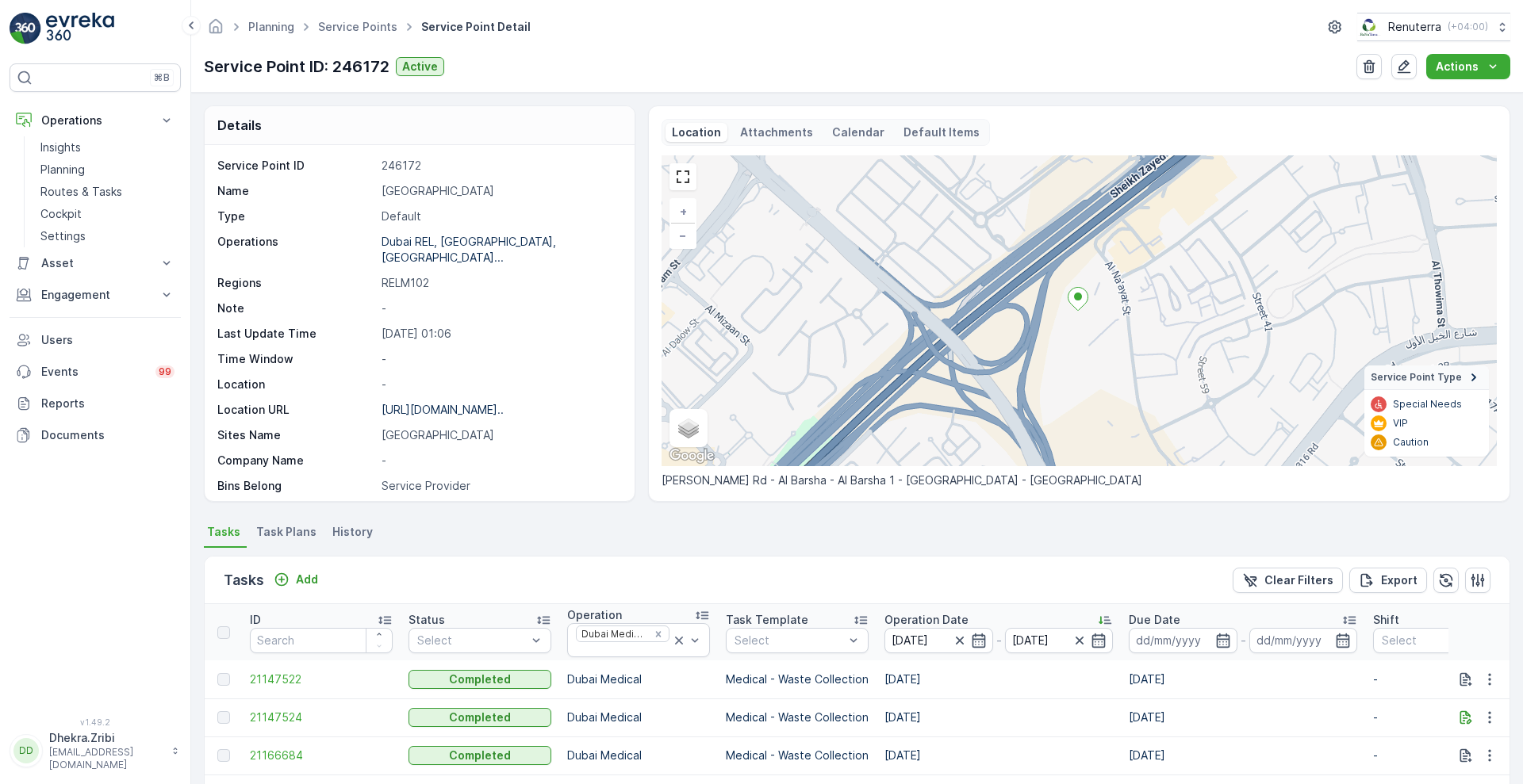
scroll to position [332, 0]
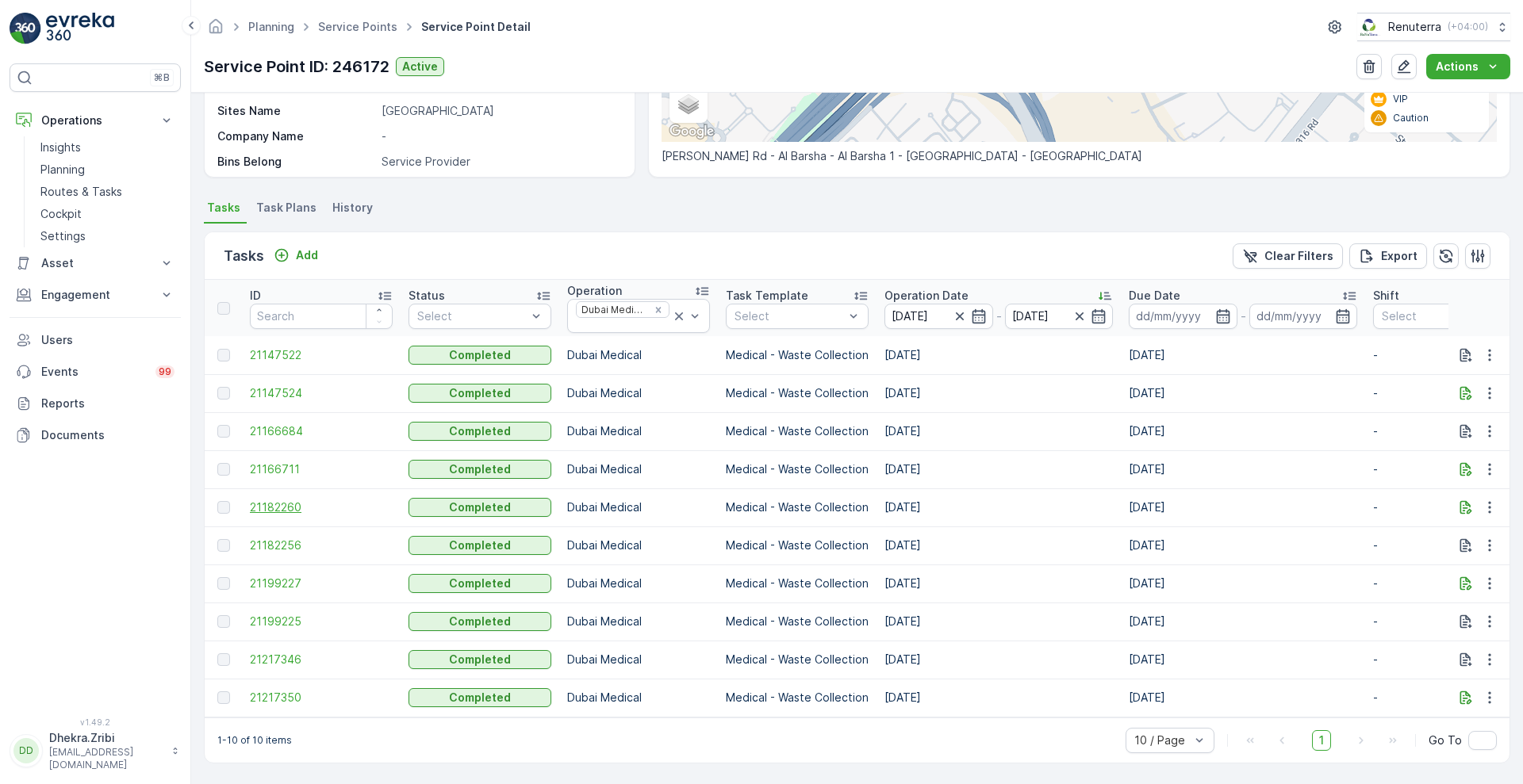
click at [288, 500] on span "21182260" at bounding box center [321, 508] width 143 height 16
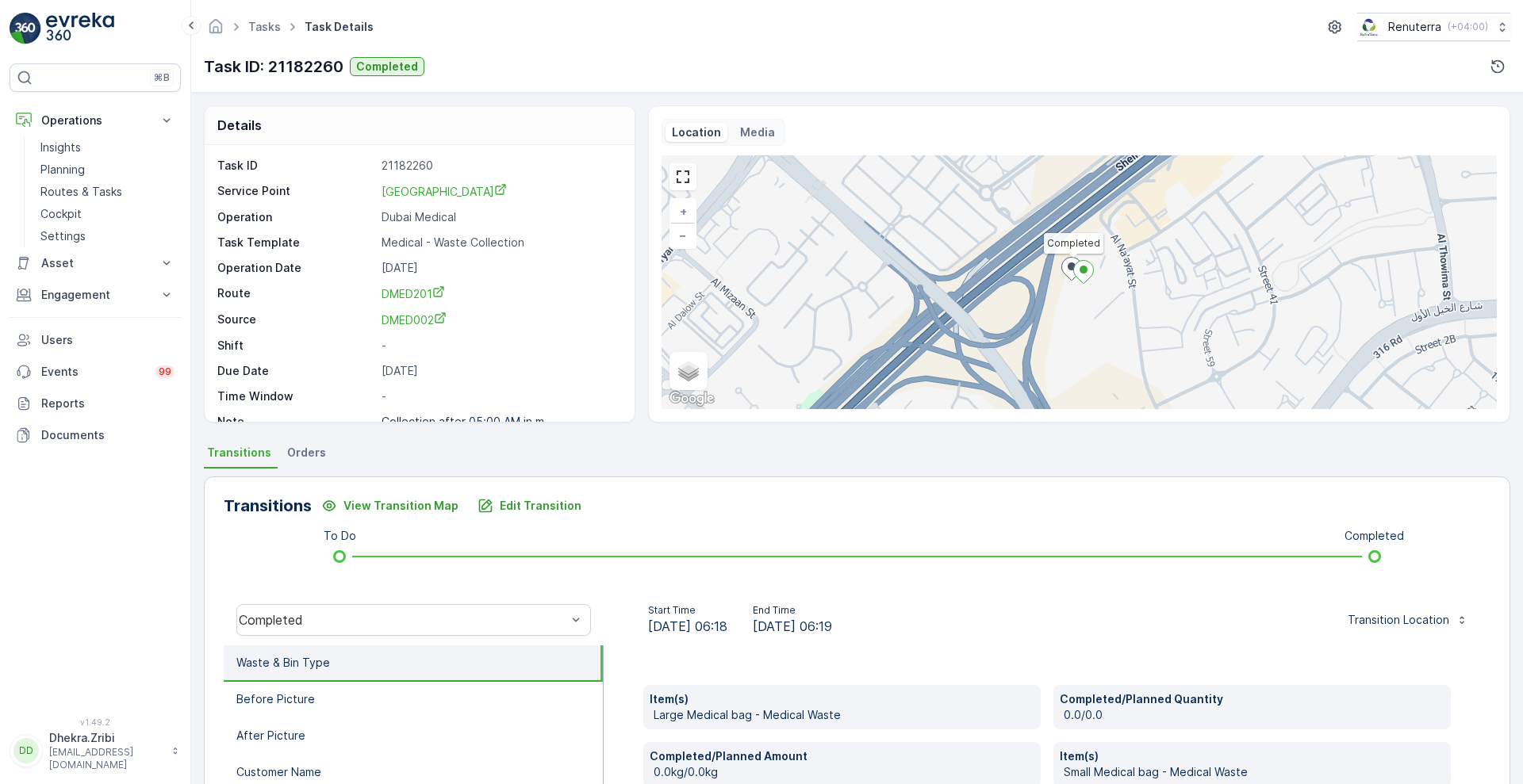
scroll to position [321, 0]
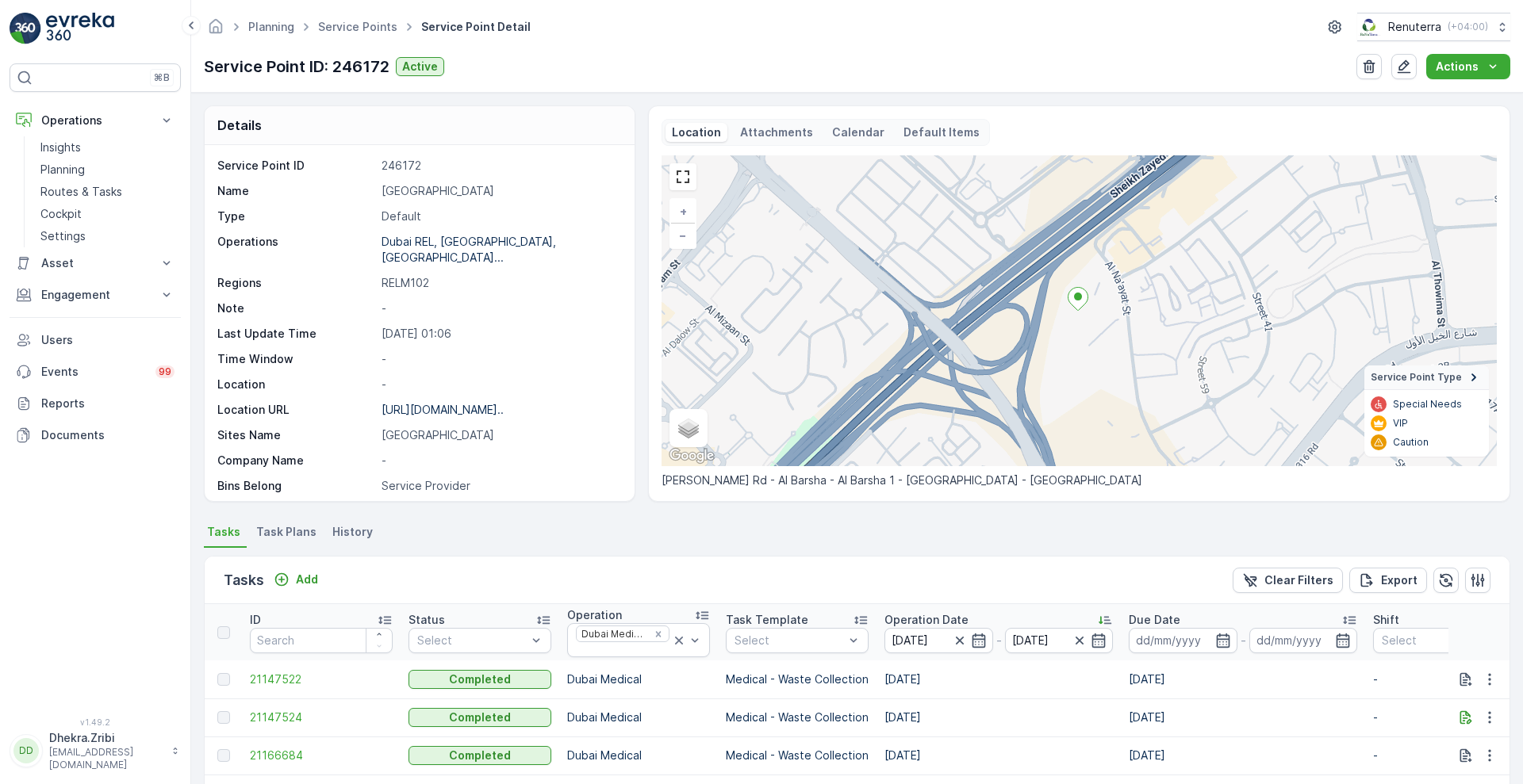
scroll to position [332, 0]
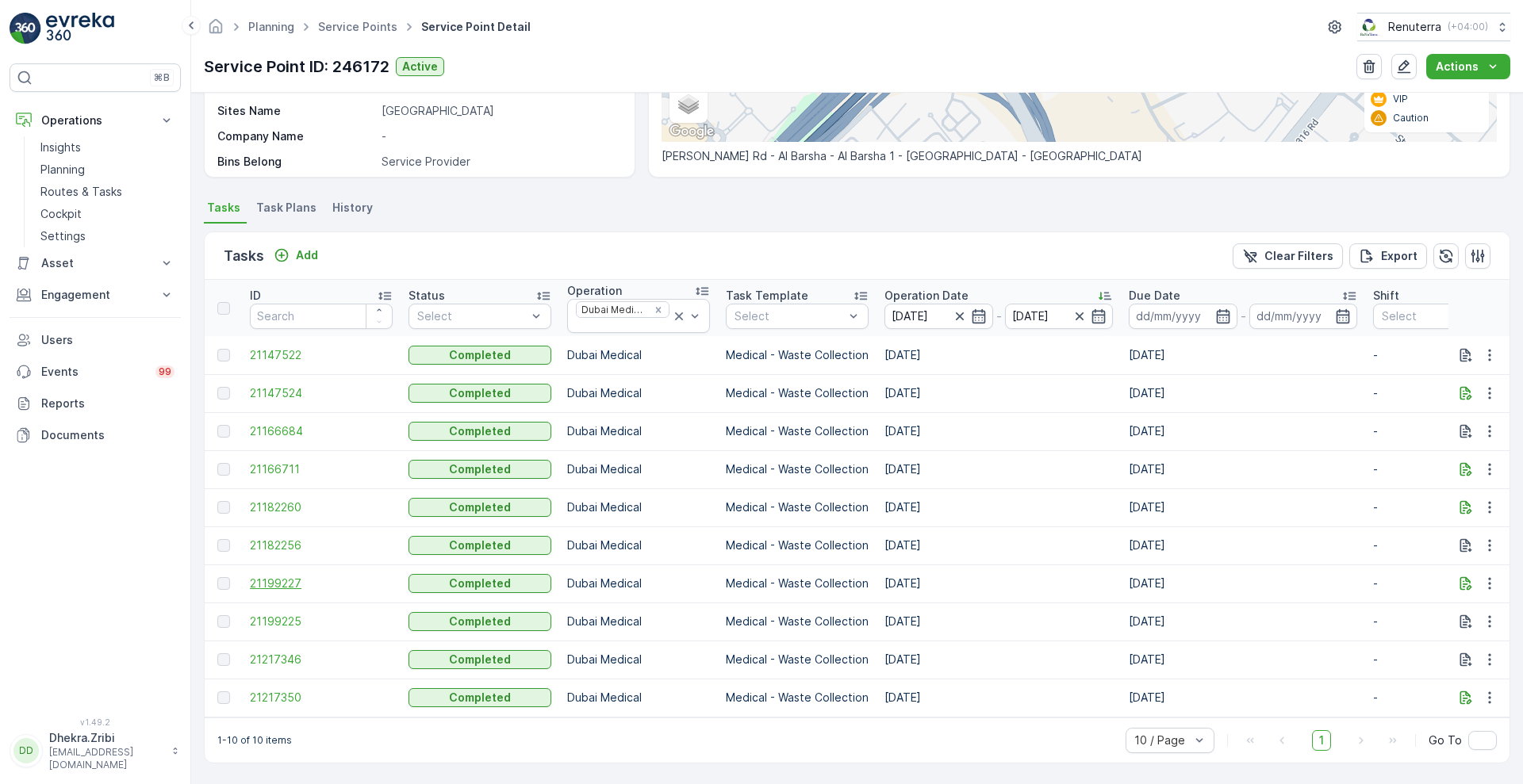
click at [275, 582] on span "21199227" at bounding box center [321, 584] width 143 height 16
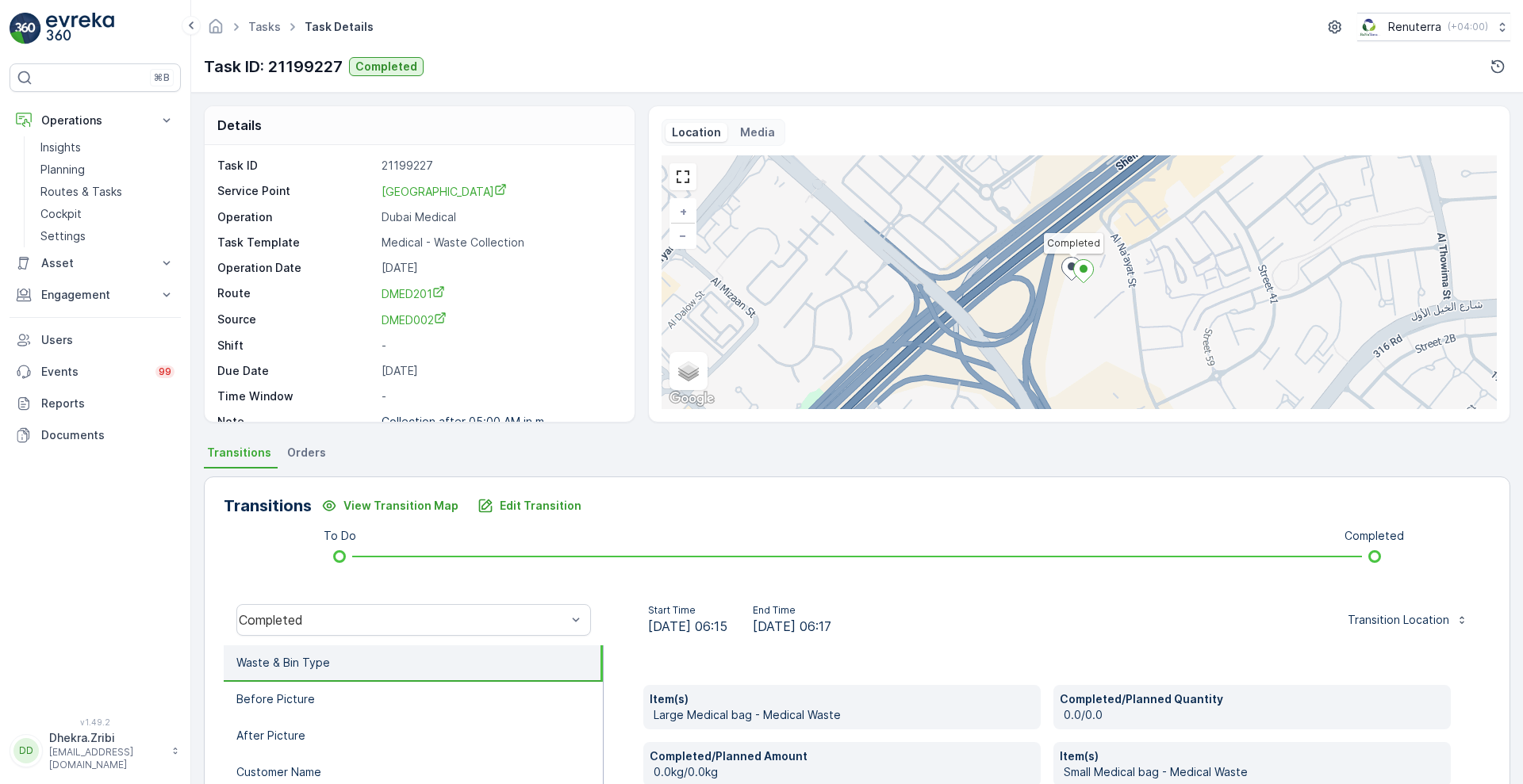
scroll to position [321, 0]
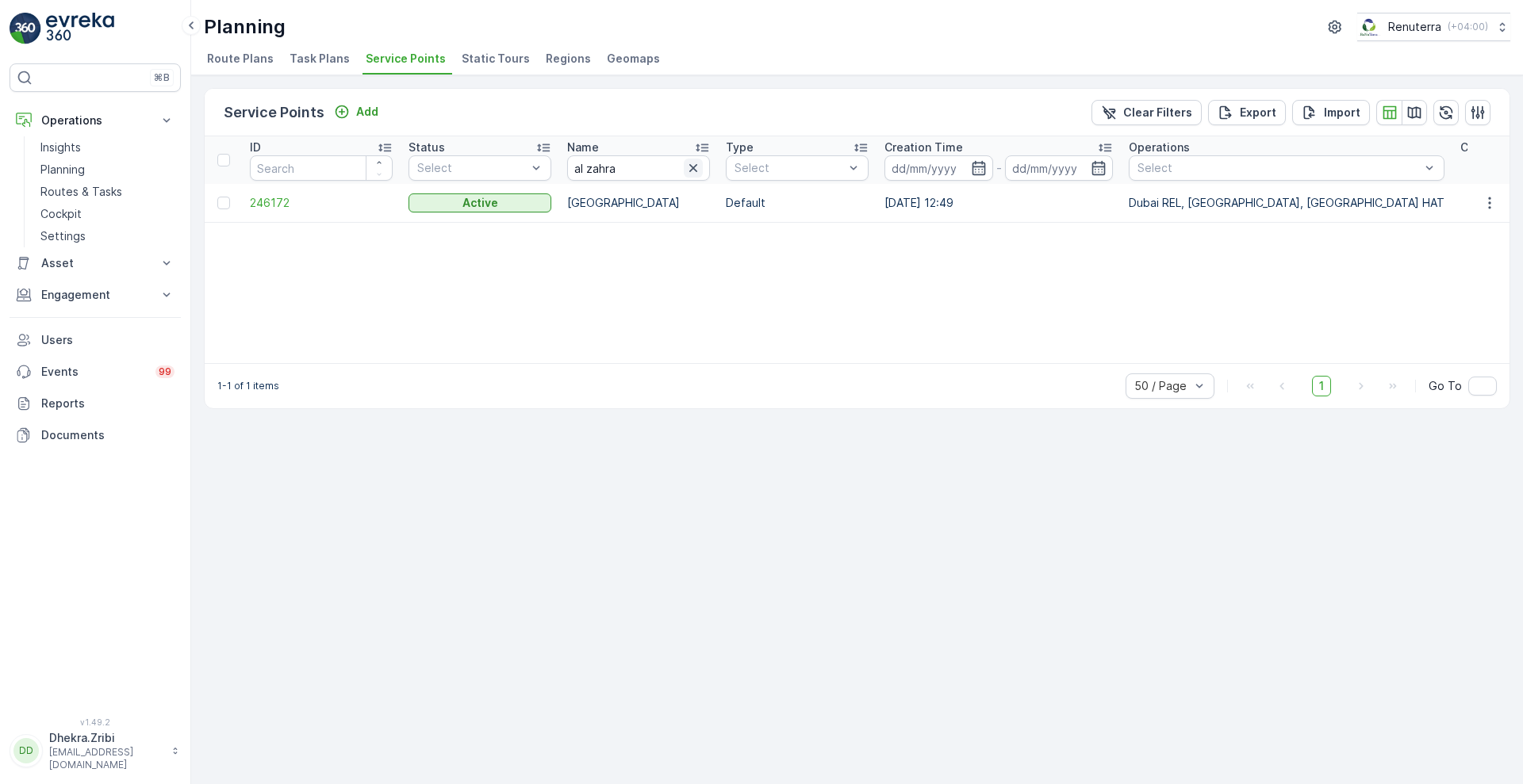
click at [690, 164] on icon "button" at bounding box center [693, 168] width 8 height 8
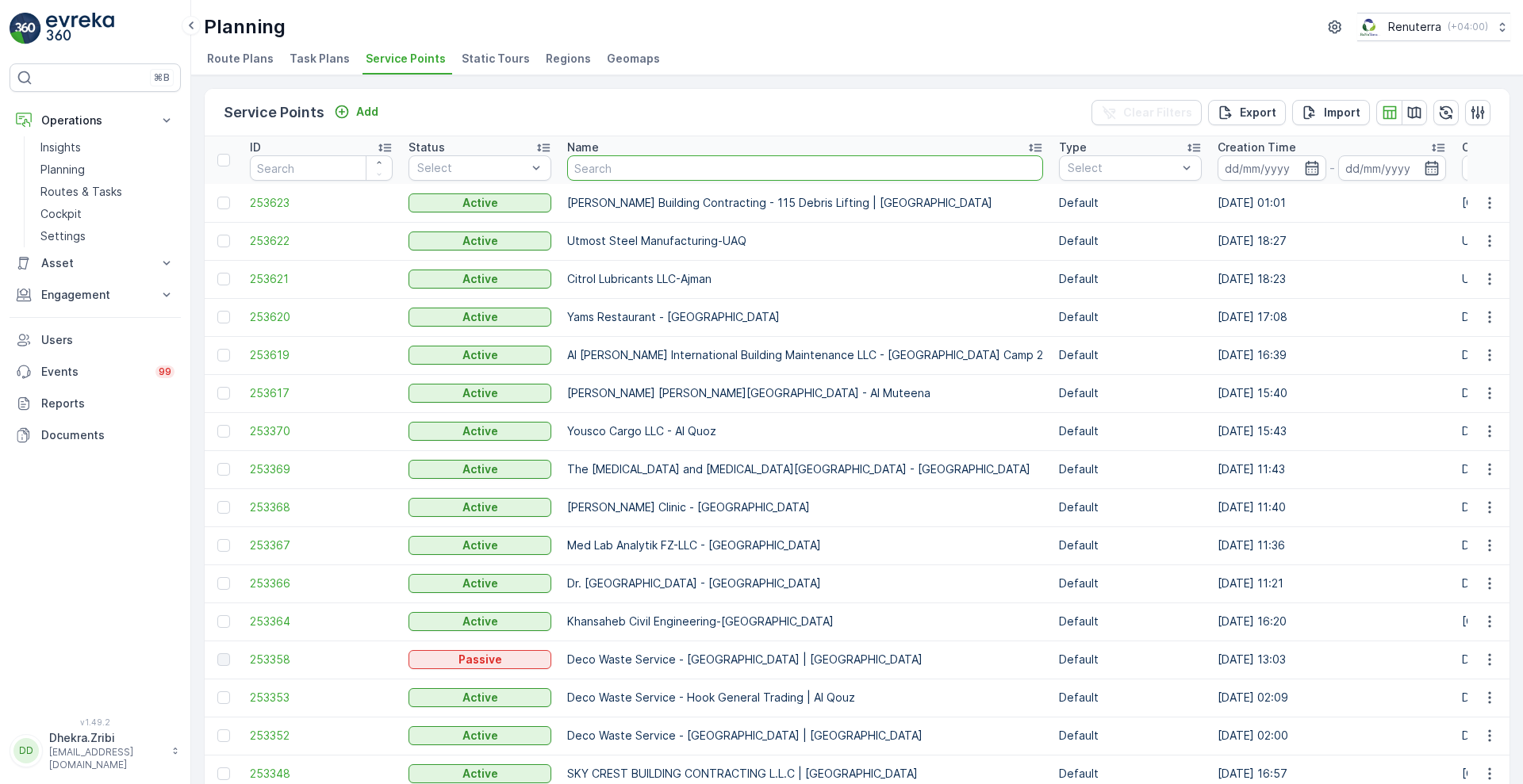
click at [690, 164] on input "text" at bounding box center [804, 168] width 476 height 25
type input "cmc"
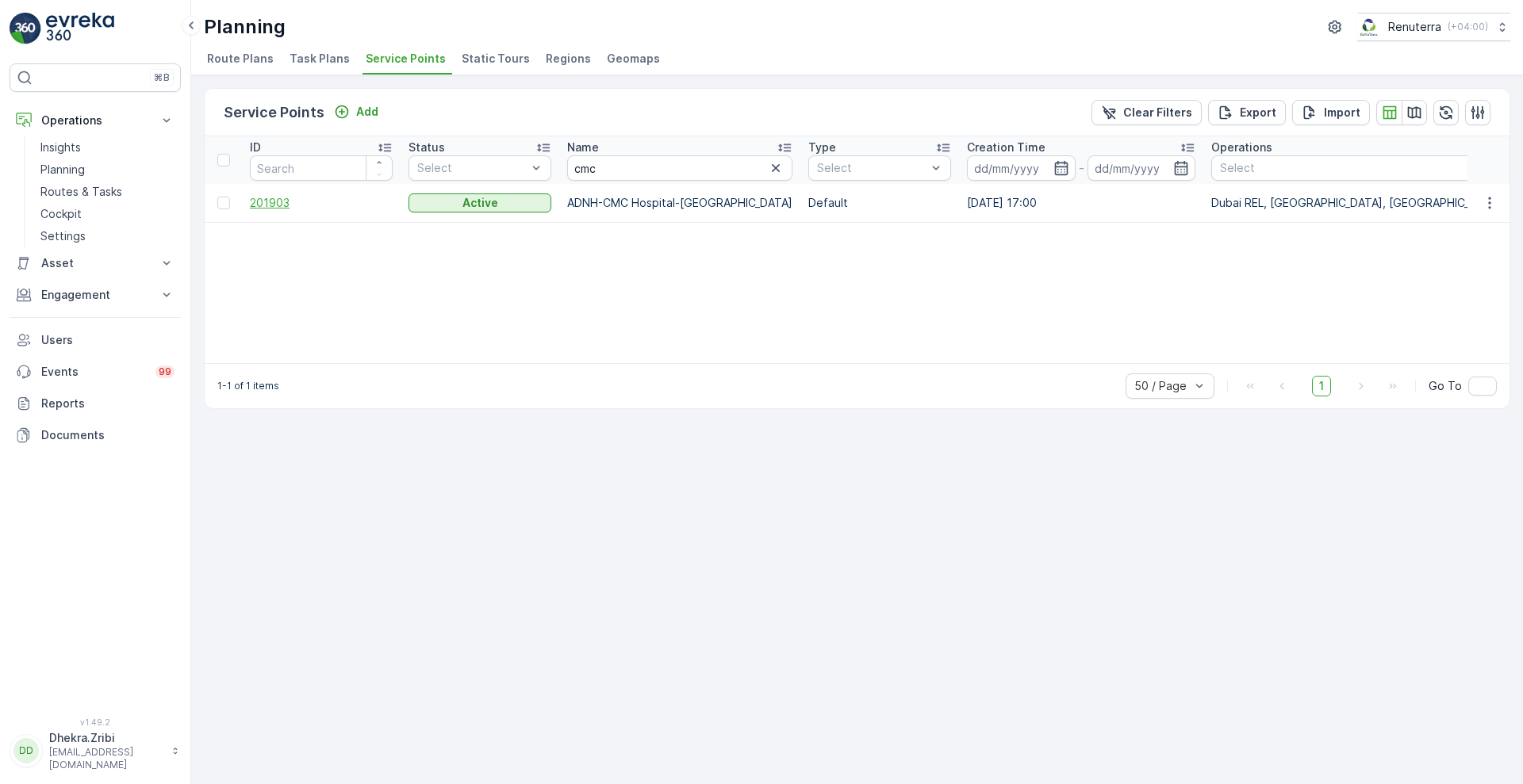
click at [284, 207] on span "201903" at bounding box center [321, 203] width 143 height 16
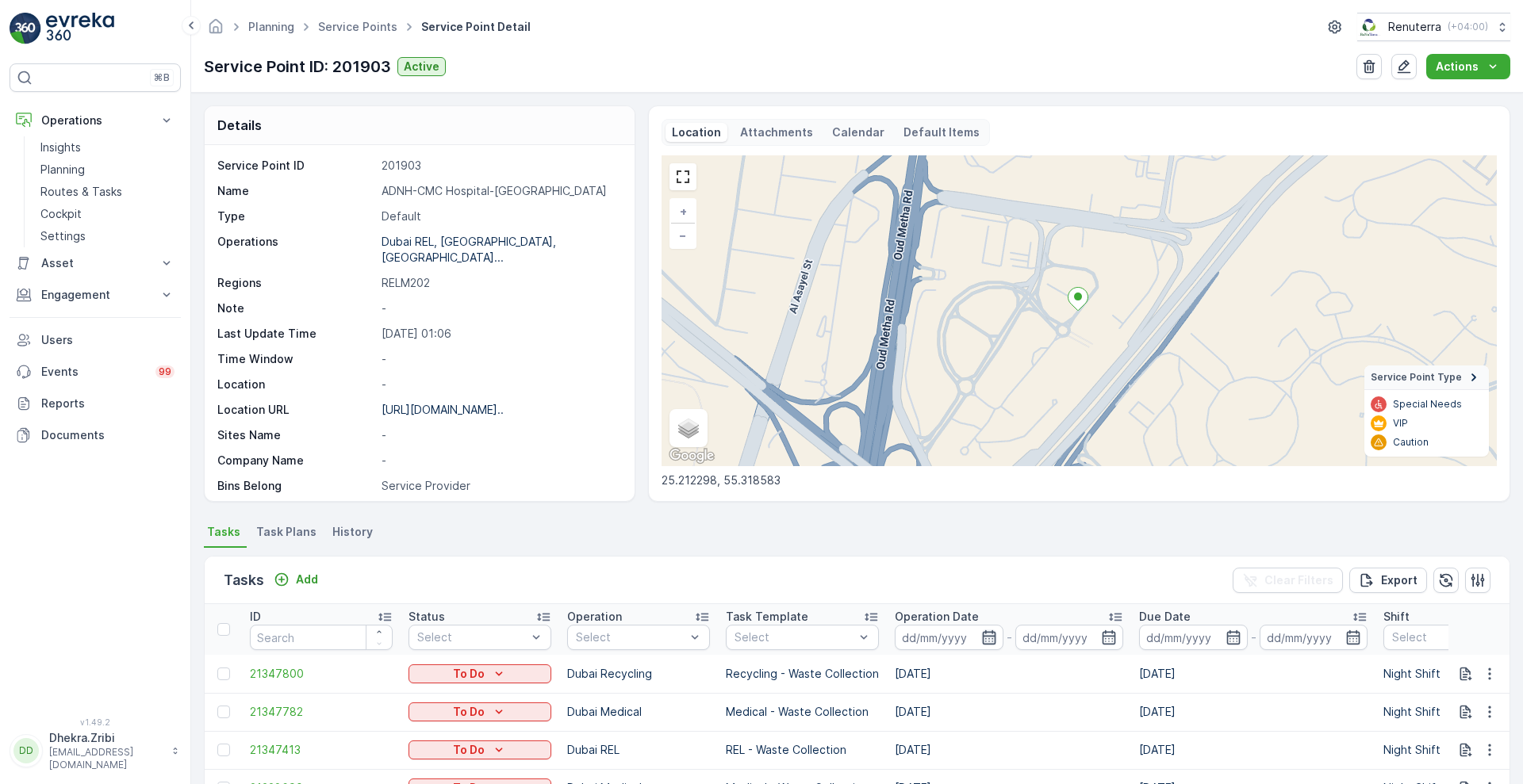
click at [982, 637] on icon "button" at bounding box center [988, 637] width 14 height 15
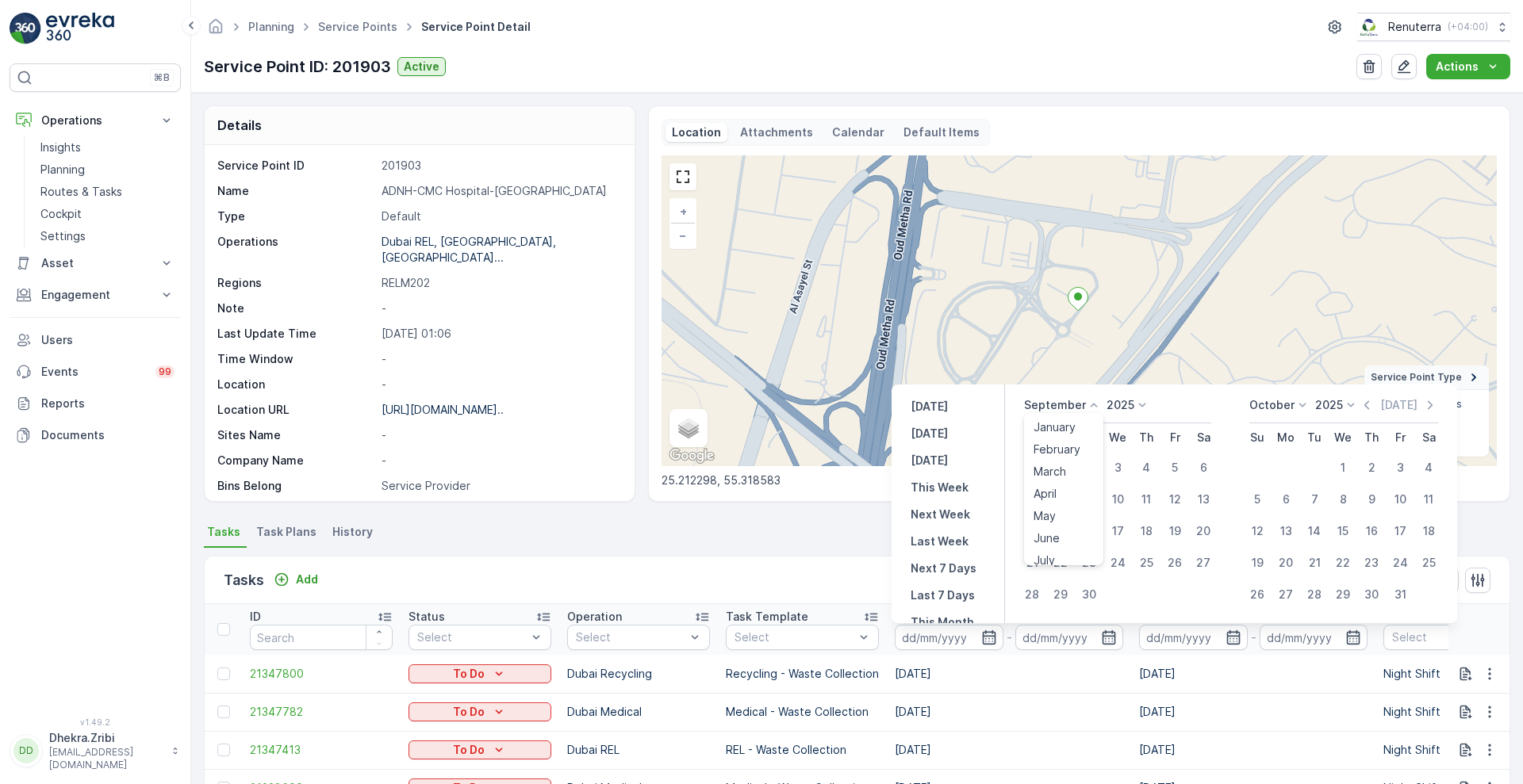
click at [1092, 406] on icon at bounding box center [1094, 406] width 16 height 16
click at [1070, 460] on span "August" at bounding box center [1052, 462] width 37 height 16
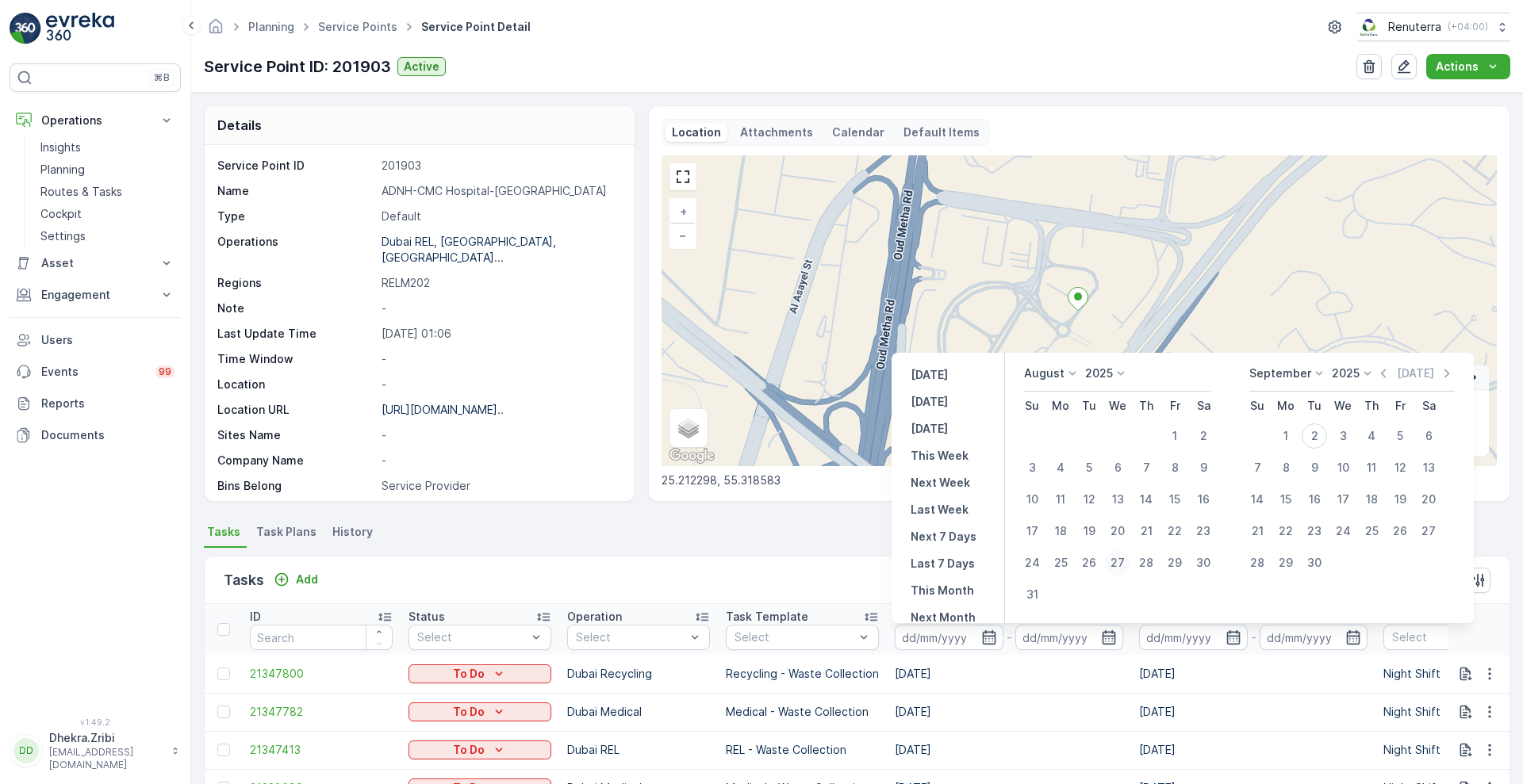
click at [1119, 565] on div "27" at bounding box center [1117, 562] width 25 height 25
type input "[DATE]"
click at [1119, 565] on div "27" at bounding box center [1117, 562] width 25 height 25
type input "[DATE]"
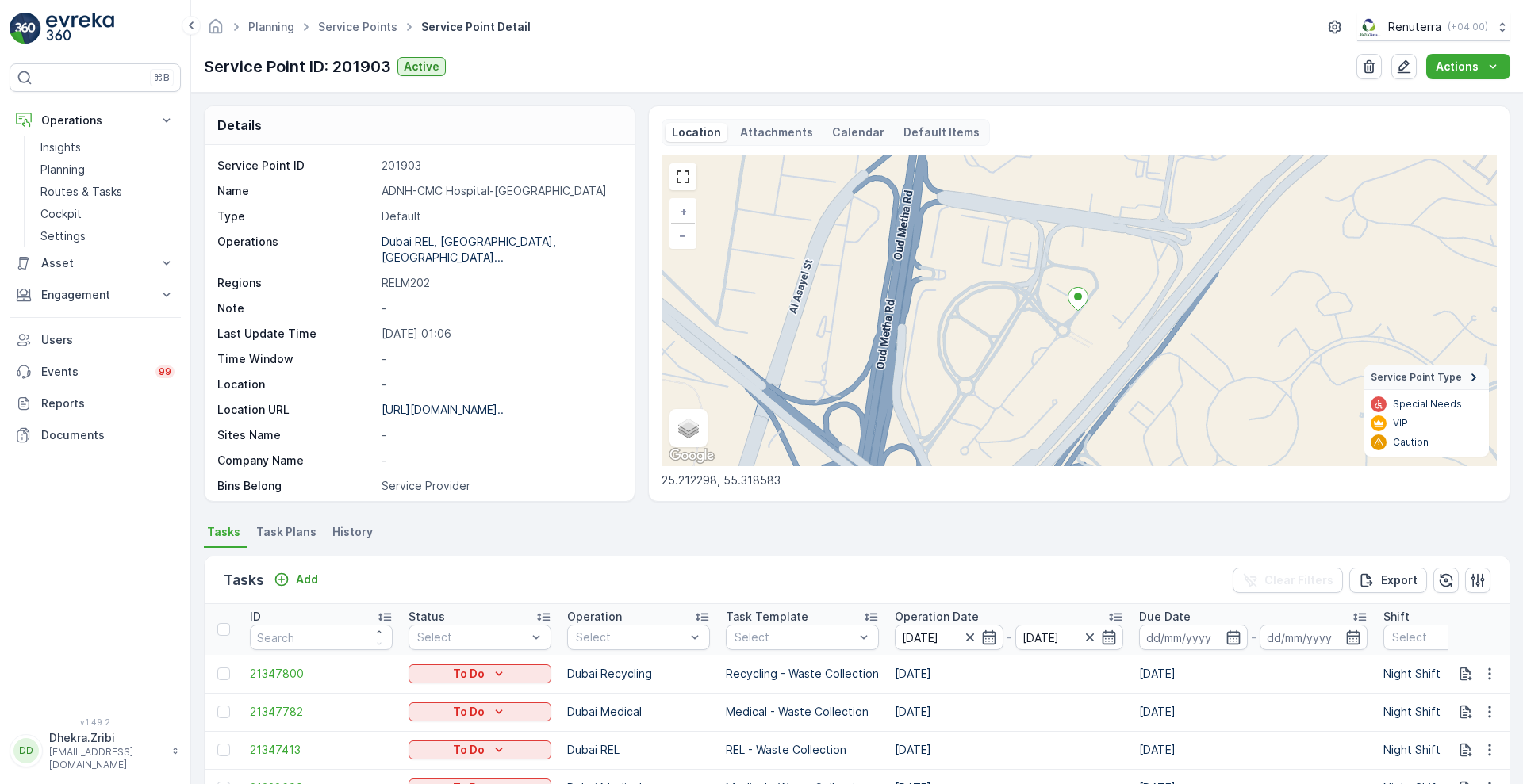
click at [778, 570] on div "Tasks Add Clear Filters Export" at bounding box center [857, 580] width 1305 height 48
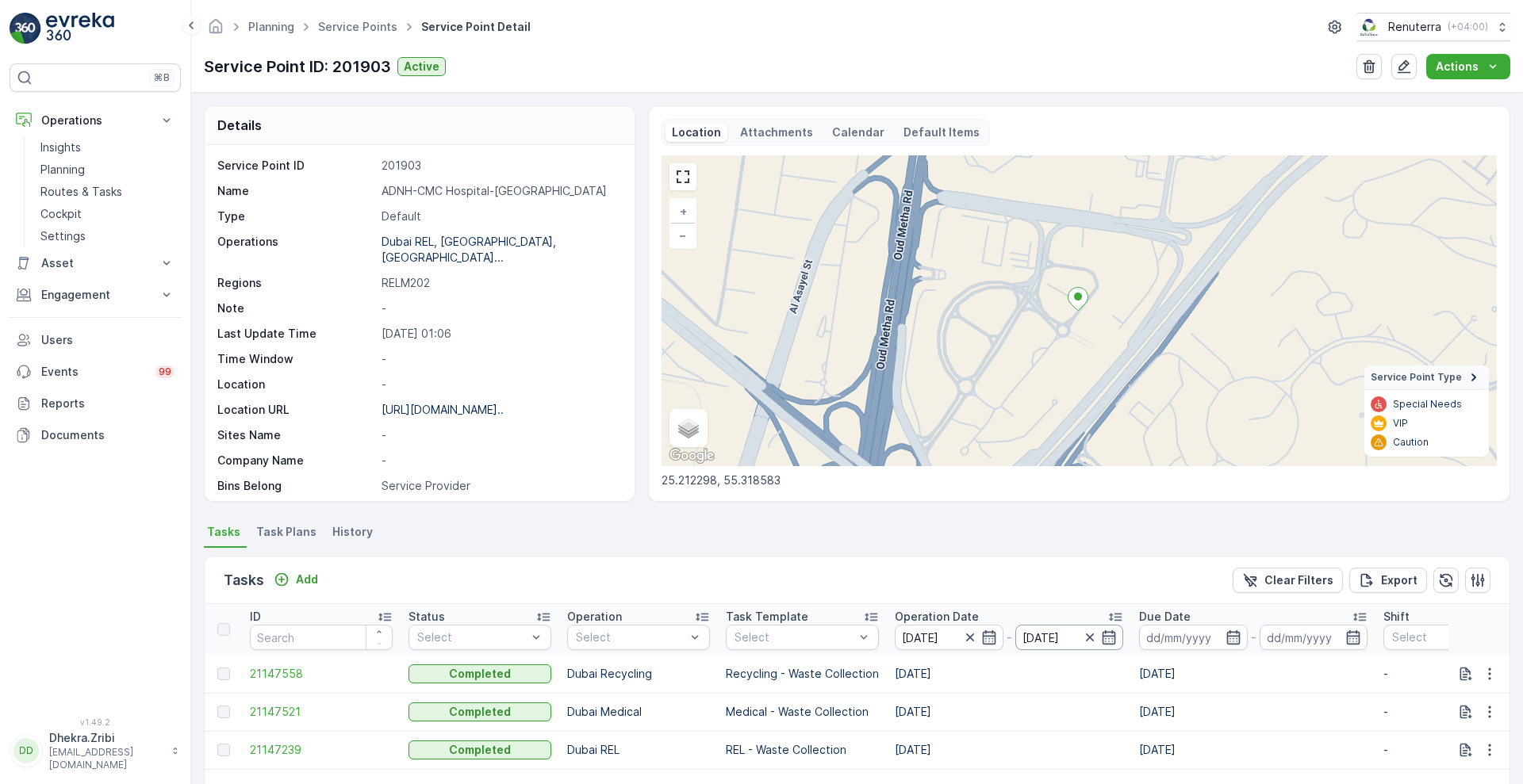
click at [1110, 646] on input "[DATE]" at bounding box center [1069, 637] width 109 height 25
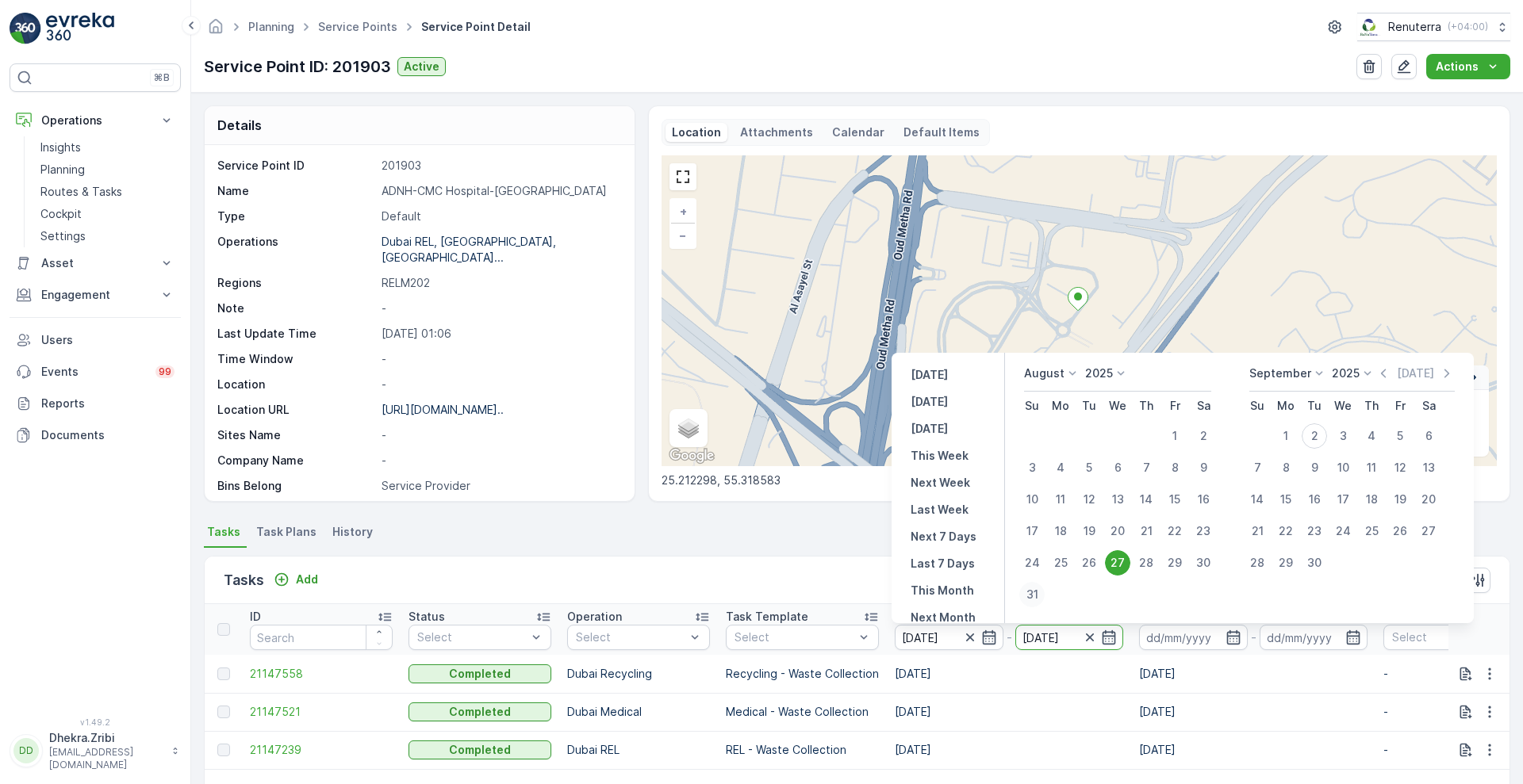
click at [1030, 599] on div "31" at bounding box center [1031, 594] width 25 height 25
type input "[DATE]"
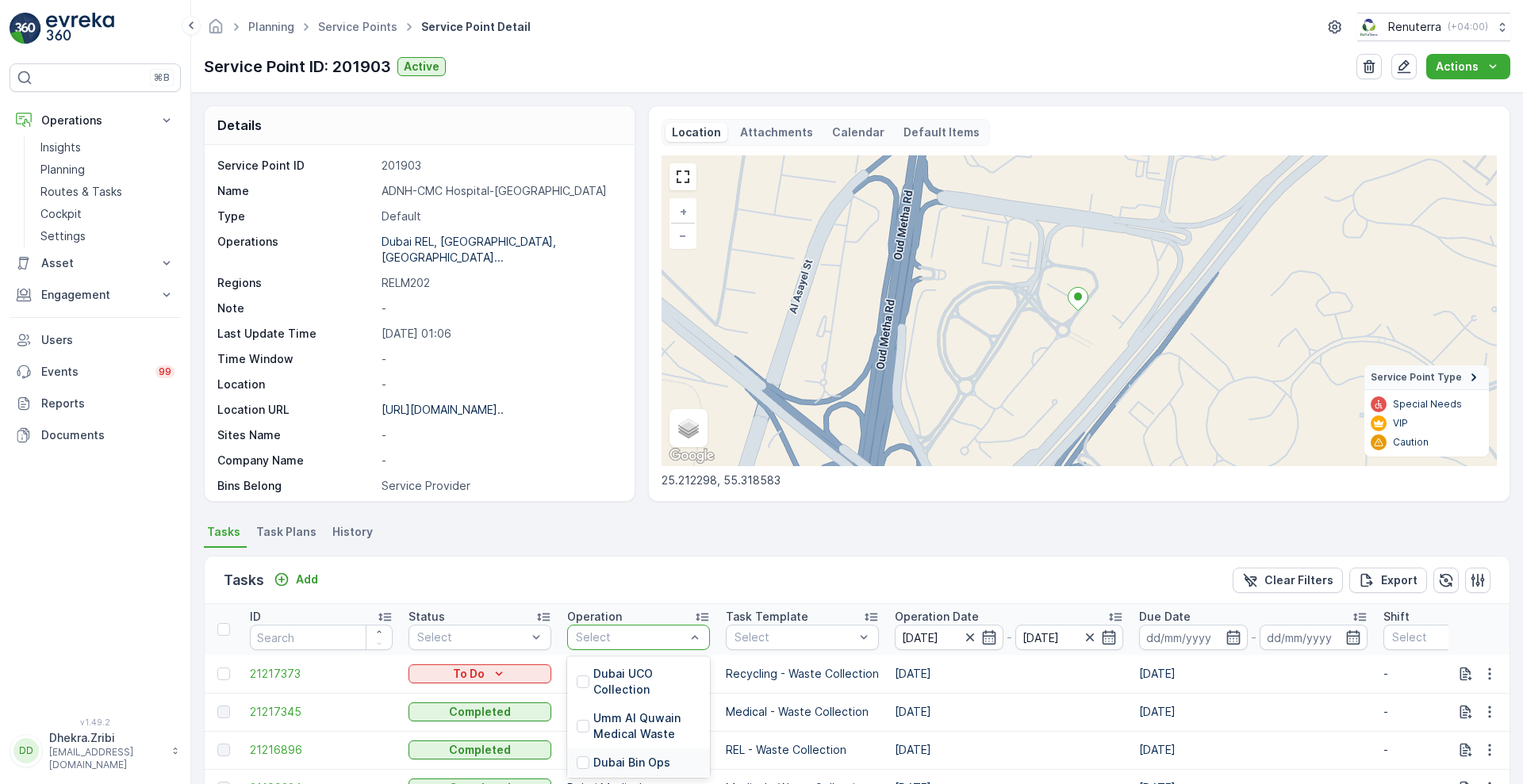
click at [704, 752] on div "Dubai Bin Ops" at bounding box center [638, 762] width 143 height 28
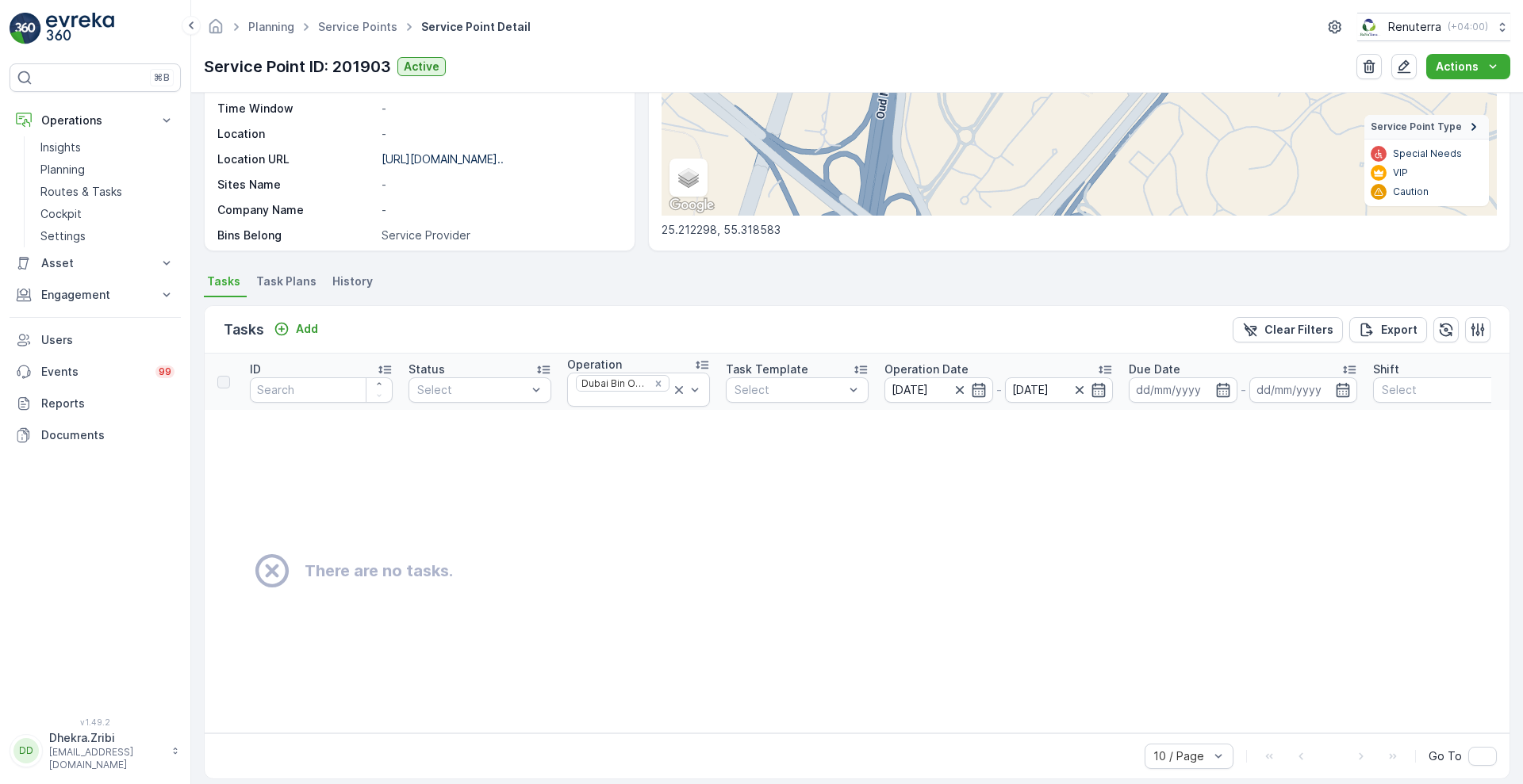
scroll to position [275, 0]
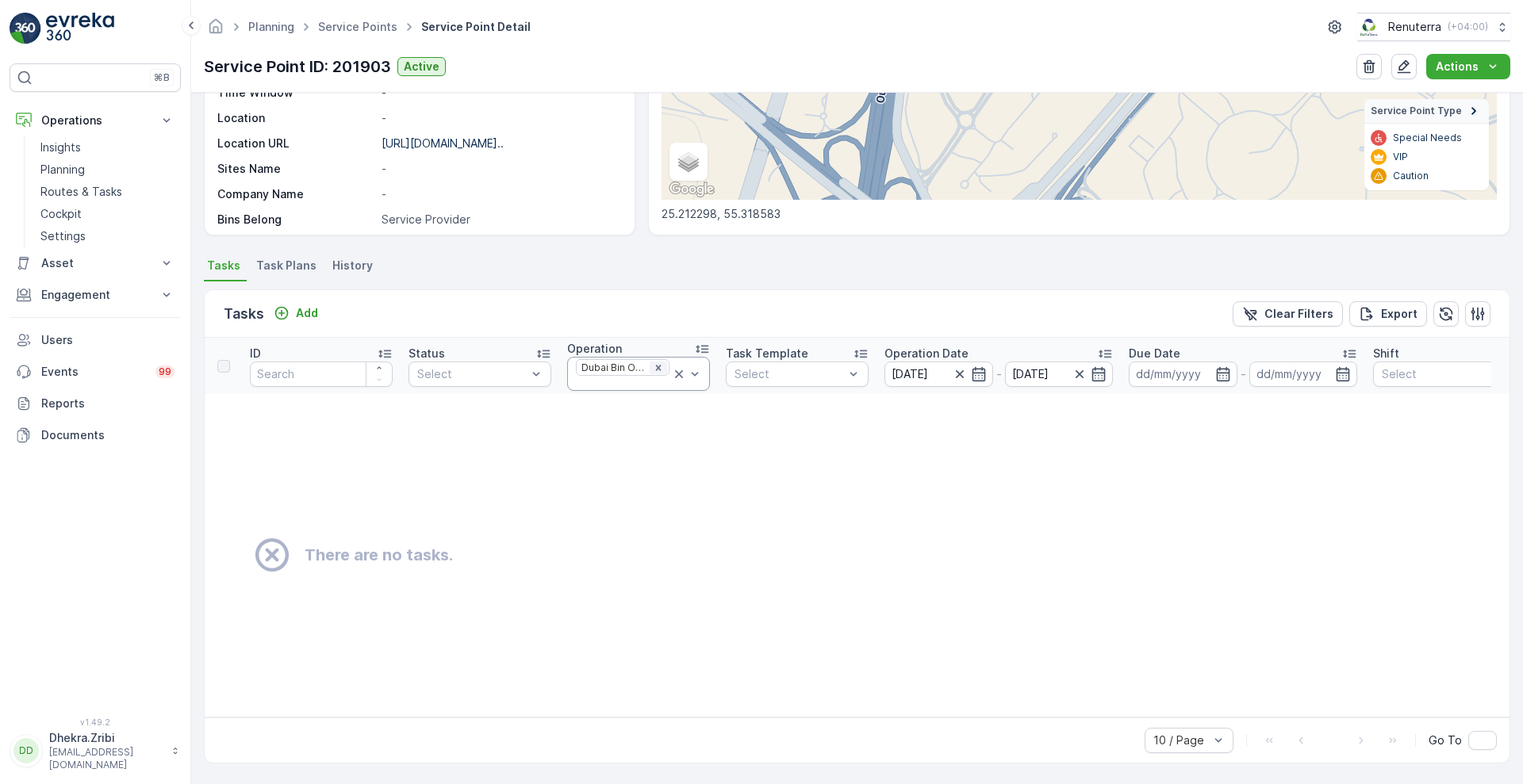
click at [656, 364] on icon "Remove Dubai Bin Ops" at bounding box center [659, 367] width 6 height 6
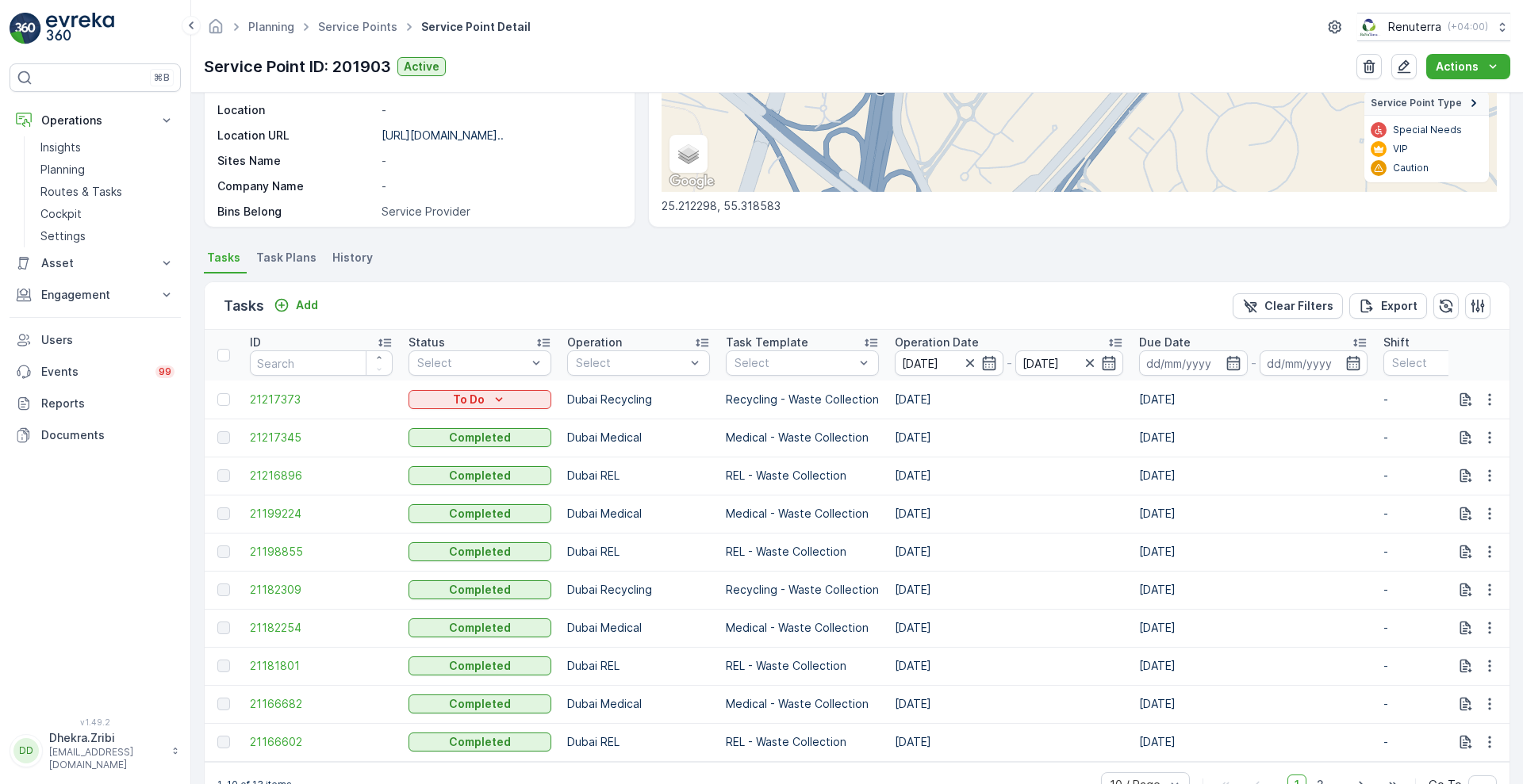
scroll to position [275, 0]
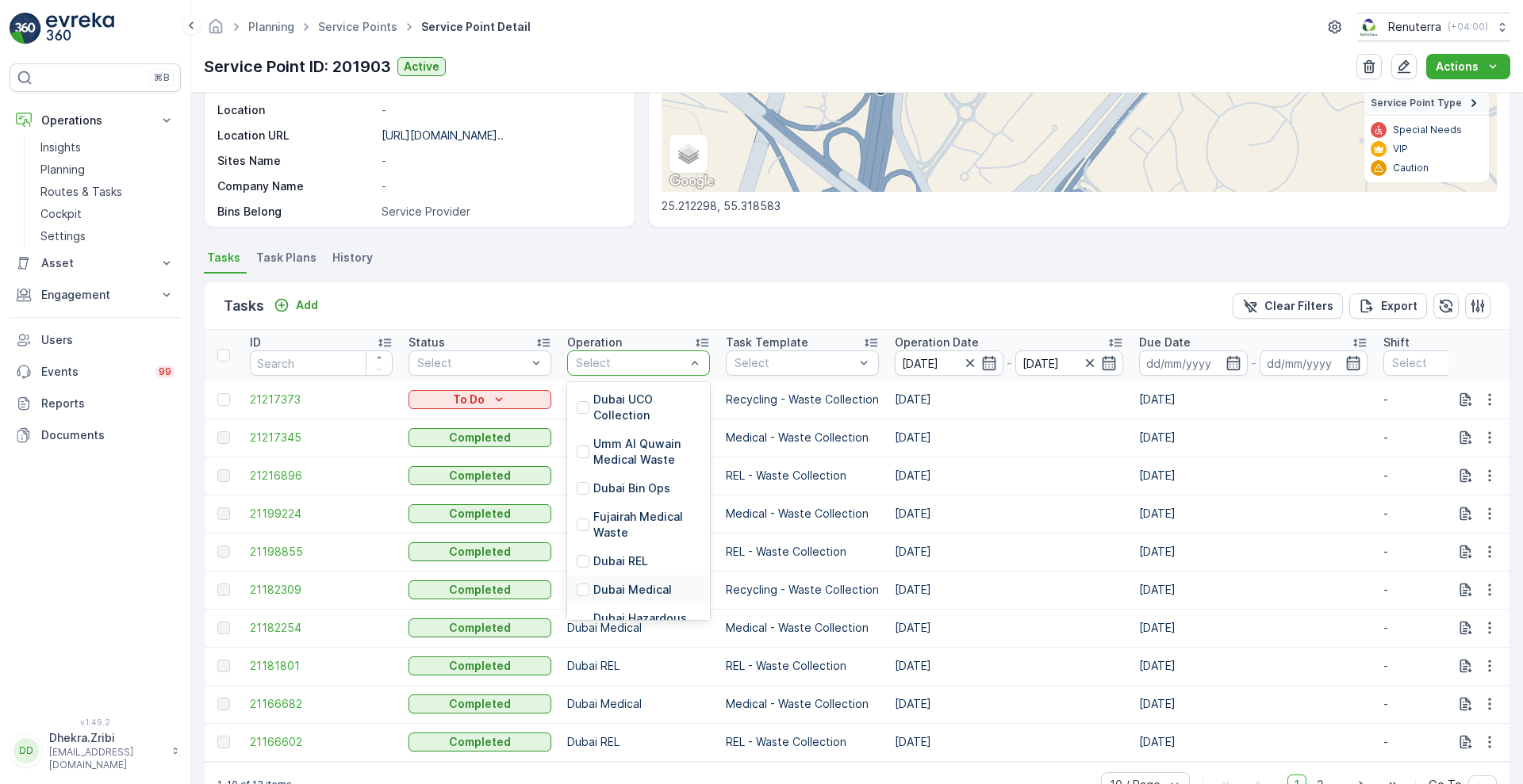
click at [616, 577] on div "Dubai Medical" at bounding box center [638, 590] width 143 height 28
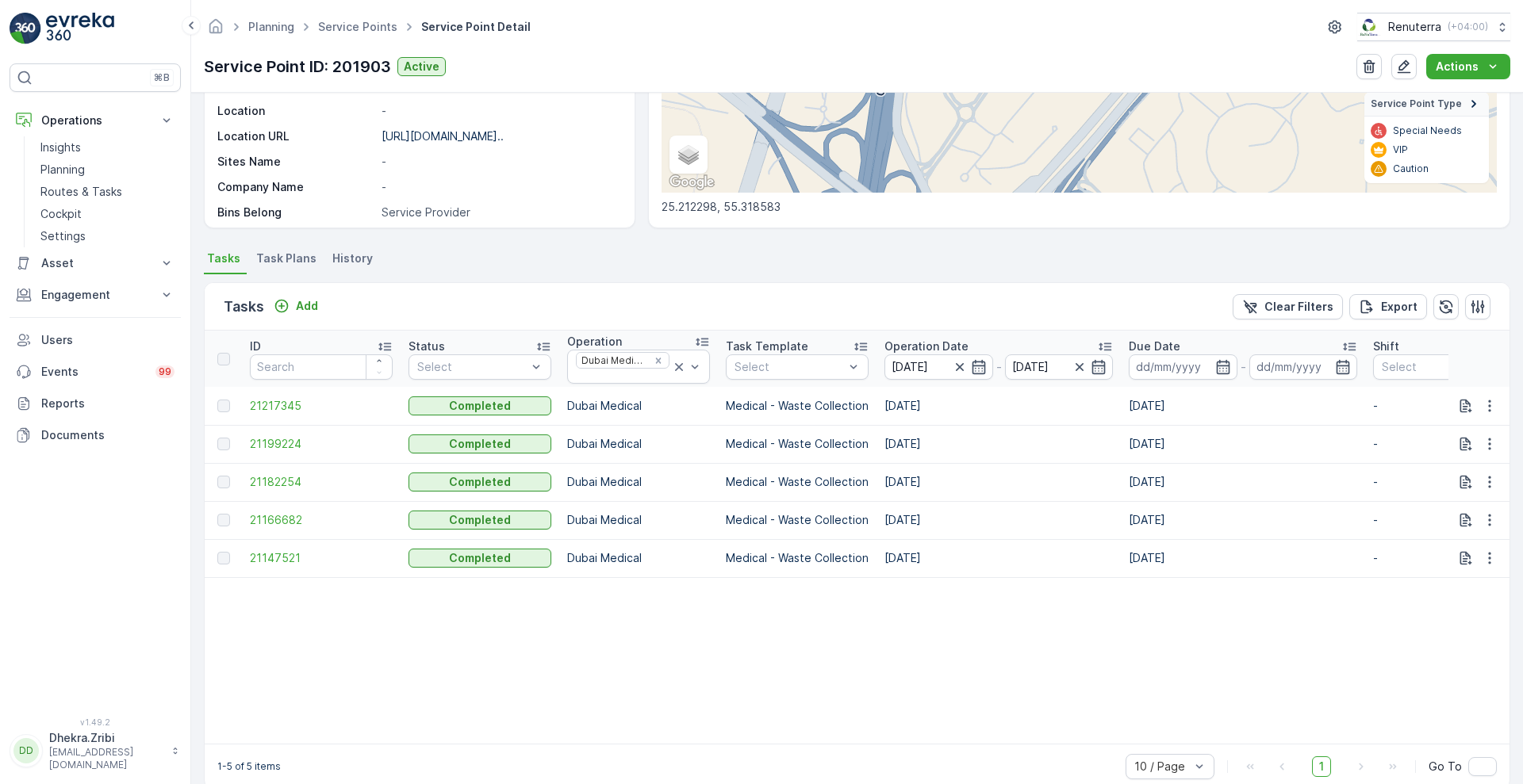
scroll to position [275, 0]
click at [924, 341] on p "Operation Date" at bounding box center [927, 346] width 84 height 16
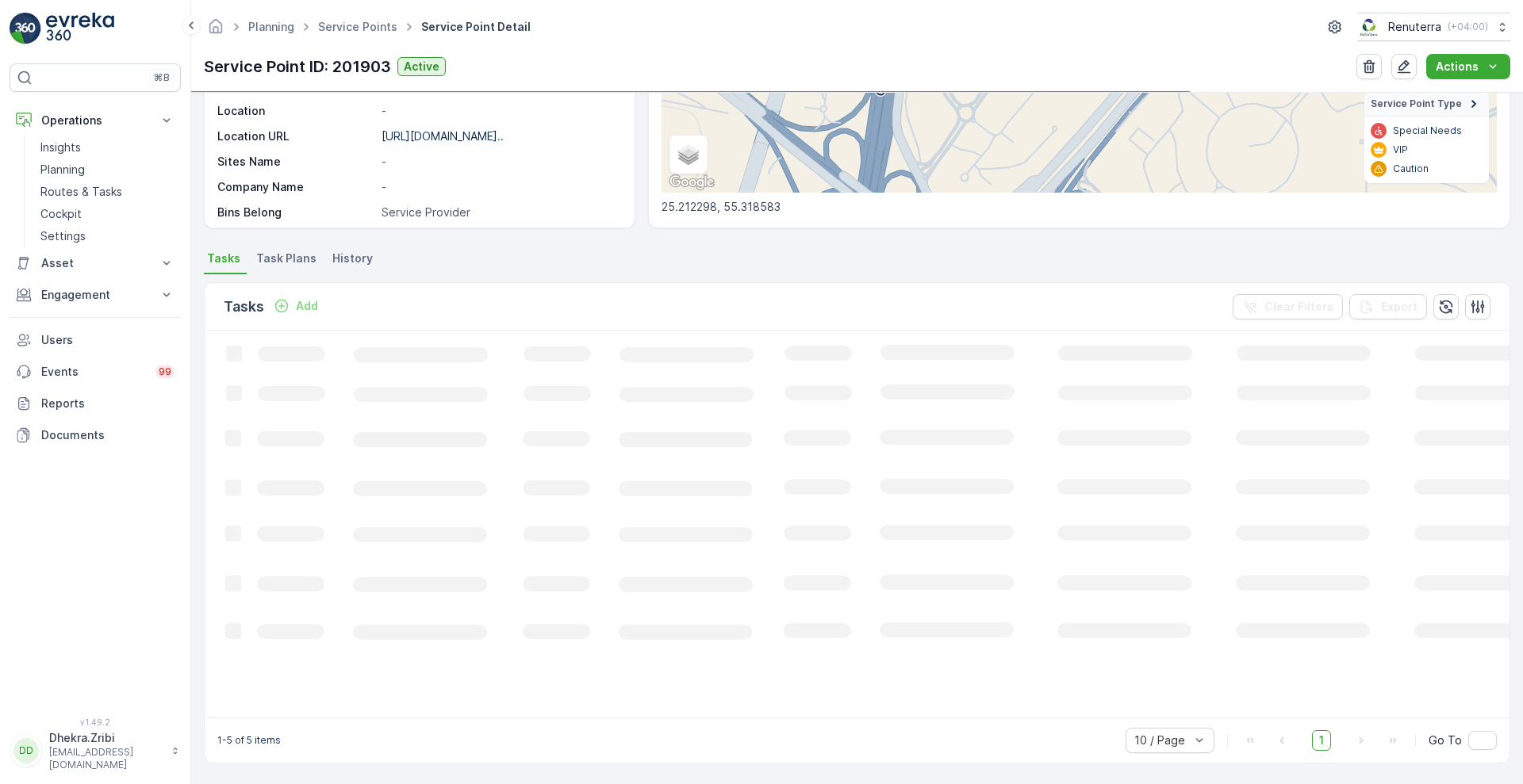
scroll to position [275, 0]
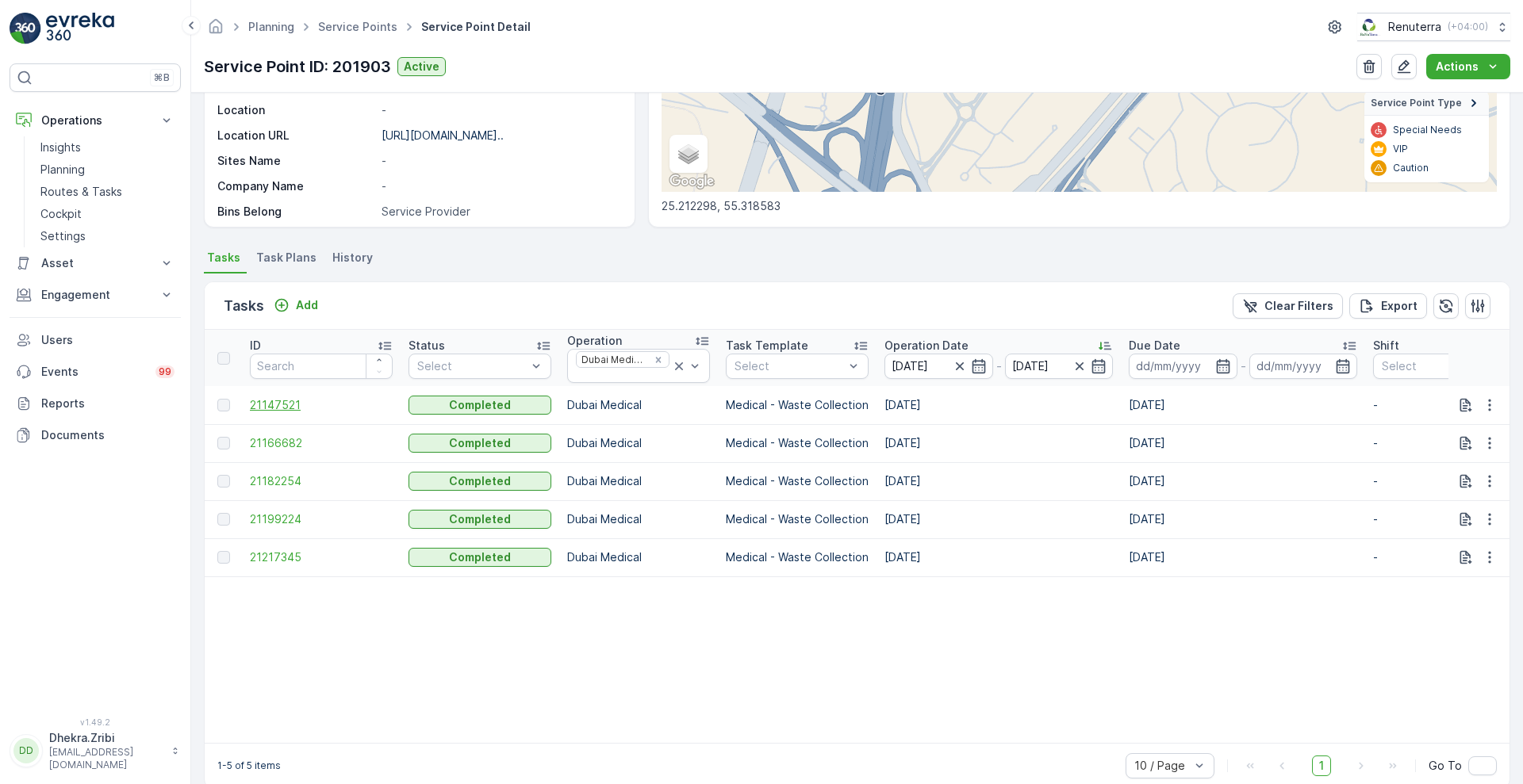
click at [284, 407] on span "21147521" at bounding box center [321, 406] width 143 height 16
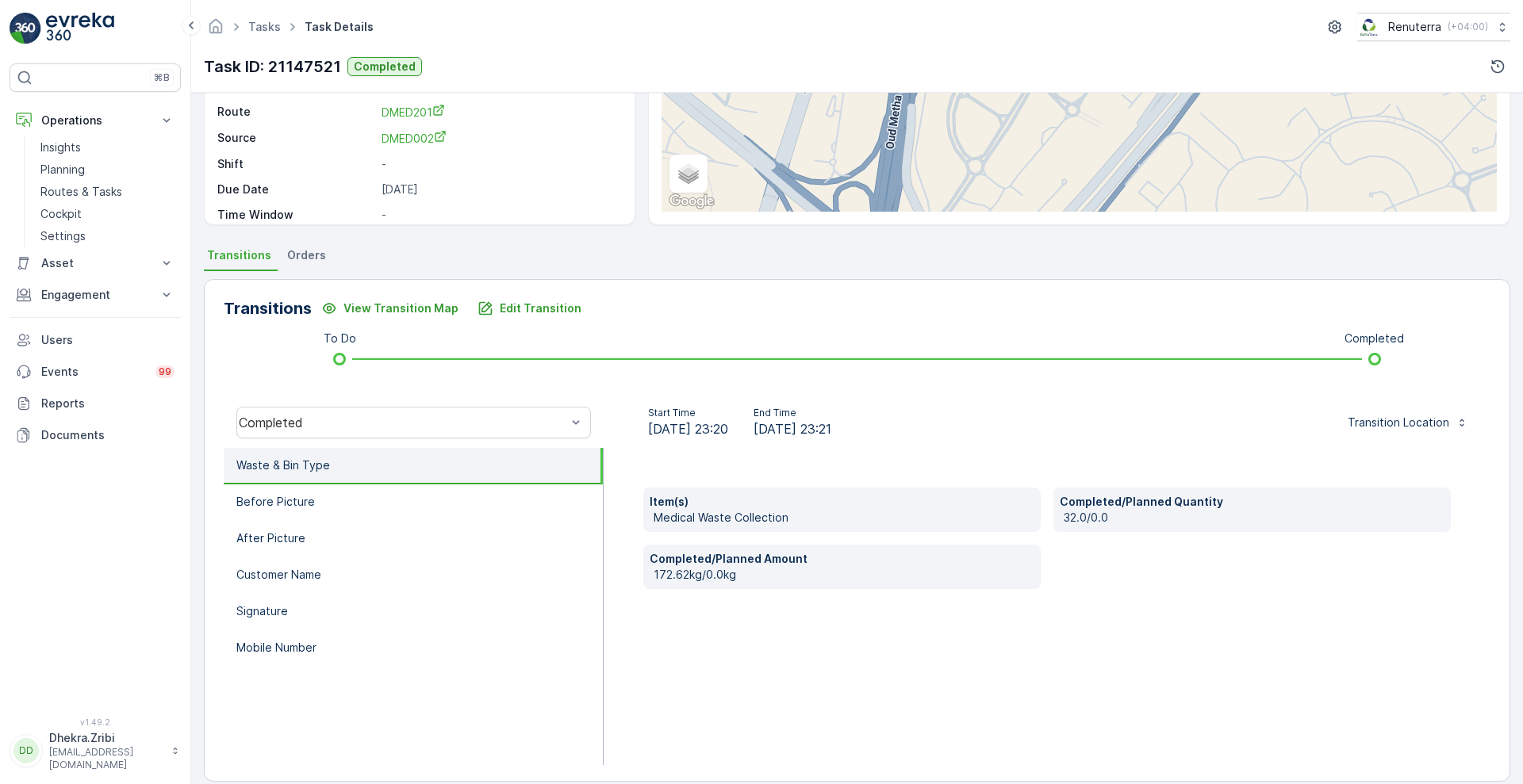
scroll to position [215, 0]
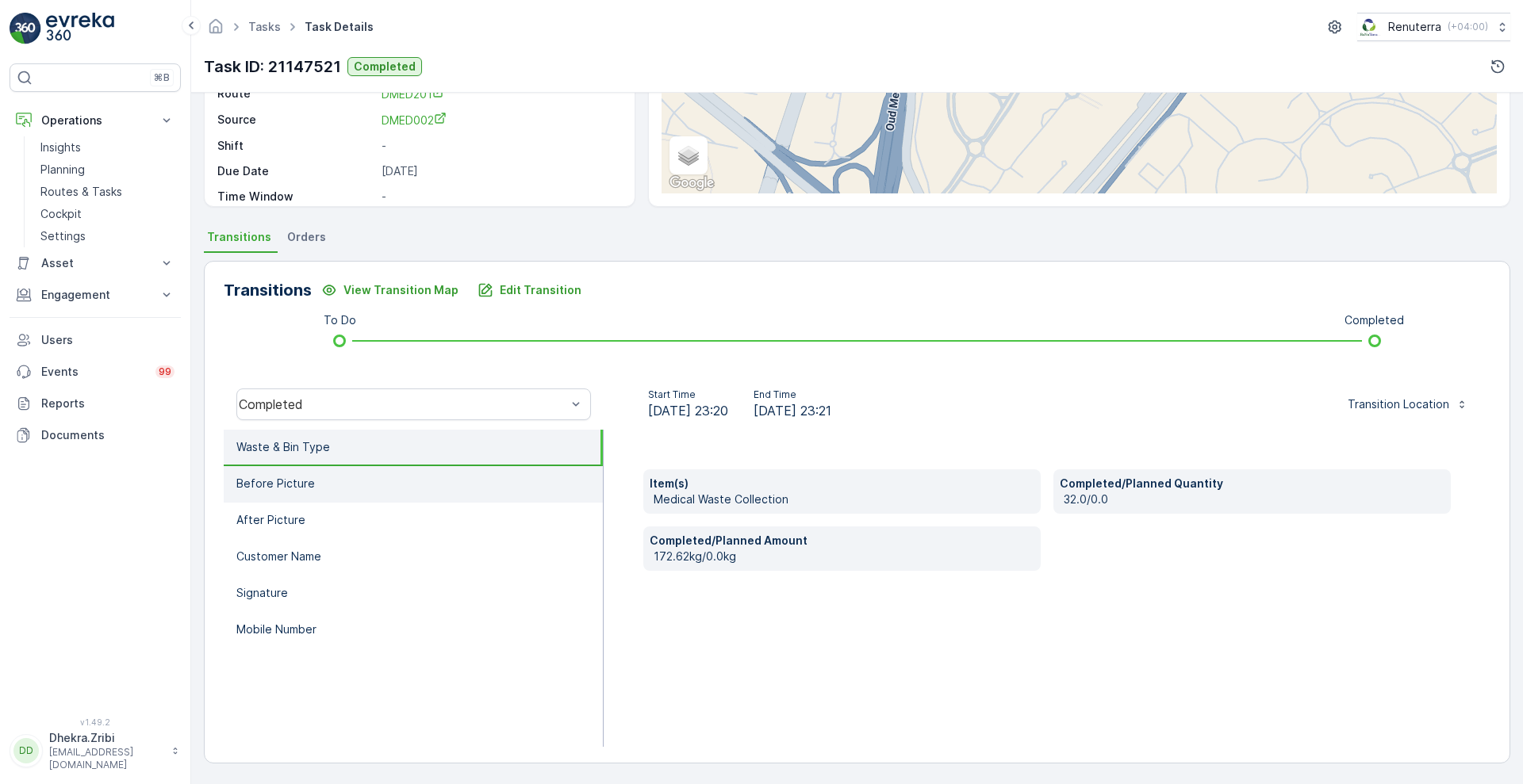
click at [420, 478] on li "Before Picture" at bounding box center [413, 484] width 379 height 36
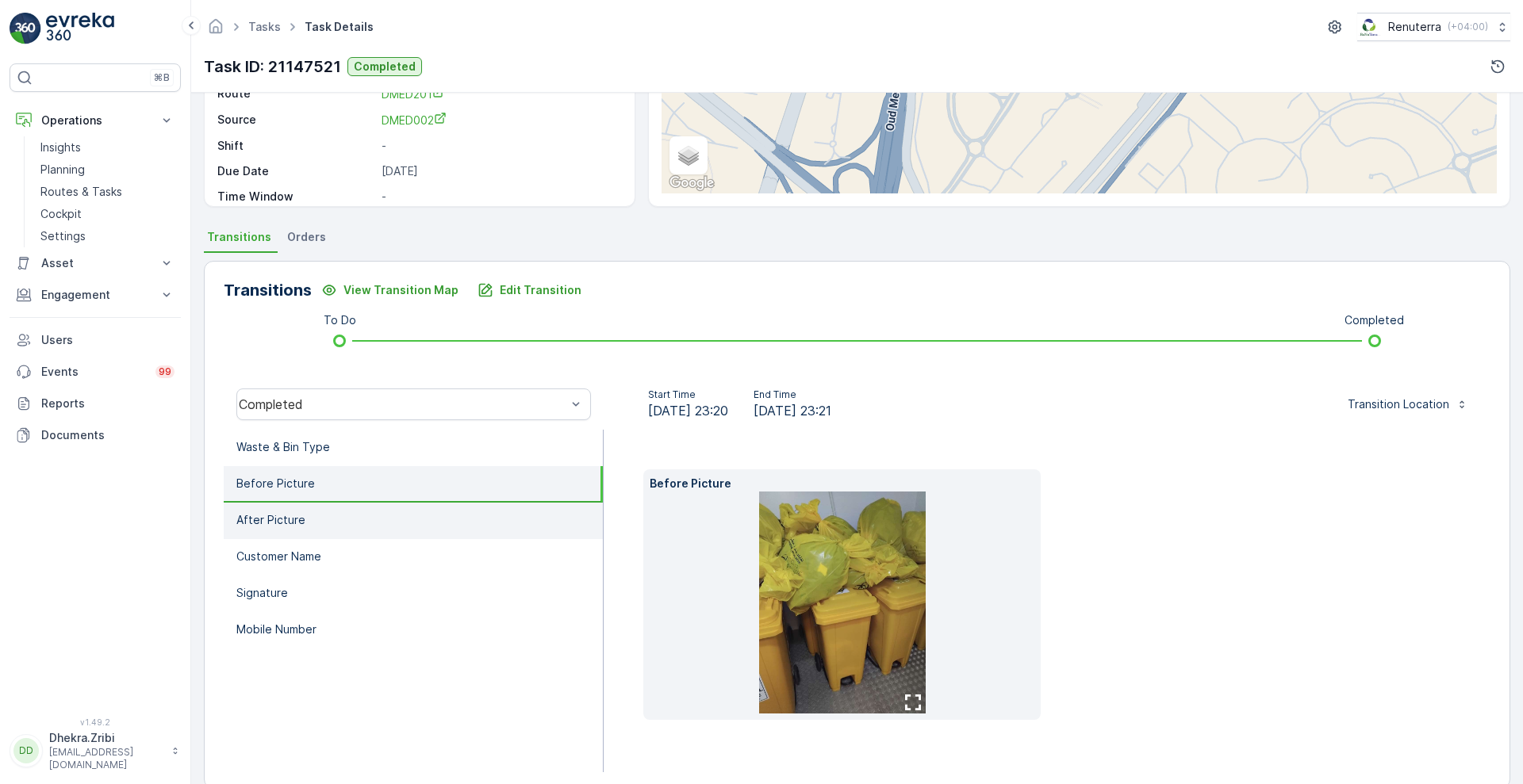
click at [369, 517] on li "After Picture" at bounding box center [413, 521] width 379 height 36
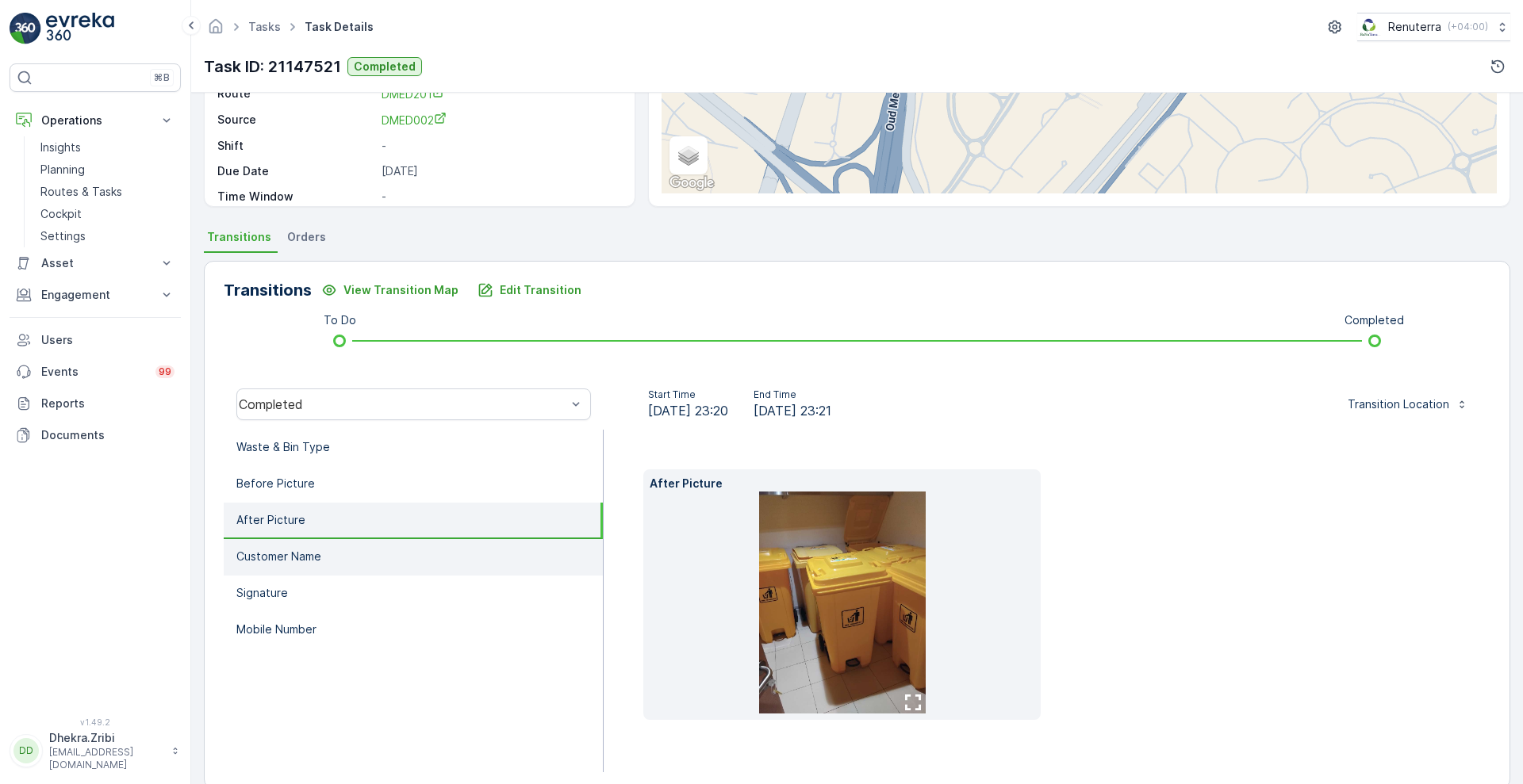
click at [338, 552] on li "Customer Name" at bounding box center [413, 557] width 379 height 36
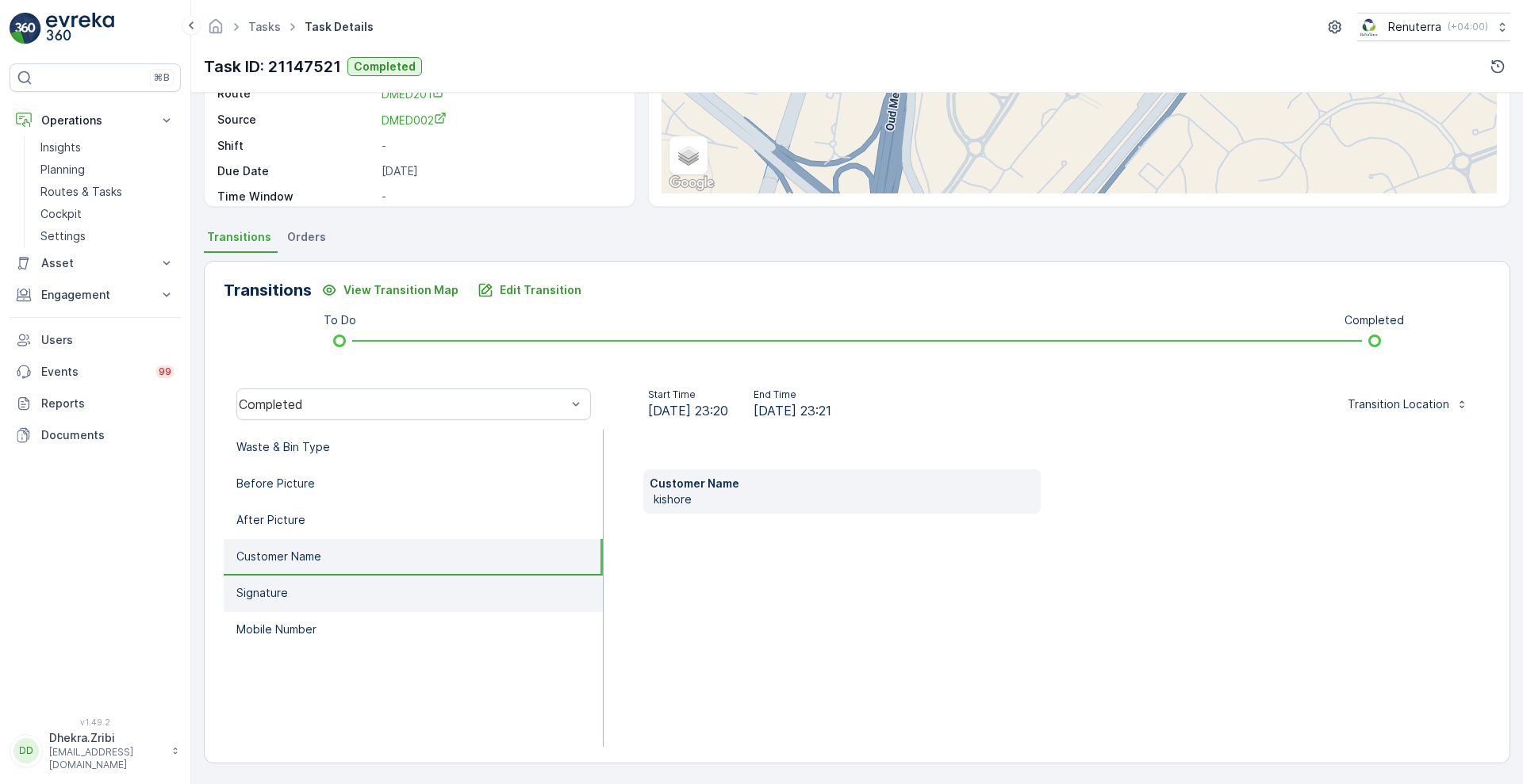
click at [321, 591] on li "Signature" at bounding box center [413, 594] width 379 height 36
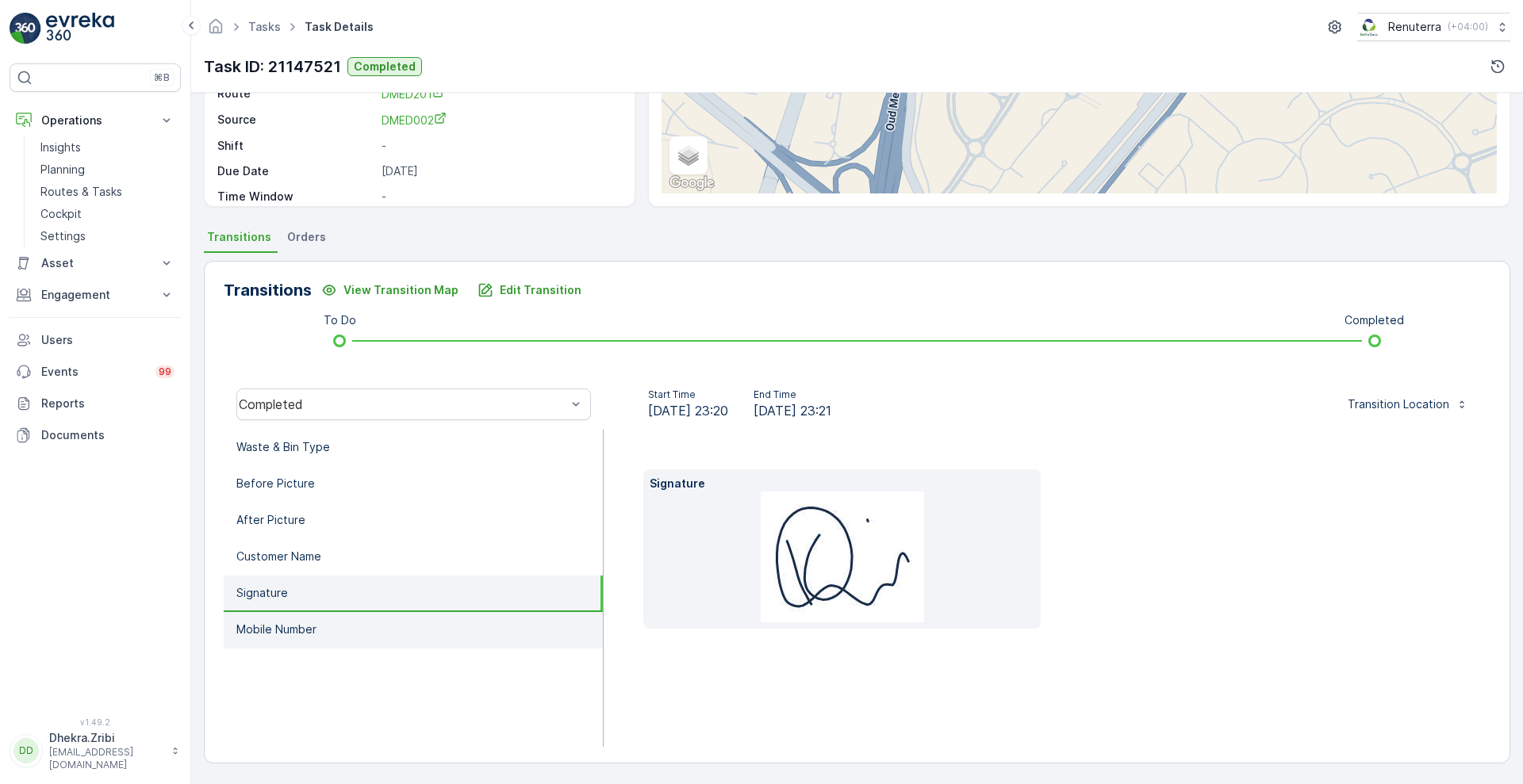
click at [314, 634] on p "Mobile Number" at bounding box center [276, 630] width 80 height 16
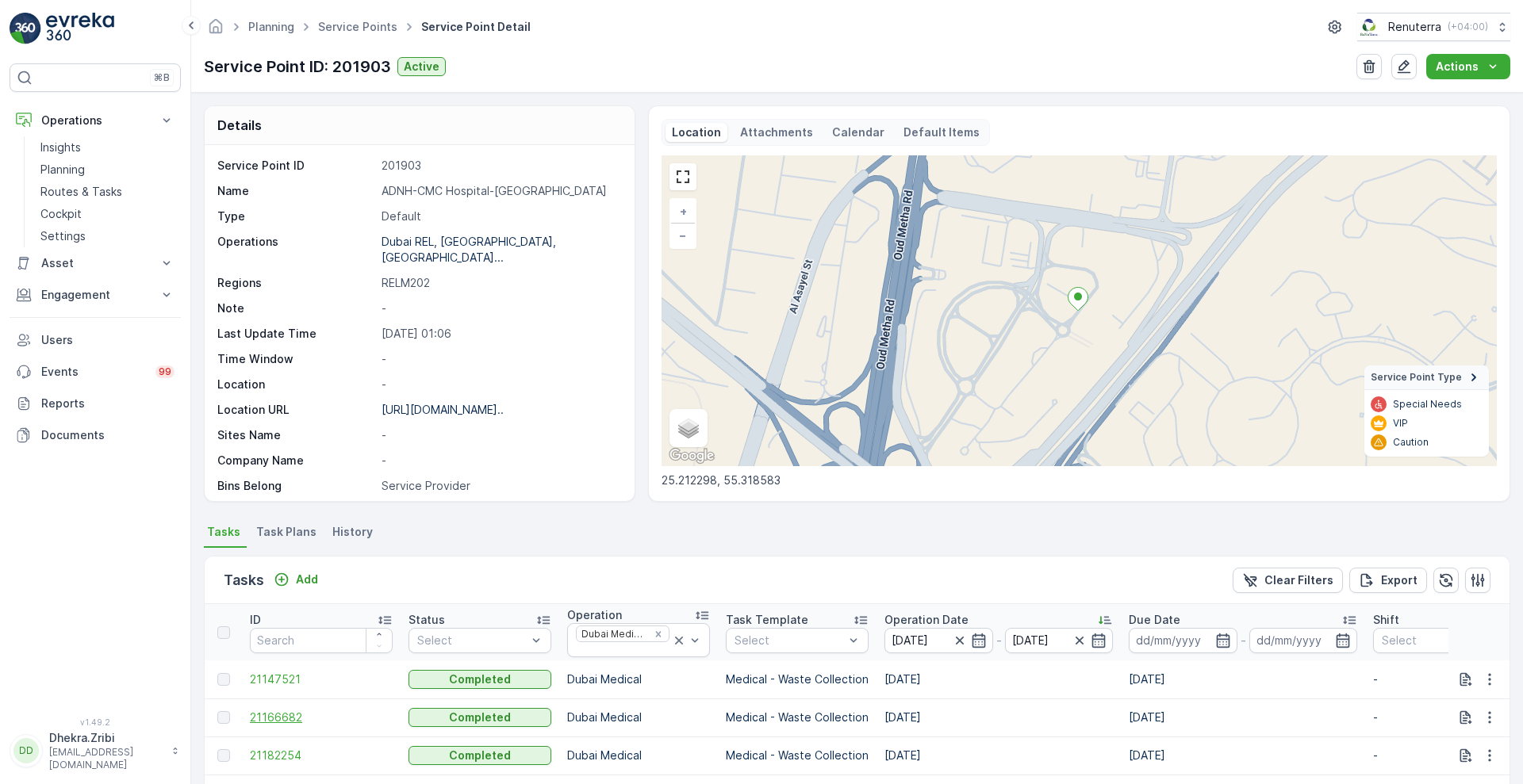
click at [257, 718] on span "21166682" at bounding box center [321, 718] width 143 height 16
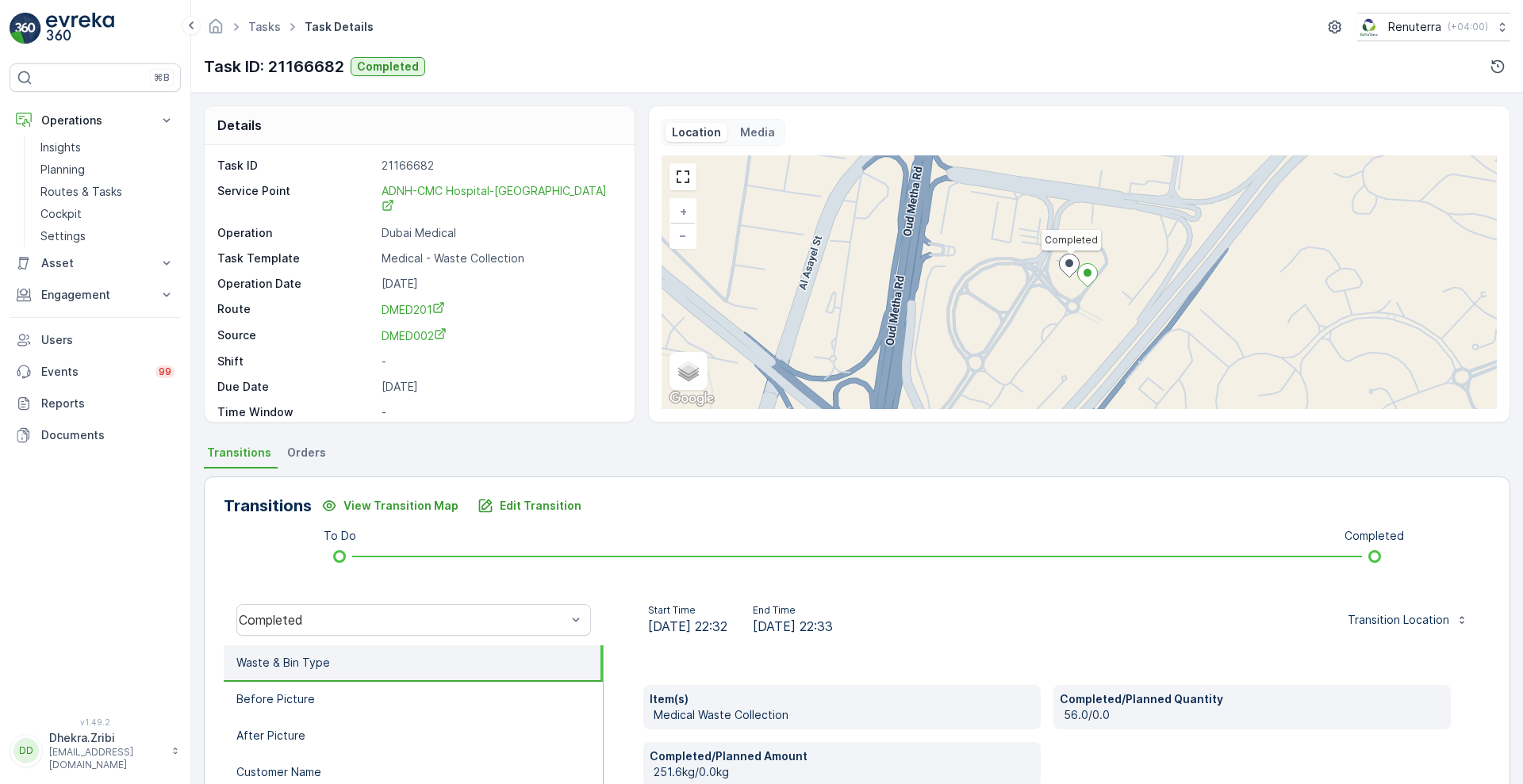
scroll to position [215, 0]
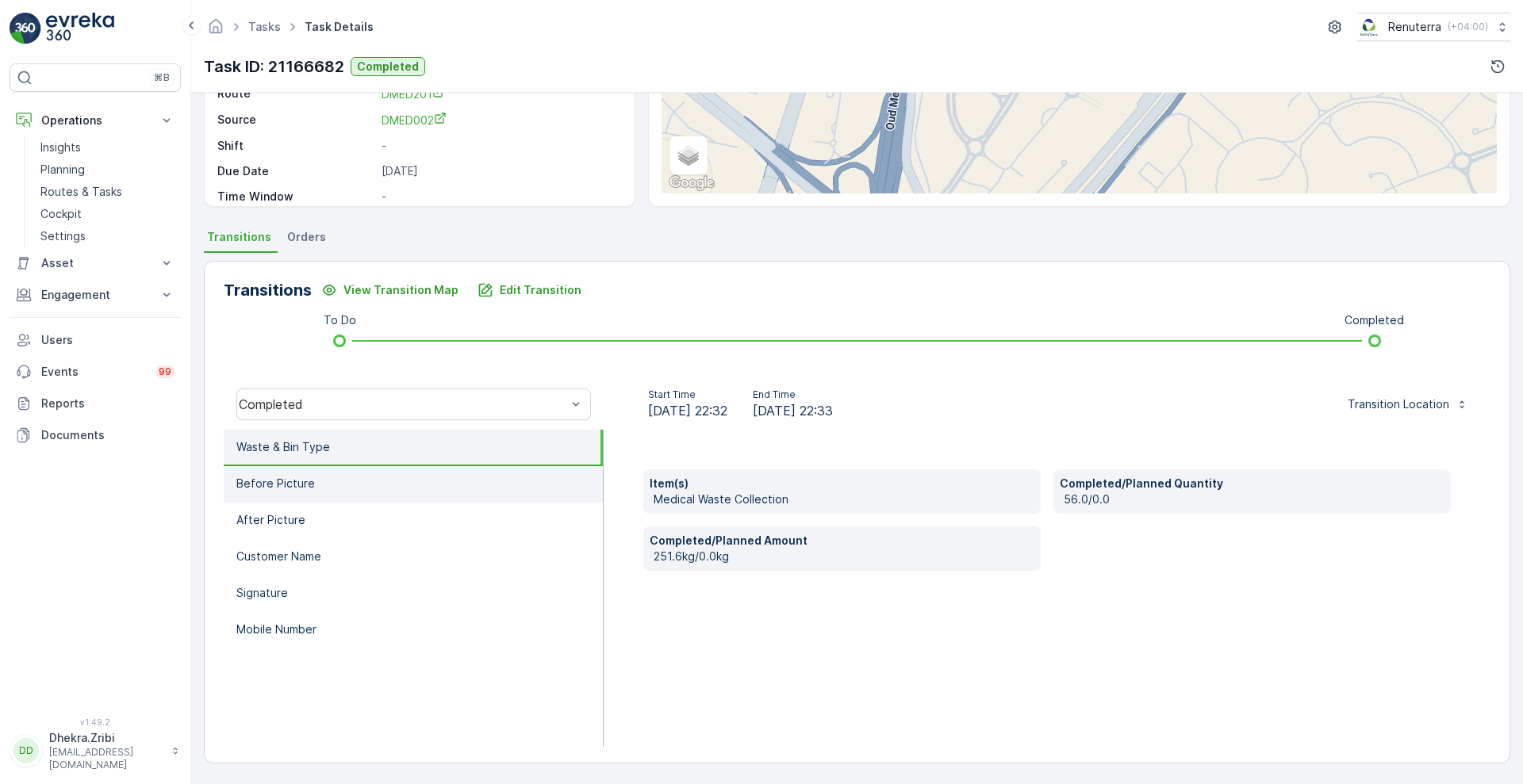
click at [390, 475] on li "Before Picture" at bounding box center [413, 484] width 379 height 36
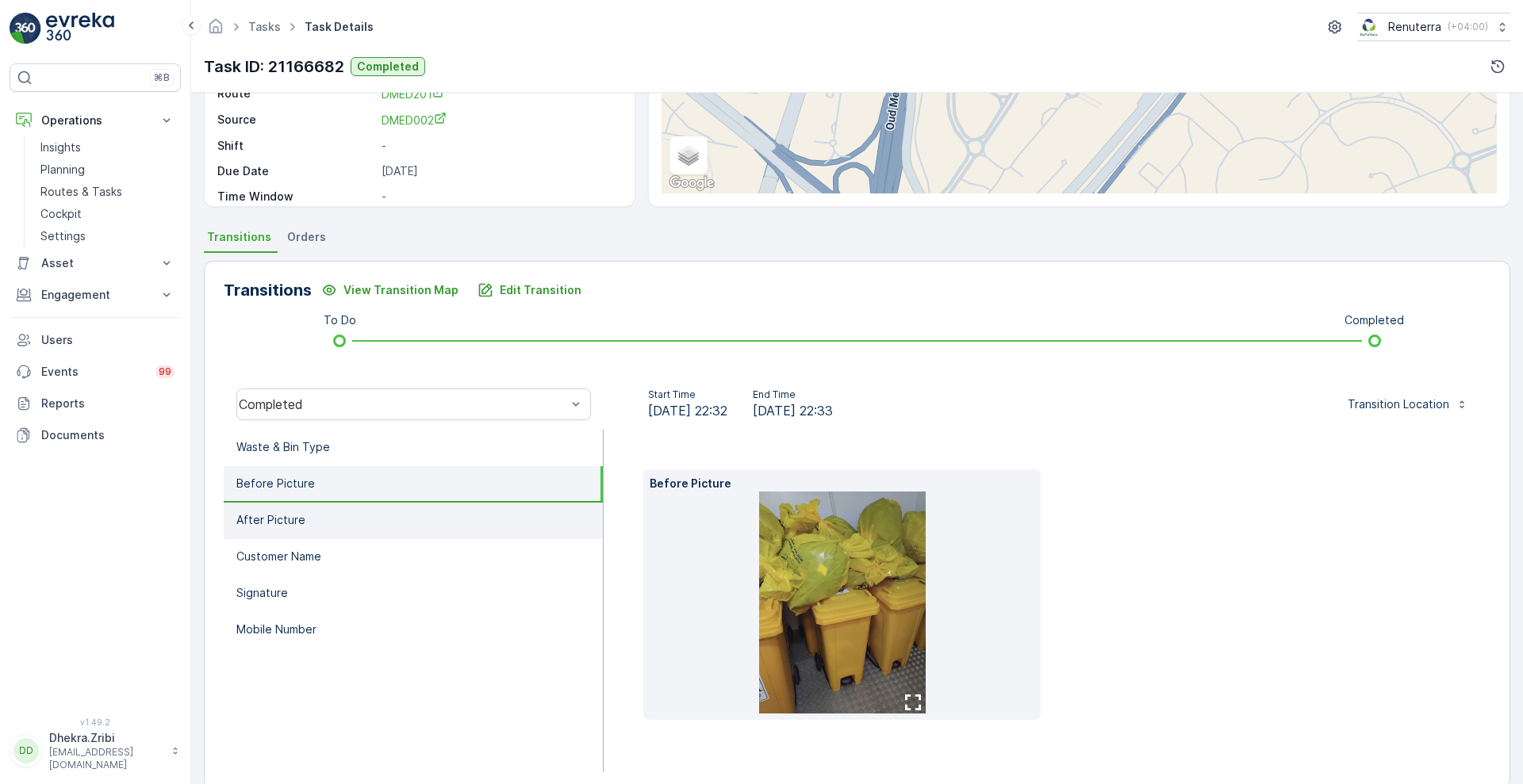
click at [322, 513] on li "After Picture" at bounding box center [413, 521] width 379 height 36
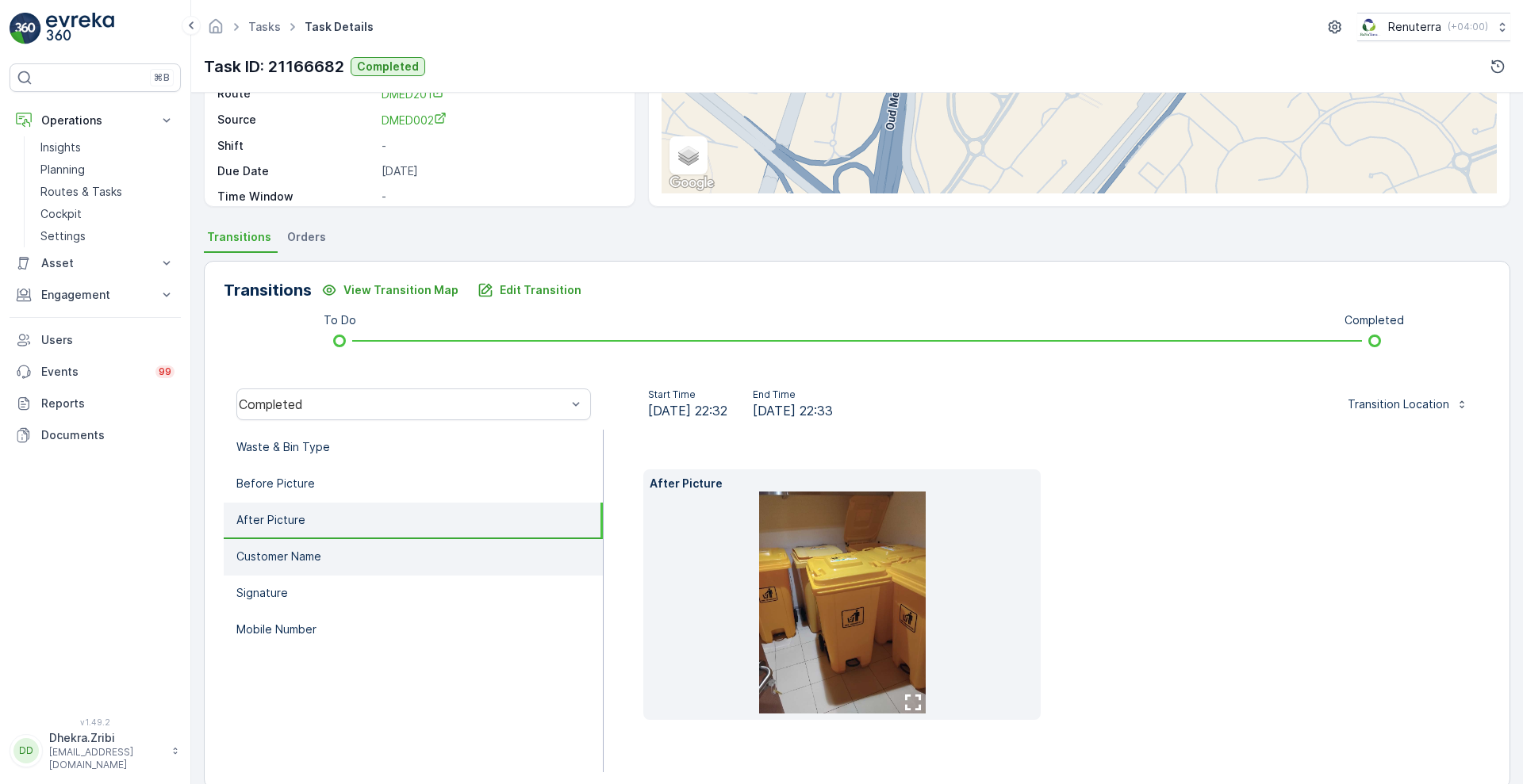
click at [301, 555] on p "Customer Name" at bounding box center [279, 556] width 85 height 16
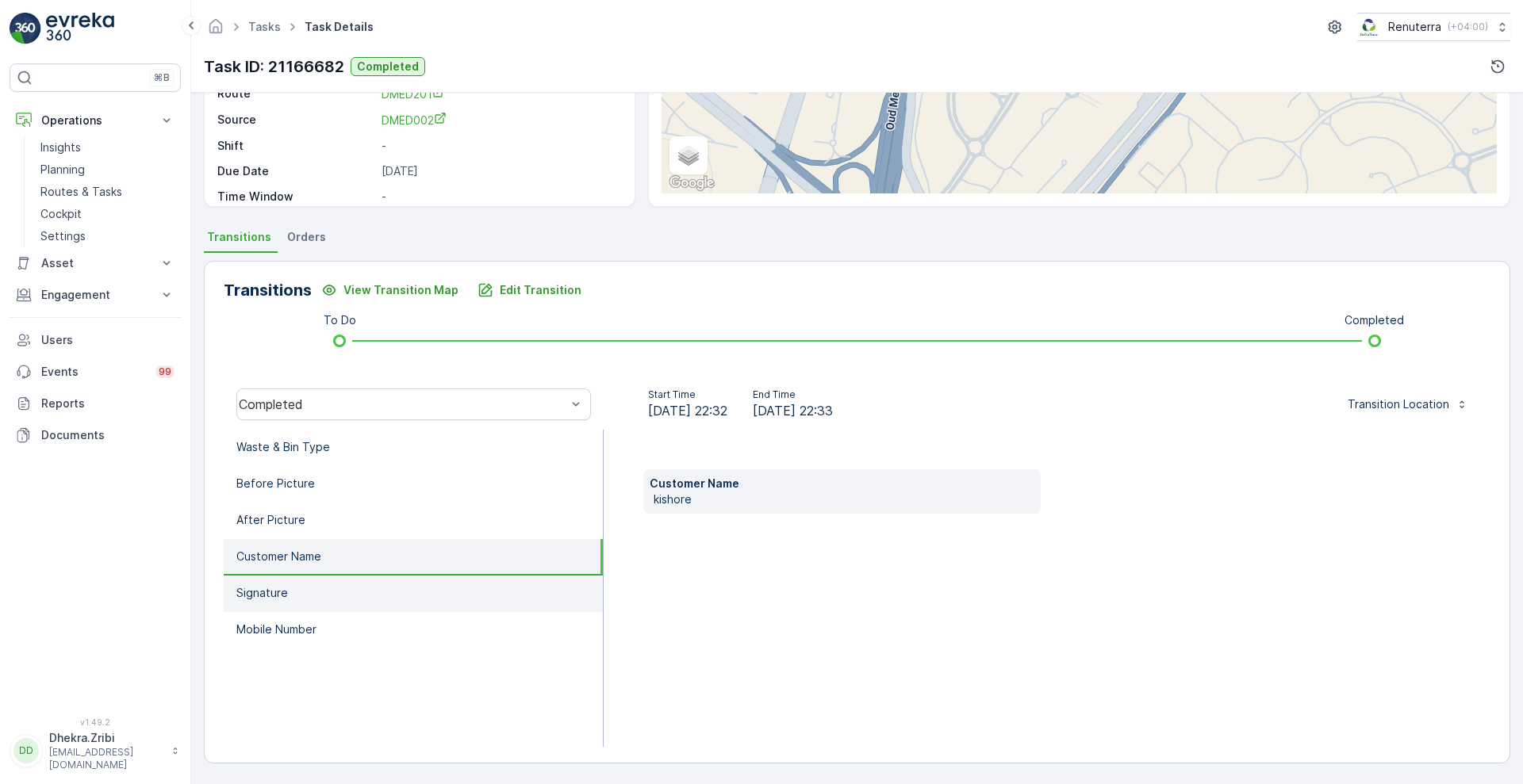
click at [284, 597] on p "Signature" at bounding box center [262, 594] width 52 height 16
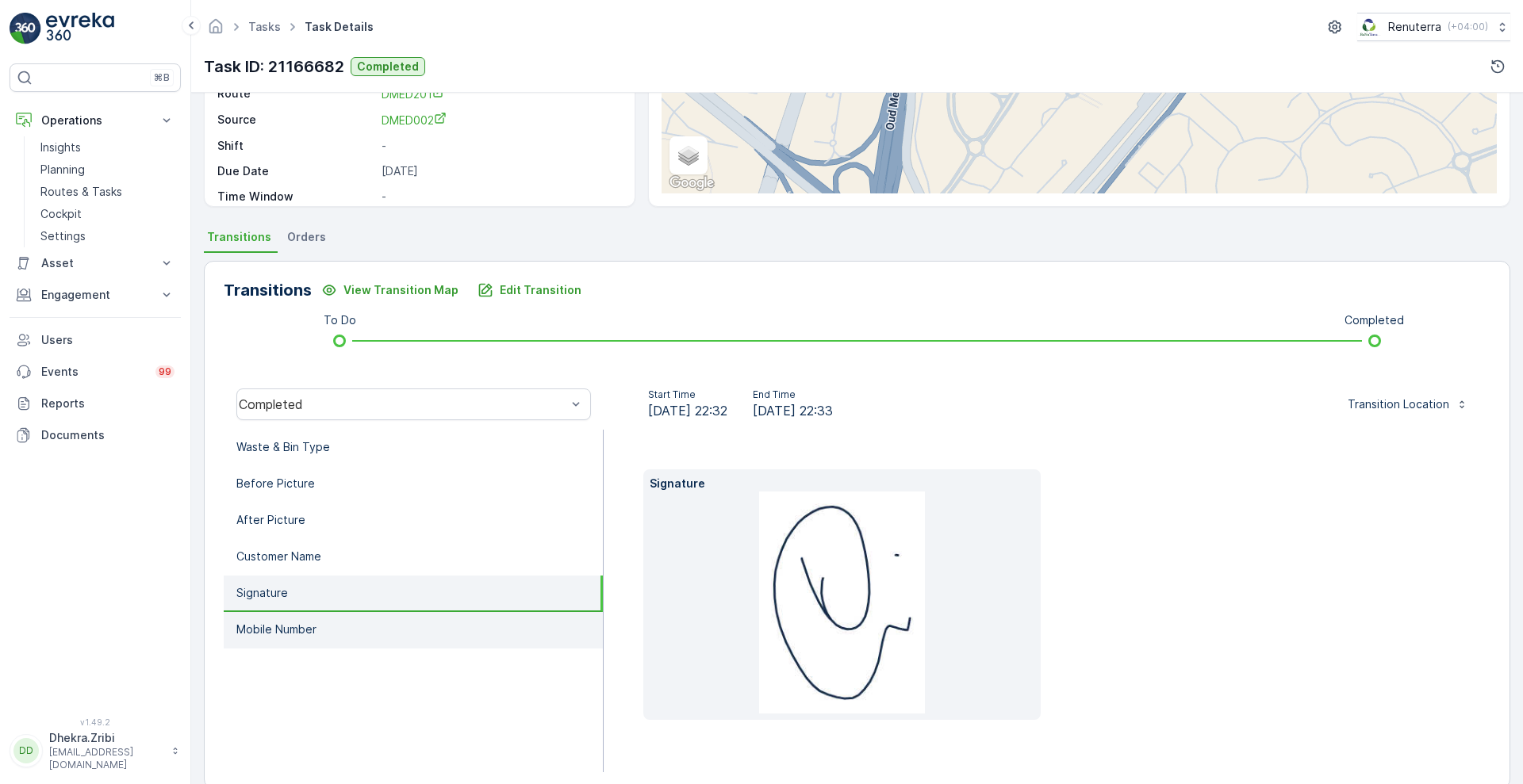
click at [276, 634] on p "Mobile Number" at bounding box center [276, 630] width 80 height 16
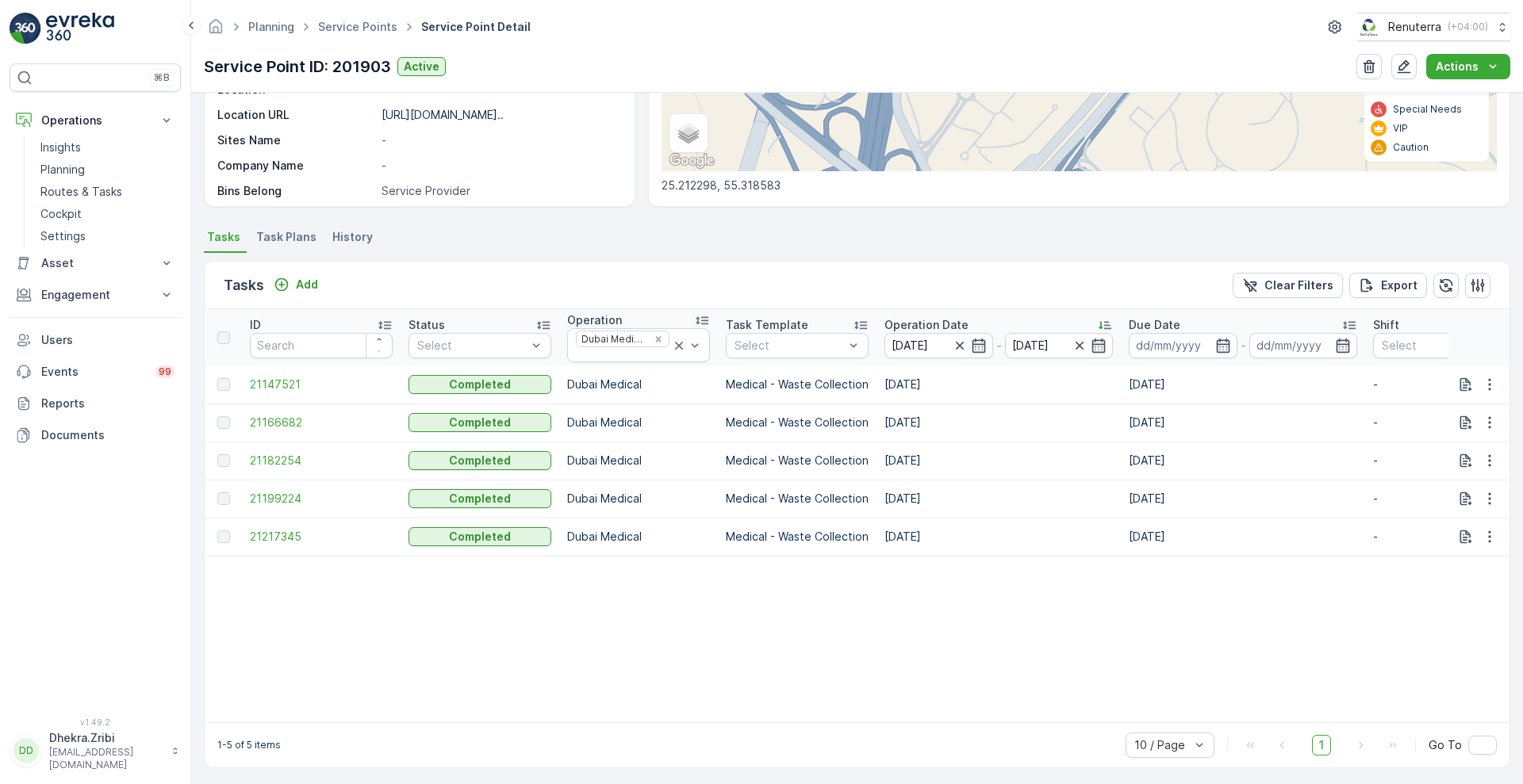
scroll to position [308, 0]
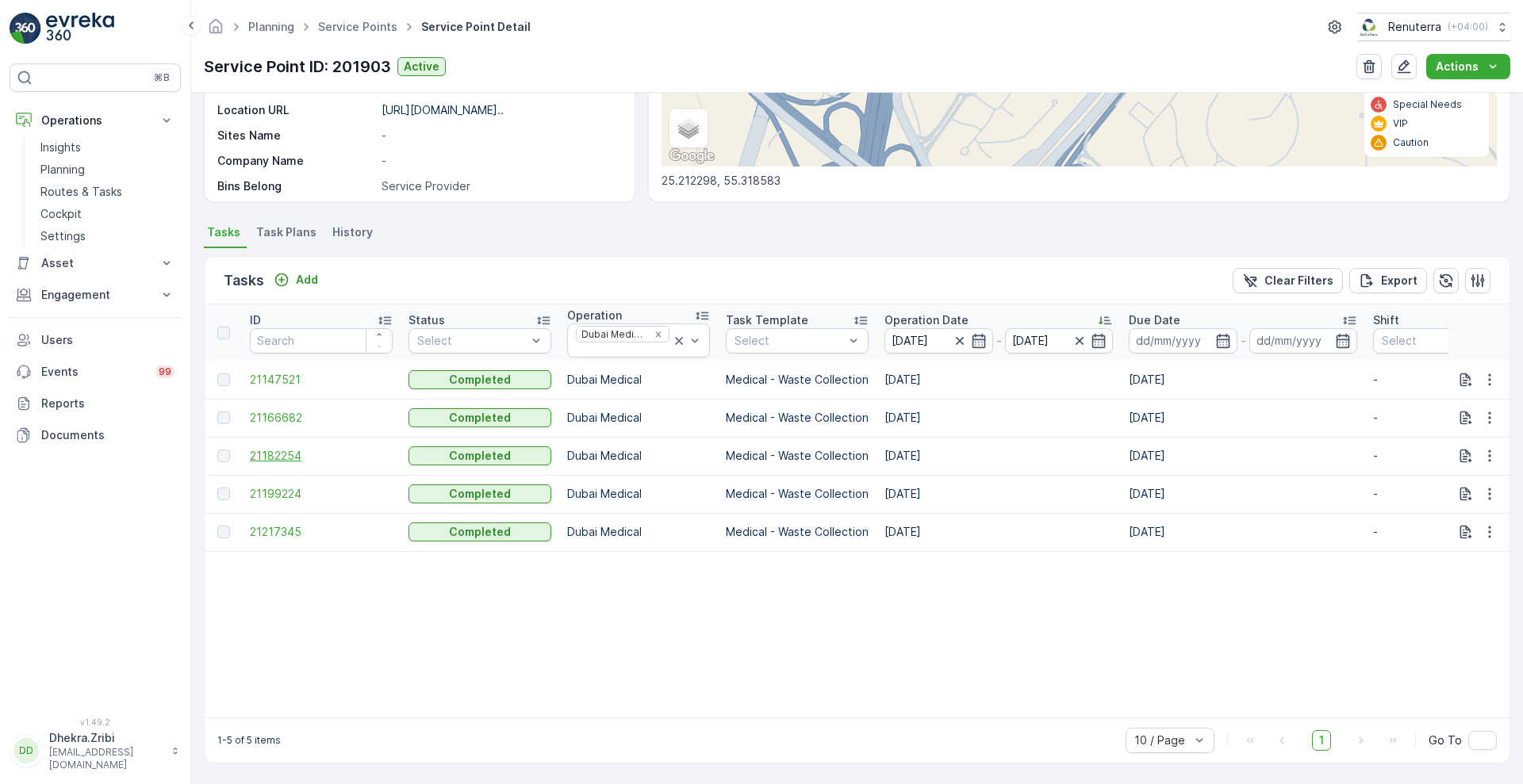
click at [296, 453] on span "21182254" at bounding box center [321, 456] width 143 height 16
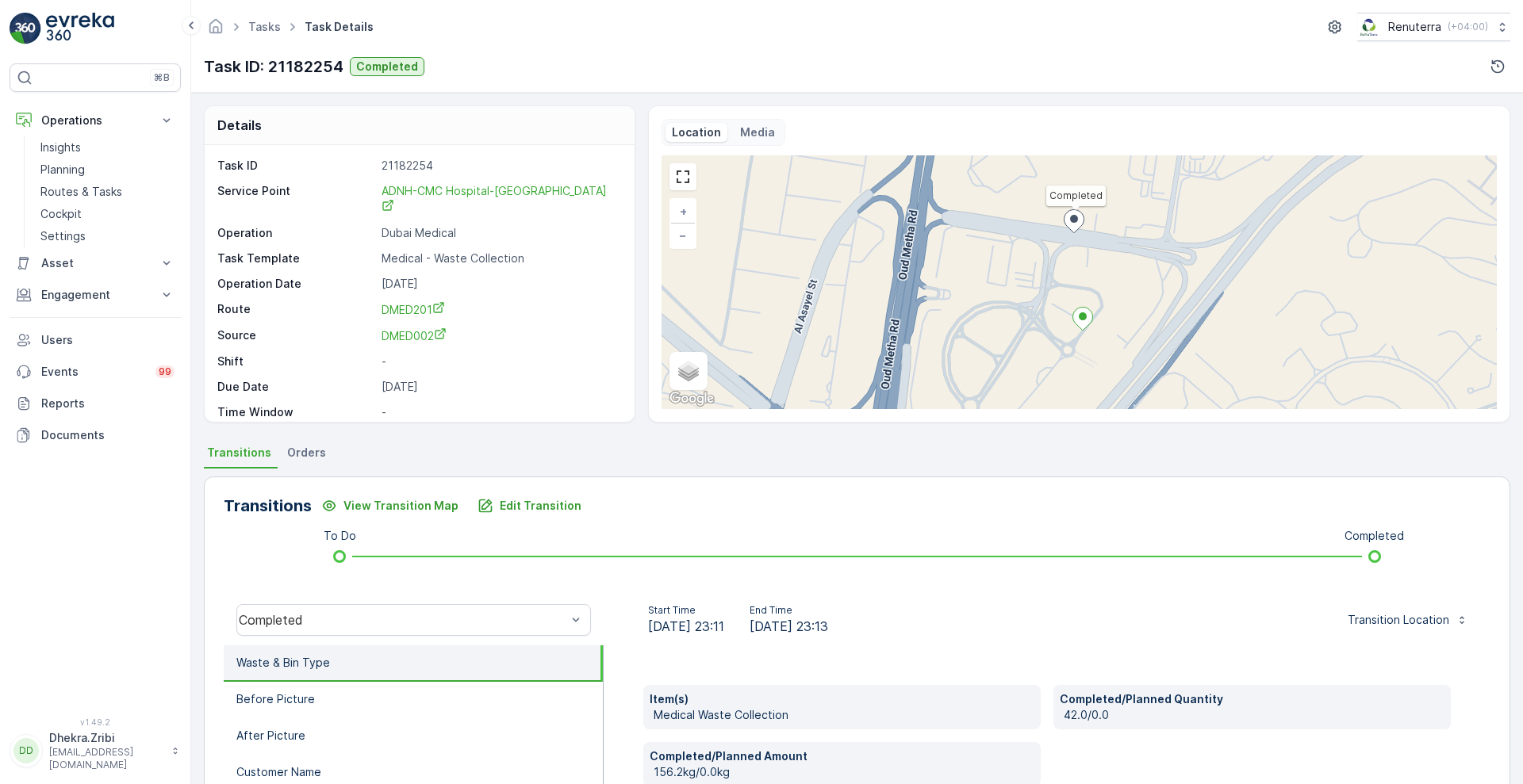
scroll to position [215, 0]
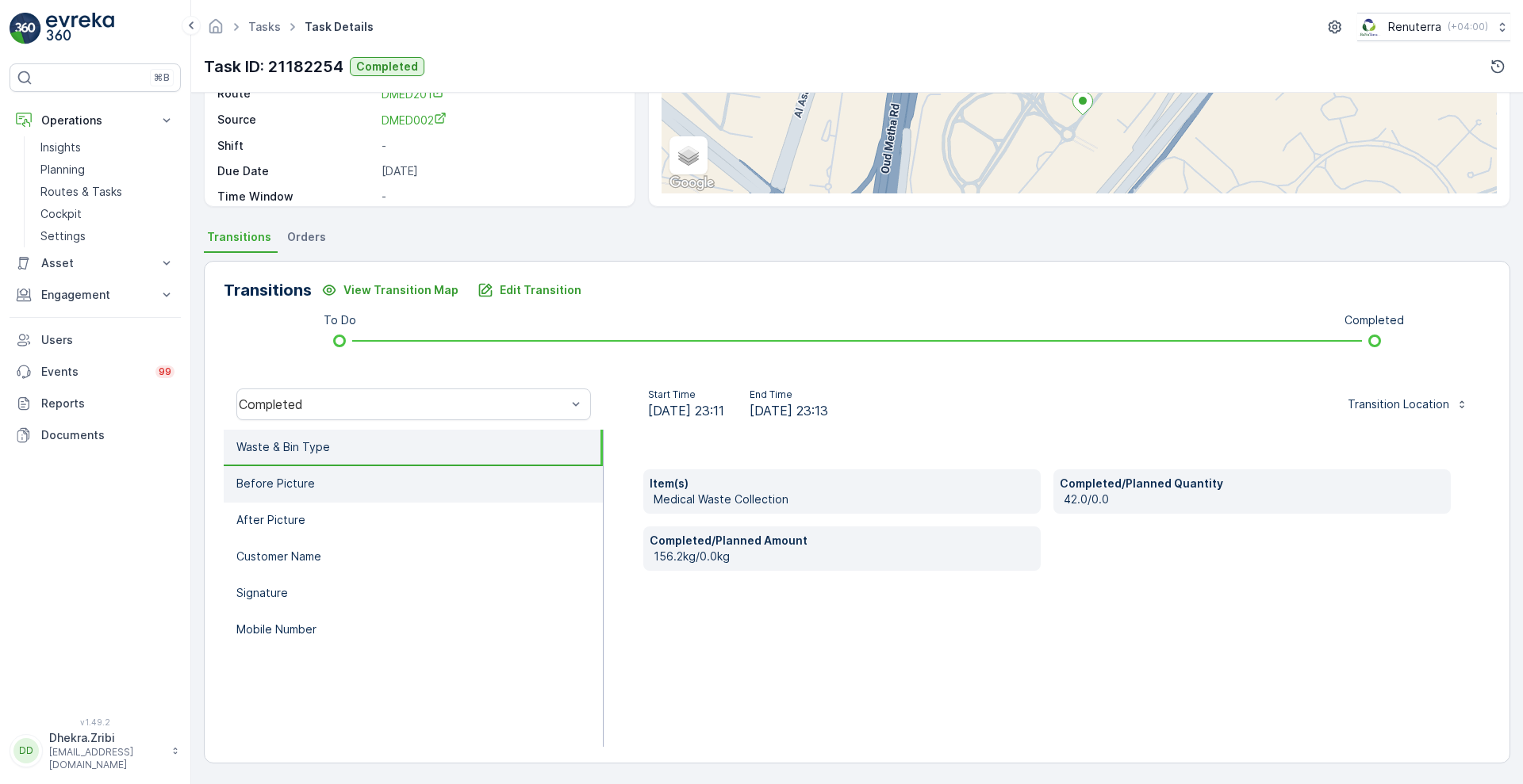
click at [340, 495] on li "Before Picture" at bounding box center [413, 484] width 379 height 36
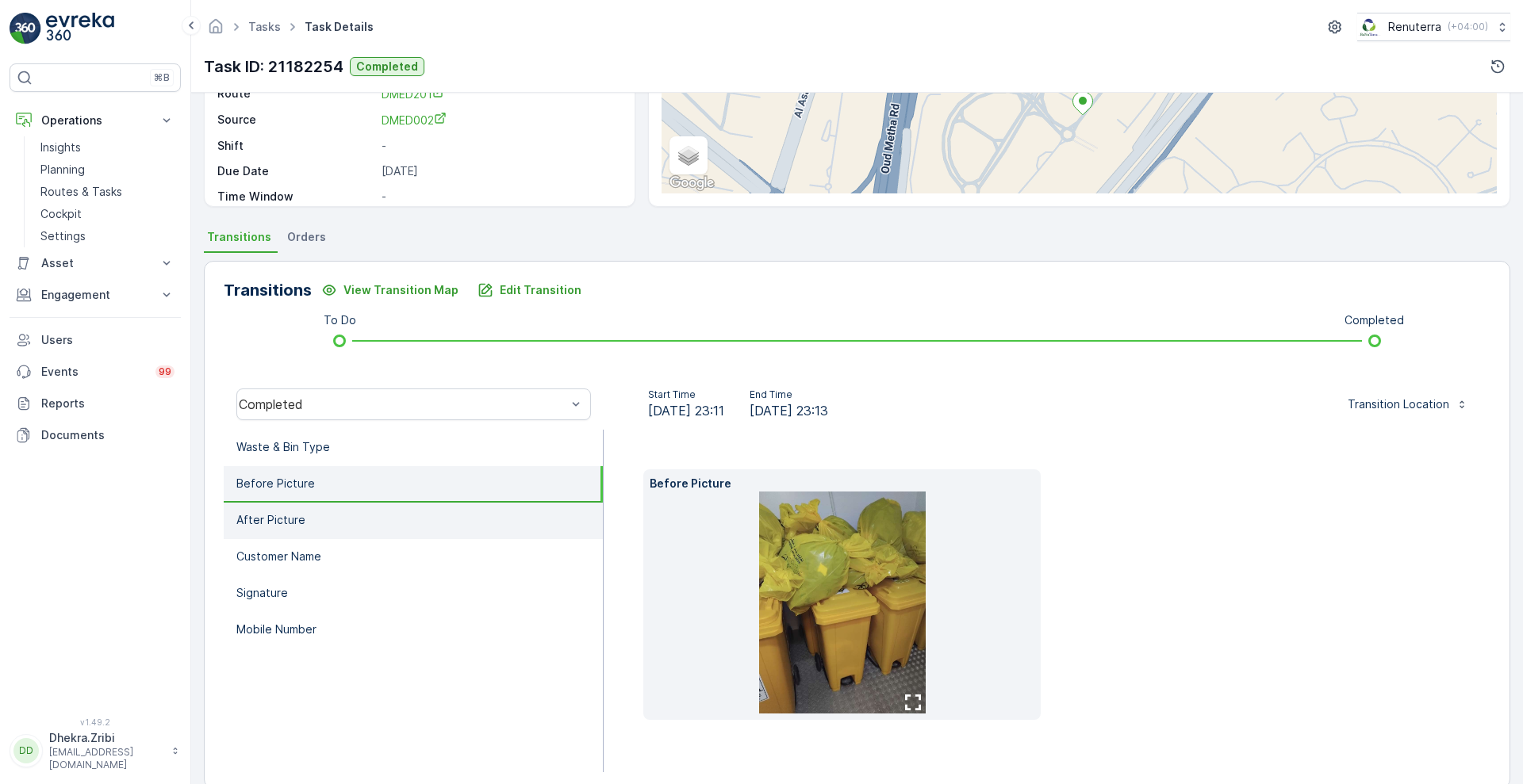
click at [332, 513] on li "After Picture" at bounding box center [413, 521] width 379 height 36
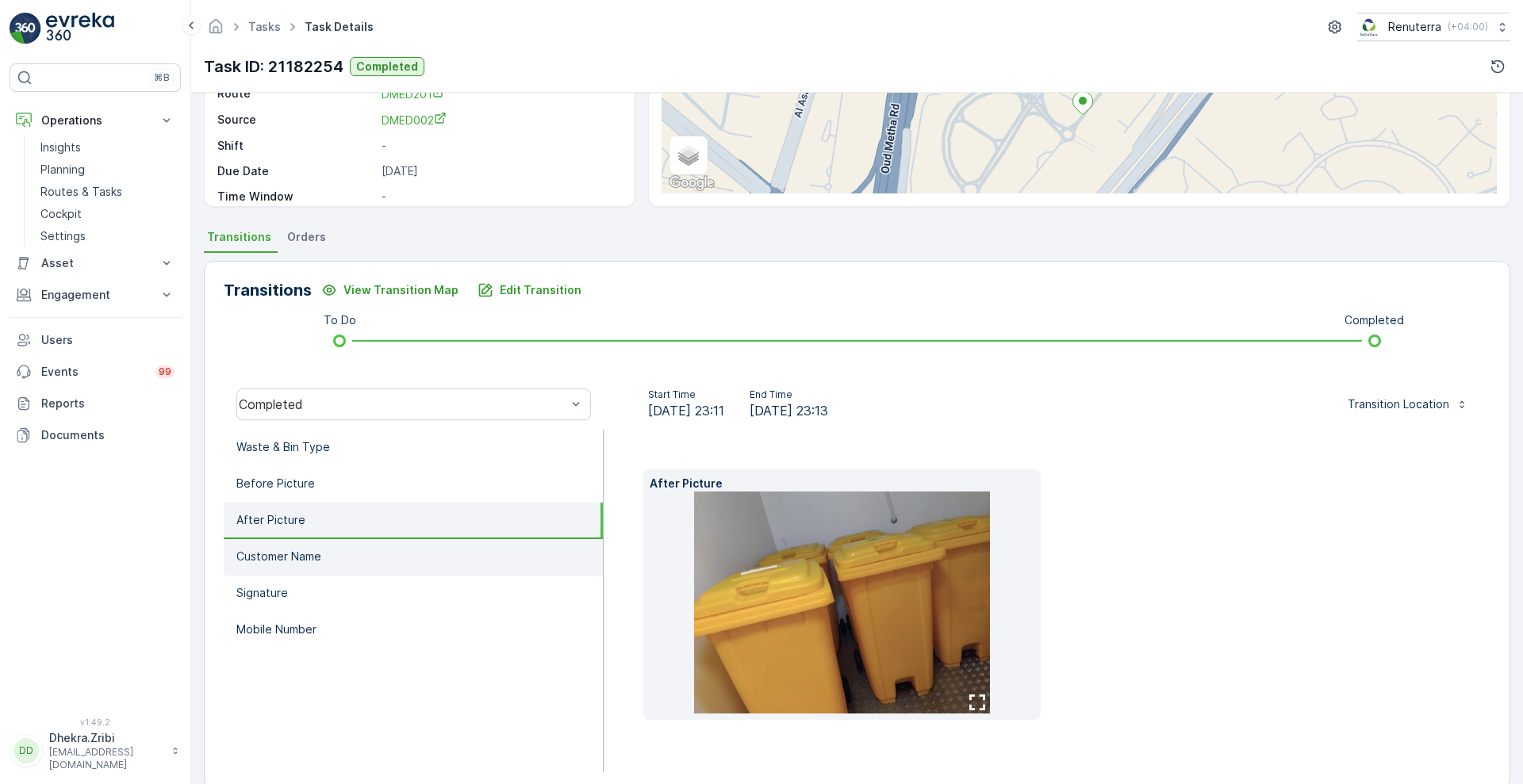
click at [317, 554] on p "Customer Name" at bounding box center [279, 556] width 85 height 16
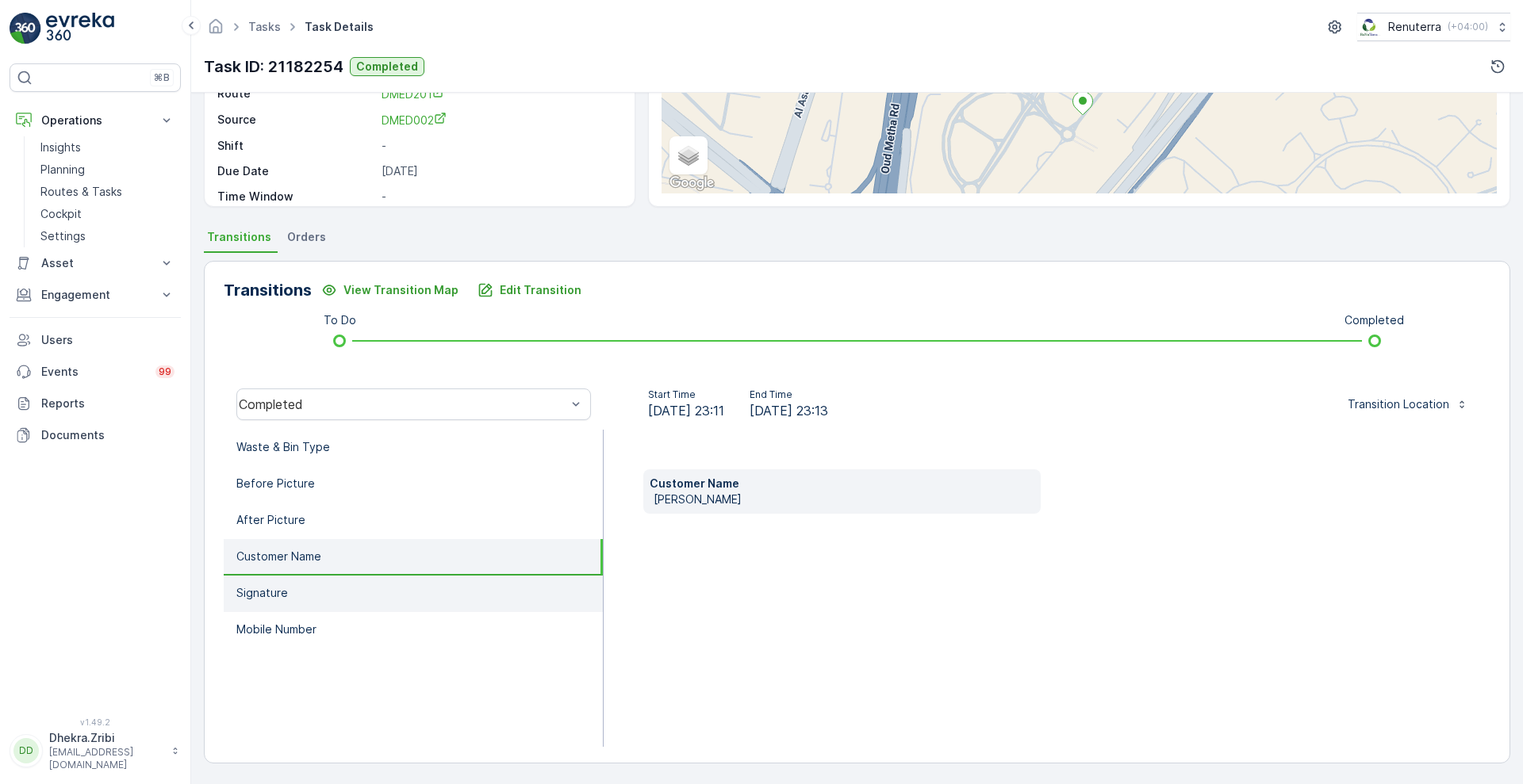
click at [301, 588] on li "Signature" at bounding box center [413, 594] width 379 height 36
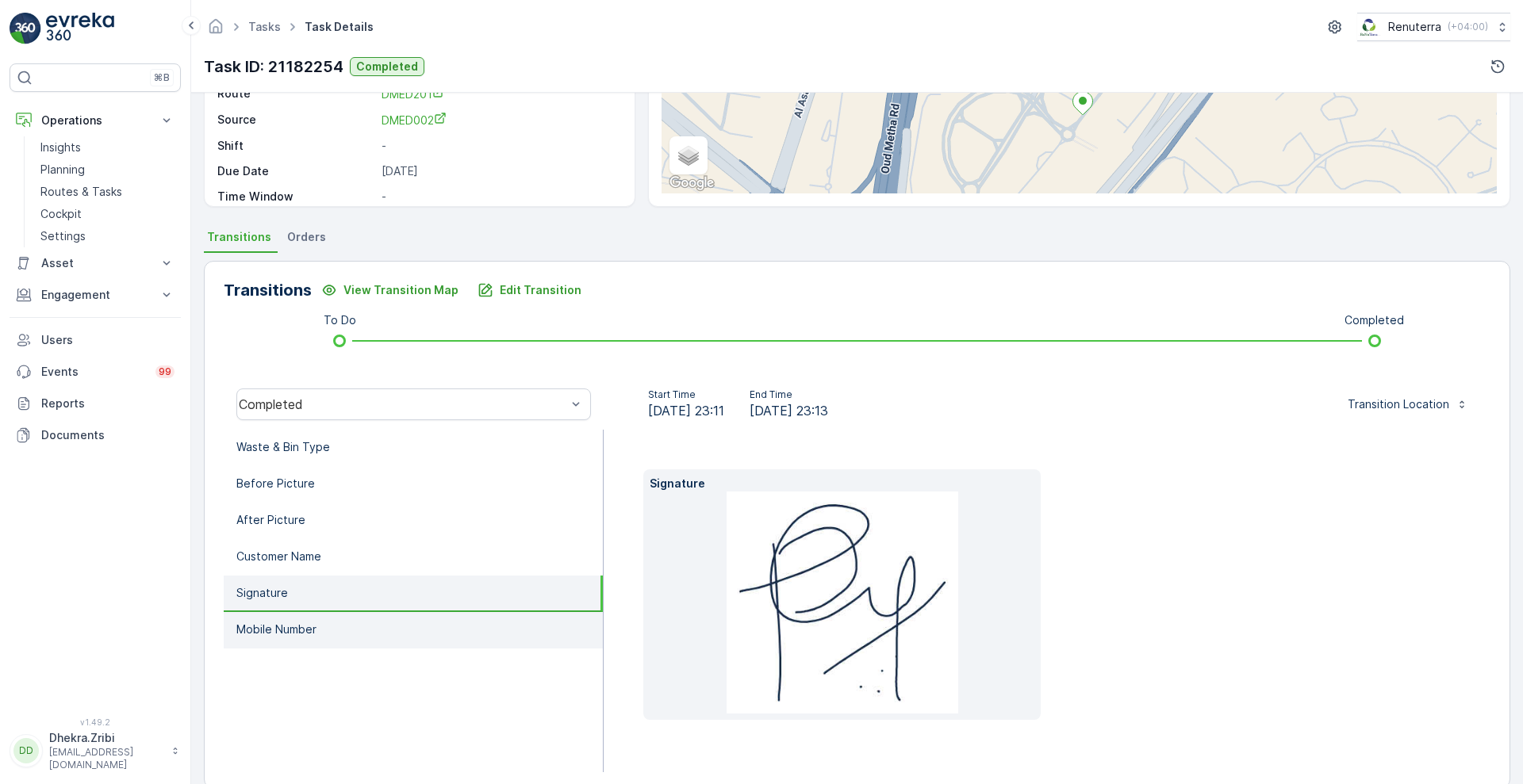
click at [284, 639] on li "Mobile Number" at bounding box center [413, 630] width 379 height 36
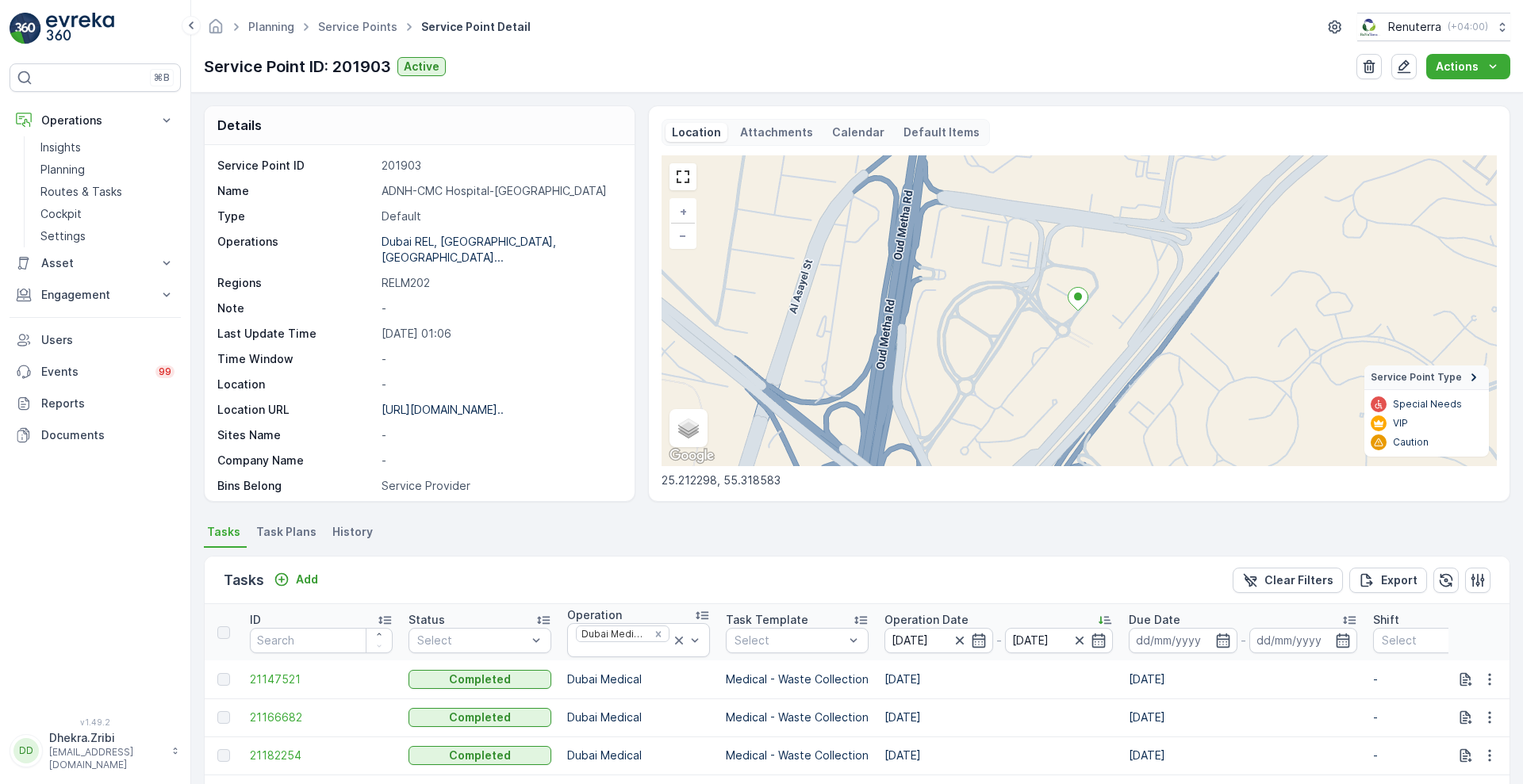
scroll to position [308, 0]
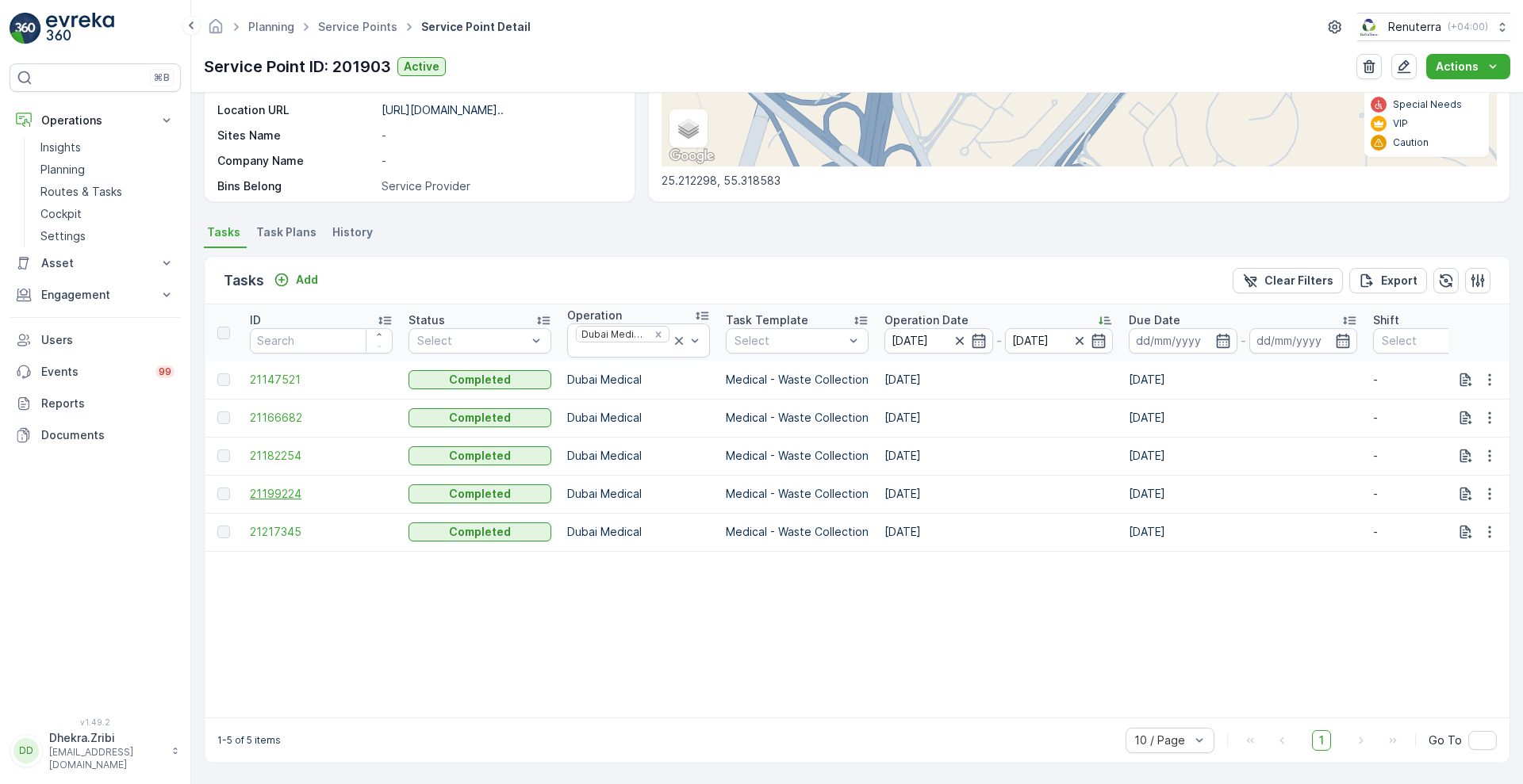
click at [284, 486] on span "21199224" at bounding box center [321, 494] width 143 height 16
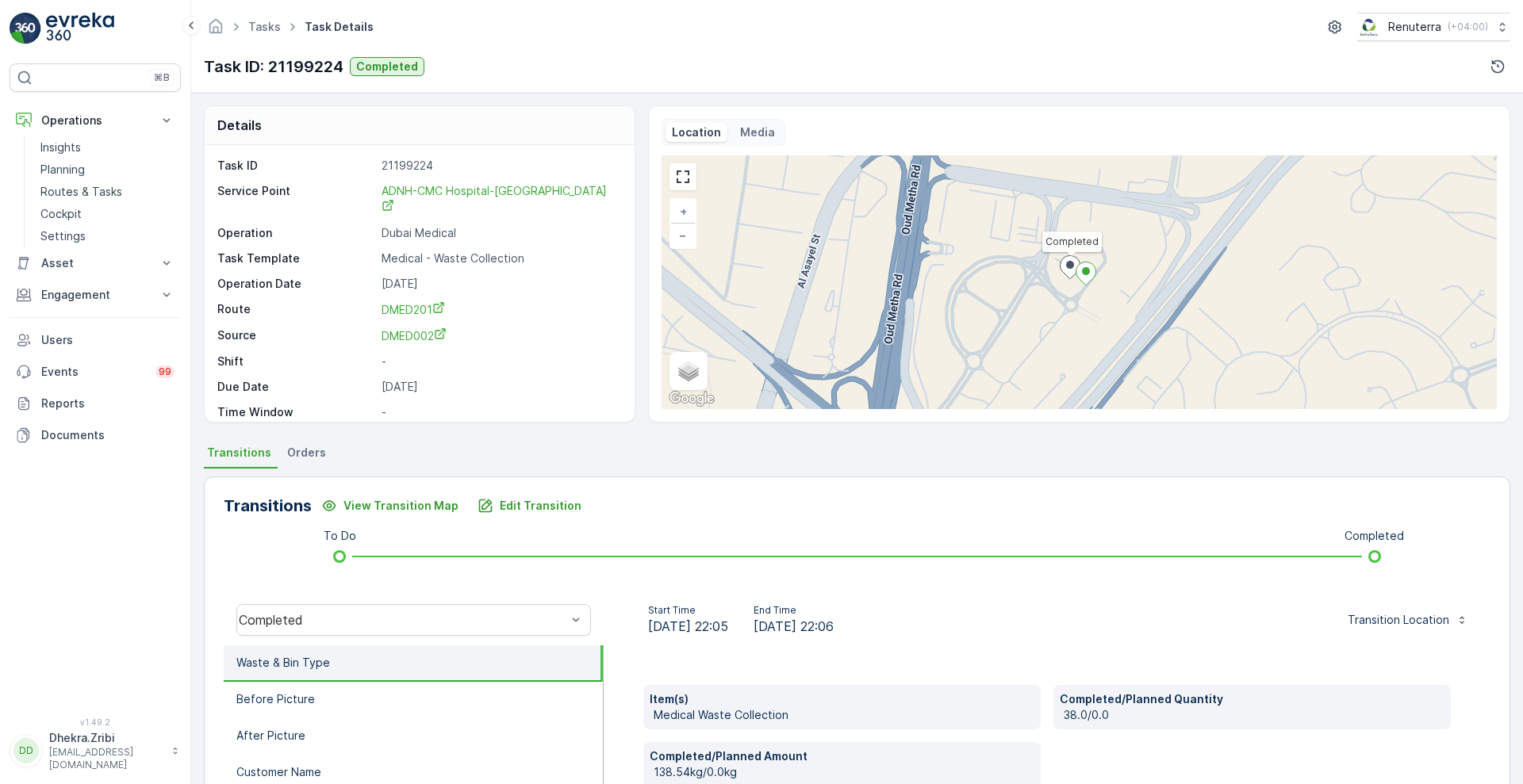
scroll to position [215, 0]
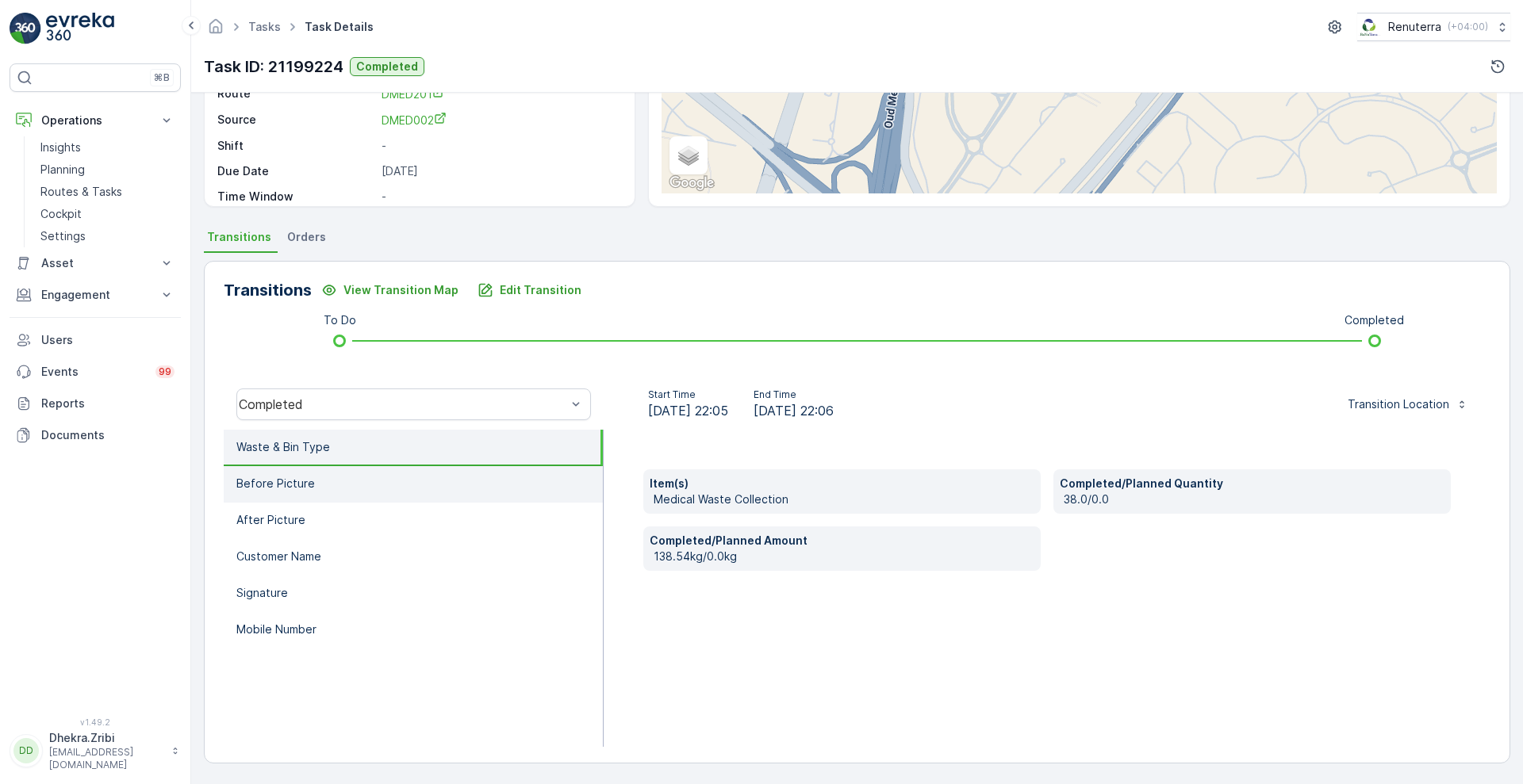
click at [303, 479] on p "Before Picture" at bounding box center [275, 484] width 79 height 16
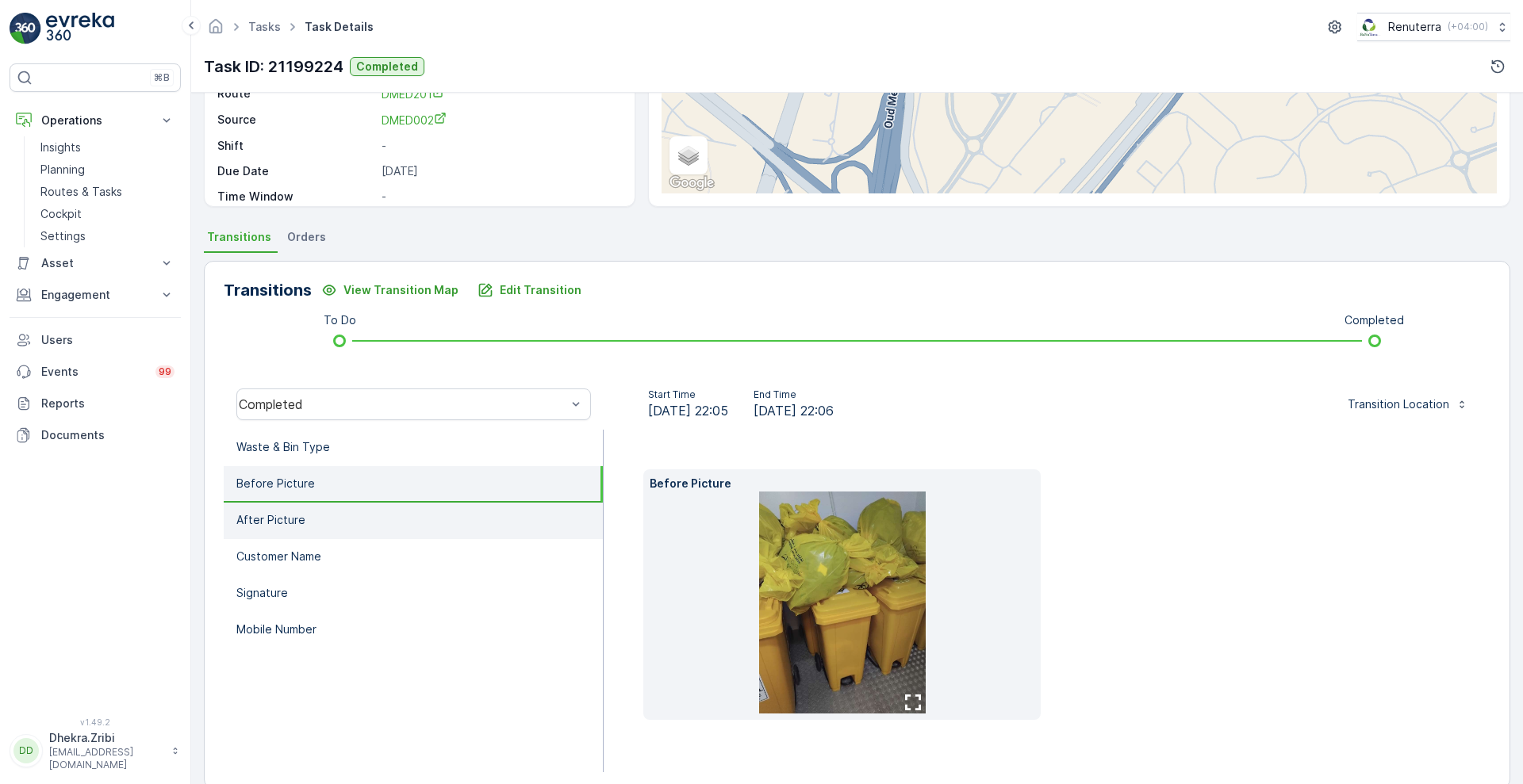
click at [276, 519] on p "After Picture" at bounding box center [271, 520] width 69 height 16
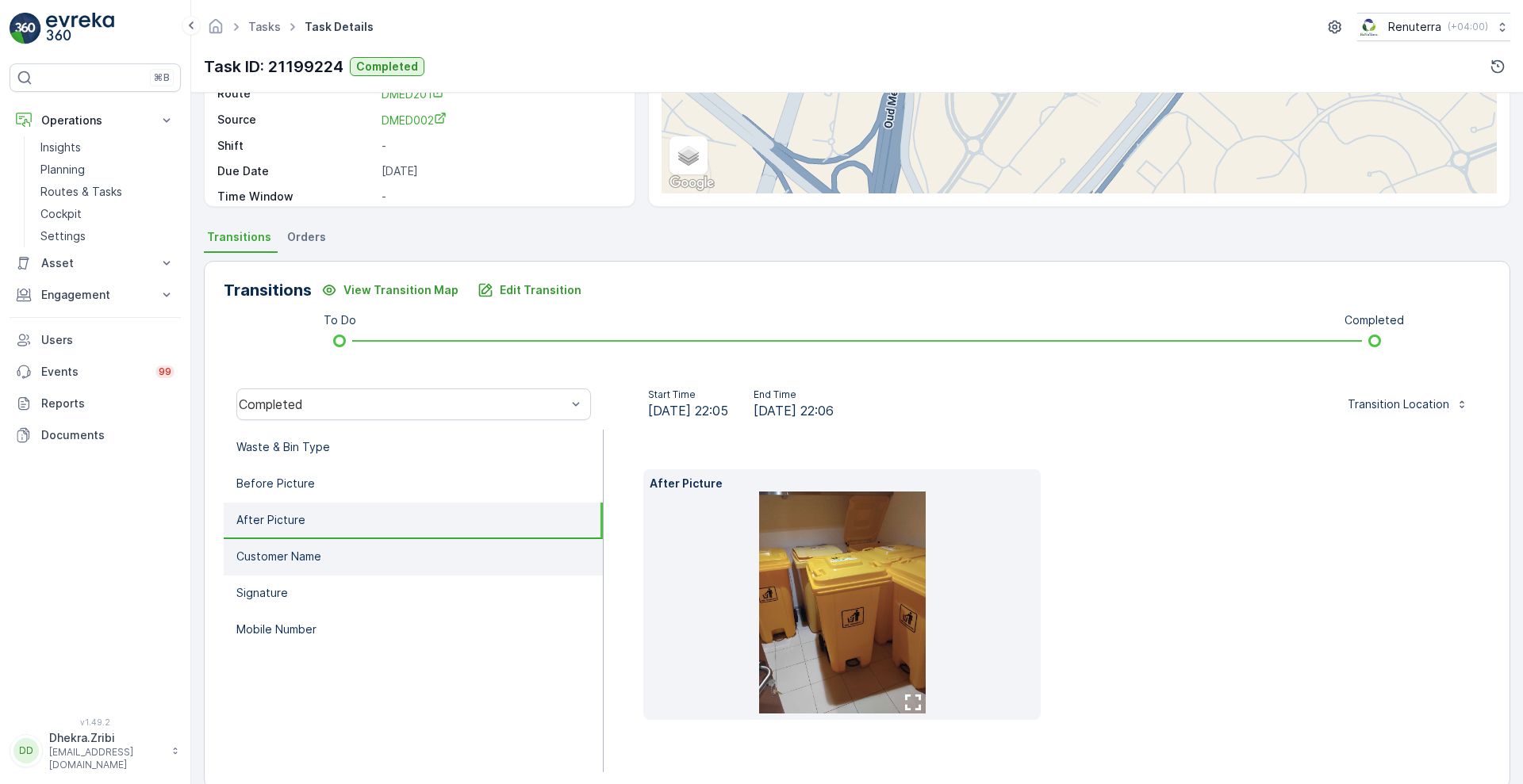
click at [276, 560] on p "Customer Name" at bounding box center [279, 556] width 85 height 16
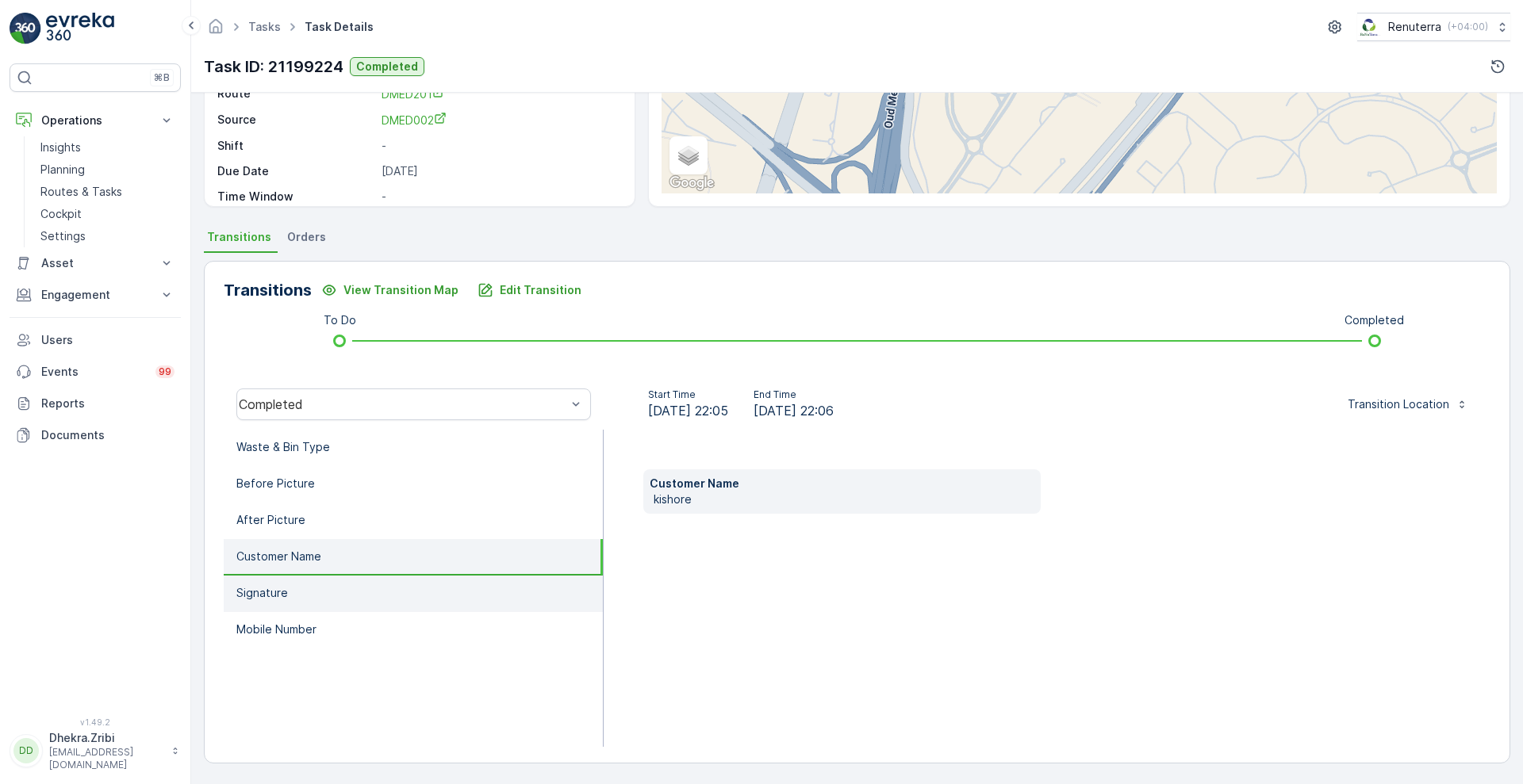
click at [278, 586] on p "Signature" at bounding box center [262, 594] width 52 height 16
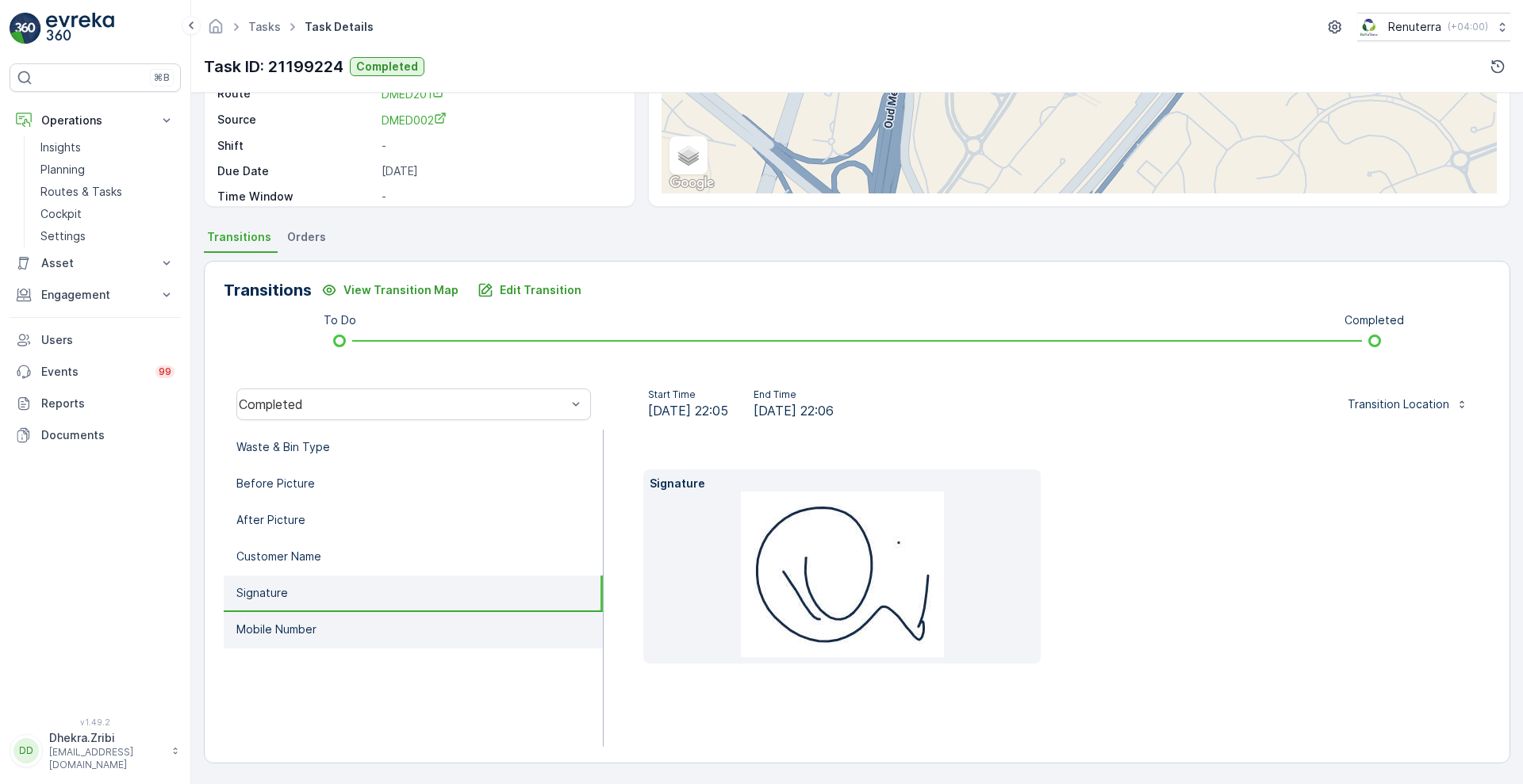
click at [283, 635] on p "Mobile Number" at bounding box center [276, 630] width 80 height 16
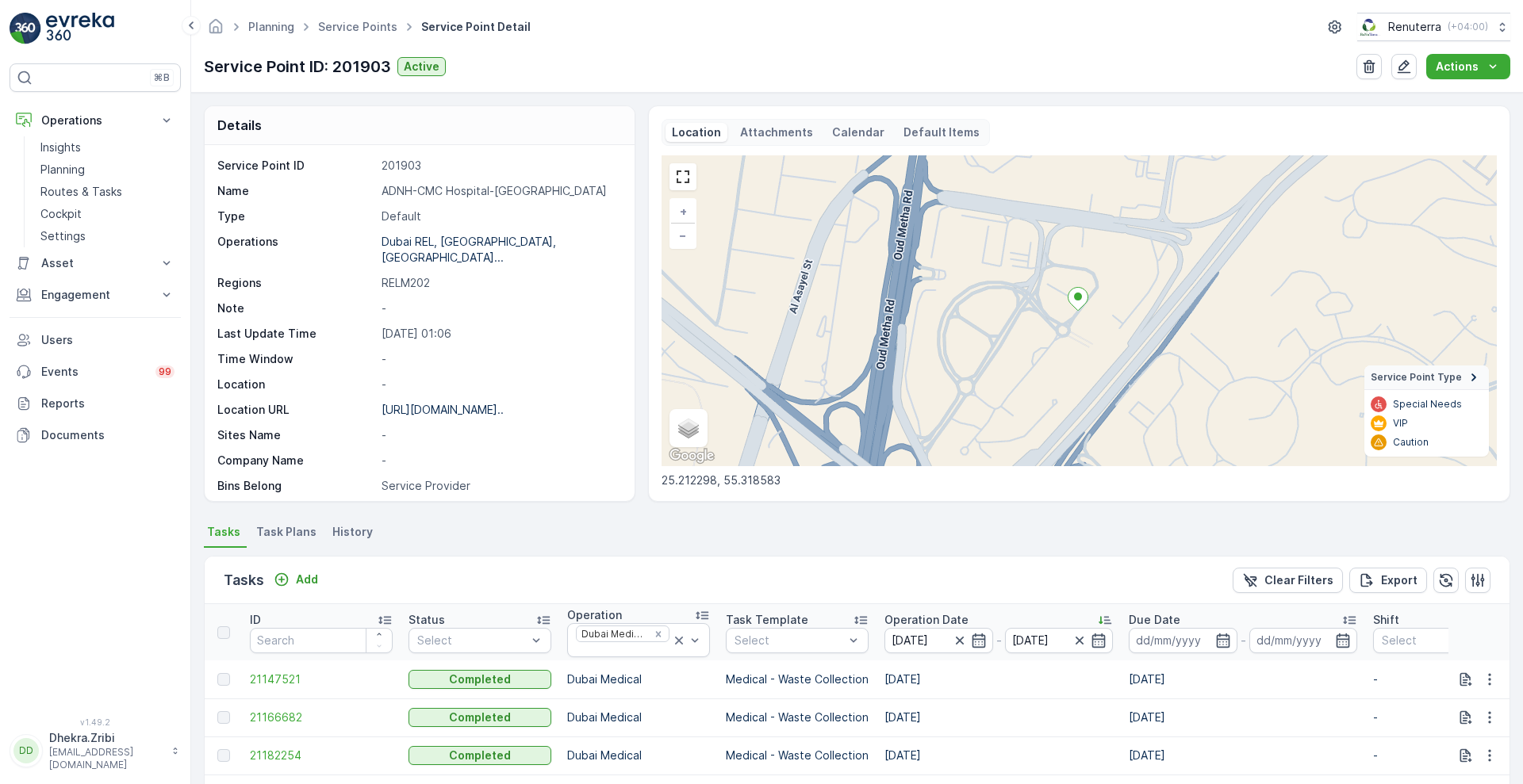
scroll to position [308, 0]
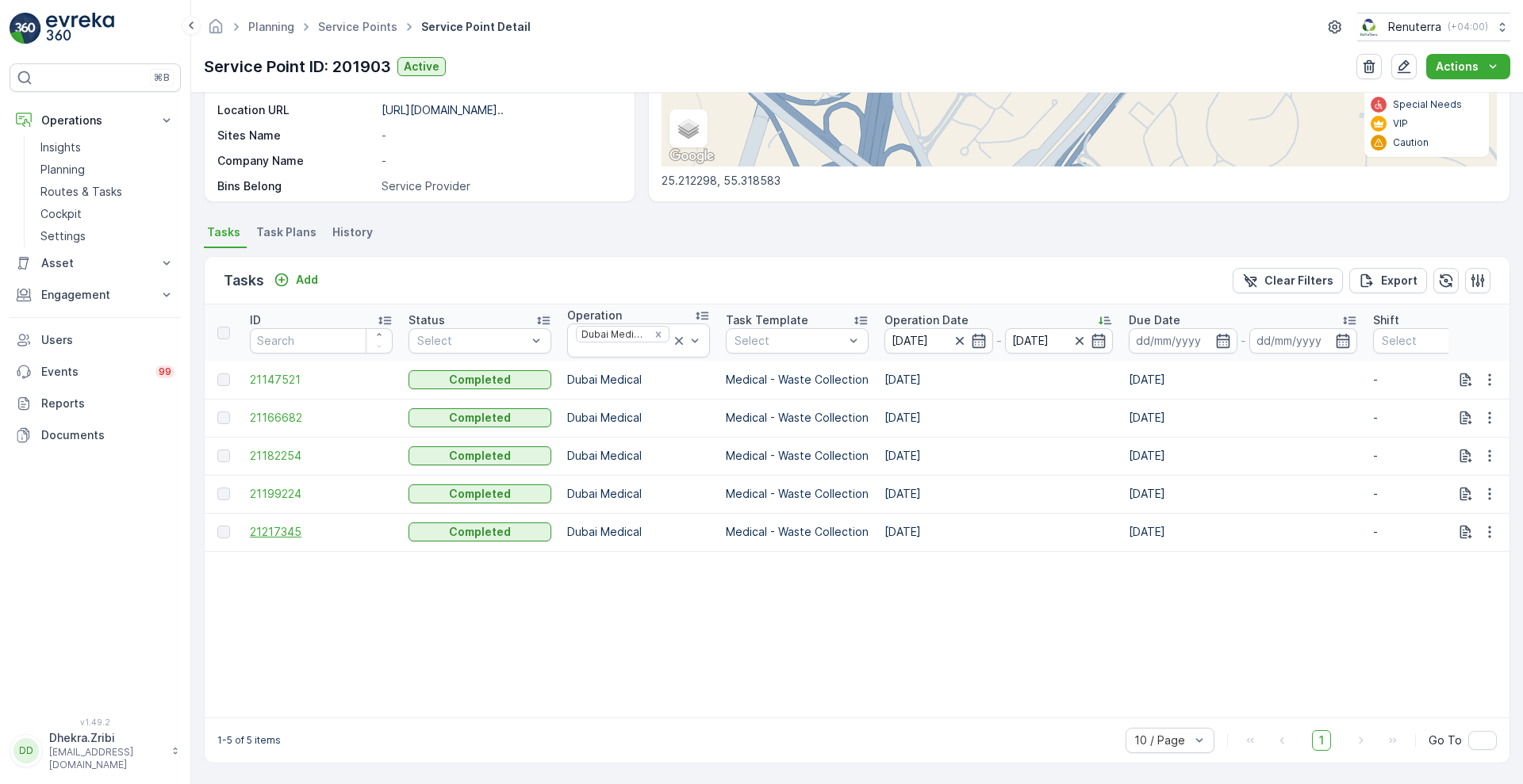
click at [282, 524] on span "21217345" at bounding box center [321, 532] width 143 height 16
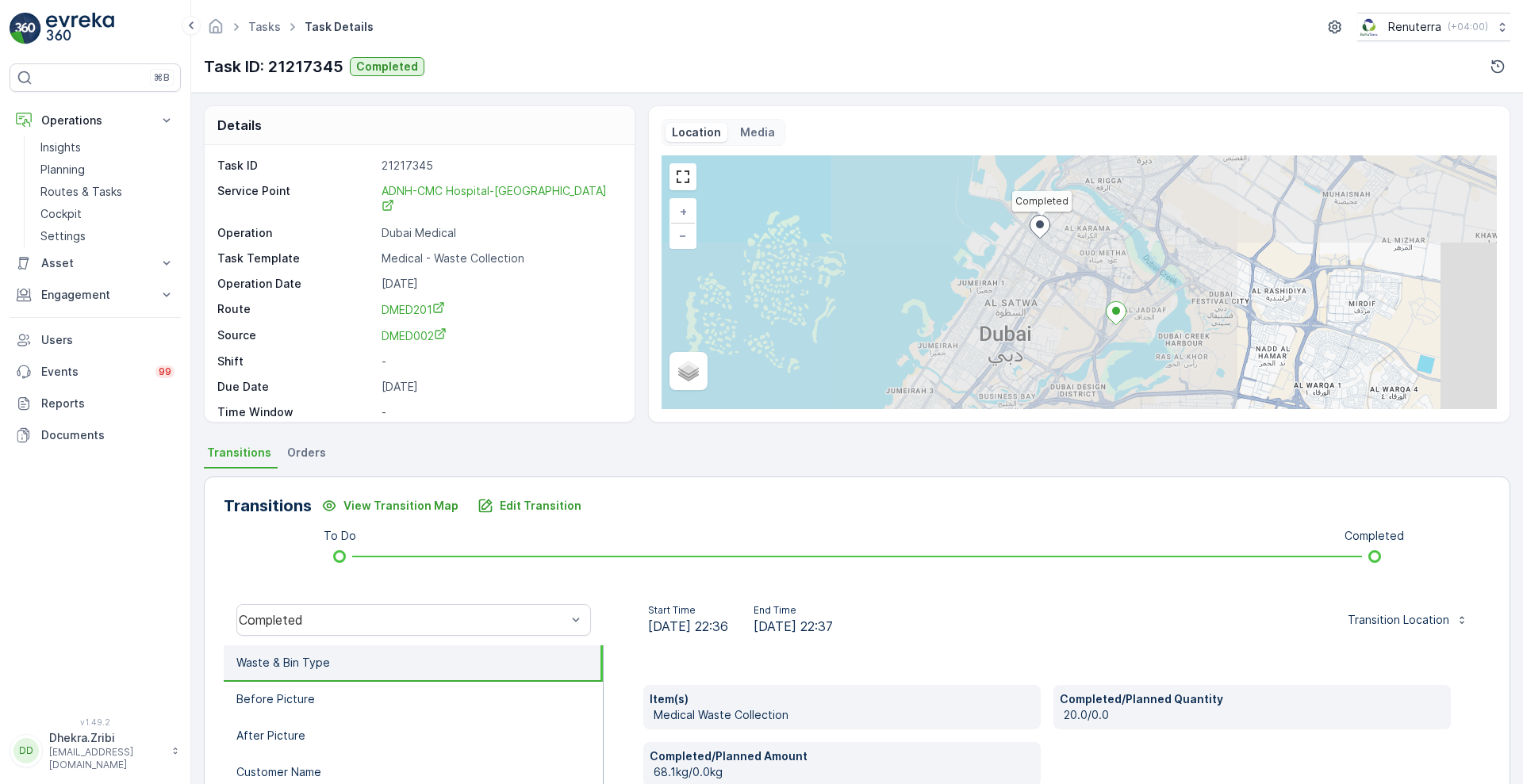
scroll to position [215, 0]
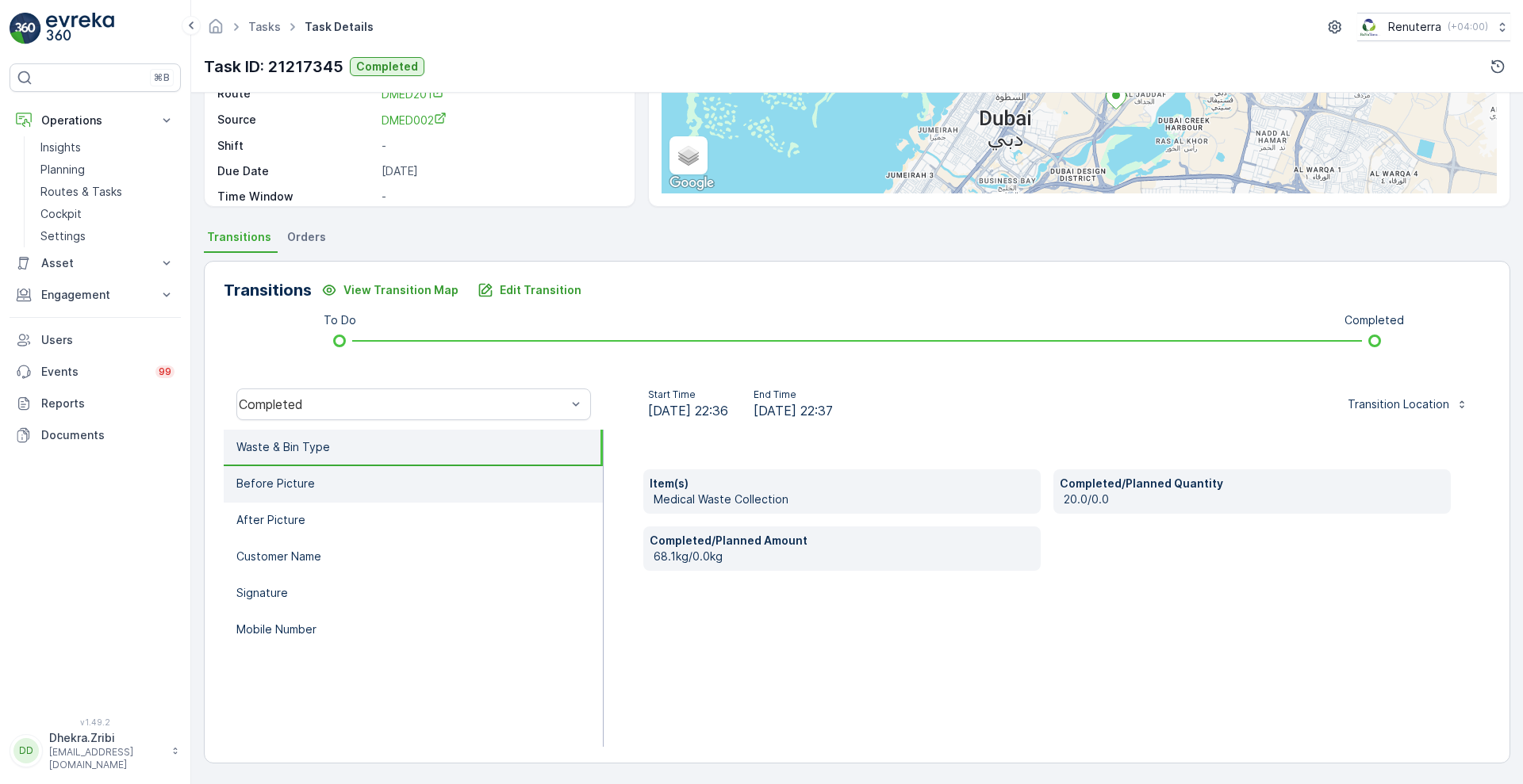
click at [386, 479] on li "Before Picture" at bounding box center [413, 484] width 379 height 36
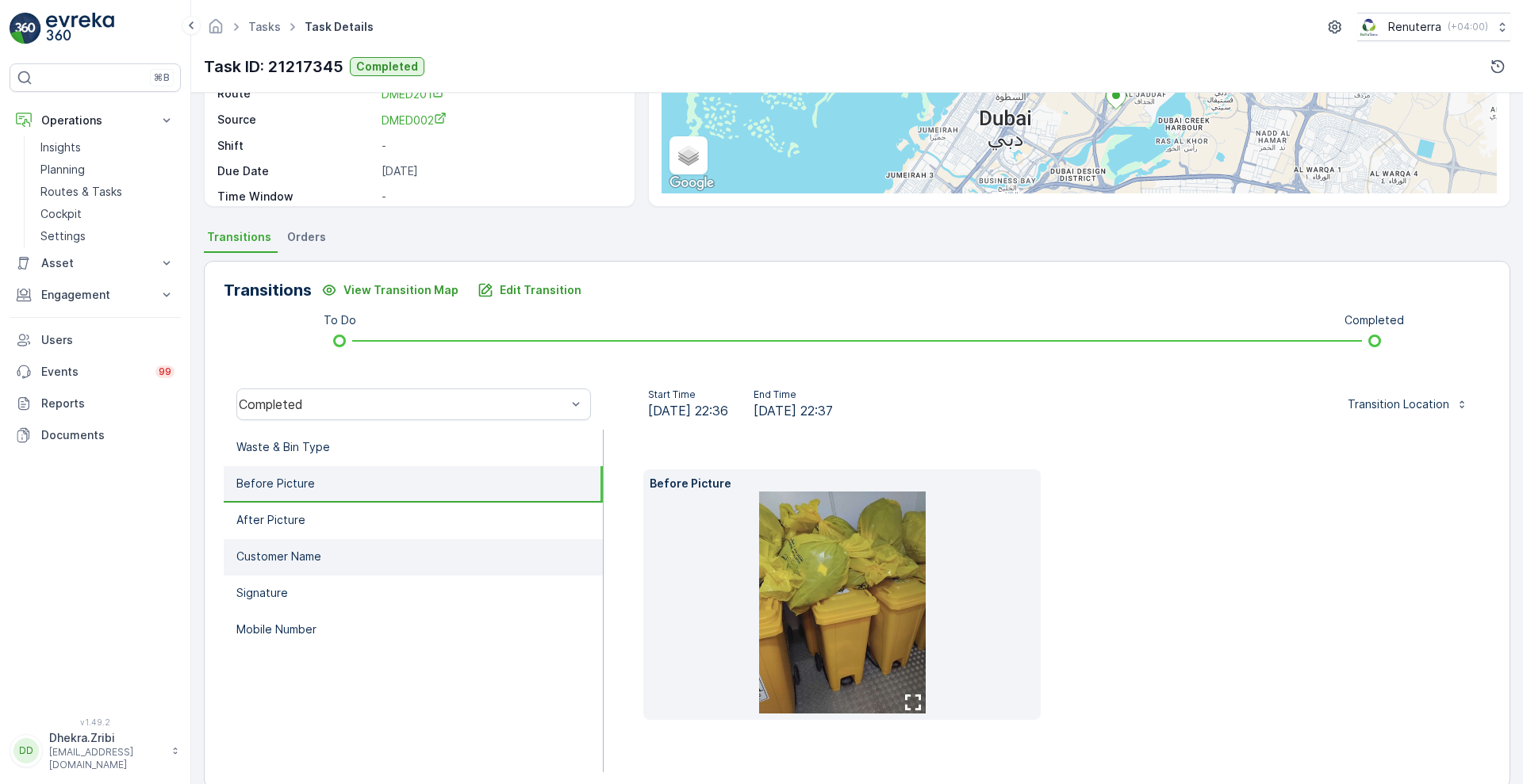
click at [332, 539] on li "Customer Name" at bounding box center [413, 557] width 379 height 36
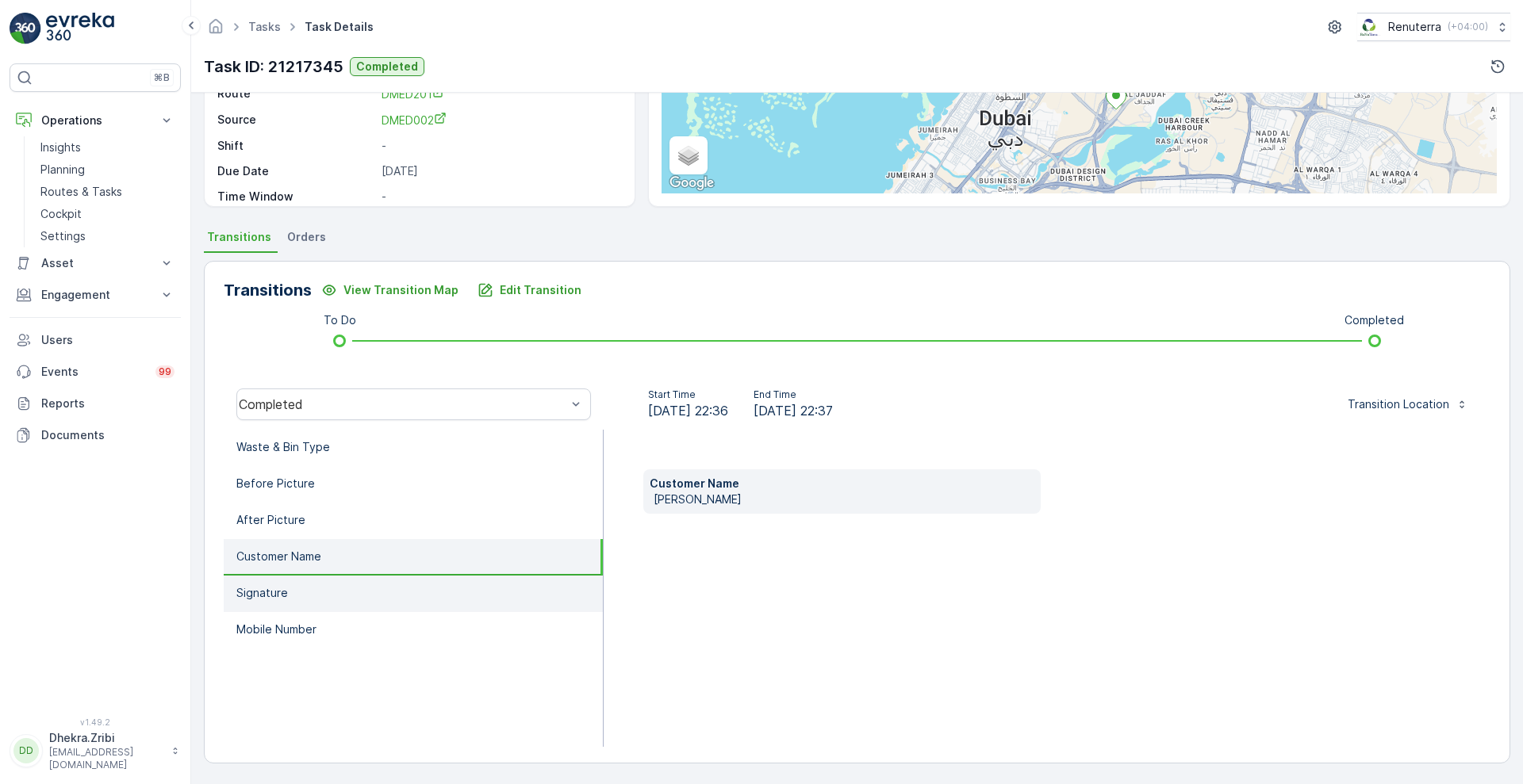
click at [318, 598] on li "Signature" at bounding box center [413, 594] width 379 height 36
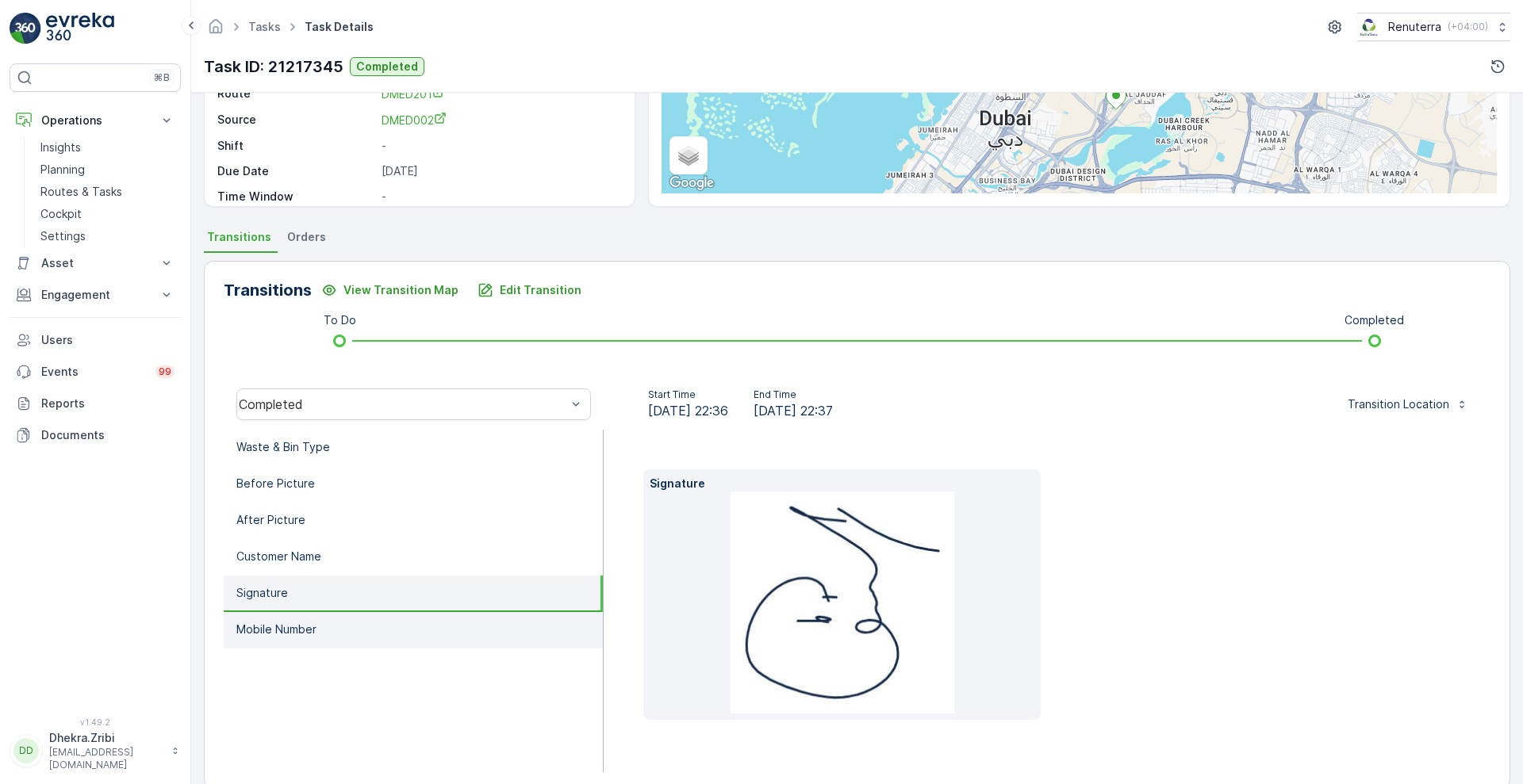
click at [313, 616] on li "Mobile Number" at bounding box center [413, 630] width 379 height 36
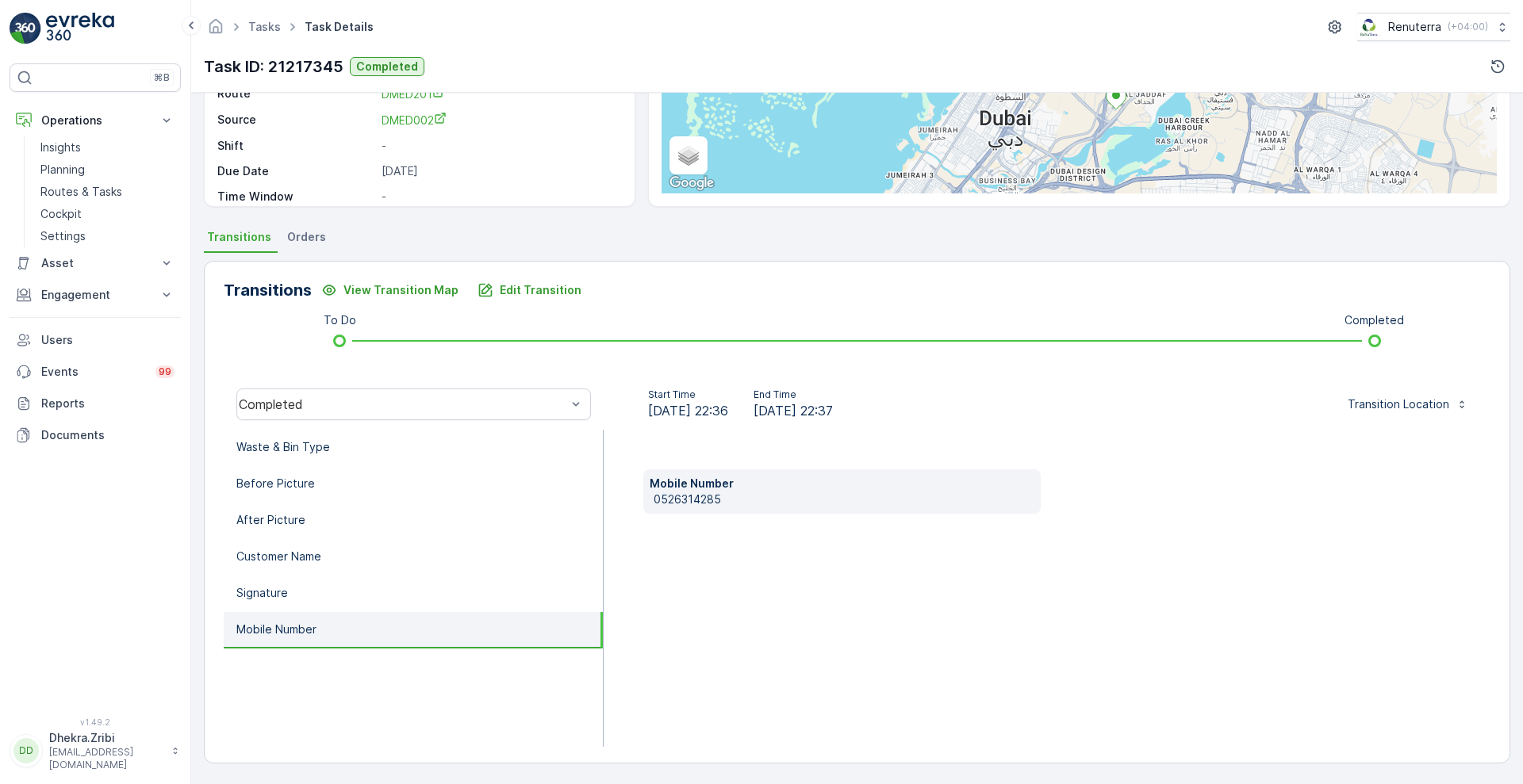
click at [313, 616] on li "Mobile Number" at bounding box center [413, 630] width 379 height 36
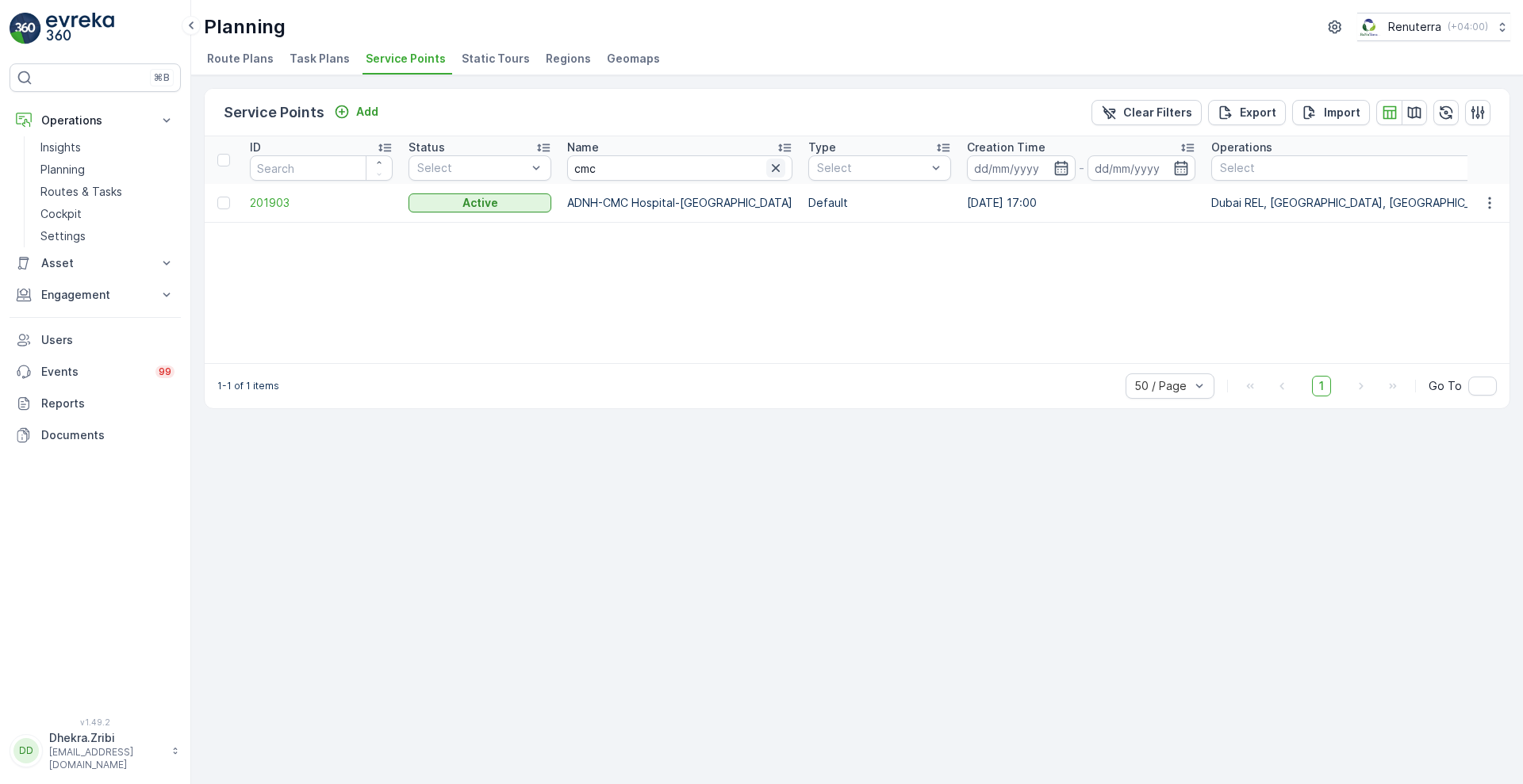
click at [768, 164] on icon "button" at bounding box center [776, 168] width 16 height 16
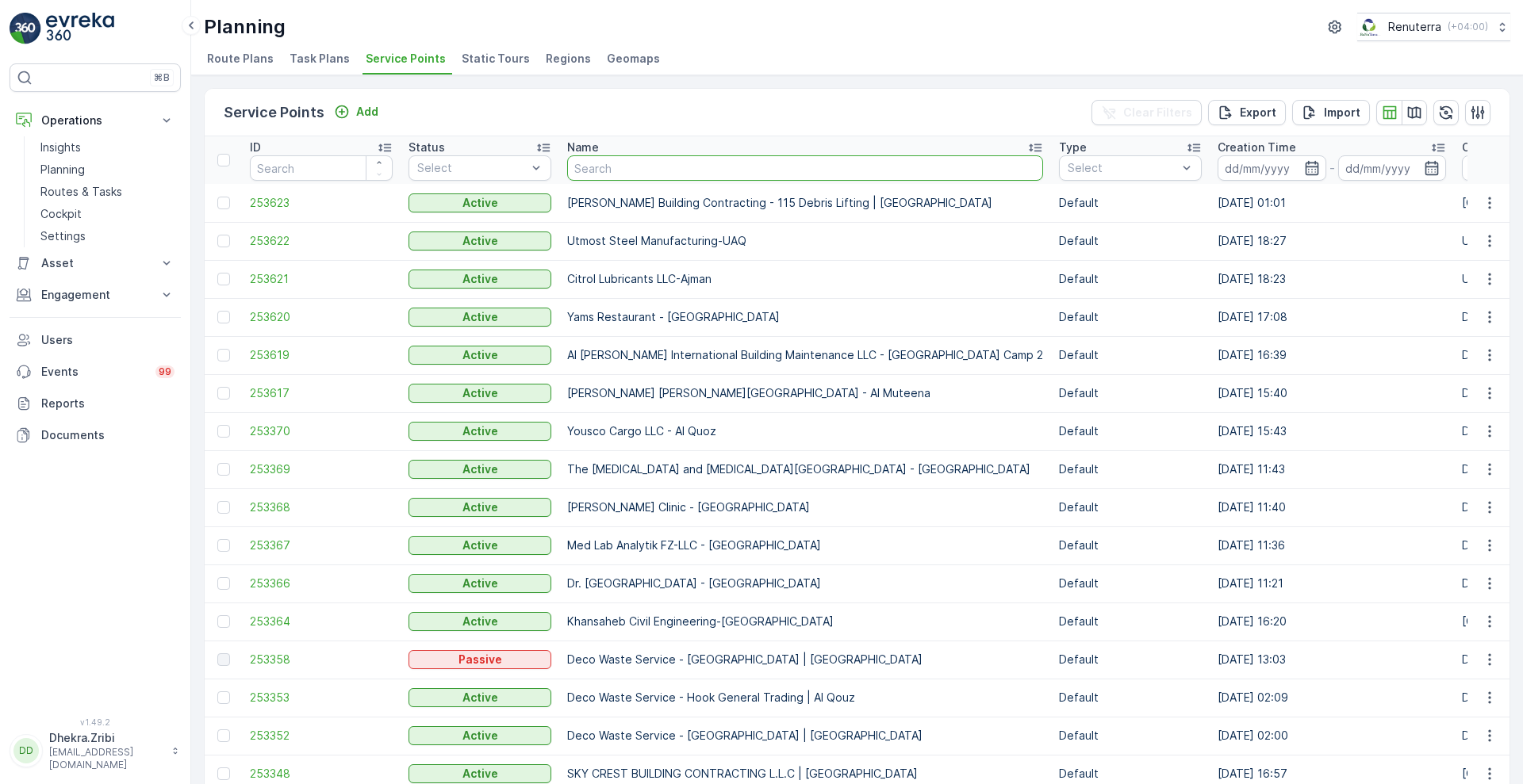
click at [646, 170] on input "text" at bounding box center [804, 168] width 476 height 25
type input "inter"
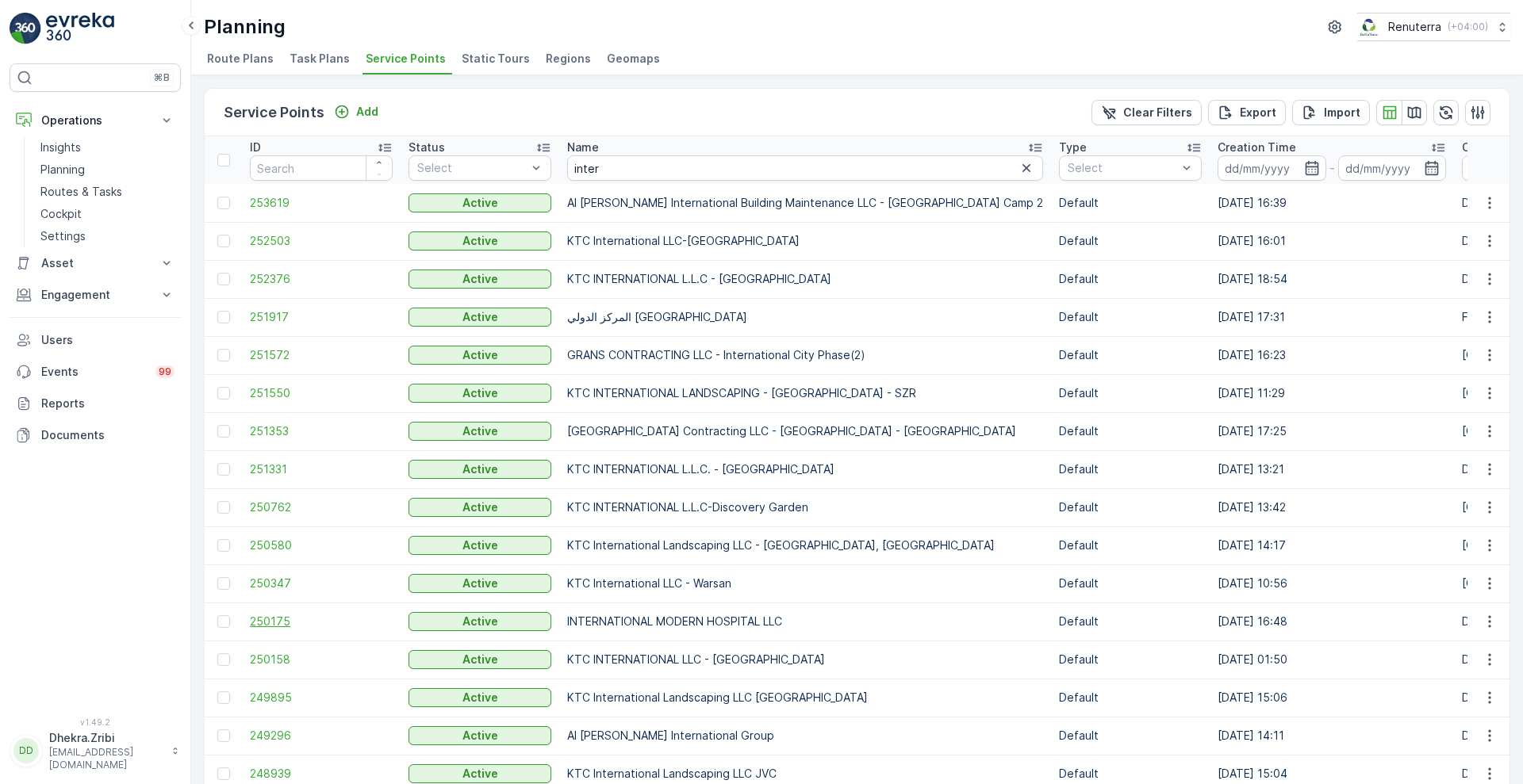
click at [261, 624] on span "250175" at bounding box center [321, 622] width 143 height 16
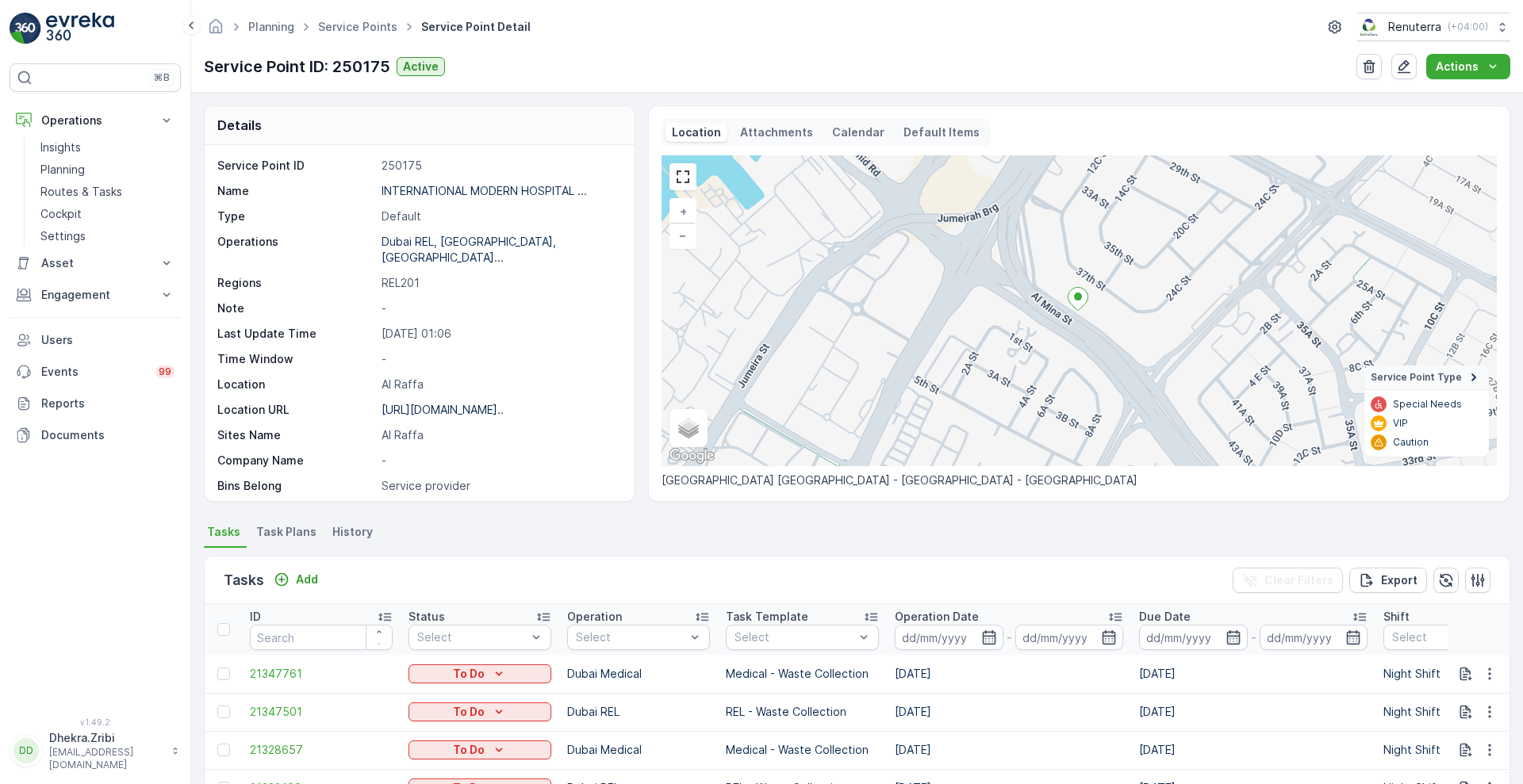
scroll to position [326, 0]
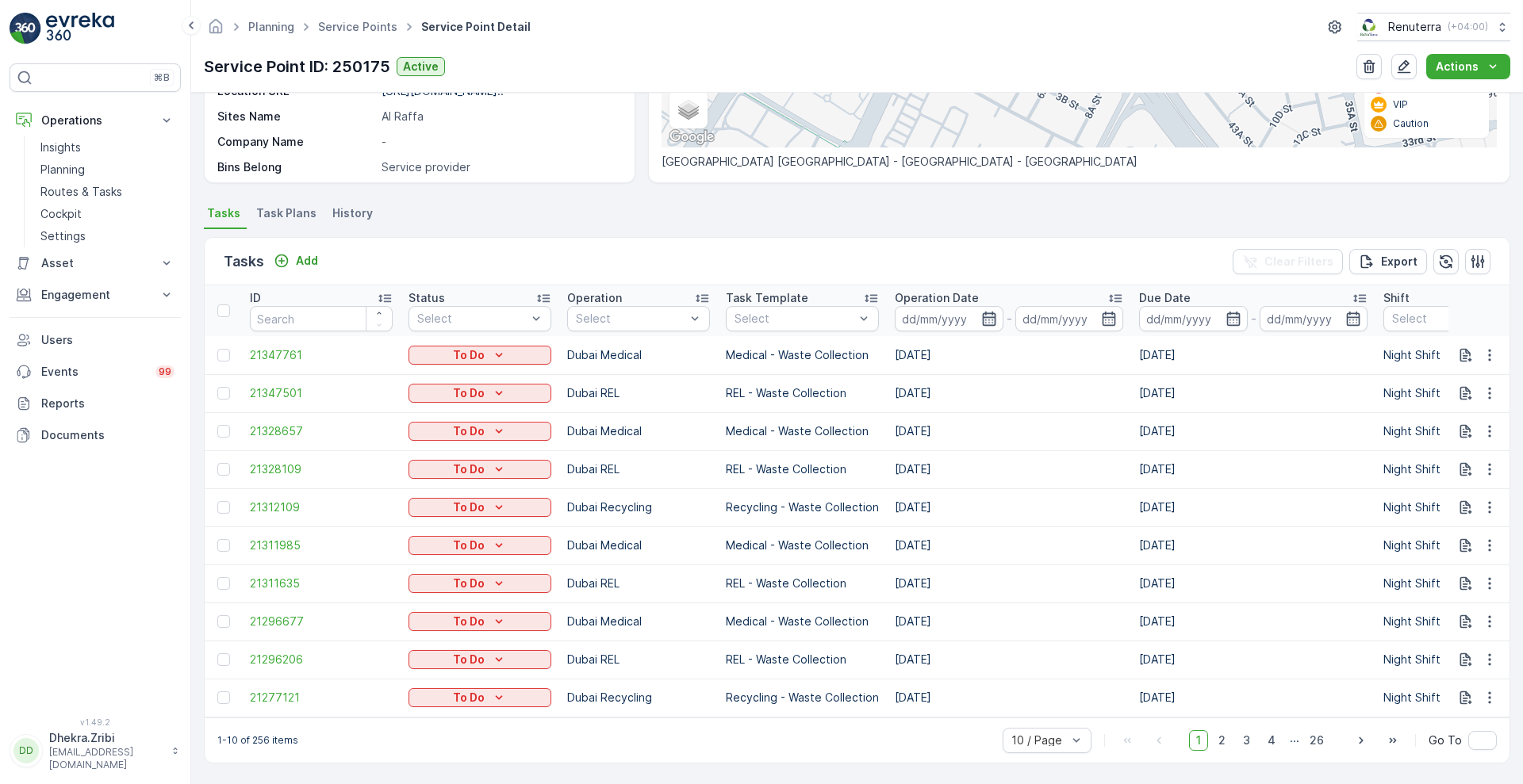
click at [992, 313] on icon "button" at bounding box center [989, 319] width 16 height 16
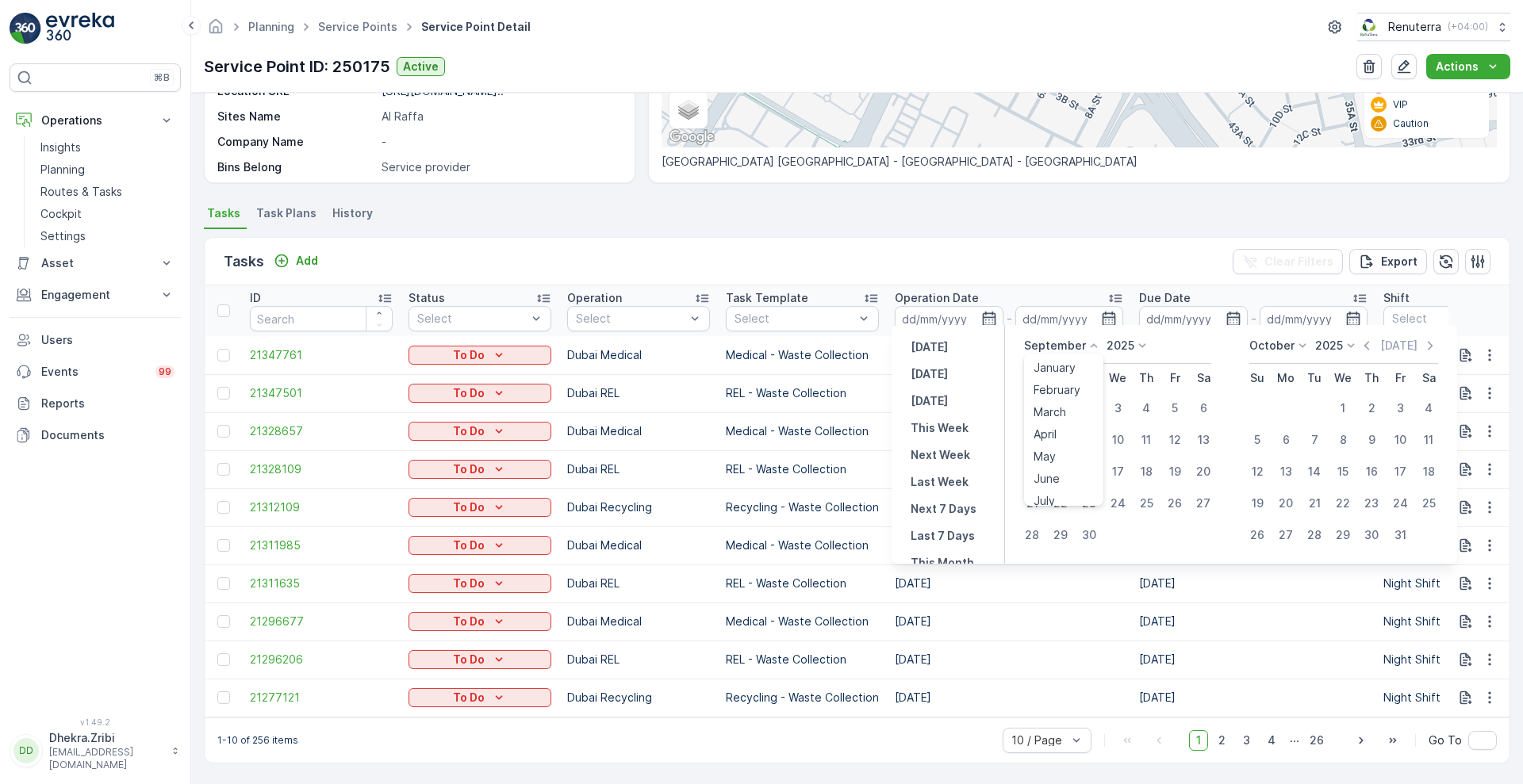
click at [1093, 343] on icon at bounding box center [1094, 346] width 16 height 16
click at [1101, 463] on li "May" at bounding box center [1064, 456] width 79 height 22
click at [1093, 345] on icon at bounding box center [1094, 345] width 7 height 4
click at [1062, 398] on span "August" at bounding box center [1052, 403] width 37 height 16
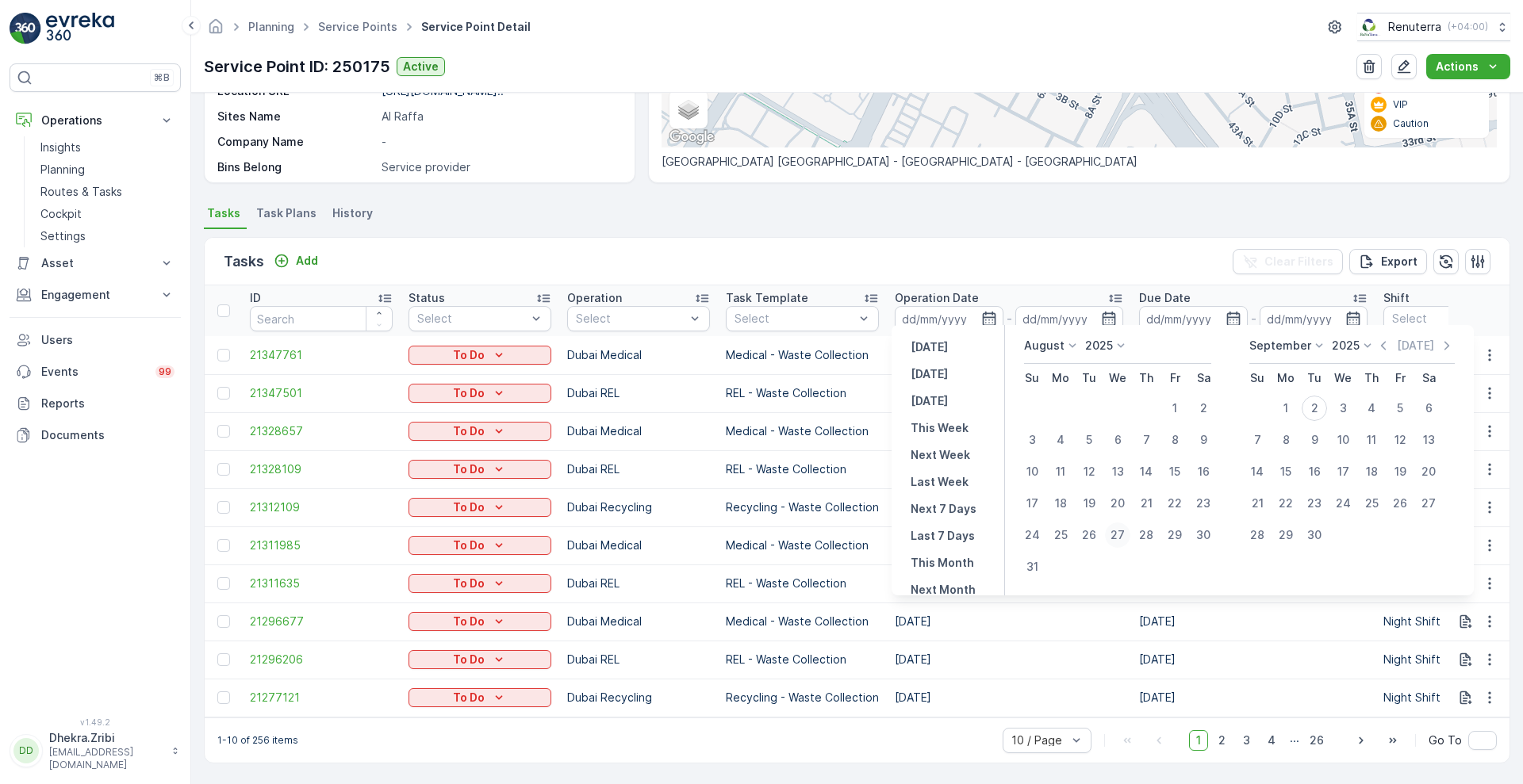
click at [1122, 535] on div "27" at bounding box center [1117, 535] width 25 height 25
type input "[DATE]"
click at [1122, 535] on div "27" at bounding box center [1117, 535] width 25 height 25
type input "[DATE]"
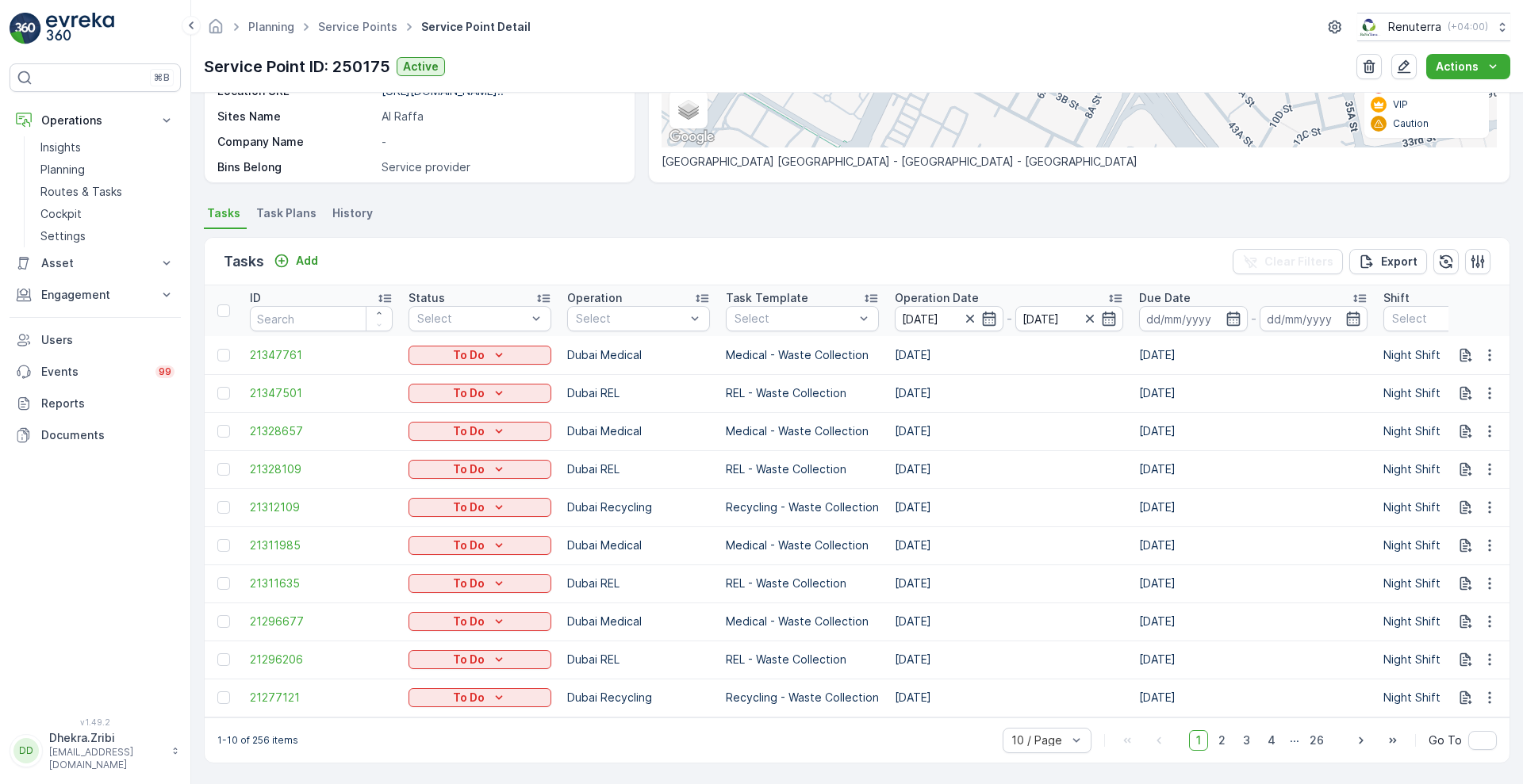
click at [1043, 246] on div "Tasks Add Clear Filters Export" at bounding box center [857, 262] width 1305 height 48
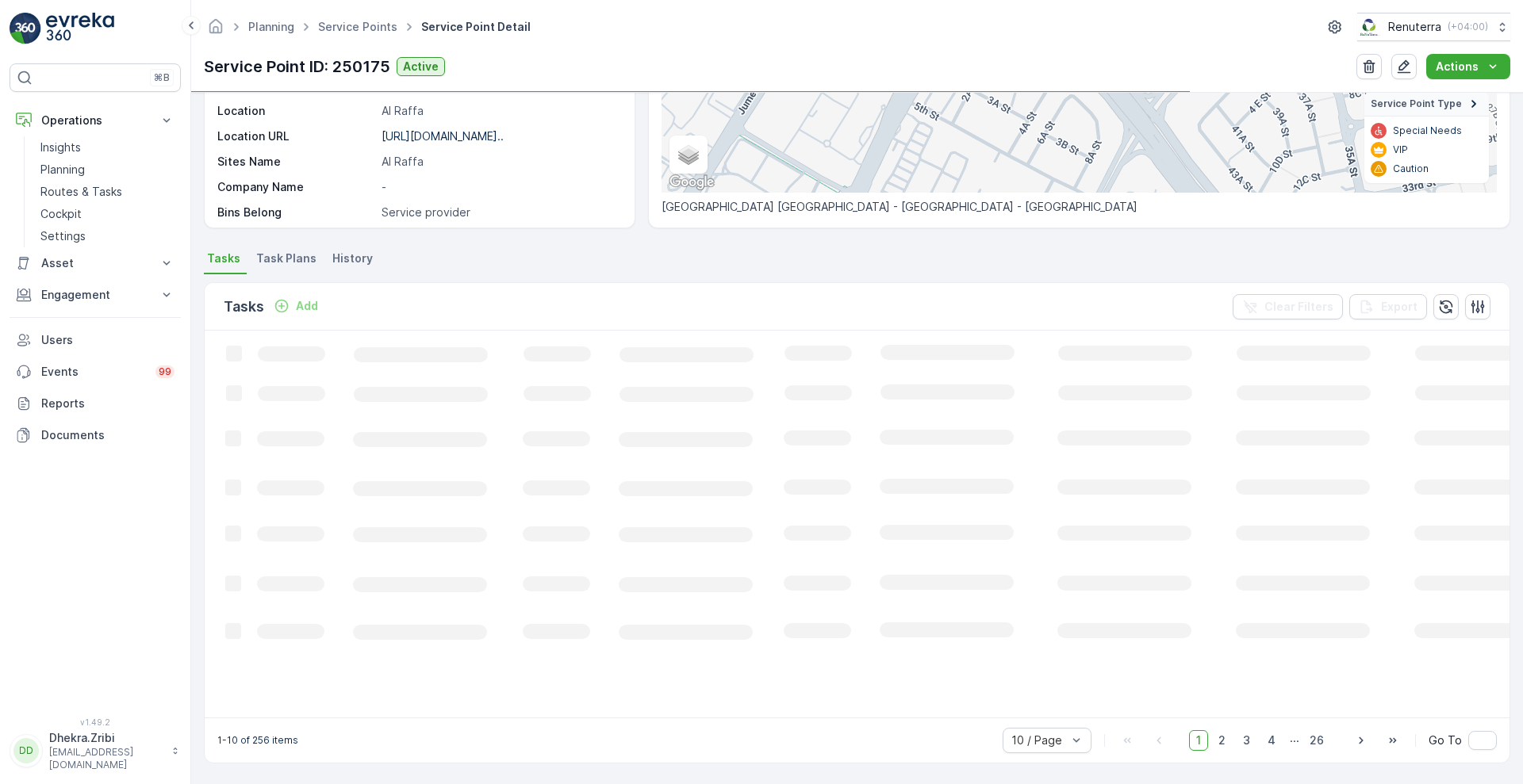
scroll to position [292, 0]
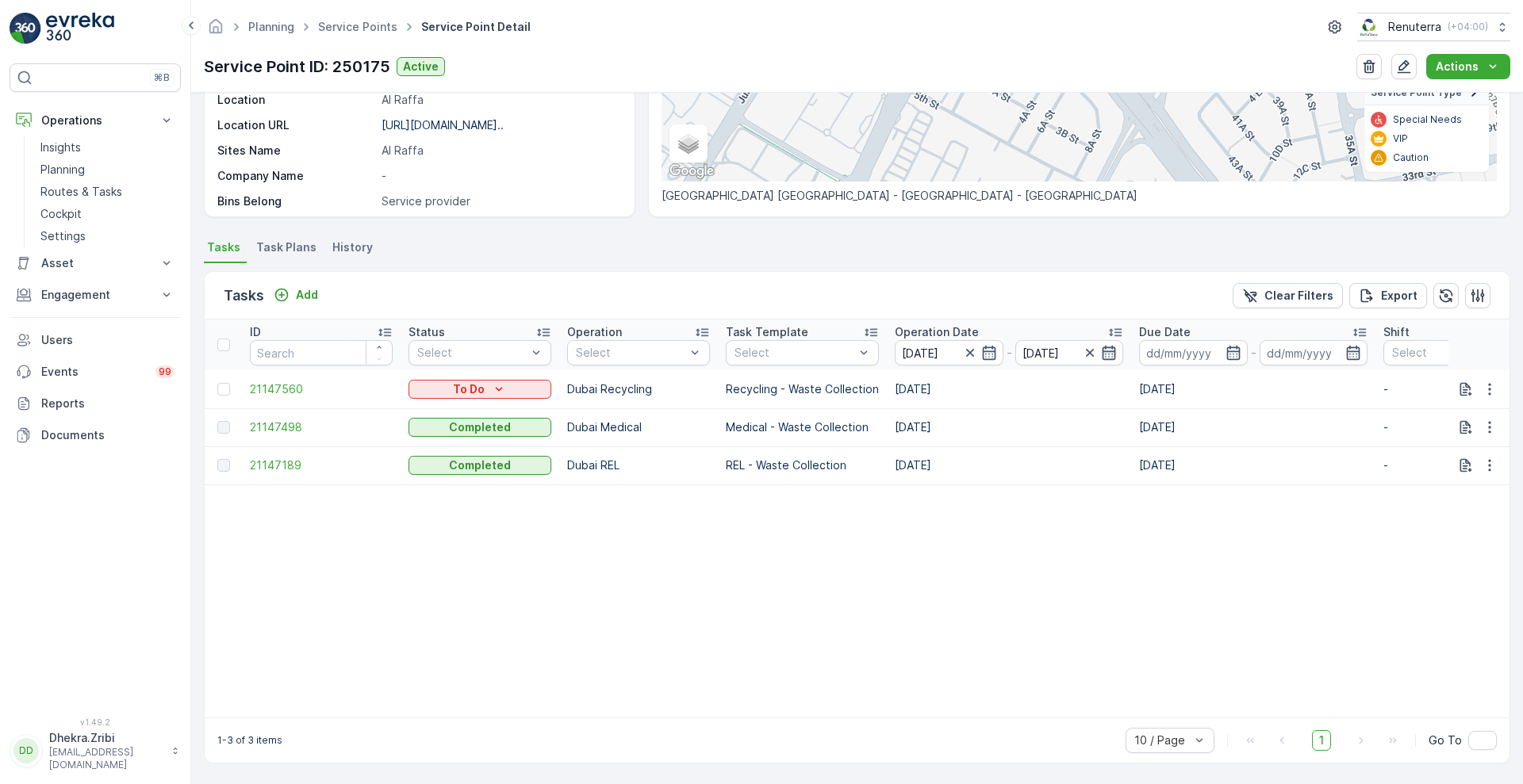
click at [1101, 348] on icon "button" at bounding box center [1109, 353] width 16 height 16
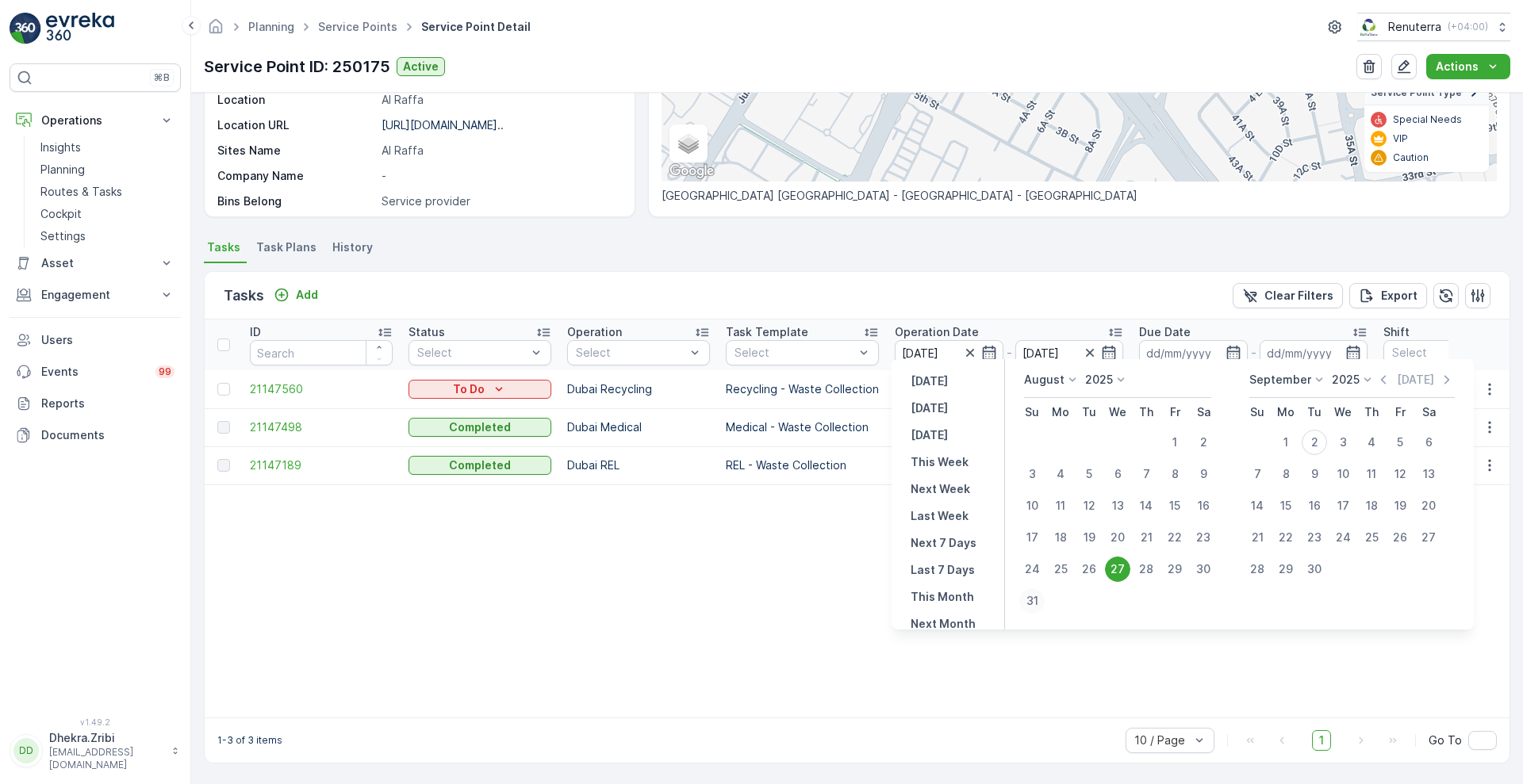
click at [1035, 598] on div "31" at bounding box center [1031, 600] width 25 height 25
type input "[DATE]"
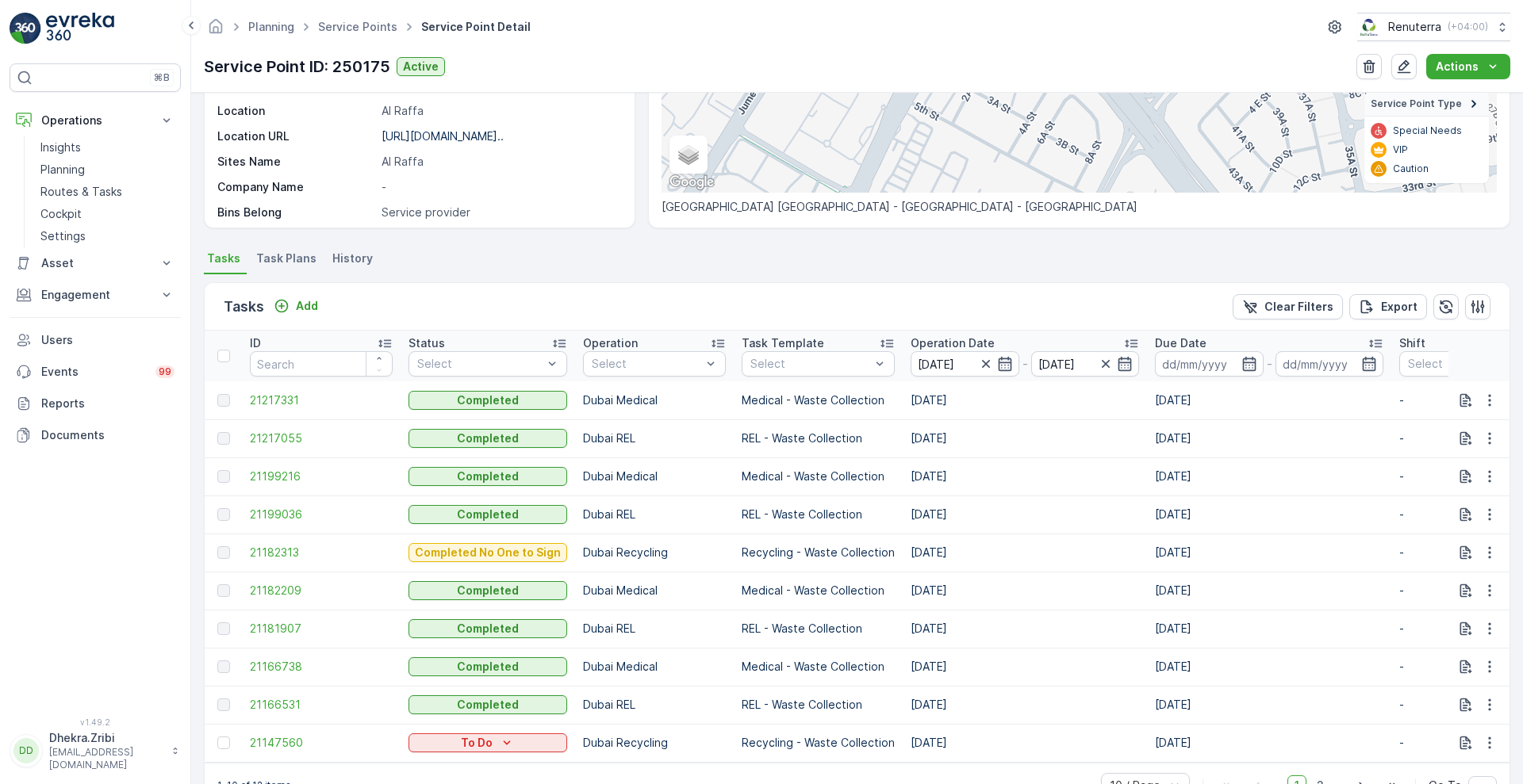
scroll to position [292, 0]
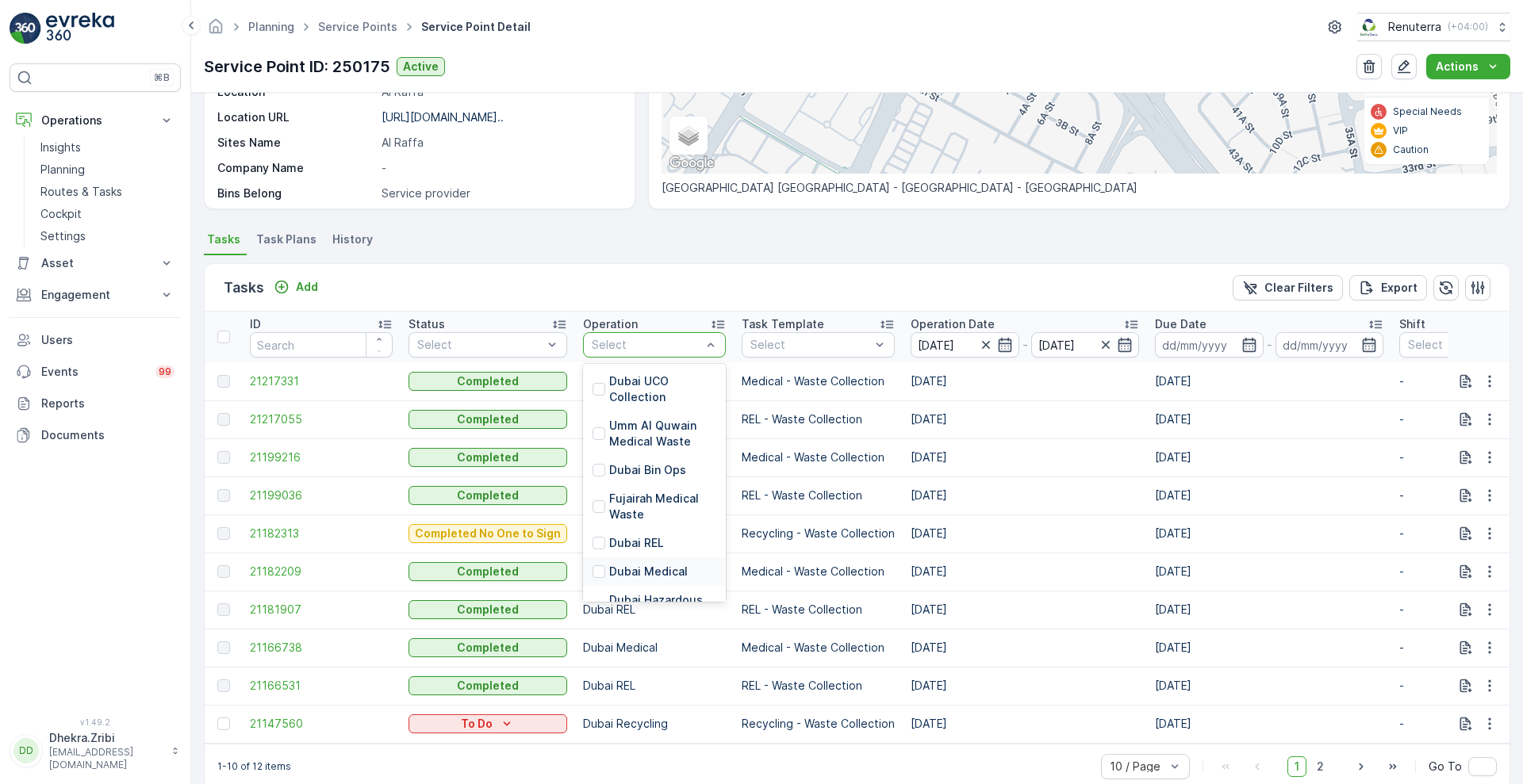
click at [621, 560] on div "Dubai Medical" at bounding box center [655, 571] width 143 height 28
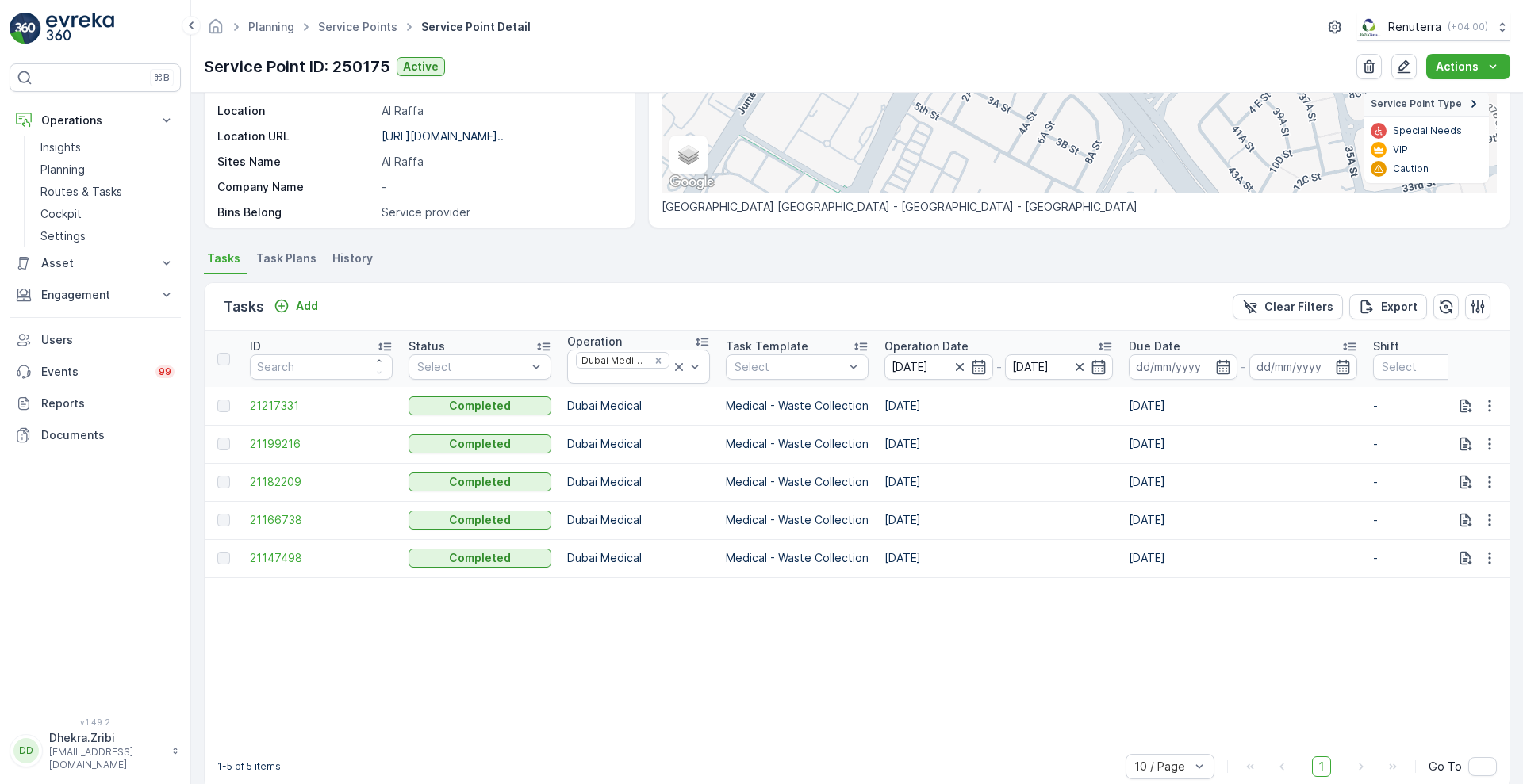
scroll to position [292, 0]
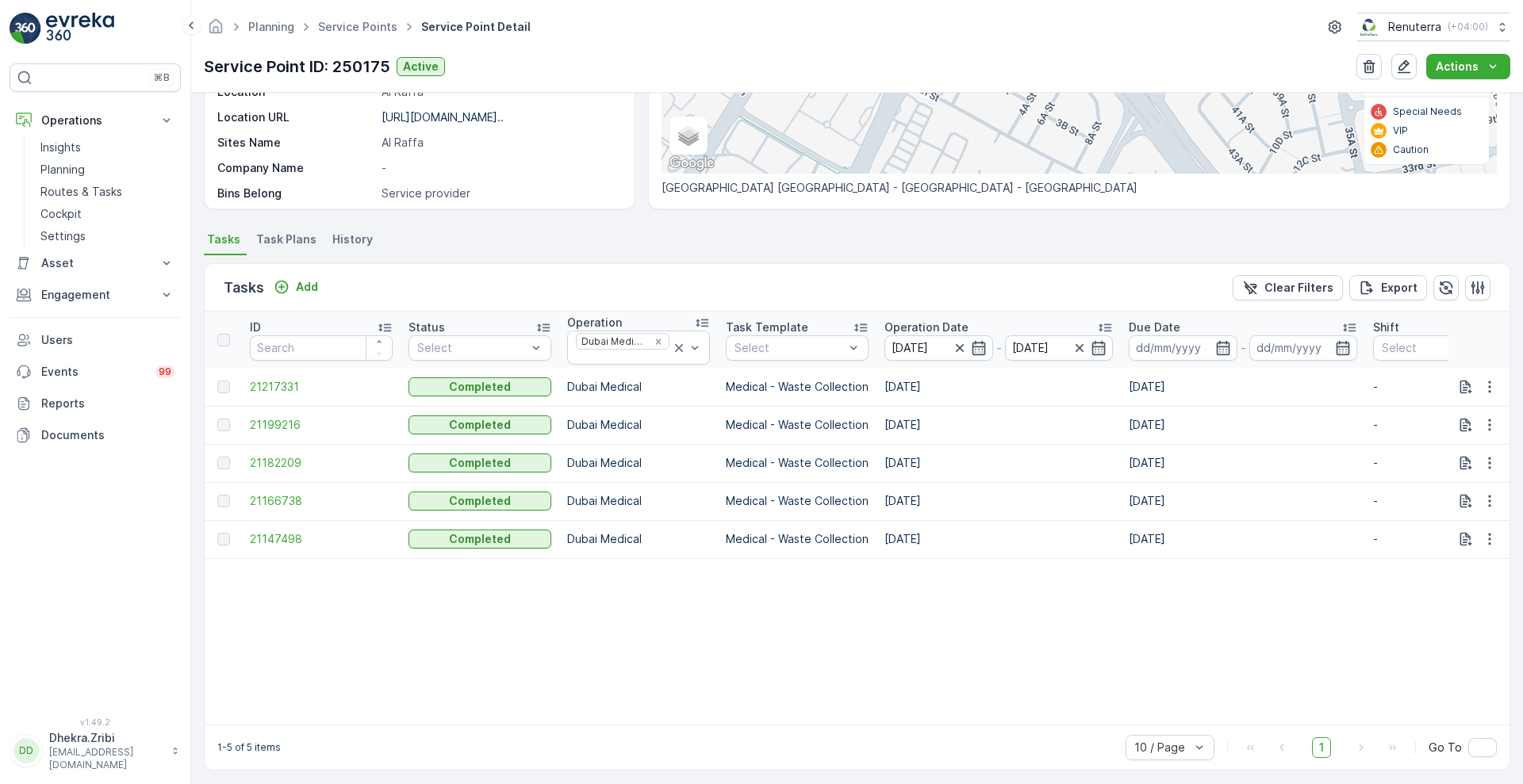
click at [930, 323] on p "Operation Date" at bounding box center [927, 328] width 84 height 16
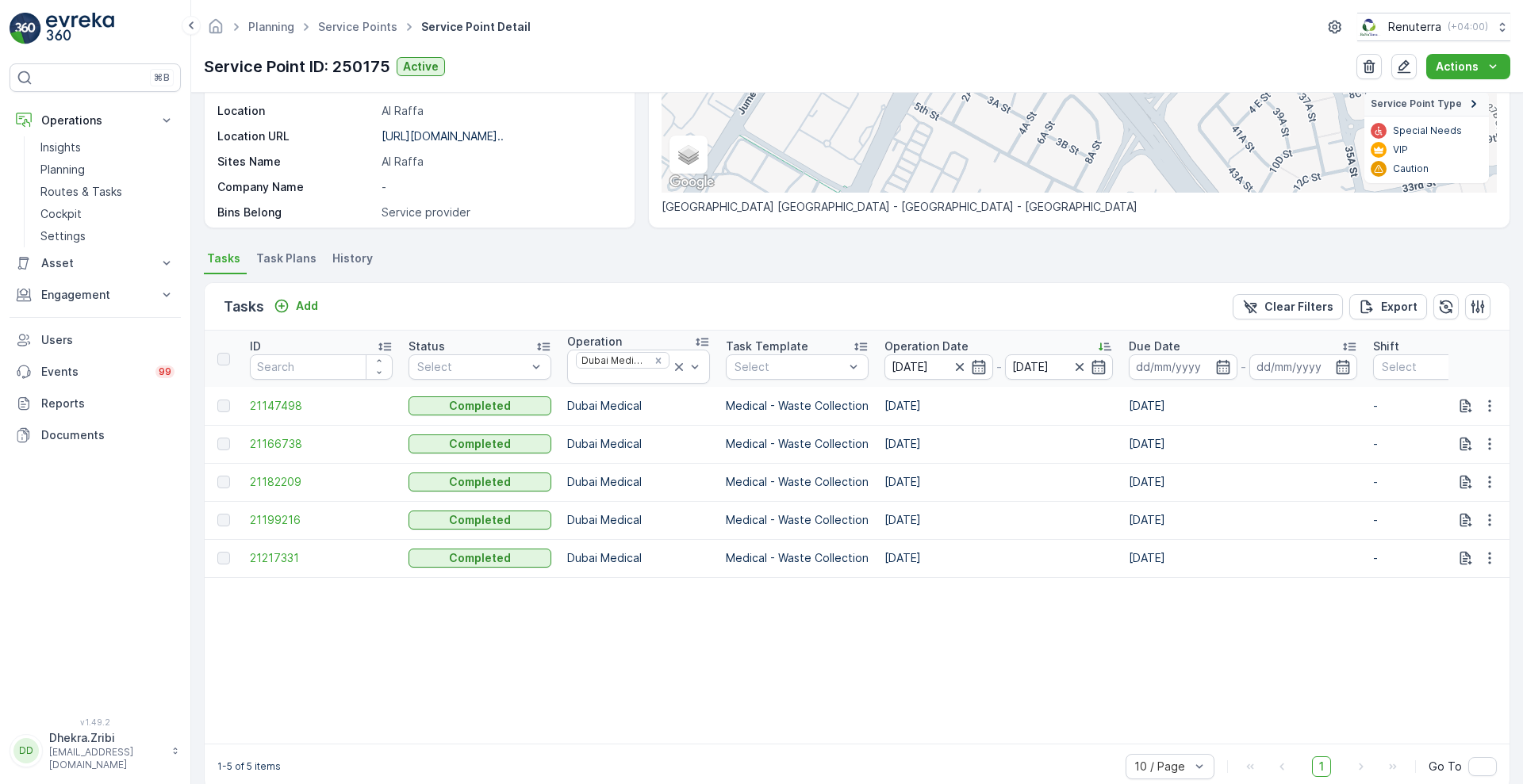
scroll to position [292, 0]
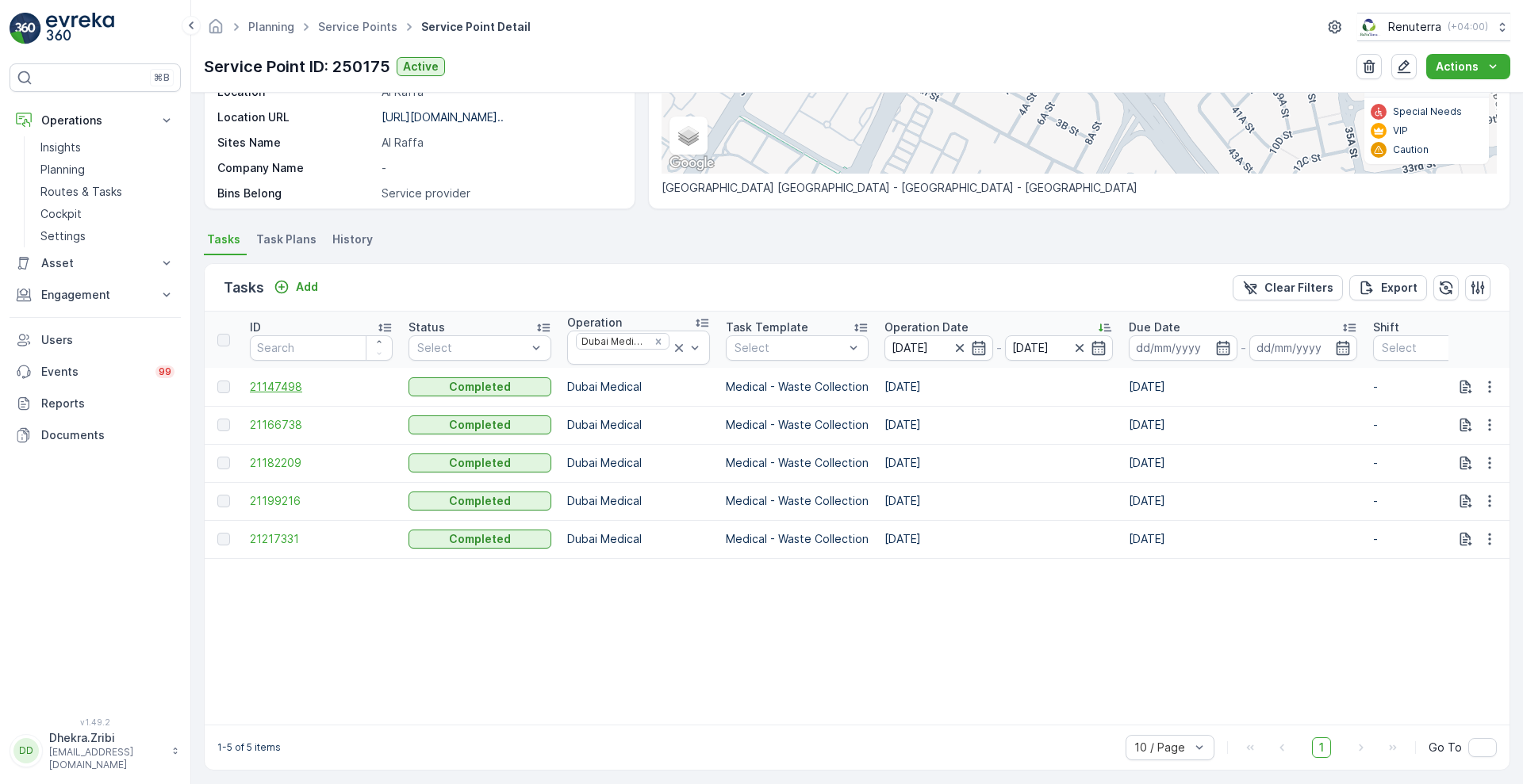
click at [271, 386] on span "21147498" at bounding box center [321, 387] width 143 height 16
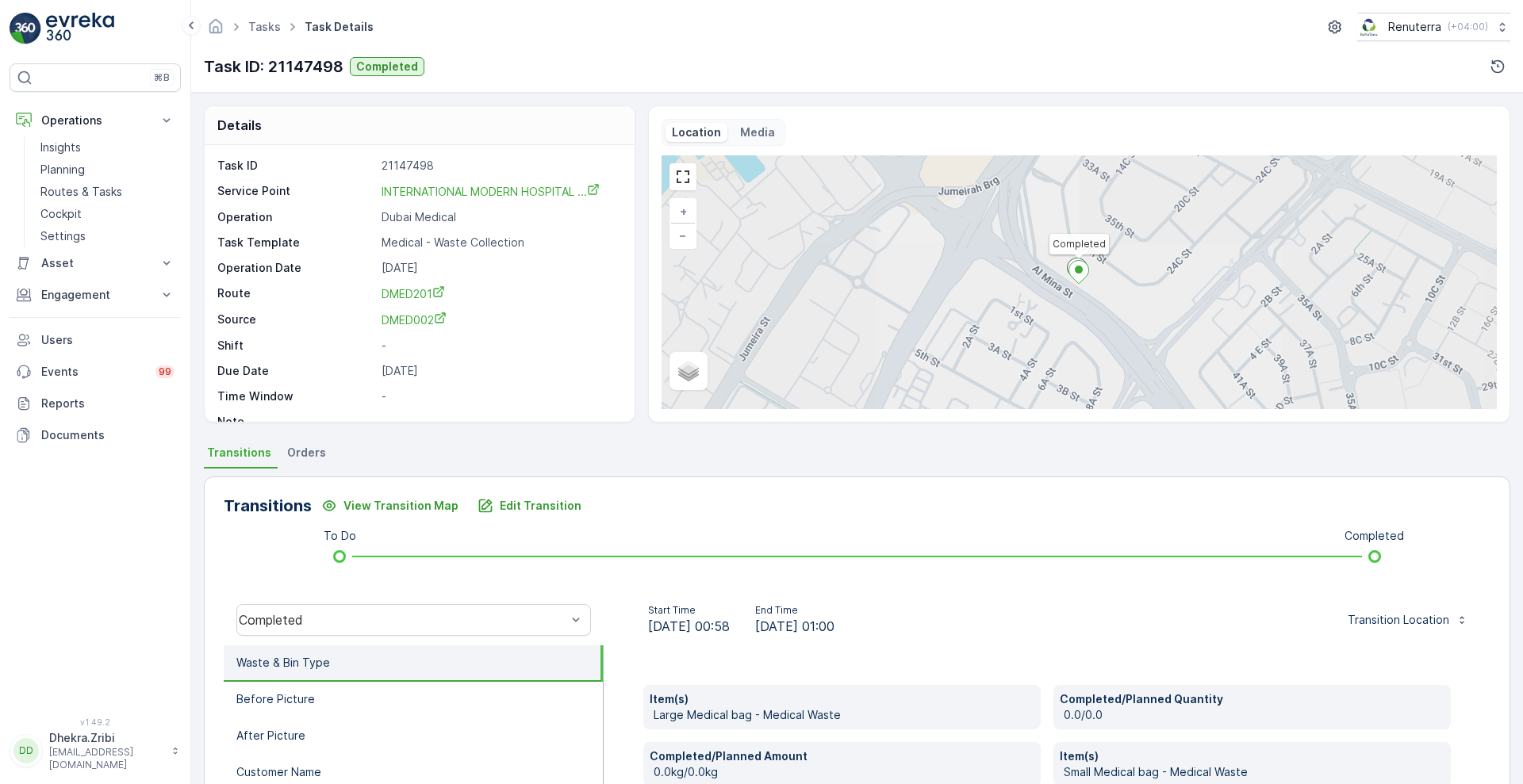
scroll to position [492, 0]
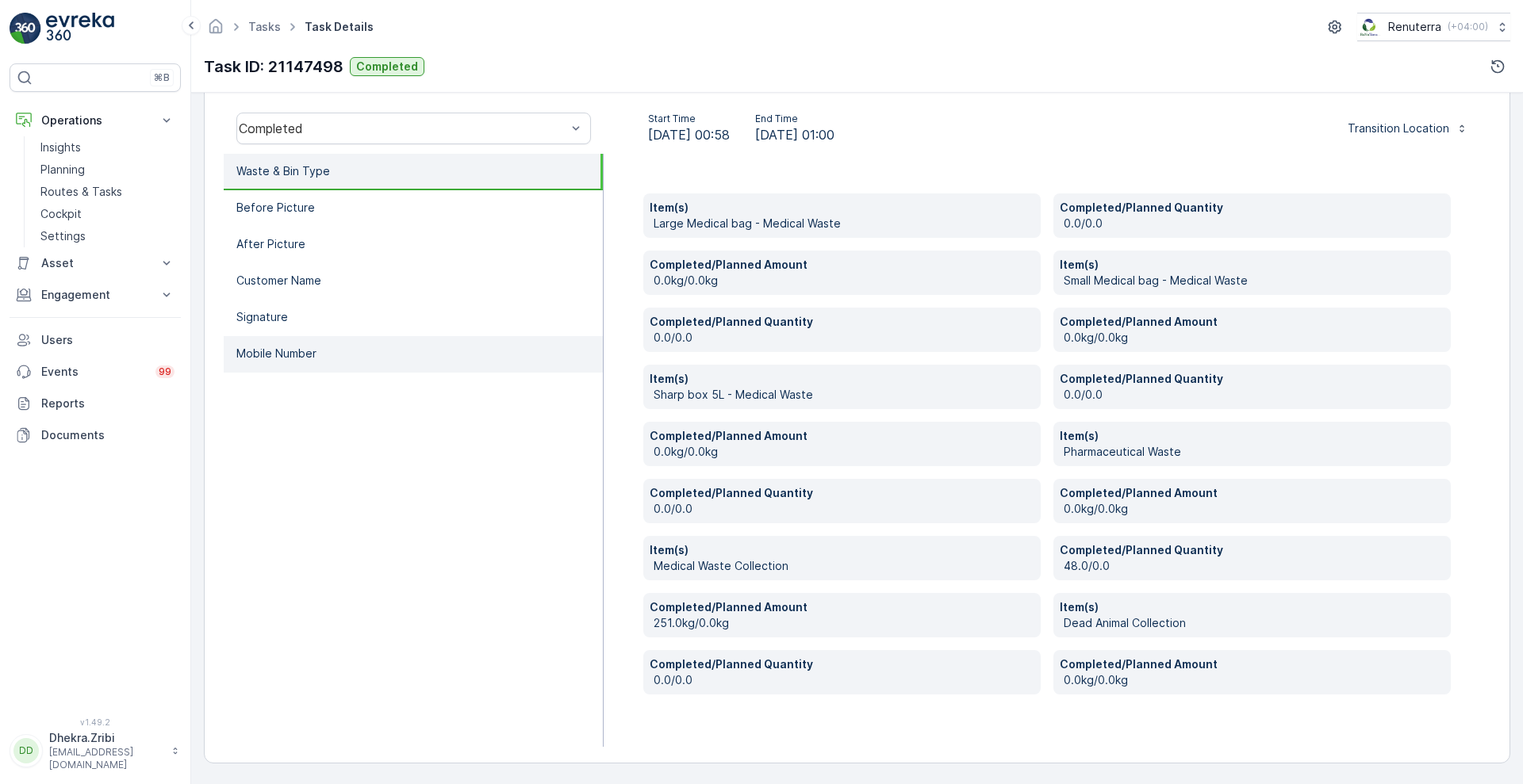
click at [311, 348] on p "Mobile Number" at bounding box center [276, 354] width 80 height 16
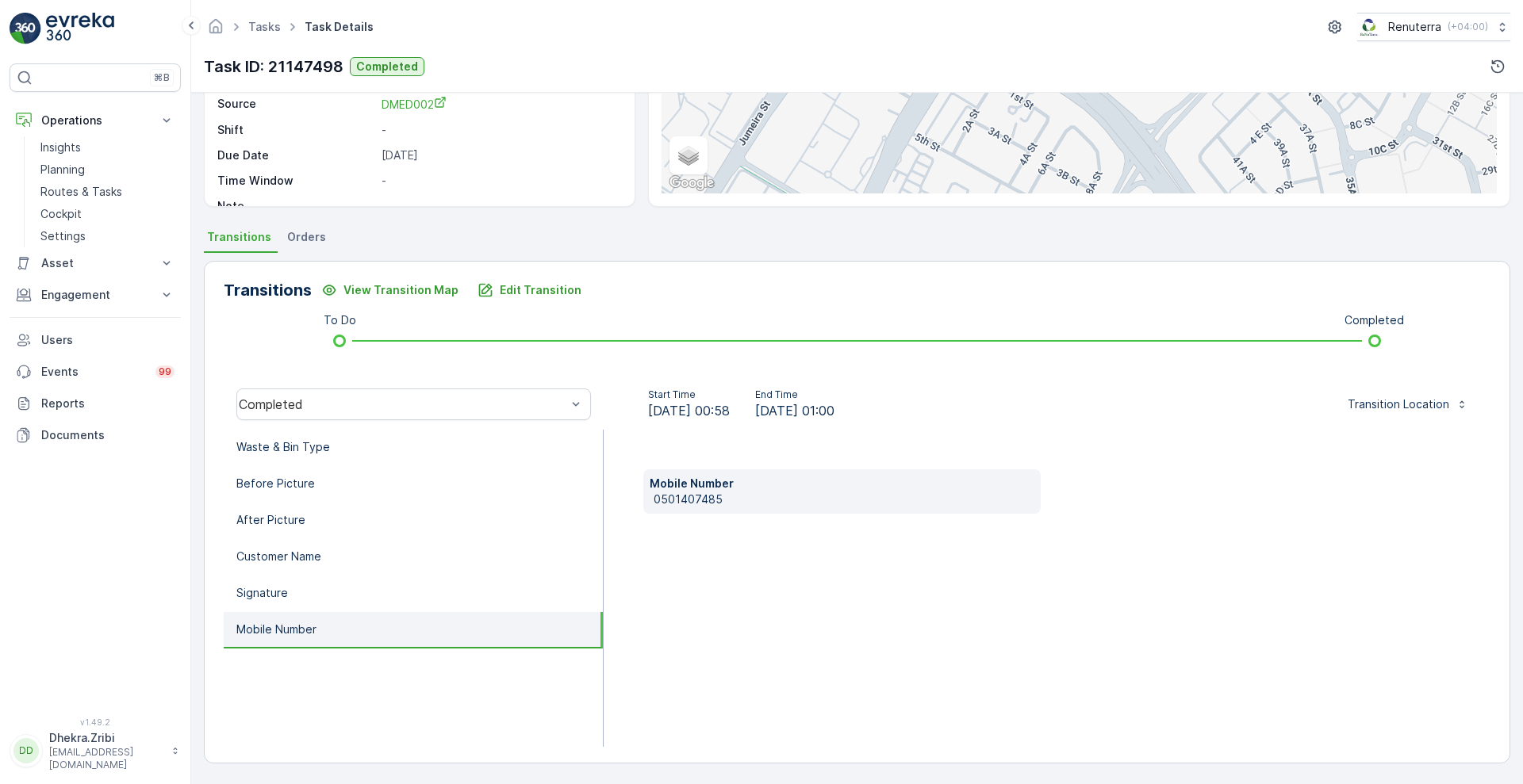
scroll to position [215, 0]
click at [661, 496] on p "0501407485" at bounding box center [844, 500] width 381 height 16
copy p "0501407485"
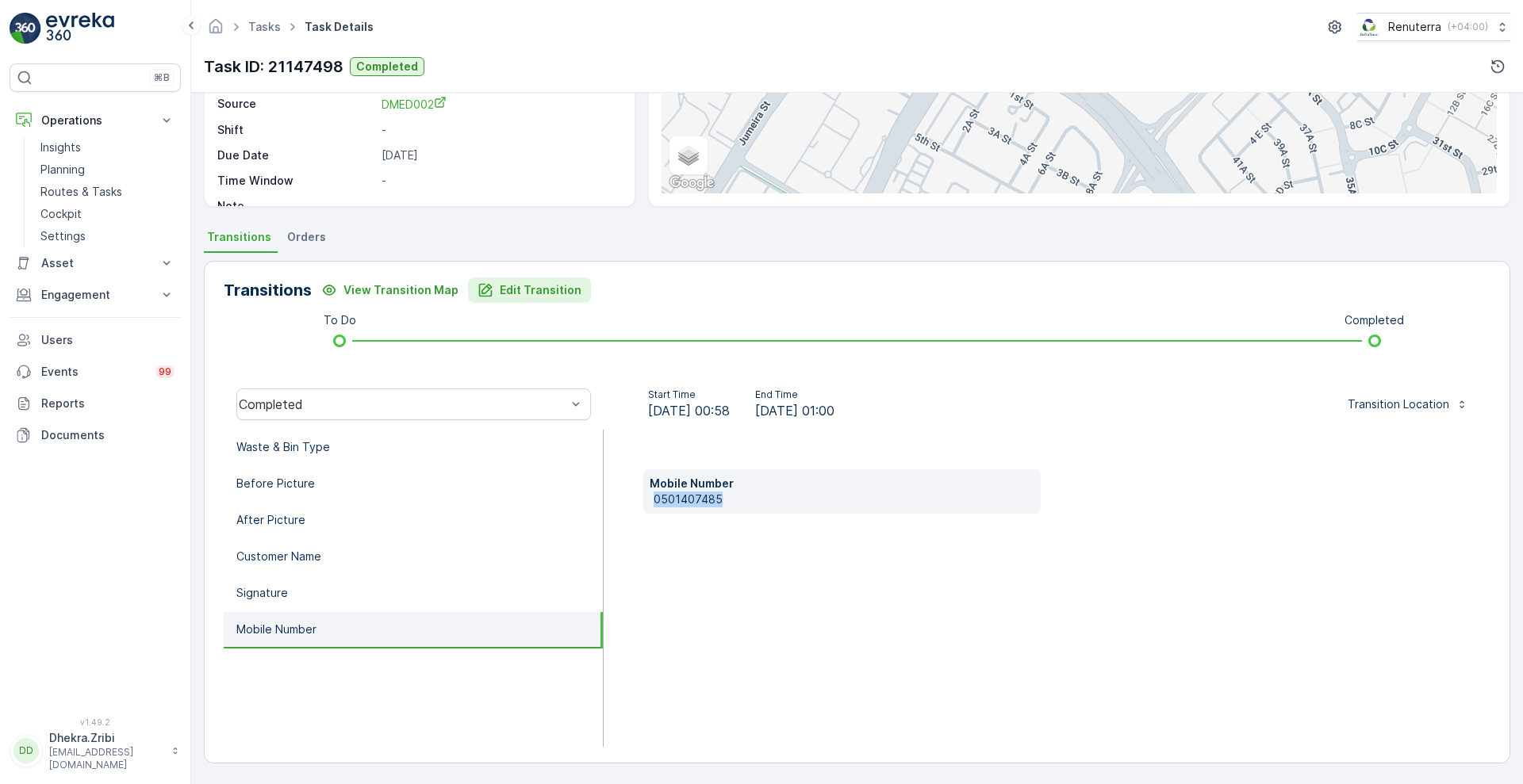
click at [540, 292] on p "Edit Transition" at bounding box center [540, 291] width 82 height 16
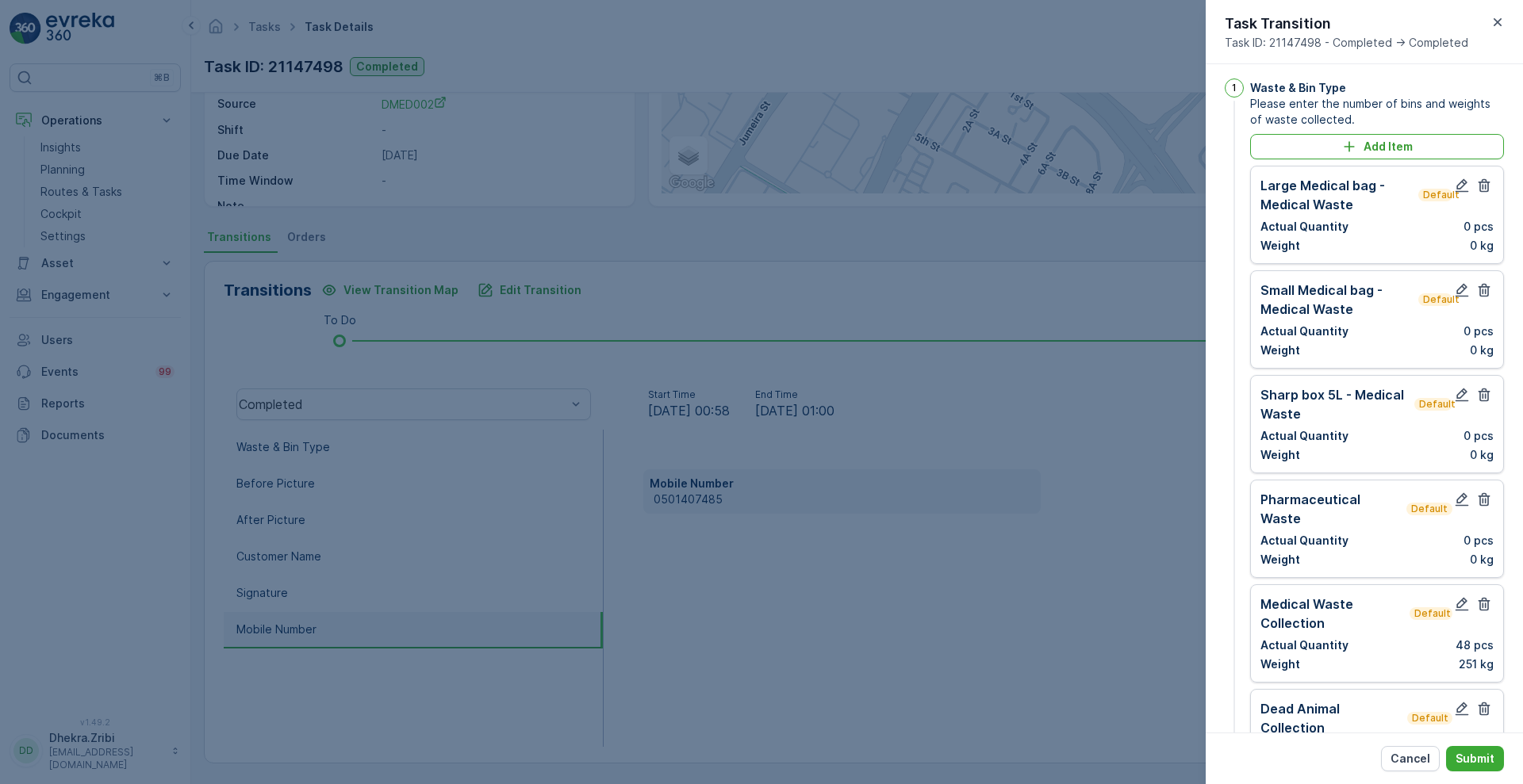
scroll to position [0, 0]
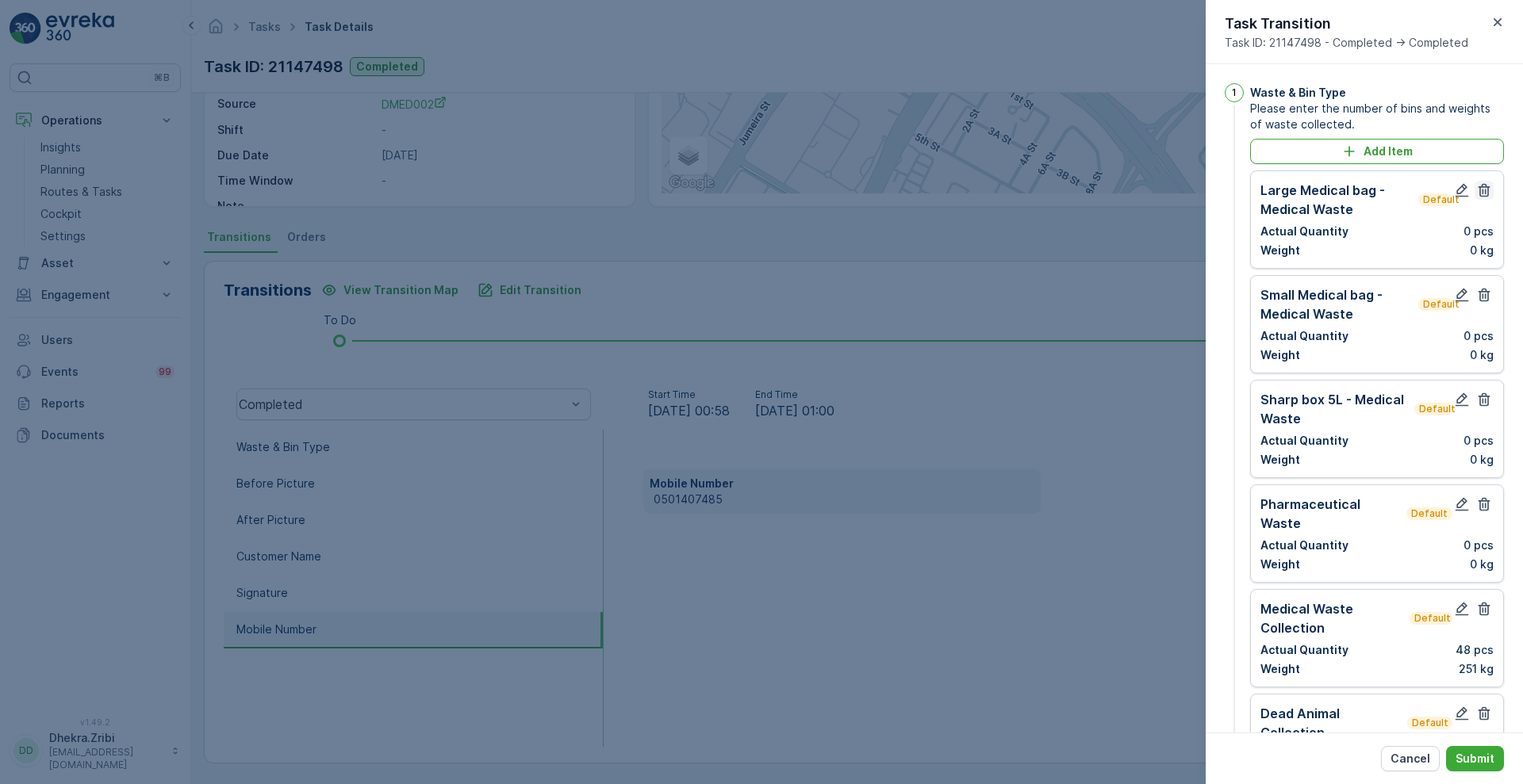
click at [1486, 198] on icon "button" at bounding box center [1484, 190] width 16 height 16
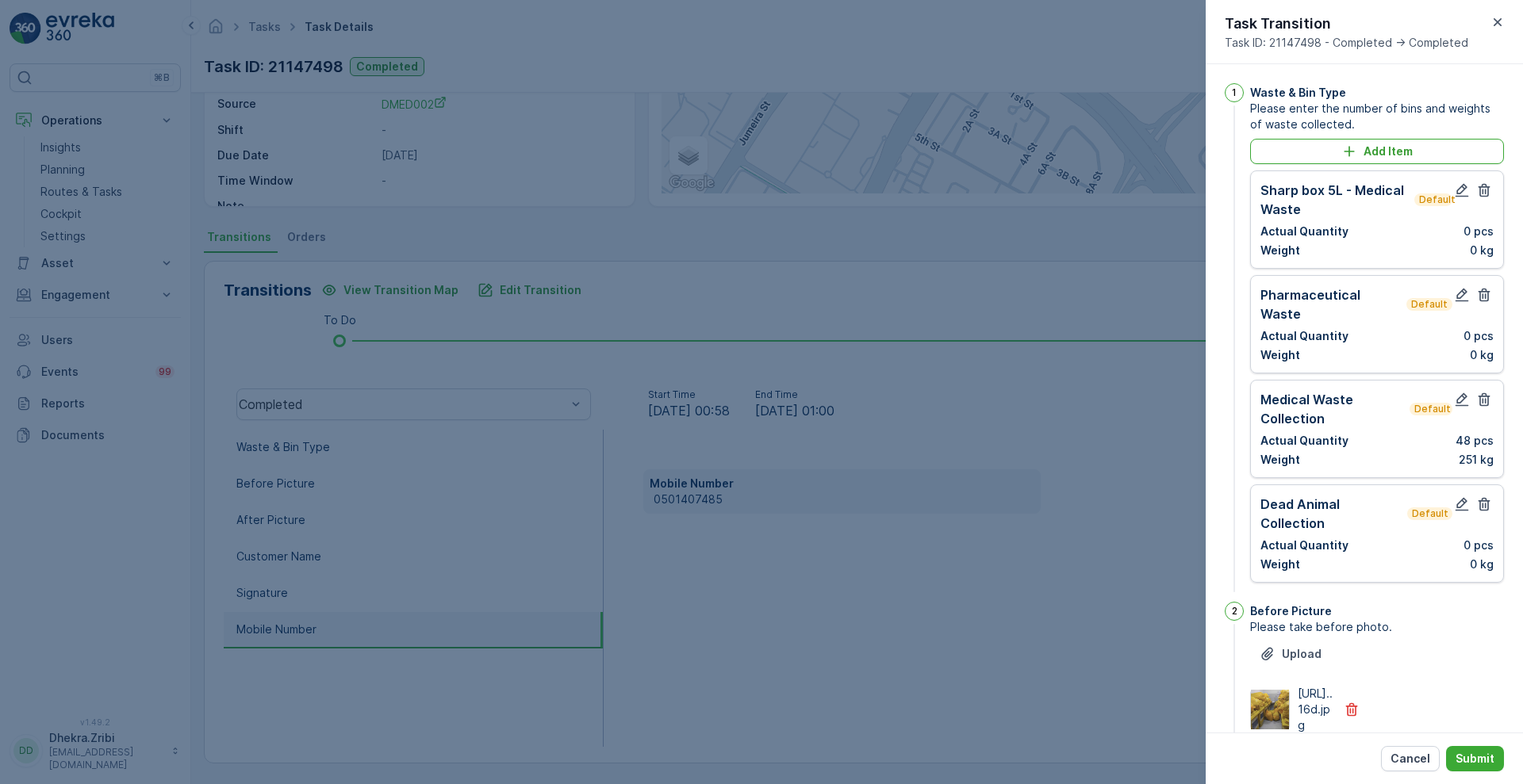
click at [1486, 198] on icon "button" at bounding box center [1484, 190] width 16 height 16
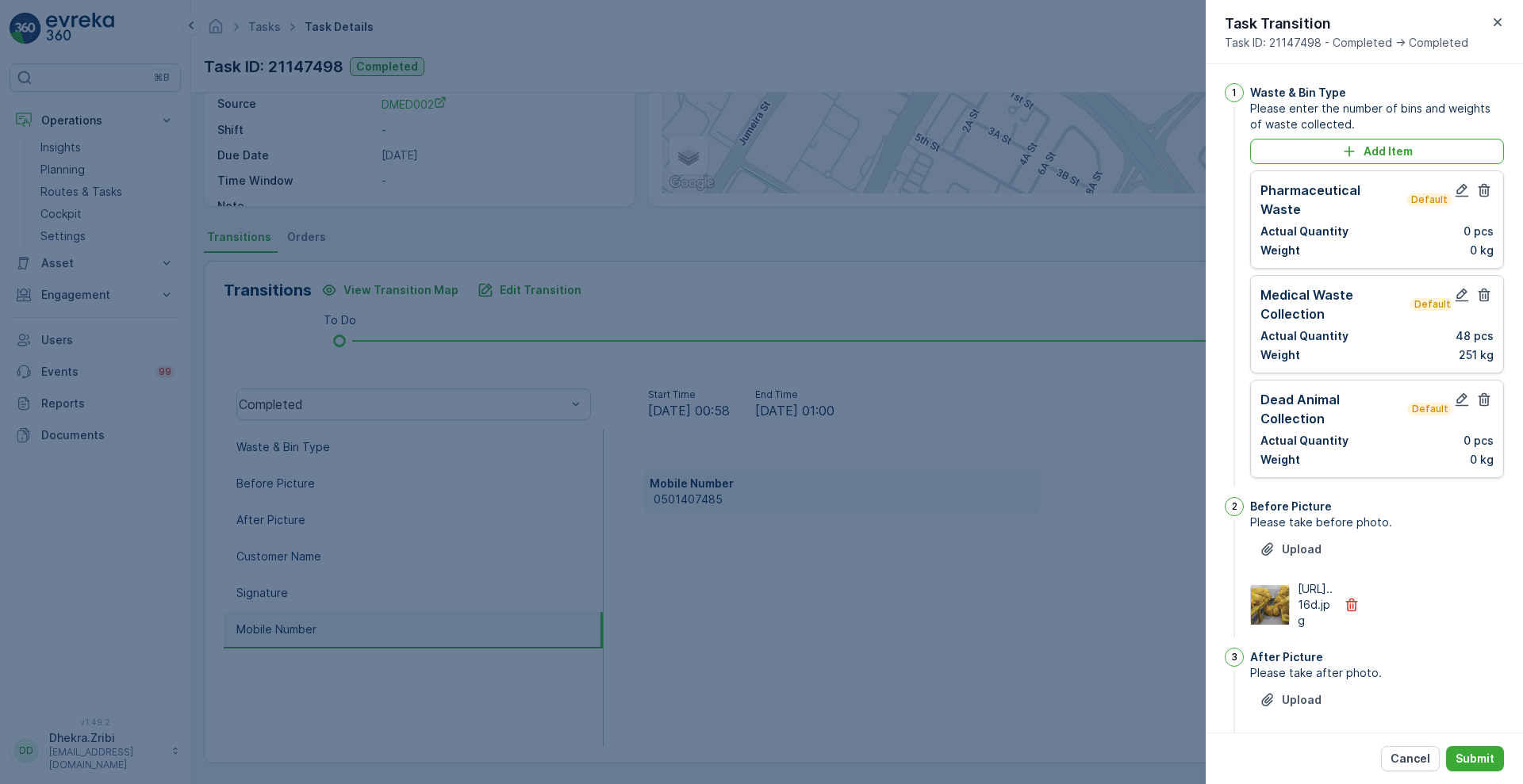
click at [1486, 198] on icon "button" at bounding box center [1484, 190] width 16 height 16
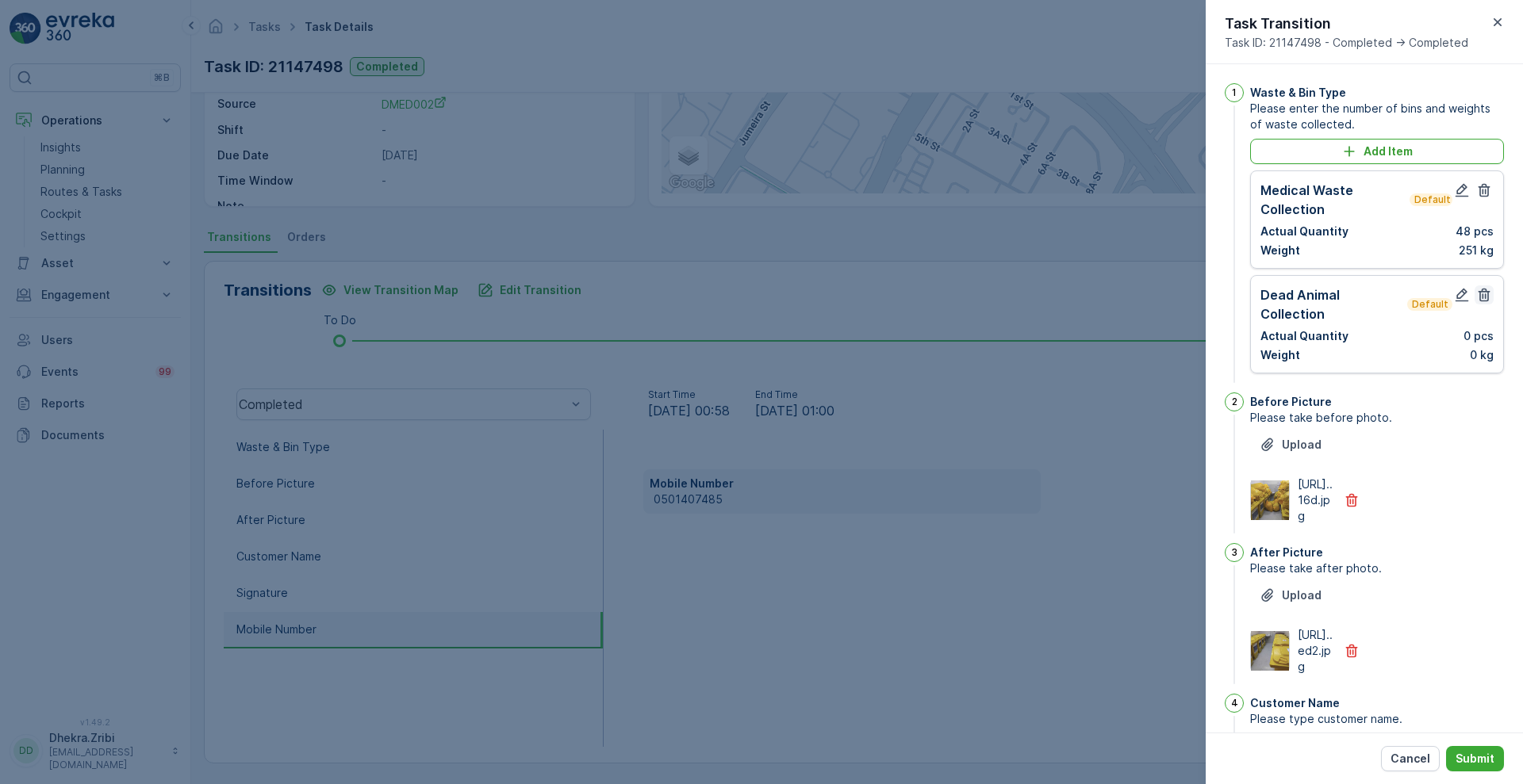
click at [1481, 298] on icon "button" at bounding box center [1484, 295] width 16 height 16
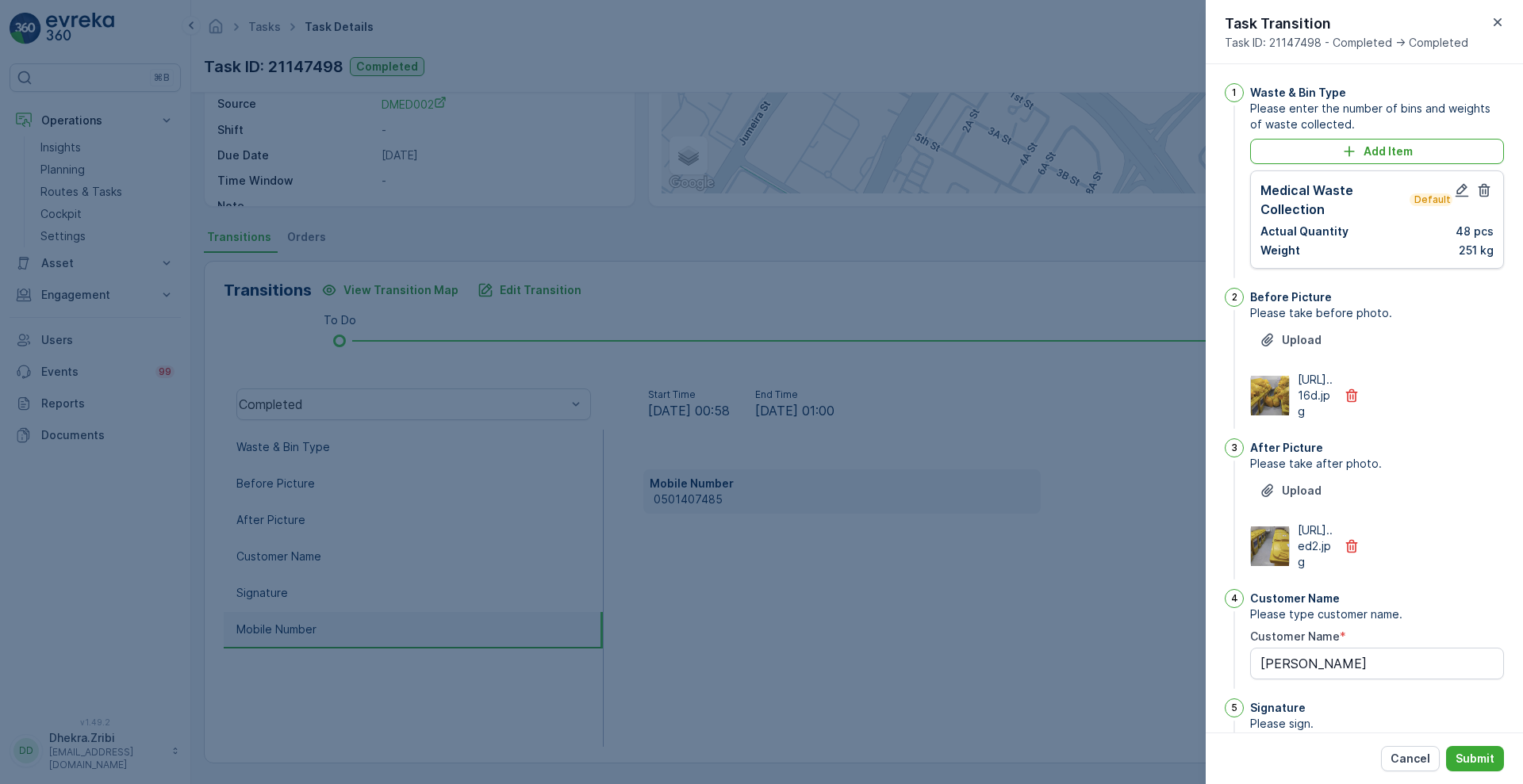
scroll to position [347, 0]
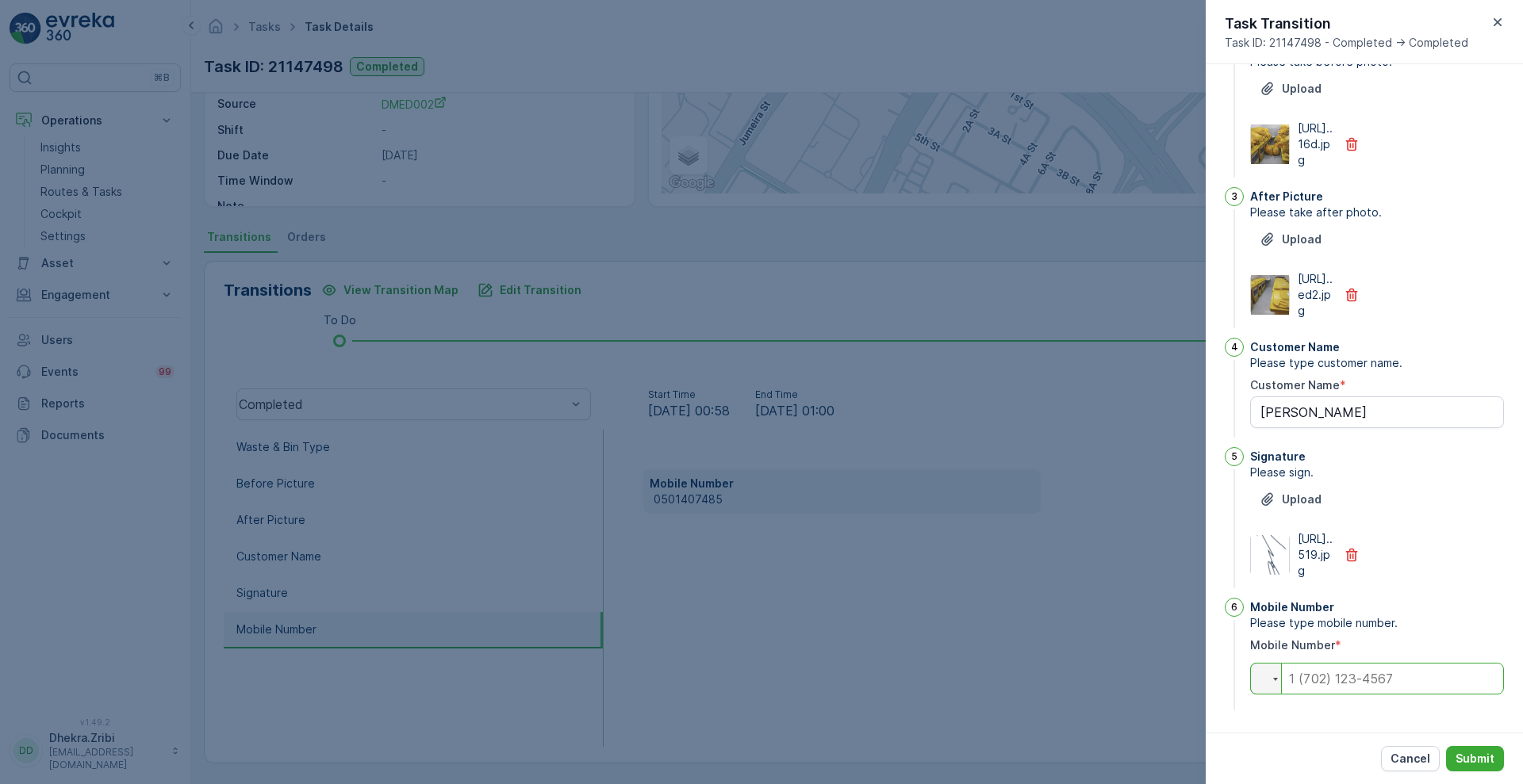
click at [1372, 683] on input "tel" at bounding box center [1376, 678] width 254 height 32
paste input "0501407485"
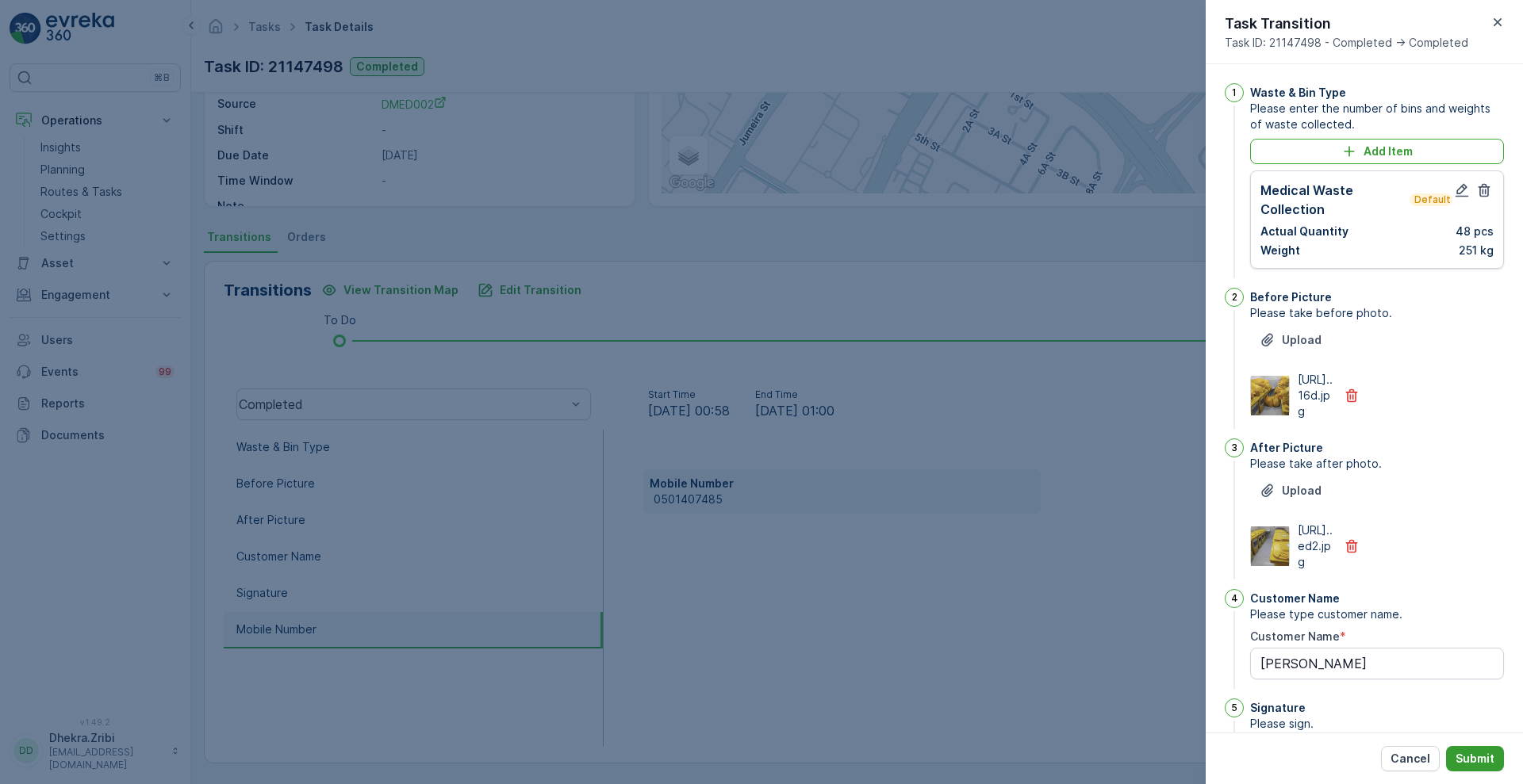
type input "0501407485"
click at [1466, 763] on p "Submit" at bounding box center [1475, 759] width 39 height 16
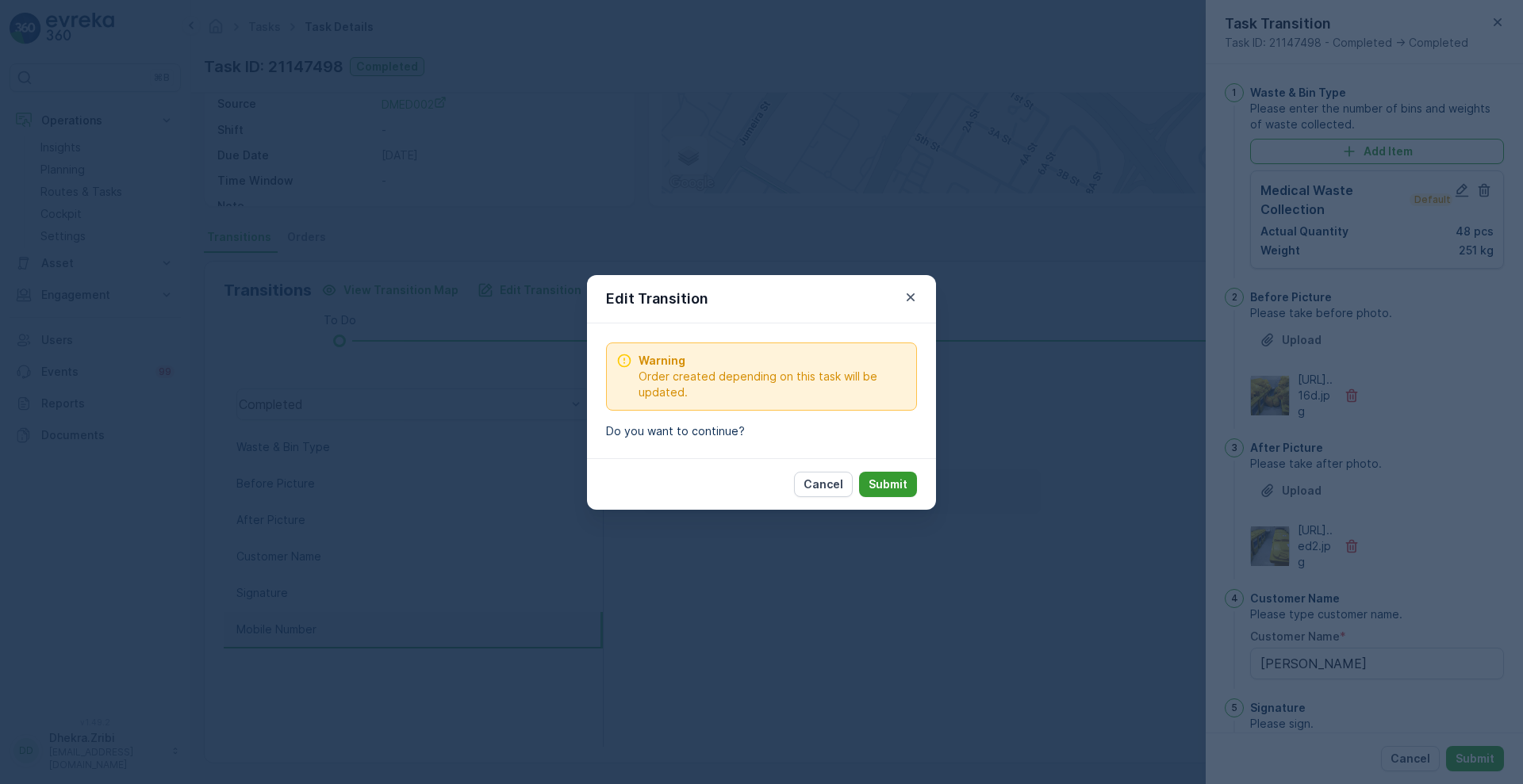
click at [898, 491] on p "Submit" at bounding box center [888, 484] width 39 height 16
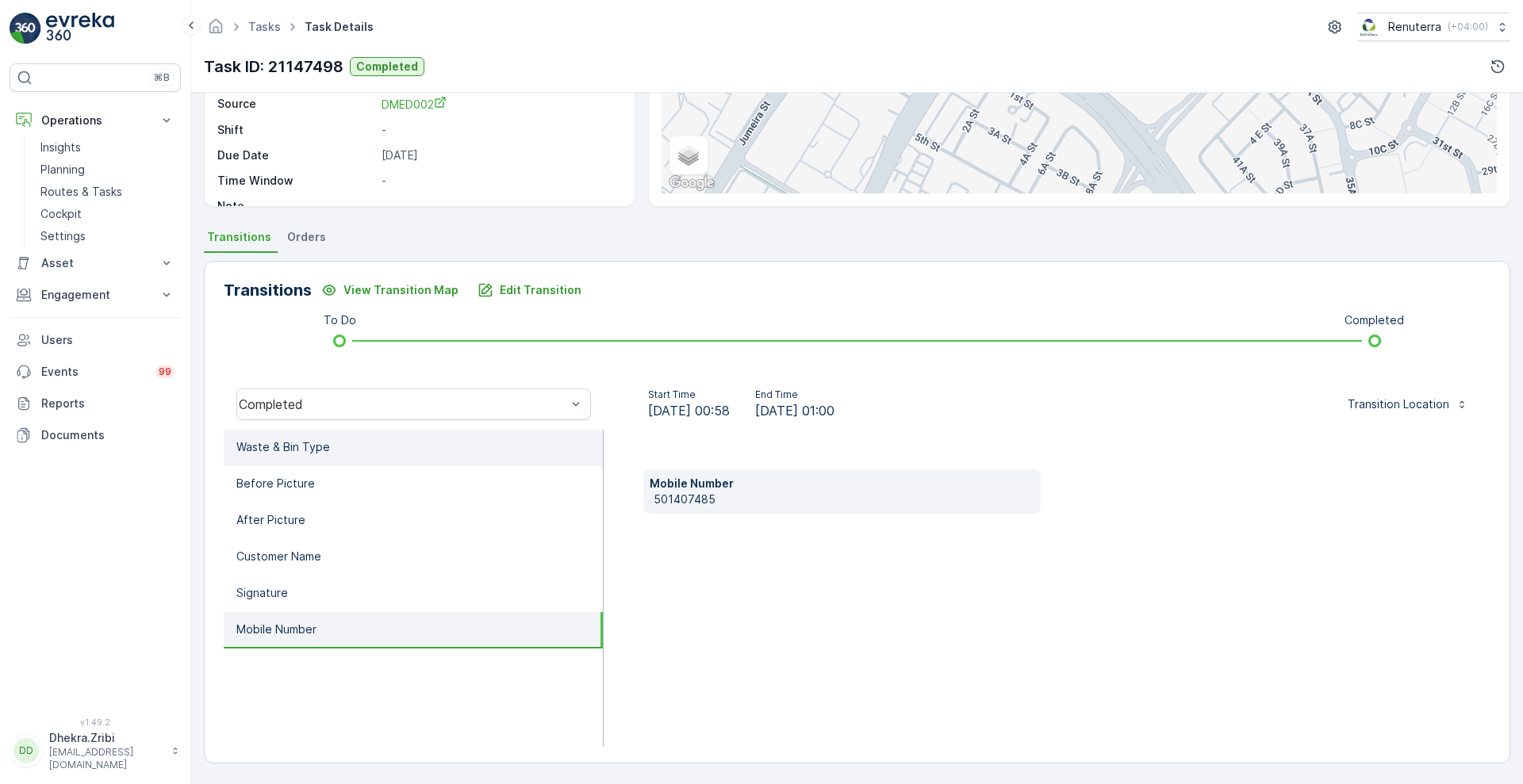
click at [380, 446] on li "Waste & Bin Type" at bounding box center [413, 448] width 379 height 36
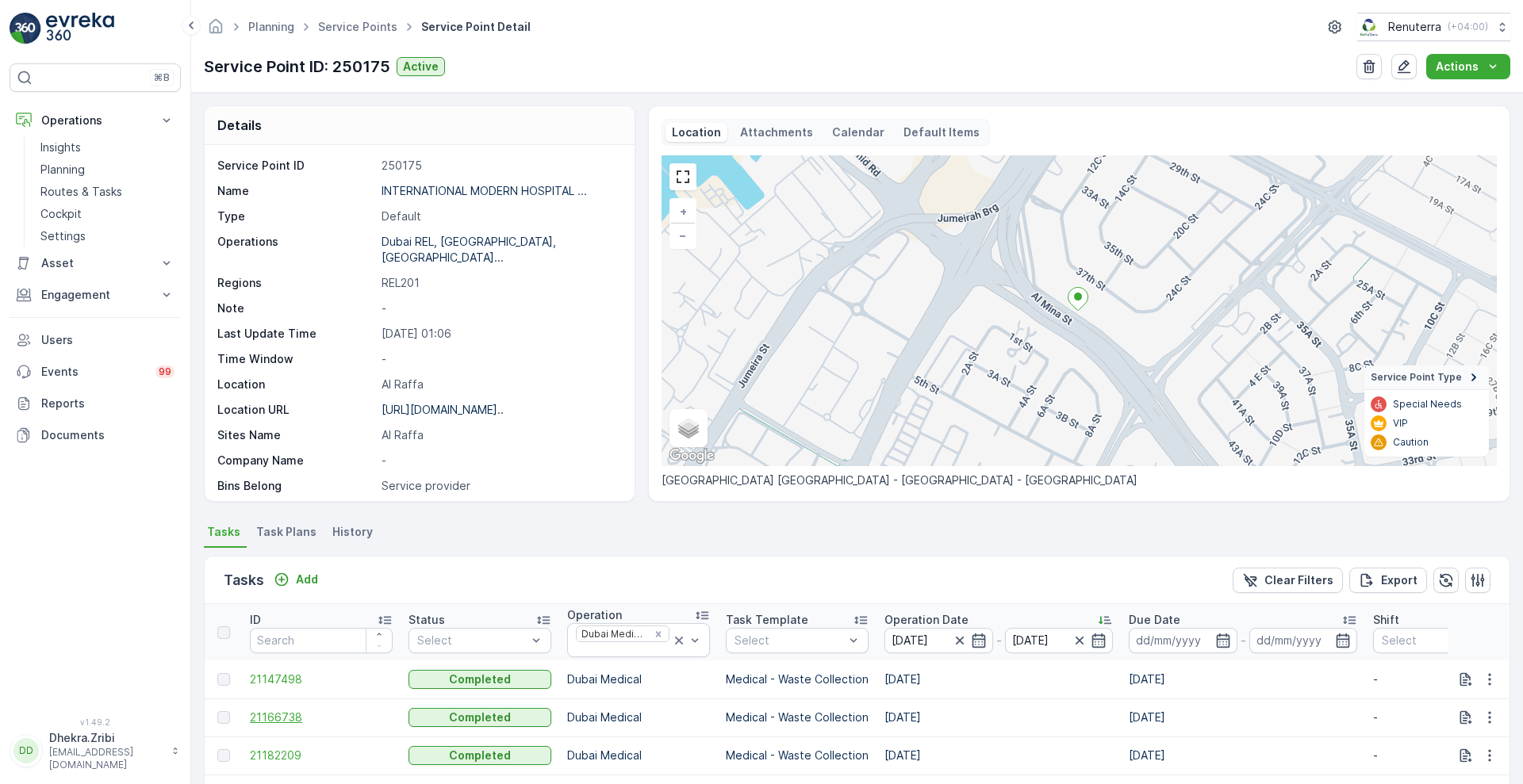
click at [279, 723] on span "21166738" at bounding box center [321, 718] width 143 height 16
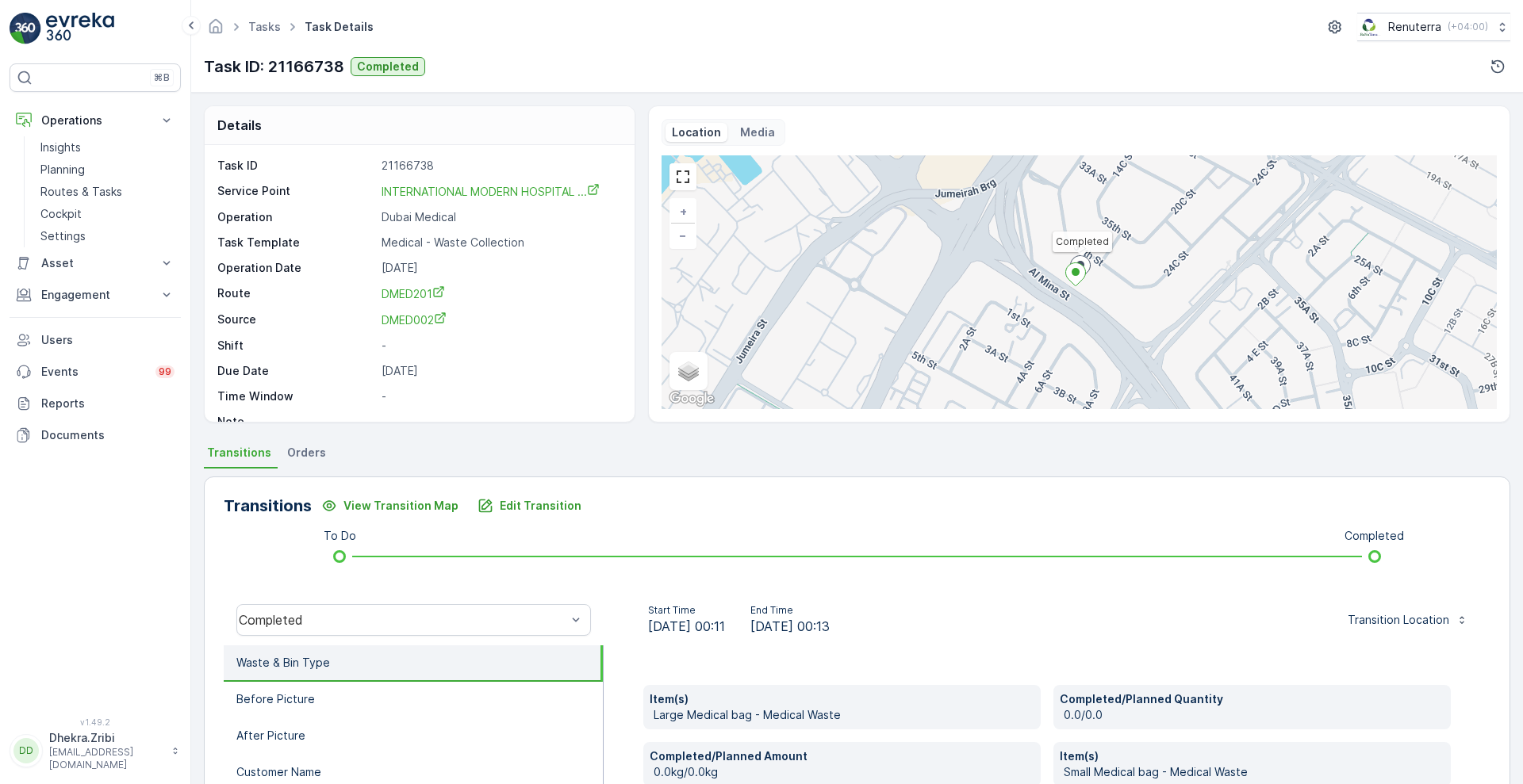
scroll to position [492, 0]
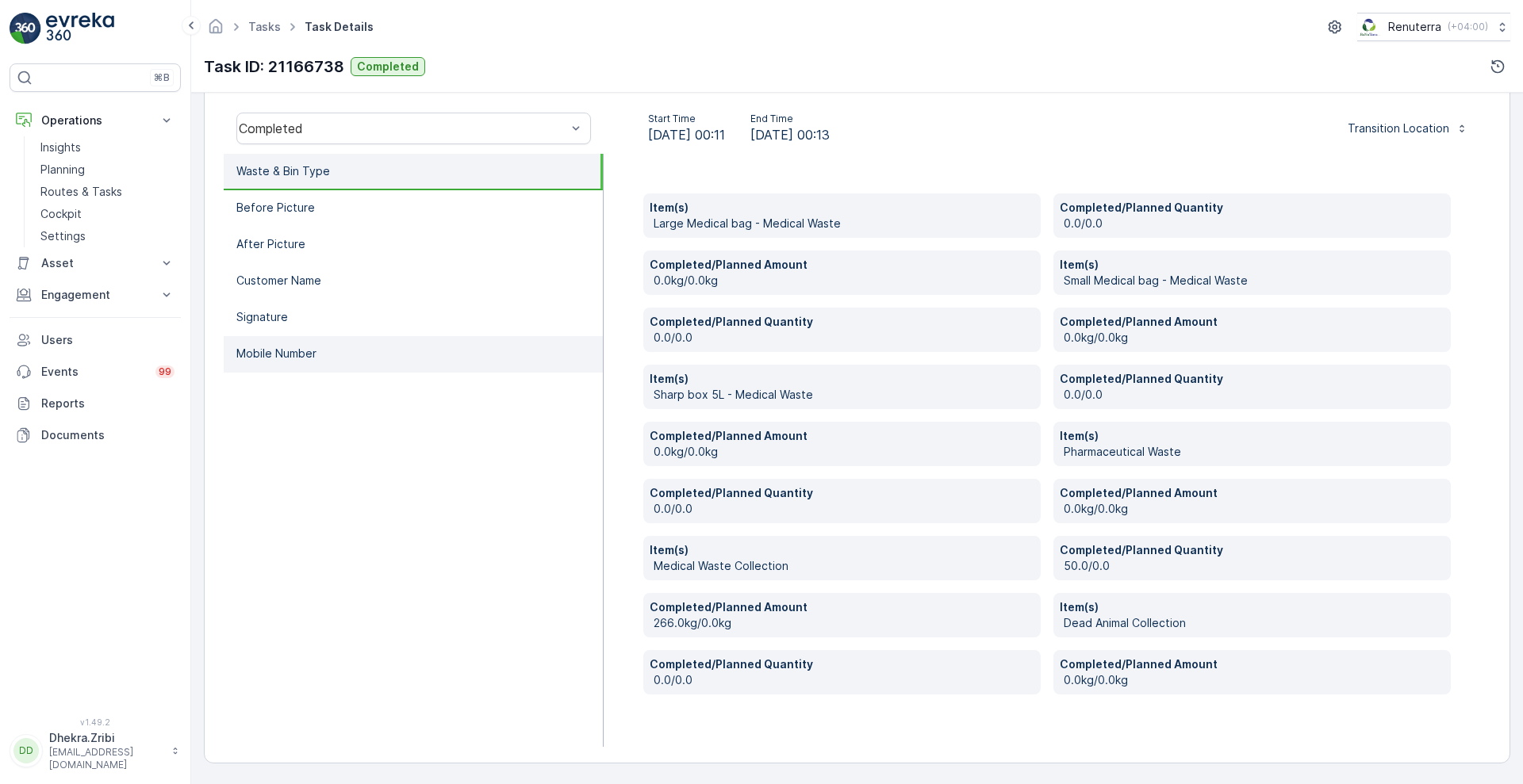
click at [437, 356] on li "Mobile Number" at bounding box center [413, 354] width 379 height 36
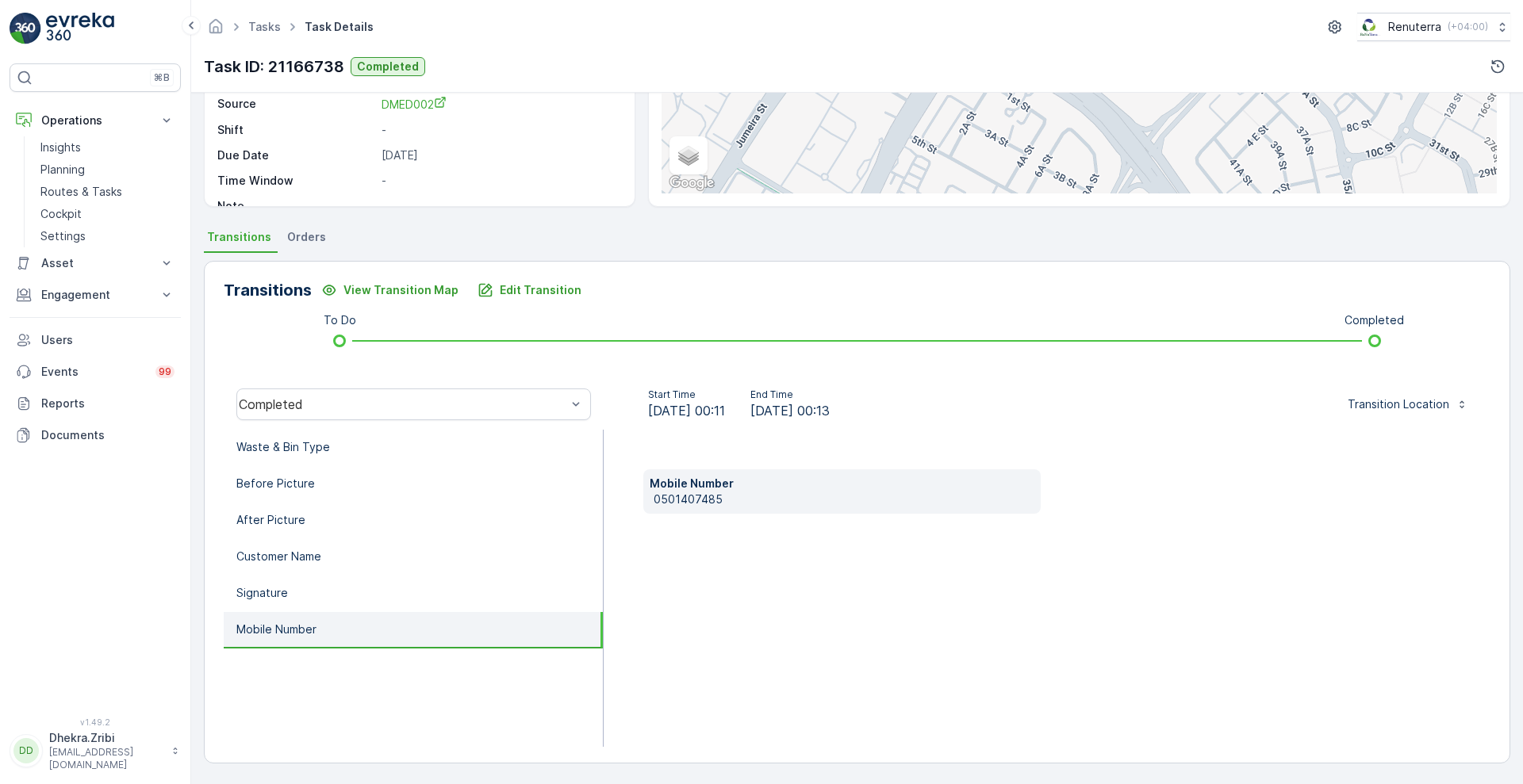
scroll to position [215, 0]
click at [668, 498] on p "0501407485" at bounding box center [844, 500] width 381 height 16
copy p "0501407485"
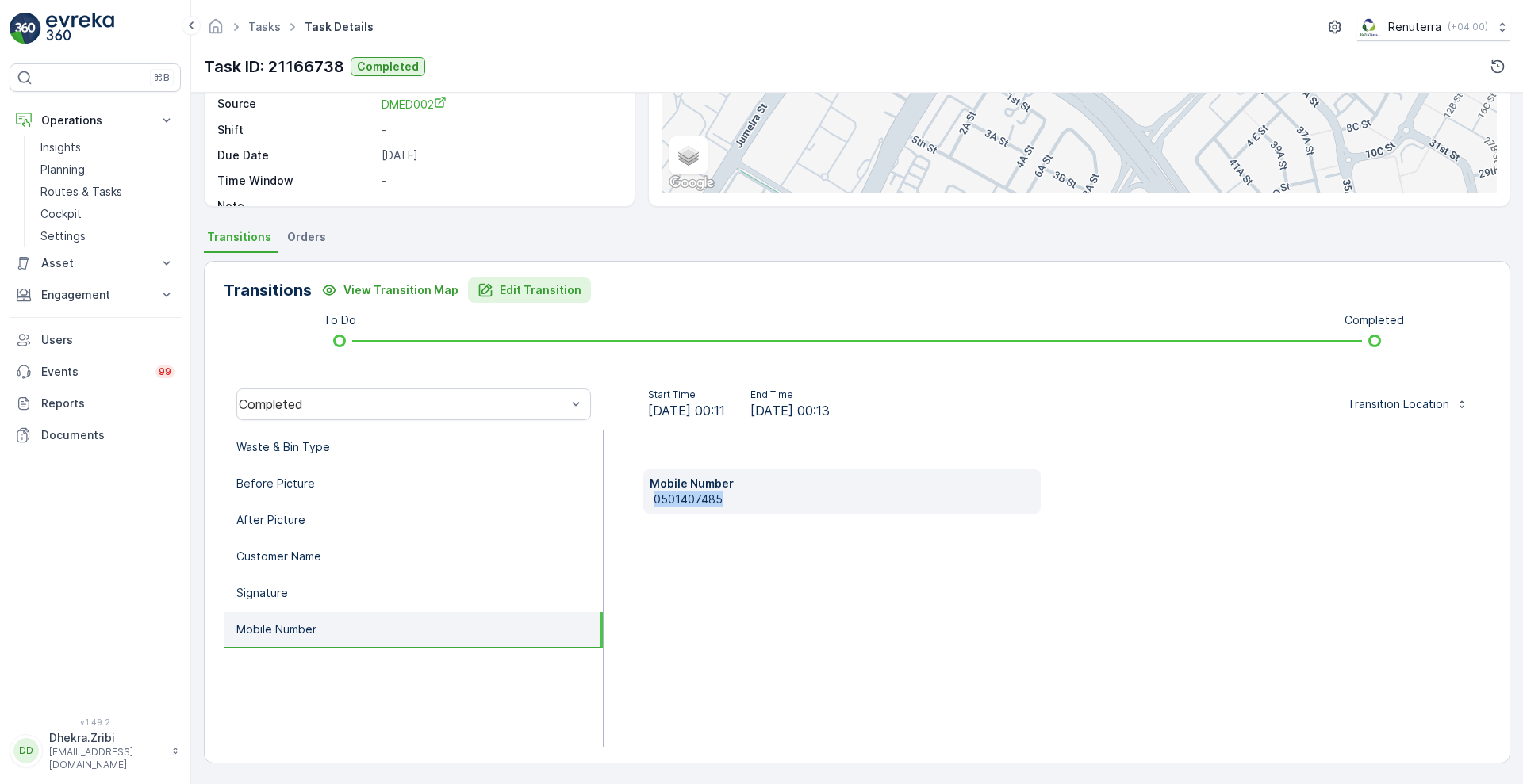
click at [545, 290] on p "Edit Transition" at bounding box center [540, 291] width 82 height 16
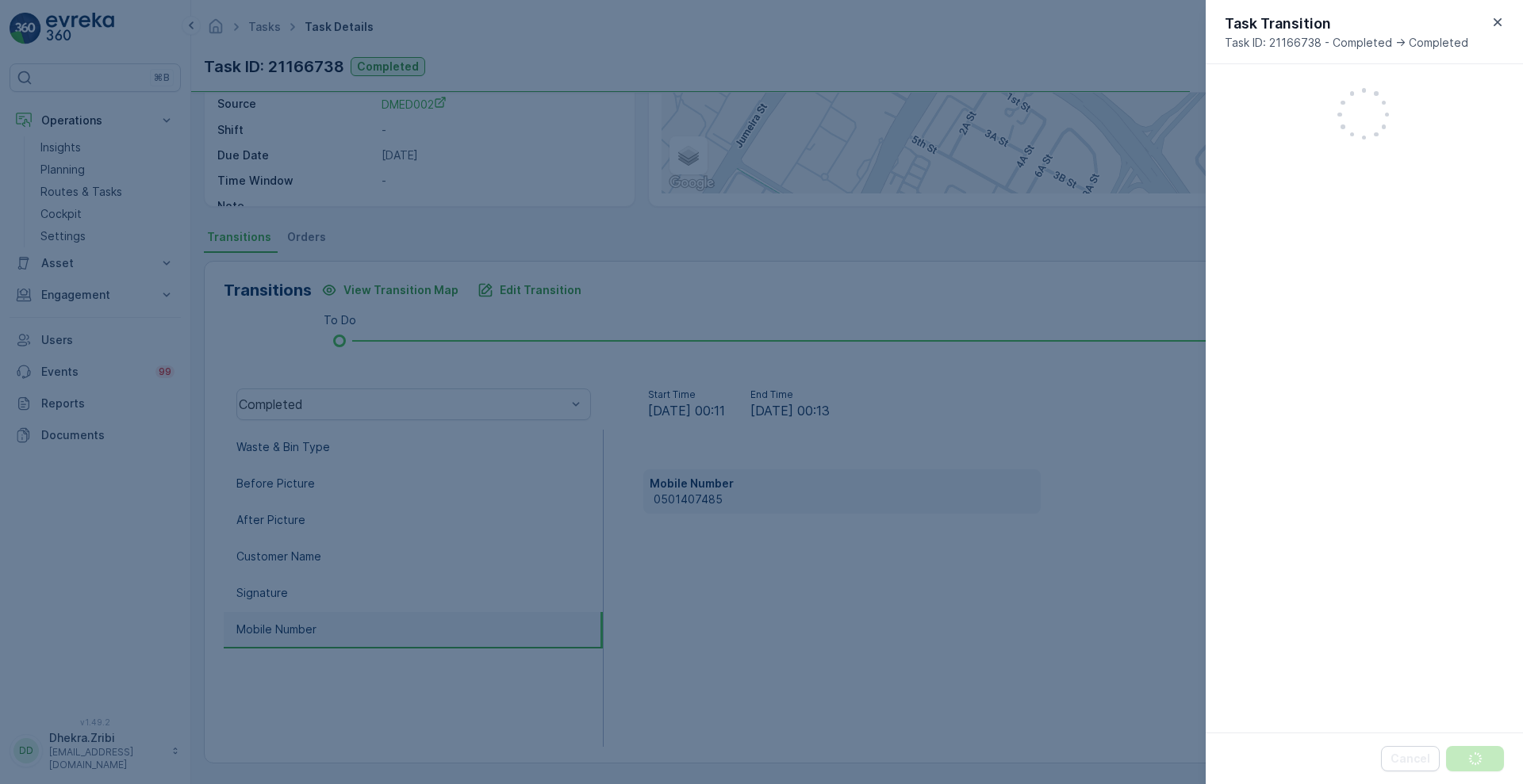
scroll to position [851, 0]
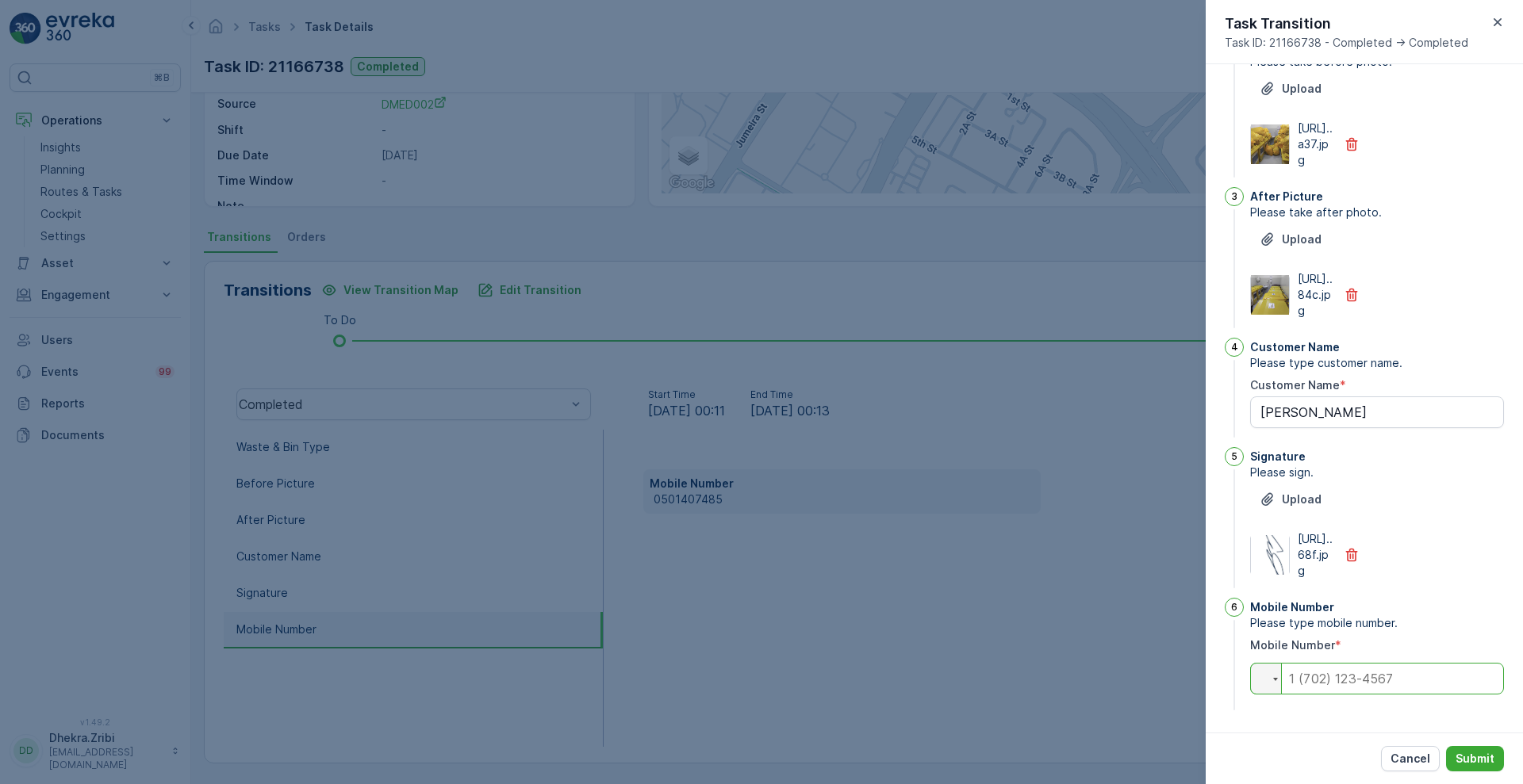
click at [1344, 688] on input "tel" at bounding box center [1376, 678] width 254 height 32
paste input "0501407485"
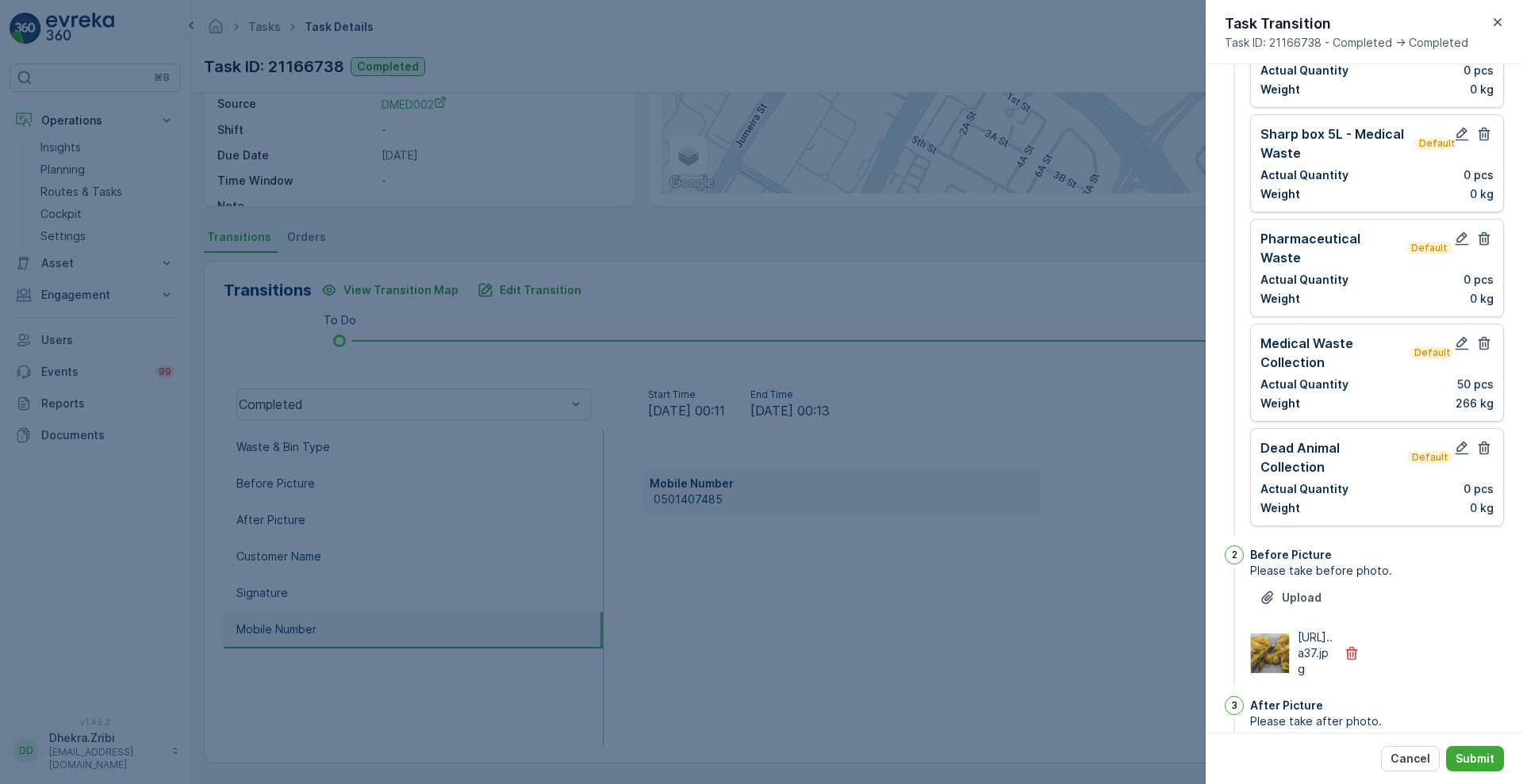
scroll to position [0, 0]
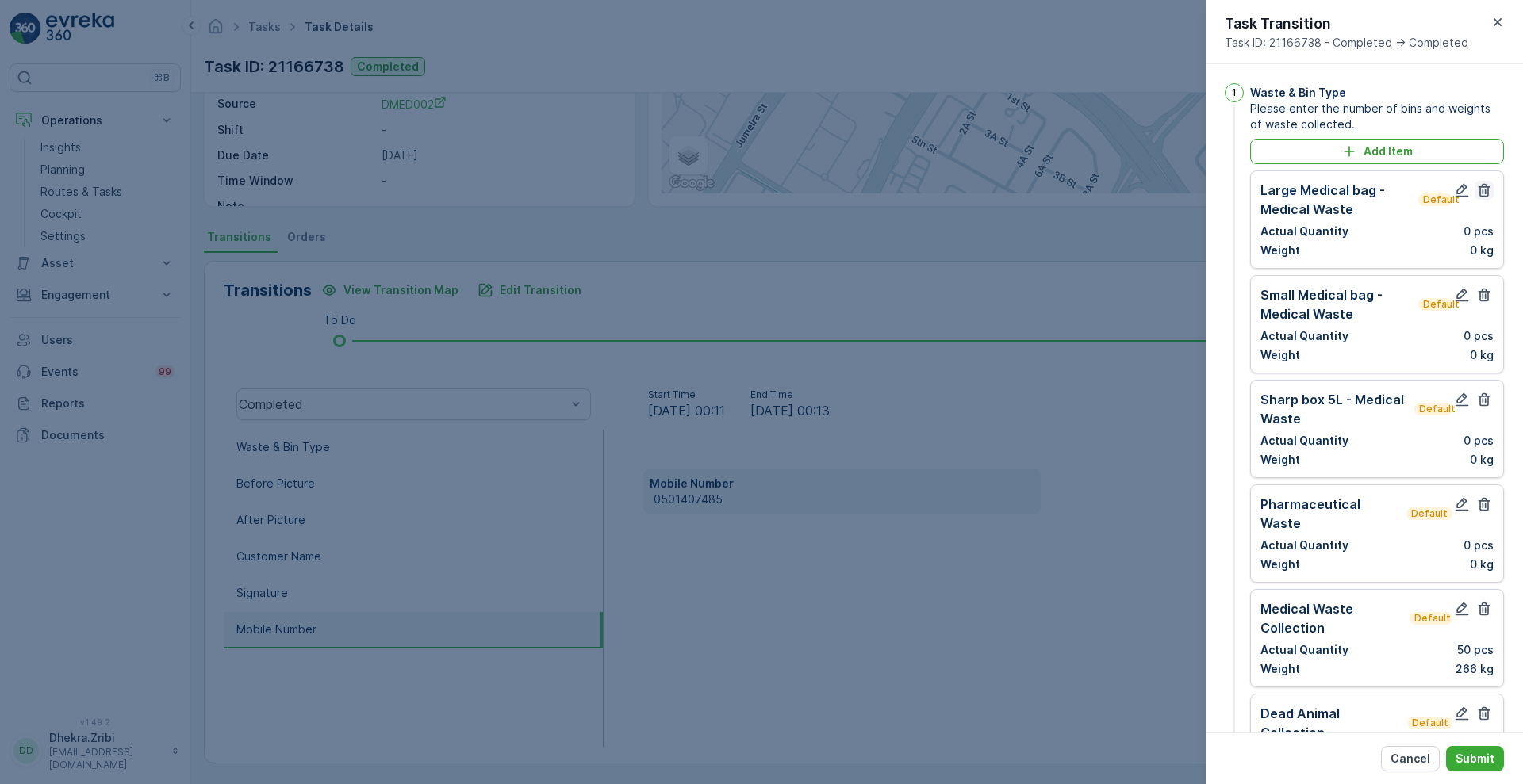
type input "0501407485"
click at [1484, 192] on icon "button" at bounding box center [1484, 190] width 12 height 14
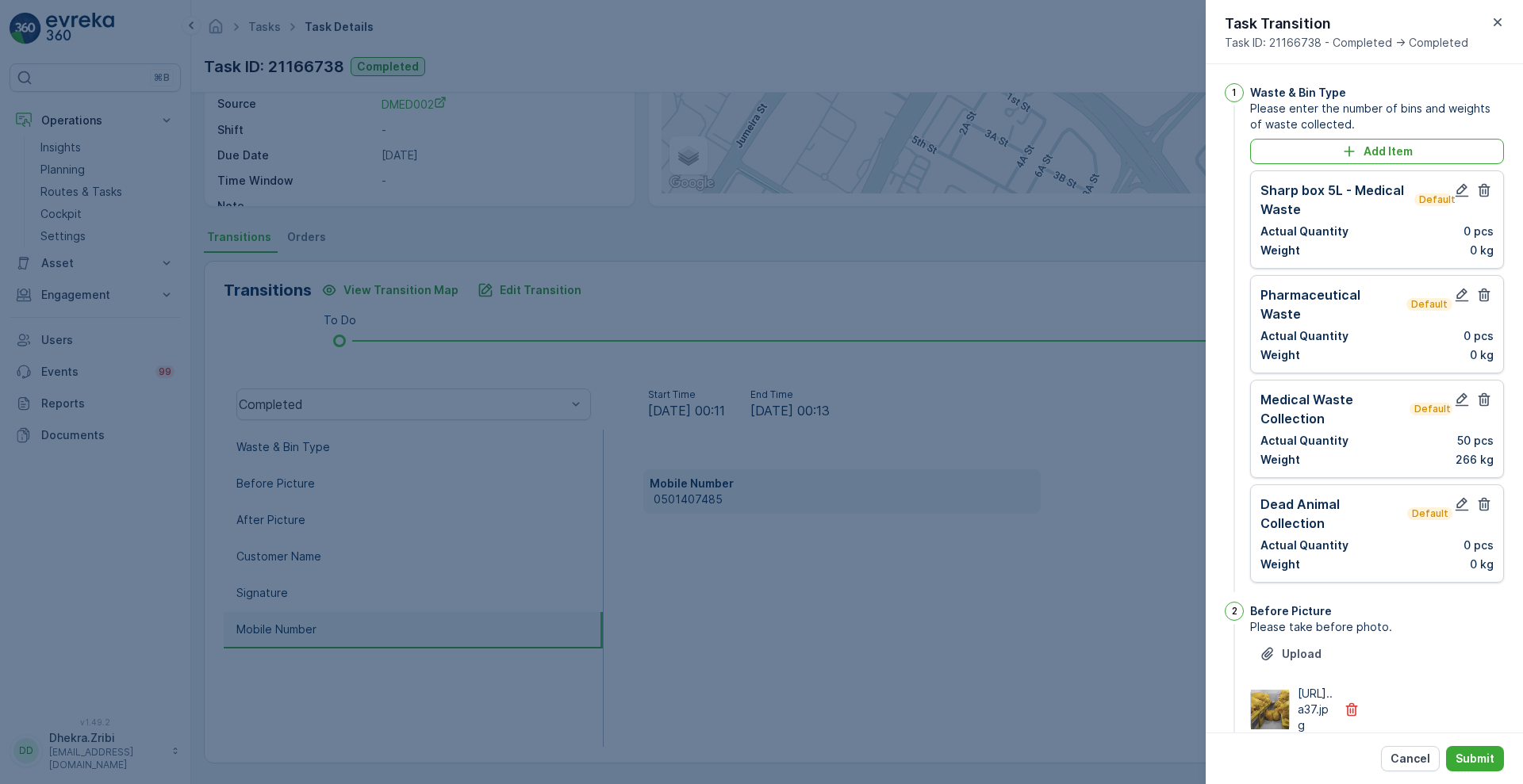
click at [1484, 192] on icon "button" at bounding box center [1484, 190] width 12 height 14
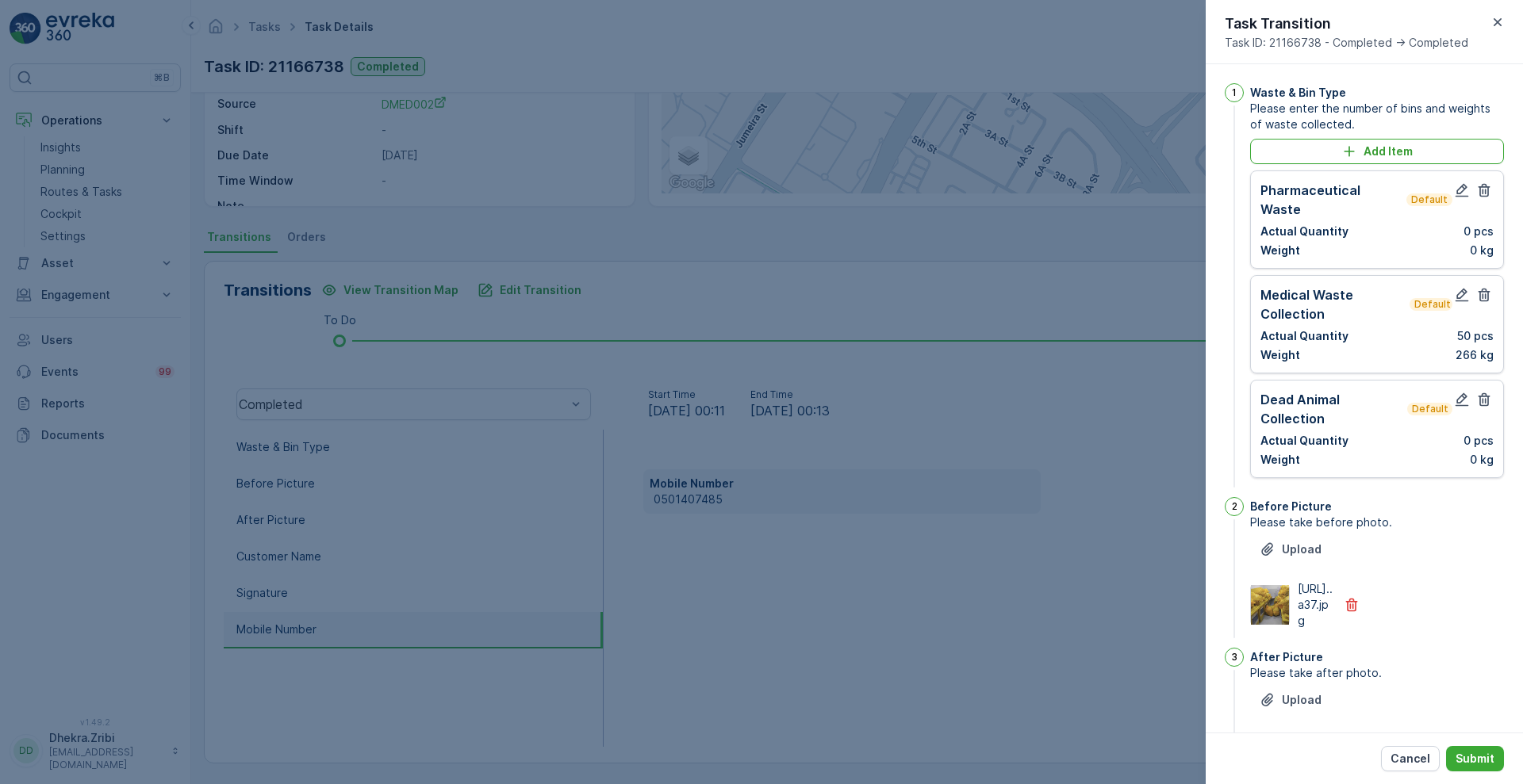
click at [1484, 192] on icon "button" at bounding box center [1484, 190] width 12 height 14
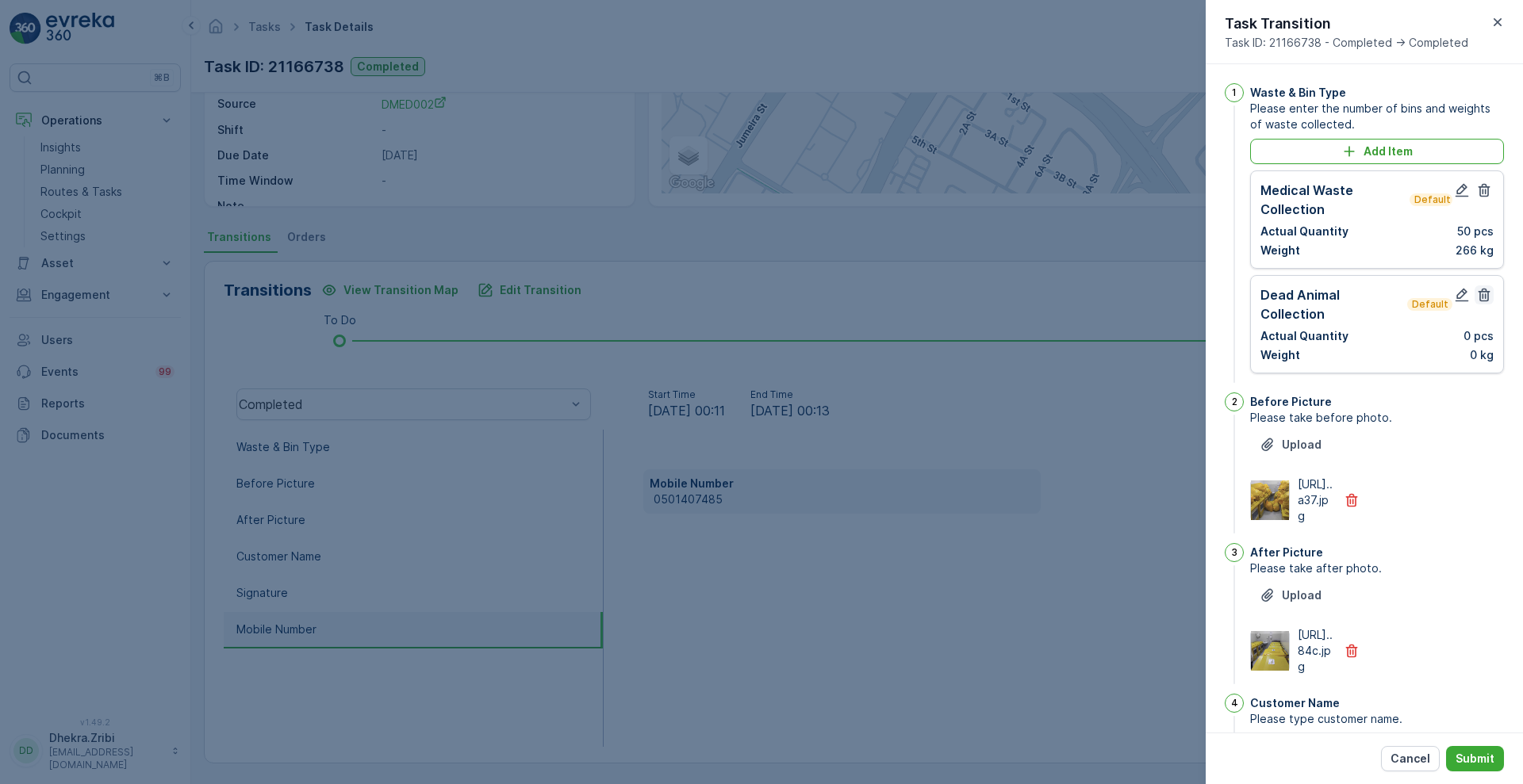
click at [1480, 300] on icon "button" at bounding box center [1484, 295] width 12 height 14
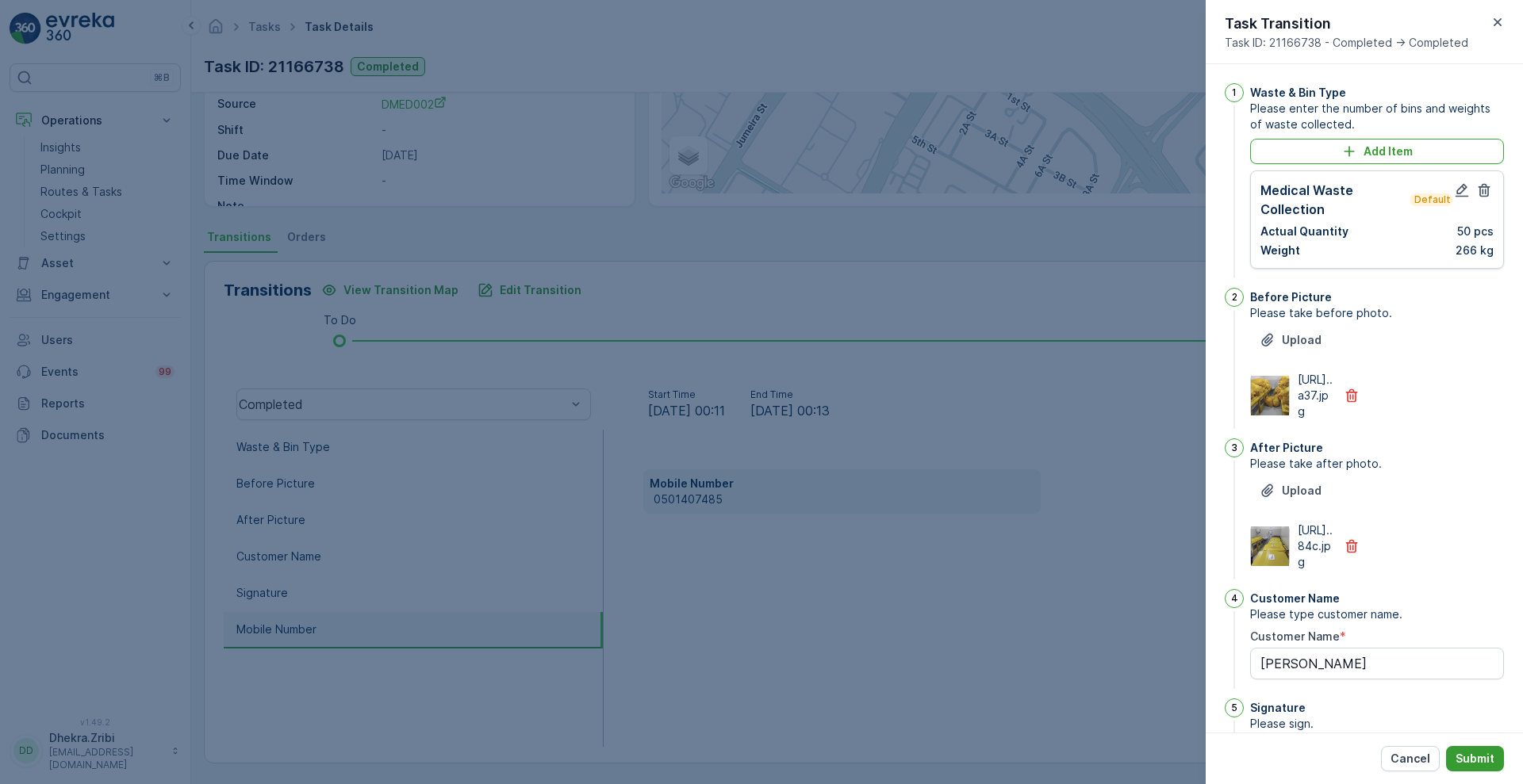
click at [1475, 760] on p "Submit" at bounding box center [1475, 759] width 39 height 16
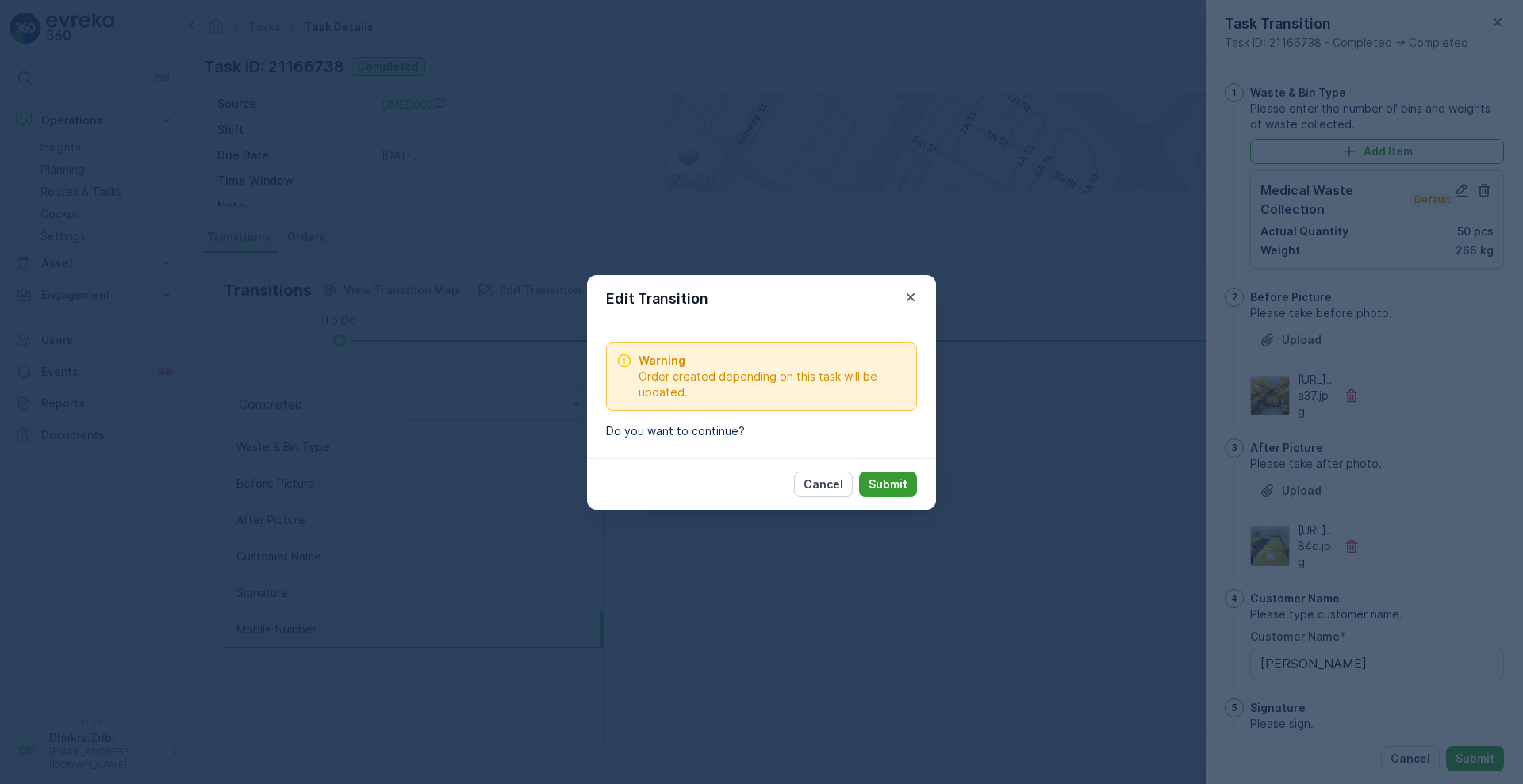
click at [892, 476] on p "Submit" at bounding box center [888, 484] width 39 height 16
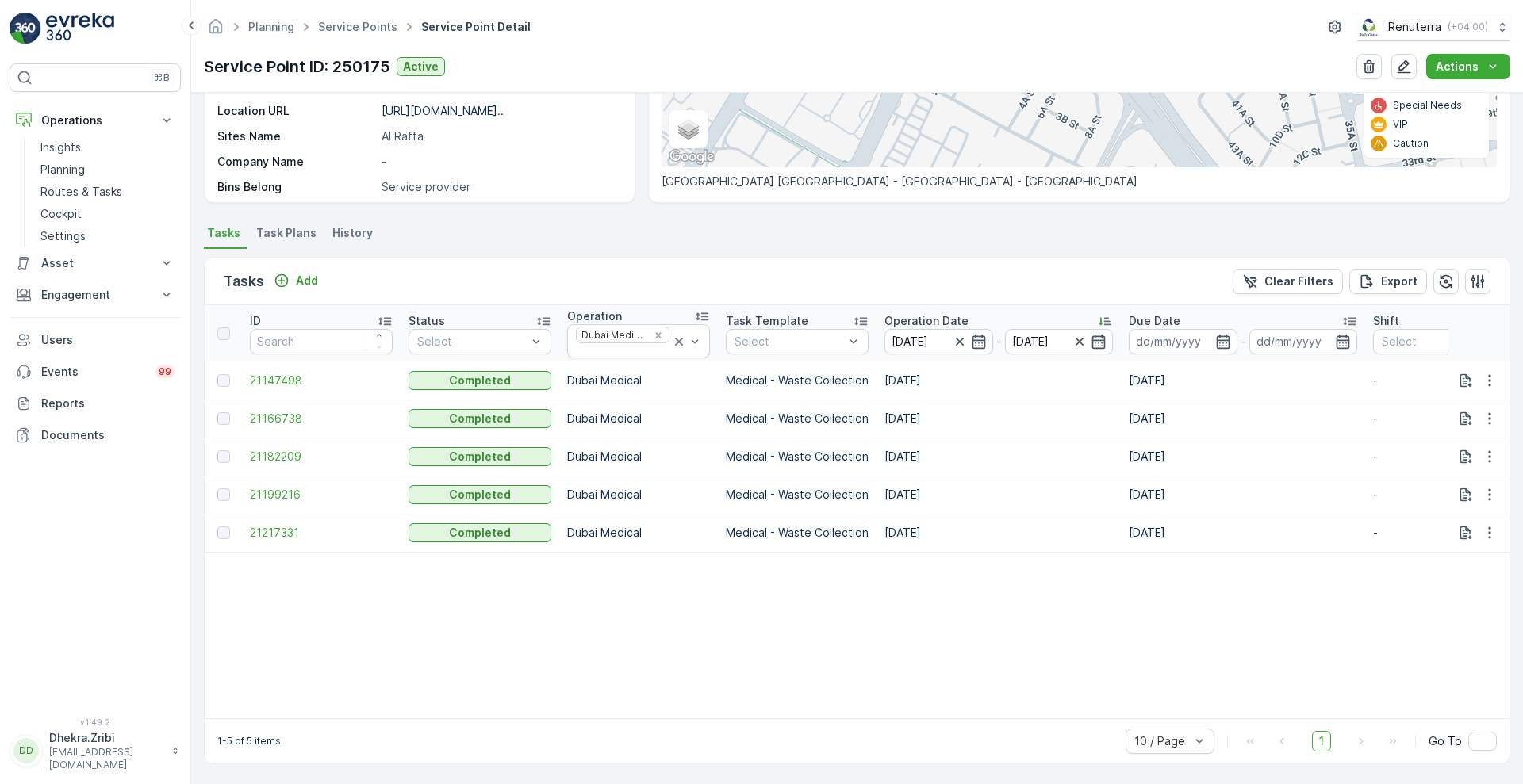
scroll to position [308, 0]
click at [266, 451] on span "21182209" at bounding box center [321, 456] width 143 height 16
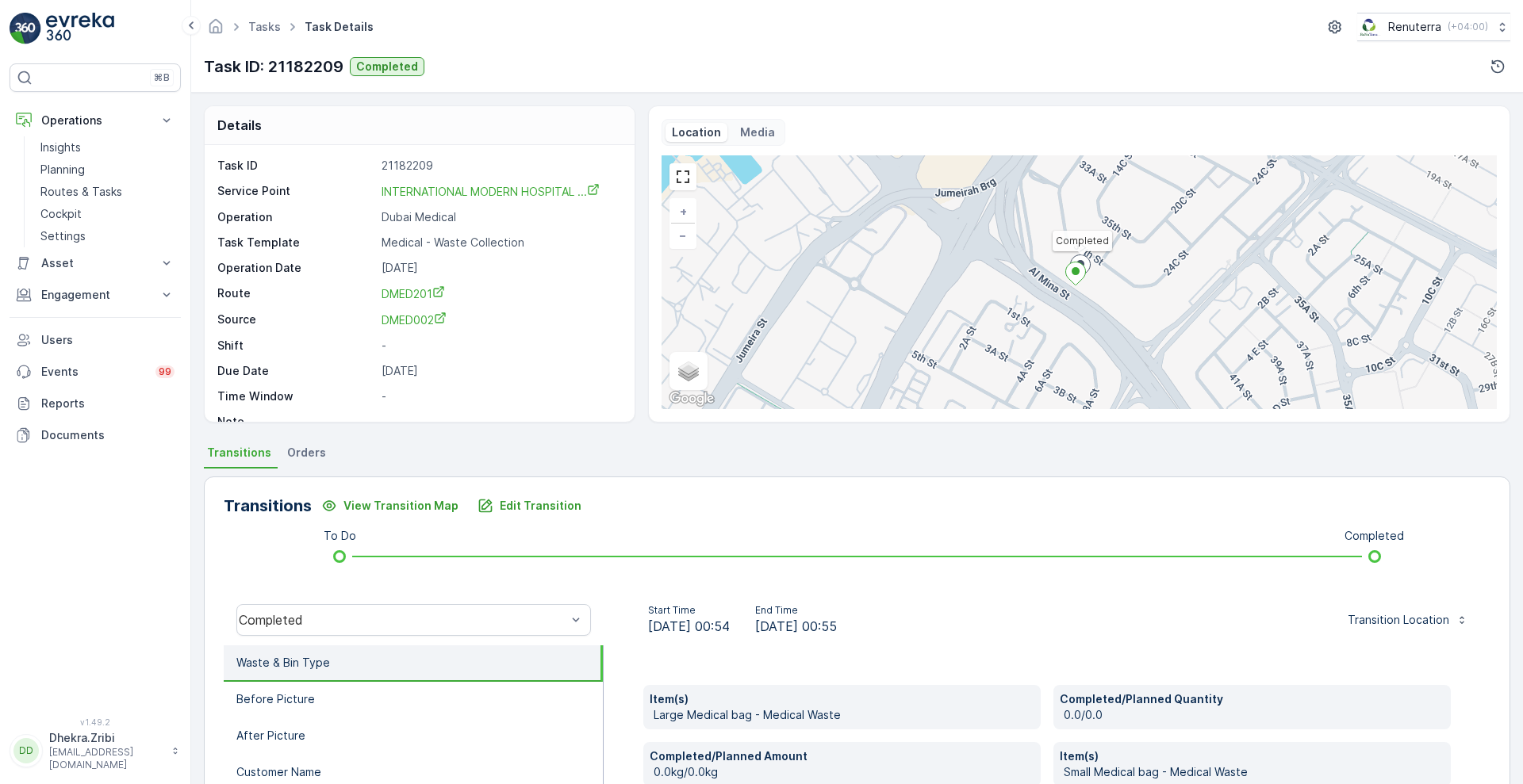
scroll to position [492, 0]
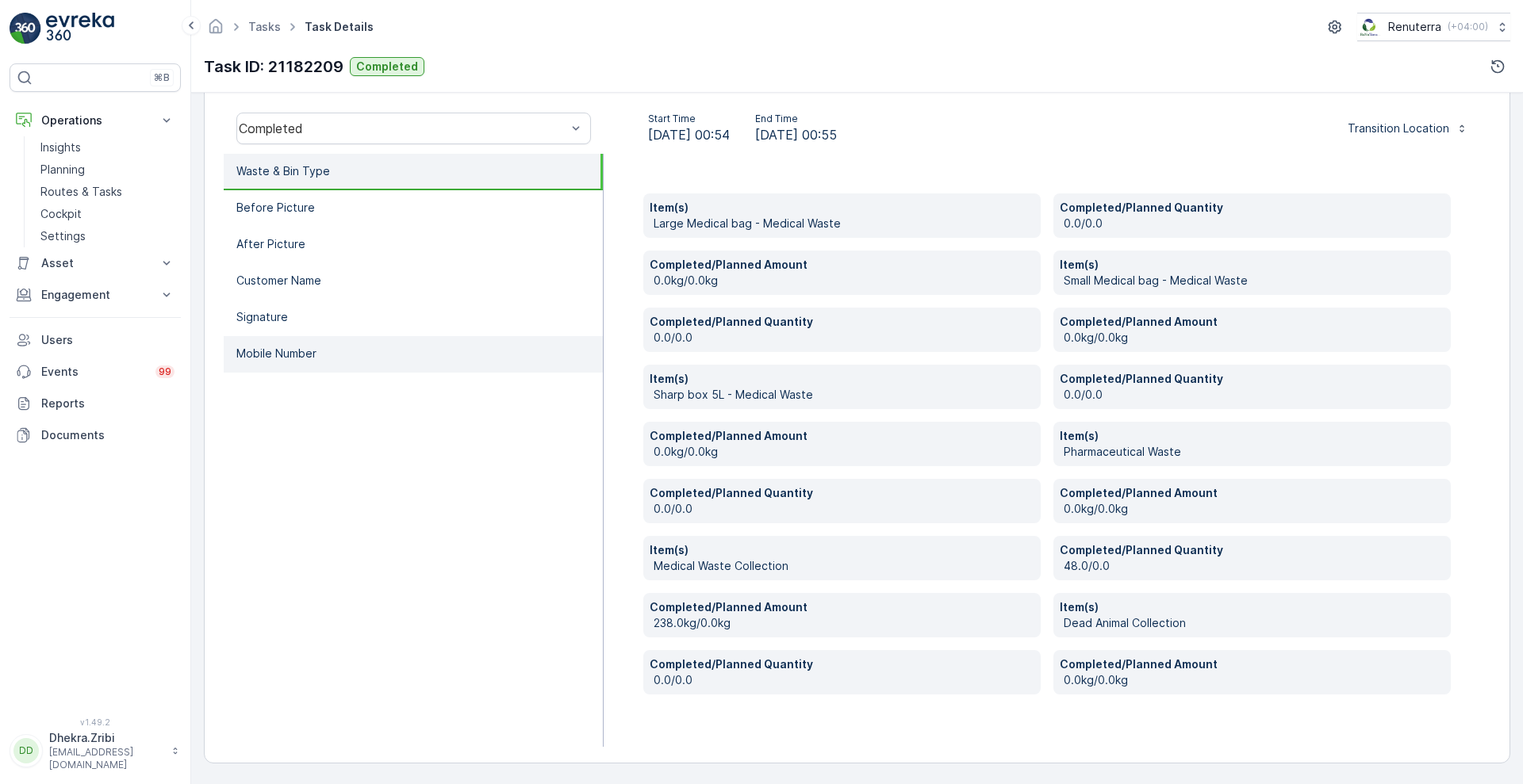
click at [329, 355] on li "Mobile Number" at bounding box center [413, 354] width 379 height 36
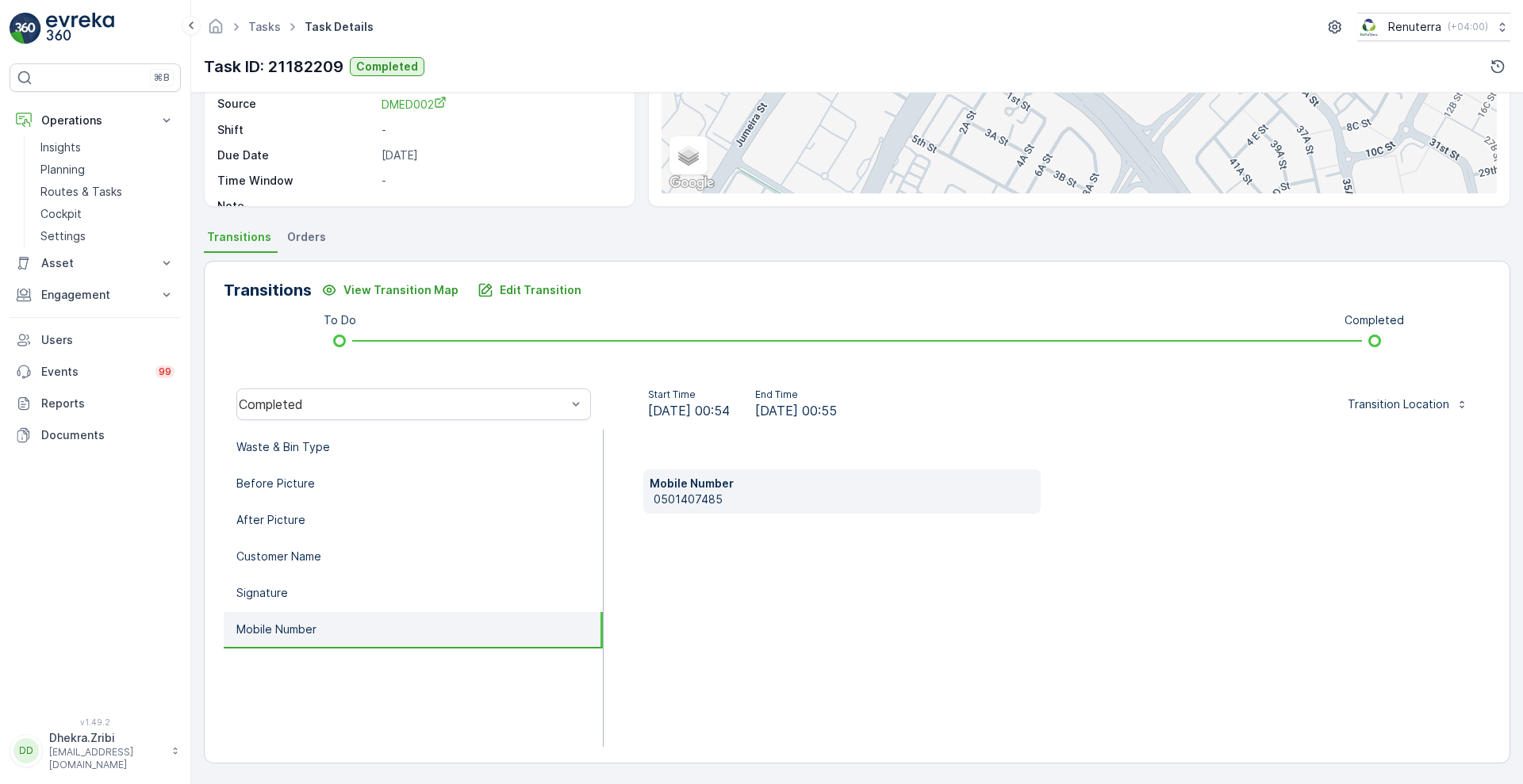
scroll to position [215, 0]
click at [676, 495] on p "0501407485" at bounding box center [844, 500] width 381 height 16
copy p "0501407485"
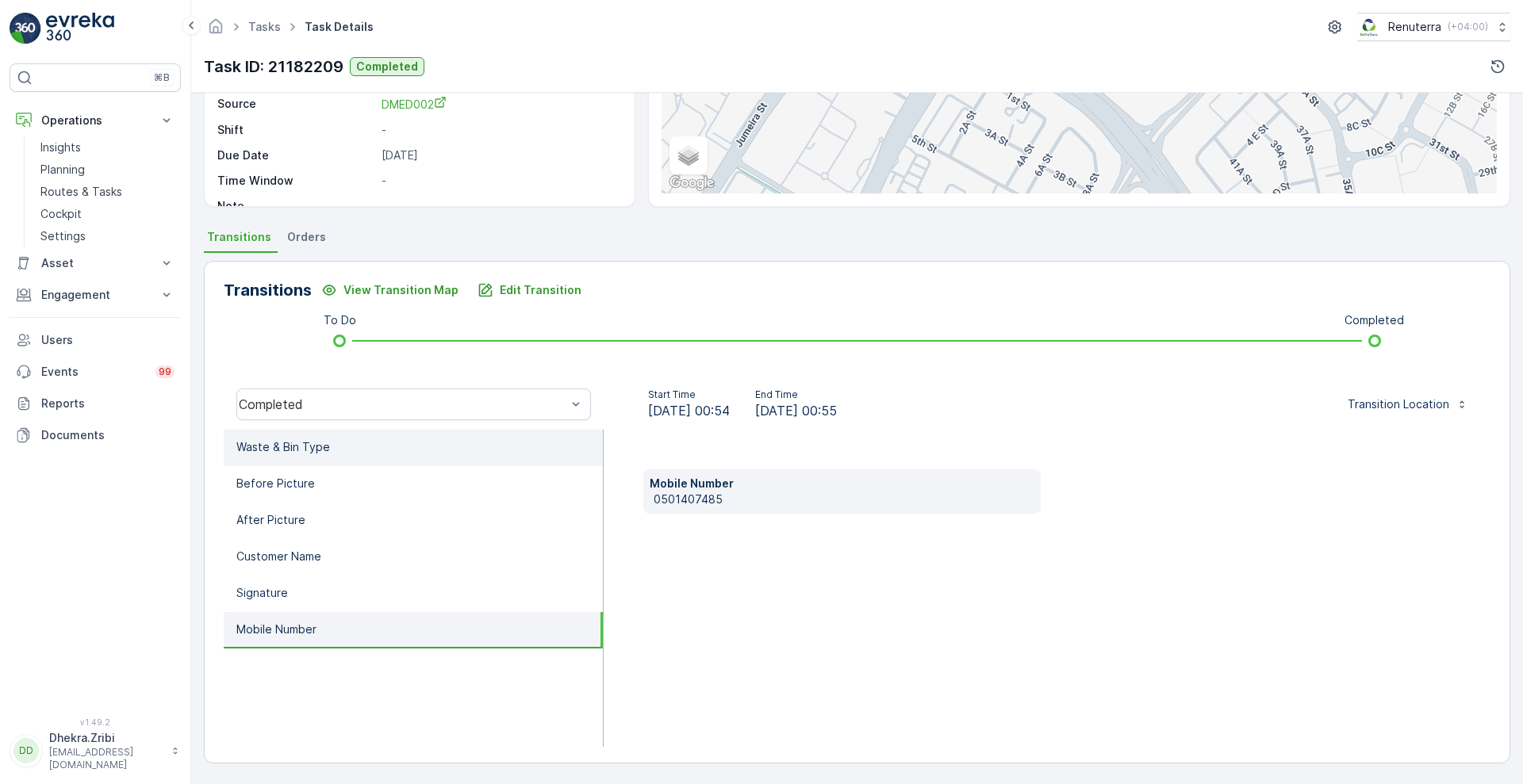
click at [485, 463] on li "Waste & Bin Type" at bounding box center [413, 448] width 379 height 36
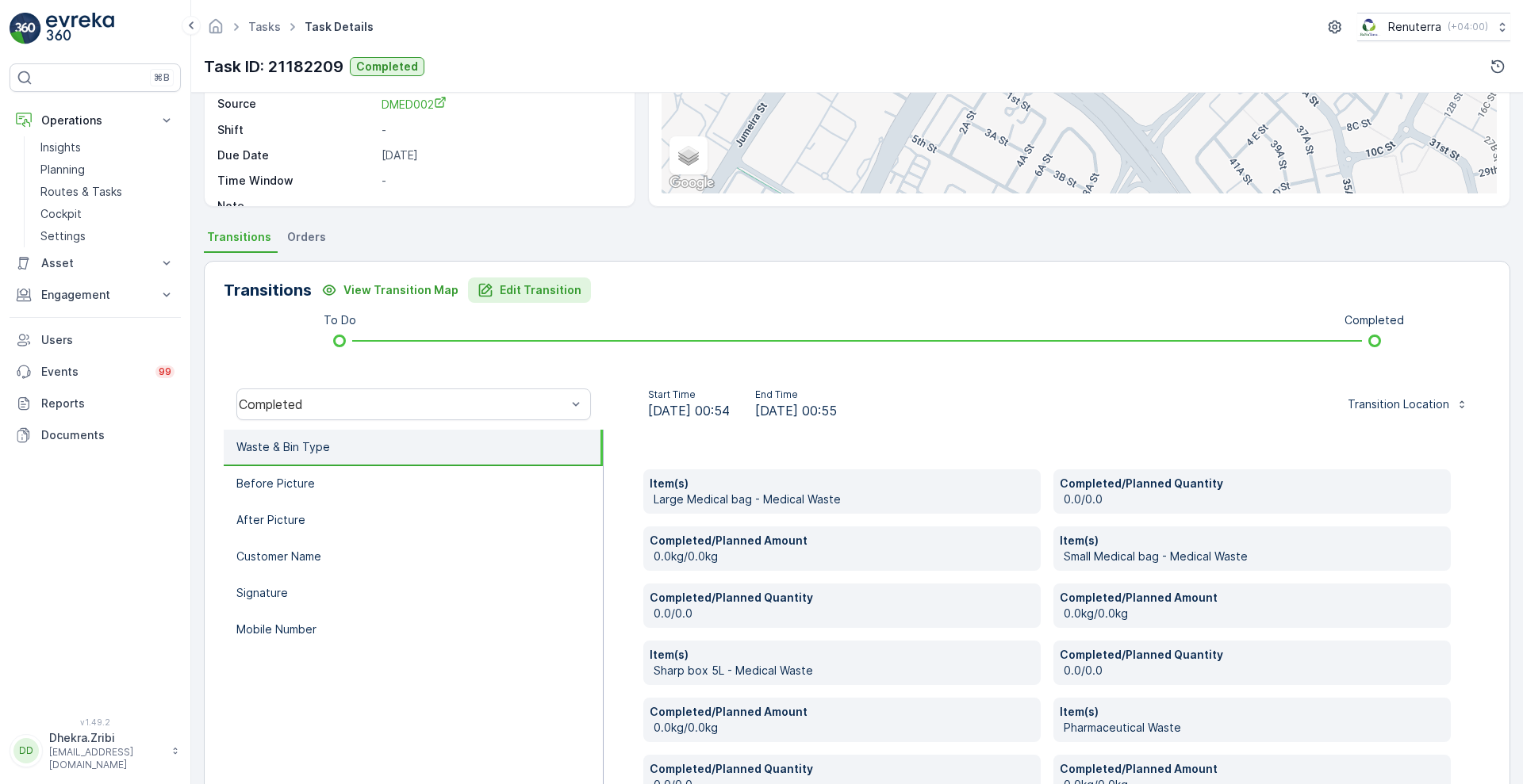
click at [546, 293] on p "Edit Transition" at bounding box center [540, 291] width 82 height 16
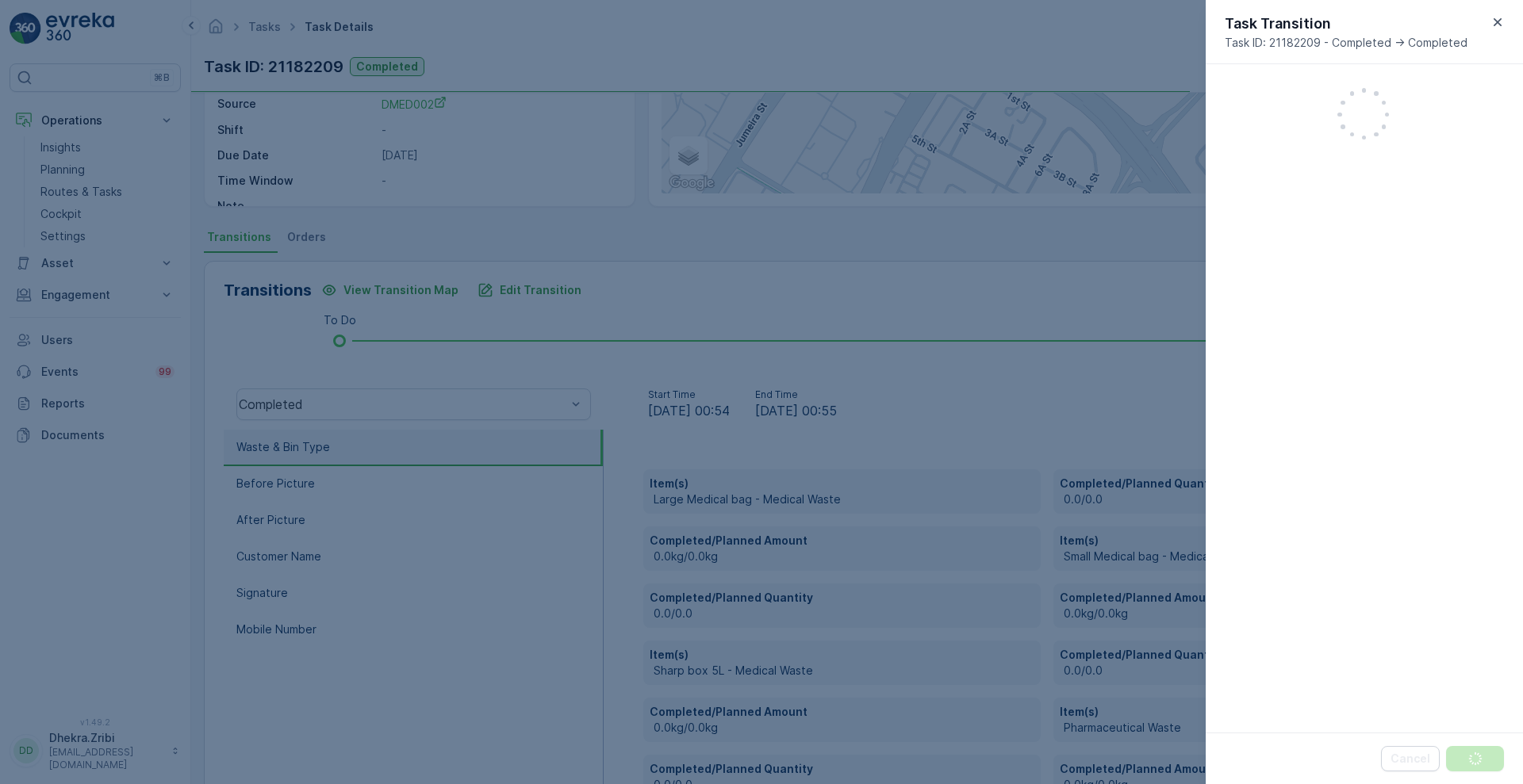
scroll to position [851, 0]
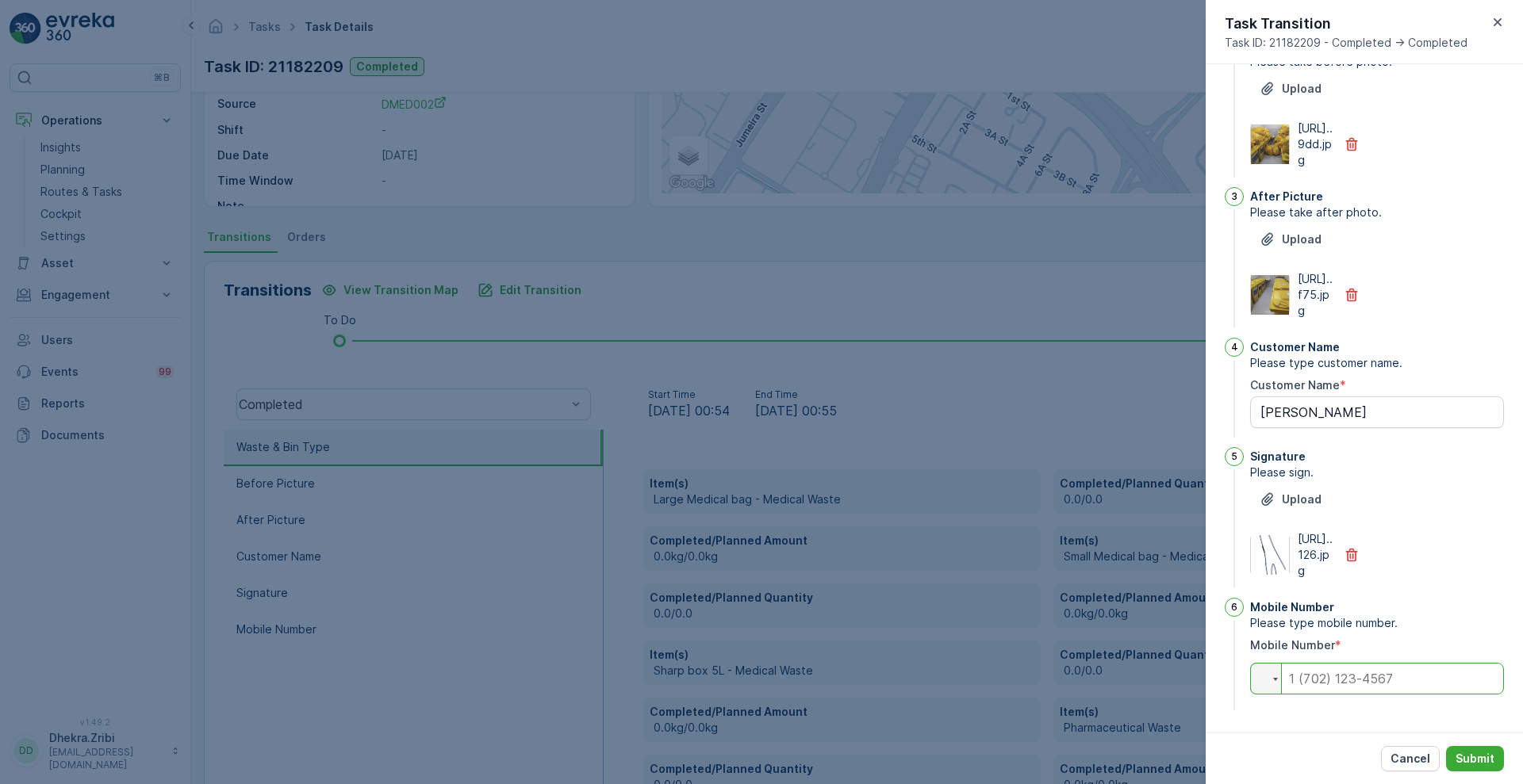
click at [1337, 684] on input "tel" at bounding box center [1376, 678] width 254 height 32
paste input "0501407485"
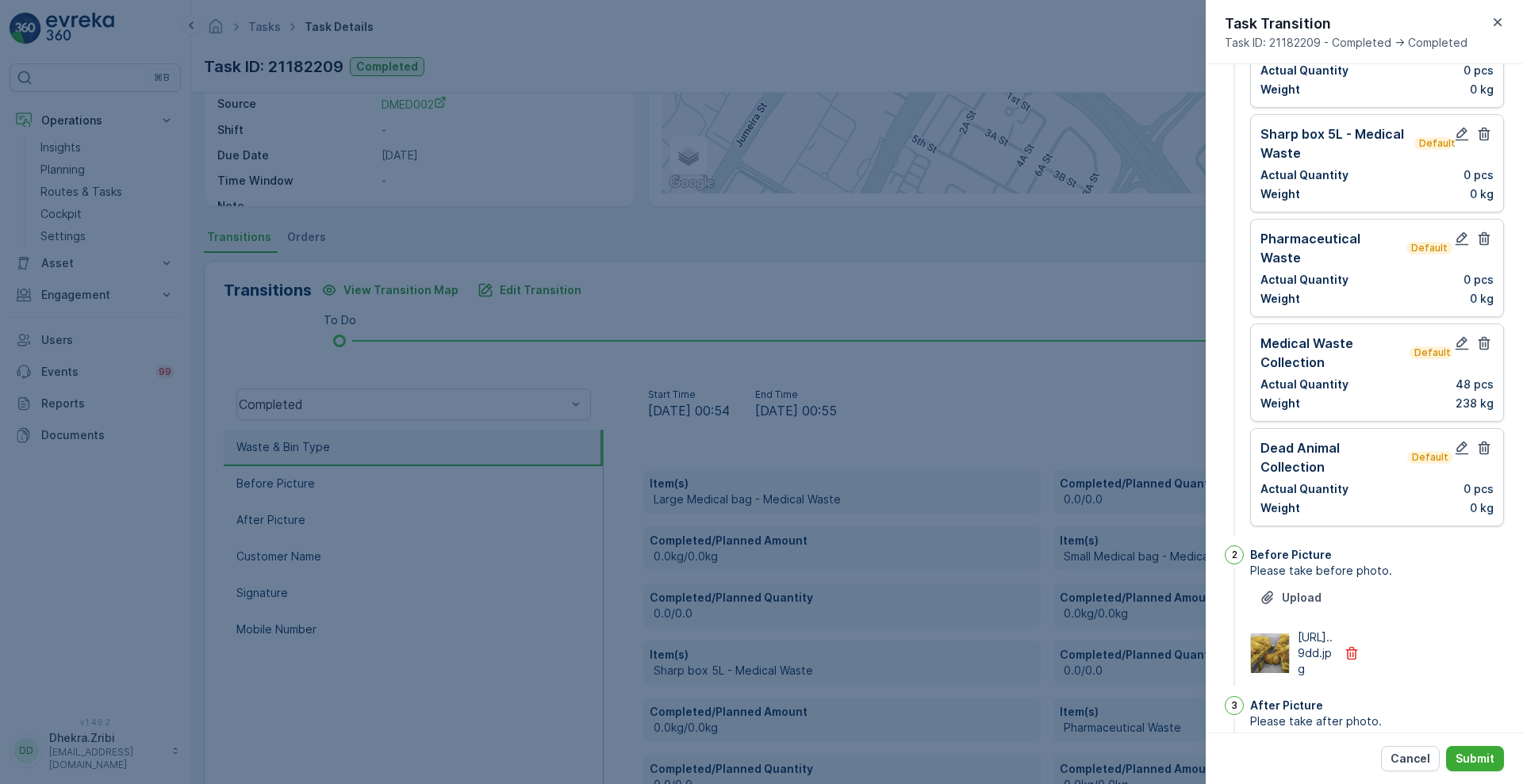
scroll to position [0, 0]
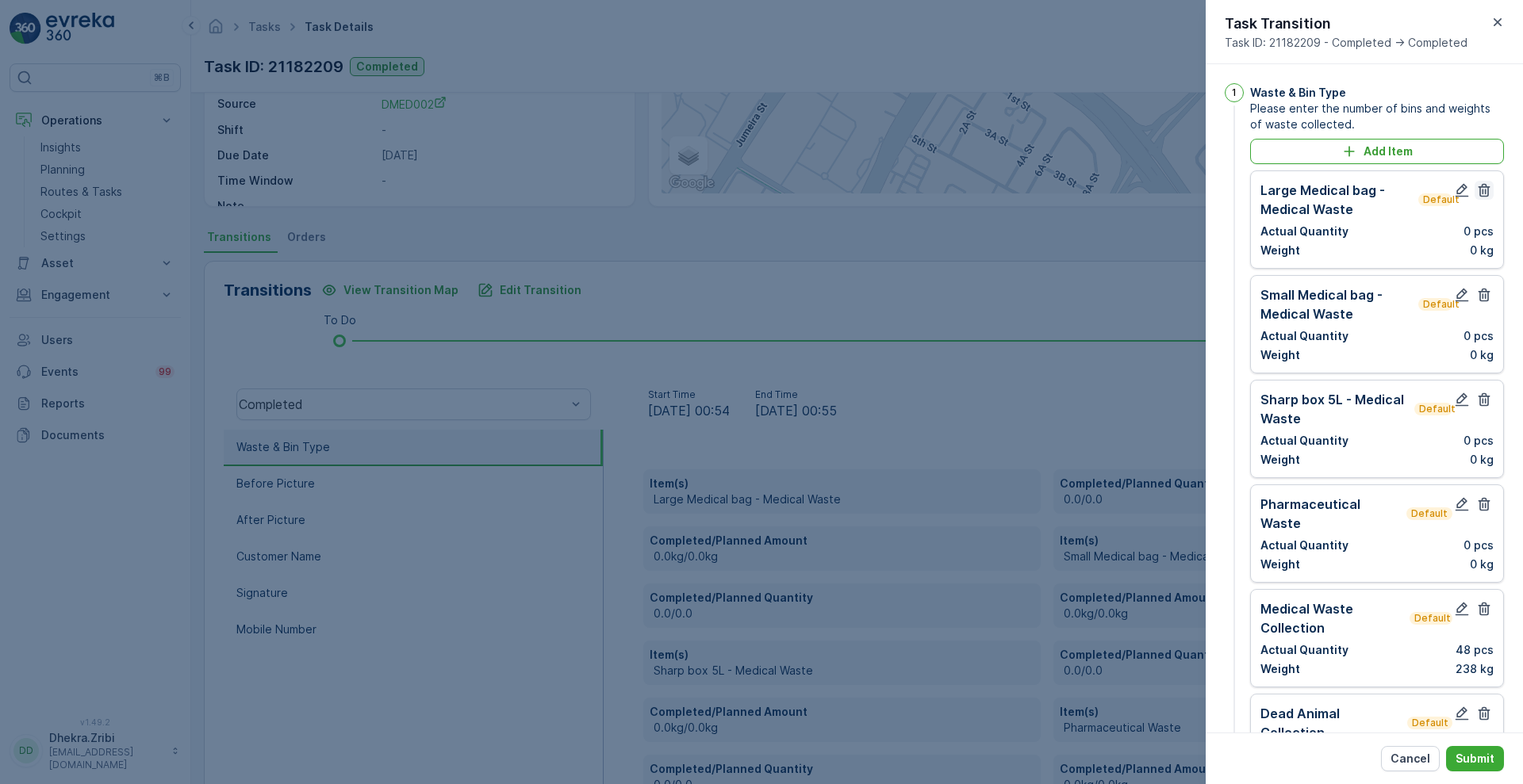
type input "0501407485"
click at [1482, 188] on icon "button" at bounding box center [1484, 190] width 16 height 16
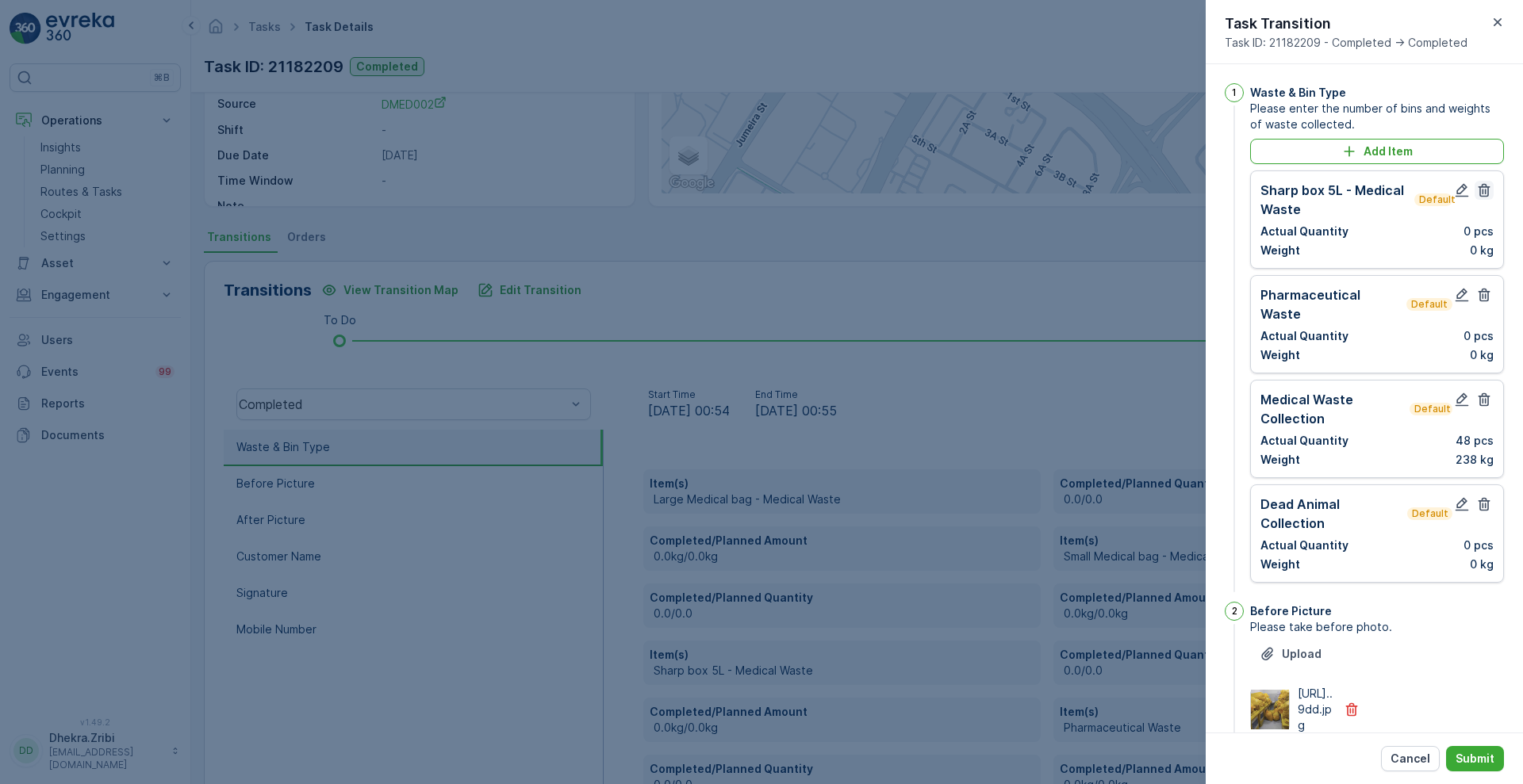
click at [1482, 188] on icon "button" at bounding box center [1484, 190] width 16 height 16
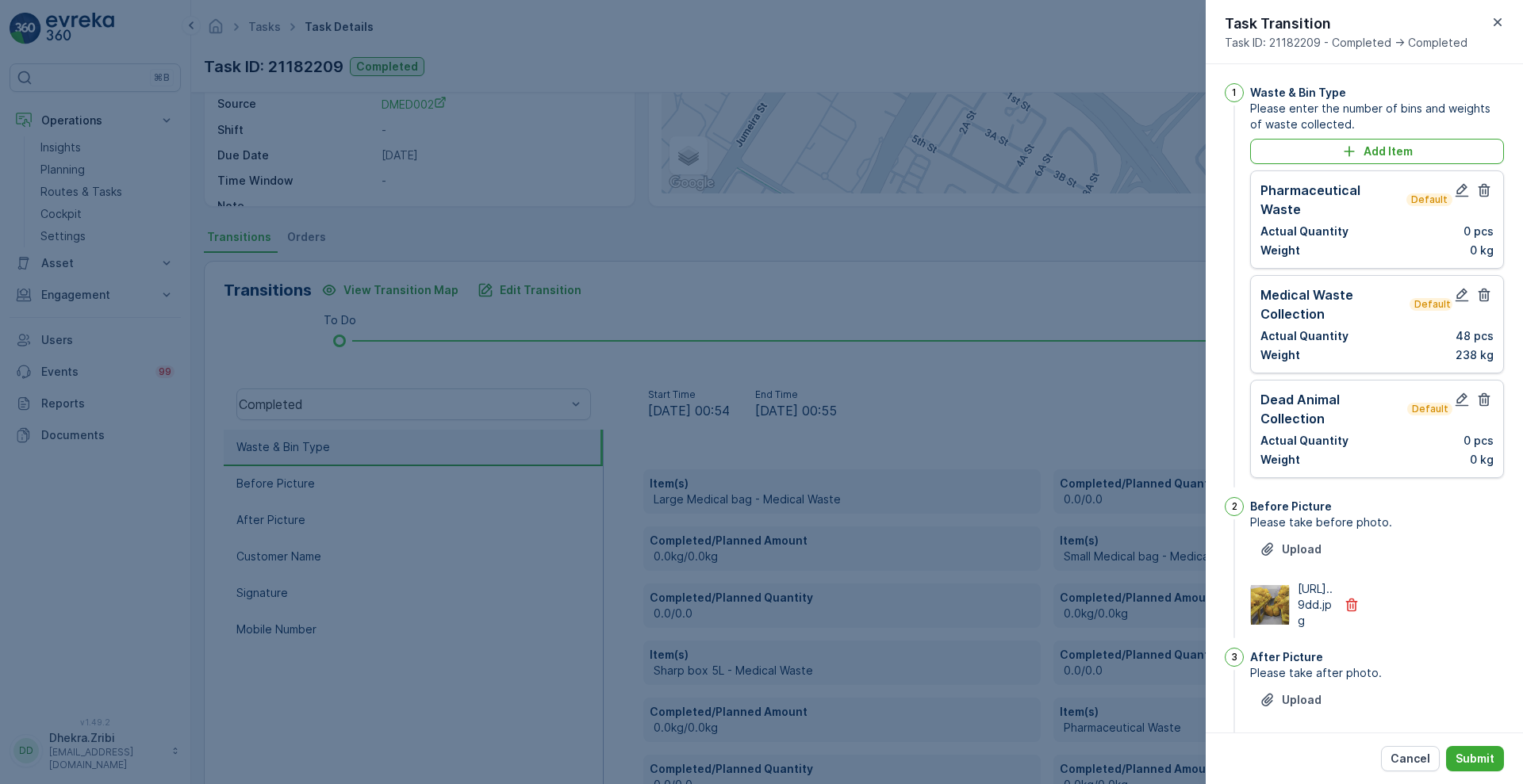
click at [1482, 188] on icon "button" at bounding box center [1484, 190] width 16 height 16
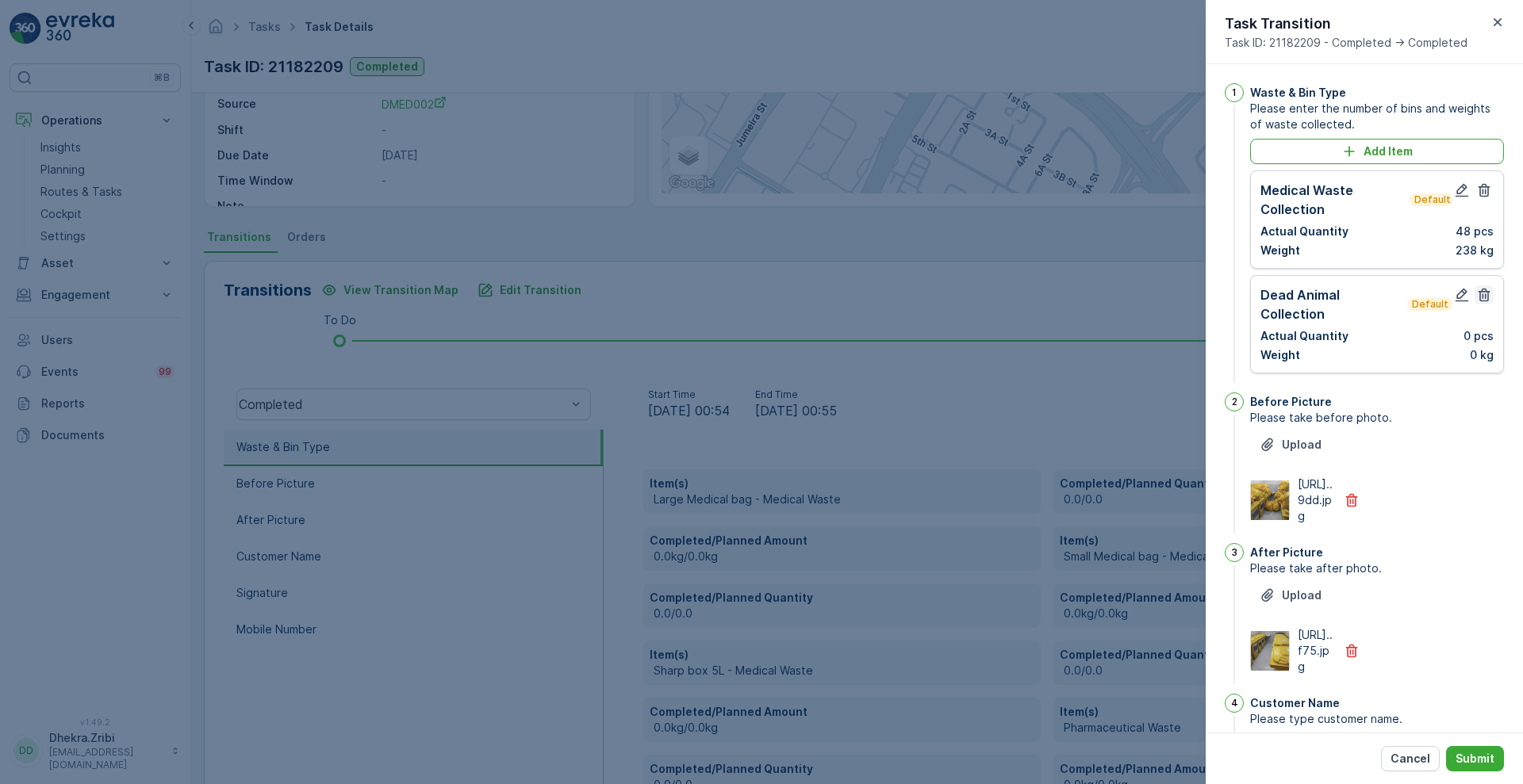
click at [1478, 293] on icon "button" at bounding box center [1484, 295] width 12 height 14
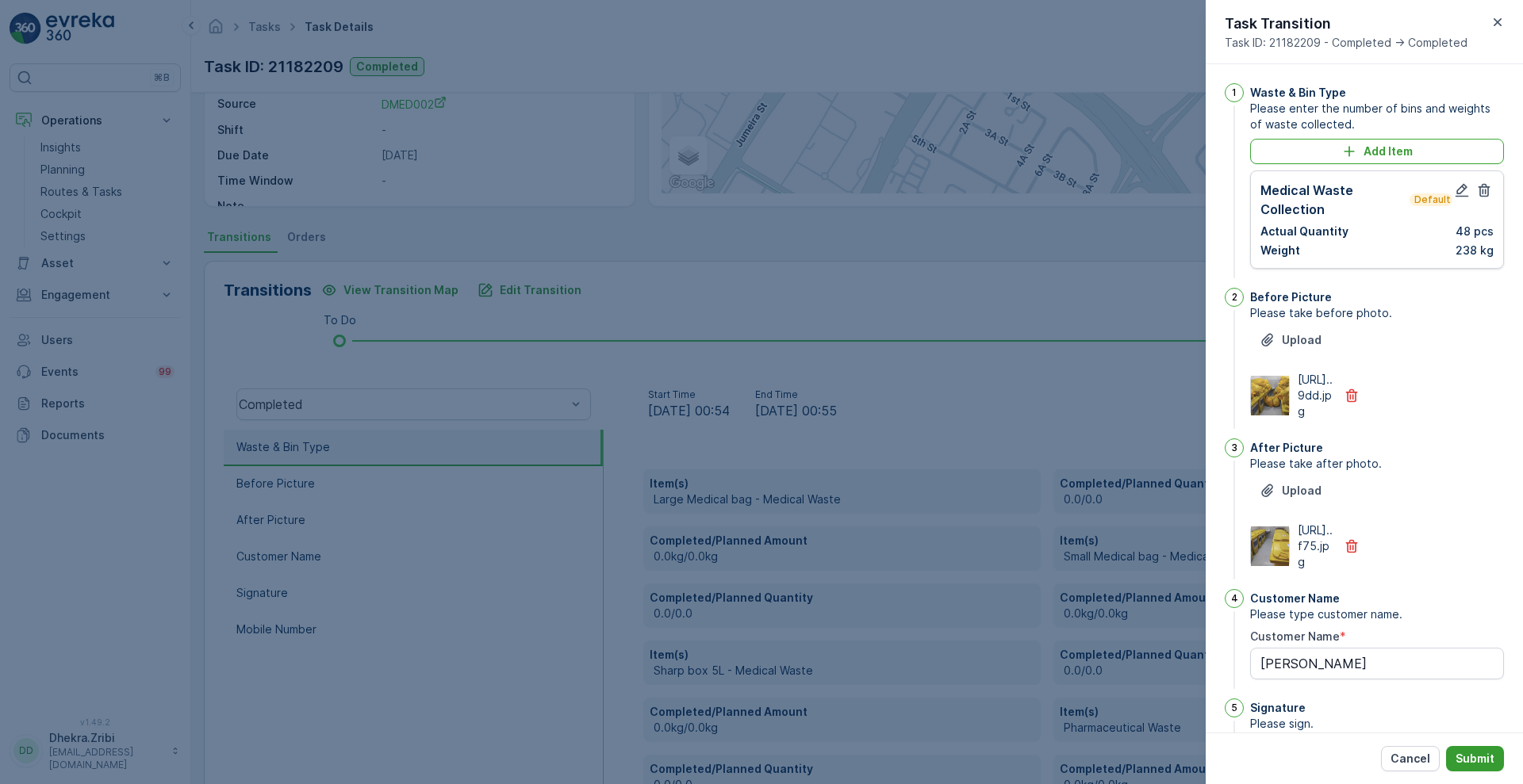
click at [1474, 767] on button "Submit" at bounding box center [1474, 758] width 58 height 25
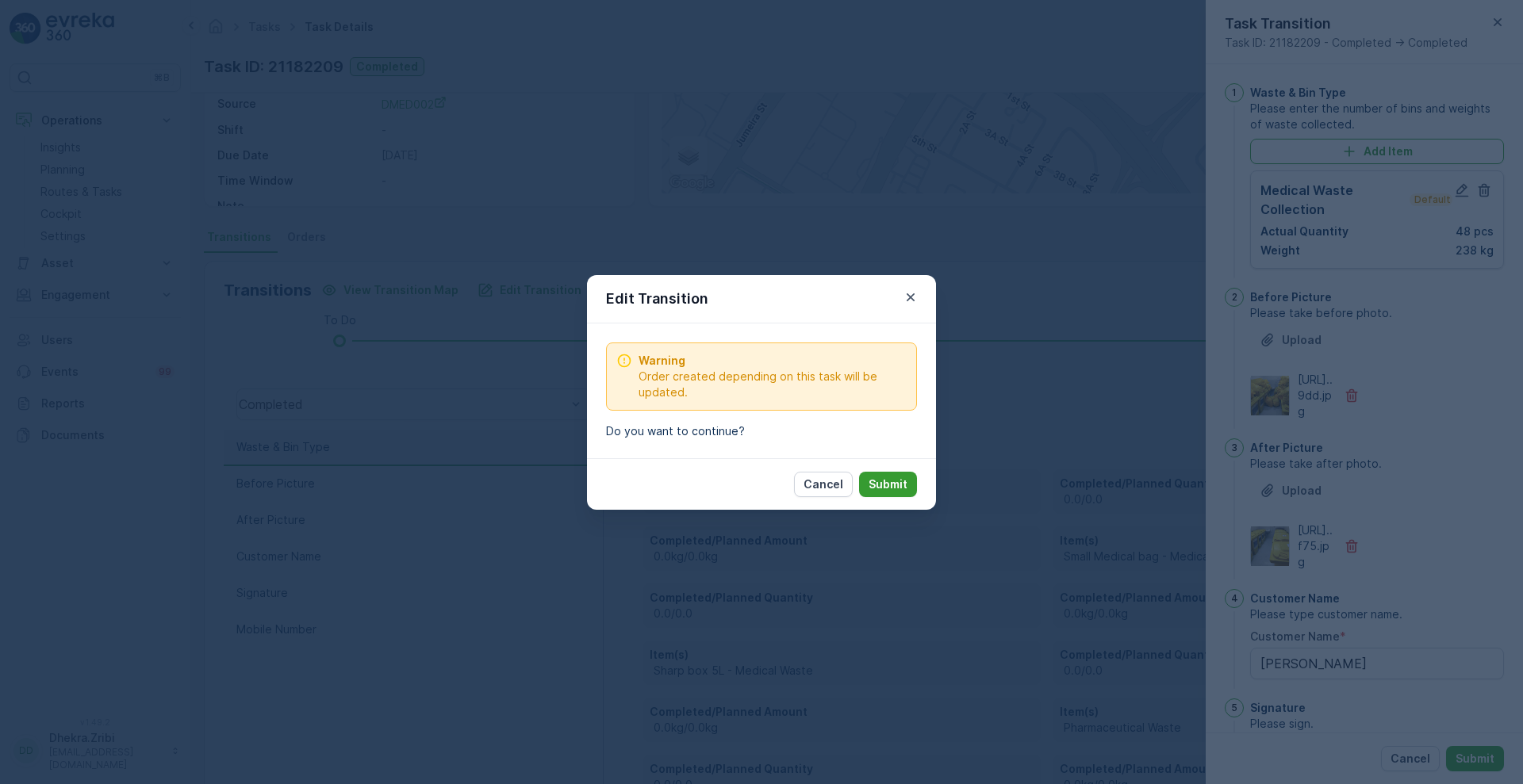
click at [889, 477] on p "Submit" at bounding box center [888, 484] width 39 height 16
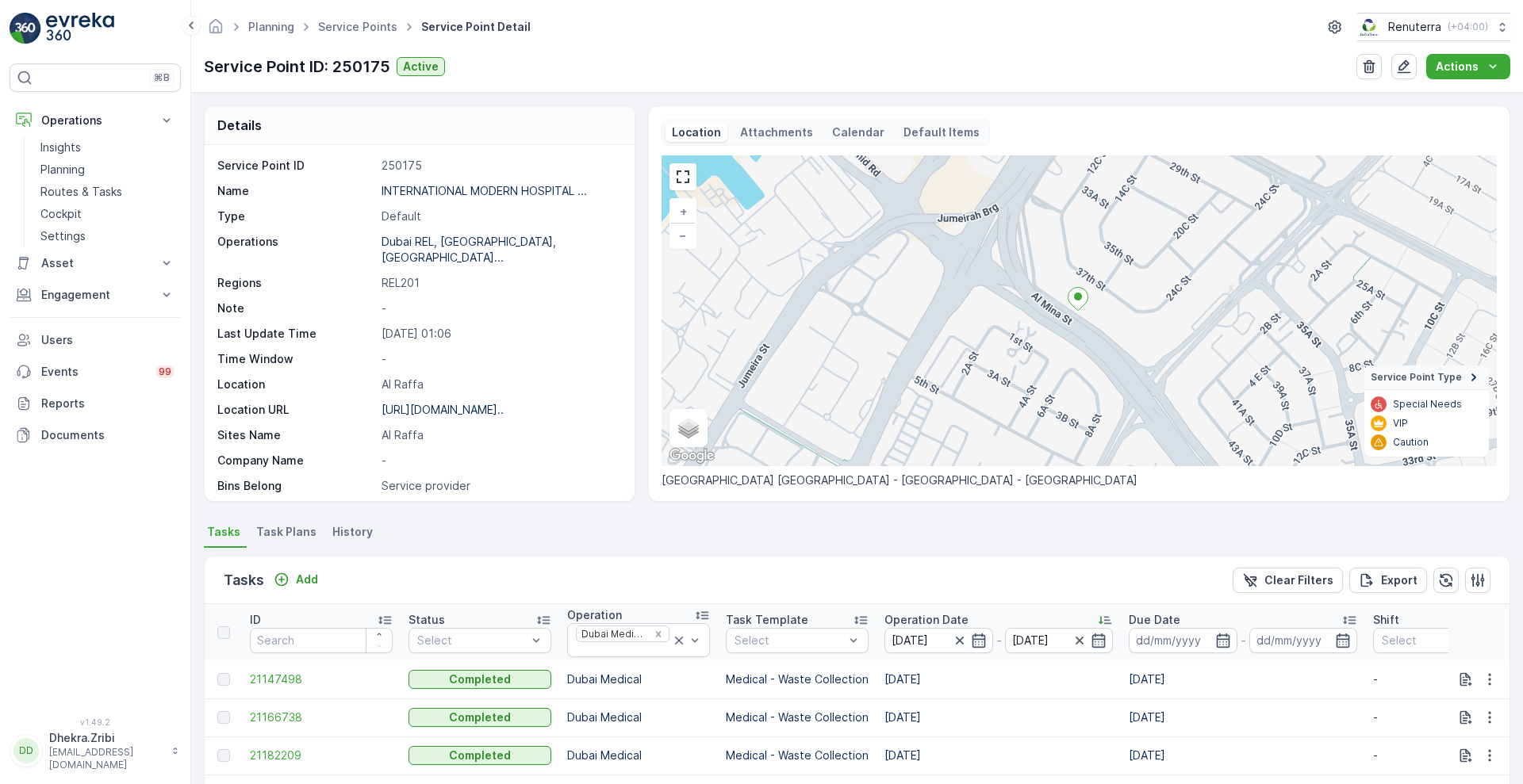
scroll to position [308, 0]
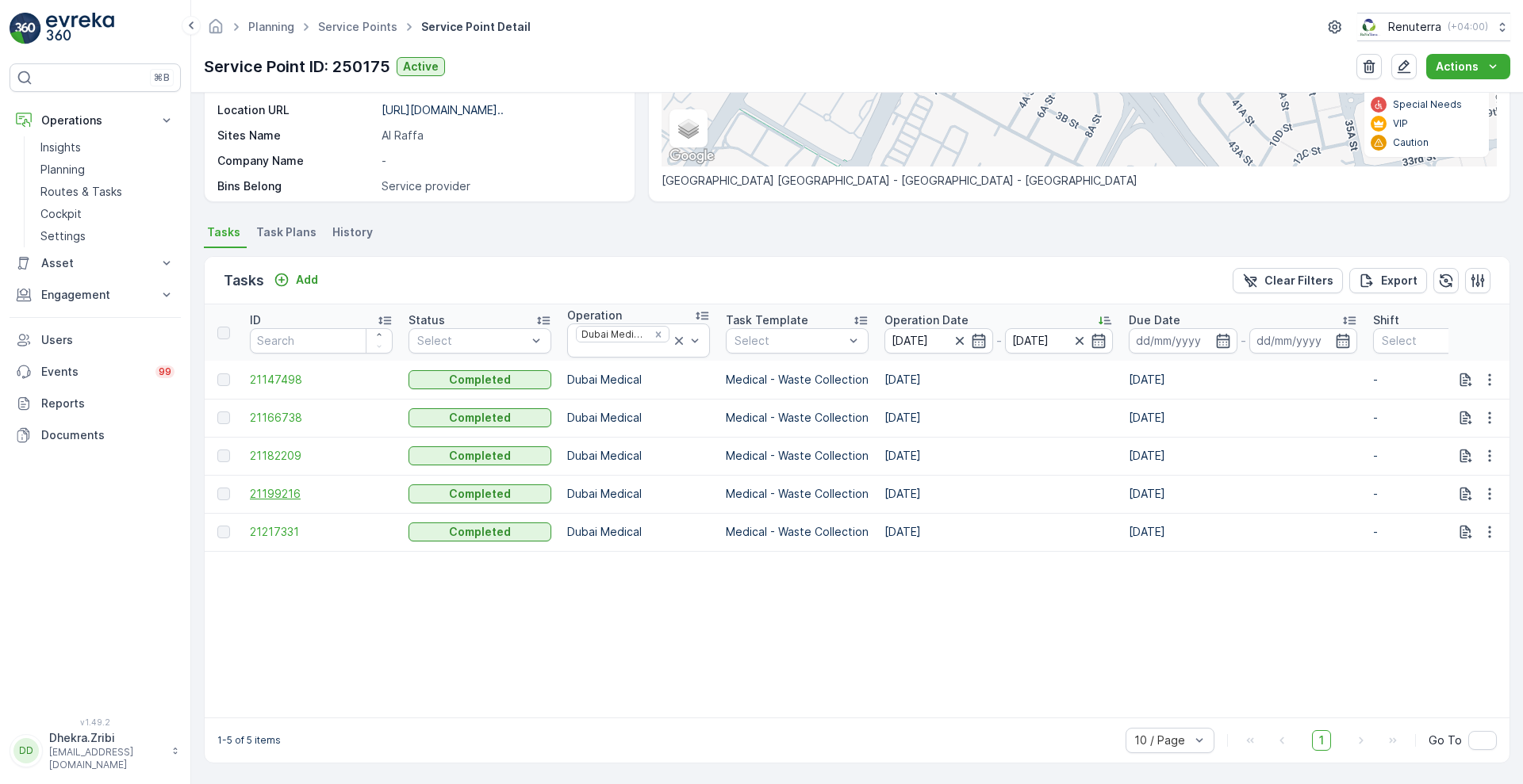
click at [271, 486] on span "21199216" at bounding box center [321, 494] width 143 height 16
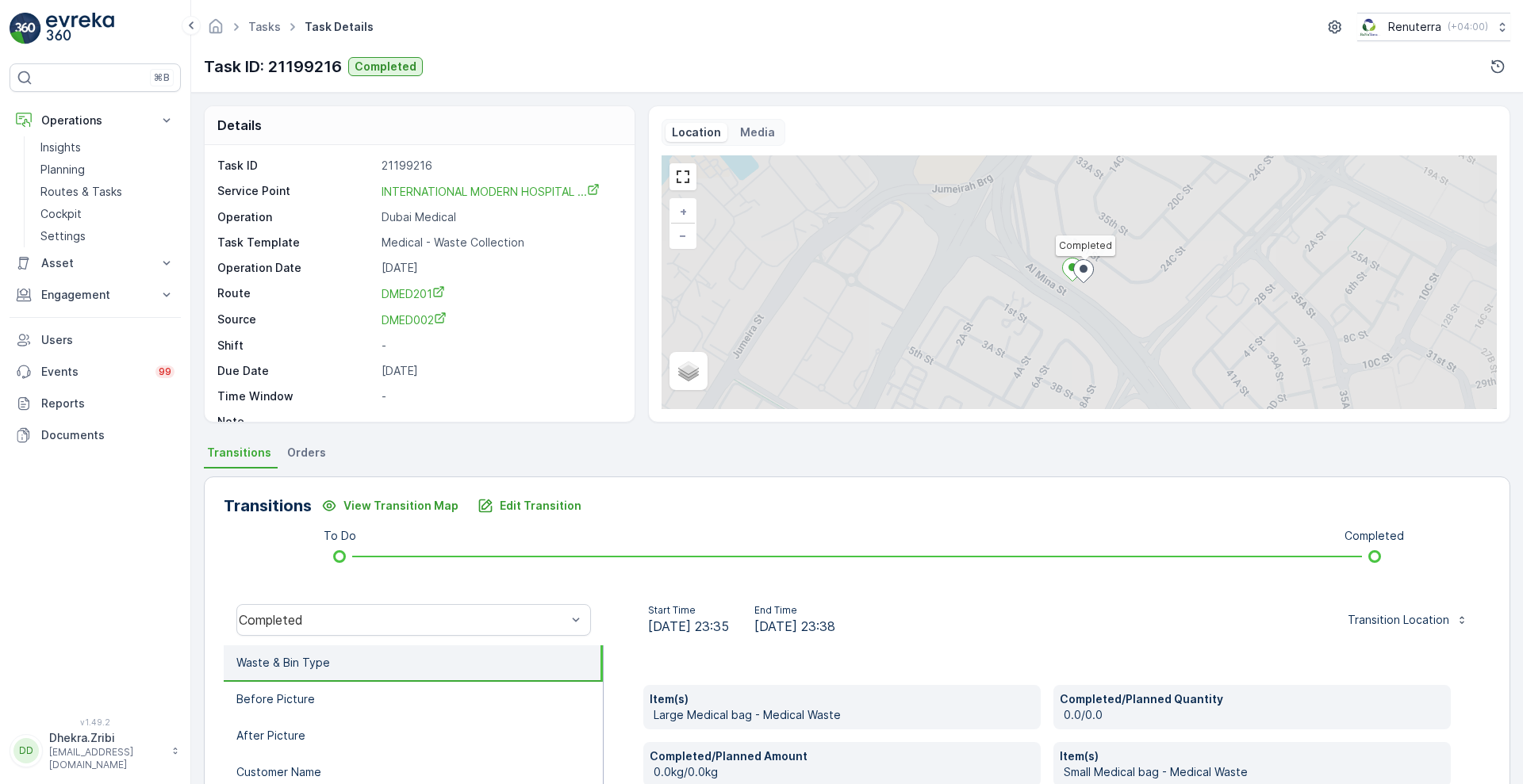
scroll to position [492, 0]
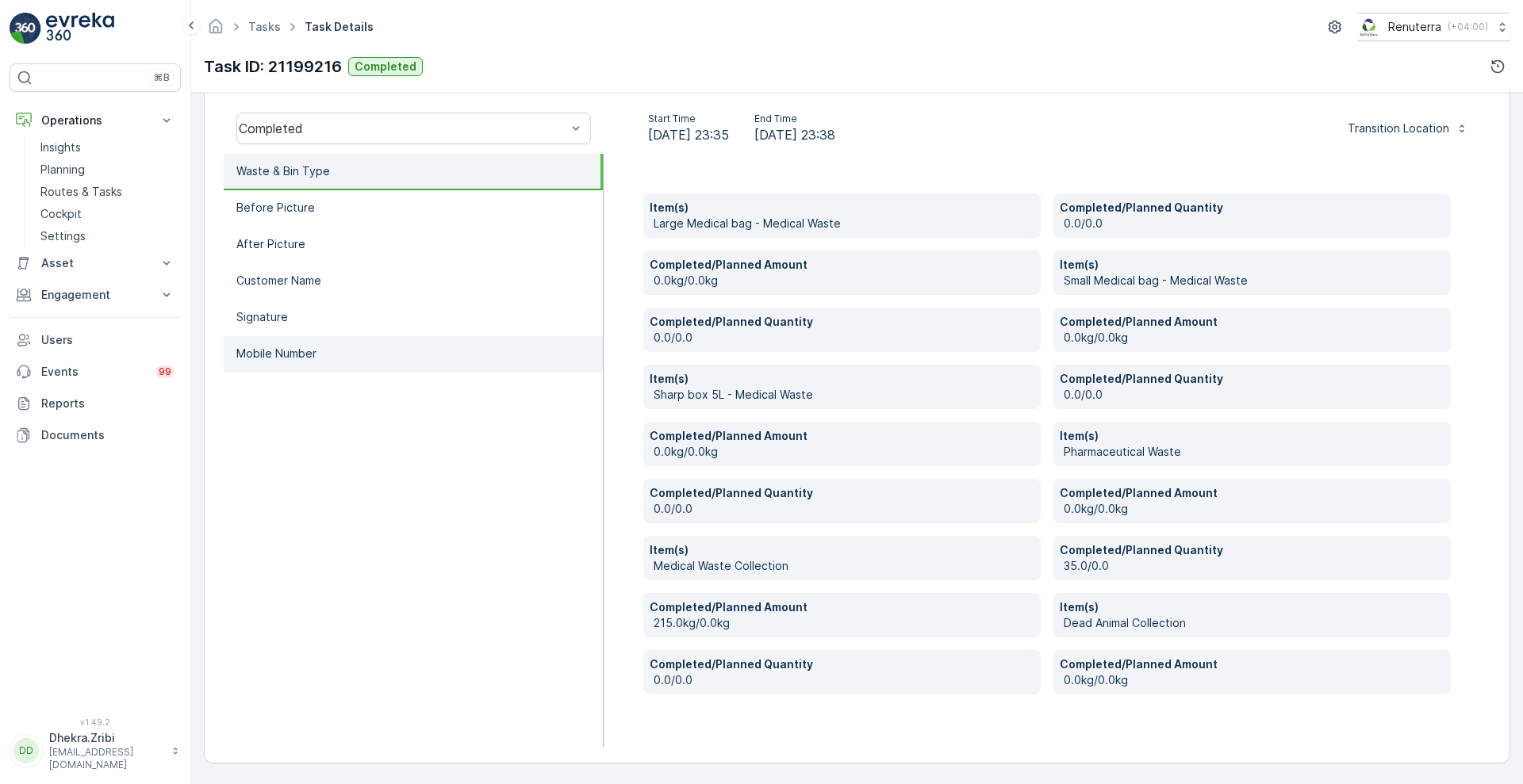
click at [291, 361] on li "Mobile Number" at bounding box center [413, 354] width 379 height 36
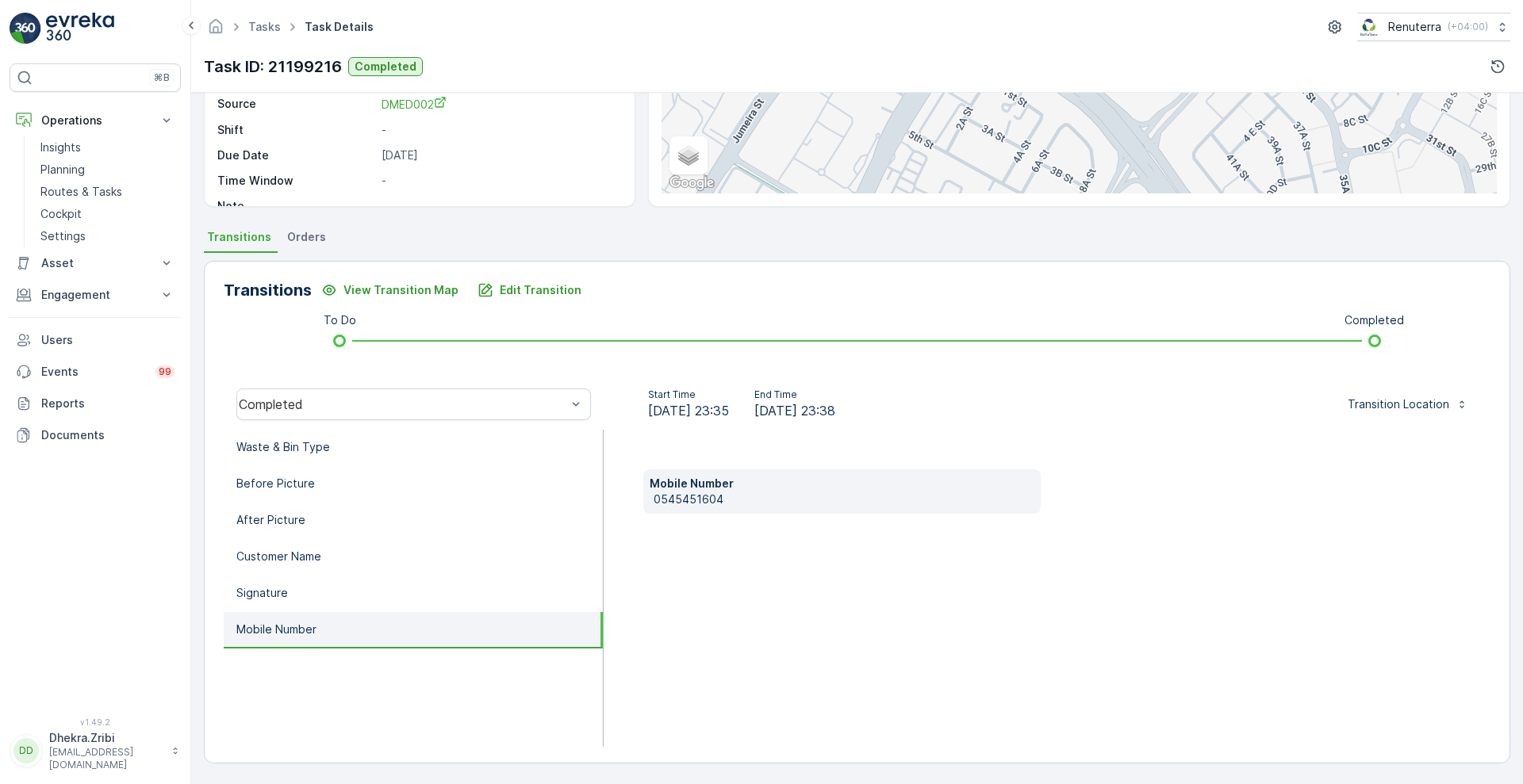
click at [680, 494] on p "0545451604" at bounding box center [844, 500] width 381 height 16
copy p "0545451604"
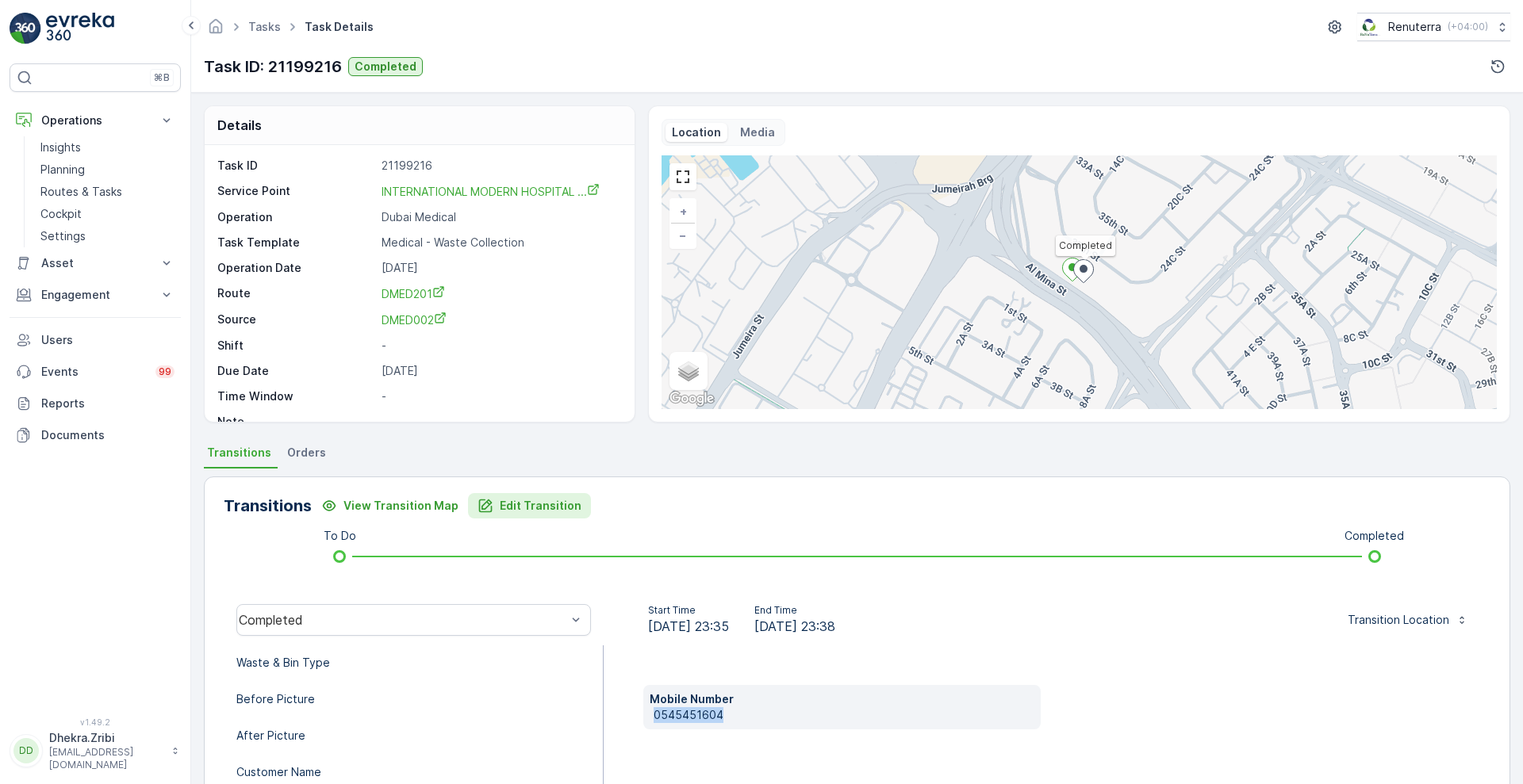
click at [535, 502] on p "Edit Transition" at bounding box center [540, 506] width 82 height 16
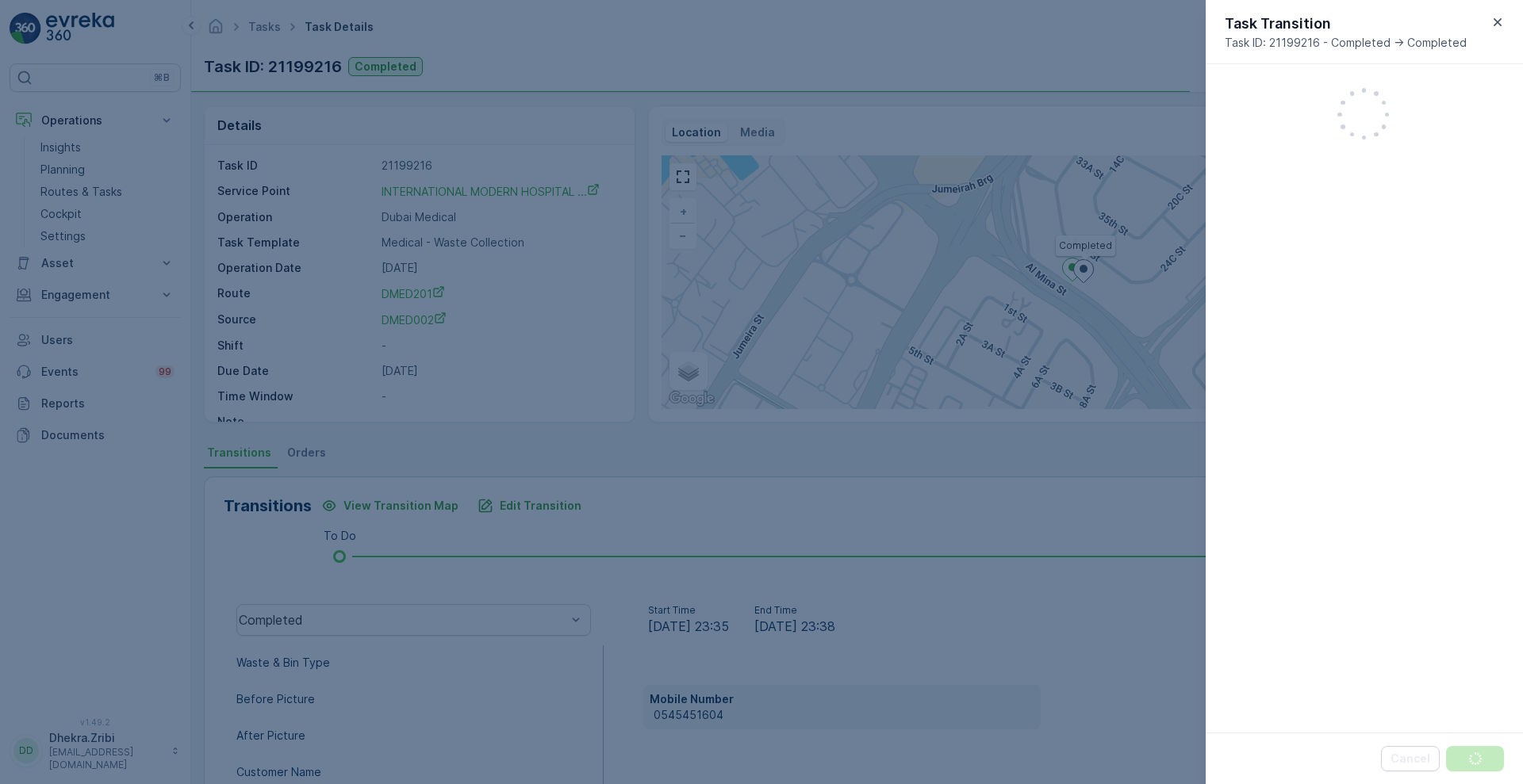
scroll to position [851, 0]
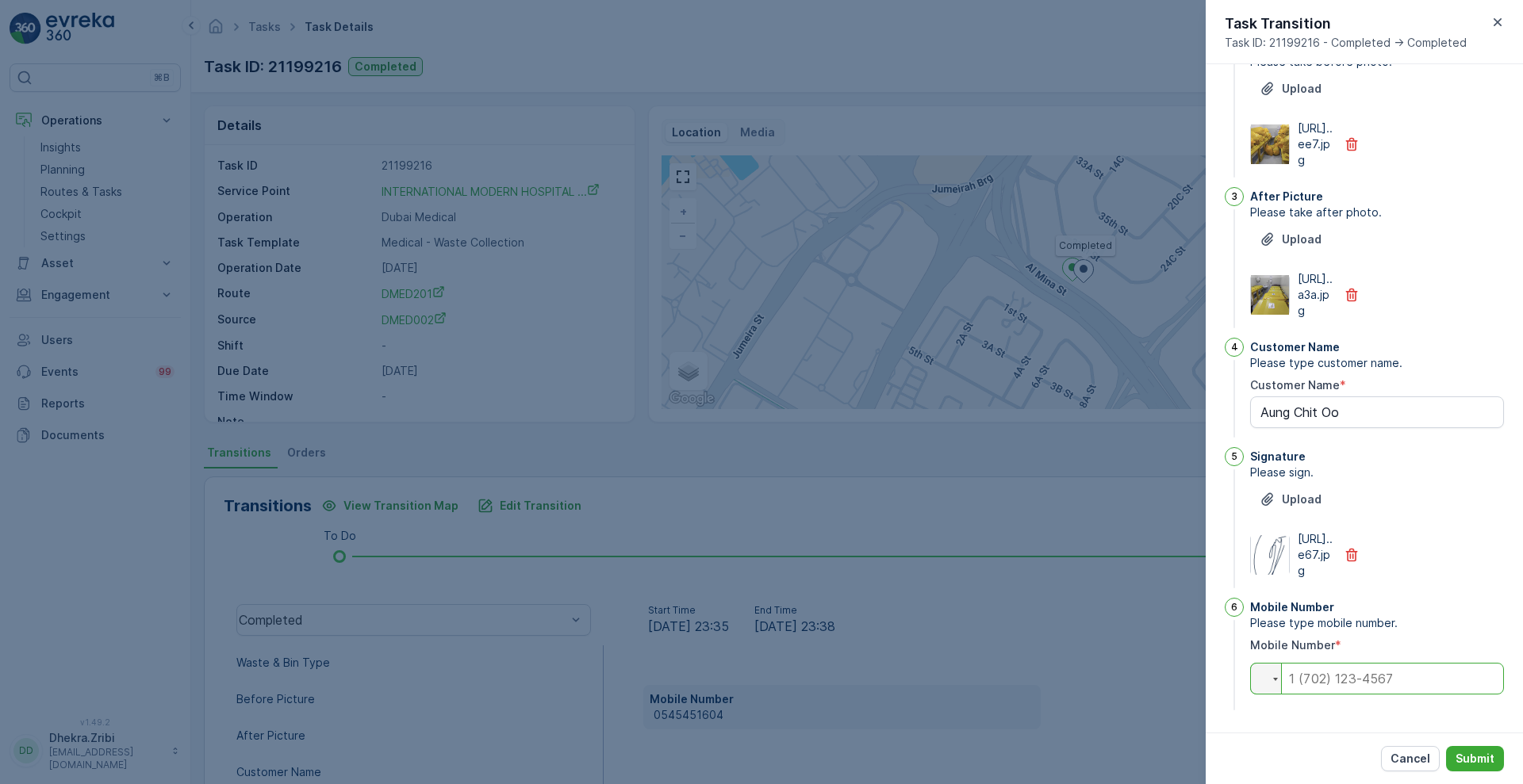
click at [1333, 684] on input "tel" at bounding box center [1376, 678] width 254 height 32
paste input "0545451604"
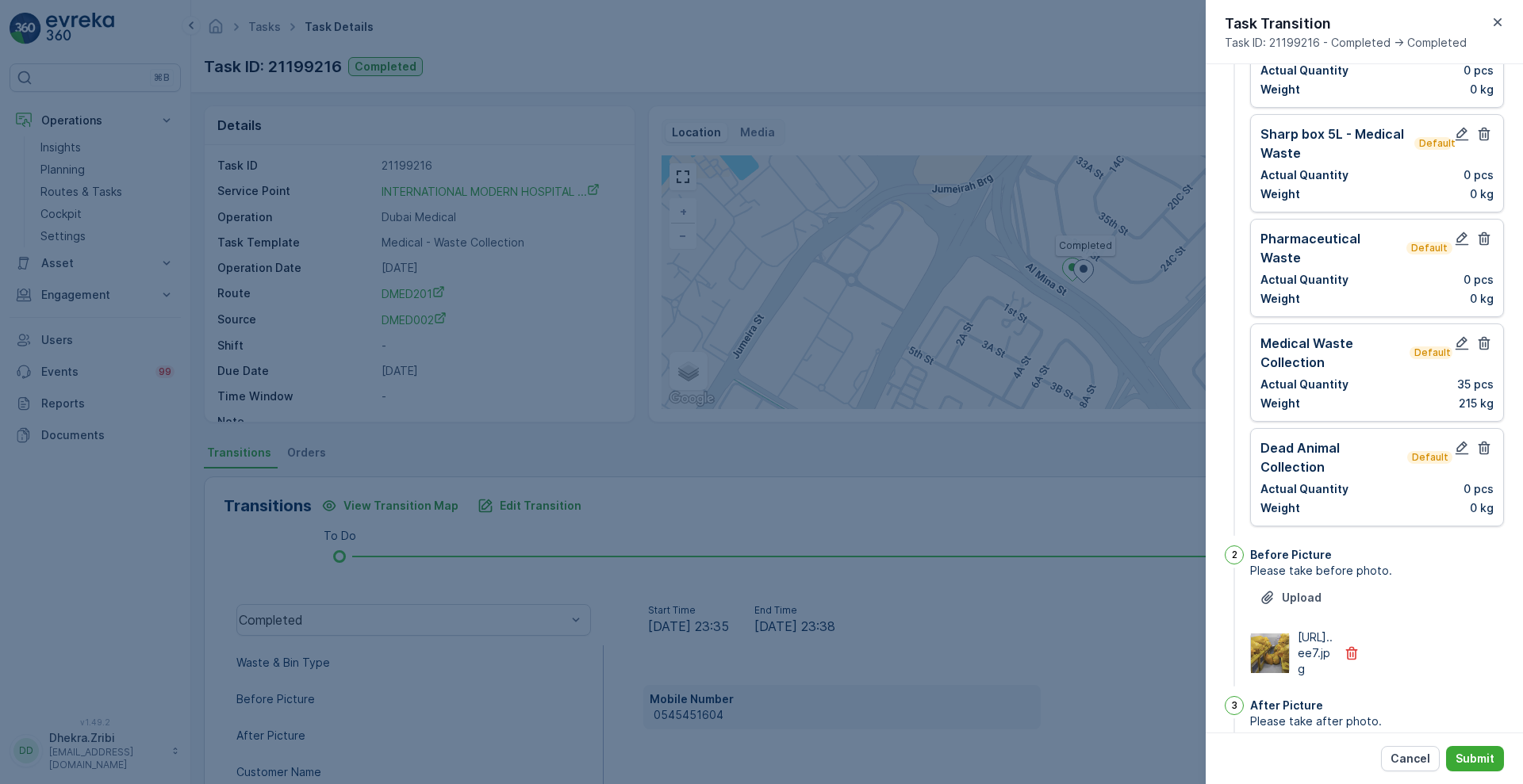
scroll to position [0, 0]
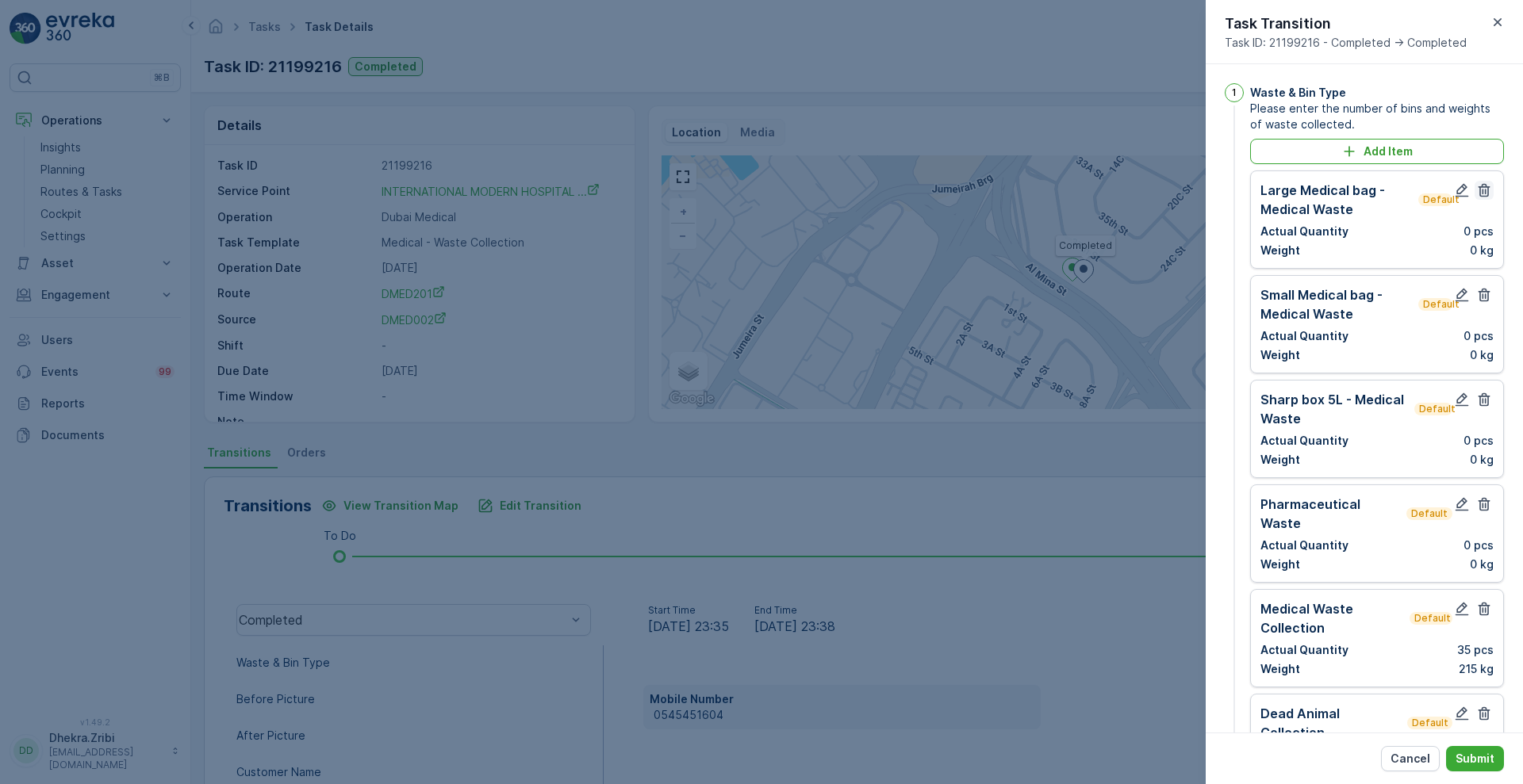
type input "0545451604"
click at [1486, 196] on icon "button" at bounding box center [1484, 190] width 16 height 16
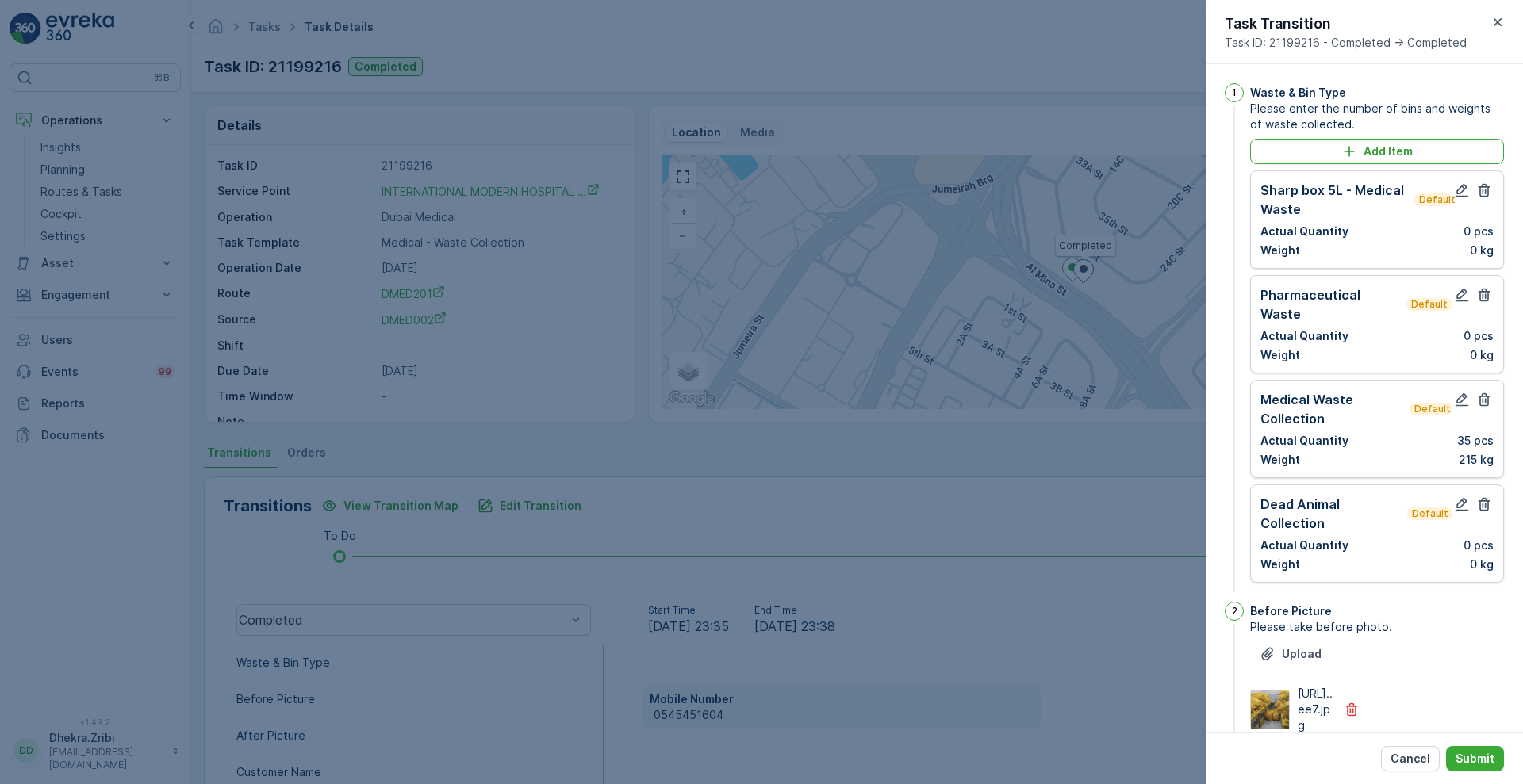
click at [1486, 196] on icon "button" at bounding box center [1484, 190] width 16 height 16
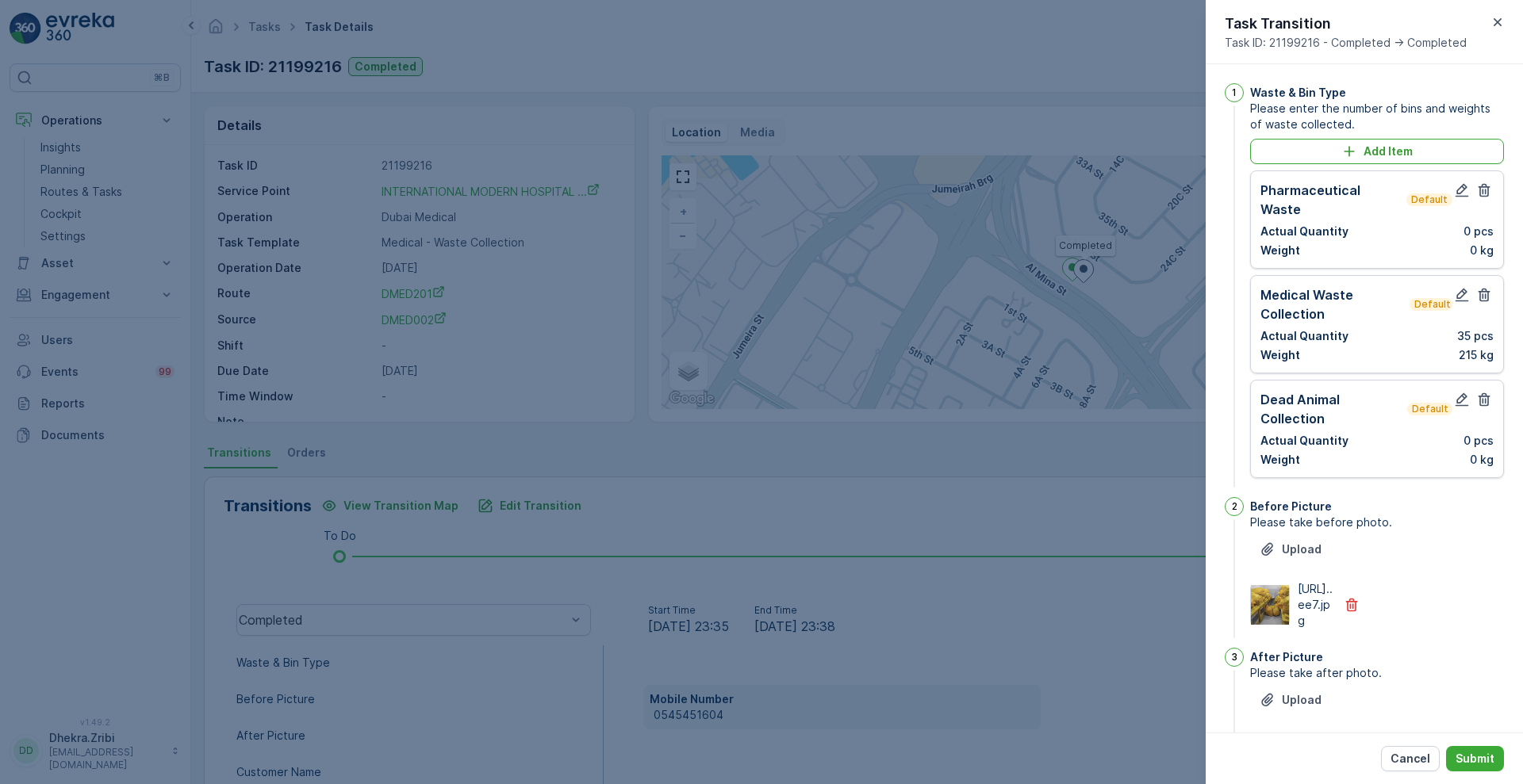
click at [1486, 196] on icon "button" at bounding box center [1484, 190] width 16 height 16
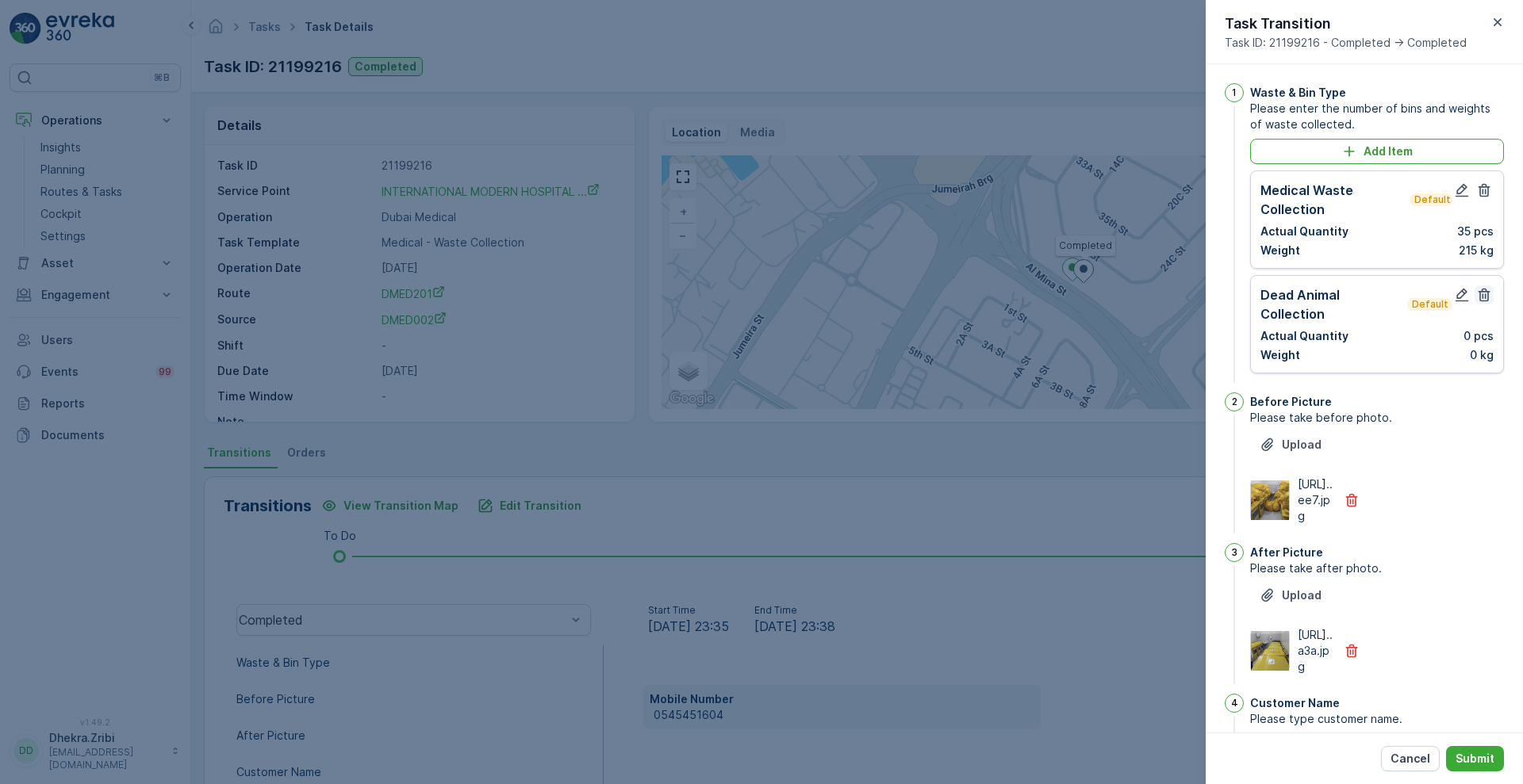
click at [1482, 293] on icon "button" at bounding box center [1484, 295] width 16 height 16
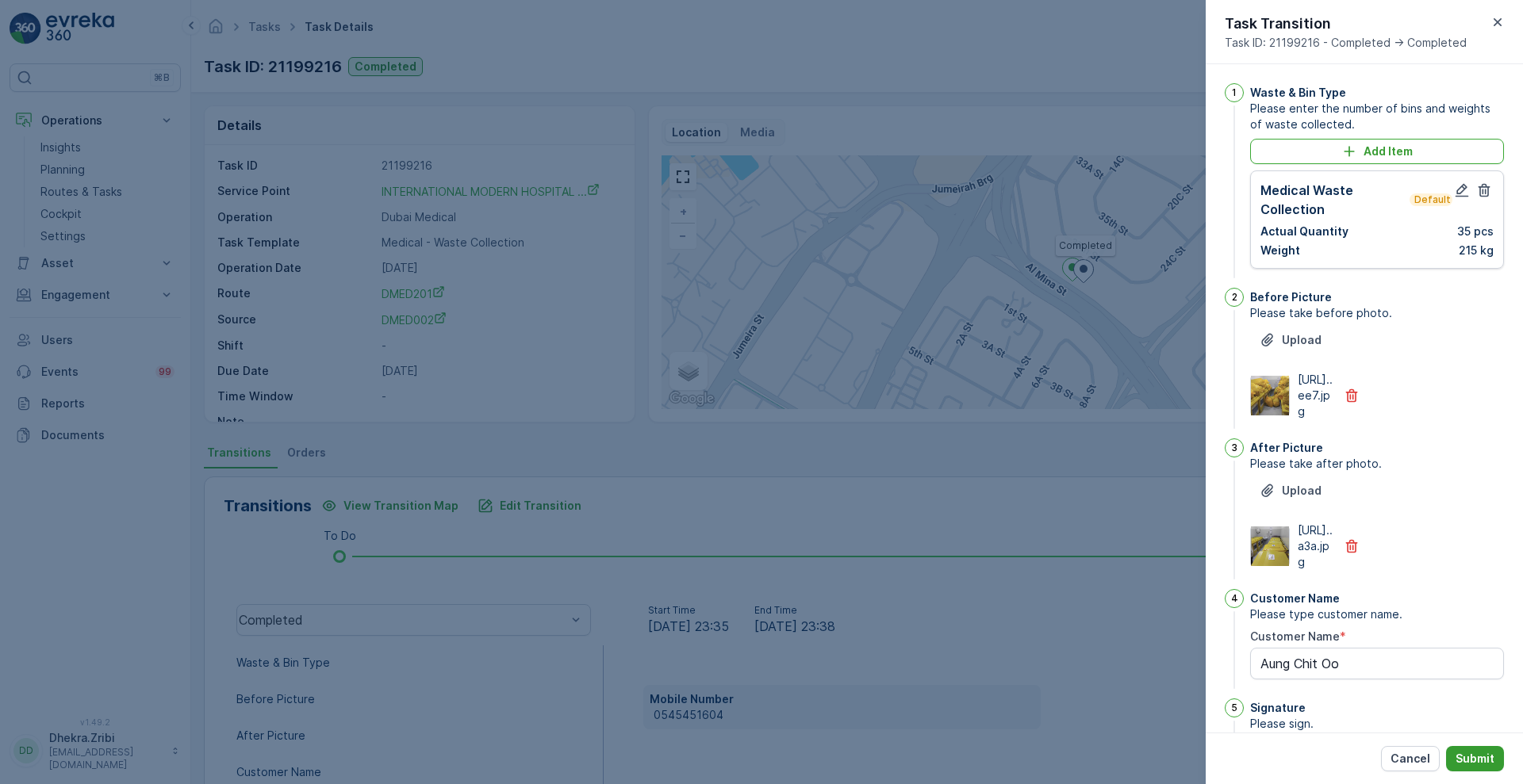
click at [1472, 754] on p "Submit" at bounding box center [1475, 759] width 39 height 16
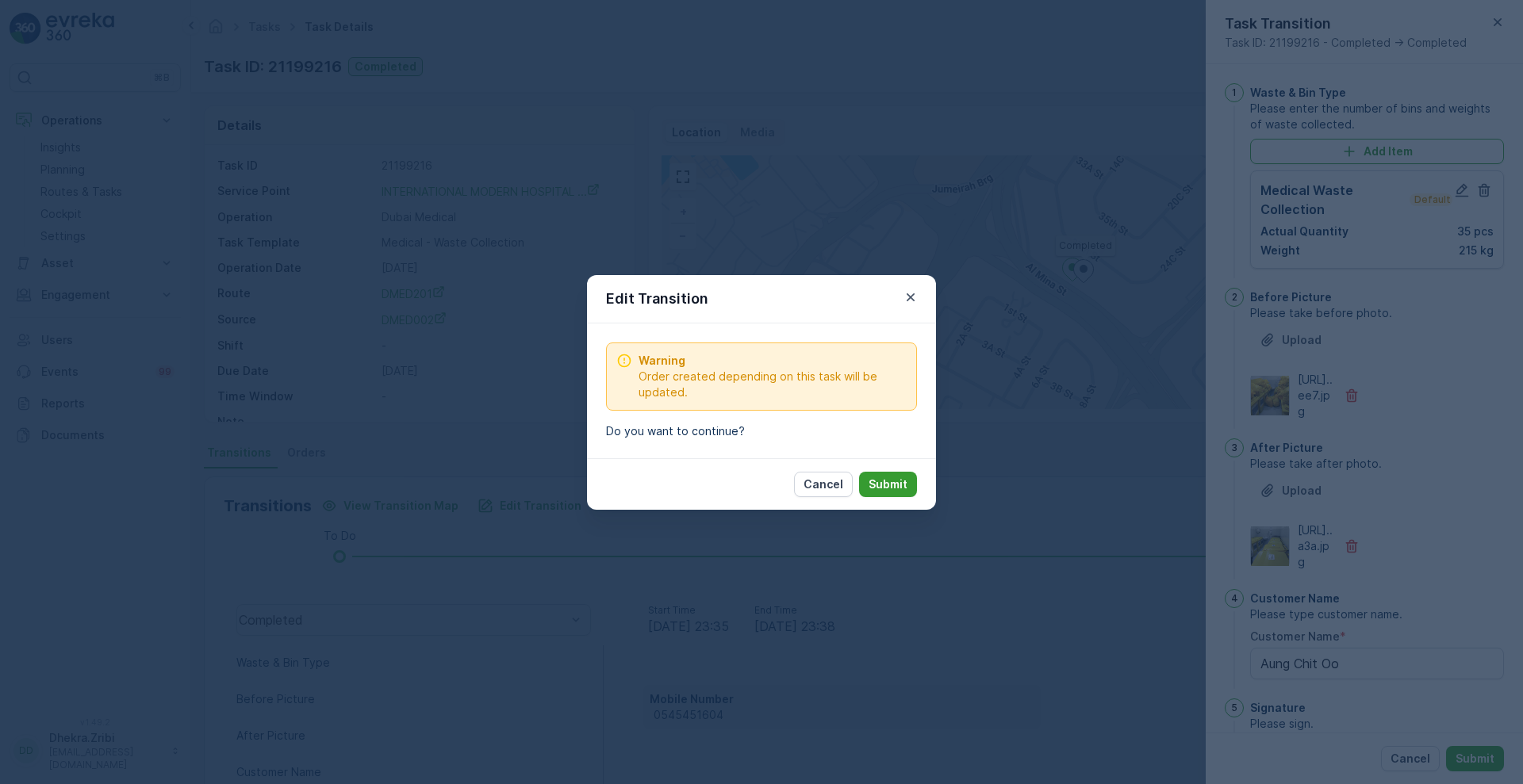
click at [889, 485] on p "Submit" at bounding box center [888, 484] width 39 height 16
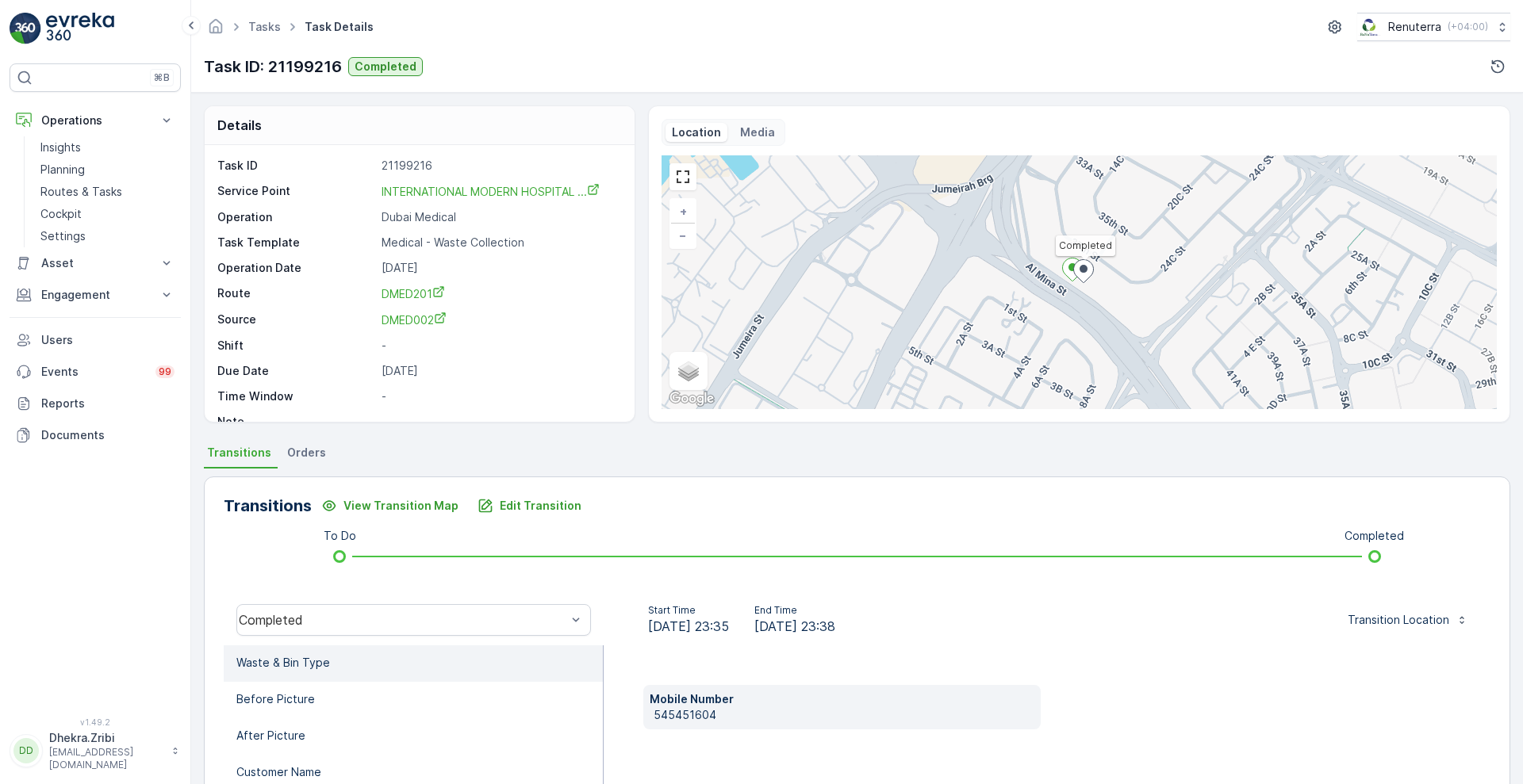
click at [508, 649] on li "Waste & Bin Type" at bounding box center [413, 663] width 379 height 36
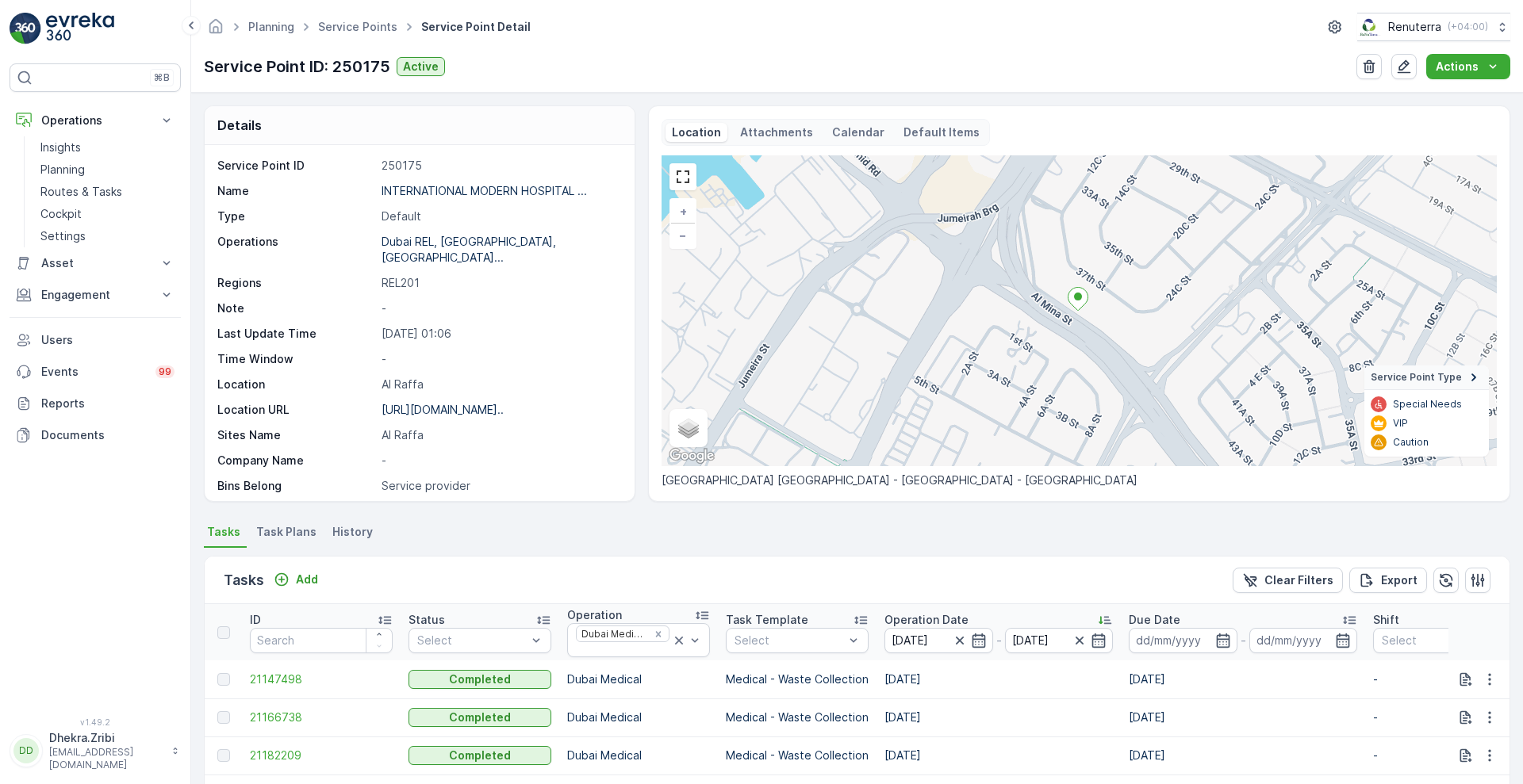
scroll to position [308, 0]
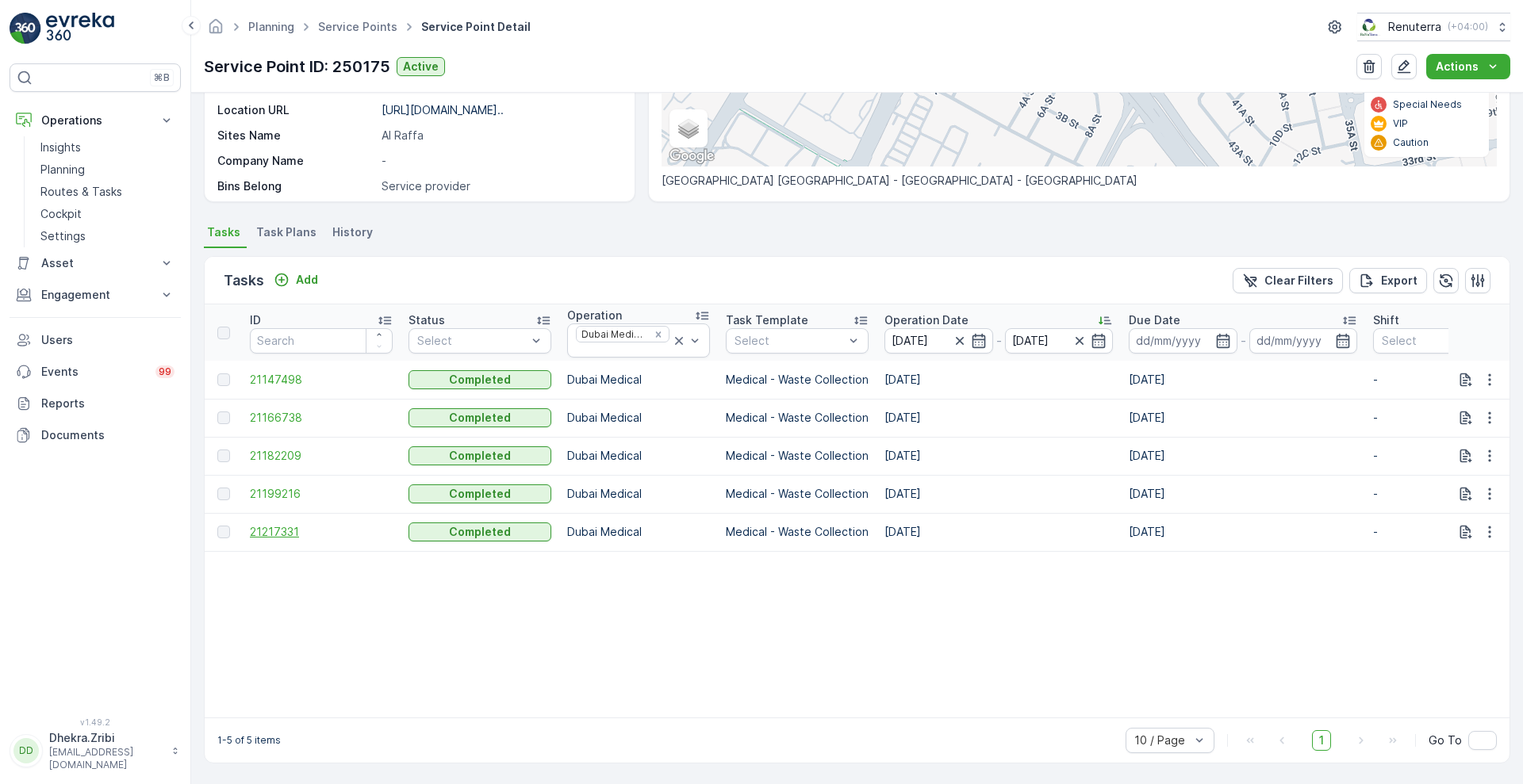
click at [280, 524] on span "21217331" at bounding box center [321, 532] width 143 height 16
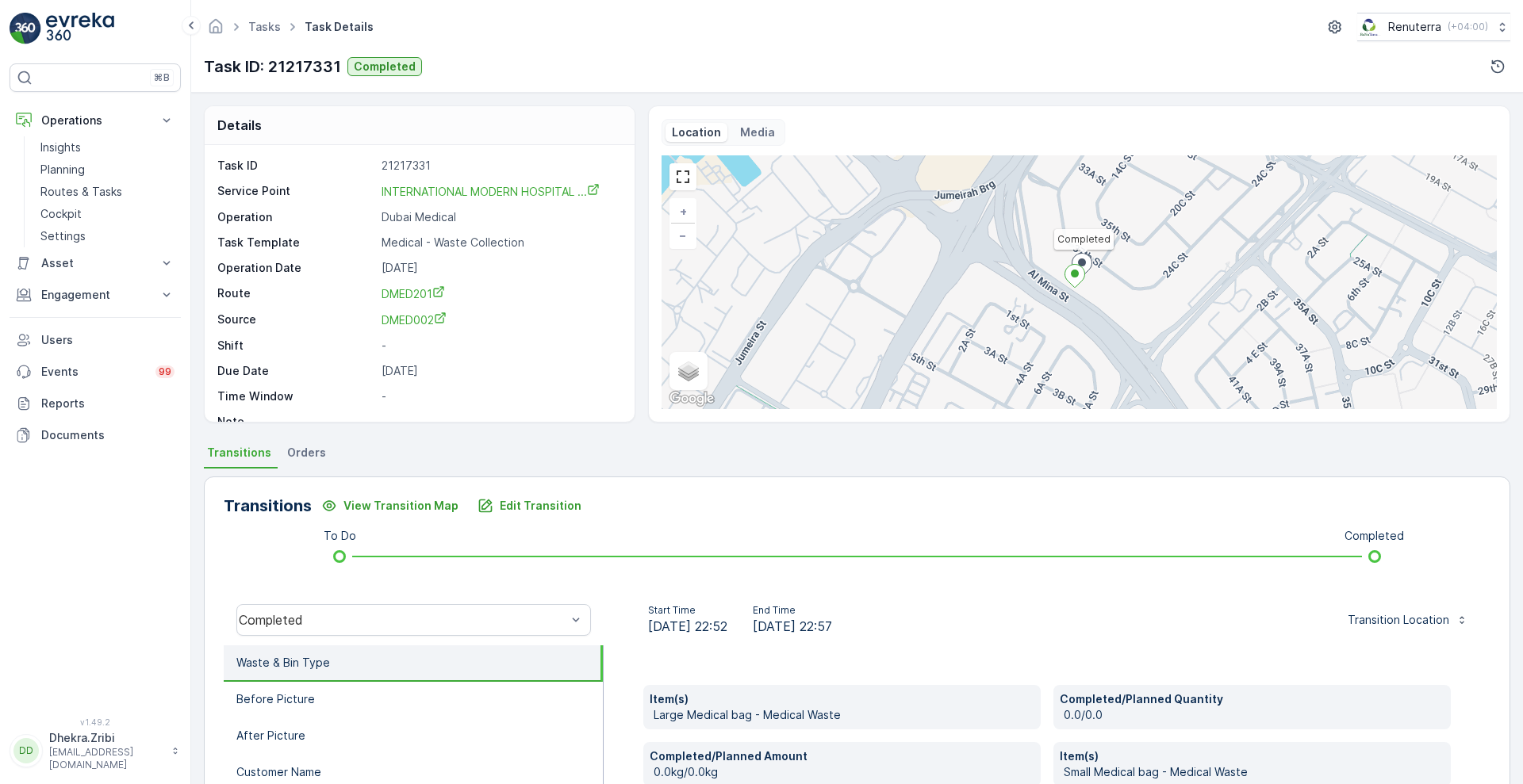
scroll to position [492, 0]
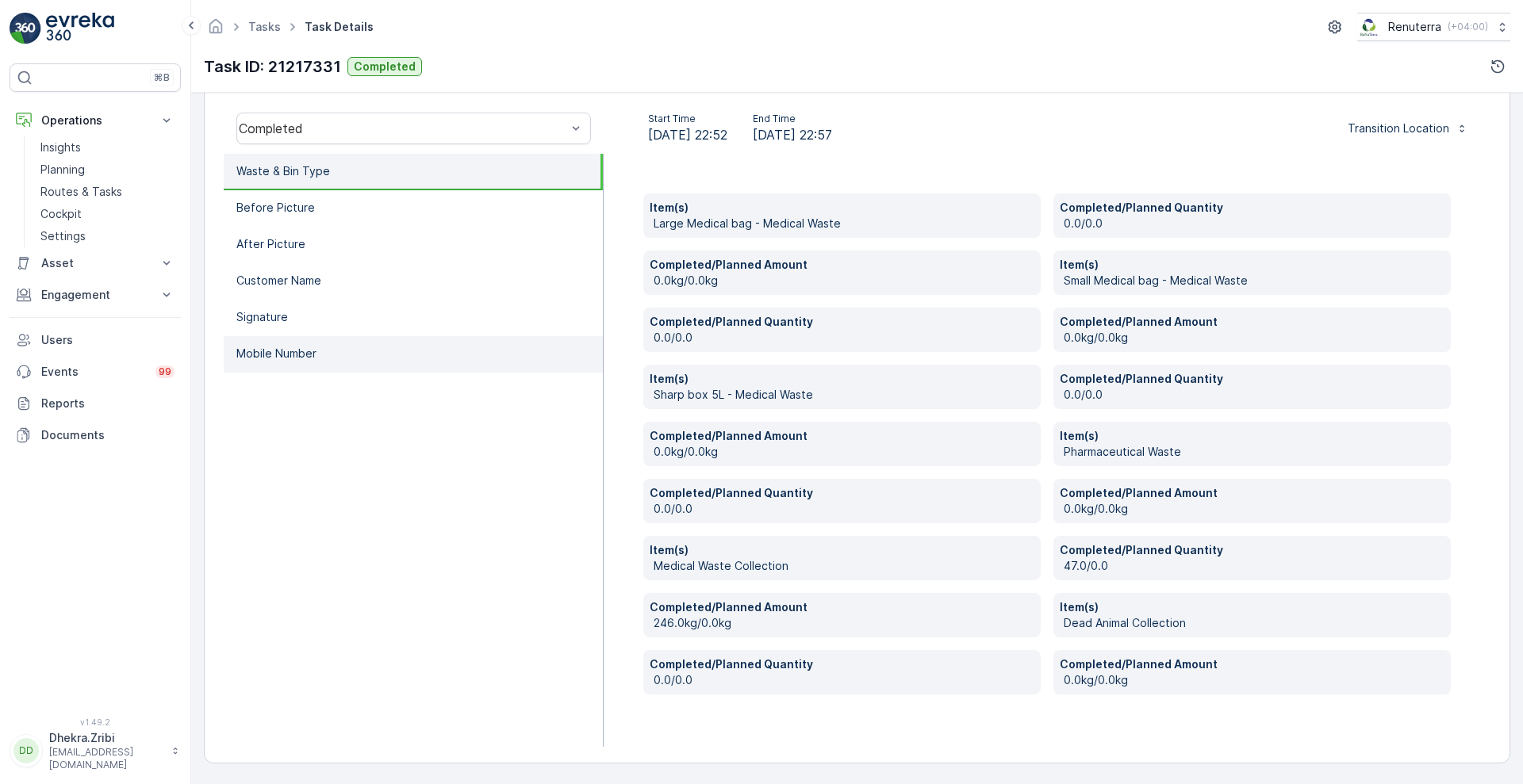
click at [361, 360] on li "Mobile Number" at bounding box center [413, 354] width 379 height 36
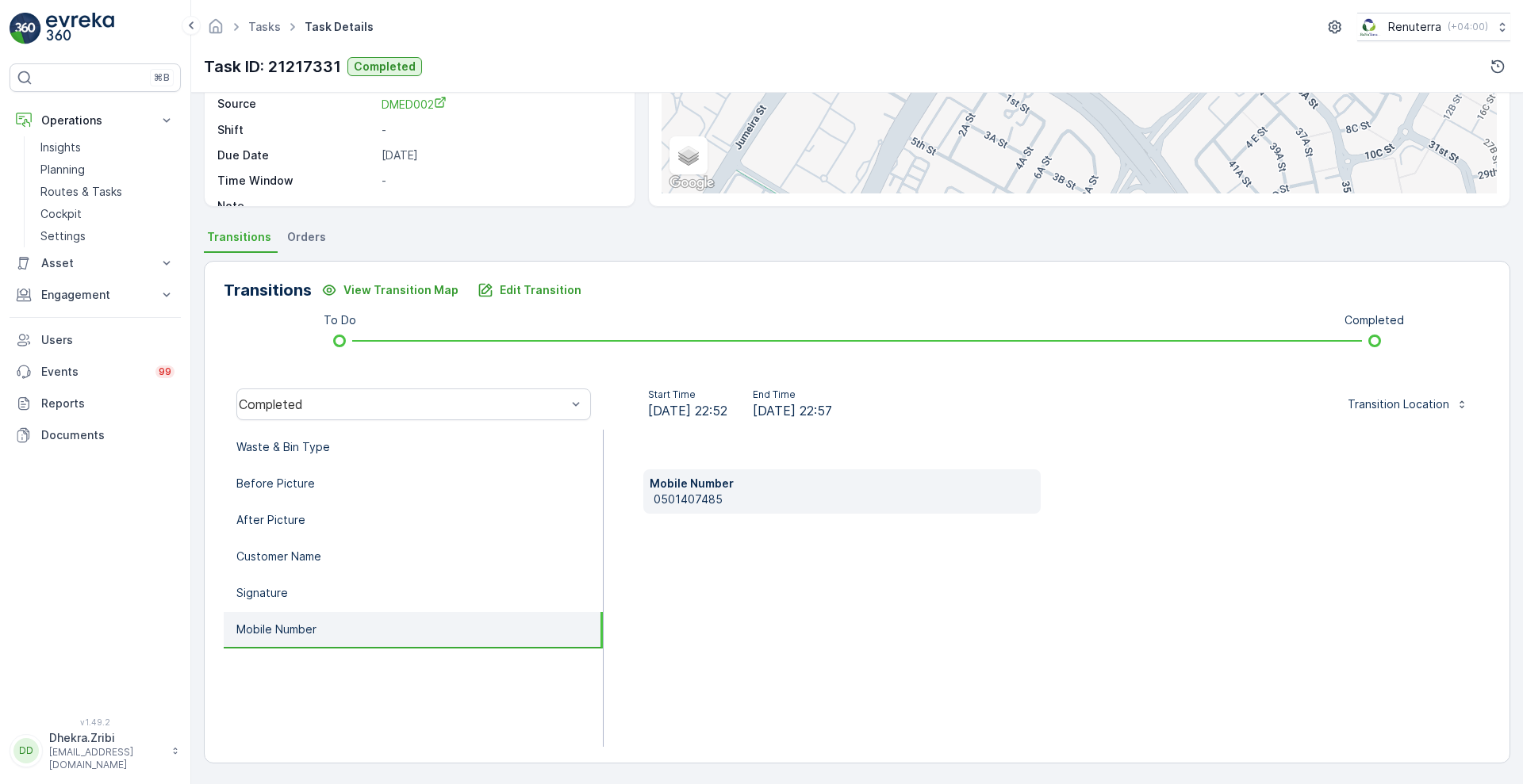
scroll to position [215, 0]
click at [671, 502] on p "0501407485" at bounding box center [844, 500] width 381 height 16
copy p "0501407485"
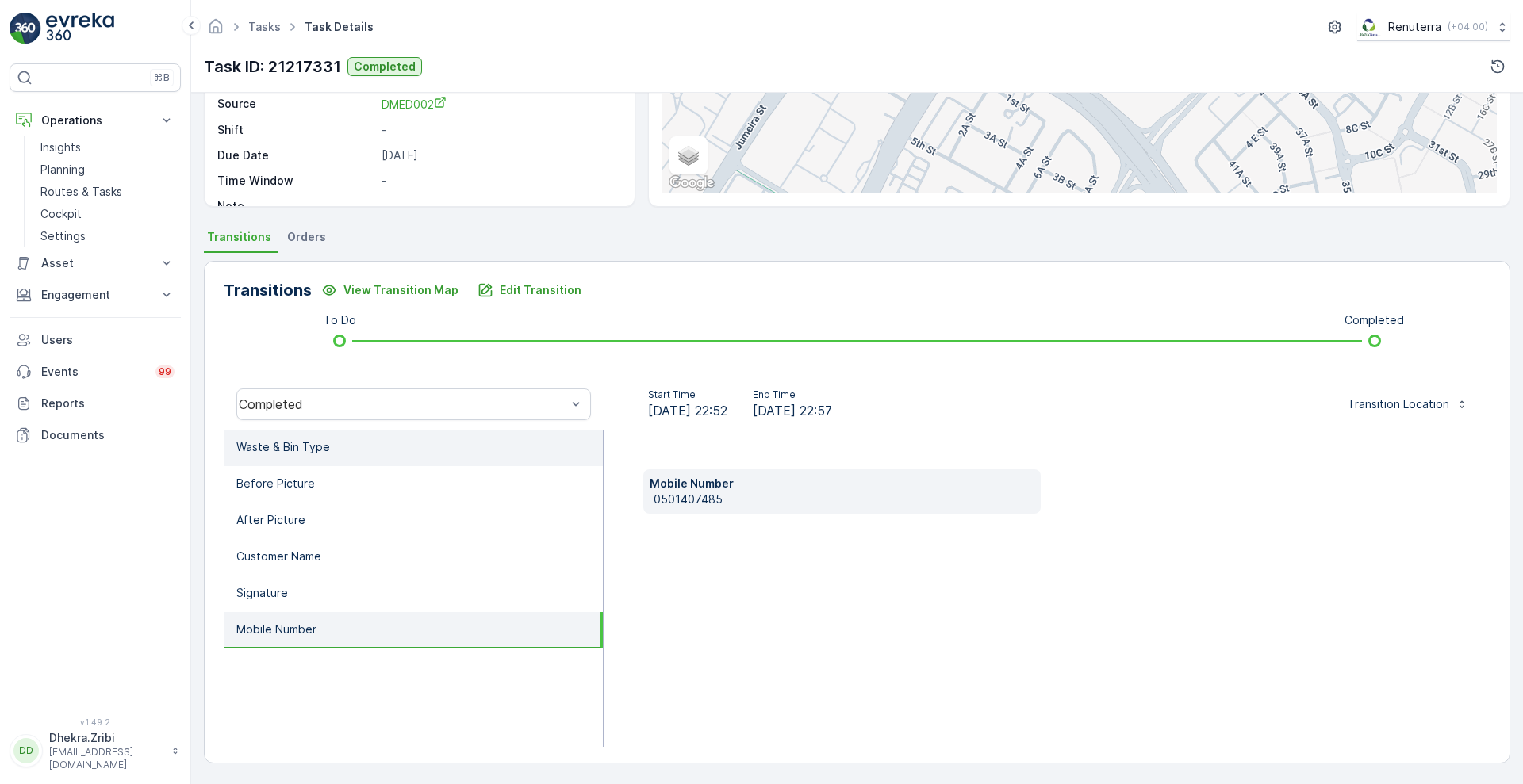
click at [486, 437] on li "Waste & Bin Type" at bounding box center [413, 448] width 379 height 36
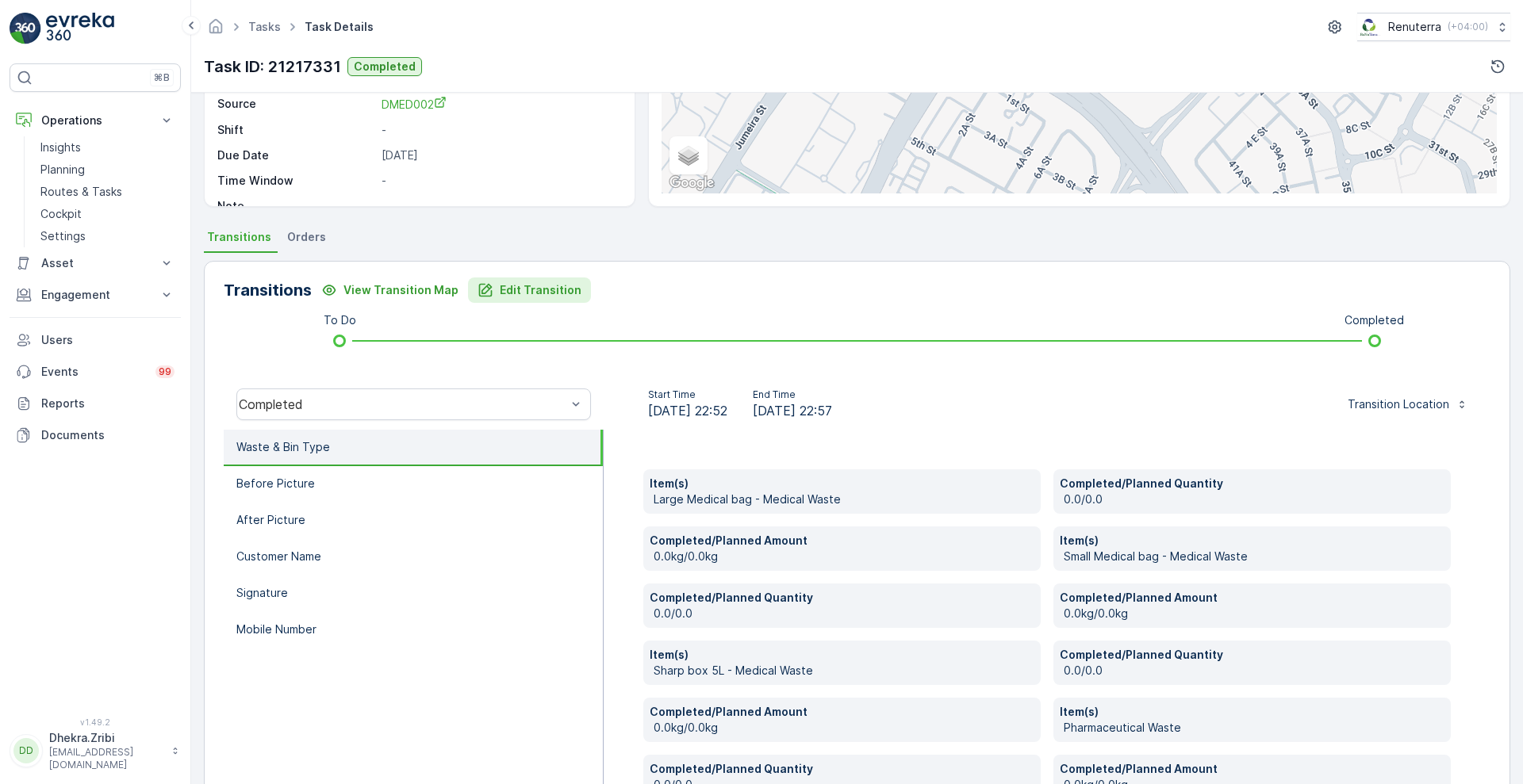
click at [553, 289] on p "Edit Transition" at bounding box center [540, 291] width 82 height 16
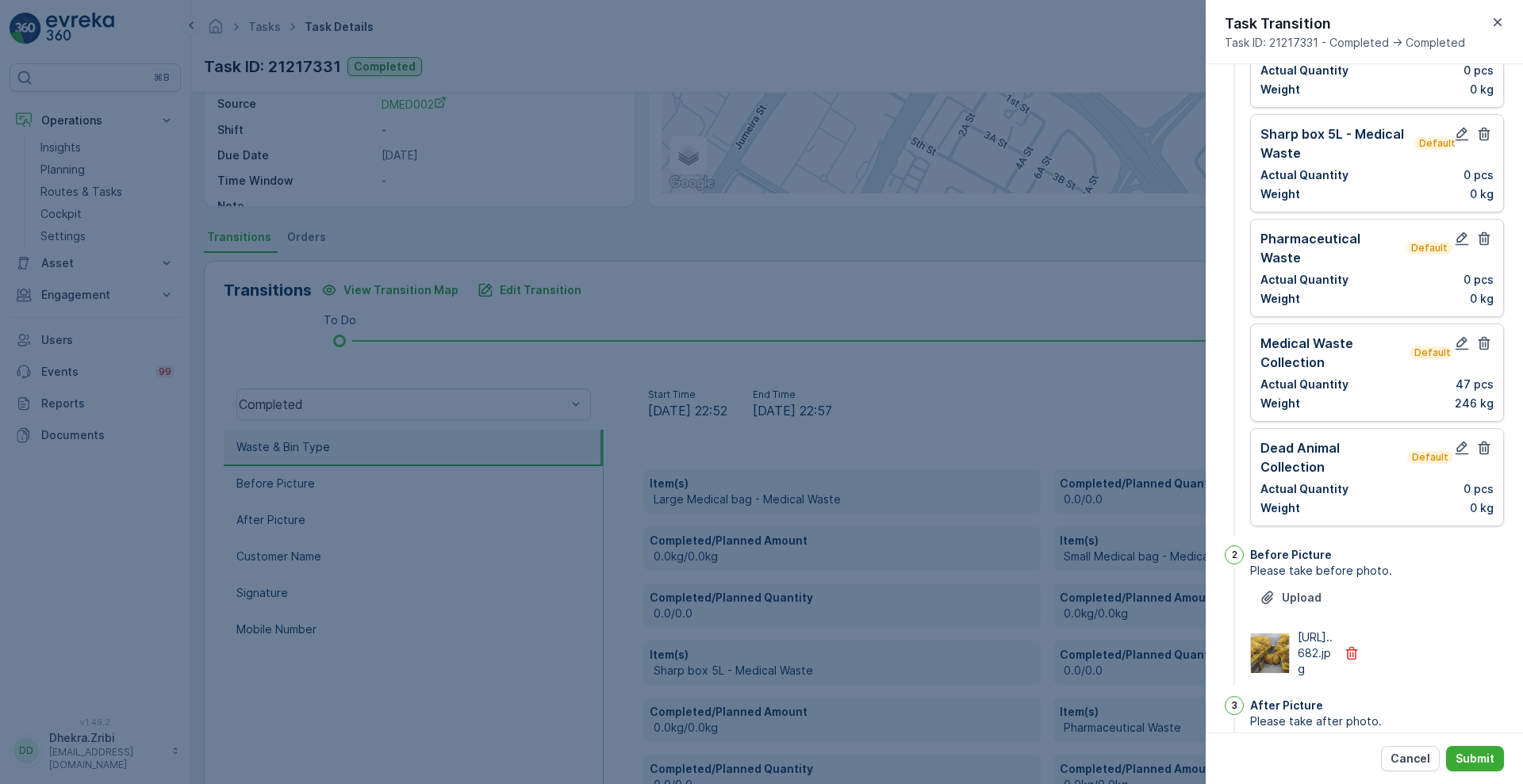
scroll to position [851, 0]
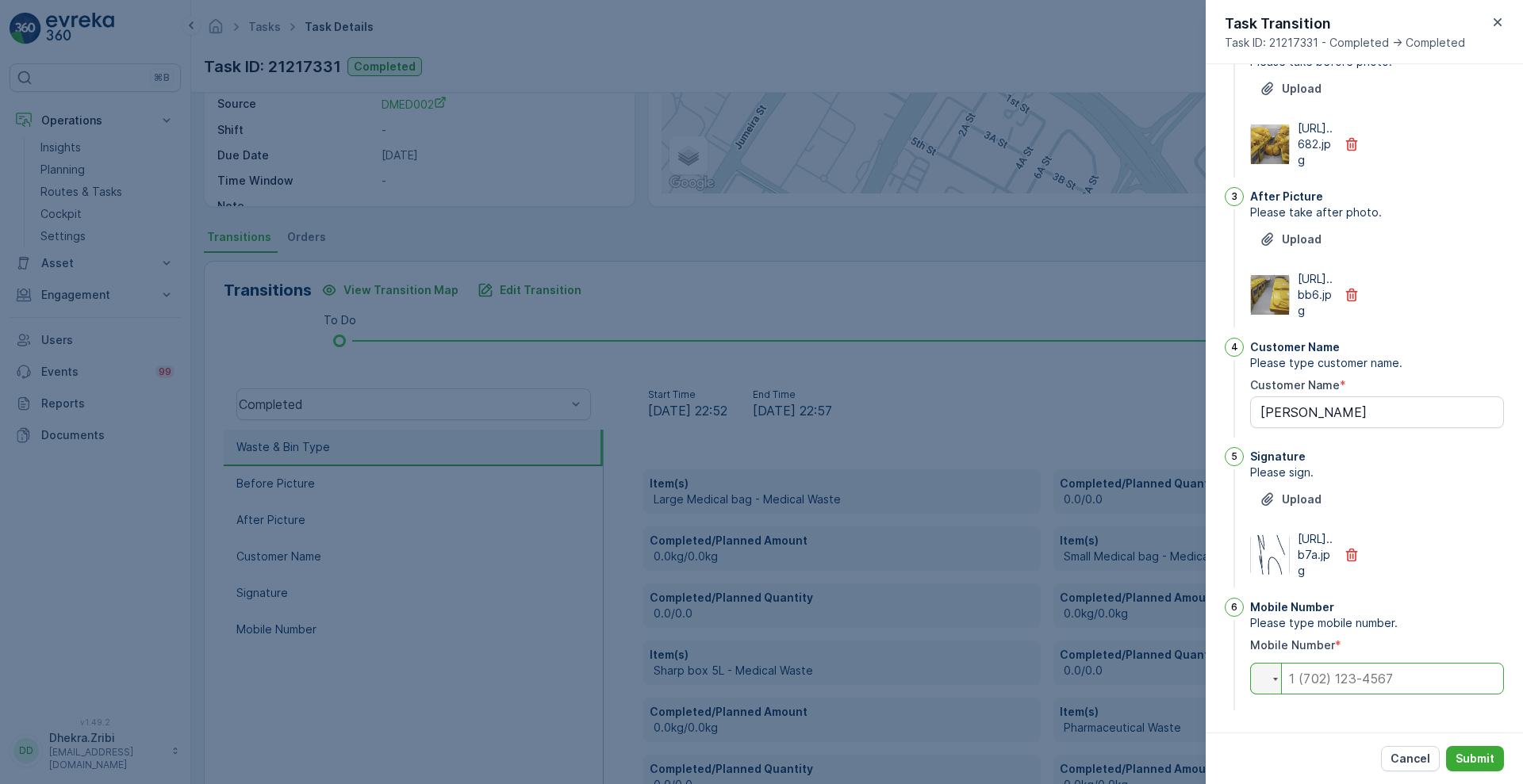
click at [1368, 684] on input "tel" at bounding box center [1376, 678] width 254 height 32
paste input "0501407485"
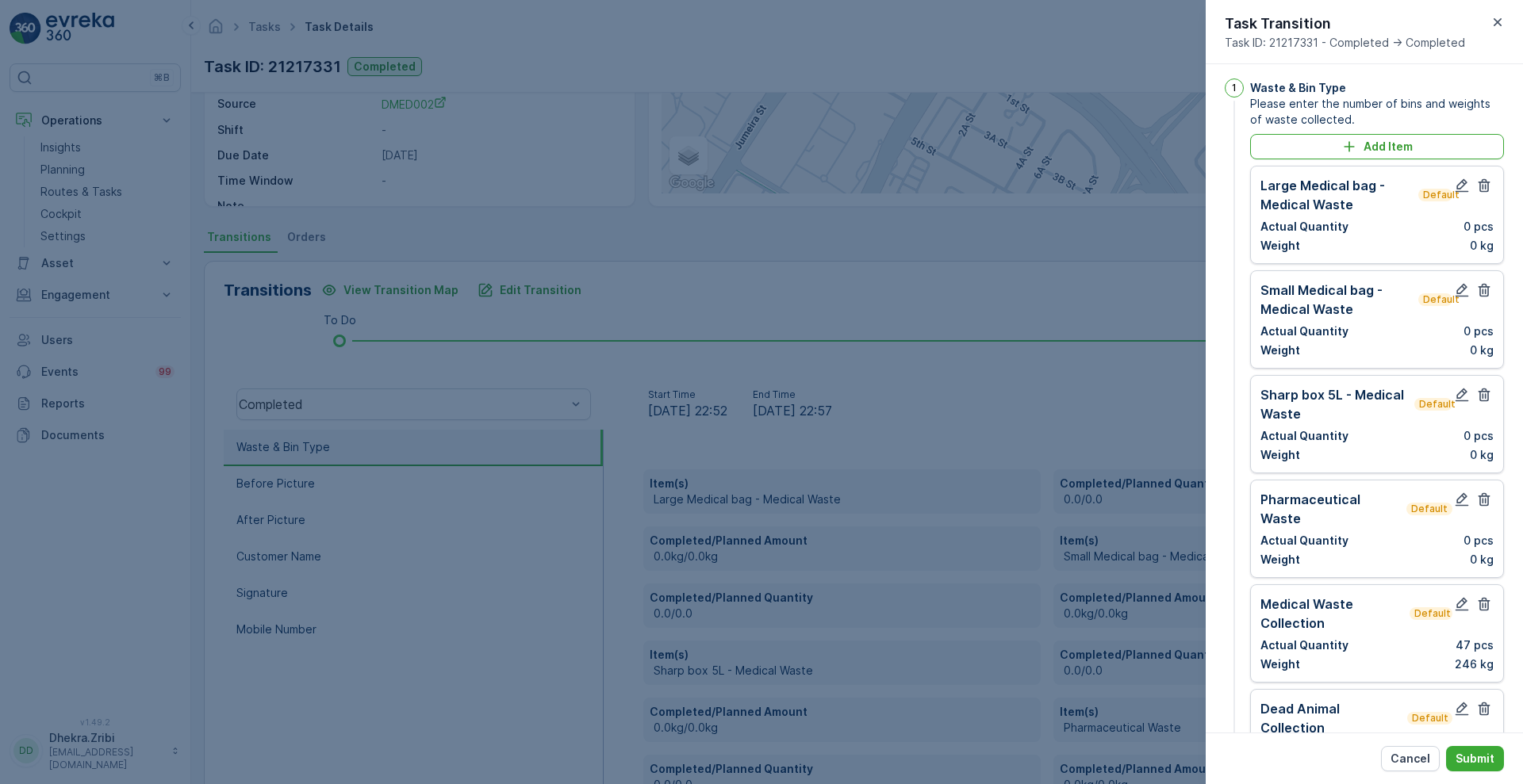
scroll to position [0, 0]
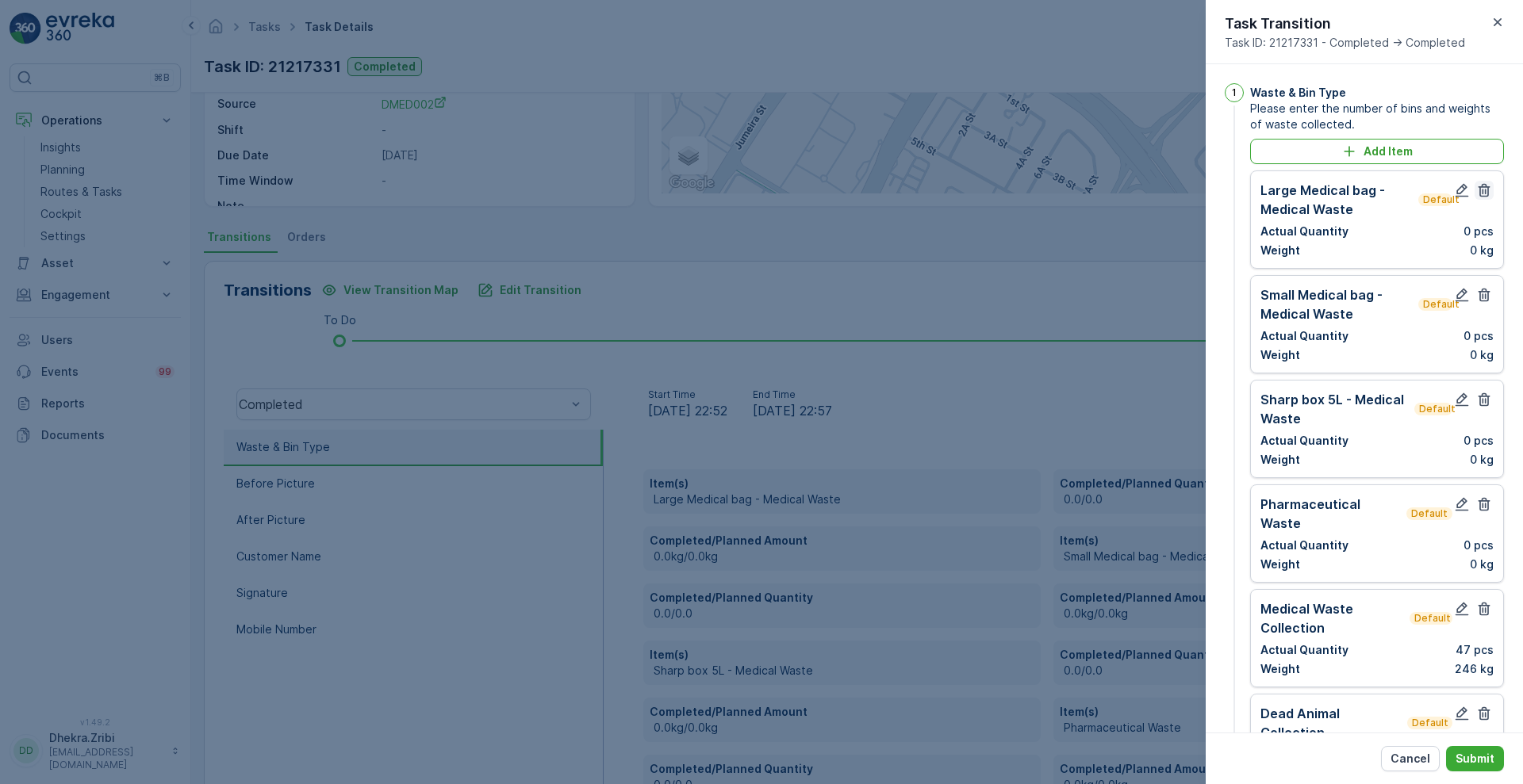
type input "0501407485"
click at [1477, 192] on icon "button" at bounding box center [1484, 190] width 16 height 16
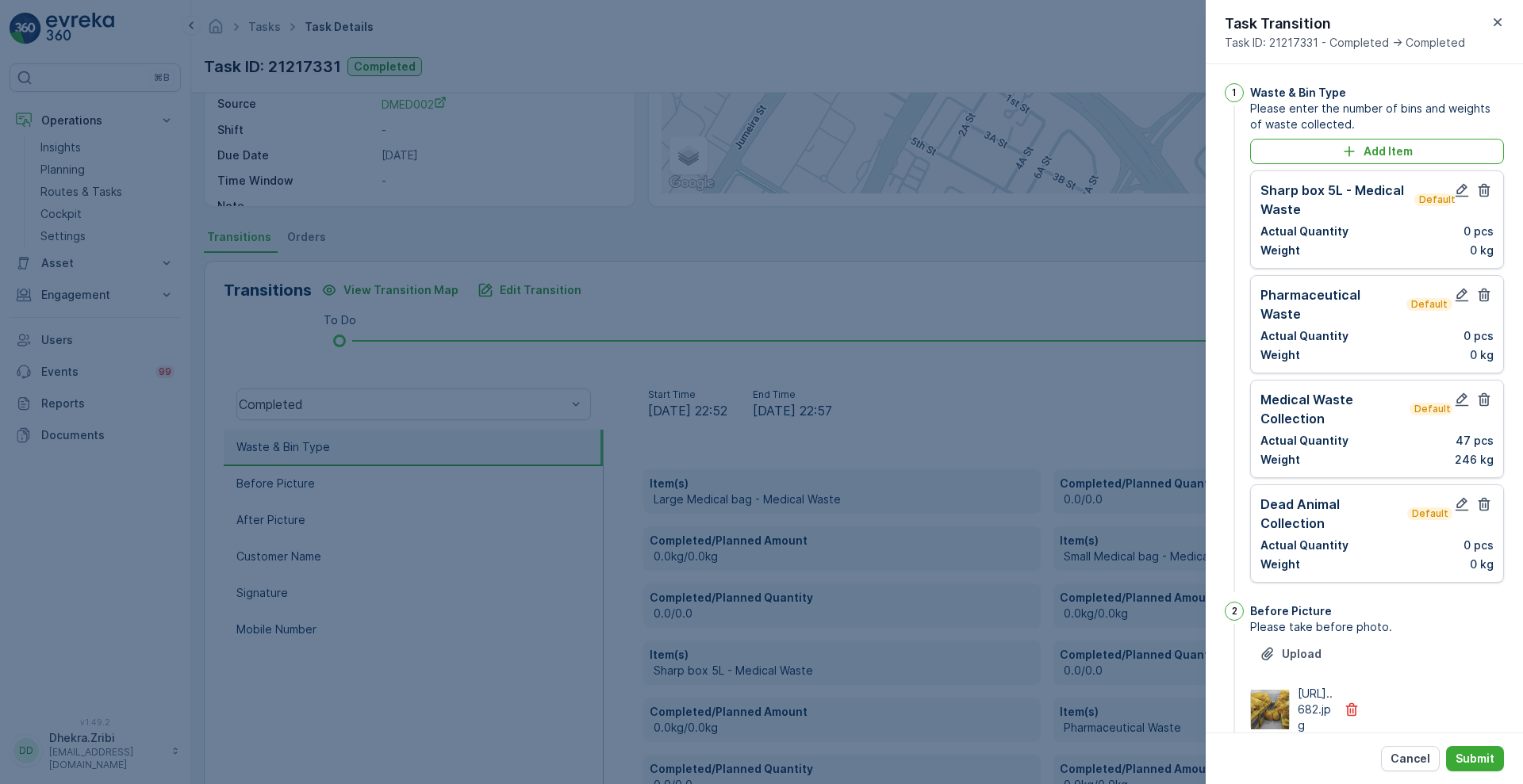
click at [1477, 192] on icon "button" at bounding box center [1484, 190] width 16 height 16
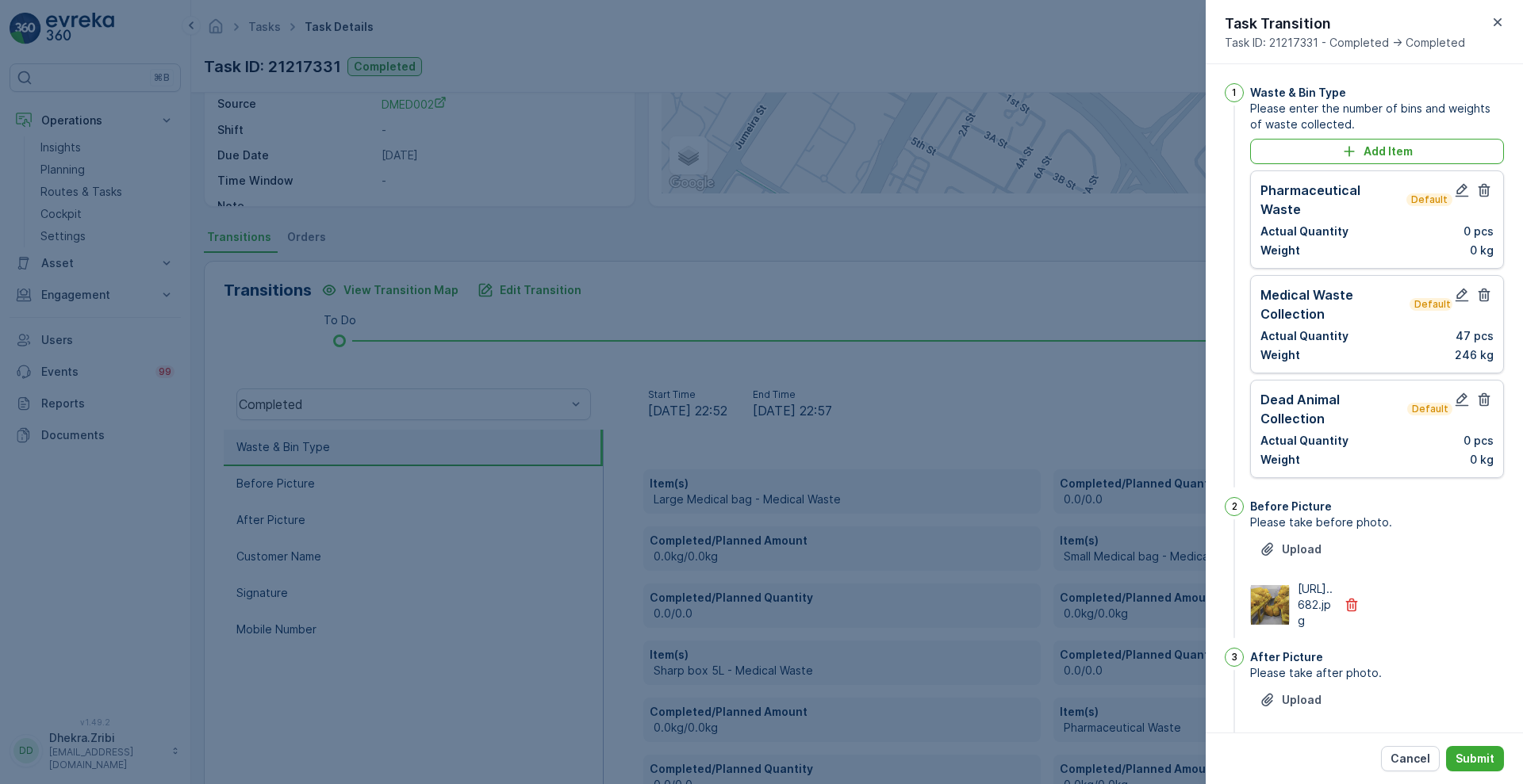
click at [1477, 192] on icon "button" at bounding box center [1484, 190] width 16 height 16
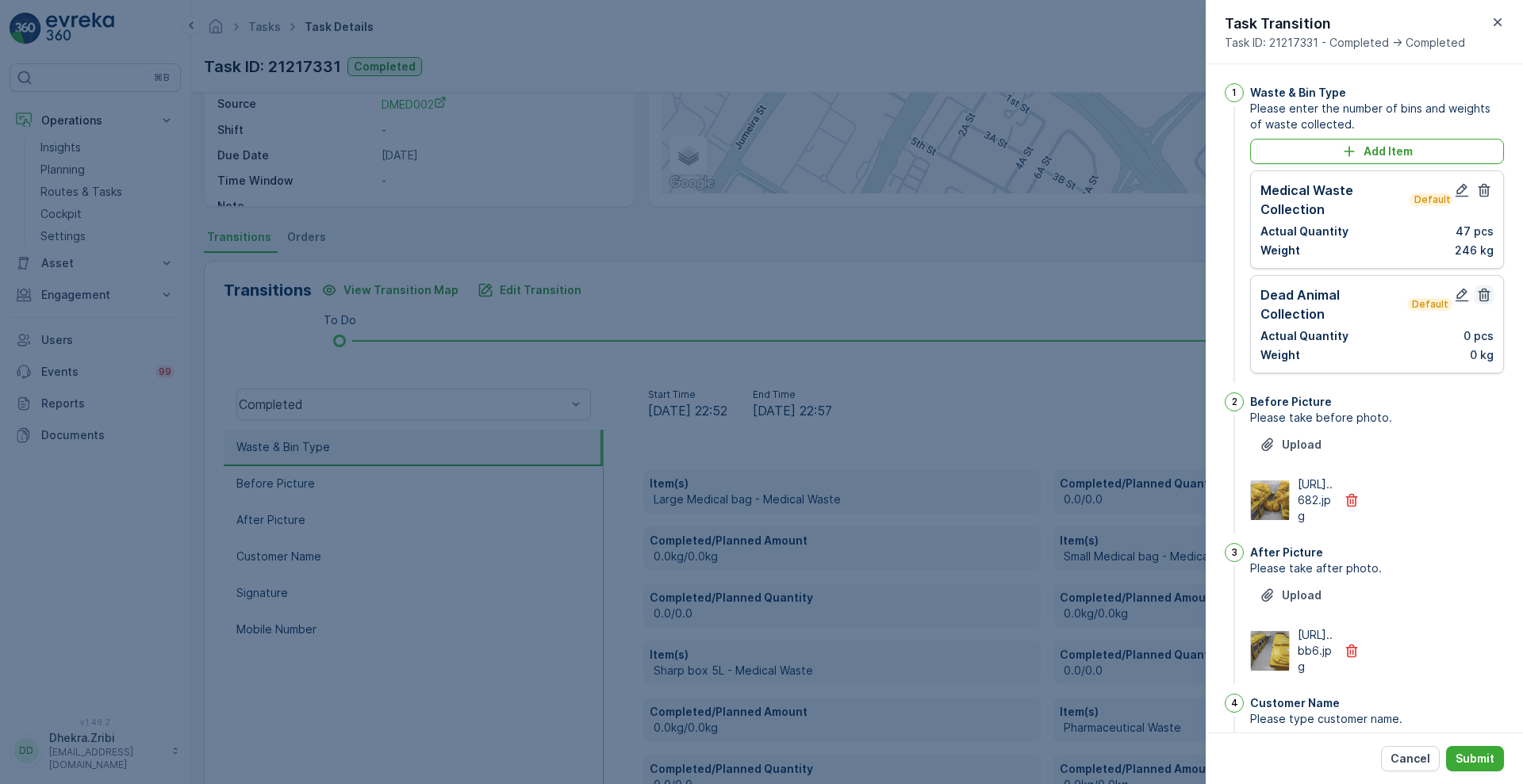
click at [1484, 298] on icon "button" at bounding box center [1484, 295] width 12 height 14
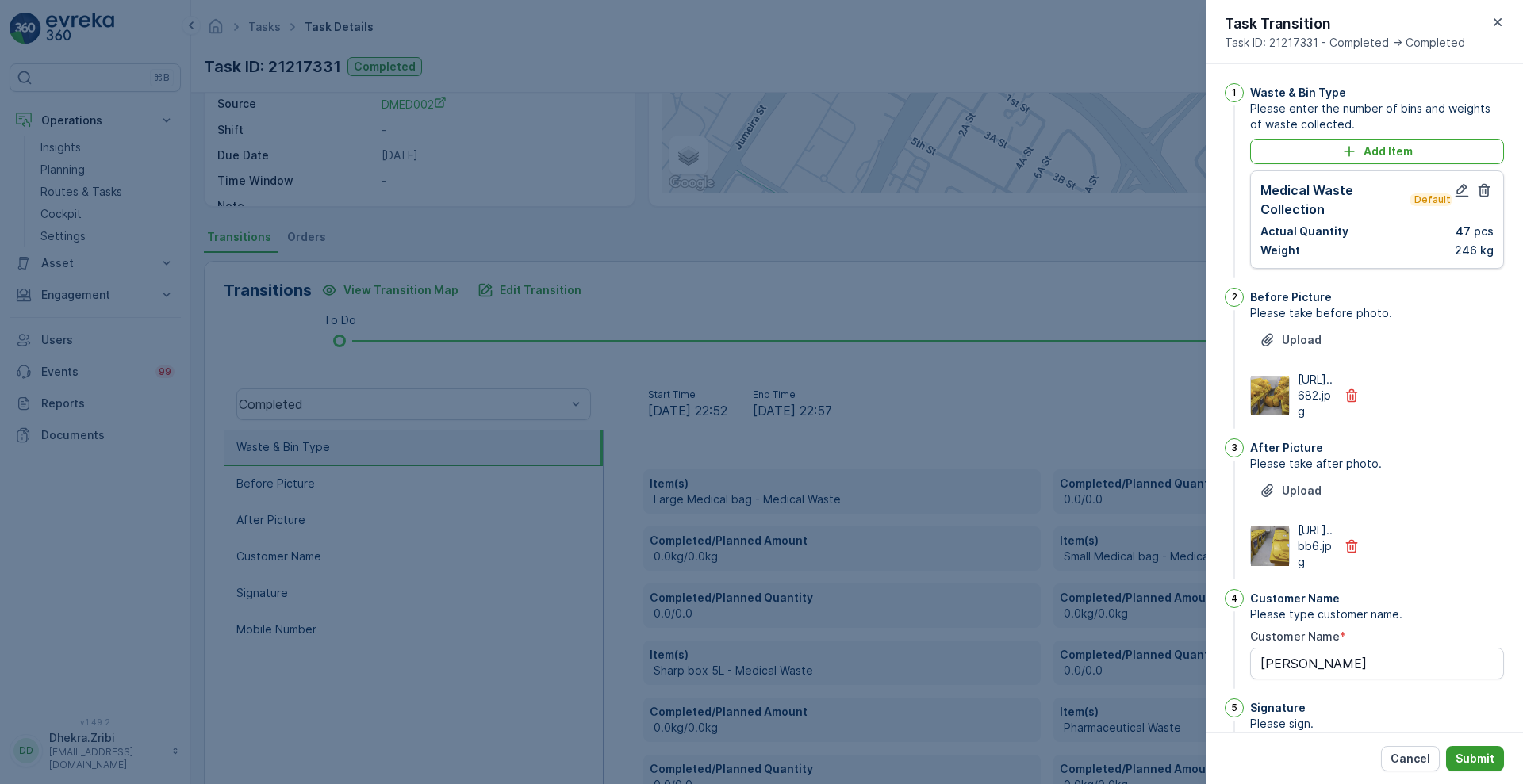
click at [1469, 754] on p "Submit" at bounding box center [1475, 759] width 39 height 16
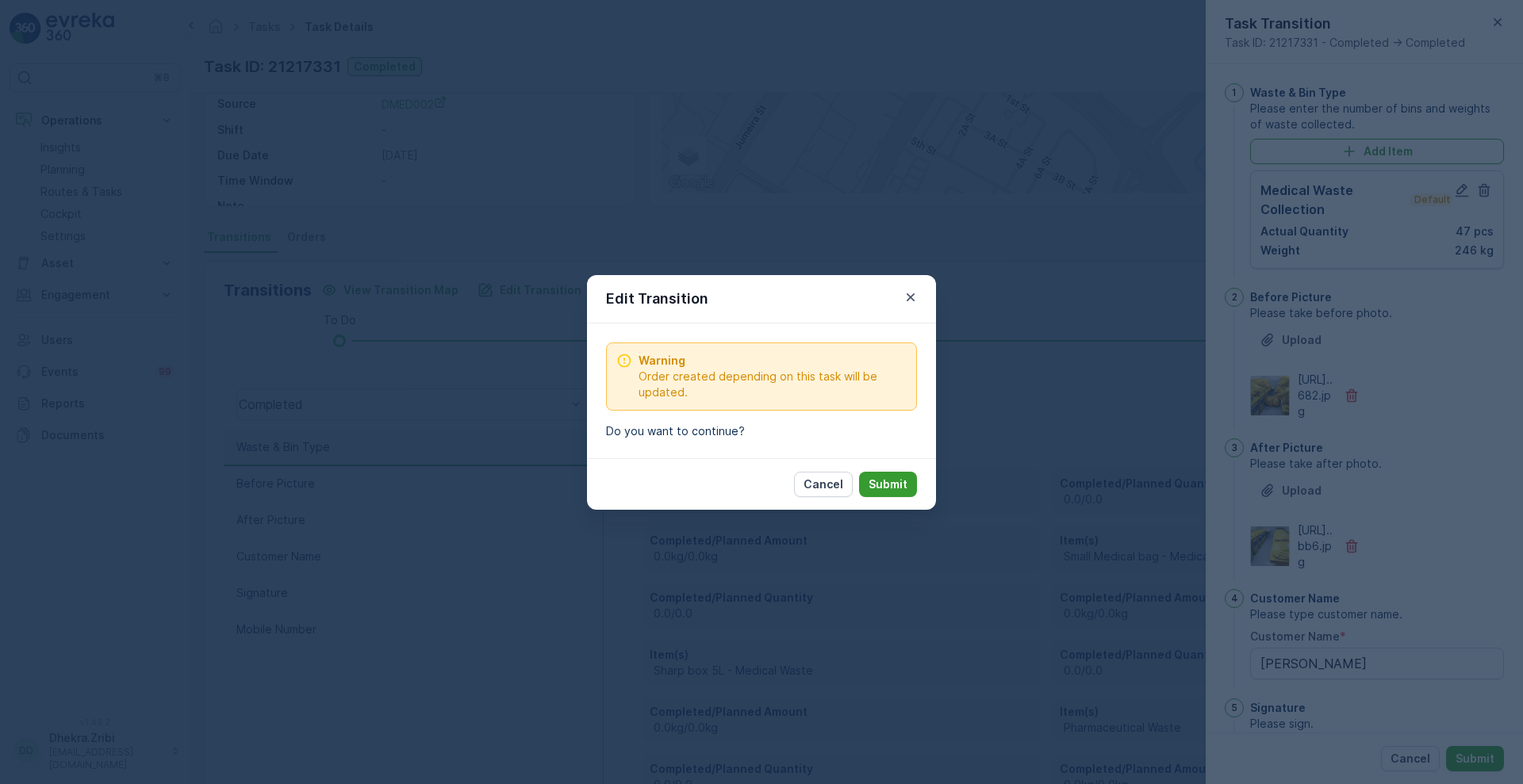
click at [907, 488] on p "Submit" at bounding box center [888, 484] width 39 height 16
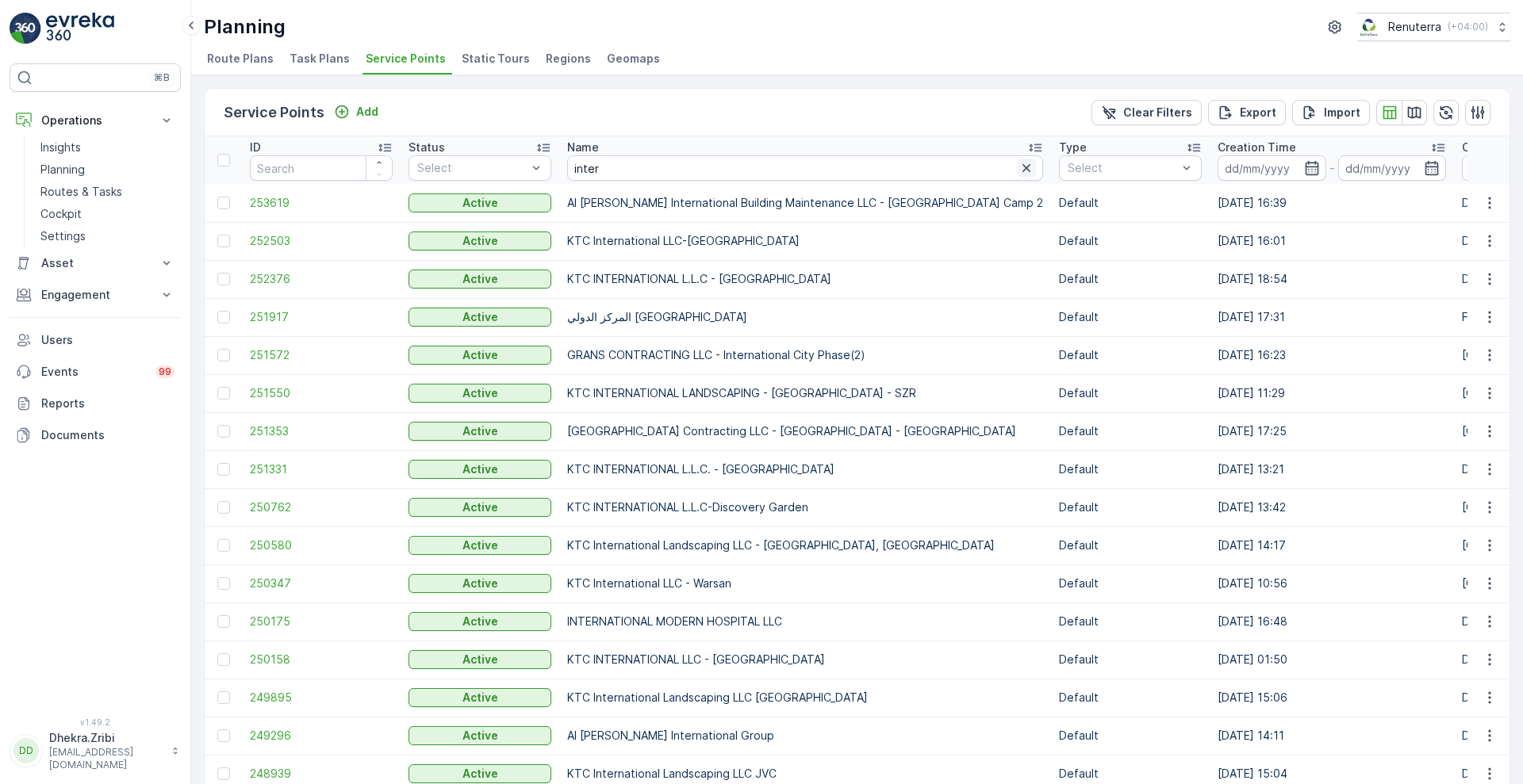
click at [1018, 171] on icon "button" at bounding box center [1026, 168] width 16 height 16
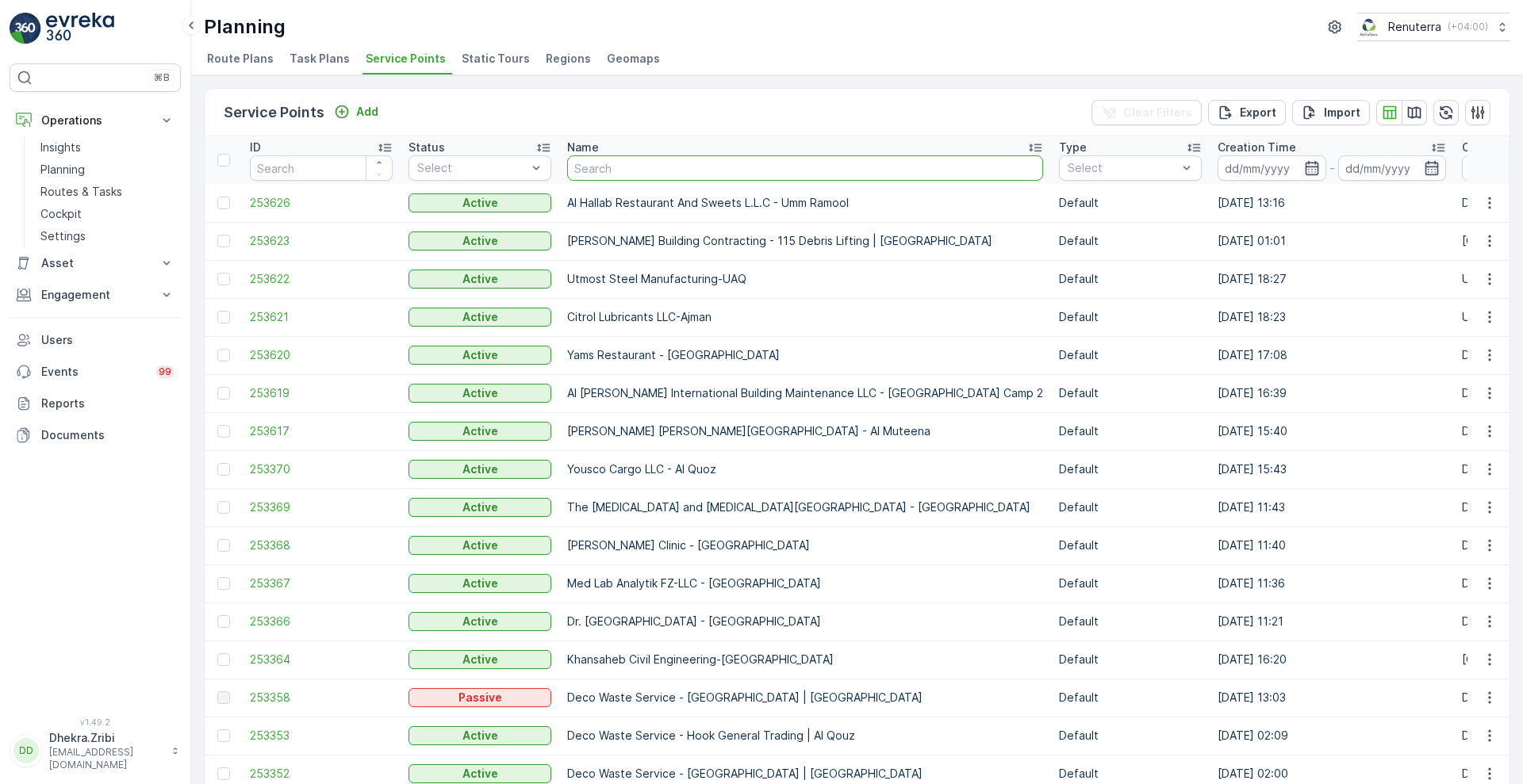
click at [791, 170] on input "text" at bounding box center [804, 168] width 476 height 25
type input "hms garh"
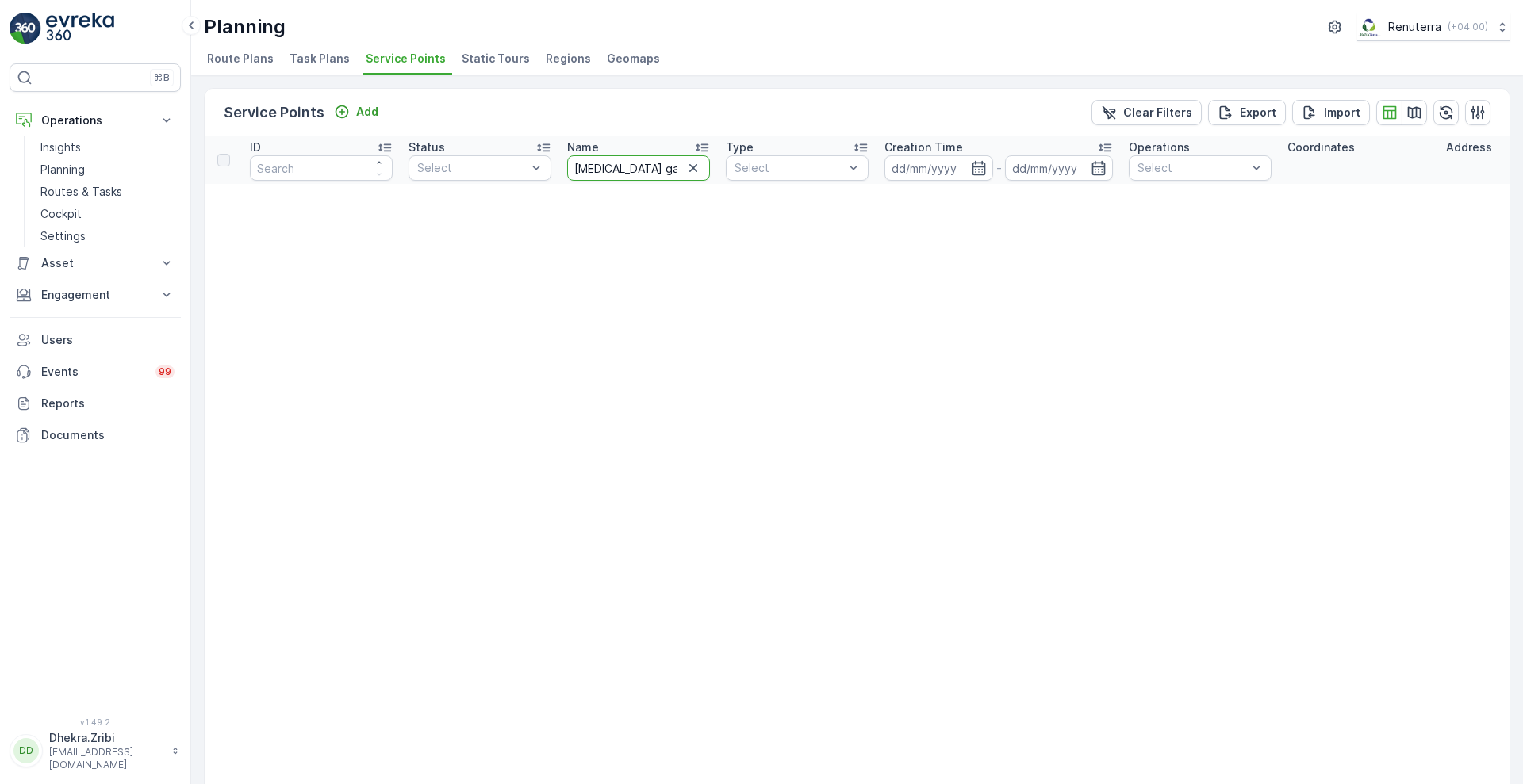
click at [649, 169] on input "hms garh" at bounding box center [638, 168] width 143 height 25
type input "[MEDICAL_DATA]"
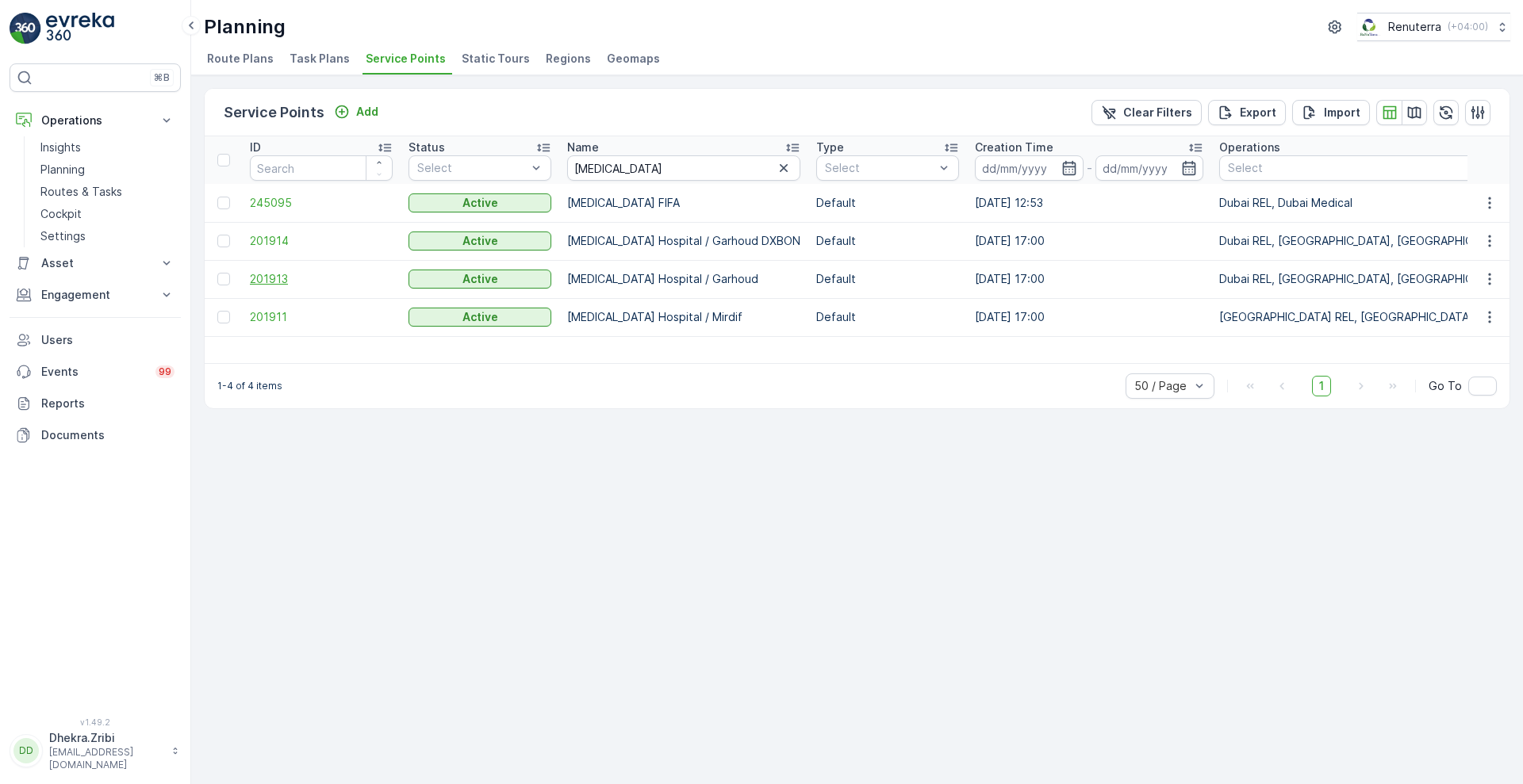
click at [270, 280] on span "201913" at bounding box center [321, 279] width 143 height 16
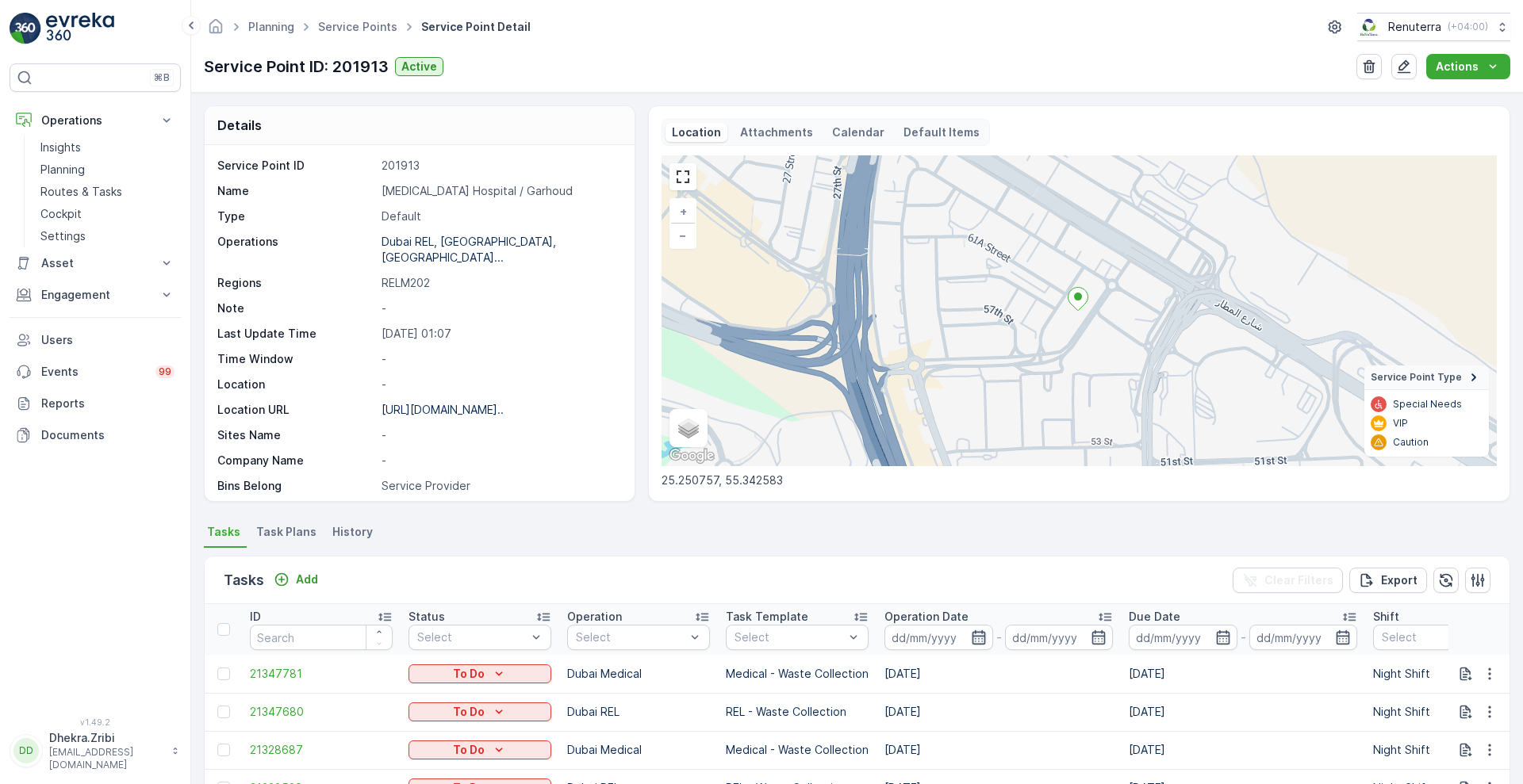
click at [979, 637] on icon "button" at bounding box center [979, 637] width 16 height 16
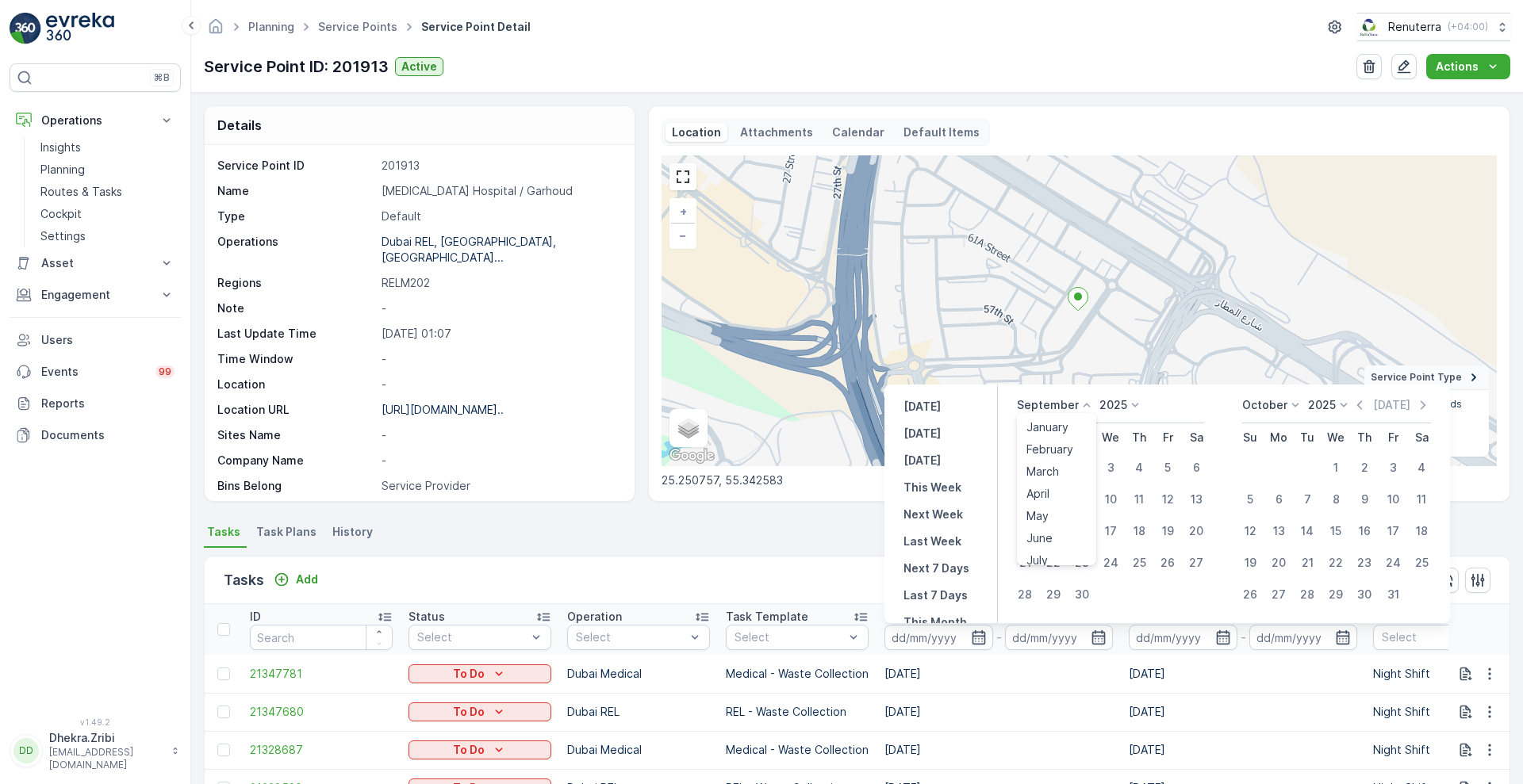
click at [1085, 404] on icon at bounding box center [1087, 406] width 16 height 16
click at [1092, 538] on li "June" at bounding box center [1056, 538] width 79 height 22
click at [1090, 403] on icon at bounding box center [1087, 406] width 16 height 16
click at [1055, 455] on span "August" at bounding box center [1045, 462] width 37 height 16
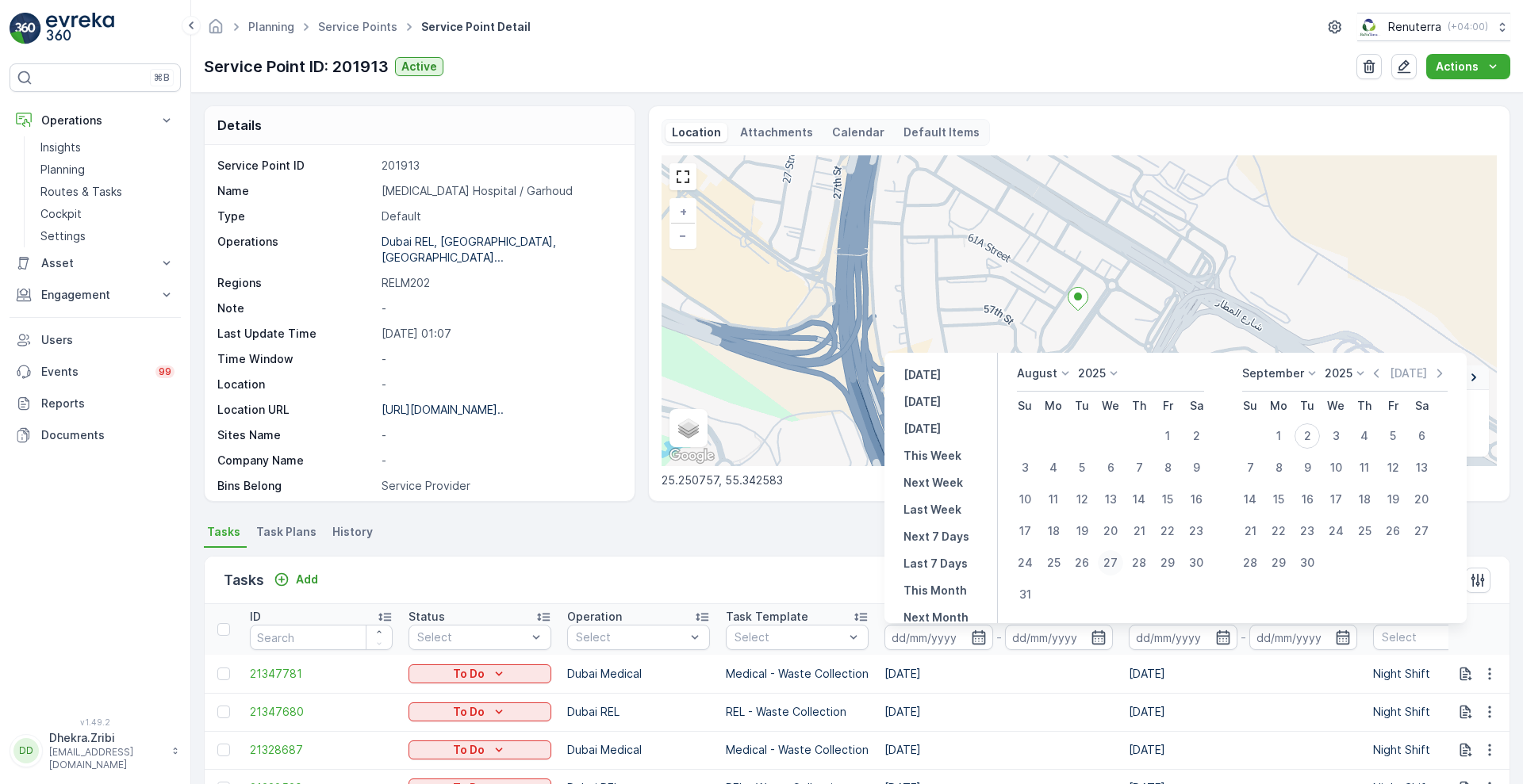
click at [1110, 565] on div "27" at bounding box center [1110, 562] width 25 height 25
type input "[DATE]"
click at [1110, 565] on div "27" at bounding box center [1110, 562] width 25 height 25
type input "[DATE]"
click at [848, 582] on div "Tasks Add Clear Filters Export" at bounding box center [857, 580] width 1305 height 48
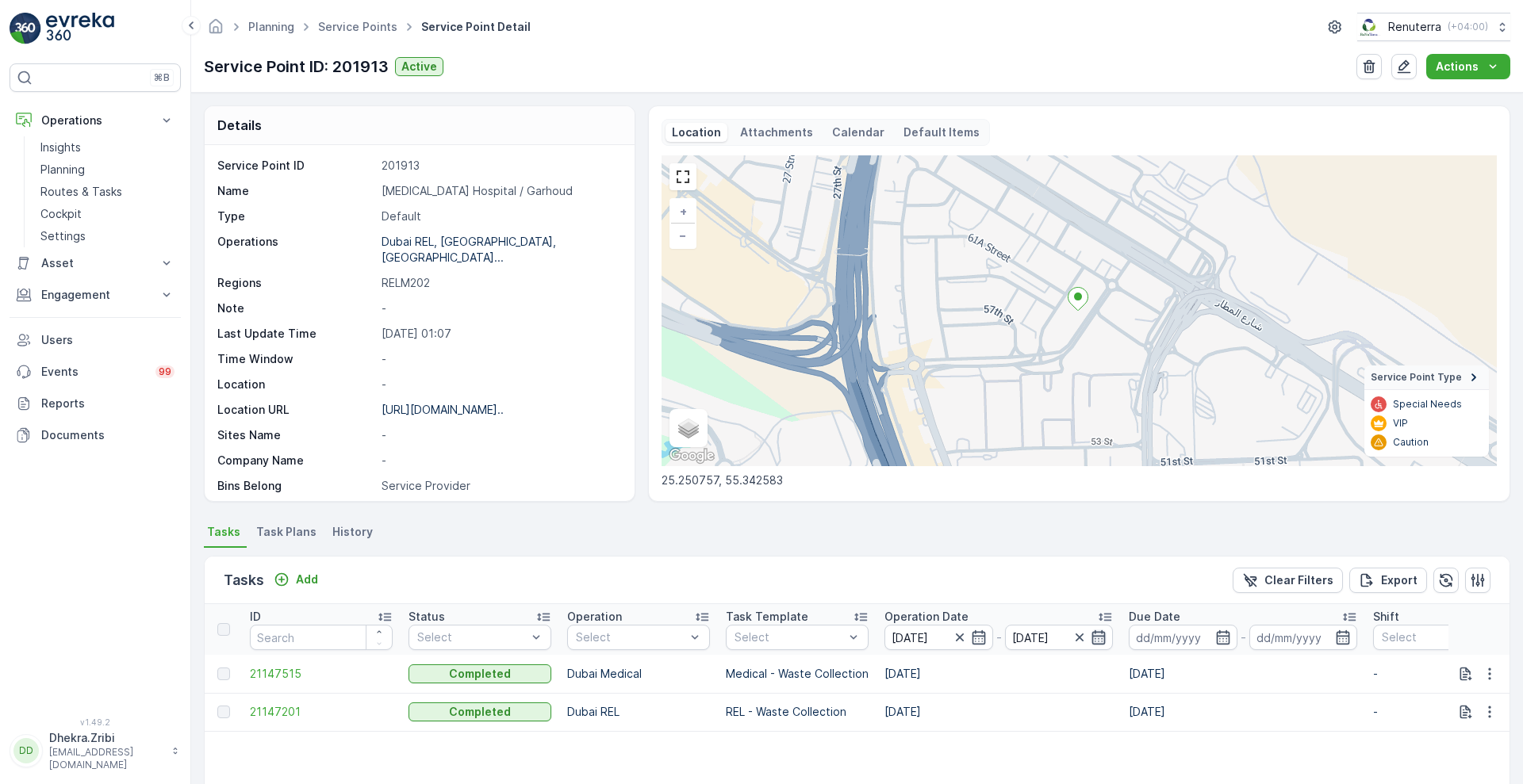
click at [1100, 639] on icon "button" at bounding box center [1099, 637] width 16 height 16
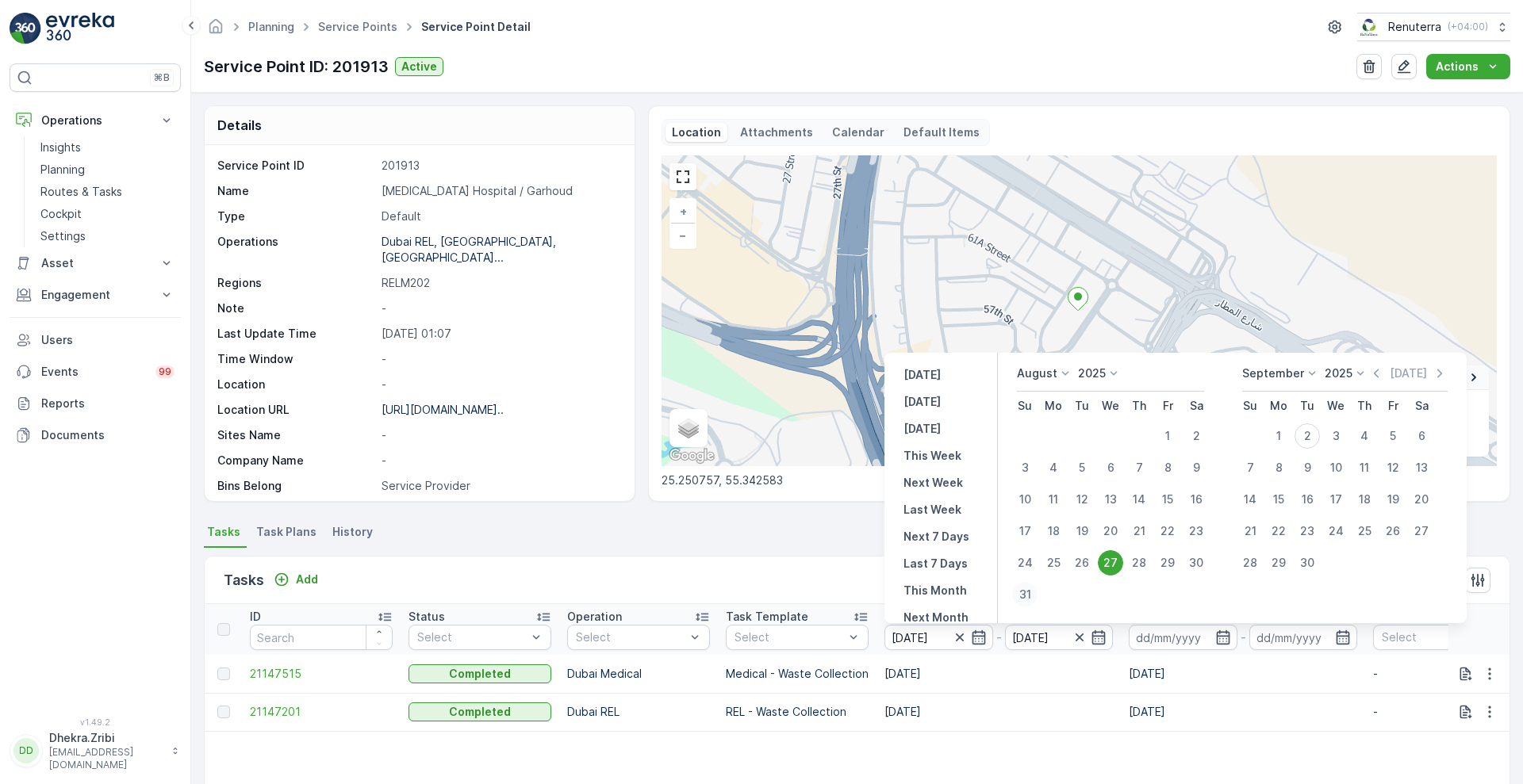
click at [1023, 594] on div "31" at bounding box center [1024, 594] width 25 height 25
type input "[DATE]"
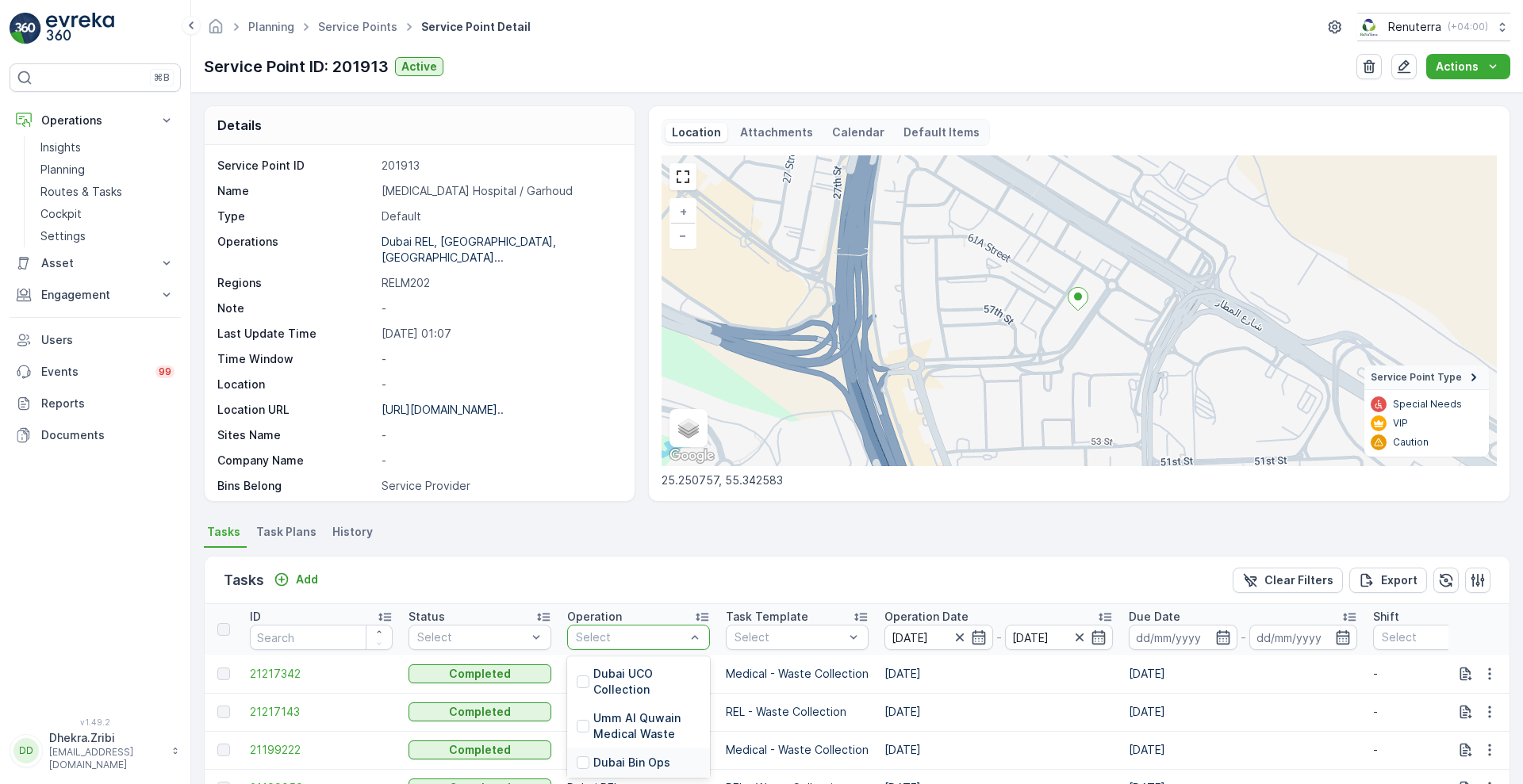
scroll to position [106, 0]
click at [654, 750] on p "Dubai Medical" at bounding box center [632, 758] width 79 height 16
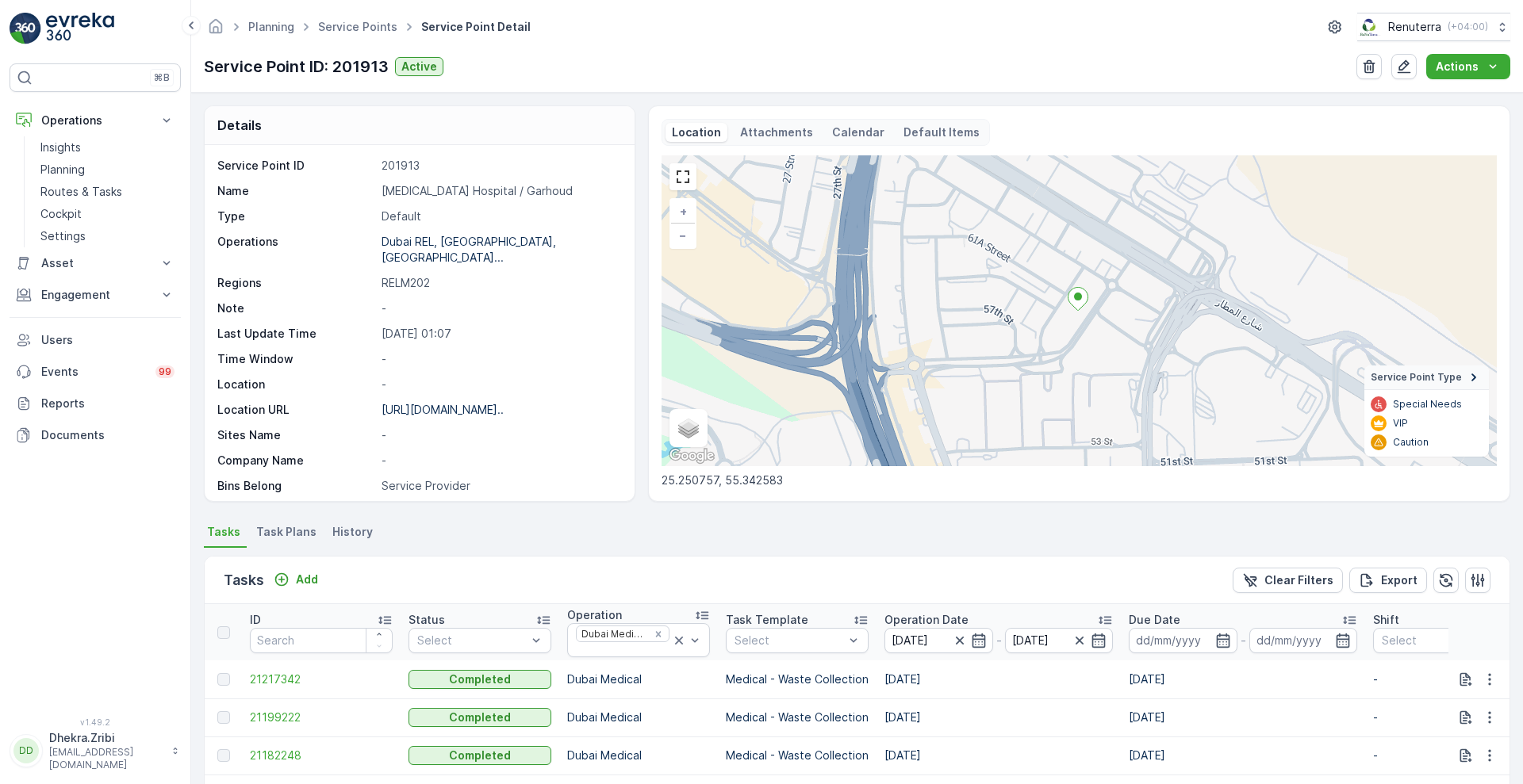
scroll to position [308, 0]
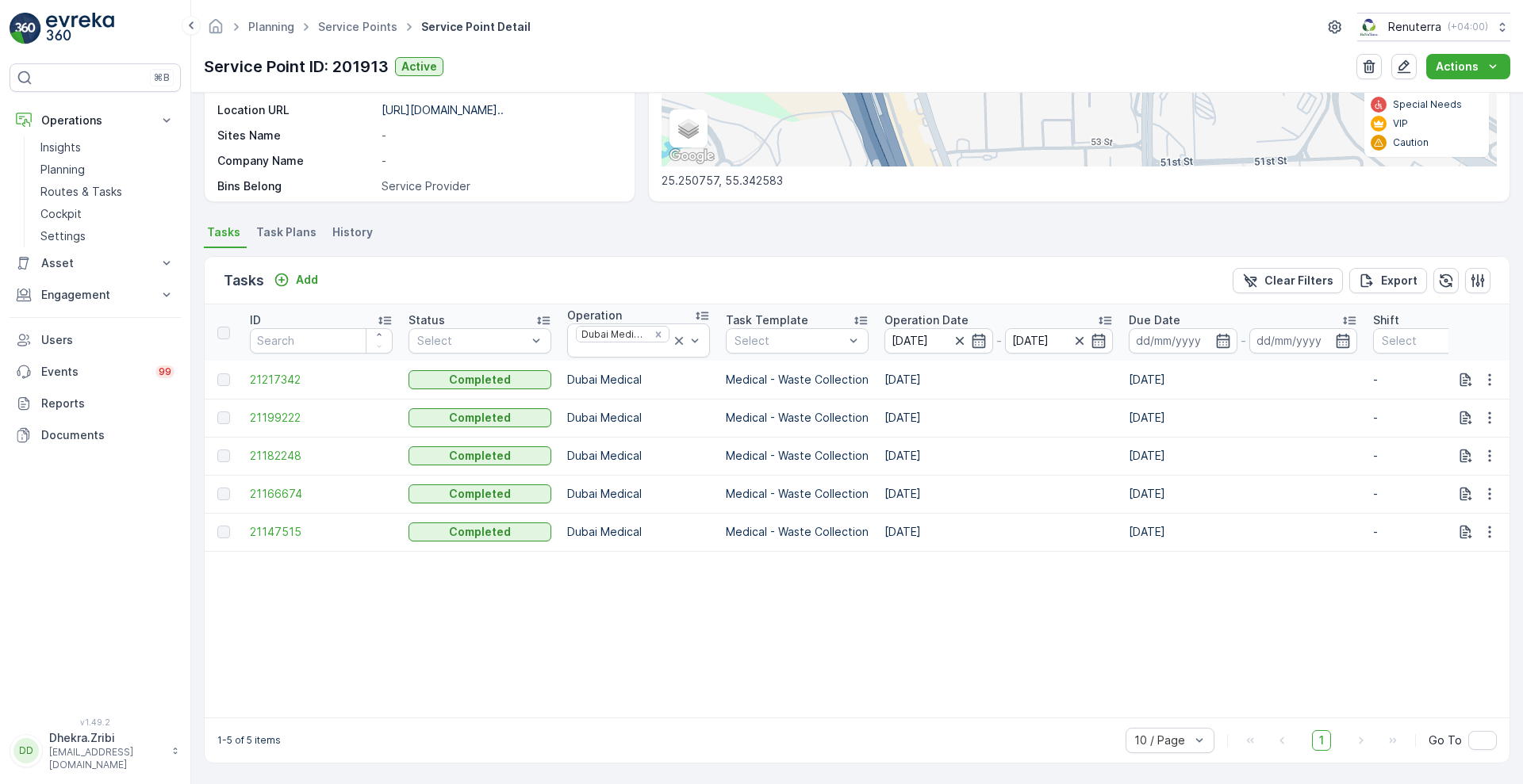
click at [935, 313] on p "Operation Date" at bounding box center [927, 321] width 84 height 16
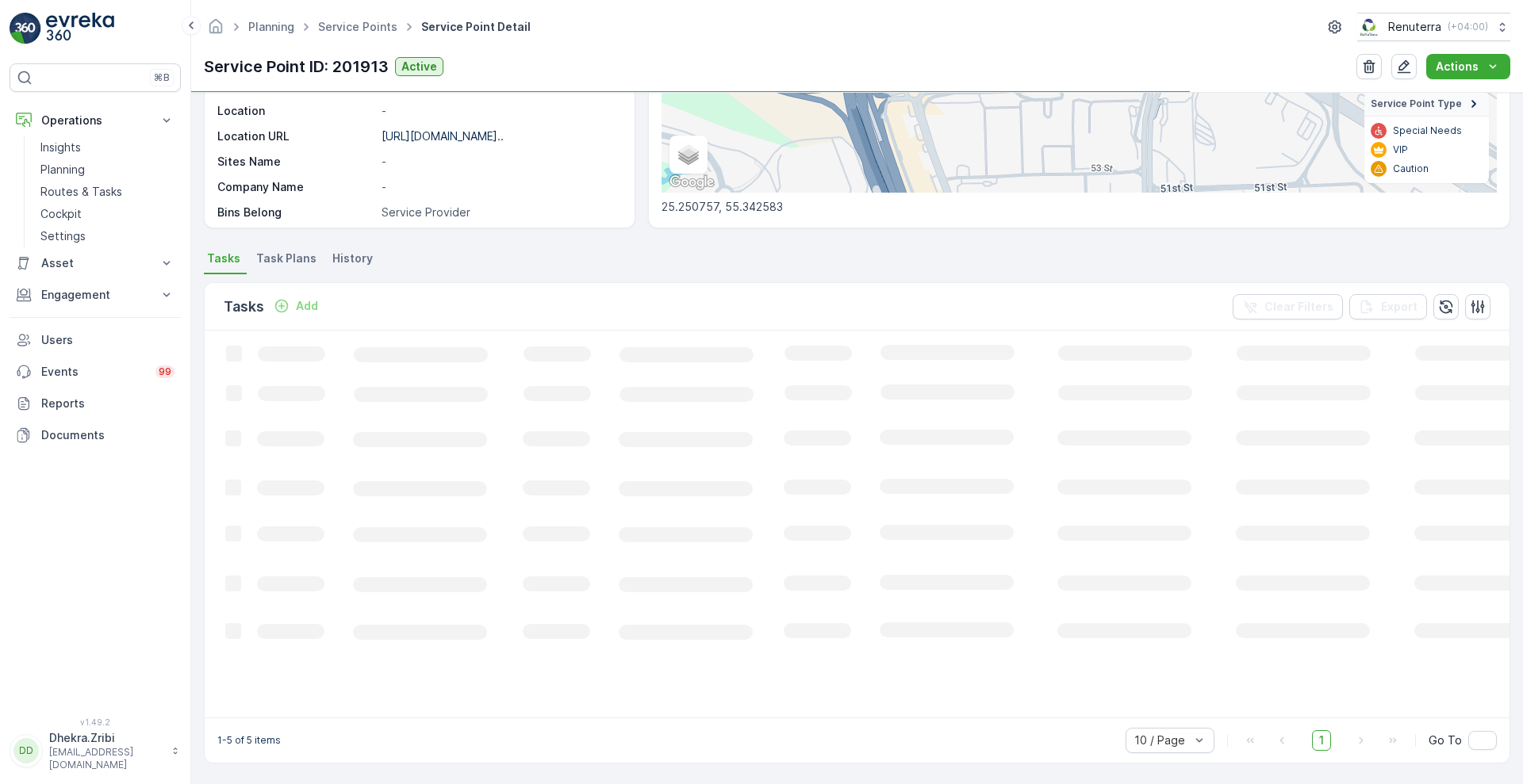
scroll to position [308, 0]
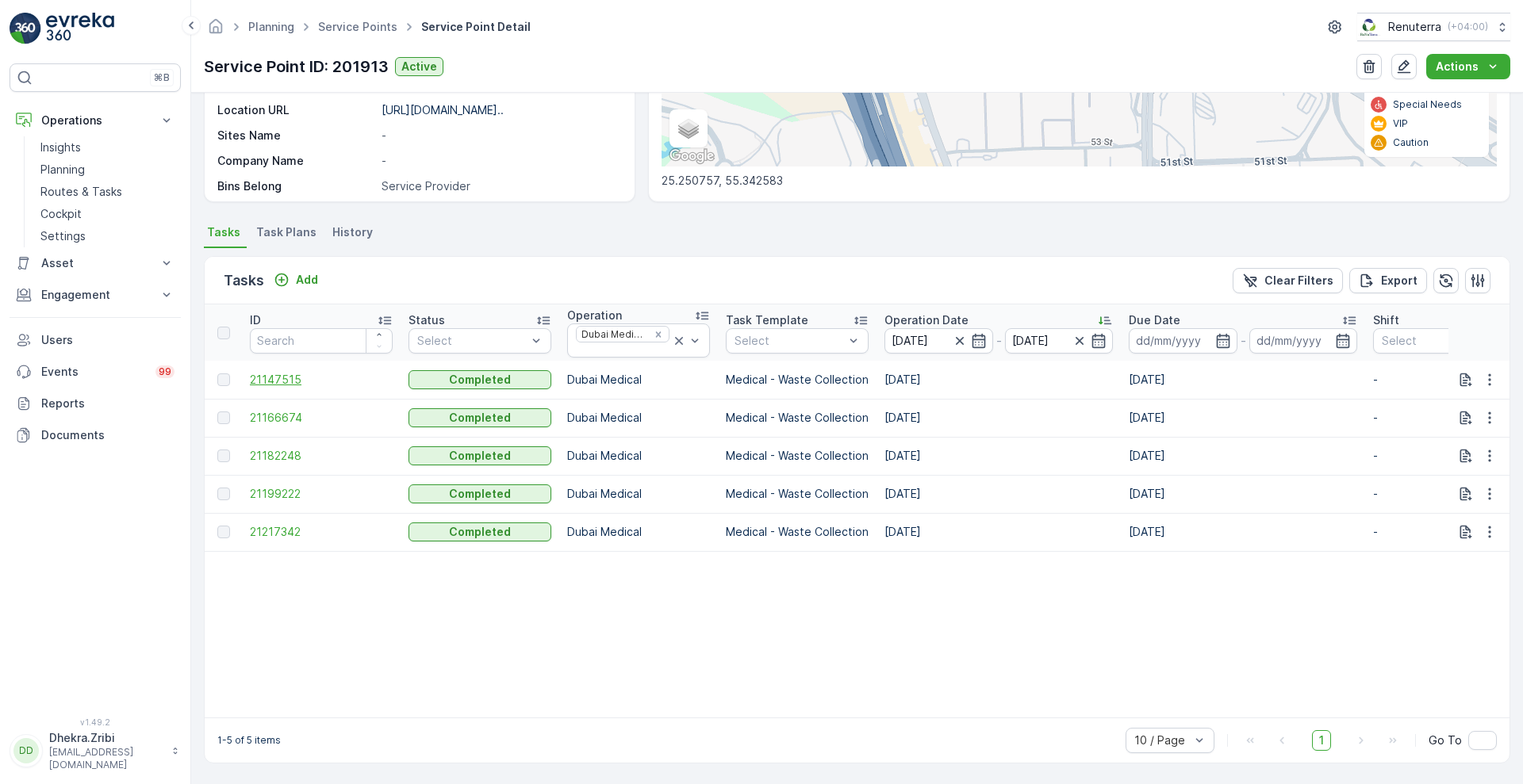
click at [288, 378] on span "21147515" at bounding box center [321, 380] width 143 height 16
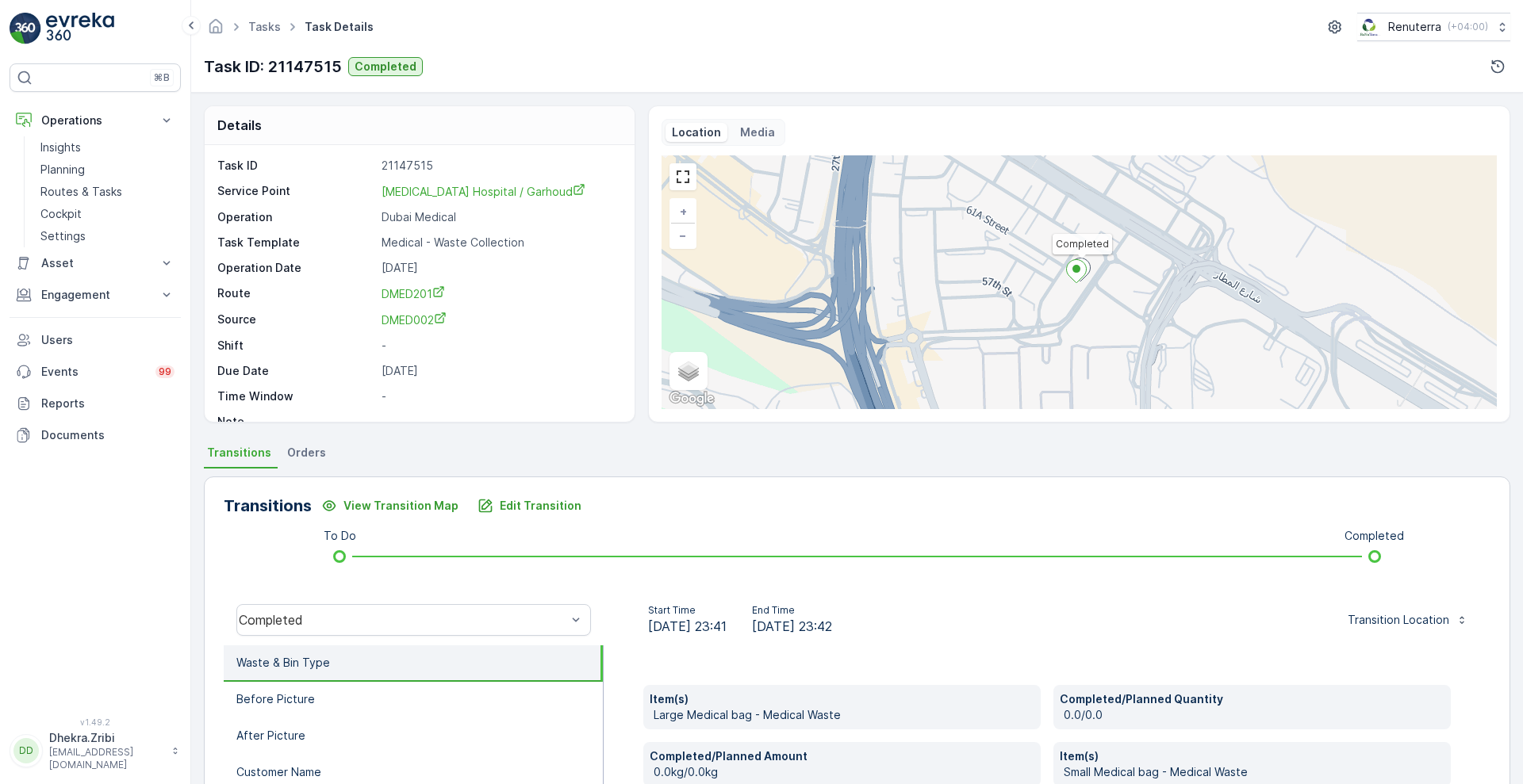
scroll to position [321, 0]
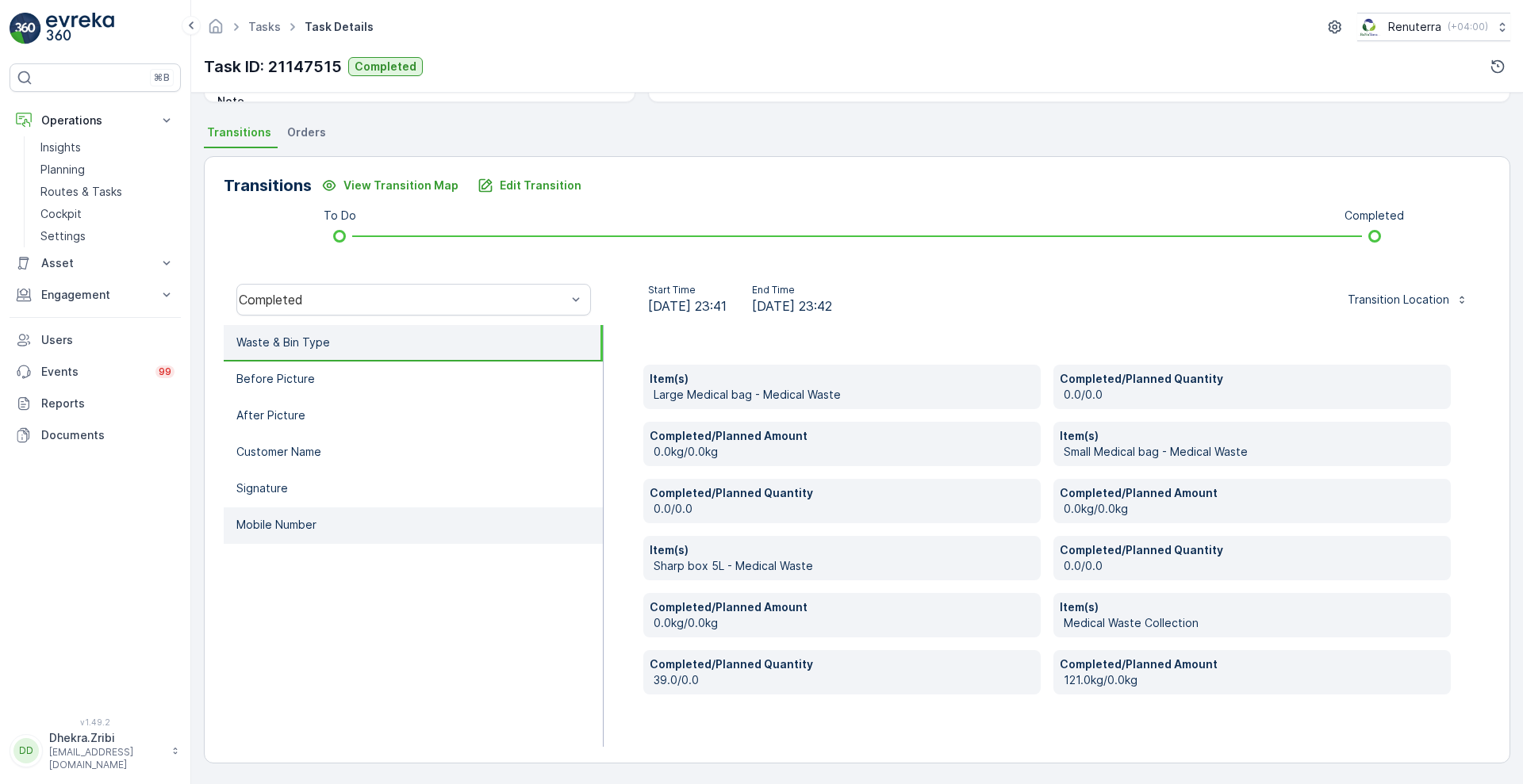
click at [272, 541] on li "Mobile Number" at bounding box center [413, 526] width 379 height 36
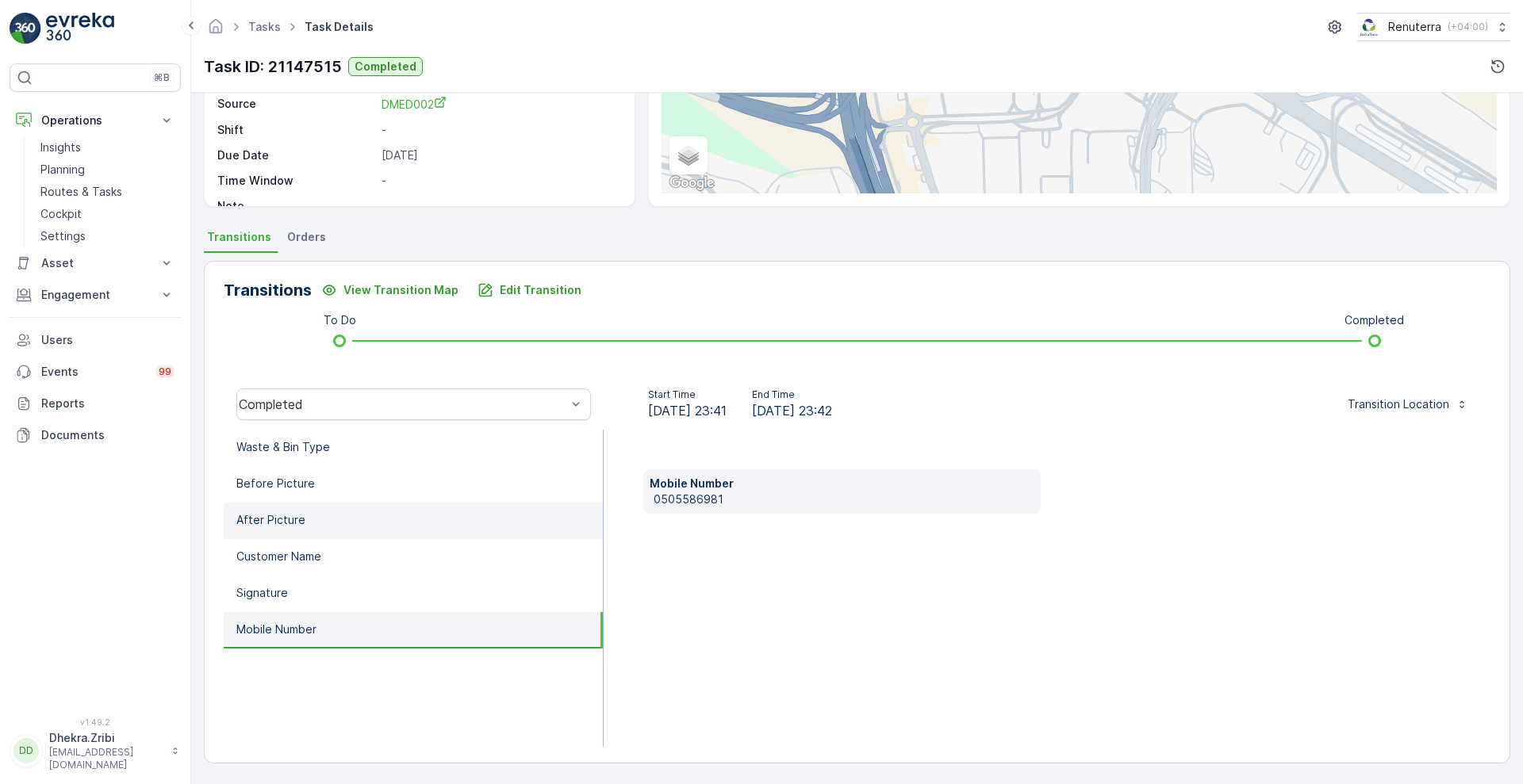
click at [290, 505] on li "After Picture" at bounding box center [413, 521] width 379 height 36
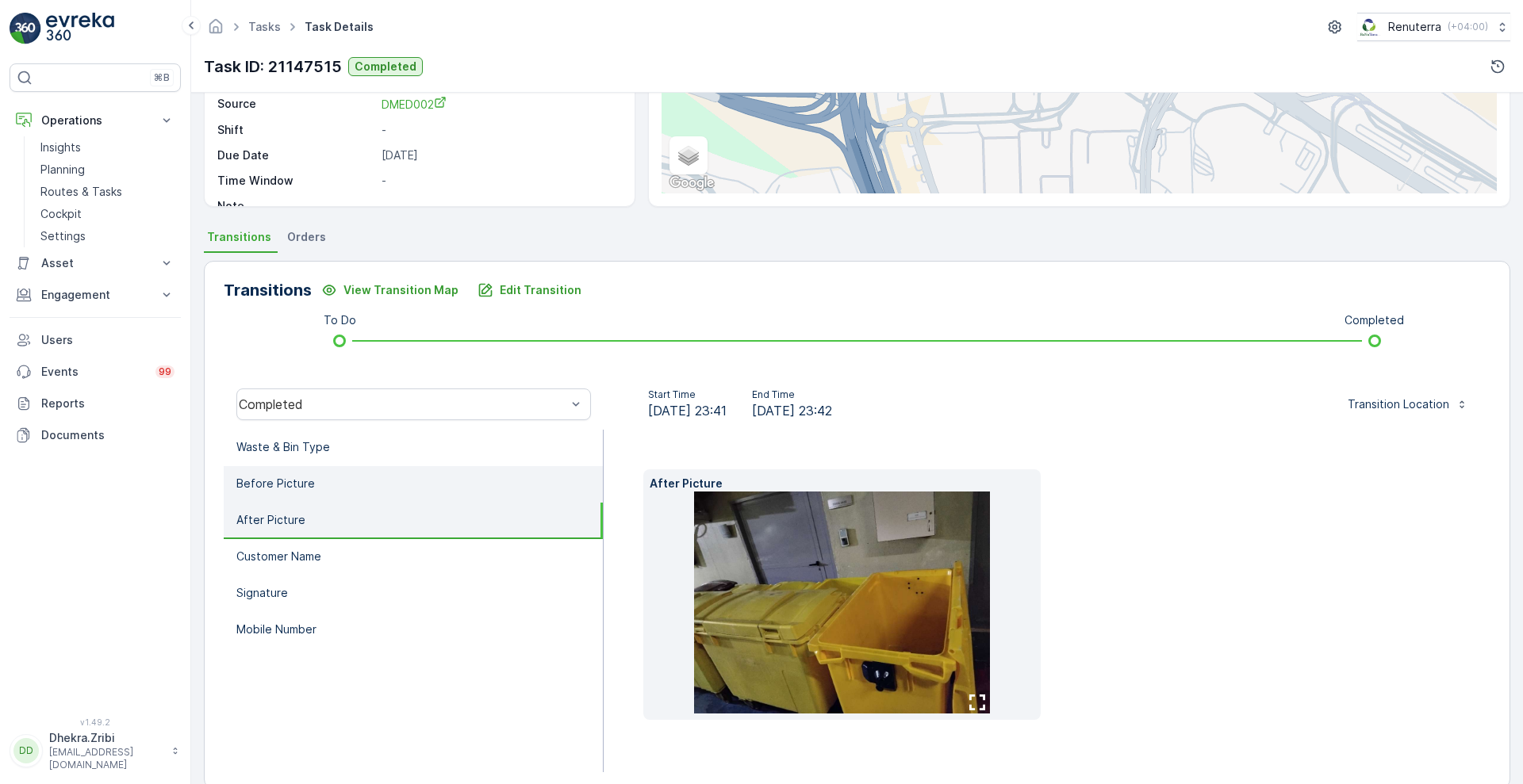
click at [316, 481] on li "Before Picture" at bounding box center [413, 484] width 379 height 36
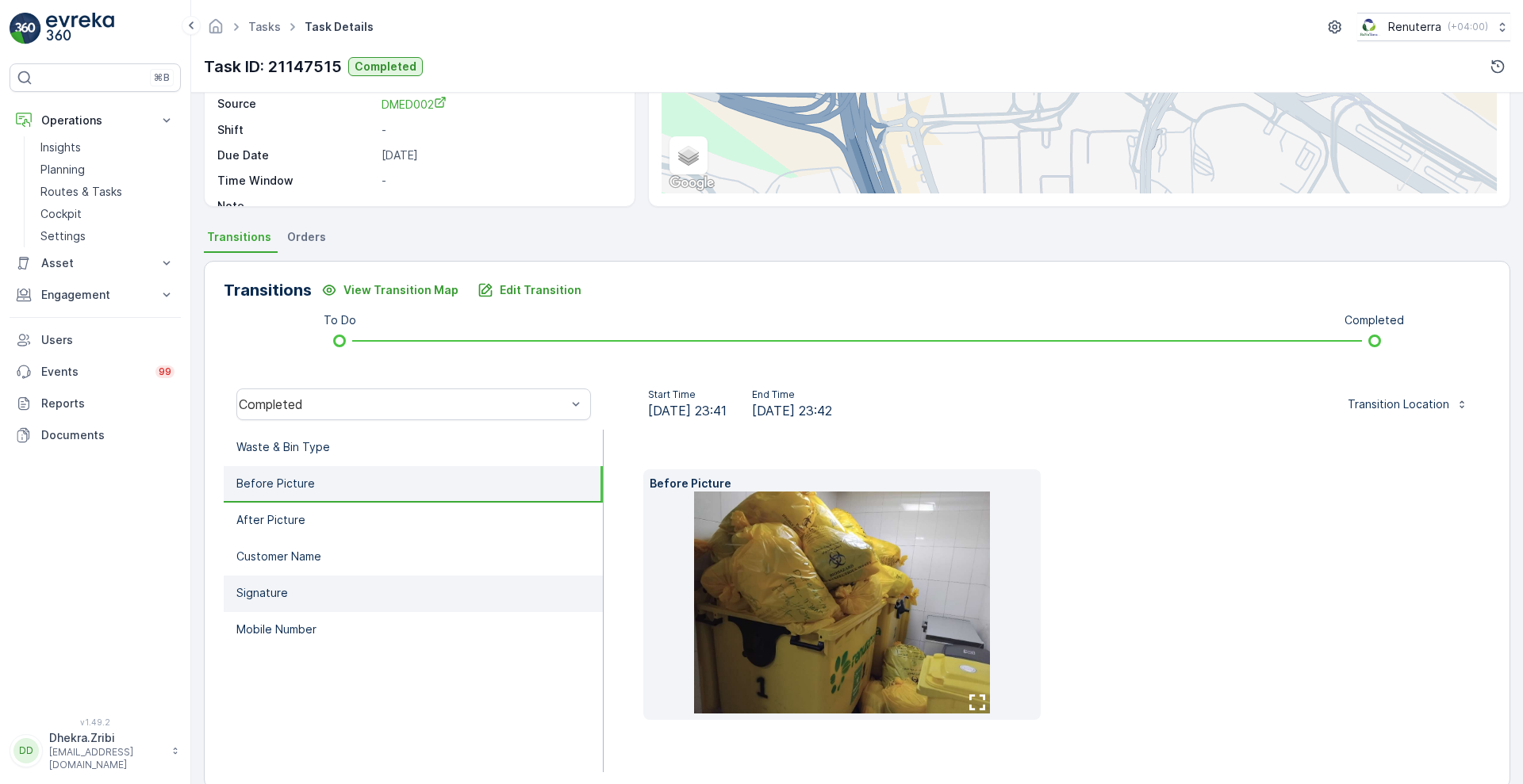
click at [279, 588] on p "Signature" at bounding box center [262, 594] width 52 height 16
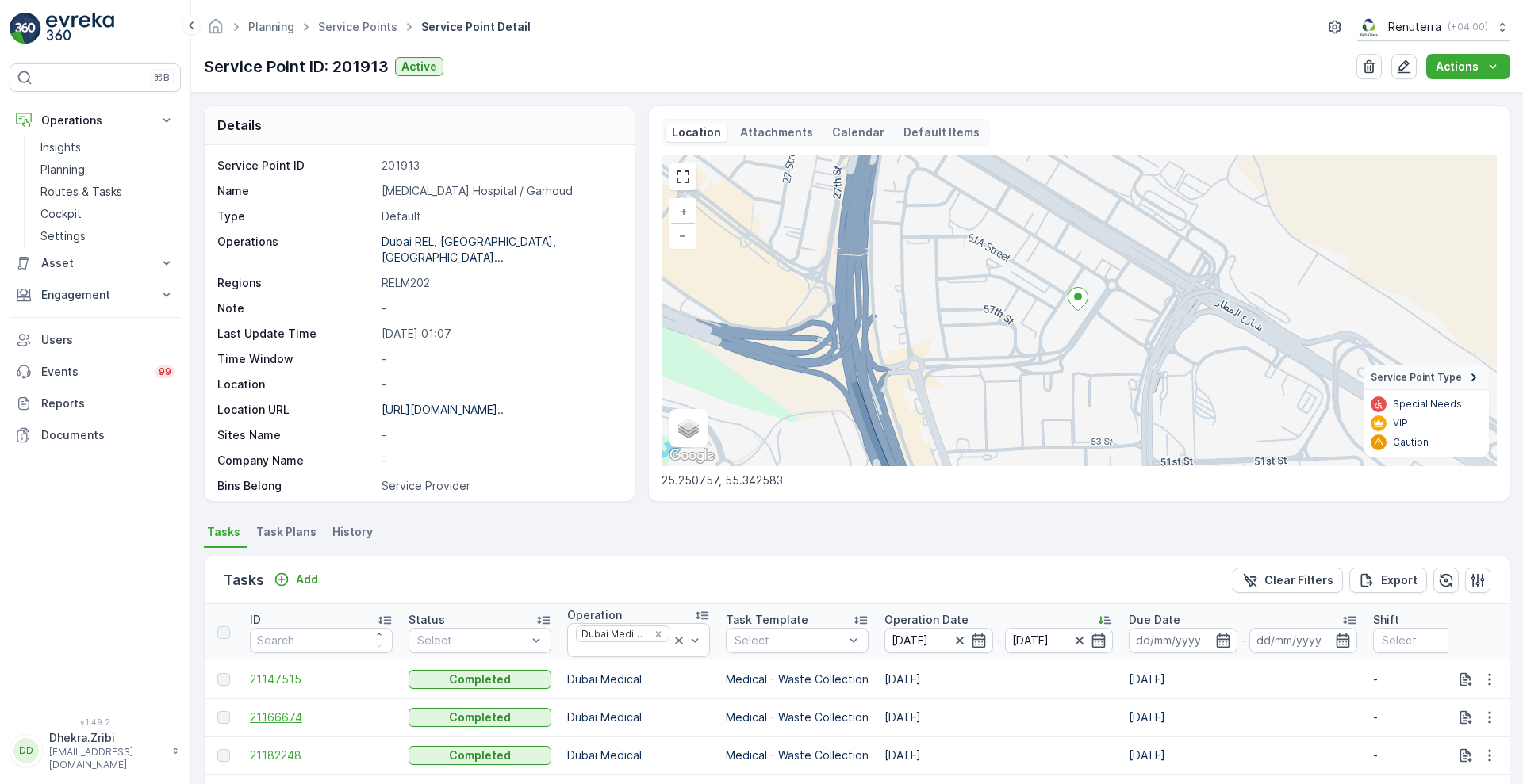
click at [276, 722] on span "21166674" at bounding box center [321, 718] width 143 height 16
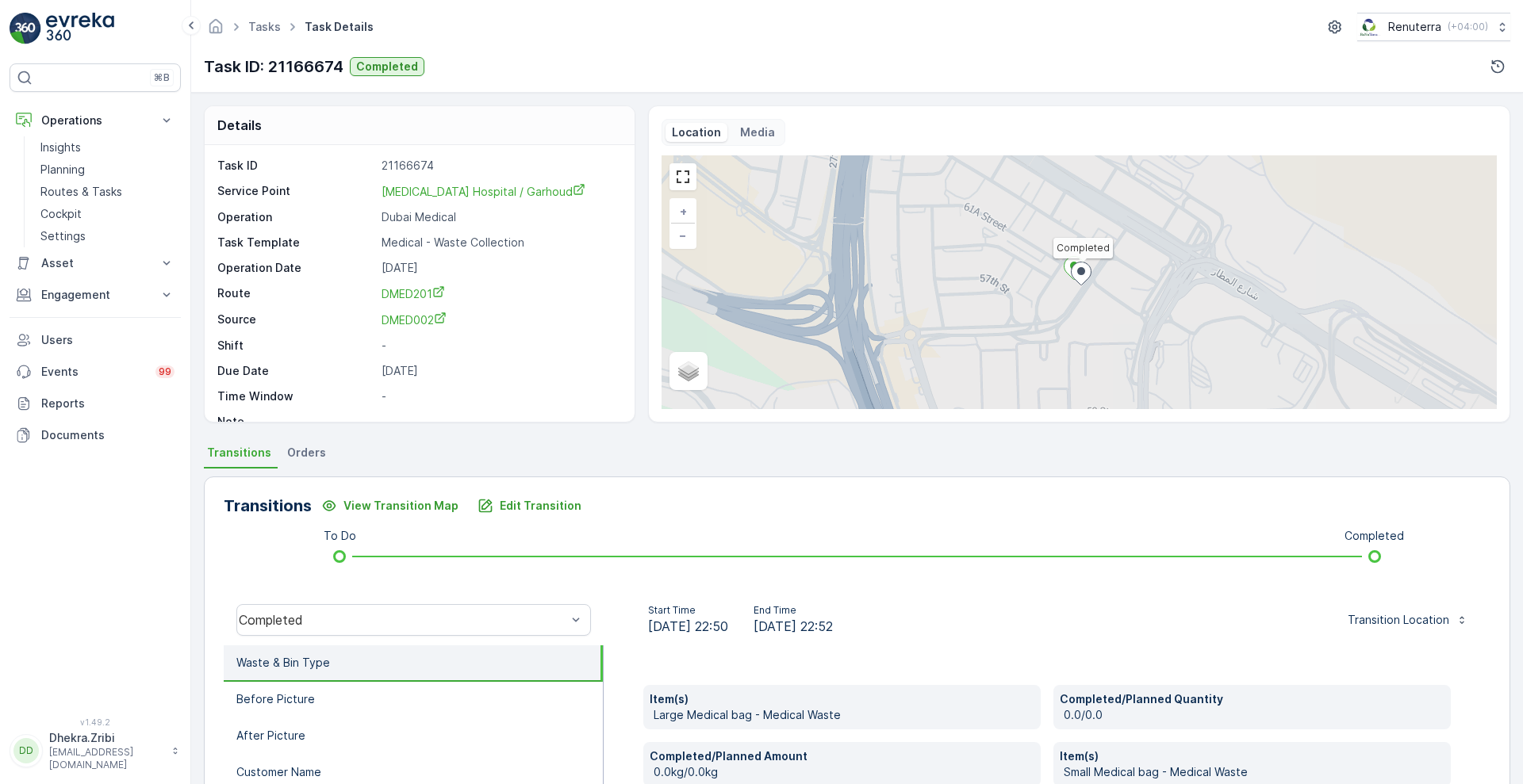
scroll to position [321, 0]
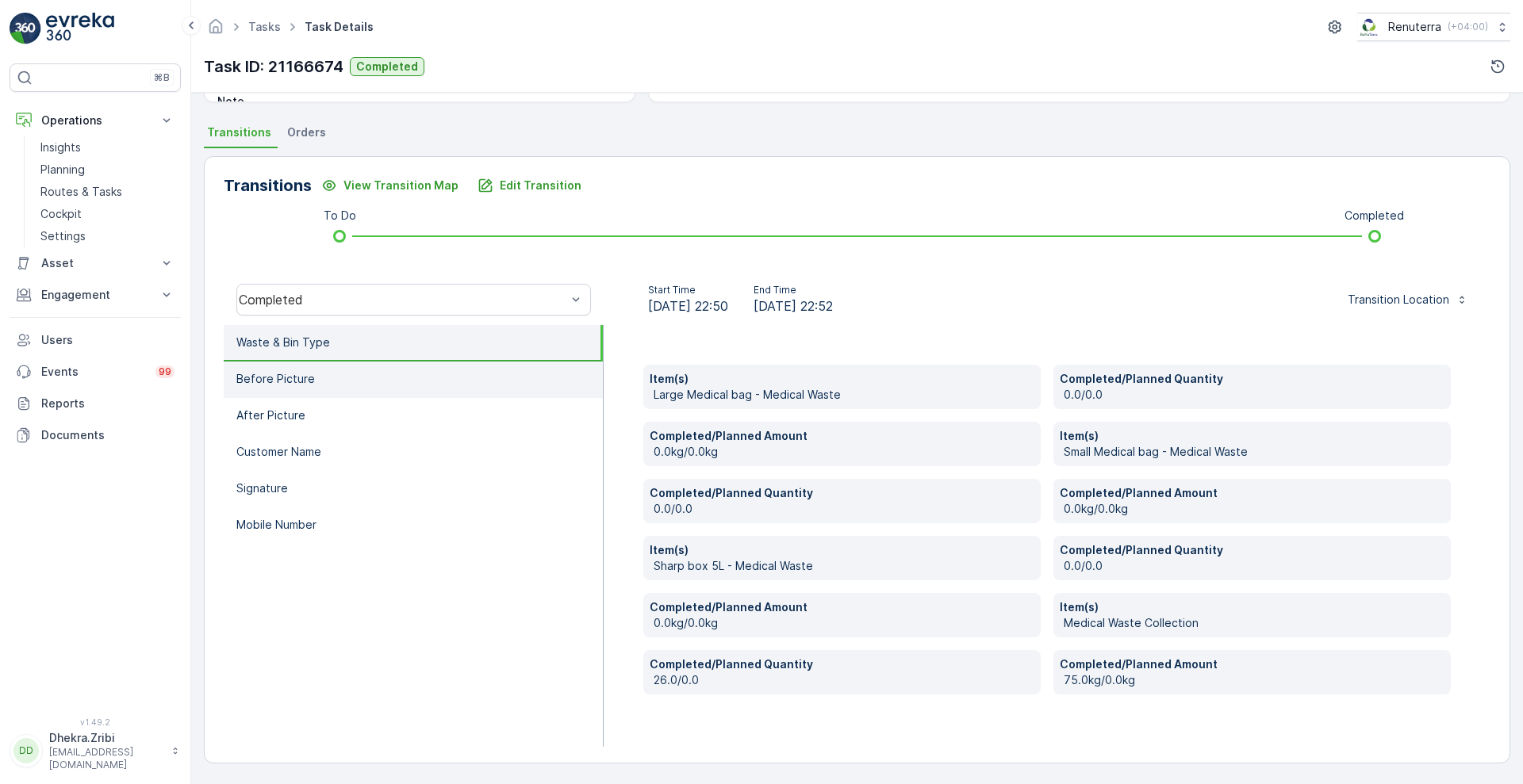
click at [322, 369] on li "Before Picture" at bounding box center [413, 379] width 379 height 36
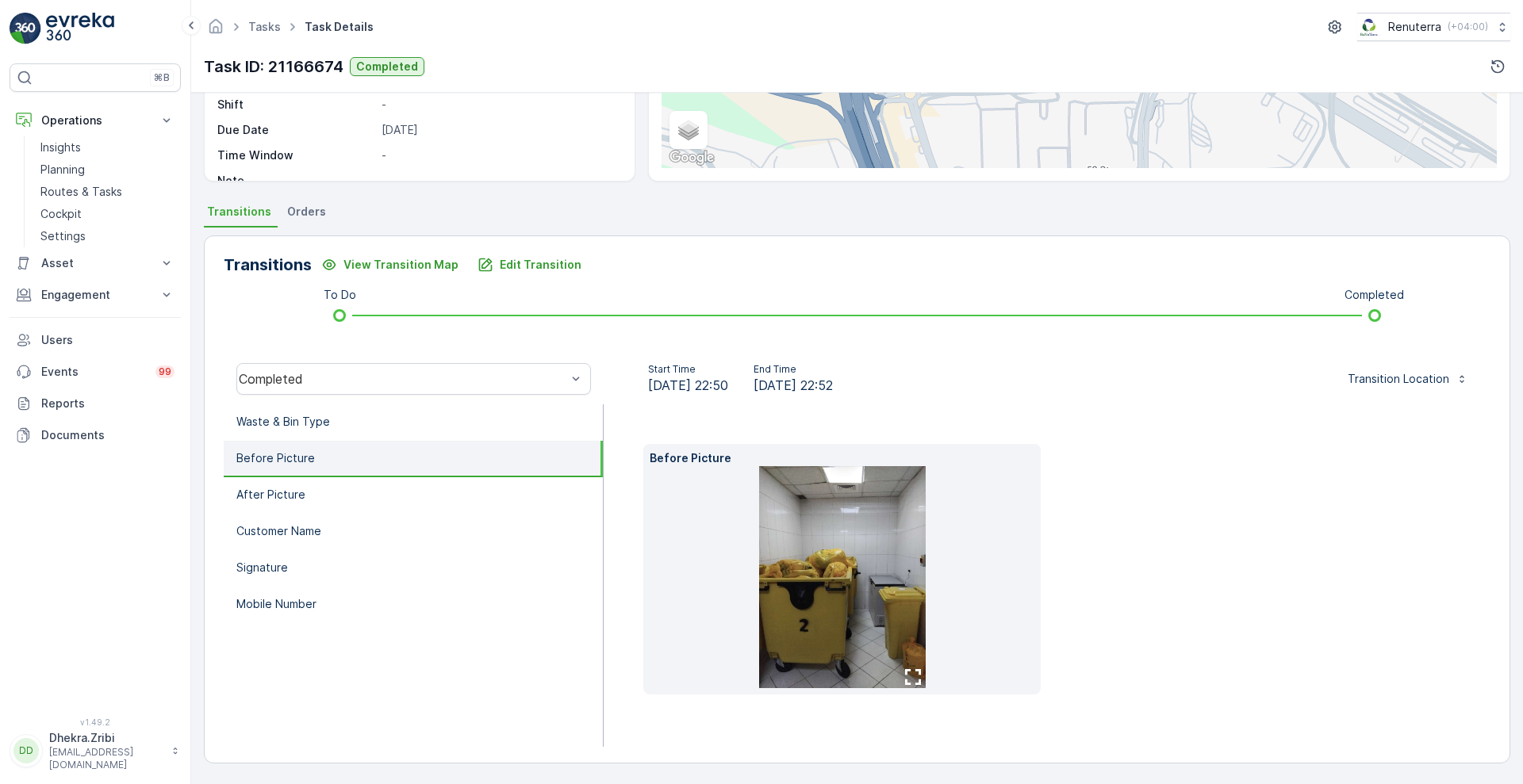
scroll to position [215, 0]
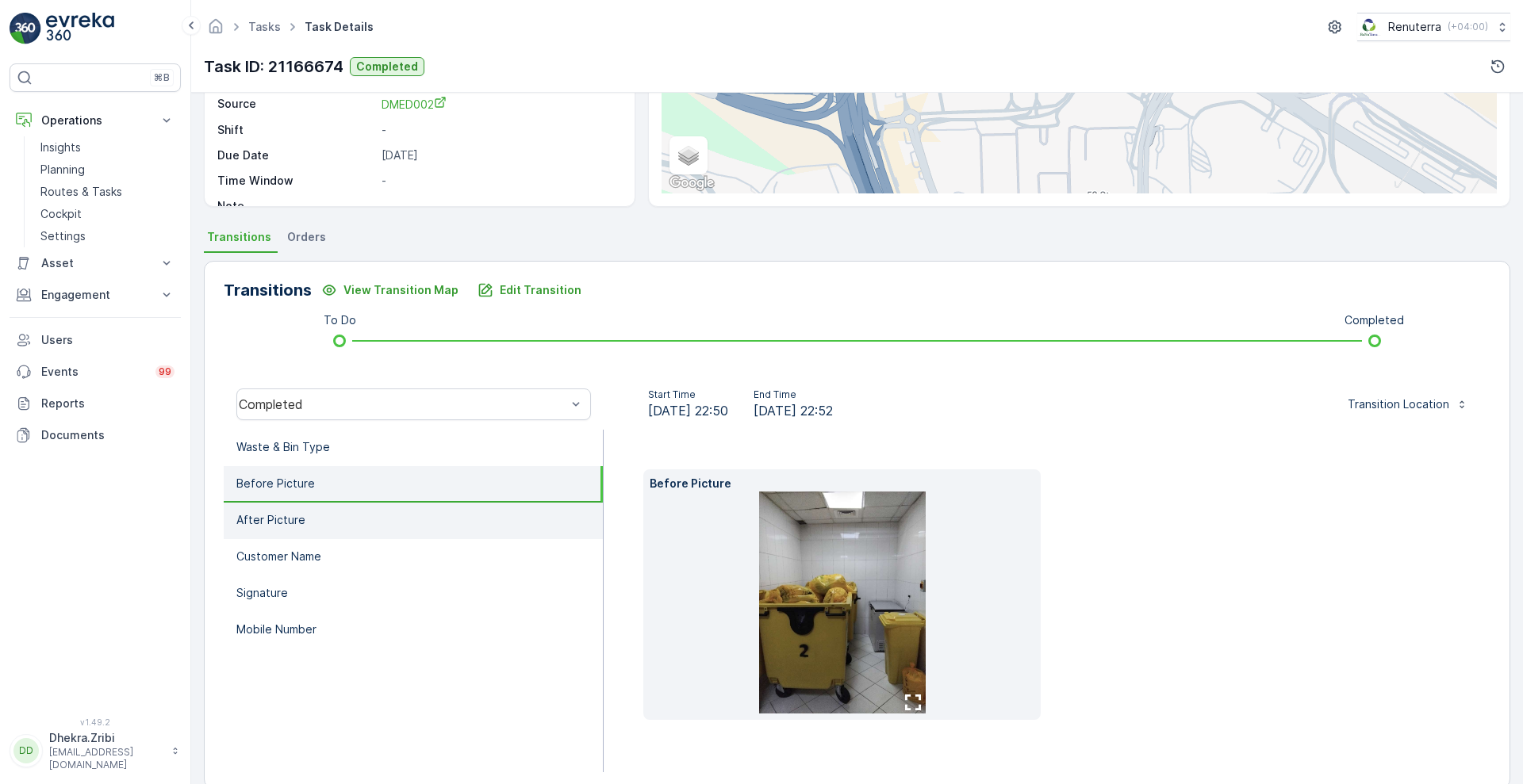
click at [282, 530] on li "After Picture" at bounding box center [413, 521] width 379 height 36
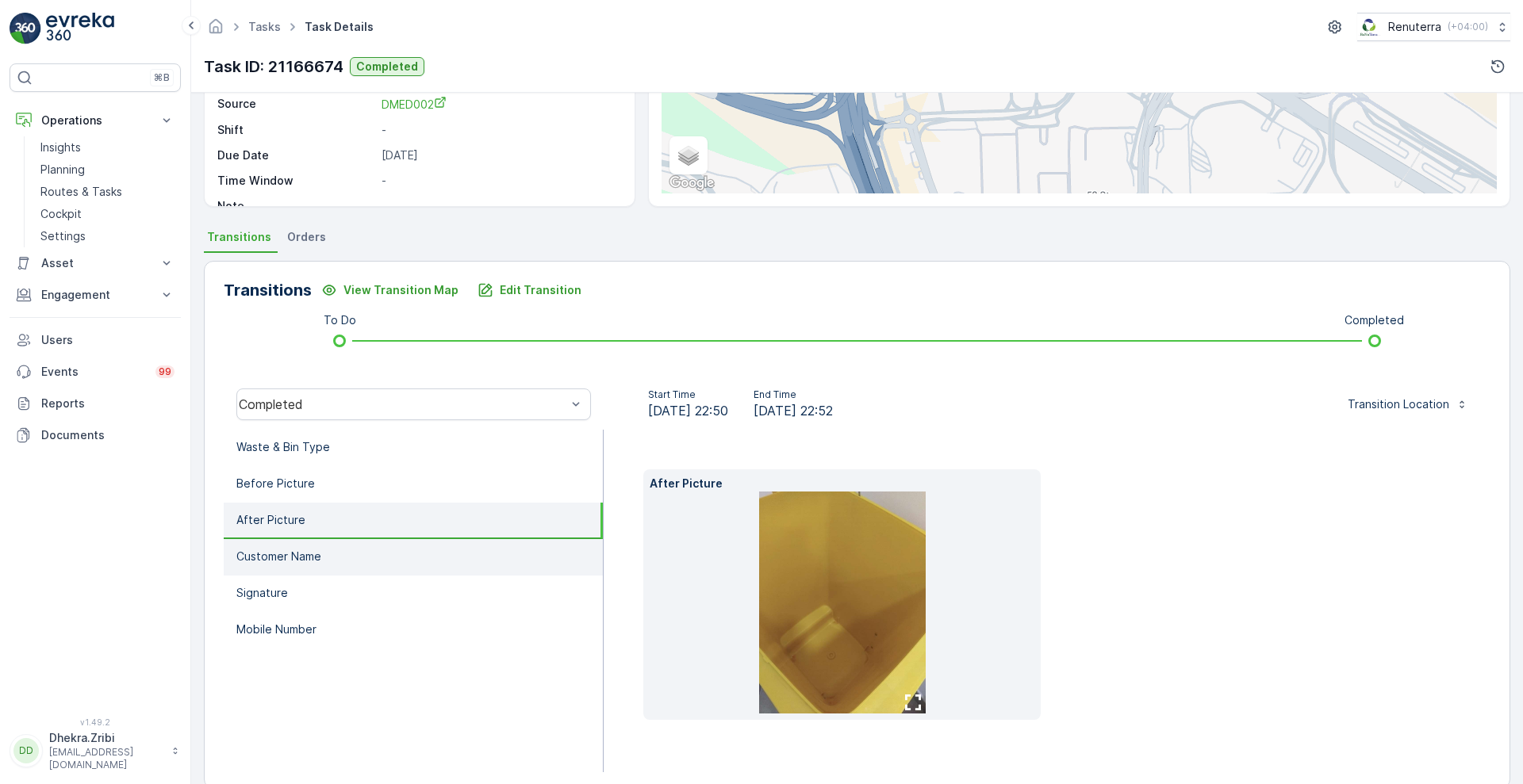
click at [281, 565] on li "Customer Name" at bounding box center [413, 557] width 379 height 36
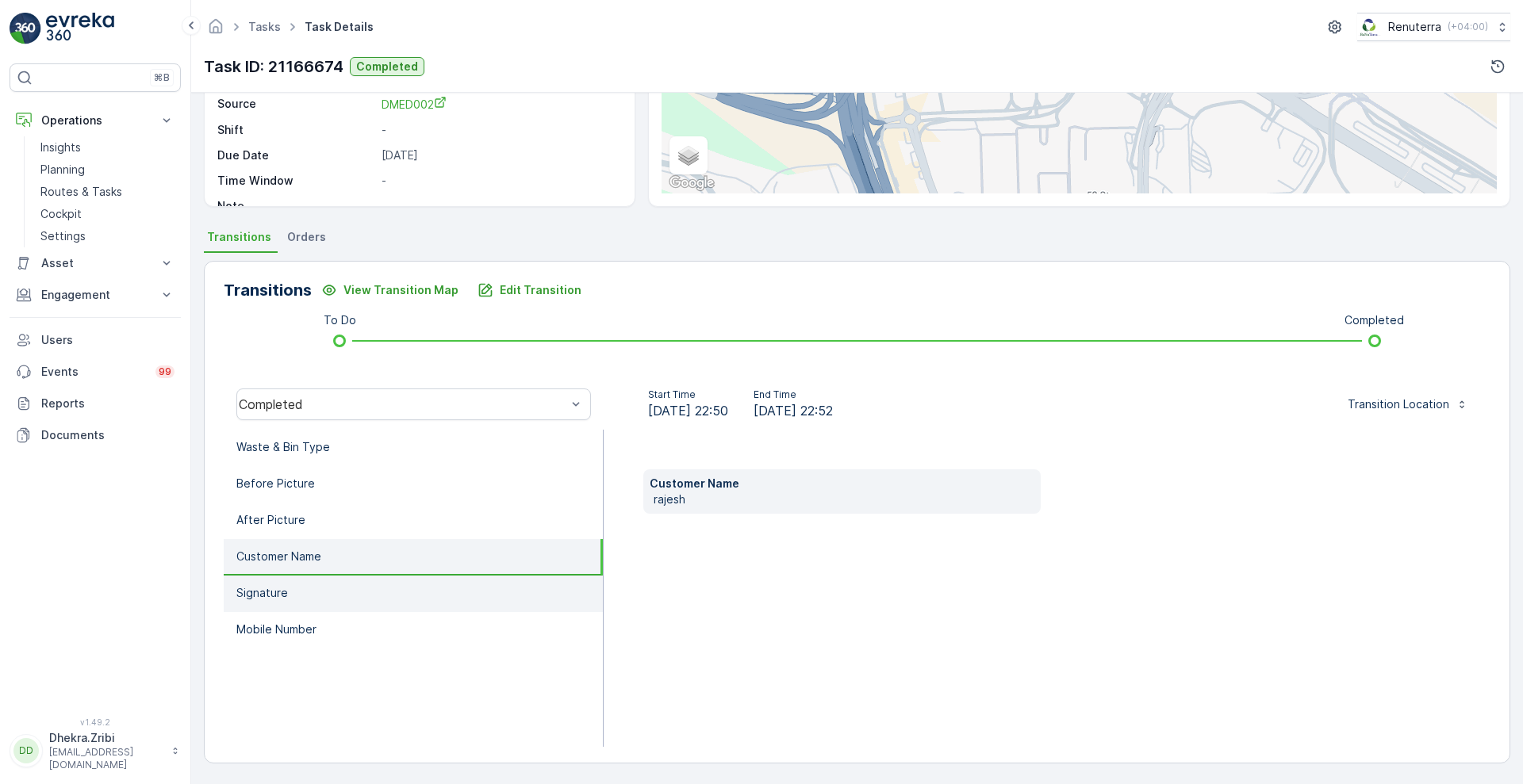
click at [281, 589] on p "Signature" at bounding box center [262, 594] width 52 height 16
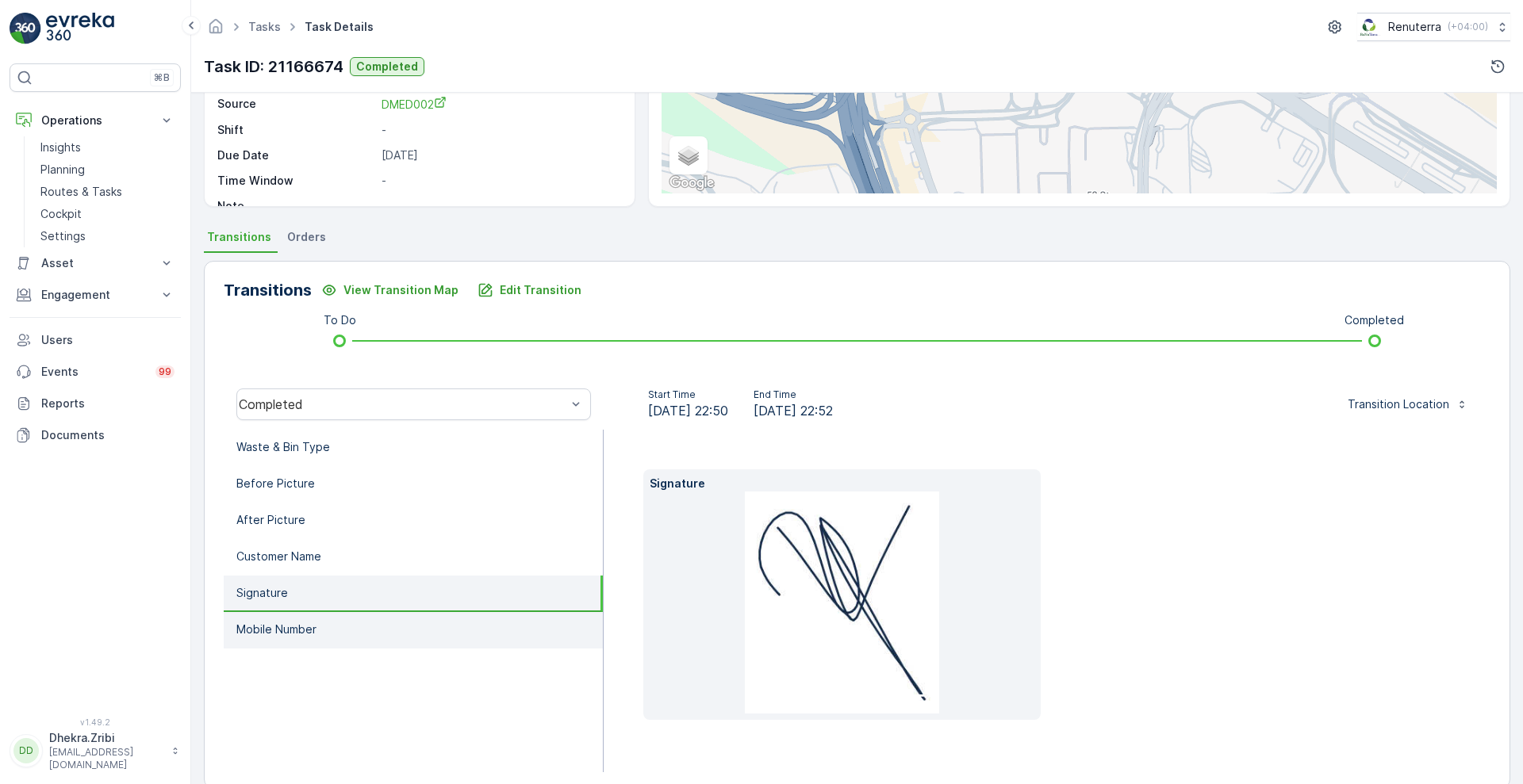
click at [282, 620] on li "Mobile Number" at bounding box center [413, 630] width 379 height 36
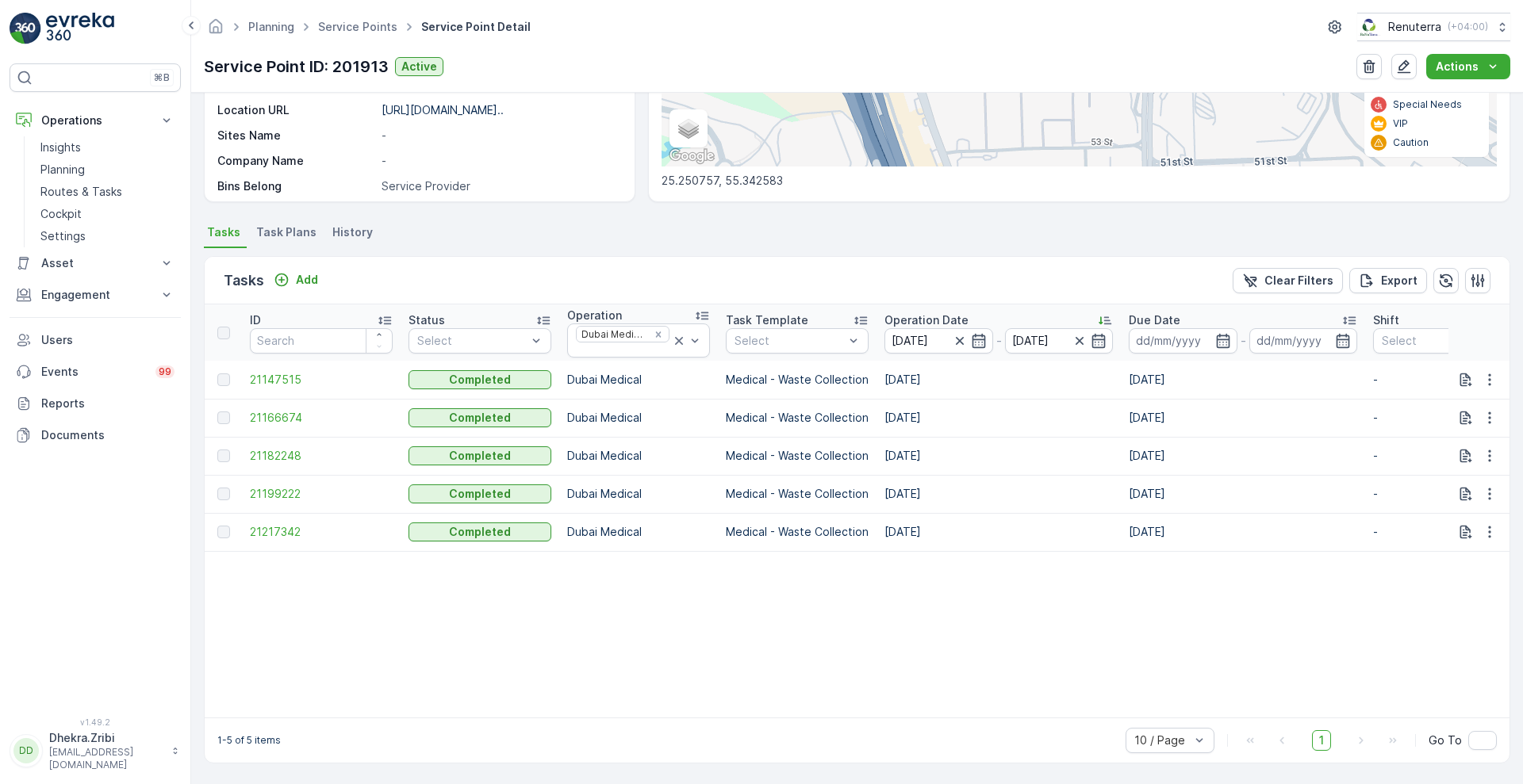
scroll to position [308, 0]
click at [282, 451] on span "21182248" at bounding box center [321, 456] width 143 height 16
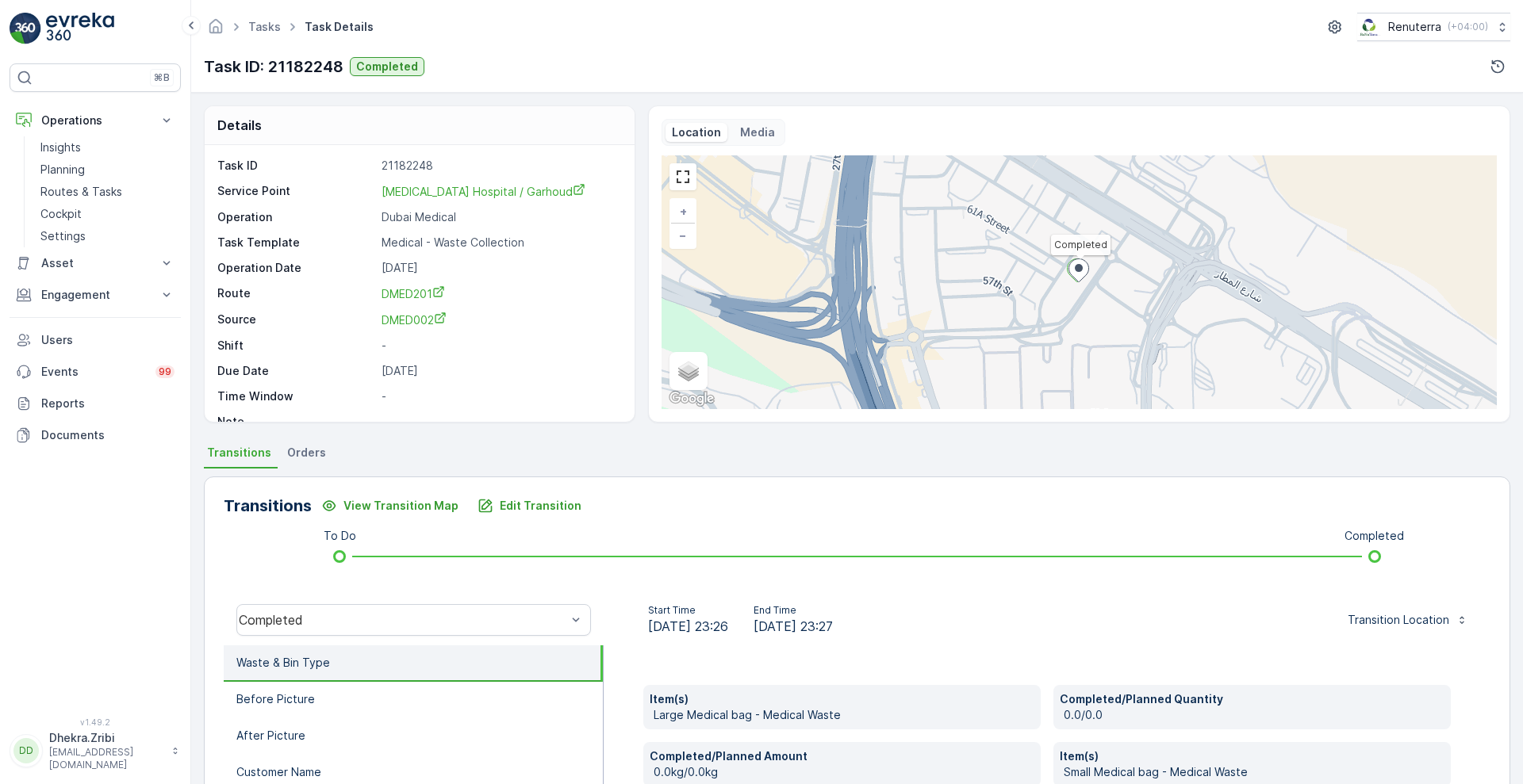
scroll to position [321, 0]
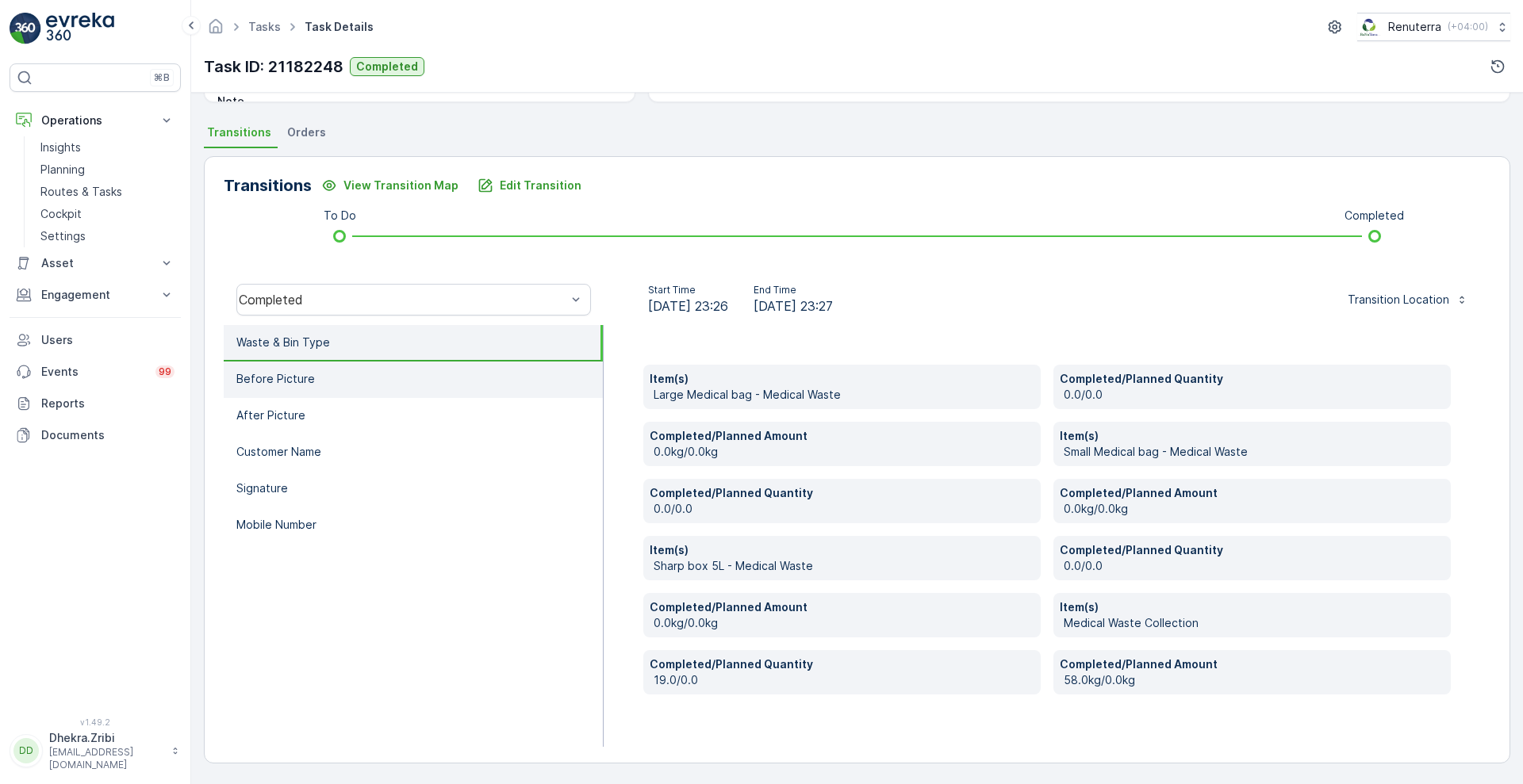
click at [361, 374] on li "Before Picture" at bounding box center [413, 379] width 379 height 36
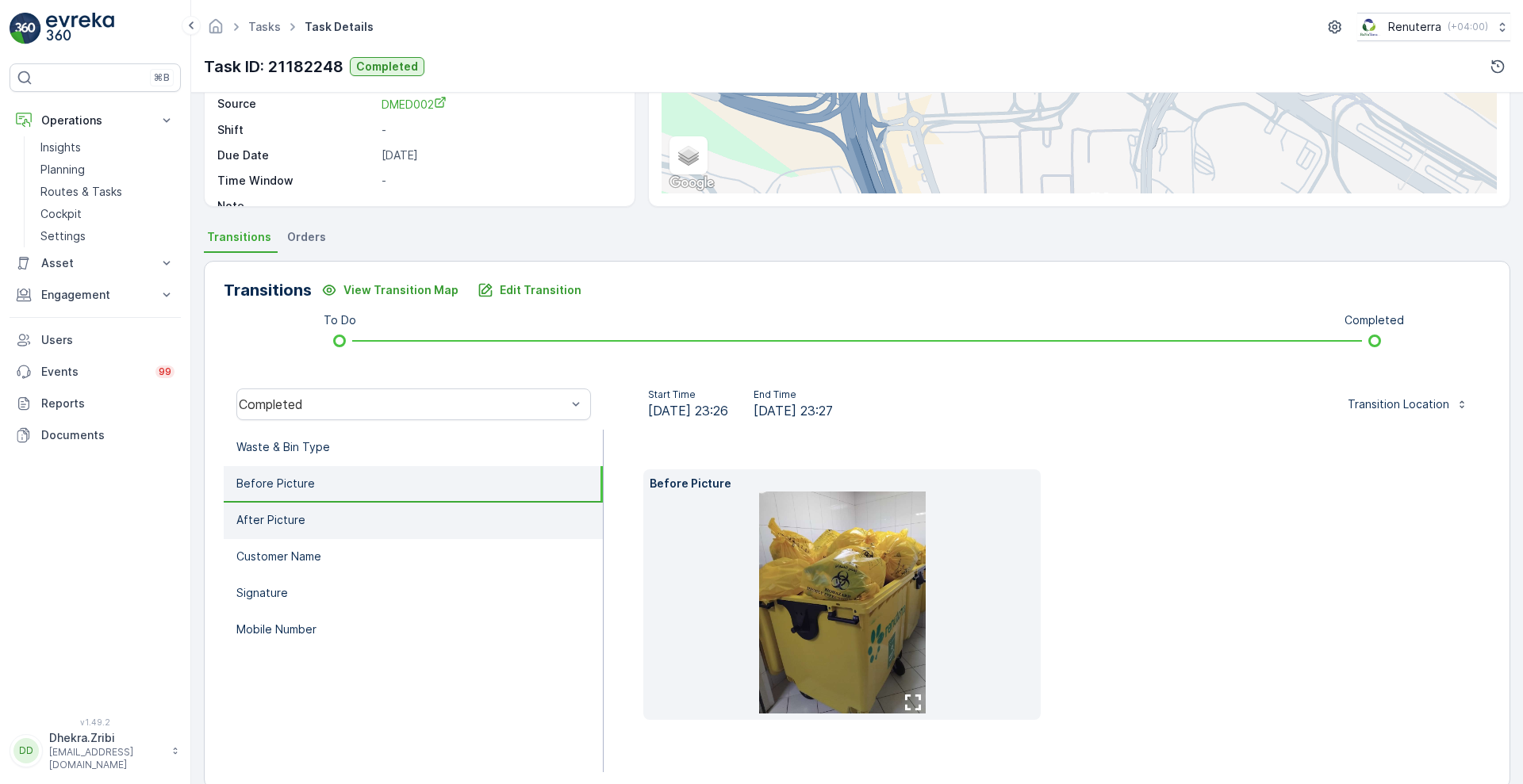
click at [280, 529] on li "After Picture" at bounding box center [413, 521] width 379 height 36
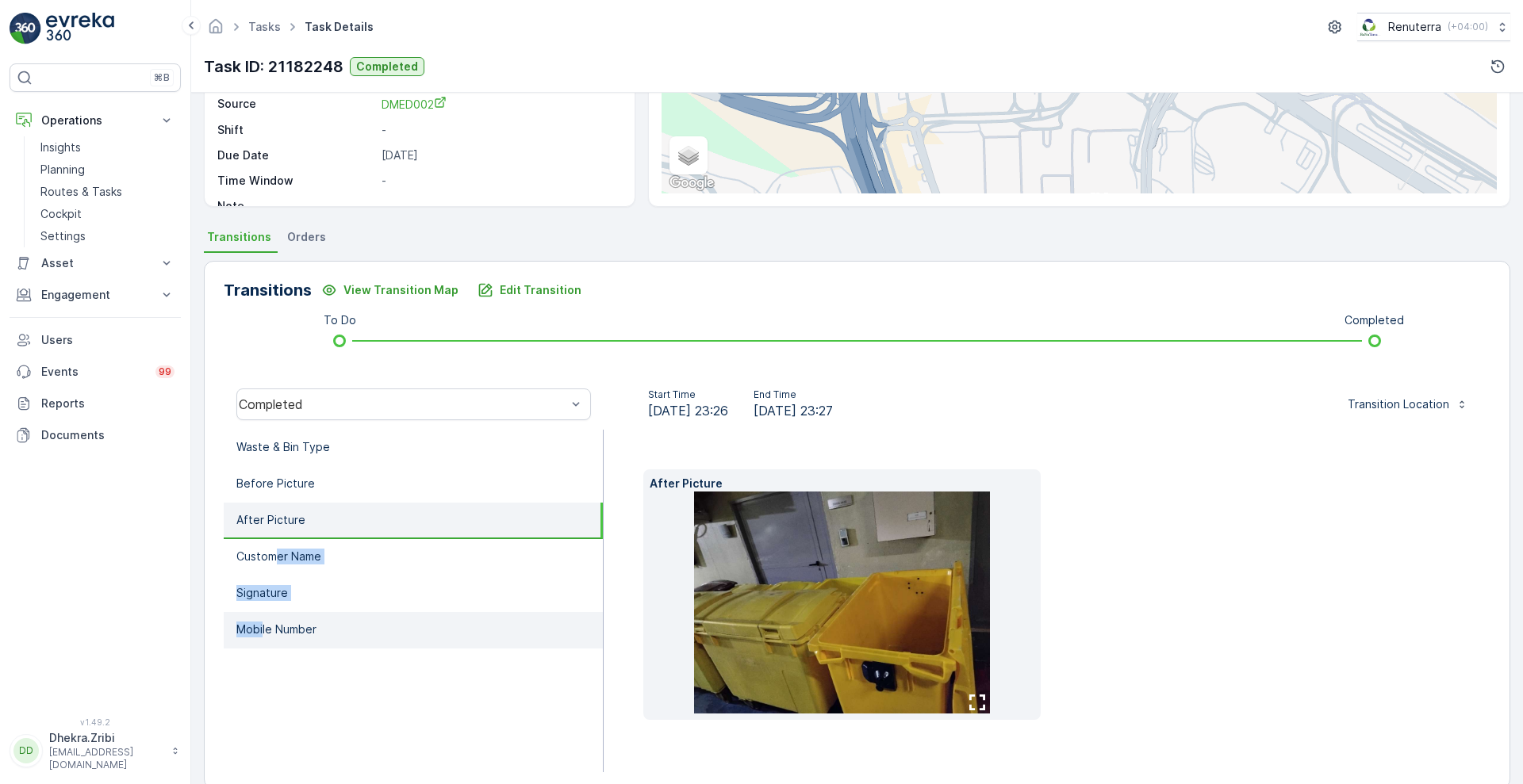
drag, startPoint x: 277, startPoint y: 565, endPoint x: 262, endPoint y: 618, distance: 55.1
click at [262, 618] on ul "Waste & Bin Type Before Picture After Picture Customer Name Signature Mobile Nu…" at bounding box center [413, 601] width 380 height 343
click at [262, 618] on li "Mobile Number" at bounding box center [413, 630] width 379 height 36
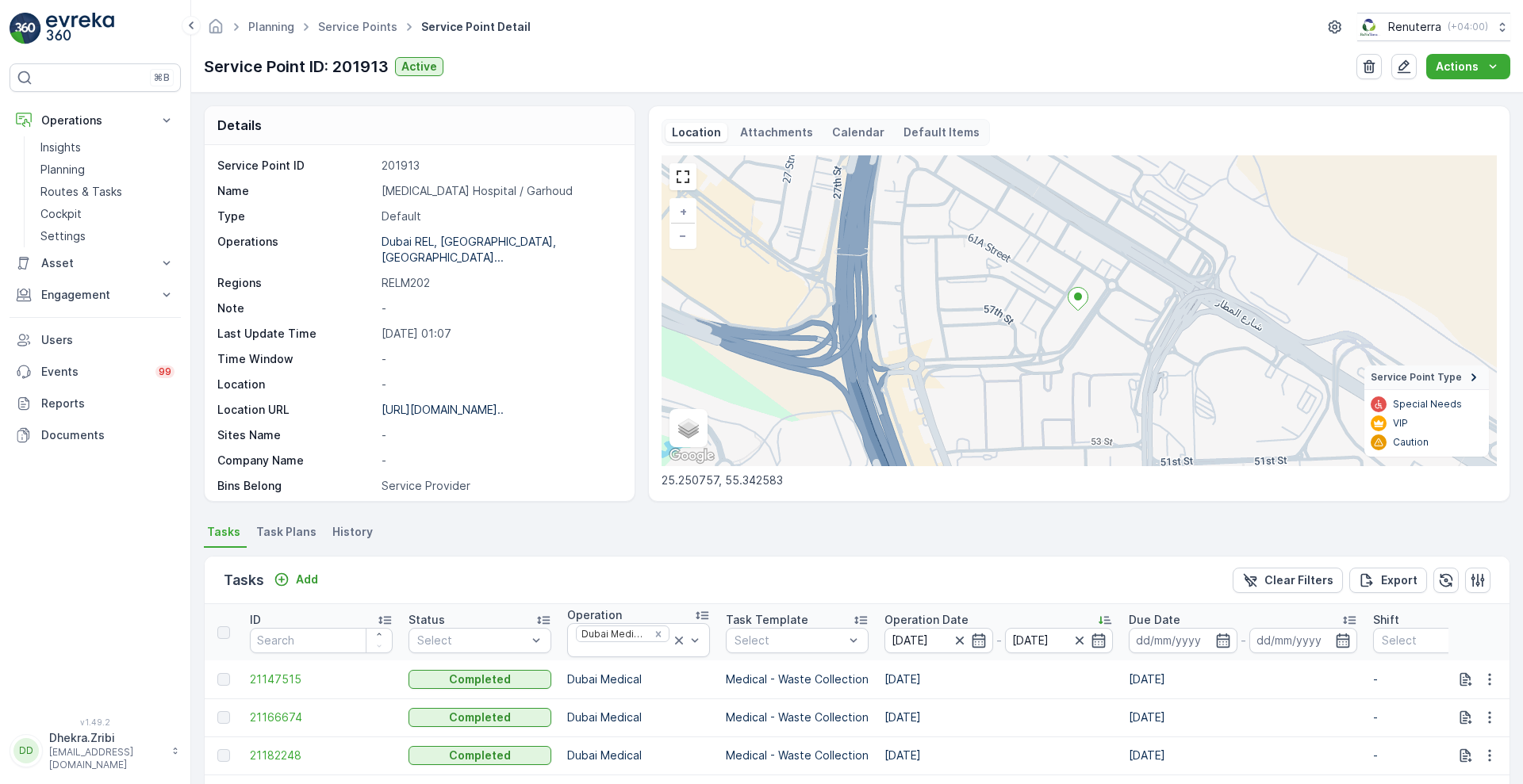
scroll to position [308, 0]
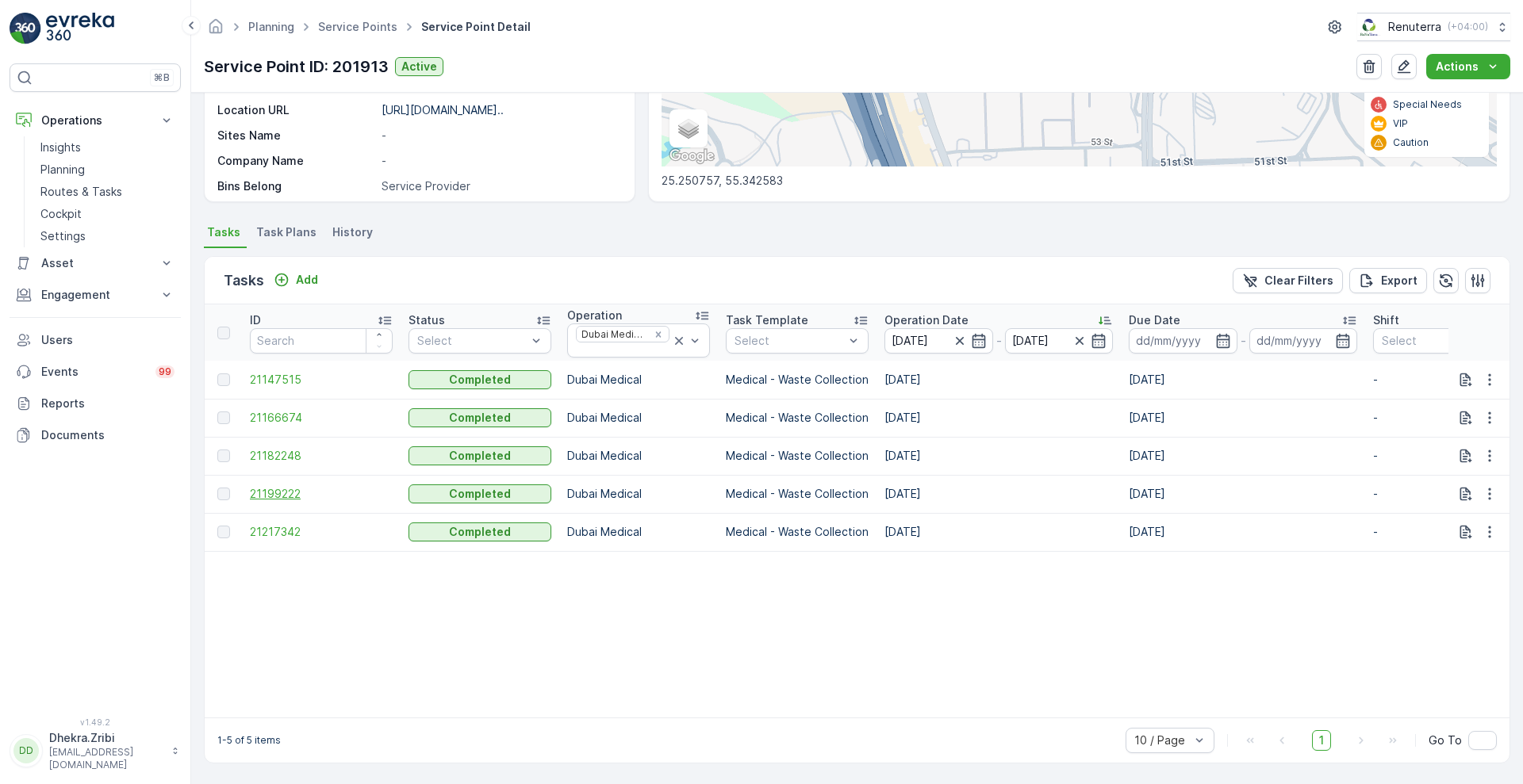
click at [254, 487] on span "21199222" at bounding box center [321, 494] width 143 height 16
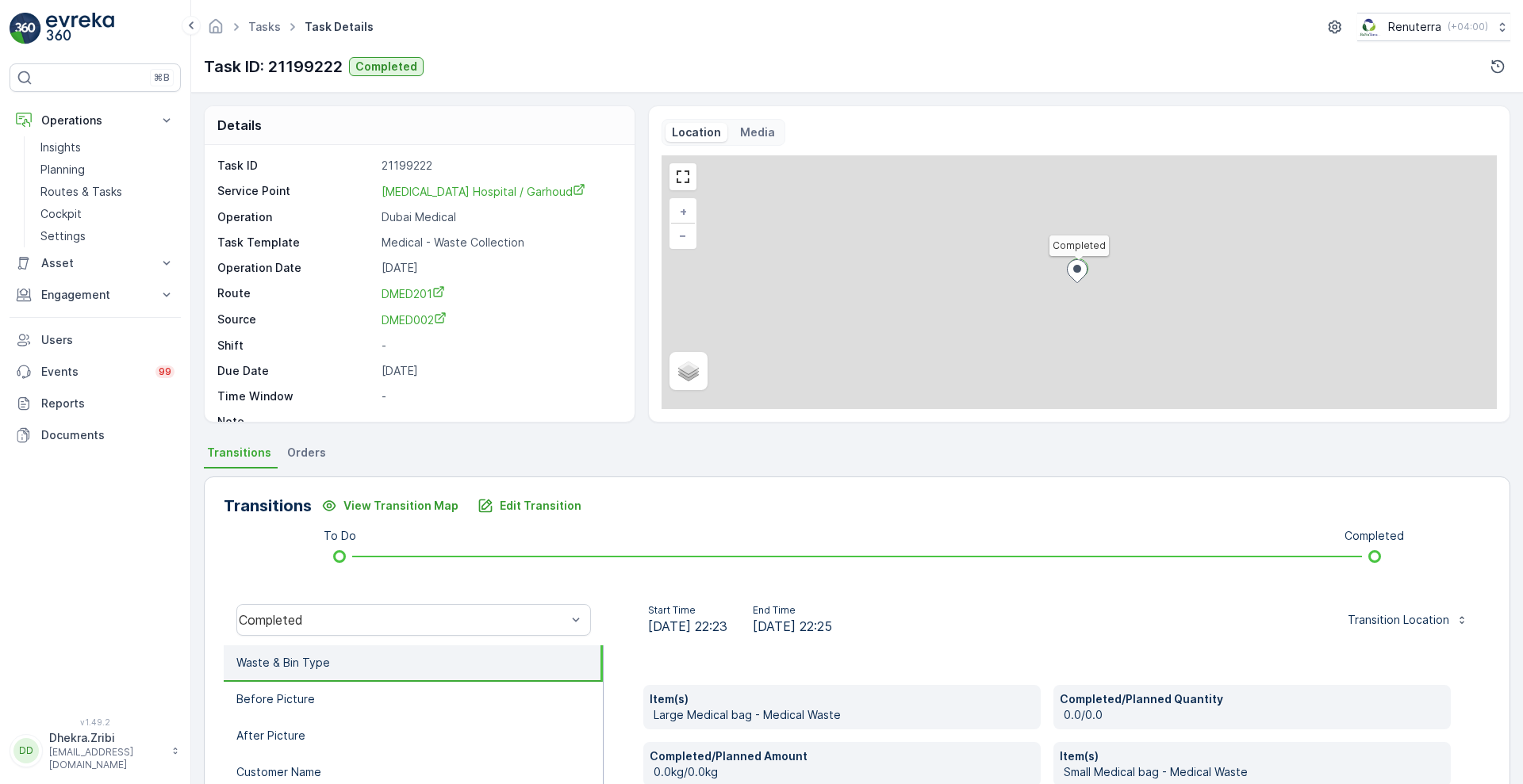
scroll to position [321, 0]
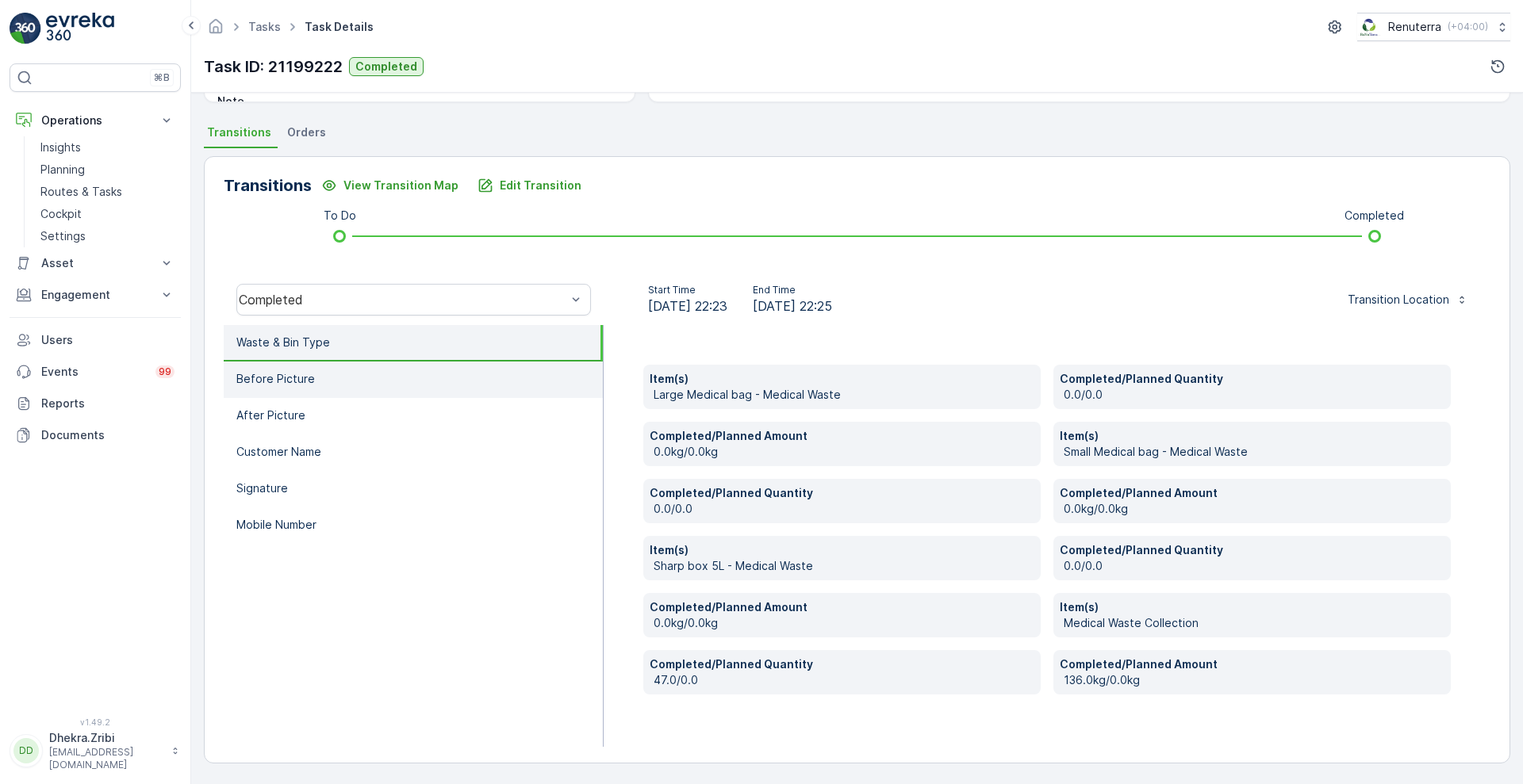
click at [412, 364] on li "Before Picture" at bounding box center [413, 379] width 379 height 36
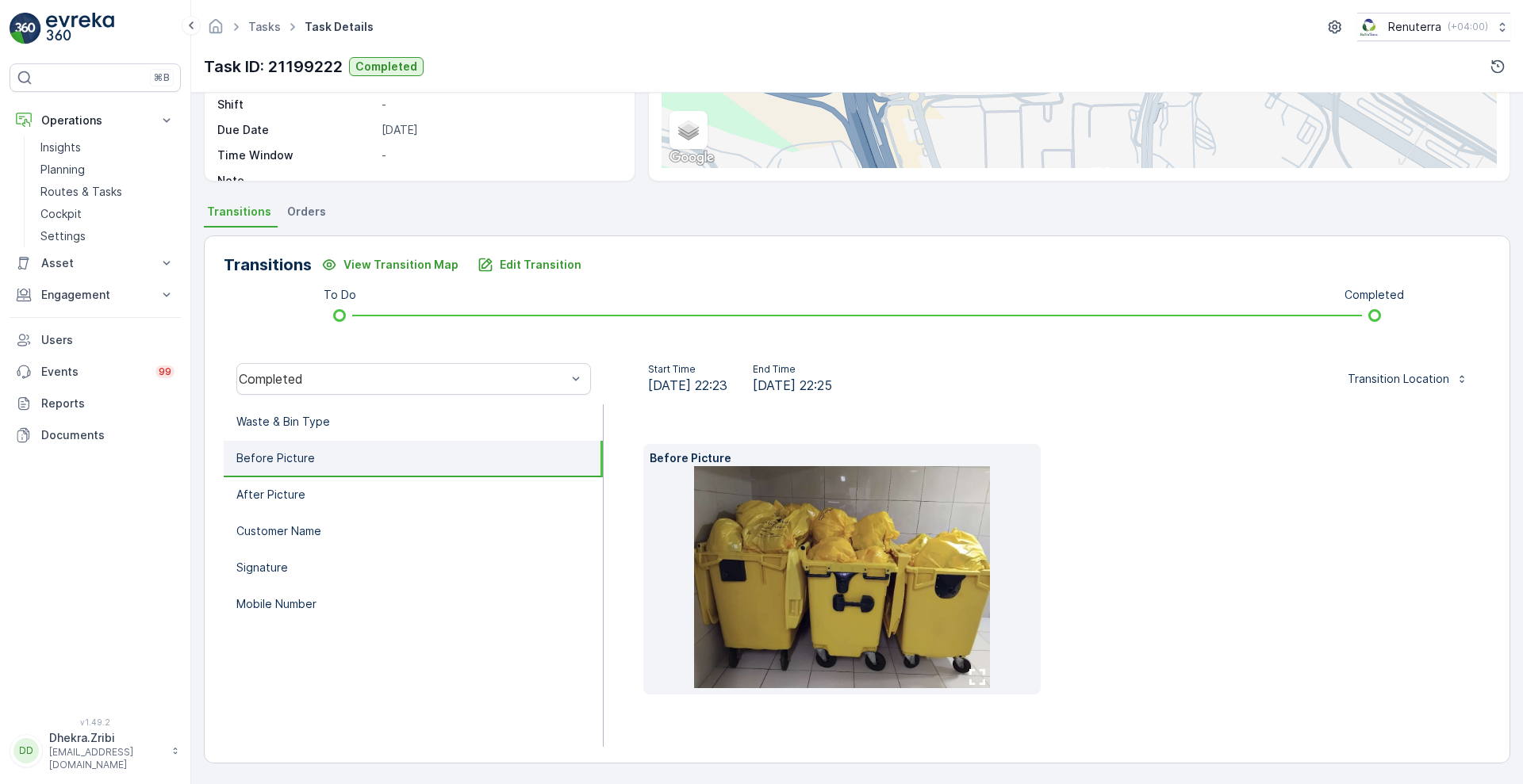
scroll to position [215, 0]
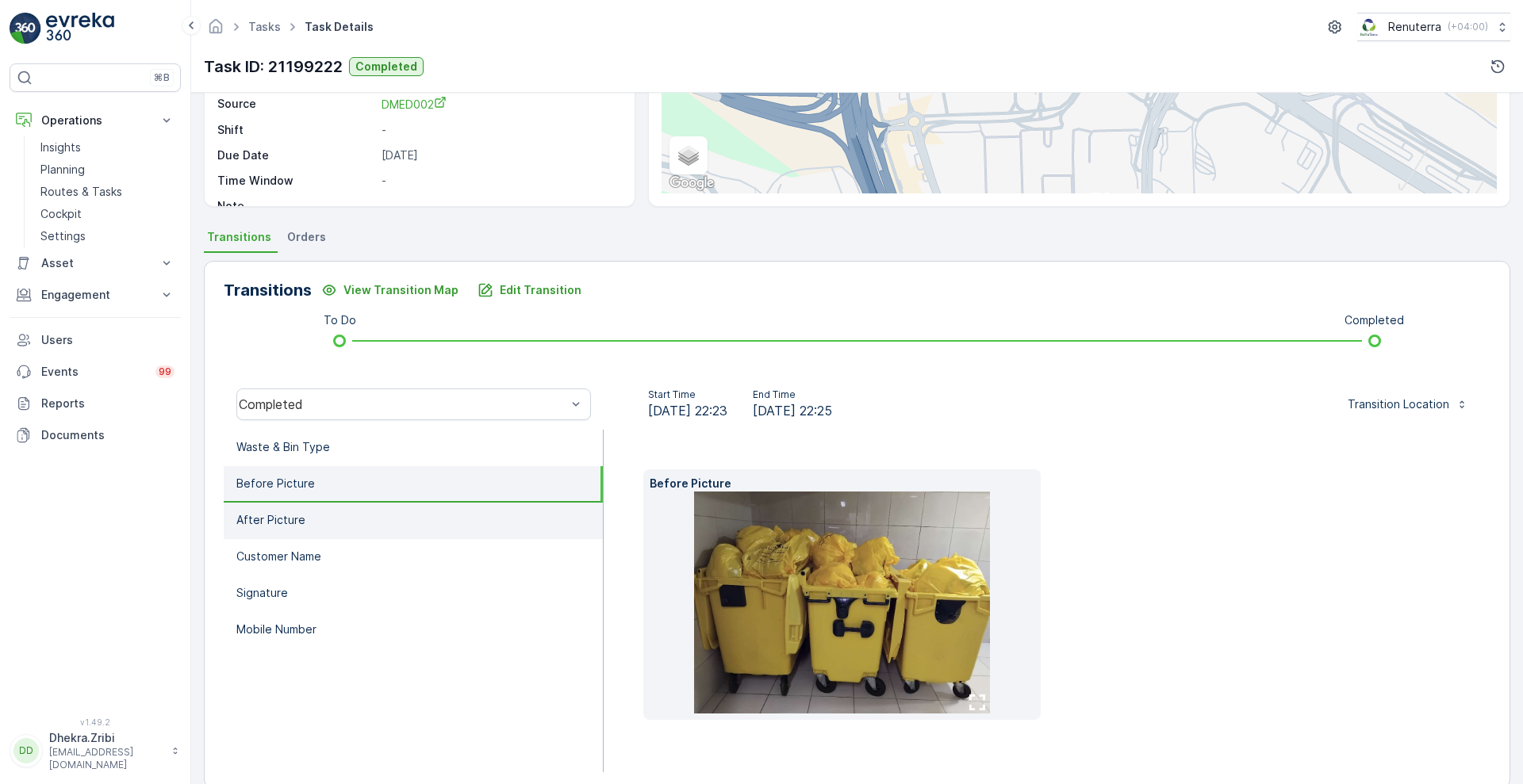
click at [323, 510] on li "After Picture" at bounding box center [413, 521] width 379 height 36
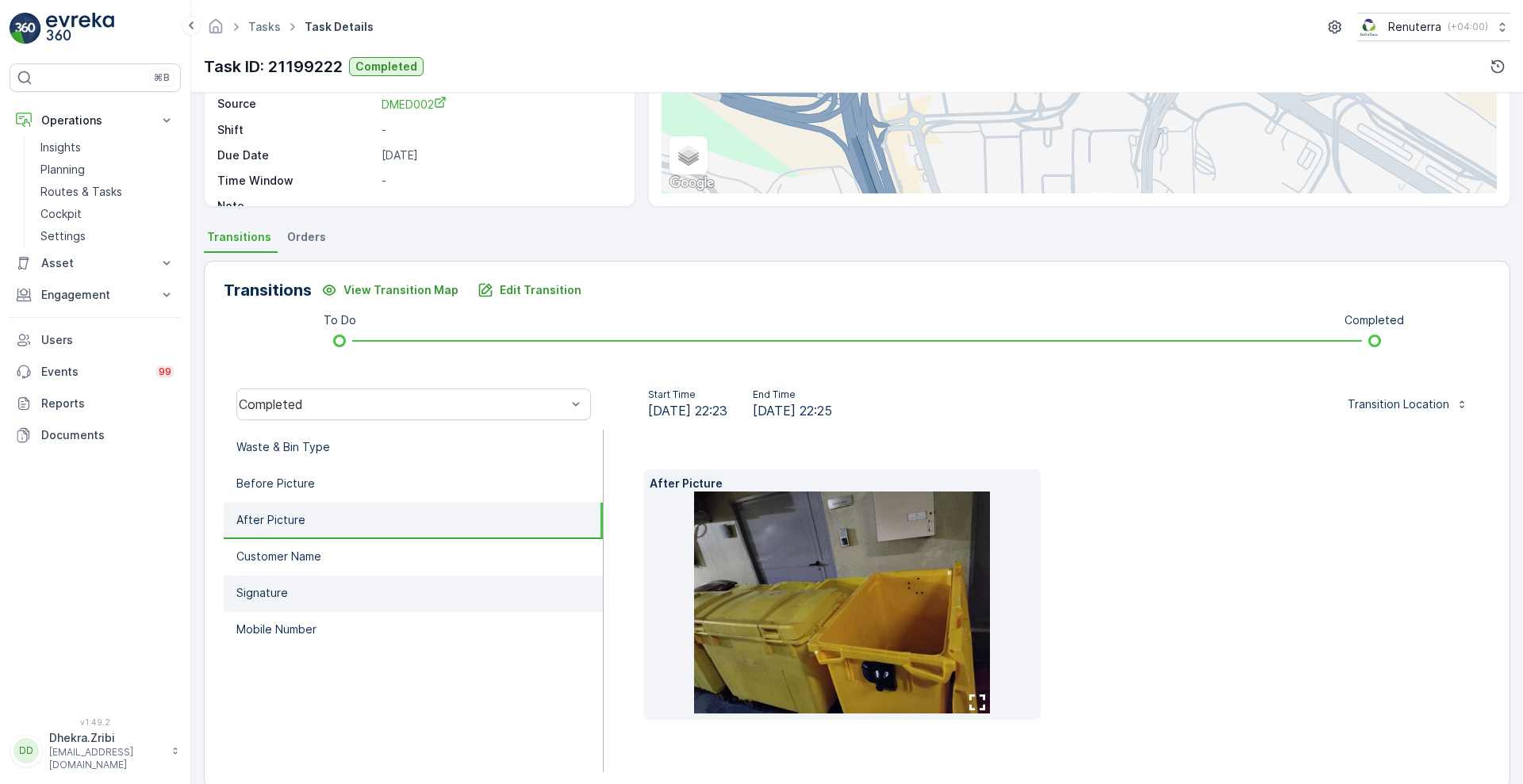
click at [306, 583] on li "Signature" at bounding box center [413, 594] width 379 height 36
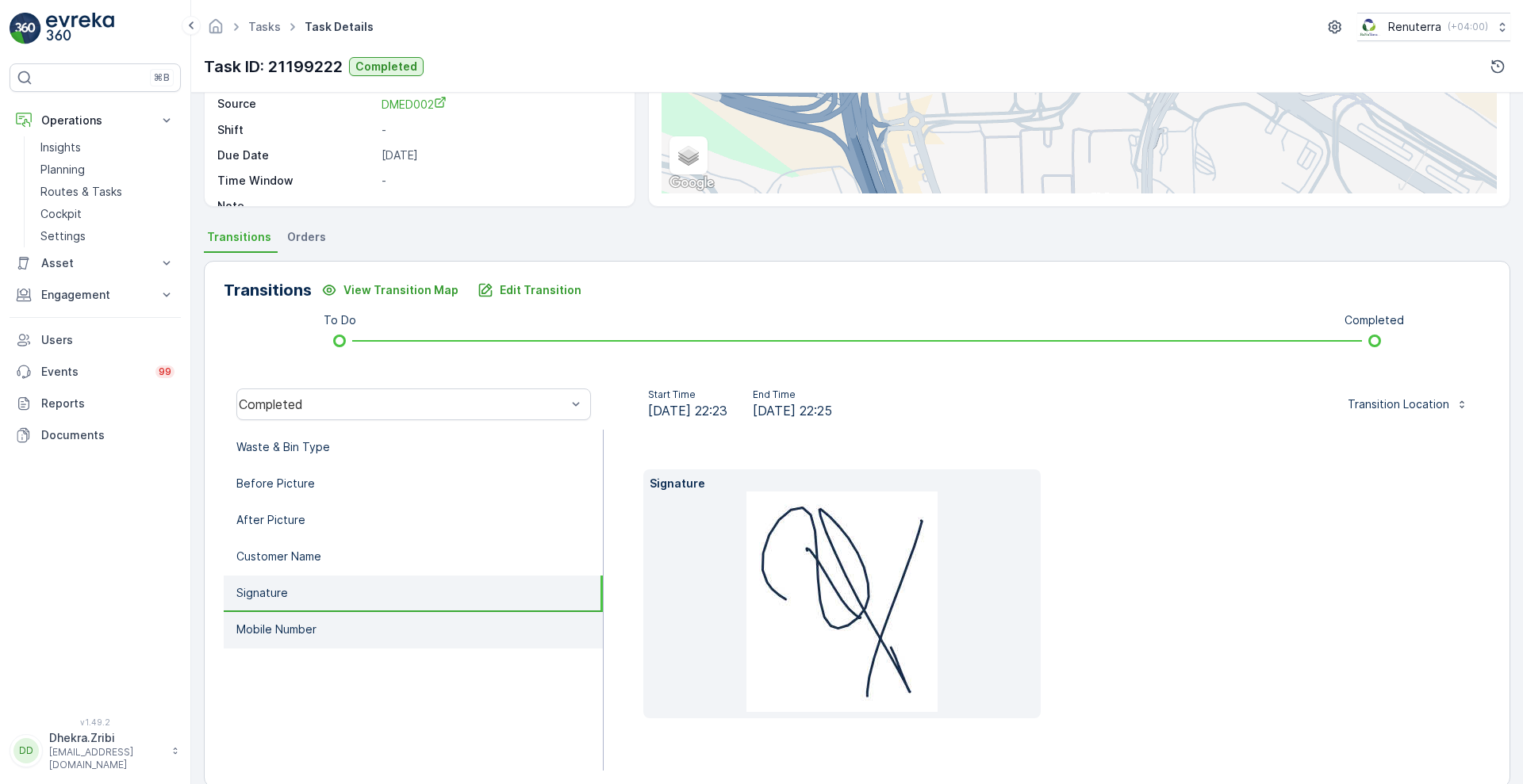
click at [297, 624] on p "Mobile Number" at bounding box center [276, 630] width 80 height 16
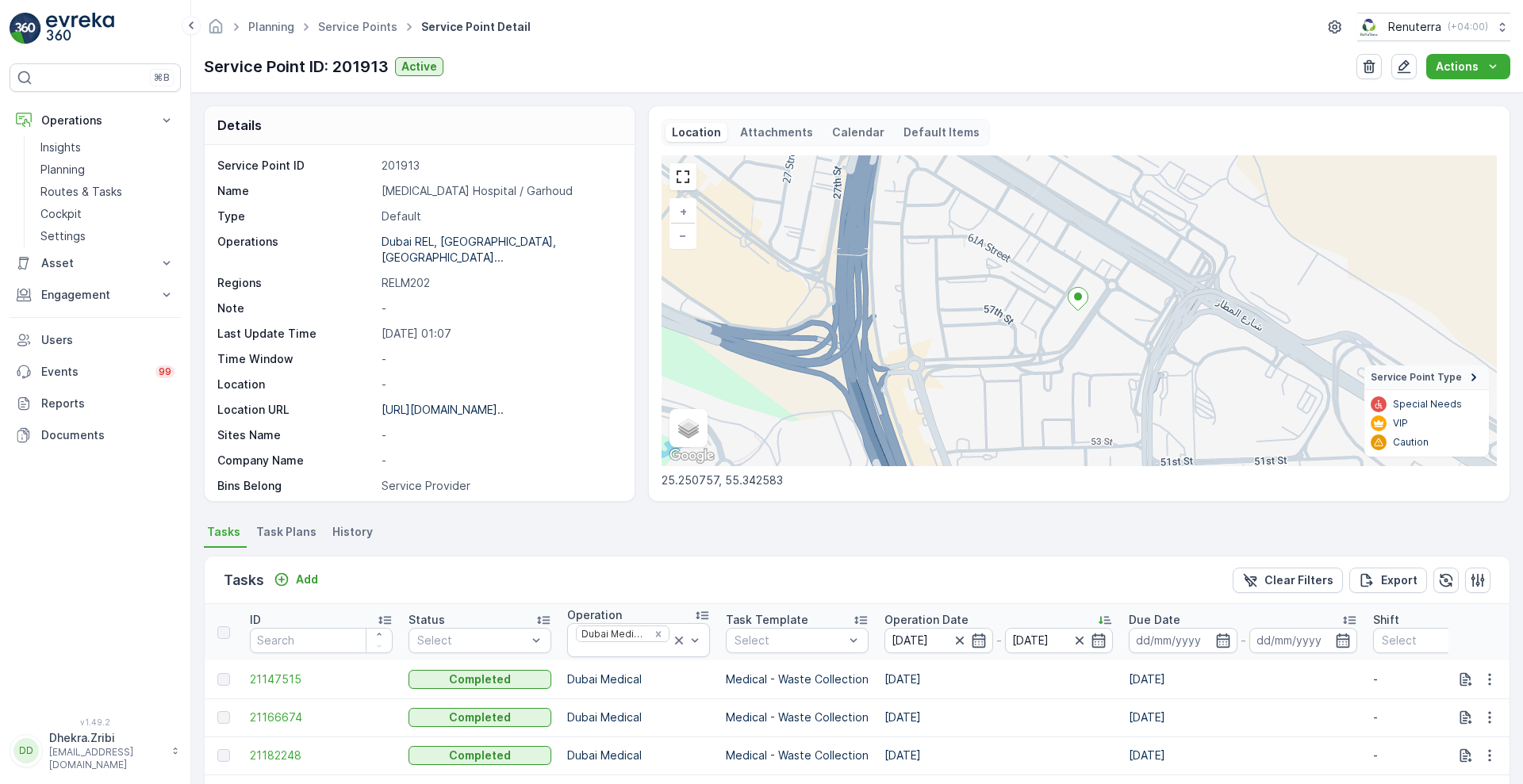
scroll to position [308, 0]
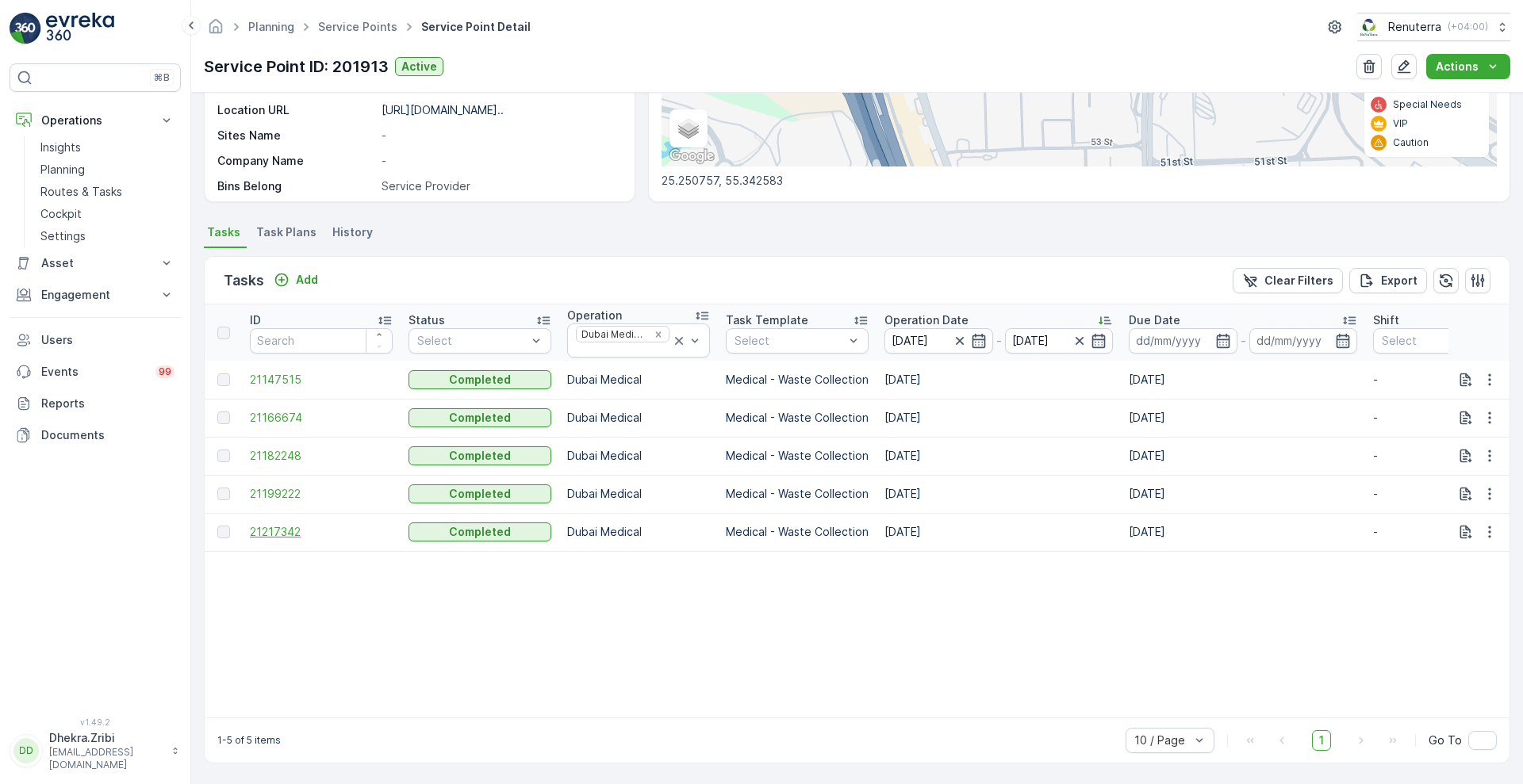
click at [281, 524] on span "21217342" at bounding box center [321, 532] width 143 height 16
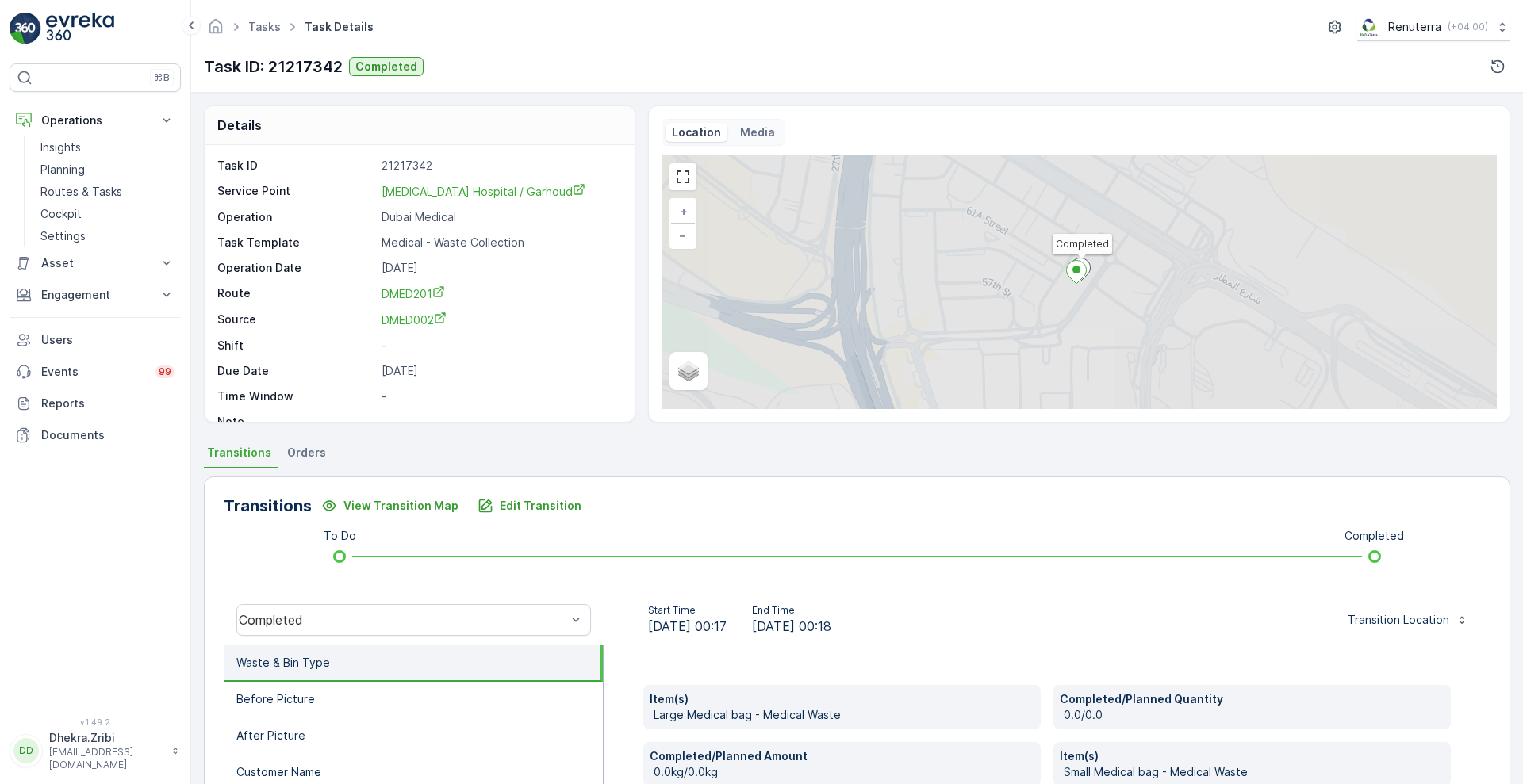
scroll to position [263, 0]
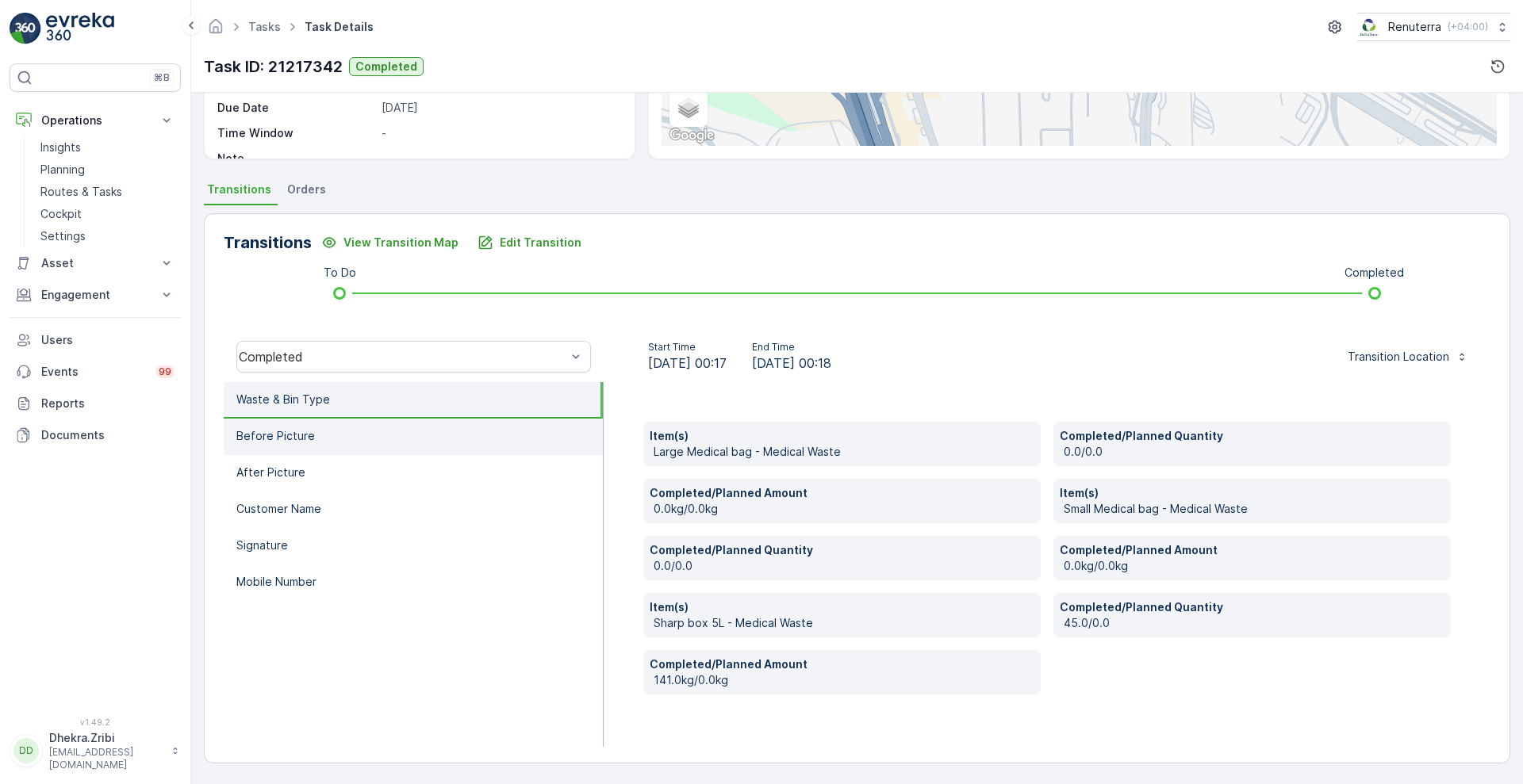
click at [437, 454] on li "Before Picture" at bounding box center [413, 437] width 379 height 36
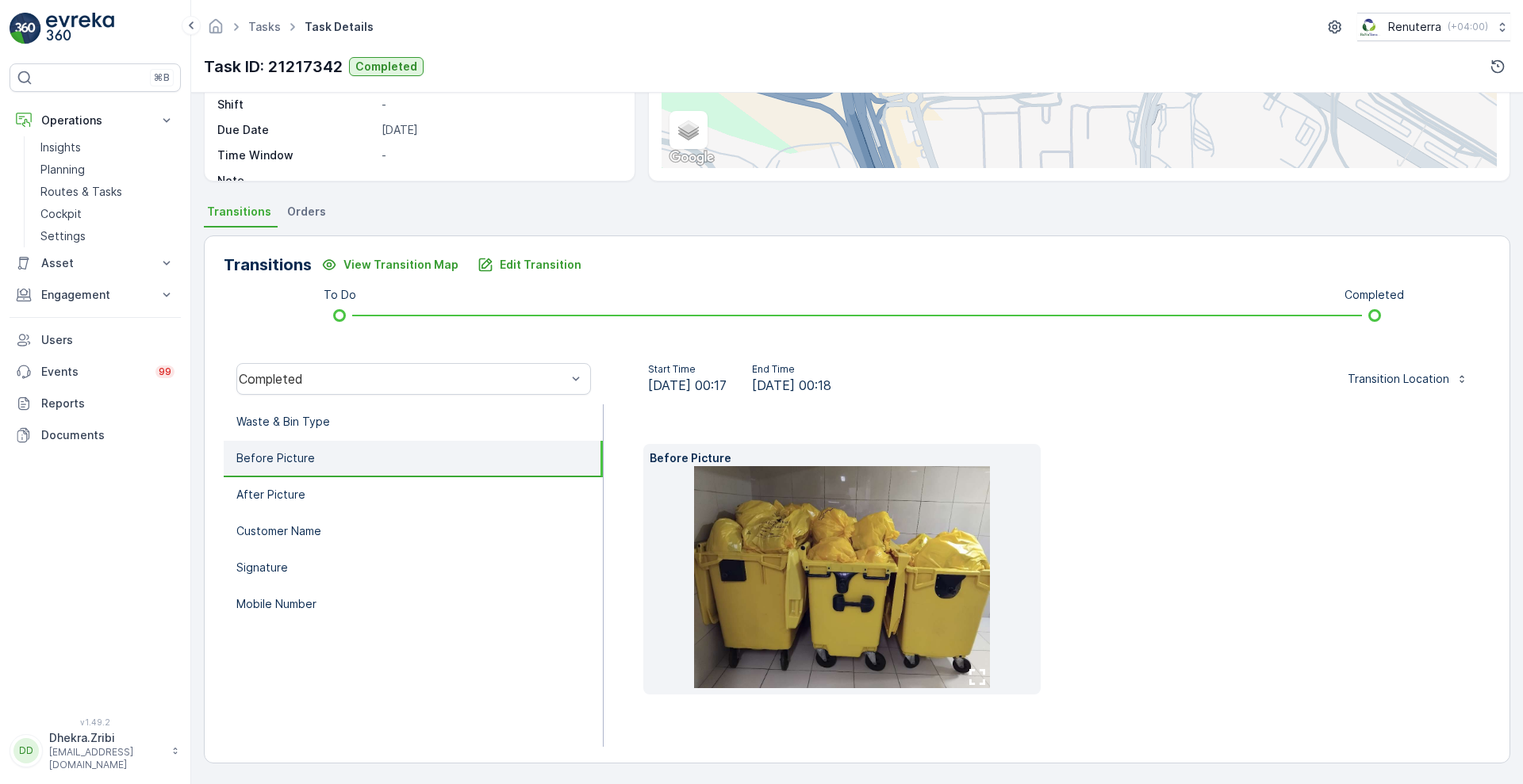
scroll to position [215, 0]
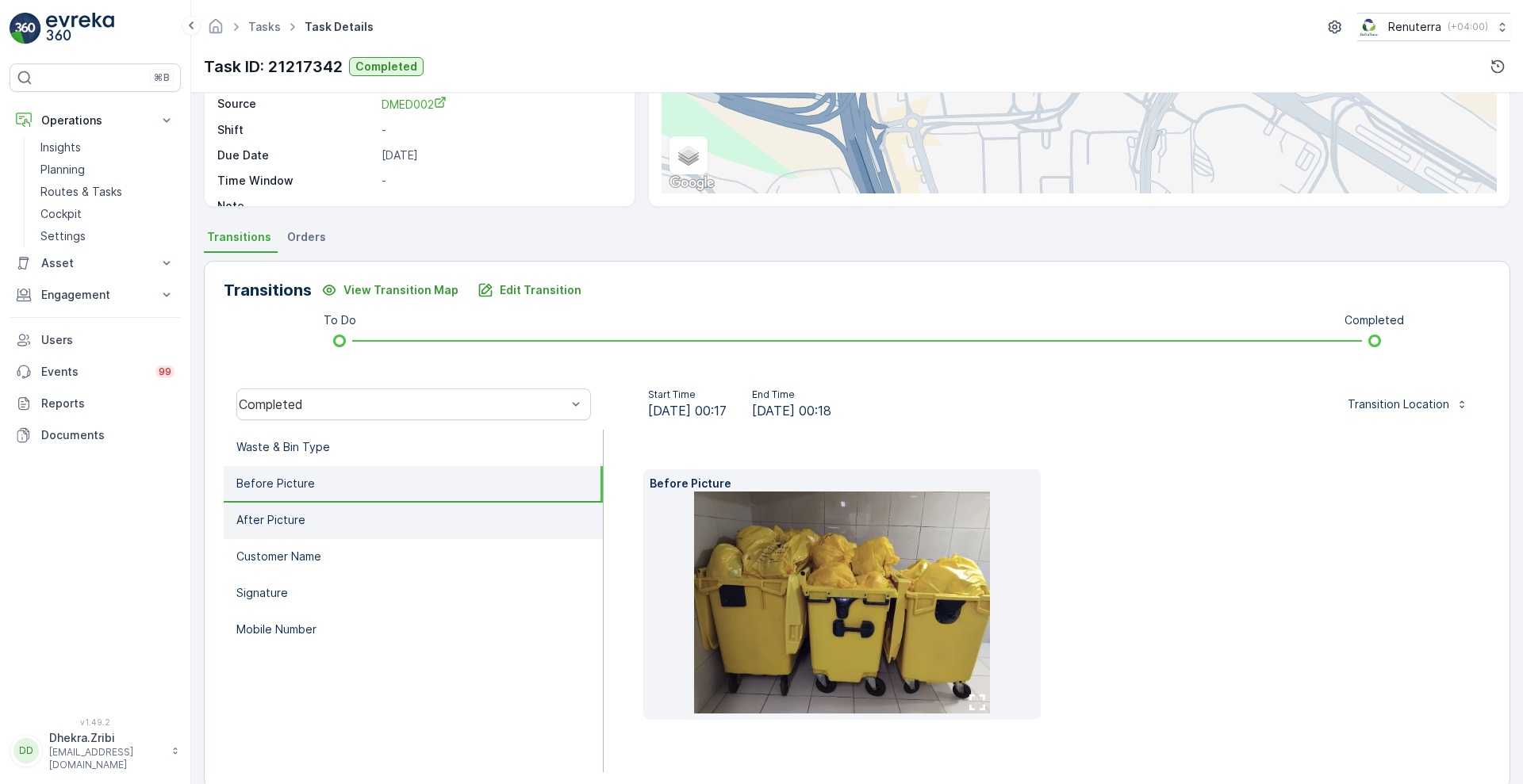
click at [349, 524] on li "After Picture" at bounding box center [413, 521] width 379 height 36
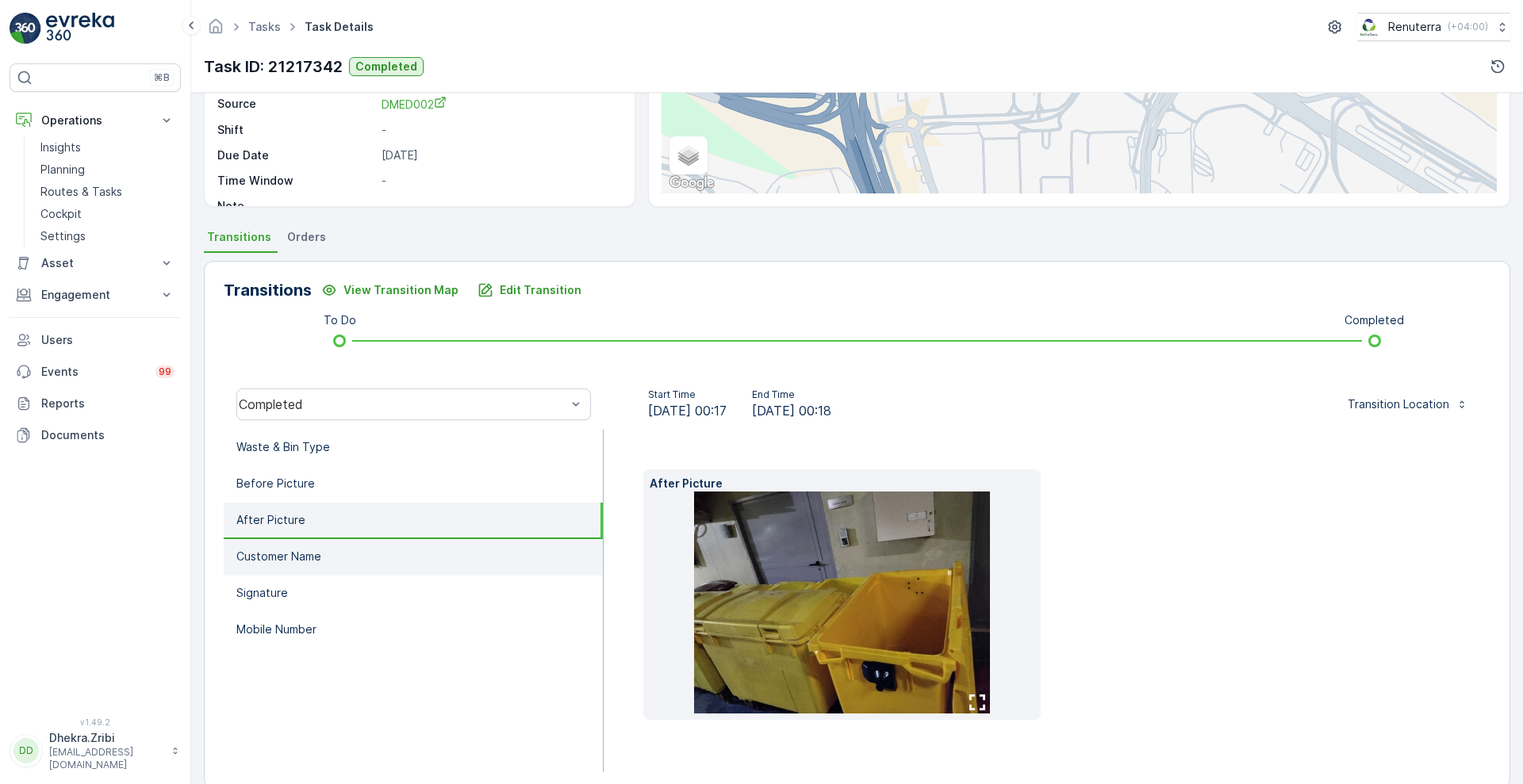
click at [313, 570] on li "Customer Name" at bounding box center [413, 557] width 379 height 36
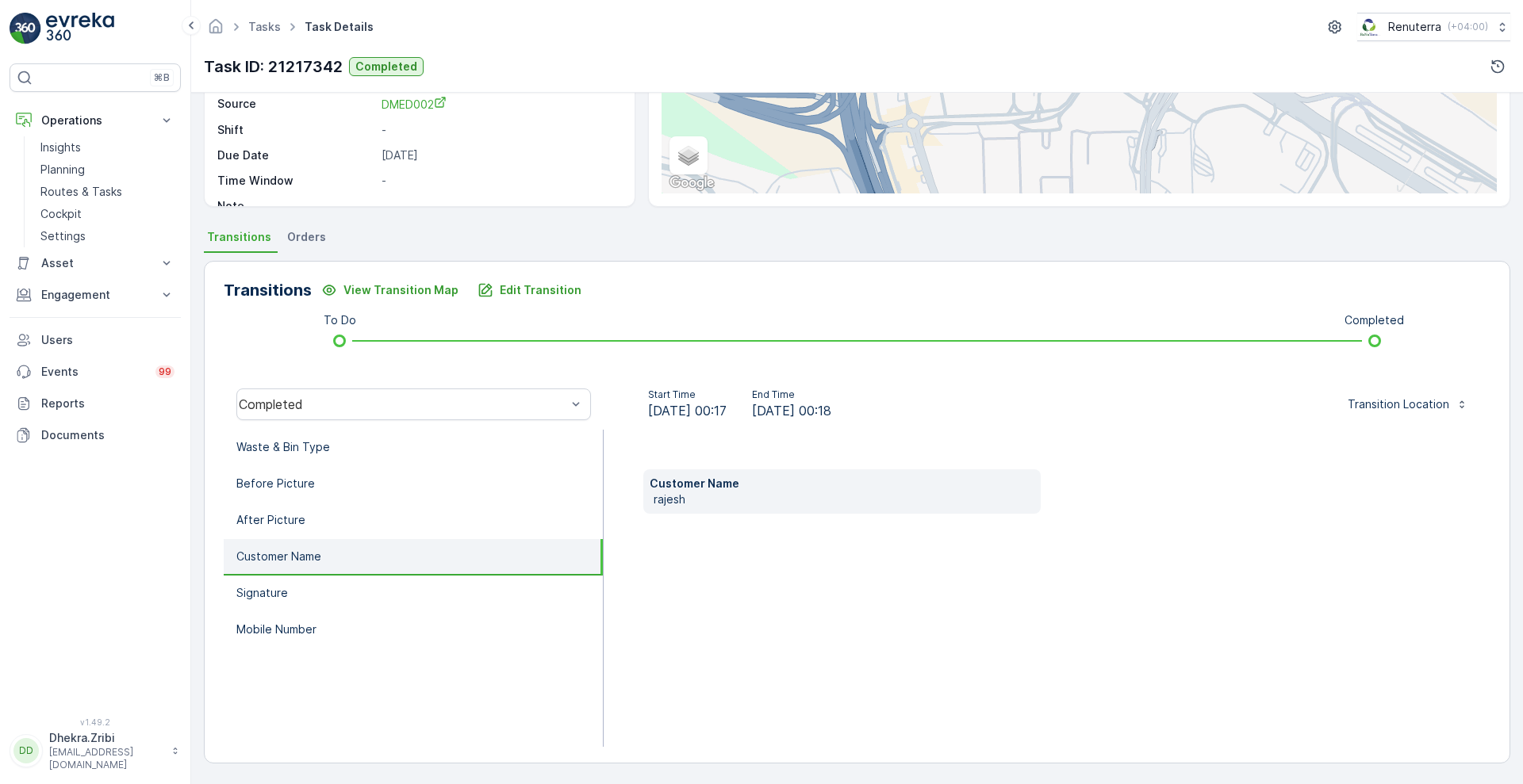
click at [313, 570] on li "Customer Name" at bounding box center [413, 557] width 379 height 36
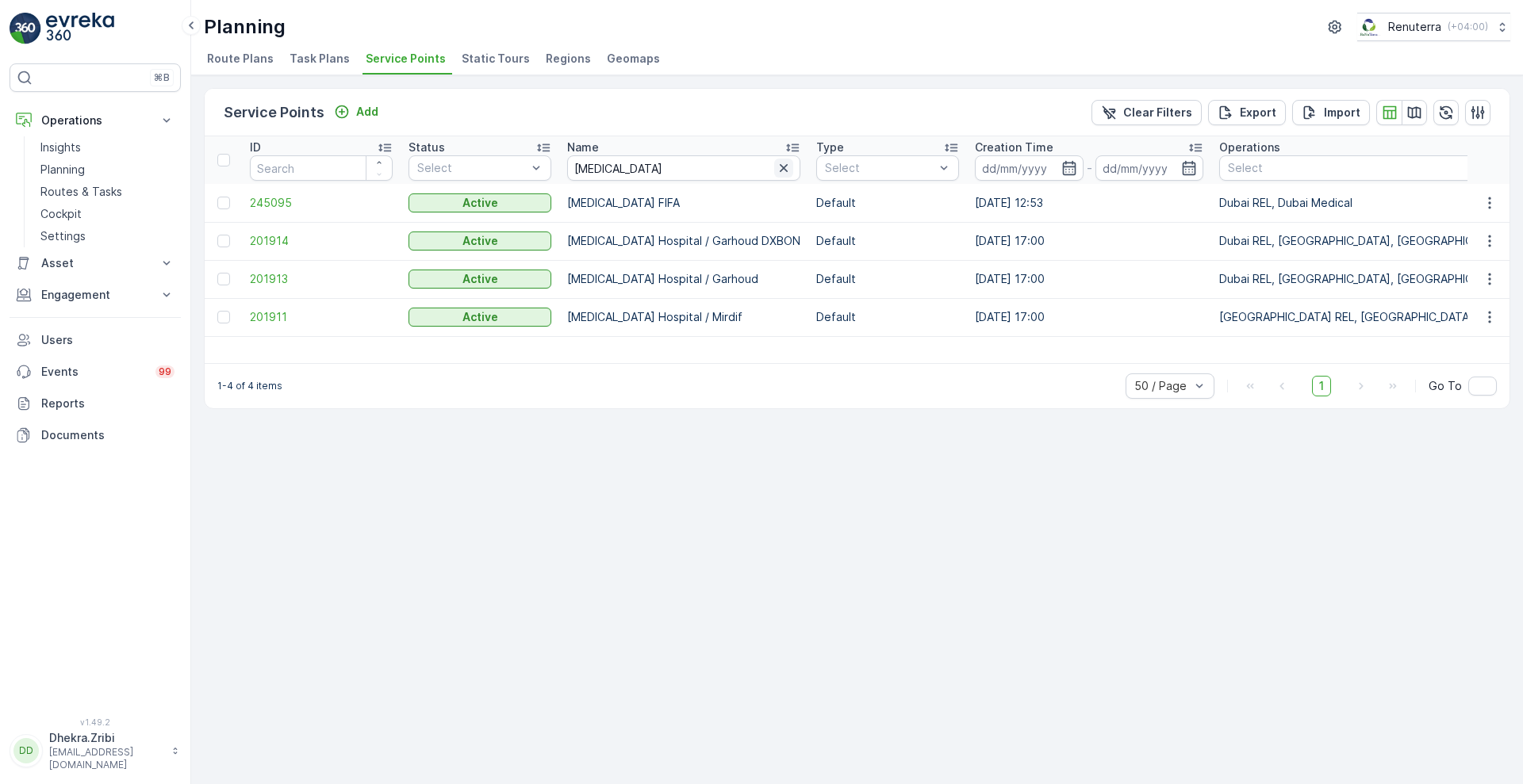
click at [776, 169] on icon "button" at bounding box center [784, 168] width 16 height 16
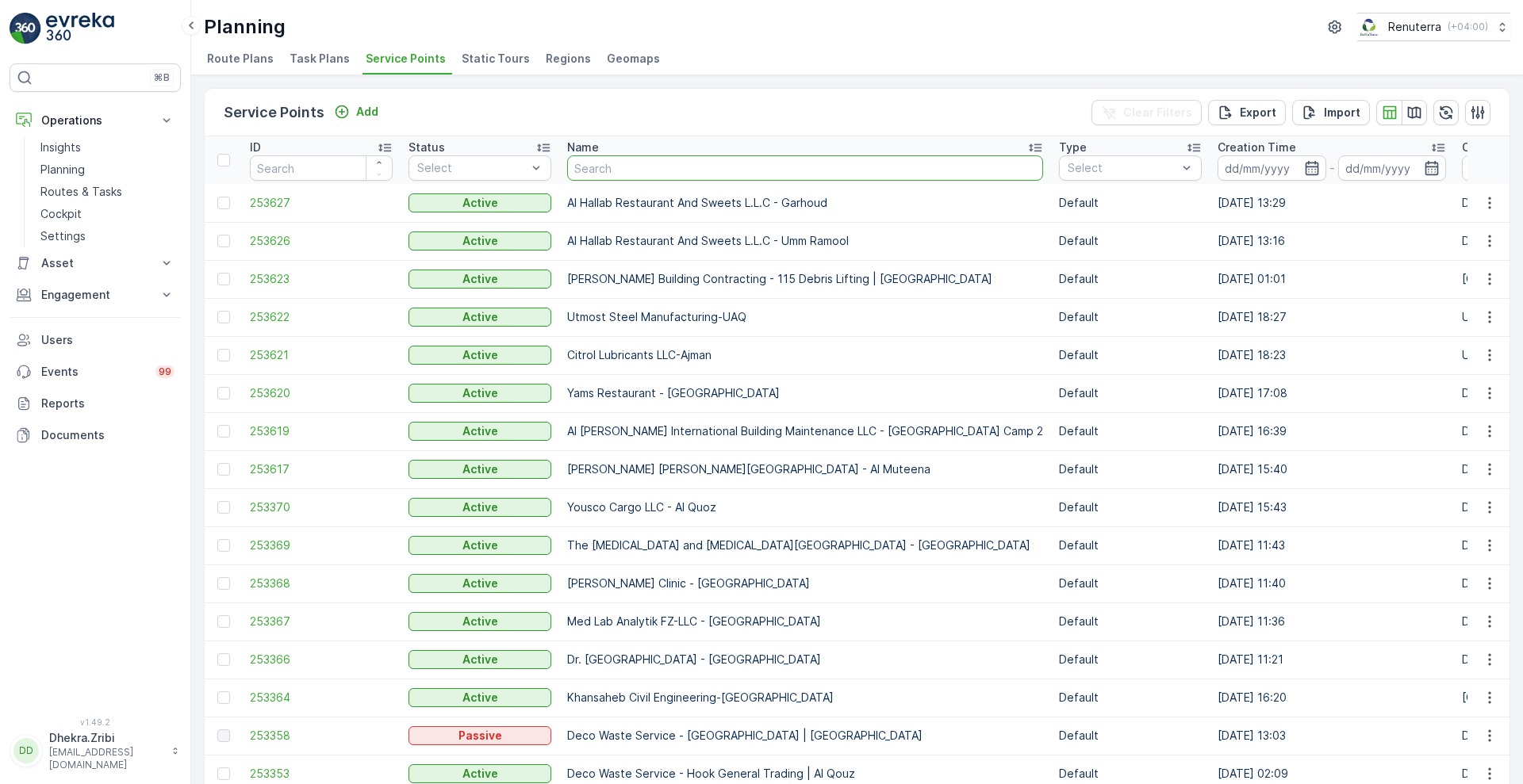
click at [641, 166] on input "text" at bounding box center [804, 168] width 476 height 25
type input "mira"
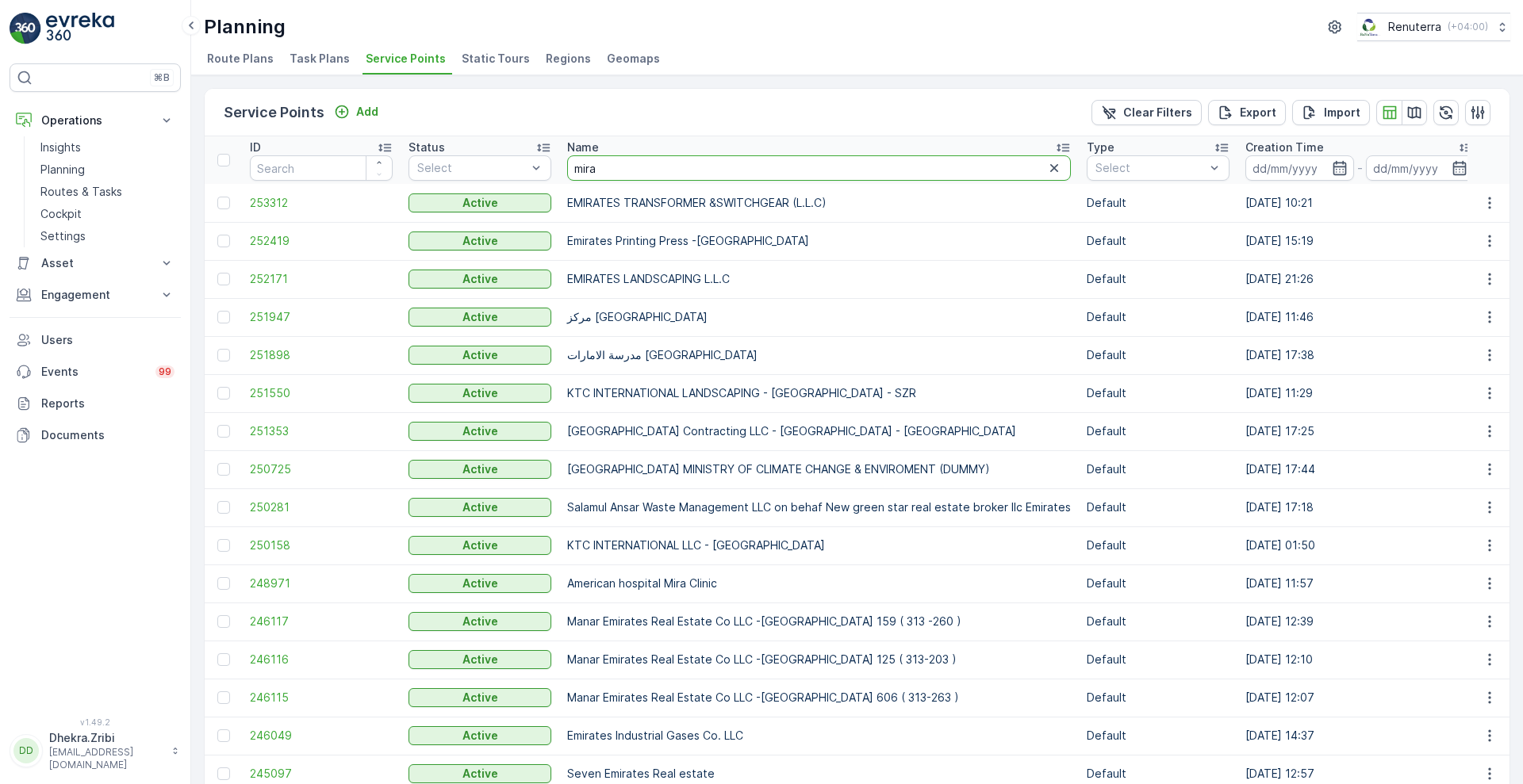
click at [756, 164] on input "mira" at bounding box center [819, 168] width 504 height 25
type input "mira clin"
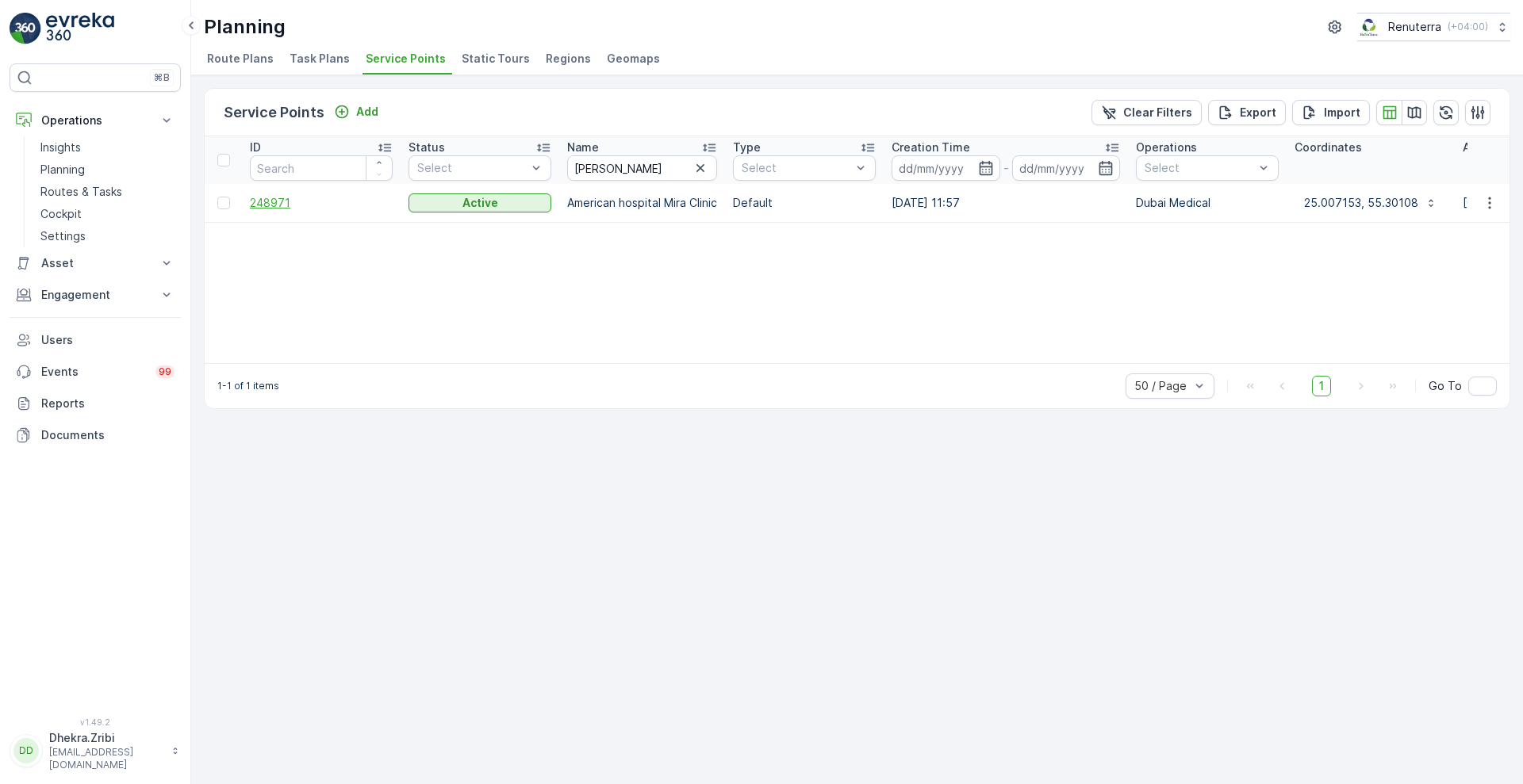
click at [284, 203] on span "248971" at bounding box center [321, 203] width 143 height 16
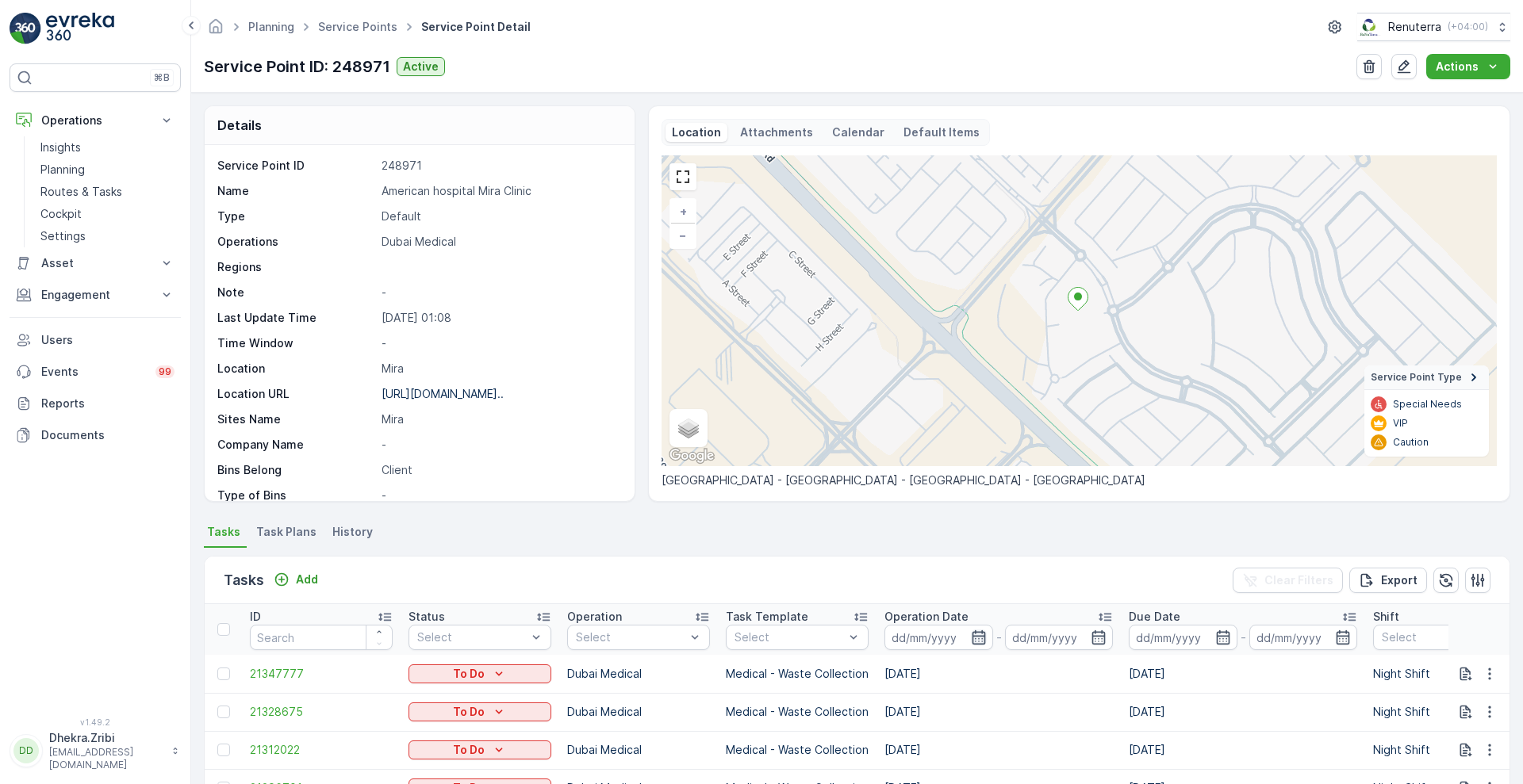
click at [984, 633] on icon "button" at bounding box center [978, 637] width 14 height 15
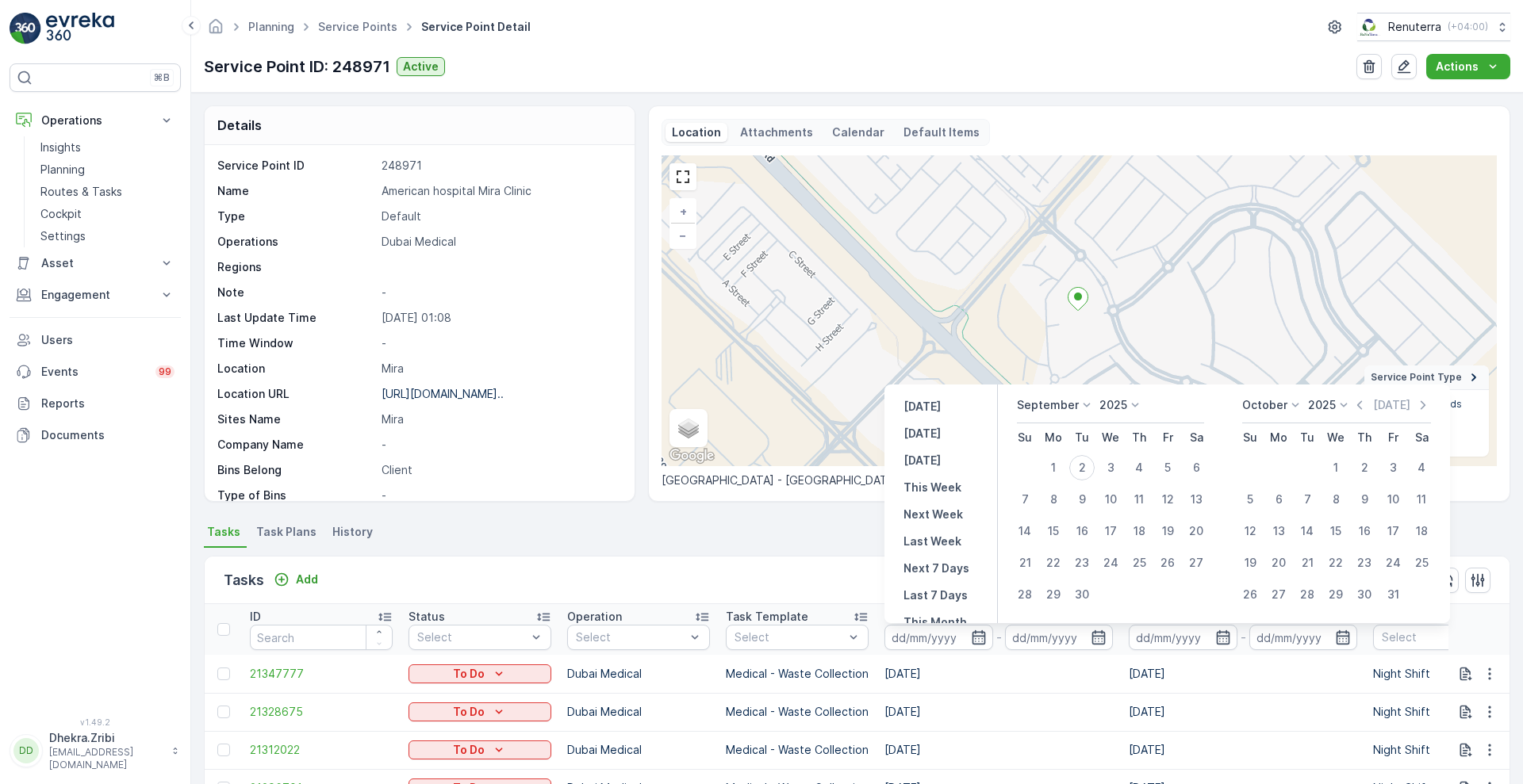
click at [1084, 398] on icon at bounding box center [1087, 406] width 16 height 16
click at [1060, 466] on span "August" at bounding box center [1045, 462] width 37 height 16
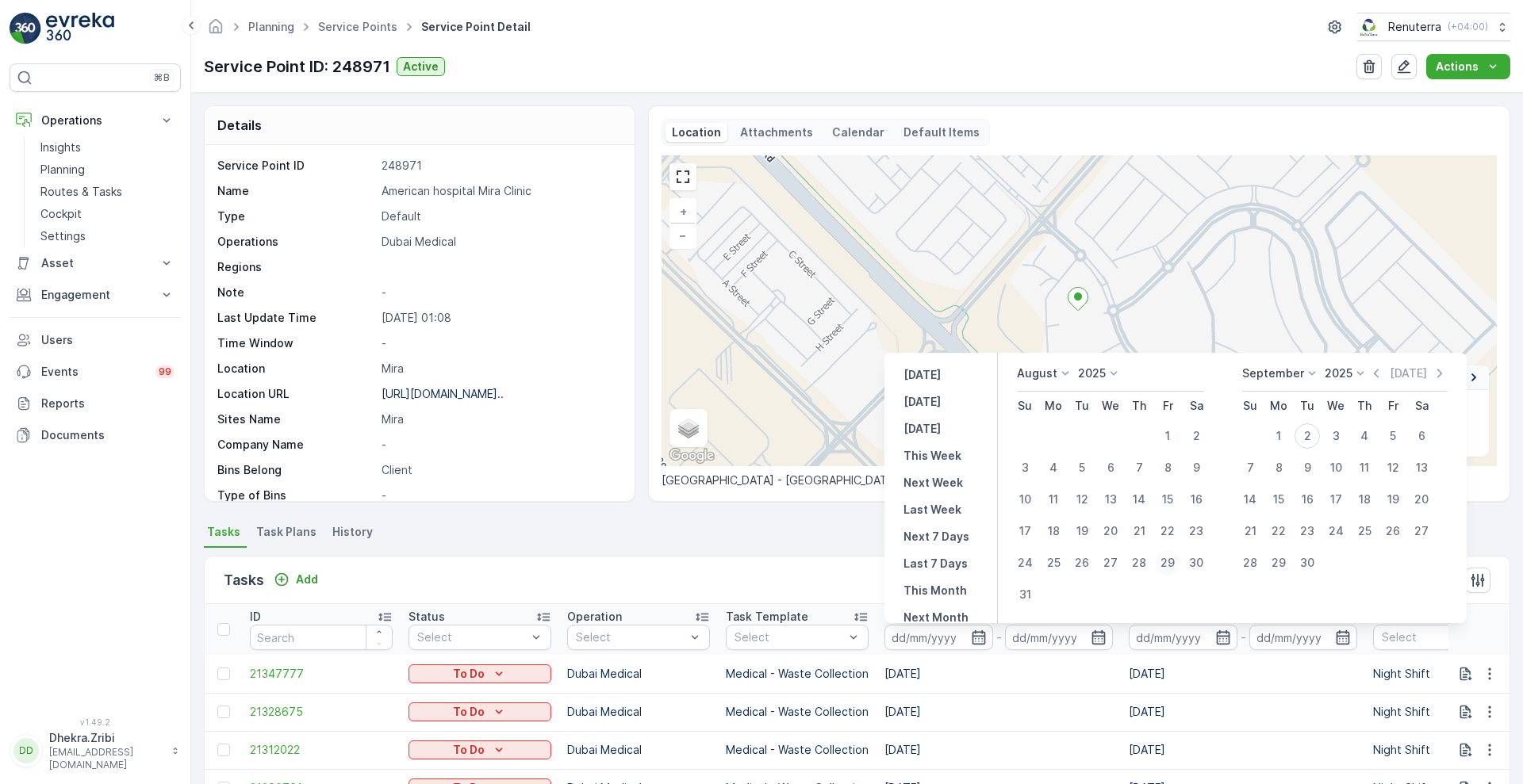
click at [1168, 560] on div "29" at bounding box center [1167, 562] width 25 height 25
type input "[DATE]"
click at [1168, 560] on div "29" at bounding box center [1167, 562] width 25 height 25
type input "[DATE]"
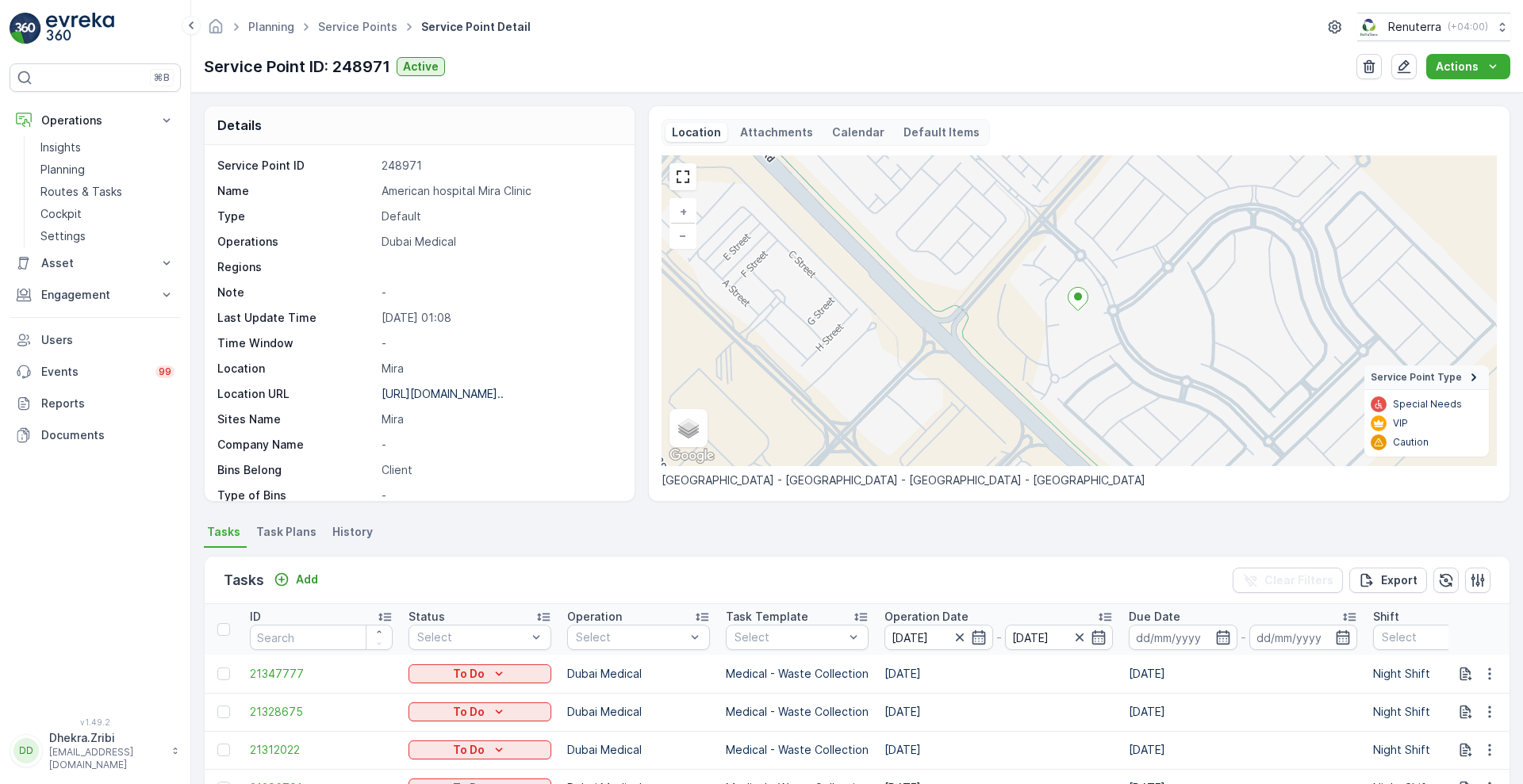
click at [752, 566] on div "Tasks Add Clear Filters Export" at bounding box center [857, 580] width 1305 height 48
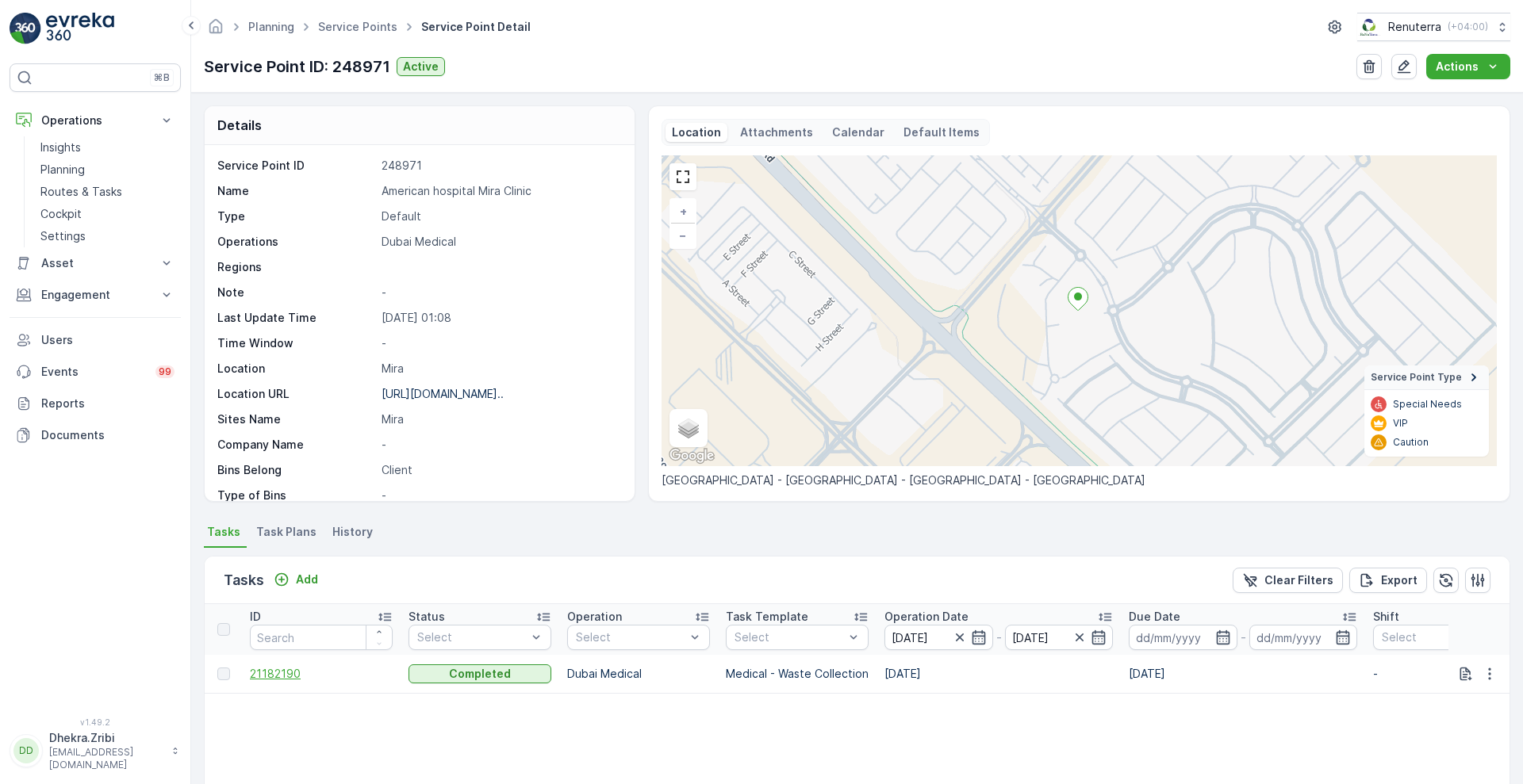
click at [264, 675] on span "21182190" at bounding box center [321, 674] width 143 height 16
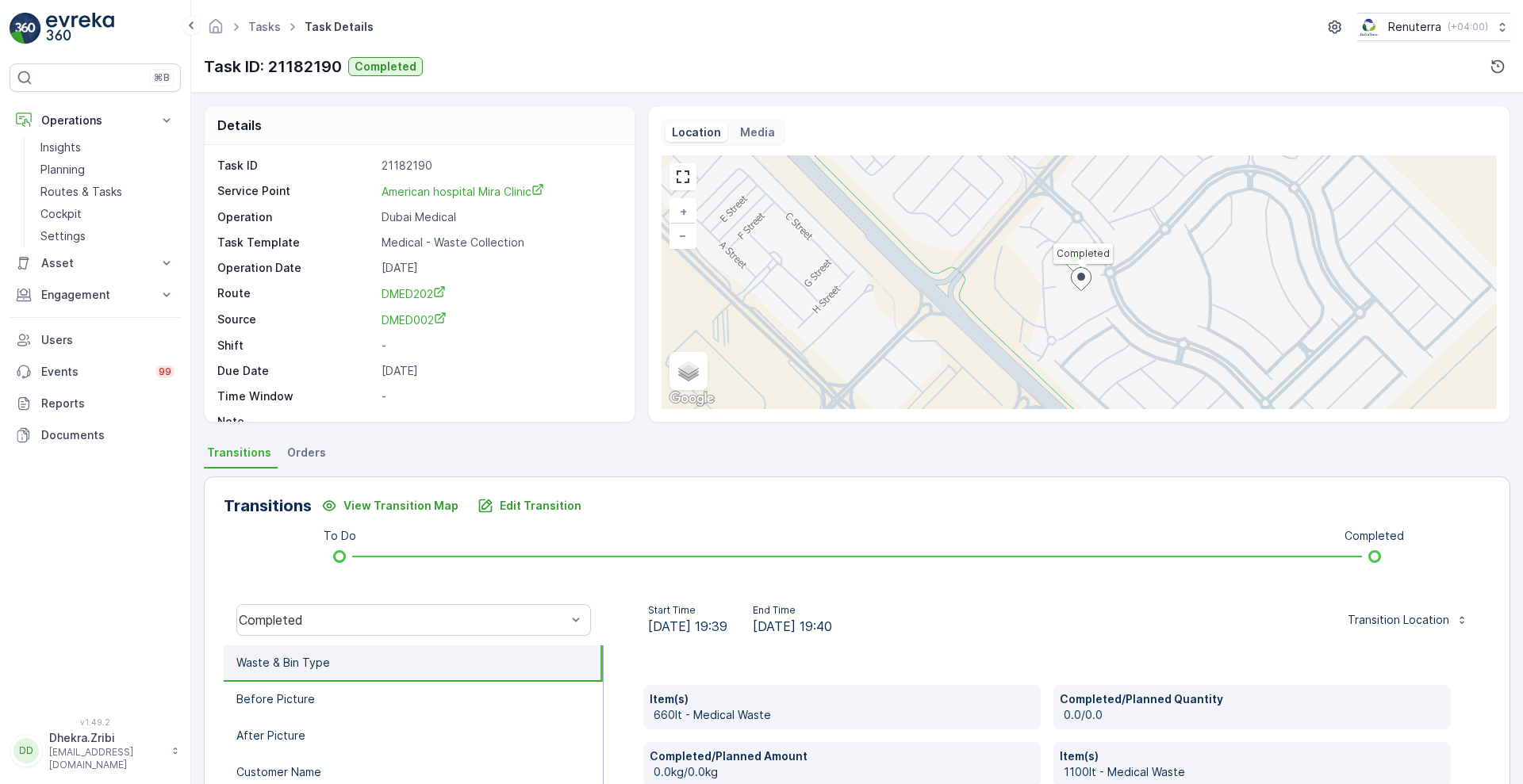
scroll to position [605, 0]
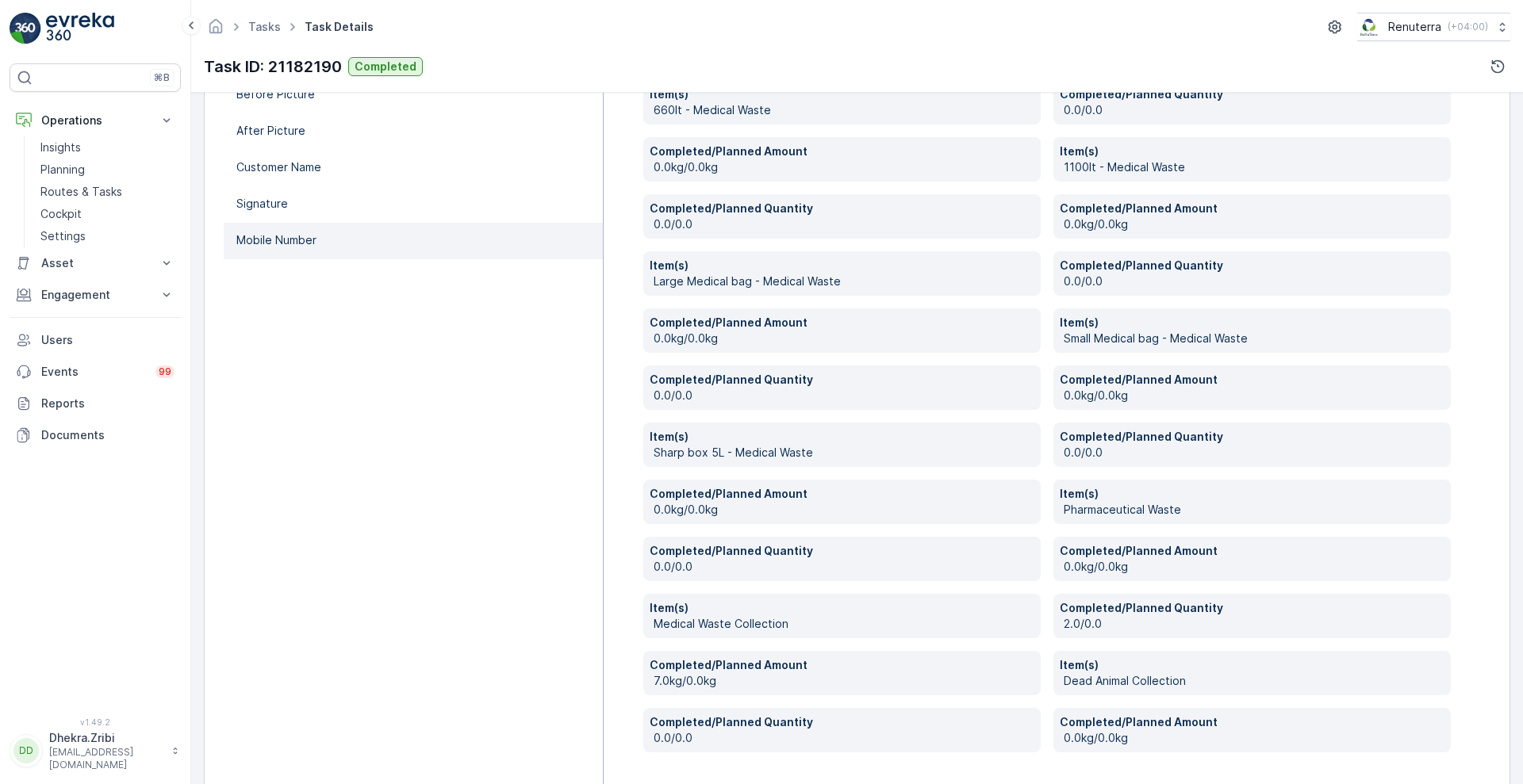
click at [265, 245] on p "Mobile Number" at bounding box center [276, 241] width 80 height 16
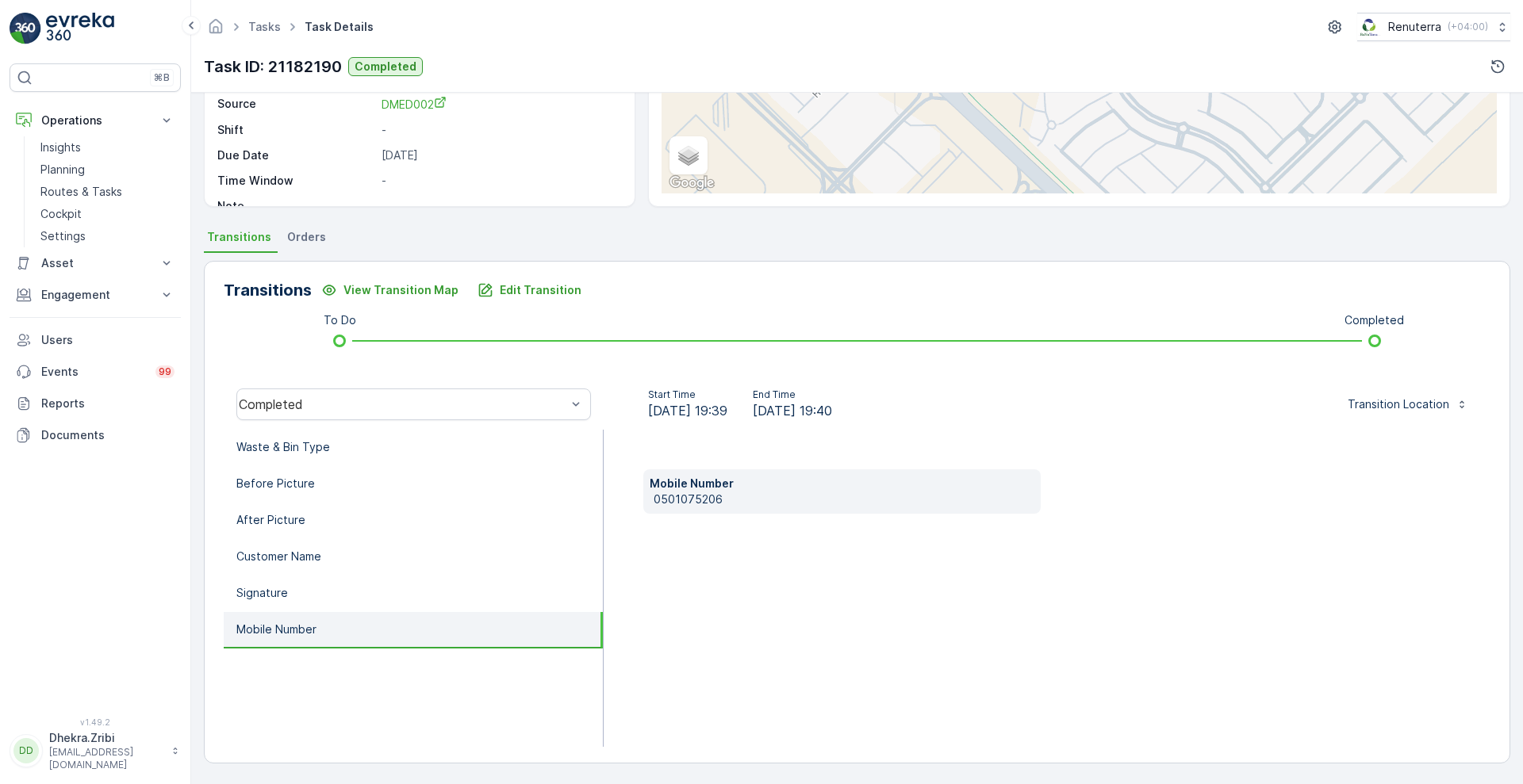
click at [666, 496] on p "0501075206" at bounding box center [844, 500] width 381 height 16
copy p "0501075206"
click at [413, 454] on li "Waste & Bin Type" at bounding box center [413, 448] width 379 height 36
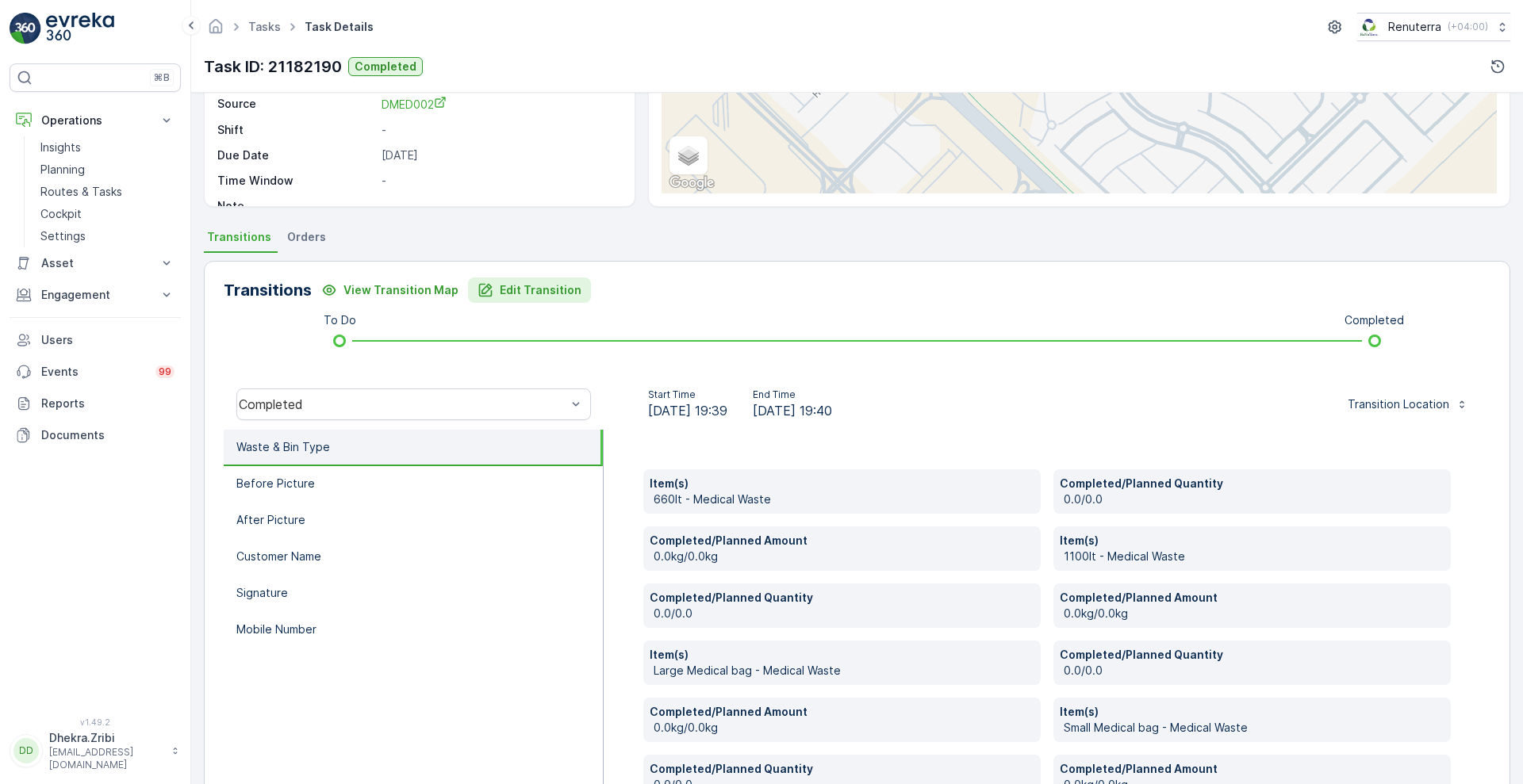
click at [511, 294] on p "Edit Transition" at bounding box center [540, 291] width 82 height 16
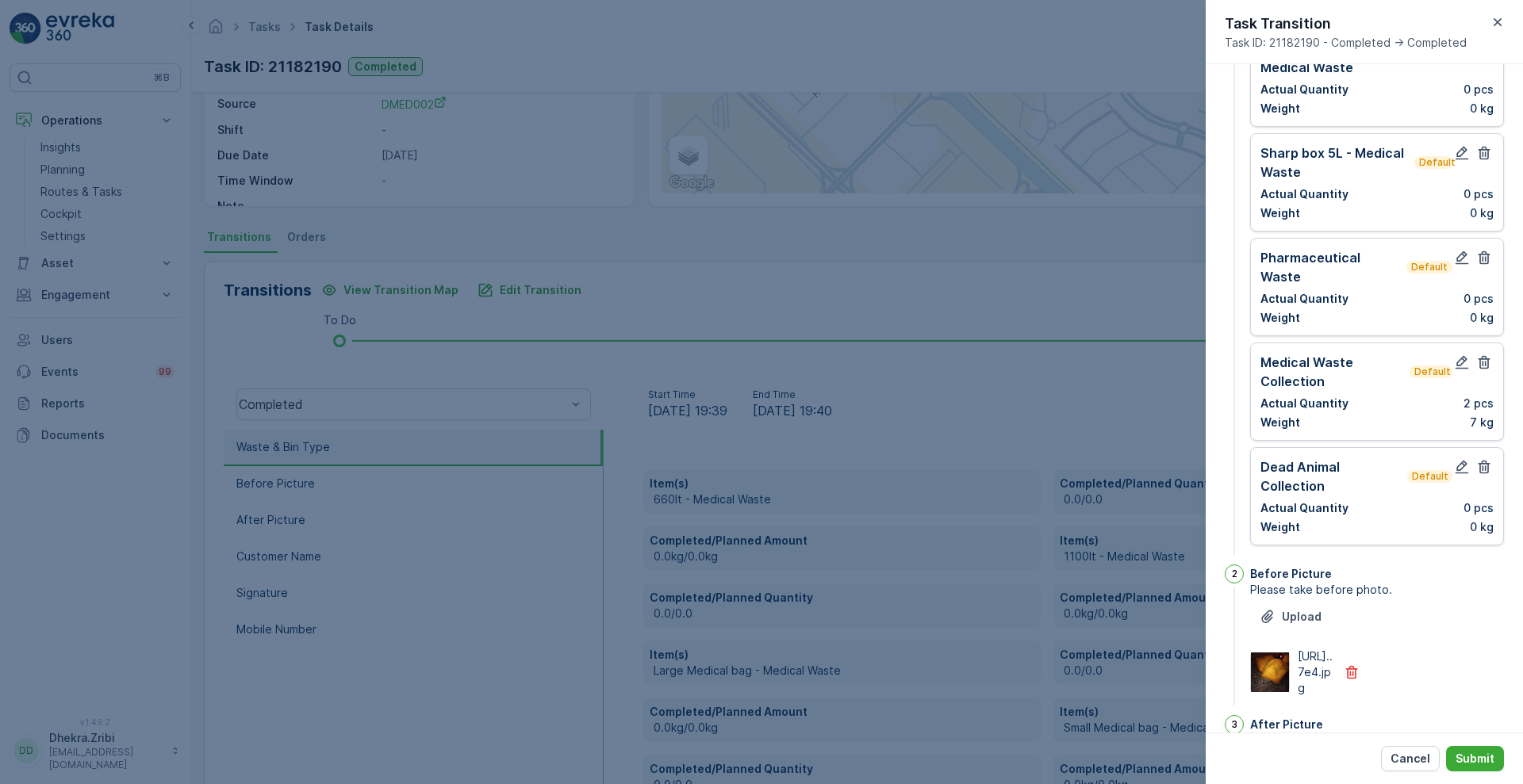
scroll to position [0, 0]
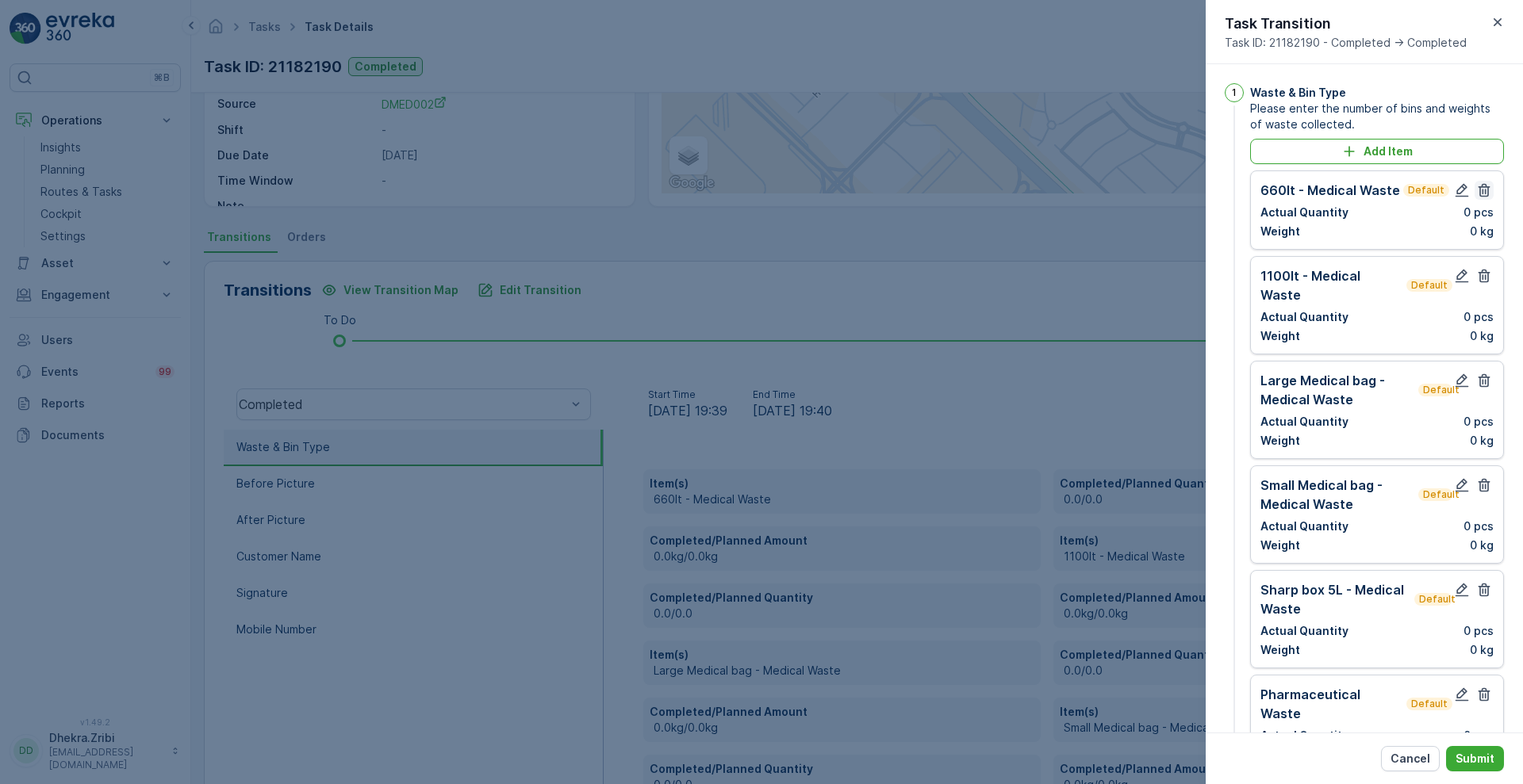
click at [1478, 195] on icon "button" at bounding box center [1484, 190] width 12 height 14
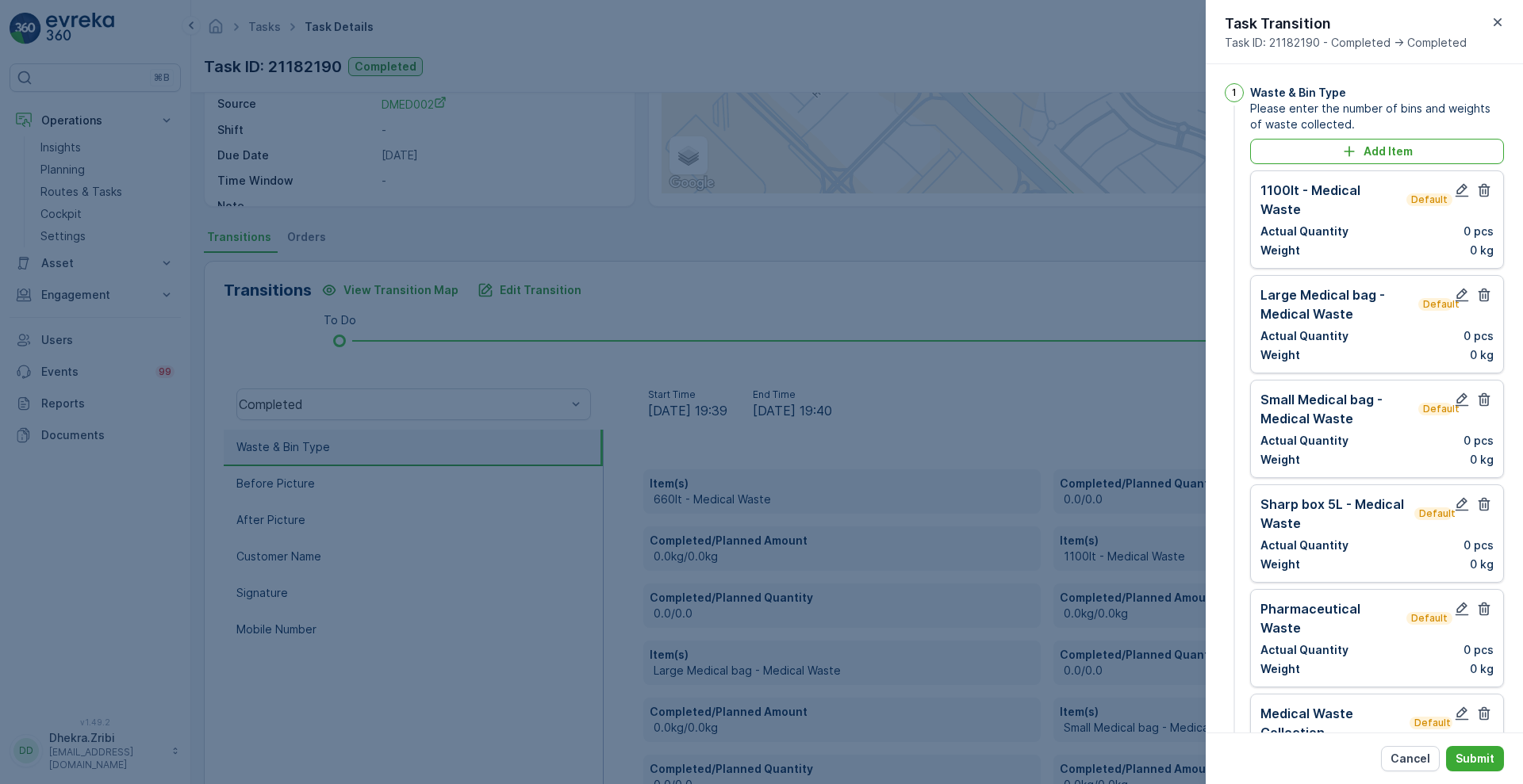
click at [1478, 195] on icon "button" at bounding box center [1484, 190] width 12 height 14
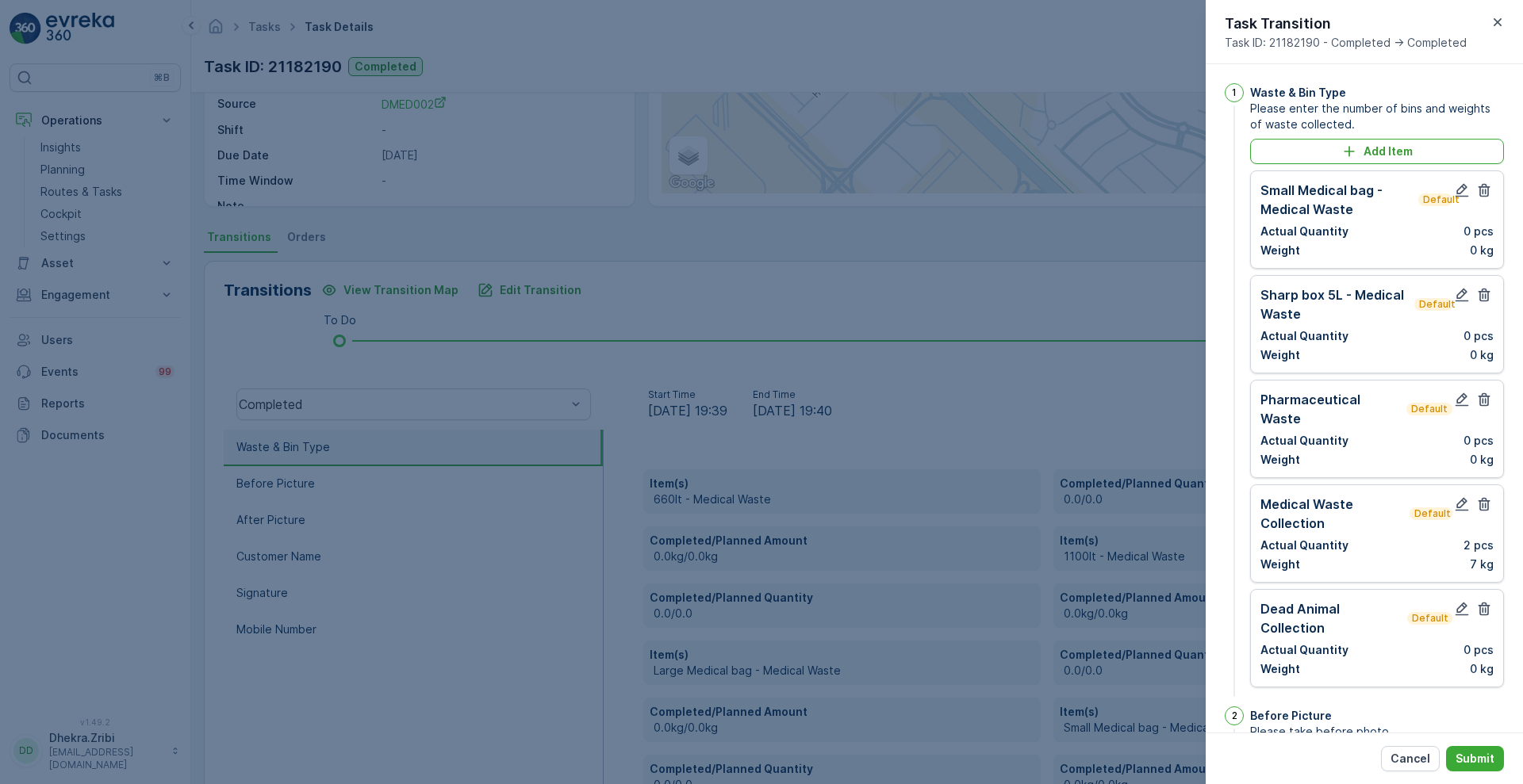
click at [1478, 195] on icon "button" at bounding box center [1484, 190] width 12 height 14
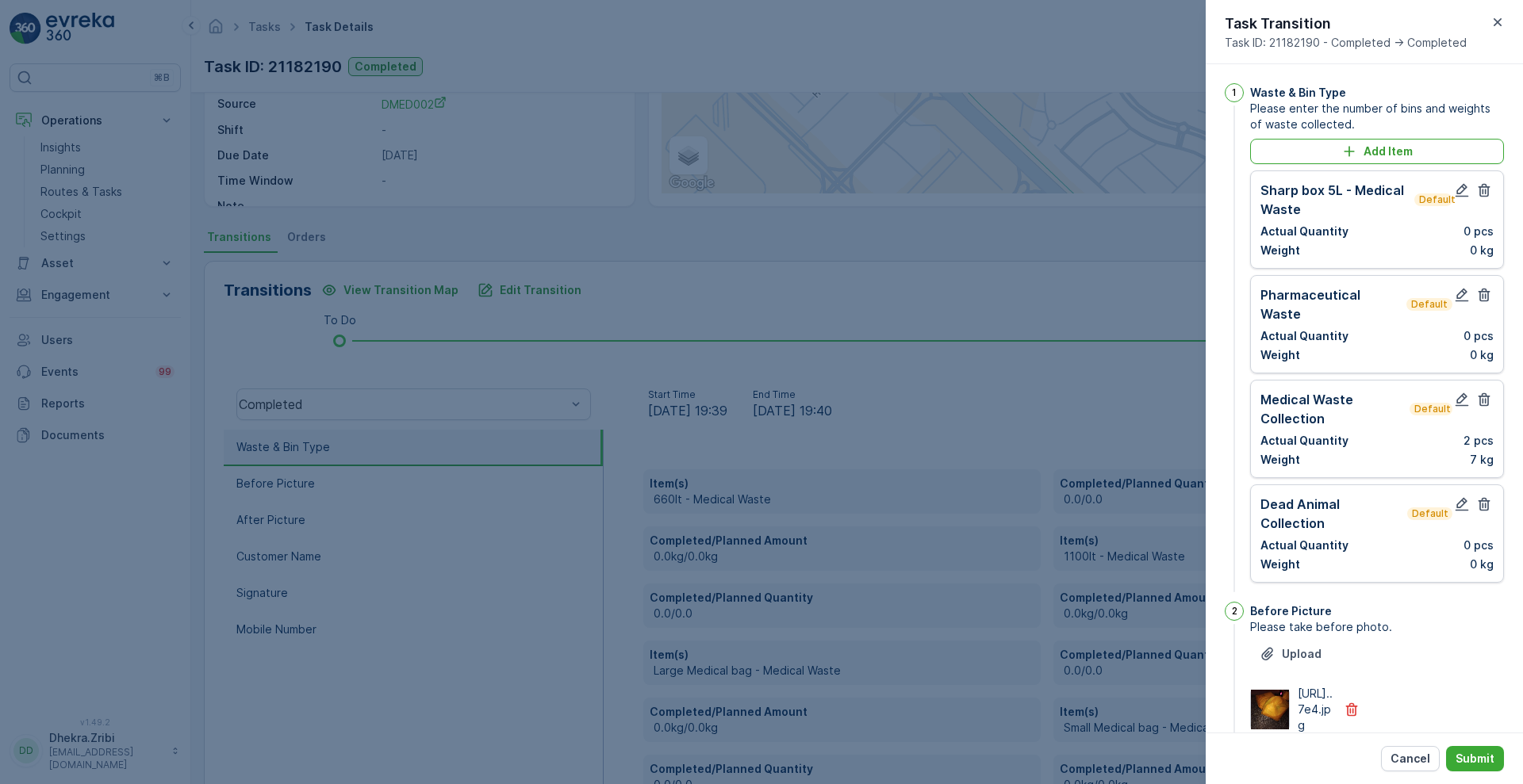
click at [1478, 195] on icon "button" at bounding box center [1484, 190] width 12 height 14
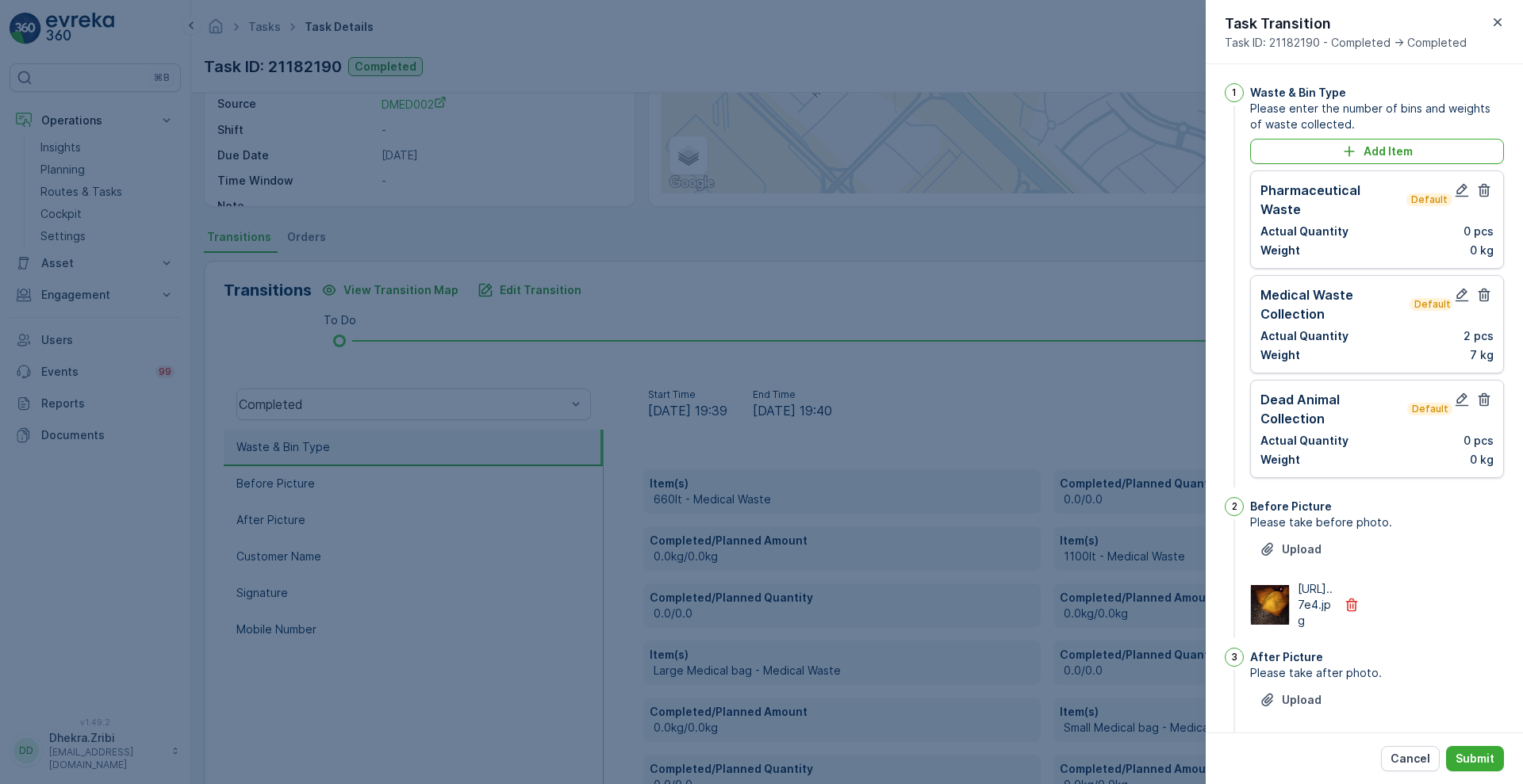
click at [1478, 195] on icon "button" at bounding box center [1484, 190] width 12 height 14
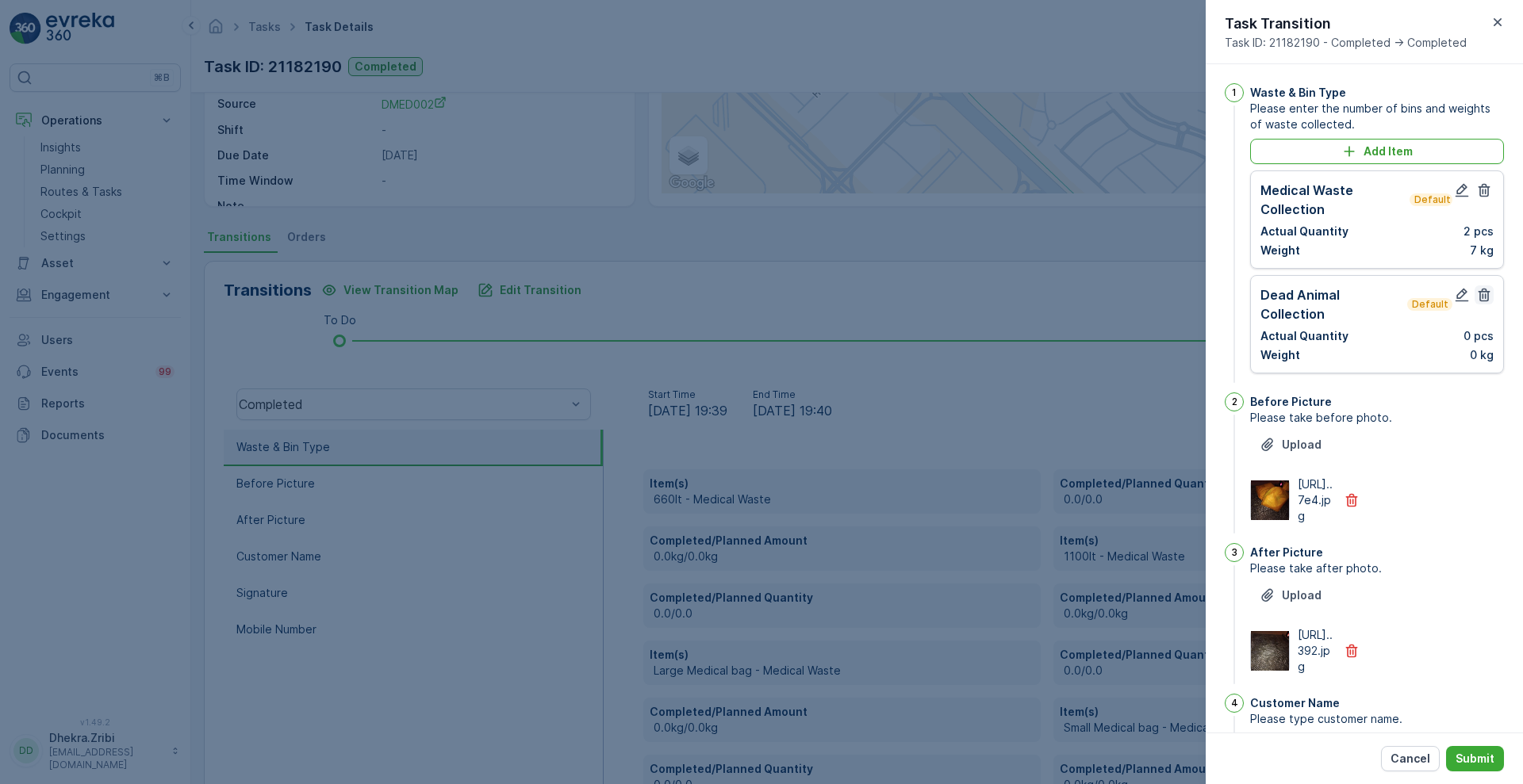
click at [1485, 294] on icon "button" at bounding box center [1484, 295] width 16 height 16
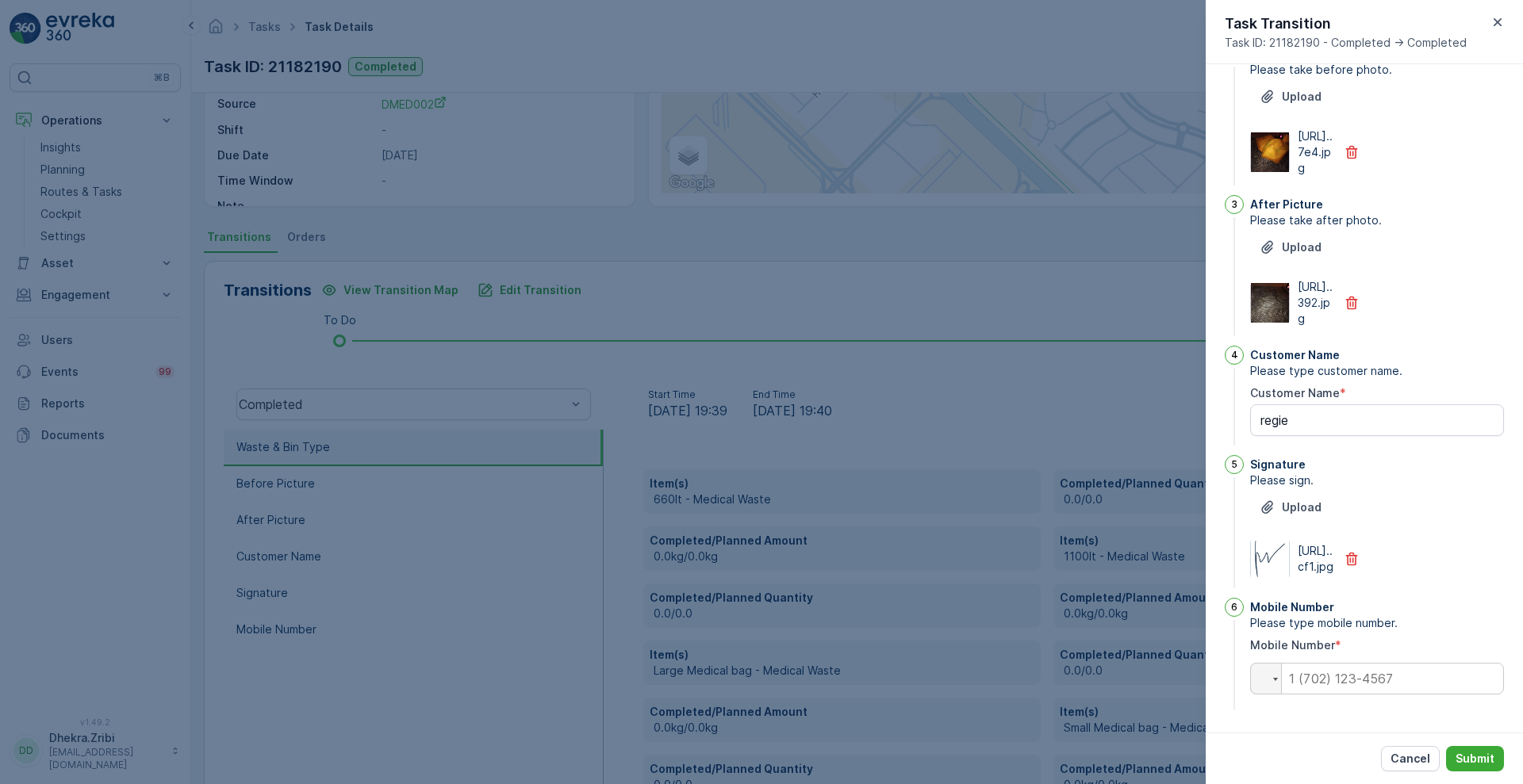
scroll to position [347, 0]
click at [1348, 667] on input "tel" at bounding box center [1376, 678] width 254 height 32
paste input "0501075206"
type input "0501075206"
click at [1469, 755] on p "Submit" at bounding box center [1475, 759] width 39 height 16
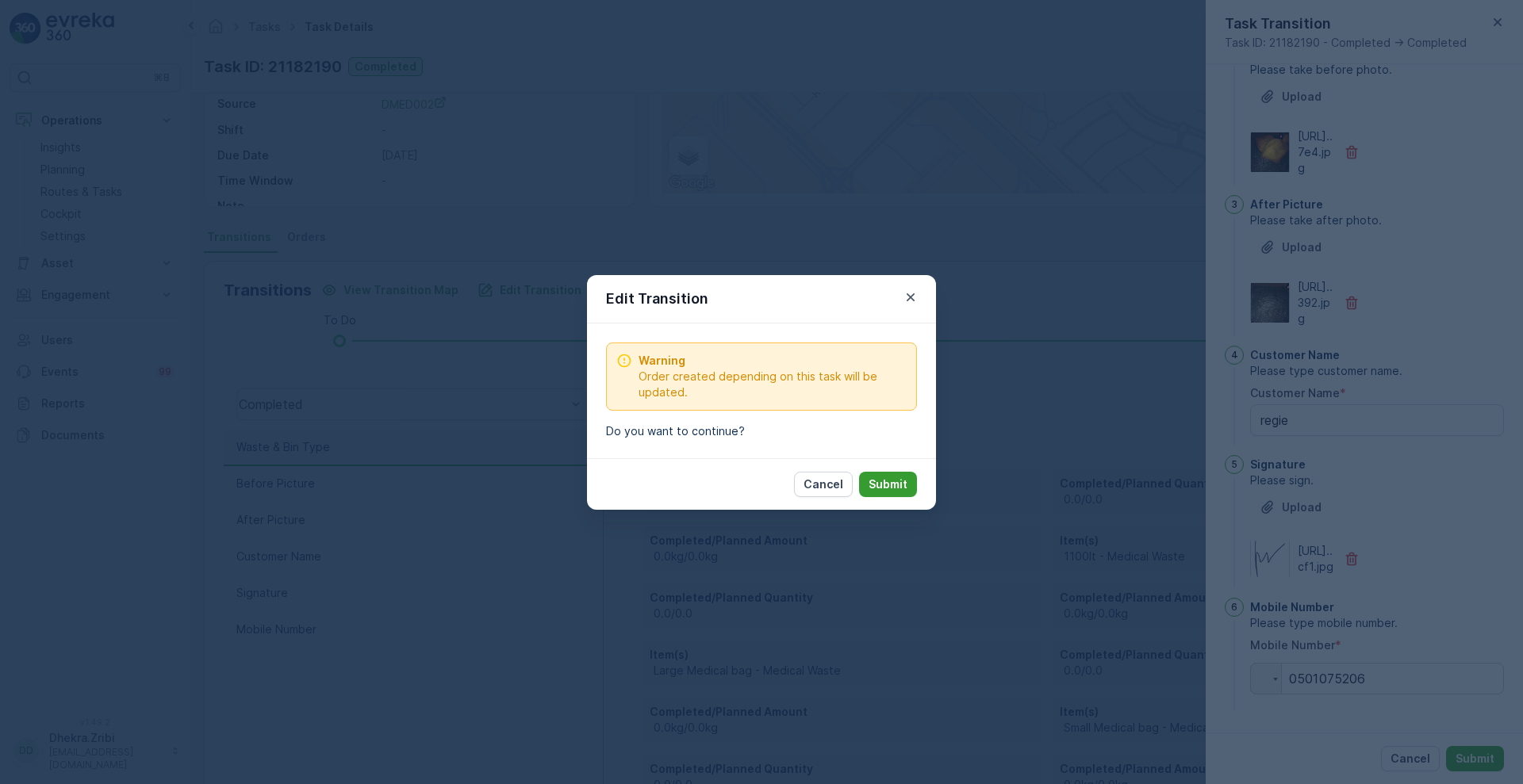
click at [891, 484] on p "Submit" at bounding box center [888, 484] width 39 height 16
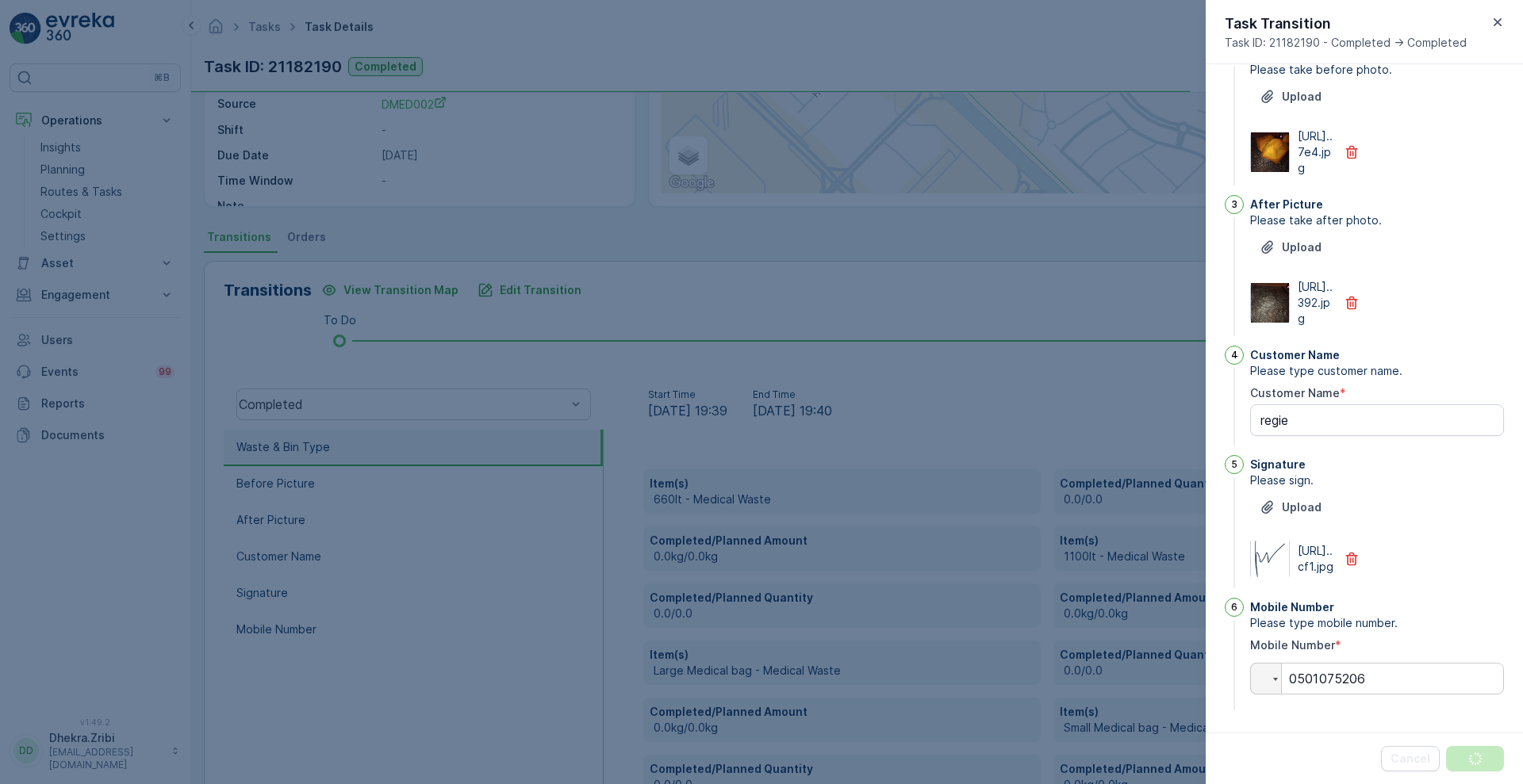
scroll to position [0, 0]
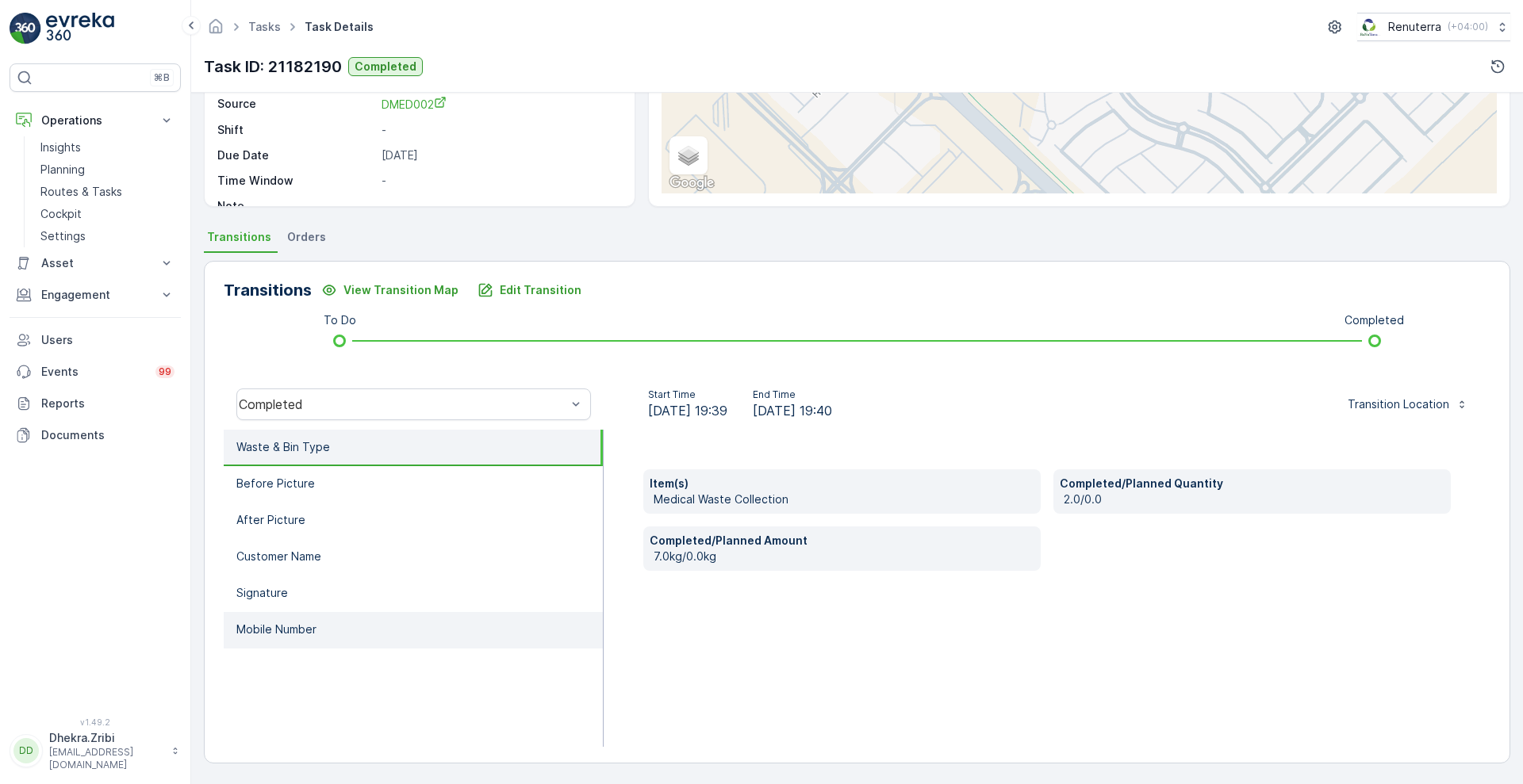
click at [319, 634] on li "Mobile Number" at bounding box center [413, 630] width 379 height 36
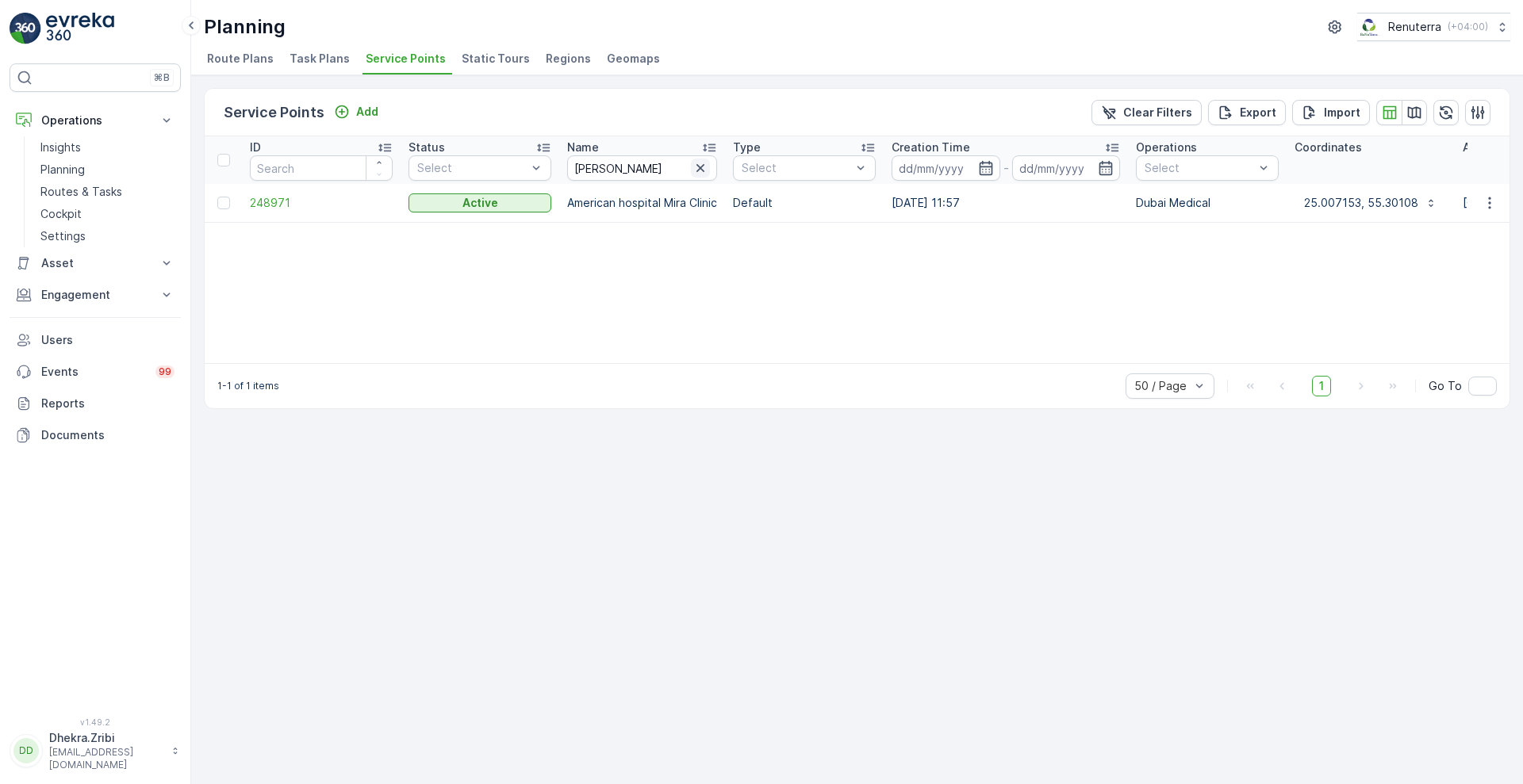
click at [700, 170] on icon "button" at bounding box center [701, 168] width 16 height 16
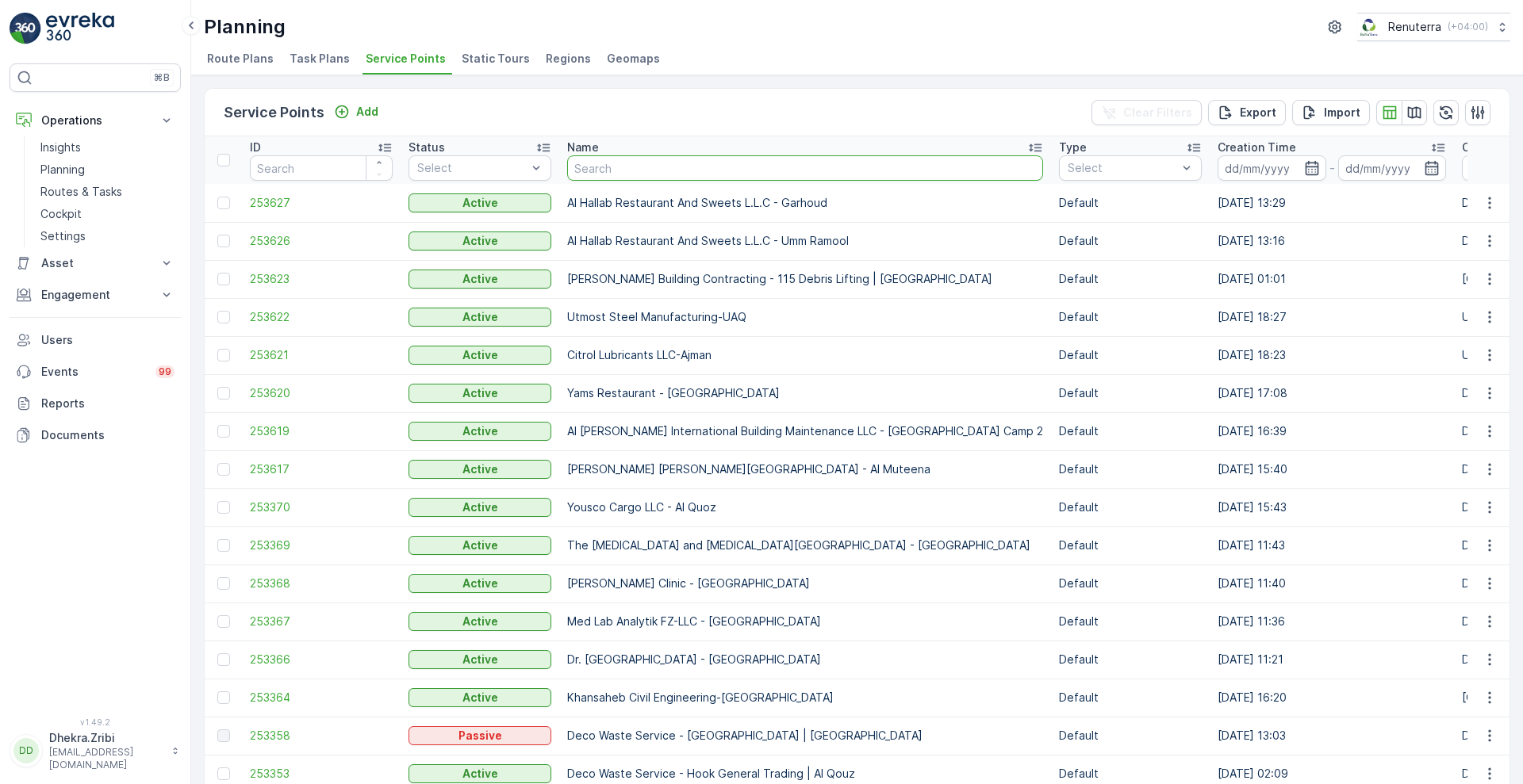
click at [651, 170] on input "text" at bounding box center [804, 168] width 476 height 25
type input "dubai lond"
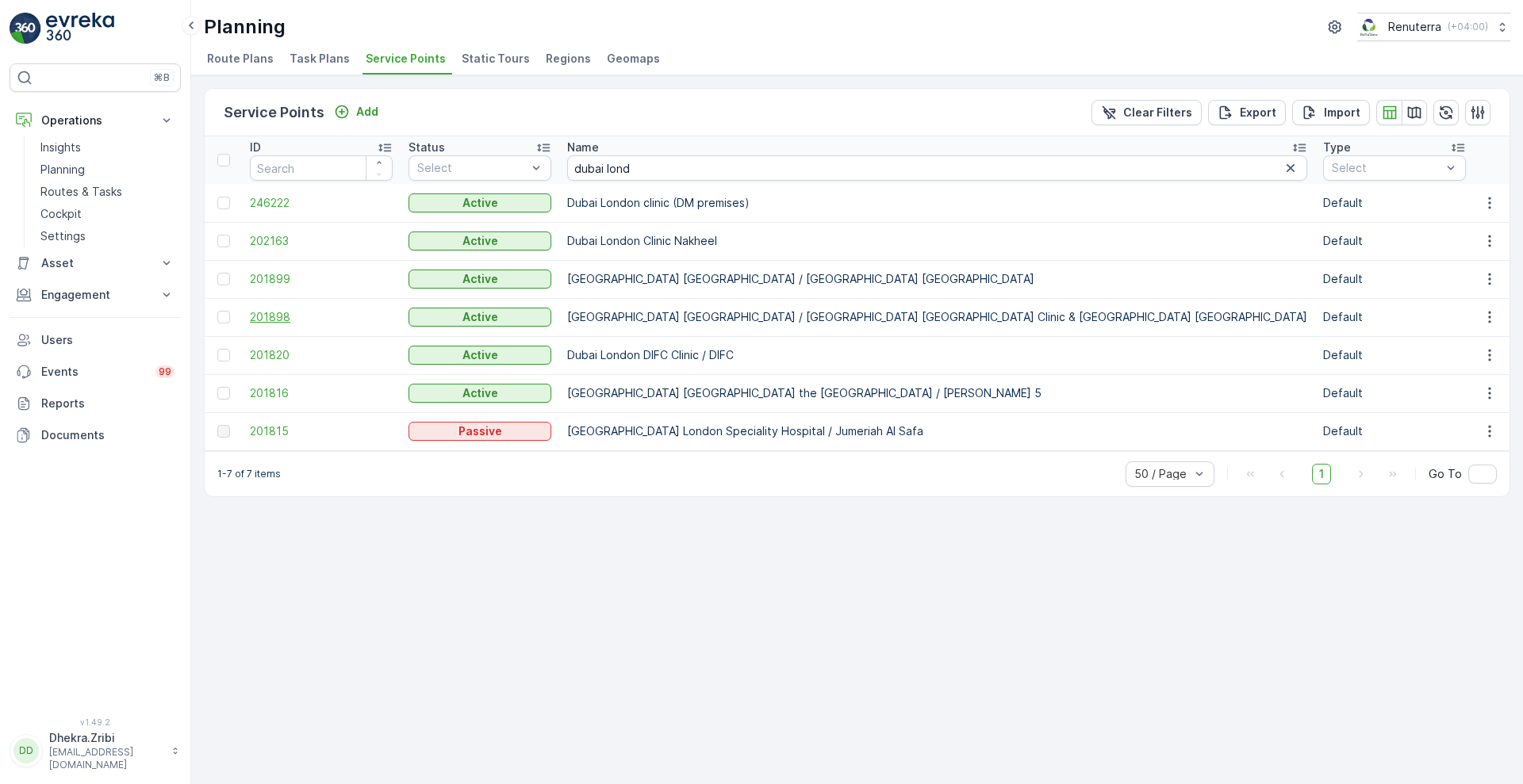
click at [276, 318] on span "201898" at bounding box center [321, 317] width 143 height 16
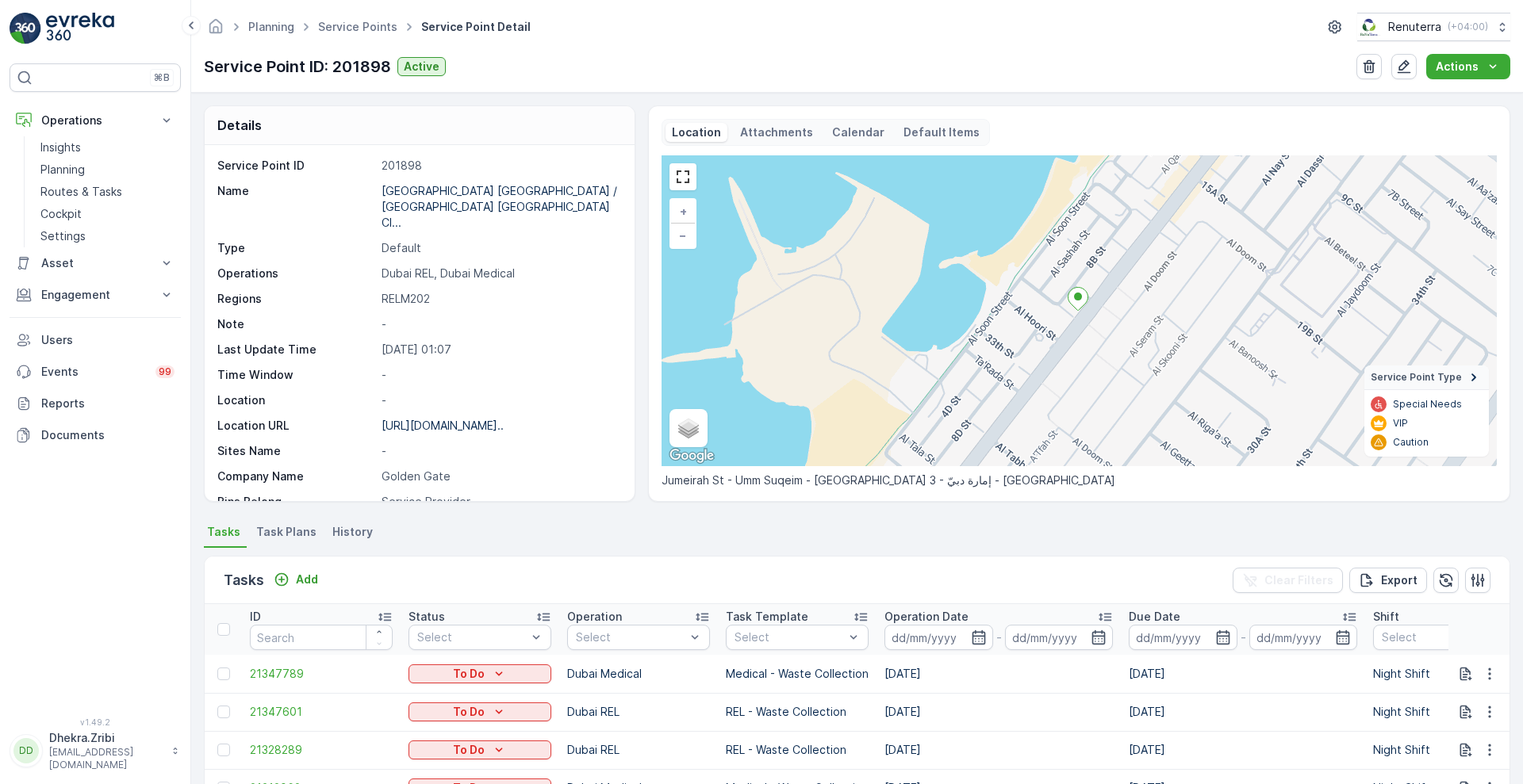
scroll to position [326, 0]
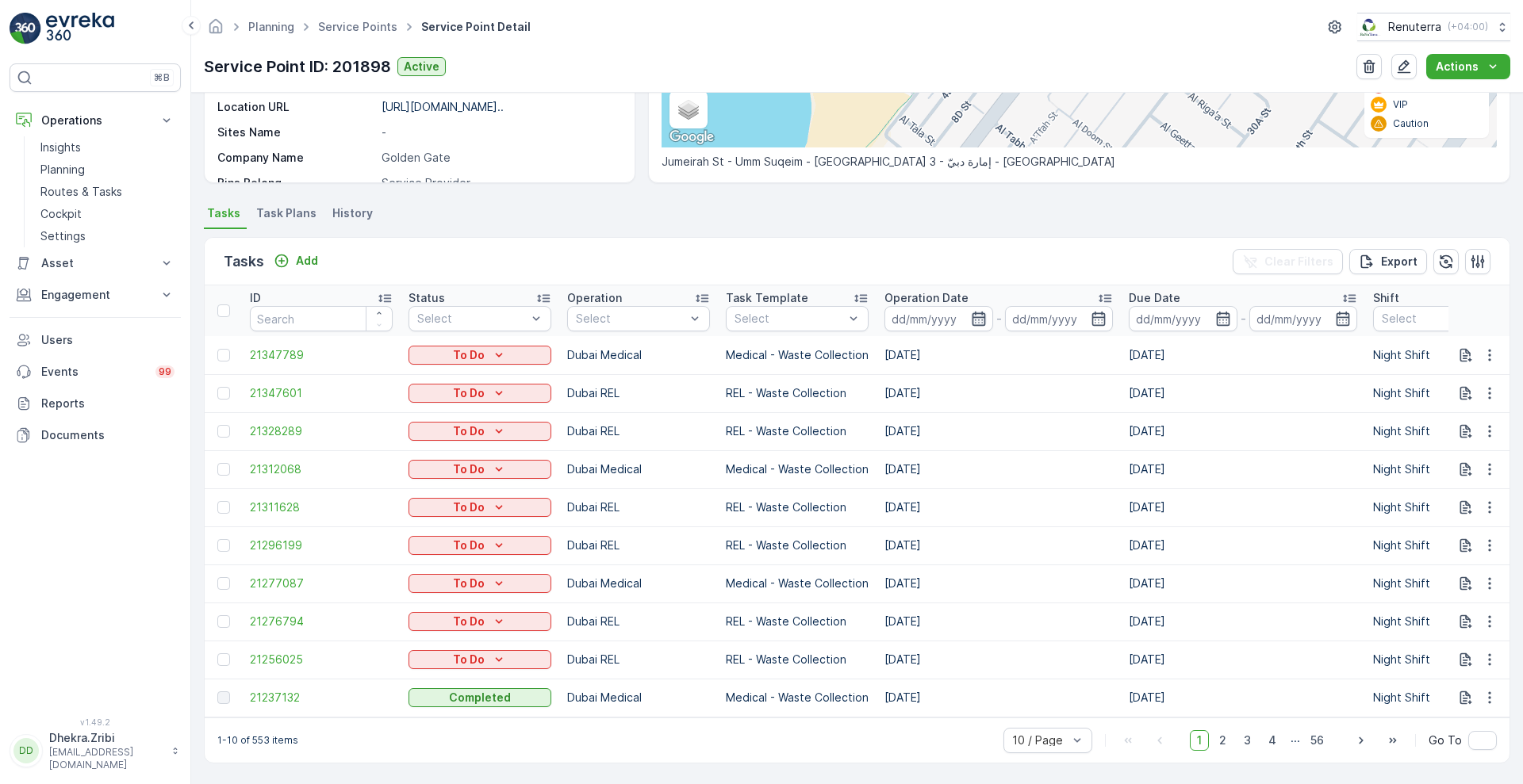
click at [976, 312] on icon "button" at bounding box center [979, 319] width 16 height 16
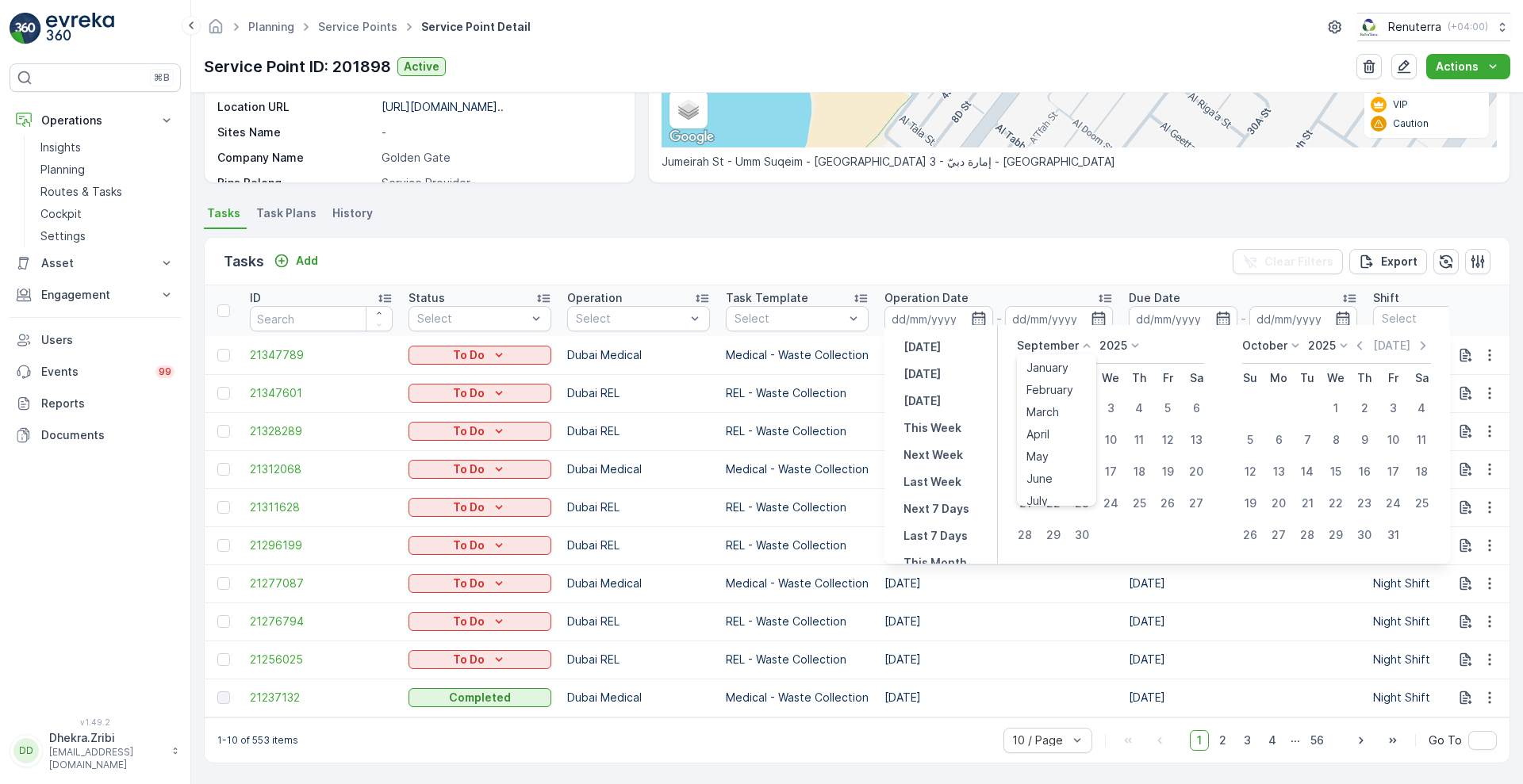
click at [1084, 341] on icon at bounding box center [1087, 346] width 16 height 16
click at [1065, 401] on div "August" at bounding box center [1045, 403] width 50 height 22
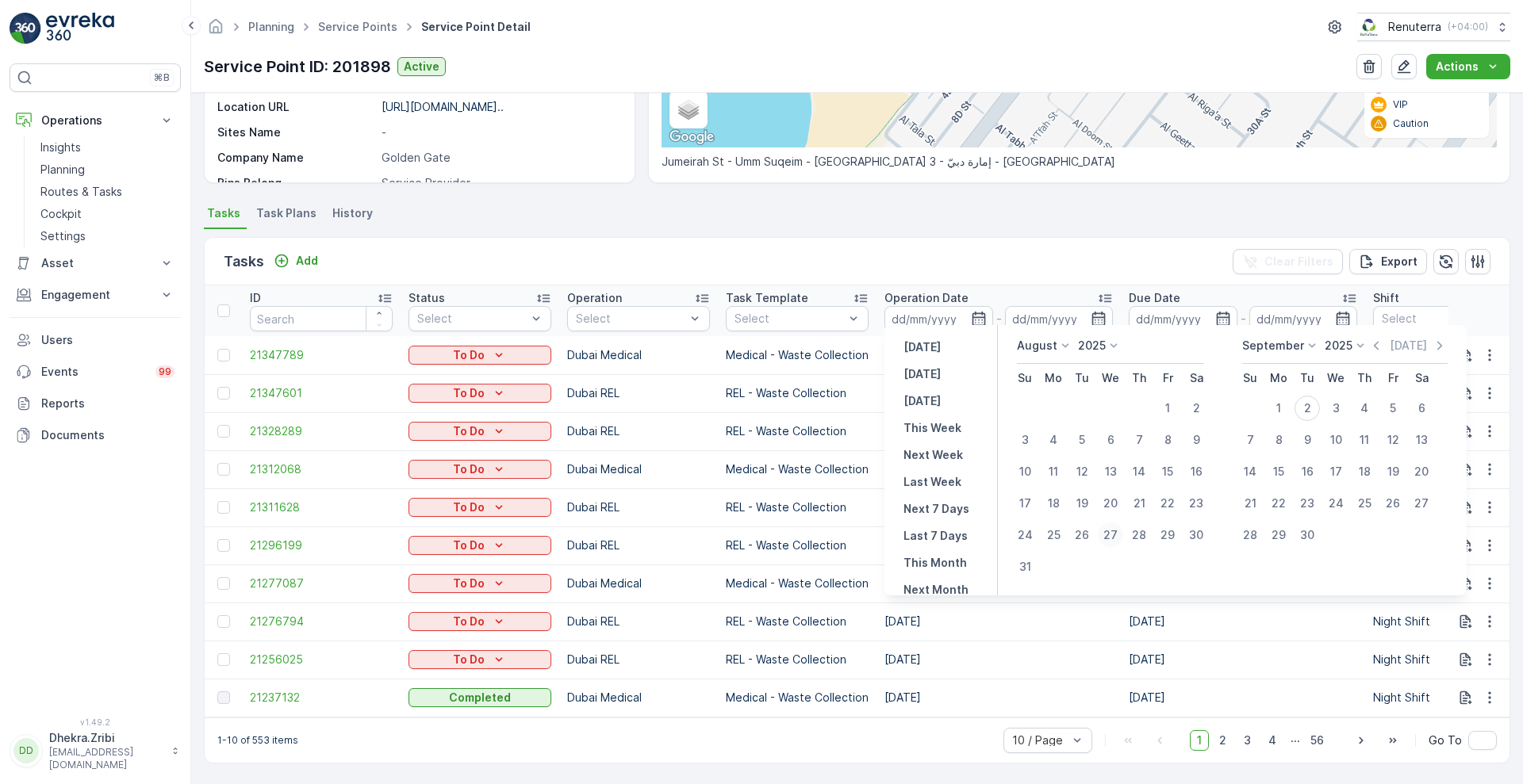
click at [1107, 536] on div "27" at bounding box center [1110, 535] width 25 height 25
type input "[DATE]"
click at [1116, 537] on div "27" at bounding box center [1110, 535] width 25 height 25
type input "[DATE]"
click at [1068, 261] on div "Tasks Add Clear Filters Export" at bounding box center [857, 262] width 1305 height 48
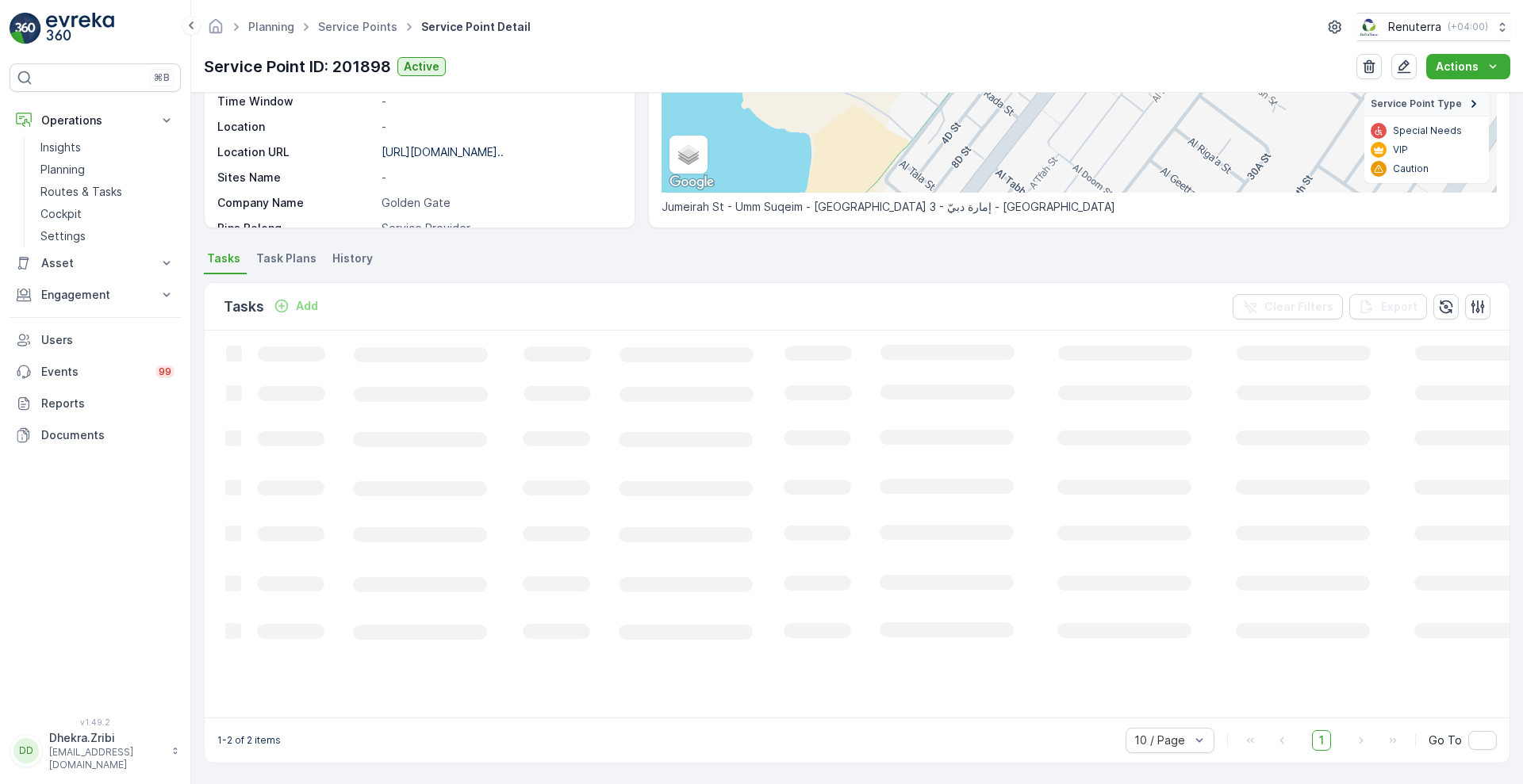
scroll to position [288, 0]
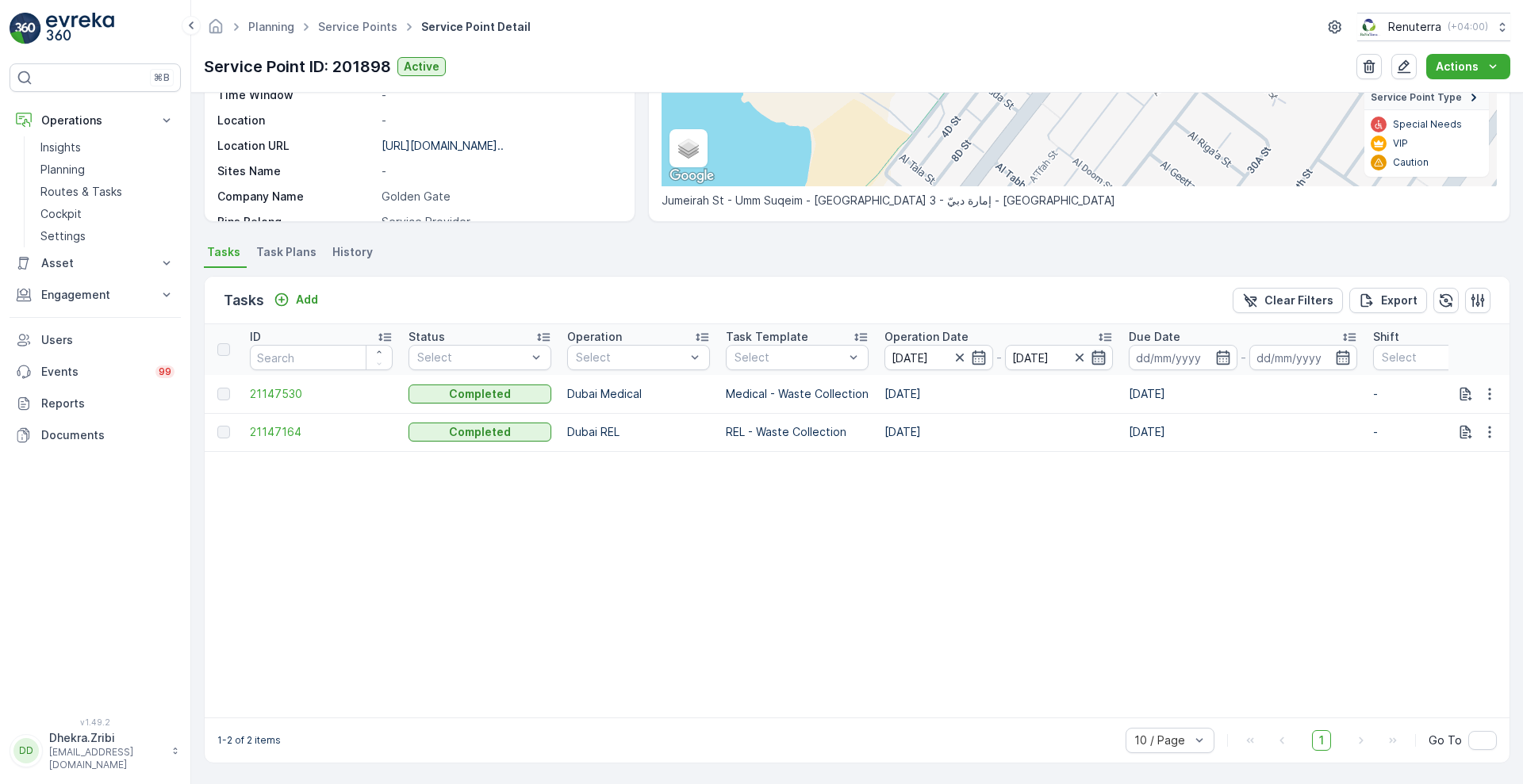
click at [1098, 351] on icon "button" at bounding box center [1099, 358] width 14 height 15
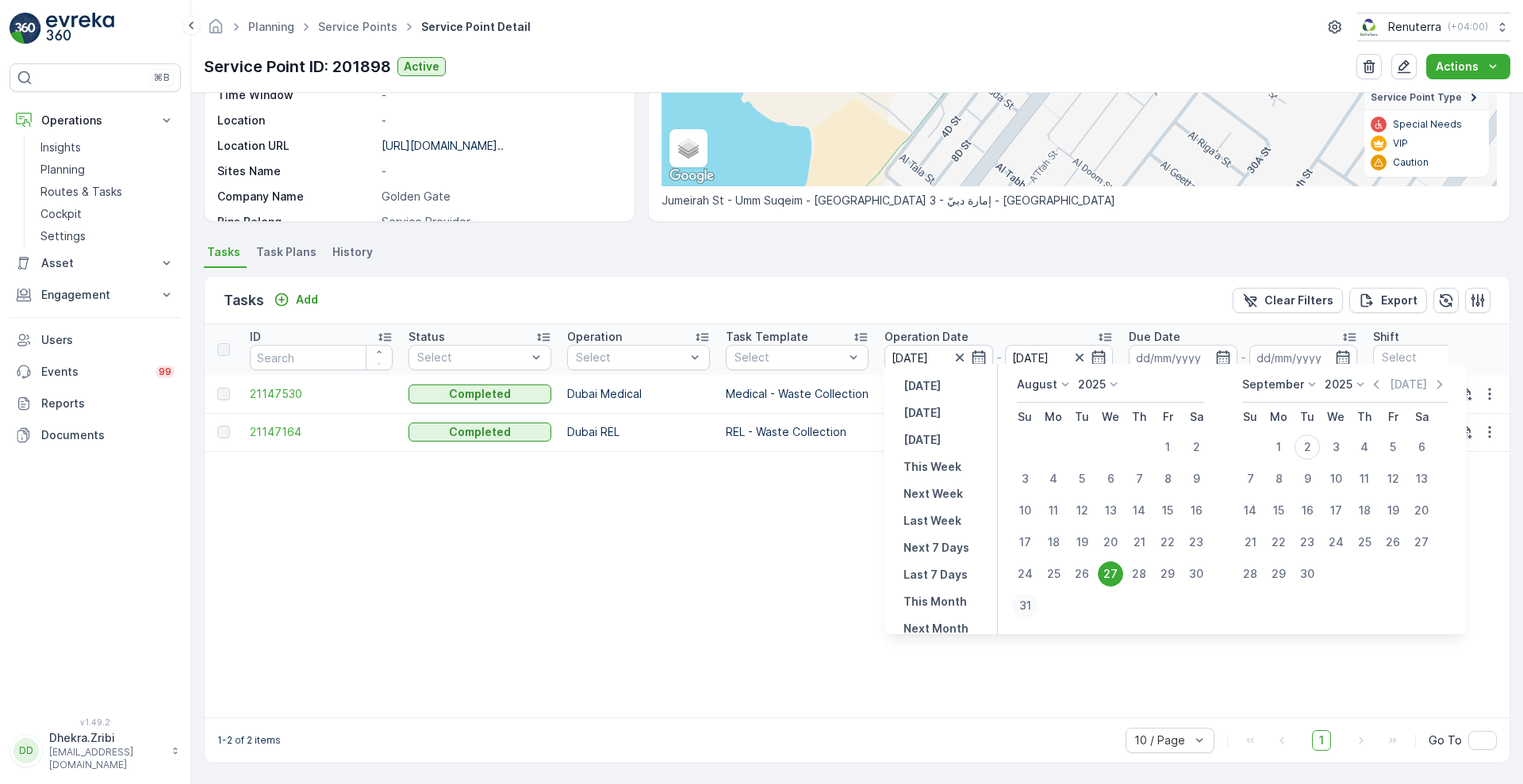
click at [1028, 601] on div "31" at bounding box center [1024, 605] width 25 height 25
type input "[DATE]"
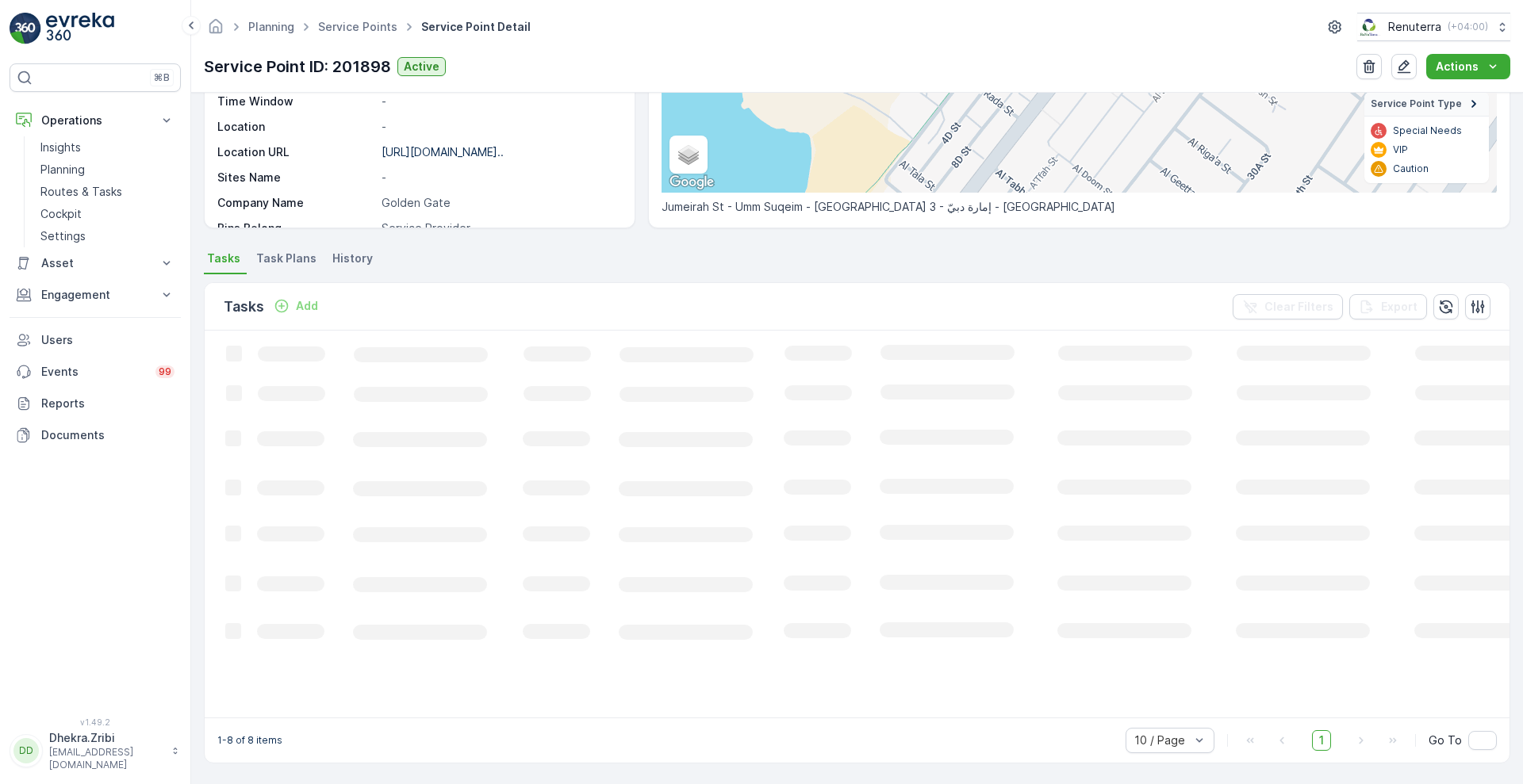
scroll to position [288, 0]
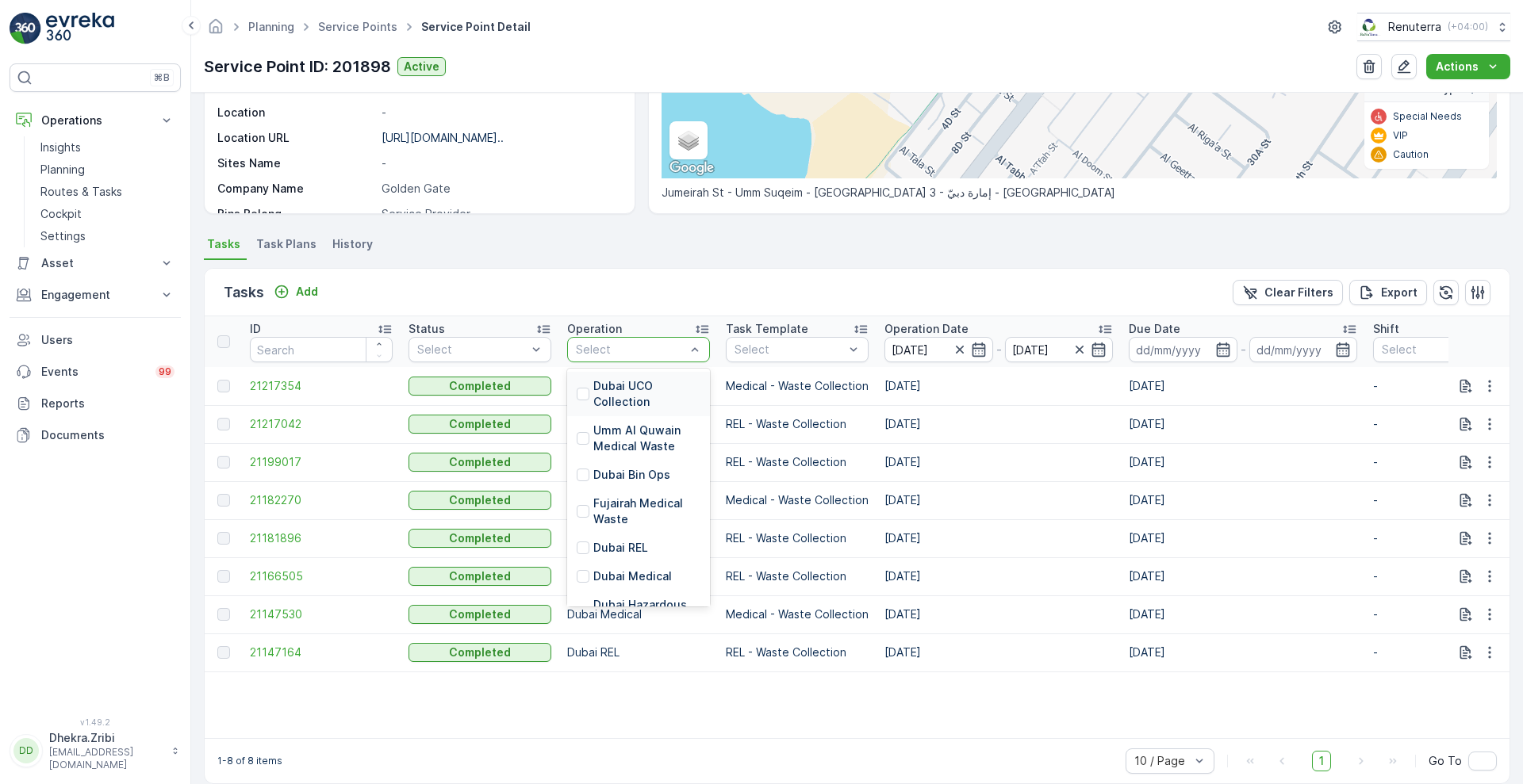
click at [619, 340] on div "Select" at bounding box center [638, 349] width 143 height 25
click at [634, 575] on p "Dubai Medical" at bounding box center [632, 577] width 79 height 16
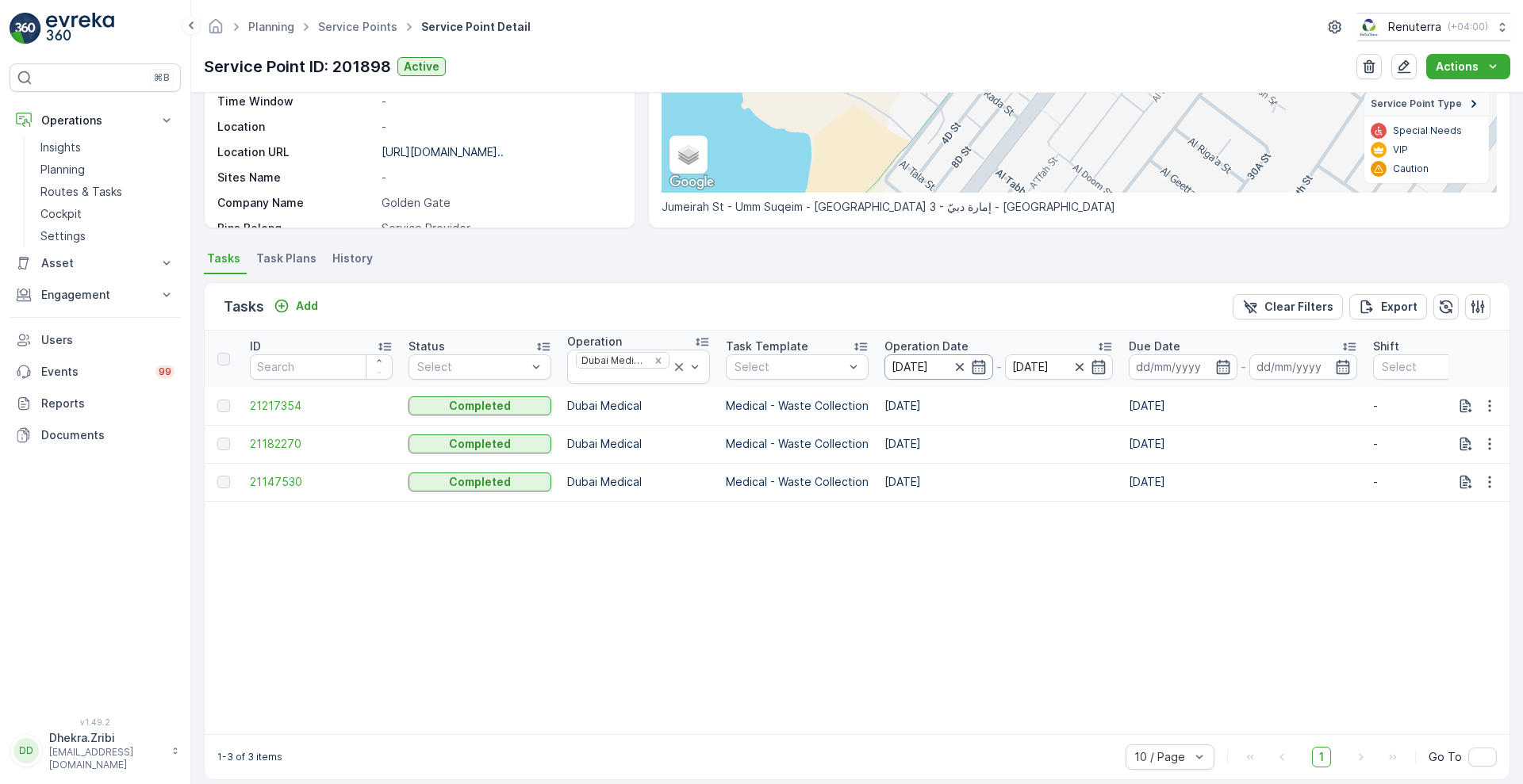
scroll to position [288, 0]
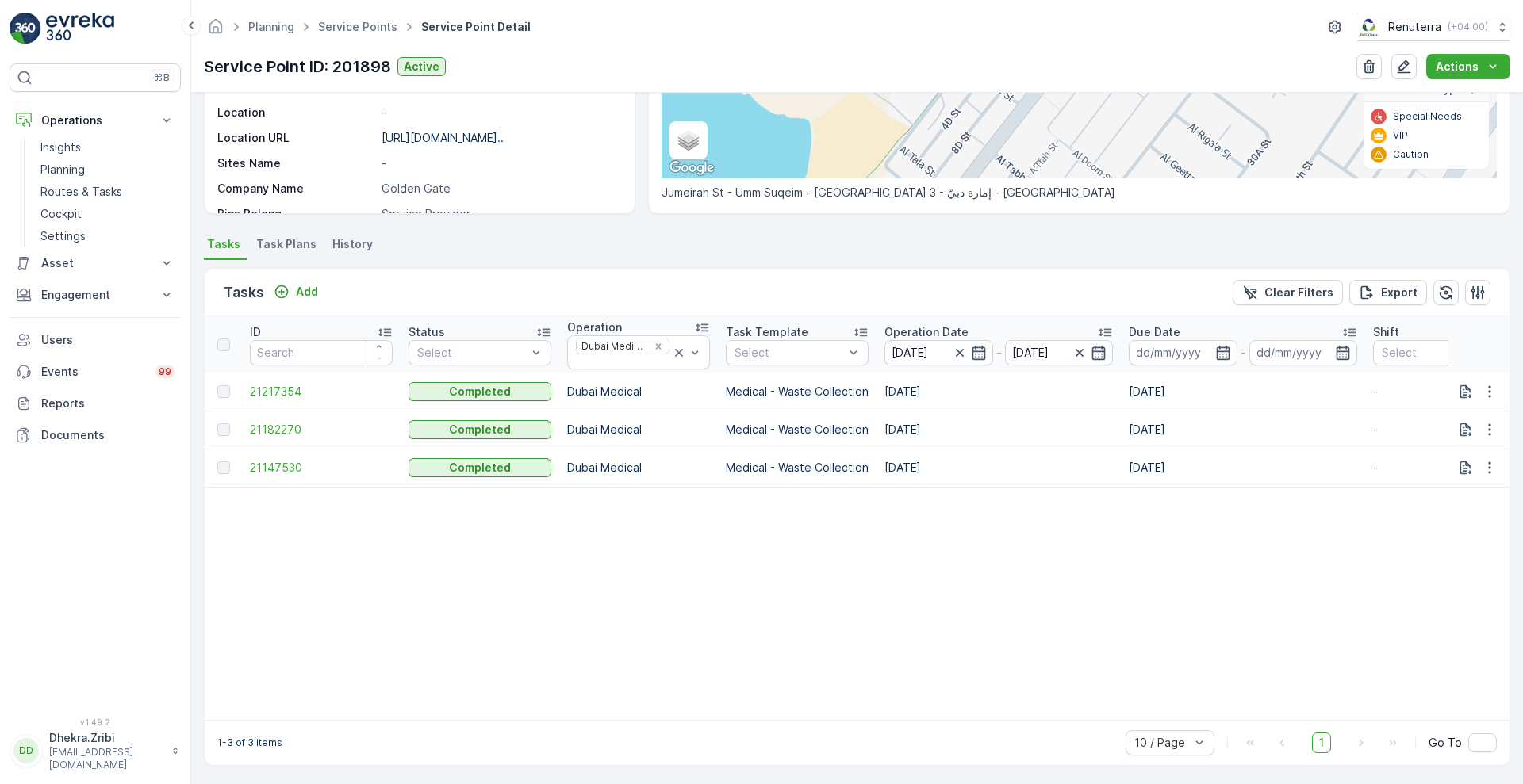
click at [928, 327] on p "Operation Date" at bounding box center [927, 332] width 84 height 16
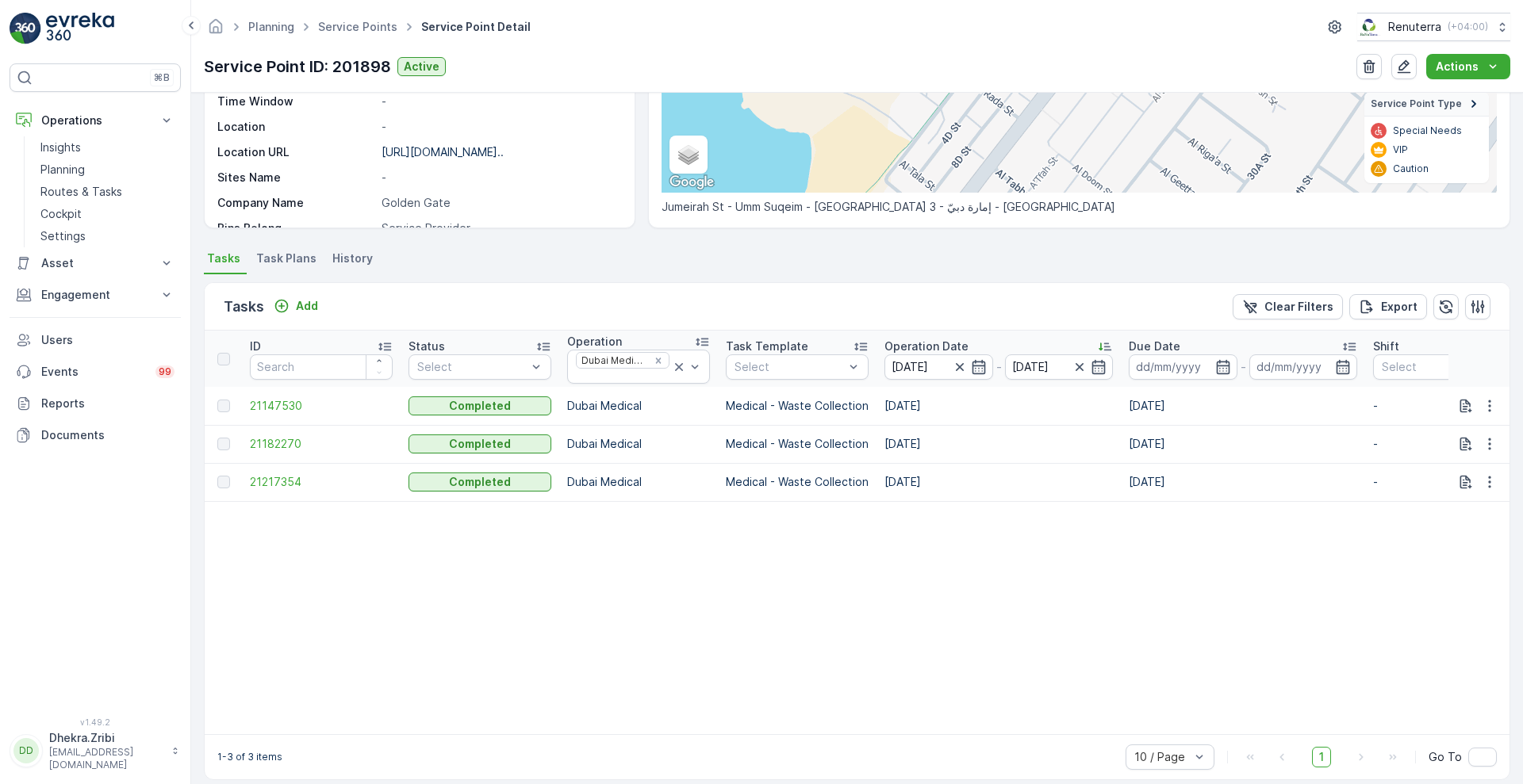
scroll to position [288, 0]
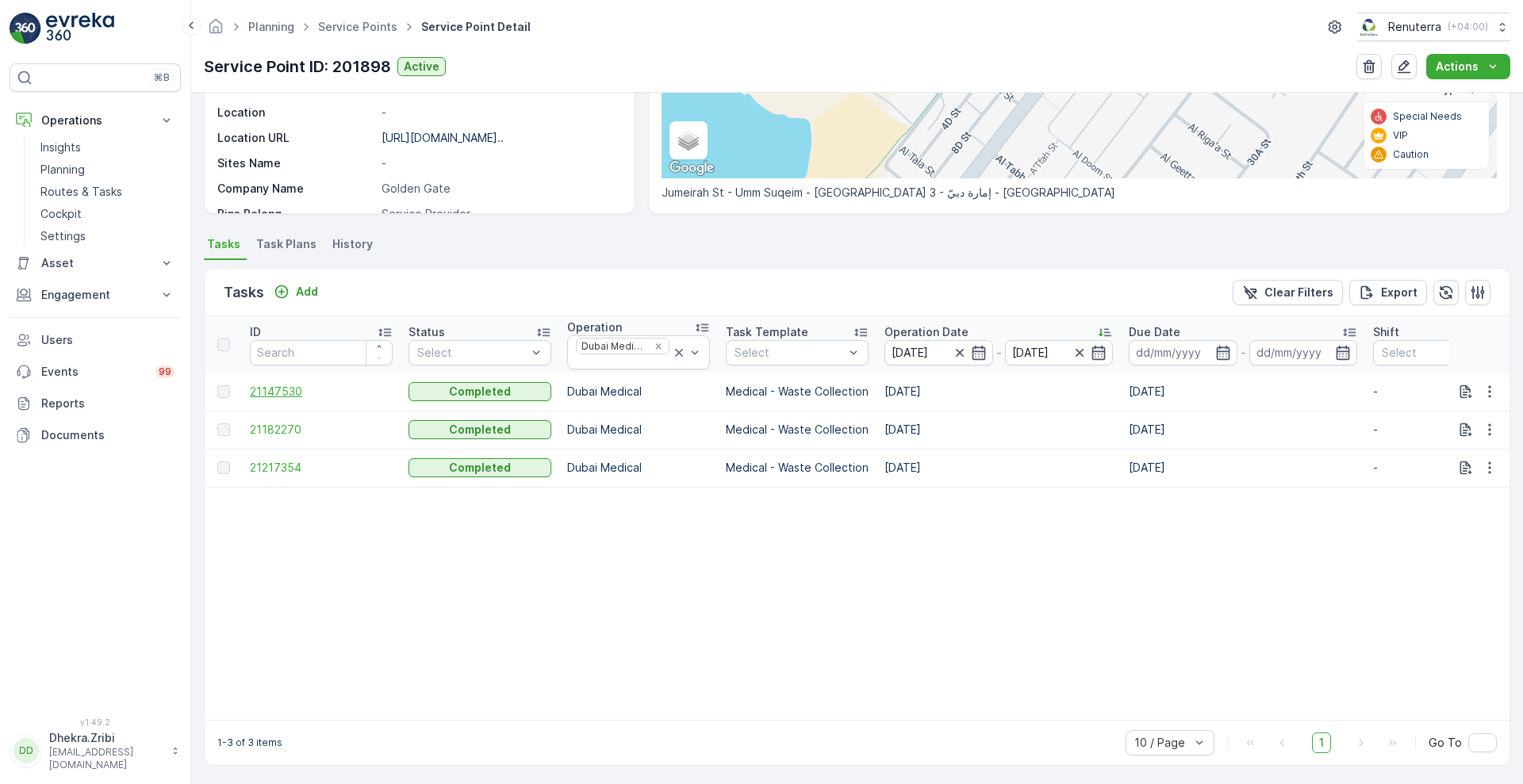
click at [276, 398] on span "21147530" at bounding box center [321, 392] width 143 height 16
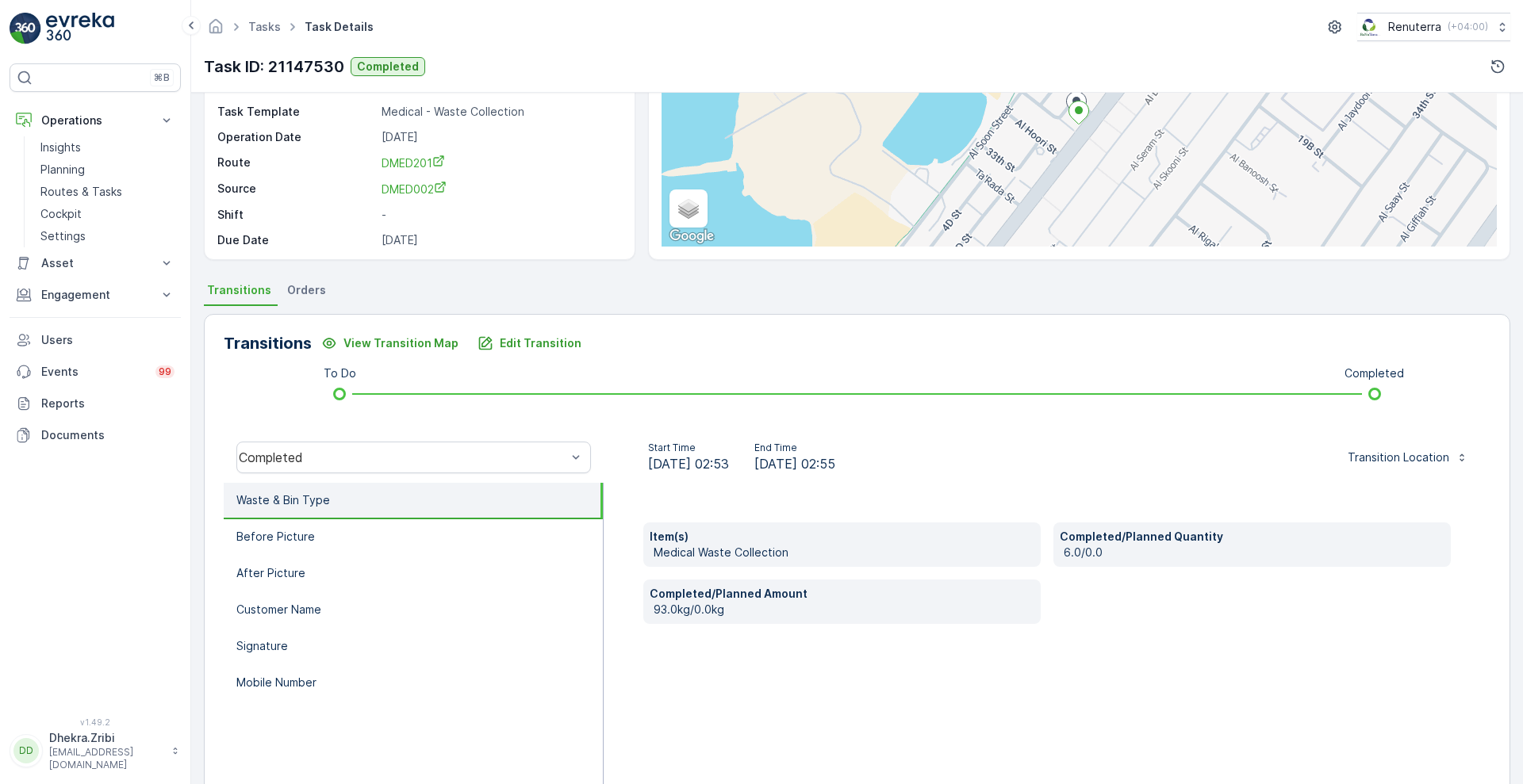
scroll to position [215, 0]
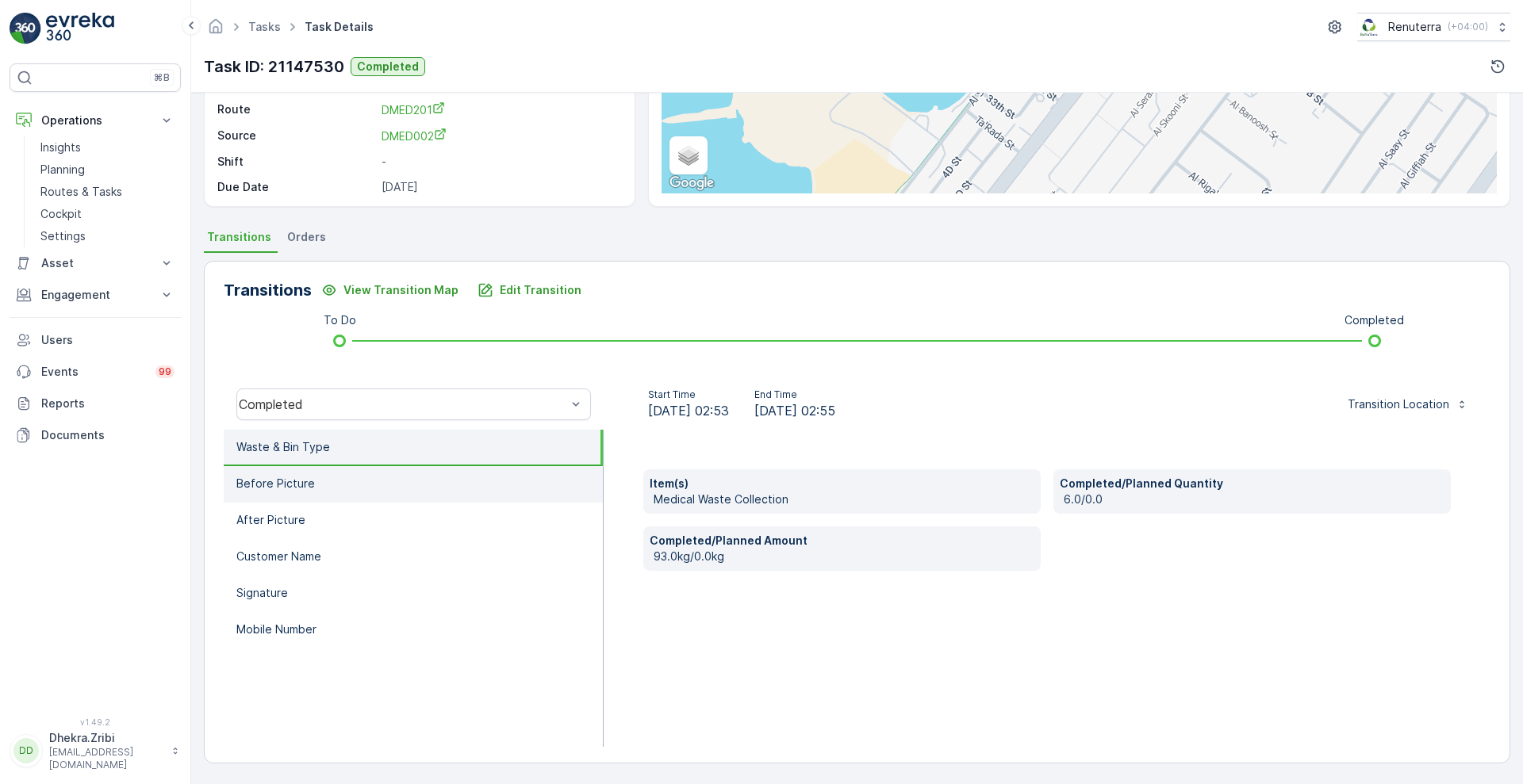
click at [449, 501] on li "Before Picture" at bounding box center [413, 484] width 379 height 36
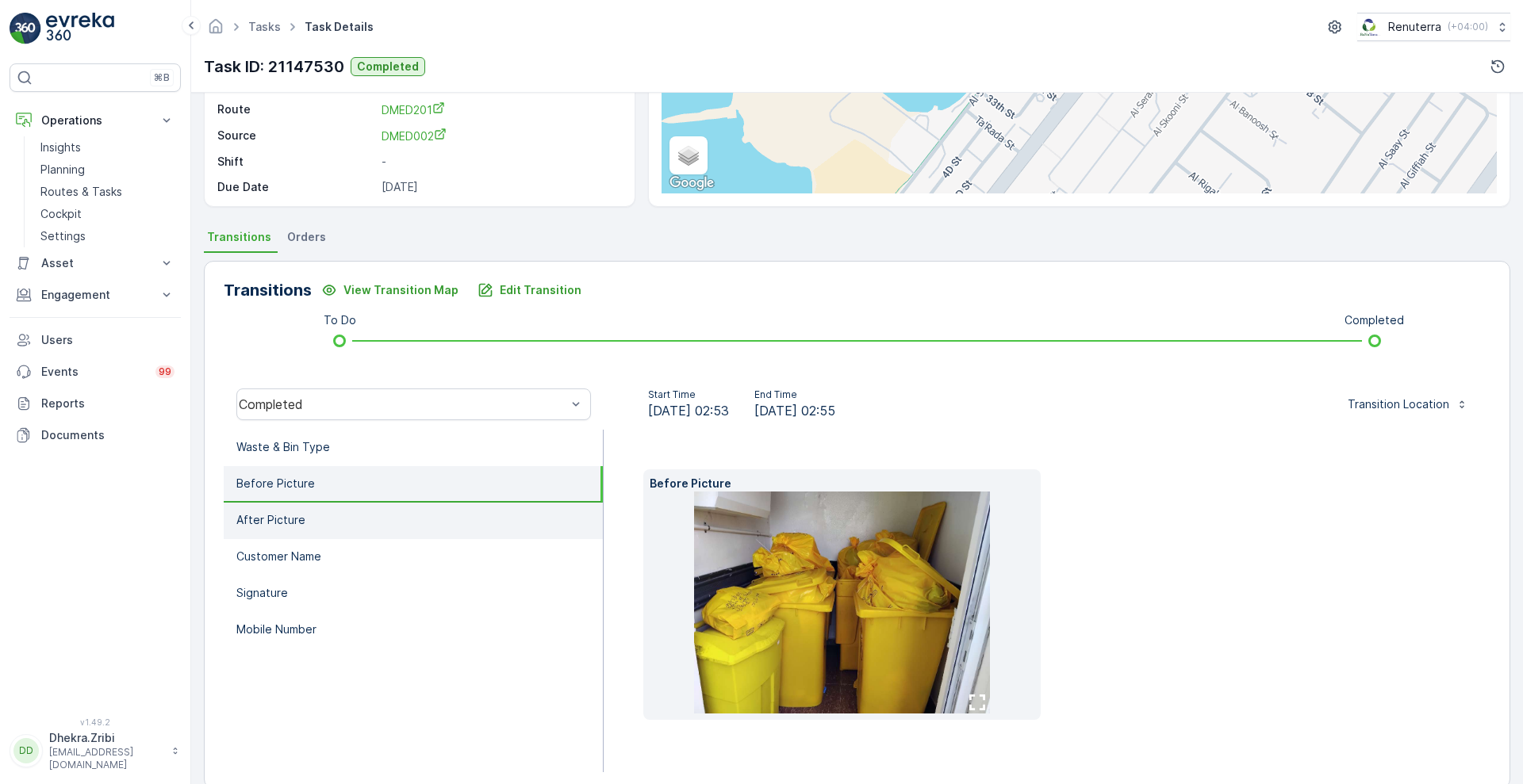
click at [400, 522] on li "After Picture" at bounding box center [413, 521] width 379 height 36
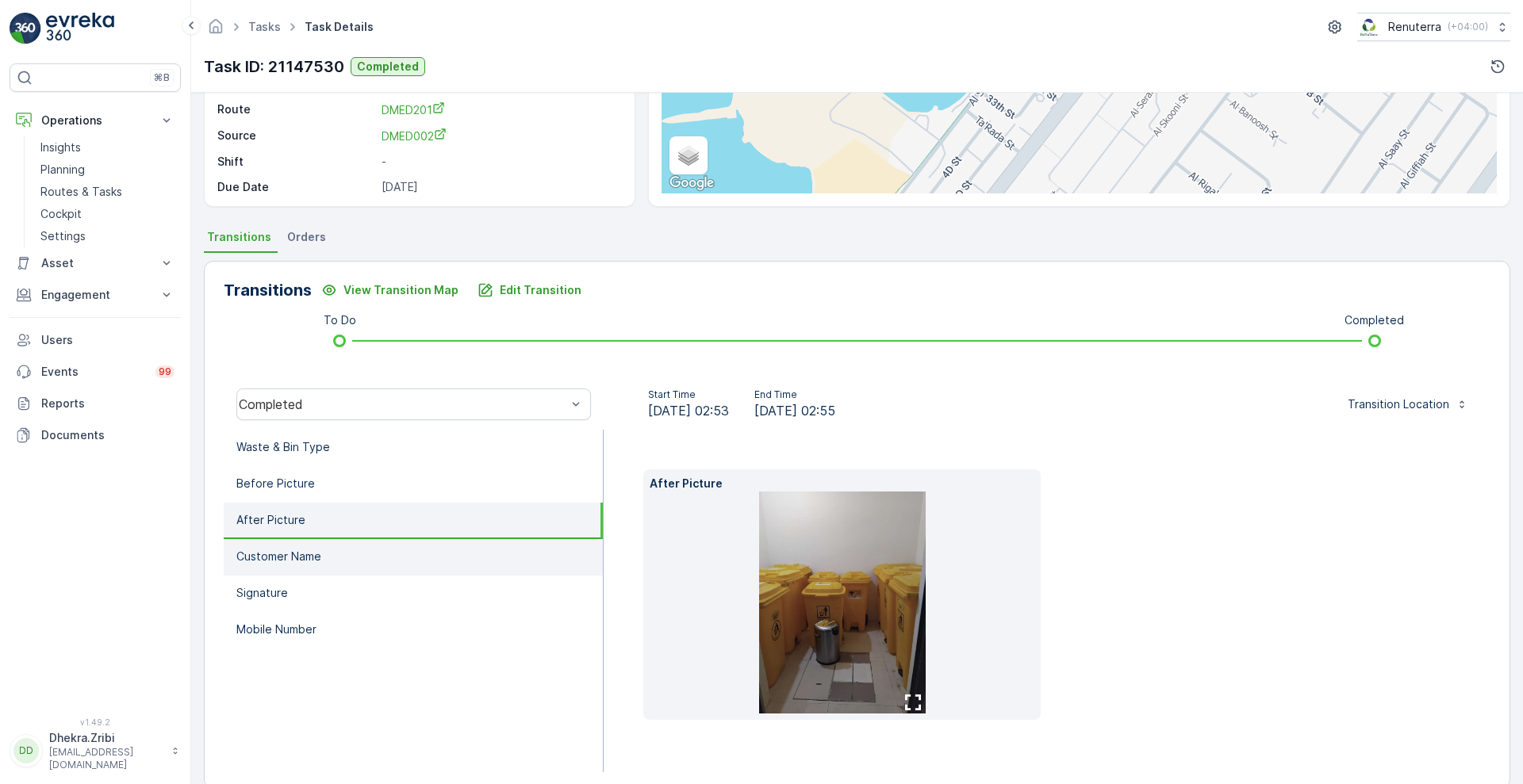
click at [371, 548] on li "Customer Name" at bounding box center [413, 557] width 379 height 36
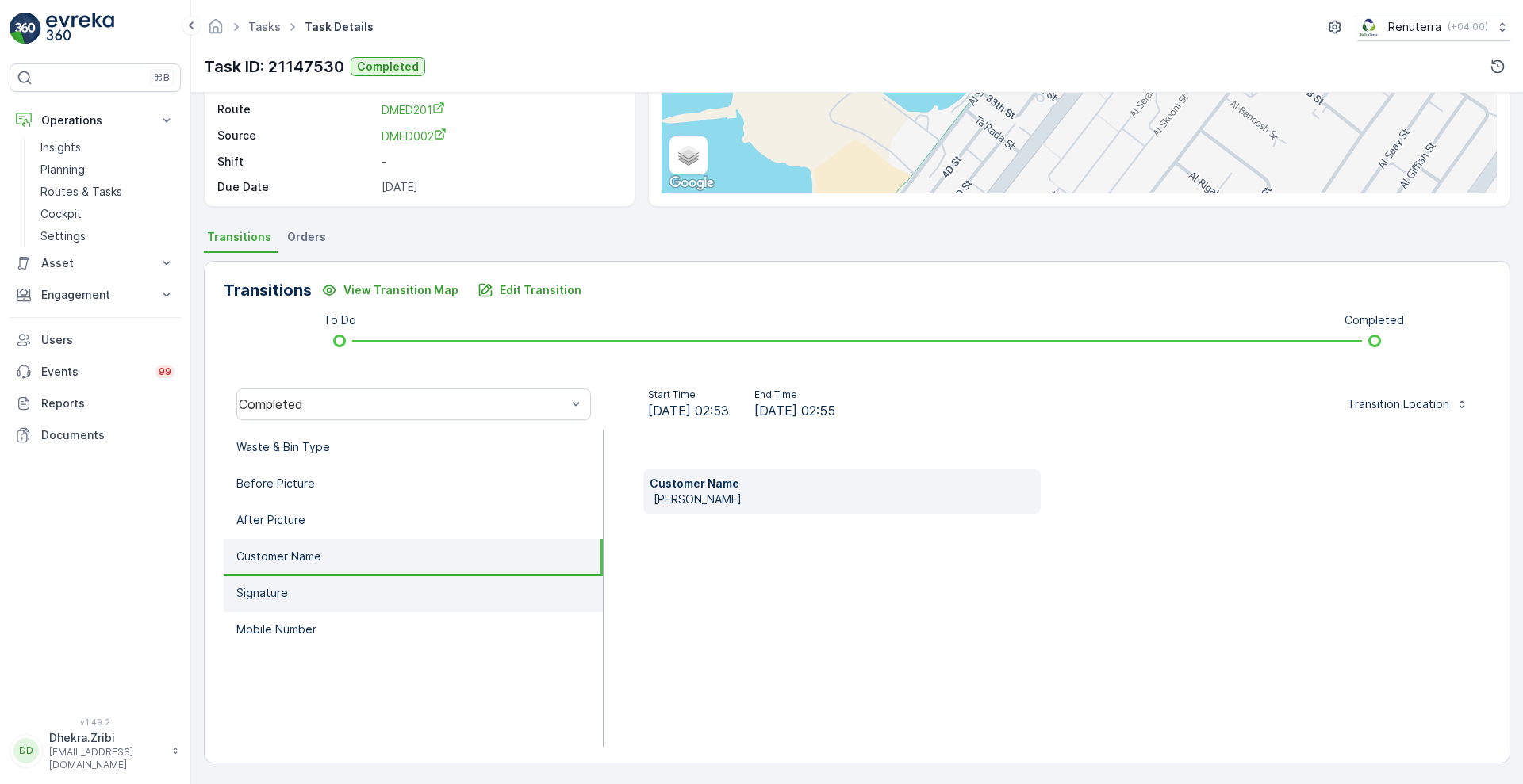
click at [321, 603] on li "Signature" at bounding box center [413, 594] width 379 height 36
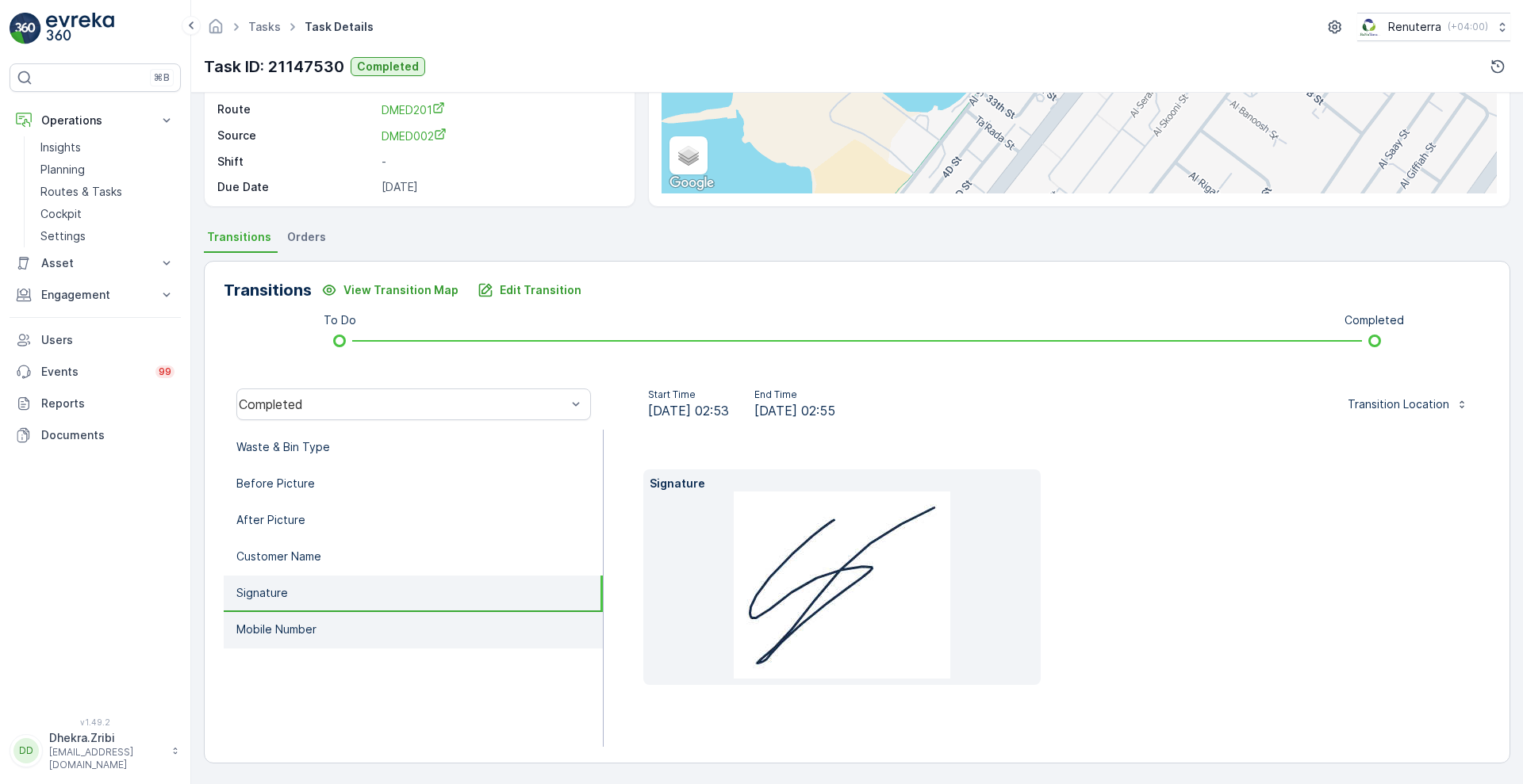
click at [316, 629] on p "Mobile Number" at bounding box center [276, 630] width 80 height 16
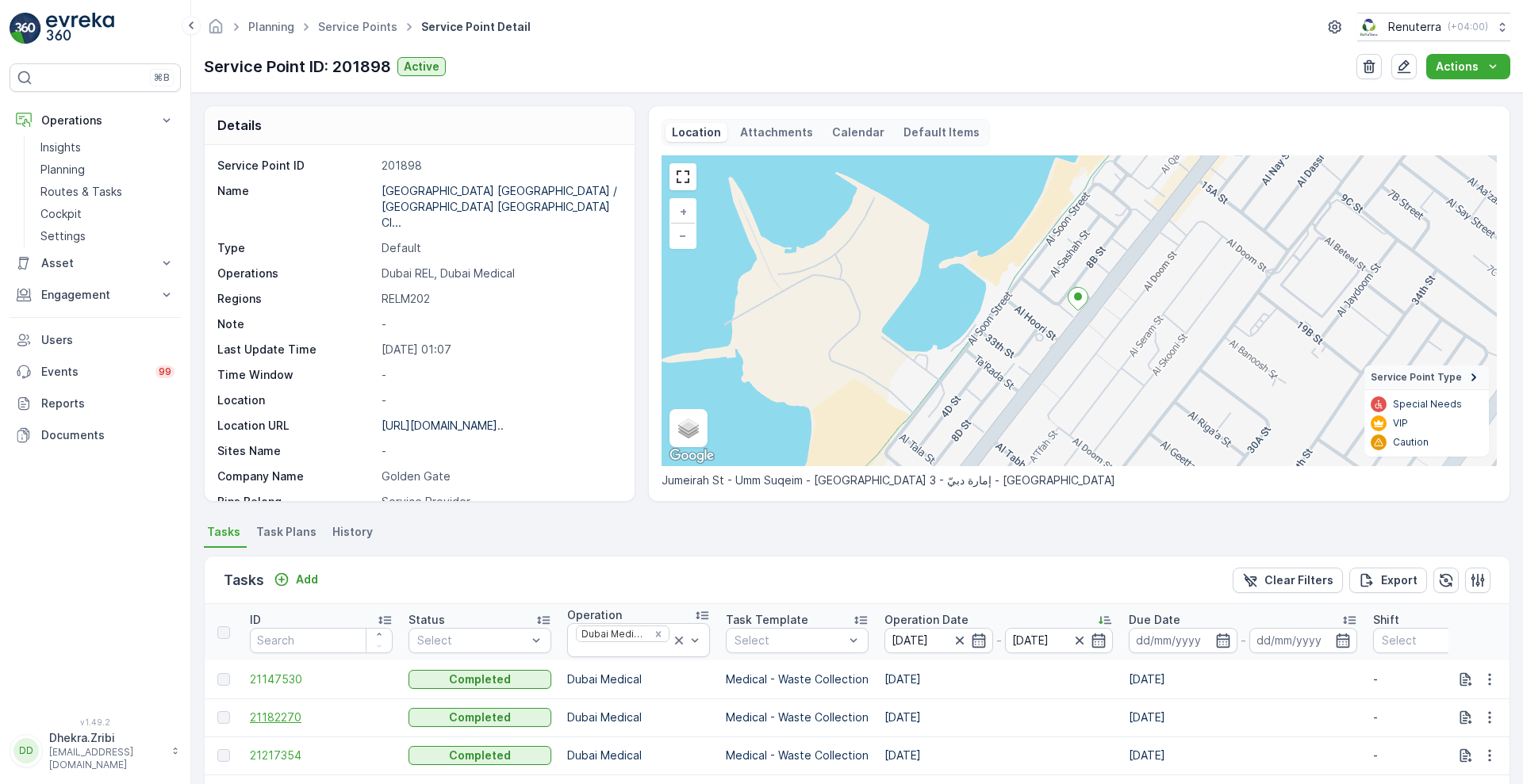
click at [284, 713] on span "21182270" at bounding box center [321, 718] width 143 height 16
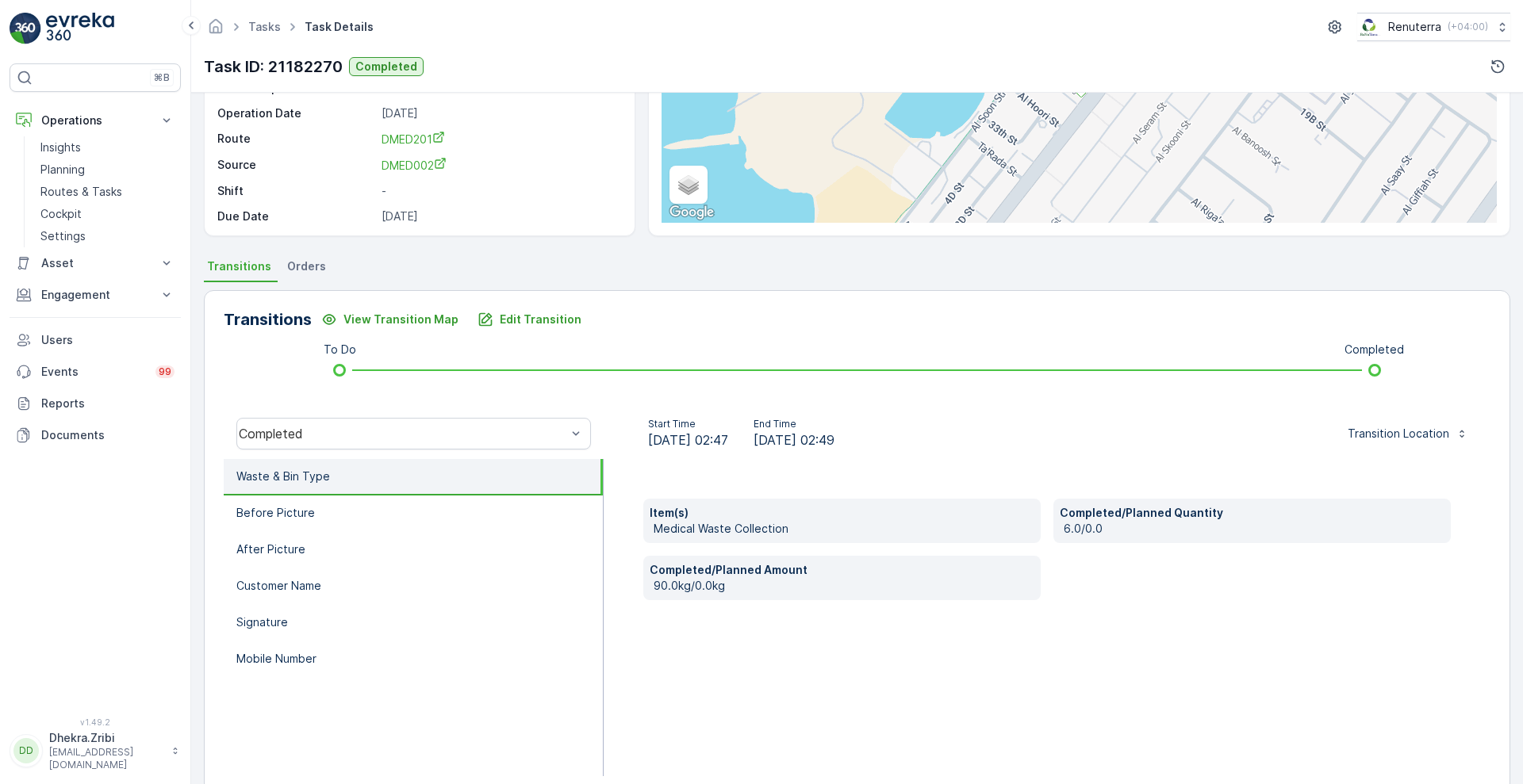
scroll to position [215, 0]
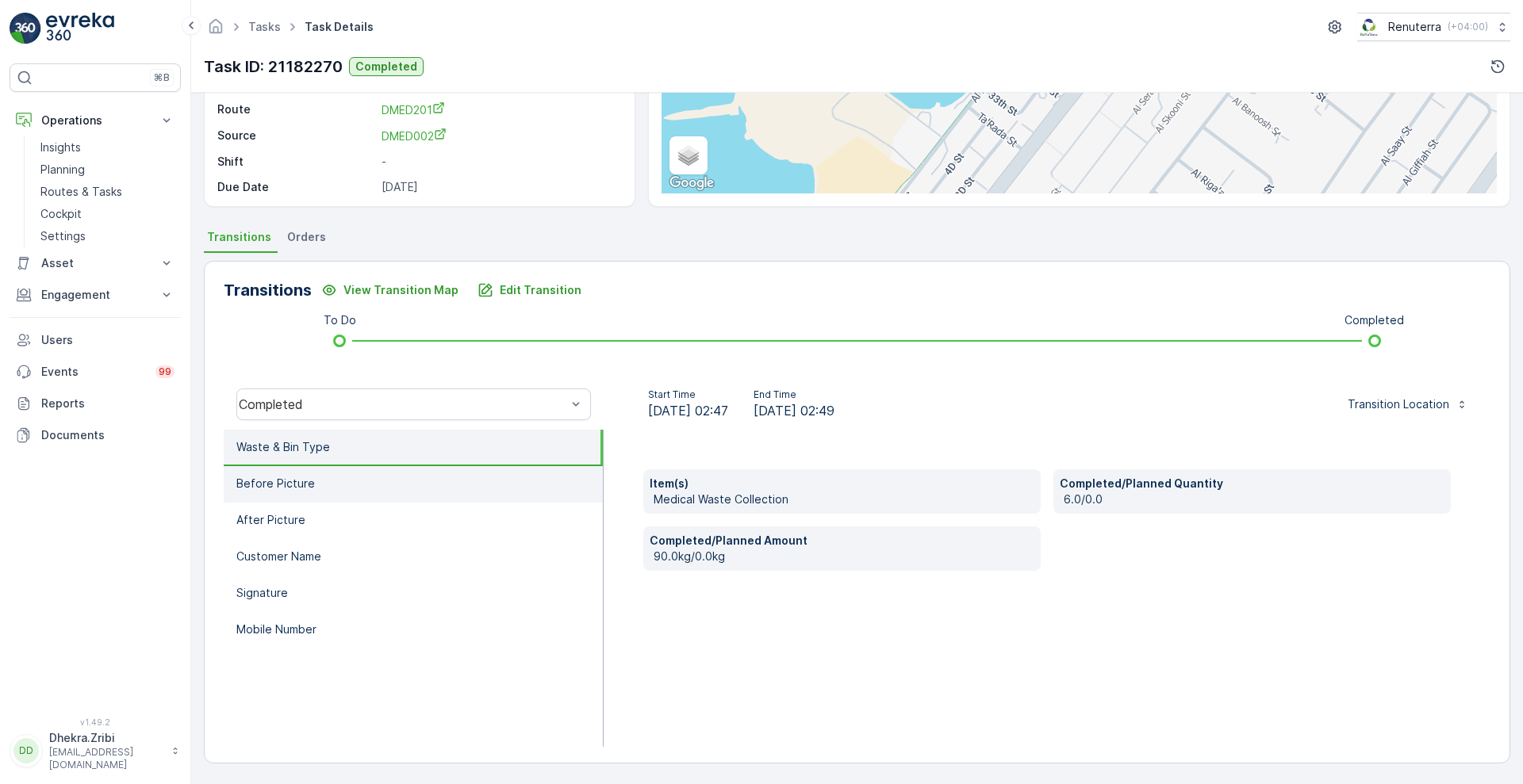
click at [425, 486] on li "Before Picture" at bounding box center [413, 484] width 379 height 36
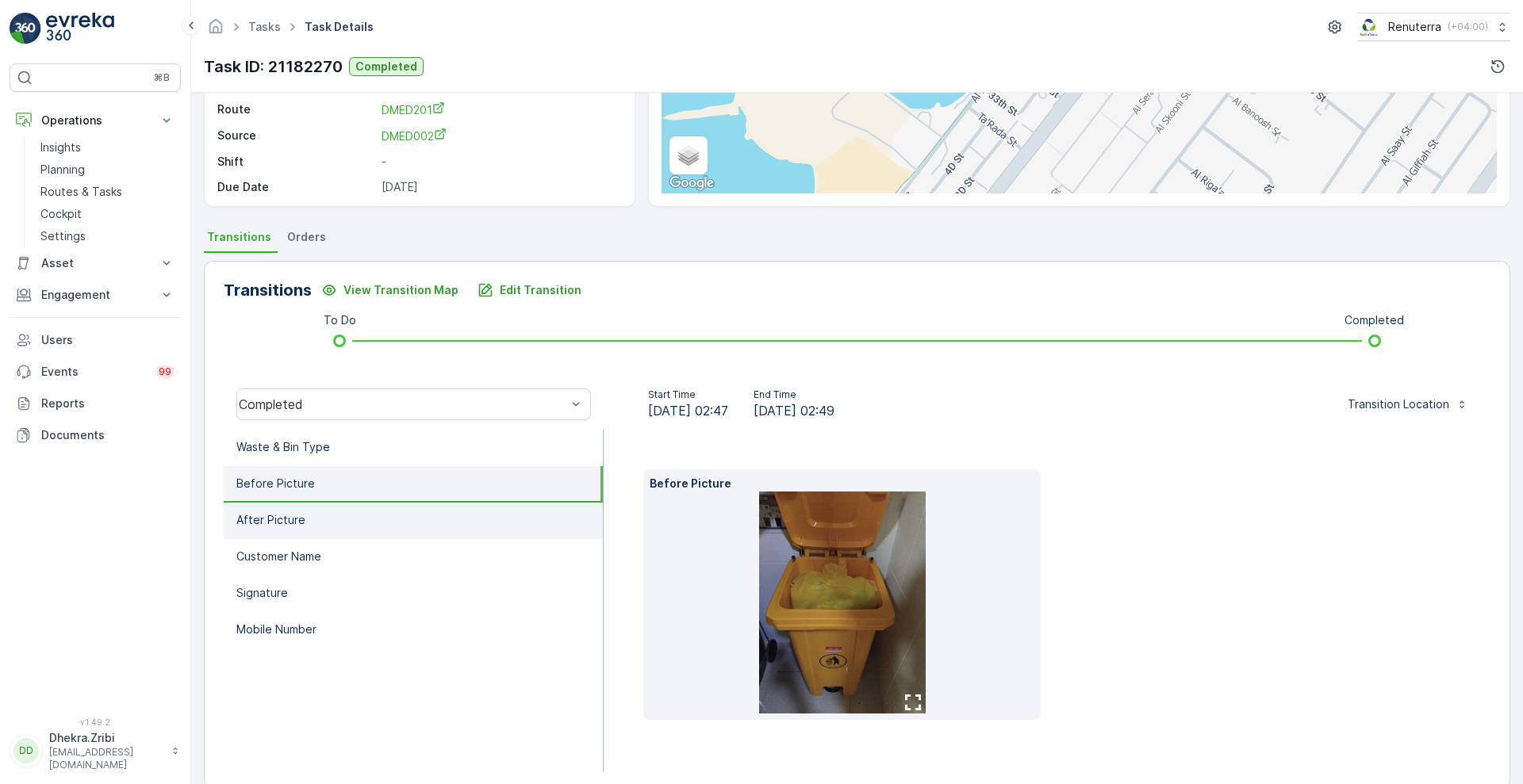
click at [339, 519] on li "After Picture" at bounding box center [413, 521] width 379 height 36
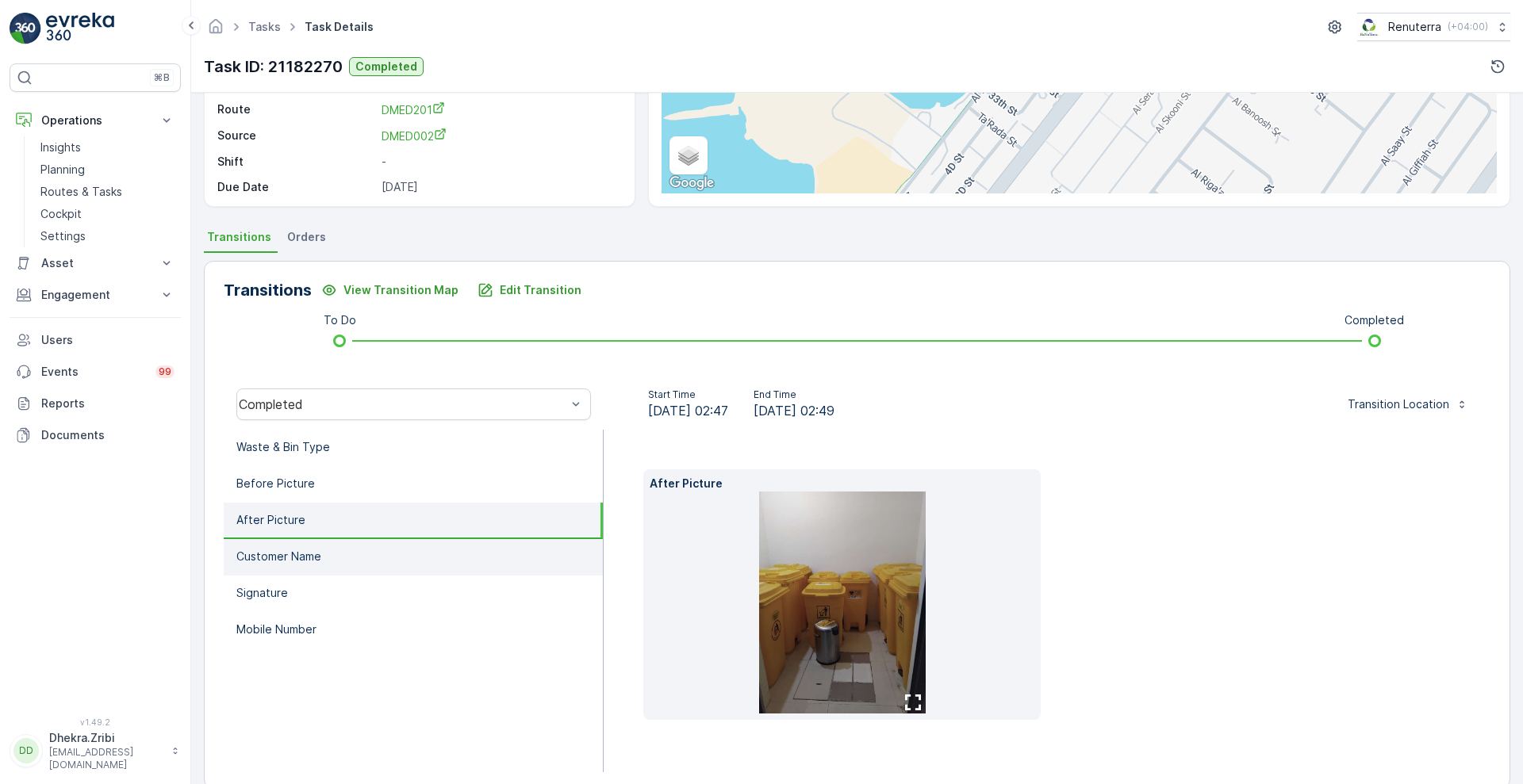
click at [301, 552] on p "Customer Name" at bounding box center [279, 556] width 85 height 16
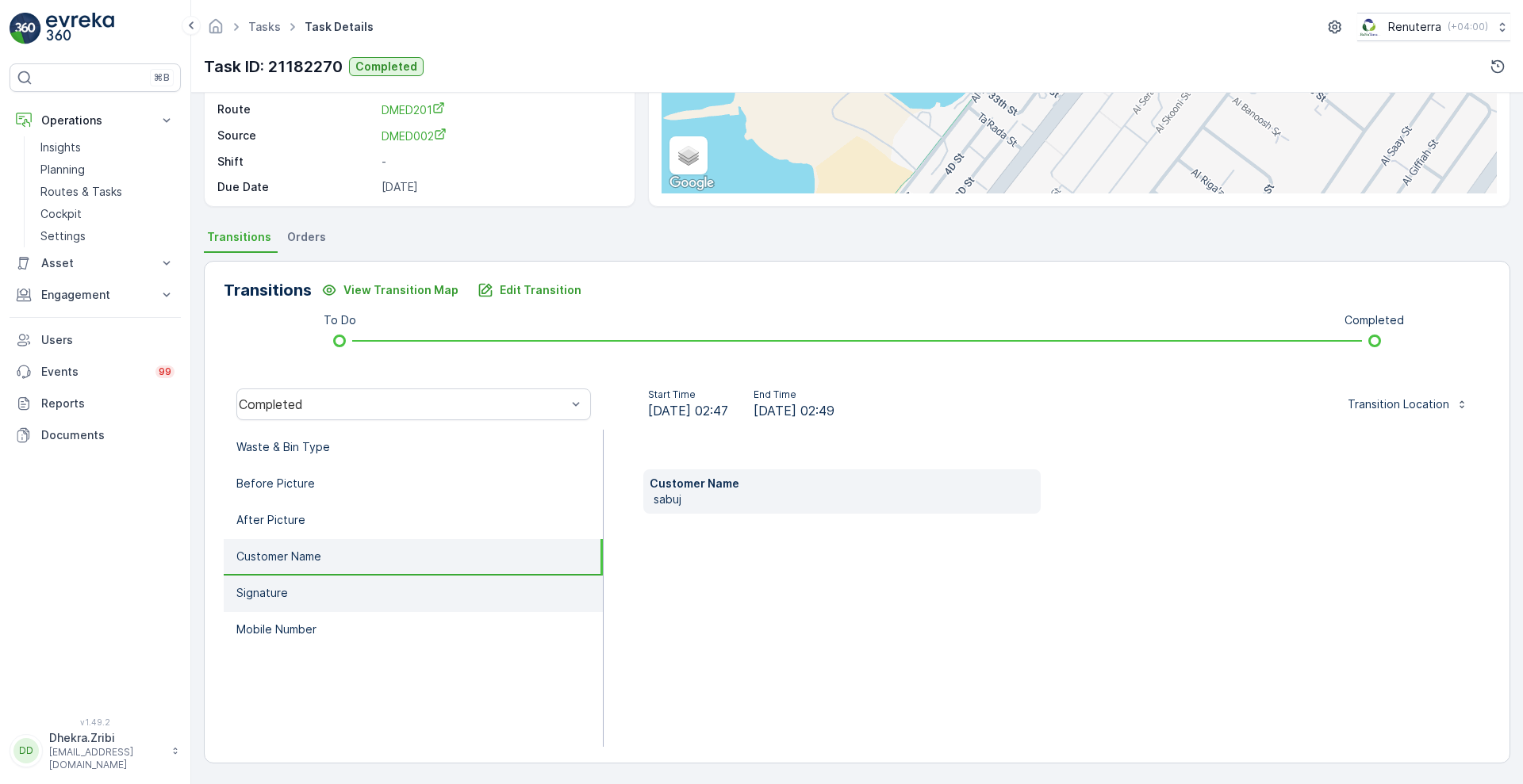
click at [286, 587] on p "Signature" at bounding box center [262, 594] width 52 height 16
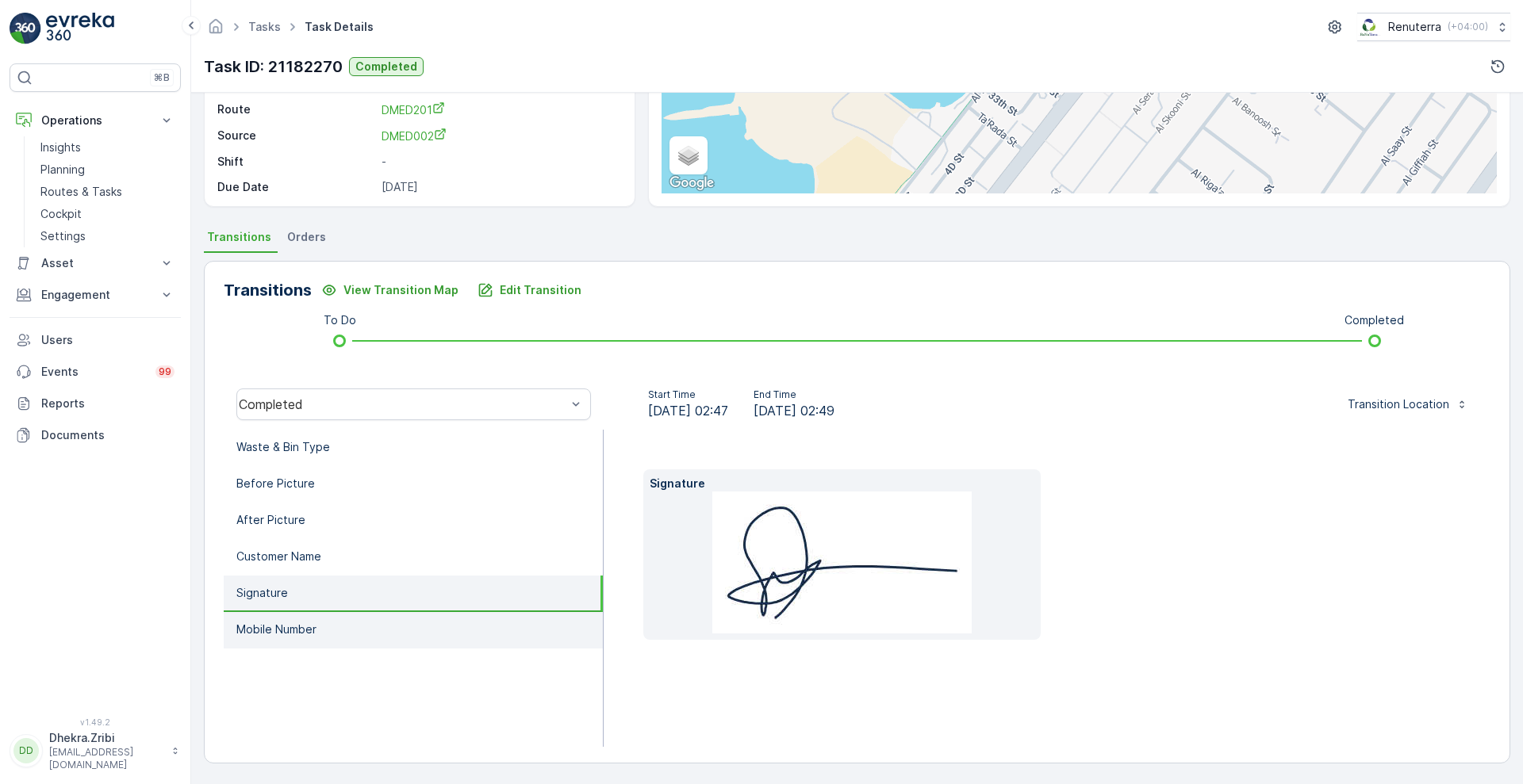
click at [285, 616] on li "Mobile Number" at bounding box center [413, 630] width 379 height 36
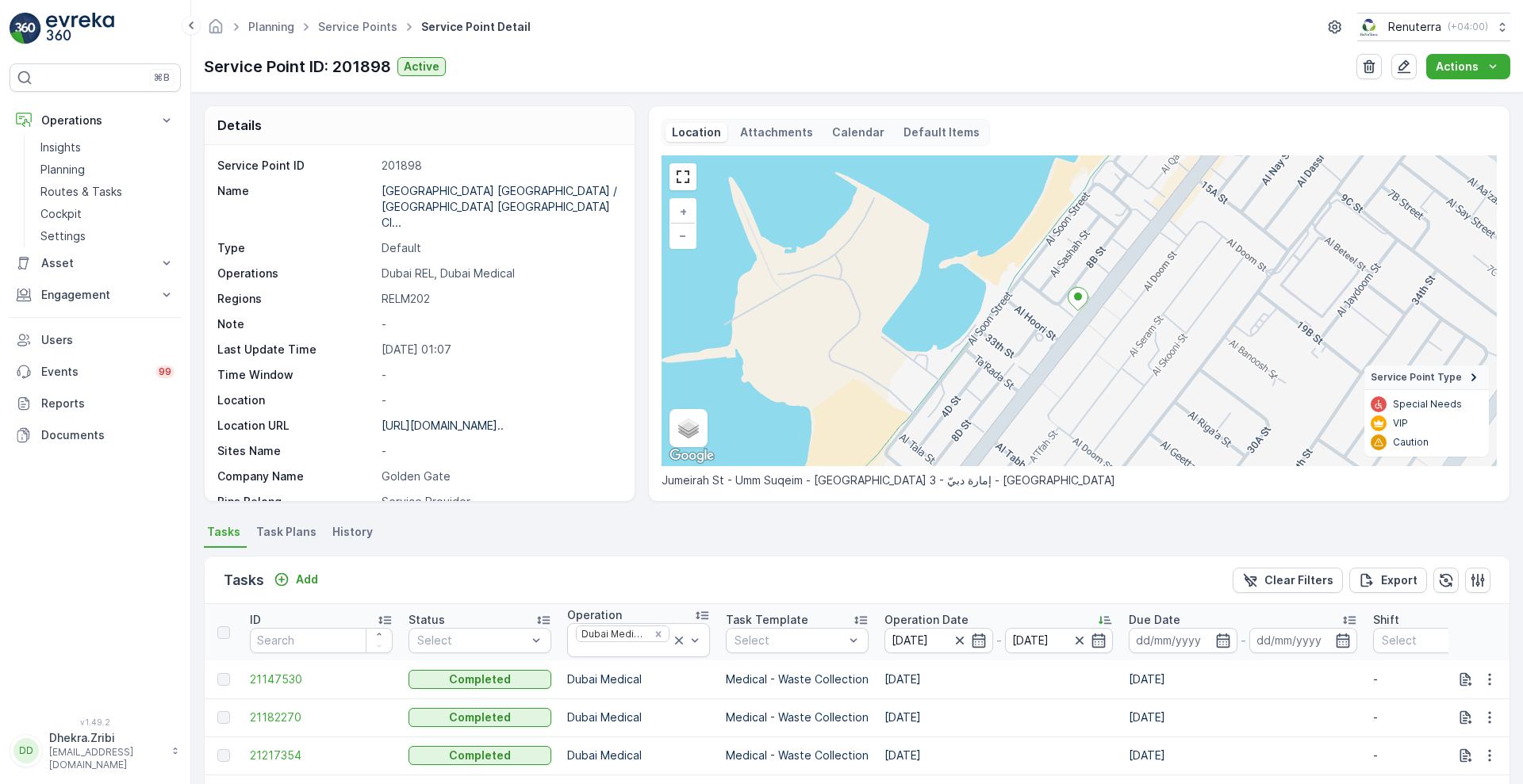
scroll to position [298, 0]
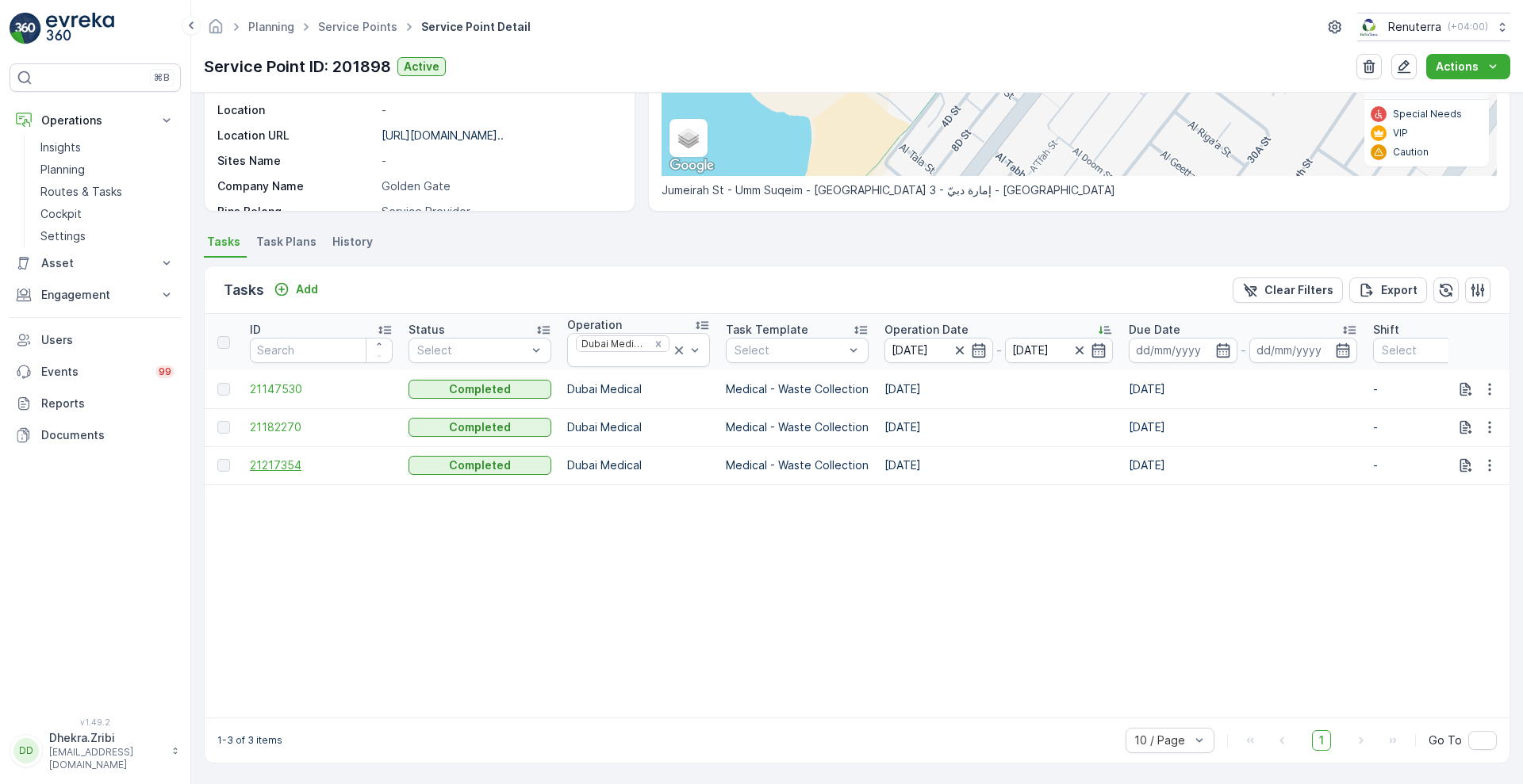
click at [282, 458] on span "21217354" at bounding box center [321, 466] width 143 height 16
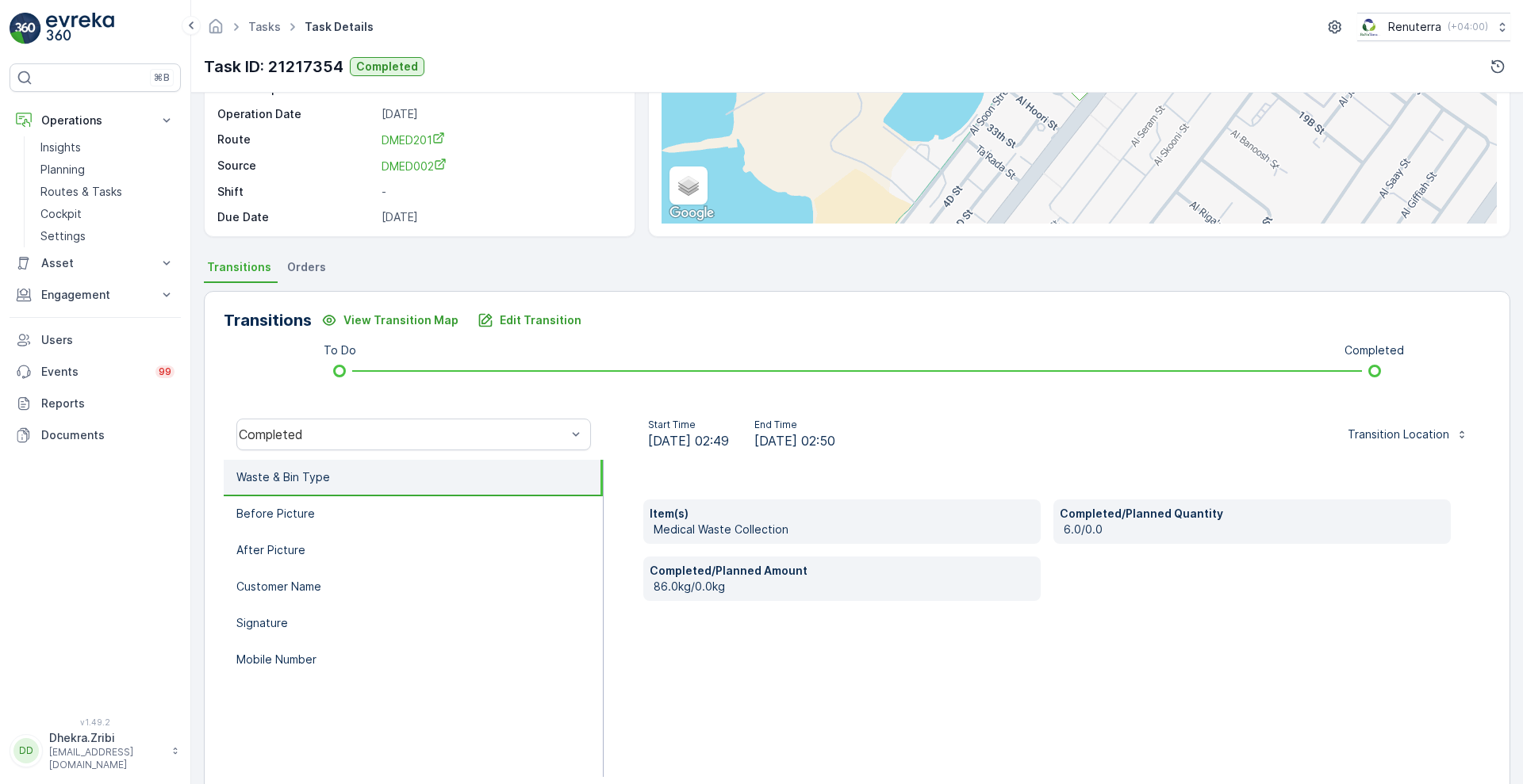
scroll to position [215, 0]
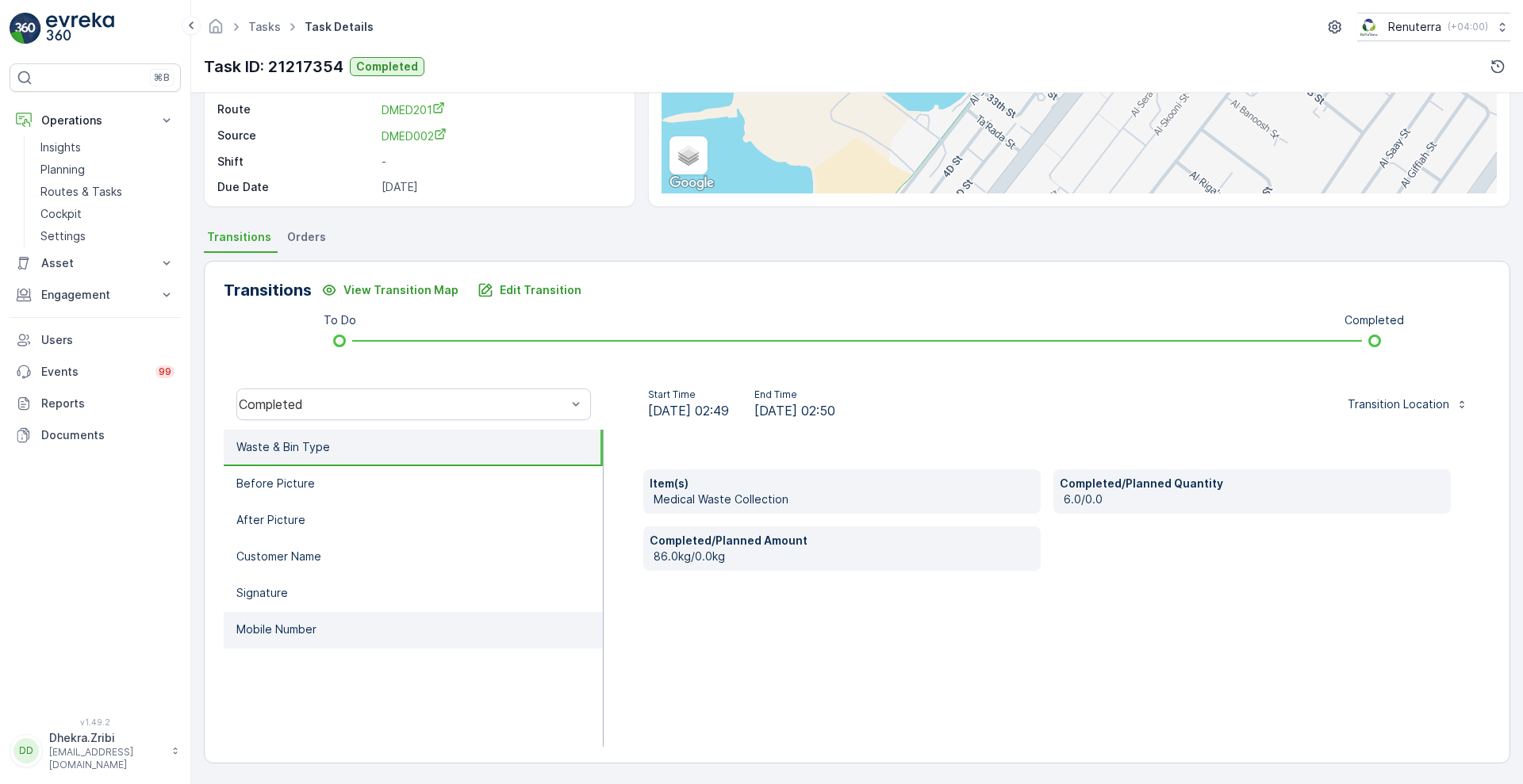
click at [338, 622] on li "Mobile Number" at bounding box center [413, 630] width 379 height 36
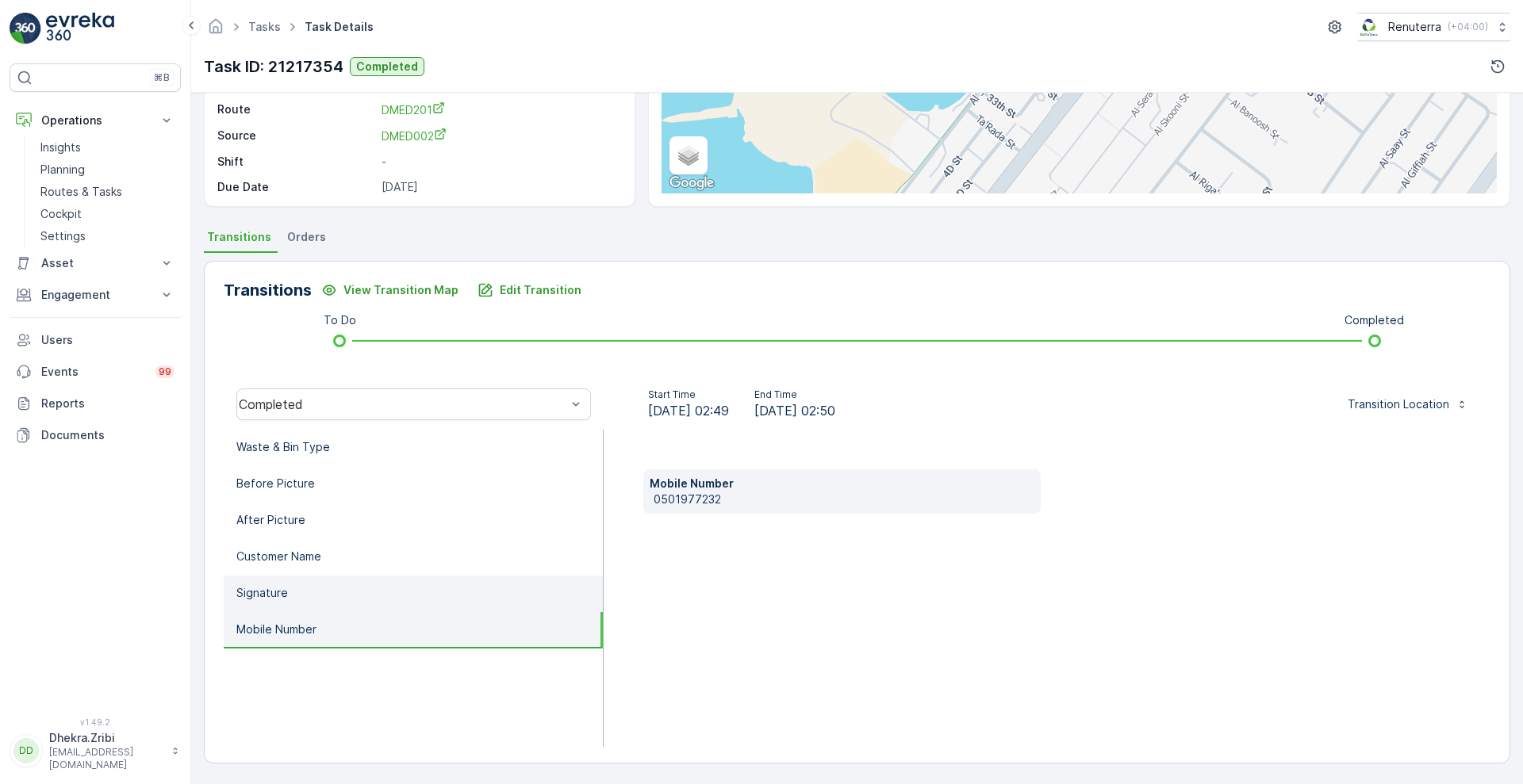
click at [346, 599] on li "Signature" at bounding box center [413, 594] width 379 height 36
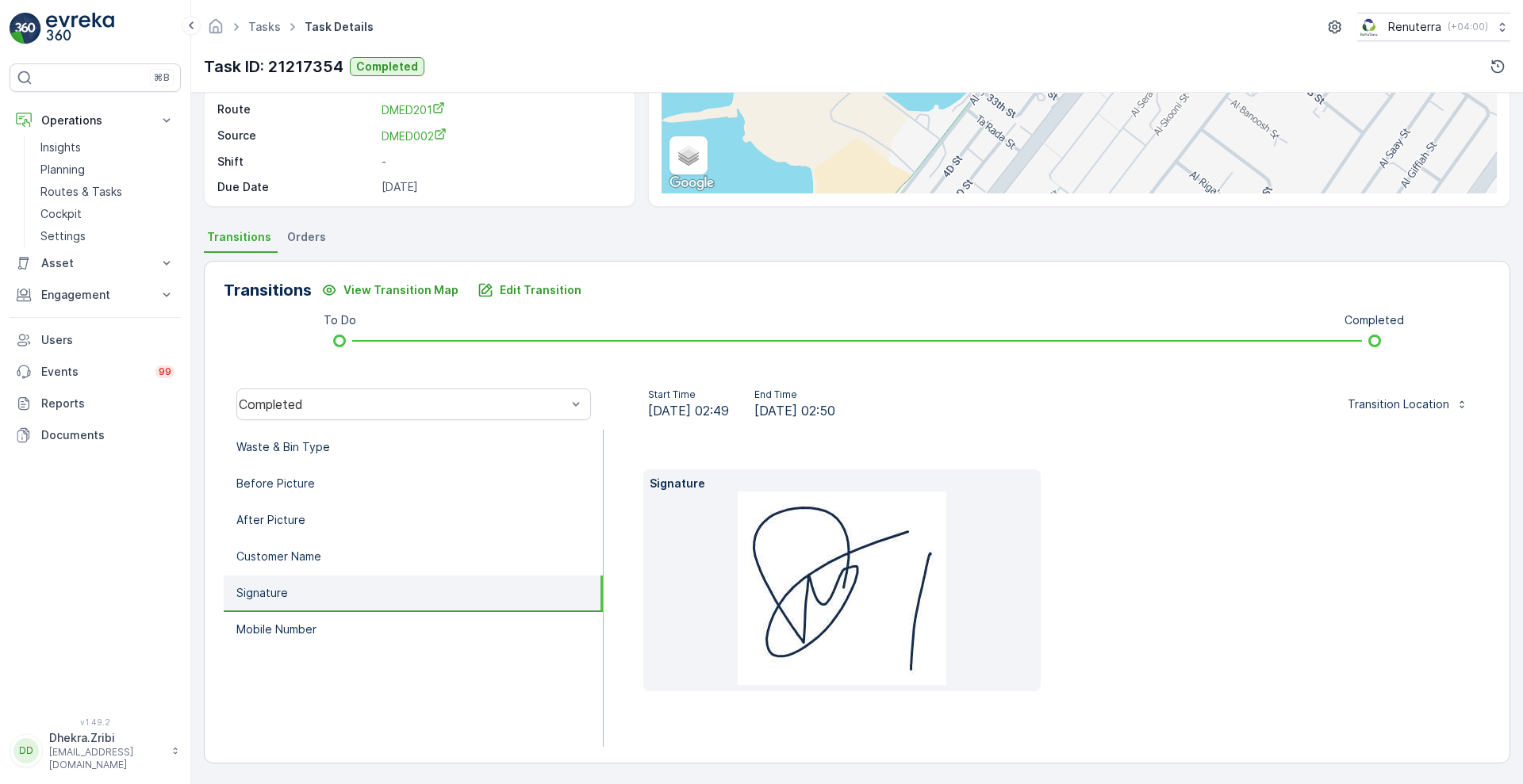
click at [366, 577] on li "Signature" at bounding box center [413, 594] width 379 height 36
click at [71, 155] on p "Insights" at bounding box center [61, 147] width 41 height 16
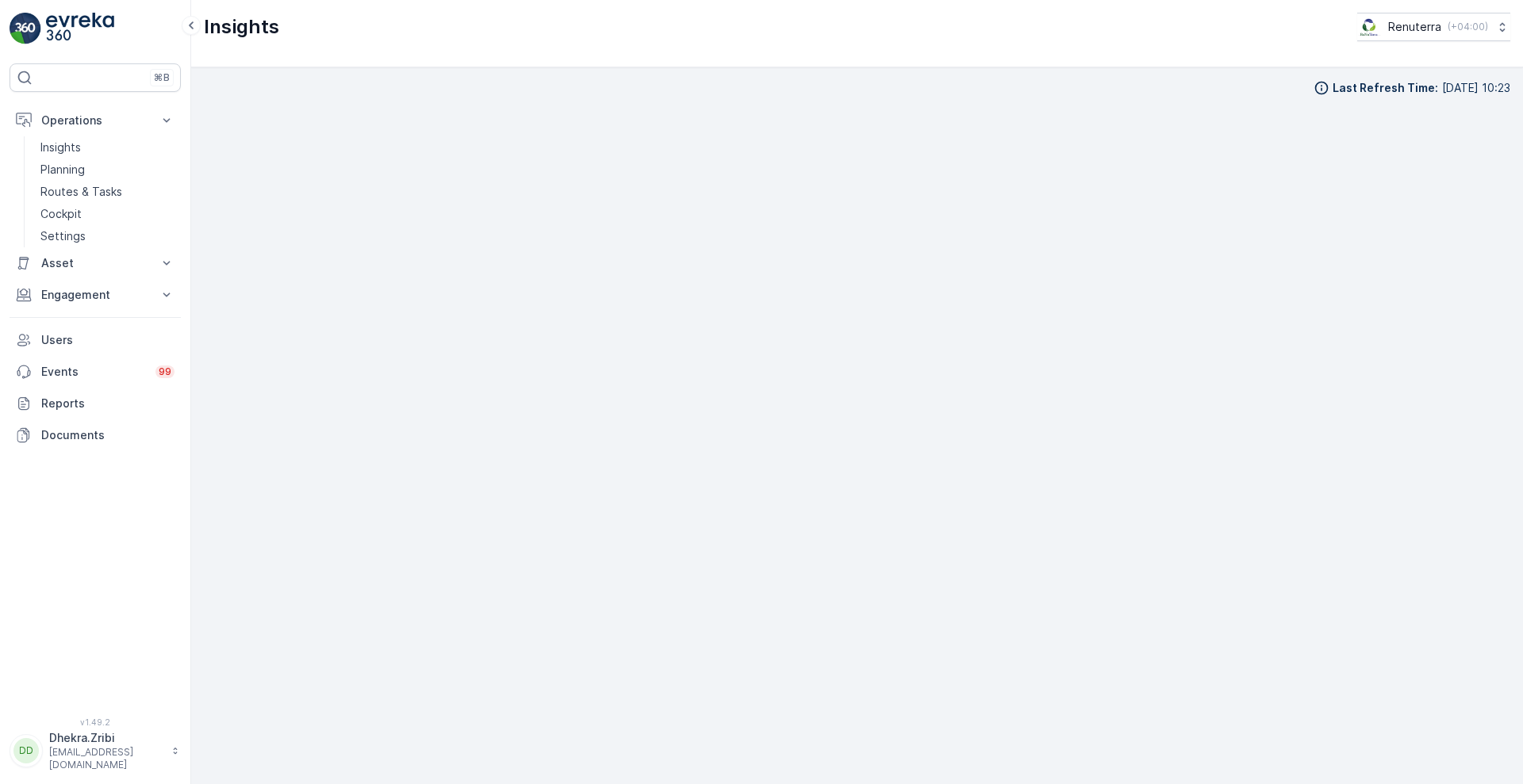
scroll to position [17, 0]
click at [66, 173] on p "Planning" at bounding box center [62, 170] width 45 height 16
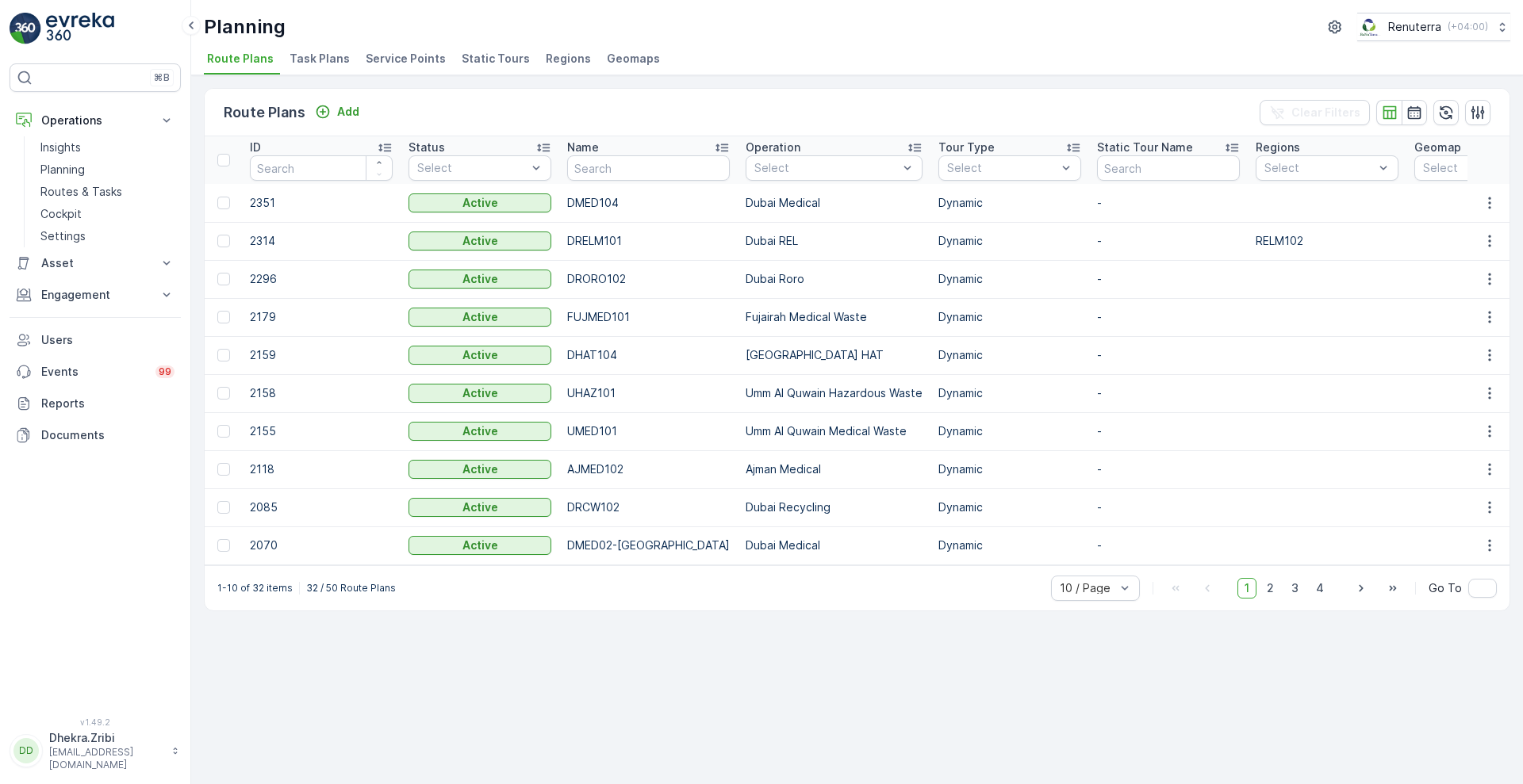
click at [396, 57] on span "Service Points" at bounding box center [405, 59] width 80 height 16
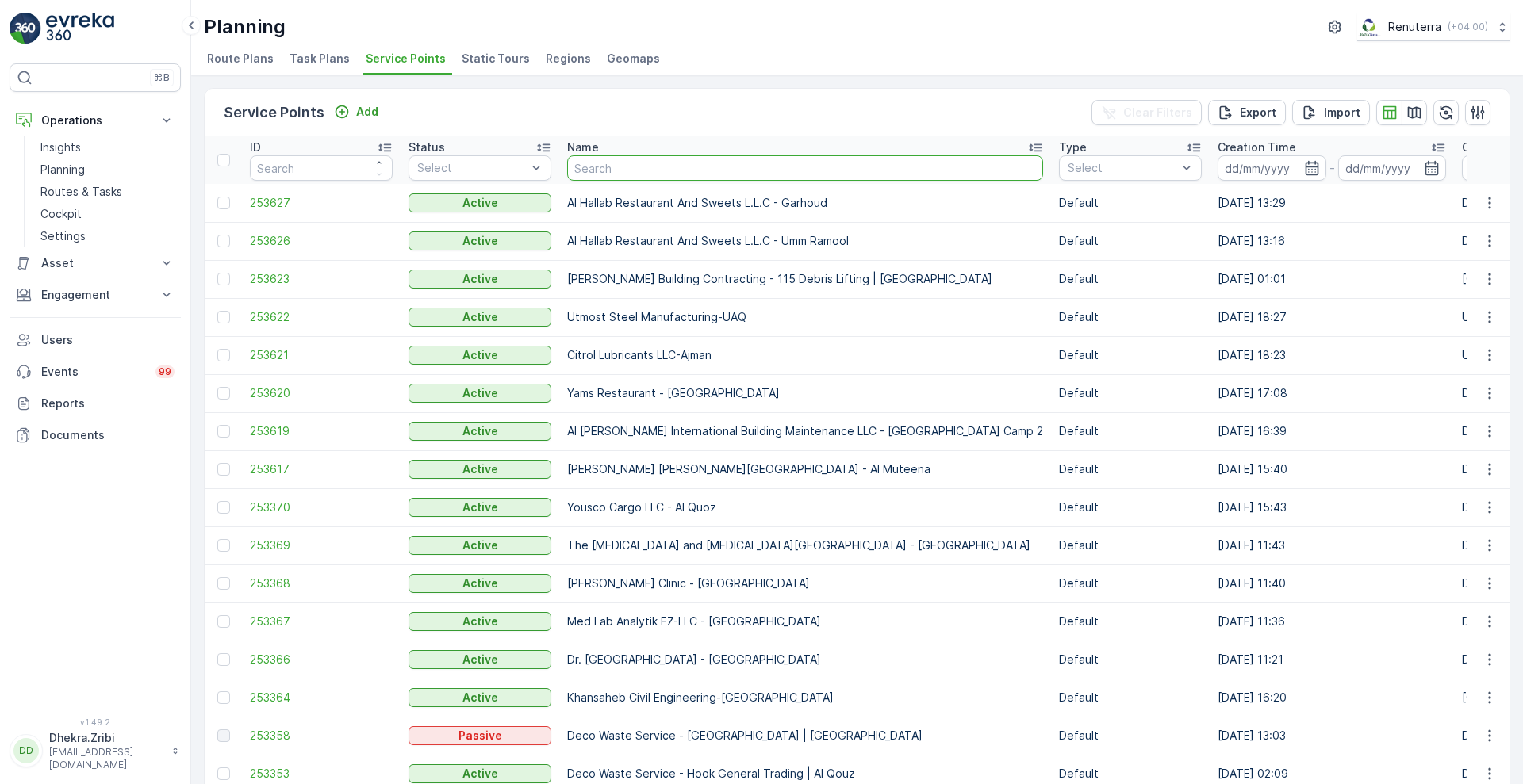
click at [672, 165] on input "text" at bounding box center [804, 168] width 476 height 25
paste input "National Ambulance - Sakamkam, Civil Defense General Directorate"
type input "National Ambulance - Sakamkam, Civil Defense General Directorate"
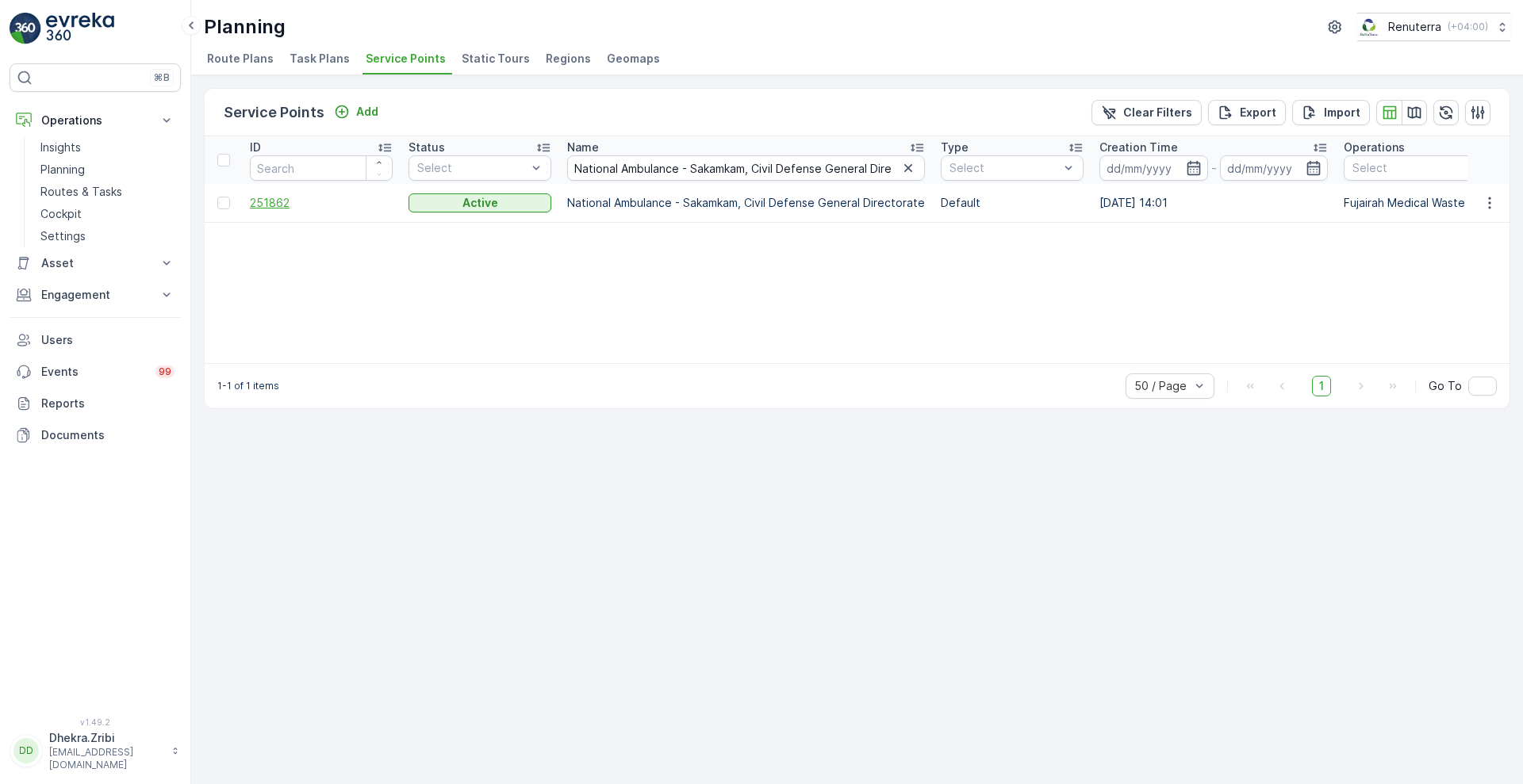
click at [273, 200] on span "251862" at bounding box center [321, 203] width 143 height 16
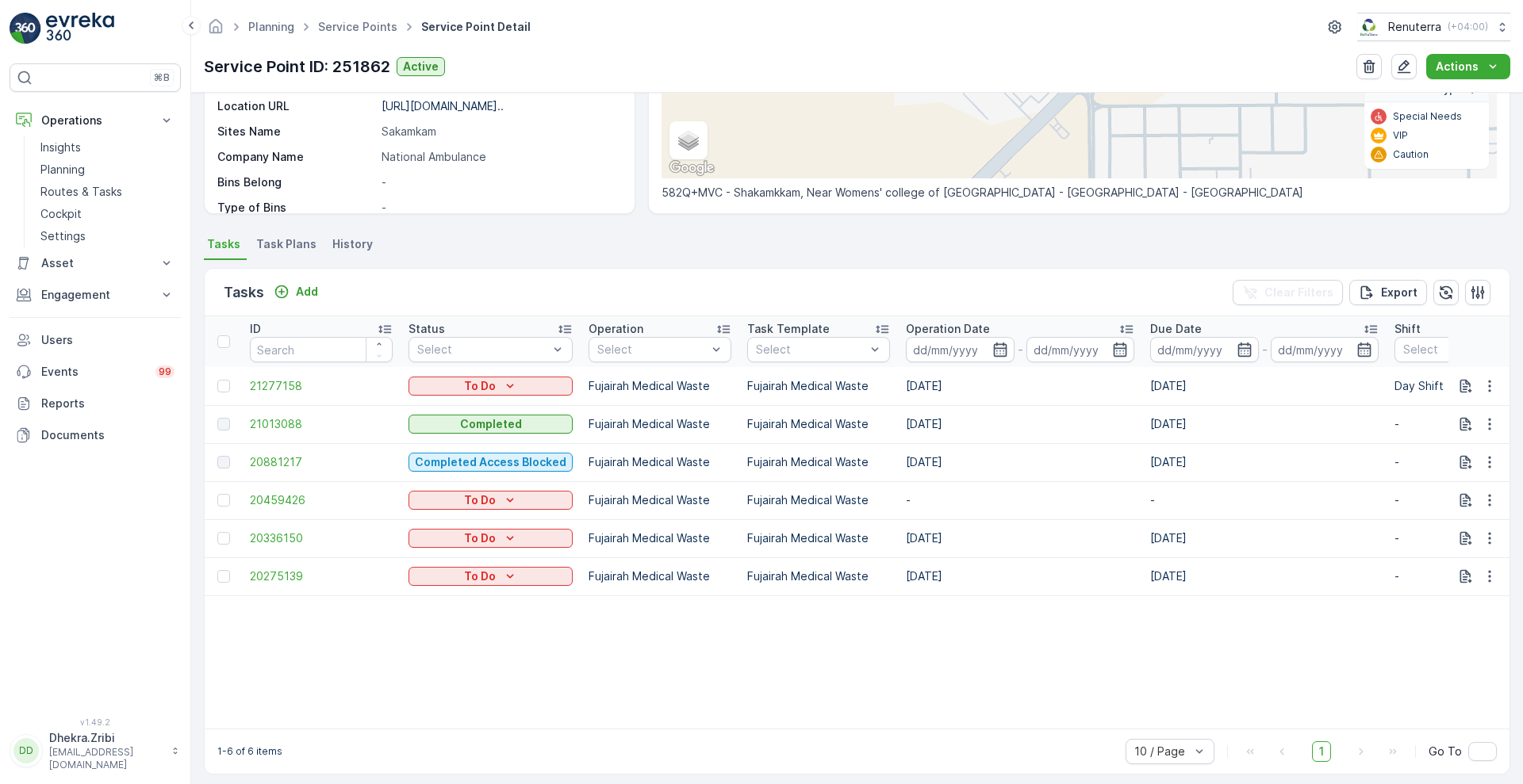
scroll to position [307, 0]
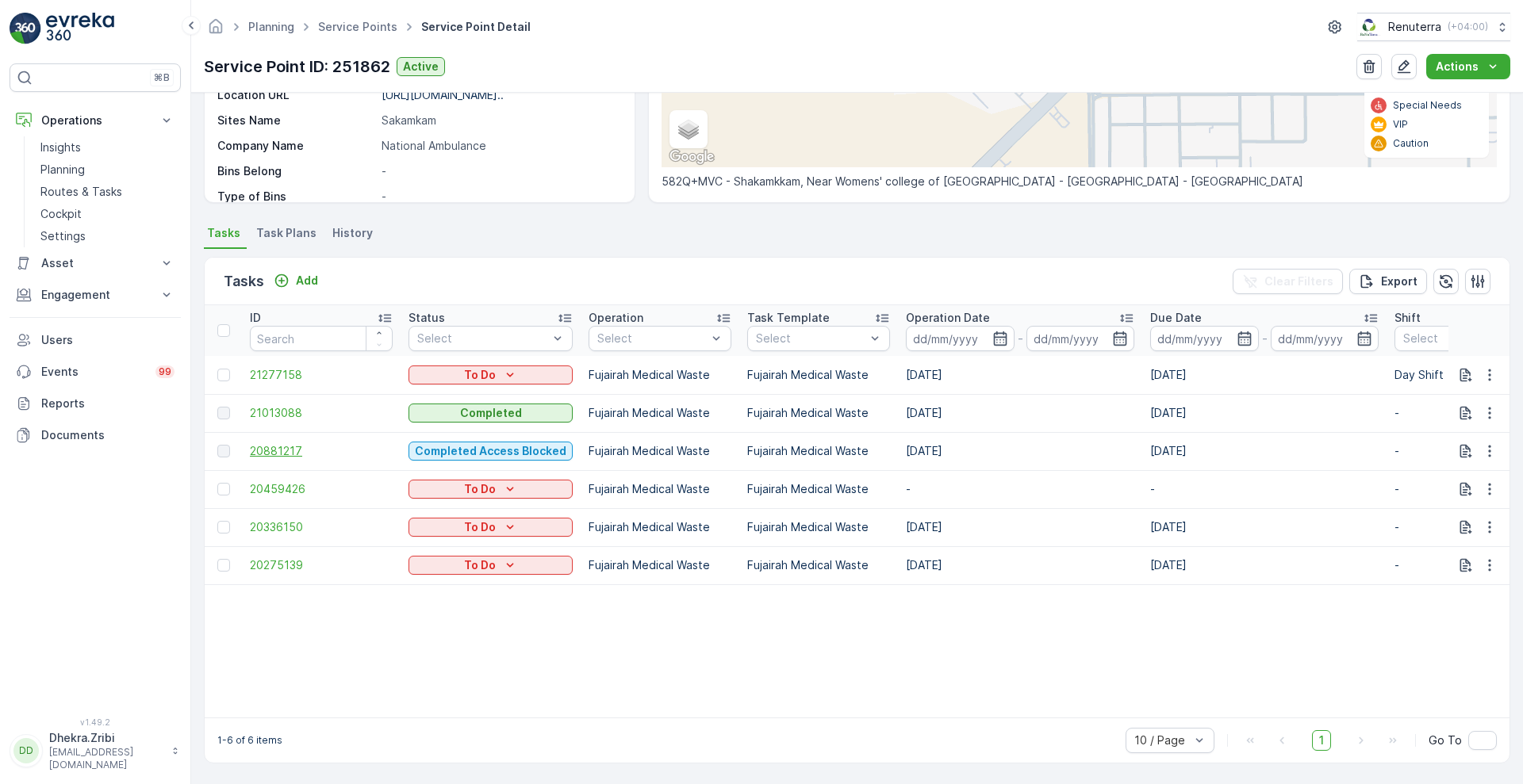
click at [284, 445] on span "20881217" at bounding box center [321, 451] width 143 height 16
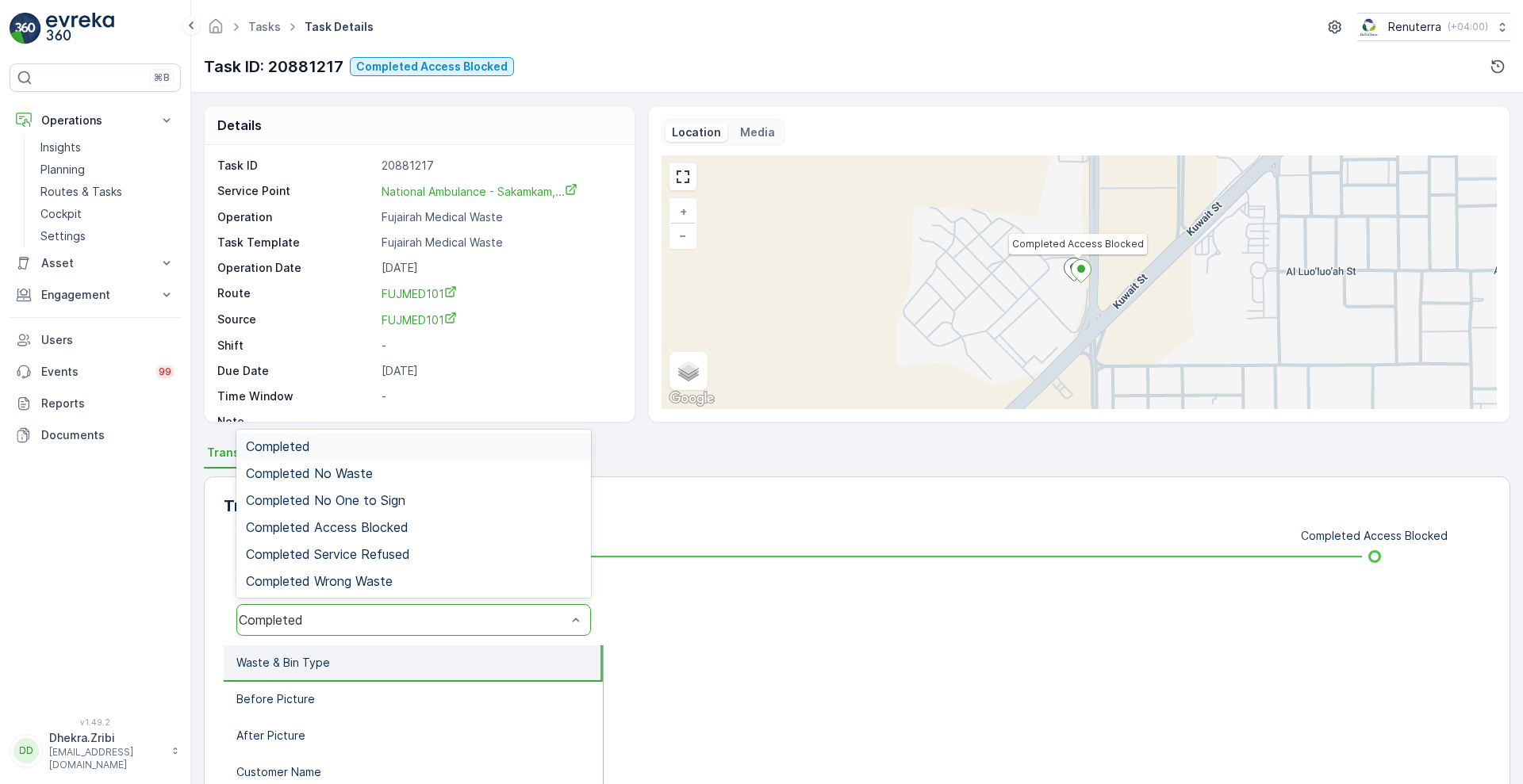
click at [349, 610] on div "Completed" at bounding box center [414, 620] width 355 height 32
click at [391, 525] on span "Completed Access Blocked" at bounding box center [327, 527] width 163 height 15
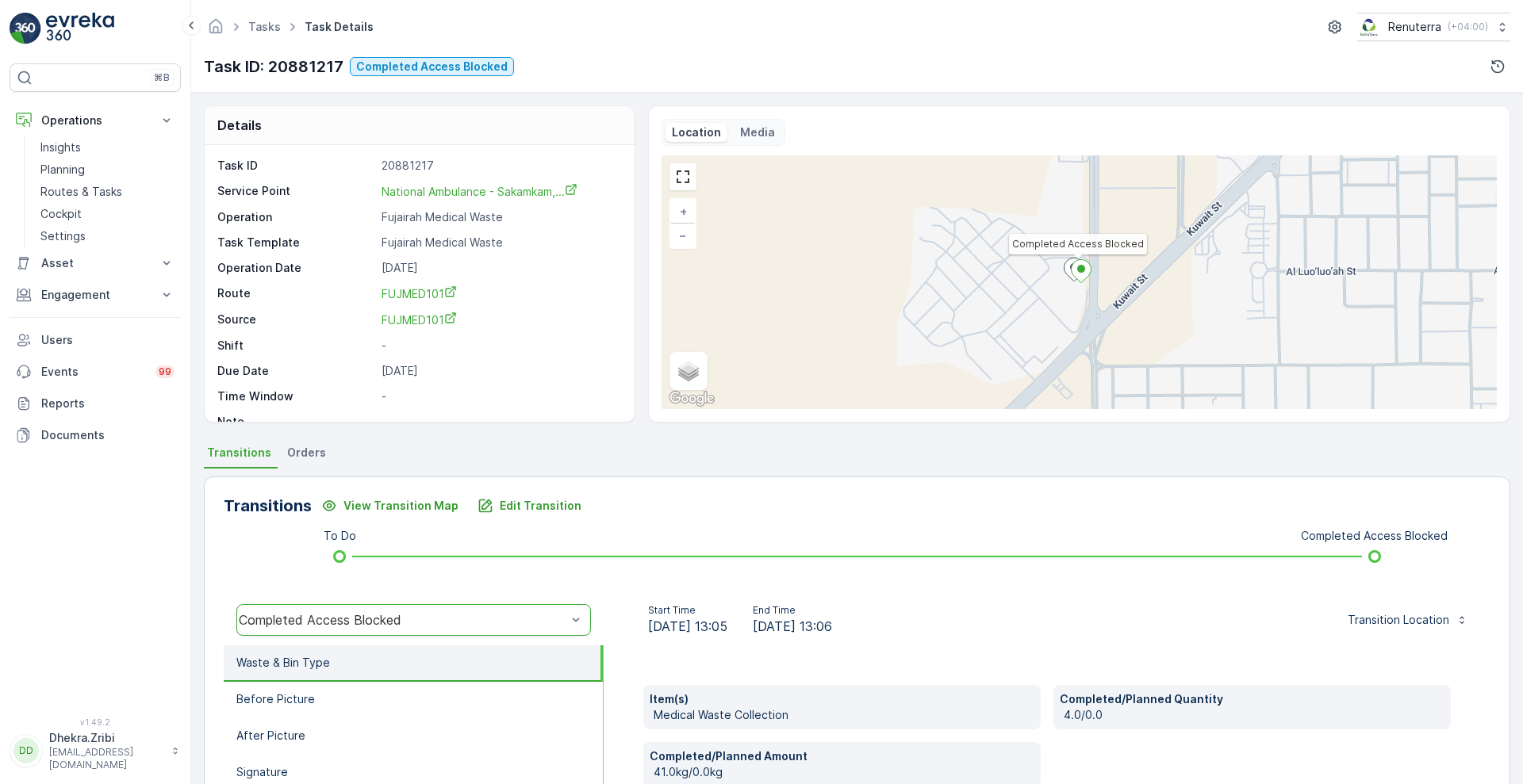
scroll to position [215, 0]
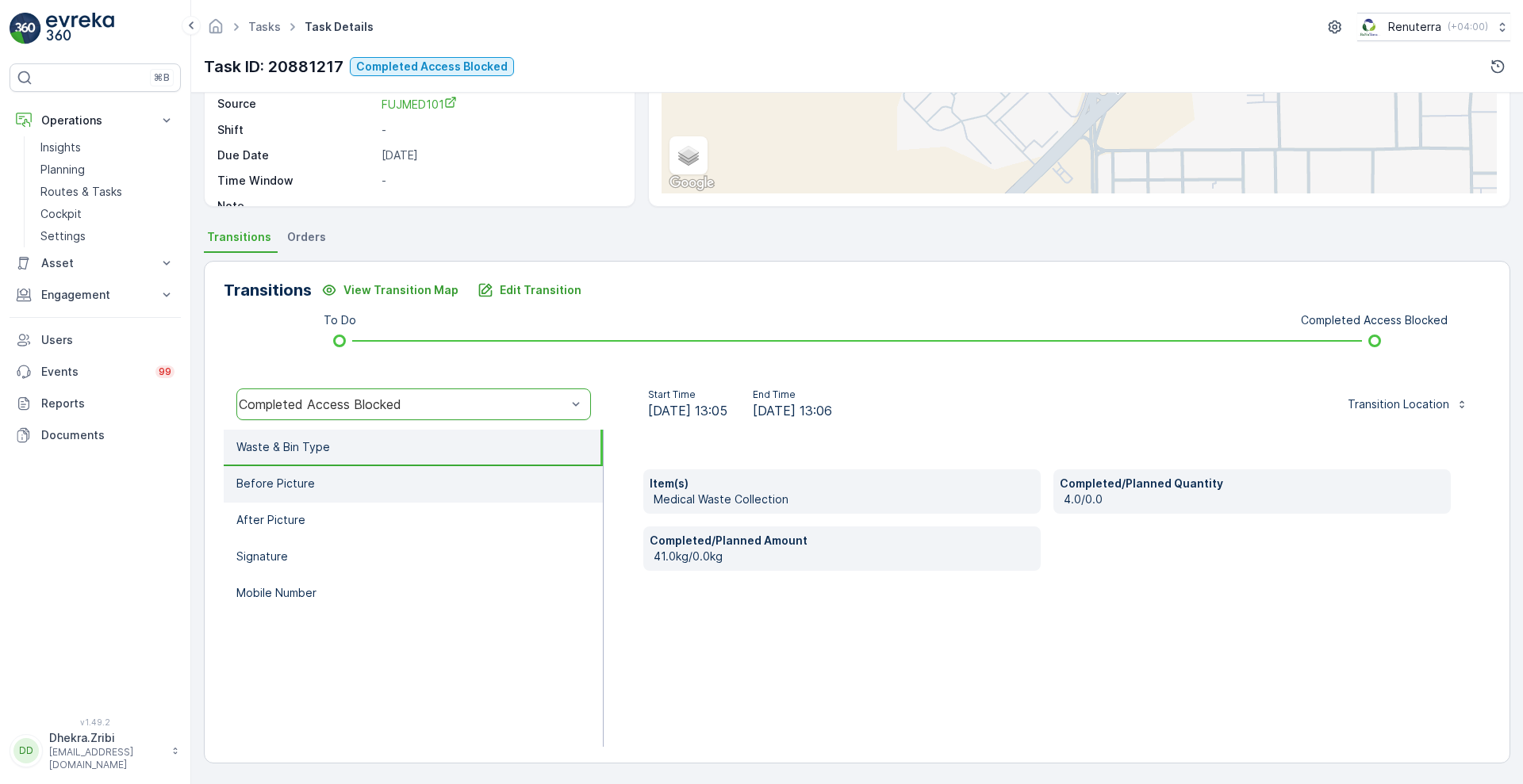
click at [519, 486] on li "Before Picture" at bounding box center [413, 484] width 379 height 36
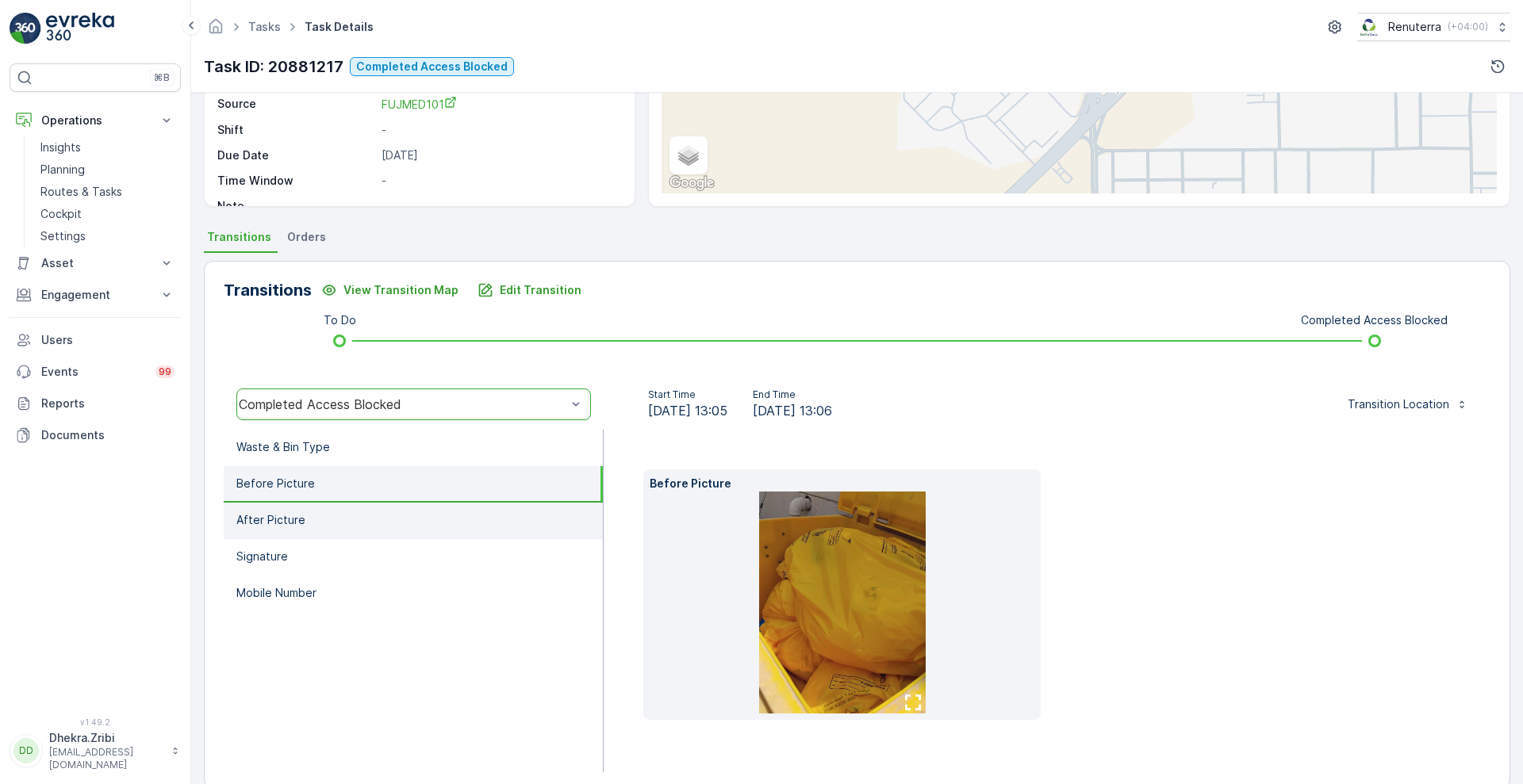
click at [455, 522] on li "After Picture" at bounding box center [413, 521] width 379 height 36
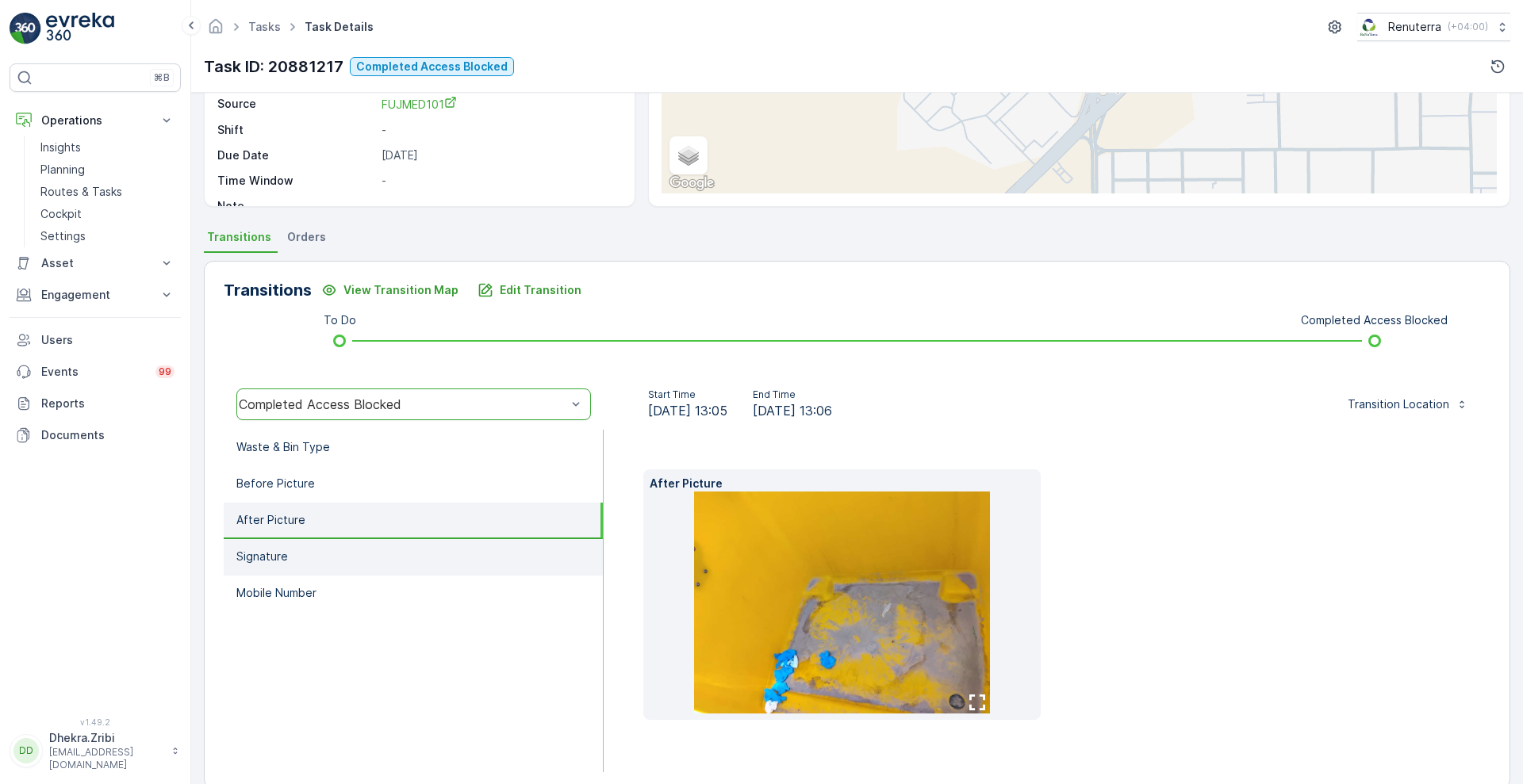
click at [398, 552] on li "Signature" at bounding box center [413, 557] width 379 height 36
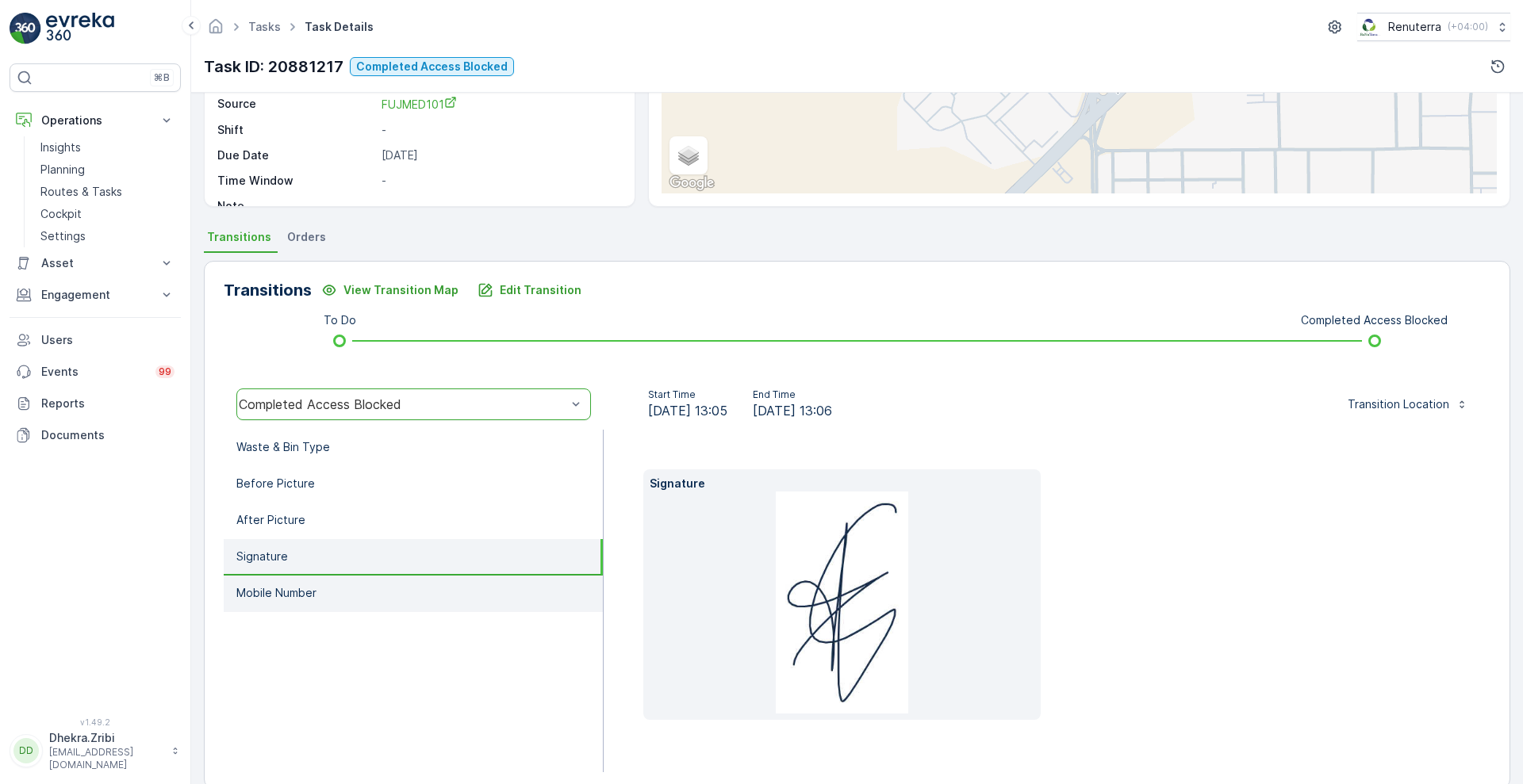
click at [370, 586] on li "Mobile Number" at bounding box center [413, 594] width 379 height 36
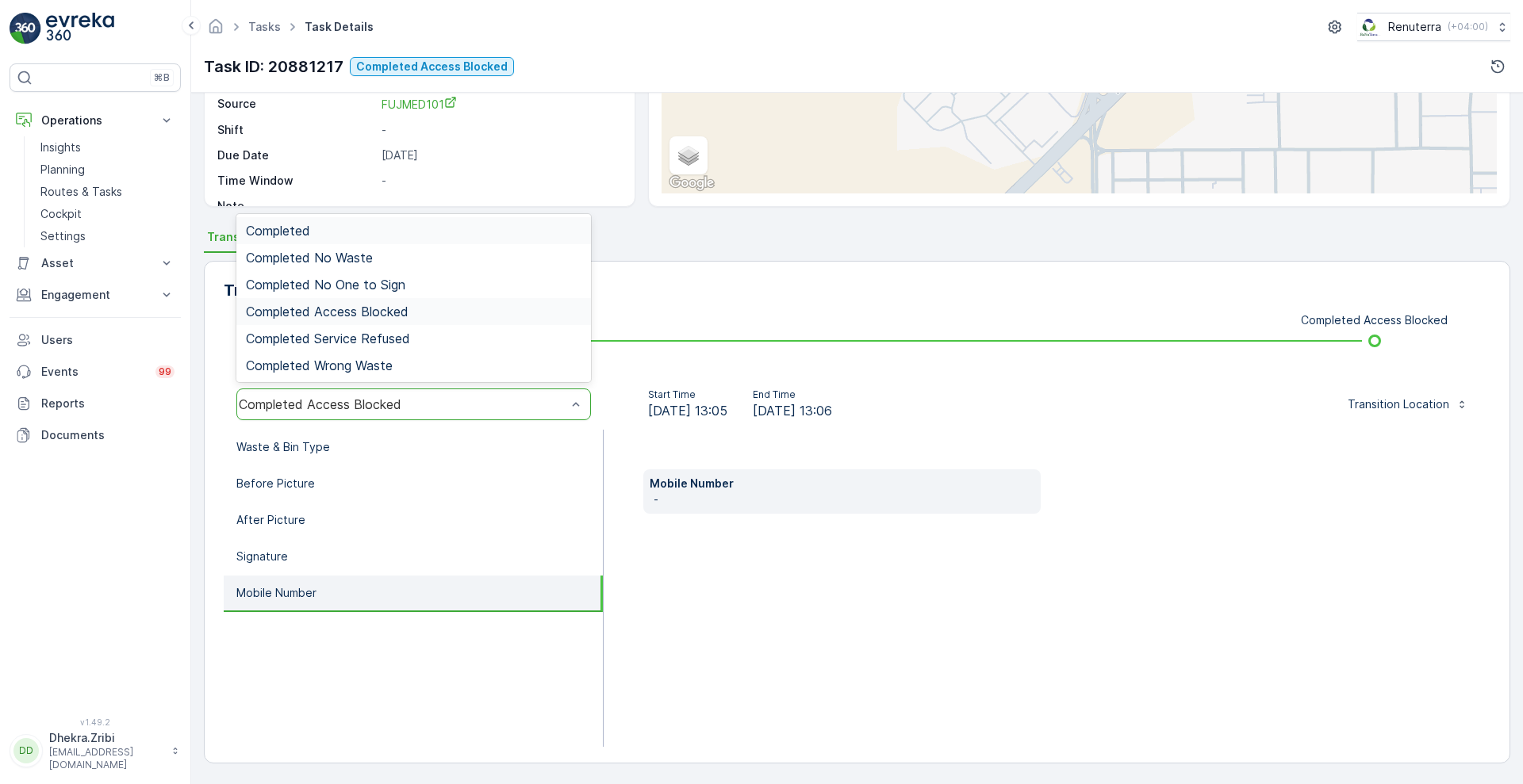
click at [506, 403] on div "Completed Access Blocked" at bounding box center [403, 405] width 327 height 15
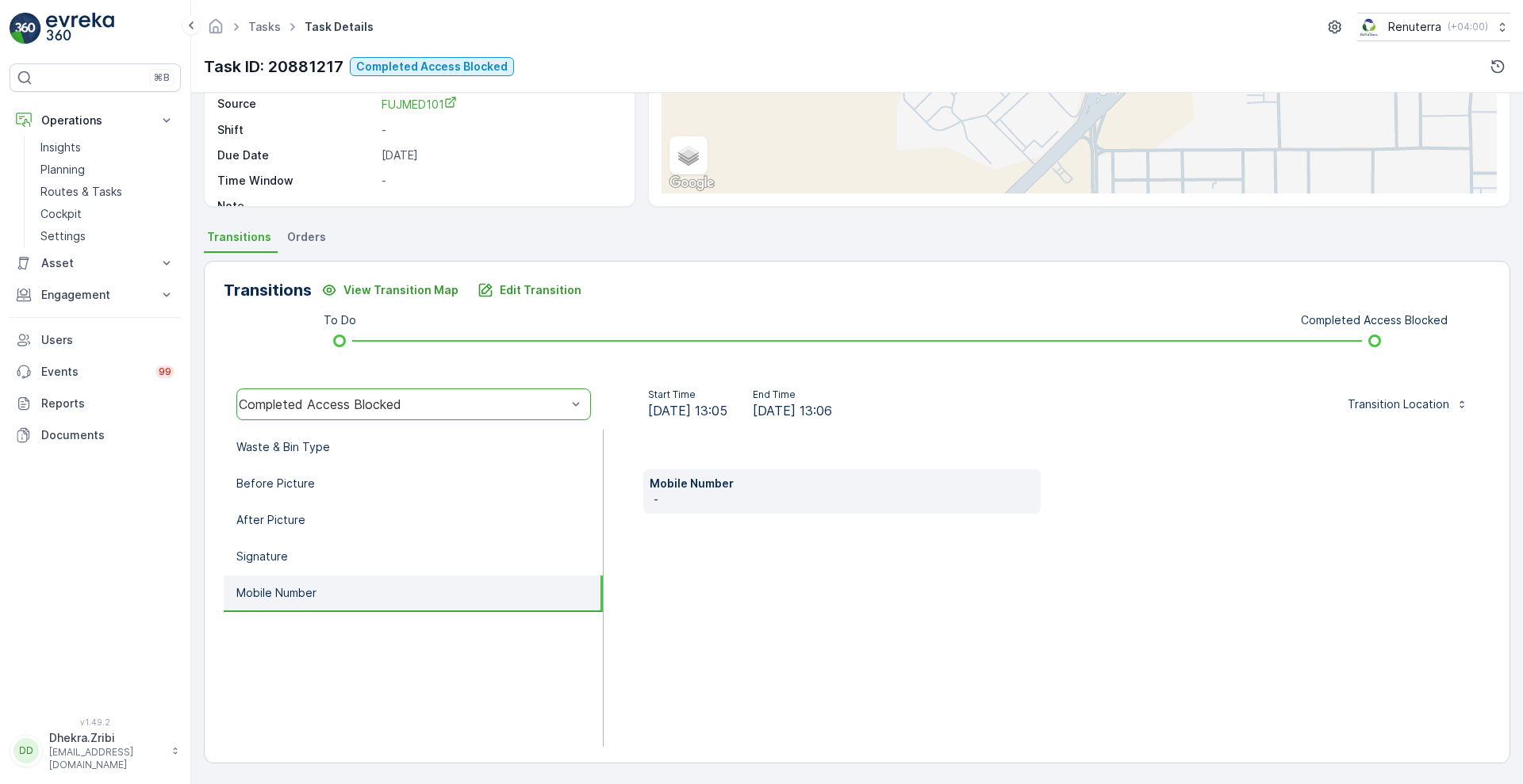
click at [506, 403] on div "Completed Access Blocked" at bounding box center [403, 405] width 327 height 15
click at [1100, 489] on div "Mobile Number -" at bounding box center [1047, 492] width 808 height 45
click at [476, 467] on li "Before Picture" at bounding box center [413, 484] width 379 height 36
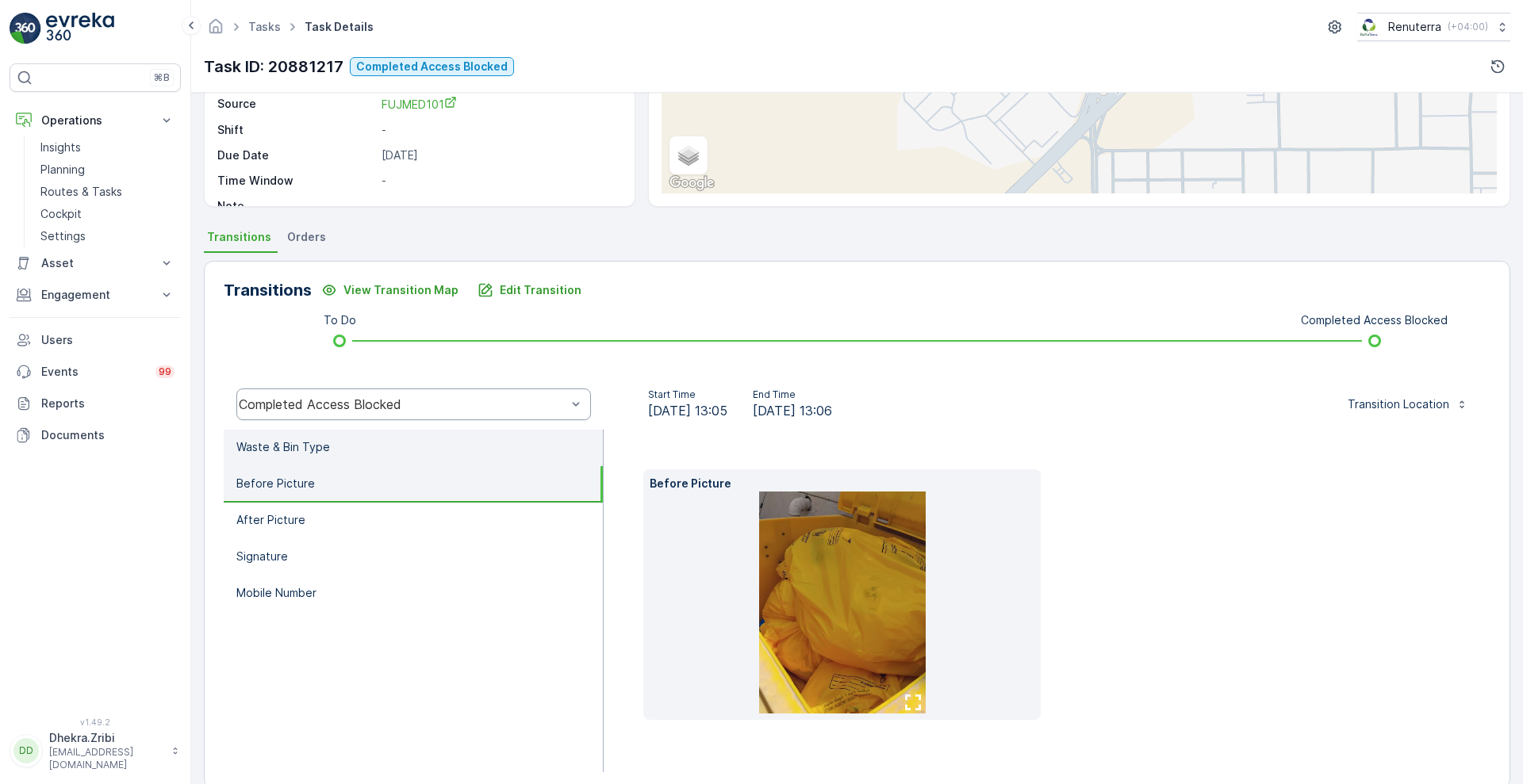
click at [434, 450] on li "Waste & Bin Type" at bounding box center [413, 448] width 379 height 36
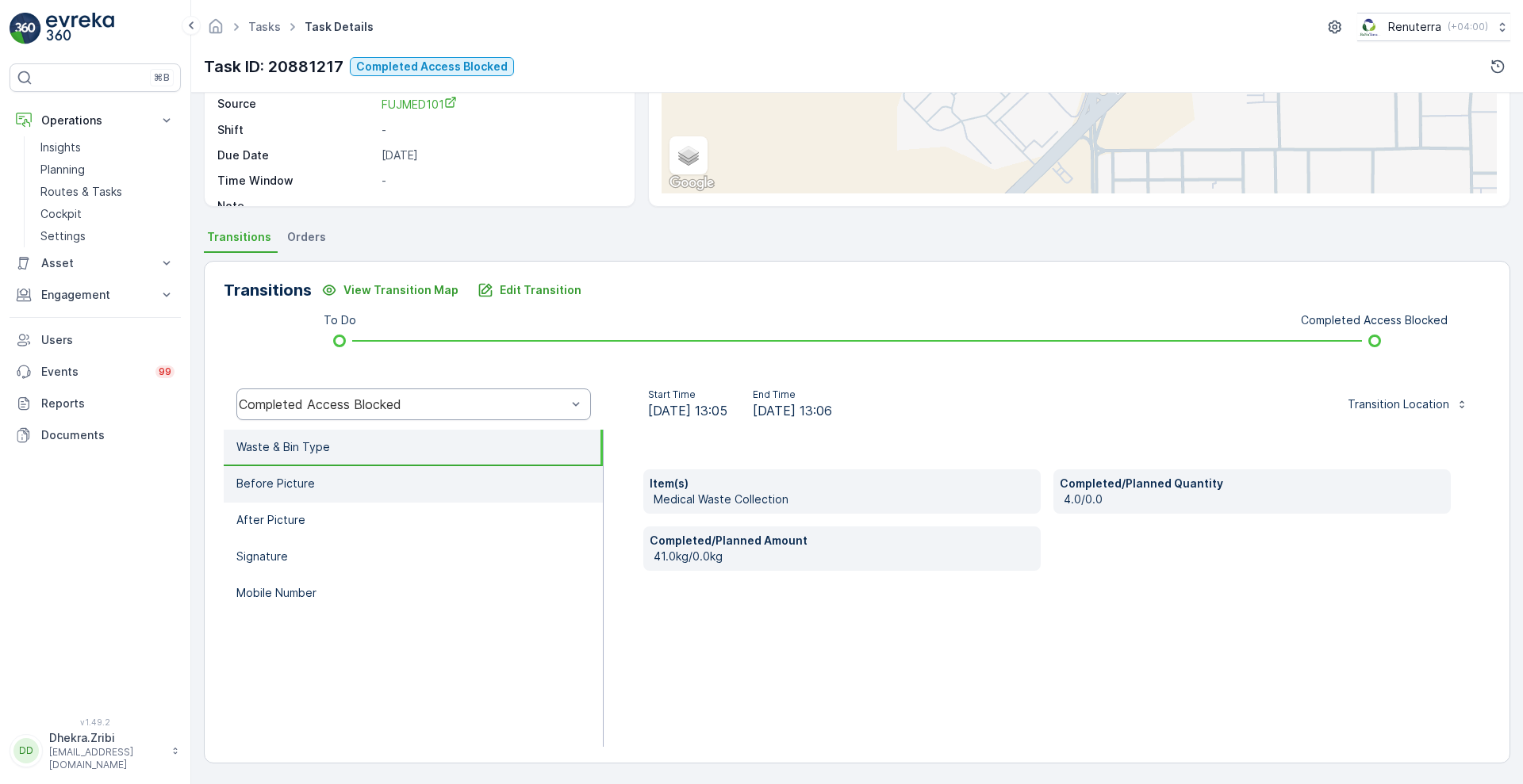
click at [371, 488] on li "Before Picture" at bounding box center [413, 484] width 379 height 36
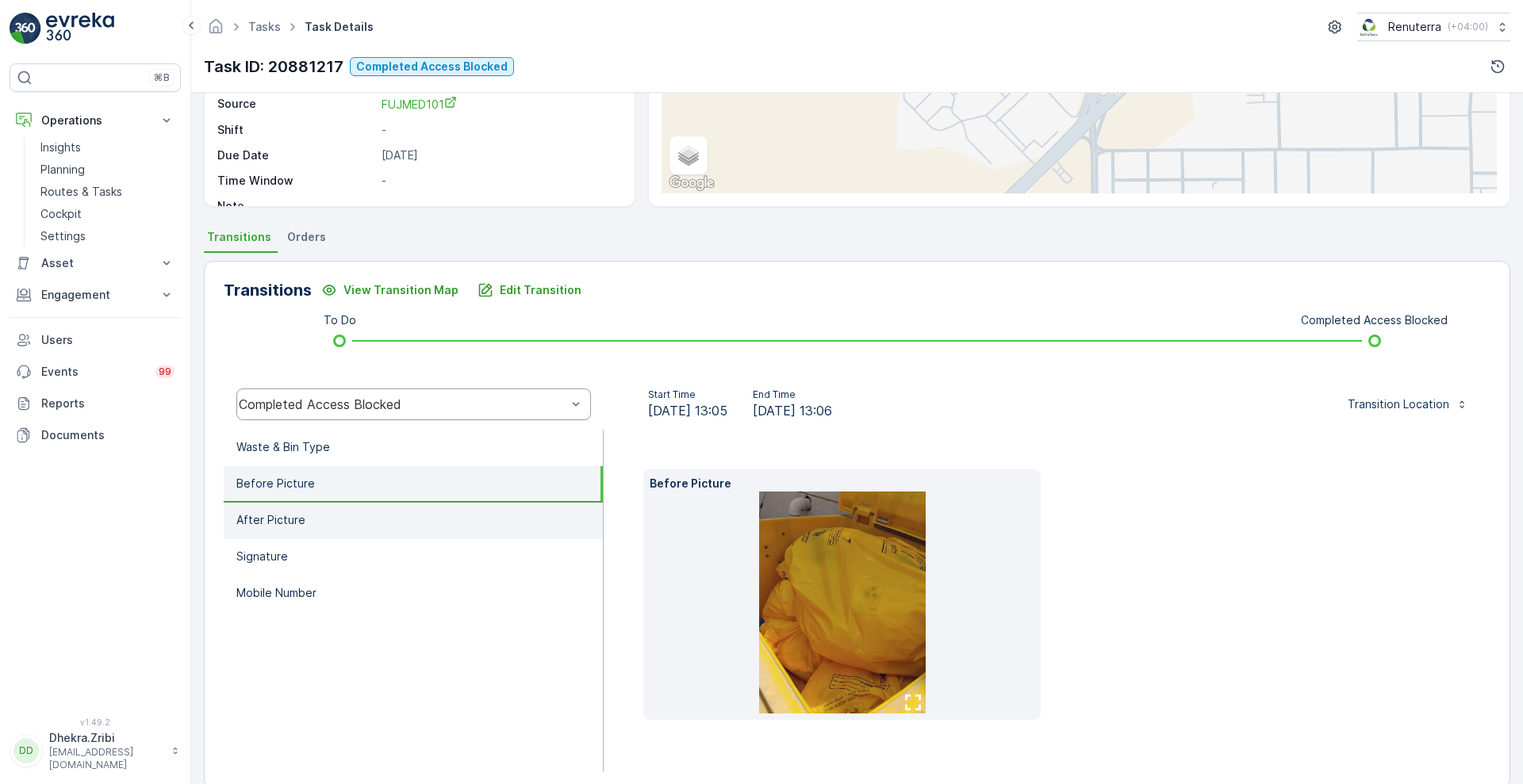
click at [324, 511] on li "After Picture" at bounding box center [413, 521] width 379 height 36
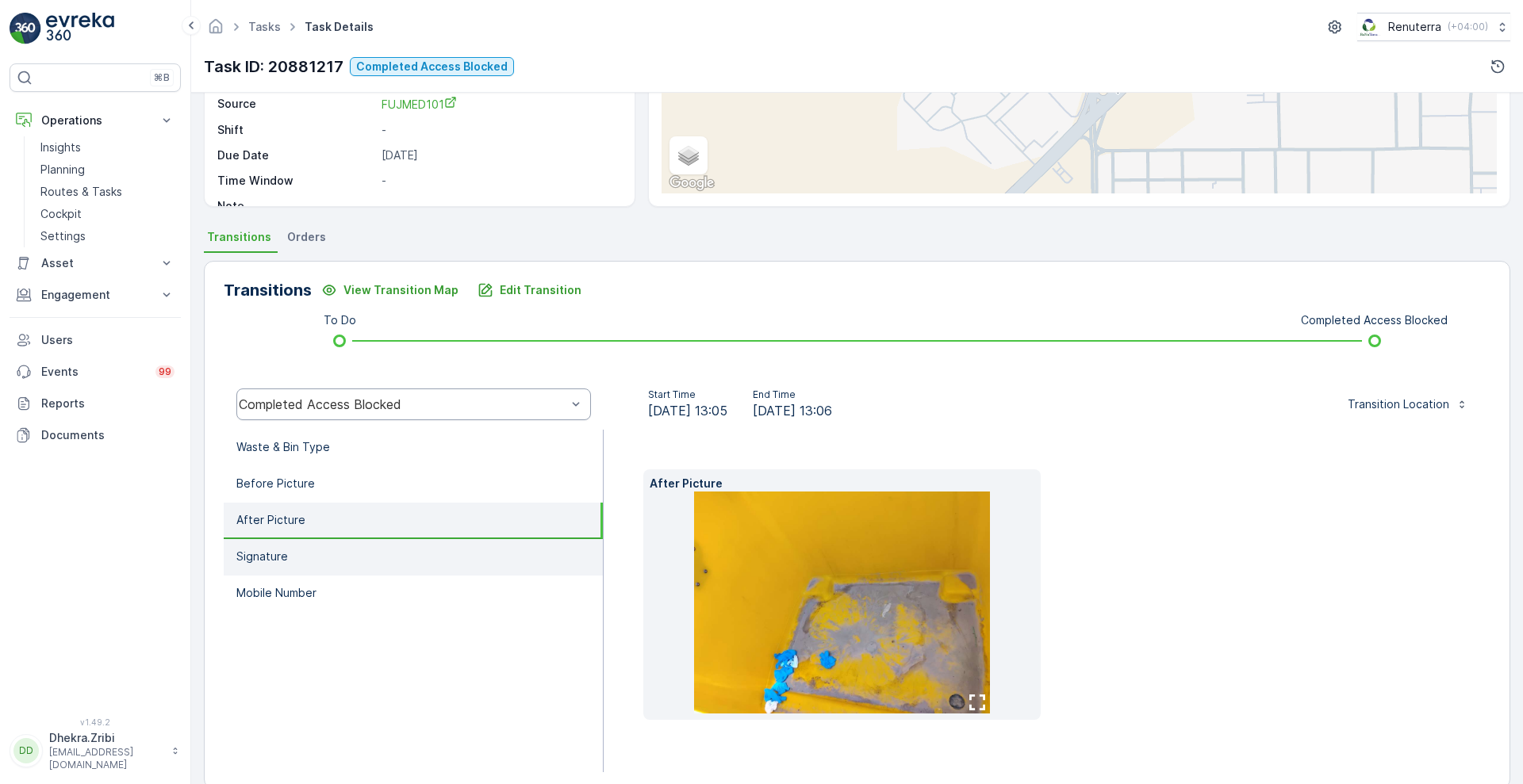
click at [314, 549] on li "Signature" at bounding box center [413, 557] width 379 height 36
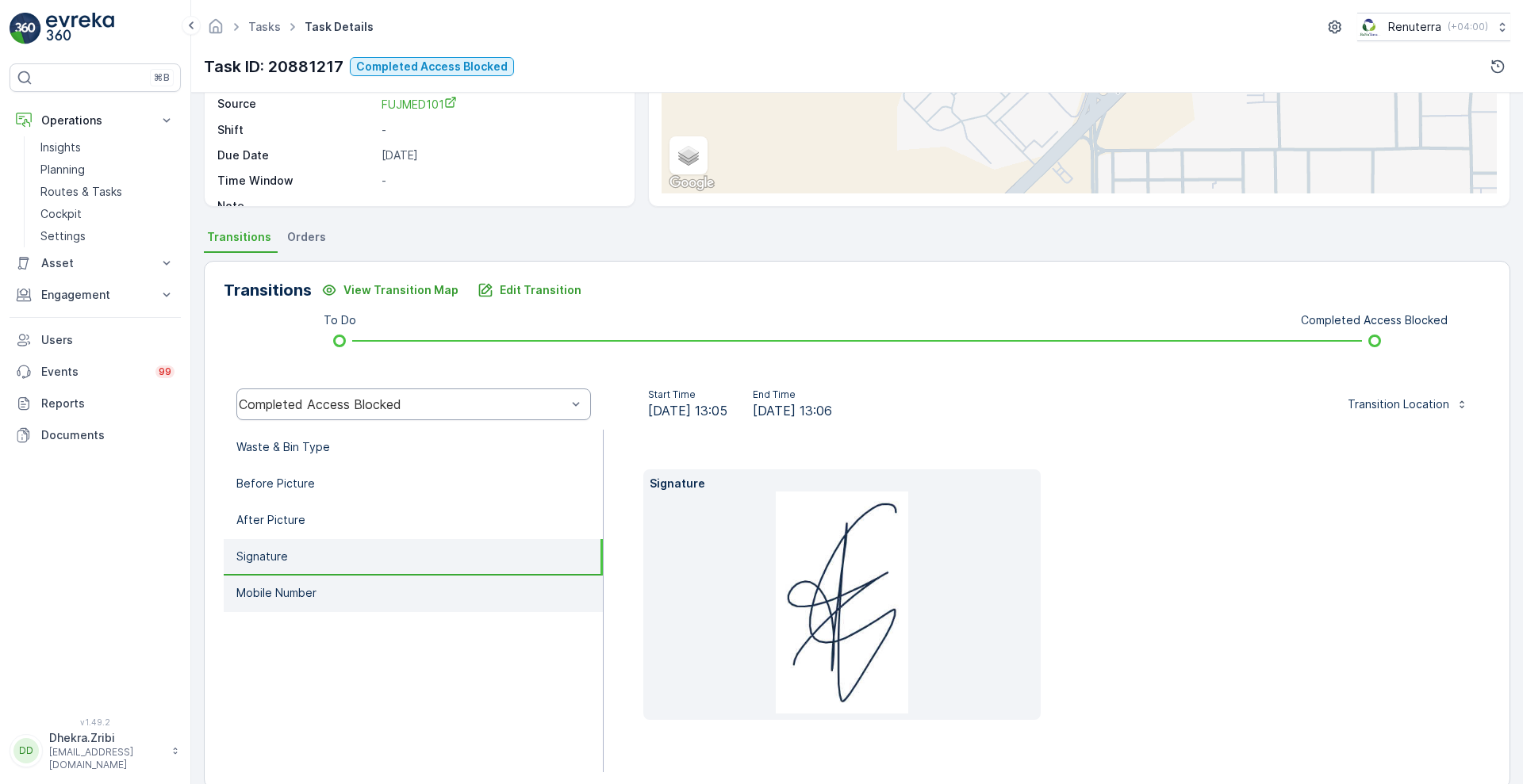
click at [286, 584] on li "Mobile Number" at bounding box center [413, 594] width 379 height 36
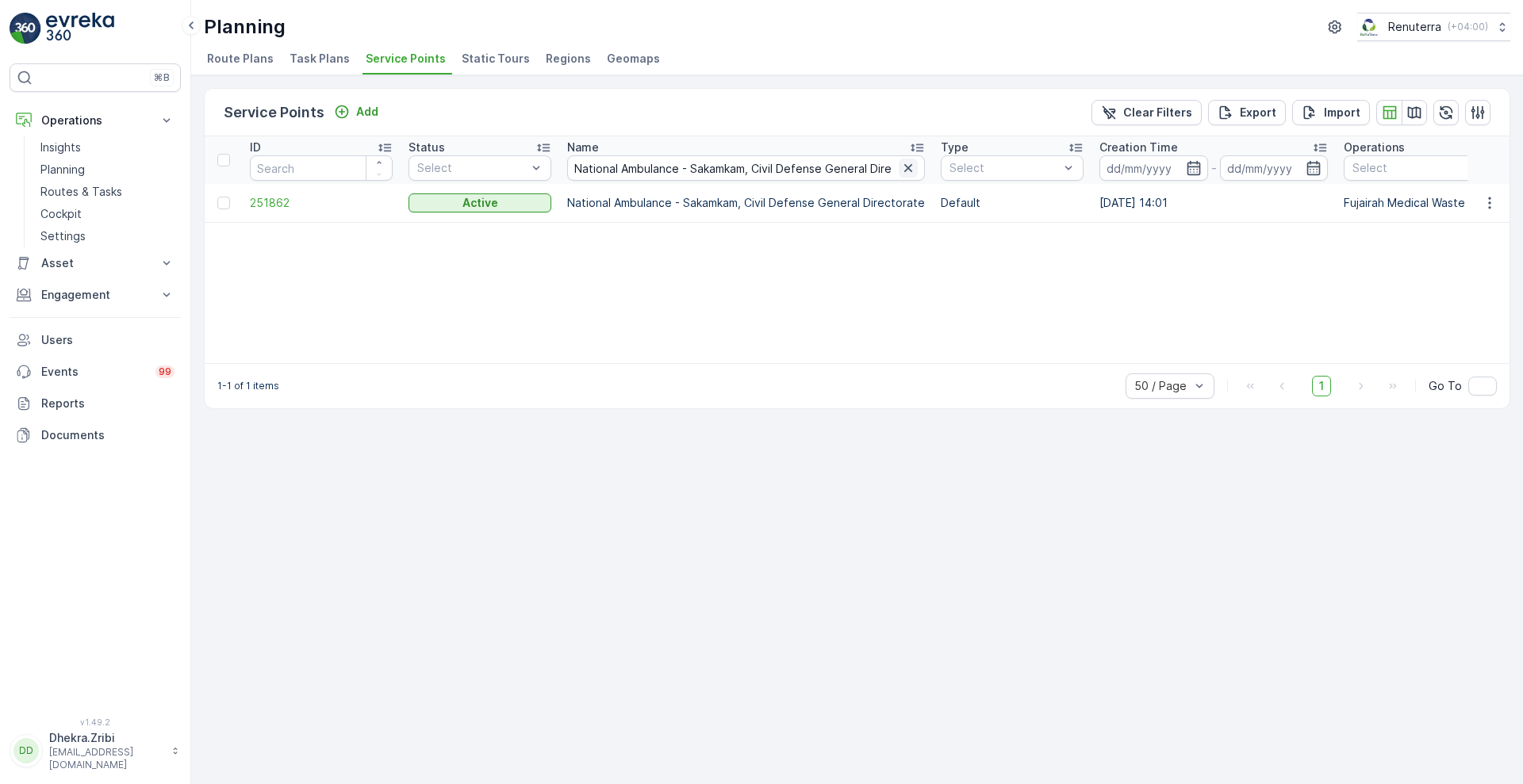
click at [904, 166] on icon "button" at bounding box center [908, 168] width 16 height 16
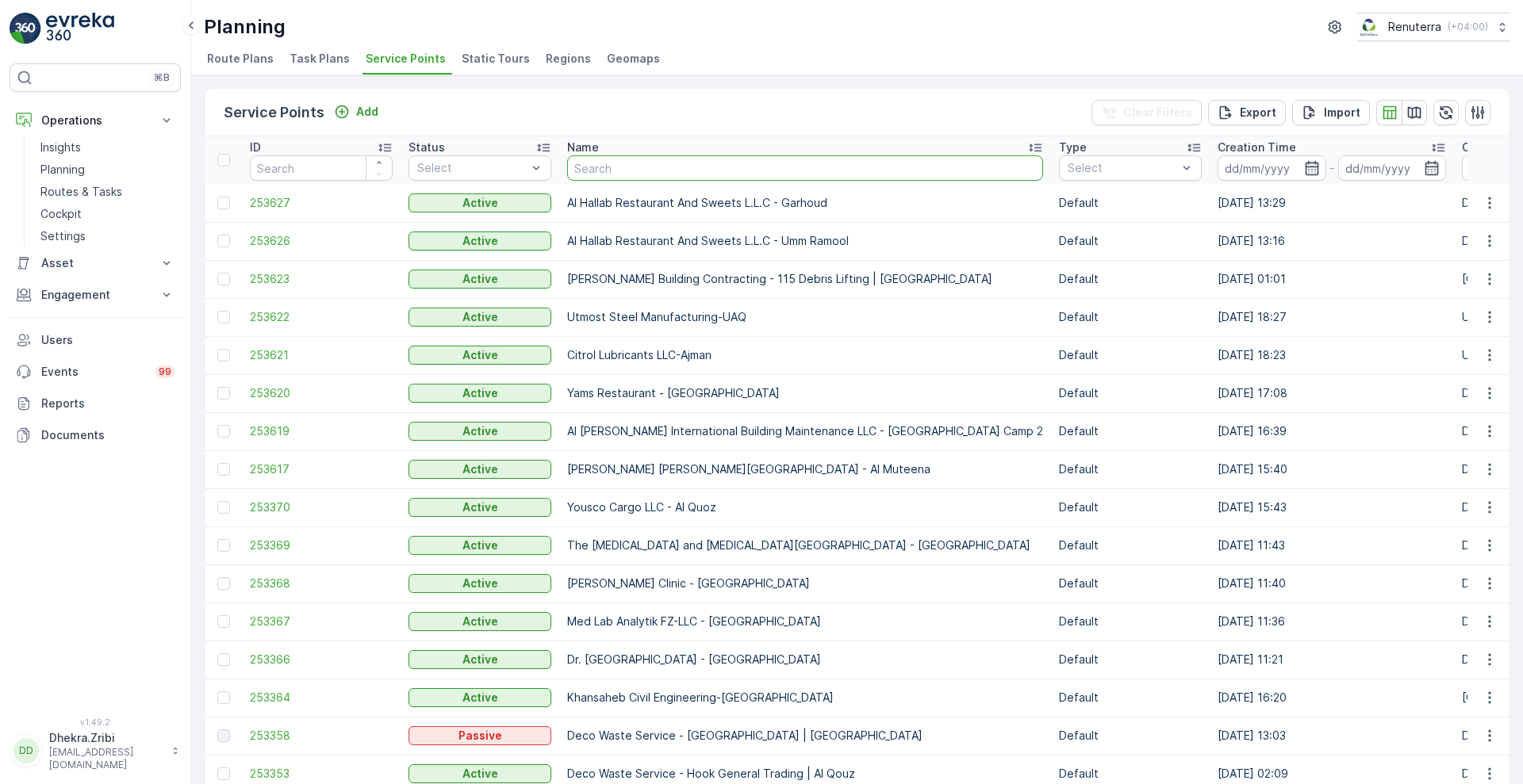
click at [789, 168] on input "text" at bounding box center [804, 168] width 476 height 25
paste input "National Ambulance - Dibba, Main Police Station"
type input "National Ambulance - Dibba, Main Police Station"
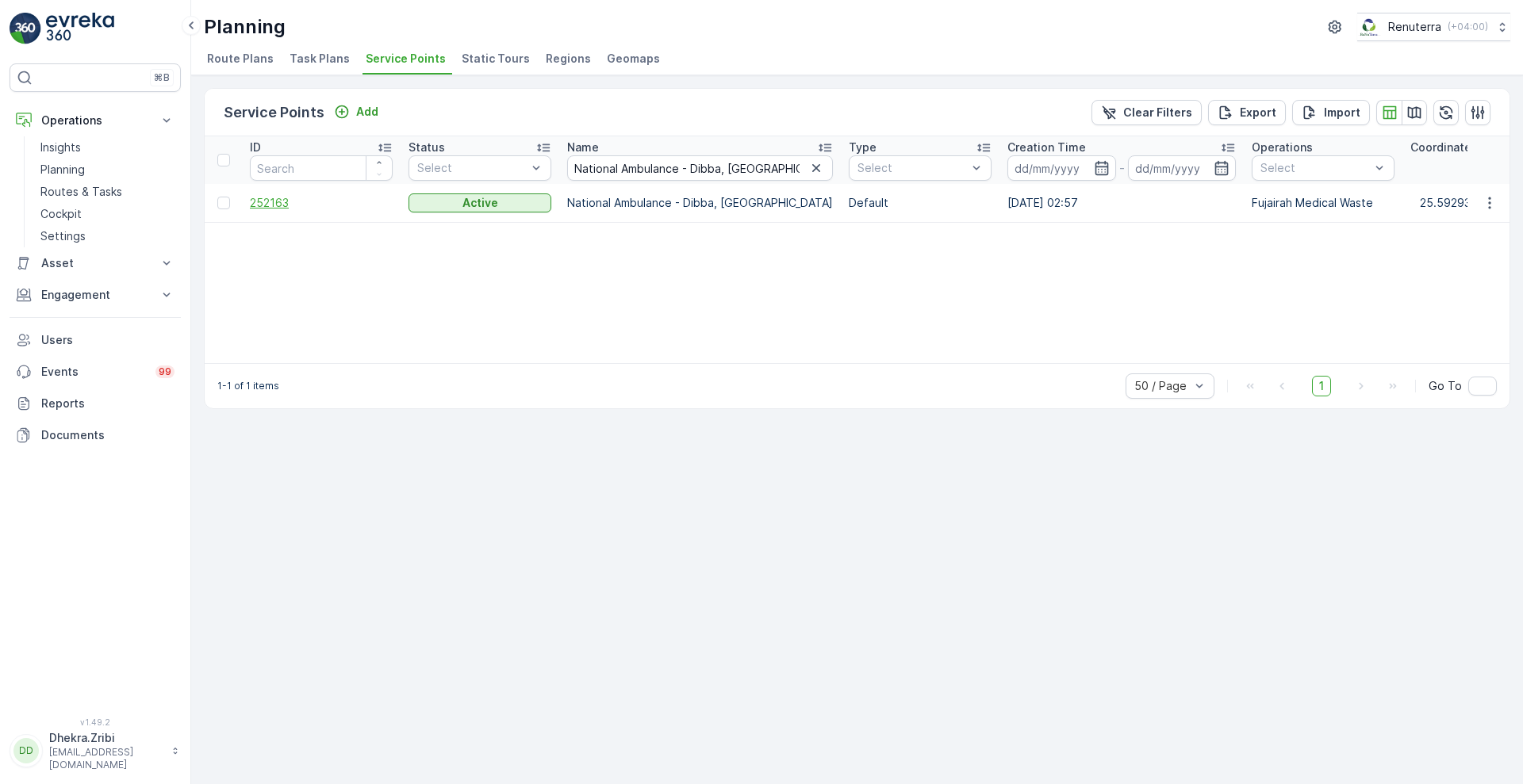
click at [274, 204] on span "252163" at bounding box center [321, 203] width 143 height 16
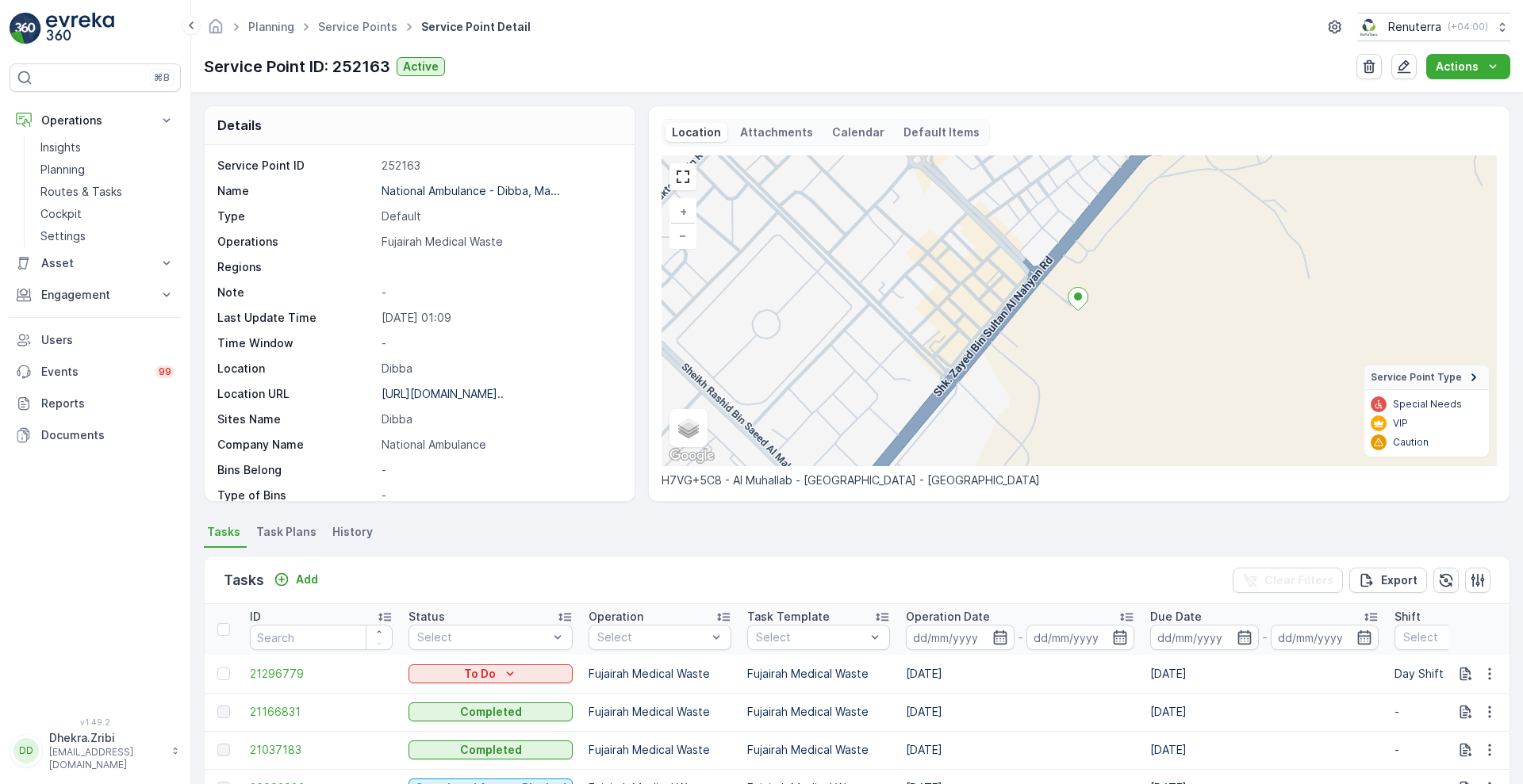
scroll to position [322, 0]
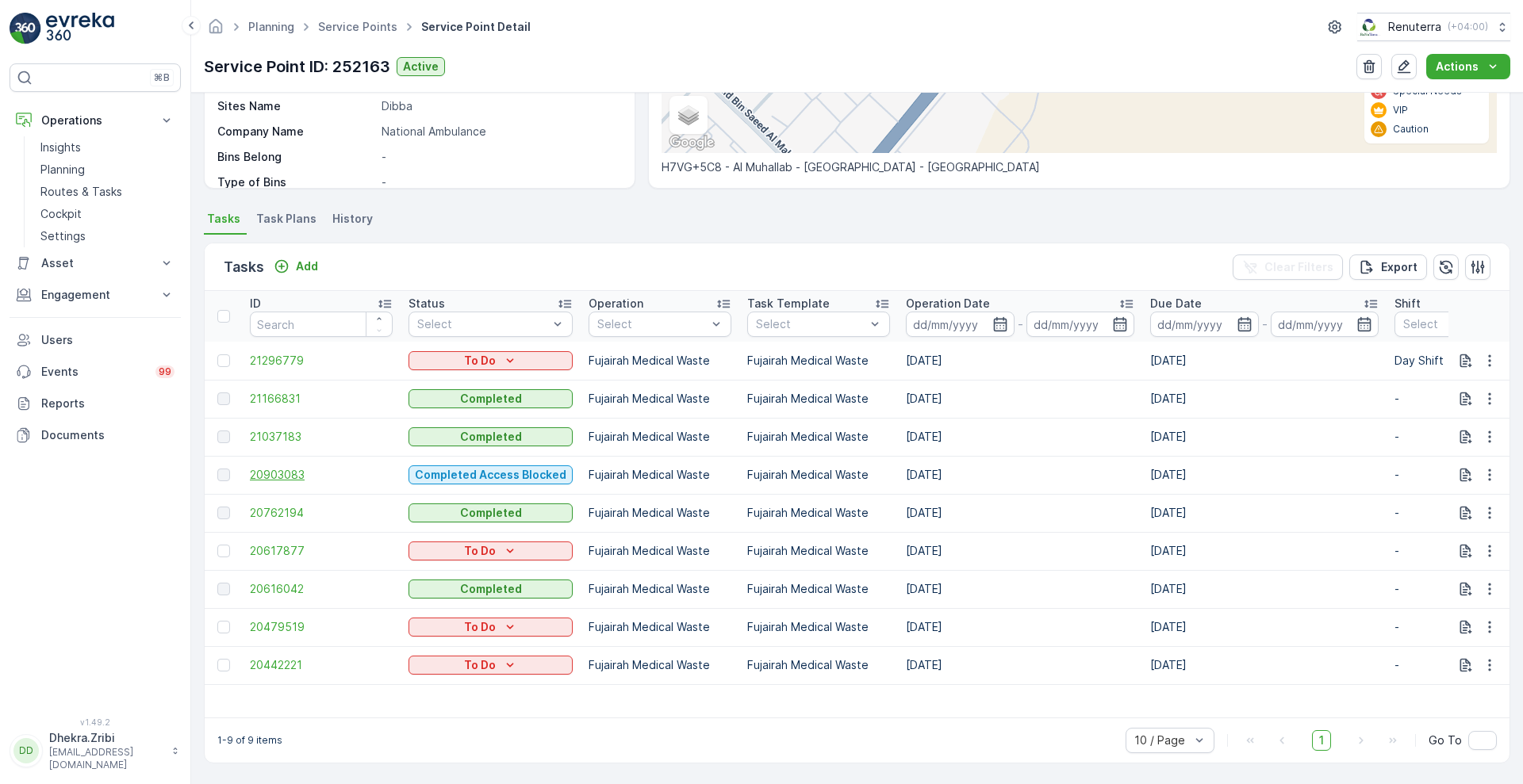
click at [279, 467] on span "20903083" at bounding box center [321, 475] width 143 height 16
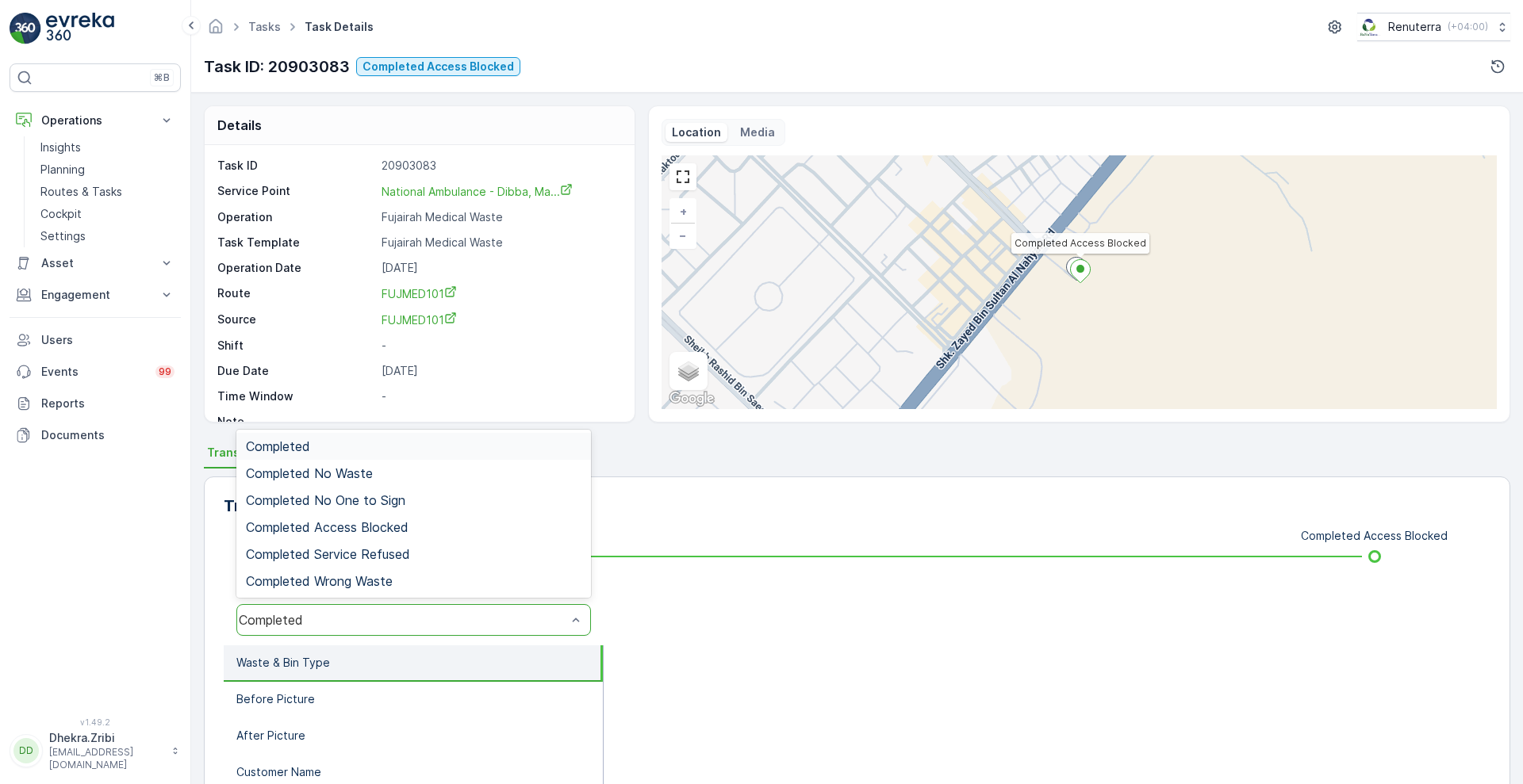
click at [392, 628] on div "Completed" at bounding box center [414, 620] width 355 height 32
click at [431, 530] on div "Completed Access Blocked" at bounding box center [414, 527] width 335 height 15
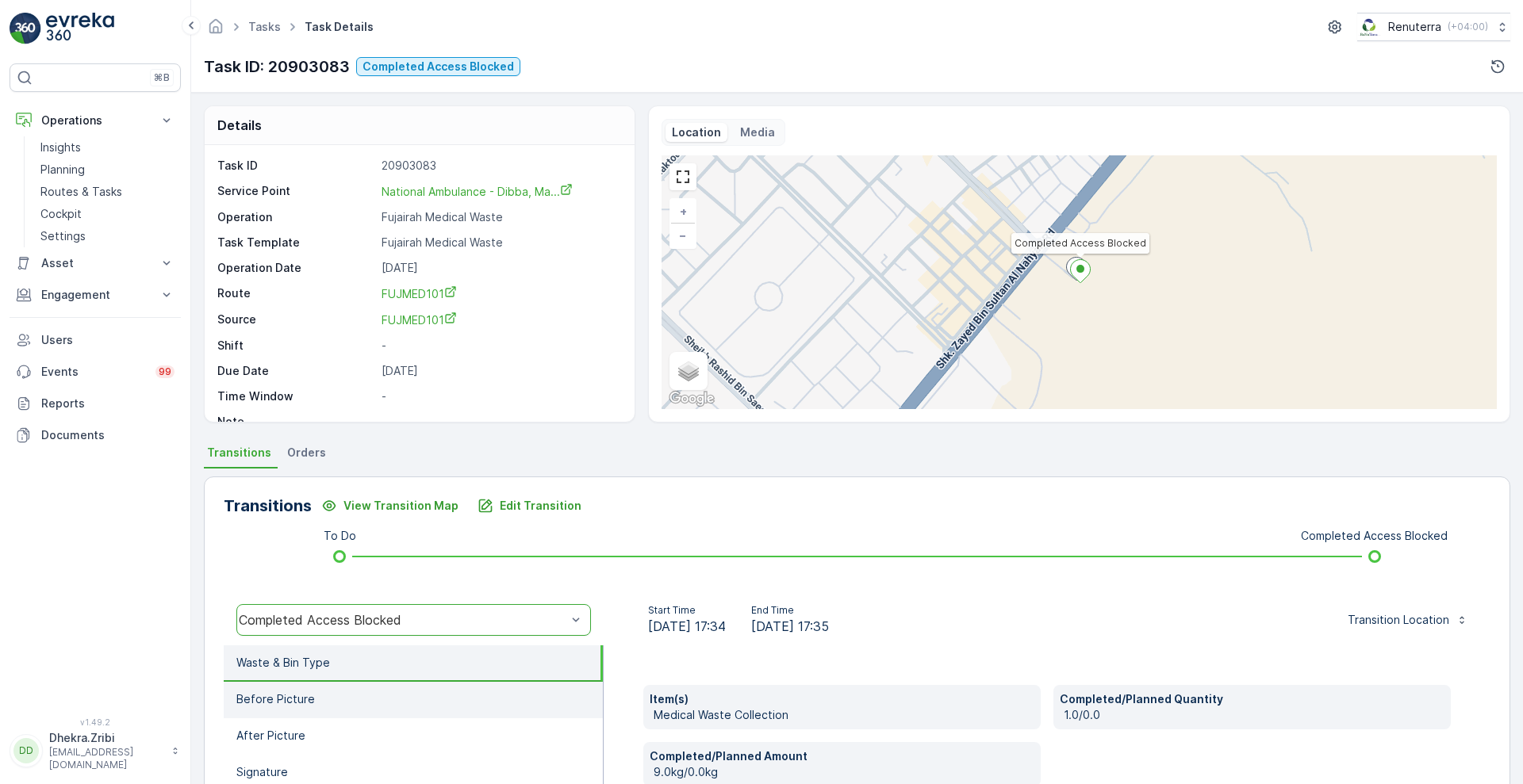
click at [315, 705] on li "Before Picture" at bounding box center [413, 700] width 379 height 36
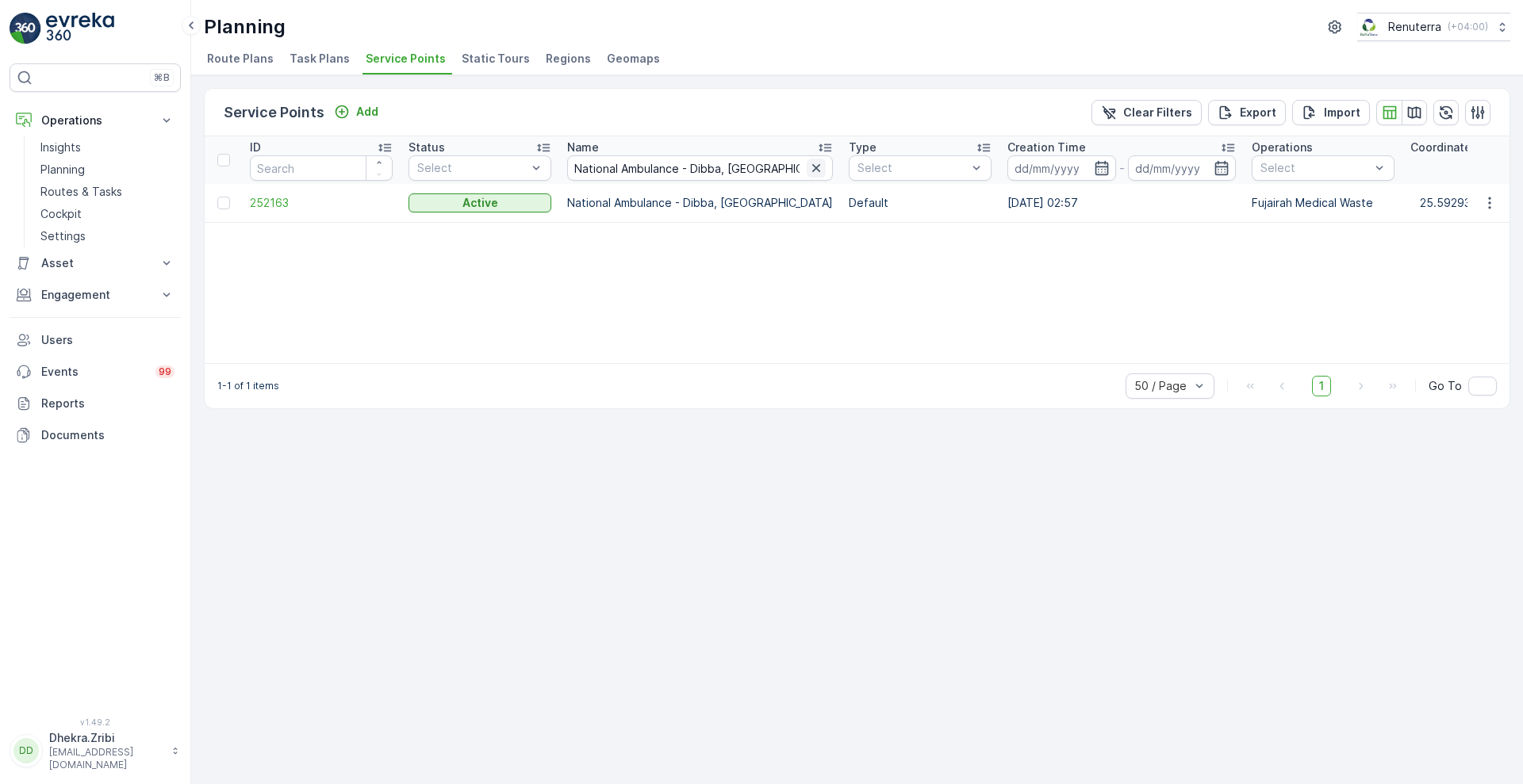
click at [813, 167] on icon "button" at bounding box center [817, 168] width 8 height 8
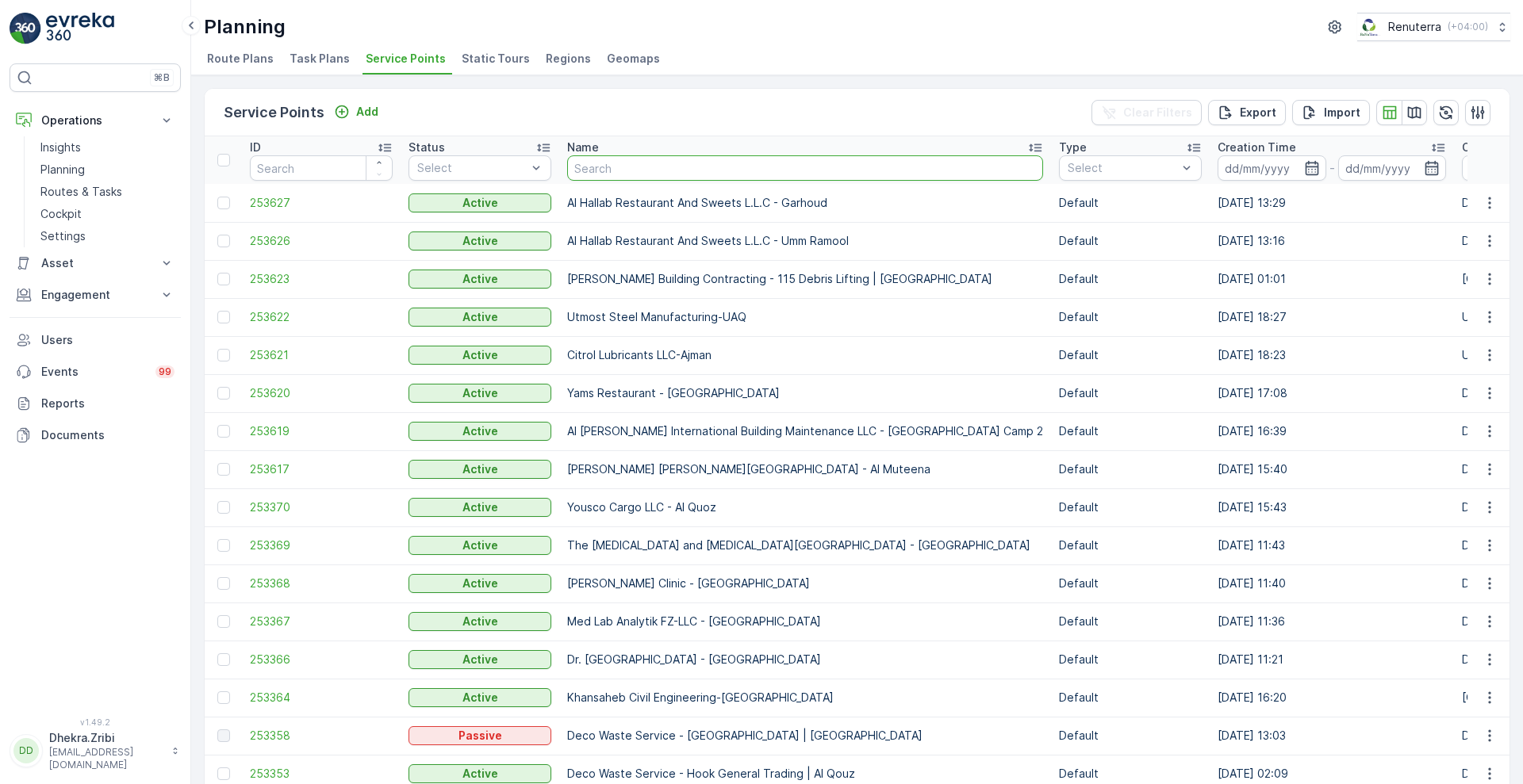
click at [710, 172] on input "text" at bounding box center [804, 168] width 476 height 25
paste input "مركز سغنتشر الطبي ذ م م Signature medical Center FUJ"
type input "مركز سغنتشر الطبي ذ م م Signature medical Center FUJ"
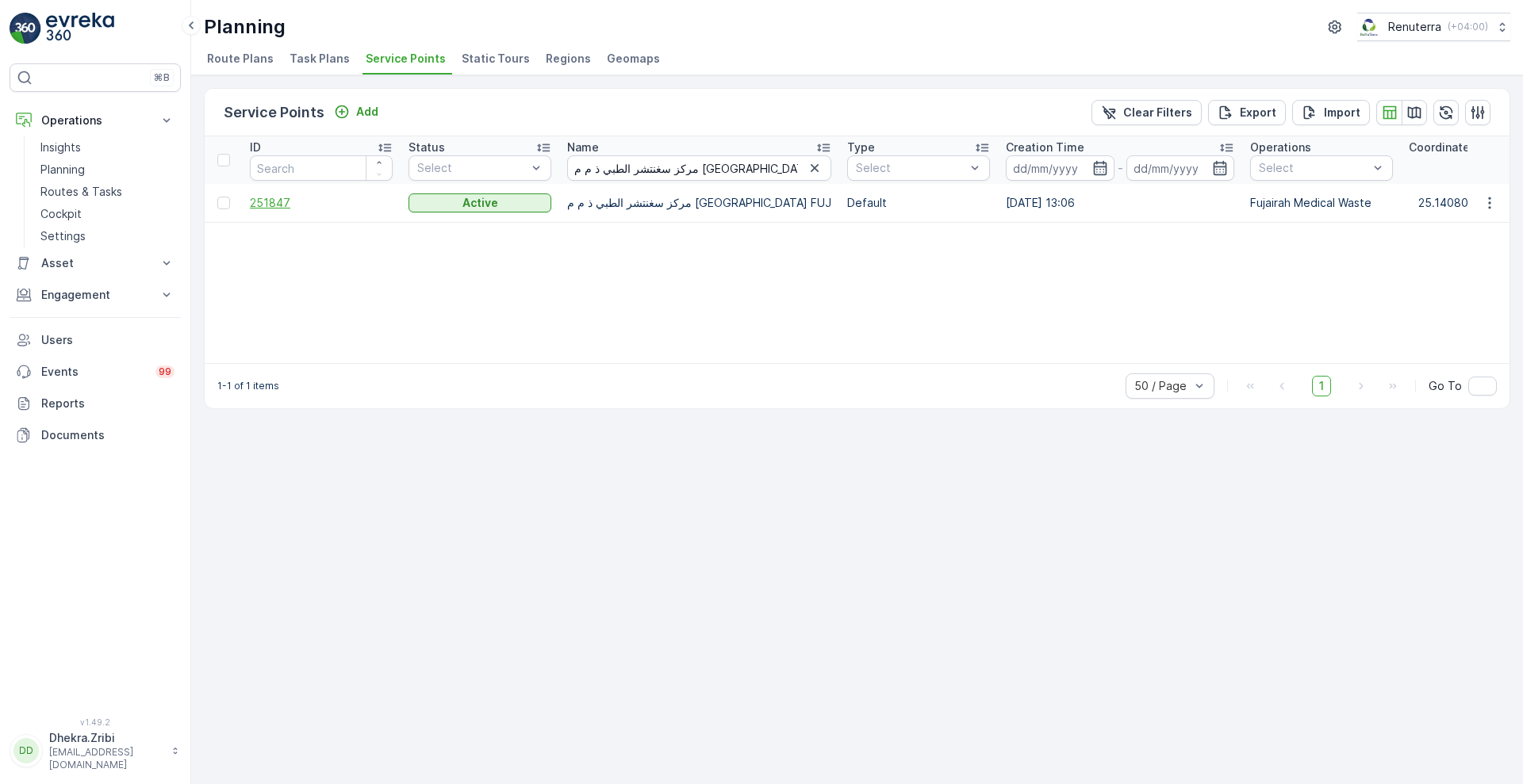
click at [260, 204] on span "251847" at bounding box center [321, 203] width 143 height 16
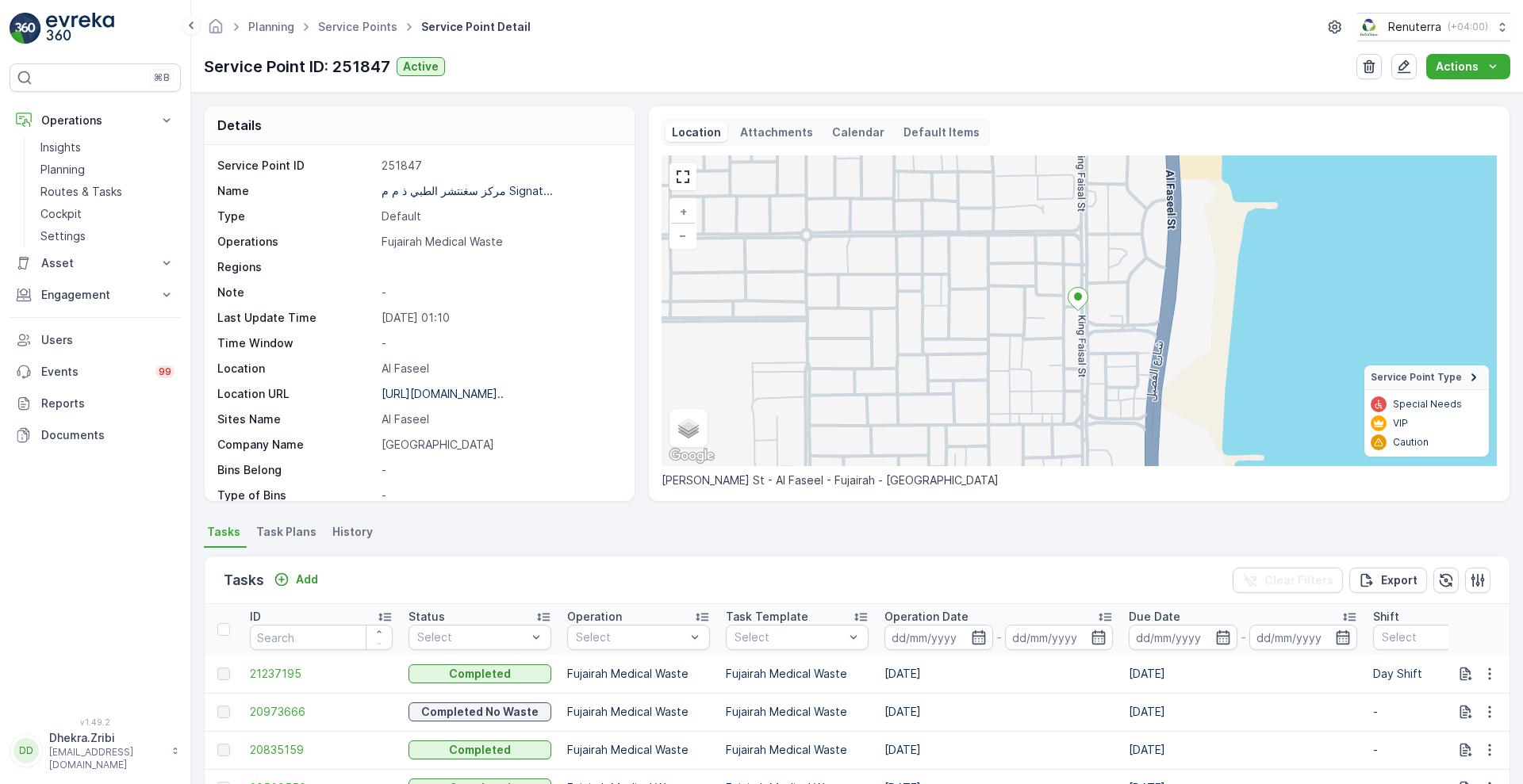
scroll to position [302, 0]
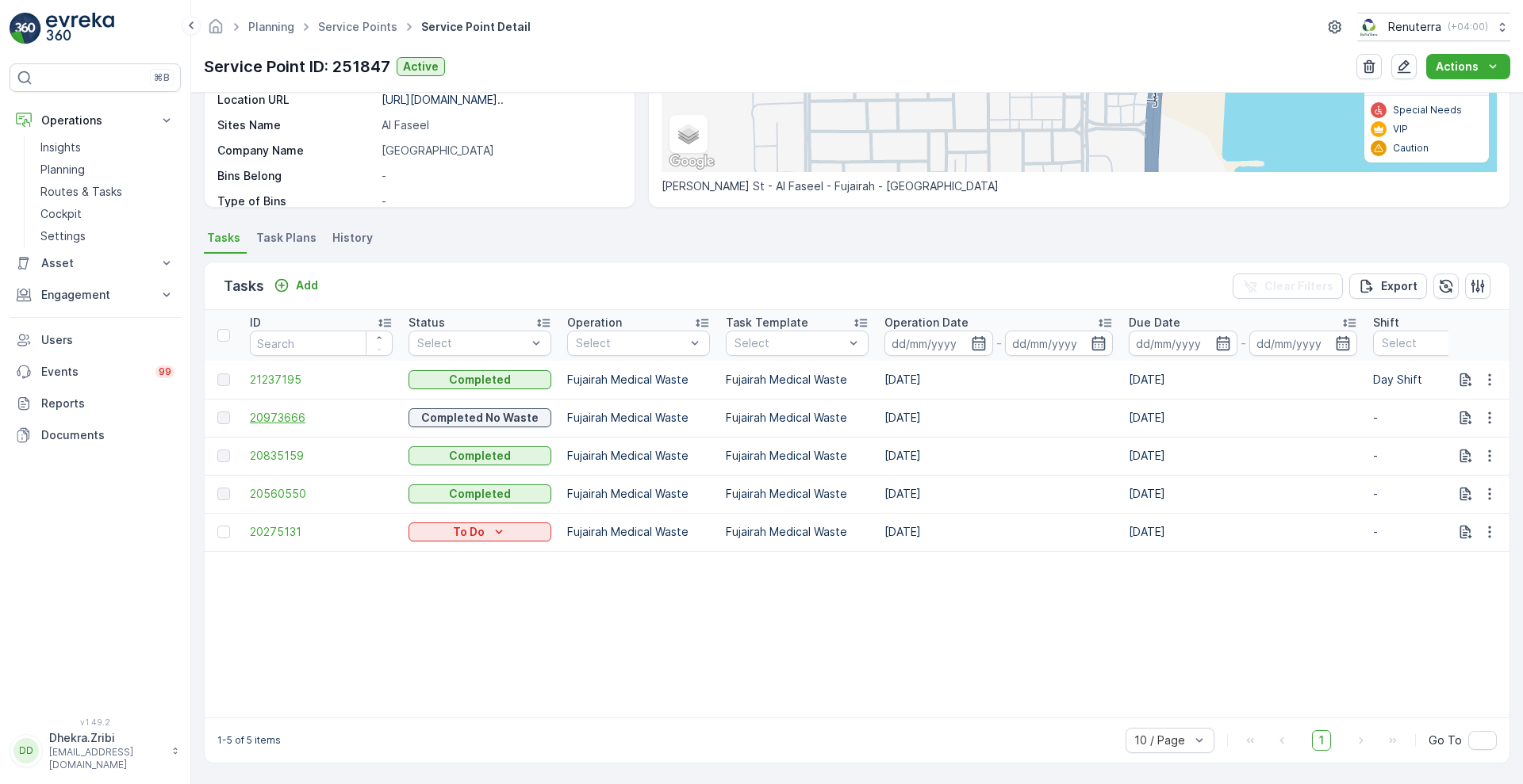
click at [271, 411] on span "20973666" at bounding box center [321, 418] width 143 height 16
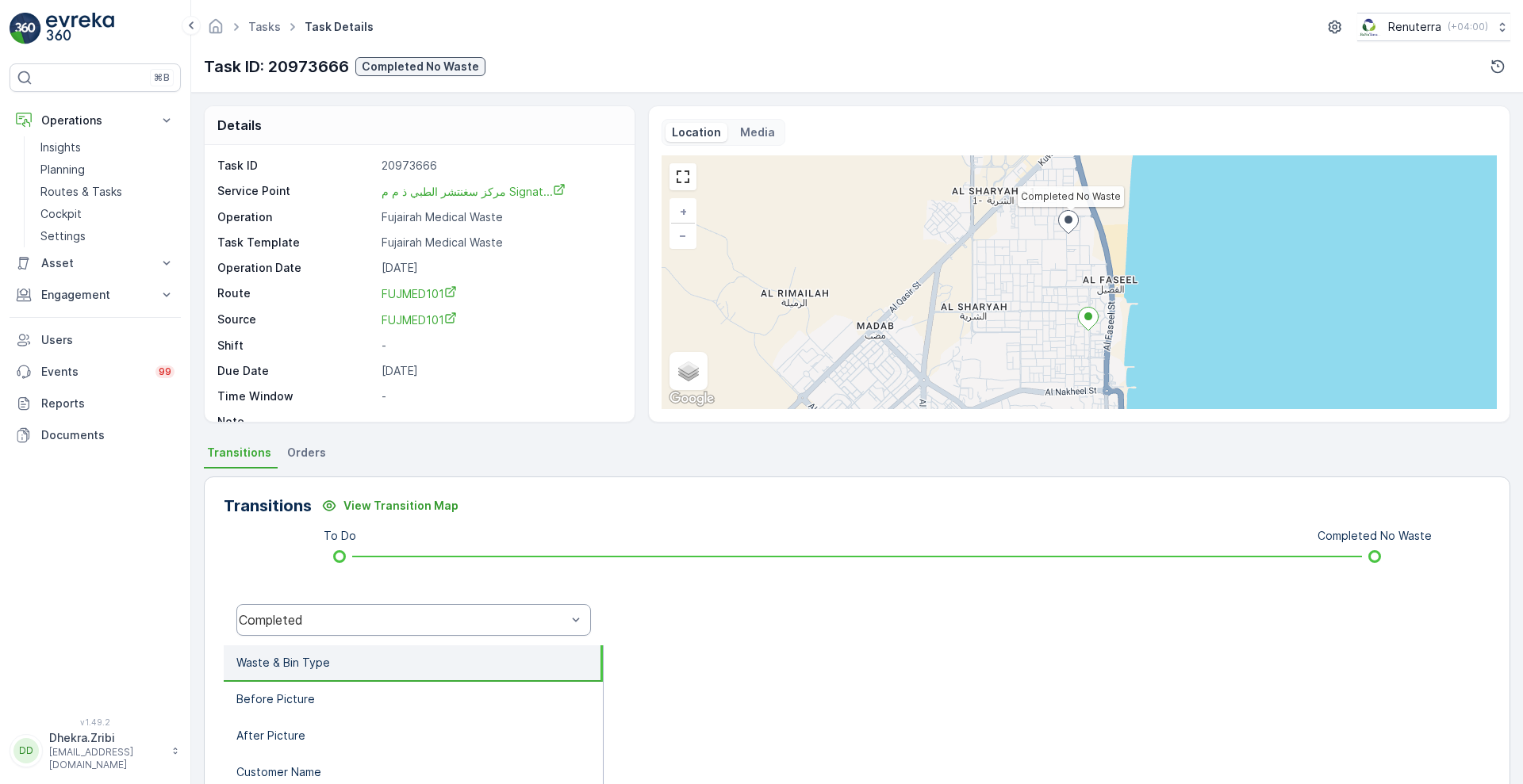
click at [470, 627] on div "Completed" at bounding box center [414, 620] width 355 height 32
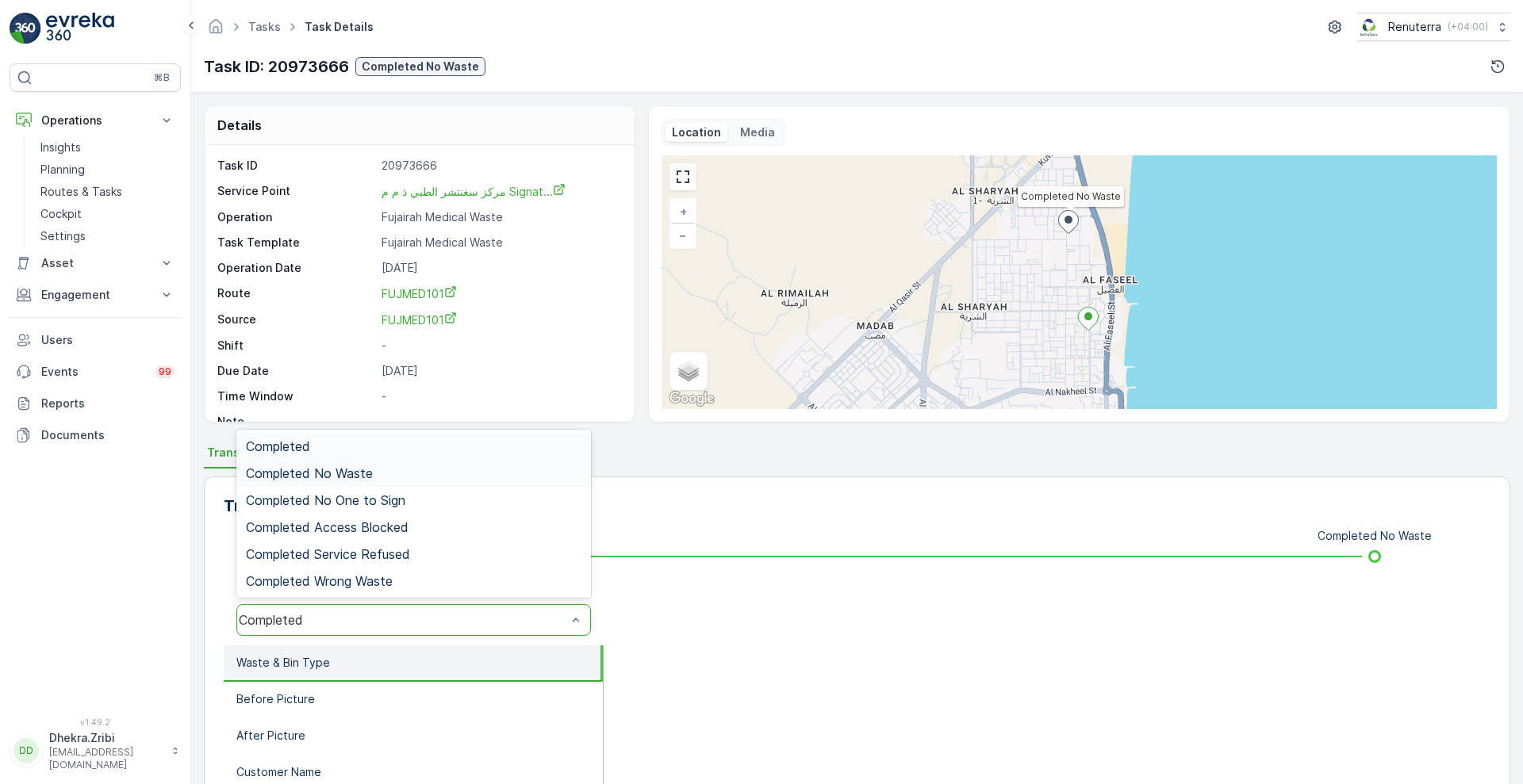
click at [413, 477] on div "Completed No Waste" at bounding box center [414, 474] width 335 height 15
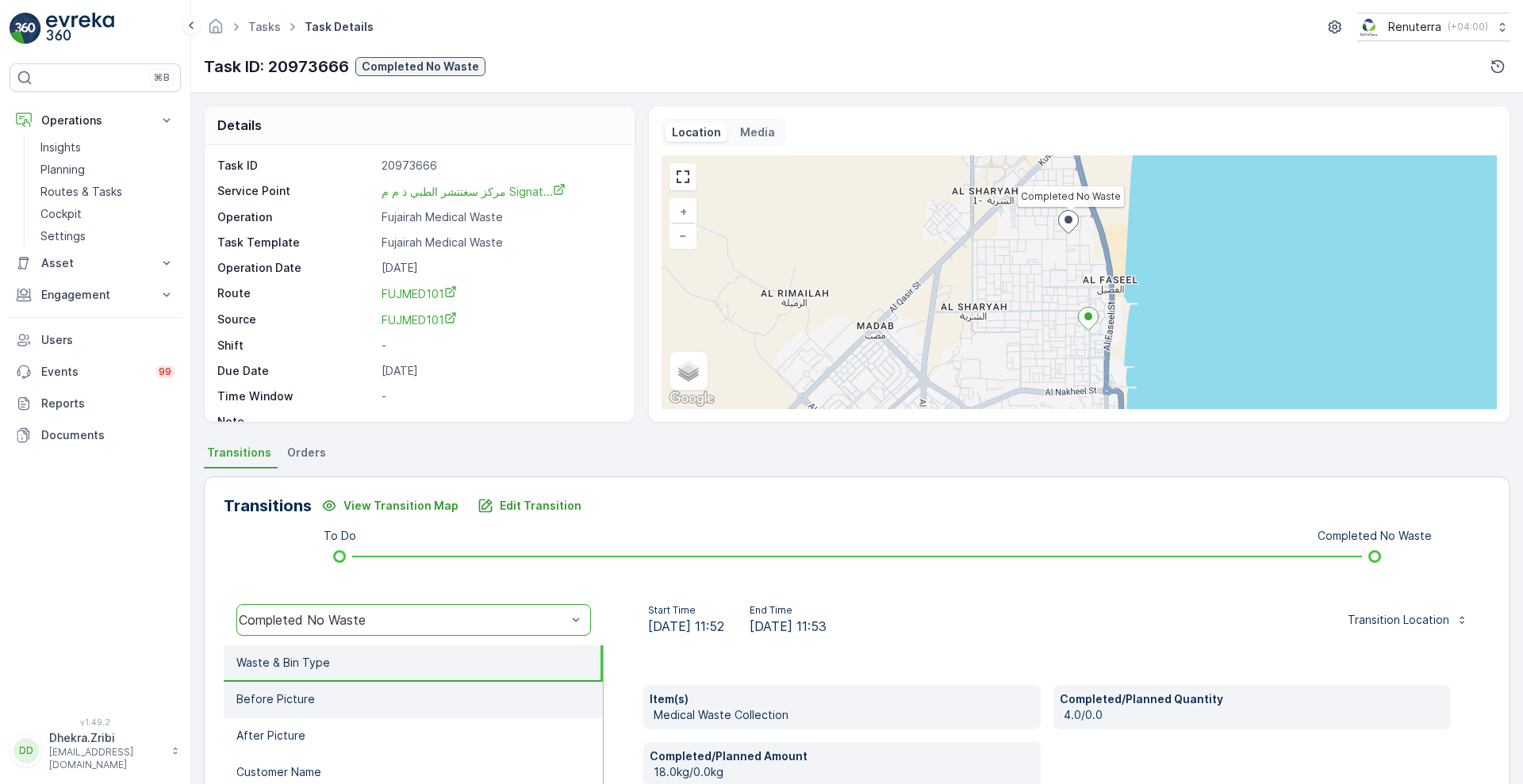
click at [284, 686] on li "Before Picture" at bounding box center [413, 700] width 379 height 36
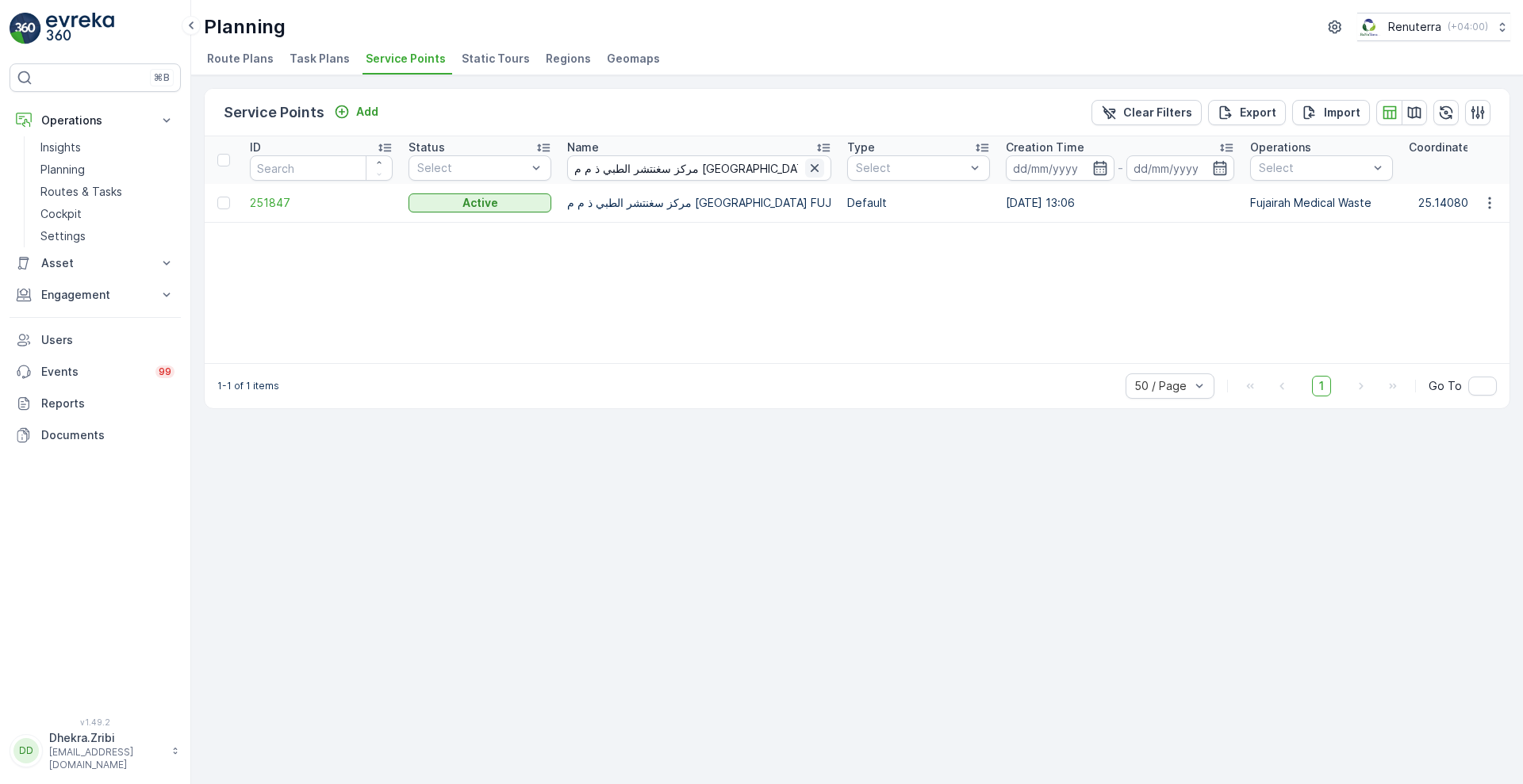
click at [811, 169] on icon "button" at bounding box center [815, 168] width 16 height 16
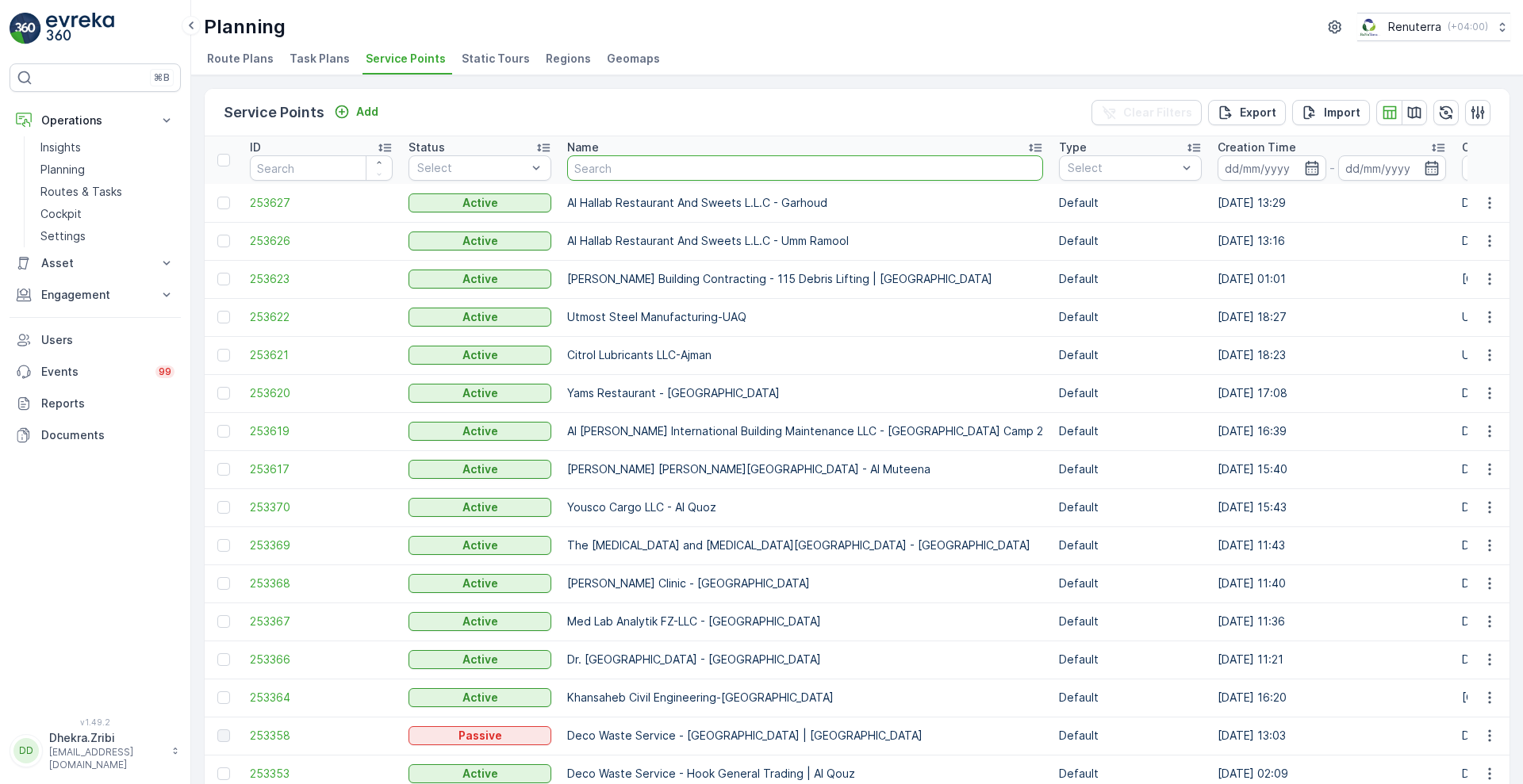
click at [751, 164] on input "text" at bounding box center [804, 168] width 476 height 25
paste input "Zahrat Al Nahar Kitchen-DIP"
type input "Zahrat Al Nahar Kitchen-DIP"
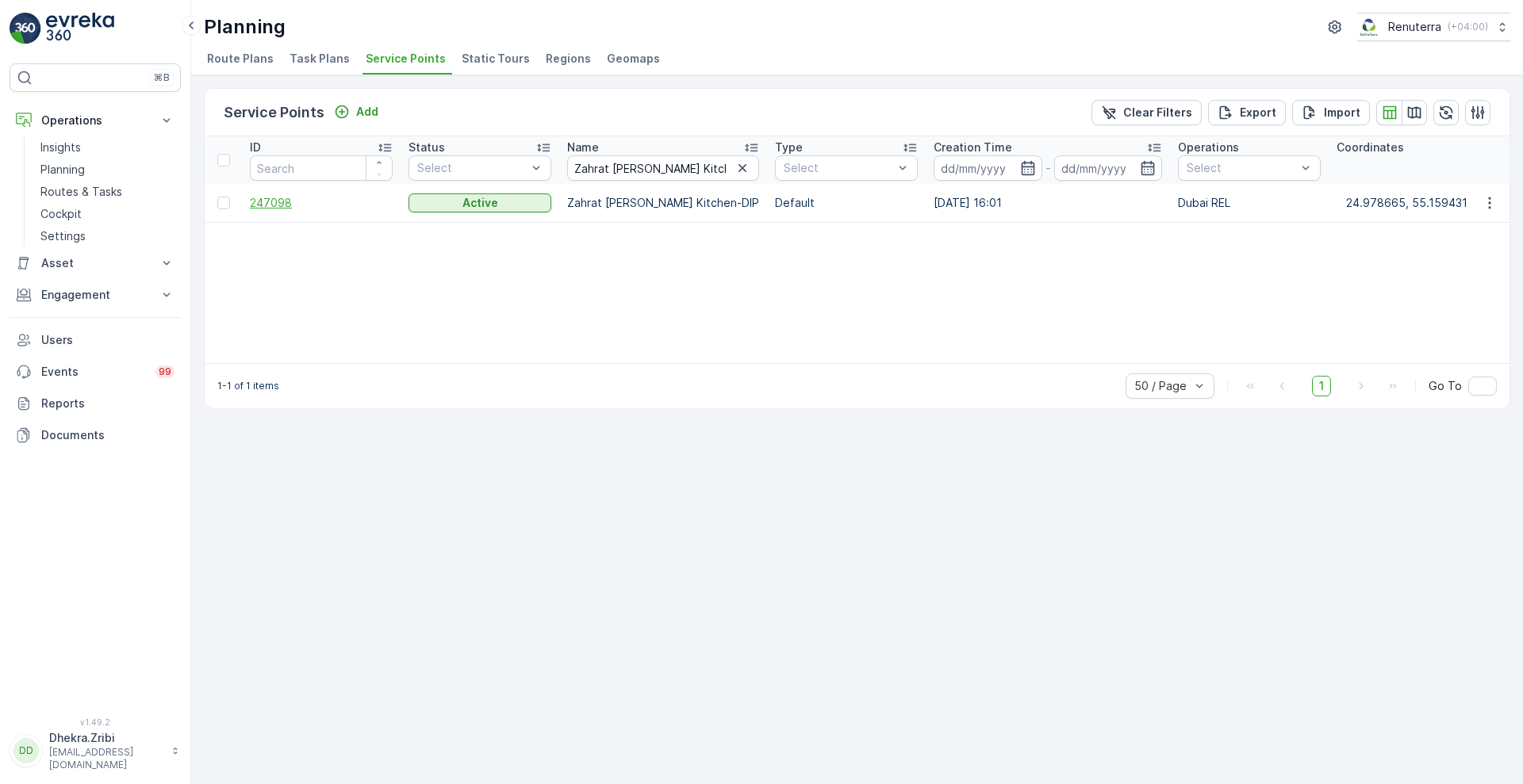
click at [262, 207] on span "247098" at bounding box center [321, 203] width 143 height 16
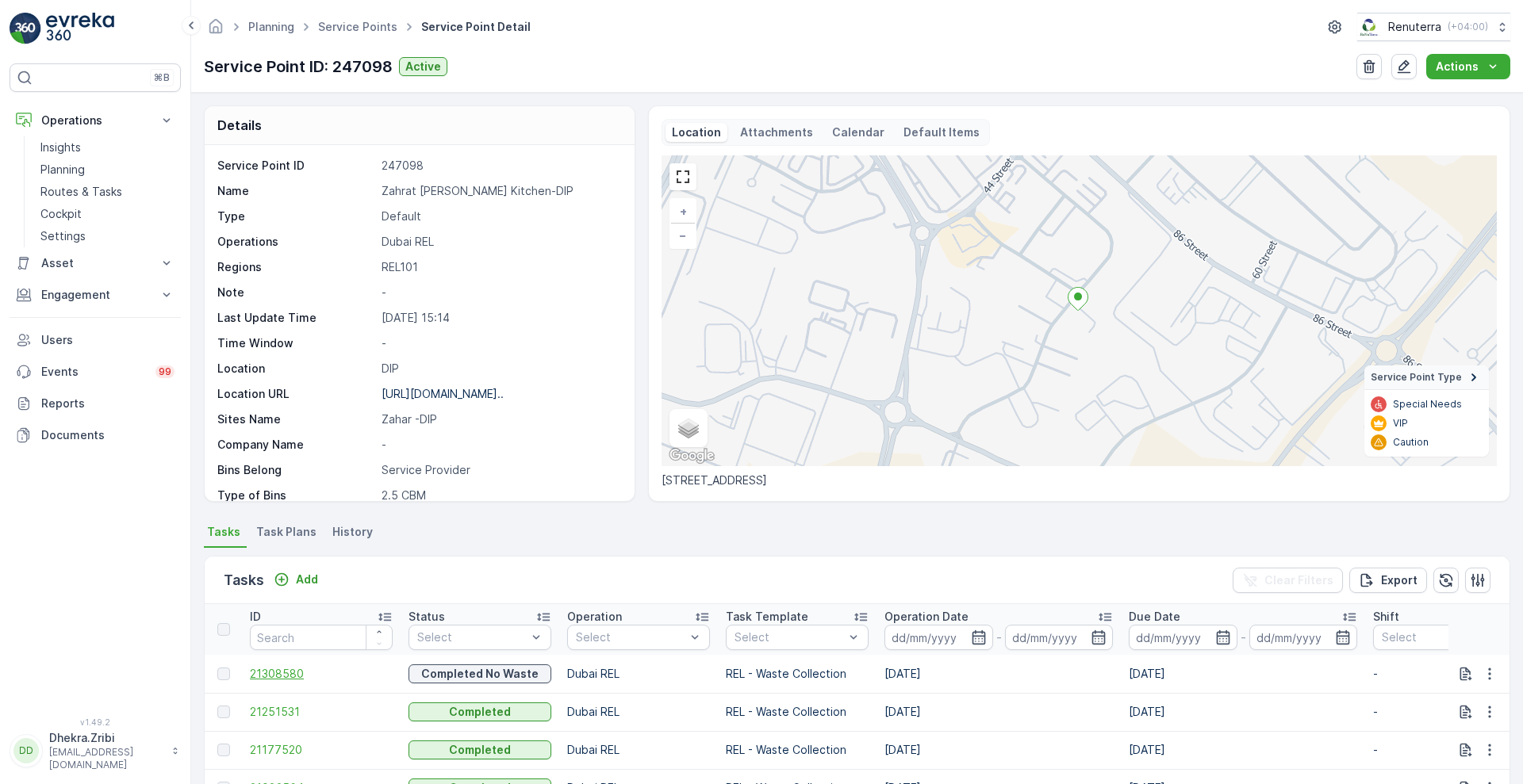
click at [278, 675] on span "21308580" at bounding box center [321, 674] width 143 height 16
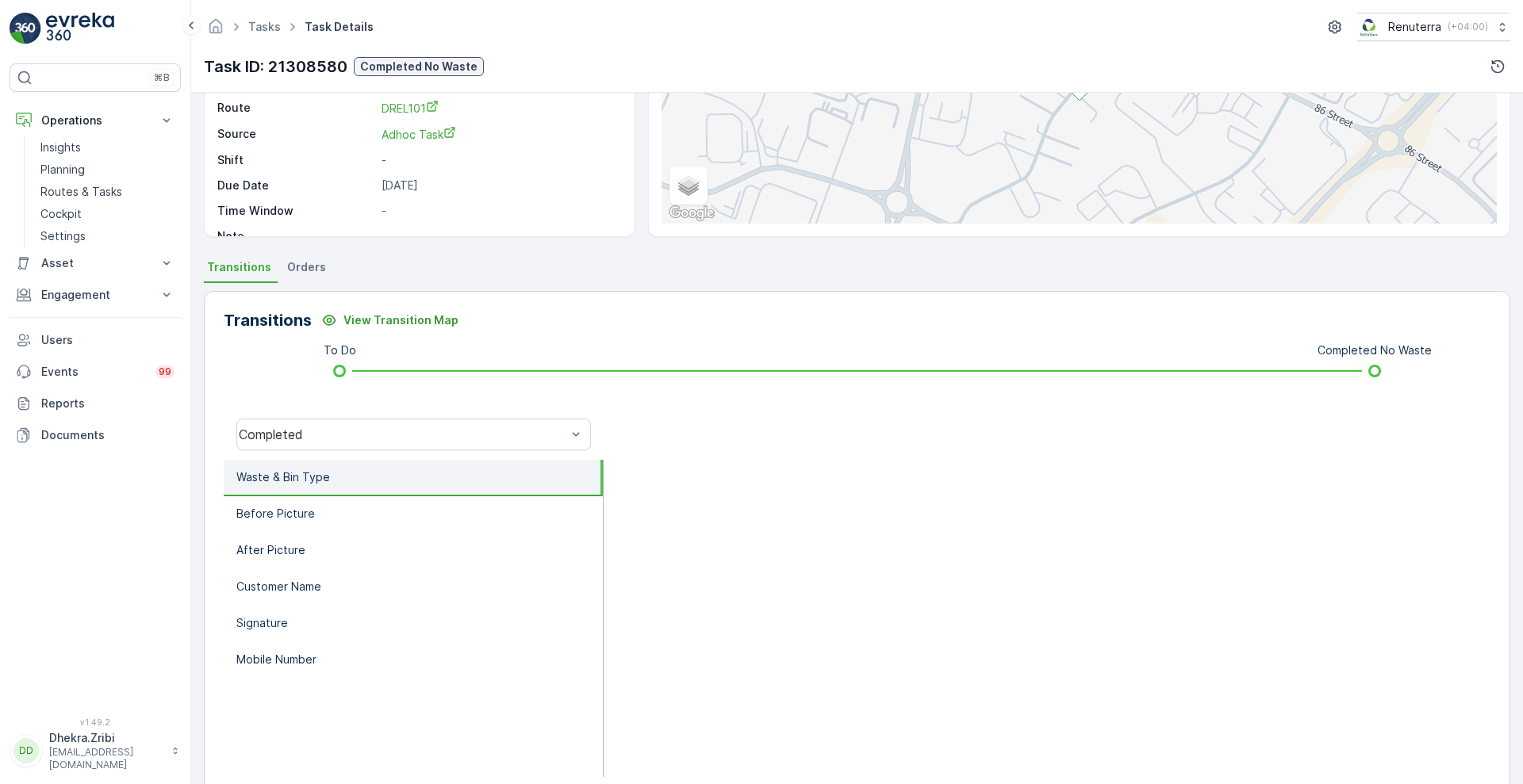
scroll to position [215, 0]
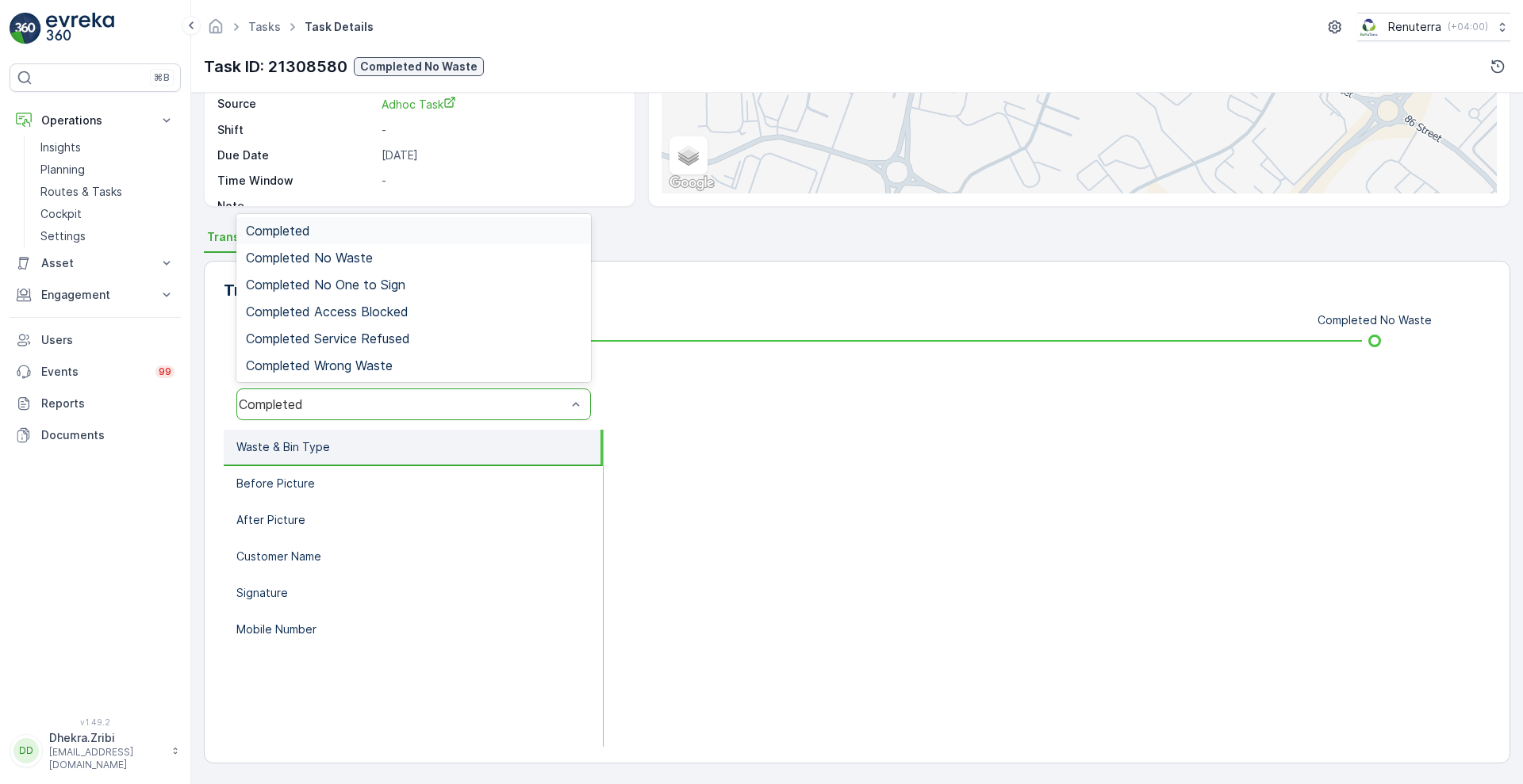
click at [465, 419] on div "Completed" at bounding box center [414, 404] width 355 height 32
click at [414, 262] on div "Completed No Waste" at bounding box center [414, 258] width 335 height 15
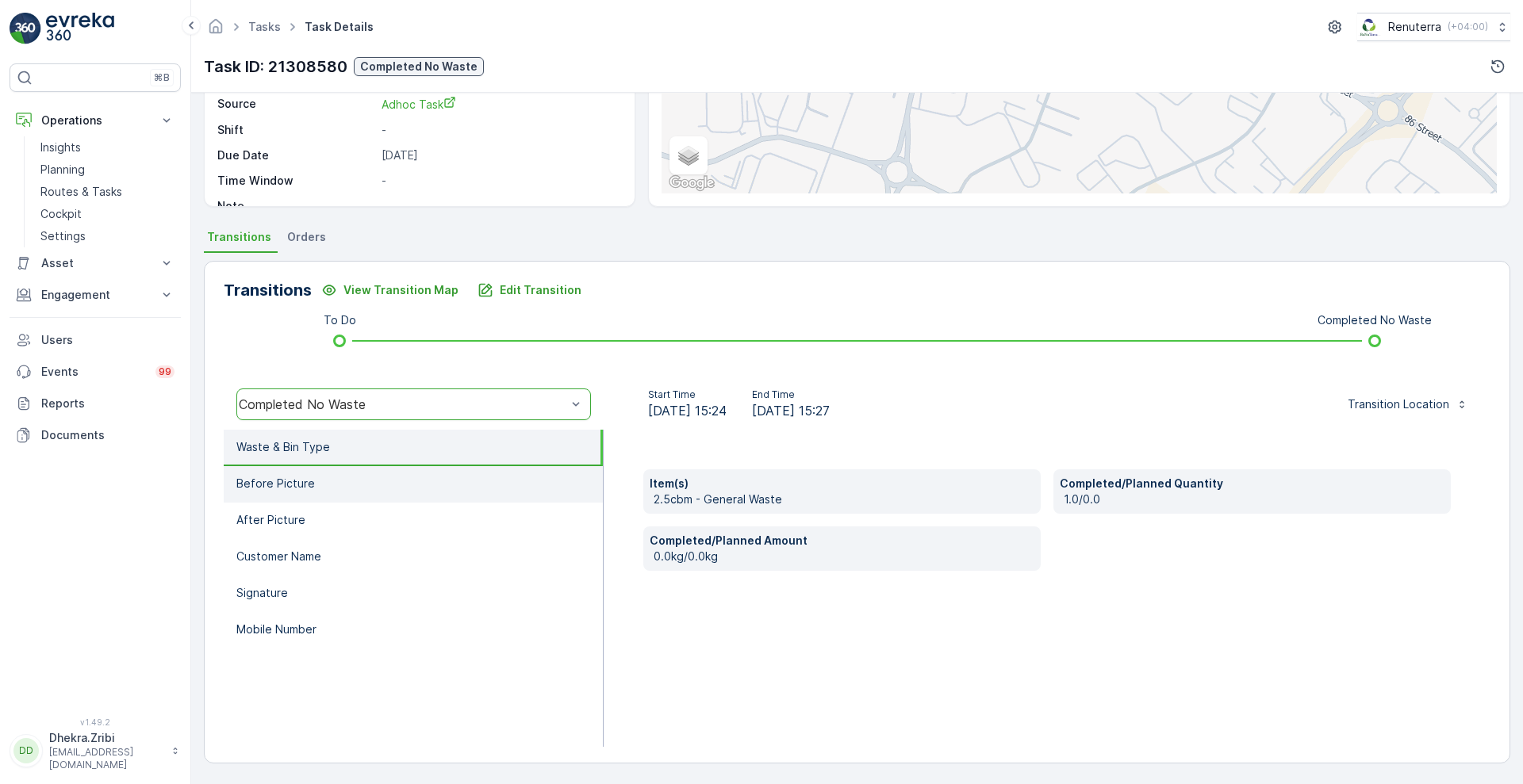
click at [280, 484] on p "Before Picture" at bounding box center [275, 484] width 79 height 16
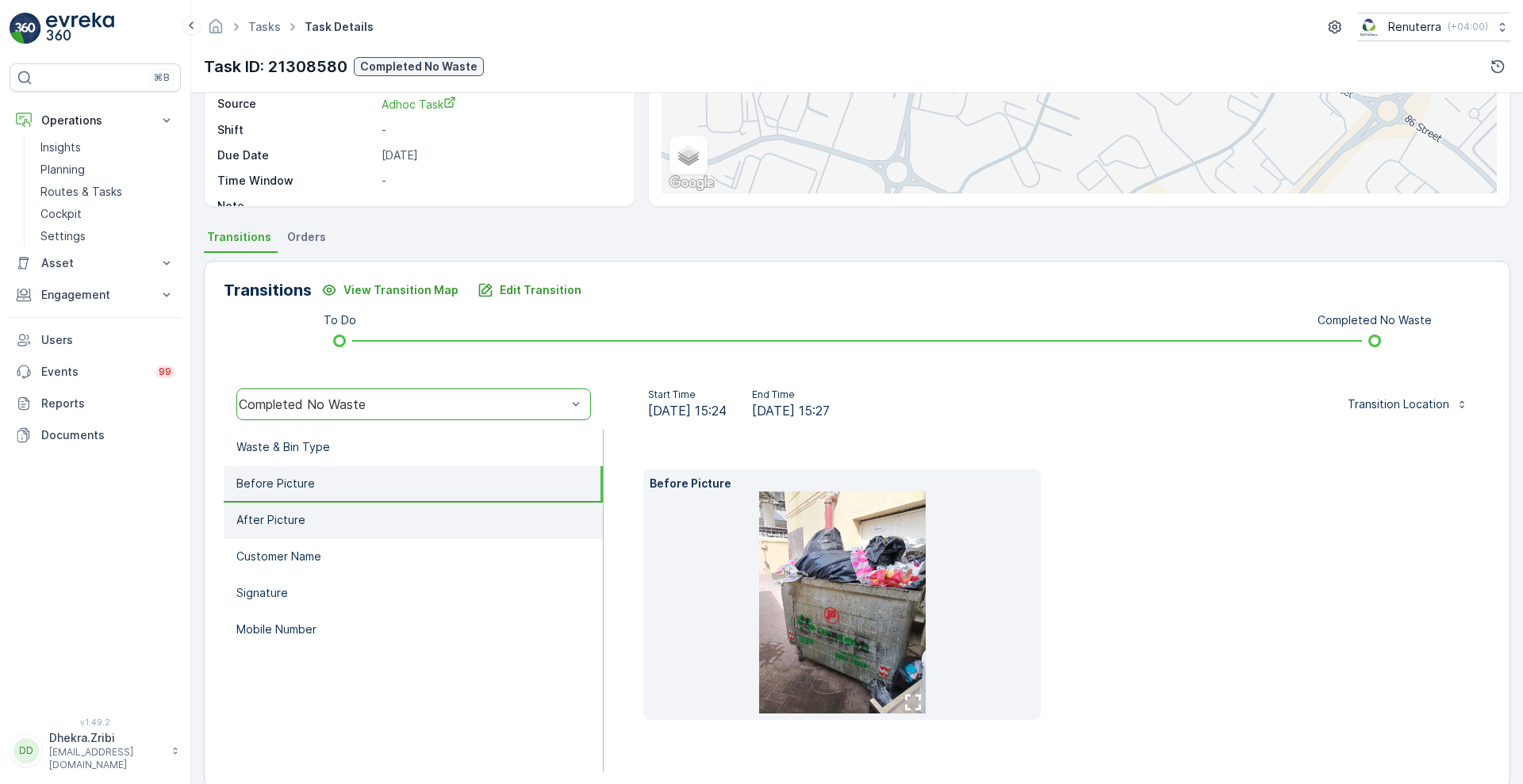
click at [281, 522] on p "After Picture" at bounding box center [271, 520] width 69 height 16
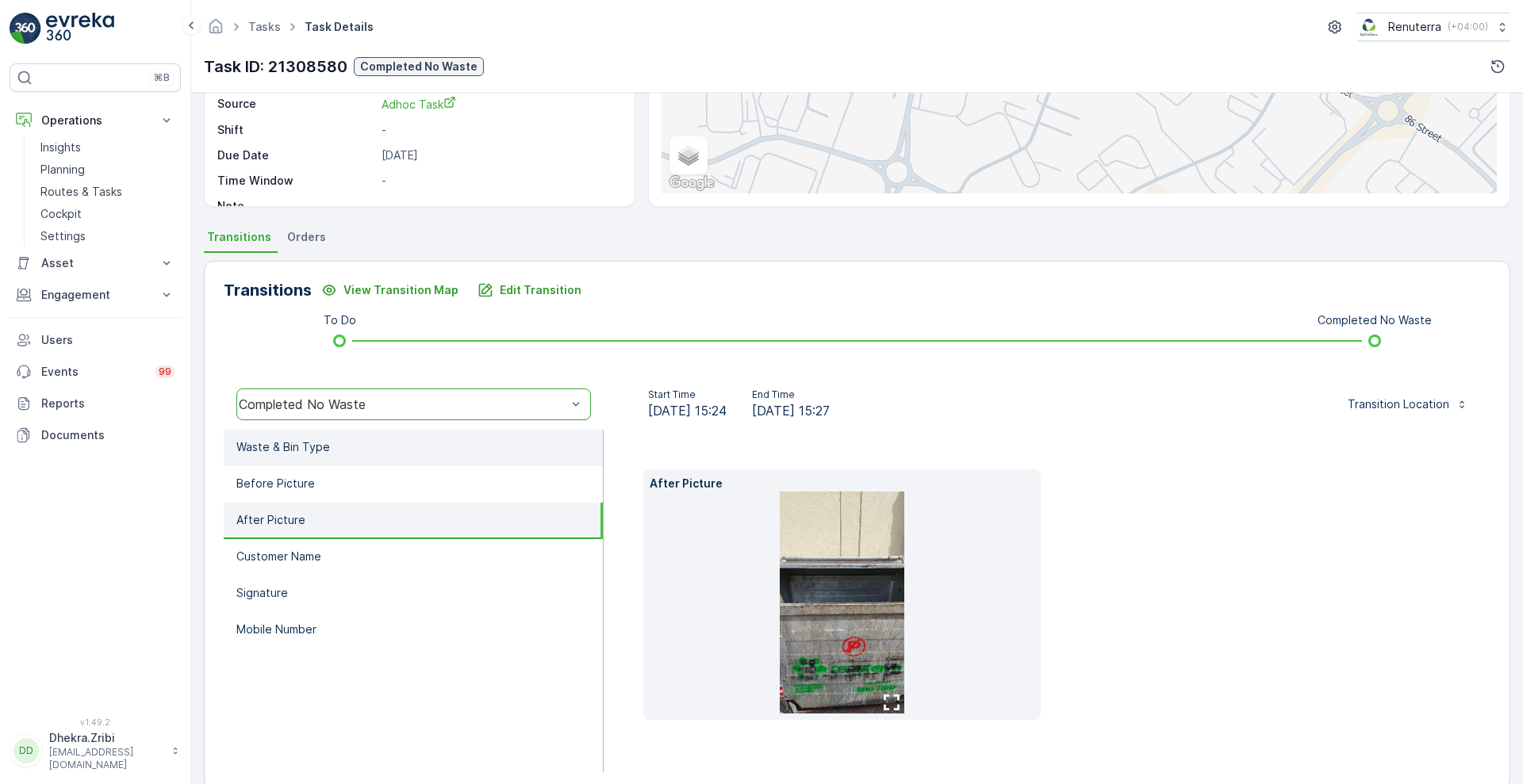
click at [350, 443] on li "Waste & Bin Type" at bounding box center [413, 448] width 379 height 36
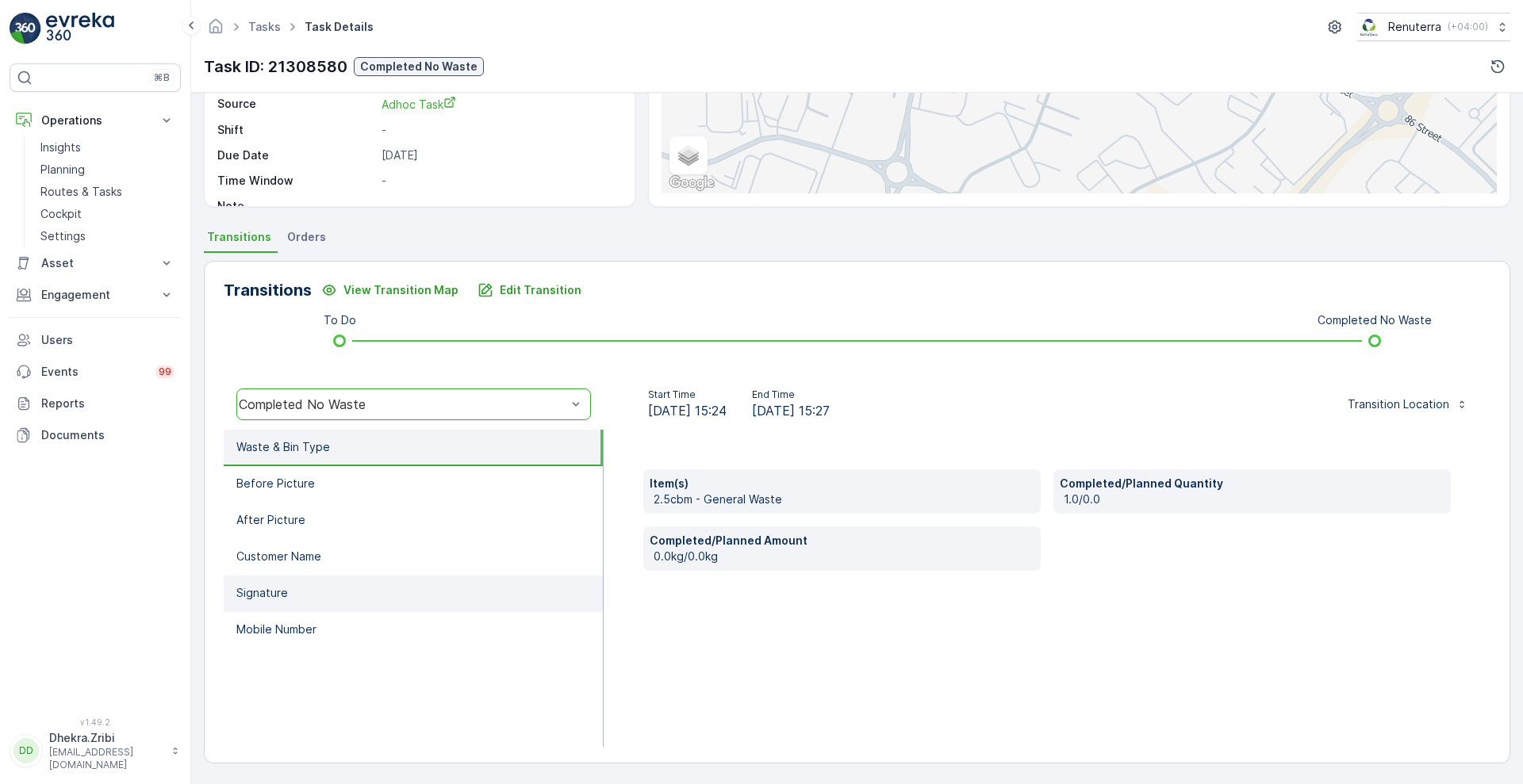
click at [306, 585] on li "Signature" at bounding box center [413, 594] width 379 height 36
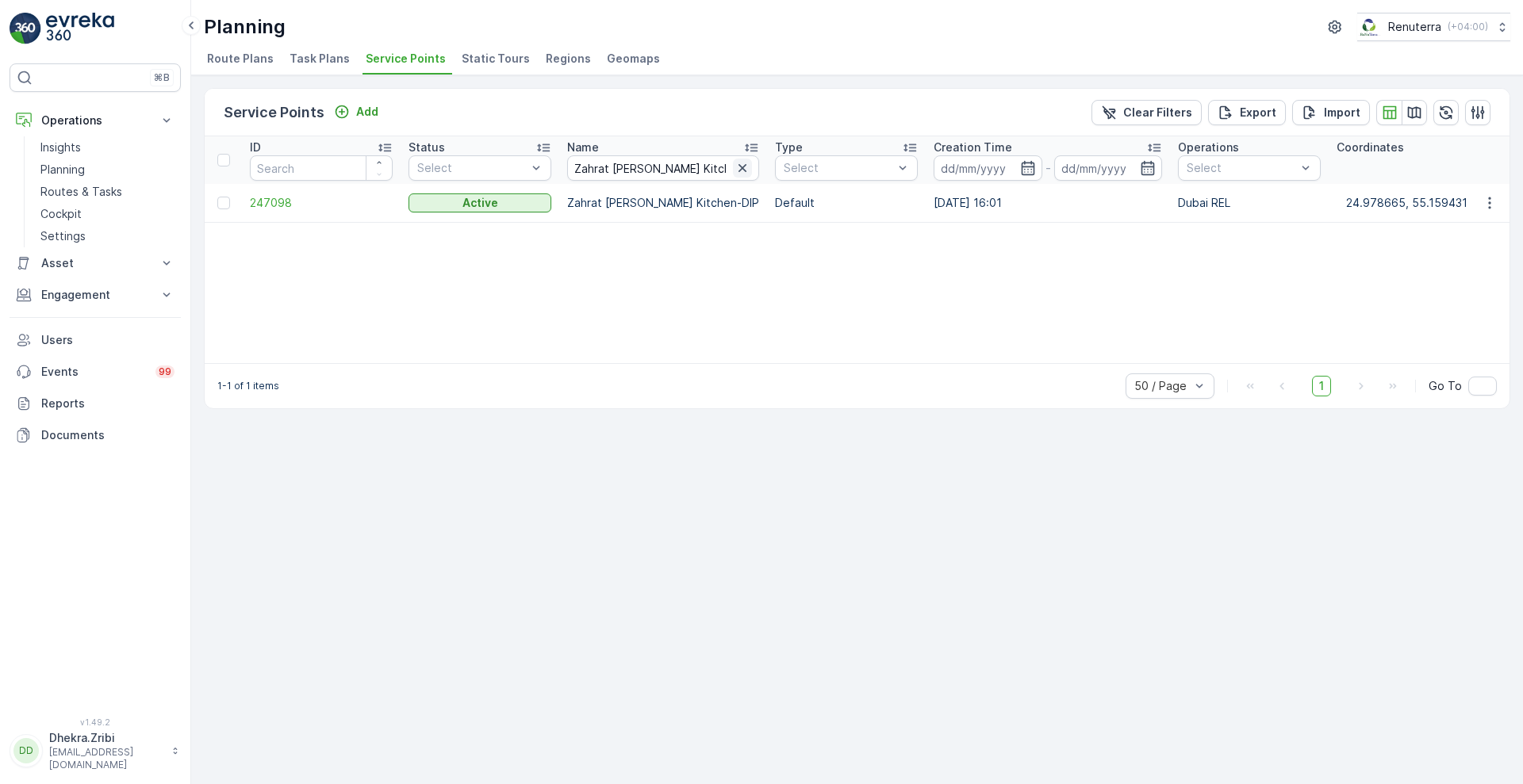
click at [735, 169] on icon "button" at bounding box center [743, 168] width 16 height 16
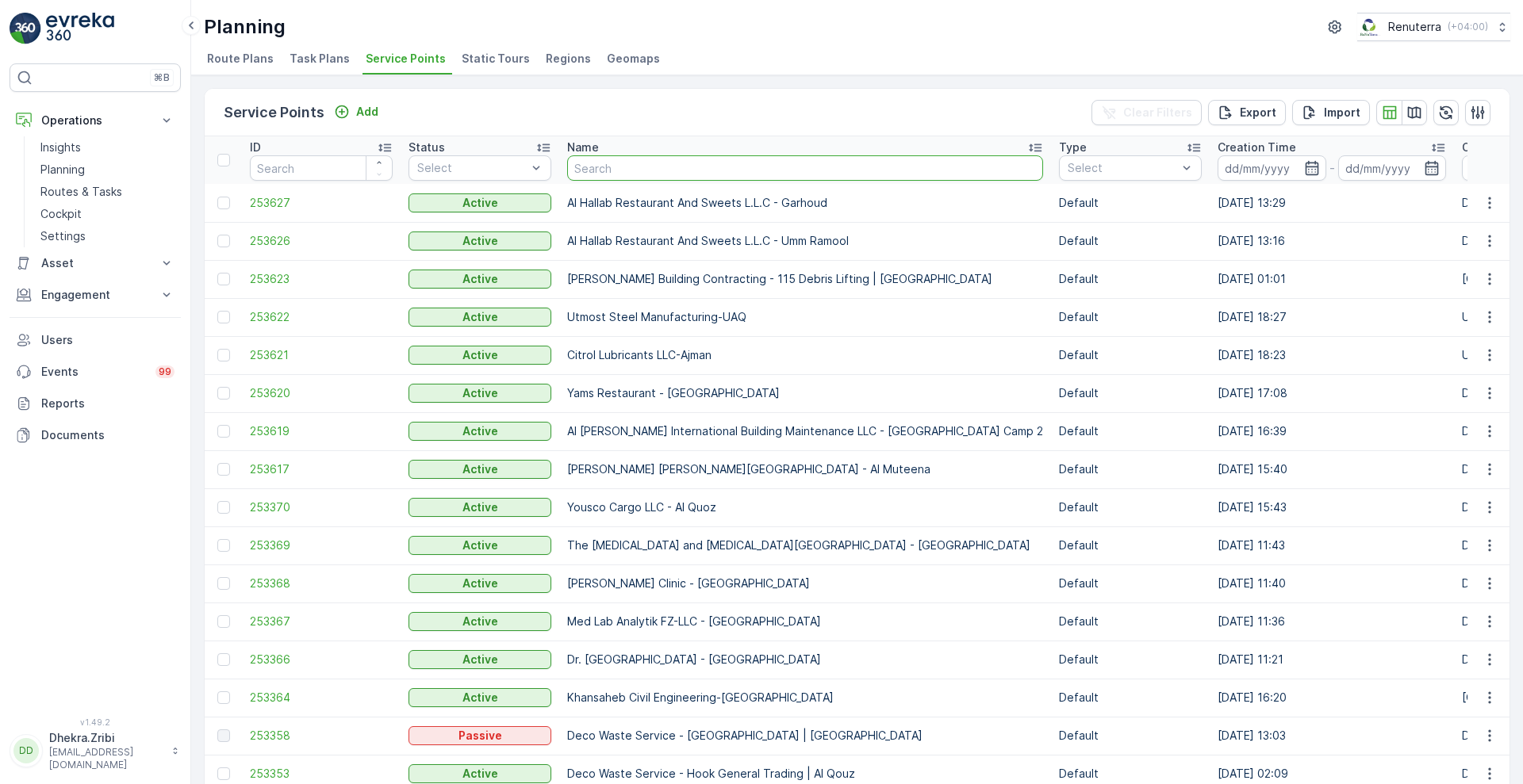
click at [636, 171] on input "text" at bounding box center [804, 168] width 476 height 25
paste input "Lulu Hyper Market Al Buhairah - Al Majaz 3 SHJ"
type input "Lulu Hyper Market Al Buhairah - Al Majaz 3 SHJ"
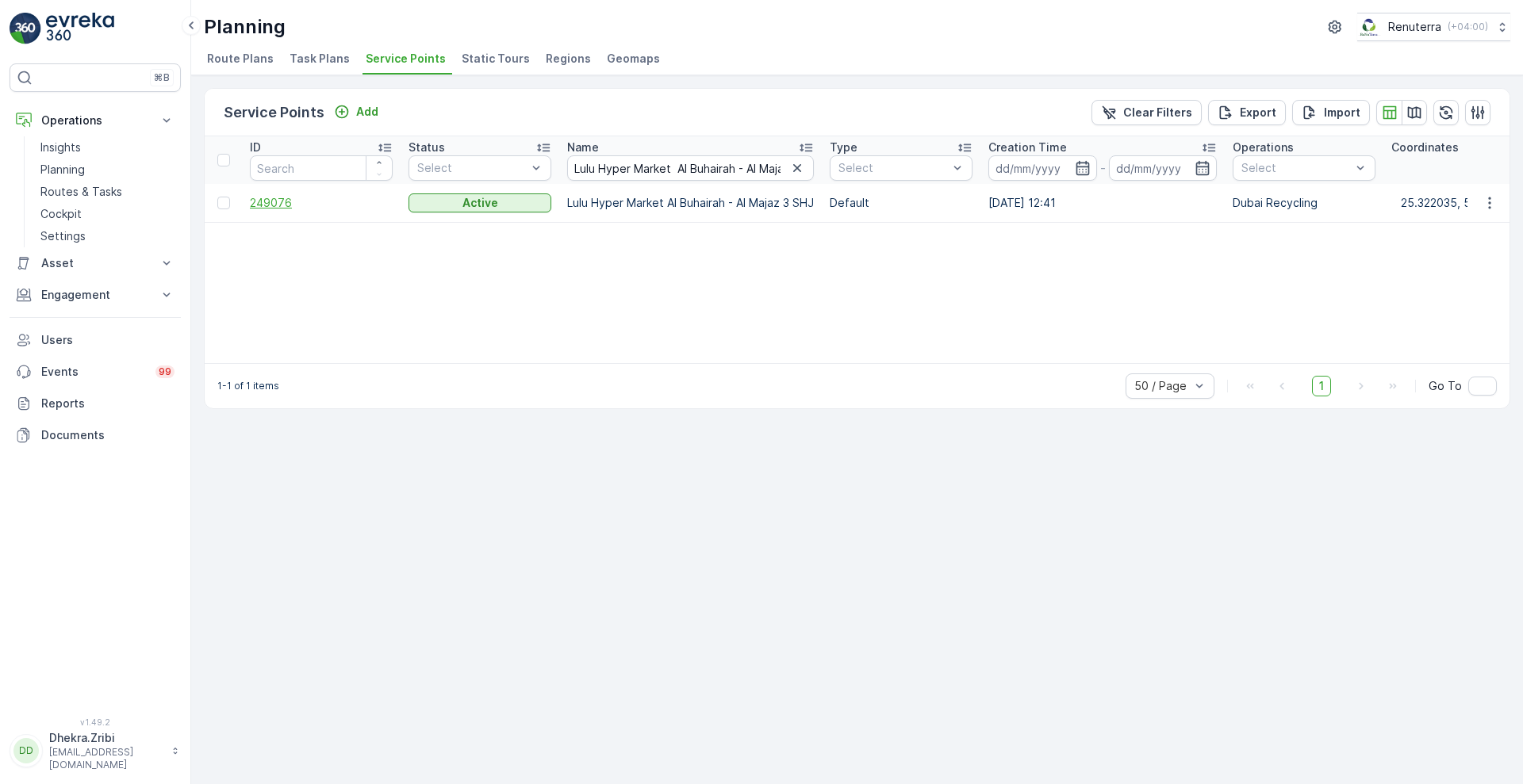
click at [279, 199] on span "249076" at bounding box center [321, 203] width 143 height 16
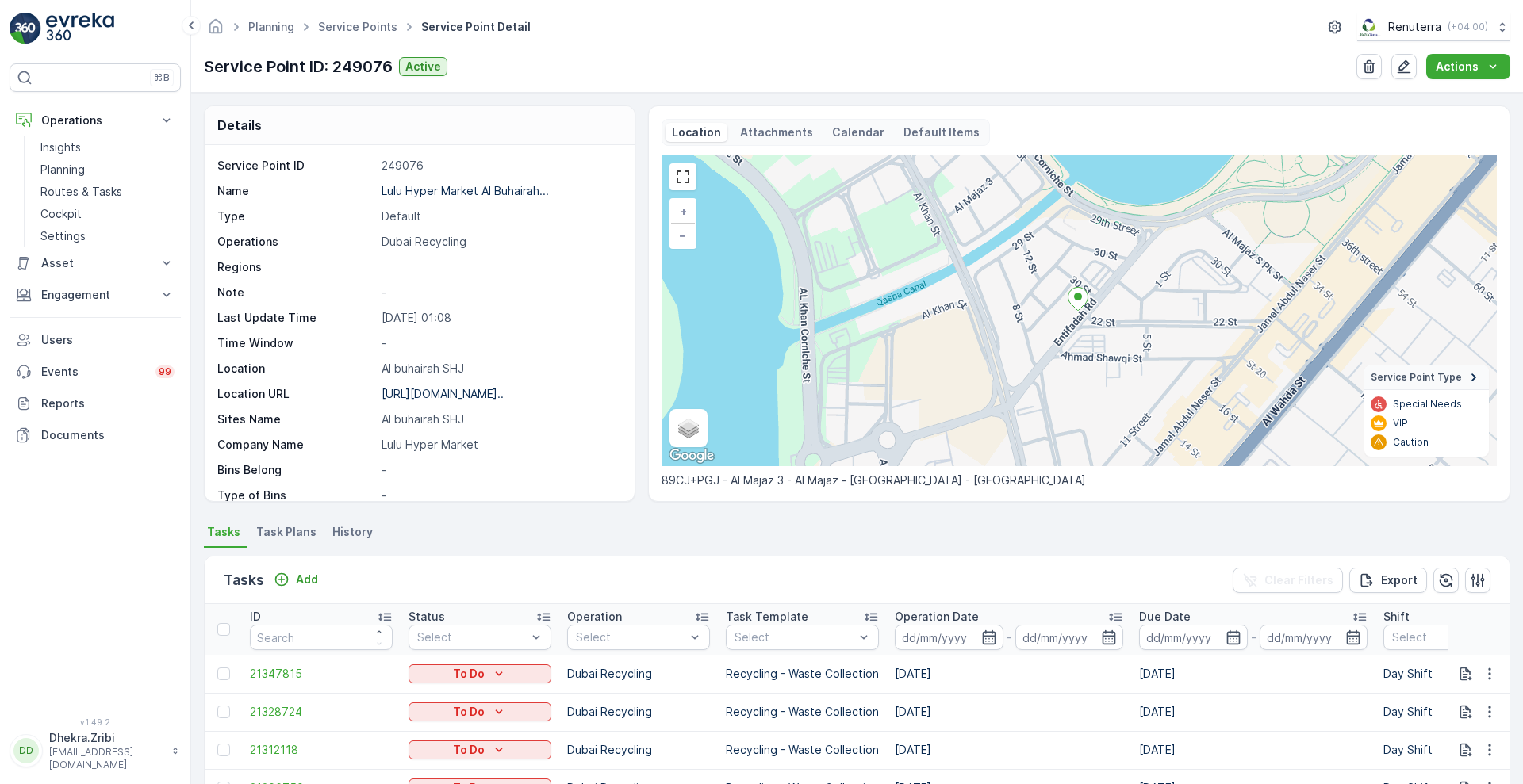
scroll to position [326, 0]
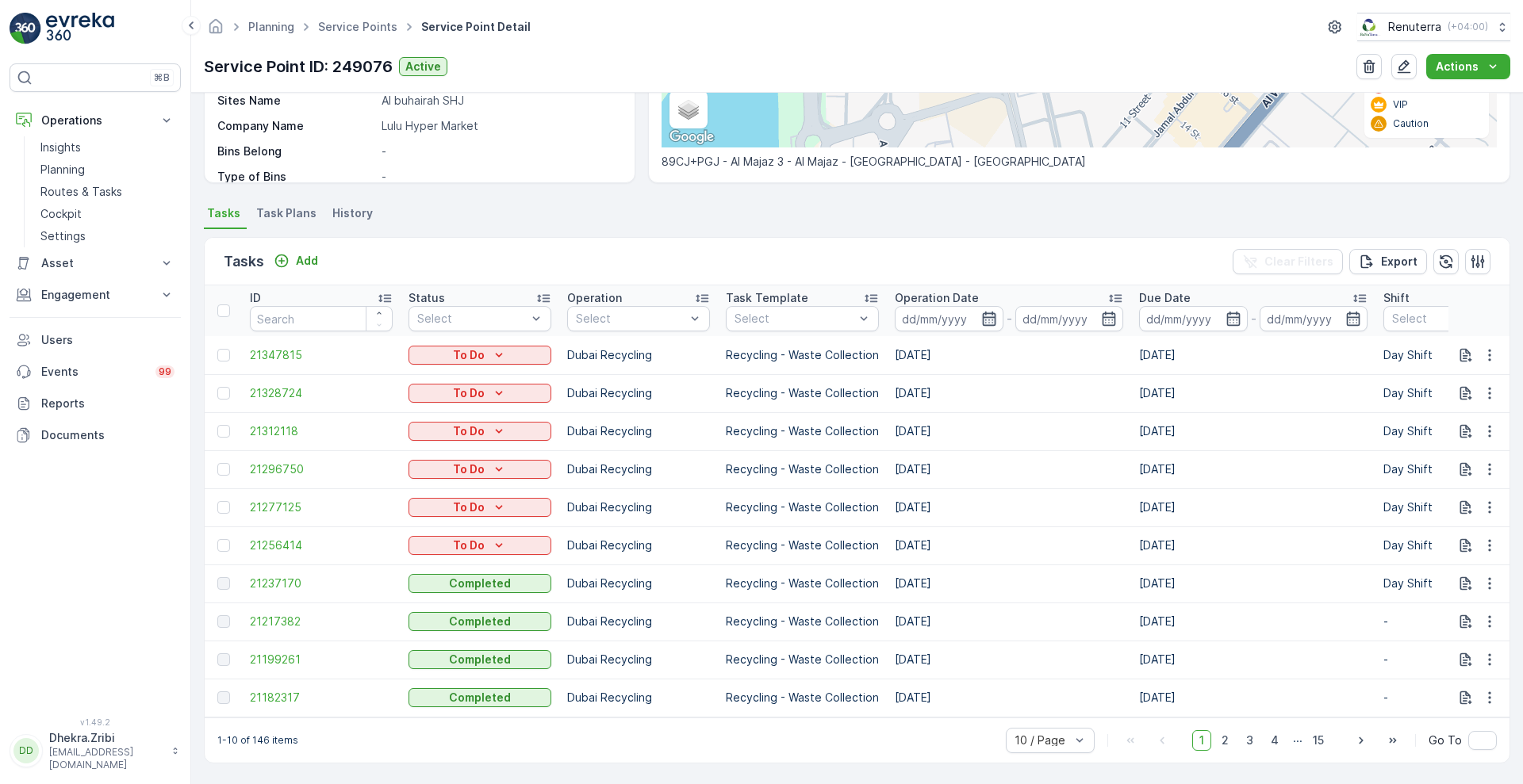
click at [981, 311] on icon "button" at bounding box center [989, 319] width 16 height 16
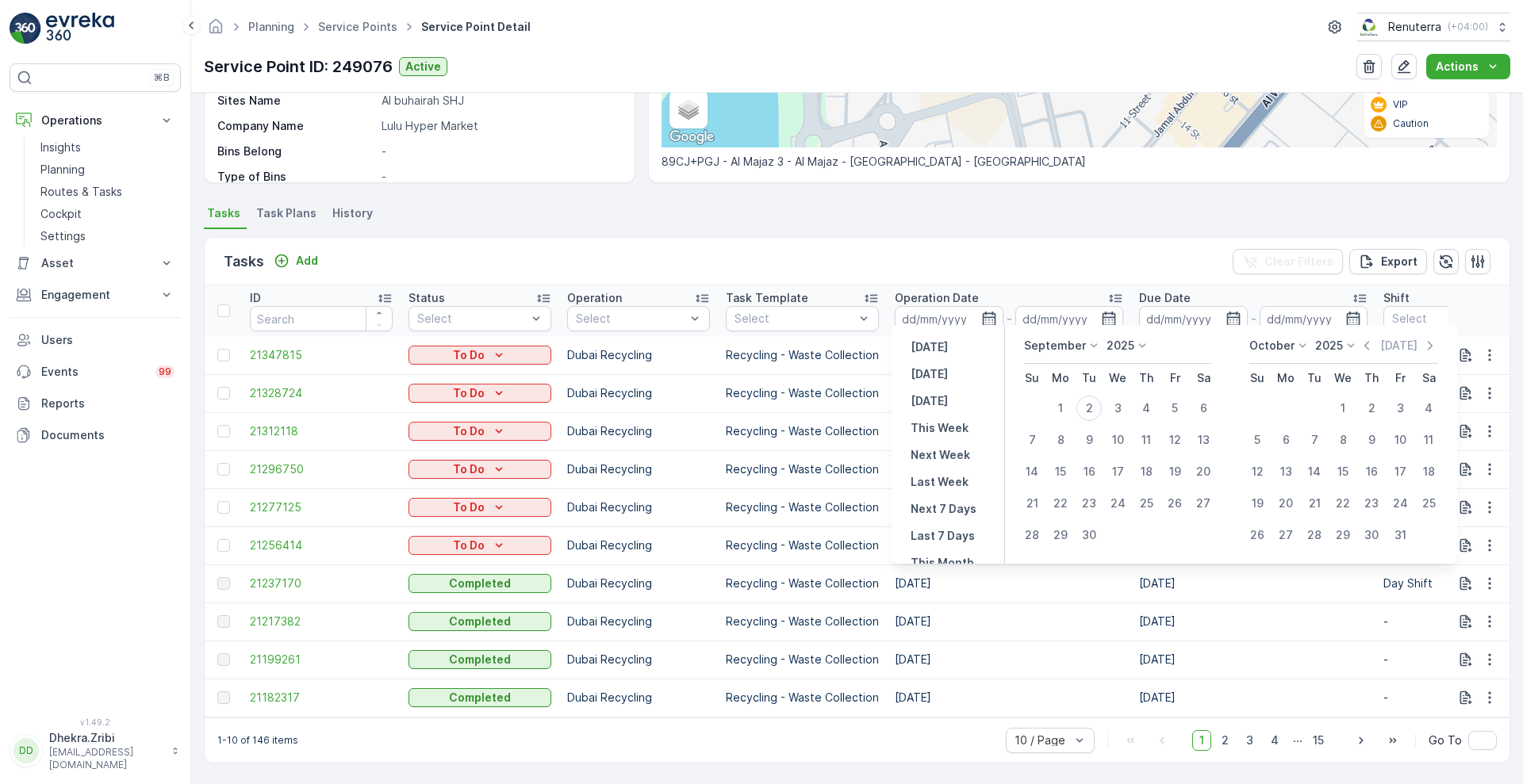
click at [1092, 343] on icon at bounding box center [1094, 346] width 16 height 16
click at [1064, 395] on span "August" at bounding box center [1052, 403] width 37 height 16
click at [1203, 467] on div "16" at bounding box center [1203, 471] width 25 height 25
type input "16.08.2025"
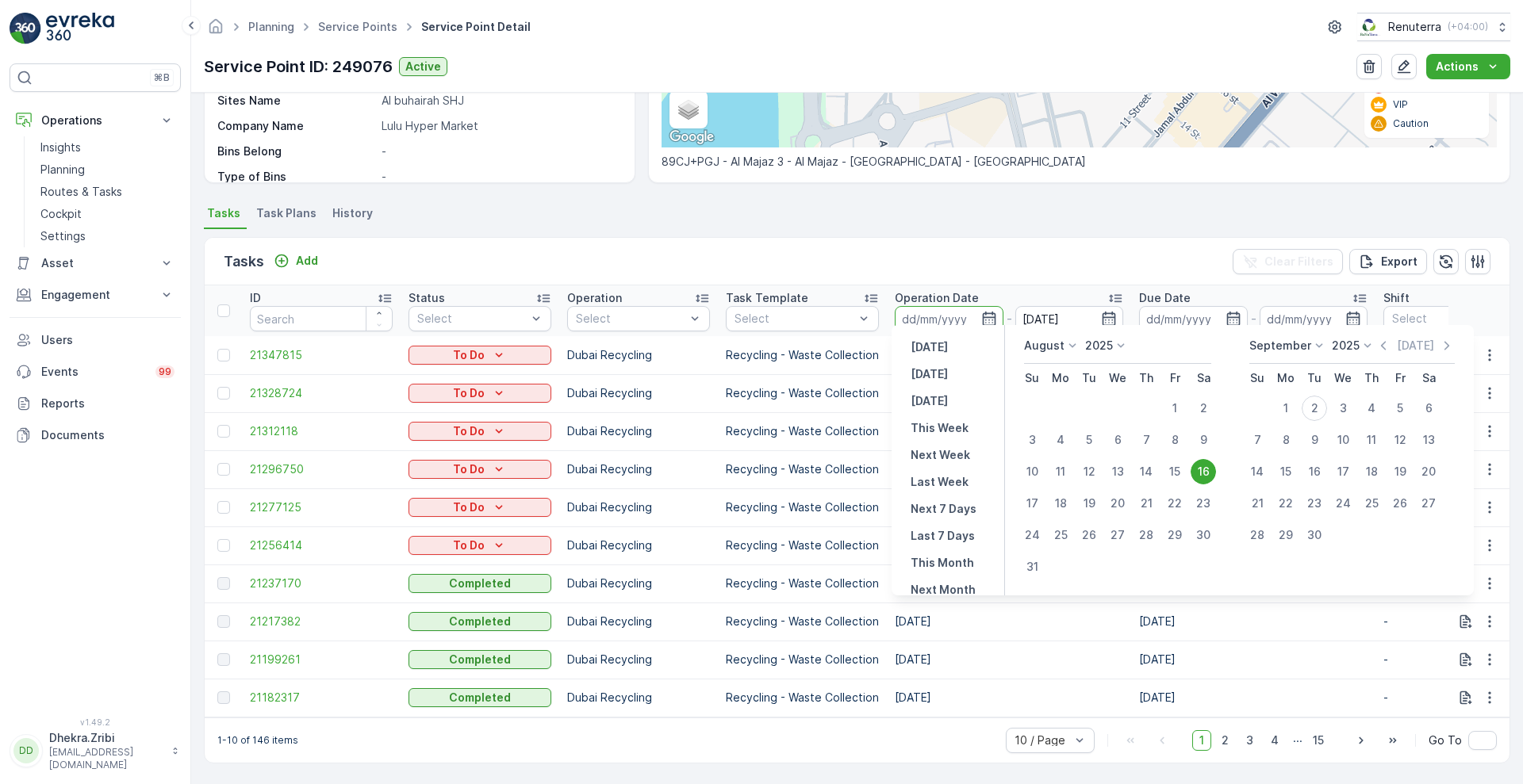
click at [1203, 467] on div "16" at bounding box center [1203, 471] width 25 height 25
type input "16.08.2025"
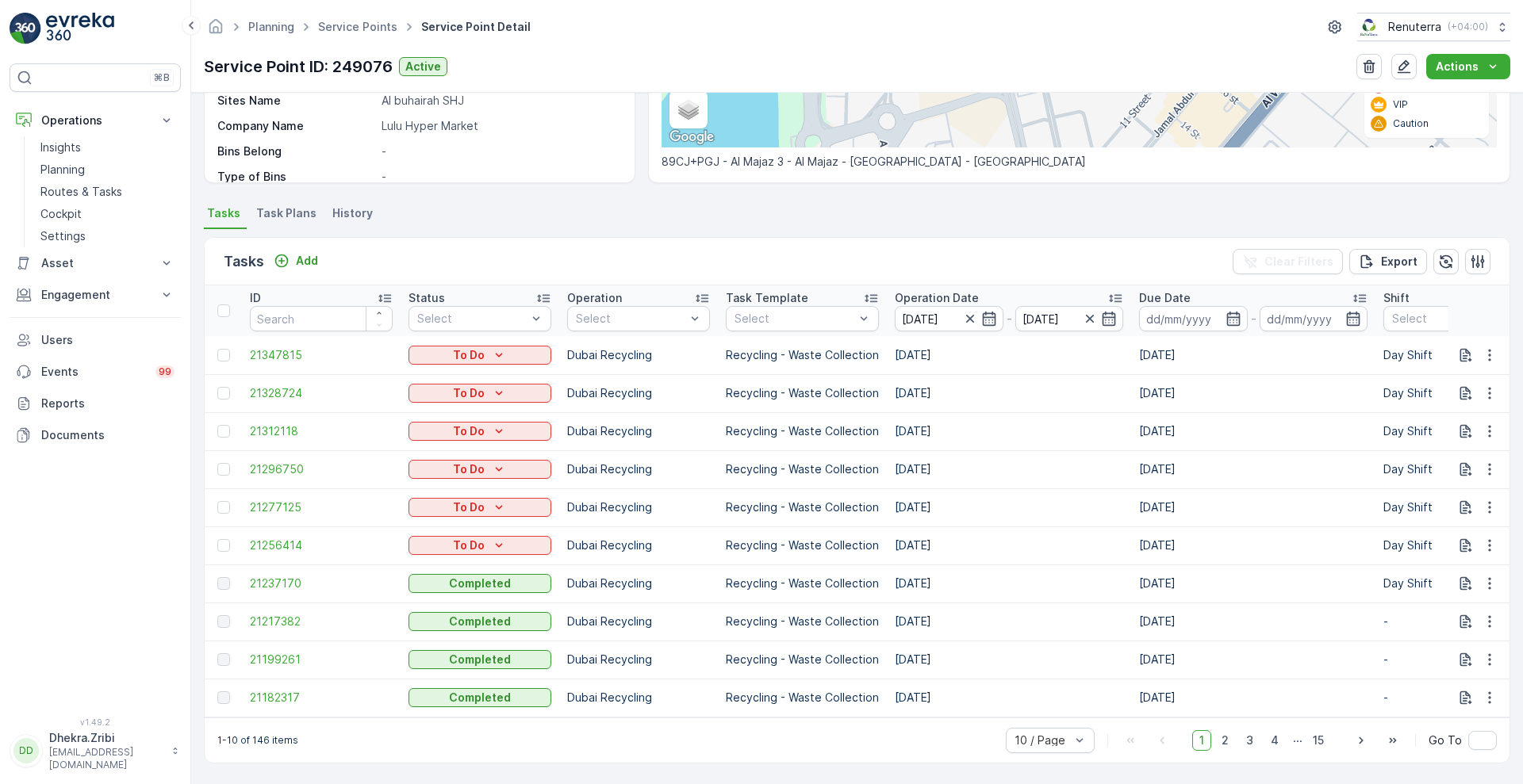
click at [1052, 249] on div "Tasks Add Clear Filters Export" at bounding box center [857, 262] width 1305 height 48
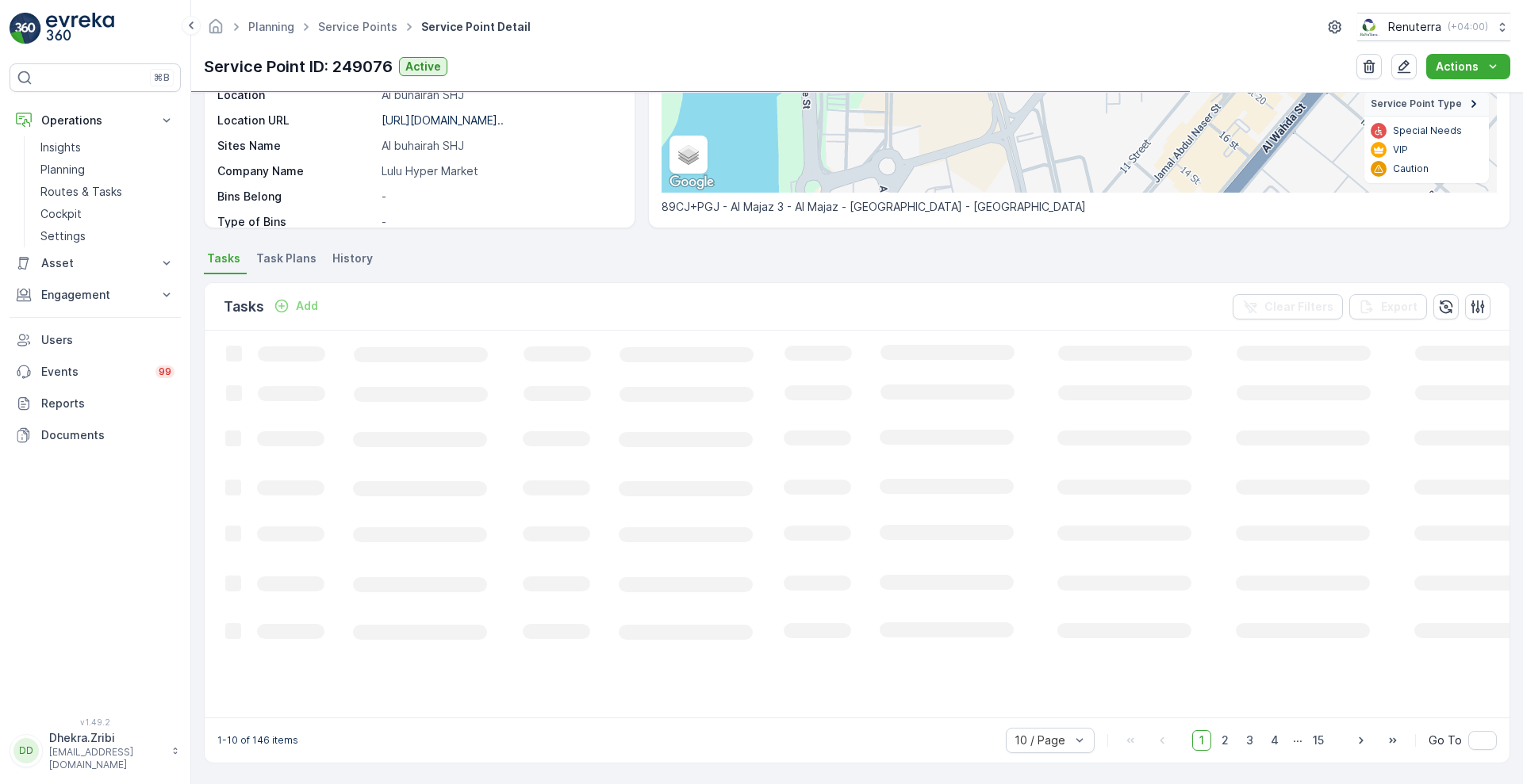
scroll to position [283, 0]
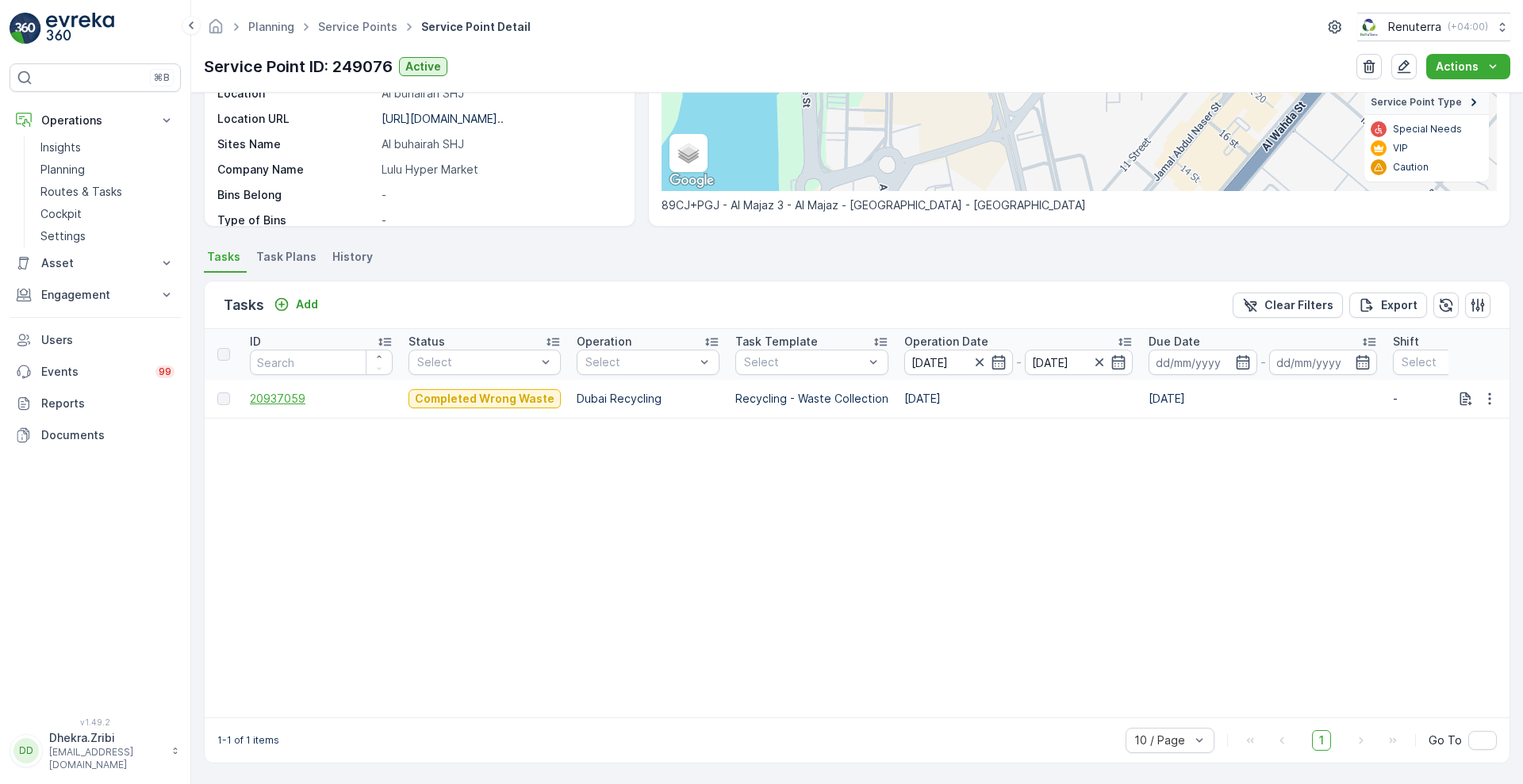
click at [255, 391] on span "20937059" at bounding box center [321, 399] width 143 height 16
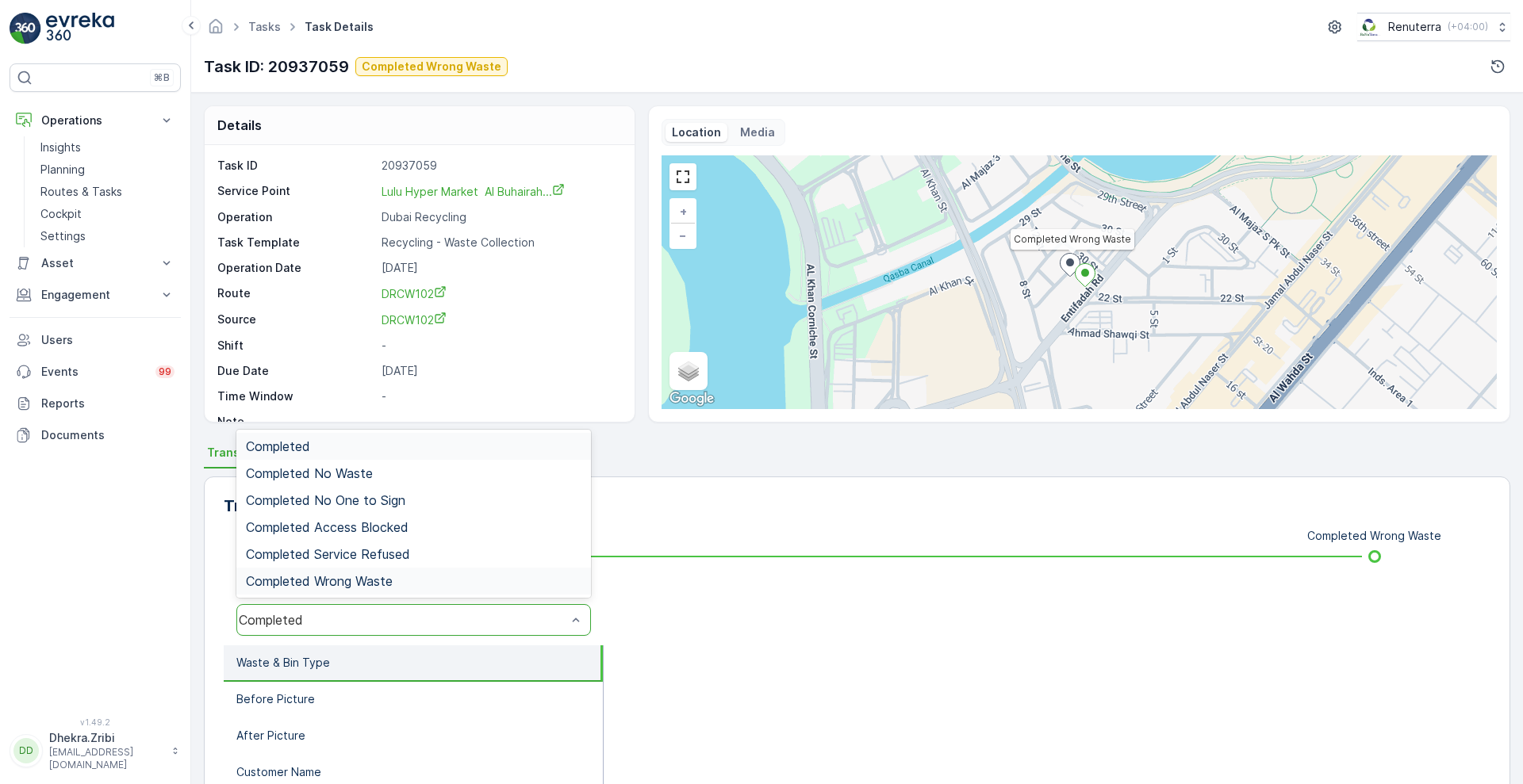
click at [411, 578] on div "Completed Wrong Waste" at bounding box center [414, 582] width 335 height 15
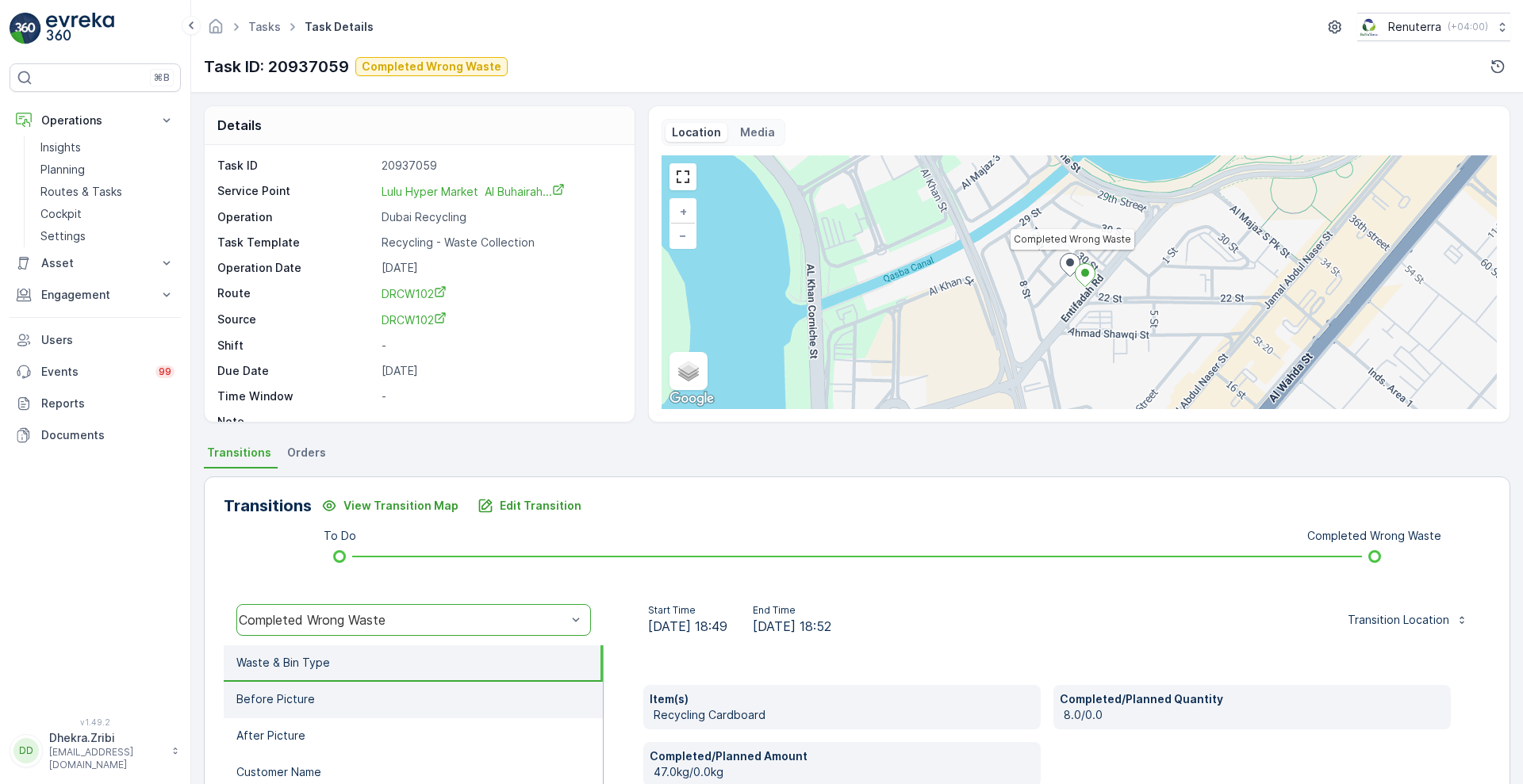
click at [364, 705] on li "Before Picture" at bounding box center [413, 700] width 379 height 36
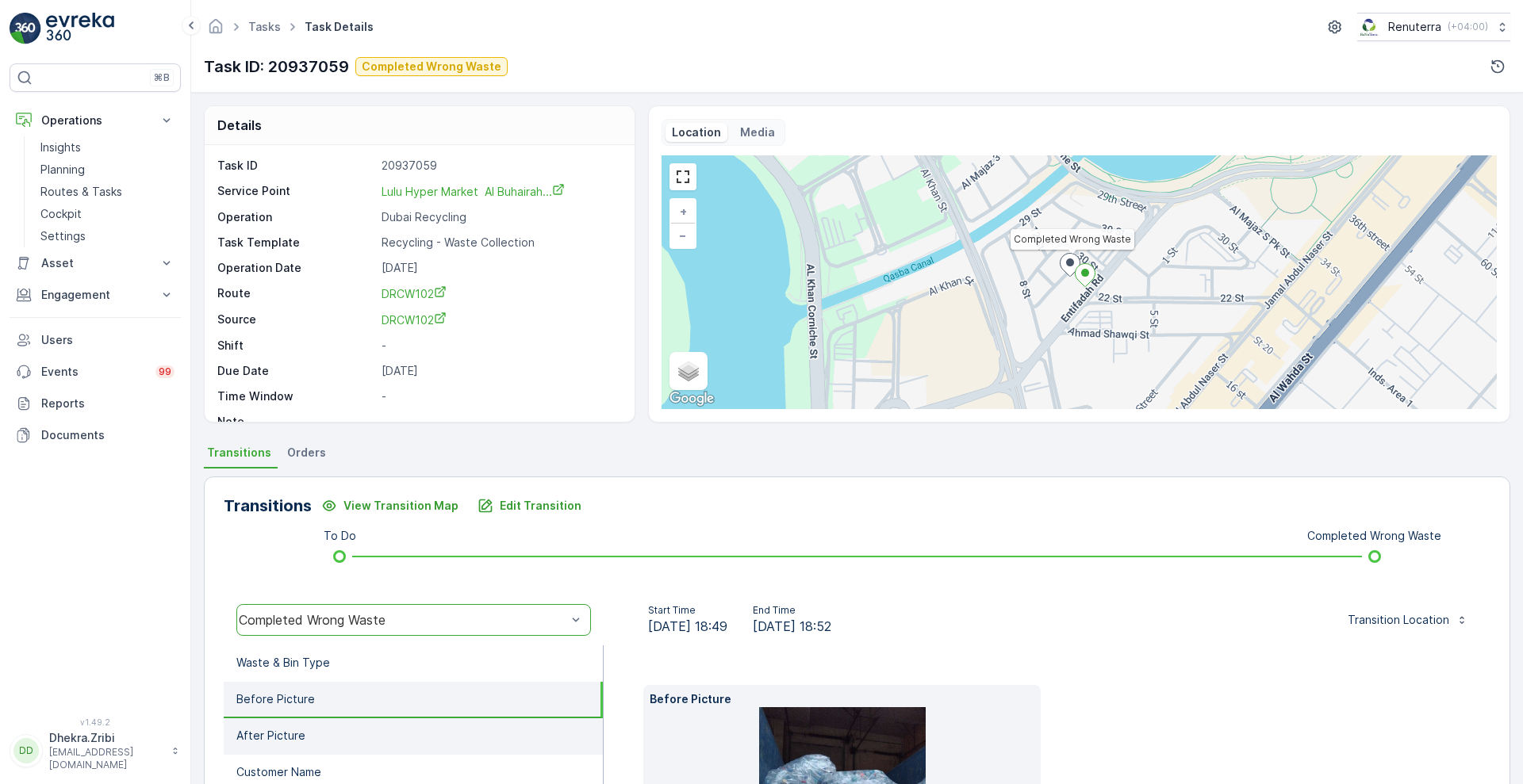
click at [328, 726] on li "After Picture" at bounding box center [413, 736] width 379 height 36
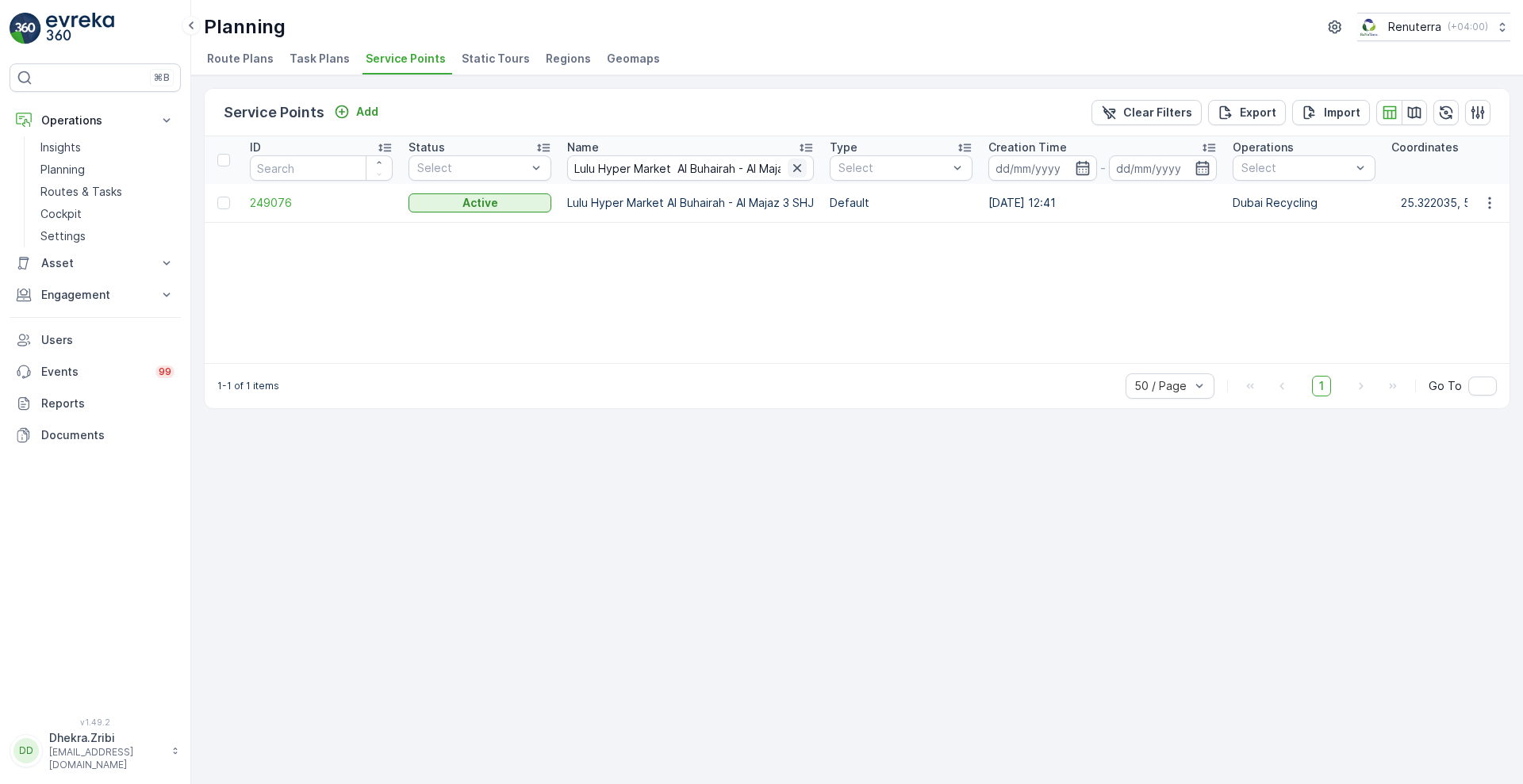
click at [800, 166] on icon "button" at bounding box center [797, 168] width 16 height 16
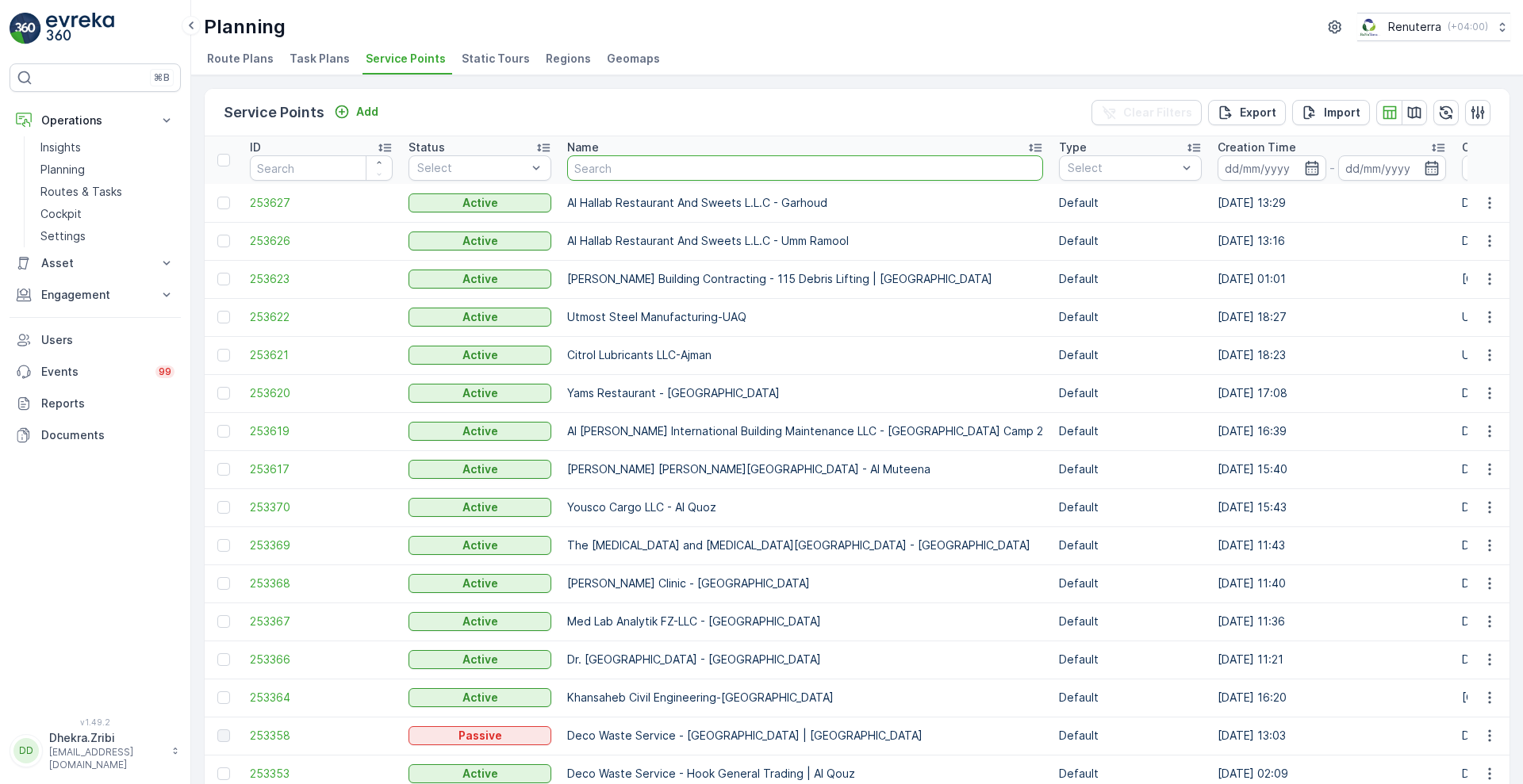
click at [671, 175] on input "text" at bounding box center [804, 168] width 476 height 25
type input "nephr"
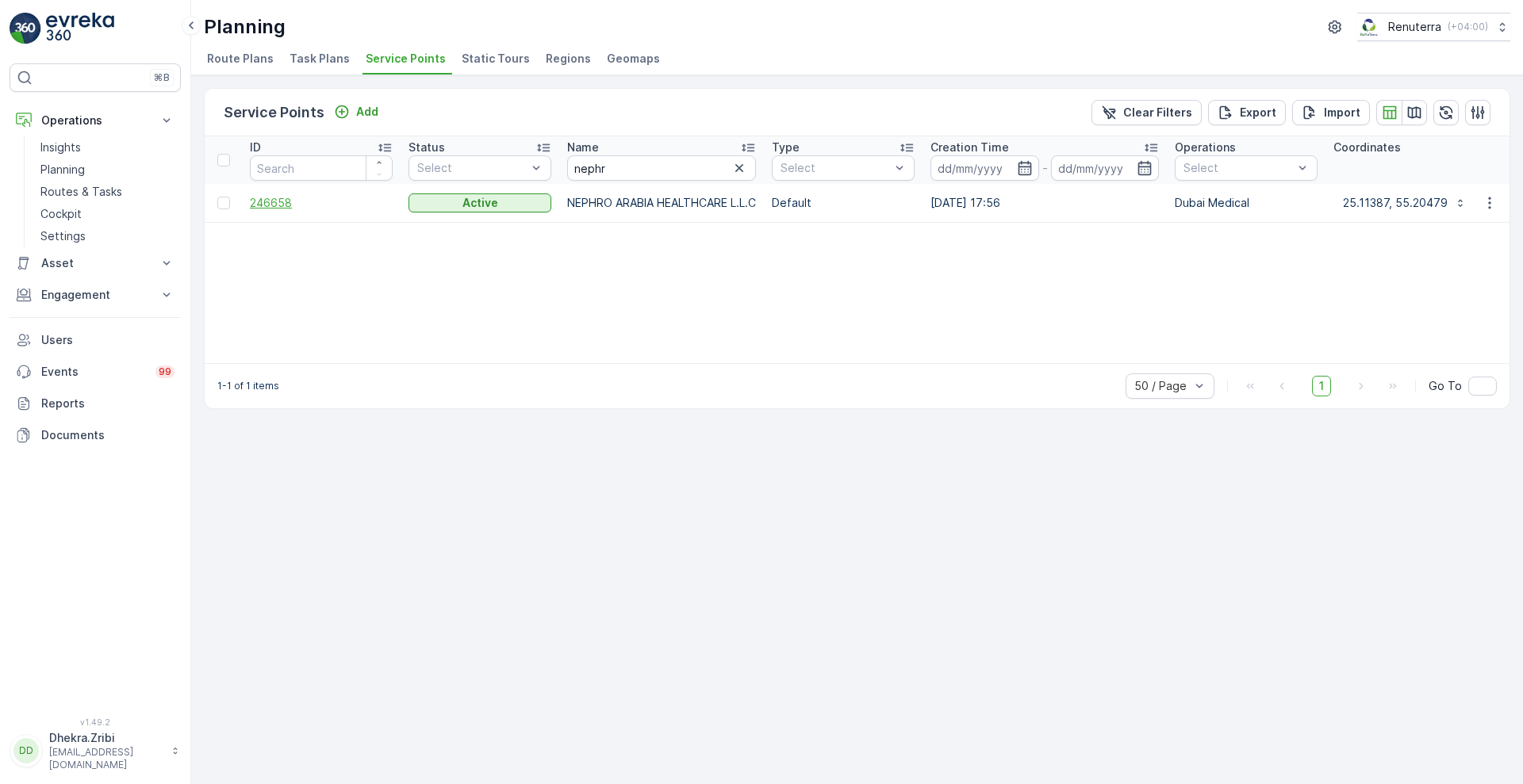
click at [273, 205] on span "246658" at bounding box center [321, 203] width 143 height 16
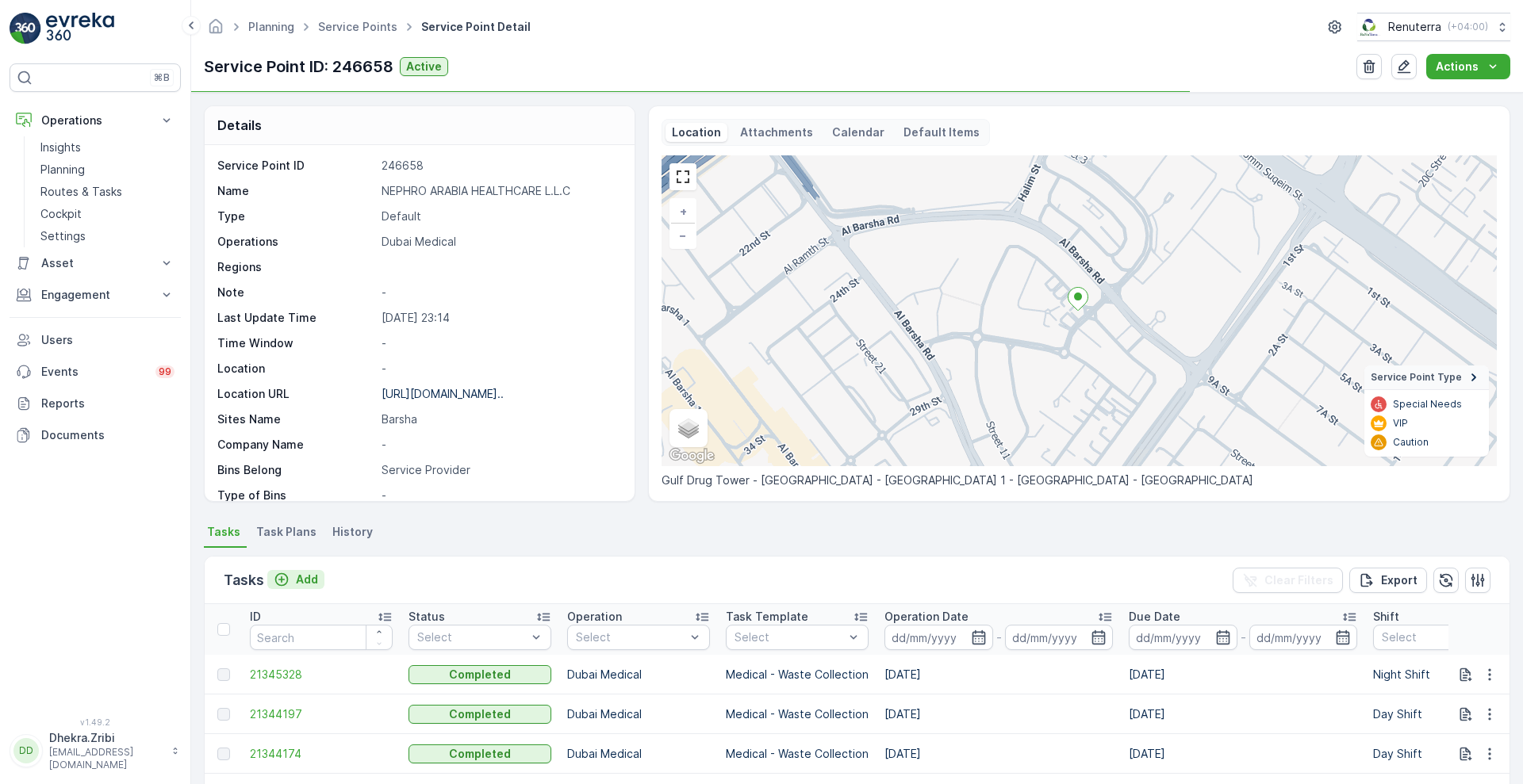
click at [305, 580] on p "Add" at bounding box center [306, 580] width 22 height 16
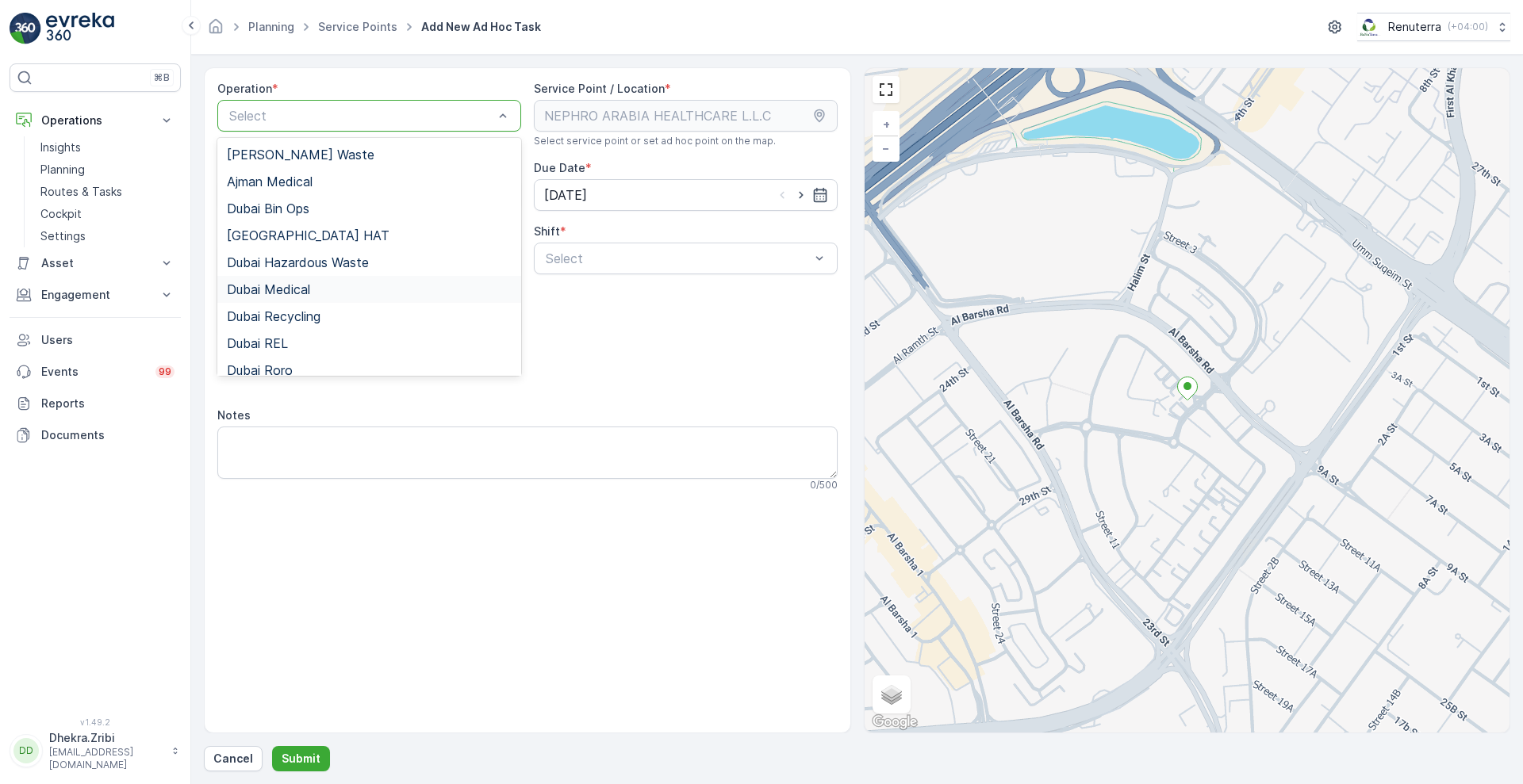
click at [314, 291] on div "Dubai Medical" at bounding box center [369, 290] width 284 height 15
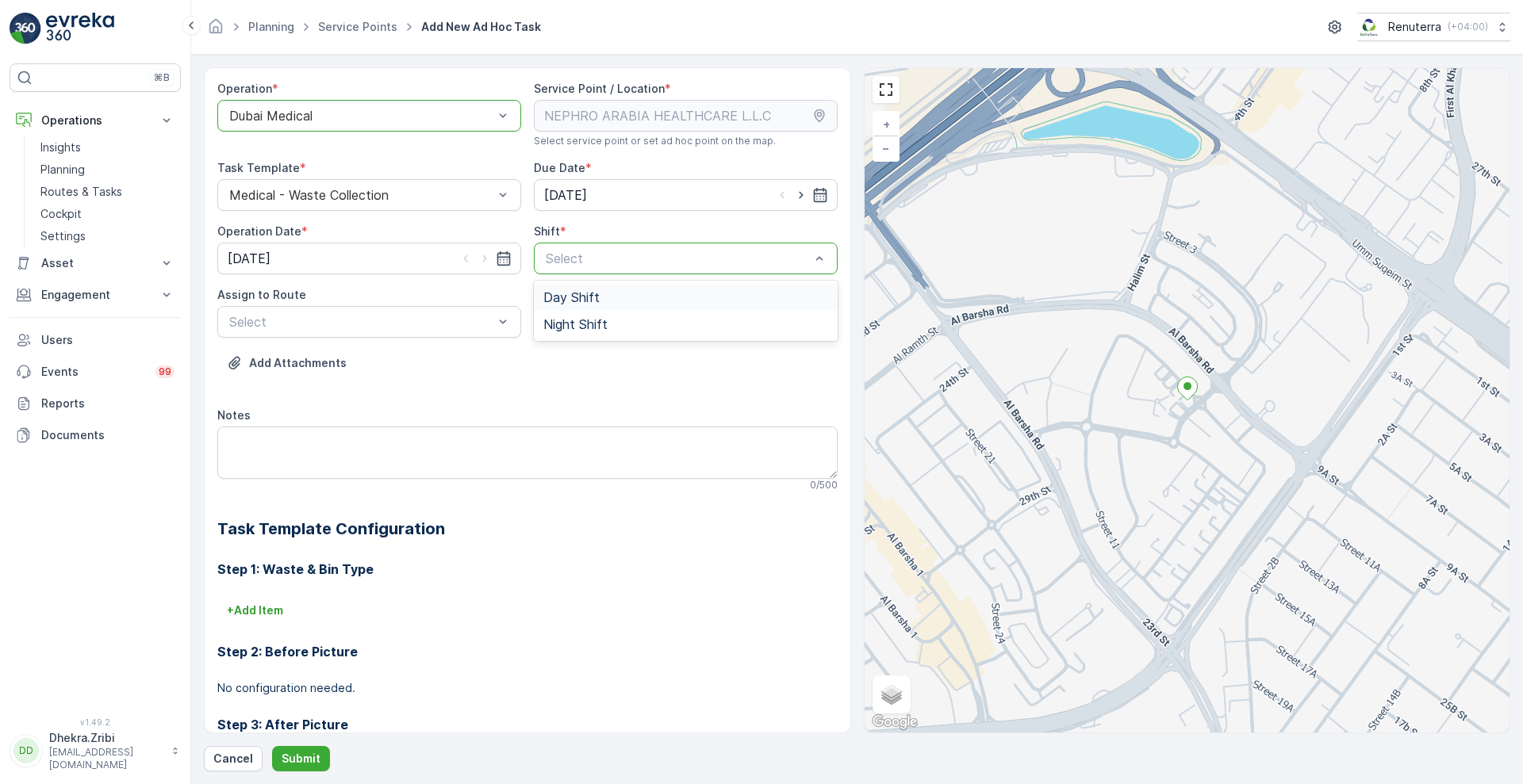
click at [604, 271] on div "Select" at bounding box center [685, 258] width 304 height 32
click at [585, 304] on span "Day Shift" at bounding box center [572, 297] width 57 height 15
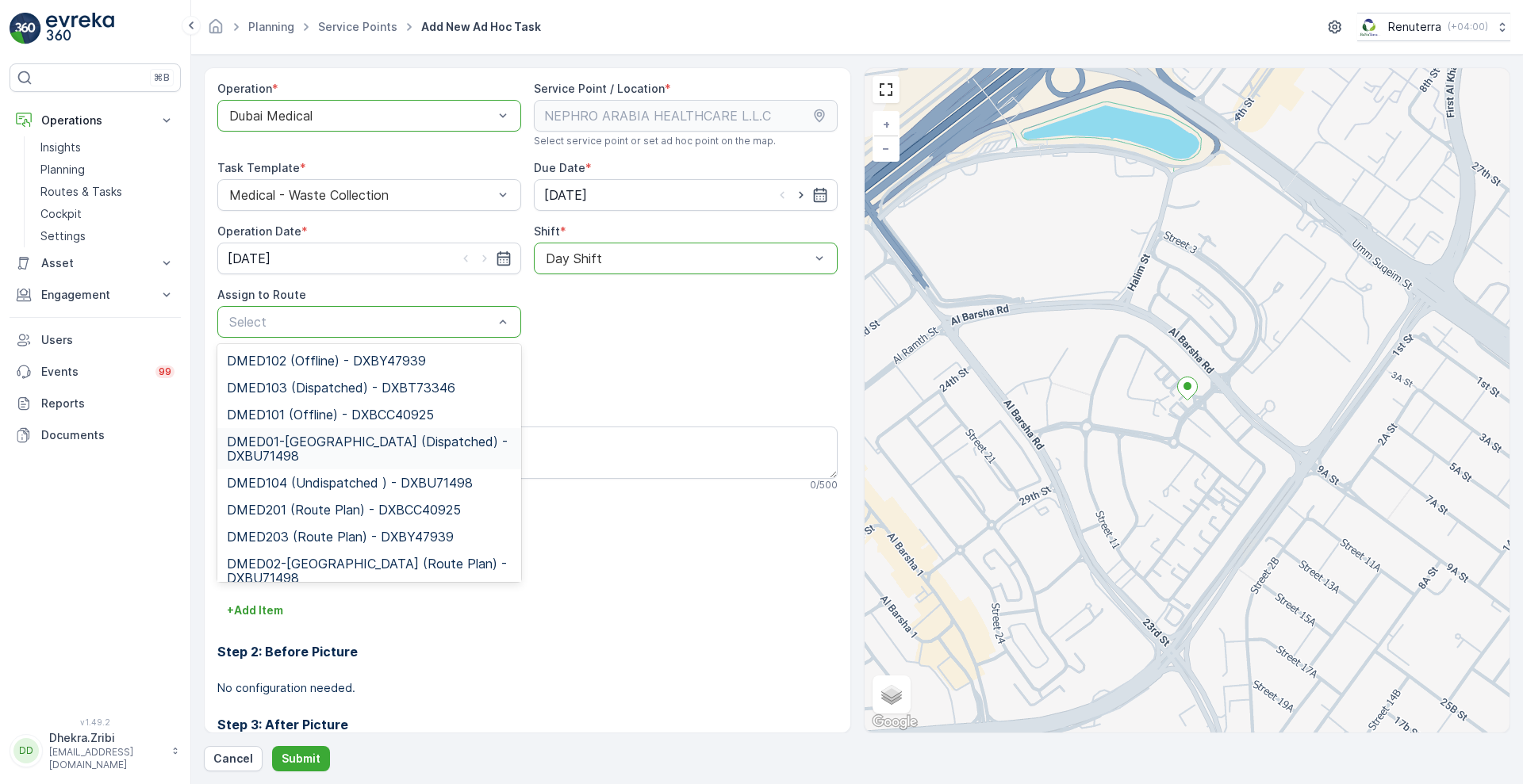
click at [313, 446] on span "DMED01-Khawaneej Yard (Dispatched) - DXBU71498" at bounding box center [369, 449] width 284 height 28
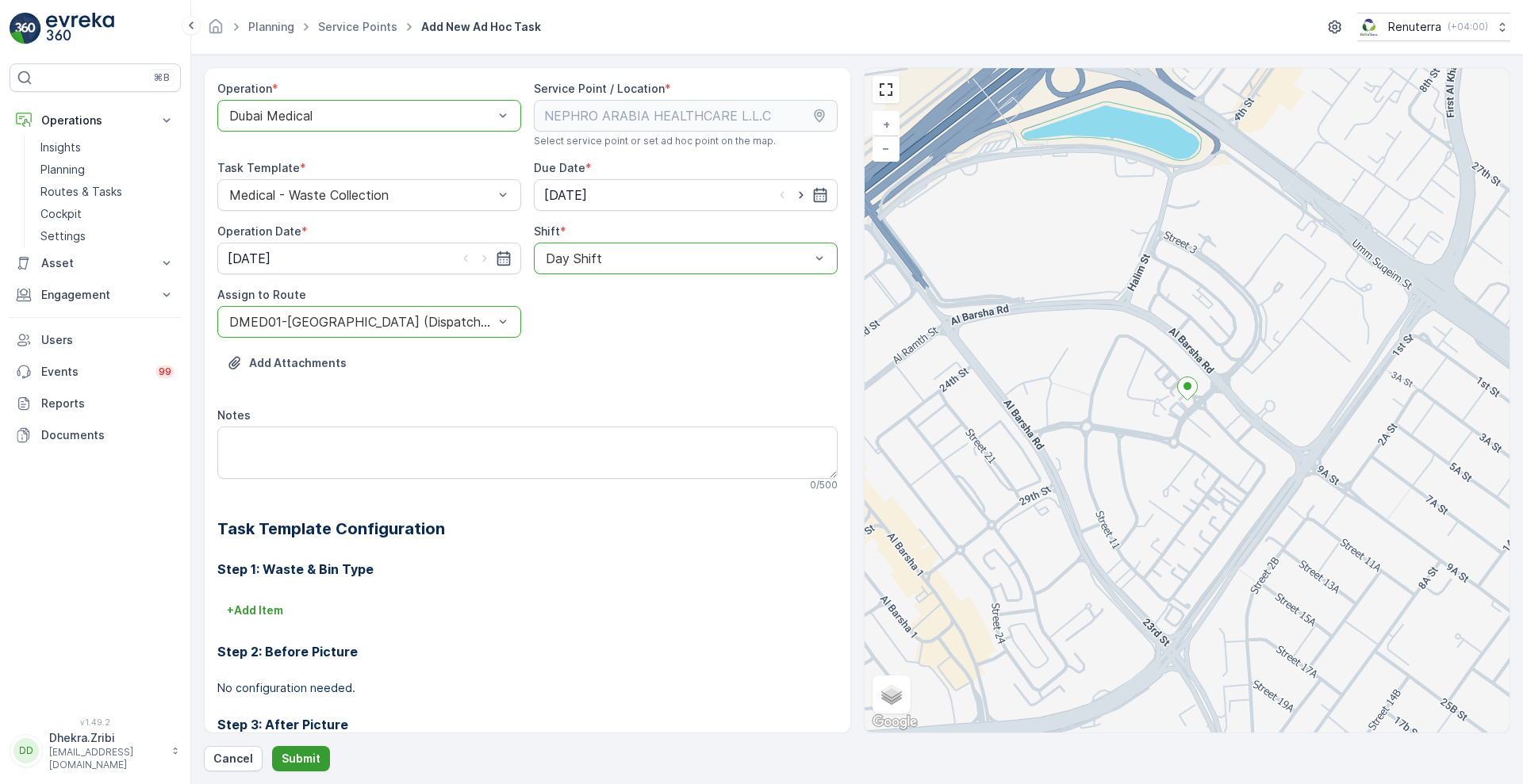
click at [304, 758] on p "Submit" at bounding box center [301, 759] width 39 height 16
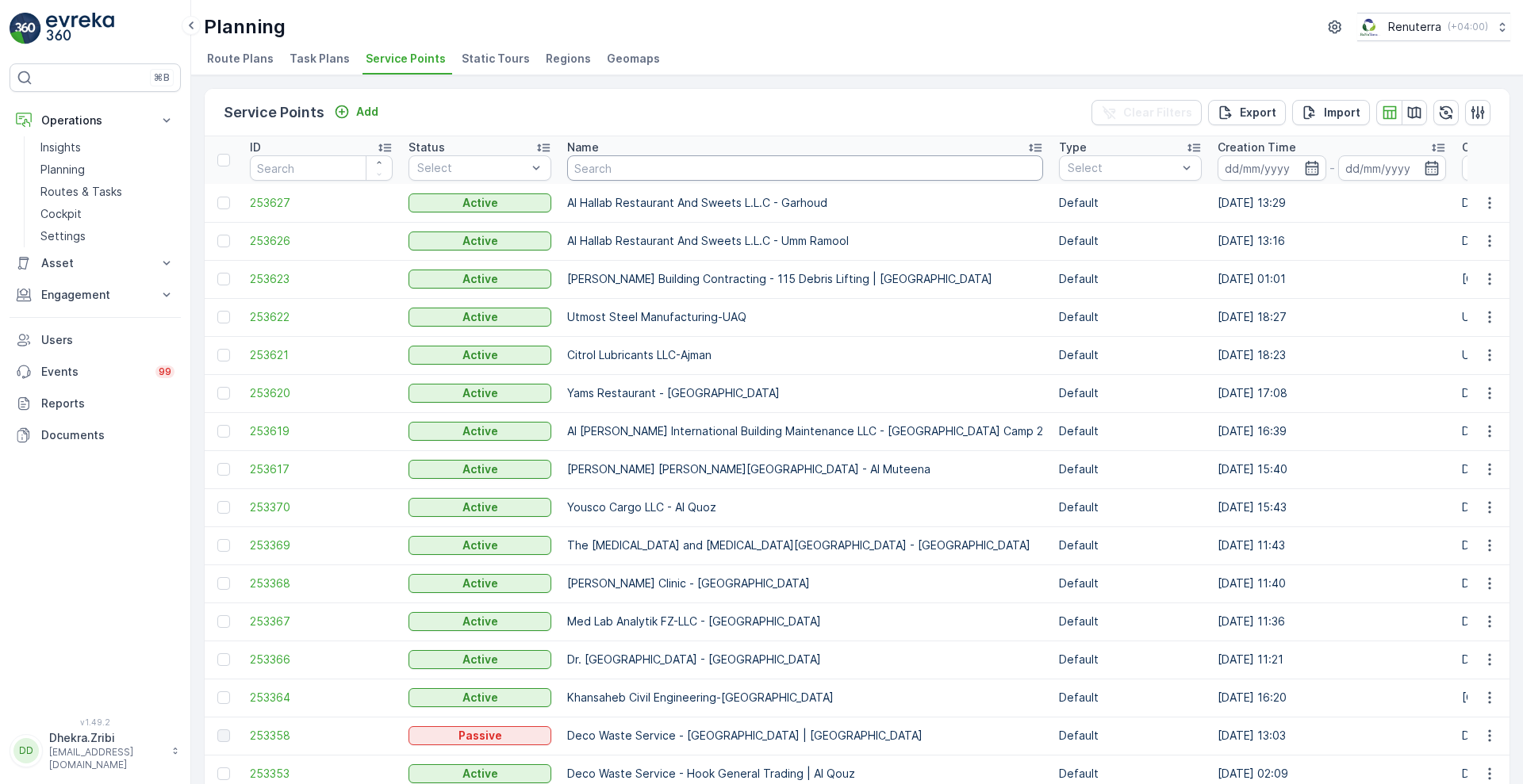
click at [616, 162] on input "text" at bounding box center [804, 168] width 476 height 25
type input "wade"
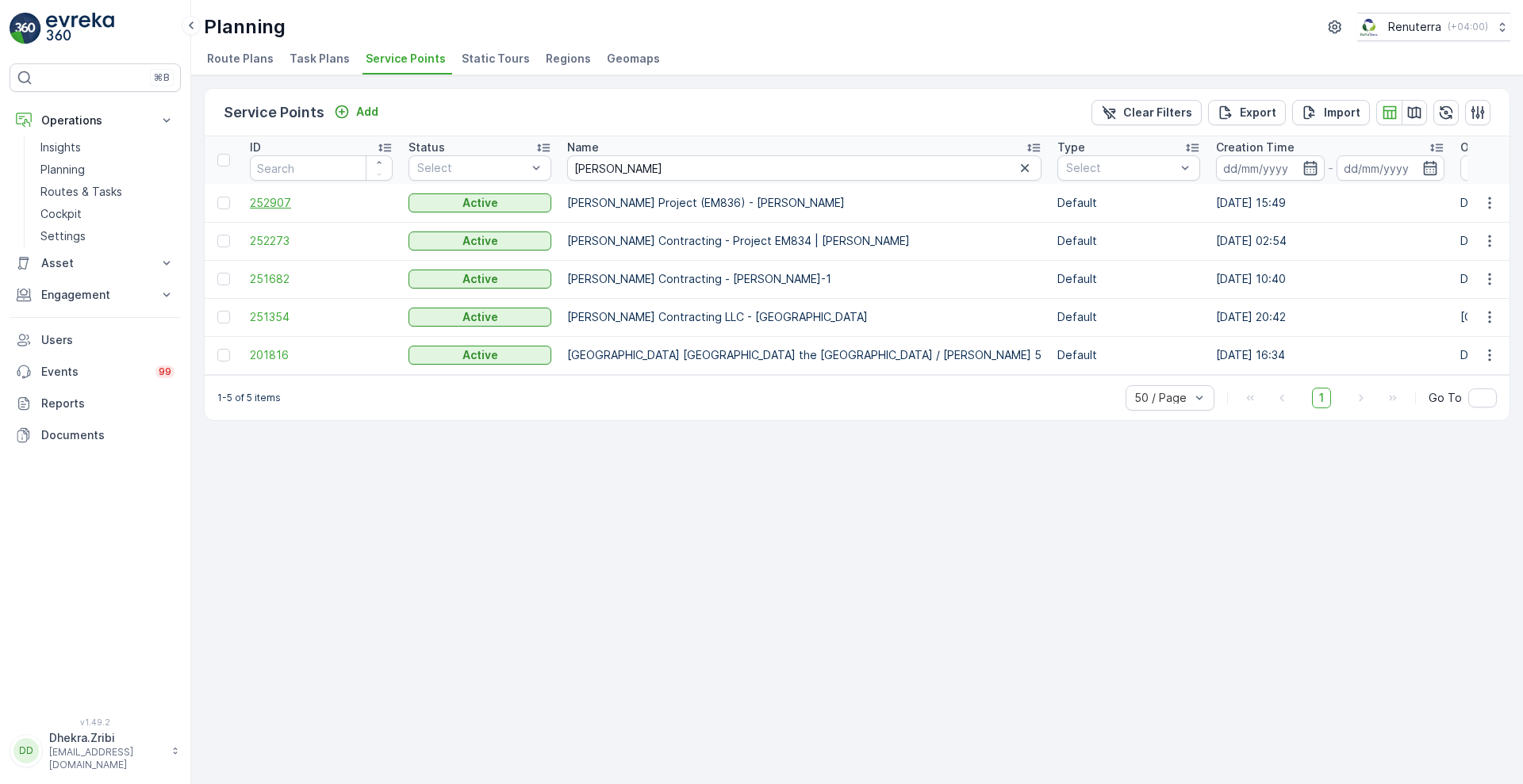
click at [272, 202] on span "252907" at bounding box center [321, 203] width 143 height 16
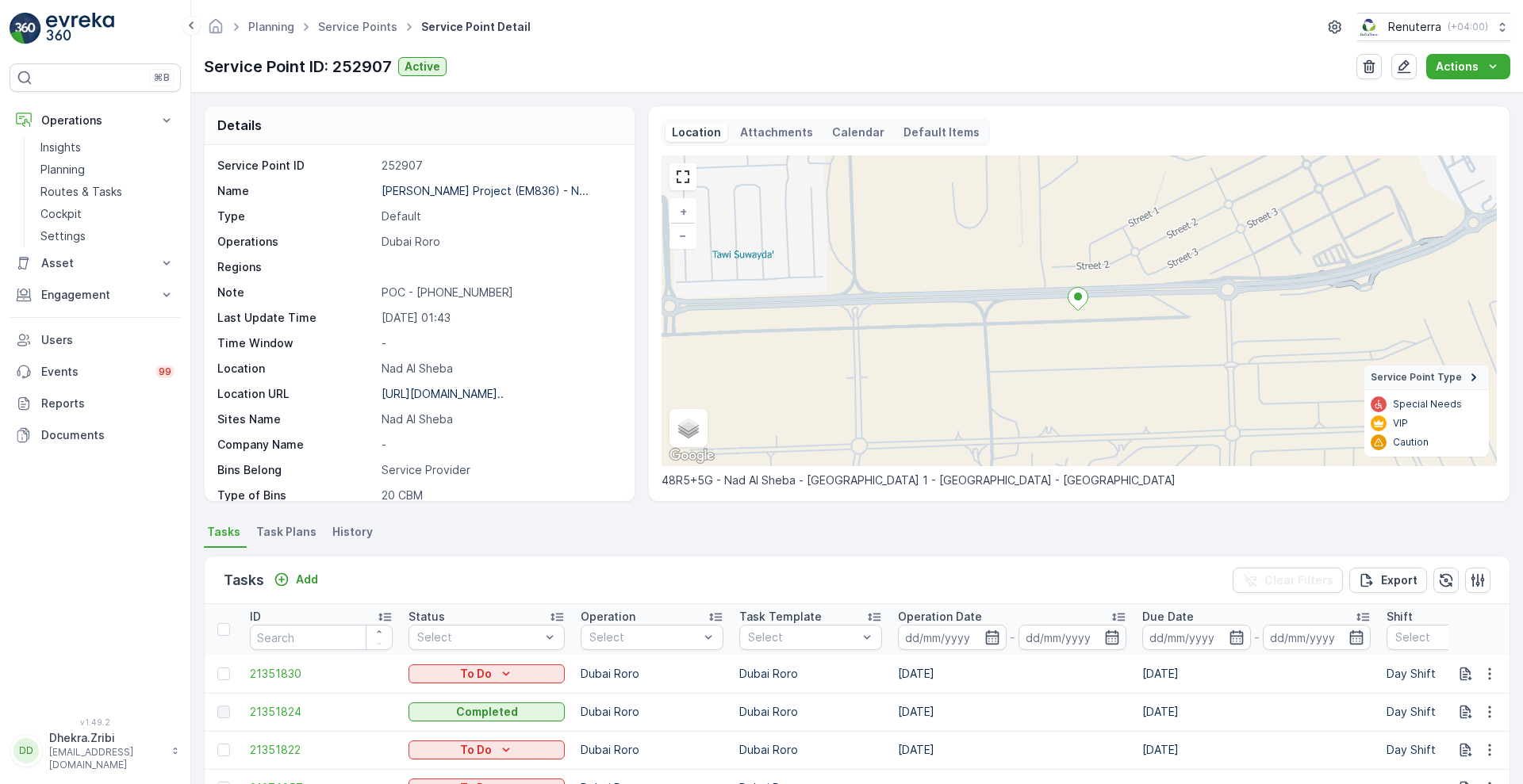
scroll to position [326, 0]
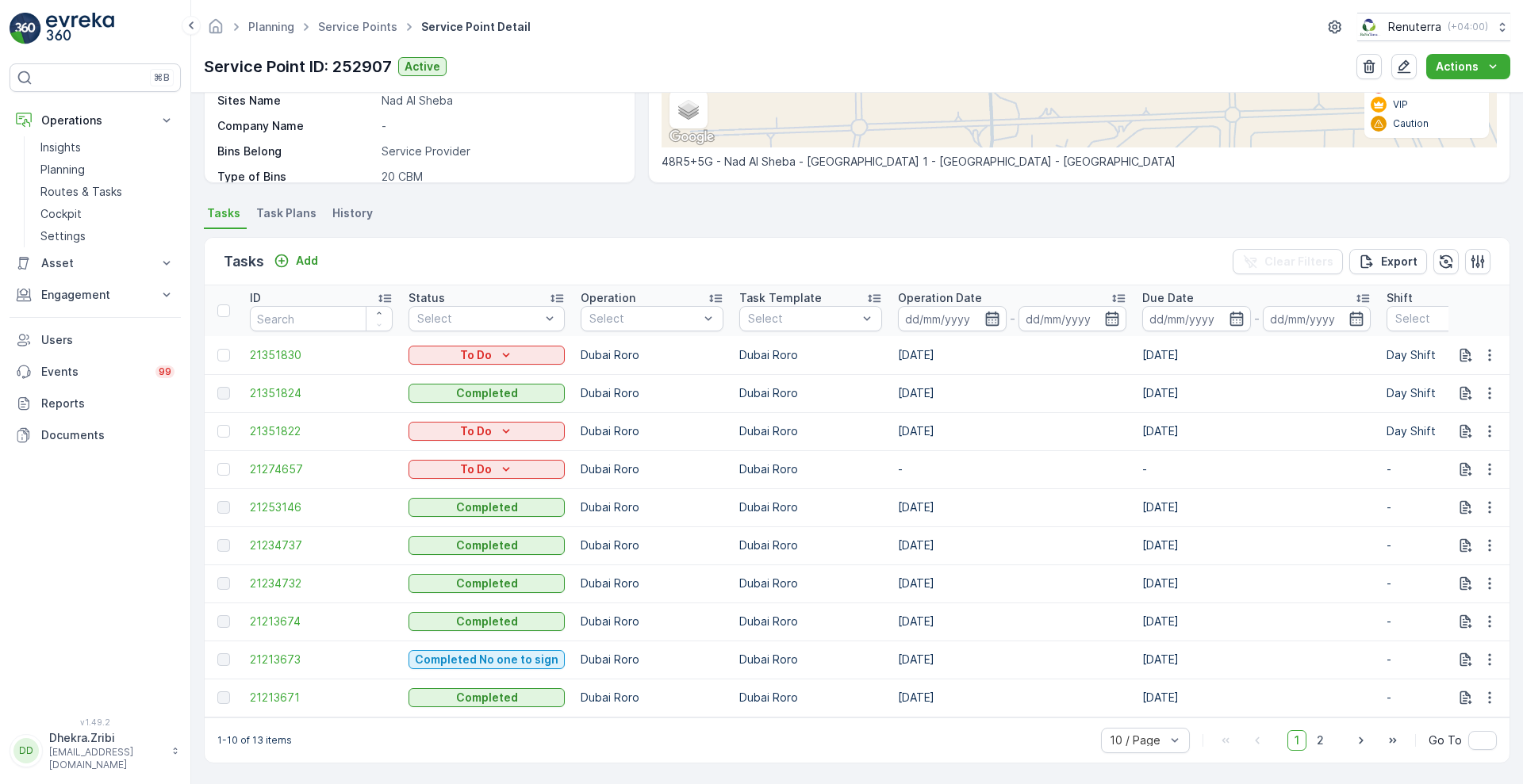
click at [988, 311] on icon "button" at bounding box center [992, 319] width 16 height 16
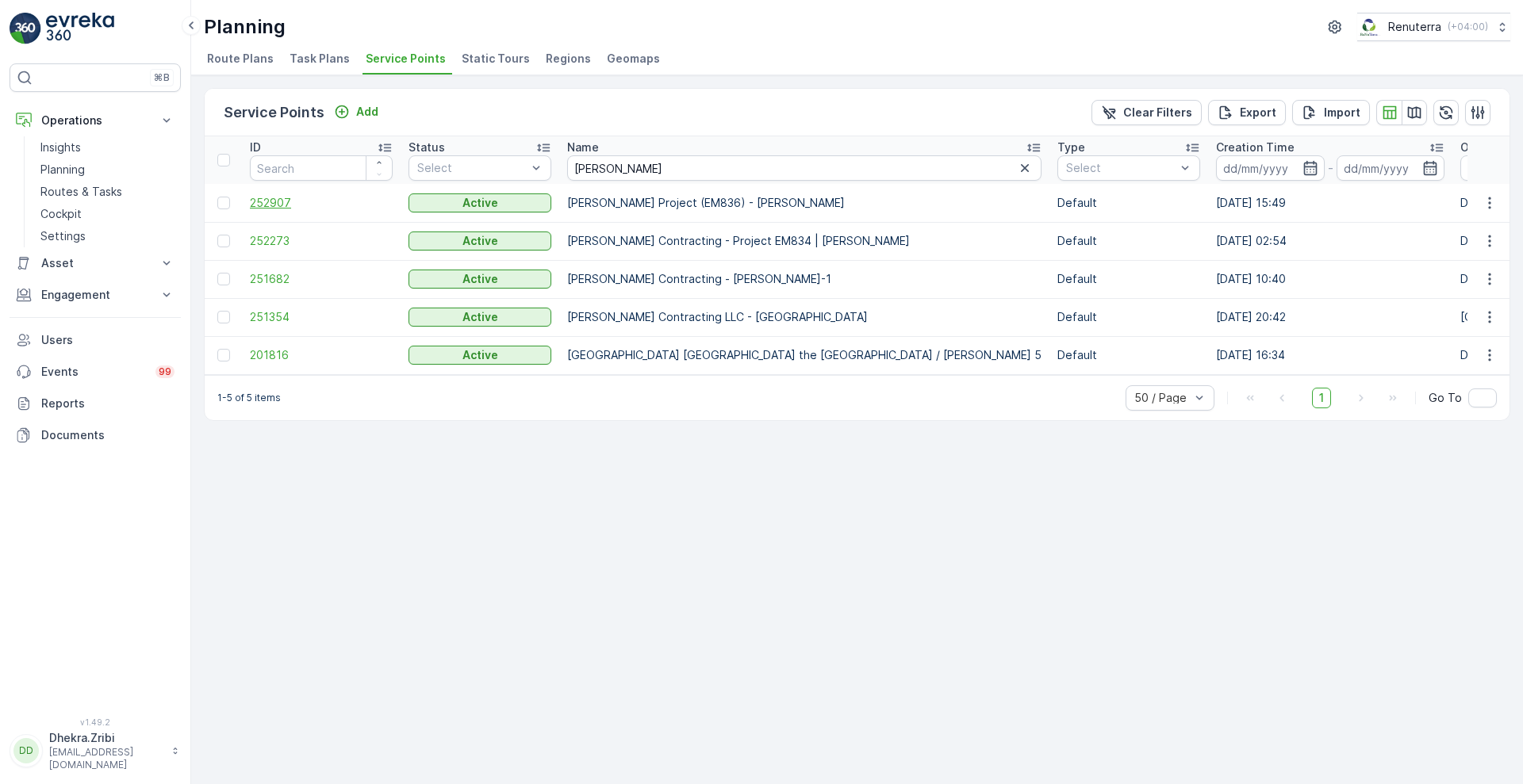
click at [288, 203] on span "252907" at bounding box center [321, 203] width 143 height 16
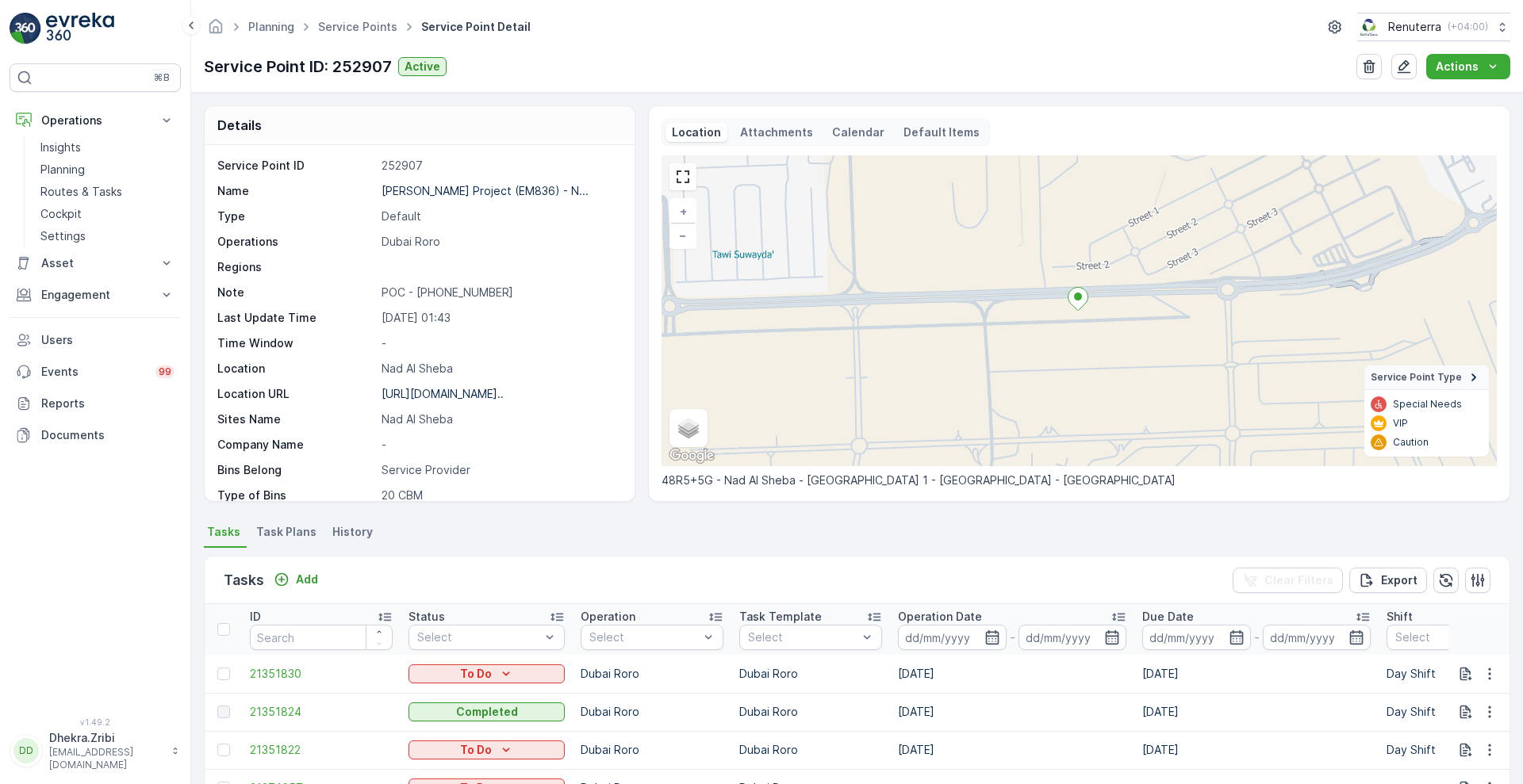
scroll to position [326, 0]
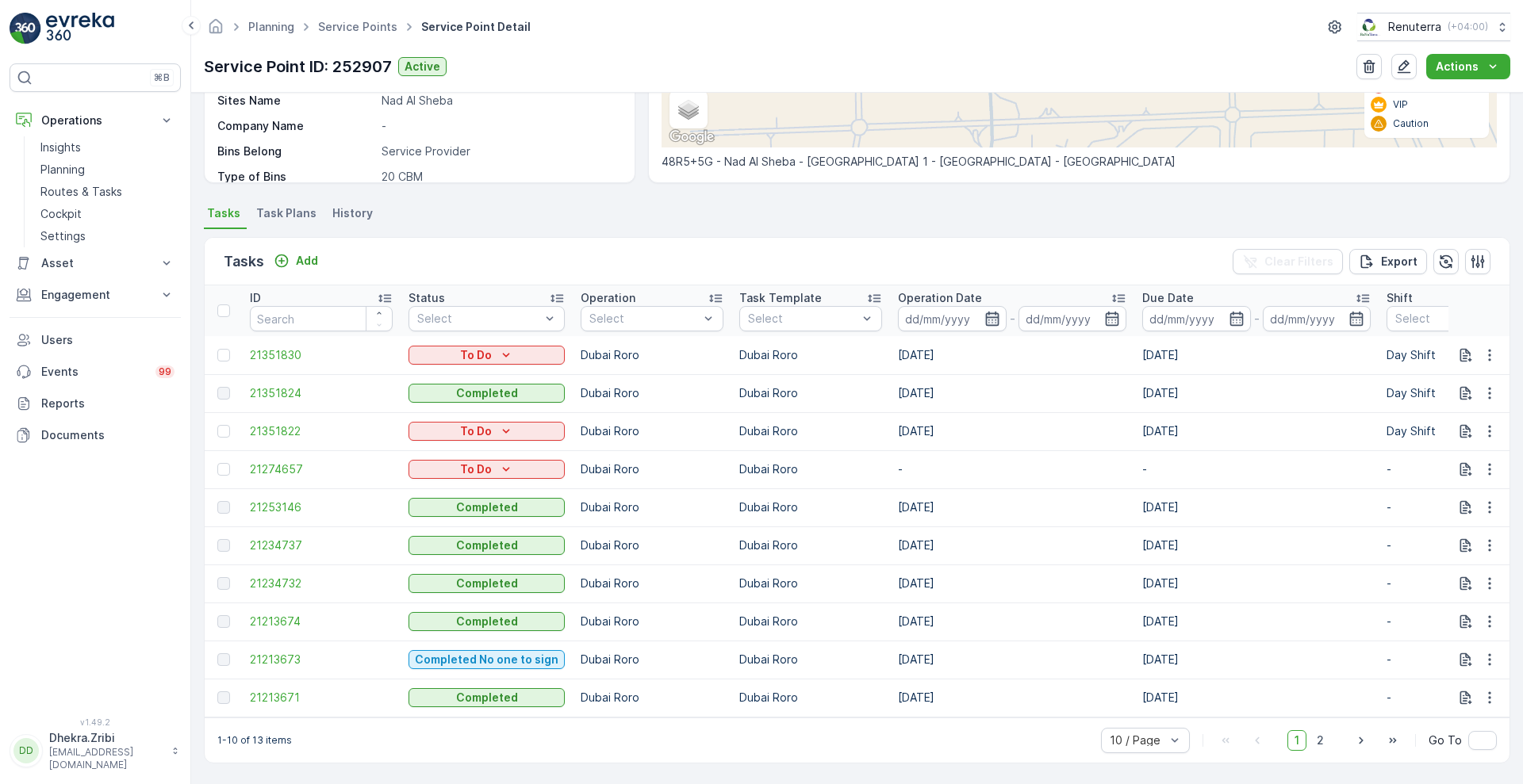
click at [985, 312] on icon "button" at bounding box center [992, 319] width 14 height 15
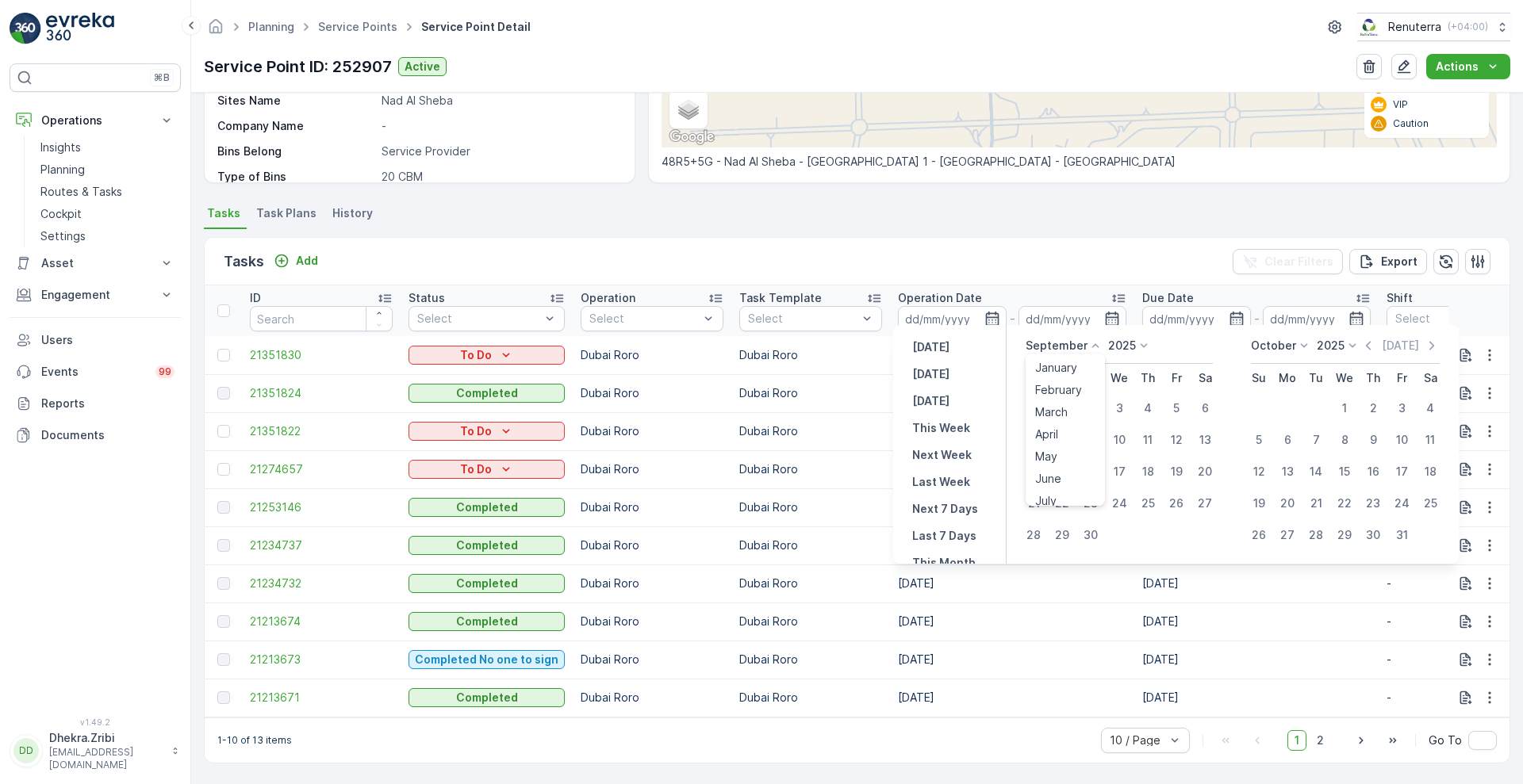
click at [1092, 345] on icon at bounding box center [1095, 345] width 7 height 4
click at [1103, 492] on li "July" at bounding box center [1065, 494] width 79 height 22
click at [1094, 347] on icon at bounding box center [1095, 346] width 16 height 16
click at [1108, 479] on button "17" at bounding box center [1119, 471] width 28 height 28
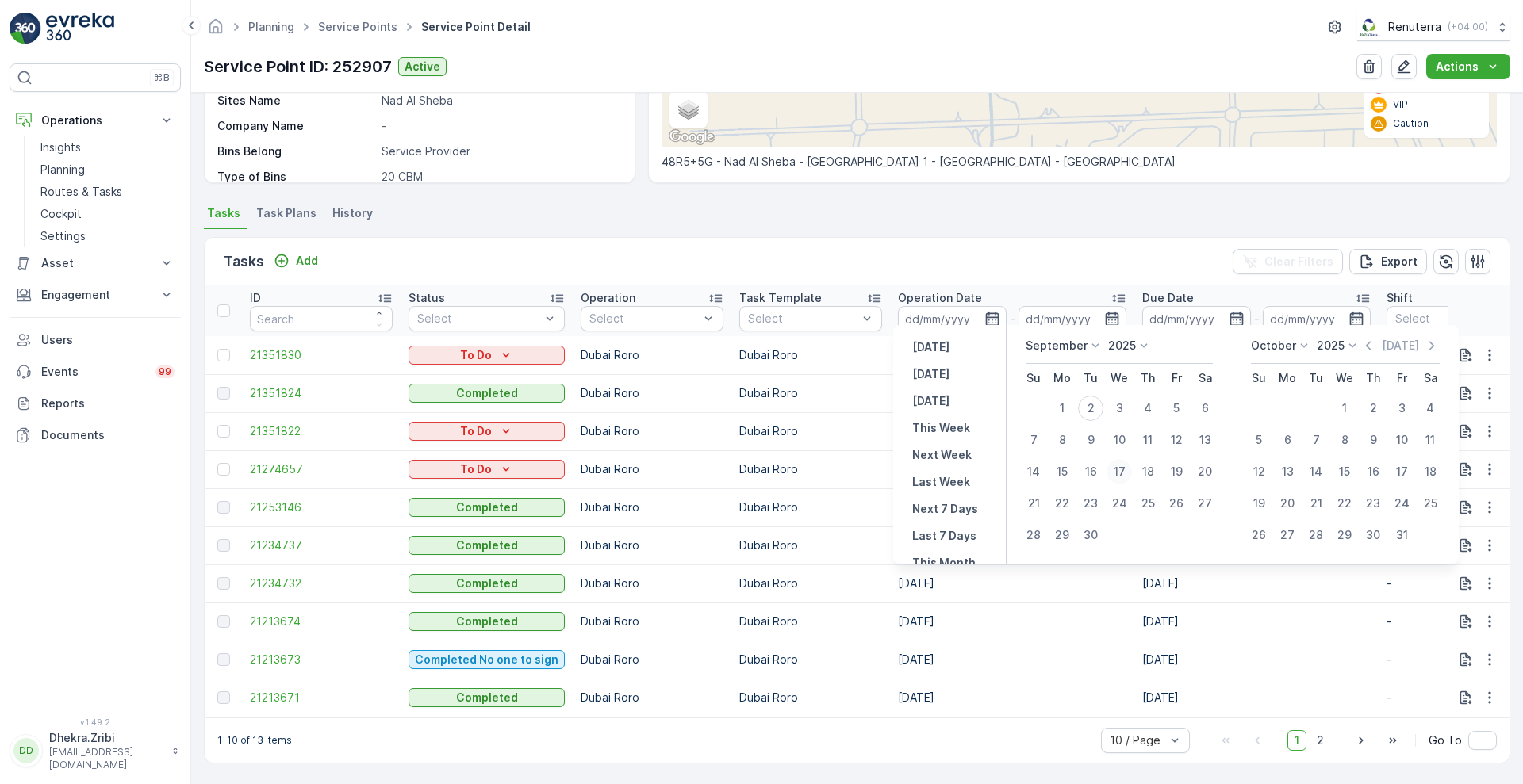
type input "17.09.2025"
click at [1090, 339] on icon at bounding box center [1095, 346] width 16 height 16
click at [1067, 403] on span "August" at bounding box center [1054, 403] width 37 height 16
click at [1184, 405] on div "1" at bounding box center [1175, 408] width 25 height 25
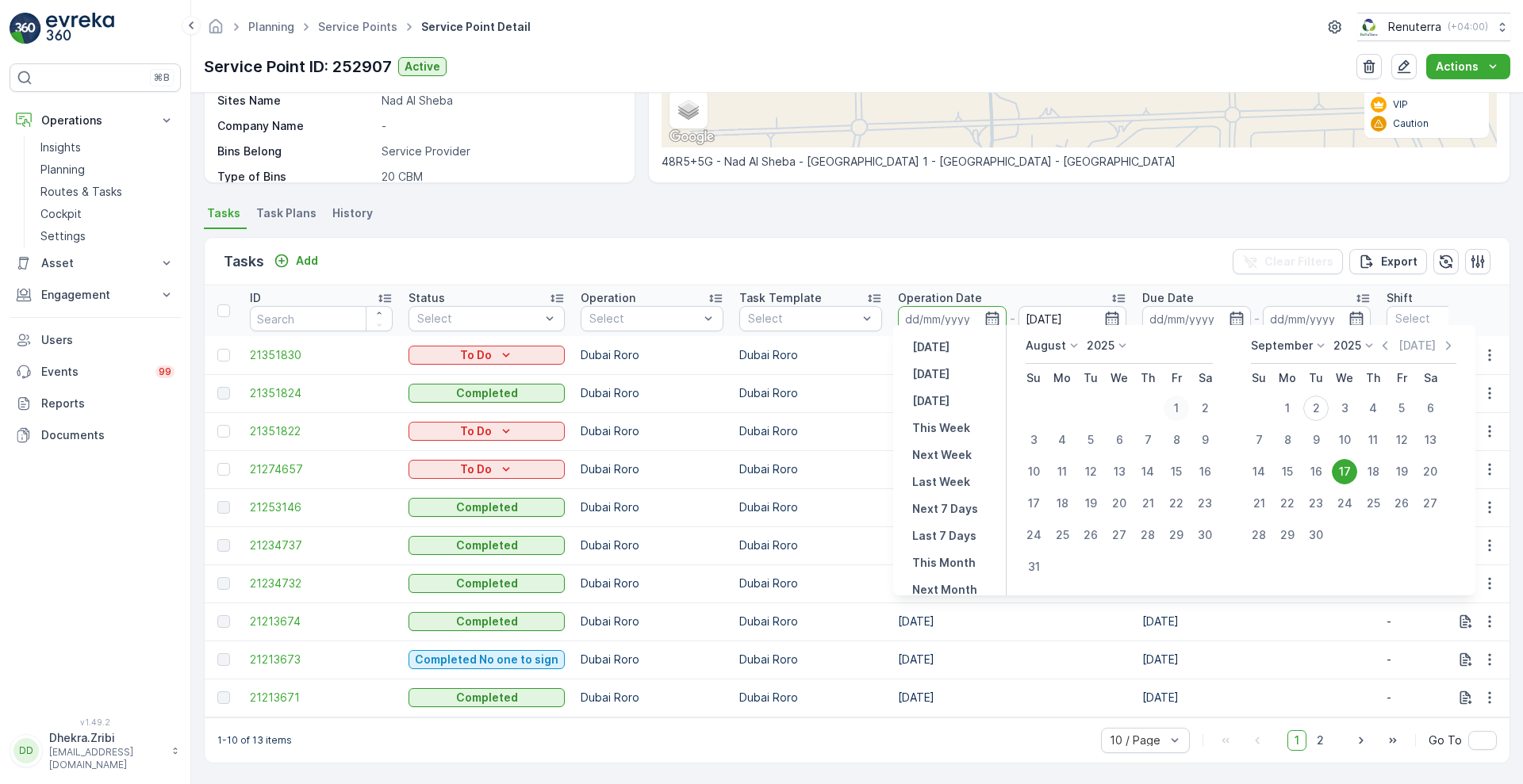
type input "[DATE]"
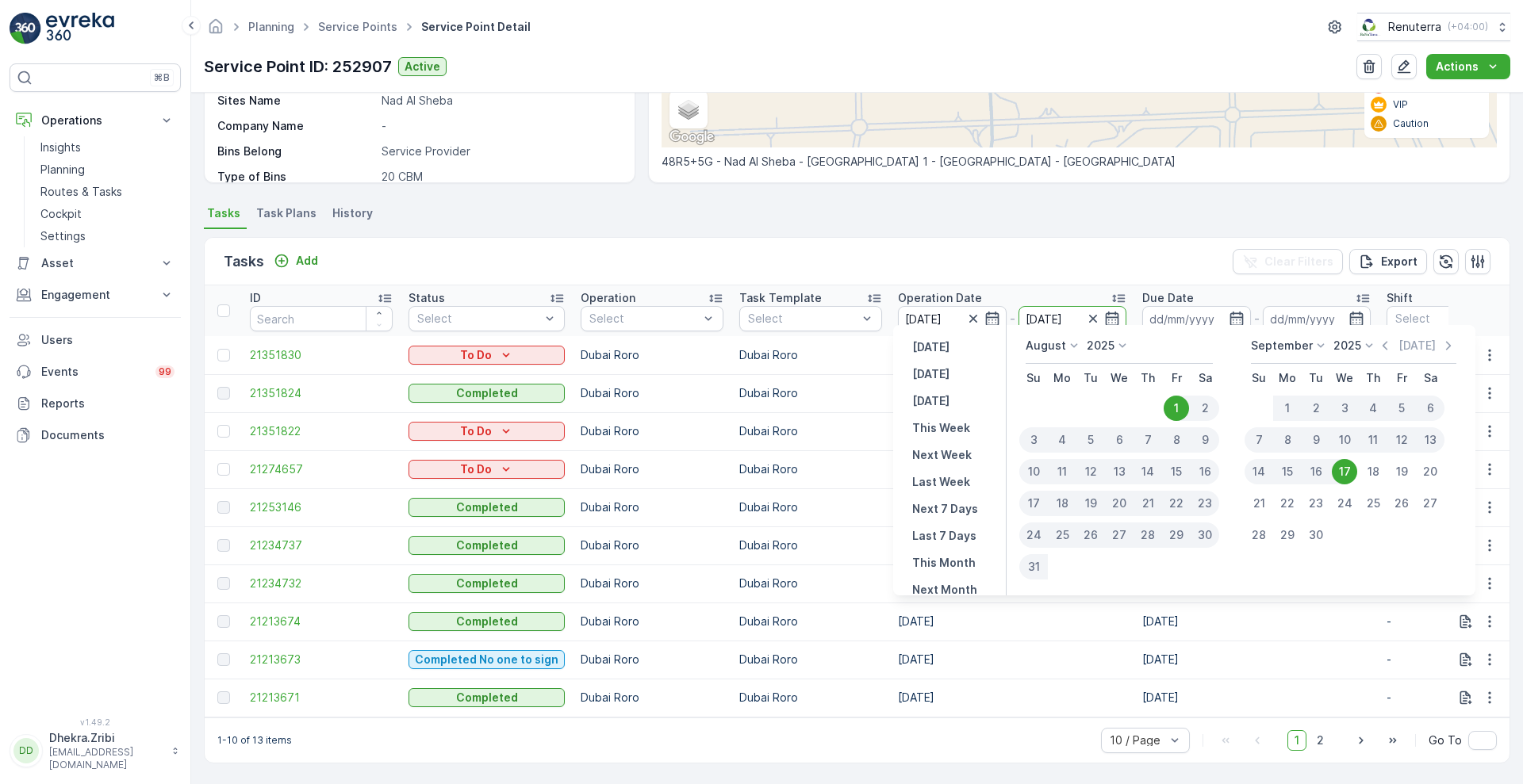
click at [1184, 405] on div "1" at bounding box center [1175, 408] width 25 height 25
type input "[DATE]"
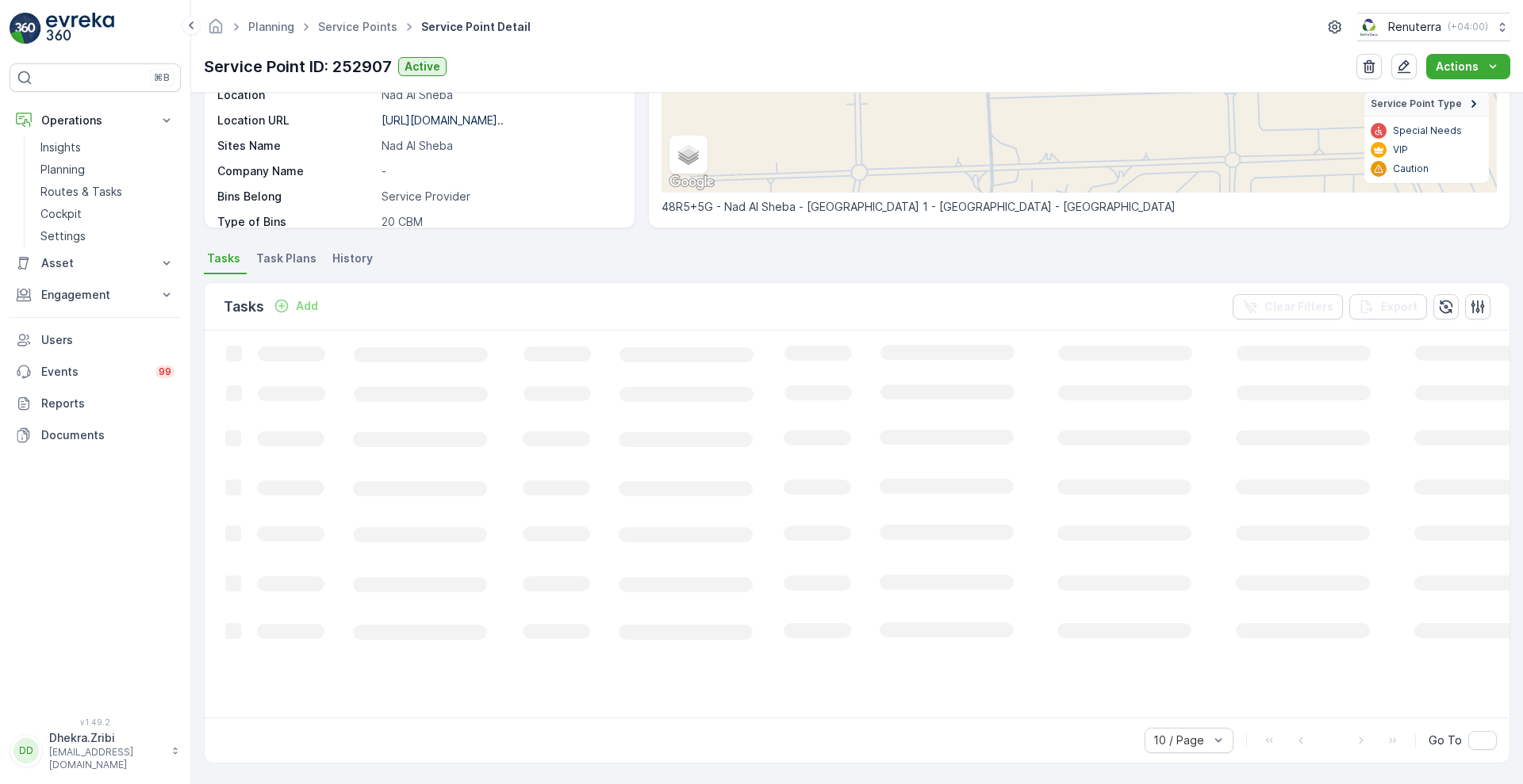
scroll to position [269, 0]
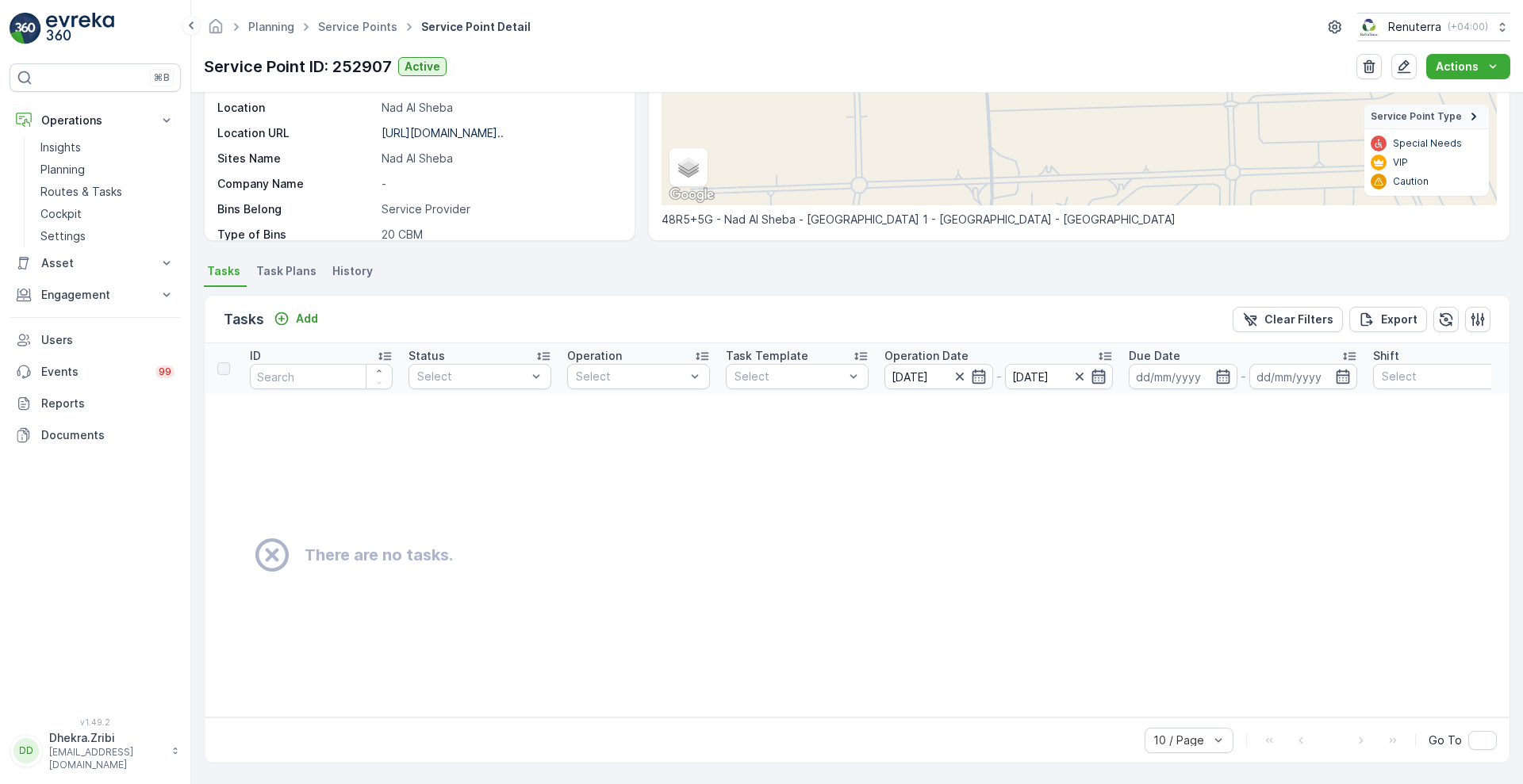
click at [1099, 369] on icon "button" at bounding box center [1099, 377] width 16 height 16
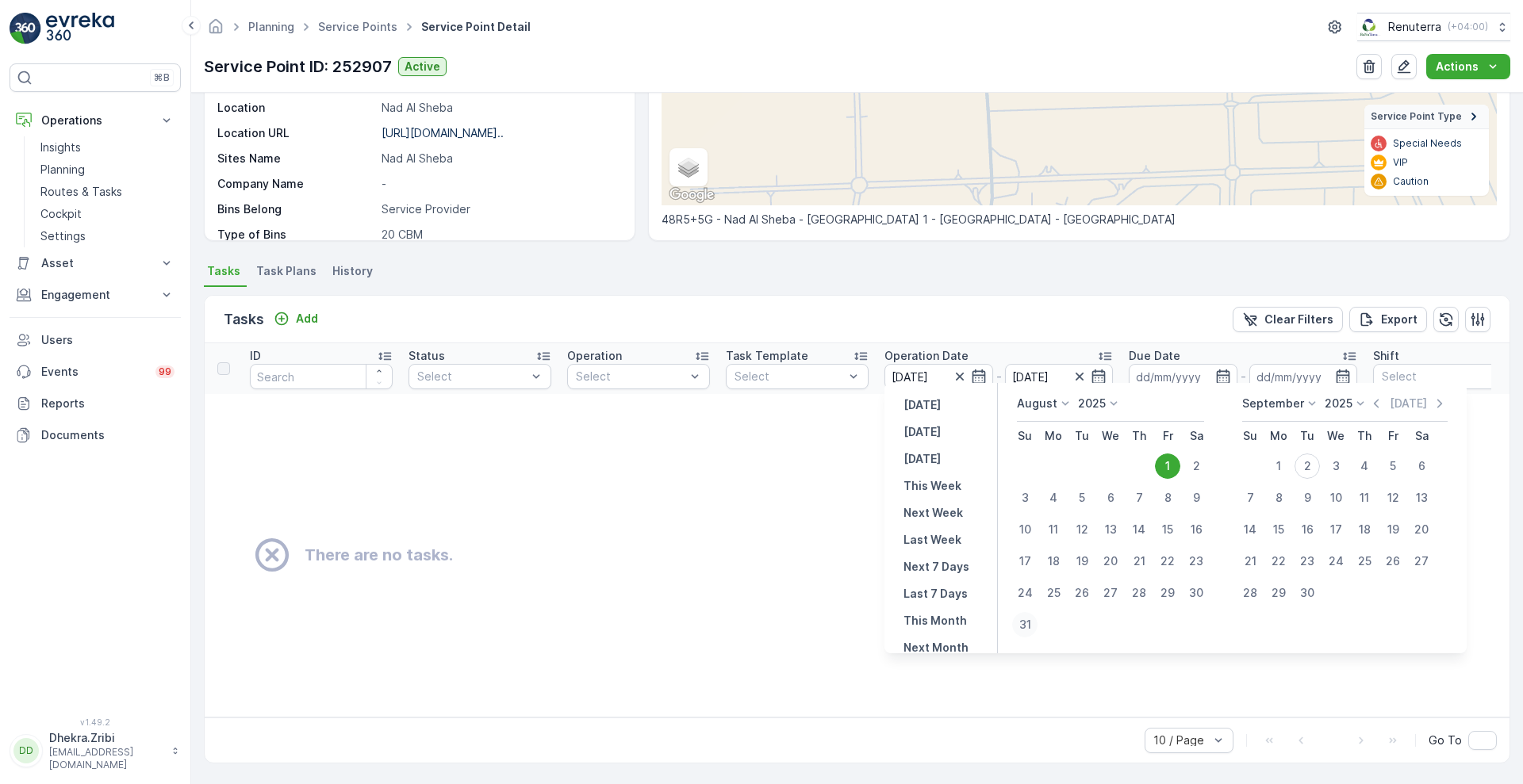
click at [1035, 614] on div "31" at bounding box center [1024, 624] width 25 height 25
type input "[DATE]"
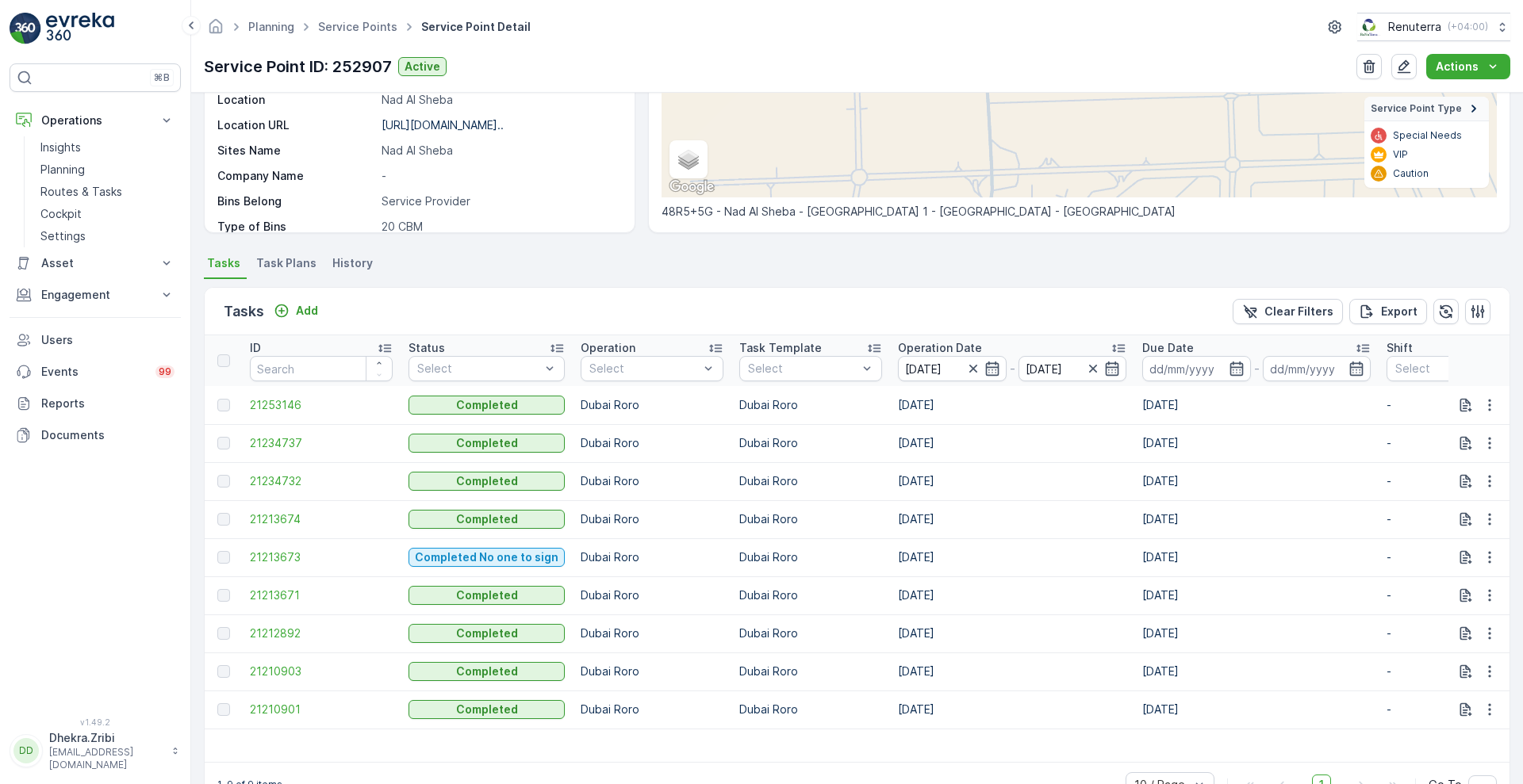
click at [949, 348] on p "Operation Date" at bounding box center [940, 348] width 84 height 16
click at [986, 371] on icon "button" at bounding box center [992, 369] width 16 height 16
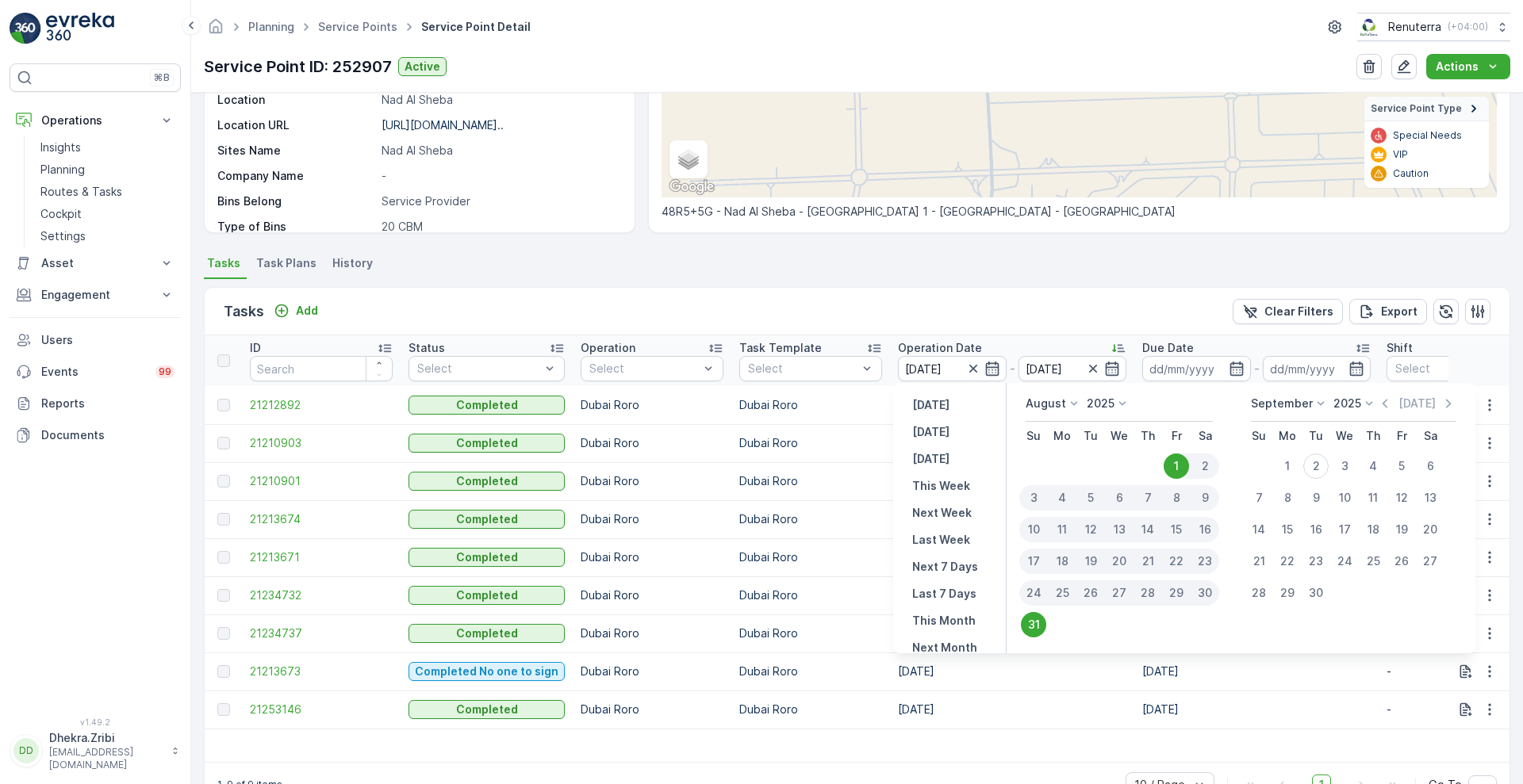
click at [1070, 597] on div "25" at bounding box center [1061, 593] width 28 height 25
type input "[DATE]"
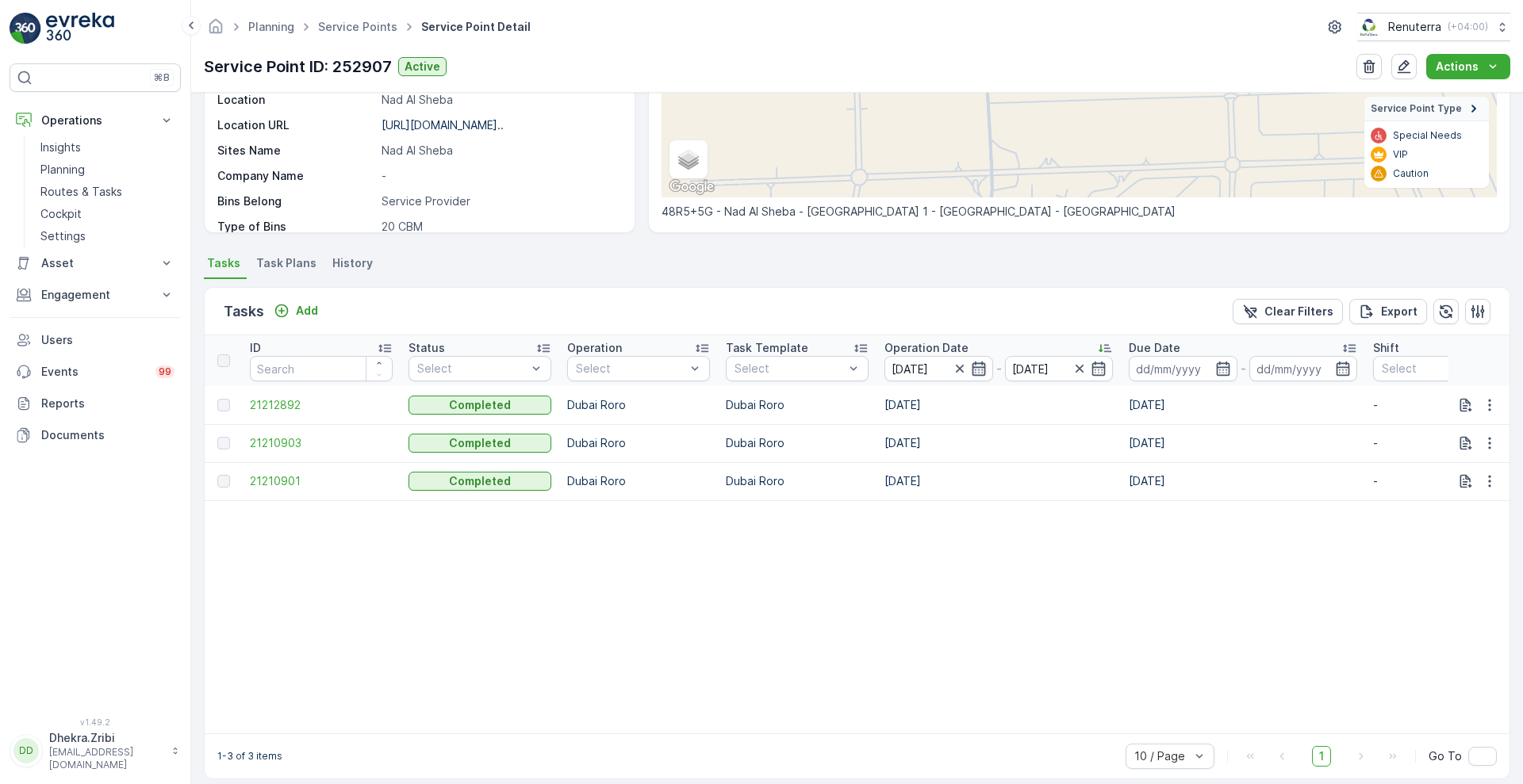
click at [976, 366] on icon "button" at bounding box center [978, 369] width 14 height 15
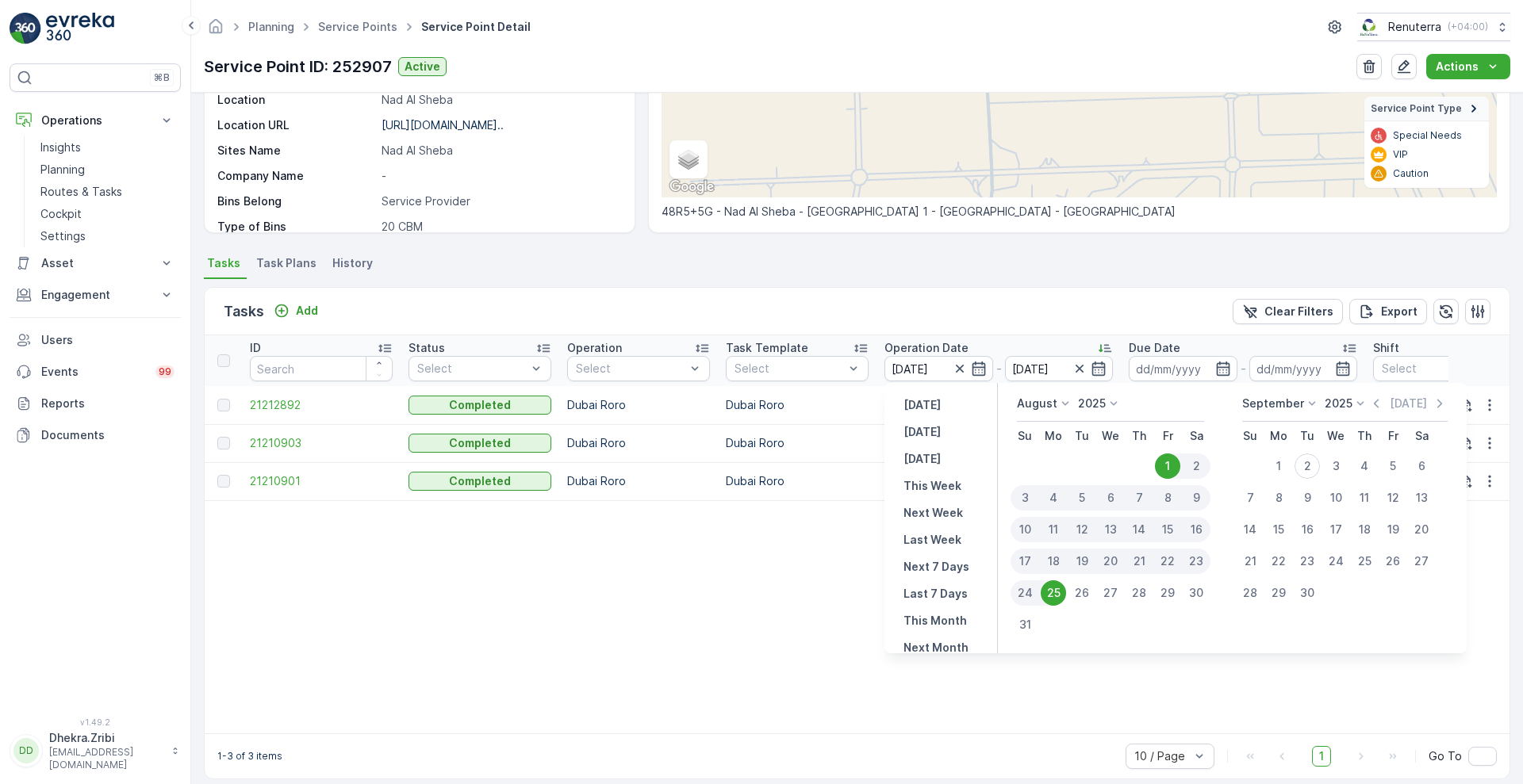
click at [1054, 591] on div "25" at bounding box center [1053, 593] width 25 height 25
type input "[DATE]"
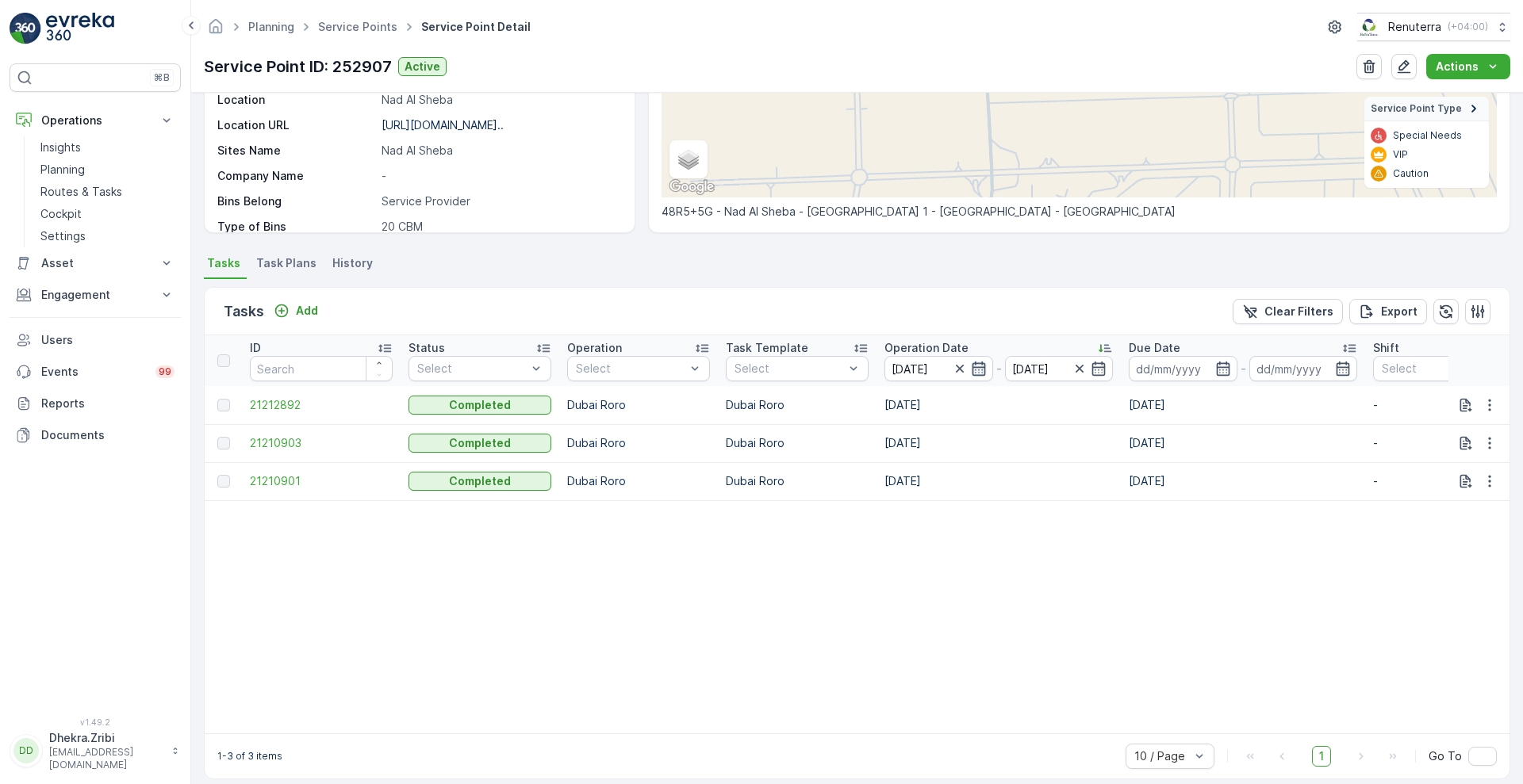
click at [979, 366] on icon "button" at bounding box center [978, 369] width 14 height 15
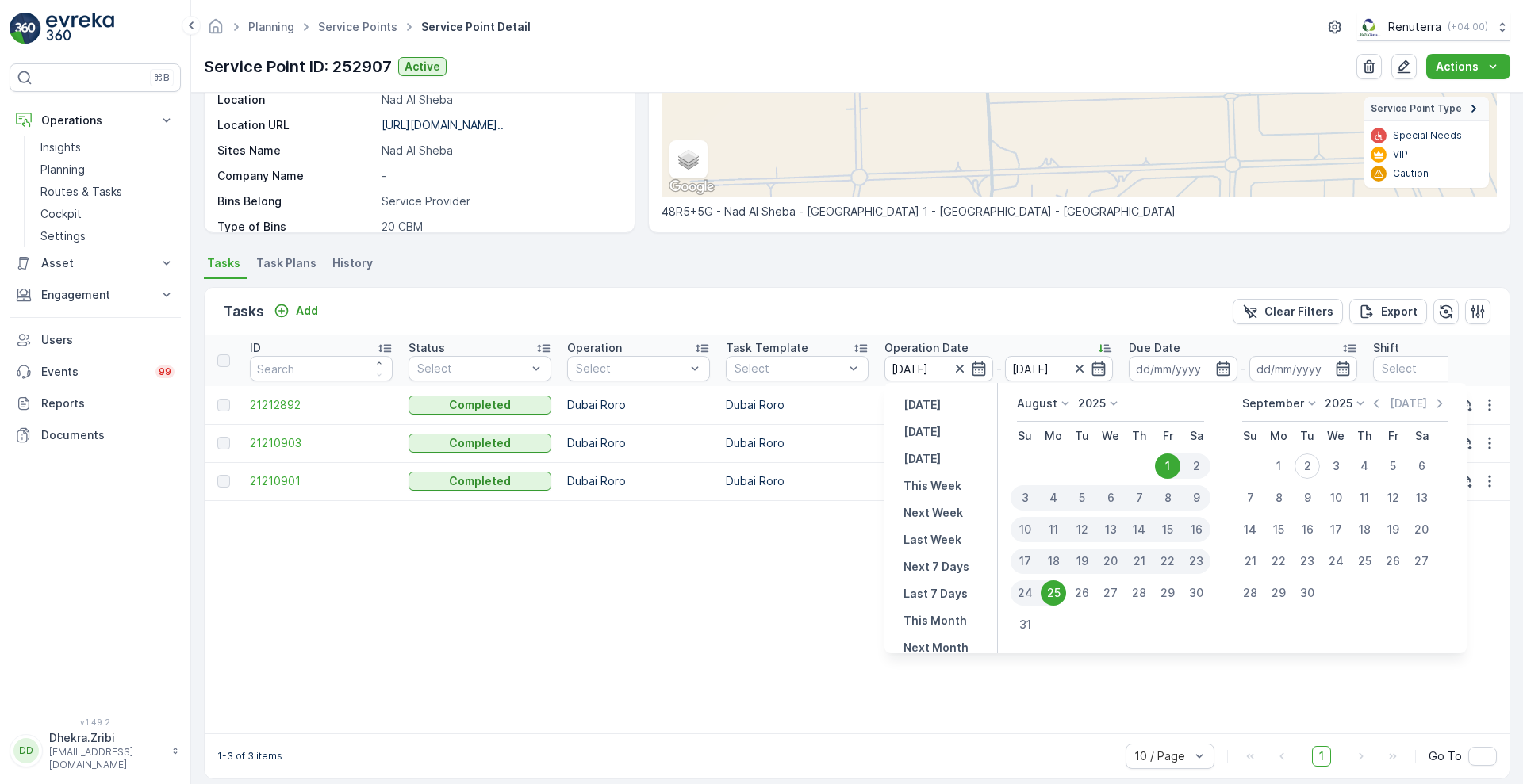
click at [1058, 595] on div "25" at bounding box center [1053, 593] width 25 height 25
type input "[DATE]"
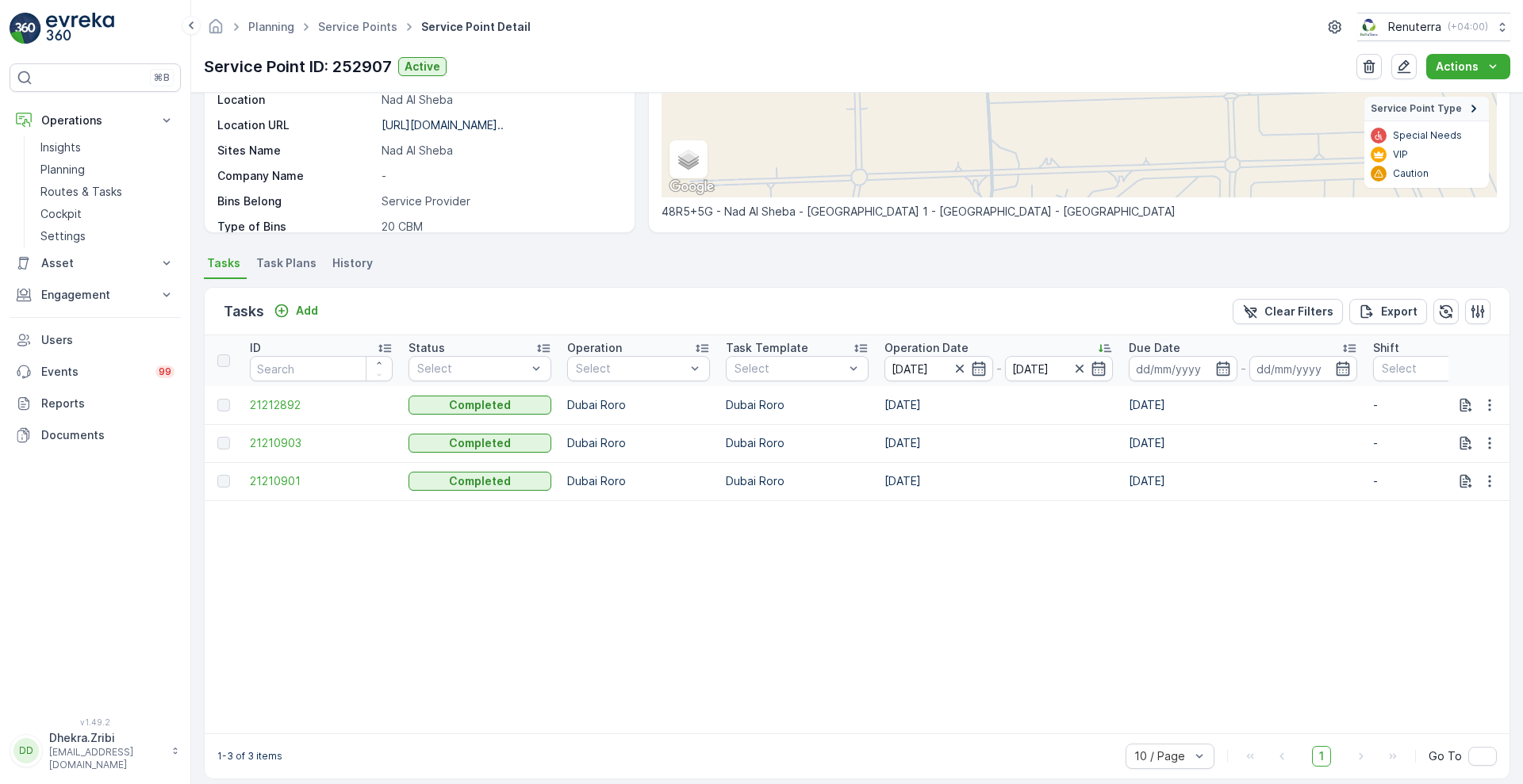
click at [972, 322] on div "Tasks Add Clear Filters Export" at bounding box center [857, 311] width 1305 height 48
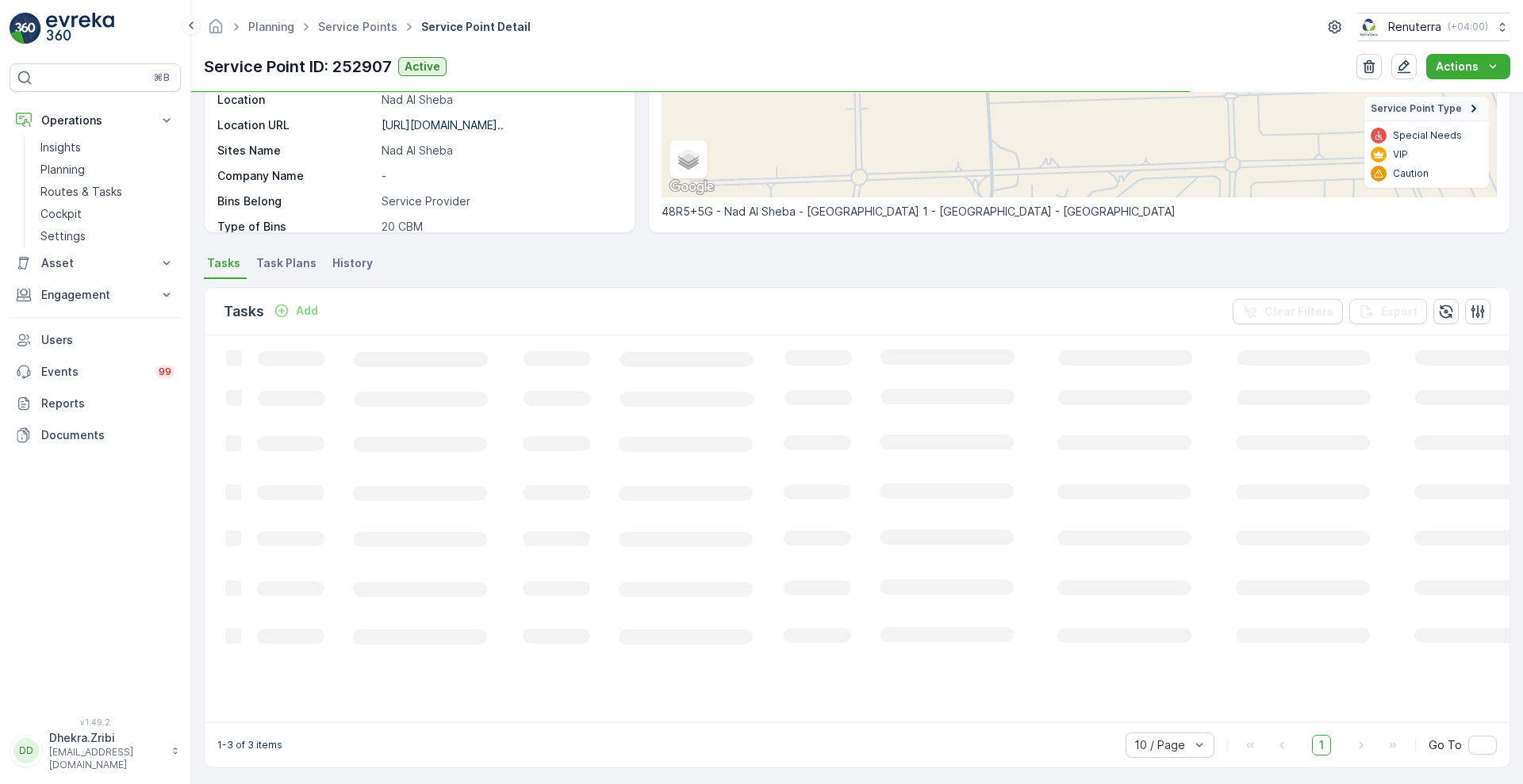
click at [963, 368] on icon "Loading..." at bounding box center [966, 527] width 1523 height 385
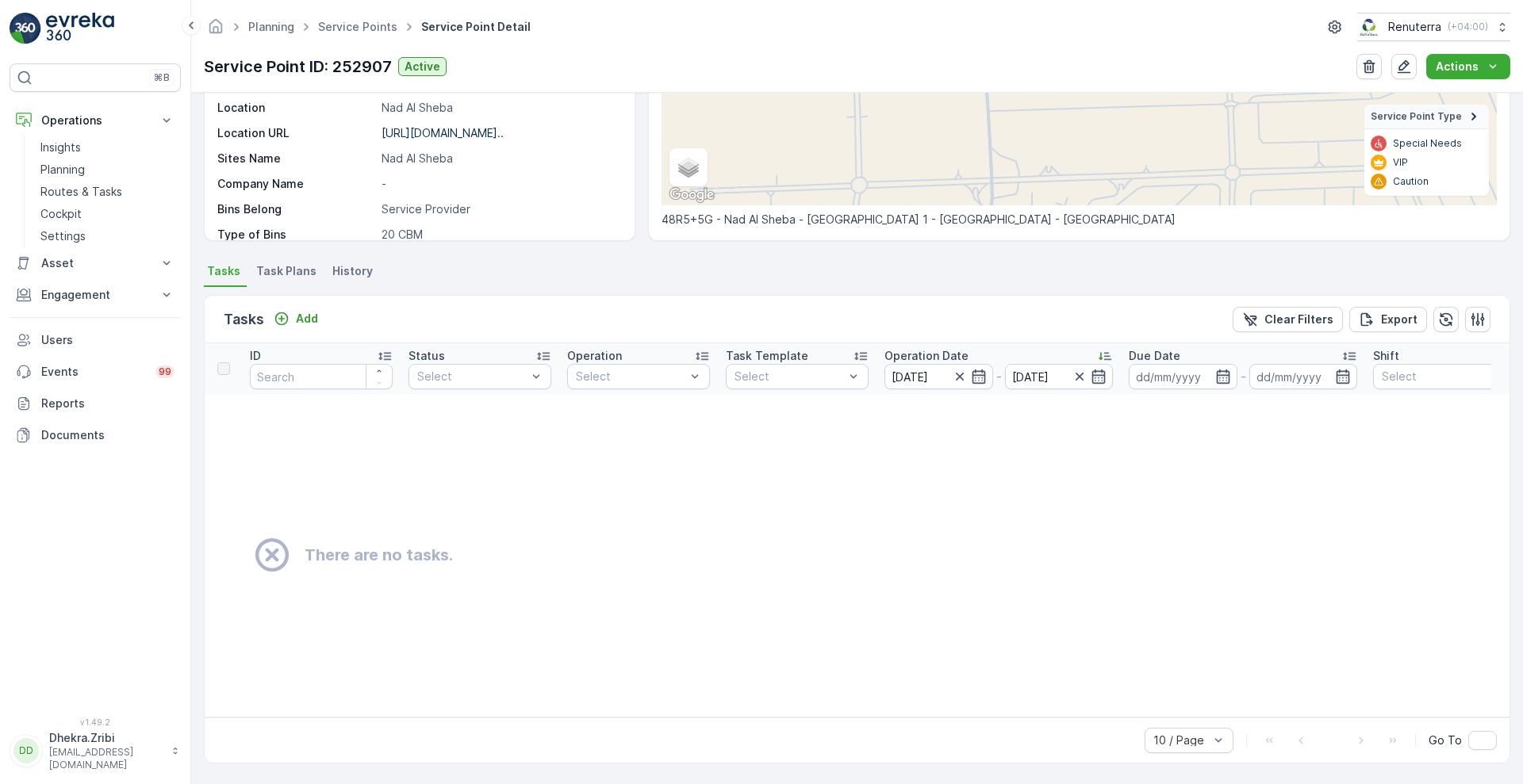
click at [963, 369] on icon "button" at bounding box center [960, 377] width 16 height 16
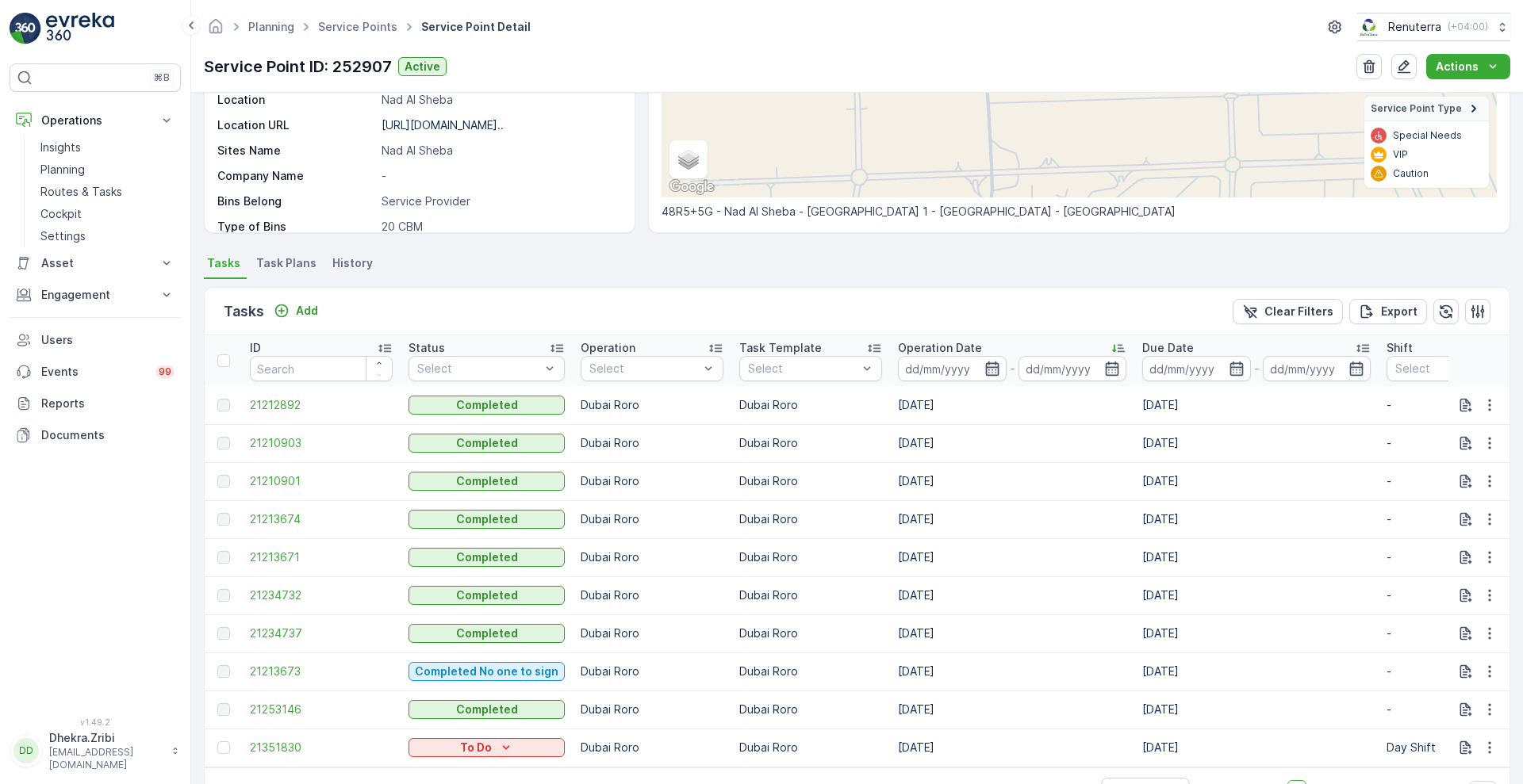
click at [985, 369] on icon "button" at bounding box center [992, 369] width 14 height 15
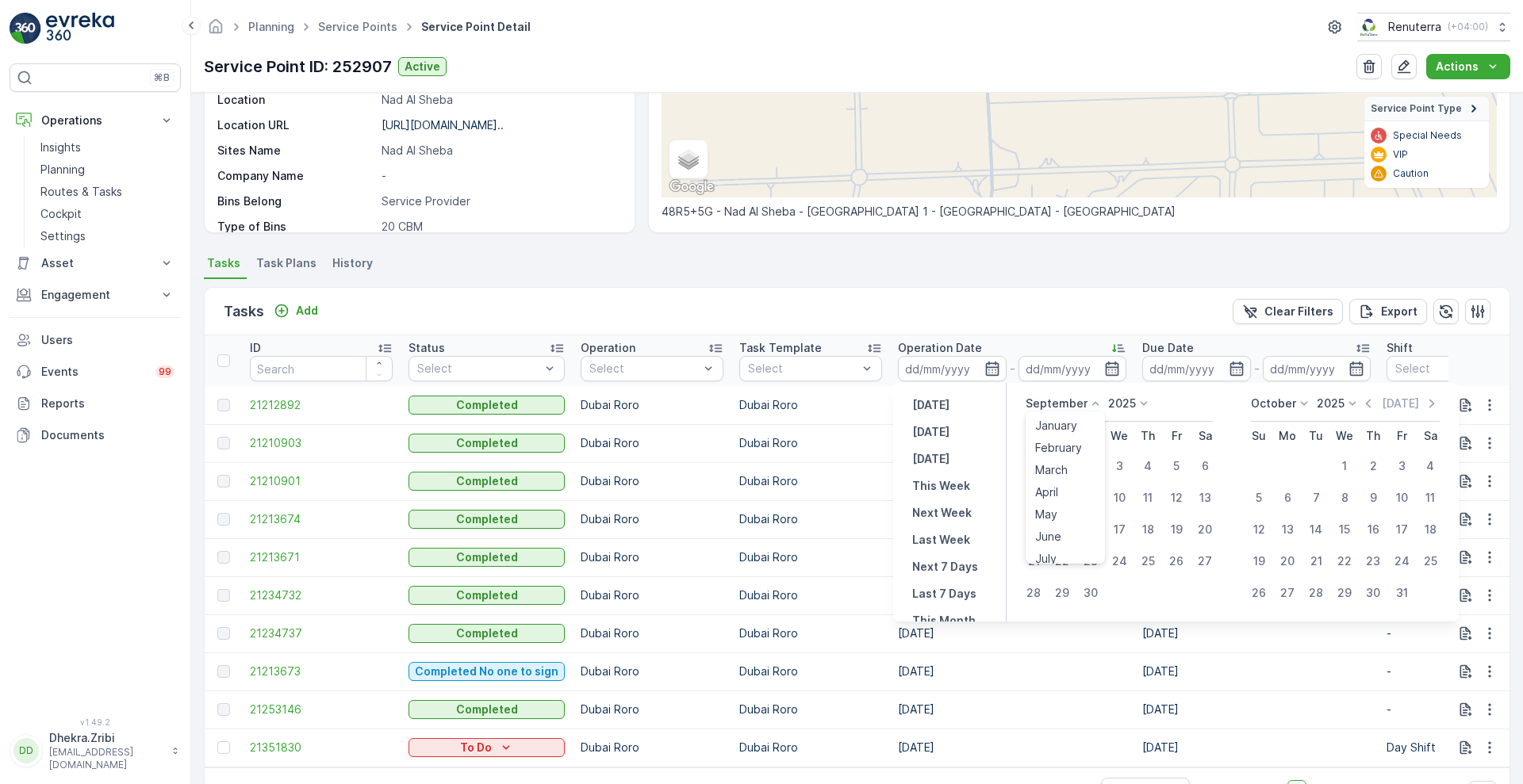
click at [1094, 403] on icon at bounding box center [1095, 404] width 16 height 16
click at [1058, 458] on span "August" at bounding box center [1054, 461] width 37 height 16
click at [1070, 590] on div "25" at bounding box center [1061, 593] width 25 height 25
type input "[DATE]"
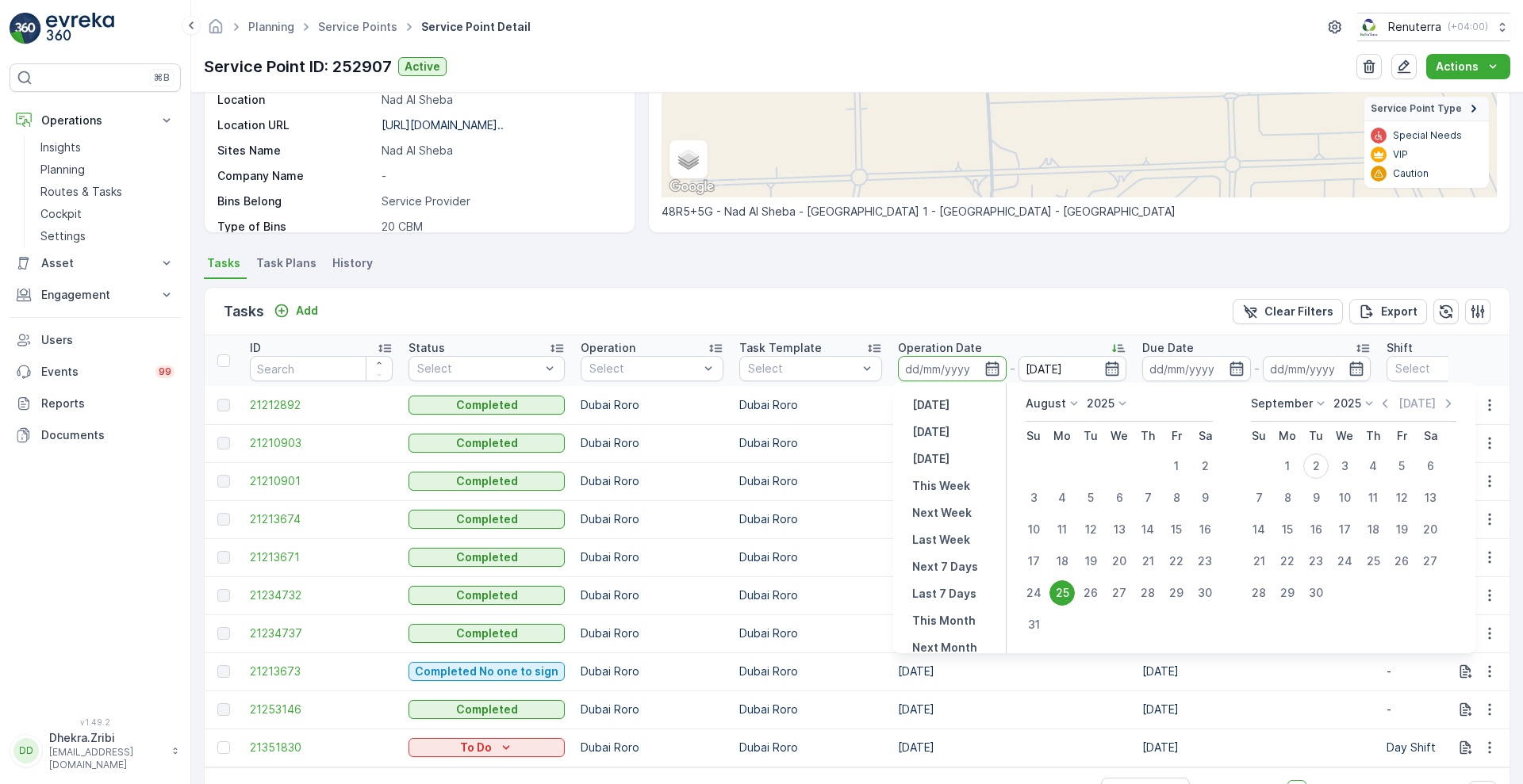
click at [1070, 590] on div "25" at bounding box center [1061, 593] width 25 height 25
type input "[DATE]"
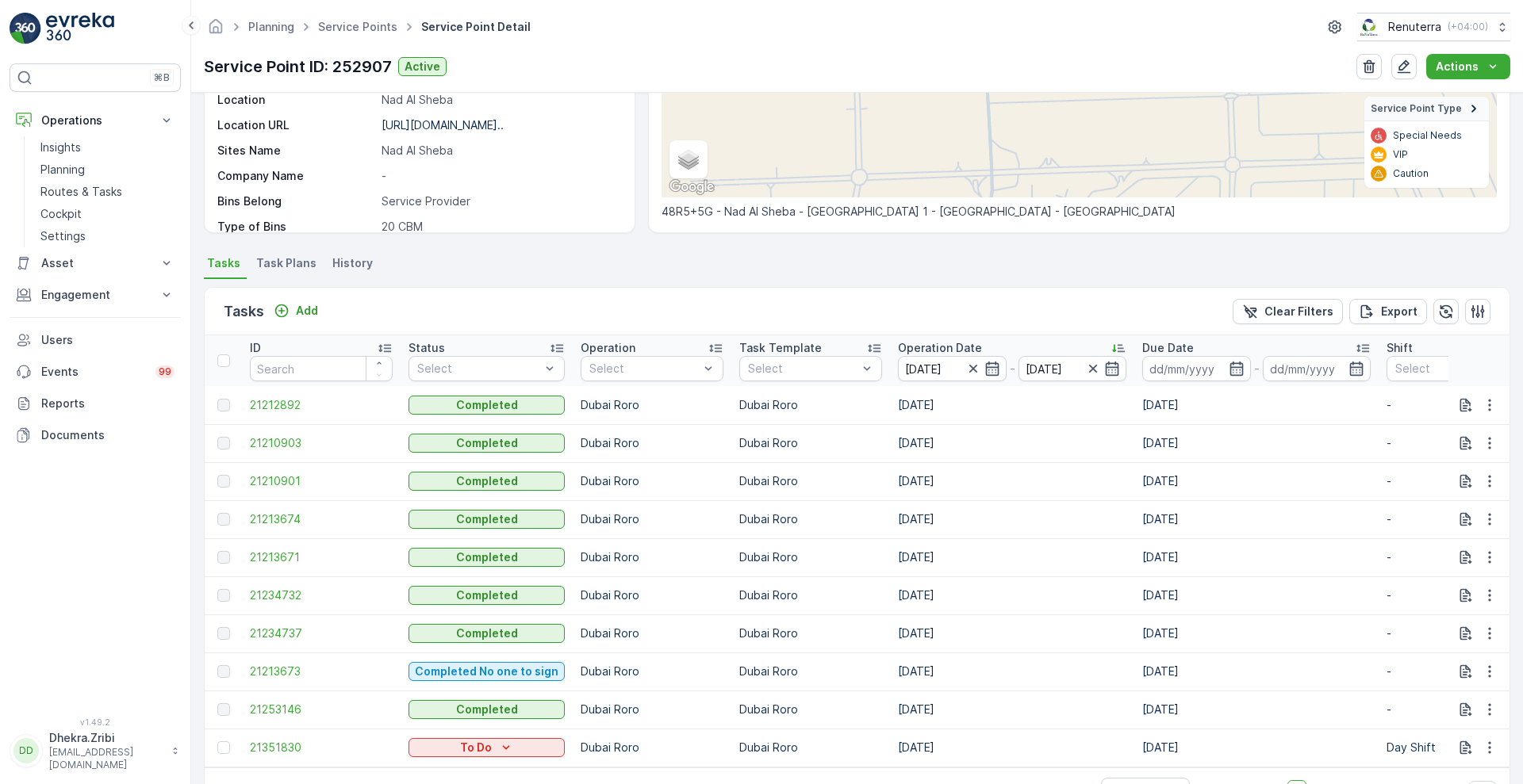
click at [1042, 298] on div "Tasks Add Clear Filters Export" at bounding box center [857, 311] width 1305 height 48
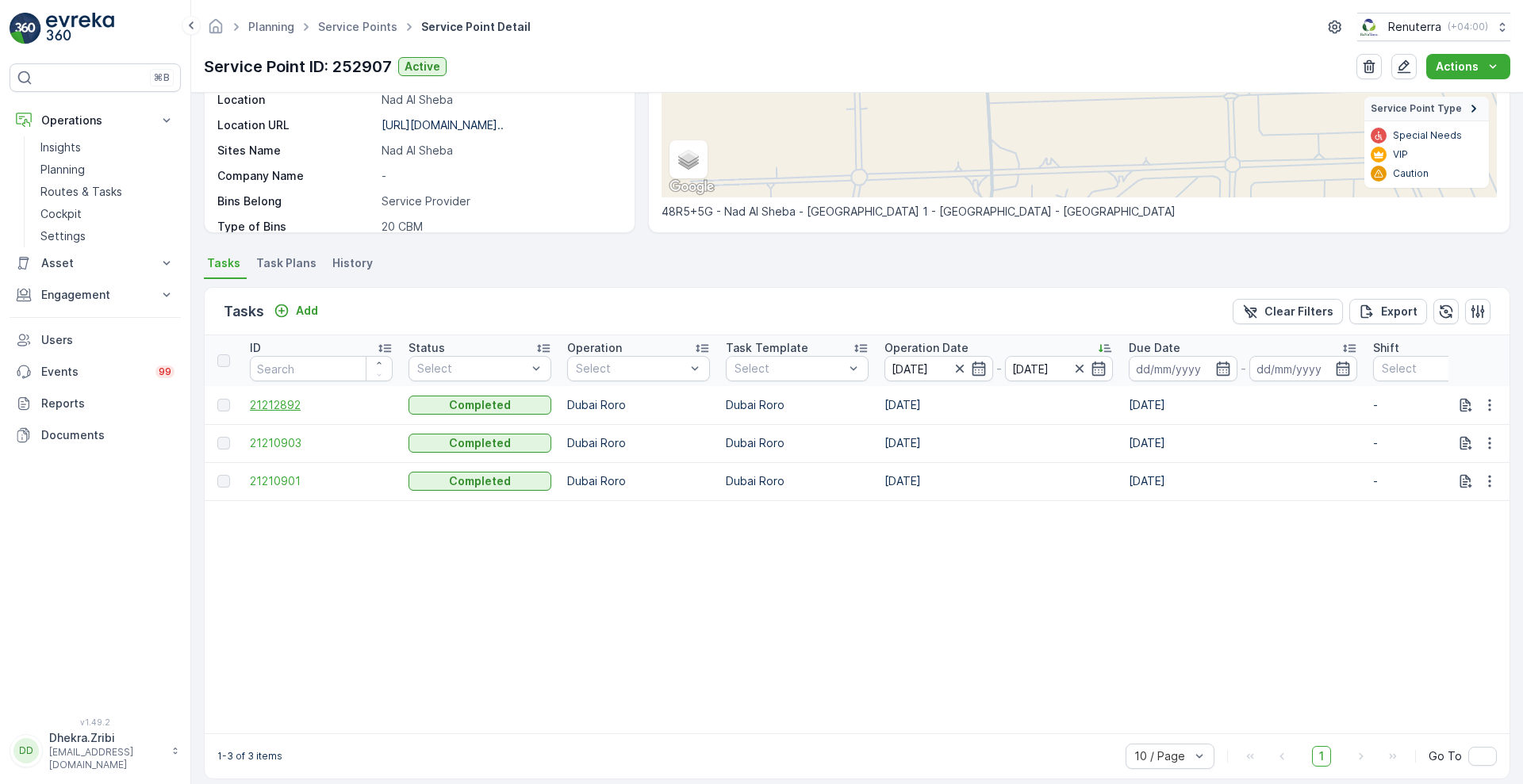
click at [275, 404] on span "21212892" at bounding box center [321, 406] width 143 height 16
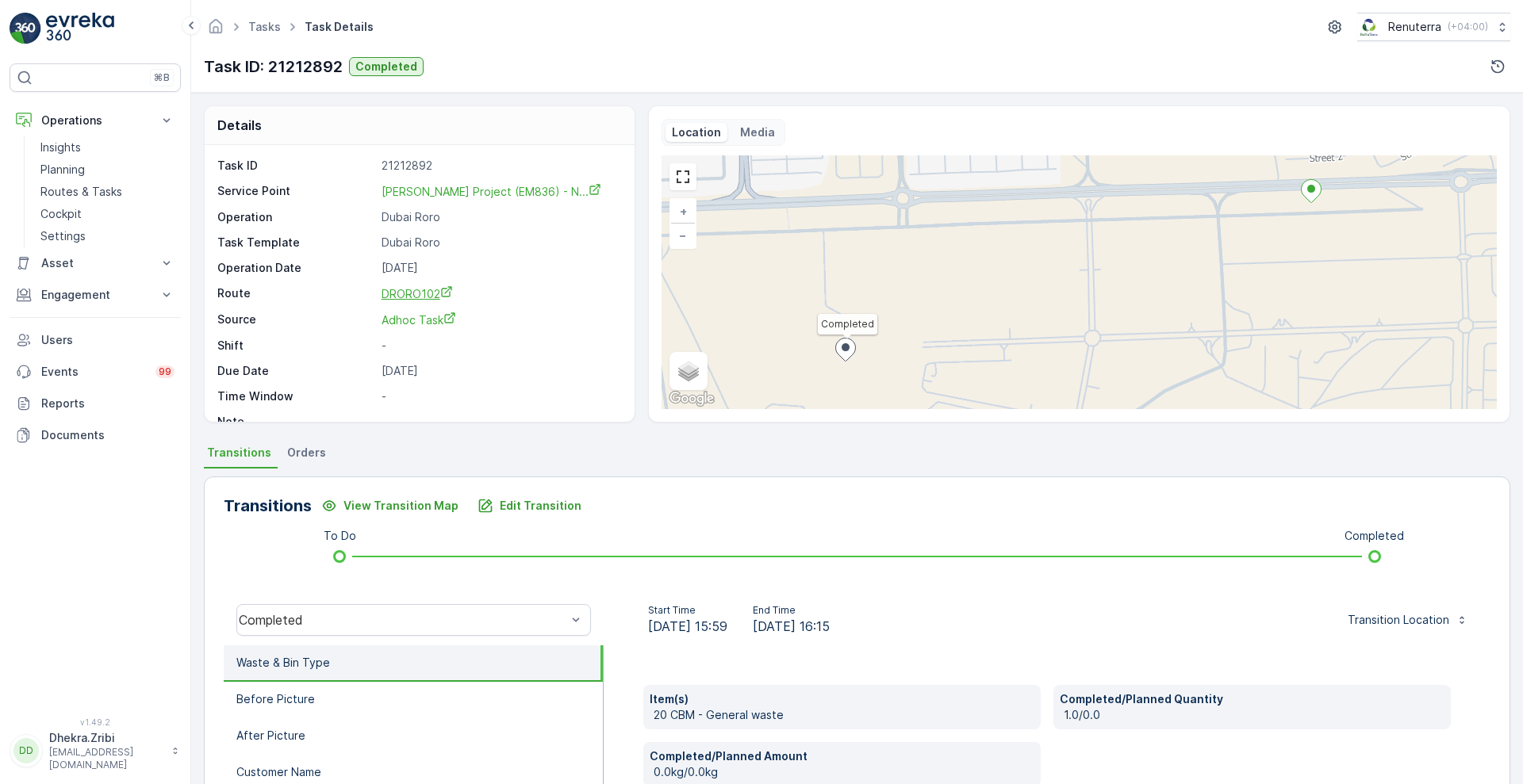
click at [412, 293] on span "DRORO102" at bounding box center [417, 293] width 71 height 14
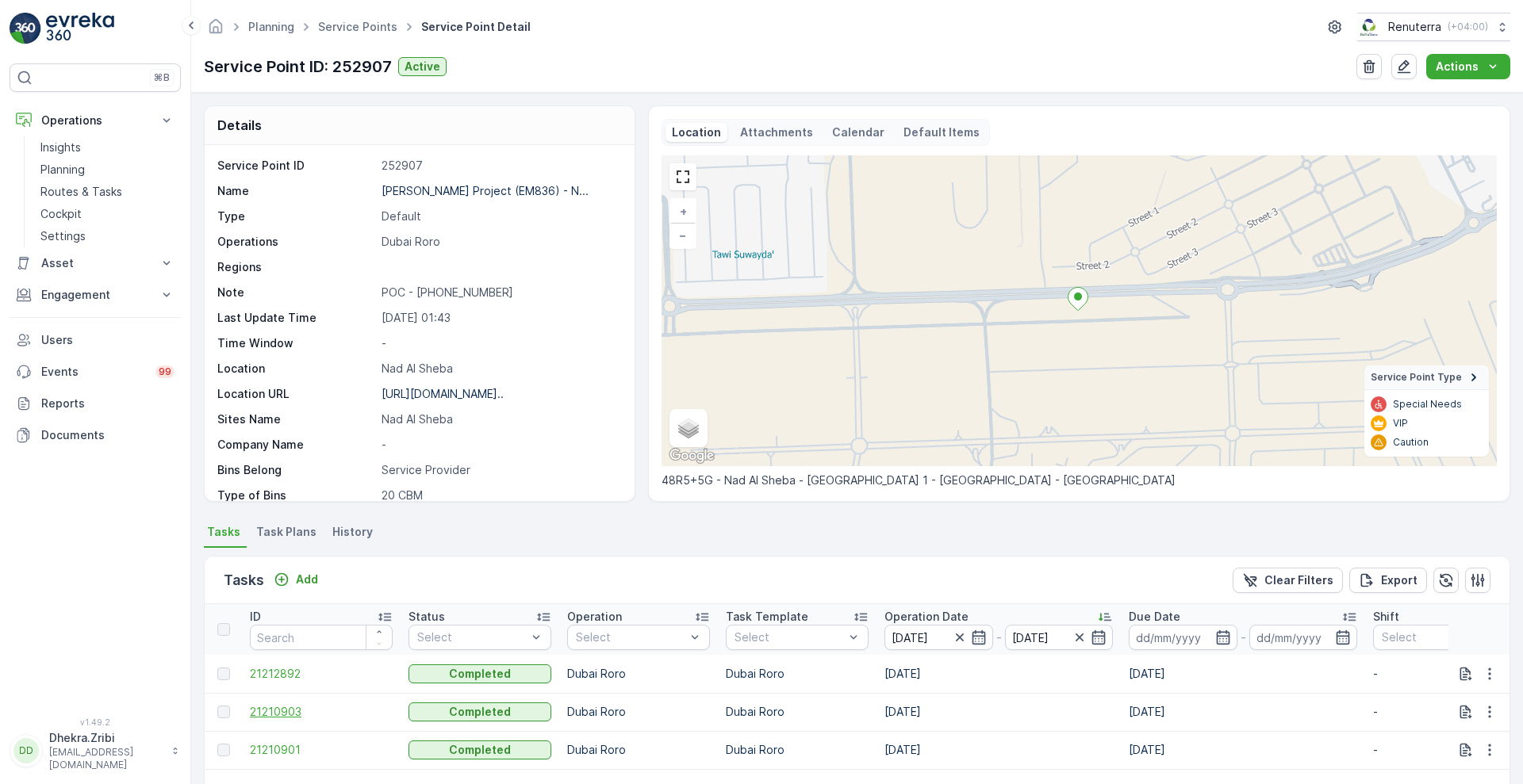
click at [263, 714] on span "21210903" at bounding box center [321, 712] width 143 height 16
click at [270, 744] on span "21210901" at bounding box center [321, 750] width 143 height 16
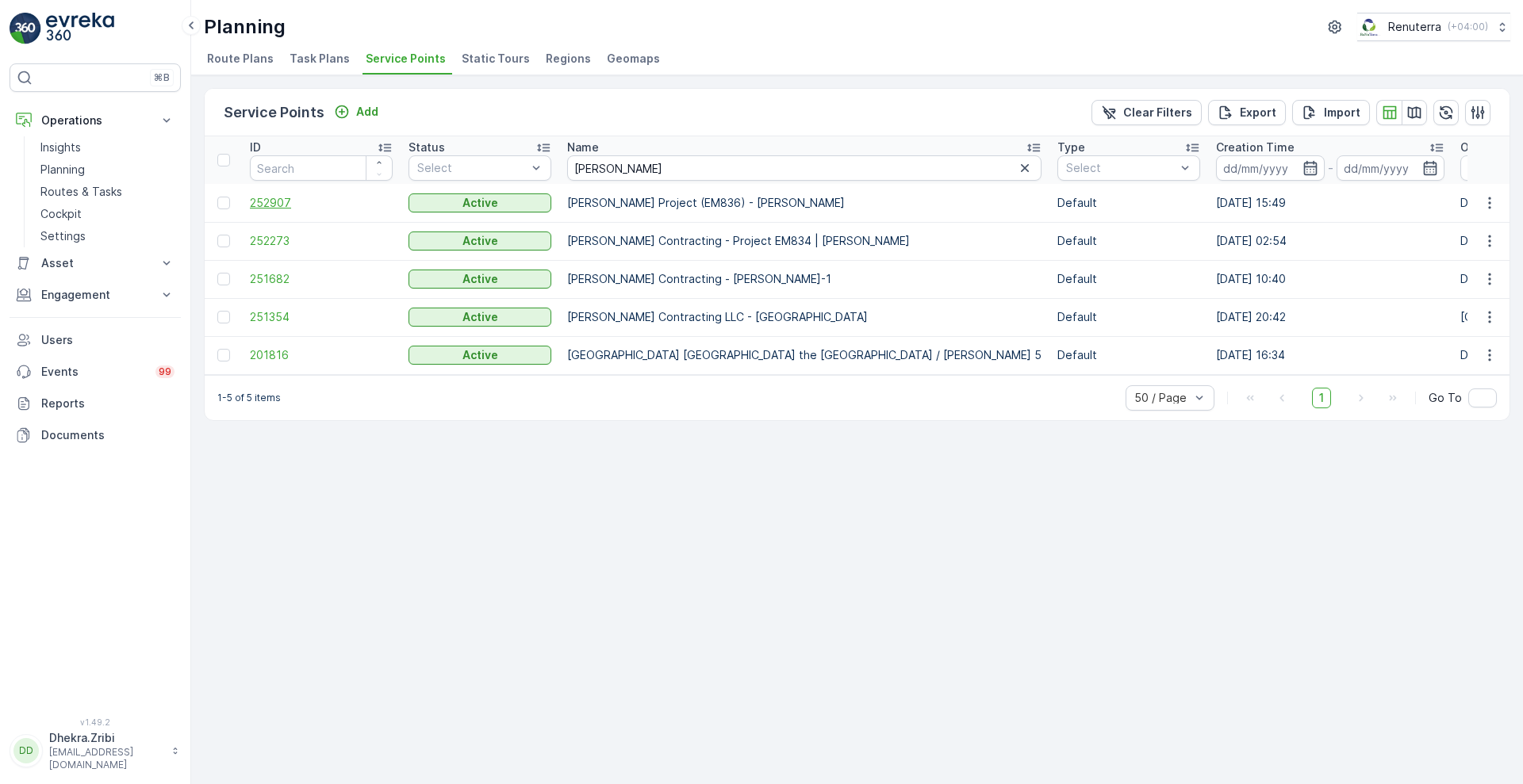
click at [271, 197] on span "252907" at bounding box center [321, 203] width 143 height 16
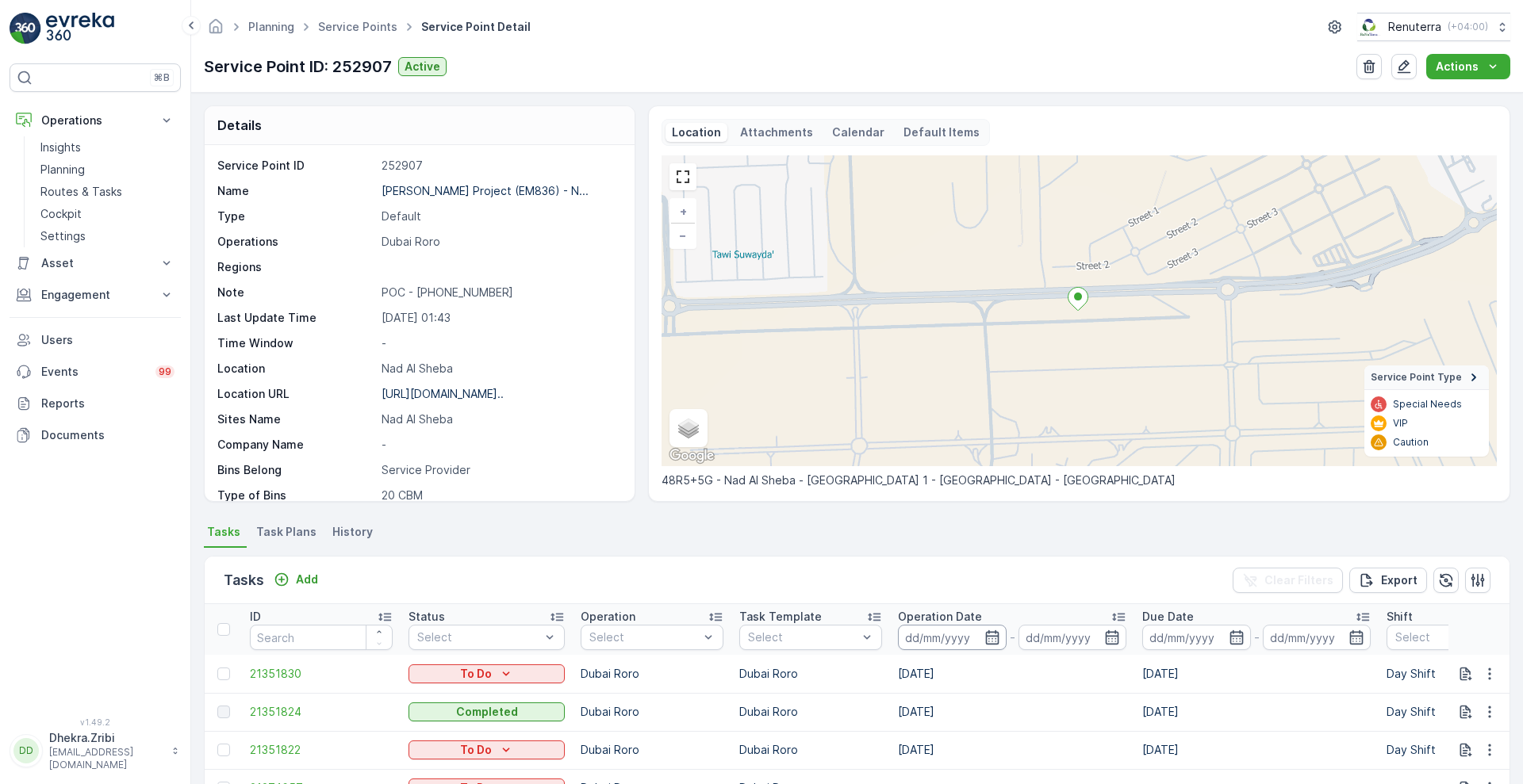
click at [1000, 637] on input at bounding box center [952, 637] width 109 height 25
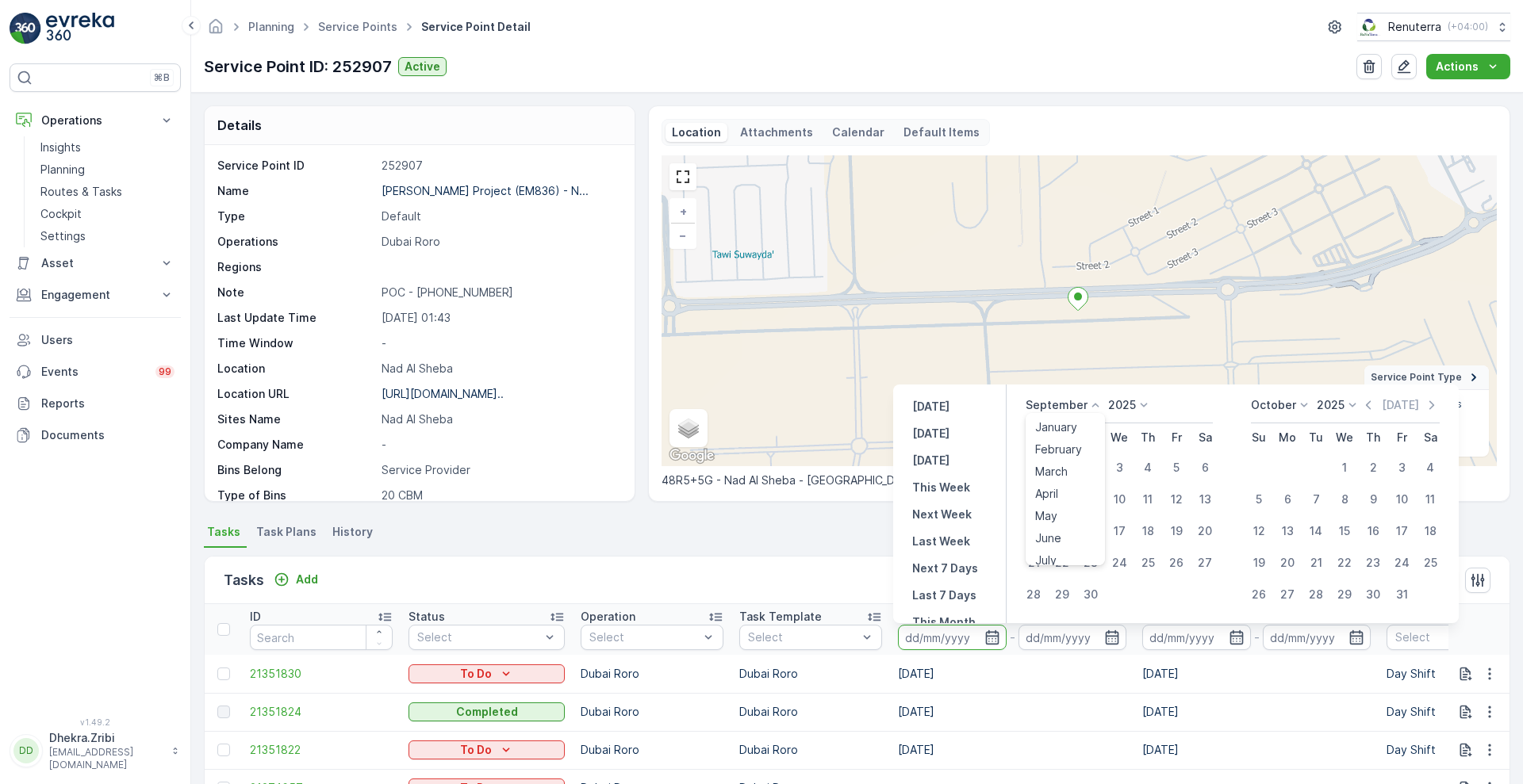
click at [1089, 403] on icon at bounding box center [1095, 406] width 16 height 16
click at [1072, 462] on span "August" at bounding box center [1054, 462] width 37 height 16
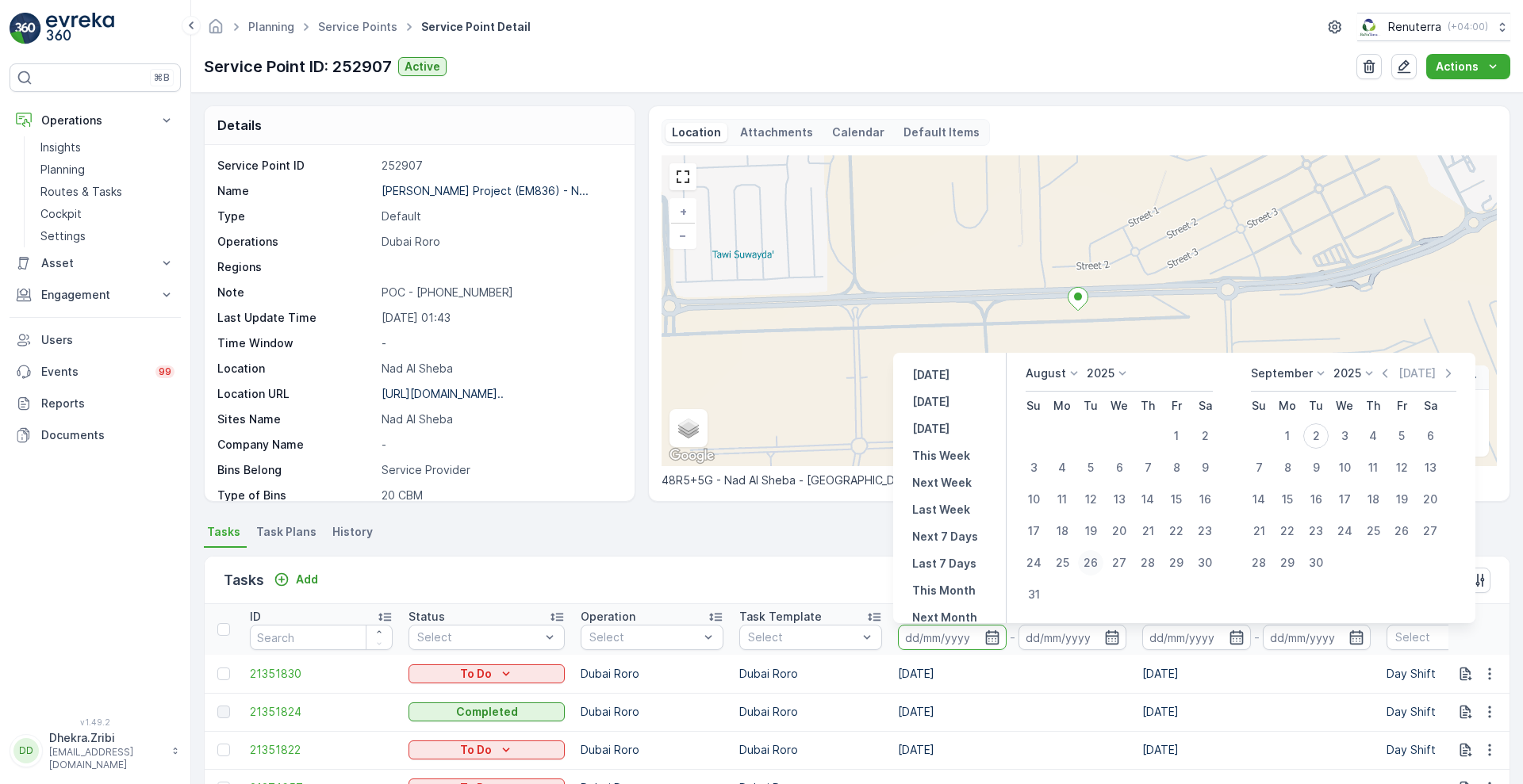
click at [1099, 560] on div "26" at bounding box center [1090, 562] width 25 height 25
type input "26.08.2025"
click at [1099, 560] on div "26" at bounding box center [1090, 562] width 25 height 25
type input "26.08.2025"
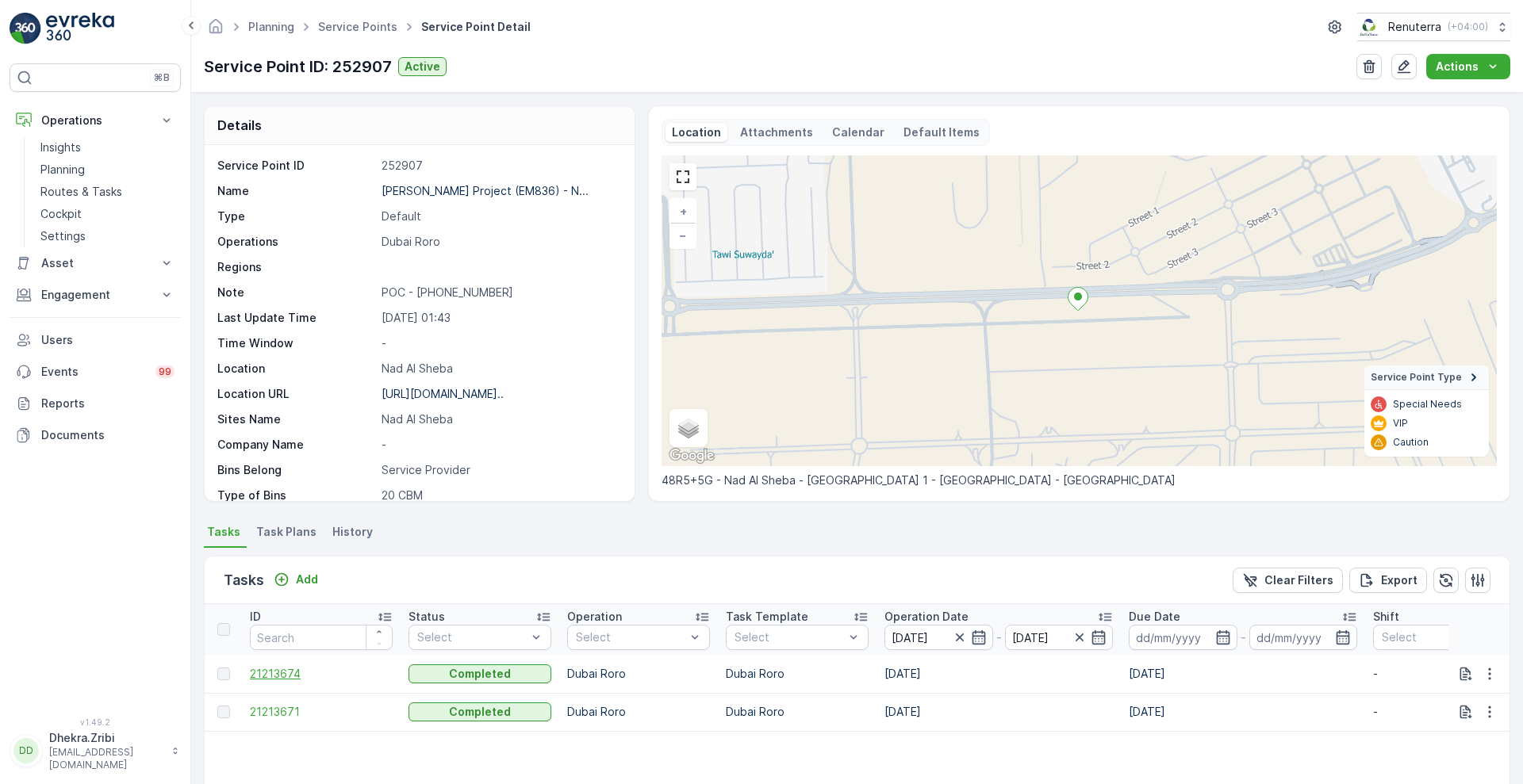
click at [279, 669] on span "21213674" at bounding box center [321, 674] width 143 height 16
click at [276, 715] on span "21213671" at bounding box center [321, 712] width 143 height 16
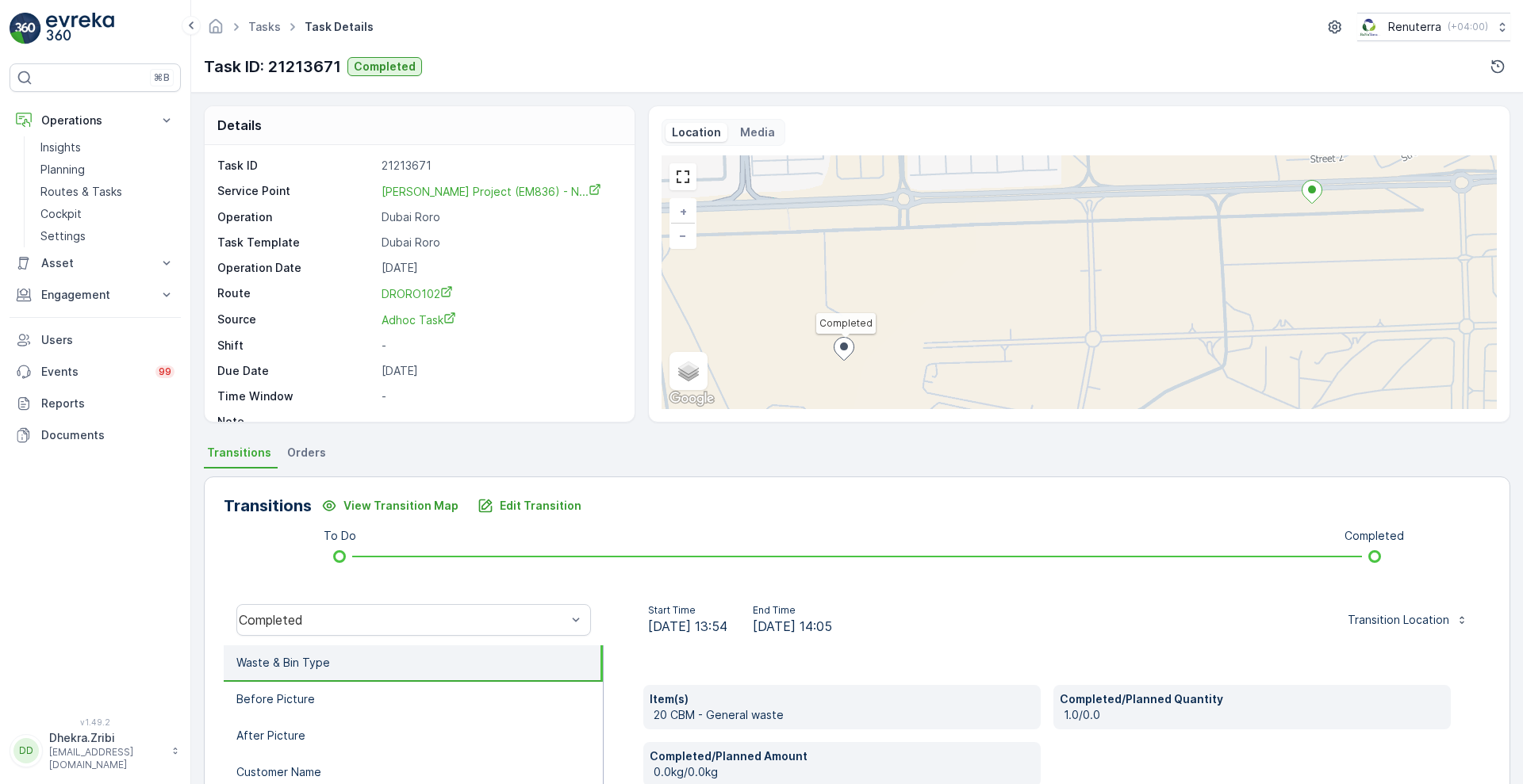
click at [414, 283] on div "Task ID 21213671 Service Point Wade Adams Project (EM836) - N... Operation Duba…" at bounding box center [417, 294] width 400 height 272
click at [414, 290] on span "DRORO102" at bounding box center [417, 293] width 71 height 14
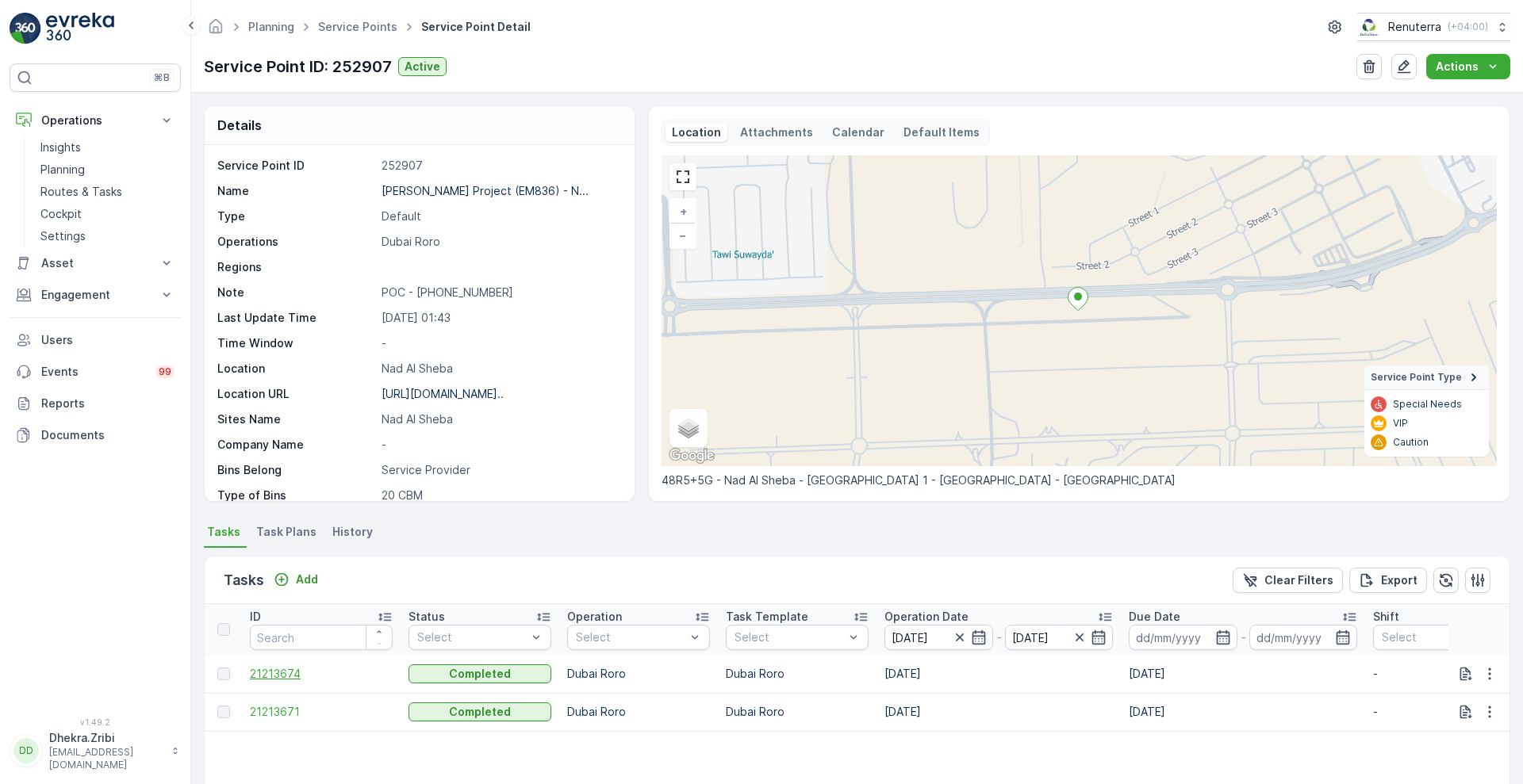
click at [272, 676] on span "21213674" at bounding box center [321, 674] width 143 height 16
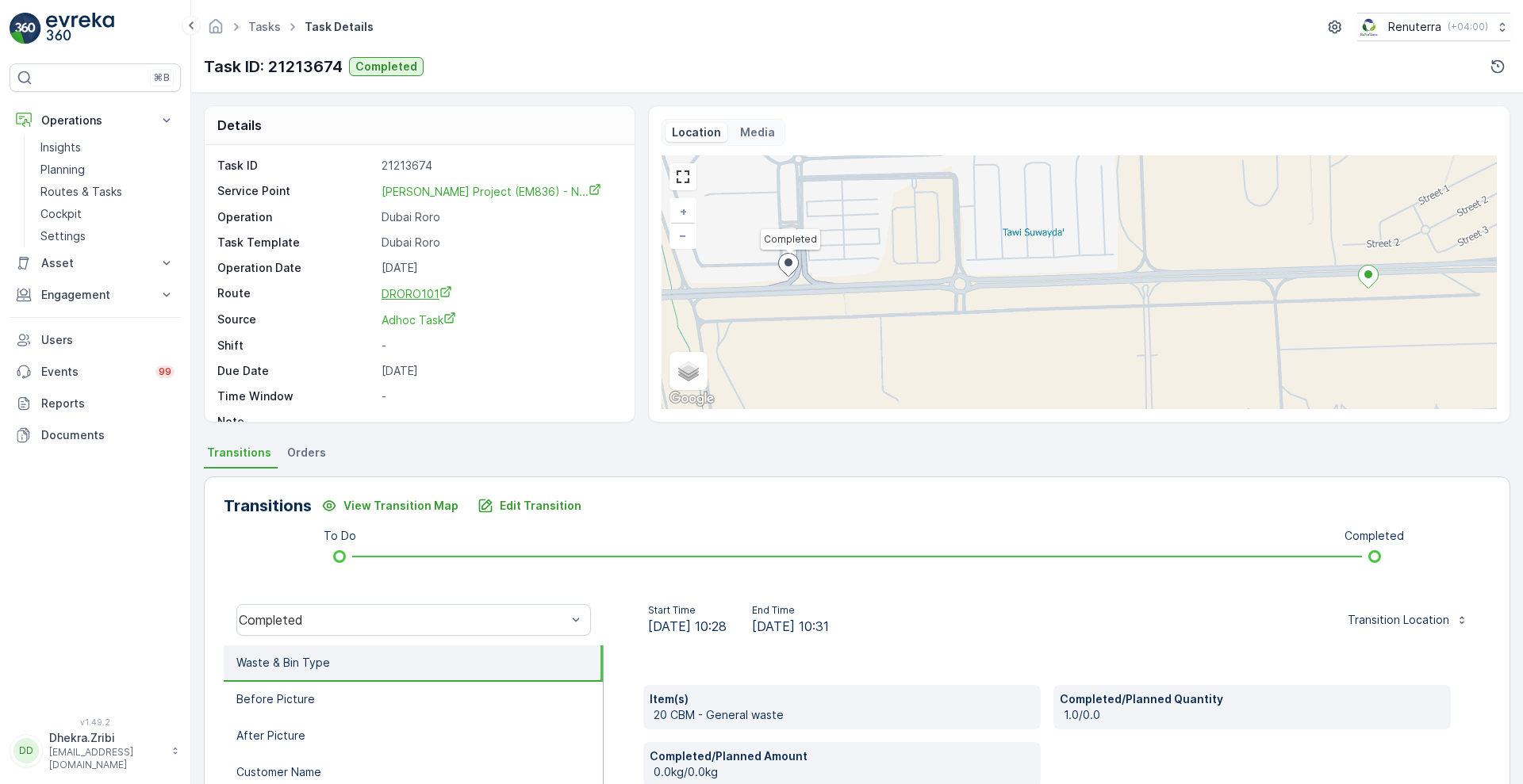
click at [428, 287] on span "DRORO101" at bounding box center [416, 293] width 70 height 14
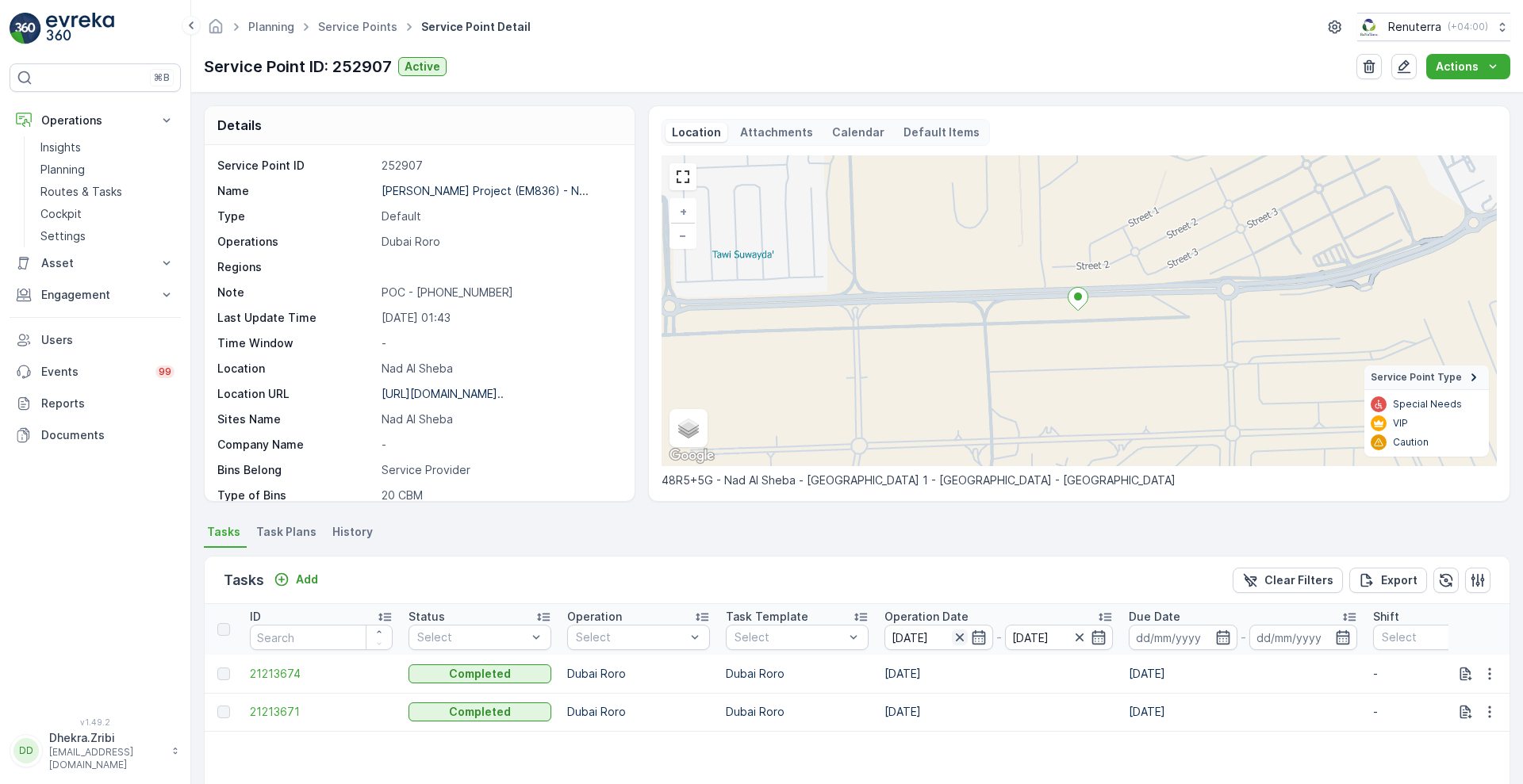
click at [958, 637] on icon "button" at bounding box center [959, 637] width 8 height 8
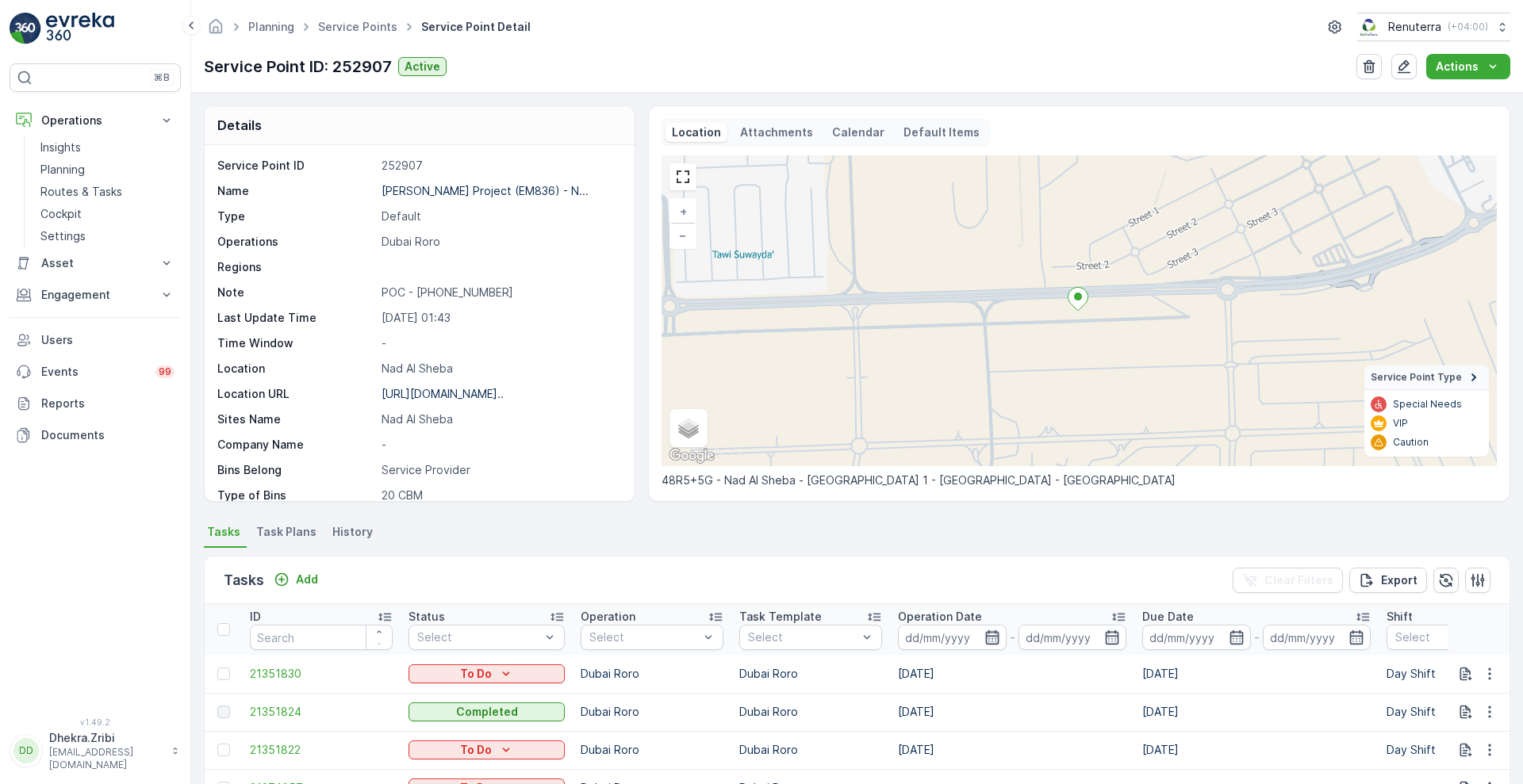
click at [984, 637] on icon "button" at bounding box center [992, 637] width 16 height 16
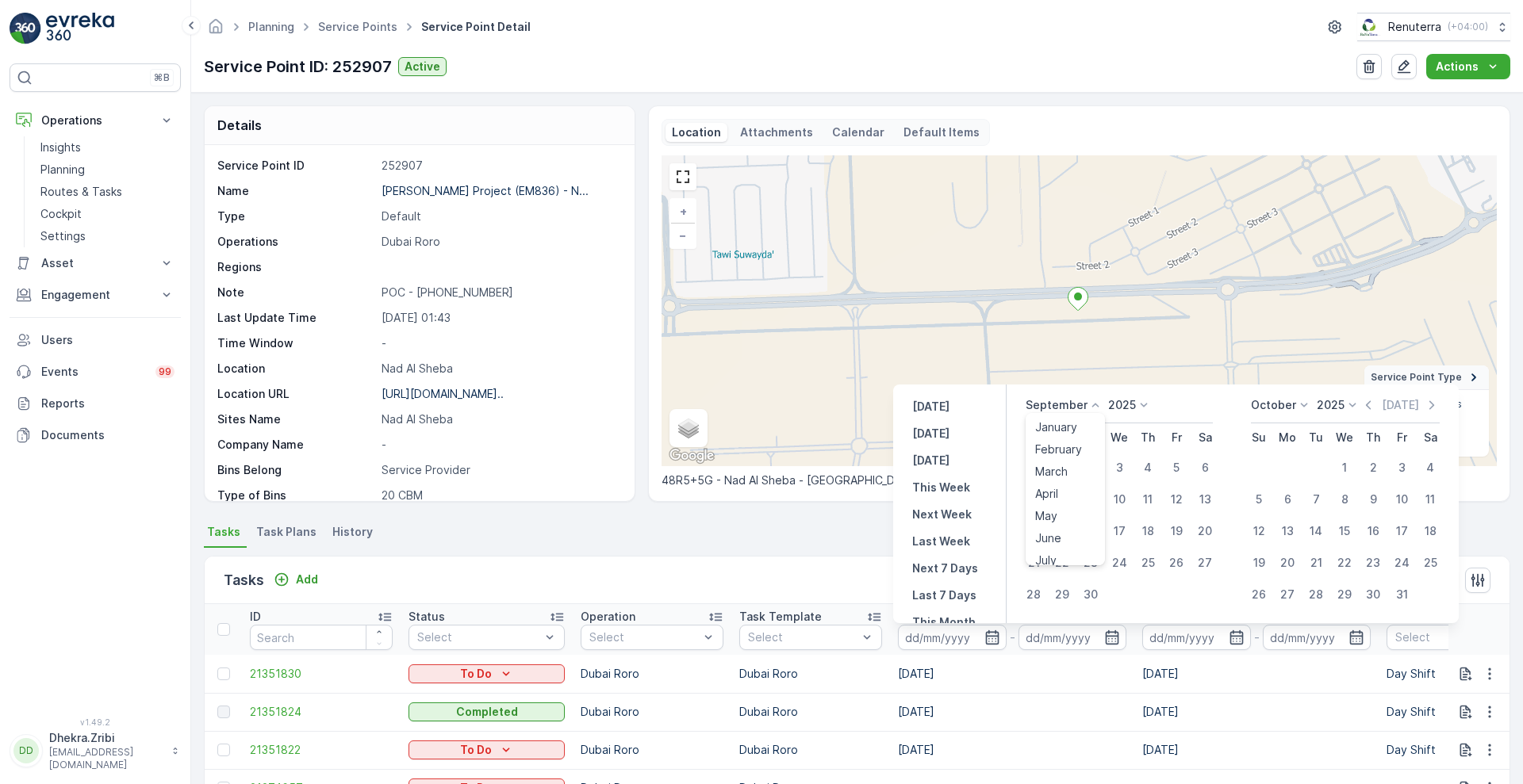
click at [1090, 398] on icon at bounding box center [1095, 406] width 16 height 16
click at [1068, 462] on span "August" at bounding box center [1054, 462] width 37 height 16
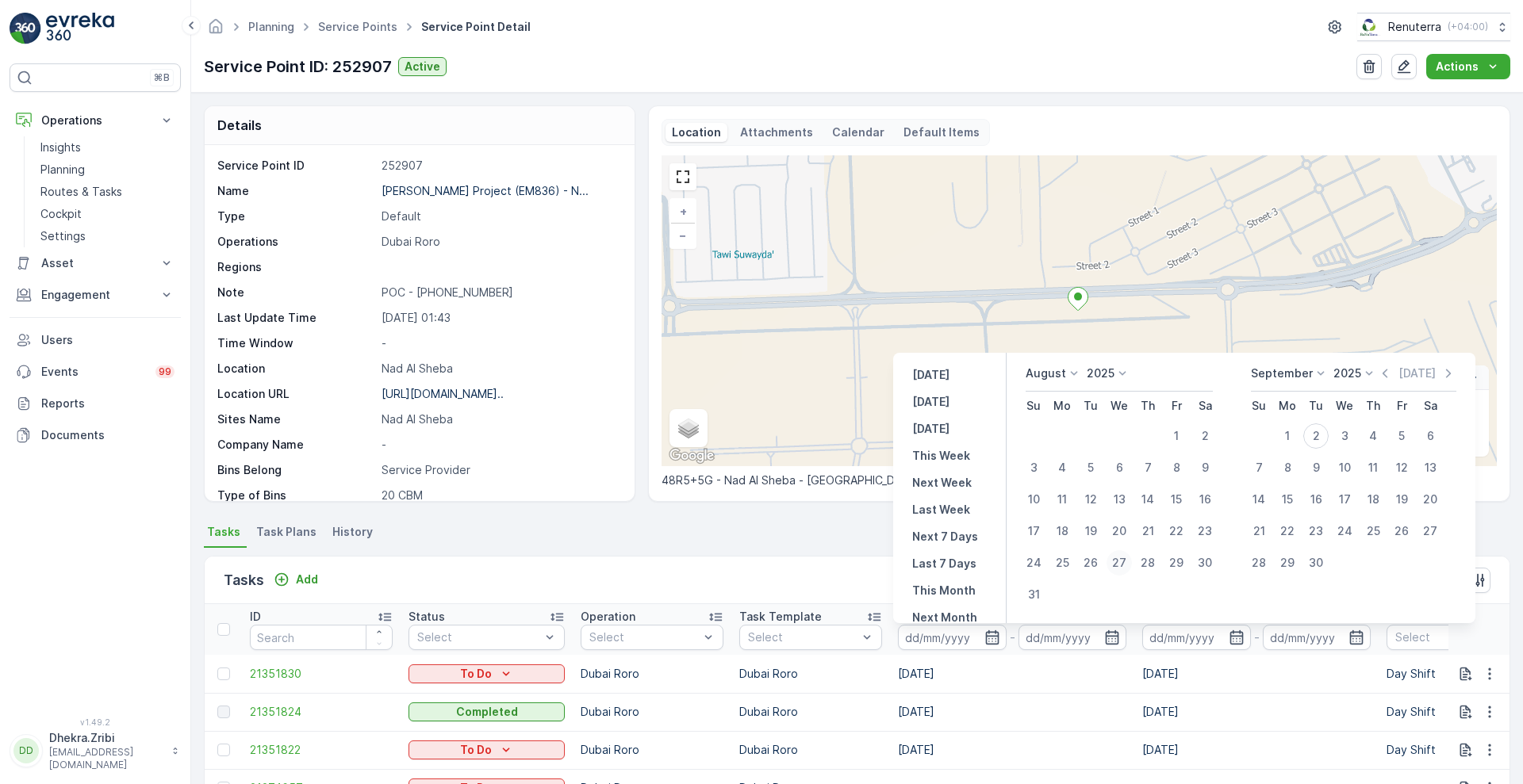
click at [1126, 564] on div "27" at bounding box center [1119, 562] width 25 height 25
type input "[DATE]"
click at [1126, 564] on div "27" at bounding box center [1119, 562] width 25 height 25
type input "[DATE]"
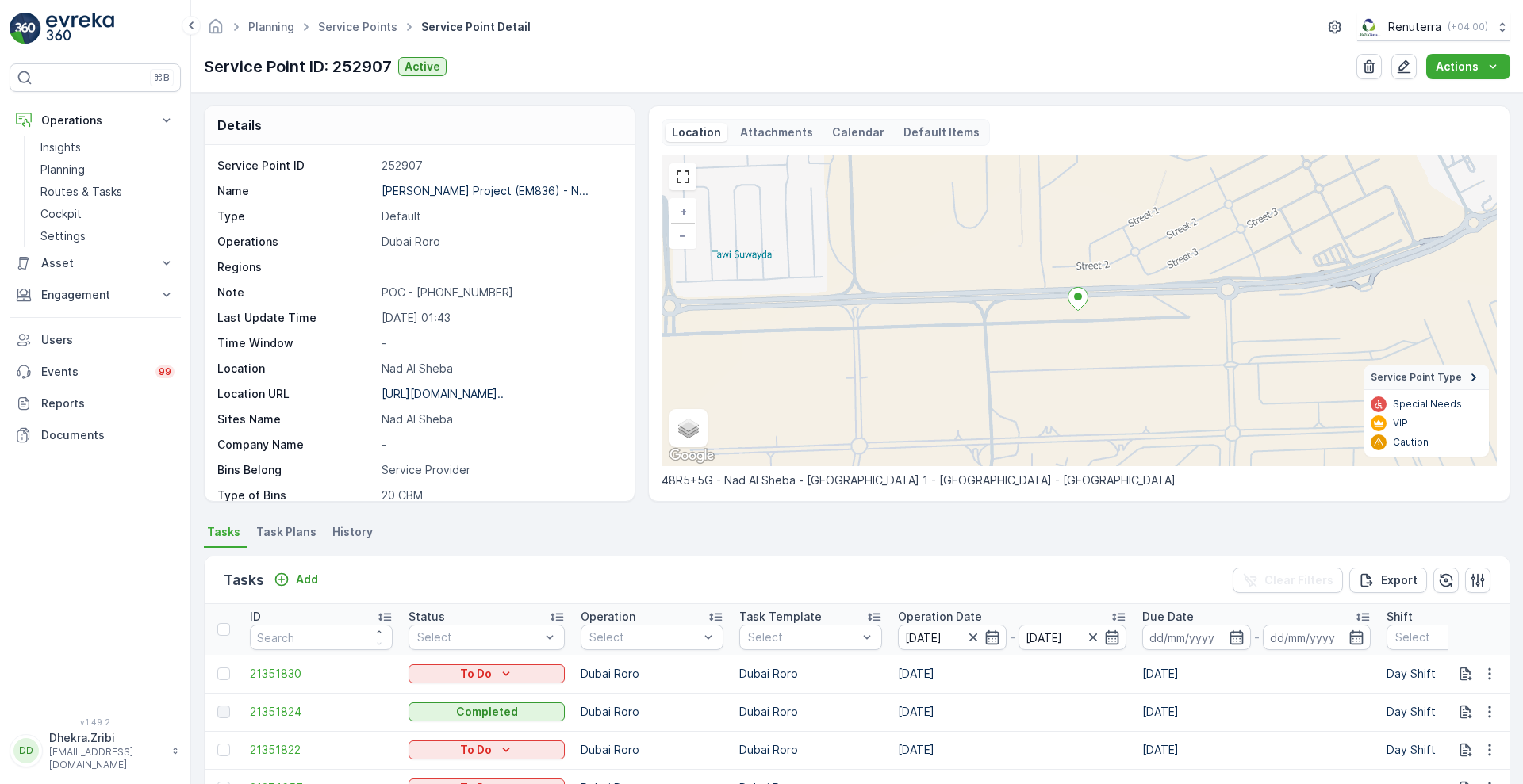
click at [833, 582] on div "Tasks Add Clear Filters Export" at bounding box center [857, 580] width 1305 height 48
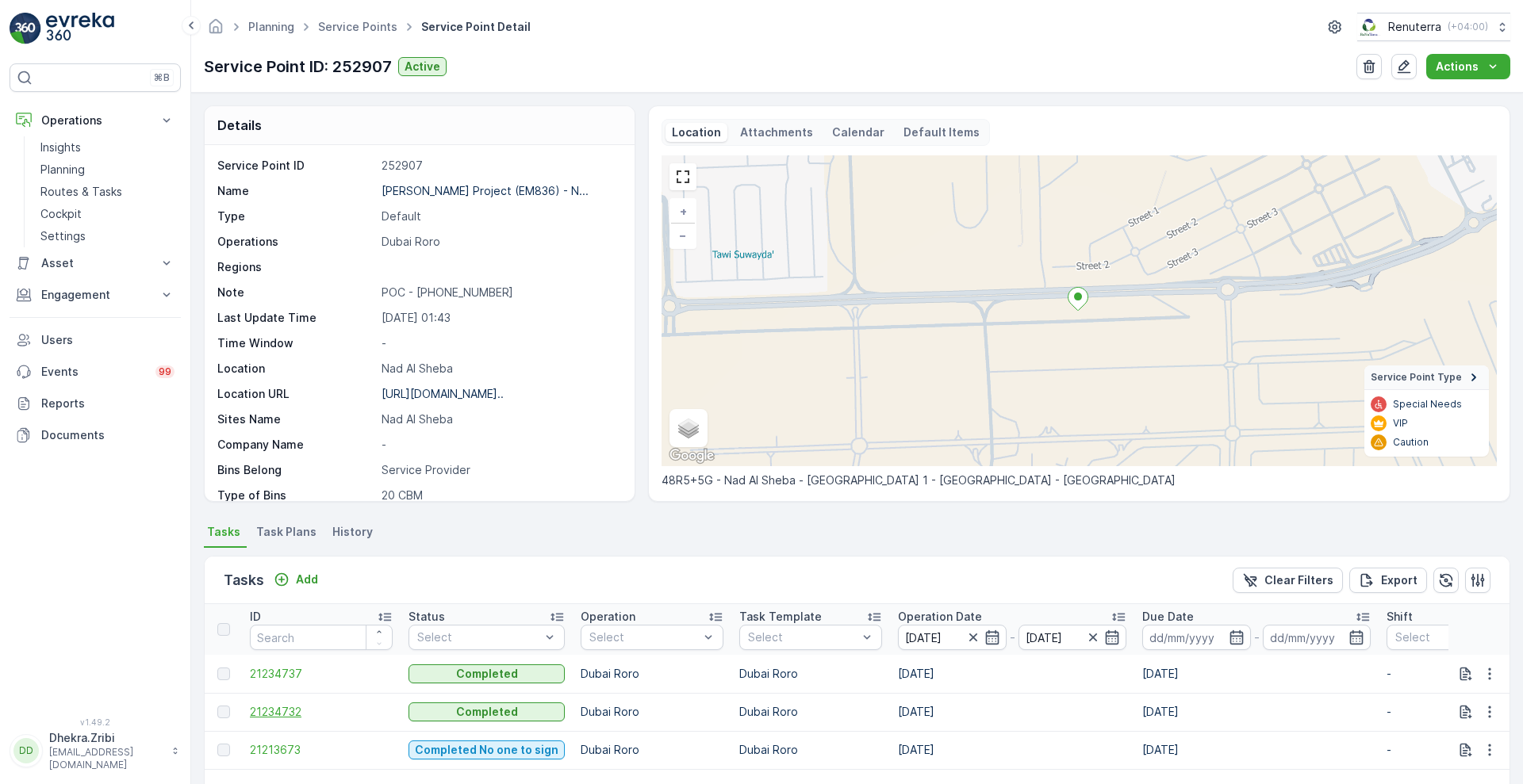
click at [279, 705] on span "21234732" at bounding box center [321, 712] width 143 height 16
click at [275, 679] on span "21234737" at bounding box center [321, 674] width 143 height 16
click at [279, 709] on span "21234732" at bounding box center [321, 712] width 143 height 16
click at [296, 677] on span "21234737" at bounding box center [321, 674] width 143 height 16
click at [272, 744] on span "21213673" at bounding box center [321, 750] width 143 height 16
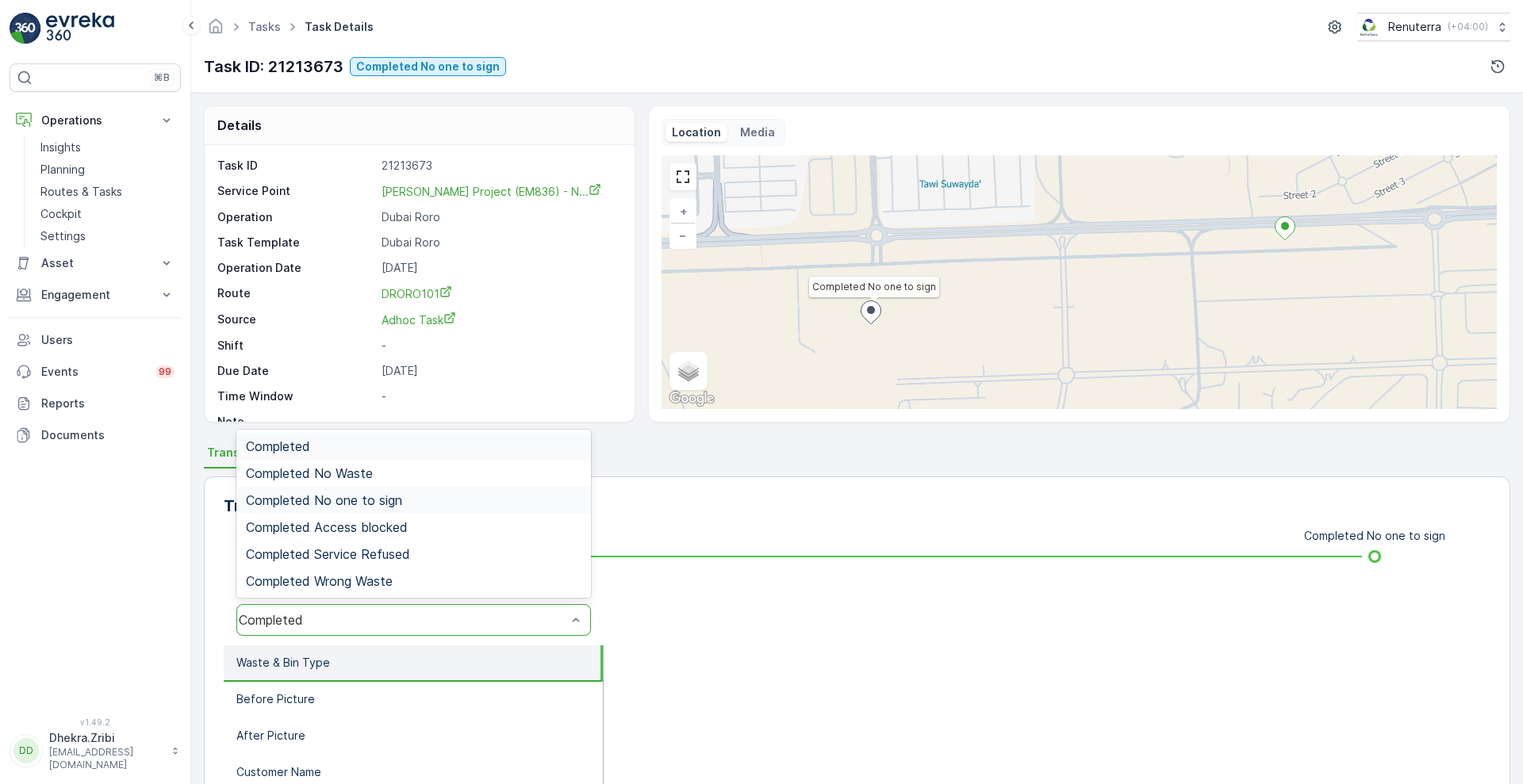
click at [398, 505] on span "Completed No one to sign" at bounding box center [324, 501] width 156 height 15
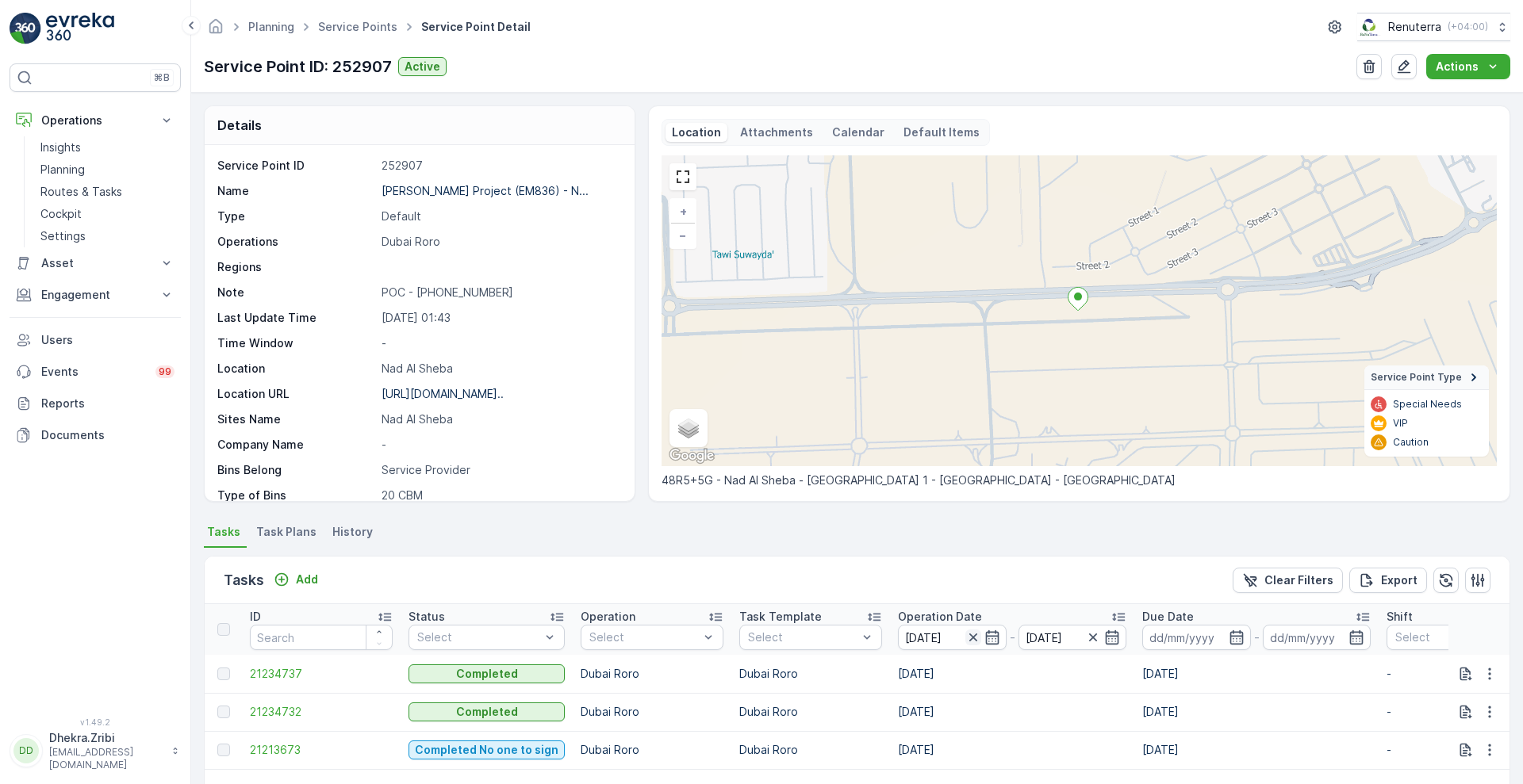
click at [971, 635] on icon "button" at bounding box center [973, 637] width 16 height 16
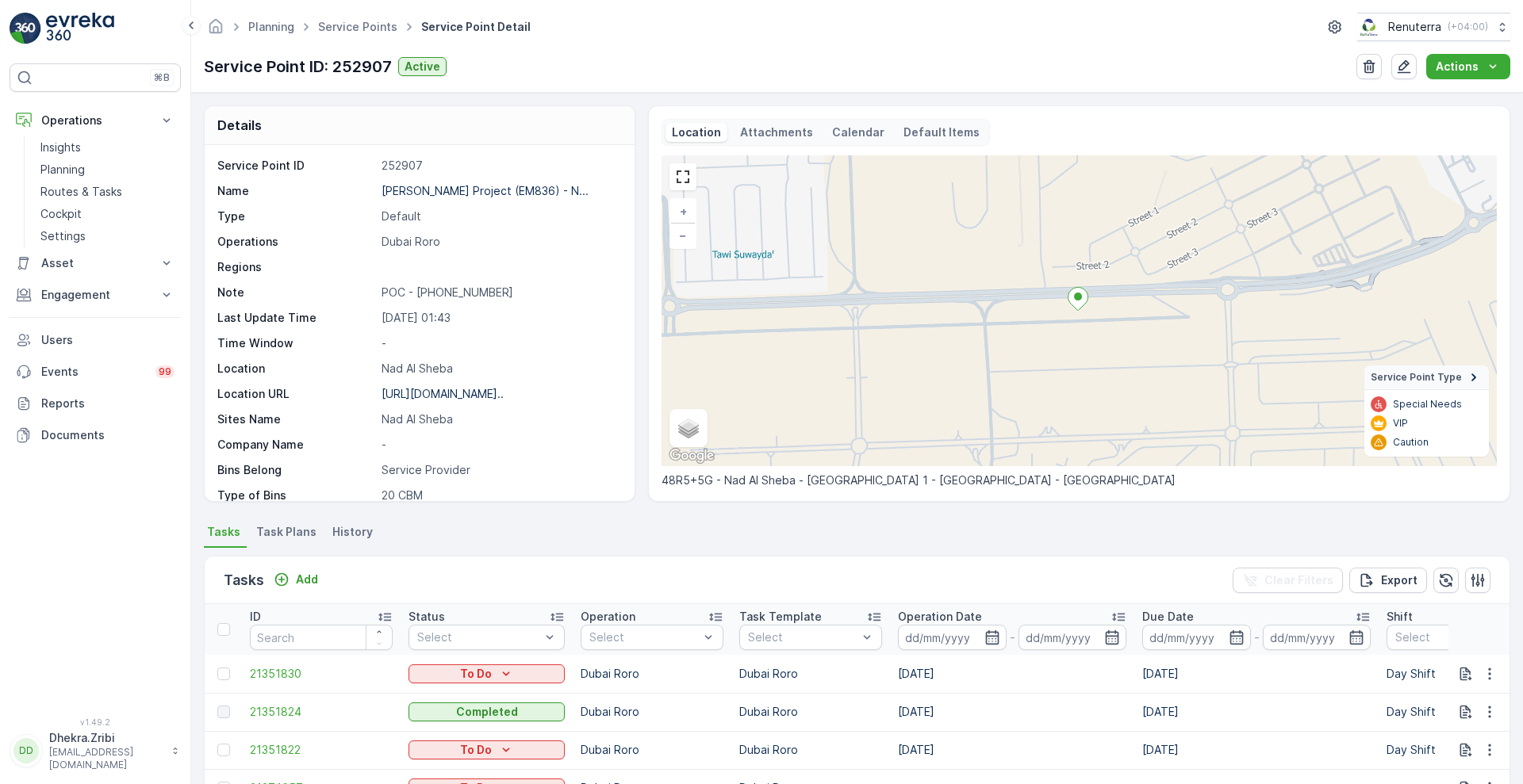
click at [971, 635] on input at bounding box center [952, 637] width 109 height 25
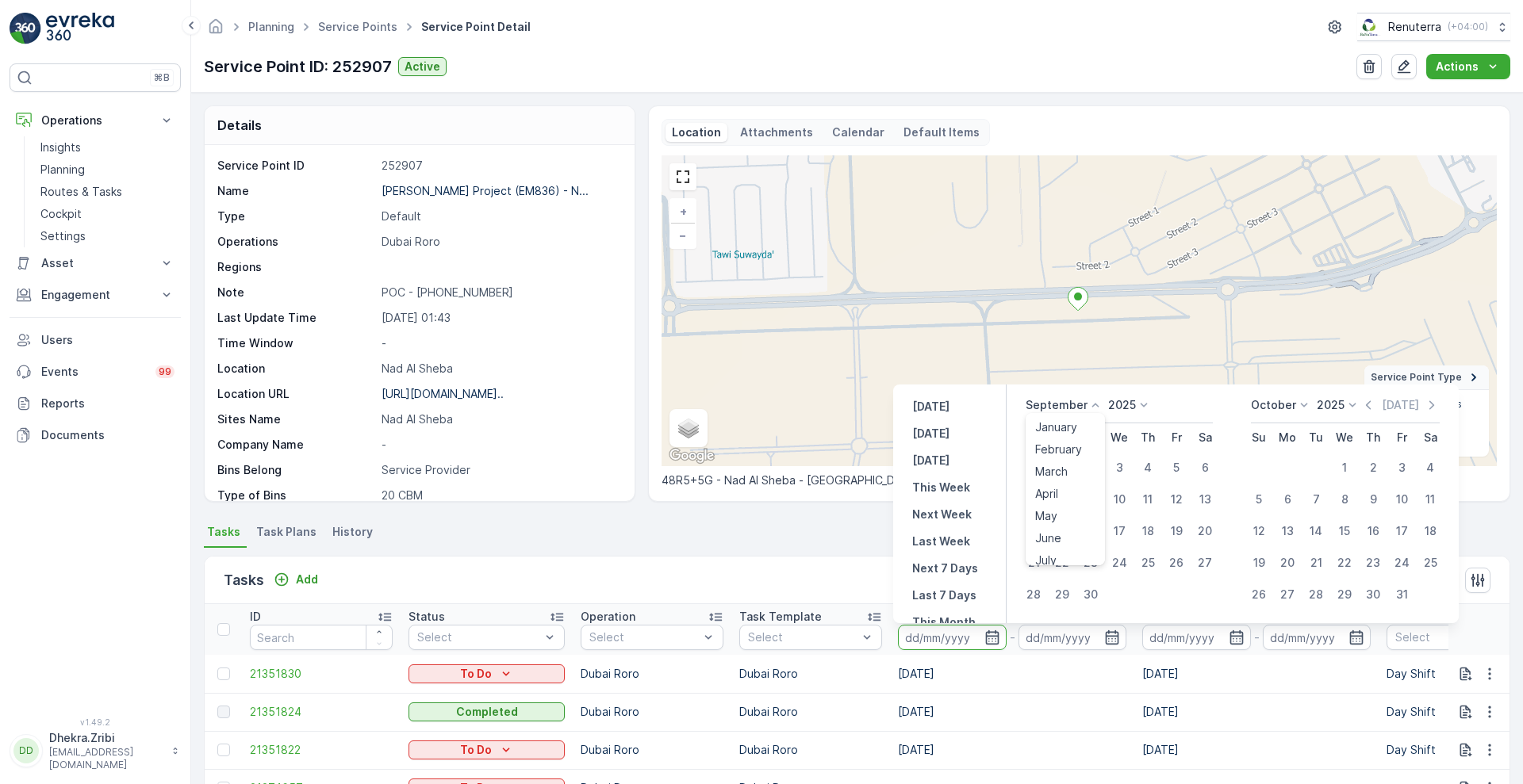
click at [1093, 402] on icon at bounding box center [1095, 406] width 16 height 16
click at [1060, 463] on span "August" at bounding box center [1054, 462] width 37 height 16
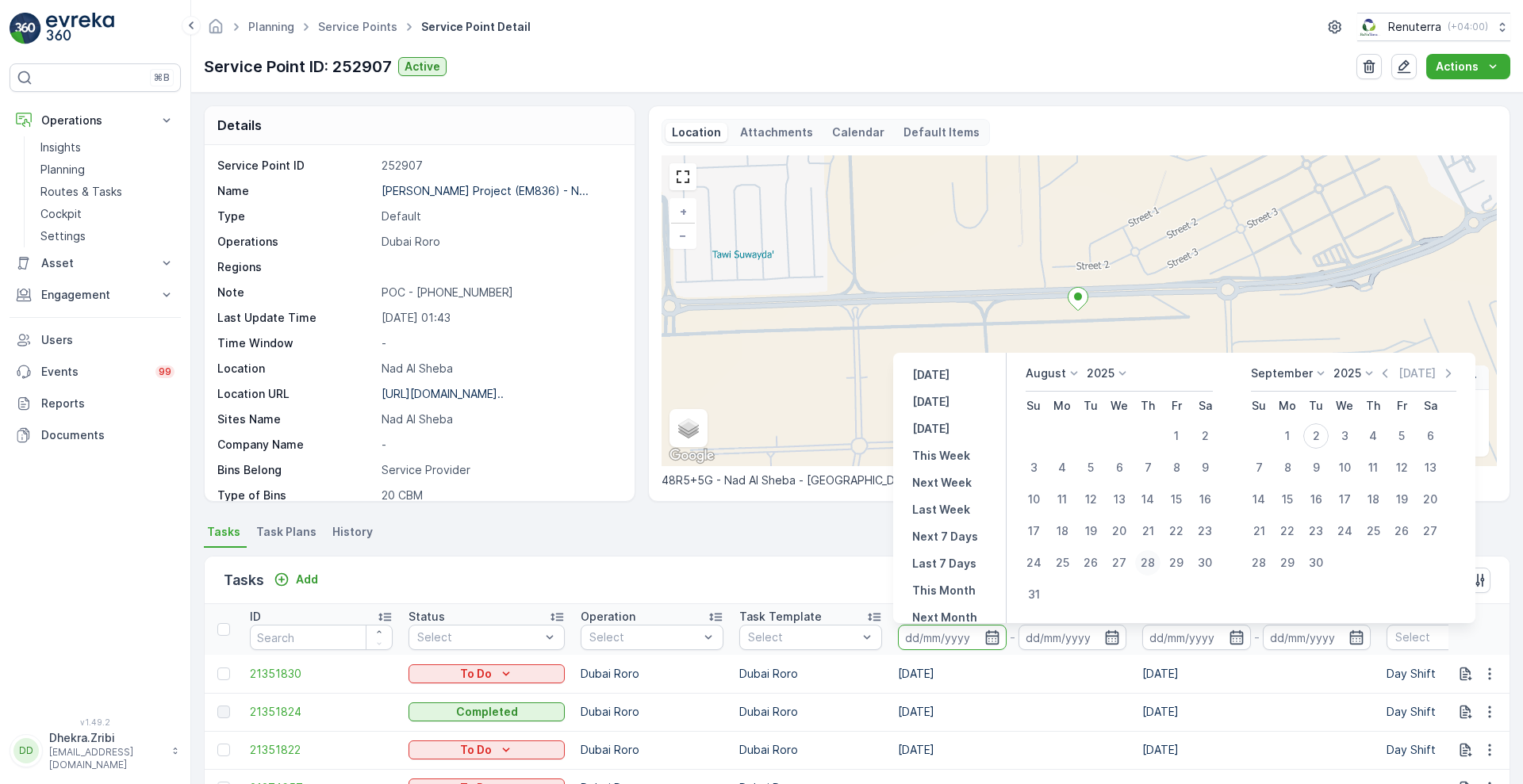
click at [1152, 560] on div "28" at bounding box center [1147, 562] width 25 height 25
type input "[DATE]"
click at [1150, 565] on div "28" at bounding box center [1147, 562] width 25 height 25
type input "[DATE]"
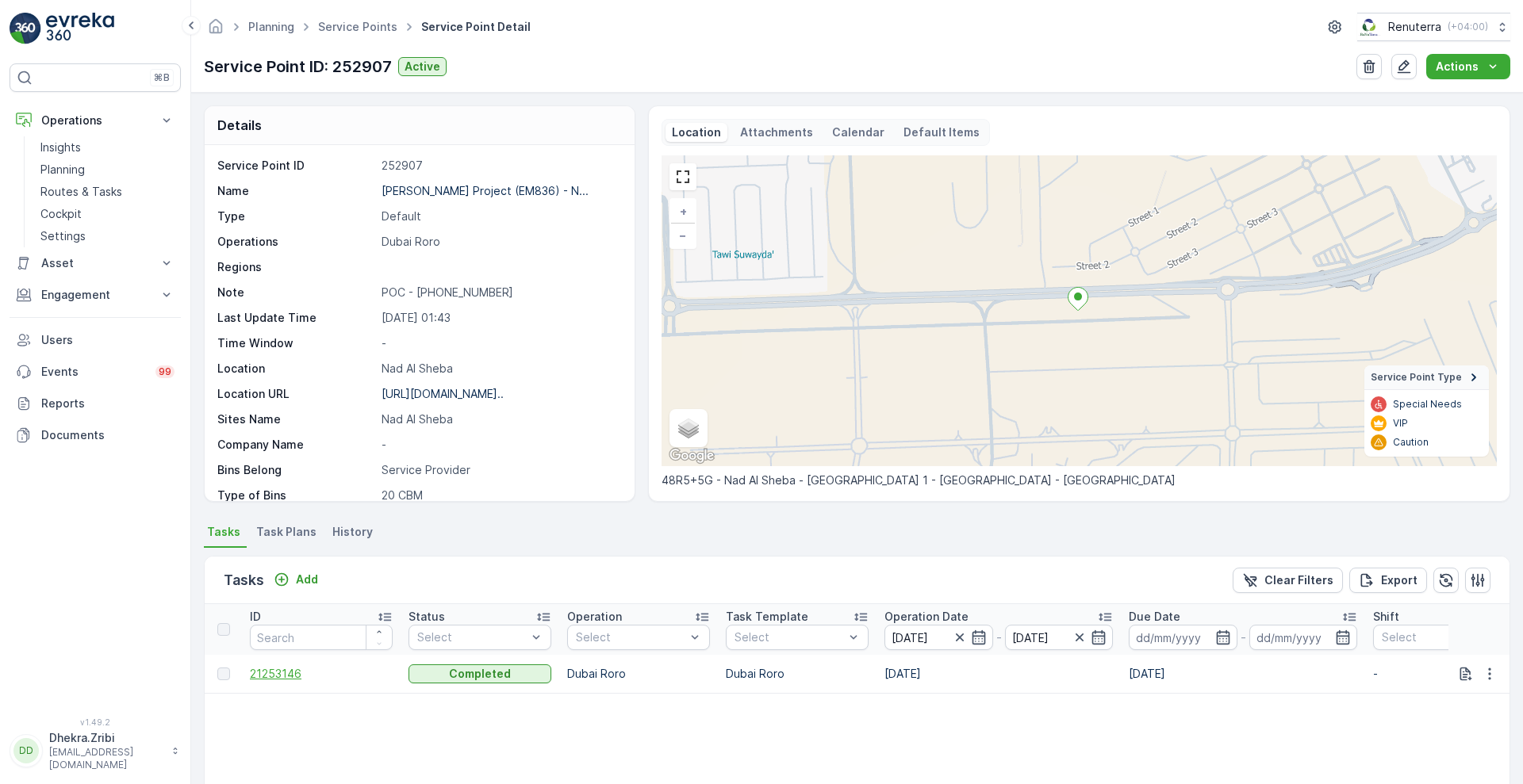
click at [284, 673] on span "21253146" at bounding box center [321, 674] width 143 height 16
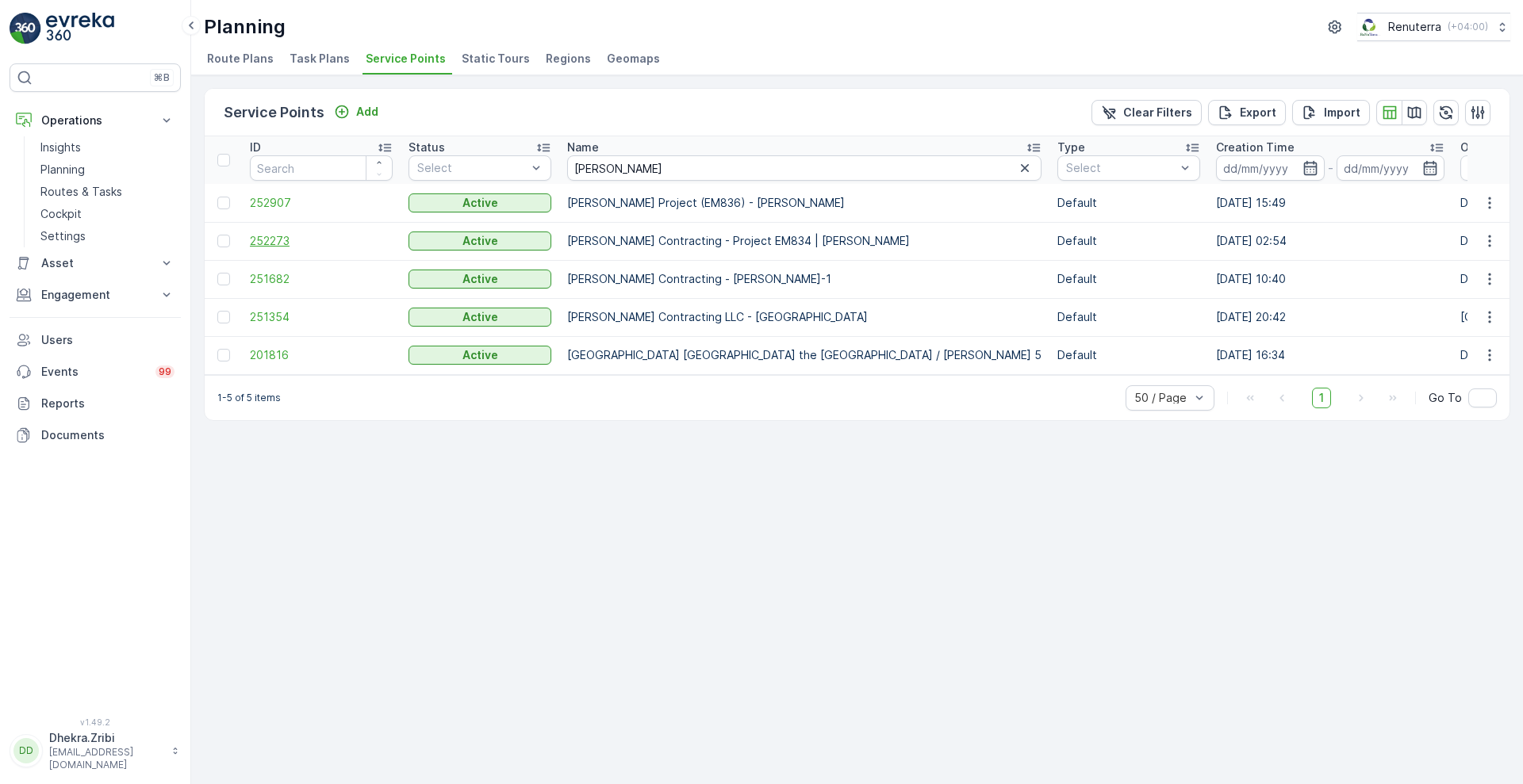
click at [267, 240] on span "252273" at bounding box center [321, 241] width 143 height 16
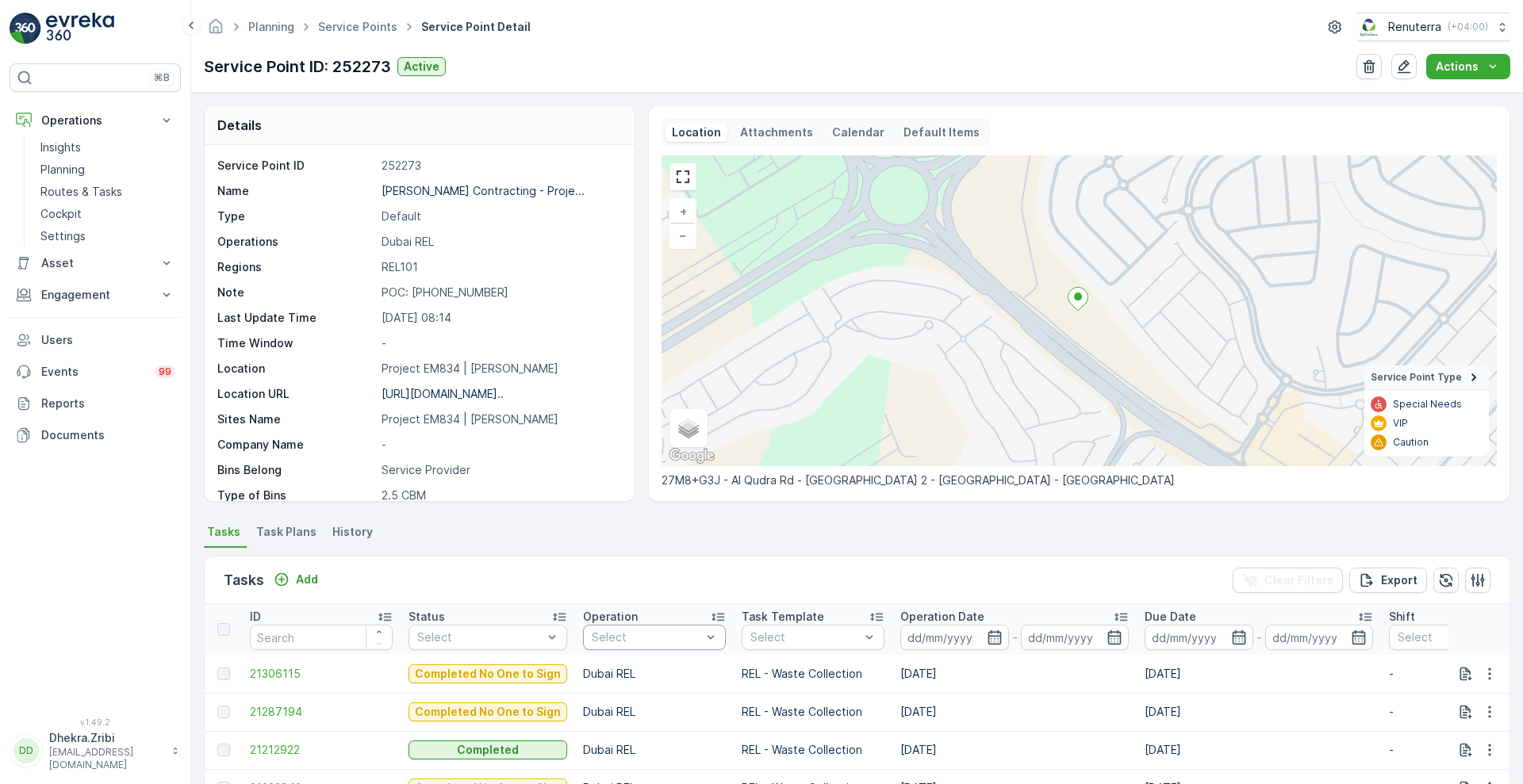
click at [732, 569] on div "Tasks Add Clear Filters Export" at bounding box center [857, 580] width 1305 height 48
click at [625, 470] on div "Service Point ID 252273 Name Wade Adams Contracting - Proje... Type Default Ope…" at bounding box center [420, 323] width 430 height 356
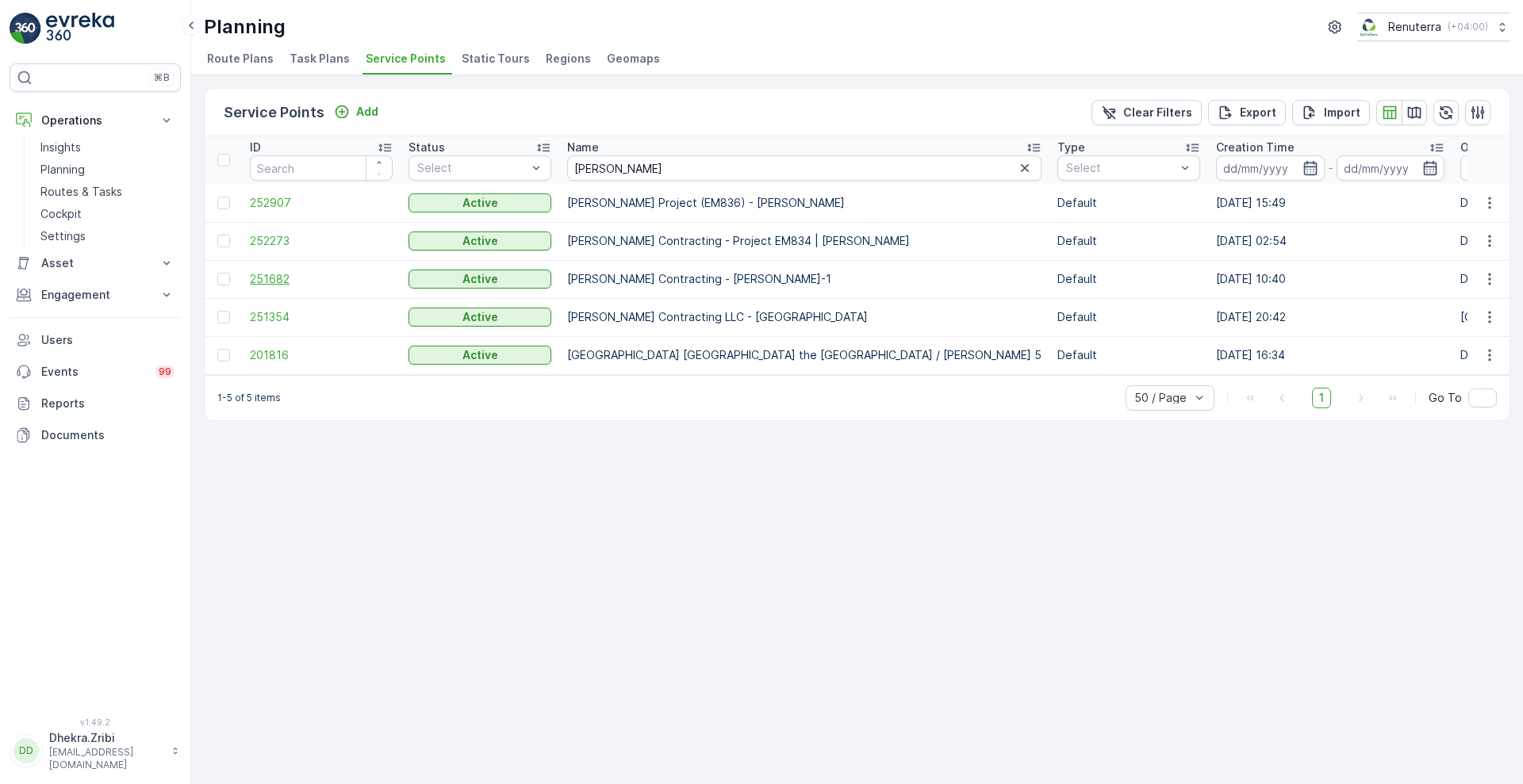
click at [266, 282] on span "251682" at bounding box center [321, 279] width 143 height 16
click at [262, 323] on span "251354" at bounding box center [321, 317] width 143 height 16
click at [260, 360] on span "201816" at bounding box center [321, 356] width 143 height 16
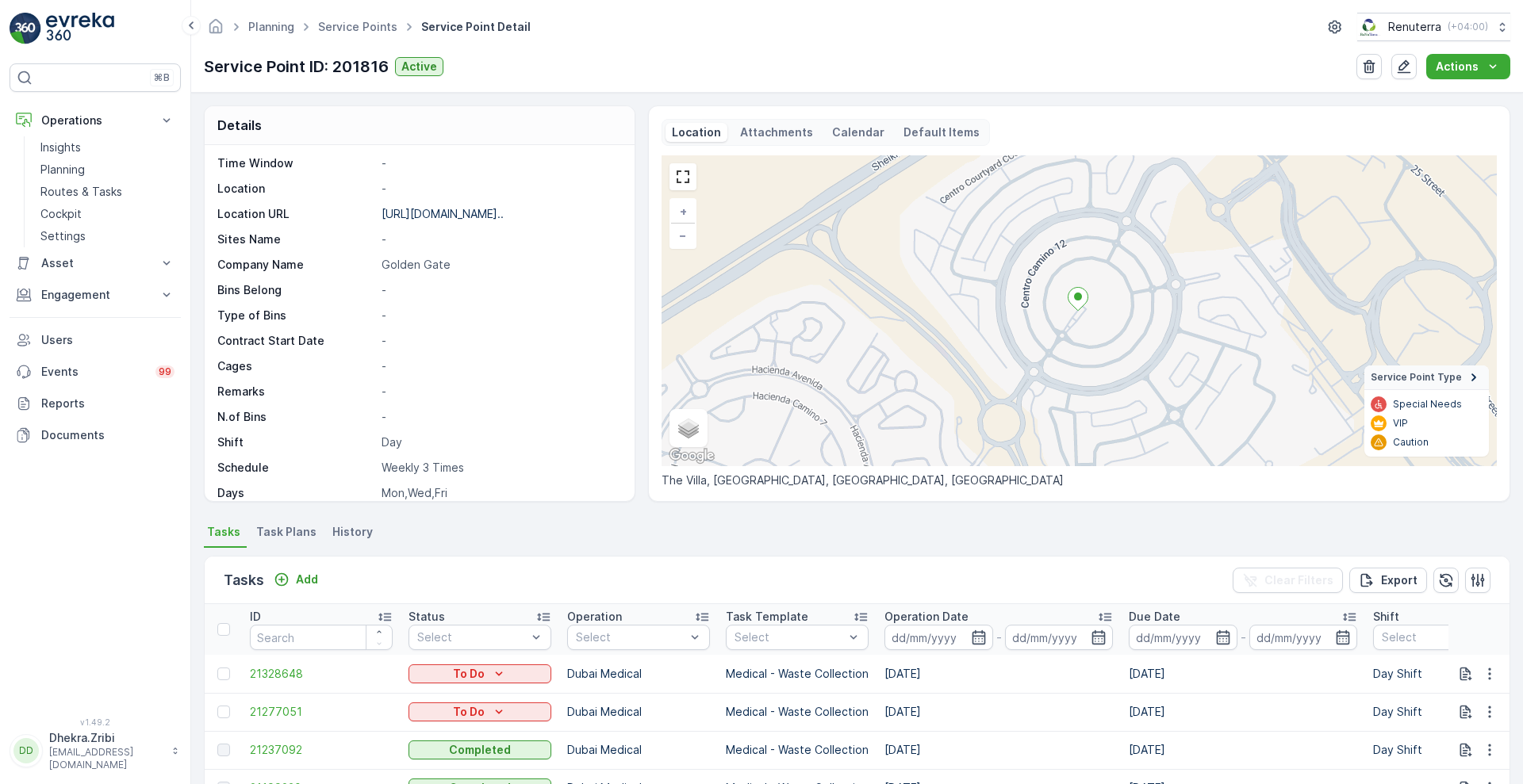
scroll to position [218, 0]
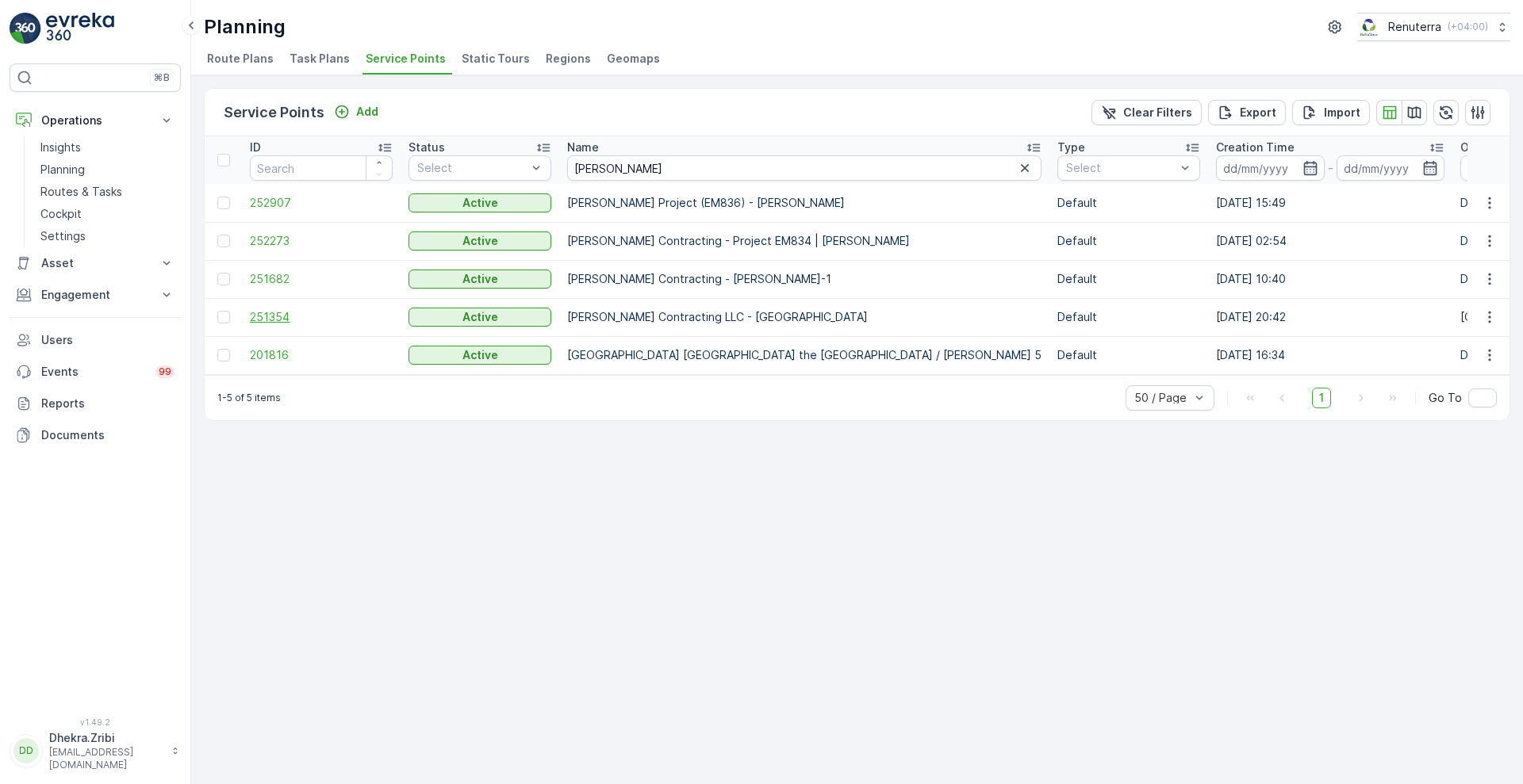
click at [266, 314] on span "251354" at bounding box center [321, 317] width 143 height 16
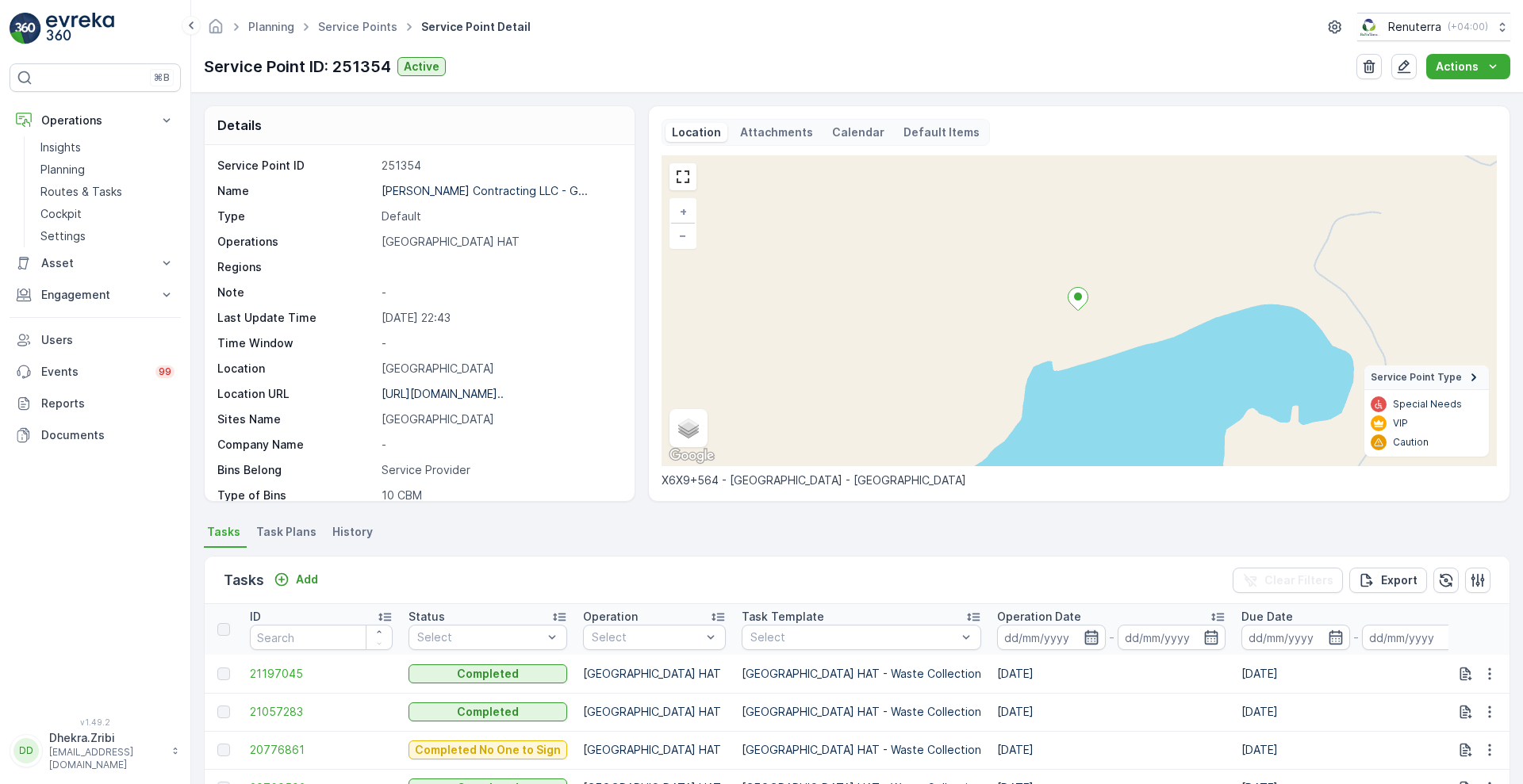
click at [1083, 642] on icon "button" at bounding box center [1091, 637] width 16 height 16
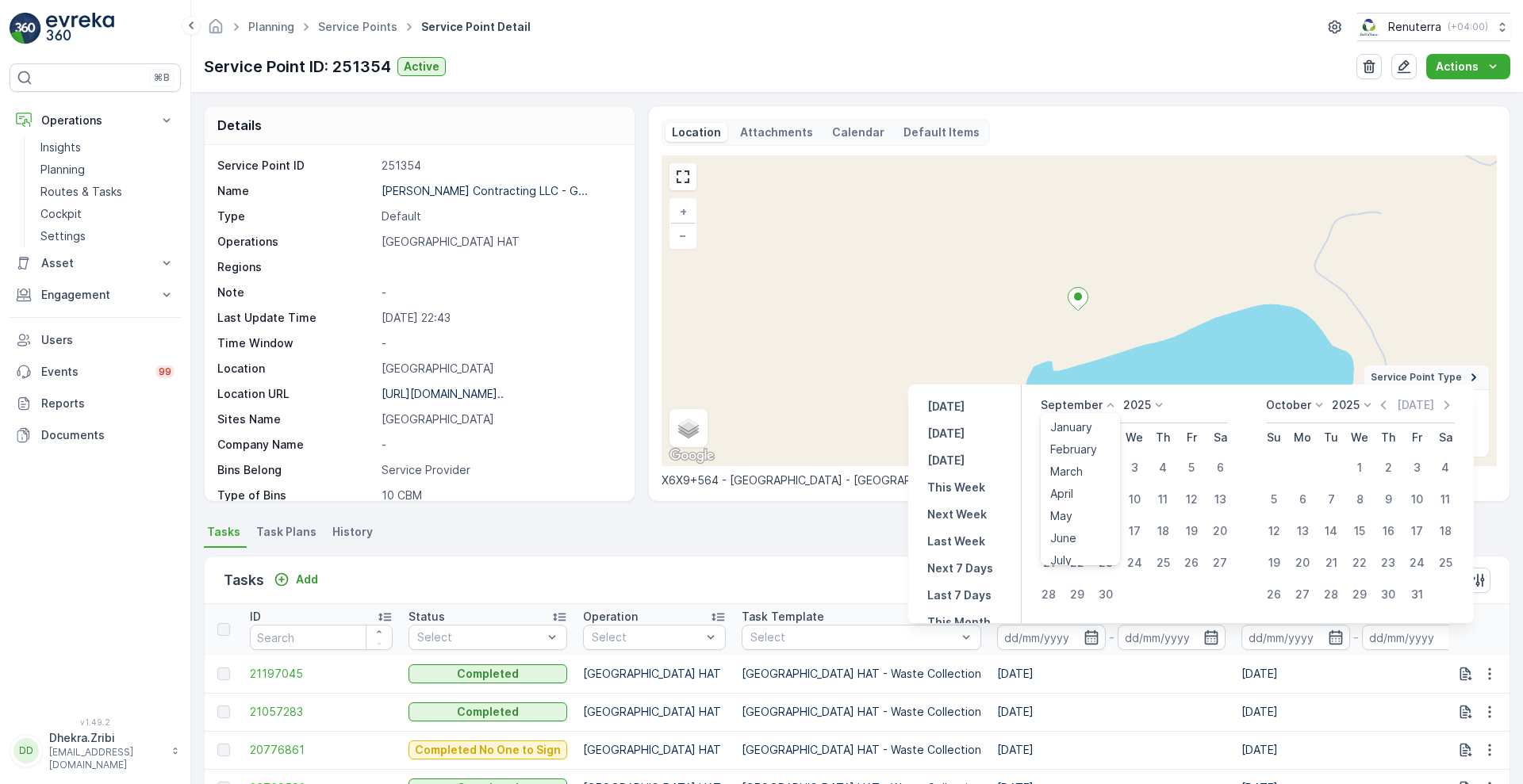
click at [1108, 406] on icon at bounding box center [1111, 406] width 16 height 16
click at [1079, 464] on span "August" at bounding box center [1069, 462] width 37 height 16
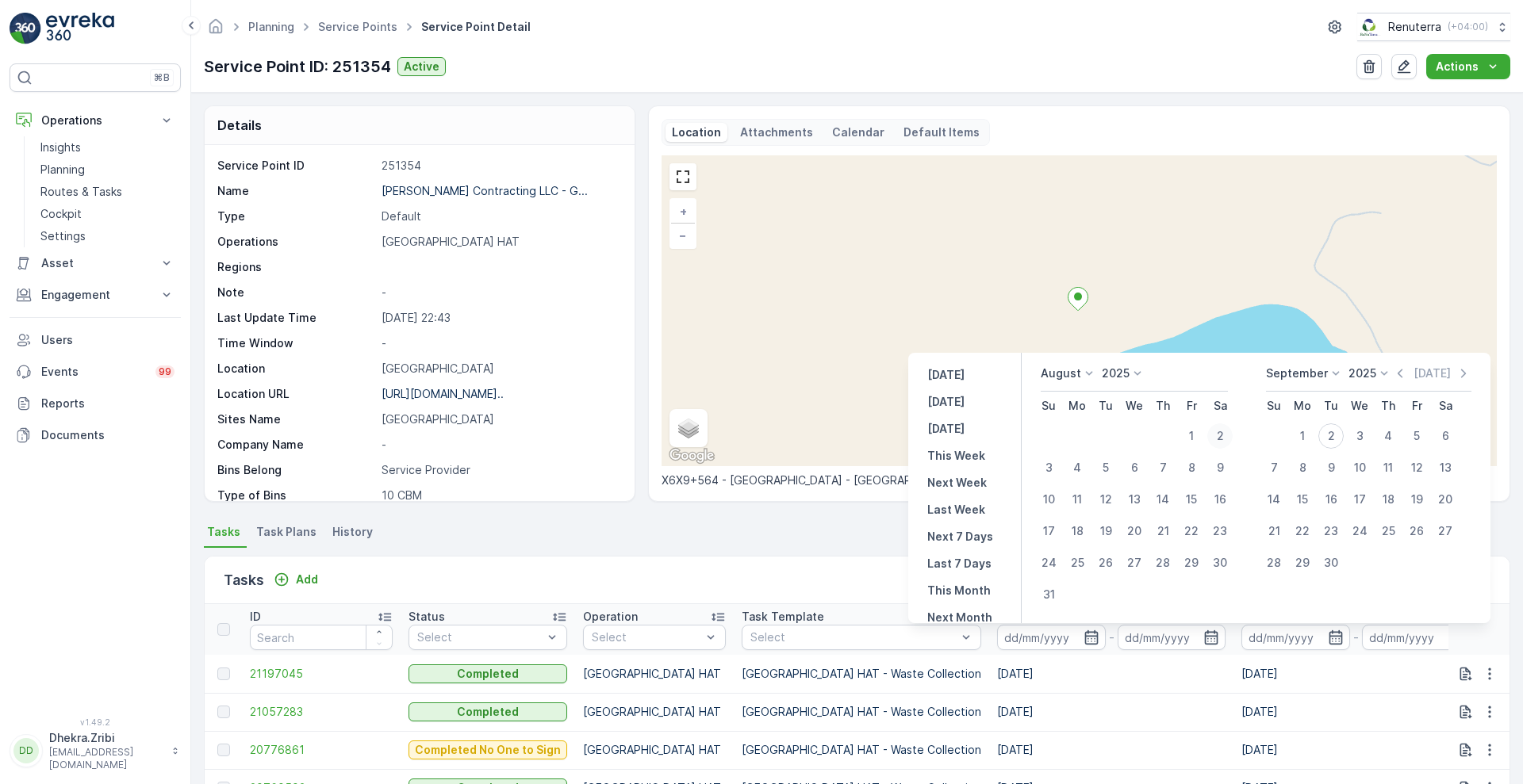
click at [1220, 435] on div "2" at bounding box center [1219, 436] width 25 height 25
type input "02.08.2025"
click at [1220, 435] on div "2" at bounding box center [1219, 436] width 25 height 25
type input "02.08.2025"
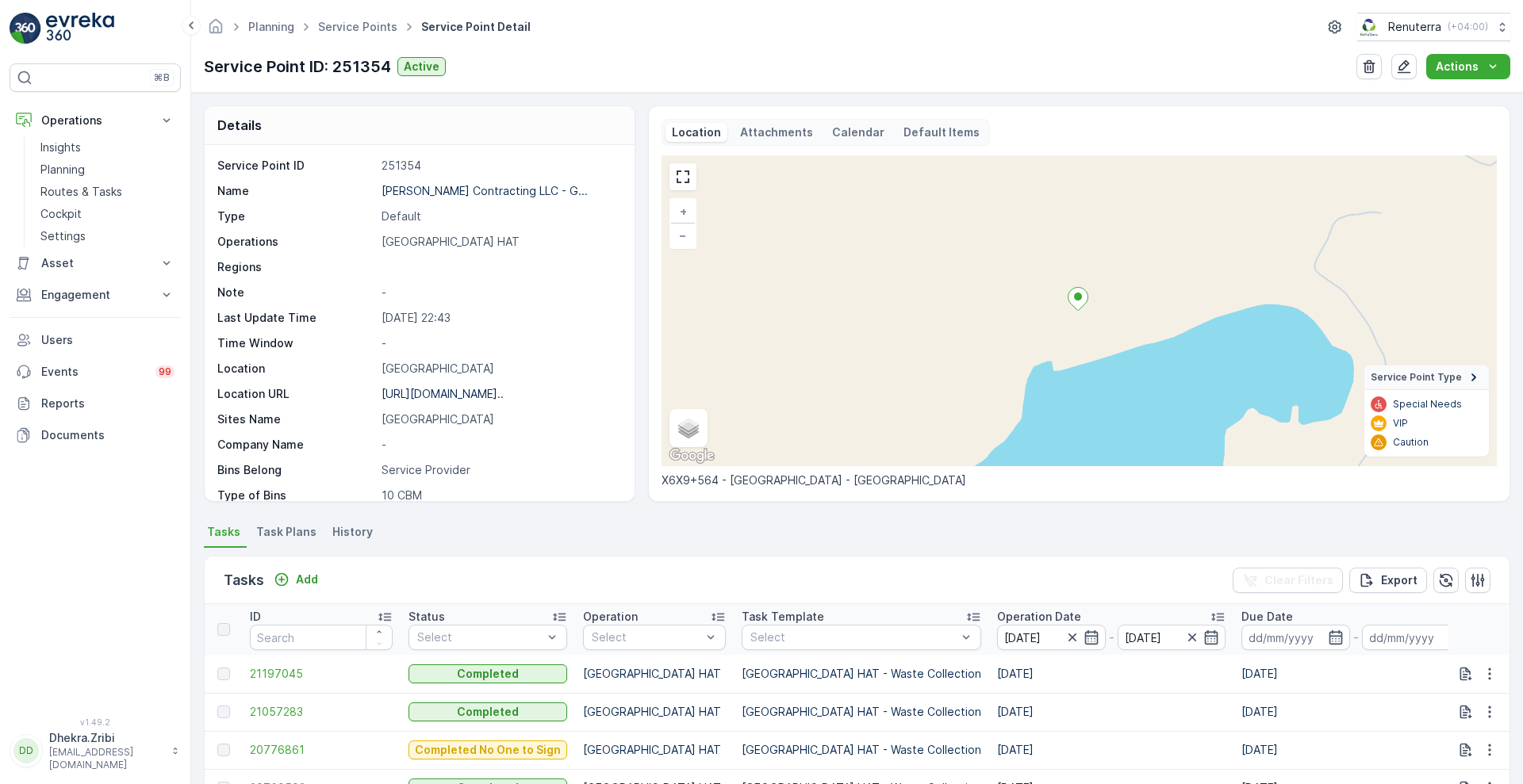
click at [700, 564] on div "Tasks Add Clear Filters Export" at bounding box center [857, 580] width 1305 height 48
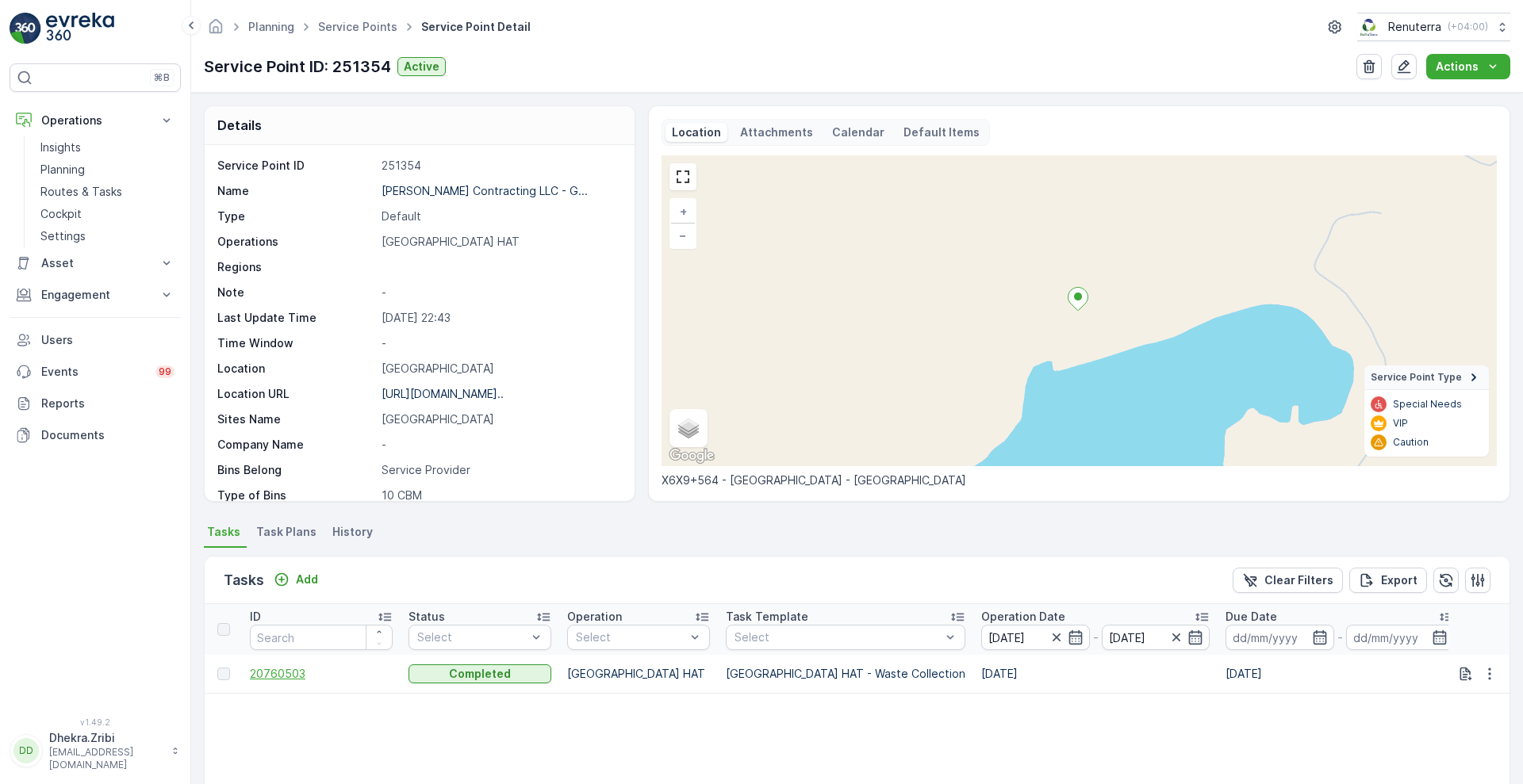
click at [277, 675] on span "20760503" at bounding box center [321, 674] width 143 height 16
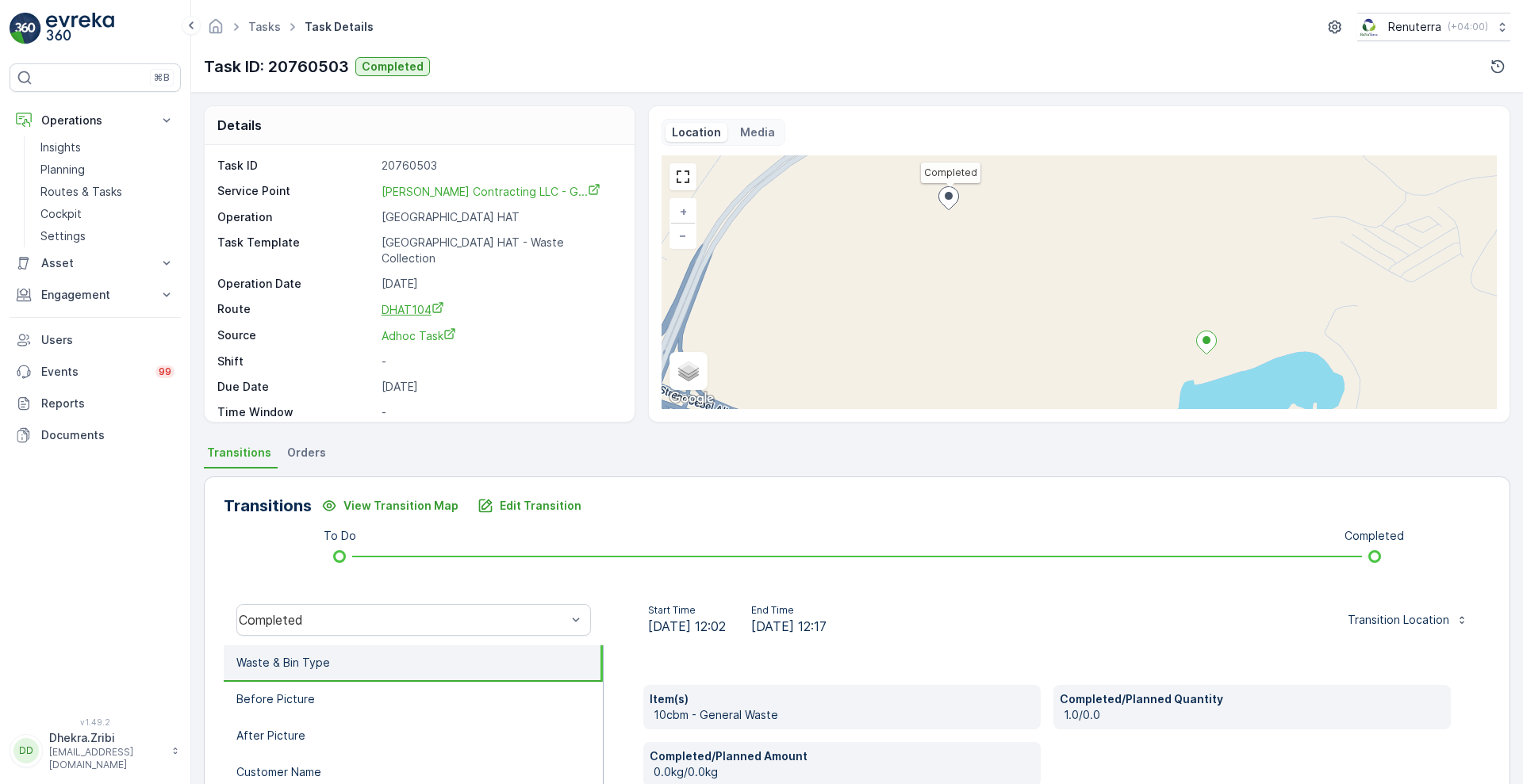
click at [407, 303] on span "DHAT104" at bounding box center [412, 309] width 62 height 14
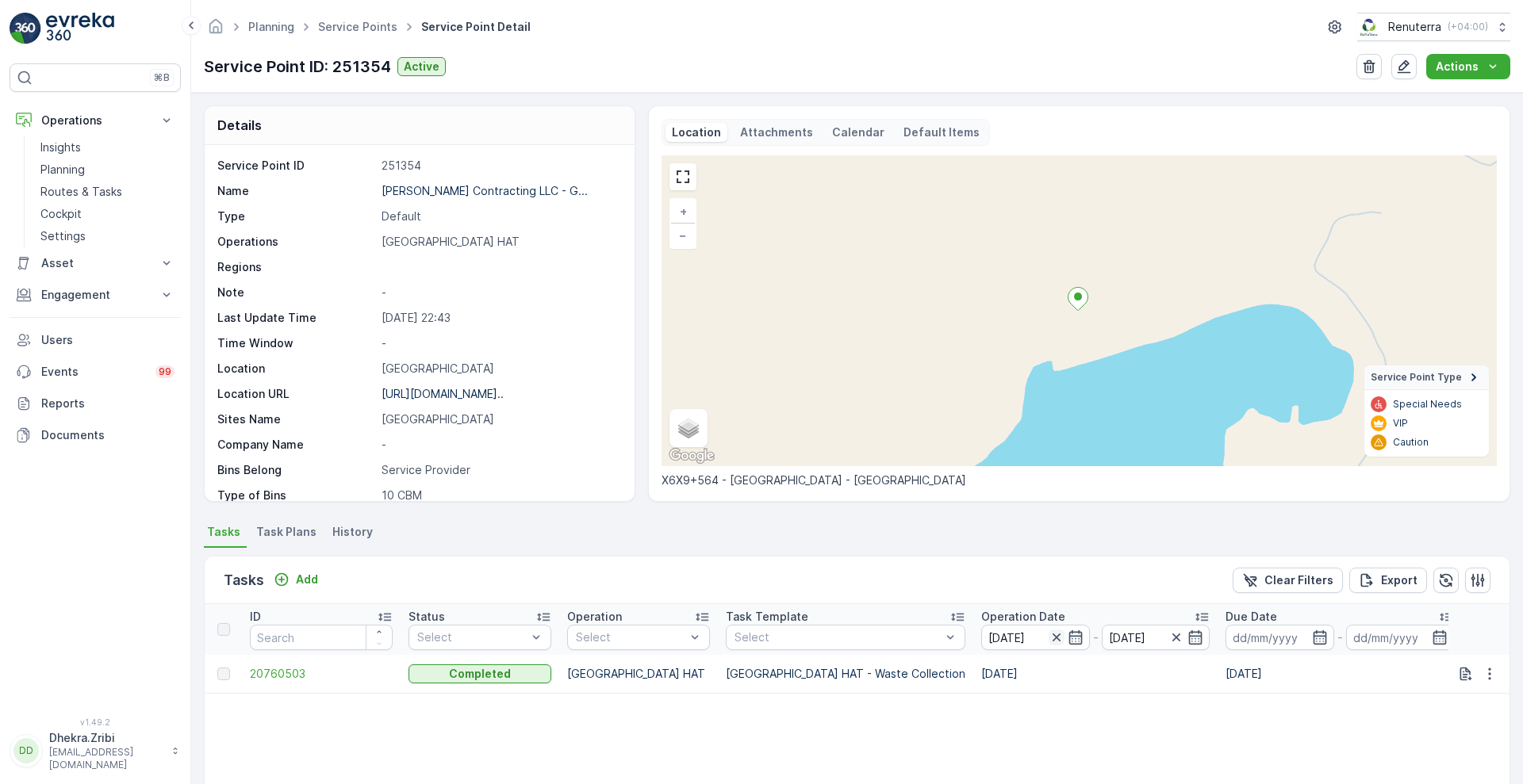
click at [1052, 635] on icon "button" at bounding box center [1056, 637] width 8 height 8
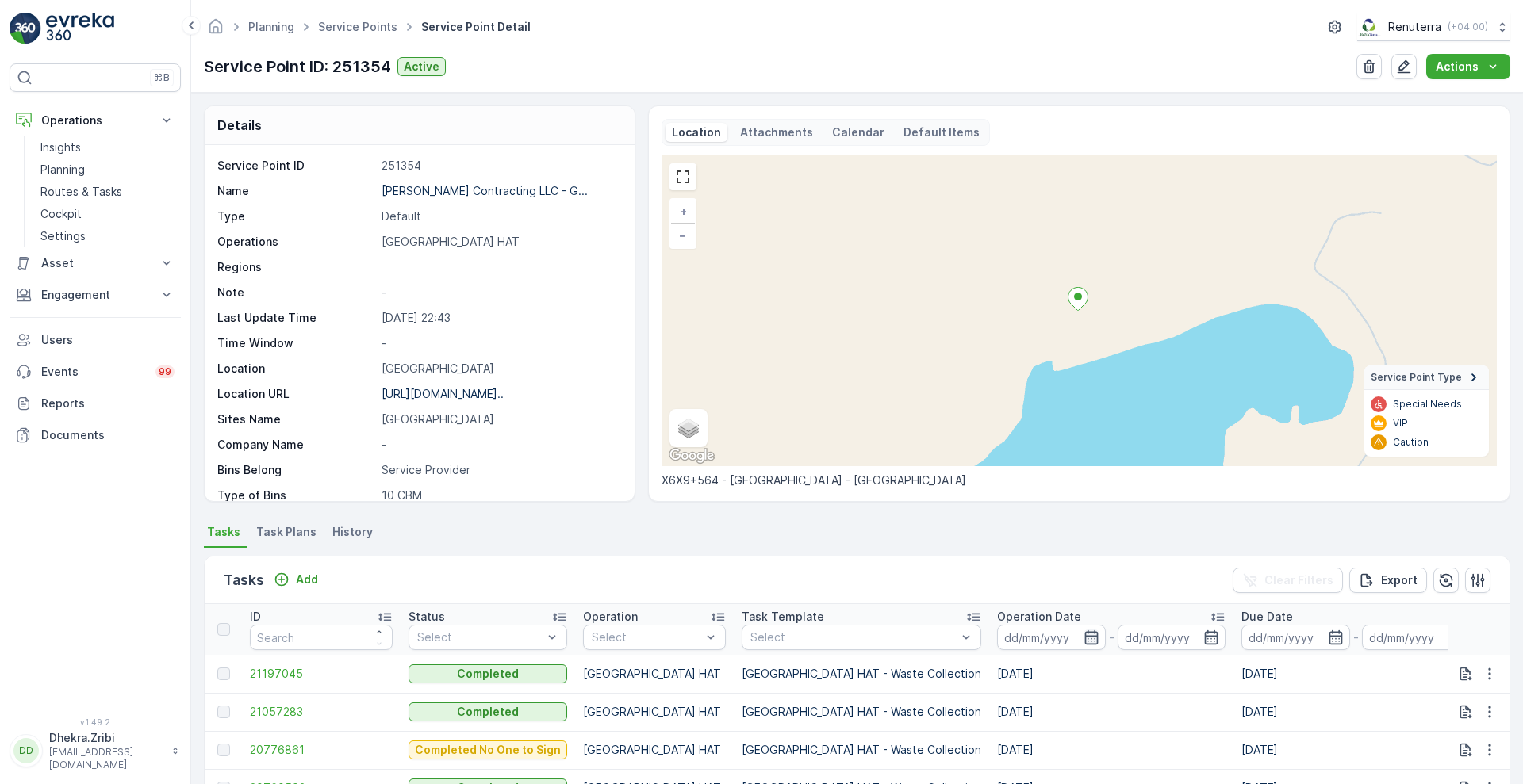
click at [1083, 639] on icon "button" at bounding box center [1091, 637] width 16 height 16
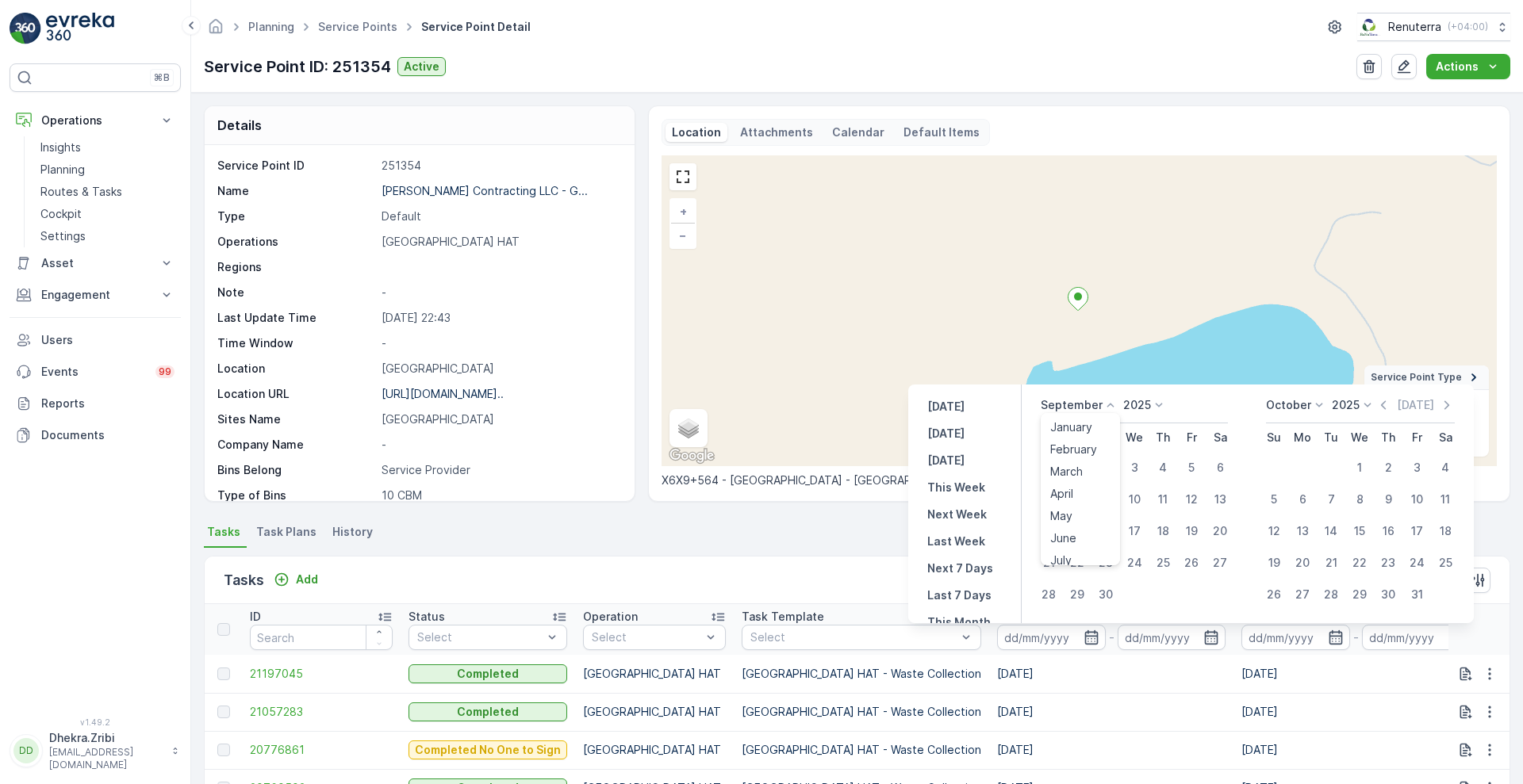
click at [1111, 401] on icon at bounding box center [1111, 406] width 16 height 16
click at [1075, 454] on span "August" at bounding box center [1069, 462] width 37 height 16
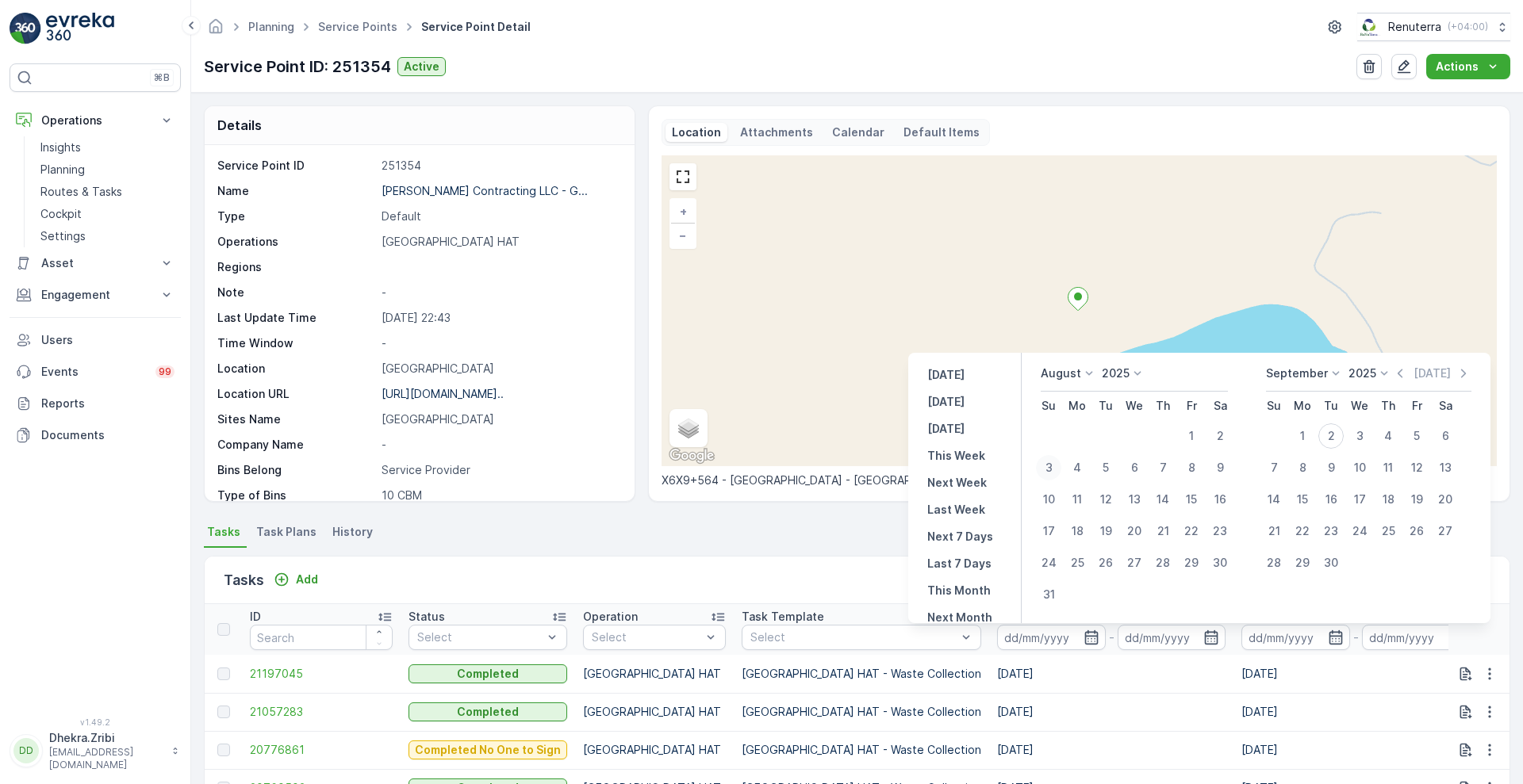
click at [1055, 467] on div "3" at bounding box center [1048, 467] width 25 height 25
type input "03.08.2025"
click at [1055, 467] on div "3" at bounding box center [1048, 467] width 25 height 25
type input "03.08.2025"
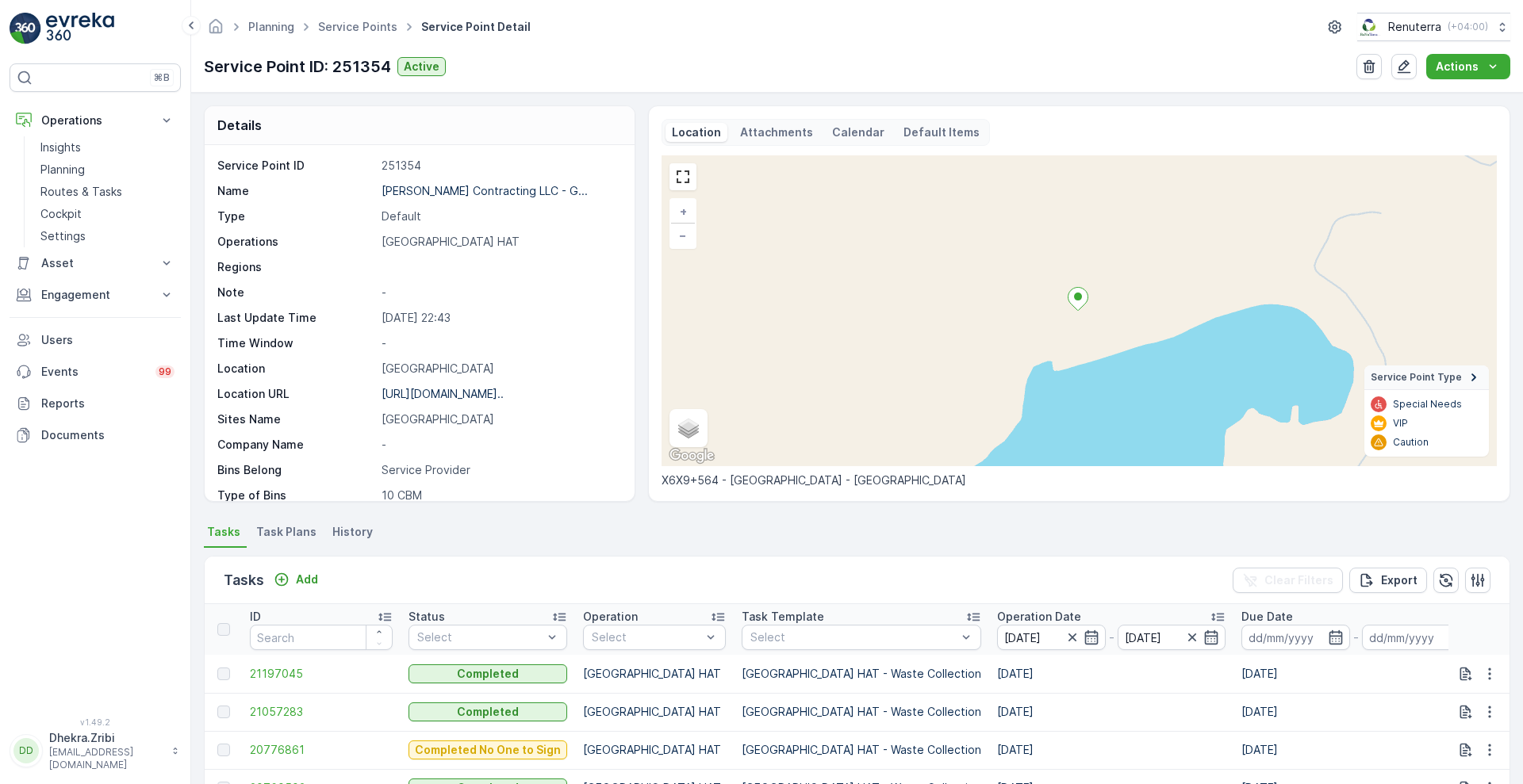
click at [849, 575] on div "Tasks Add Clear Filters Export" at bounding box center [857, 580] width 1305 height 48
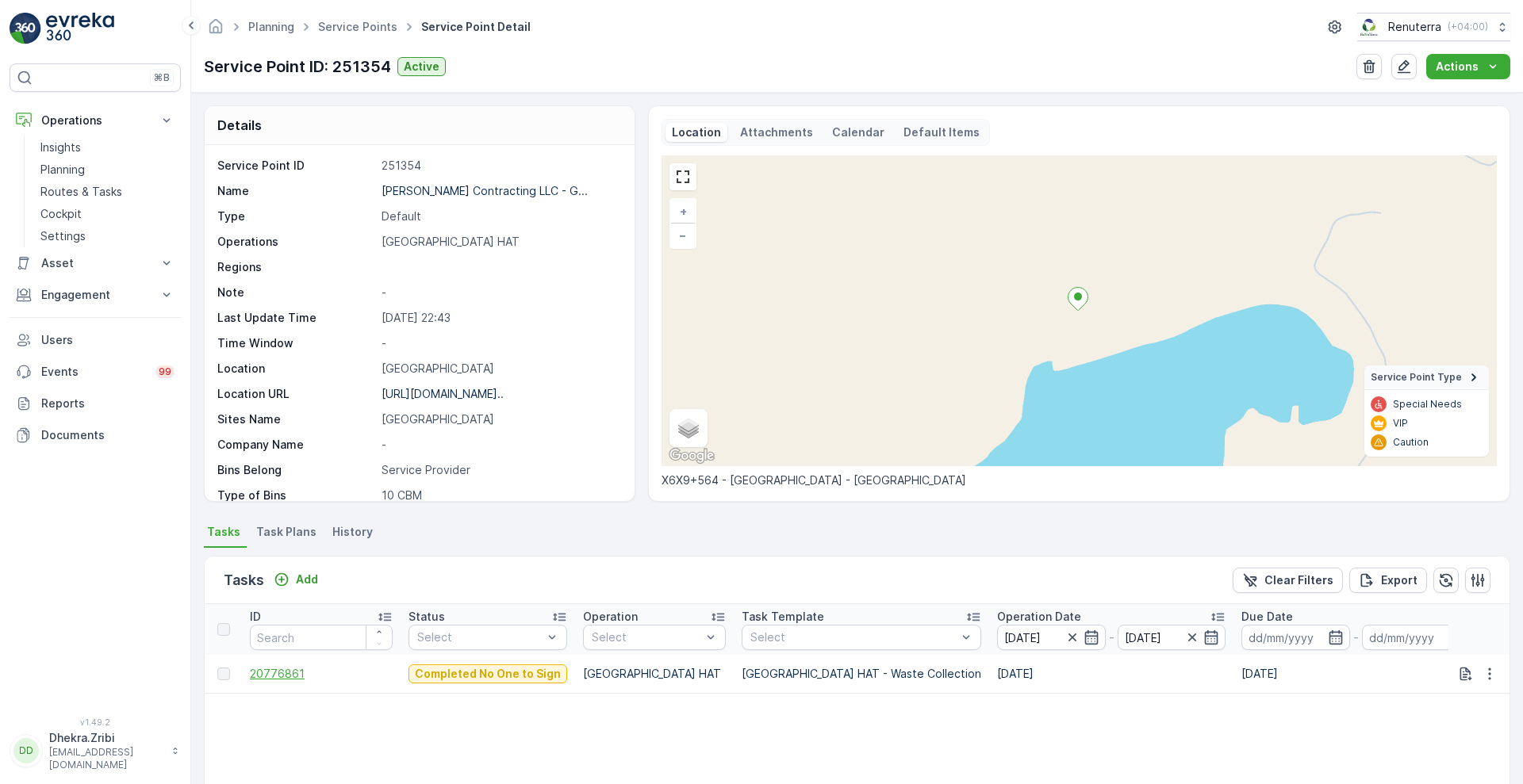
click at [268, 675] on span "20776861" at bounding box center [321, 674] width 143 height 16
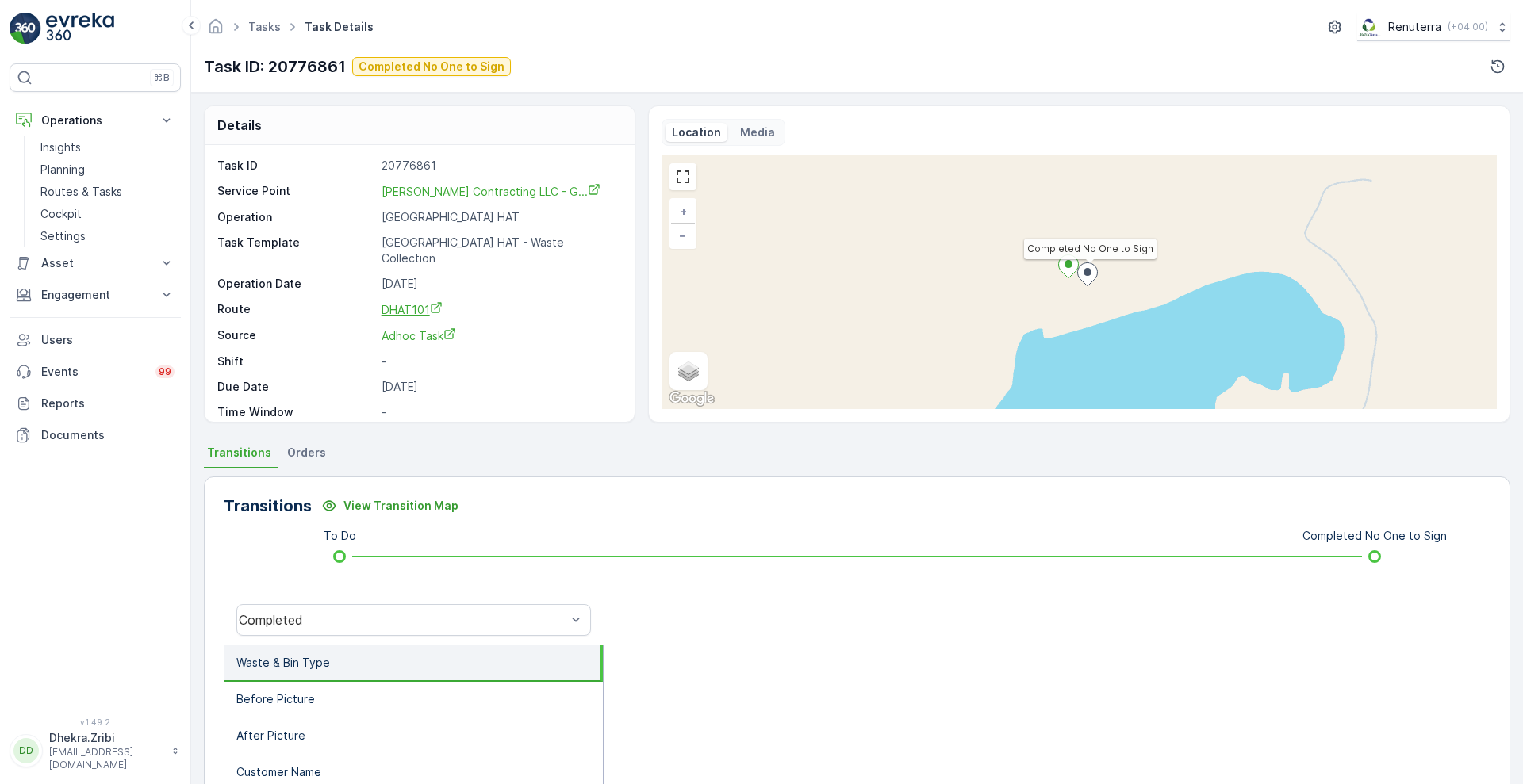
click at [407, 303] on span "DHAT101" at bounding box center [412, 309] width 61 height 14
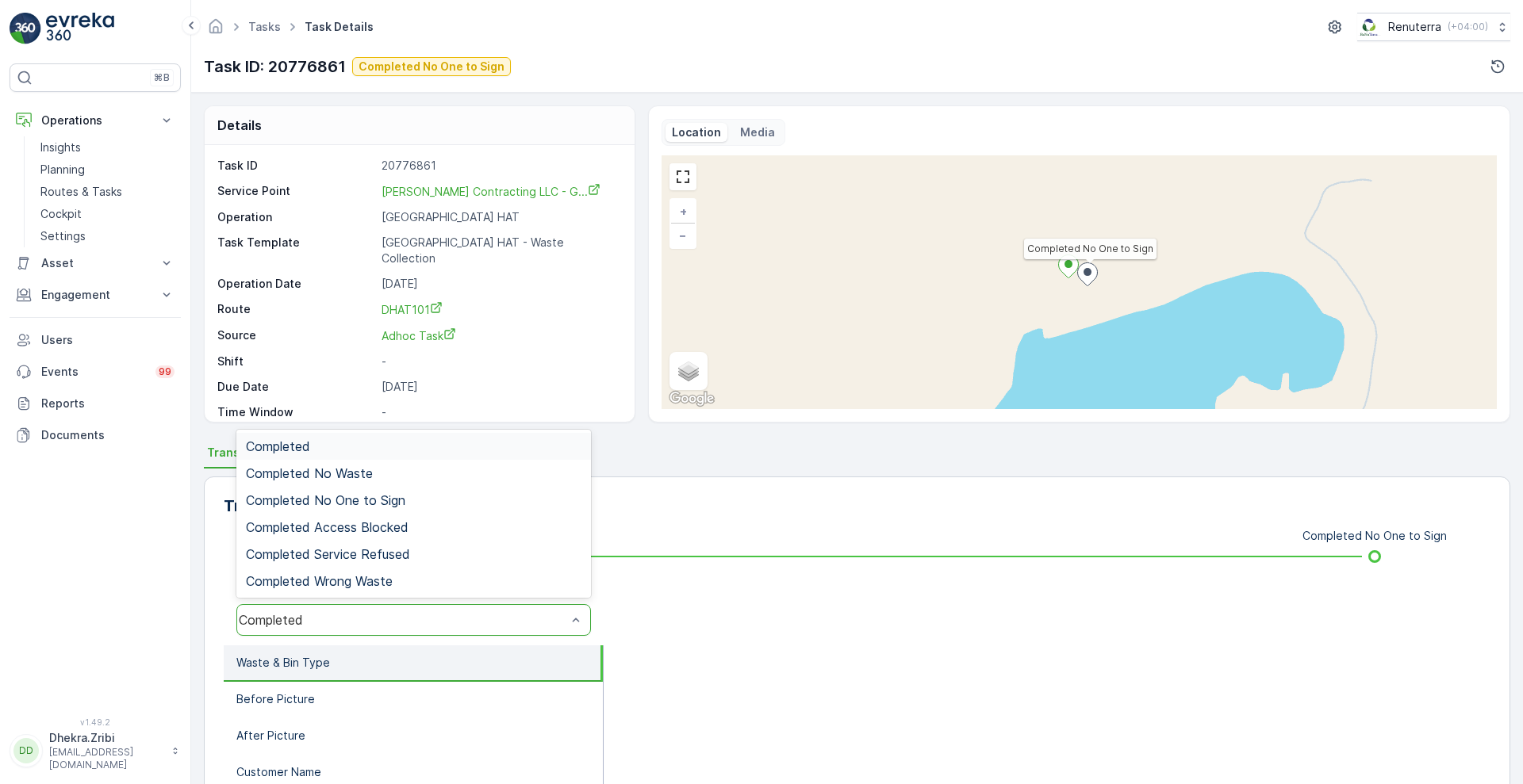
click at [365, 633] on div "Completed" at bounding box center [414, 620] width 355 height 32
click at [407, 499] on div "Completed No One to Sign" at bounding box center [414, 501] width 335 height 15
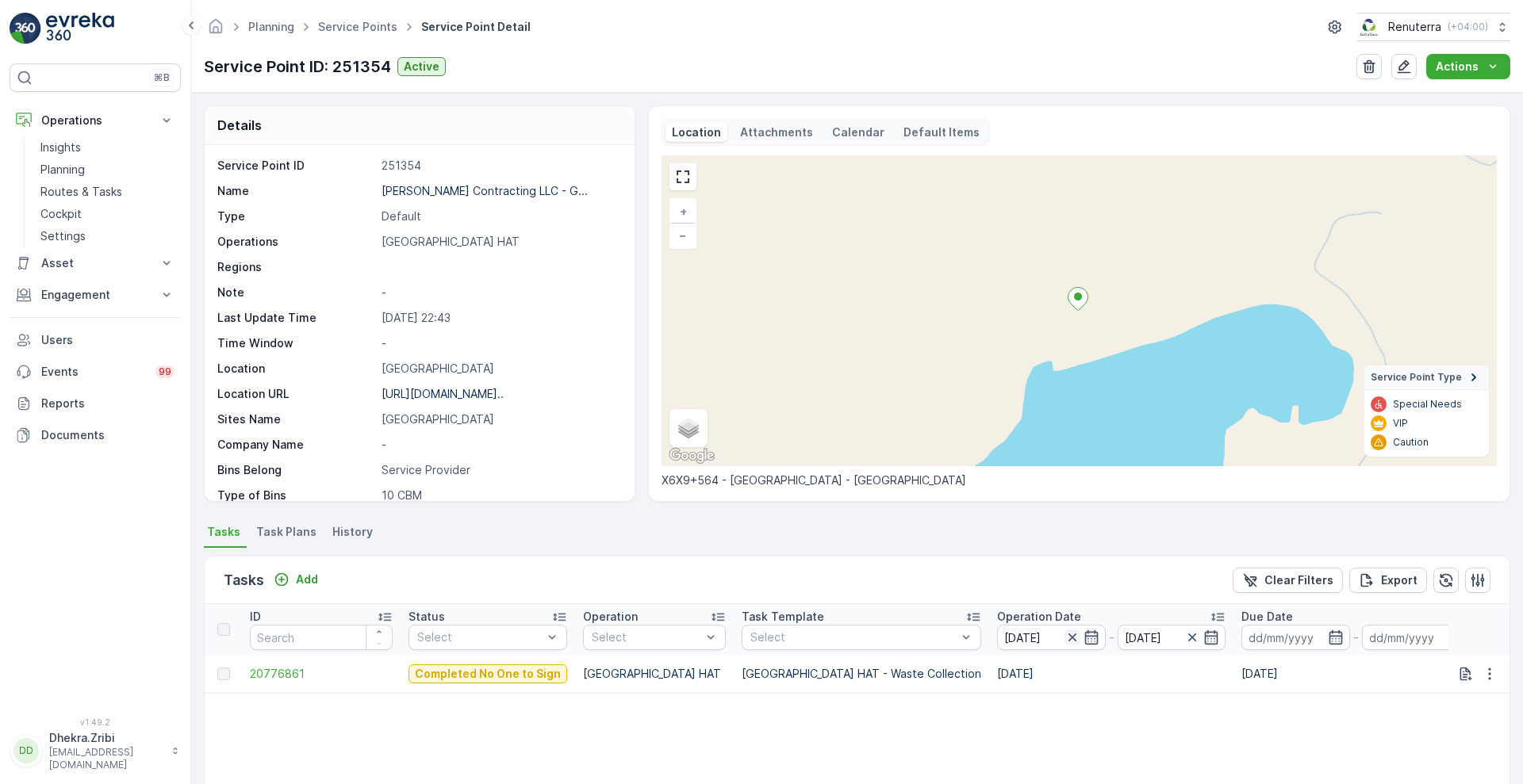
click at [1068, 634] on icon "button" at bounding box center [1072, 637] width 8 height 8
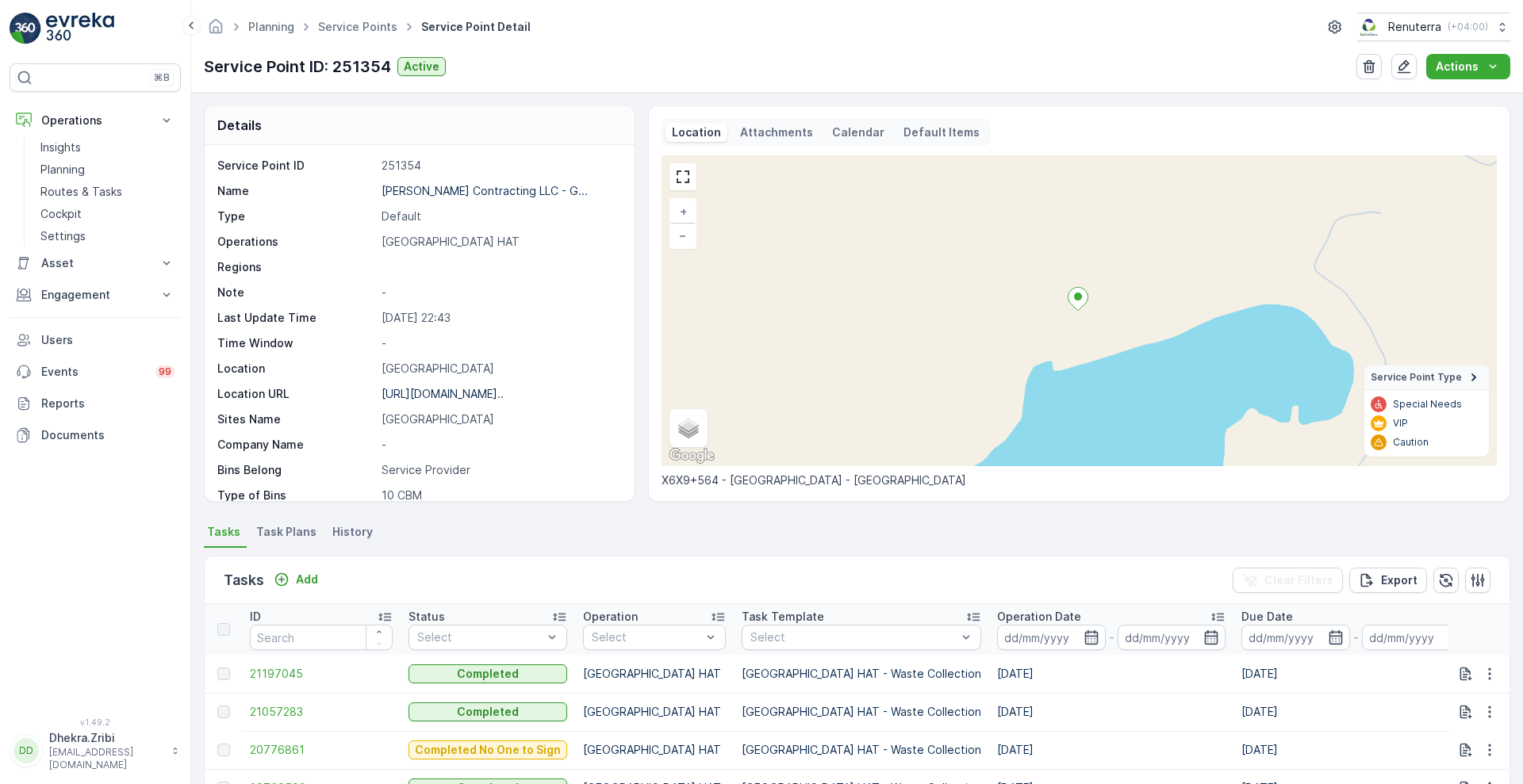
click at [997, 634] on input at bounding box center [1052, 637] width 109 height 25
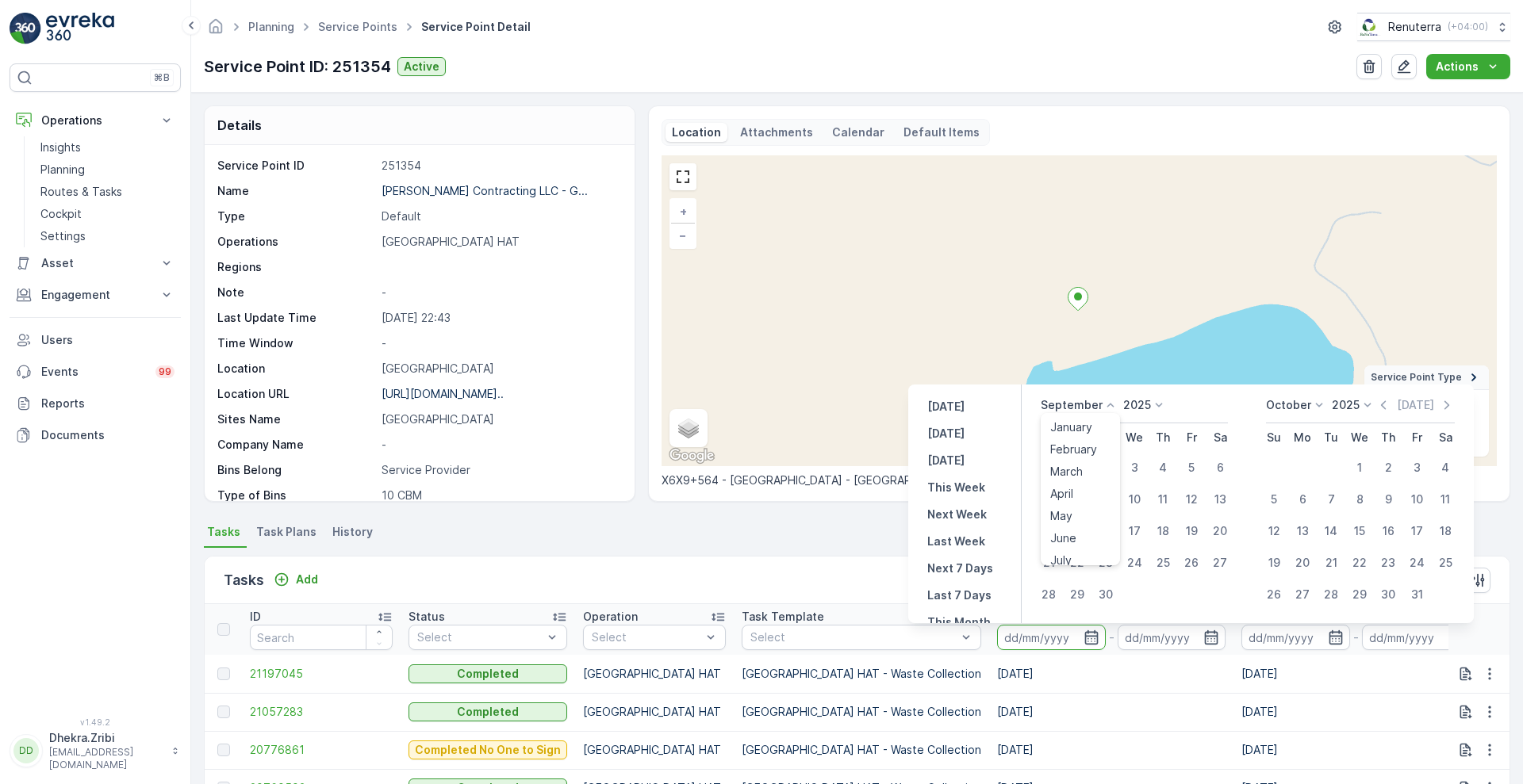
click at [1110, 404] on icon at bounding box center [1111, 404] width 7 height 4
click at [1071, 457] on span "August" at bounding box center [1069, 462] width 37 height 16
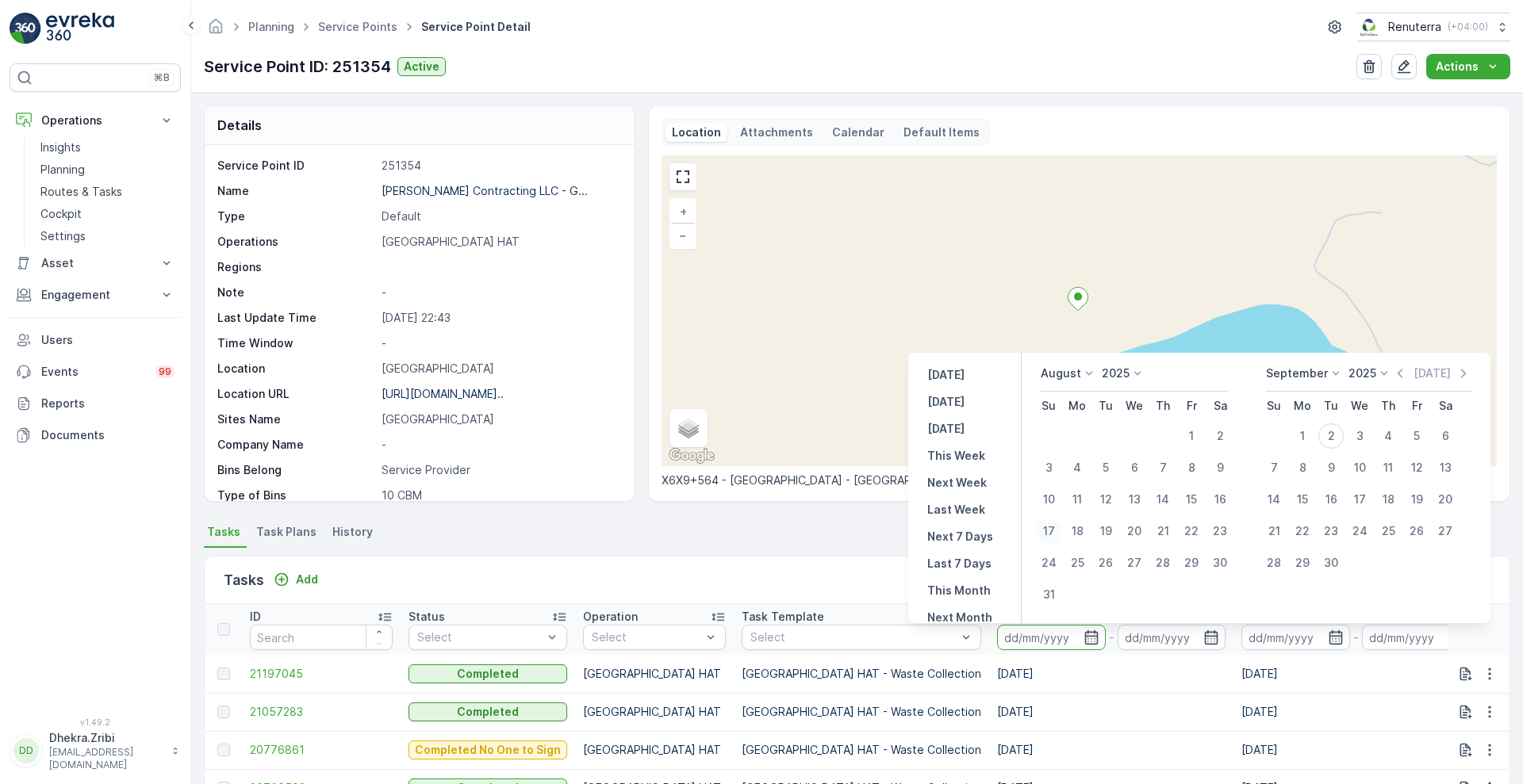
click at [1058, 535] on div "17" at bounding box center [1048, 530] width 25 height 25
type input "17.08.2025"
click at [1058, 535] on div "17" at bounding box center [1048, 530] width 25 height 25
type input "17.08.2025"
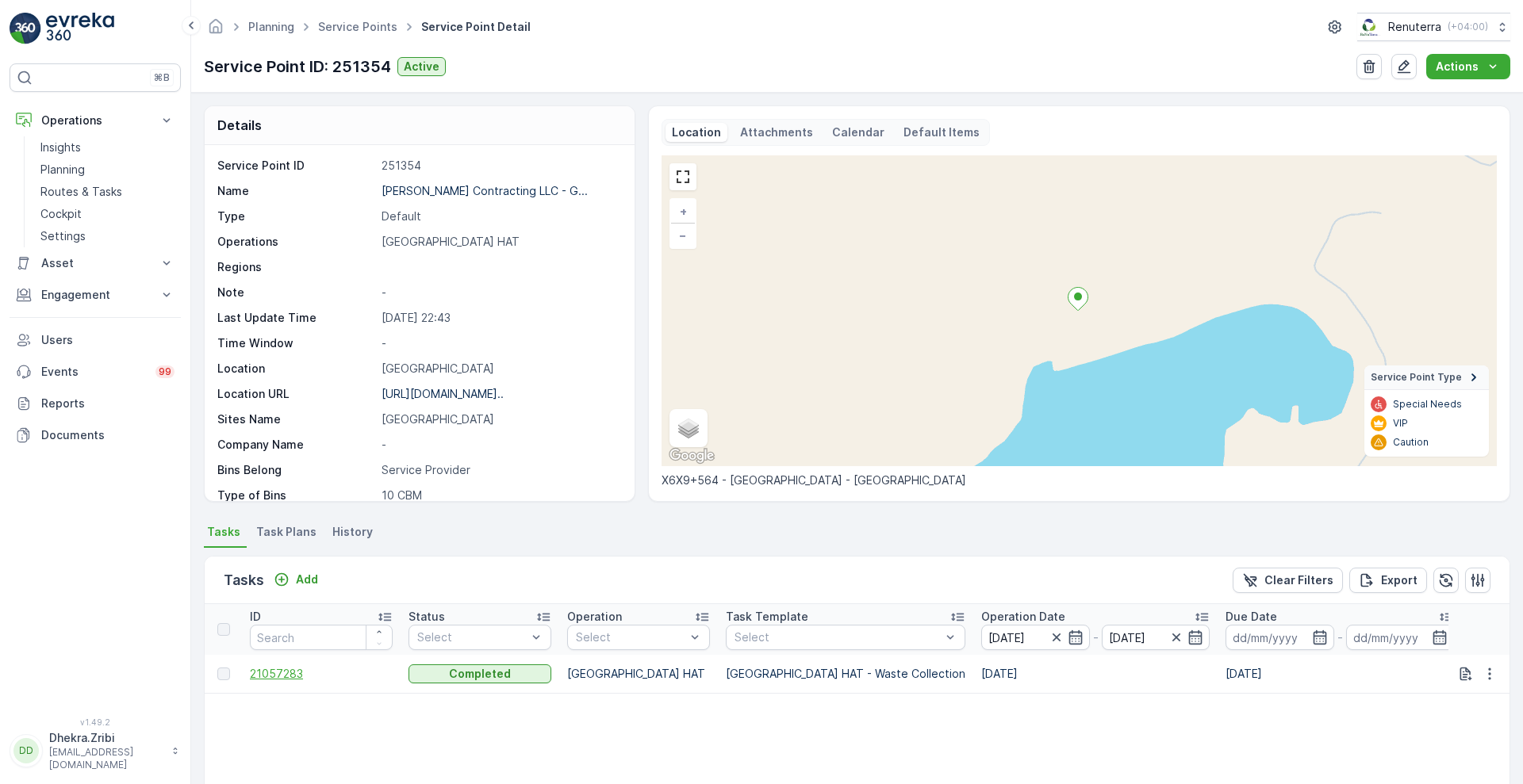
click at [279, 668] on span "21057283" at bounding box center [321, 674] width 143 height 16
click at [1048, 629] on icon "button" at bounding box center [1056, 637] width 16 height 16
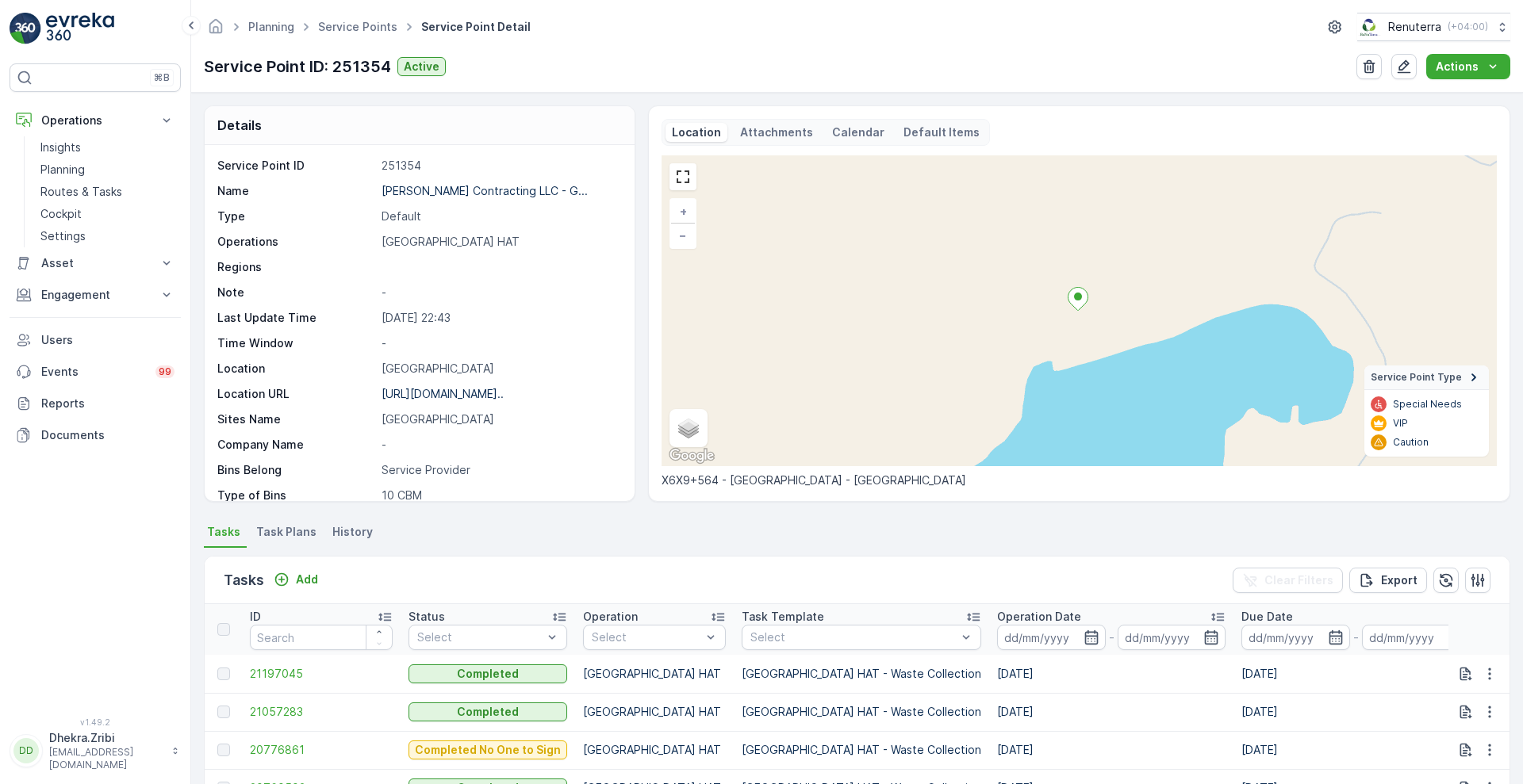
scroll to position [326, 0]
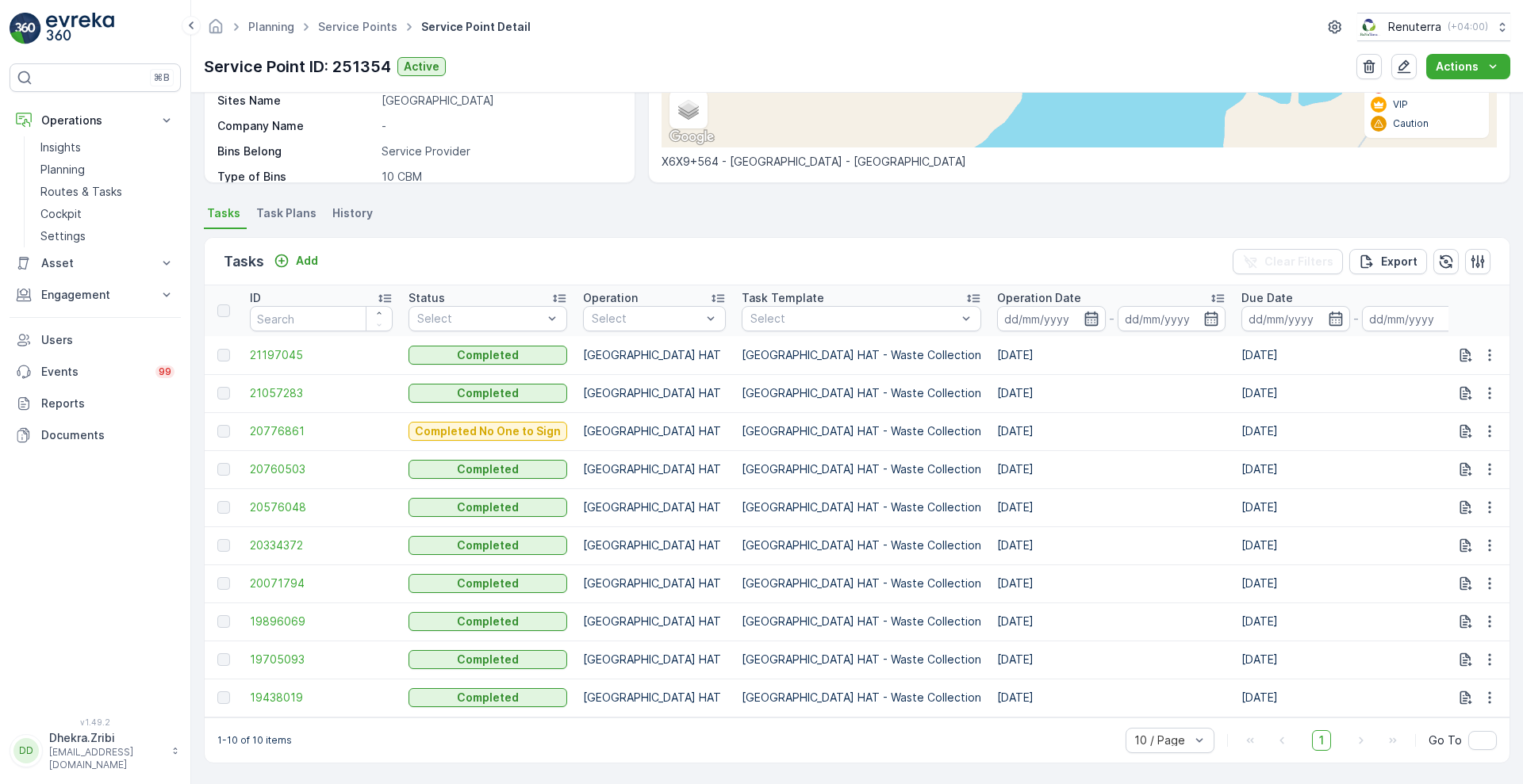
click at [1083, 311] on icon "button" at bounding box center [1091, 319] width 16 height 16
click at [292, 347] on span "21197045" at bounding box center [321, 356] width 143 height 16
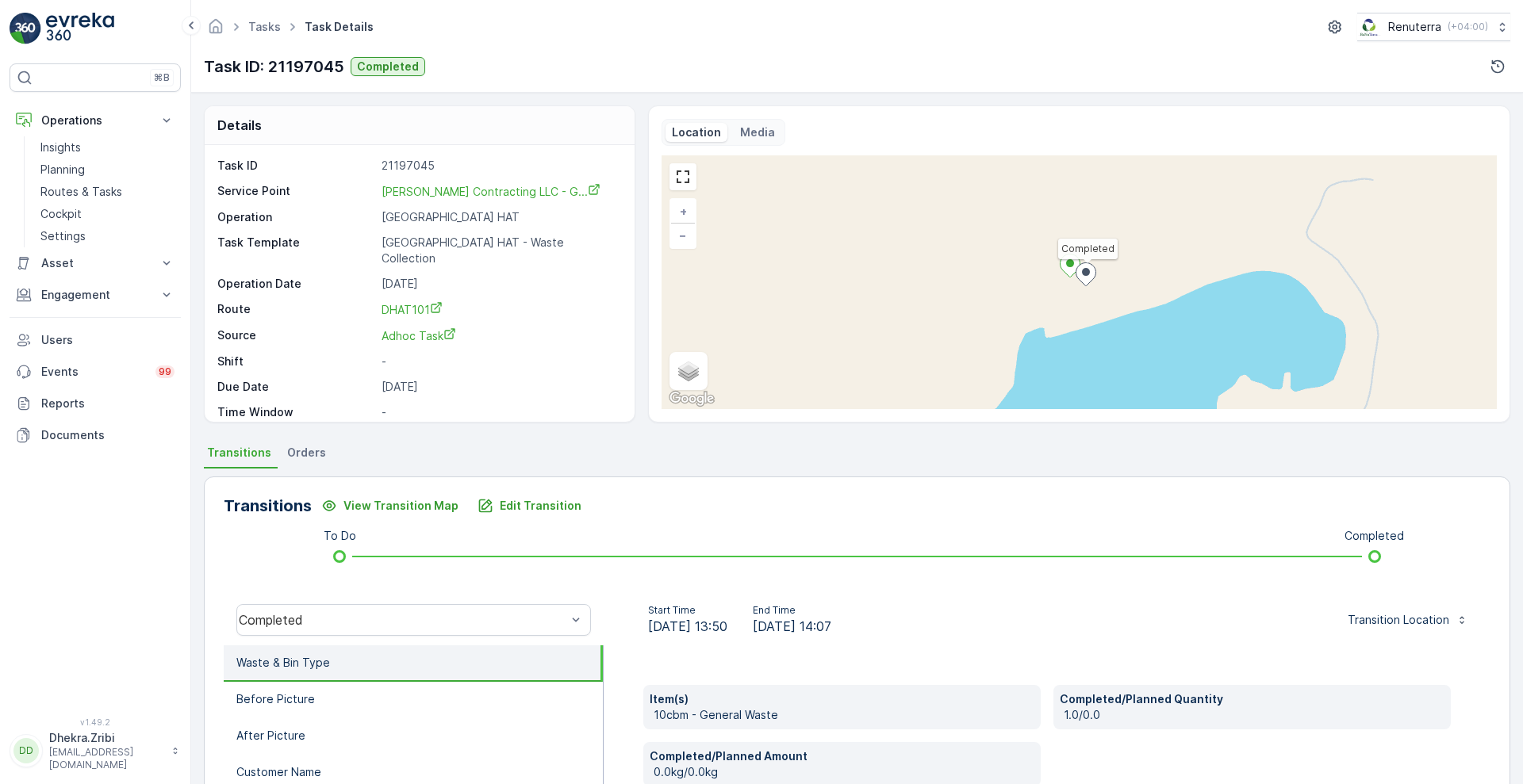
click at [825, 640] on div "Start Time 25.08.2025 13:50 End Time 25.08.2025 14:07 Transition Location" at bounding box center [1047, 620] width 887 height 51
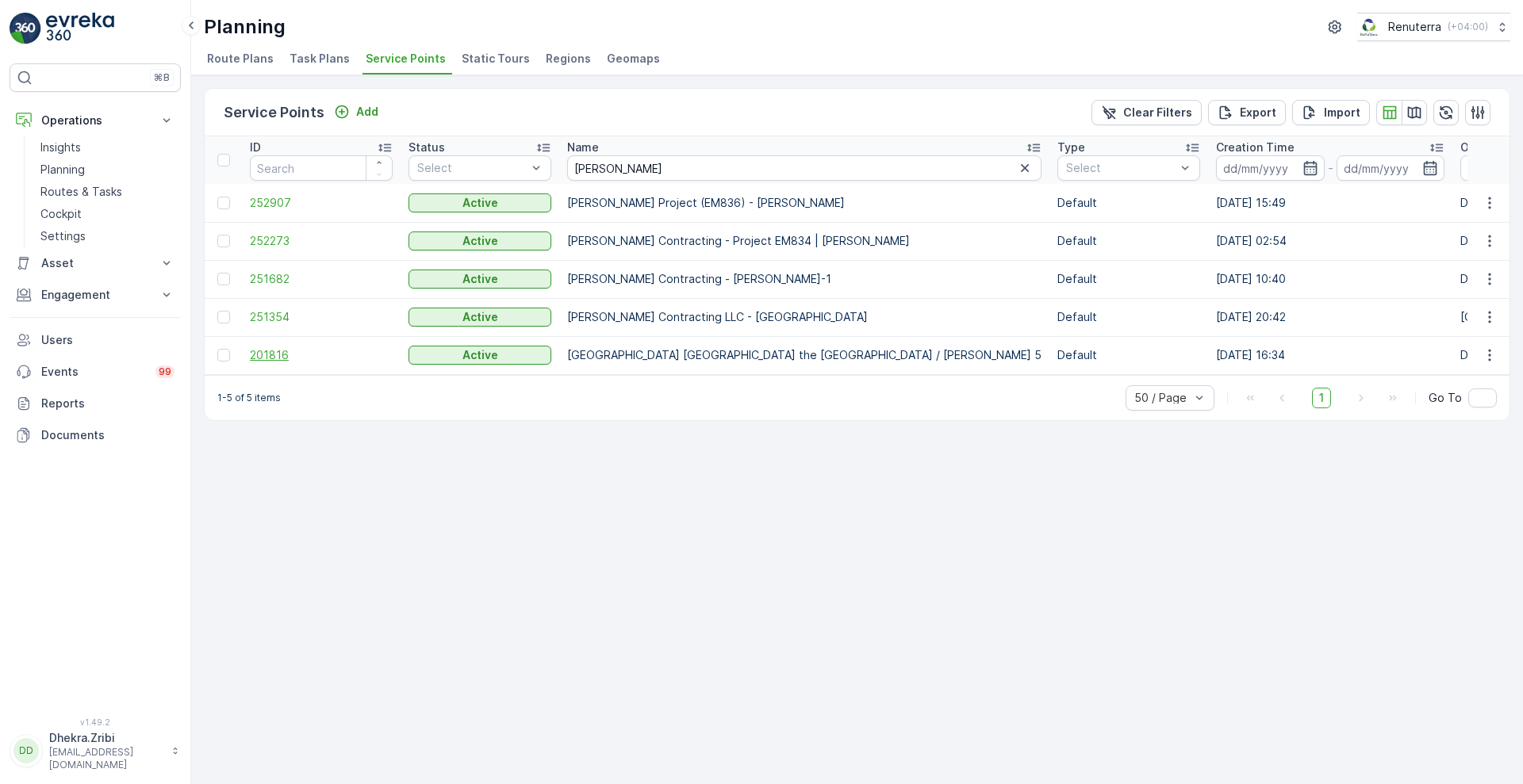
click at [257, 355] on span "201816" at bounding box center [321, 356] width 143 height 16
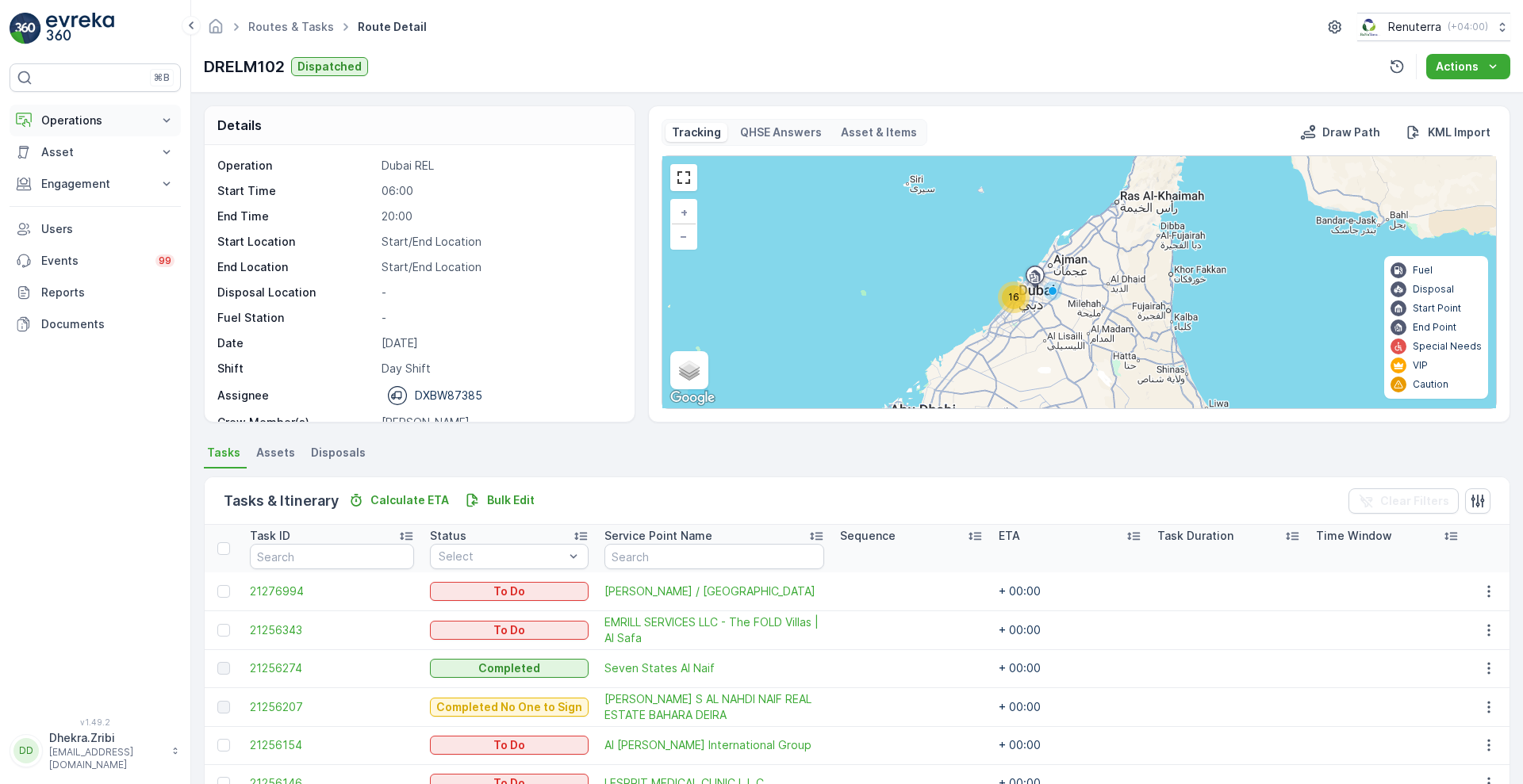
scroll to position [240, 0]
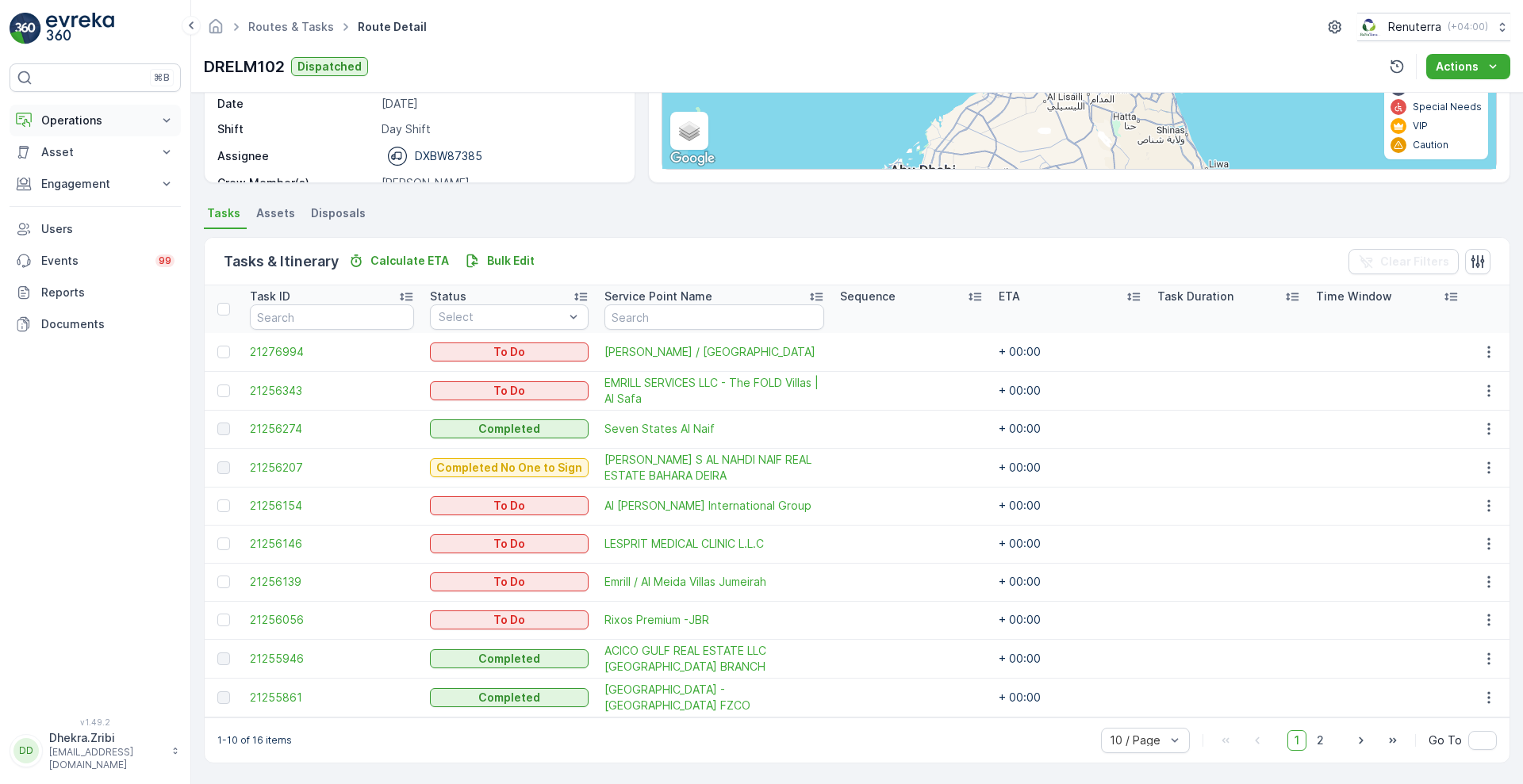
click at [165, 126] on icon at bounding box center [167, 121] width 16 height 16
click at [83, 143] on link "Insights" at bounding box center [107, 147] width 147 height 22
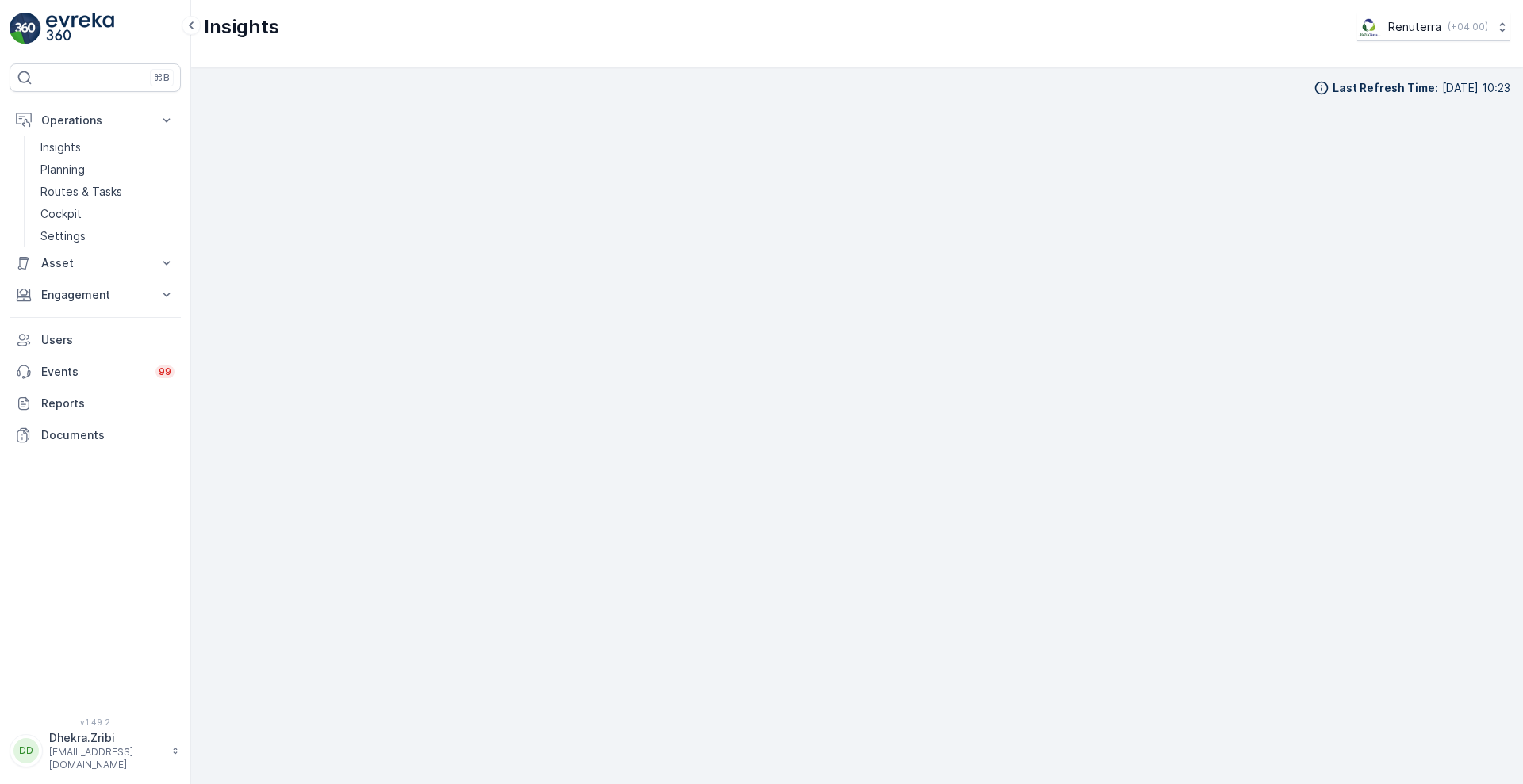
scroll to position [17, 0]
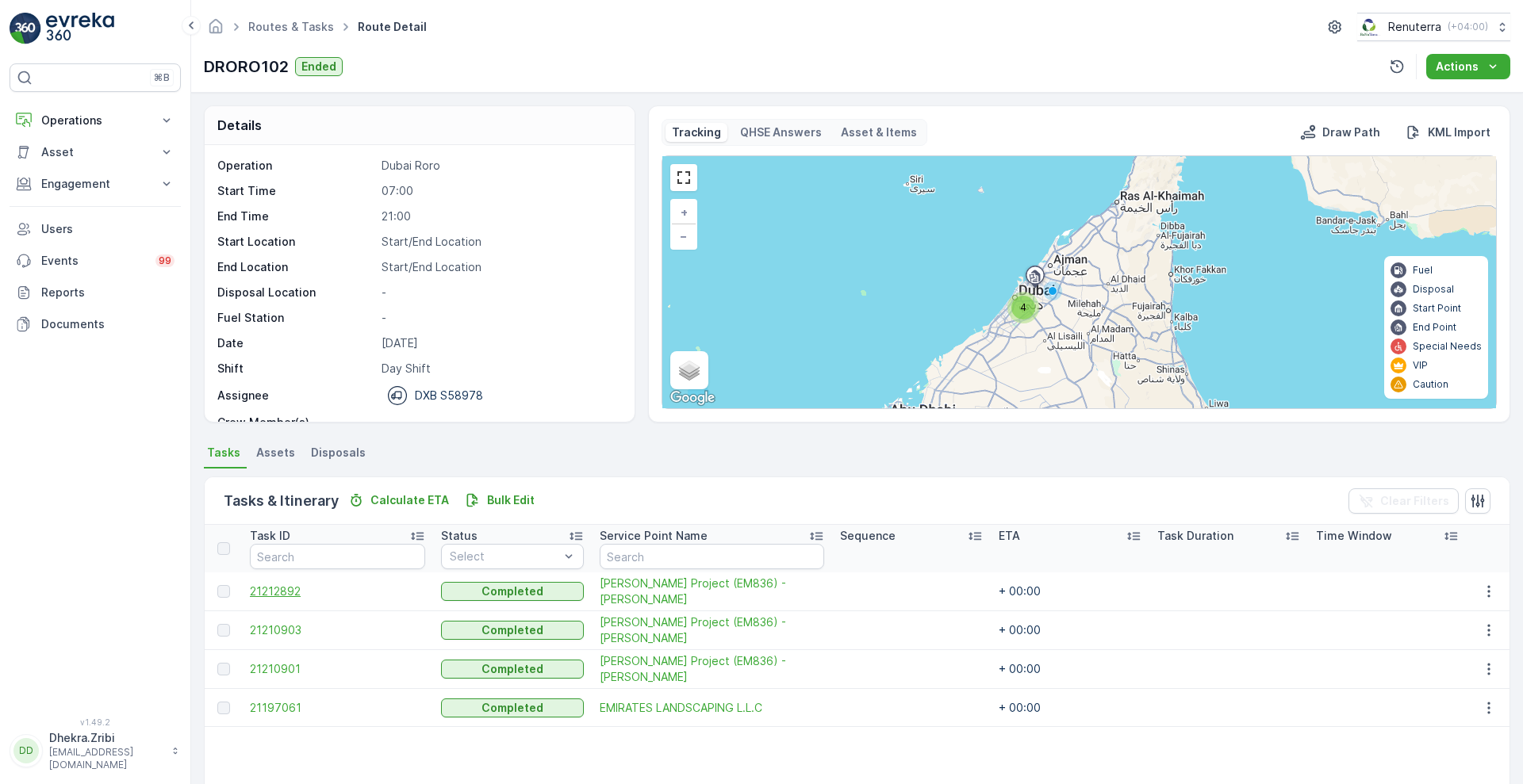
click at [262, 595] on span "21212892" at bounding box center [337, 592] width 175 height 16
click at [281, 590] on span "21212892" at bounding box center [337, 592] width 175 height 16
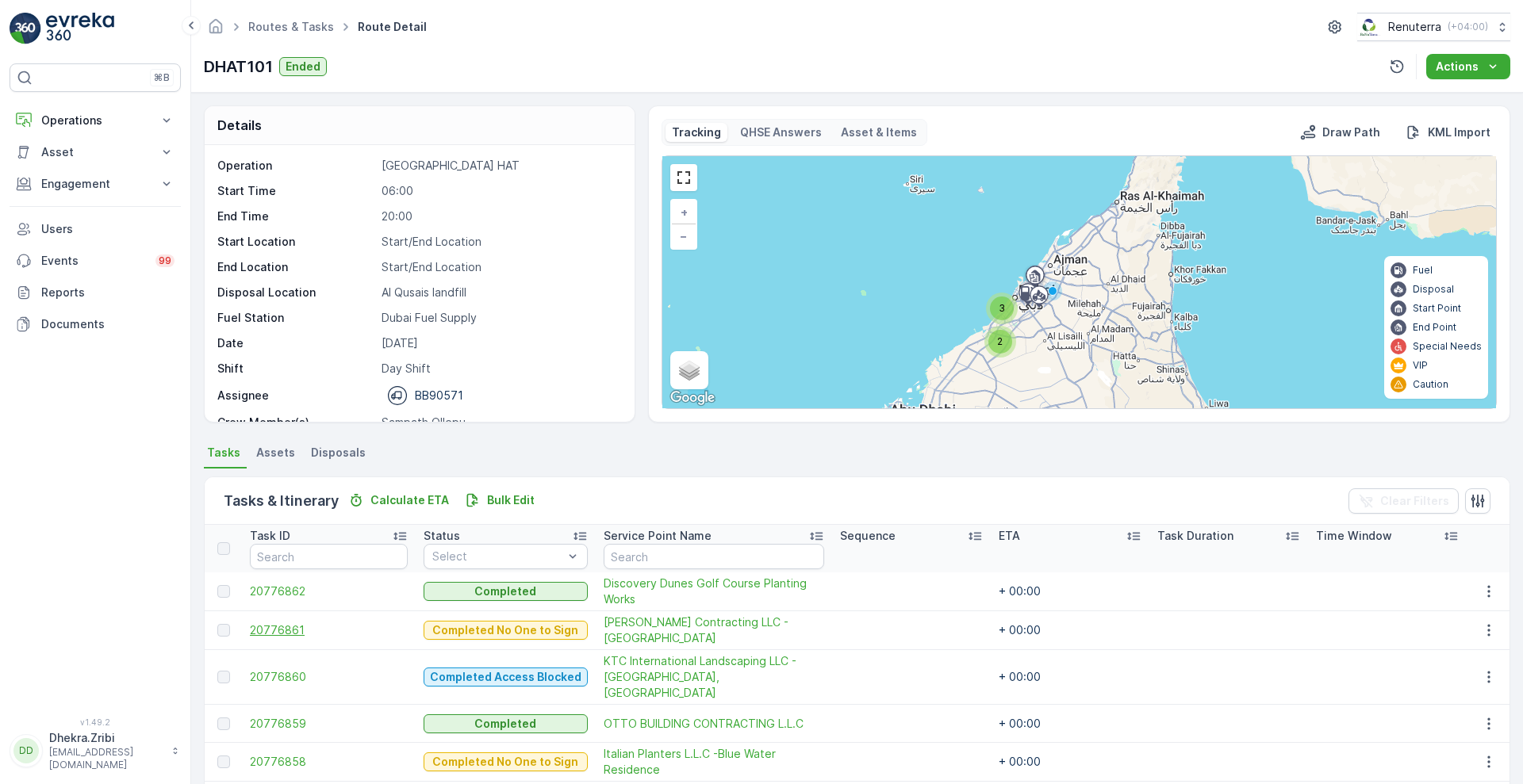
click at [261, 623] on span "20776861" at bounding box center [328, 631] width 158 height 16
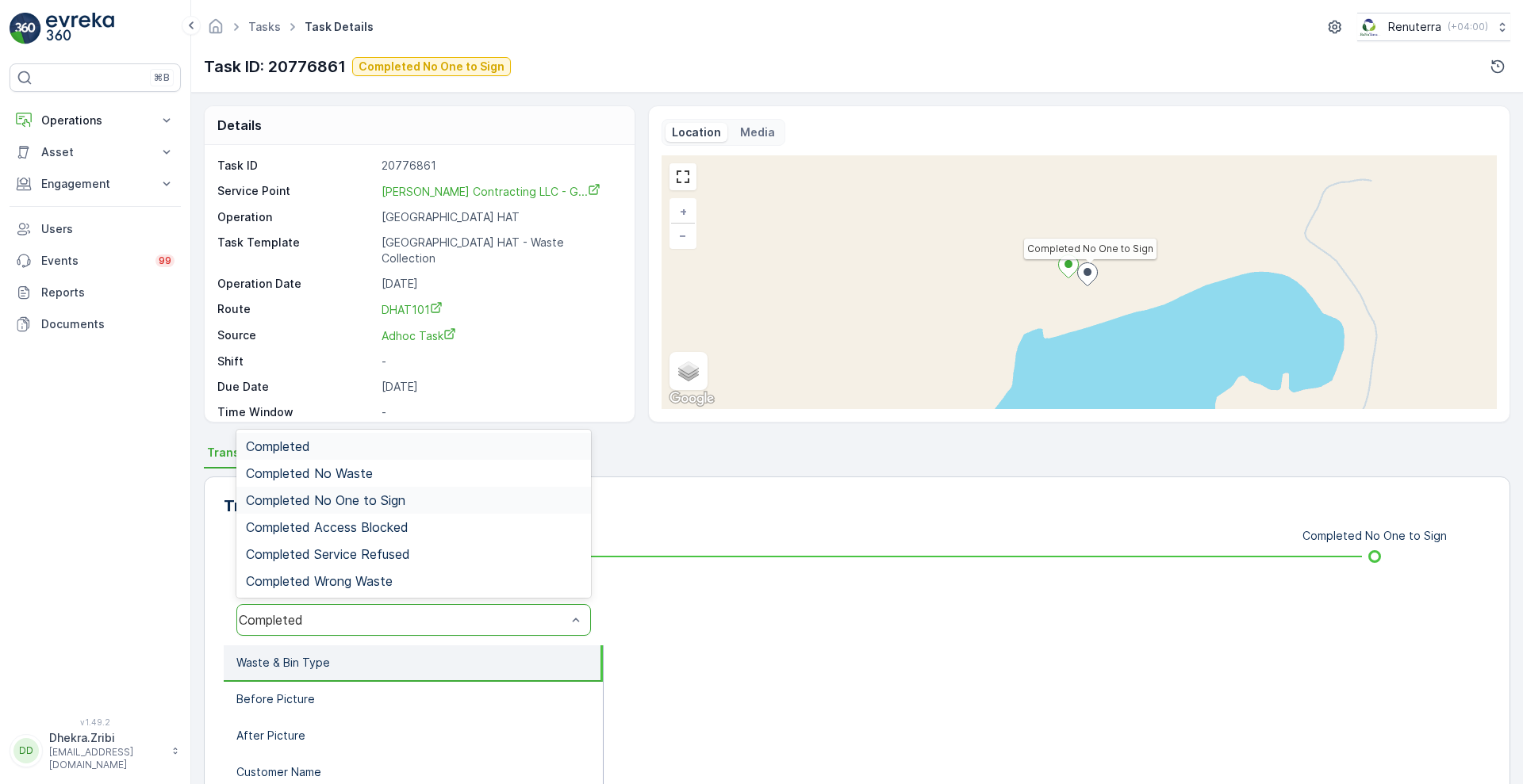
click at [326, 499] on span "Completed No One to Sign" at bounding box center [326, 501] width 160 height 15
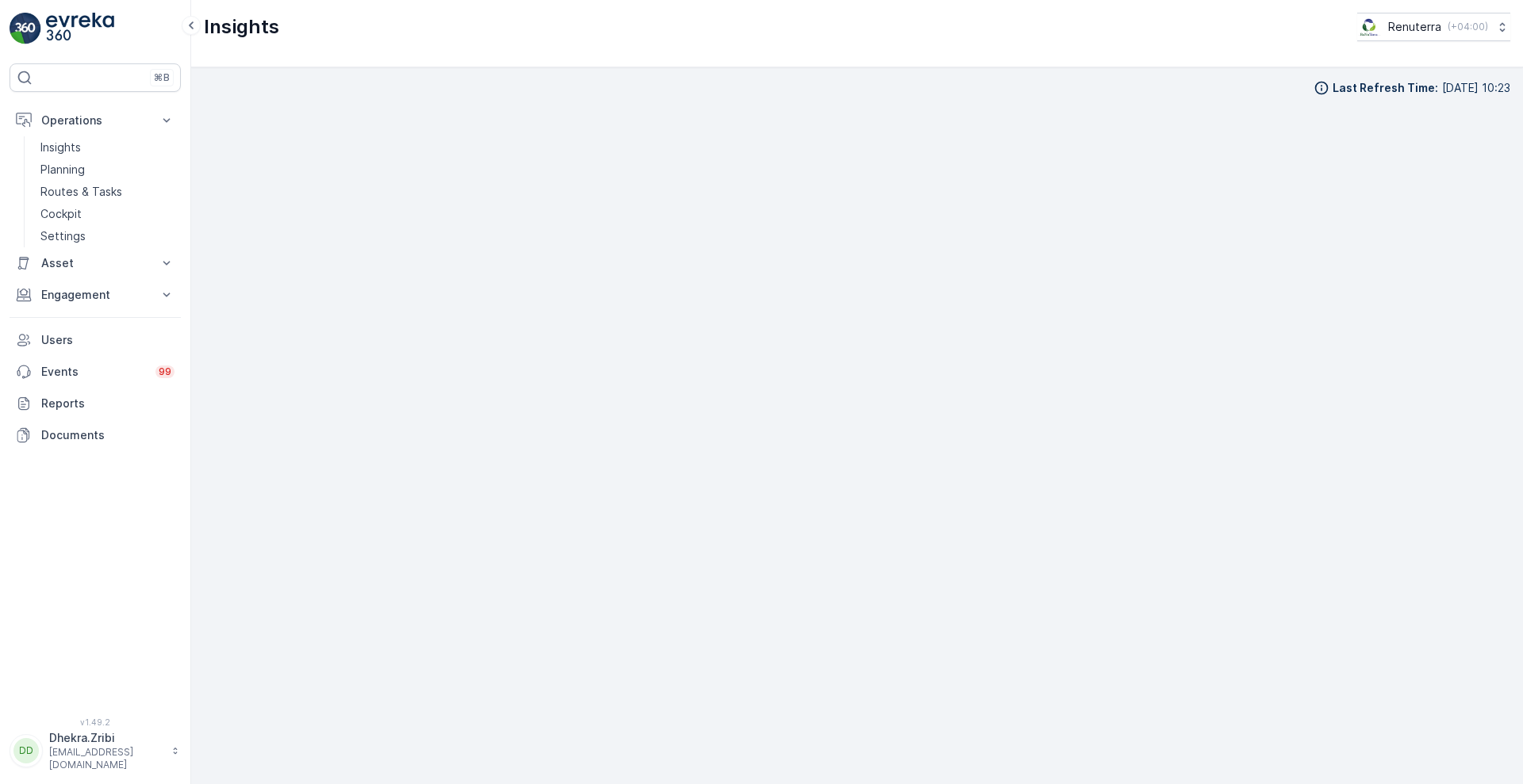
scroll to position [17, 0]
